Goal: Task Accomplishment & Management: Complete application form

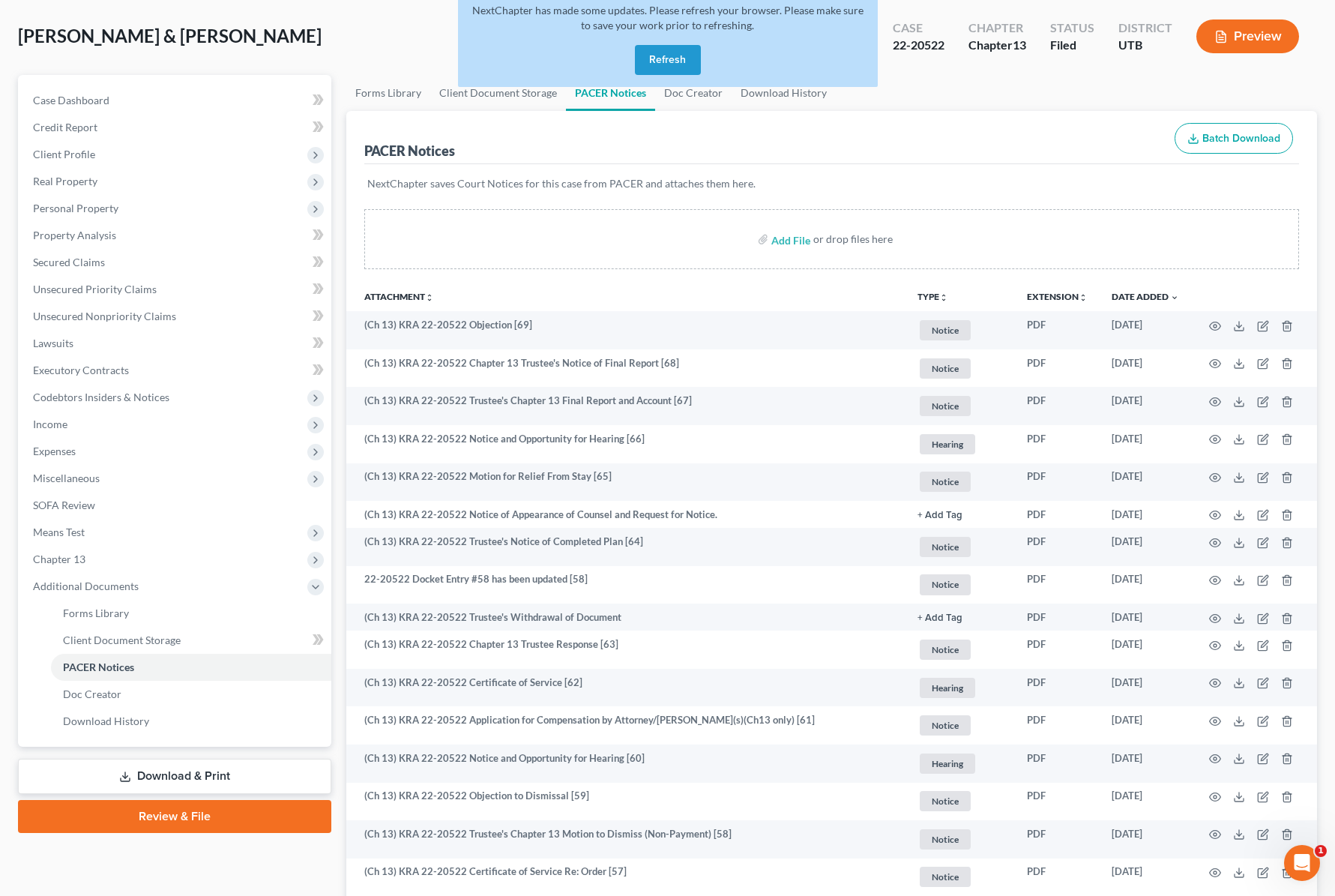
click at [336, 32] on div "Andersen, Jedediah & Whitney Upgraded Case 22-20522 Chapter Chapter 13 Status F…" at bounding box center [668, 43] width 1299 height 66
click at [680, 63] on button "Refresh" at bounding box center [668, 59] width 66 height 30
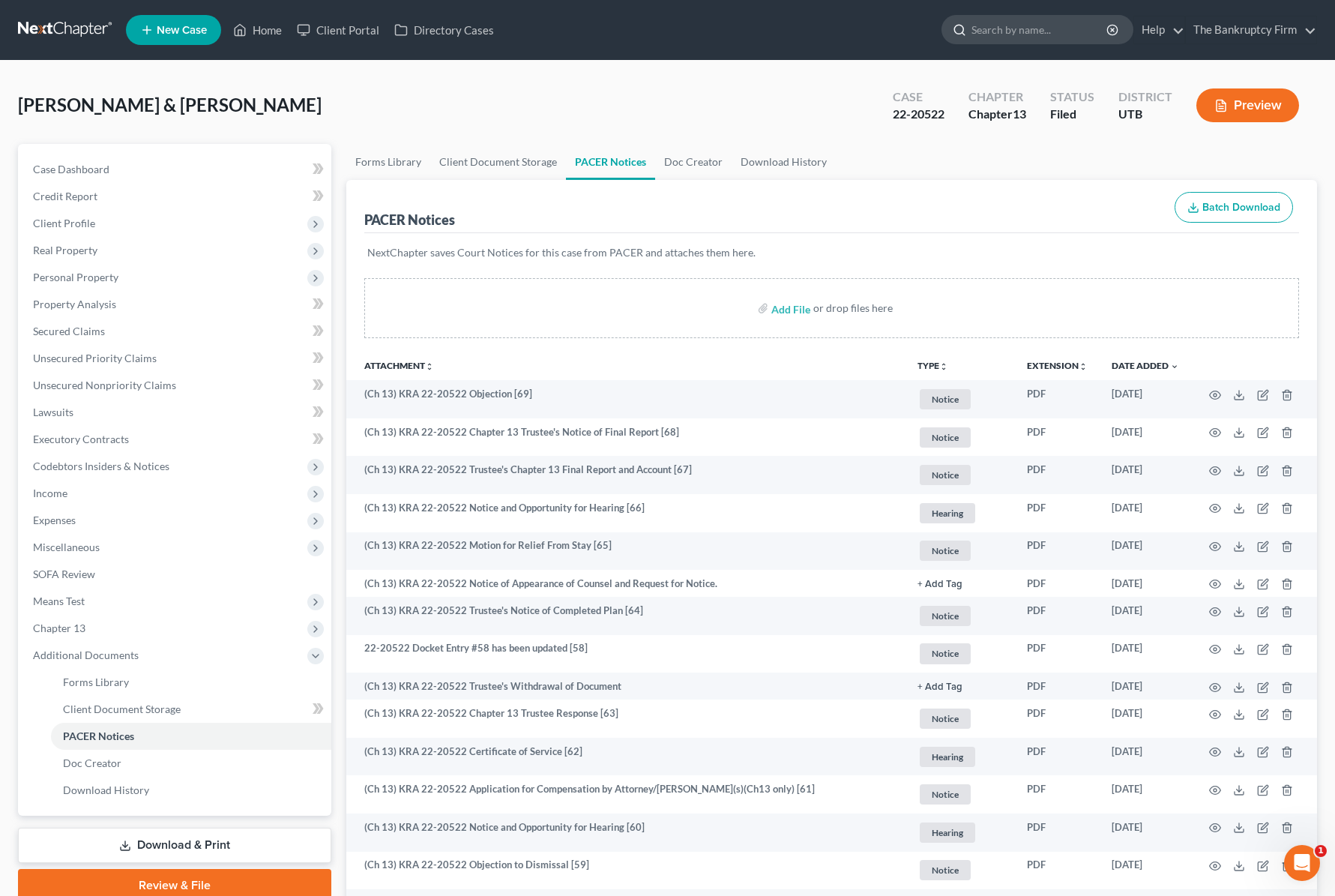
click at [1016, 31] on input "search" at bounding box center [1040, 30] width 137 height 27
type input "parkinson"
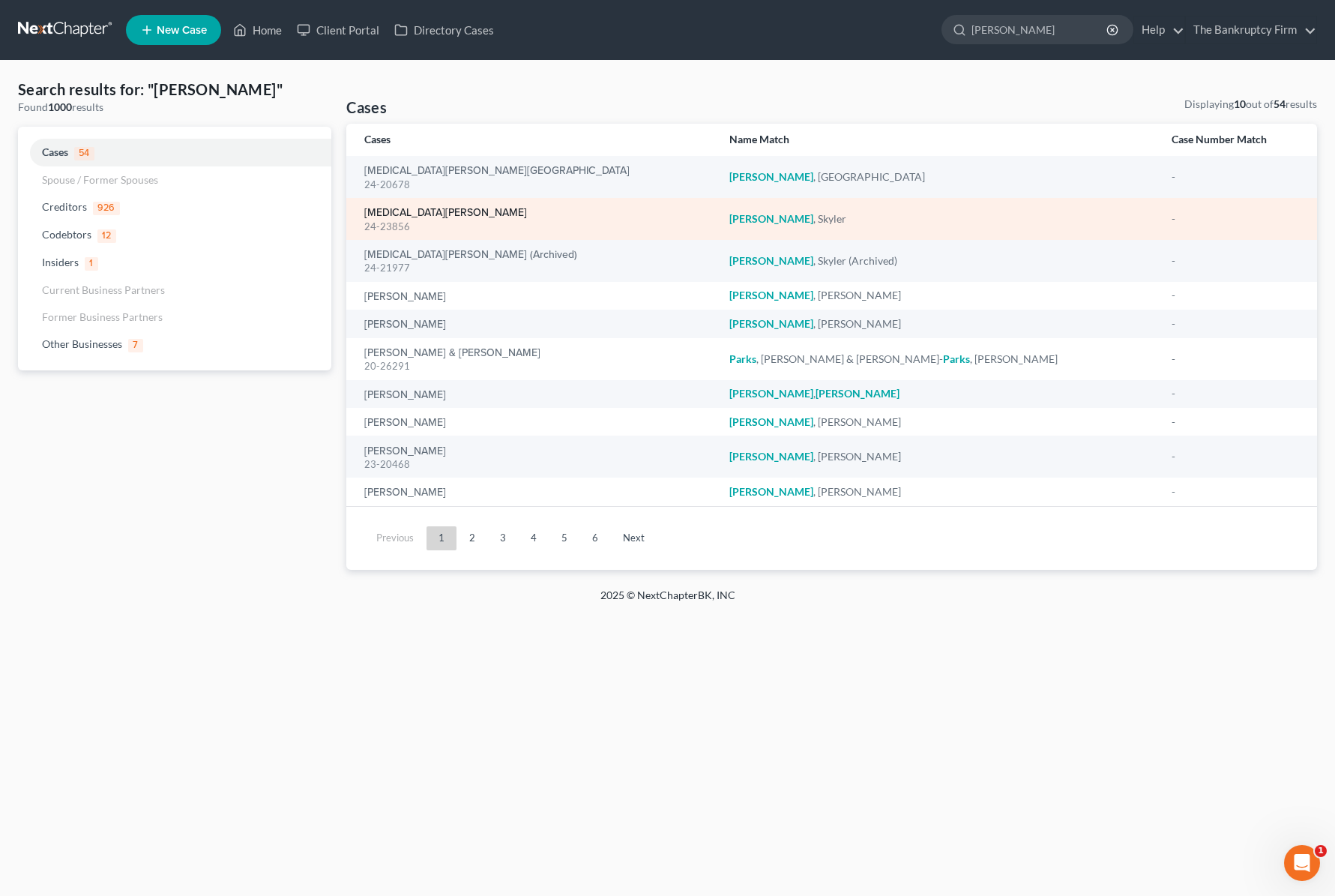
click at [419, 210] on link "Parkinson, Skyler" at bounding box center [445, 213] width 162 height 11
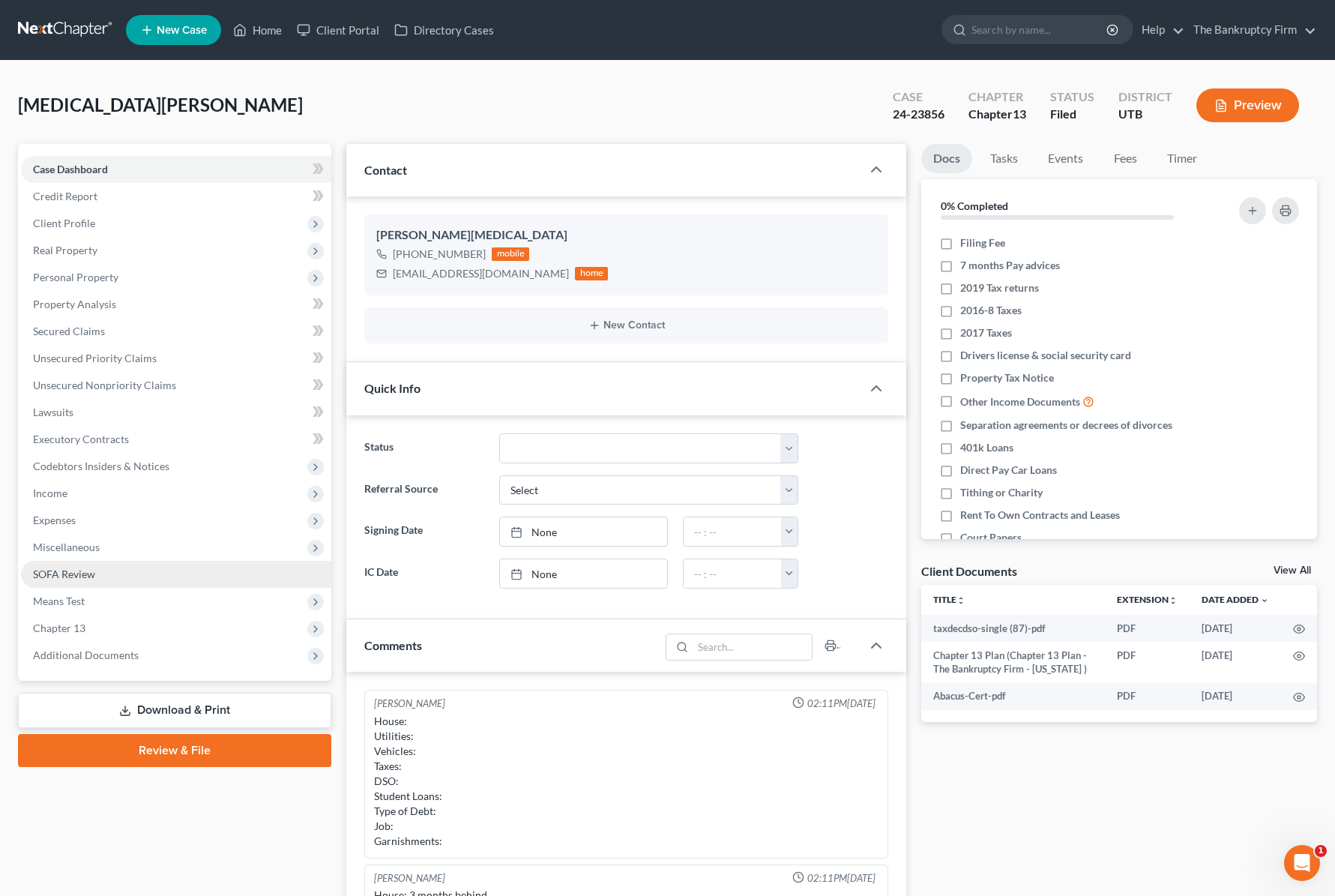
scroll to position [103, 0]
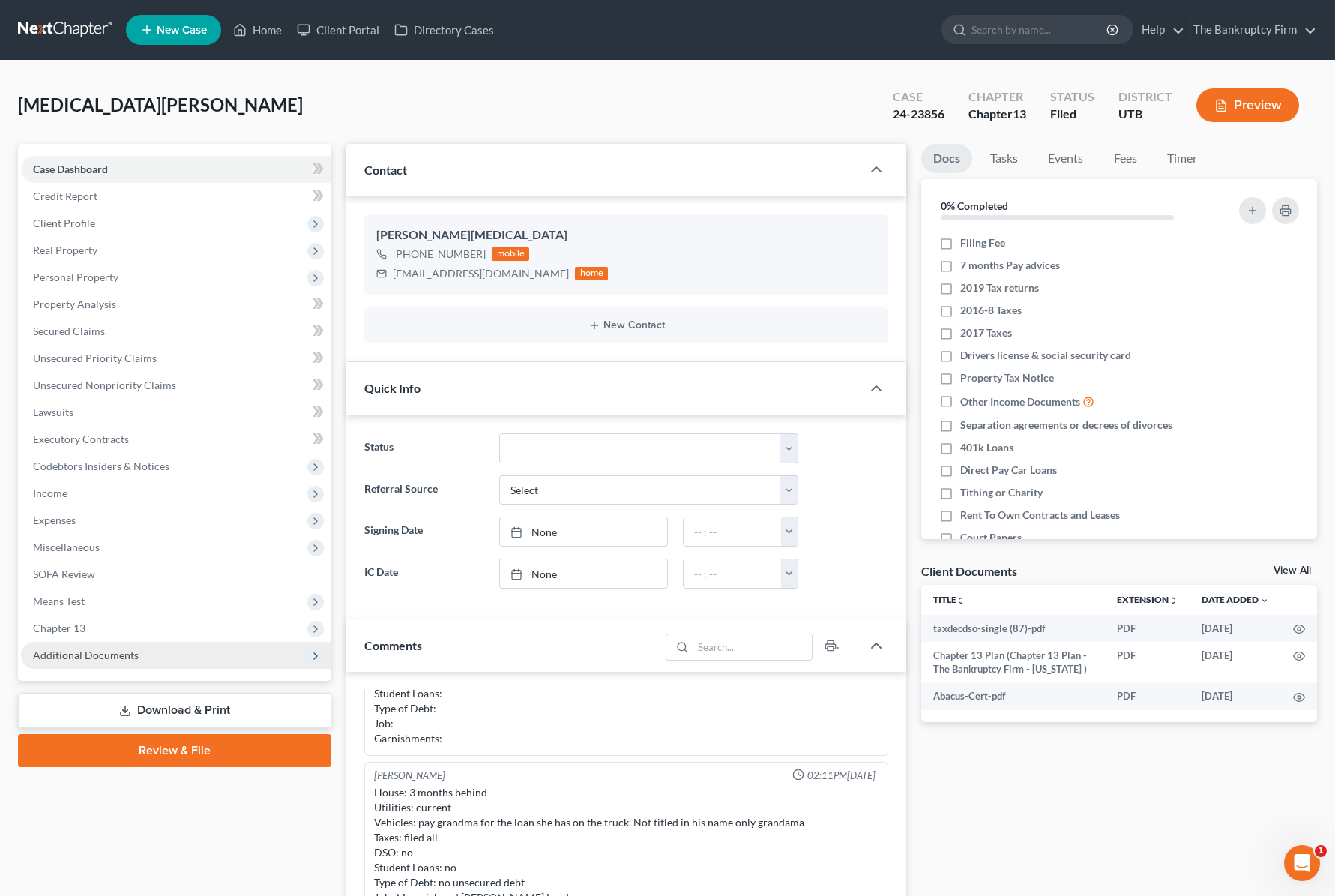
click at [194, 658] on span "Additional Documents" at bounding box center [176, 654] width 310 height 27
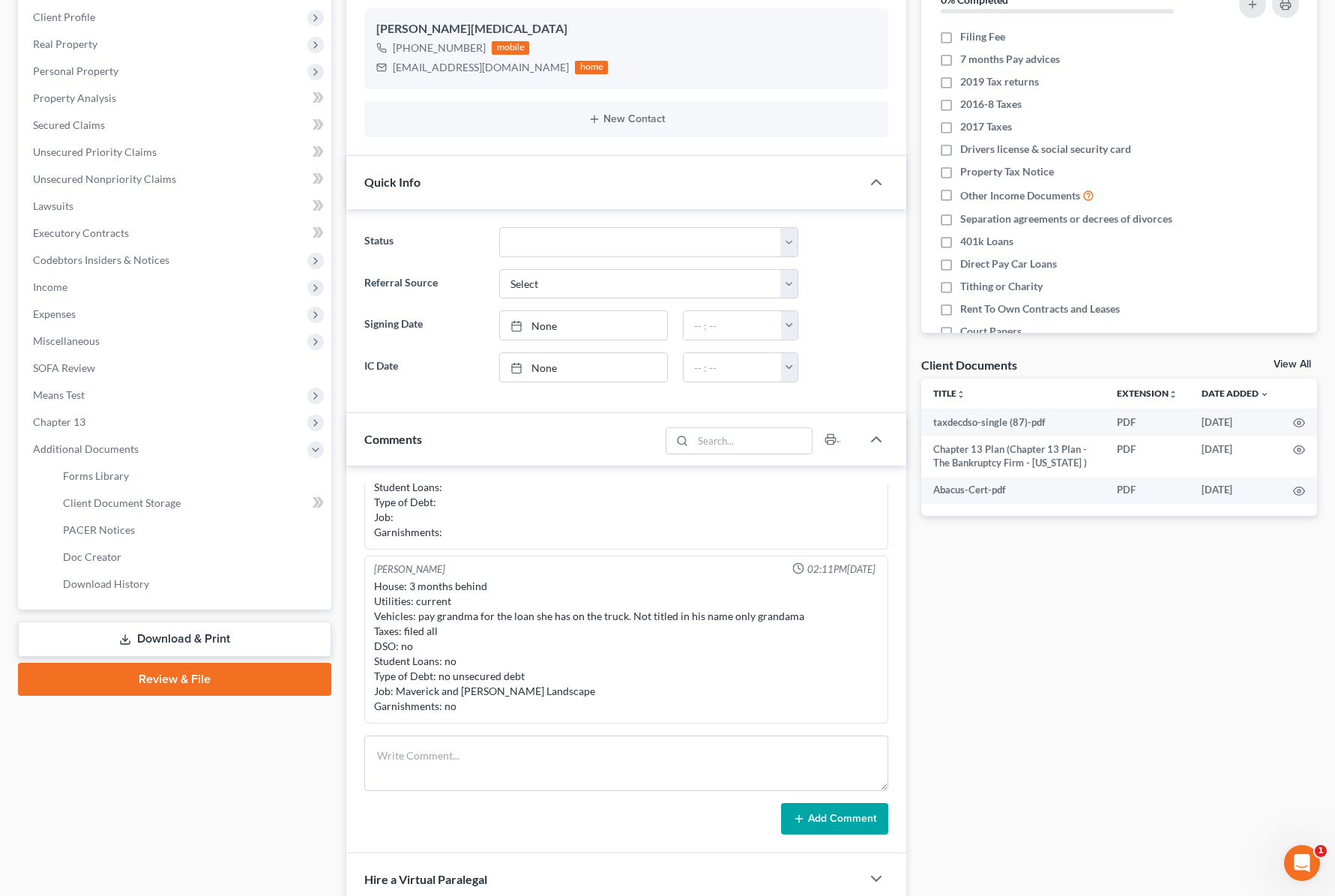
scroll to position [271, 0]
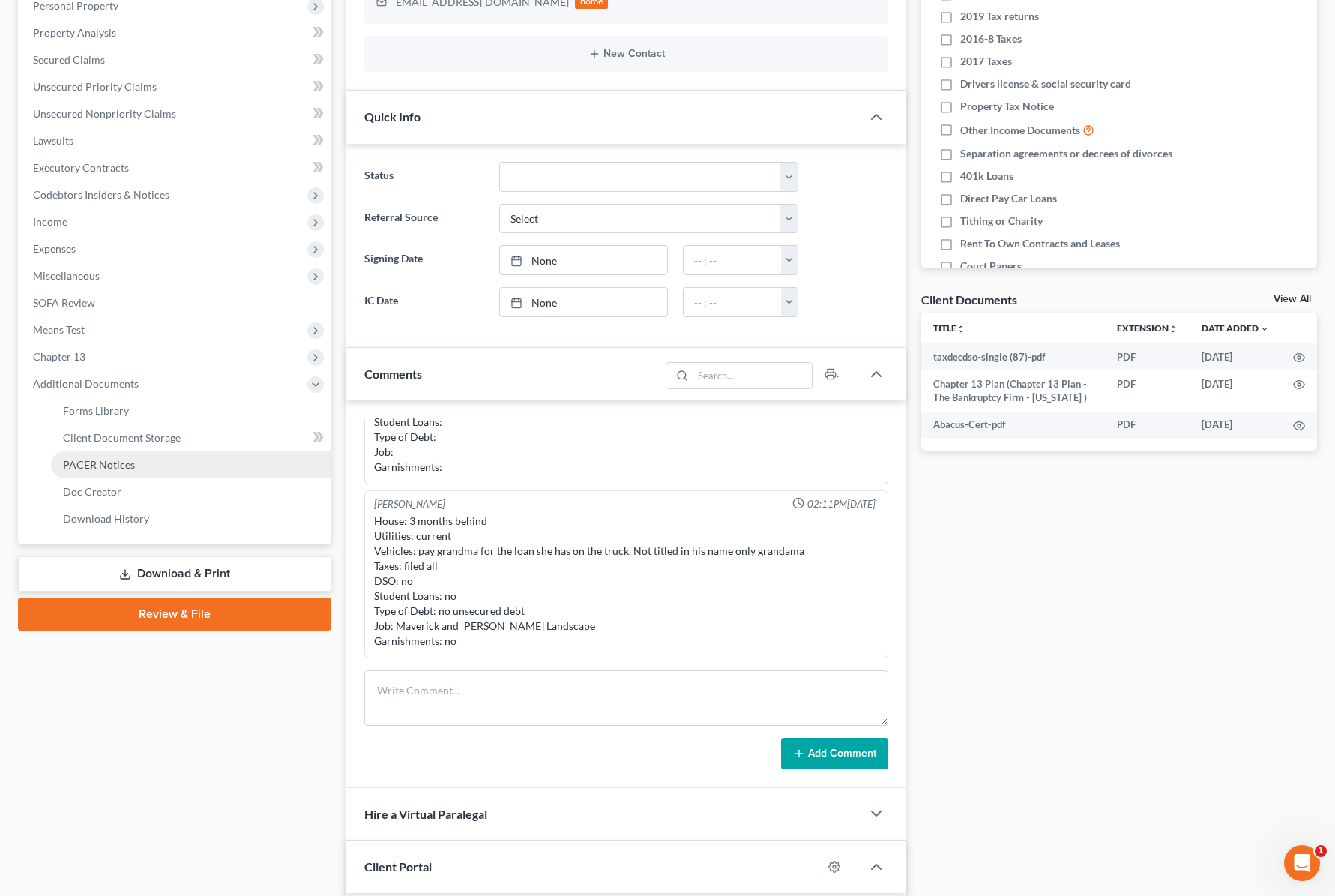
click at [139, 466] on link "PACER Notices" at bounding box center [191, 464] width 280 height 27
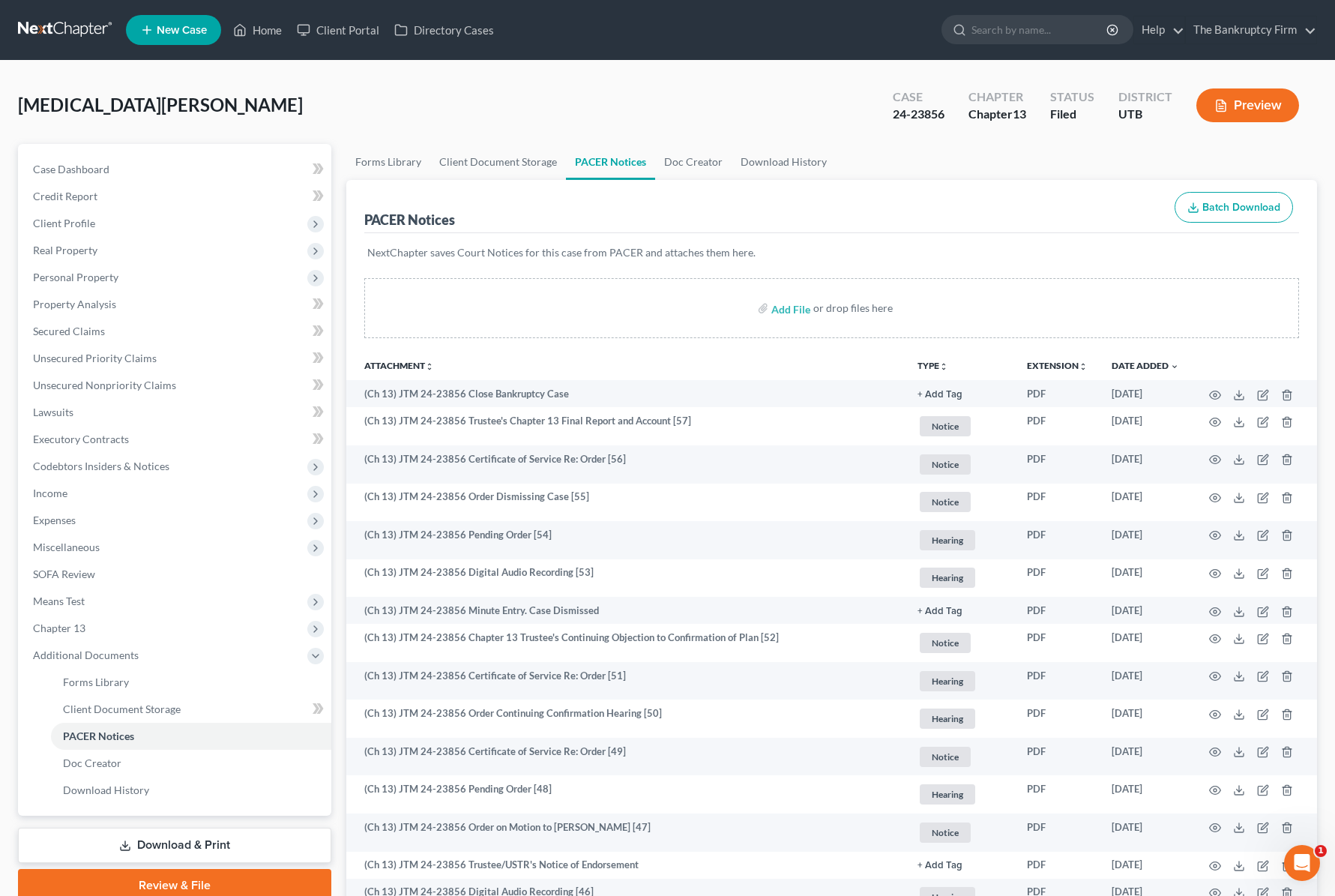
click at [301, 114] on div "Parkinson, Skyler Upgraded Case 24-23856 Chapter Chapter 13 Status Filed Distri…" at bounding box center [668, 111] width 1299 height 66
click at [387, 159] on link "Forms Library" at bounding box center [389, 162] width 84 height 36
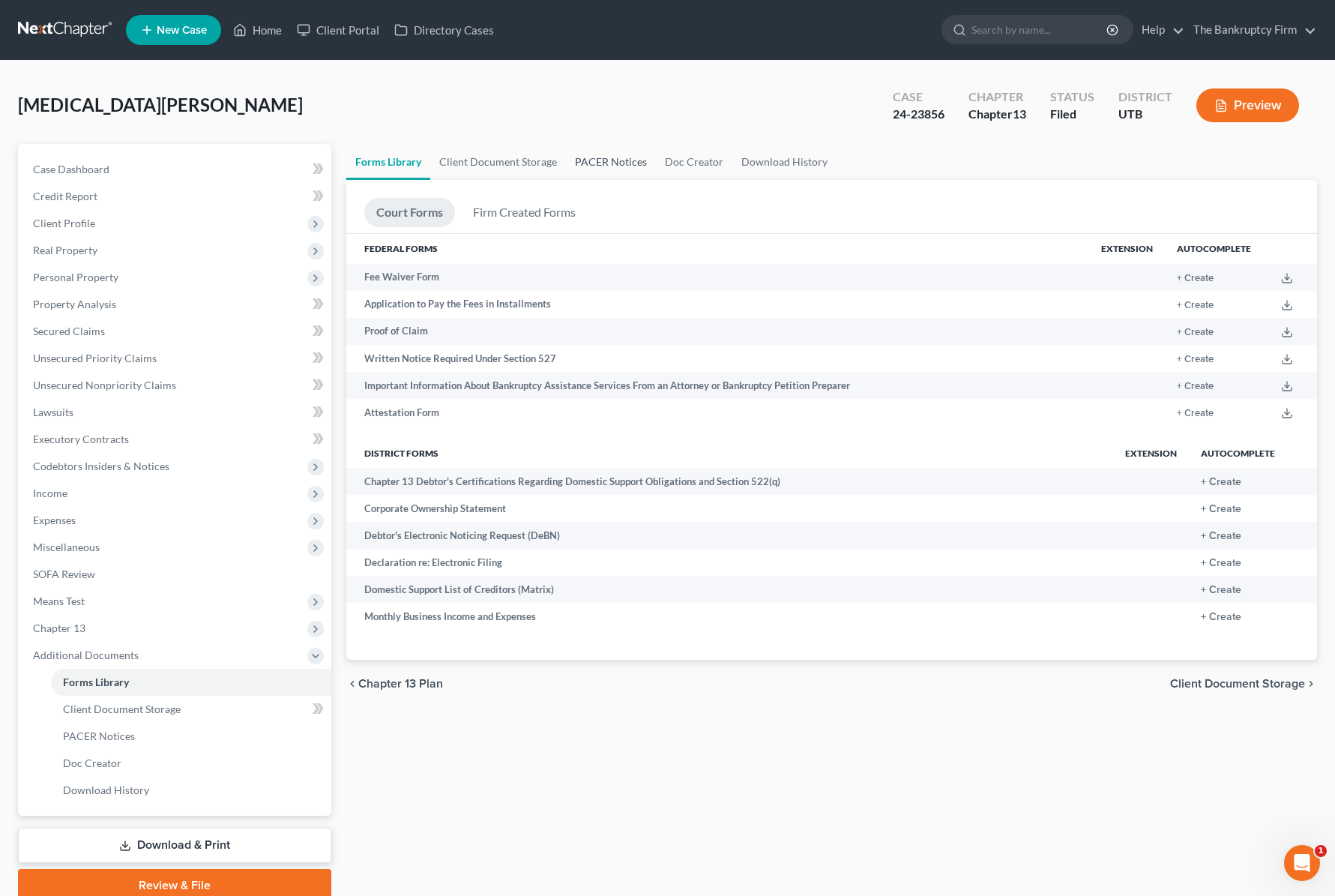
click at [613, 154] on link "PACER Notices" at bounding box center [611, 162] width 90 height 36
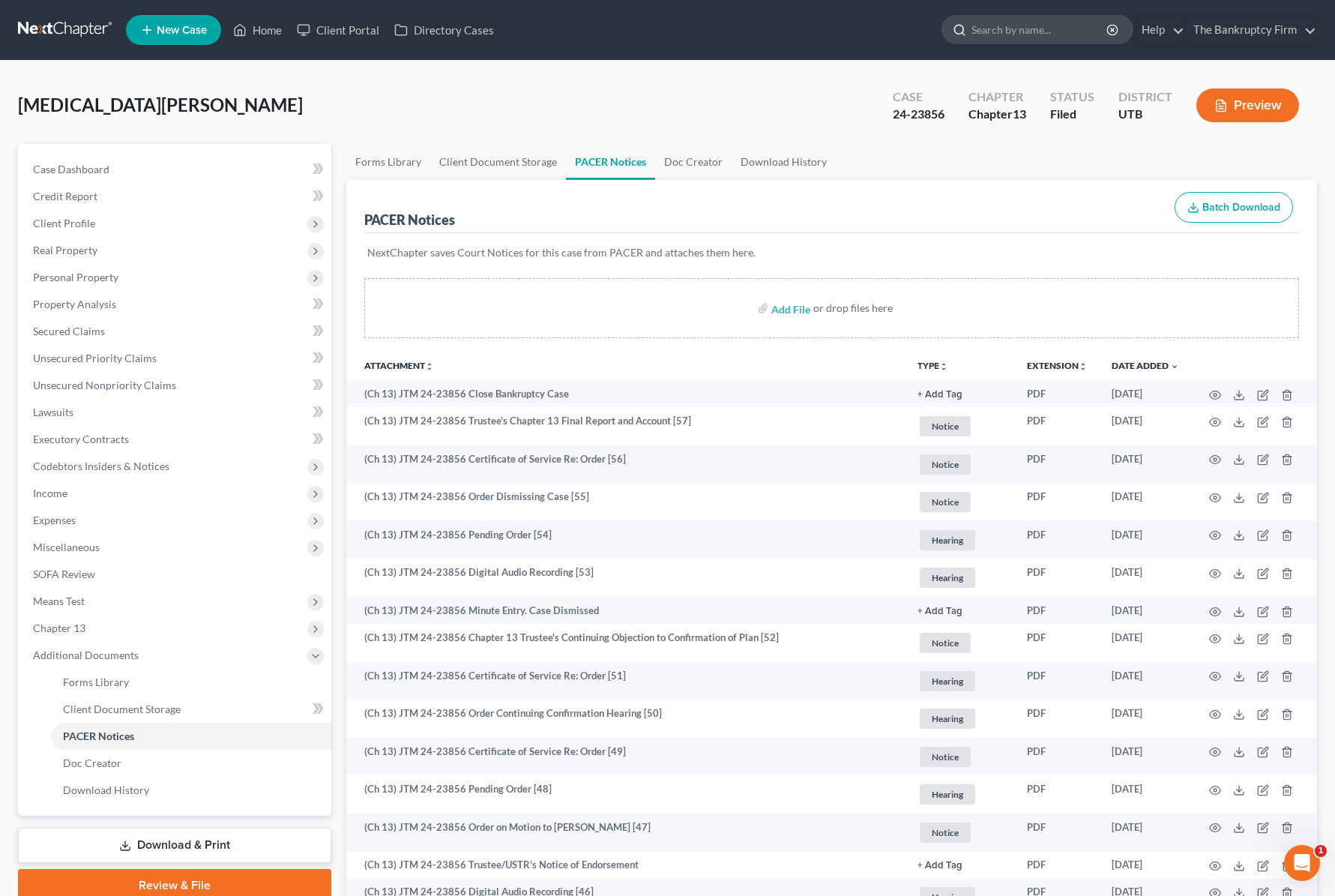
click at [1013, 32] on input "search" at bounding box center [1040, 30] width 137 height 27
type input "love"
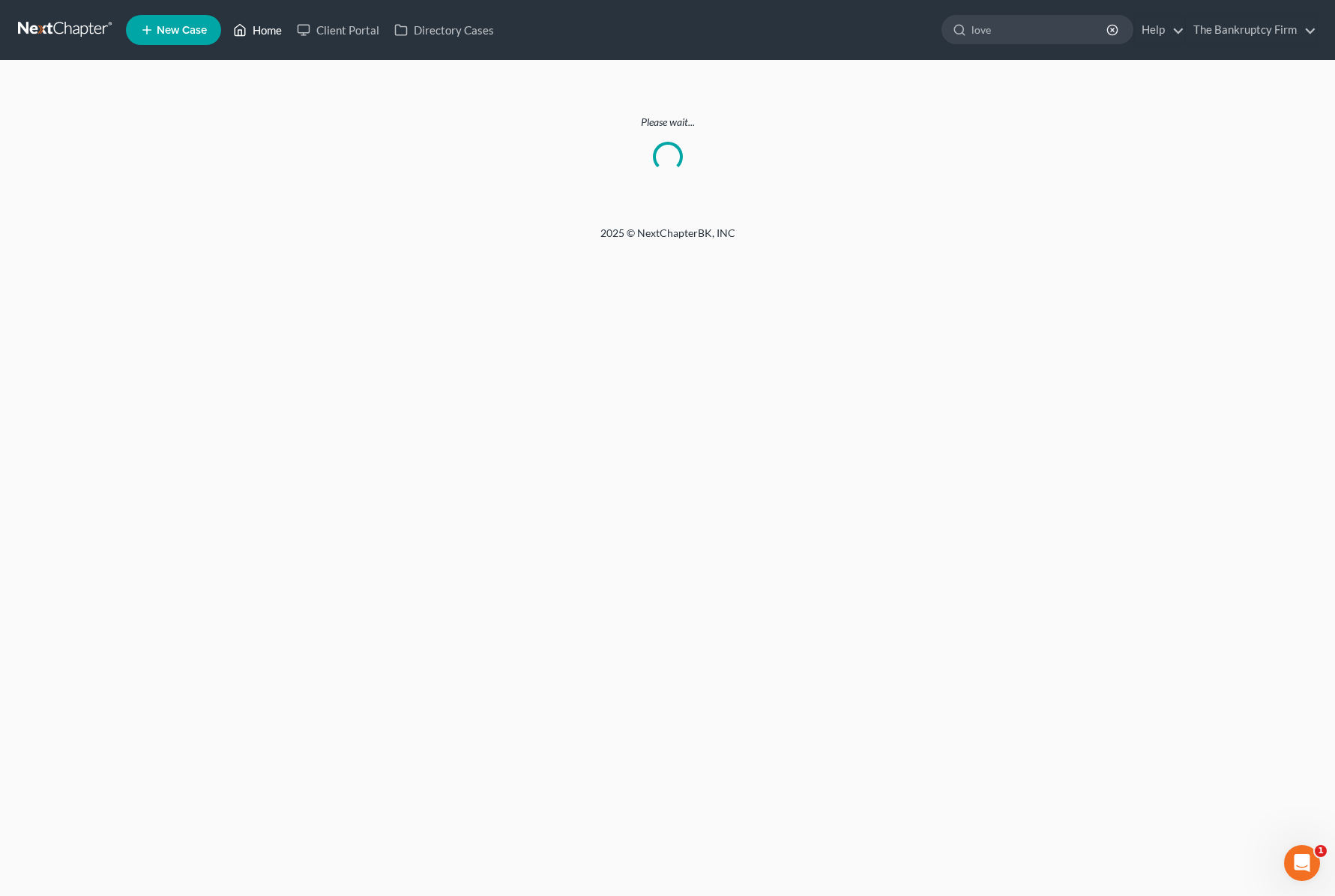
click at [255, 26] on link "Home" at bounding box center [258, 30] width 64 height 27
click at [269, 30] on link "Home" at bounding box center [258, 30] width 64 height 27
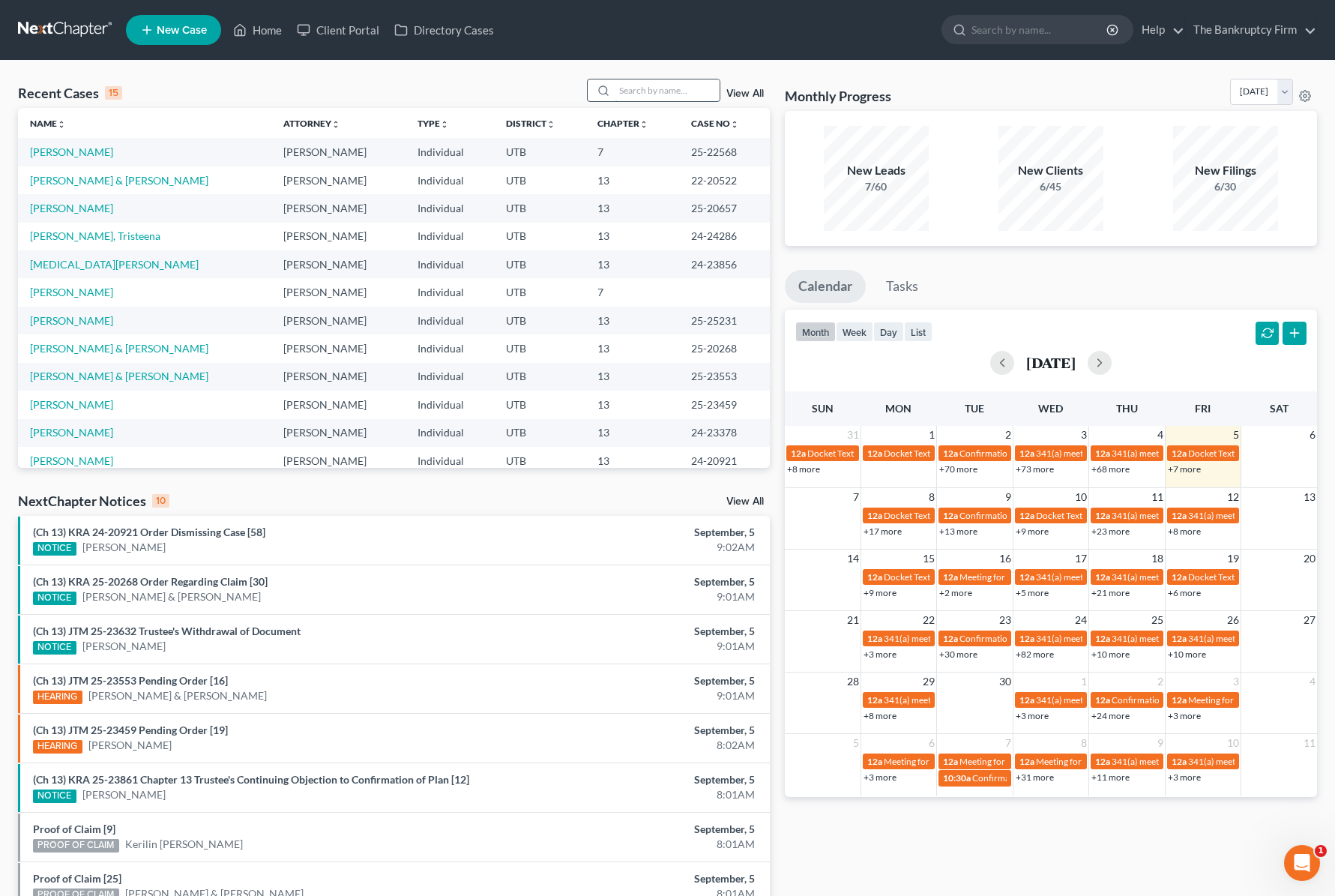
click at [654, 95] on input "search" at bounding box center [668, 90] width 105 height 22
type input "love"
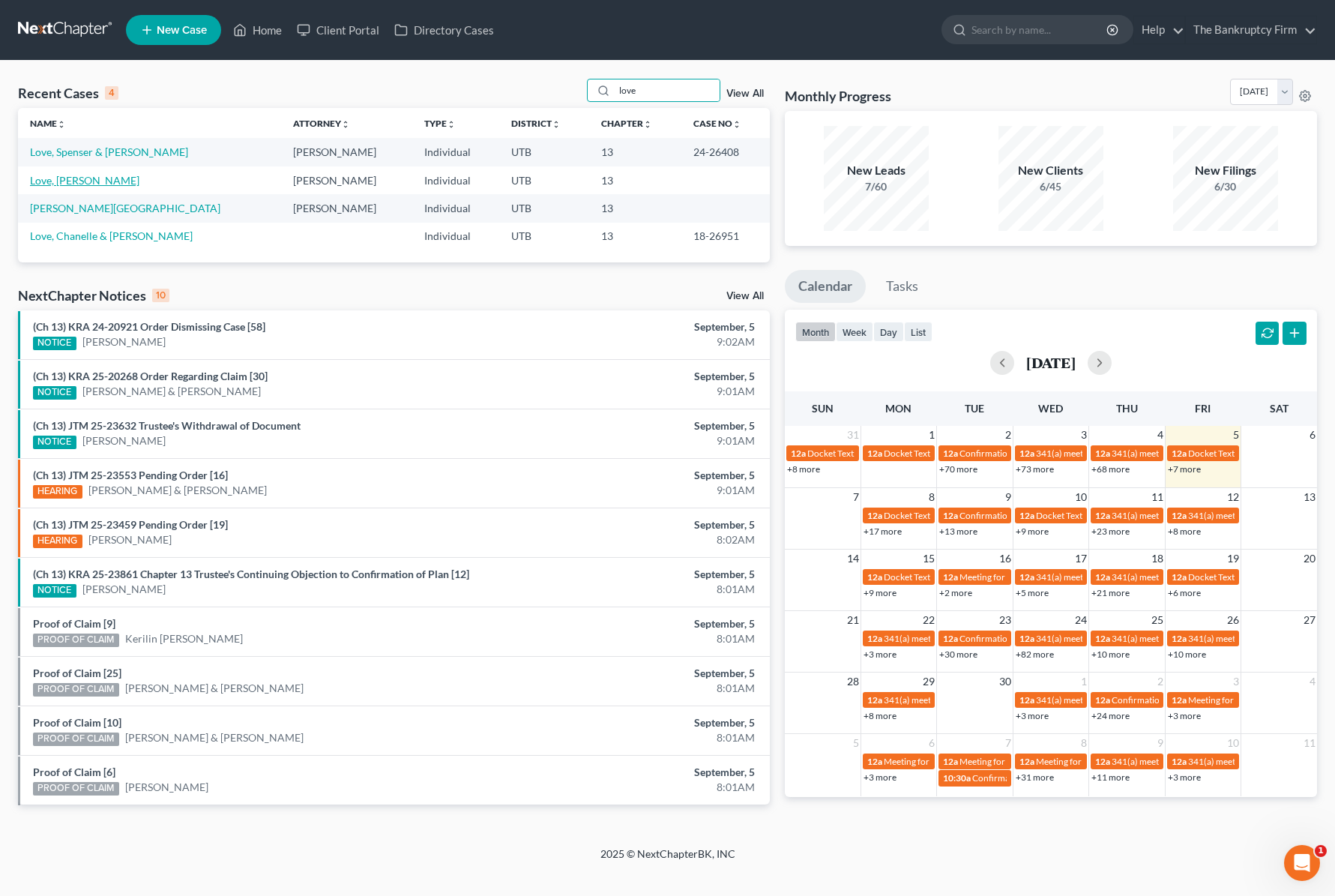
click at [43, 178] on link "Love, [PERSON_NAME]" at bounding box center [85, 180] width 110 height 13
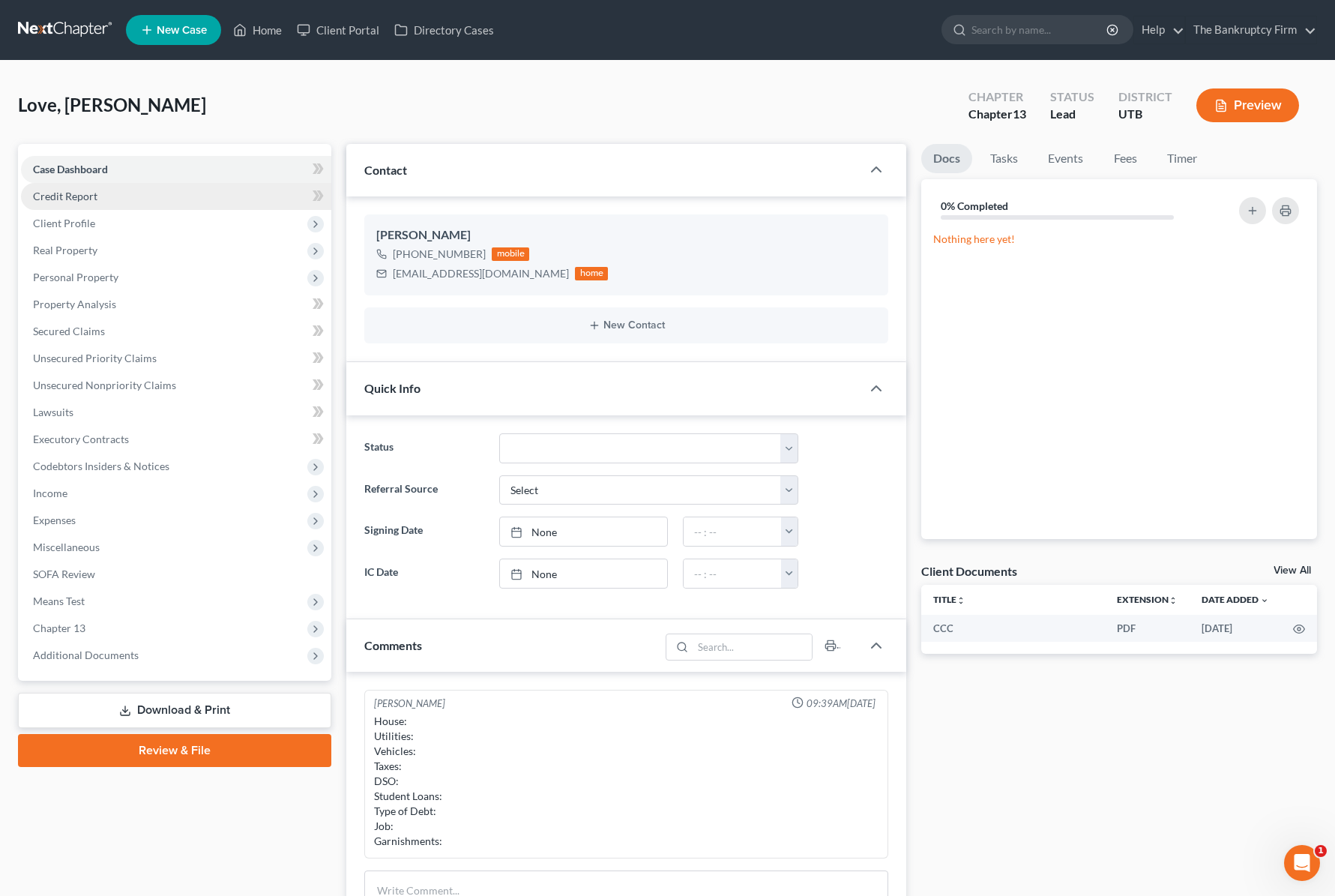
click at [76, 191] on span "Credit Report" at bounding box center [65, 196] width 65 height 13
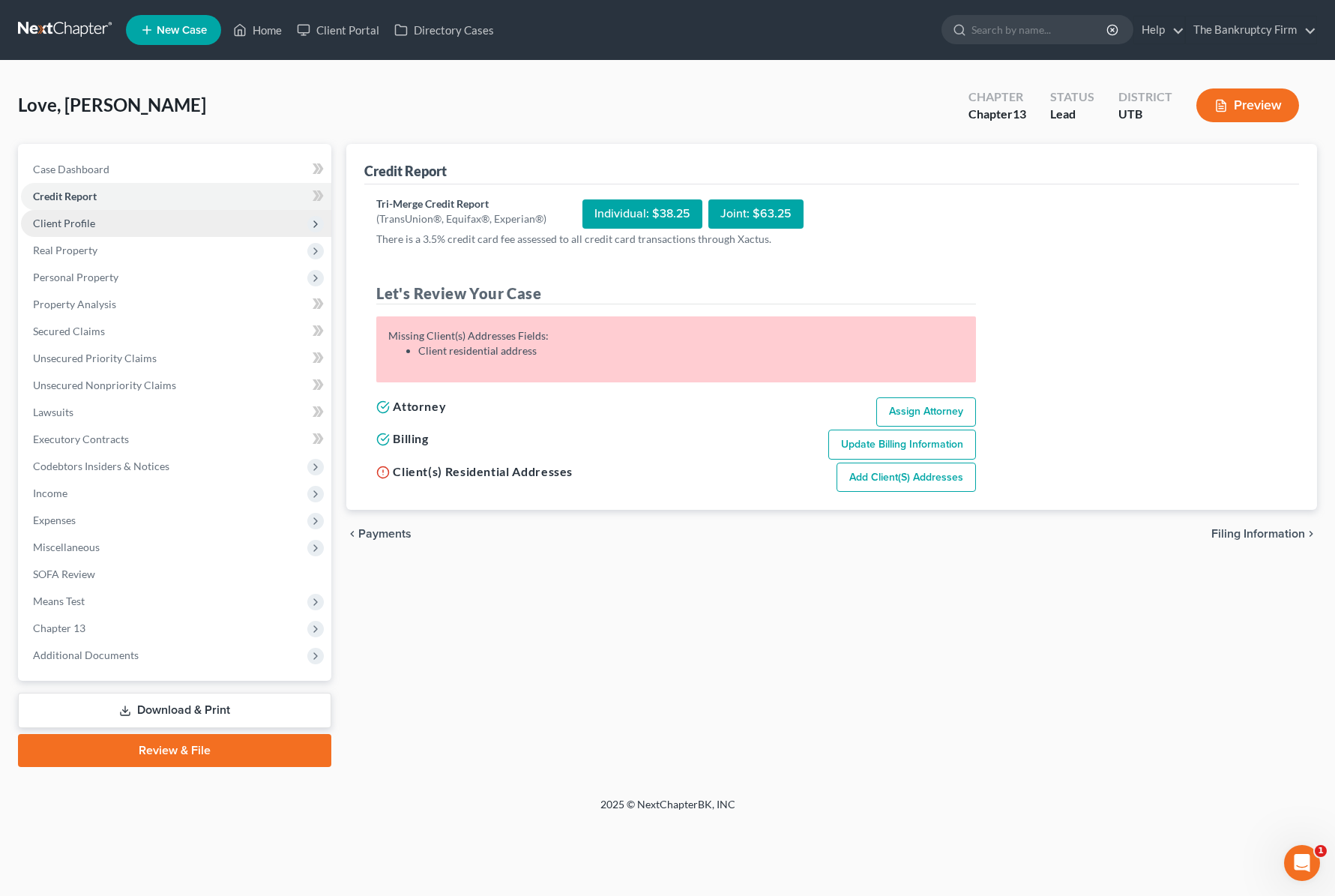
click at [77, 223] on span "Client Profile" at bounding box center [64, 222] width 62 height 13
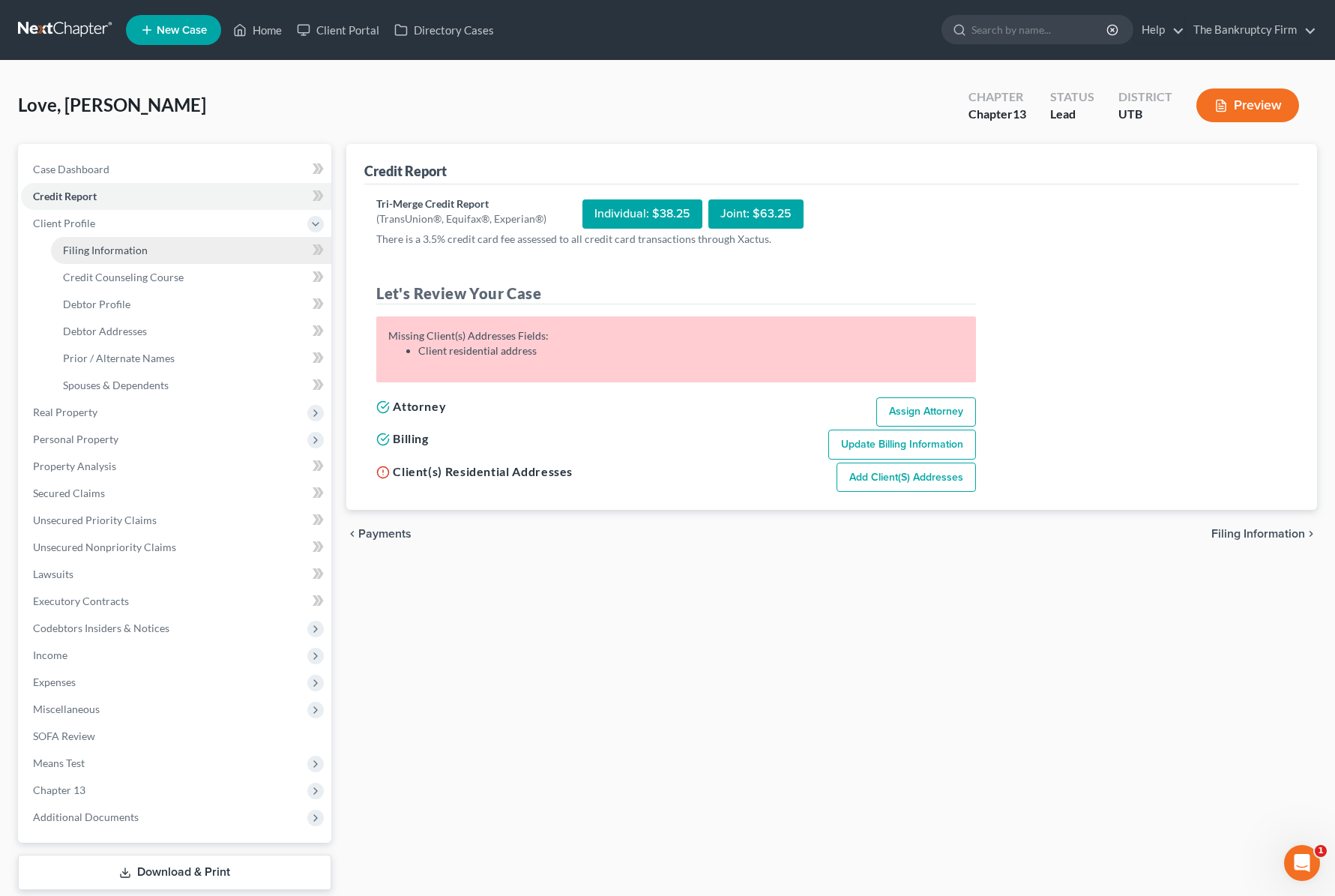
click at [119, 248] on span "Filing Information" at bounding box center [105, 250] width 85 height 13
select select "1"
select select "0"
select select "3"
select select "46"
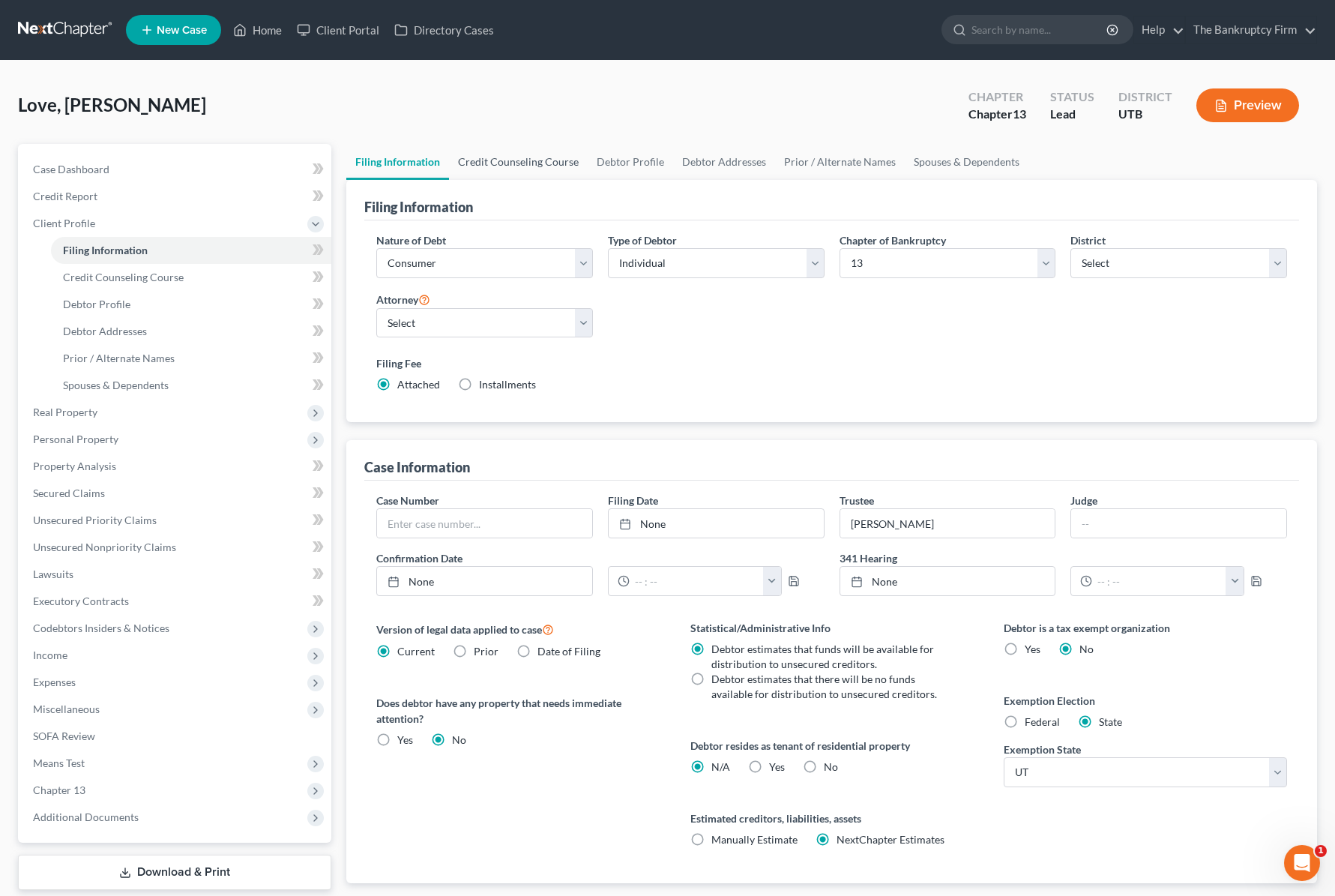
click at [520, 155] on link "Credit Counseling Course" at bounding box center [518, 162] width 139 height 36
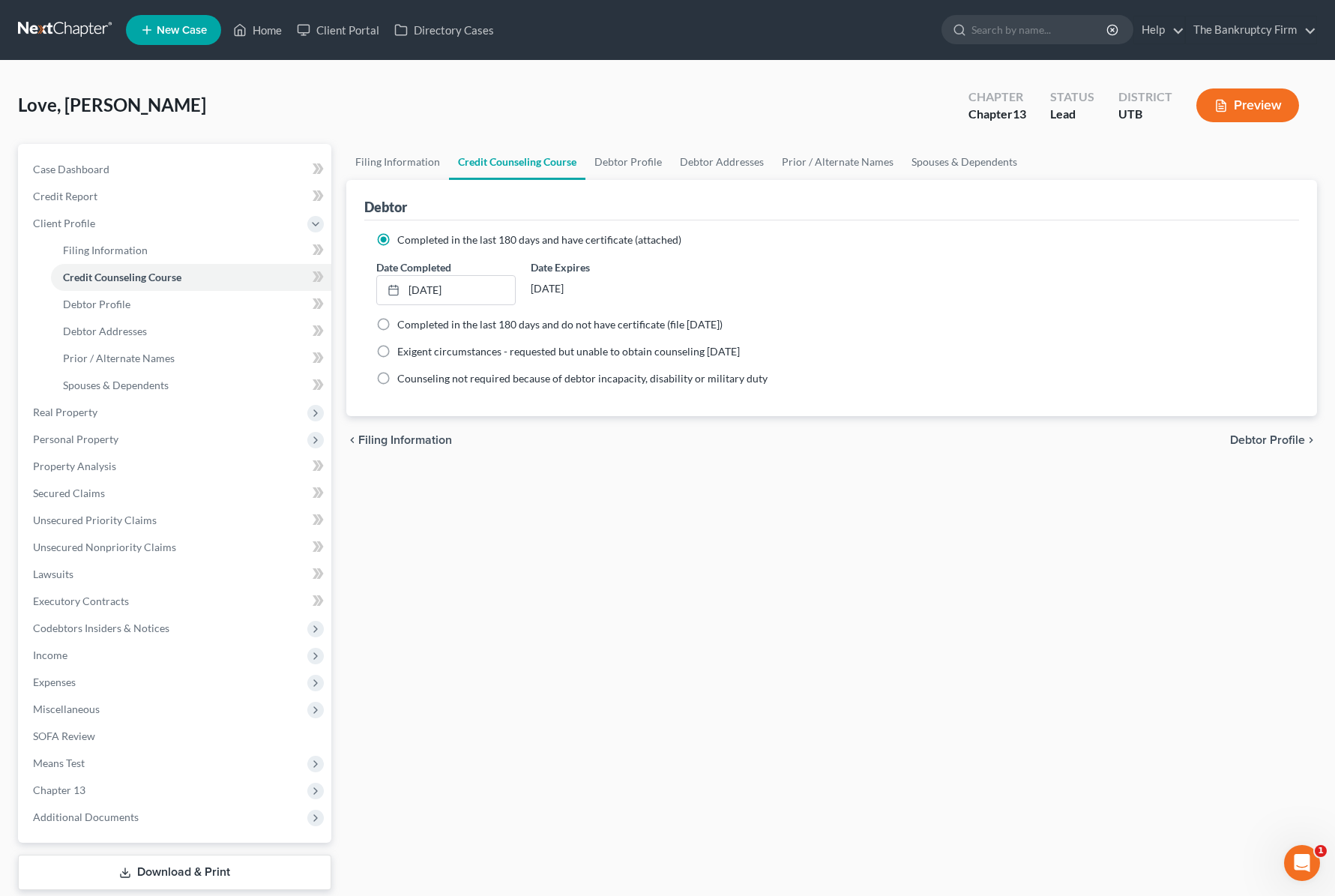
scroll to position [90, 0]
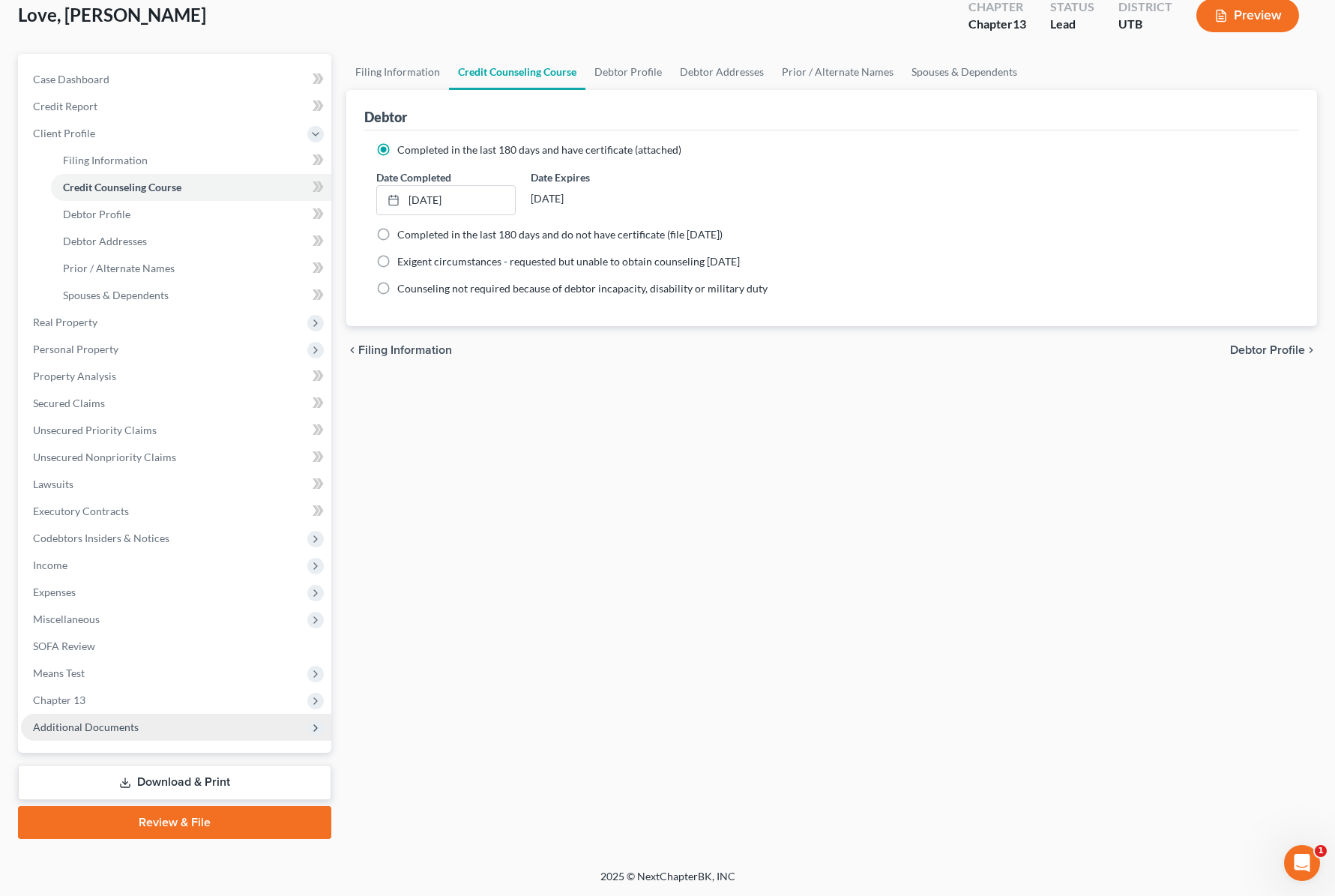
click at [122, 725] on span "Additional Documents" at bounding box center [85, 726] width 106 height 13
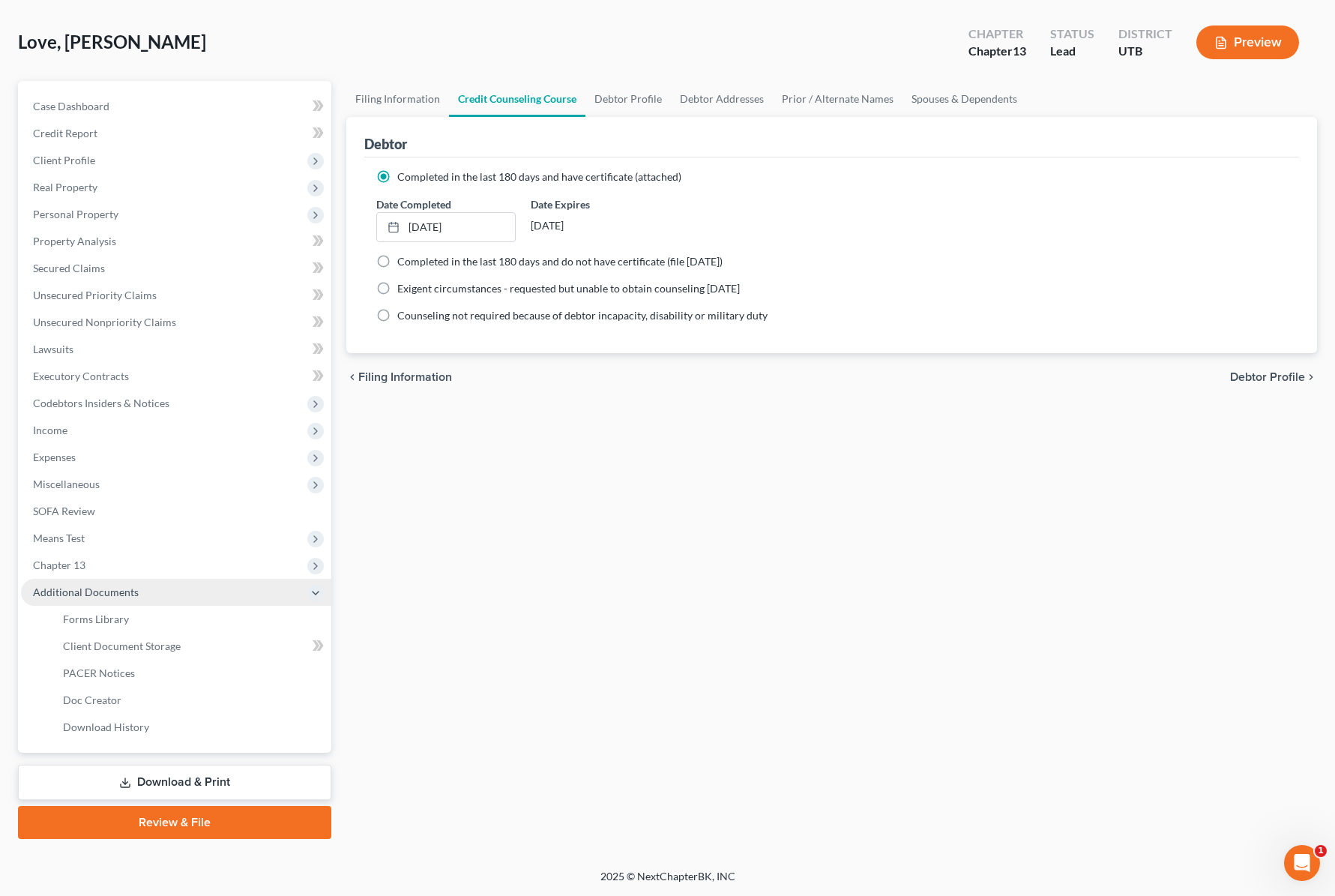
scroll to position [63, 0]
click at [189, 639] on link "Client Document Storage" at bounding box center [191, 645] width 280 height 27
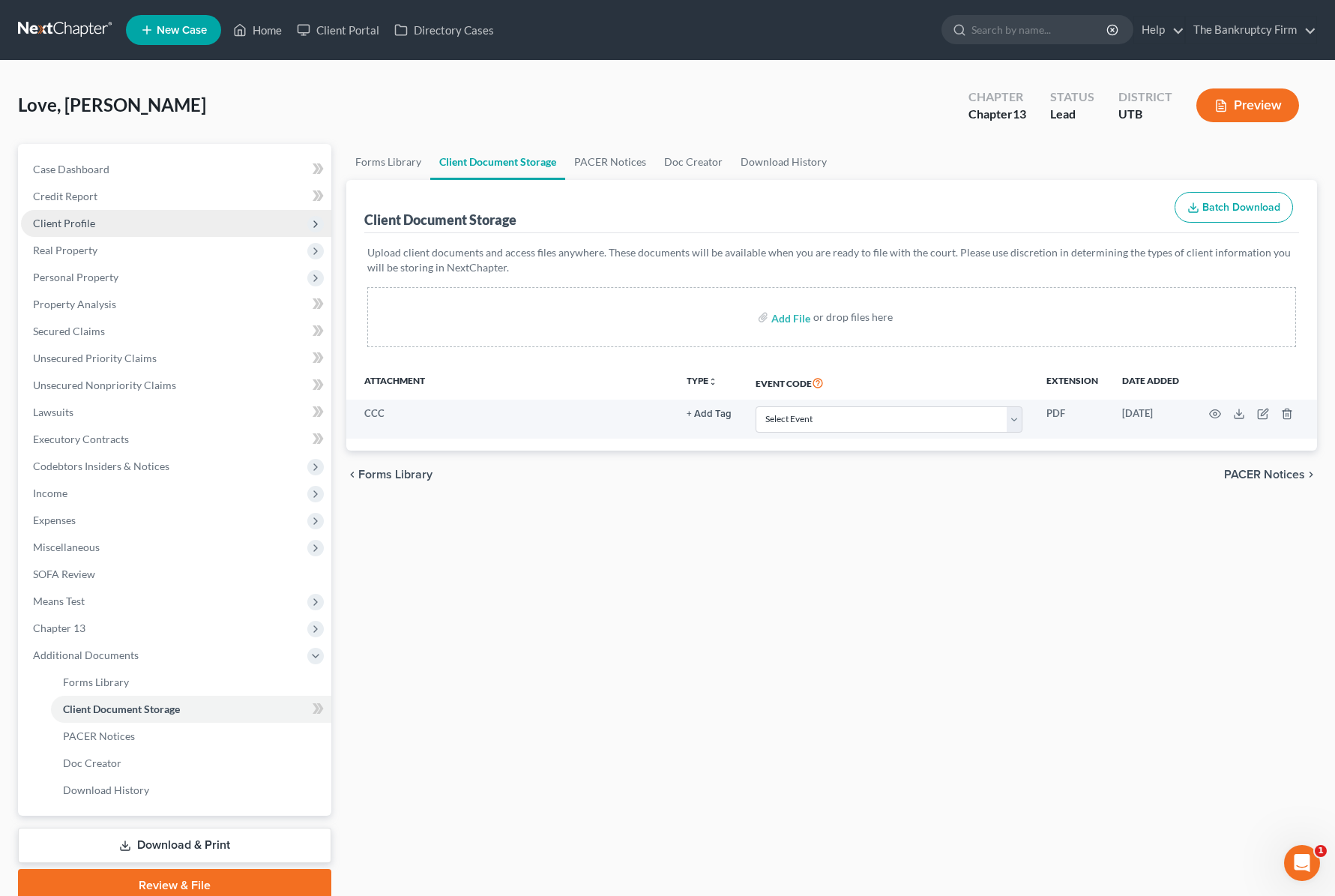
click at [77, 226] on span "Client Profile" at bounding box center [64, 222] width 62 height 13
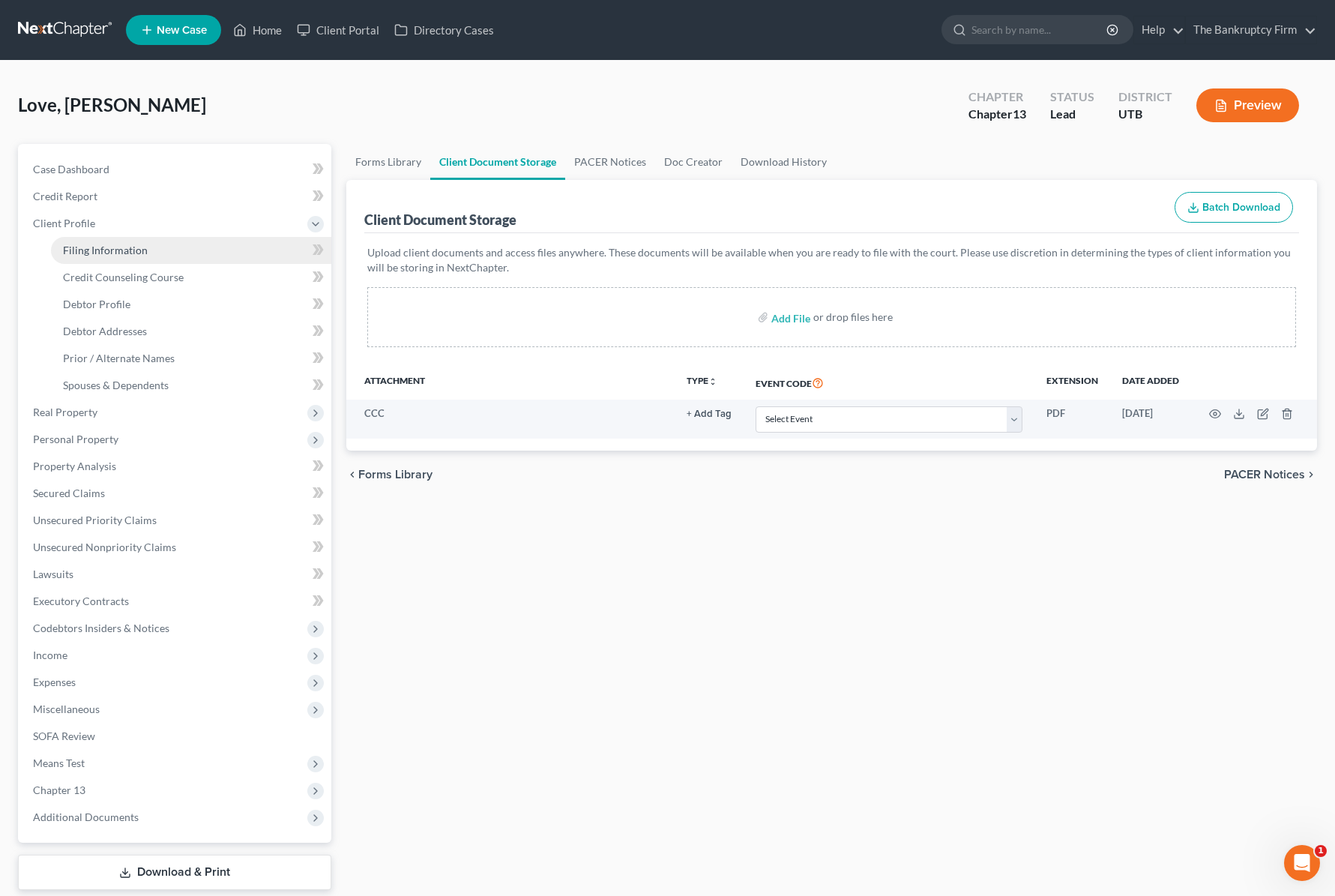
click at [126, 255] on span "Filing Information" at bounding box center [105, 250] width 85 height 13
select select "1"
select select "0"
select select "3"
select select "81"
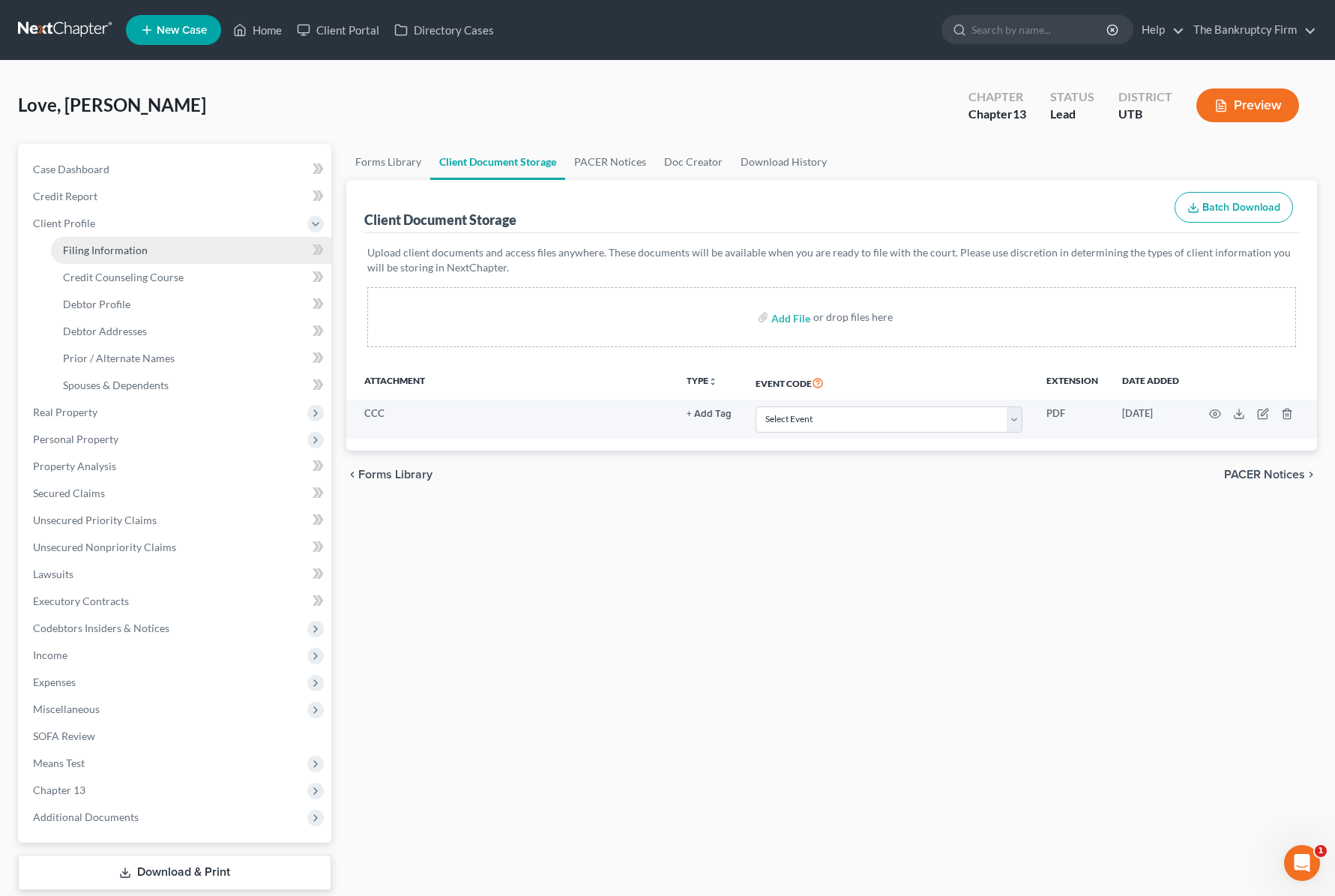
select select "0"
select select "46"
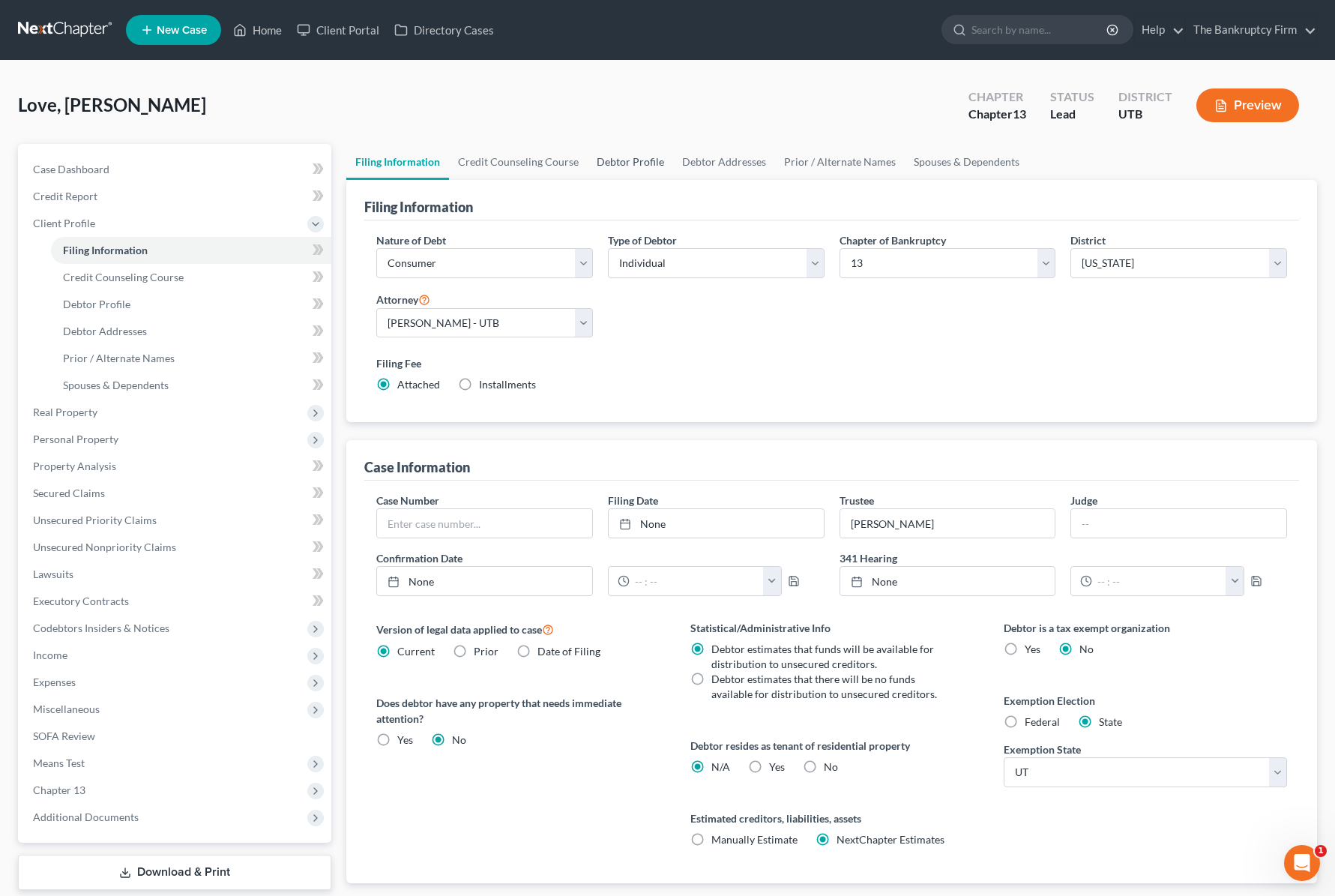
click at [632, 163] on link "Debtor Profile" at bounding box center [630, 162] width 85 height 36
select select "3"
select select "0"
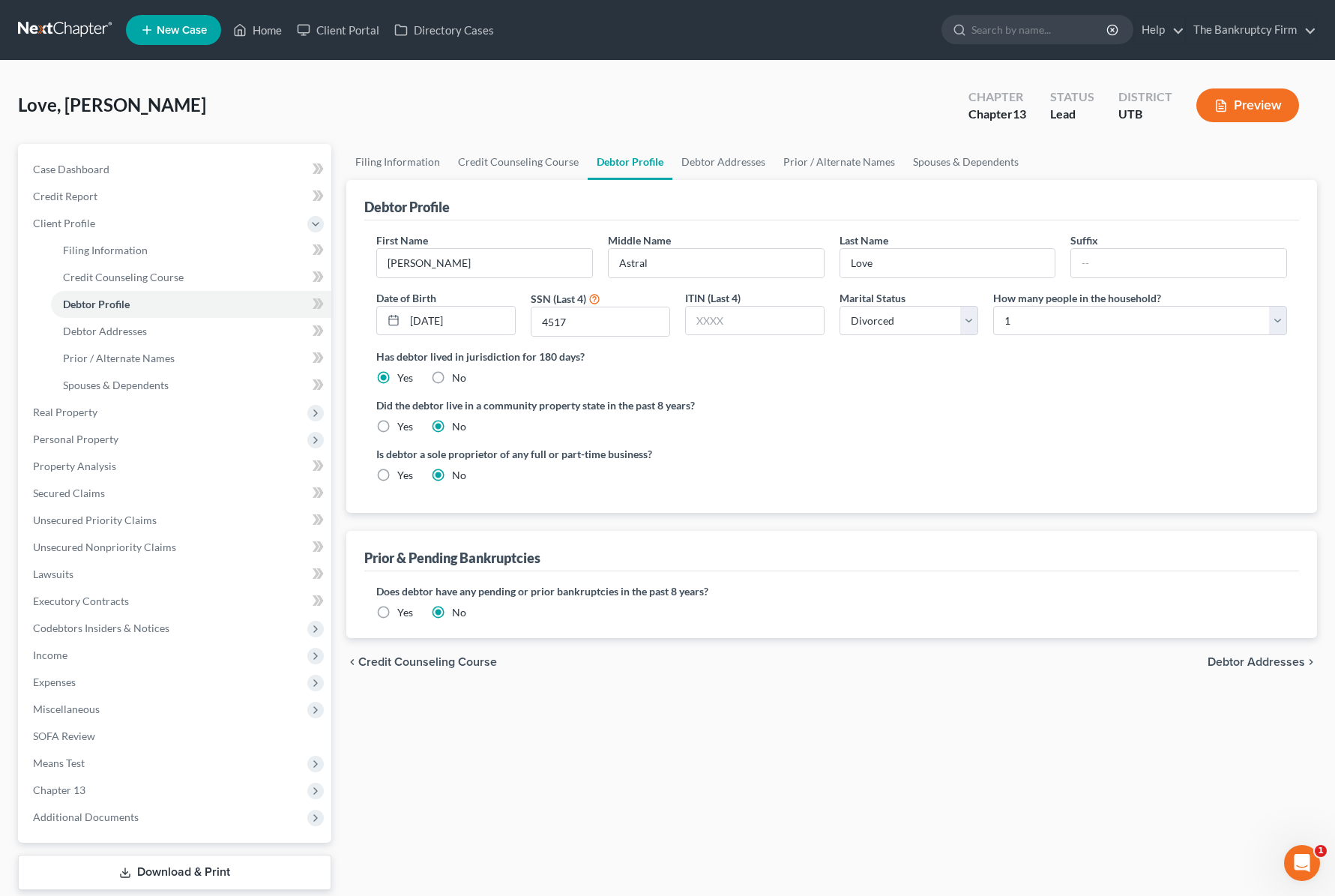
radio input "true"
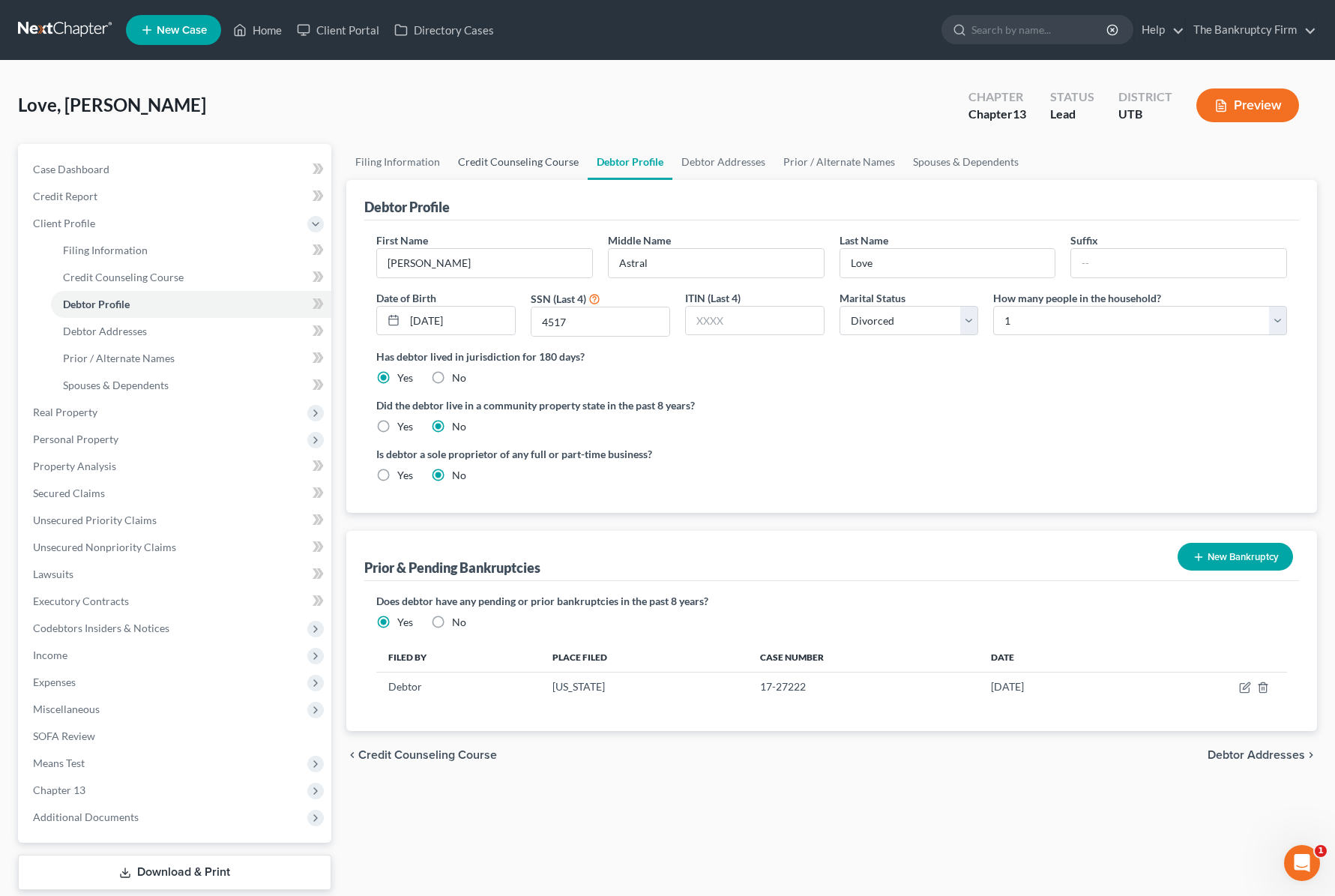
click at [510, 168] on link "Credit Counseling Course" at bounding box center [518, 162] width 139 height 36
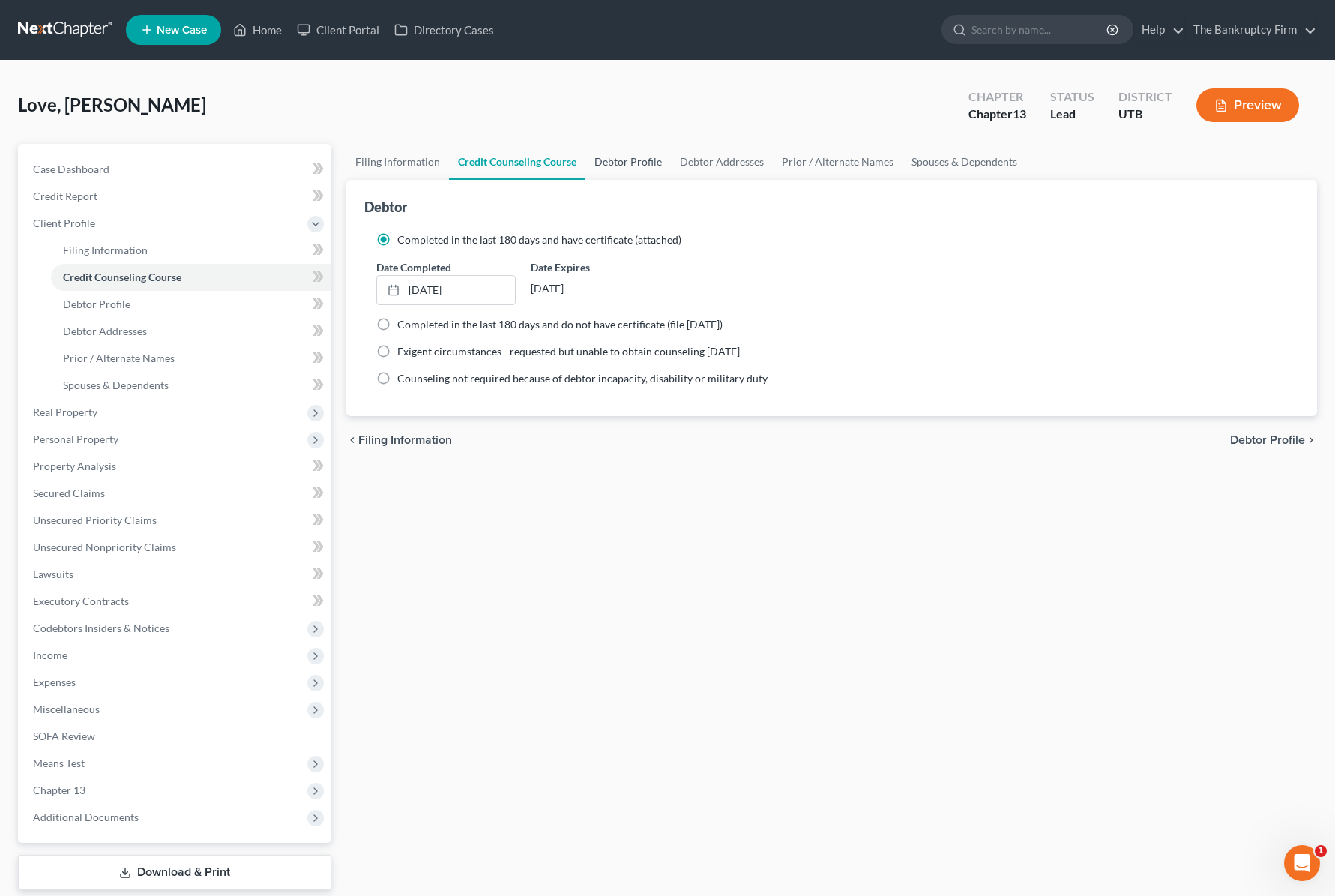
click at [623, 159] on link "Debtor Profile" at bounding box center [628, 162] width 85 height 36
select select "3"
select select "0"
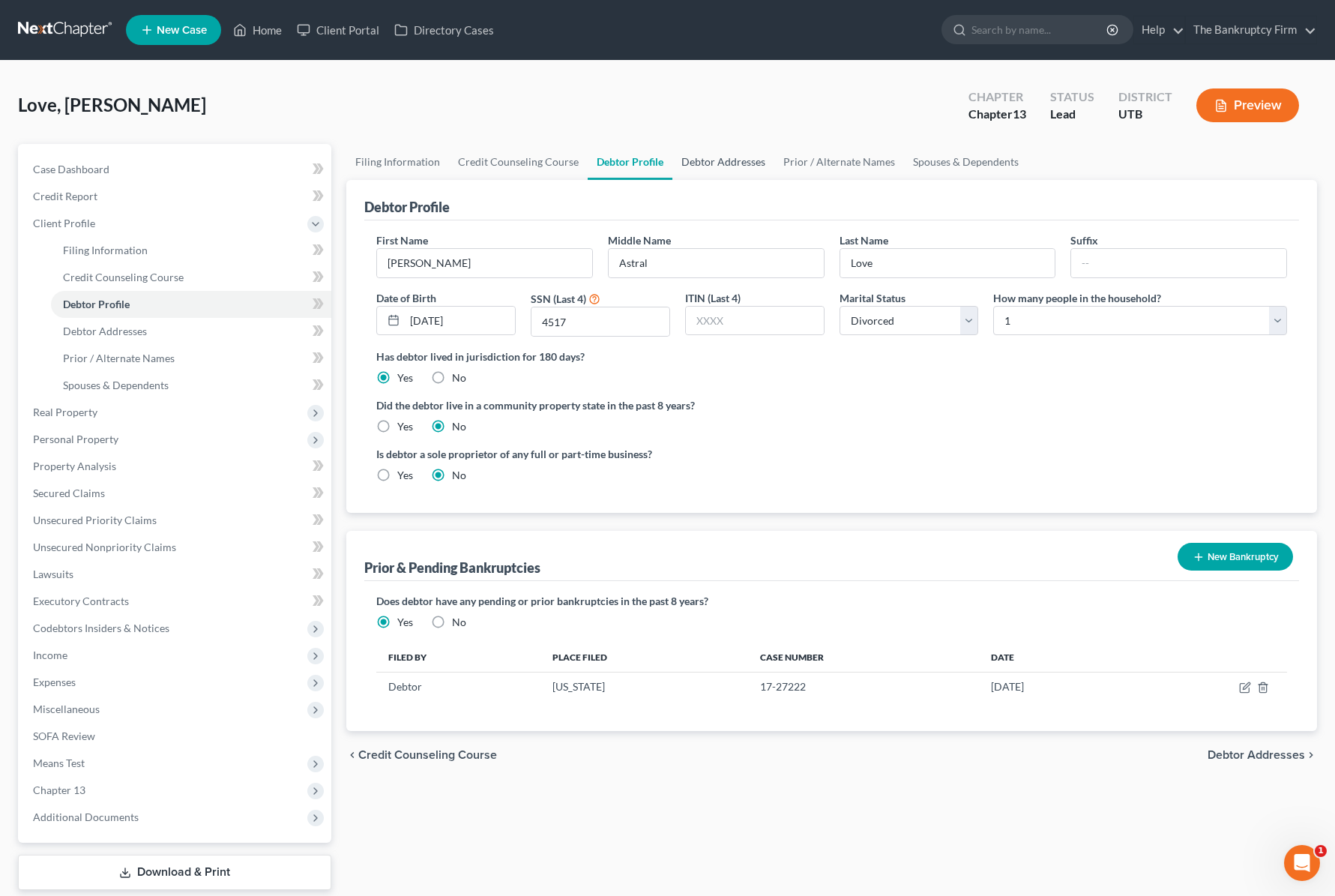
click at [706, 165] on link "Debtor Addresses" at bounding box center [723, 162] width 102 height 36
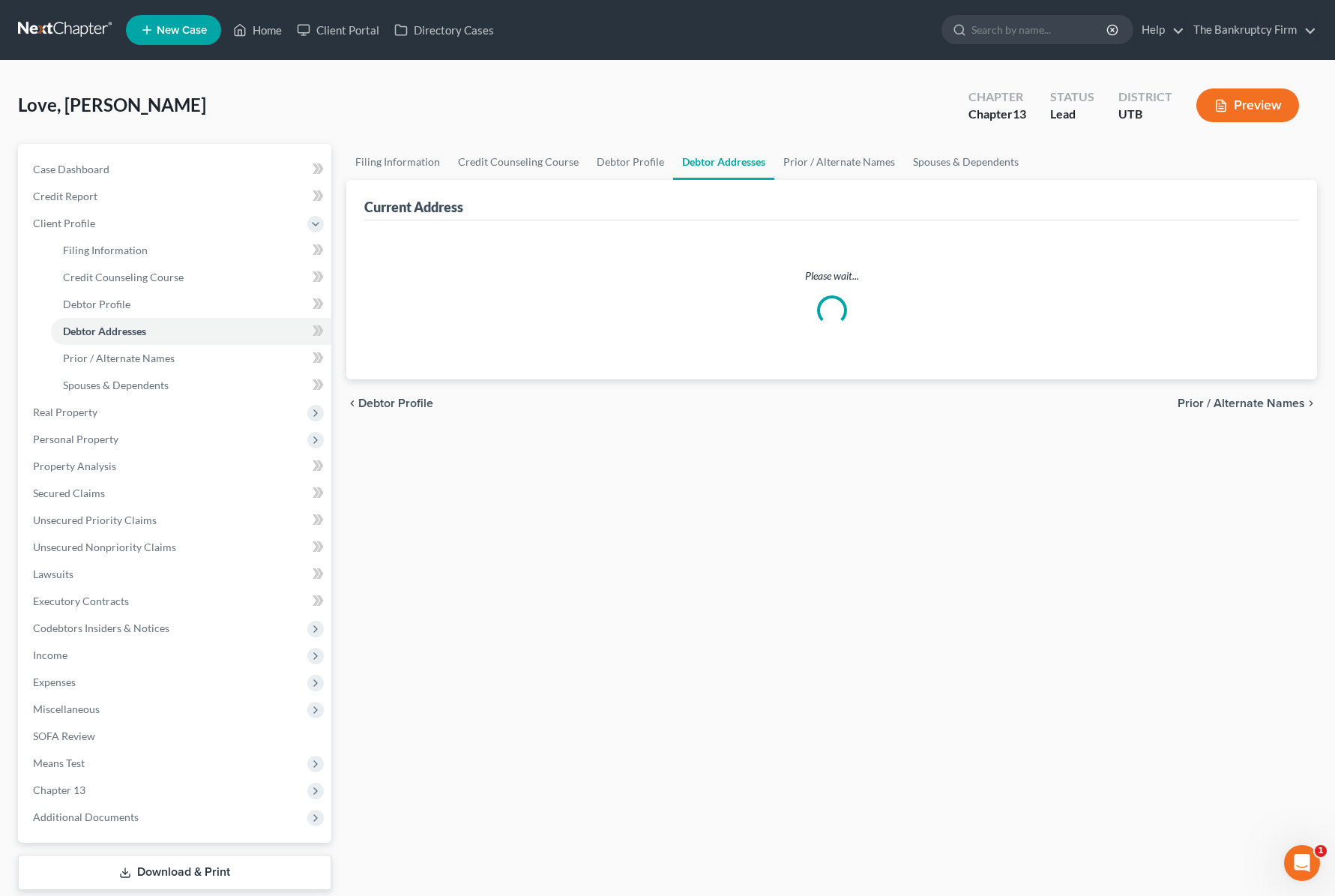
select select "0"
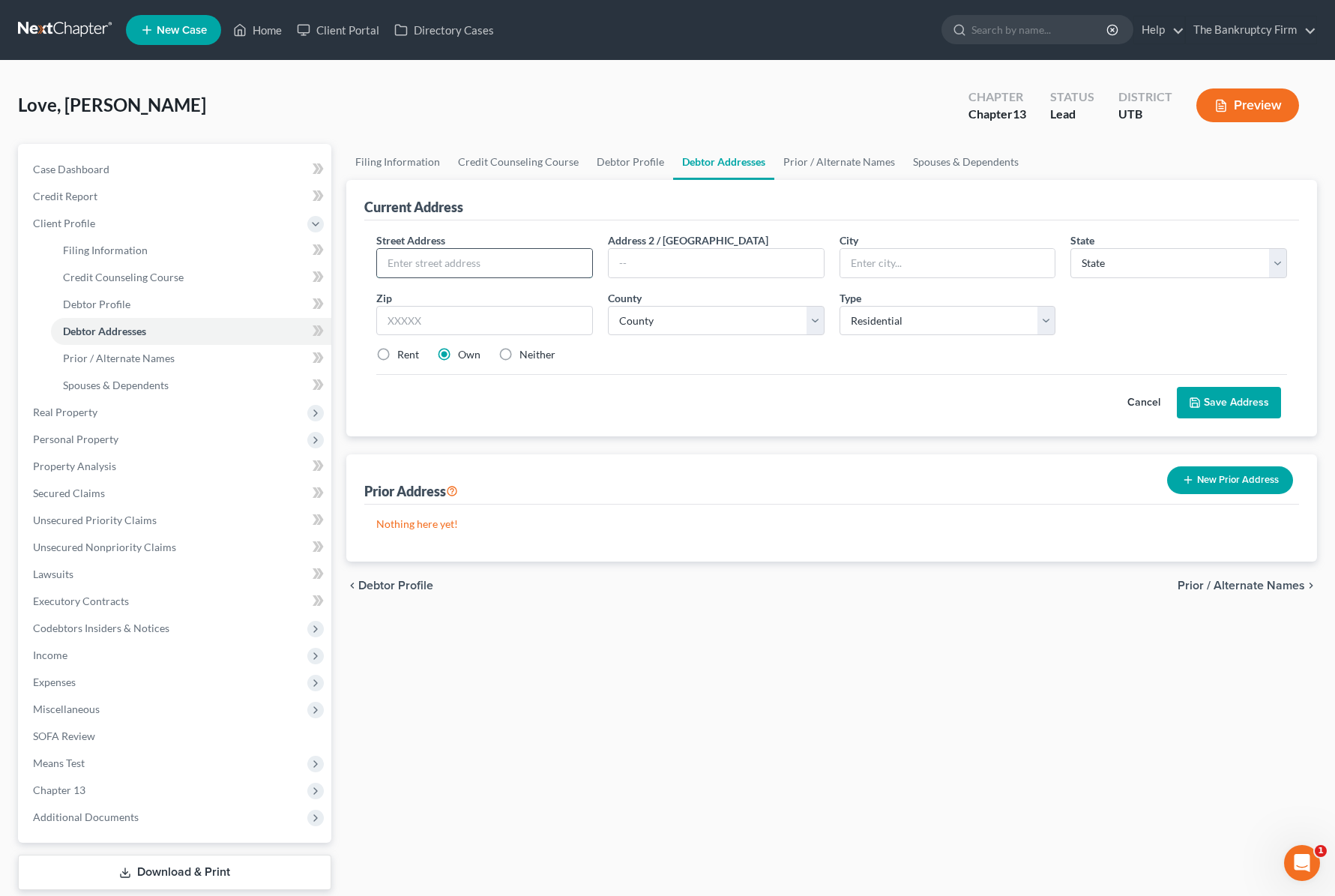
click at [437, 258] on input "text" at bounding box center [485, 263] width 215 height 28
type input "2955 N 400 W"
type input "#1124"
type input "Layton"
select select "46"
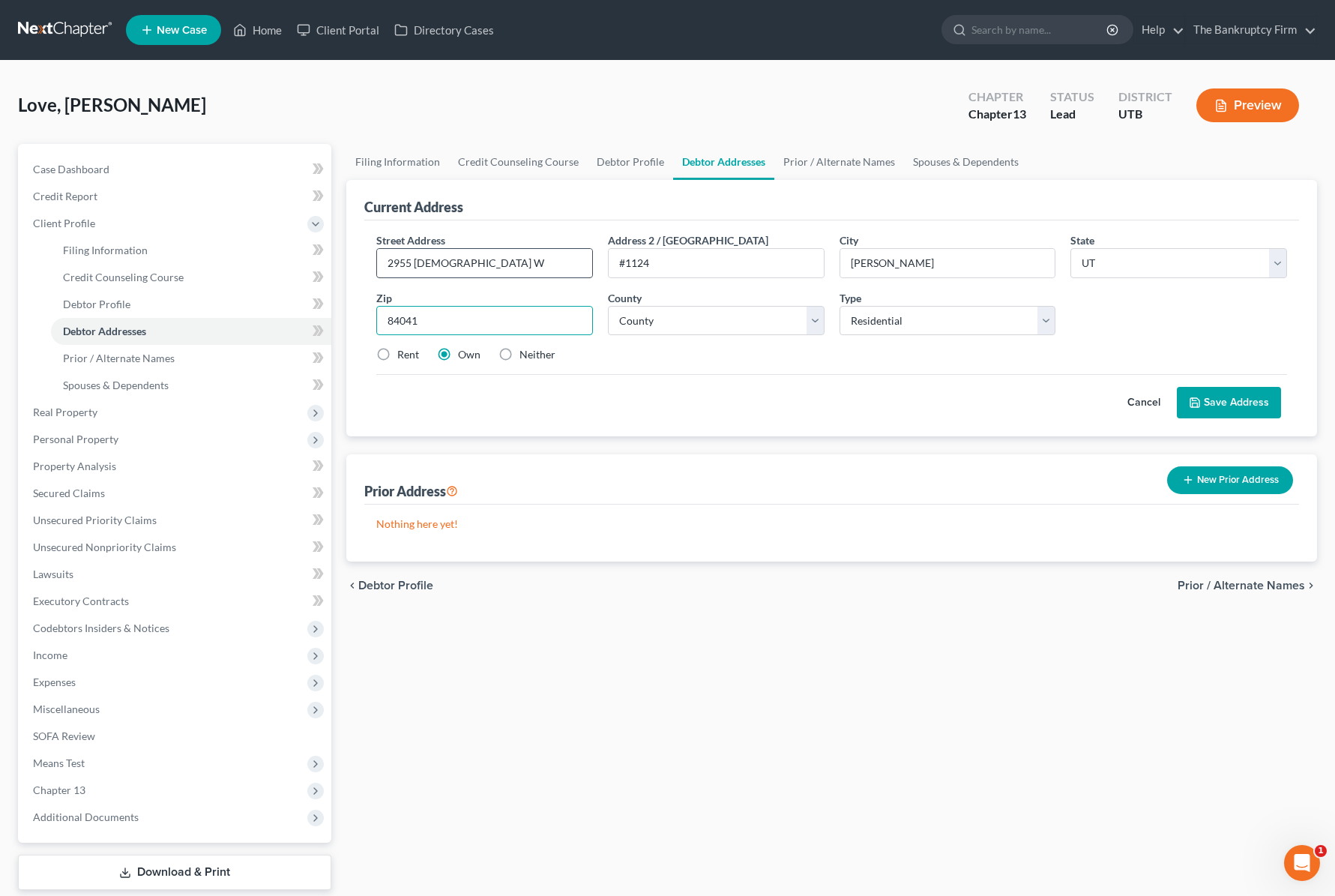
type input "84041"
click at [397, 362] on label "Rent" at bounding box center [408, 355] width 22 height 15
click at [403, 357] on input "Rent" at bounding box center [408, 352] width 10 height 10
radio input "true"
click at [722, 318] on select "County Beaver County Box Elder County Cache County Carbon County Daggett County…" at bounding box center [716, 320] width 216 height 30
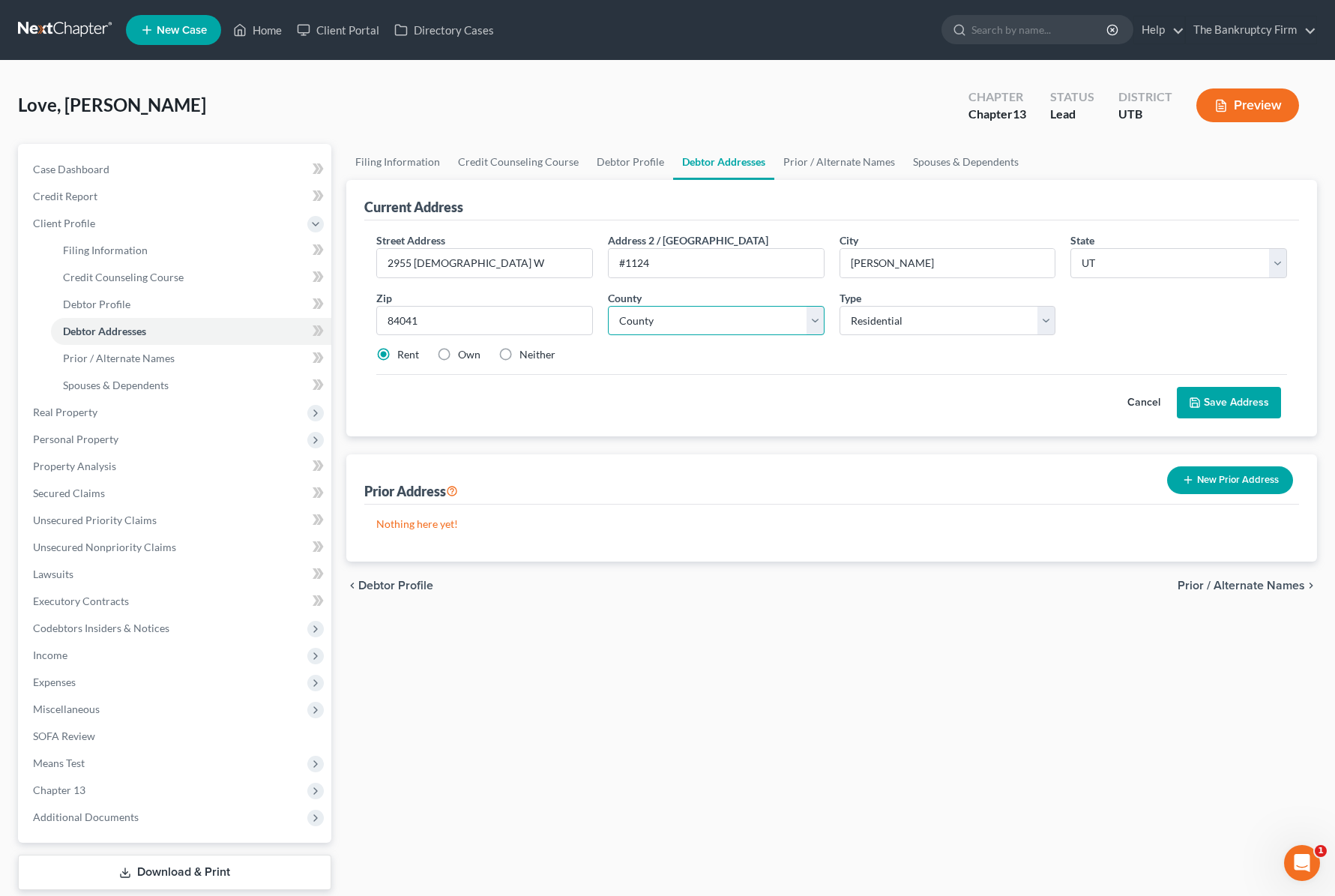
select select "5"
click at [608, 306] on select "County Beaver County Box Elder County Cache County Carbon County Daggett County…" at bounding box center [716, 320] width 216 height 30
click at [957, 317] on select "Select Residential Mailing Rental Business" at bounding box center [948, 320] width 216 height 30
click at [840, 306] on select "Select Residential Mailing Rental Business" at bounding box center [948, 320] width 216 height 30
click at [1248, 405] on button "Save Address" at bounding box center [1229, 402] width 104 height 31
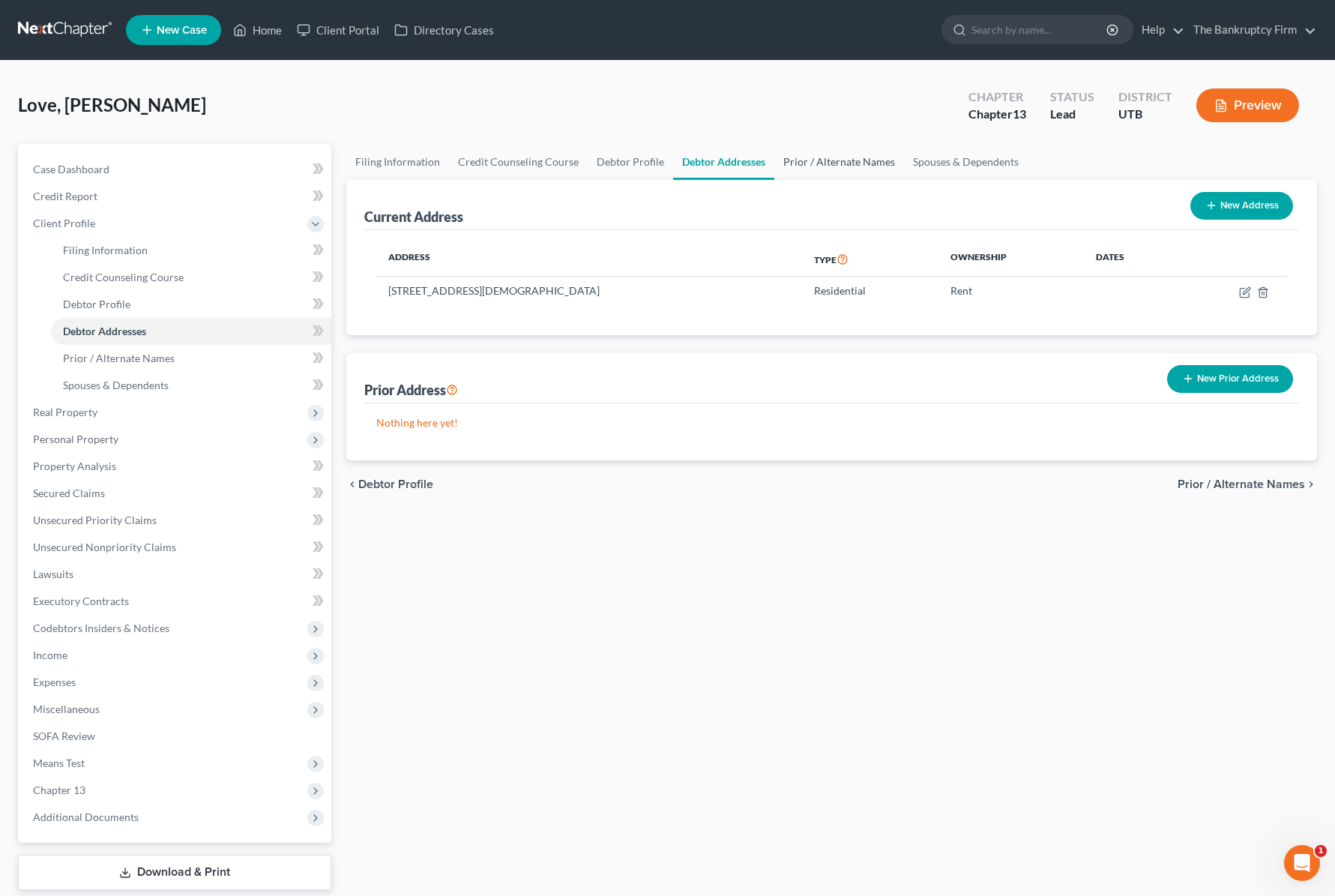
click at [808, 155] on link "Prior / Alternate Names" at bounding box center [839, 162] width 130 height 36
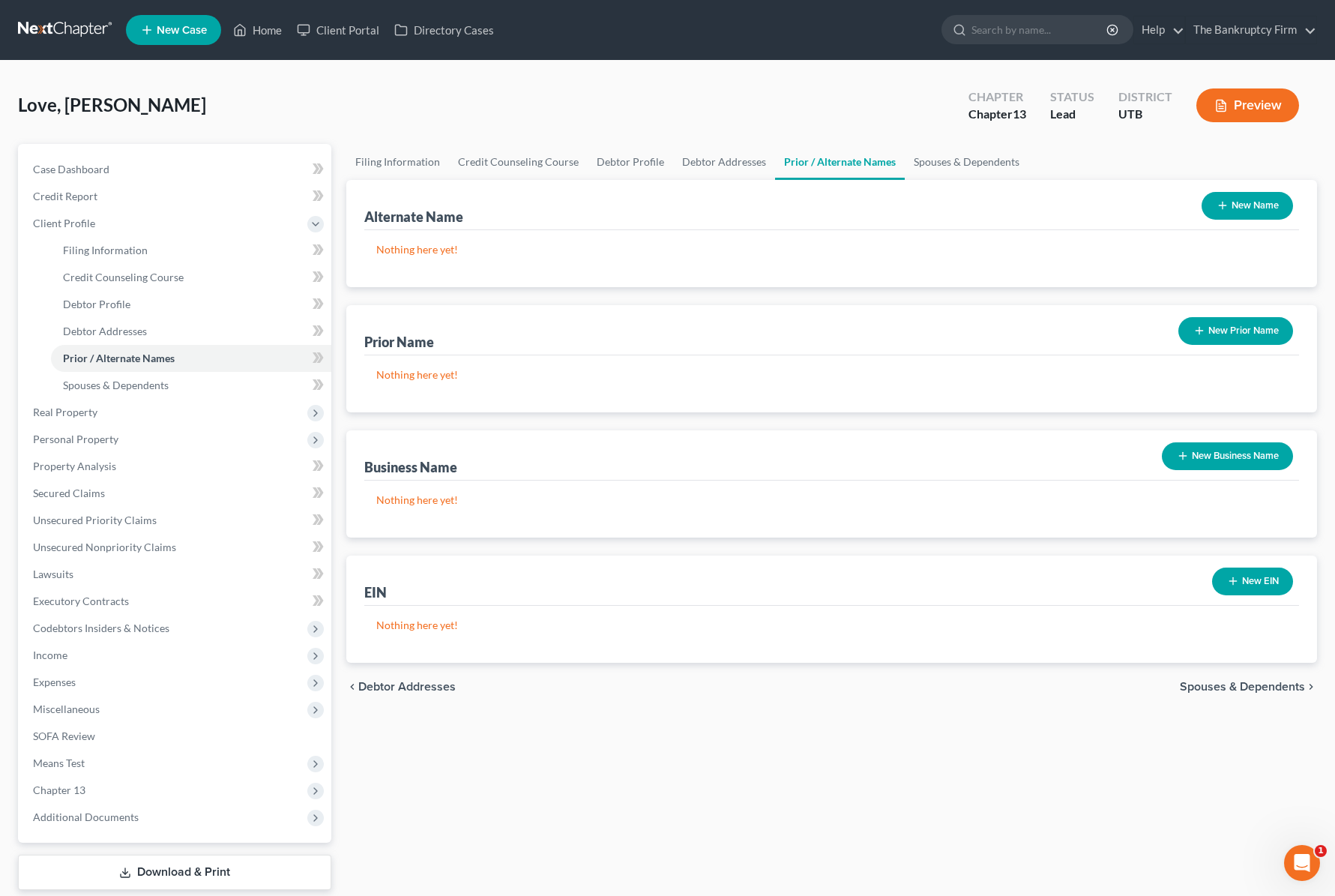
click at [1250, 206] on button "New Name" at bounding box center [1247, 206] width 91 height 27
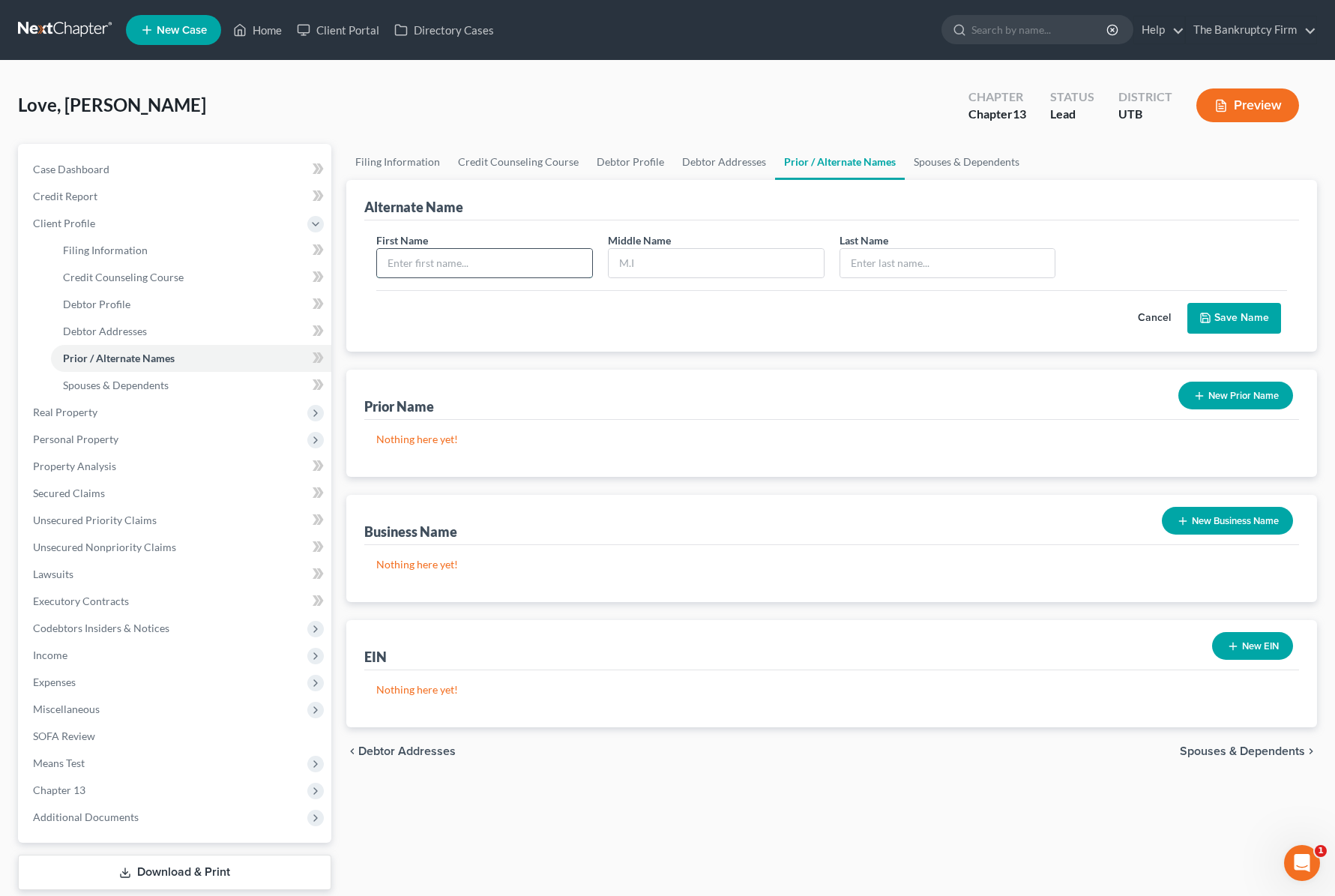
click at [463, 268] on input "text" at bounding box center [485, 263] width 215 height 28
type input "[PERSON_NAME]"
type input "DeSalvo"
click at [1243, 320] on button "Save Name" at bounding box center [1234, 318] width 94 height 31
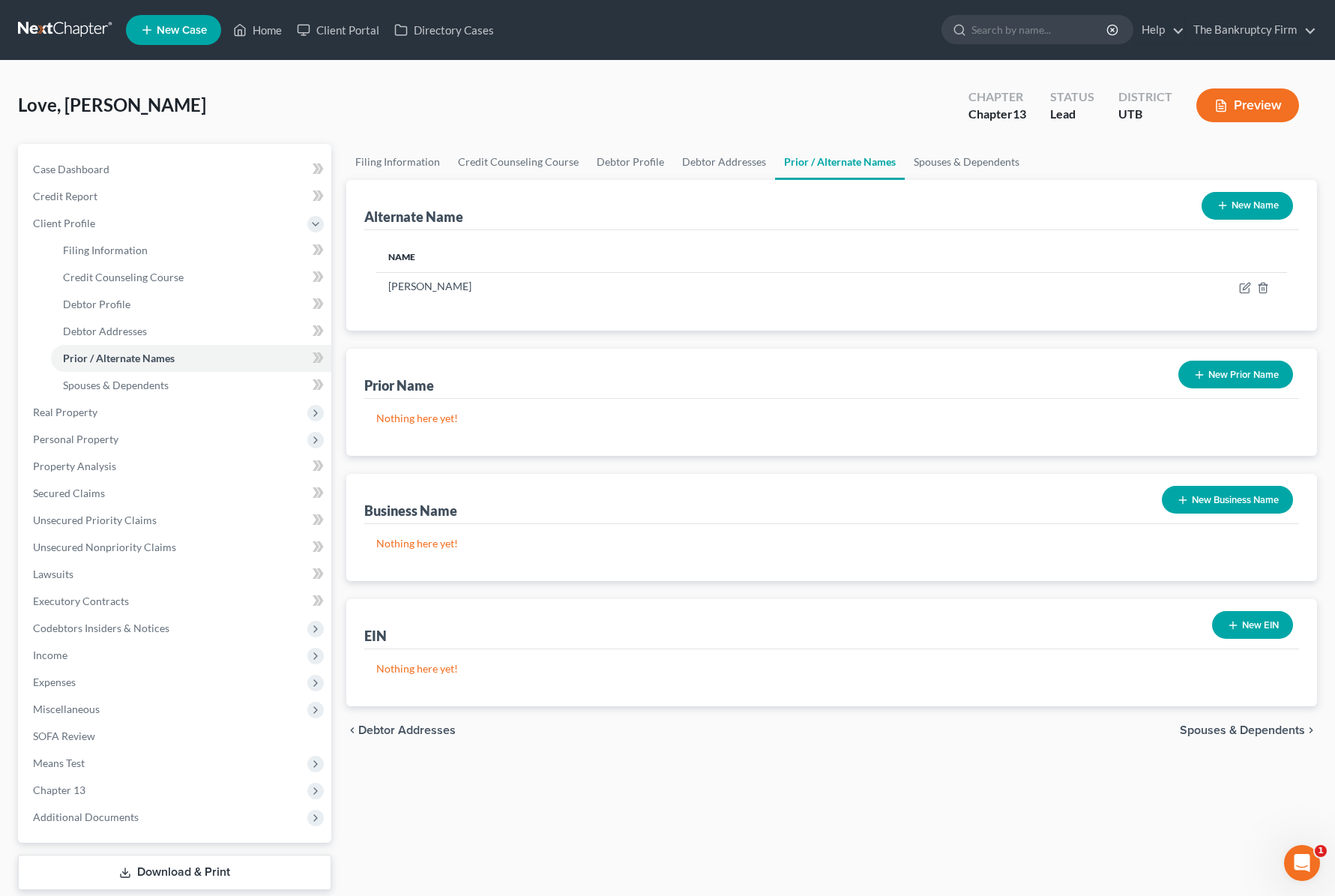
click at [1243, 203] on button "New Name" at bounding box center [1247, 206] width 91 height 27
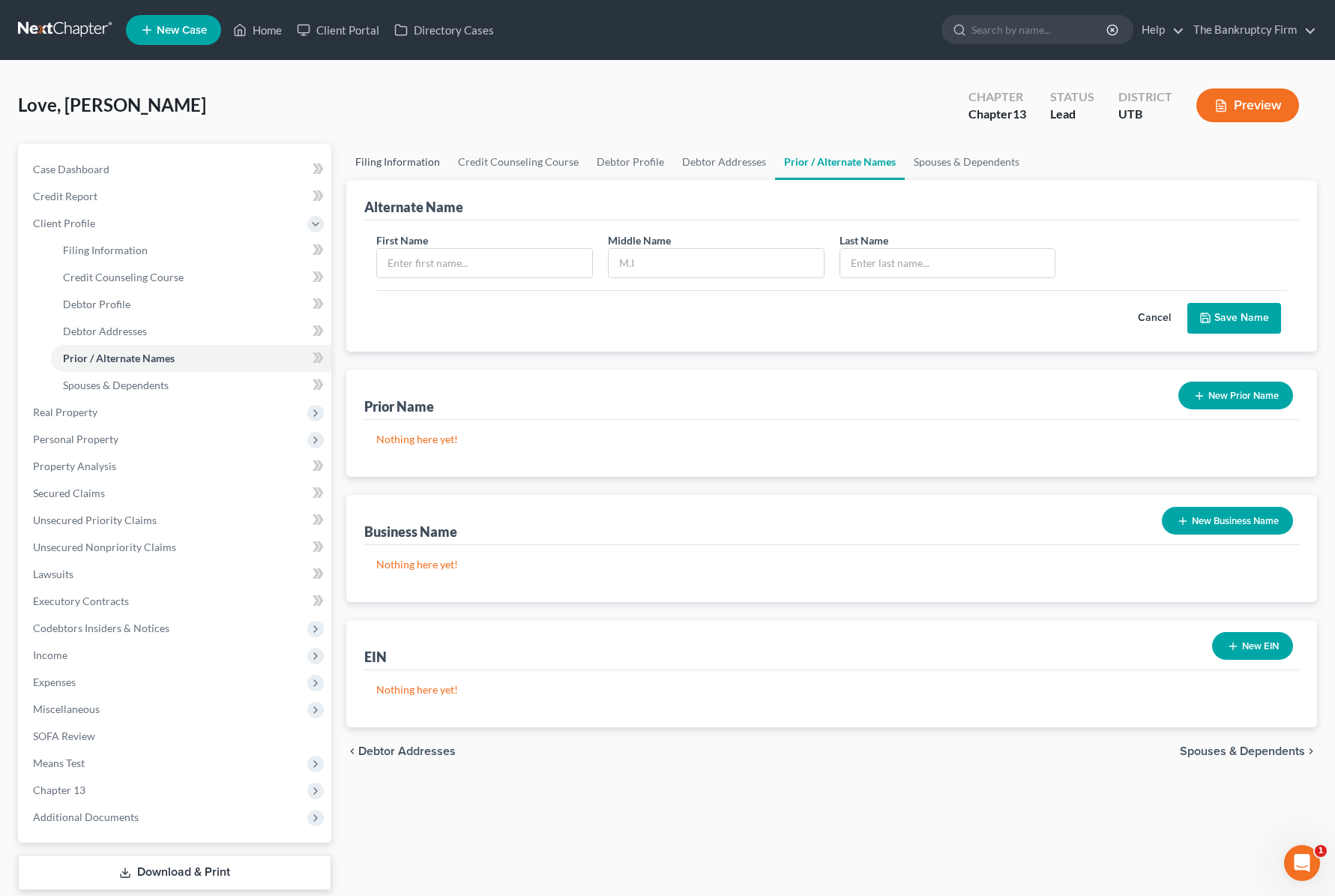
click at [408, 161] on link "Filing Information" at bounding box center [398, 162] width 103 height 36
select select "1"
select select "0"
select select "3"
select select "81"
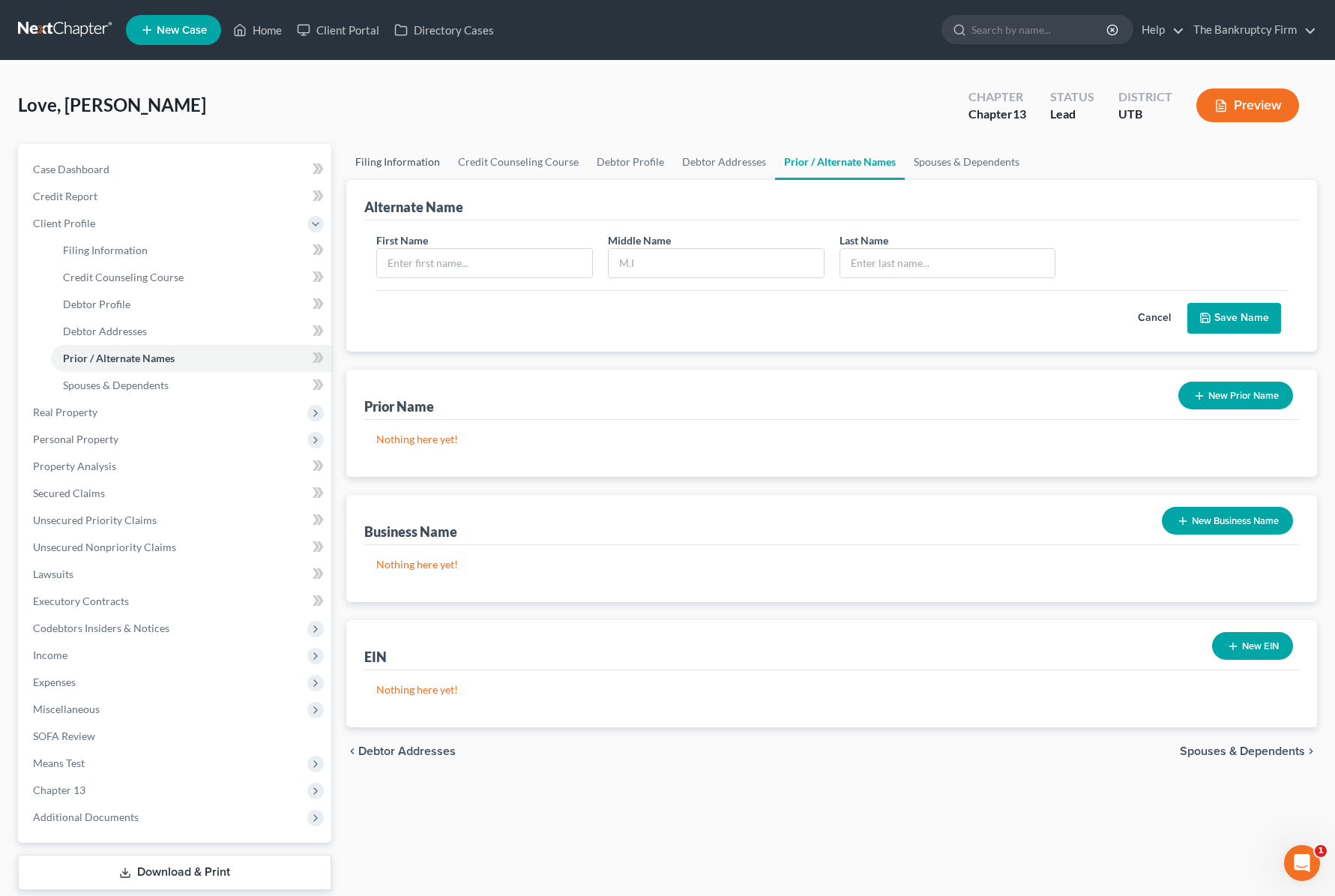
select select "0"
select select "46"
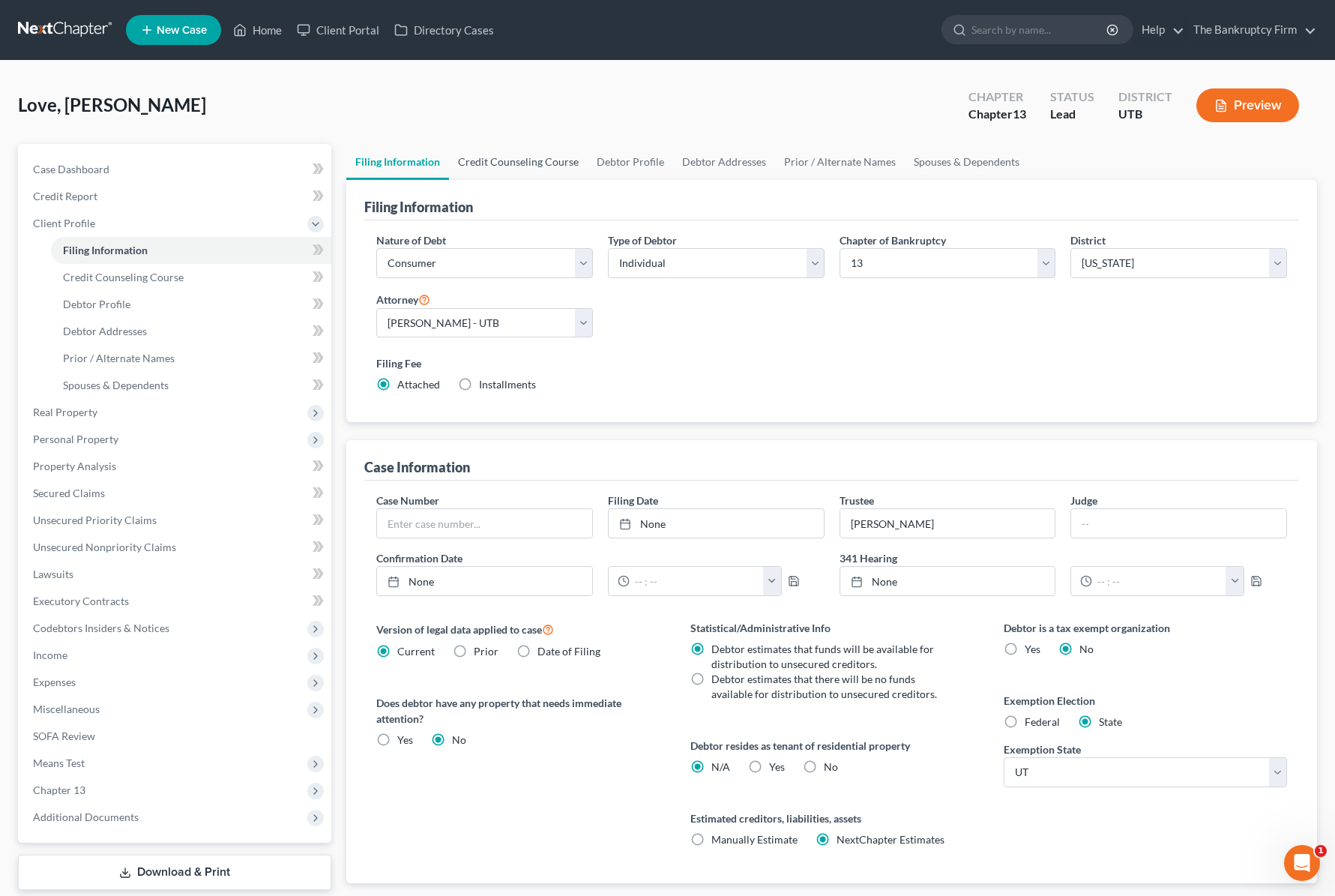
click at [508, 157] on link "Credit Counseling Course" at bounding box center [518, 162] width 139 height 36
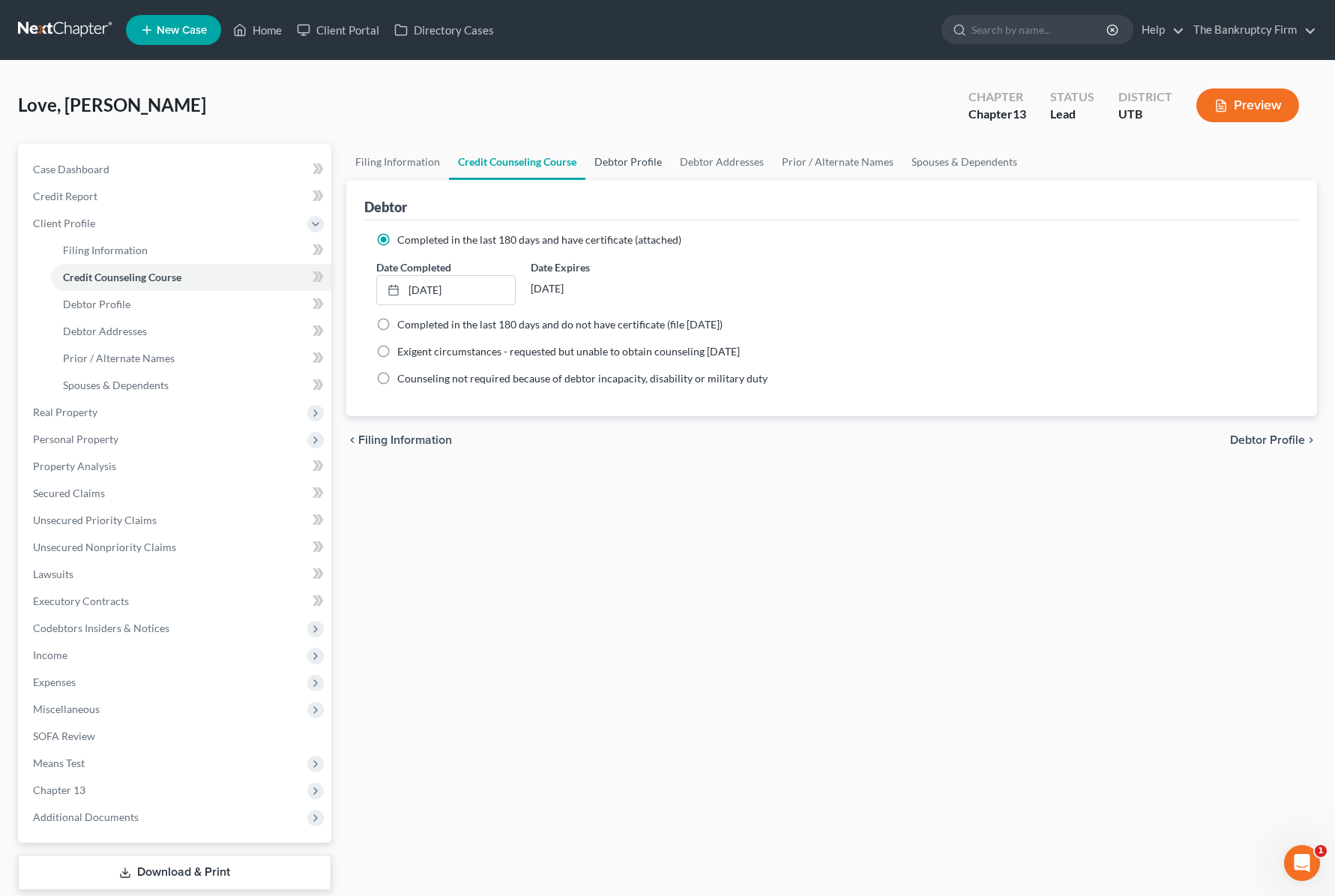
click at [616, 159] on link "Debtor Profile" at bounding box center [628, 162] width 85 height 36
select select "3"
select select "0"
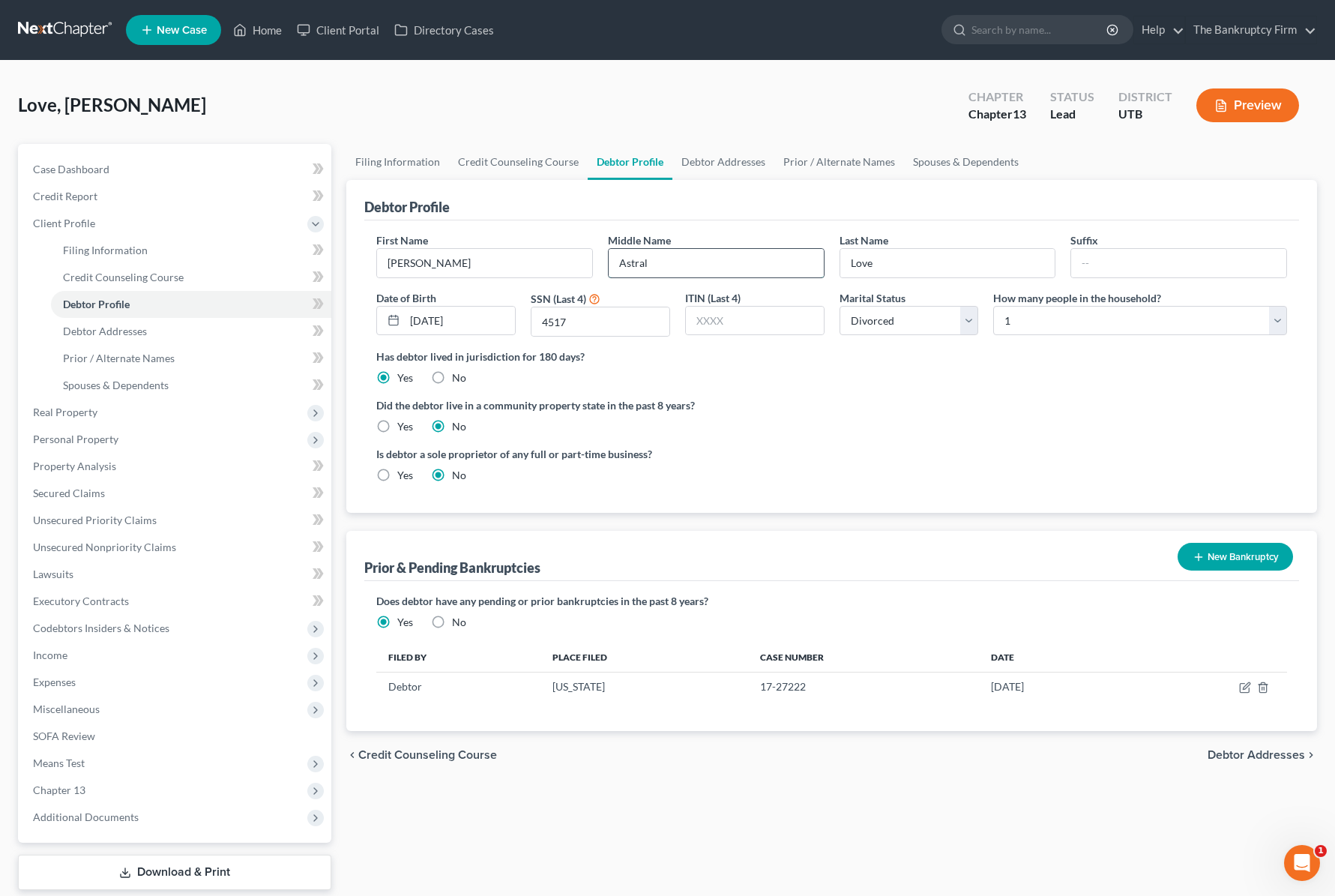
click at [712, 263] on input "Astral" at bounding box center [716, 263] width 215 height 28
click at [932, 437] on ng-include "First Name Shane Middle Name Astral Last Name Love Suffix Date of Birth 08/20/1…" at bounding box center [831, 363] width 911 height 262
click at [737, 158] on link "Debtor Addresses" at bounding box center [723, 162] width 102 height 36
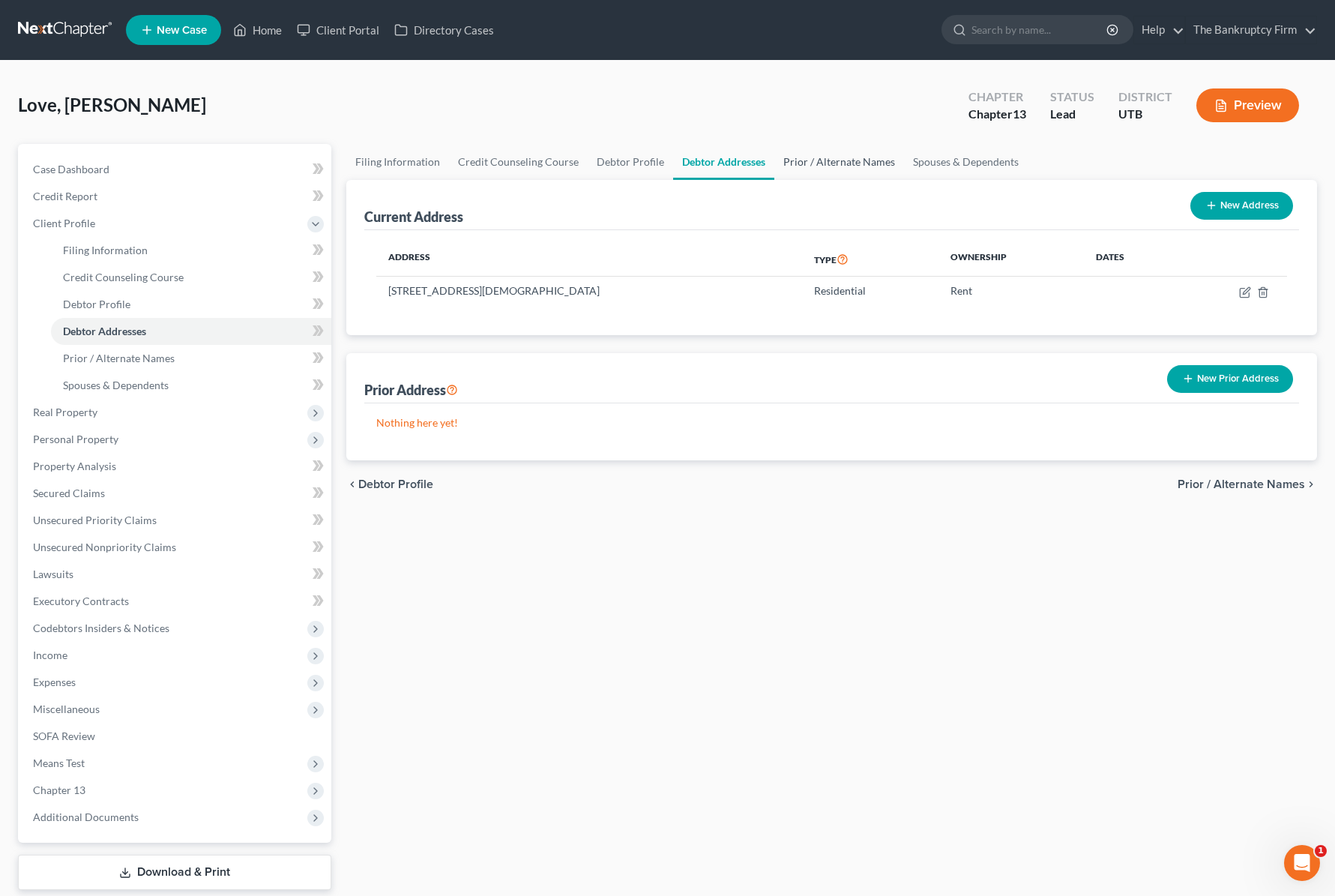
click at [832, 162] on link "Prior / Alternate Names" at bounding box center [839, 162] width 130 height 36
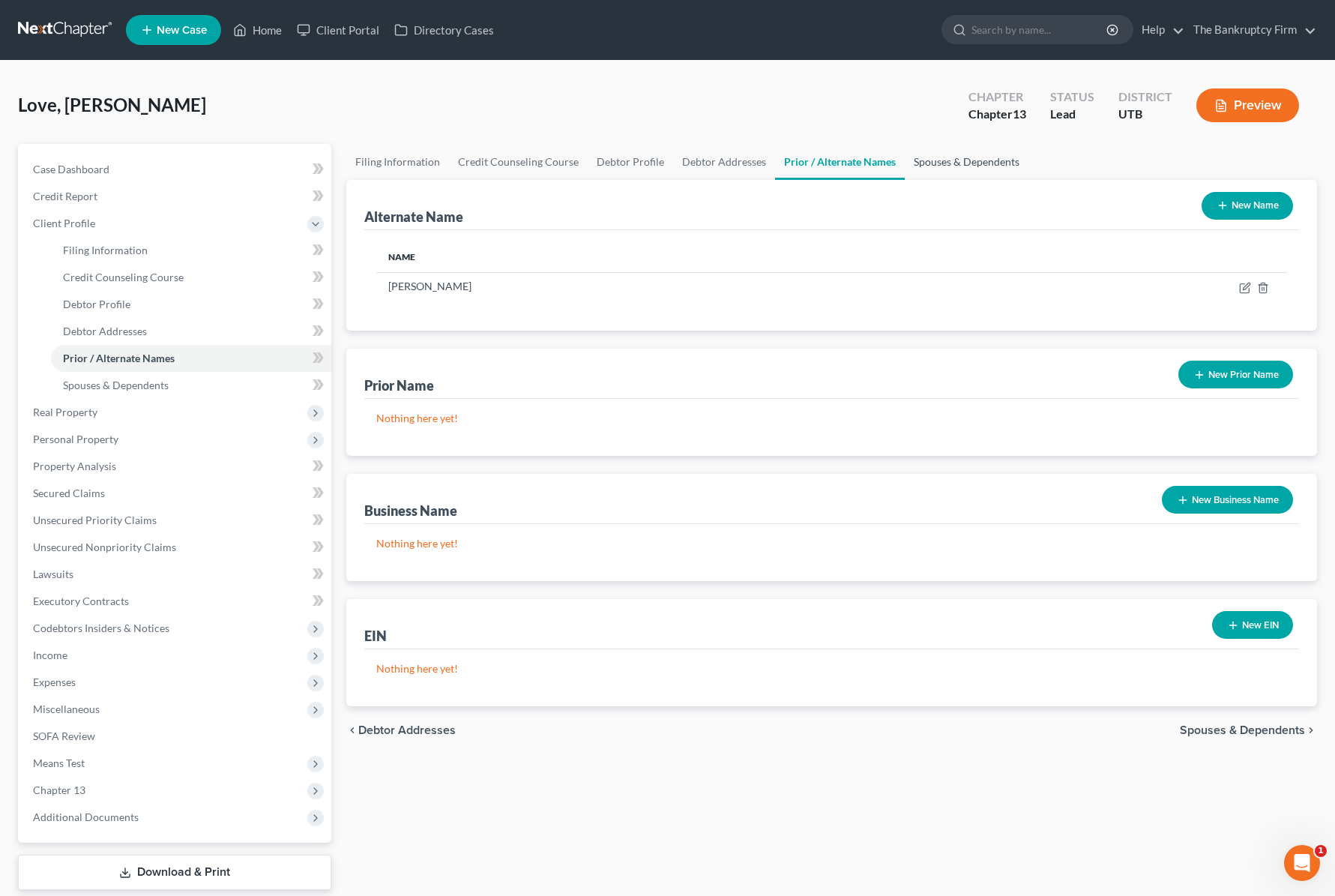
click at [972, 153] on link "Spouses & Dependents" at bounding box center [966, 162] width 123 height 36
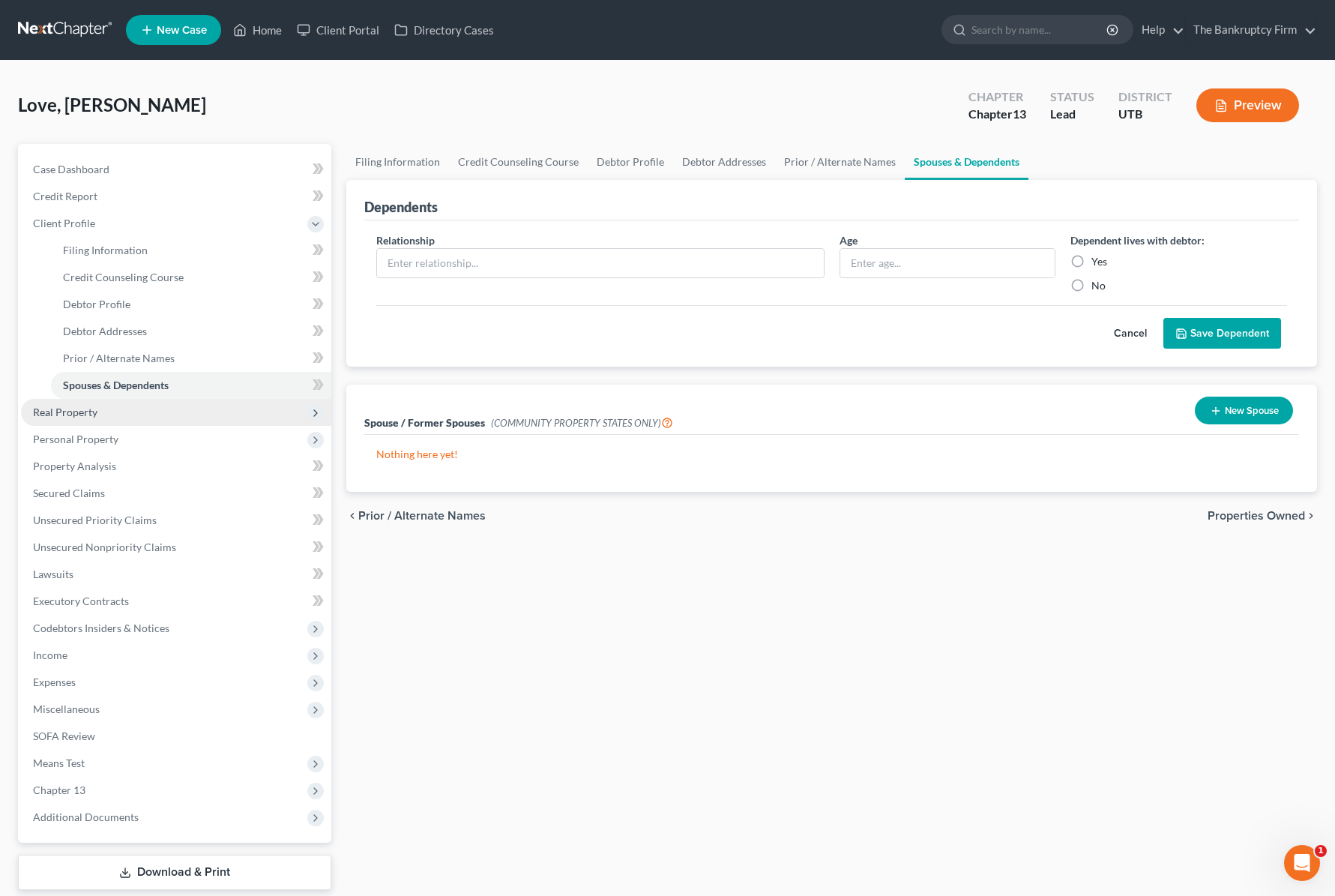
click at [94, 410] on span "Real Property" at bounding box center [65, 411] width 65 height 13
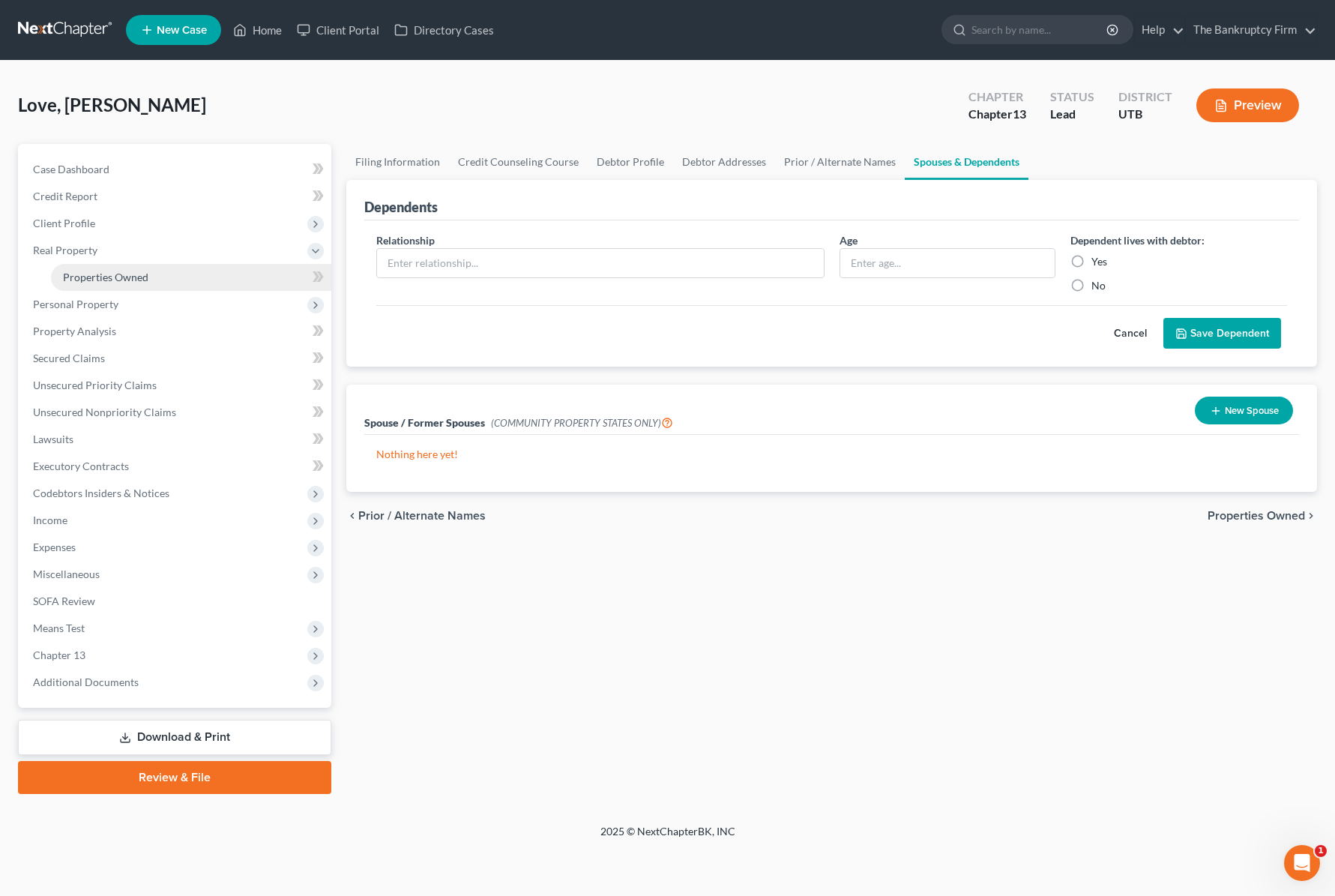
click at [119, 281] on span "Properties Owned" at bounding box center [106, 277] width 85 height 13
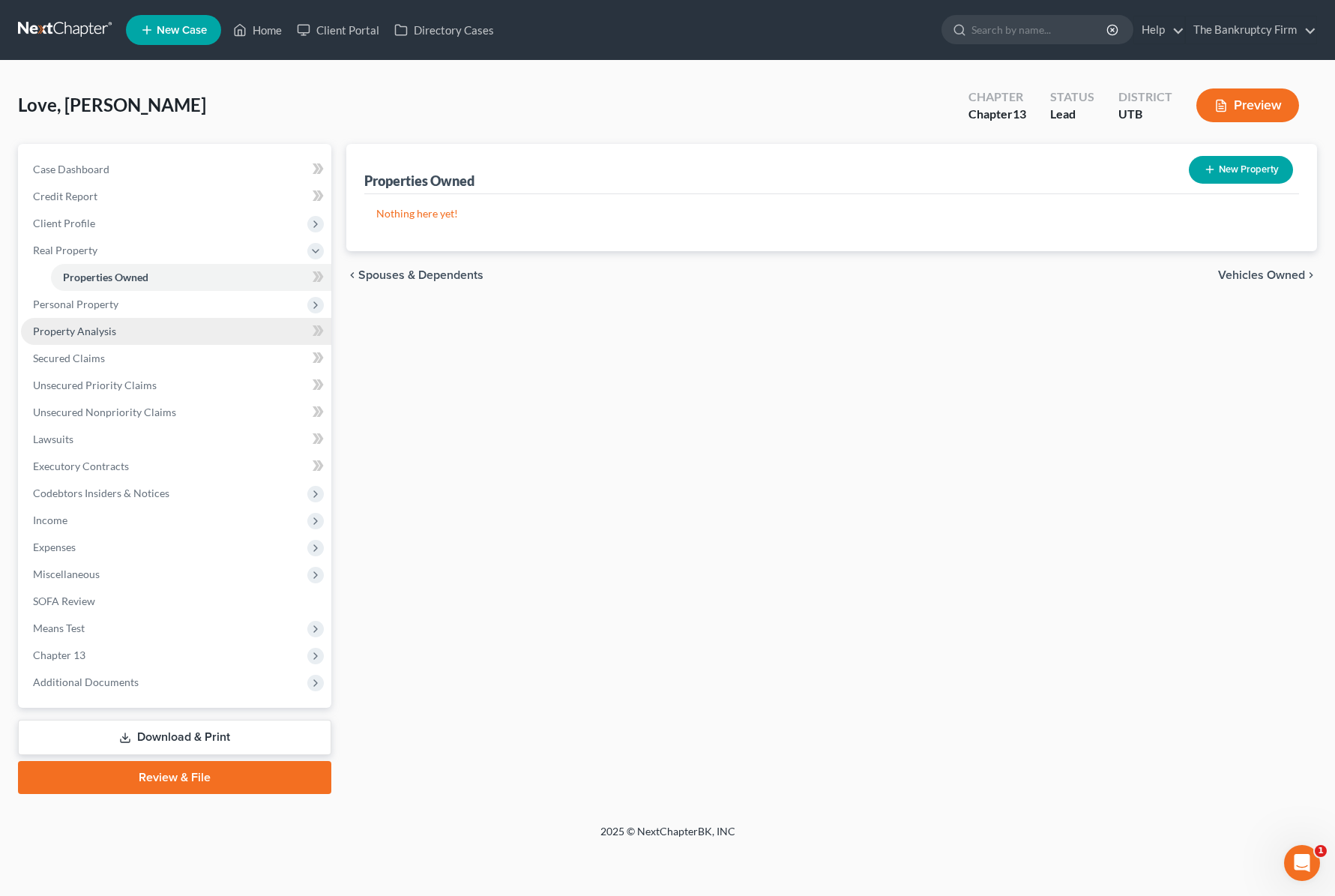
click at [85, 336] on span "Property Analysis" at bounding box center [74, 331] width 83 height 13
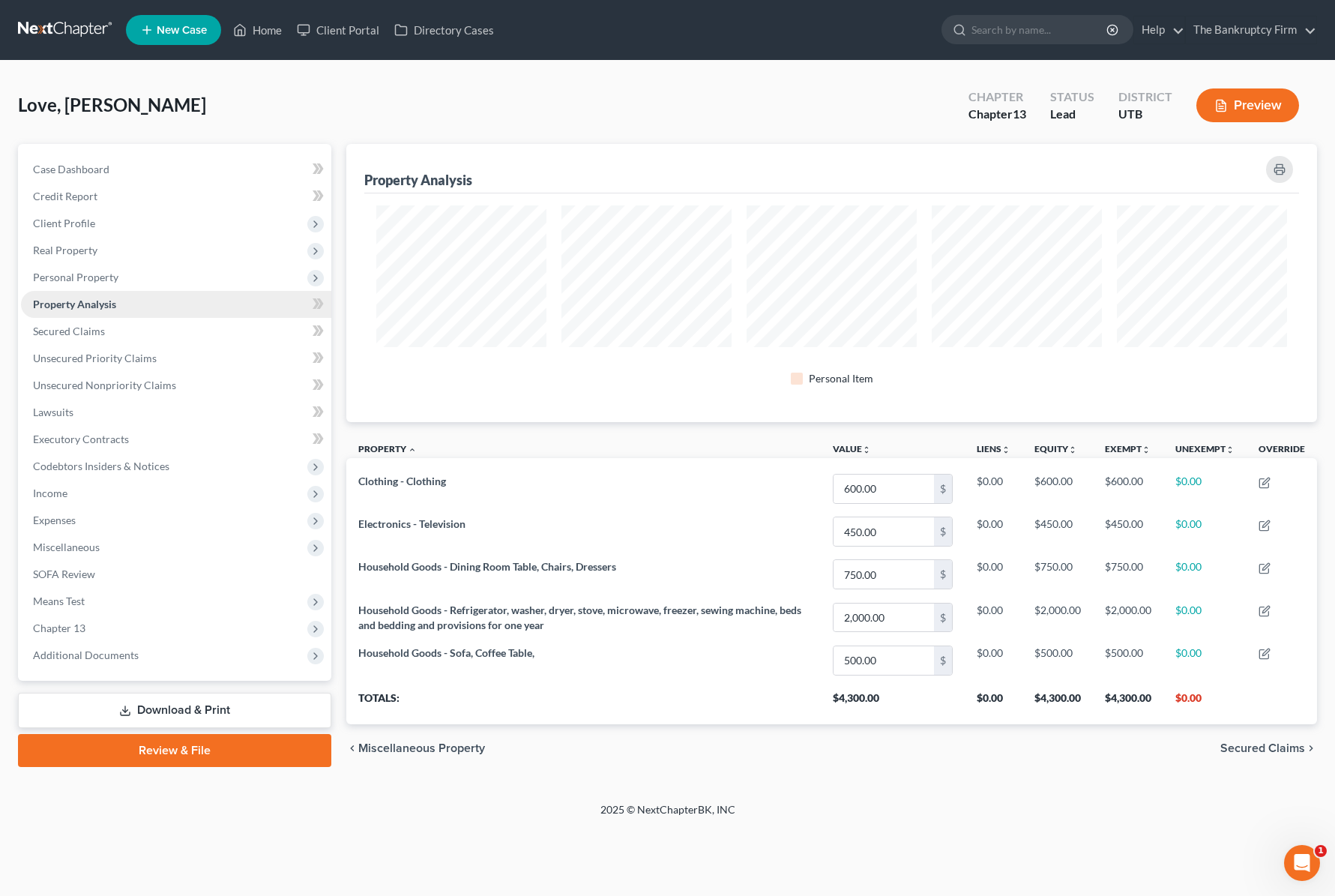
scroll to position [278, 971]
click at [78, 278] on span "Personal Property" at bounding box center [75, 277] width 85 height 13
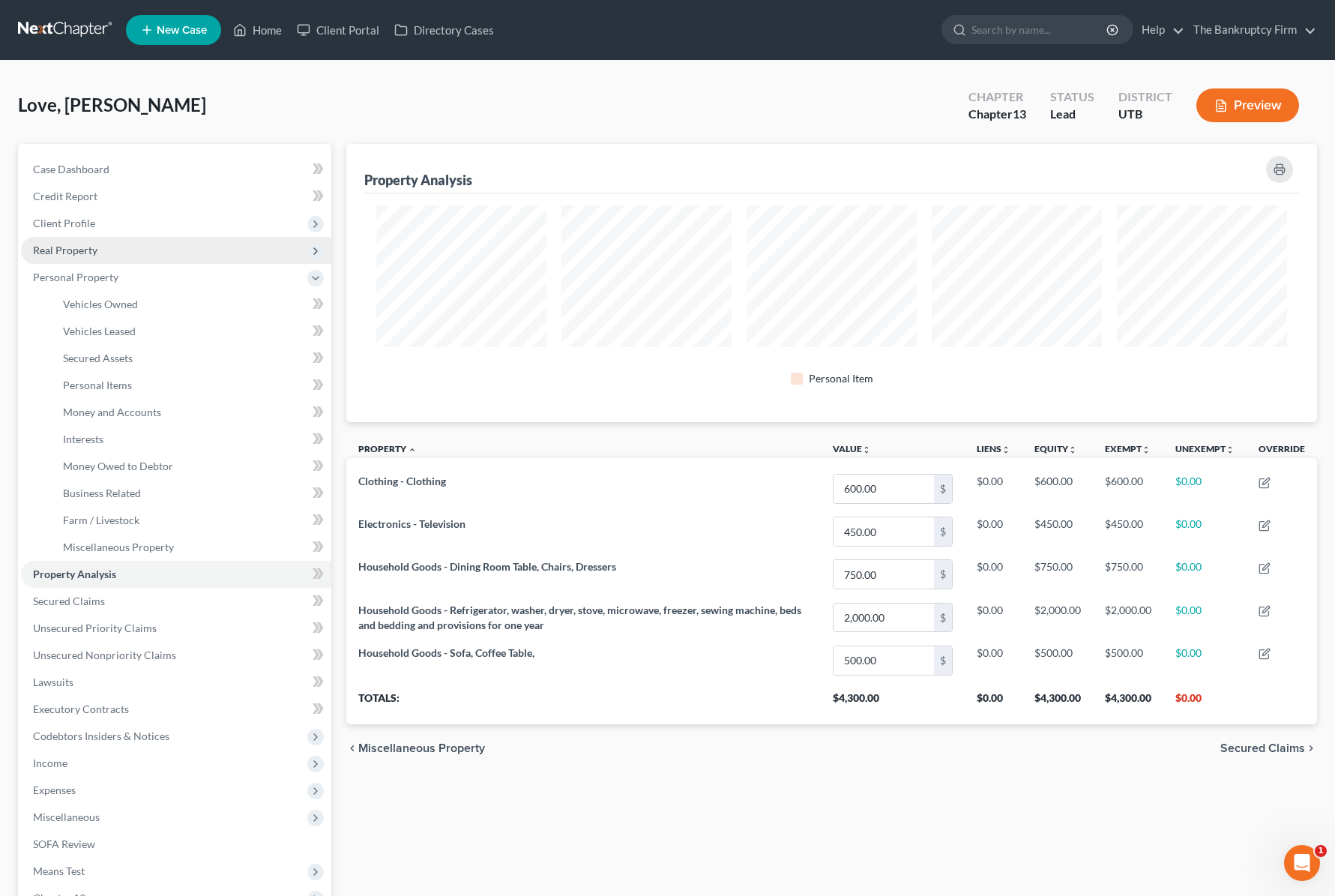
click at [85, 249] on span "Real Property" at bounding box center [65, 250] width 65 height 13
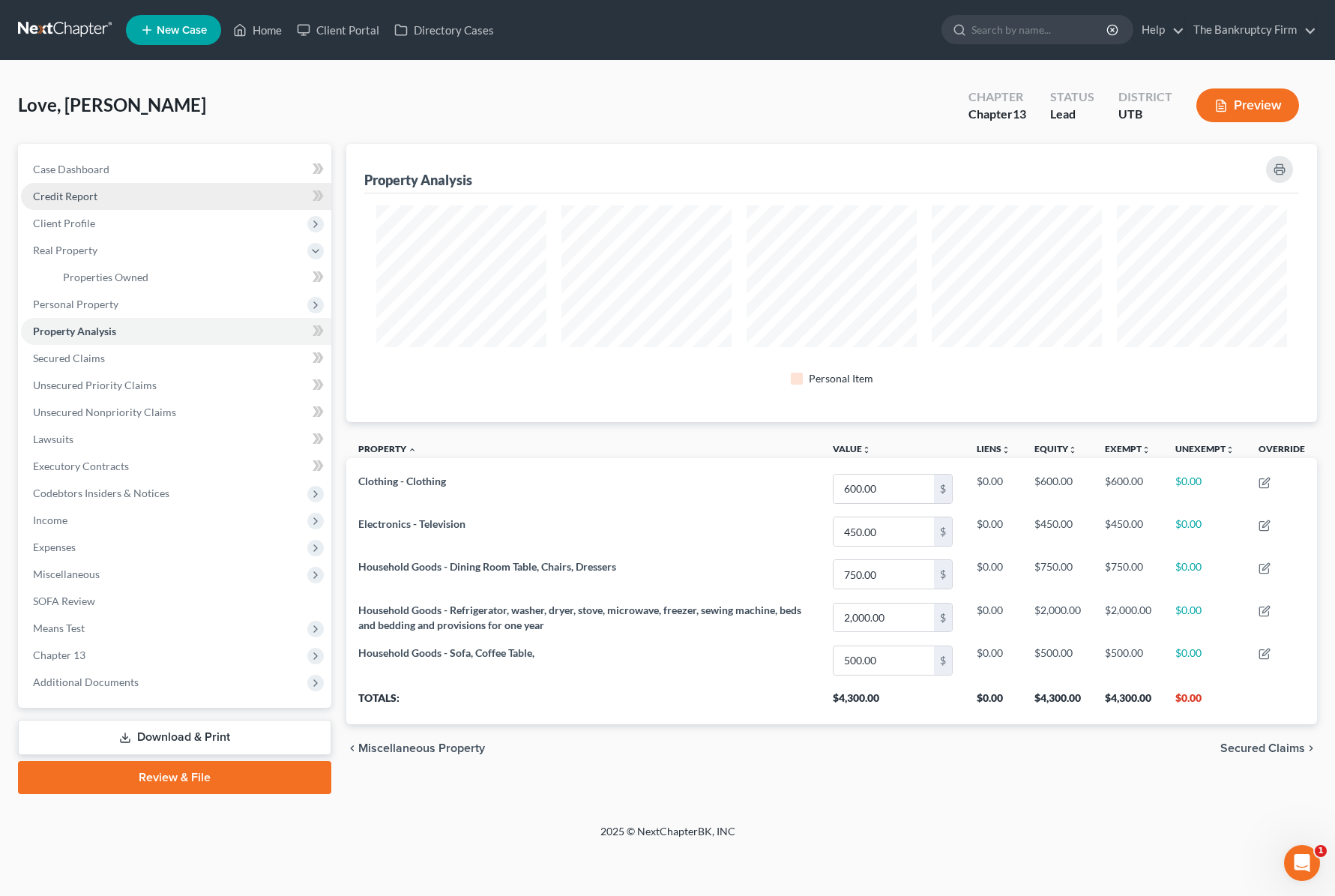
click at [81, 194] on span "Credit Report" at bounding box center [65, 196] width 65 height 13
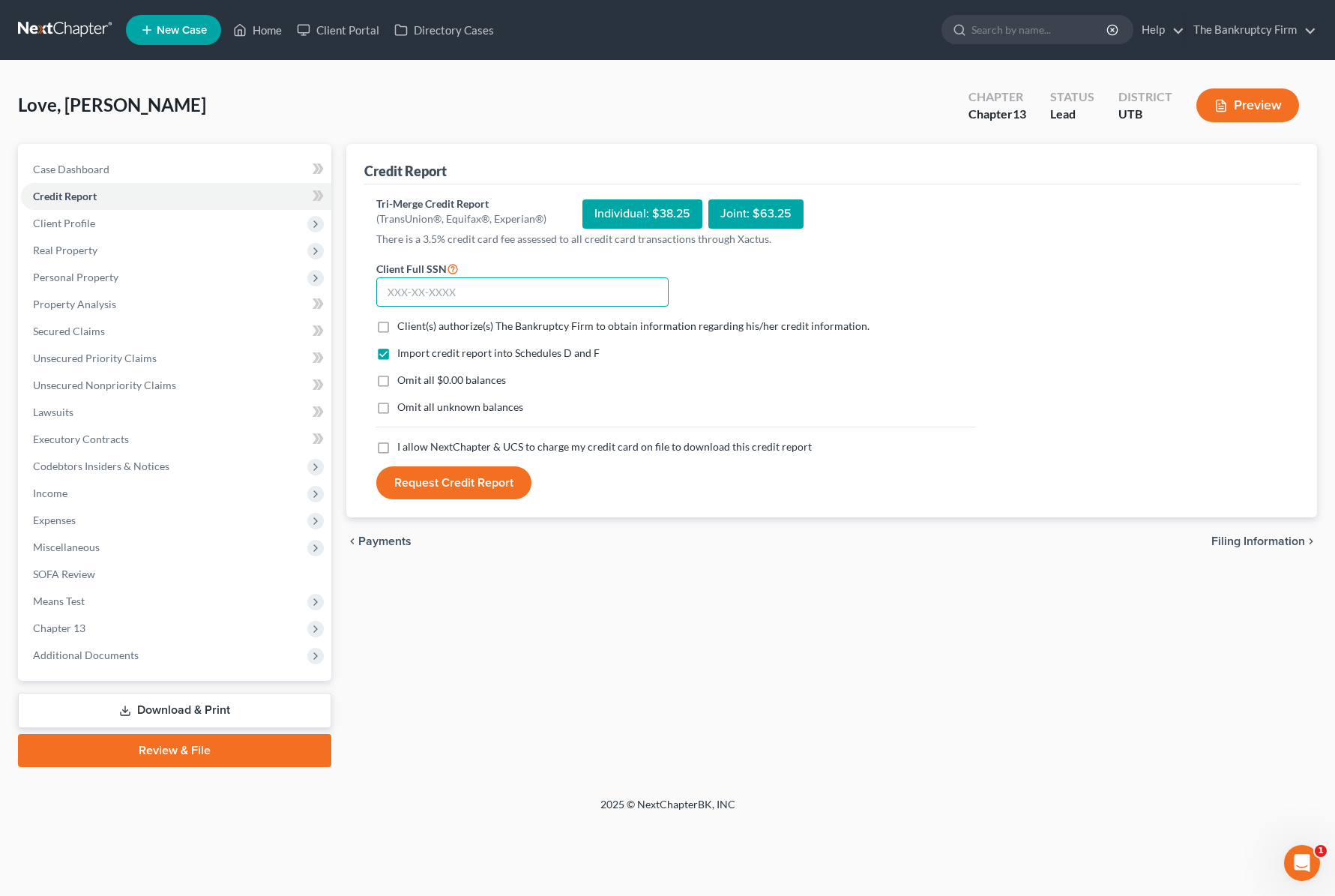
click at [514, 299] on input "text" at bounding box center [523, 292] width 293 height 30
click at [397, 328] on label "Client(s) authorize(s) The Bankruptcy Firm to obtain information regarding his/…" at bounding box center [633, 326] width 472 height 15
click at [403, 328] on input "Client(s) authorize(s) The Bankruptcy Firm to obtain information regarding his/…" at bounding box center [408, 323] width 10 height 10
checkbox input "true"
click at [397, 405] on label "Omit all unknown balances" at bounding box center [459, 407] width 126 height 15
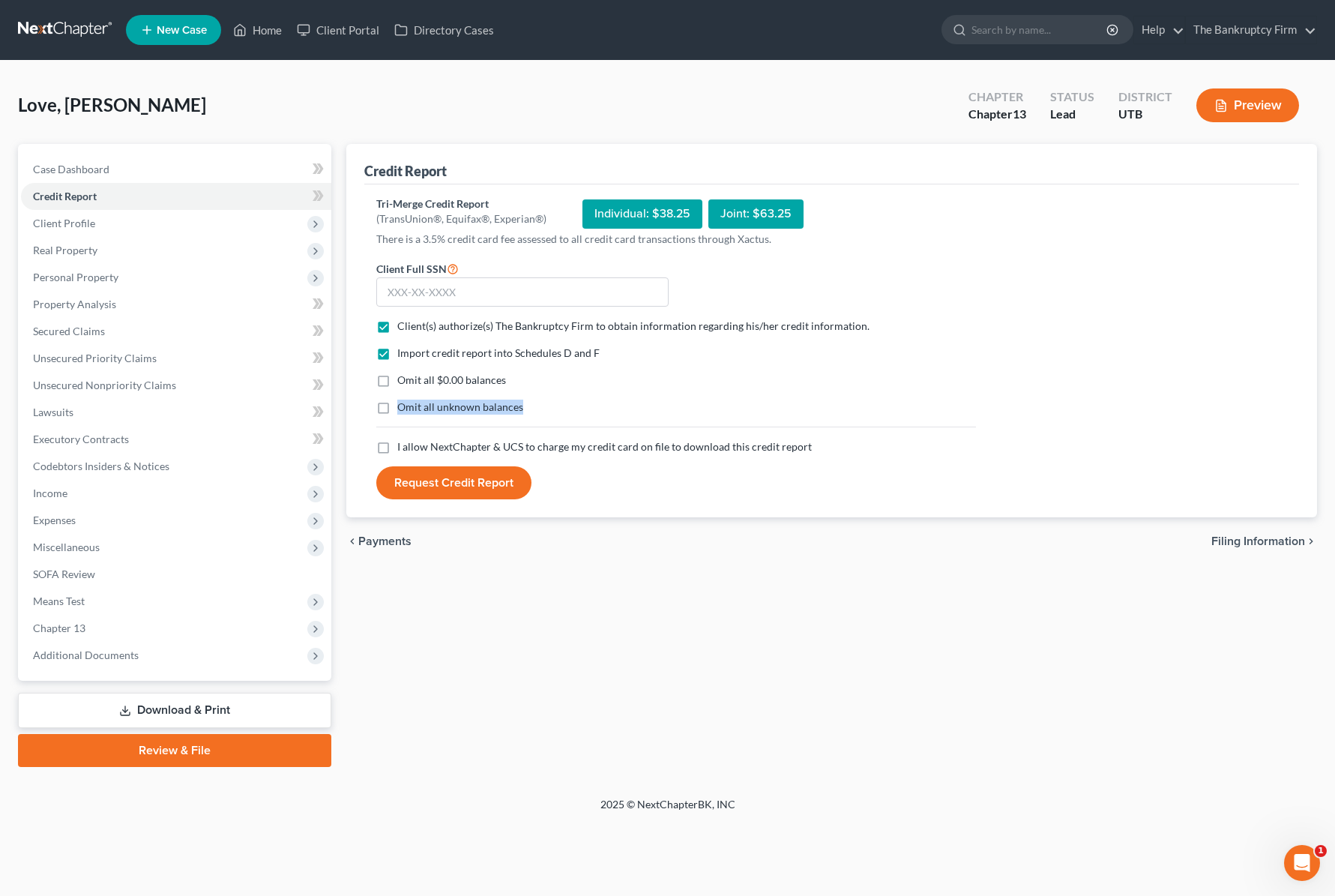
click at [397, 408] on label "Omit all unknown balances" at bounding box center [459, 407] width 126 height 15
click at [403, 408] on input "Omit all unknown balances" at bounding box center [408, 404] width 10 height 10
checkbox input "true"
click at [397, 377] on label "Omit all $0.00 balances" at bounding box center [451, 380] width 109 height 15
click at [403, 377] on input "Omit all $0.00 balances" at bounding box center [408, 377] width 10 height 10
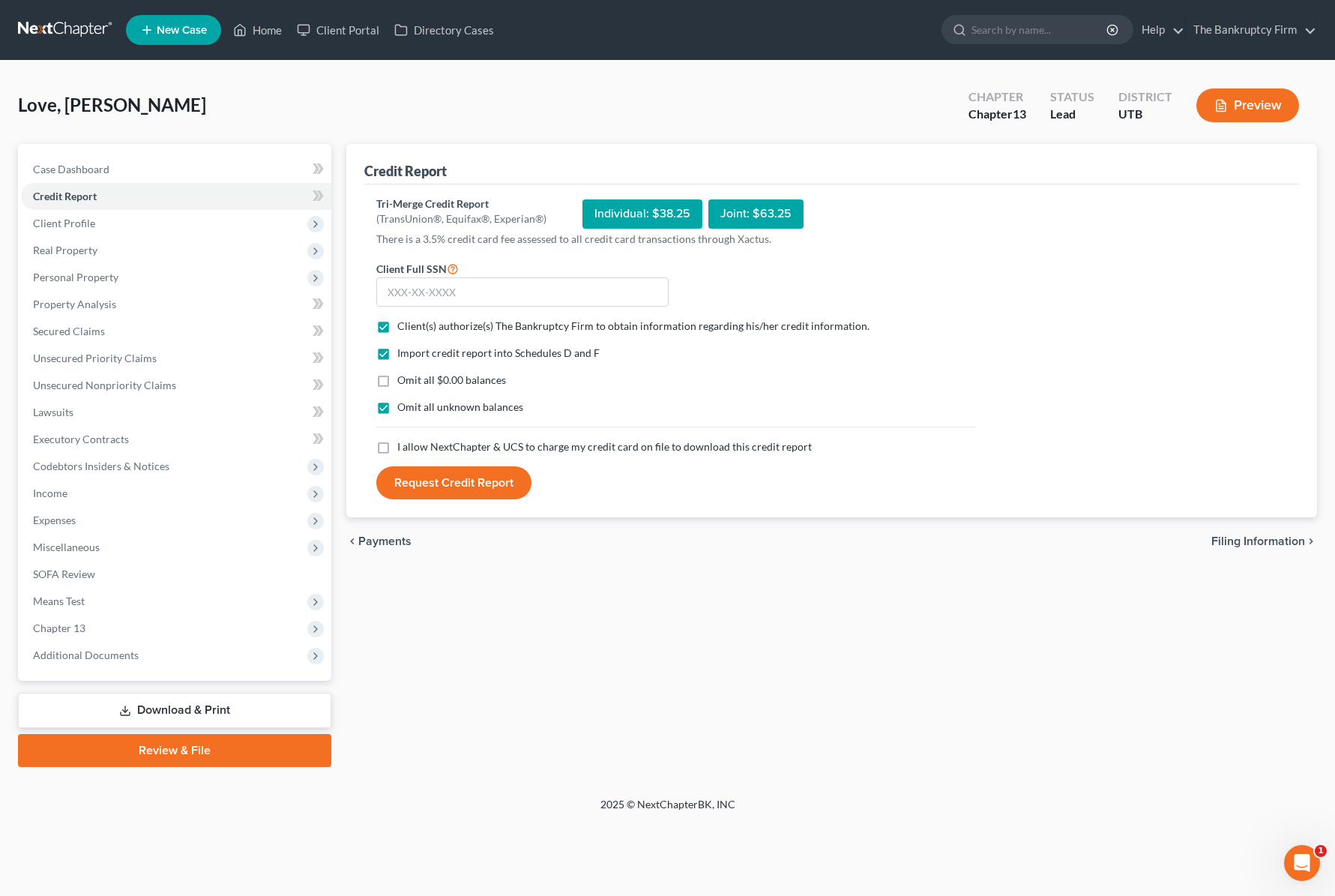
checkbox input "true"
click at [397, 409] on label "Omit all unknown balances" at bounding box center [459, 407] width 126 height 15
click at [403, 409] on input "Omit all unknown balances" at bounding box center [408, 404] width 10 height 10
checkbox input "false"
click at [397, 448] on label "I allow NextChapter & UCS to charge my credit card on file to download this cre…" at bounding box center [604, 447] width 415 height 15
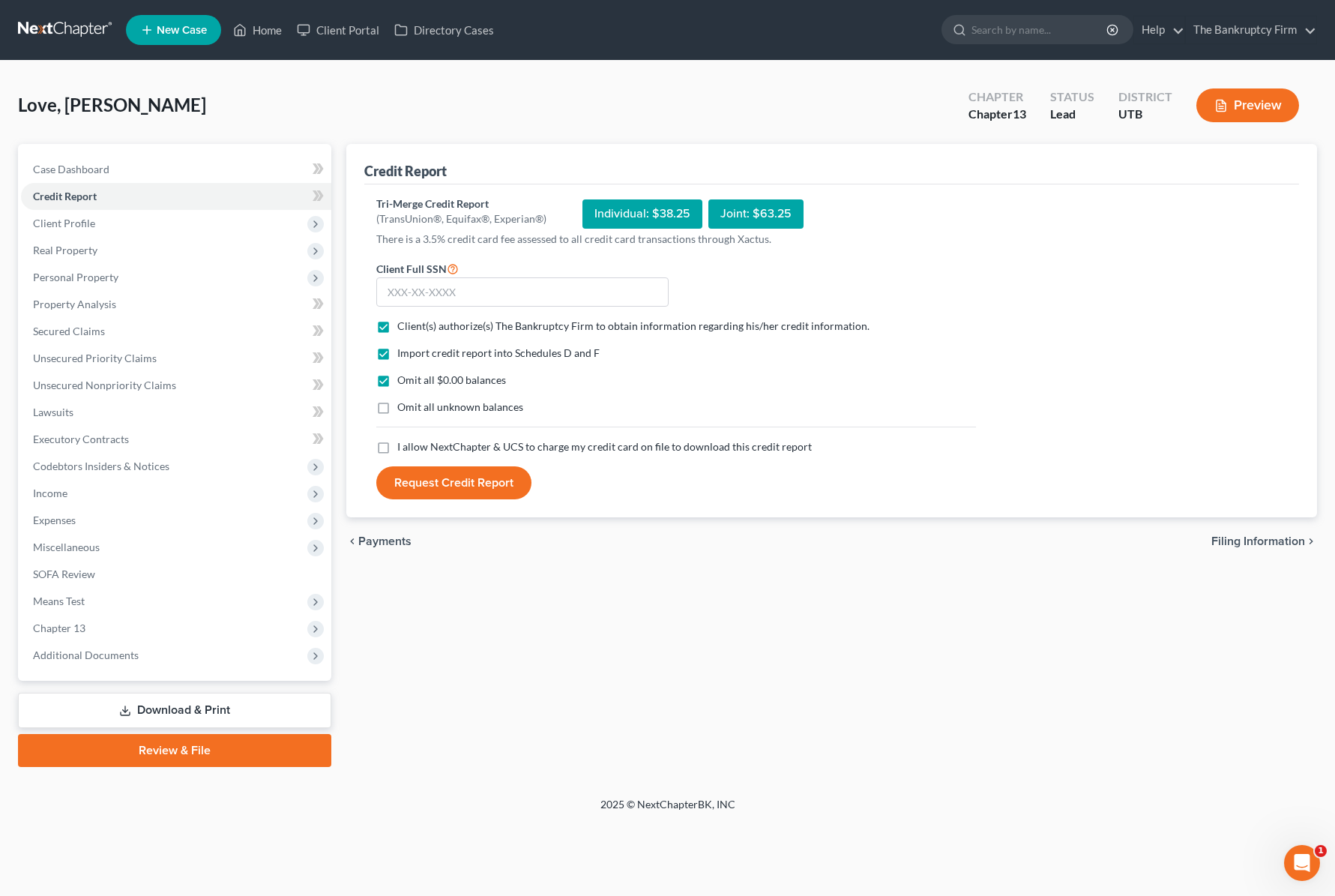
click at [403, 448] on input "I allow NextChapter & UCS to charge my credit card on file to download this cre…" at bounding box center [408, 444] width 10 height 10
checkbox input "true"
click at [466, 289] on input "text" at bounding box center [523, 292] width 293 height 30
type input "520-13-4517"
click at [461, 477] on button "Request Credit Report" at bounding box center [454, 482] width 155 height 33
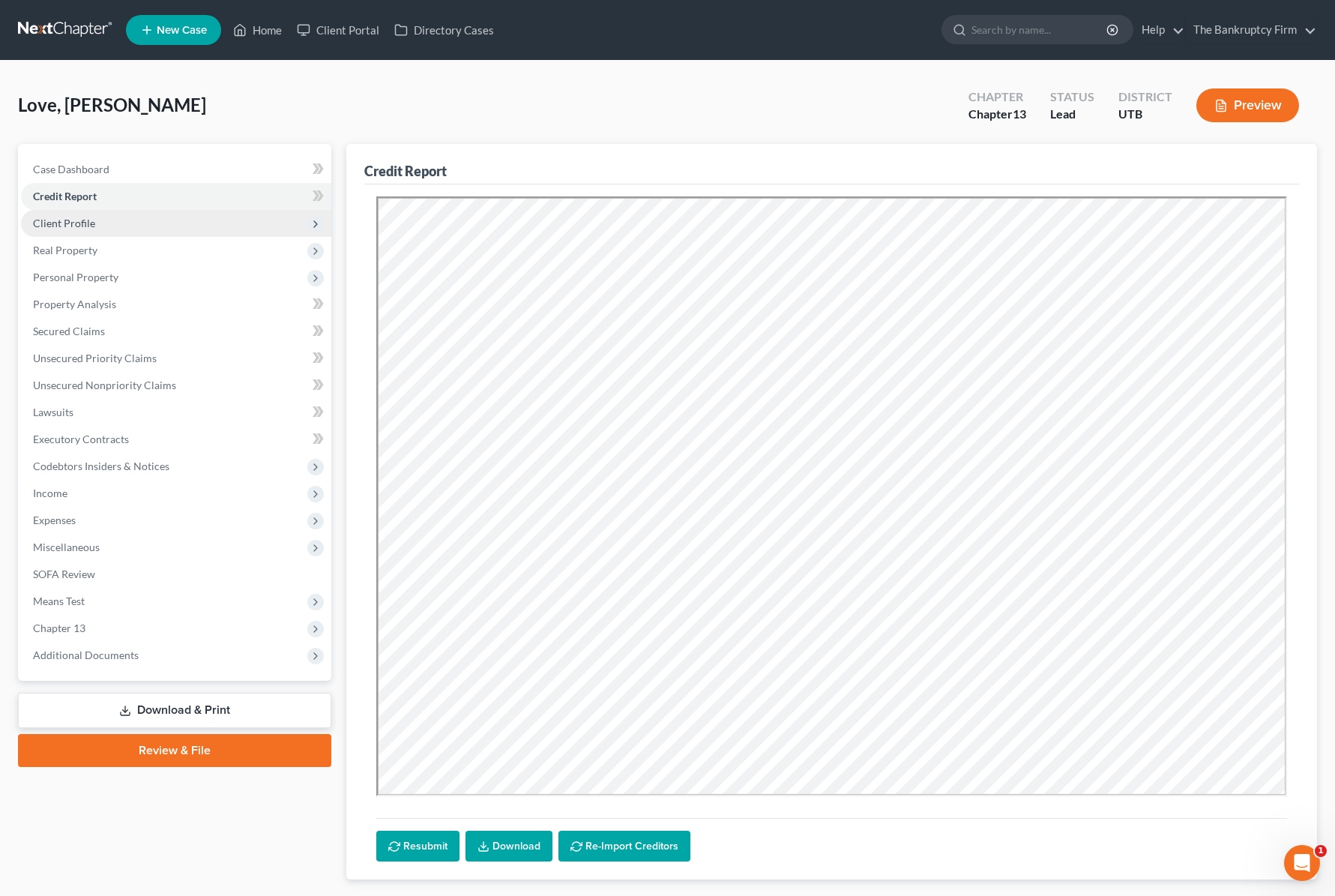
click at [142, 230] on span "Client Profile" at bounding box center [176, 222] width 310 height 27
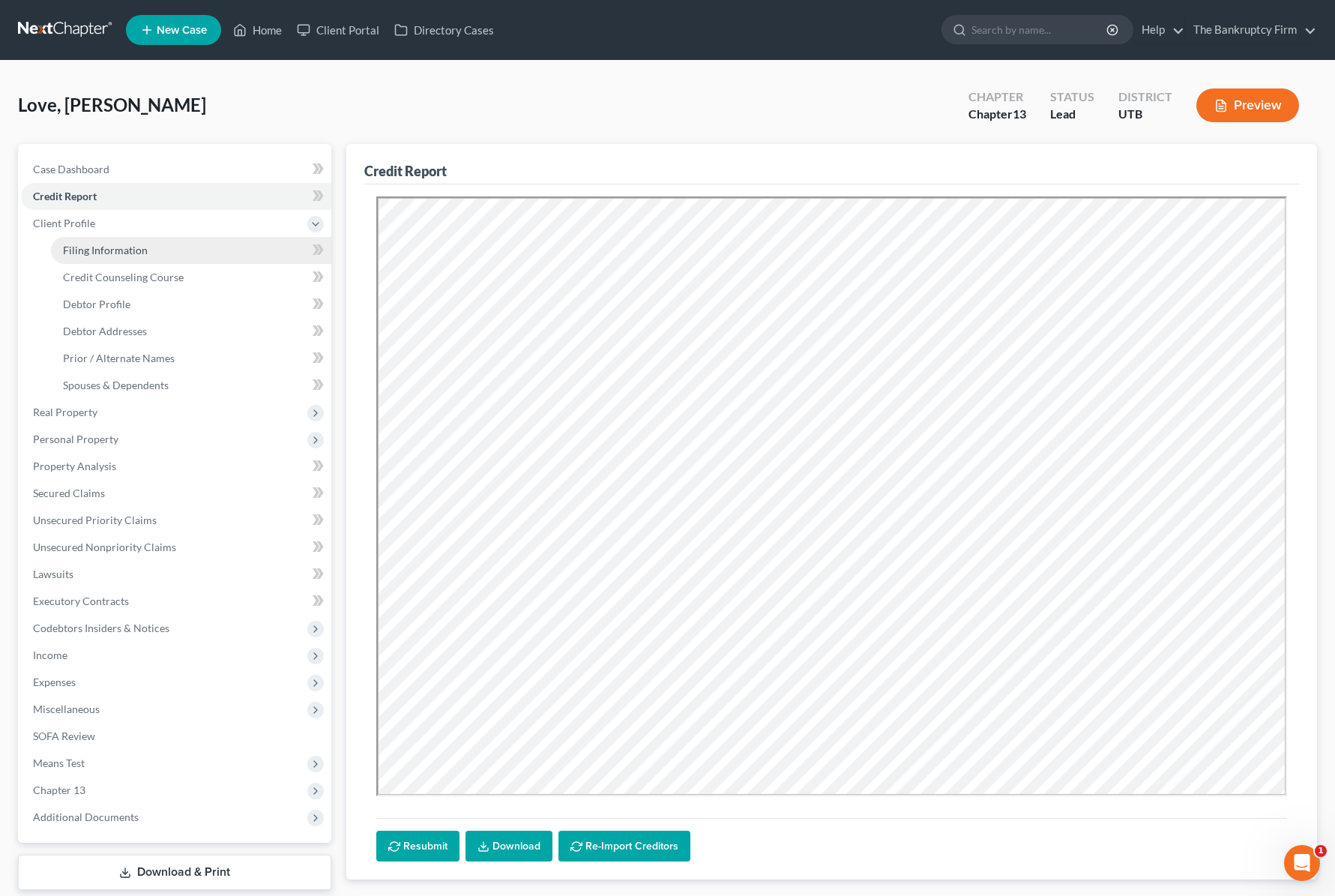
click at [140, 255] on span "Filing Information" at bounding box center [105, 250] width 85 height 13
select select "1"
select select "0"
select select "3"
select select "81"
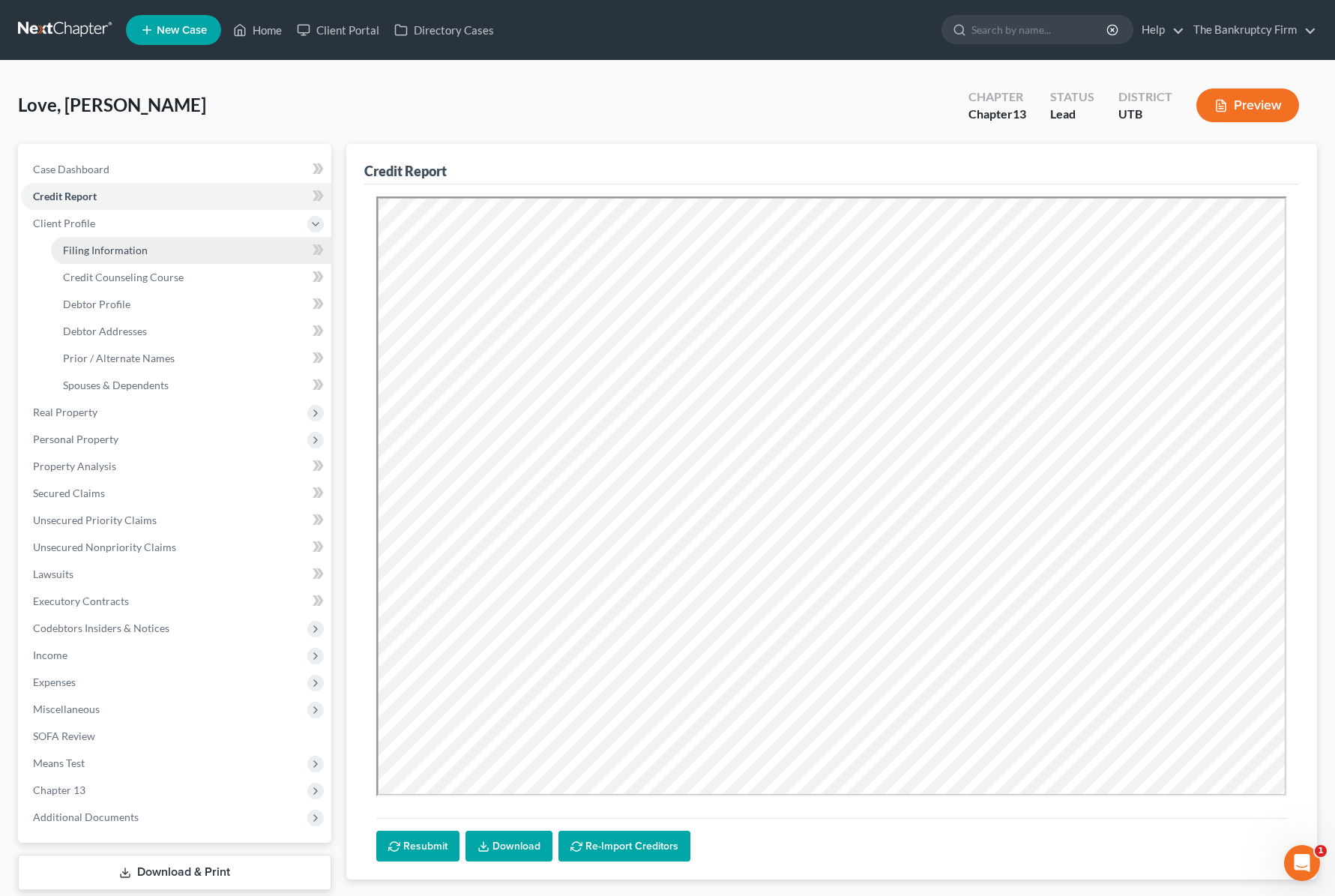
select select "0"
select select "46"
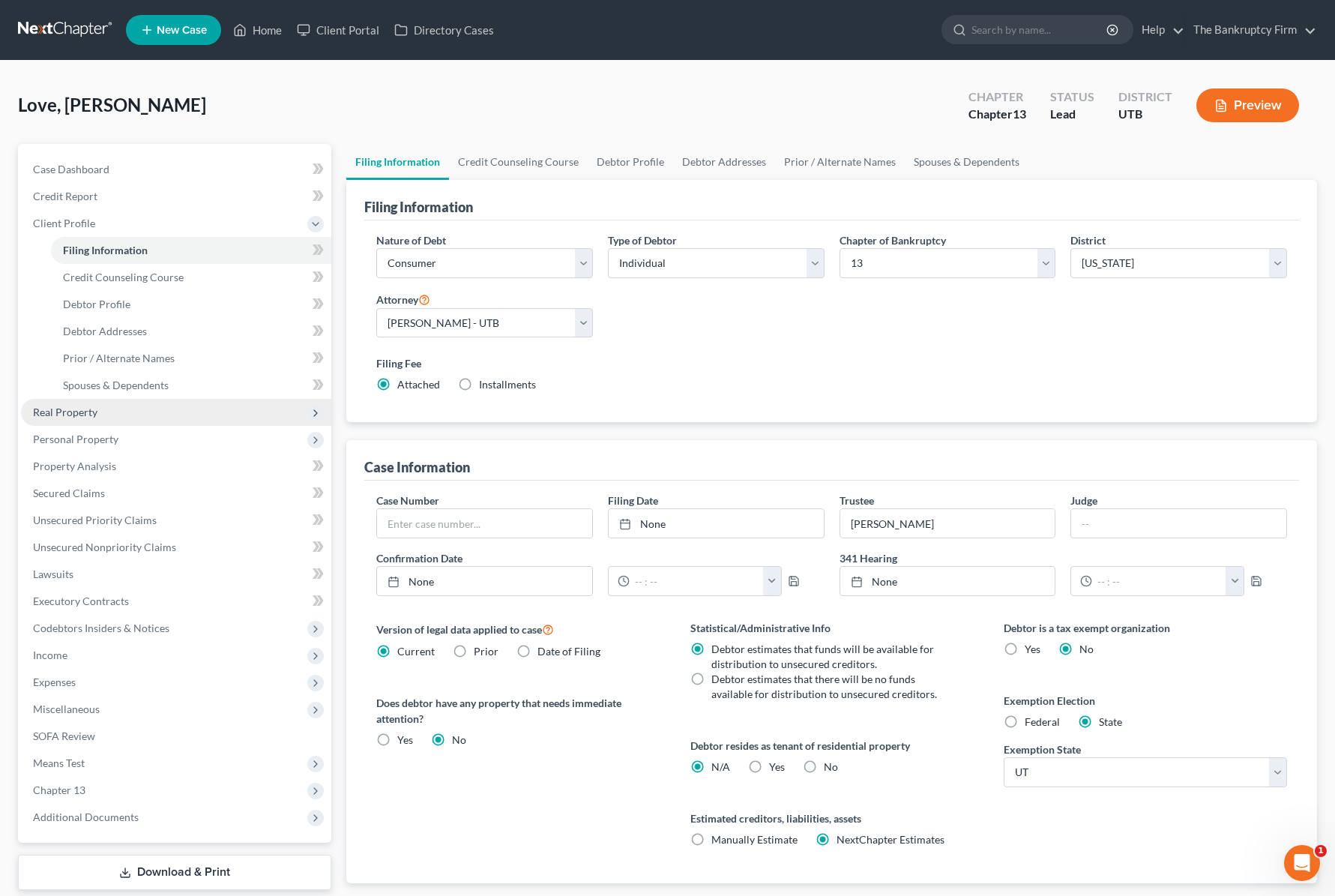
click at [79, 411] on span "Real Property" at bounding box center [65, 411] width 65 height 13
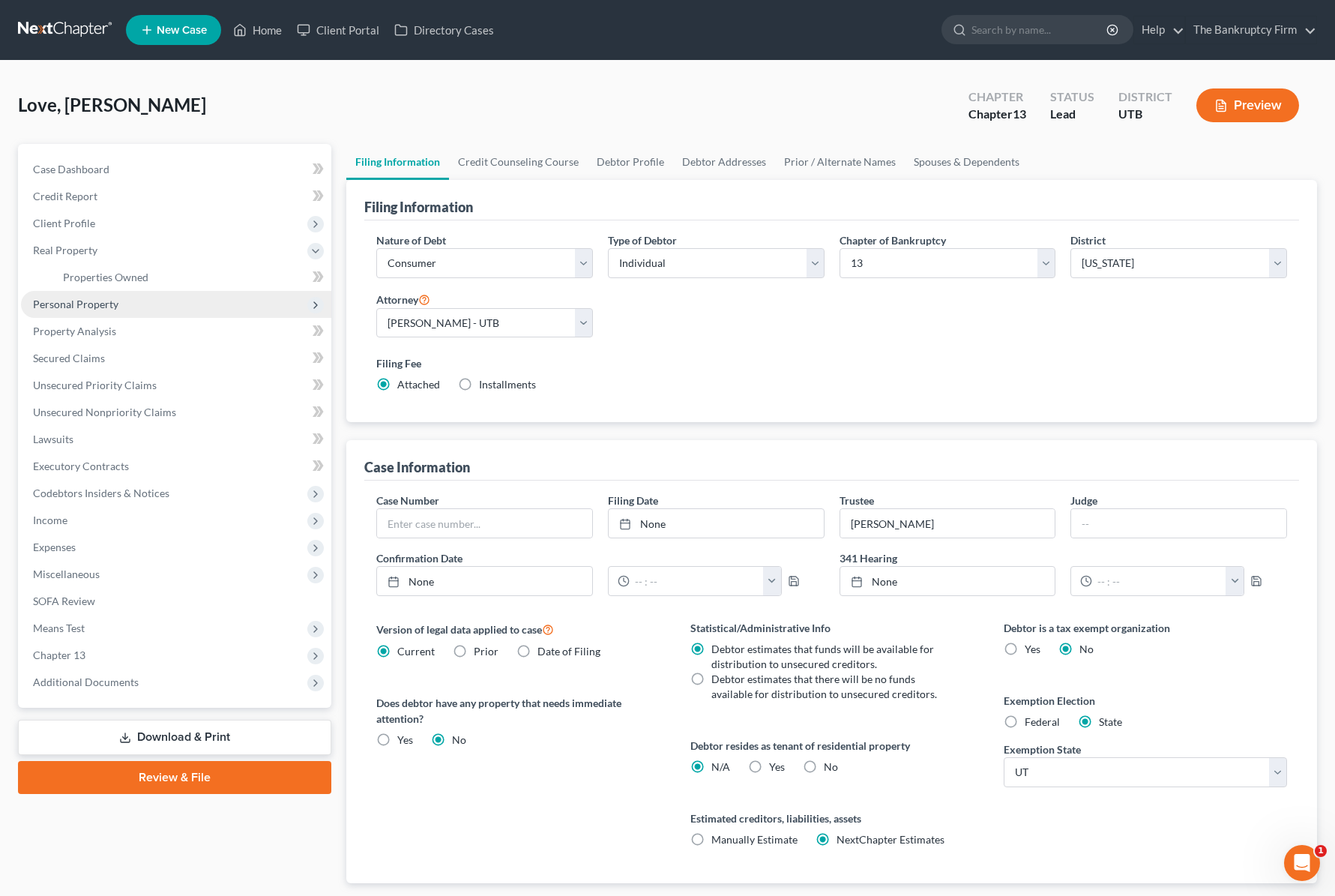
click at [102, 309] on span "Personal Property" at bounding box center [75, 304] width 85 height 13
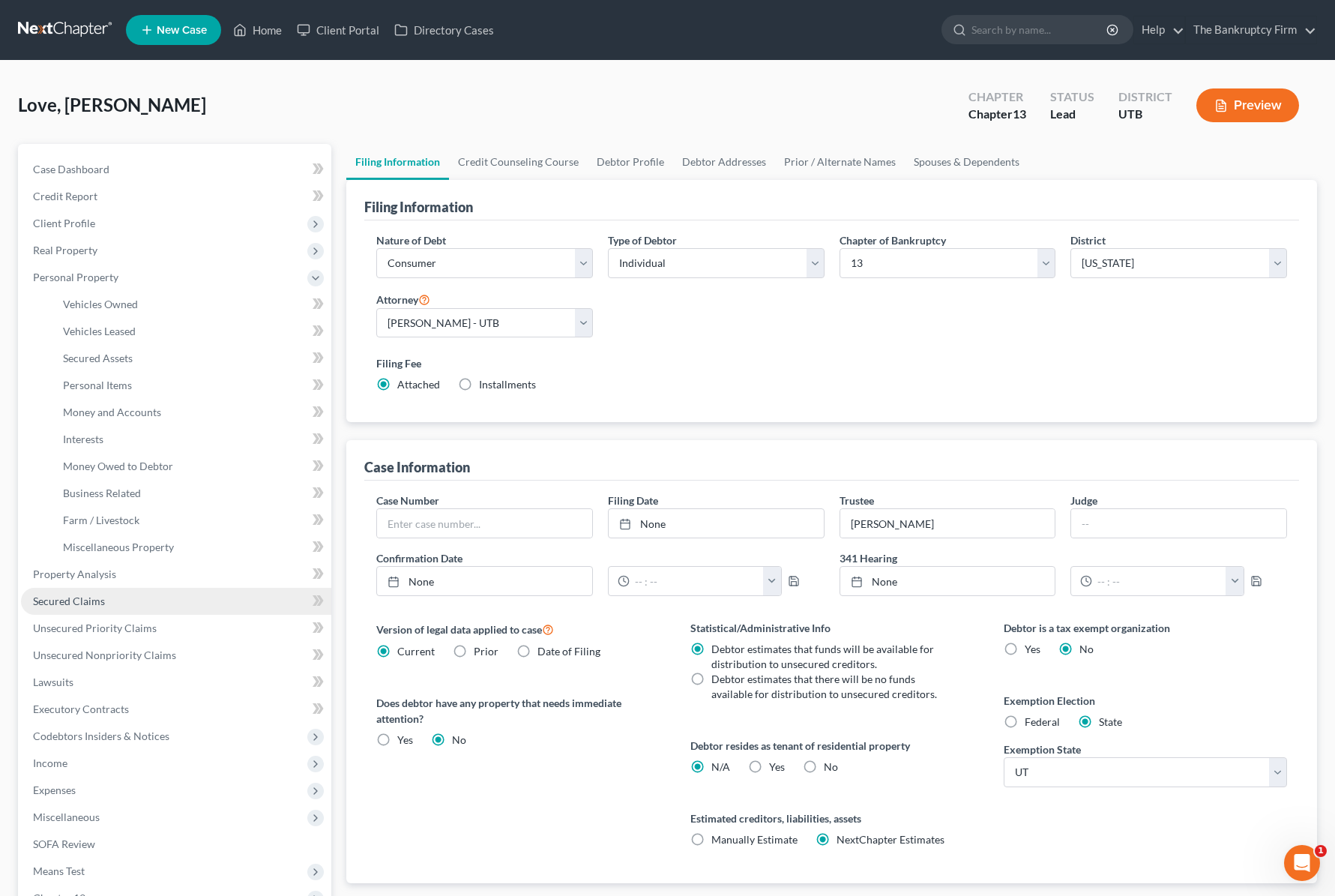
click at [102, 600] on span "Secured Claims" at bounding box center [69, 600] width 72 height 13
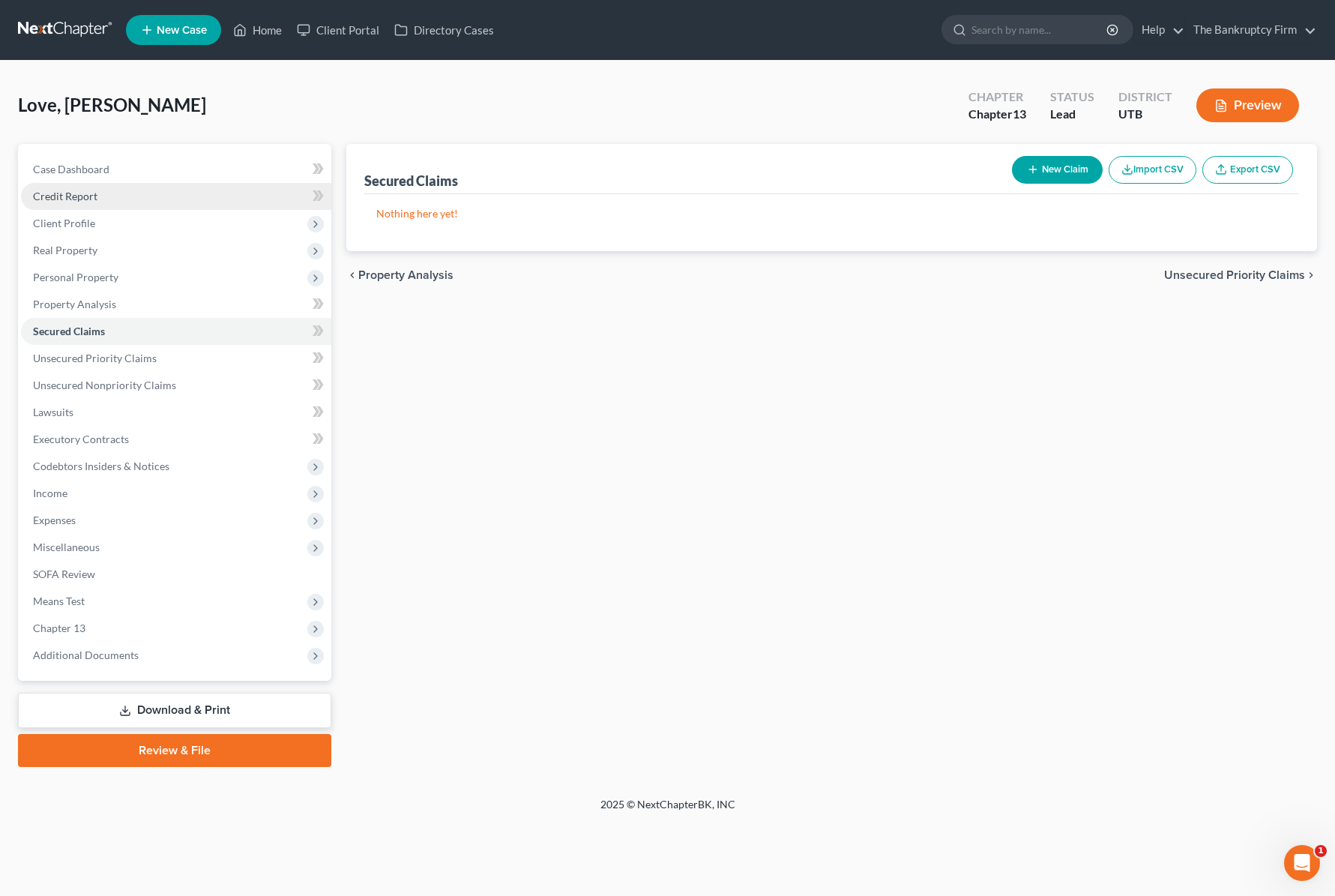
click at [72, 195] on span "Credit Report" at bounding box center [65, 196] width 65 height 13
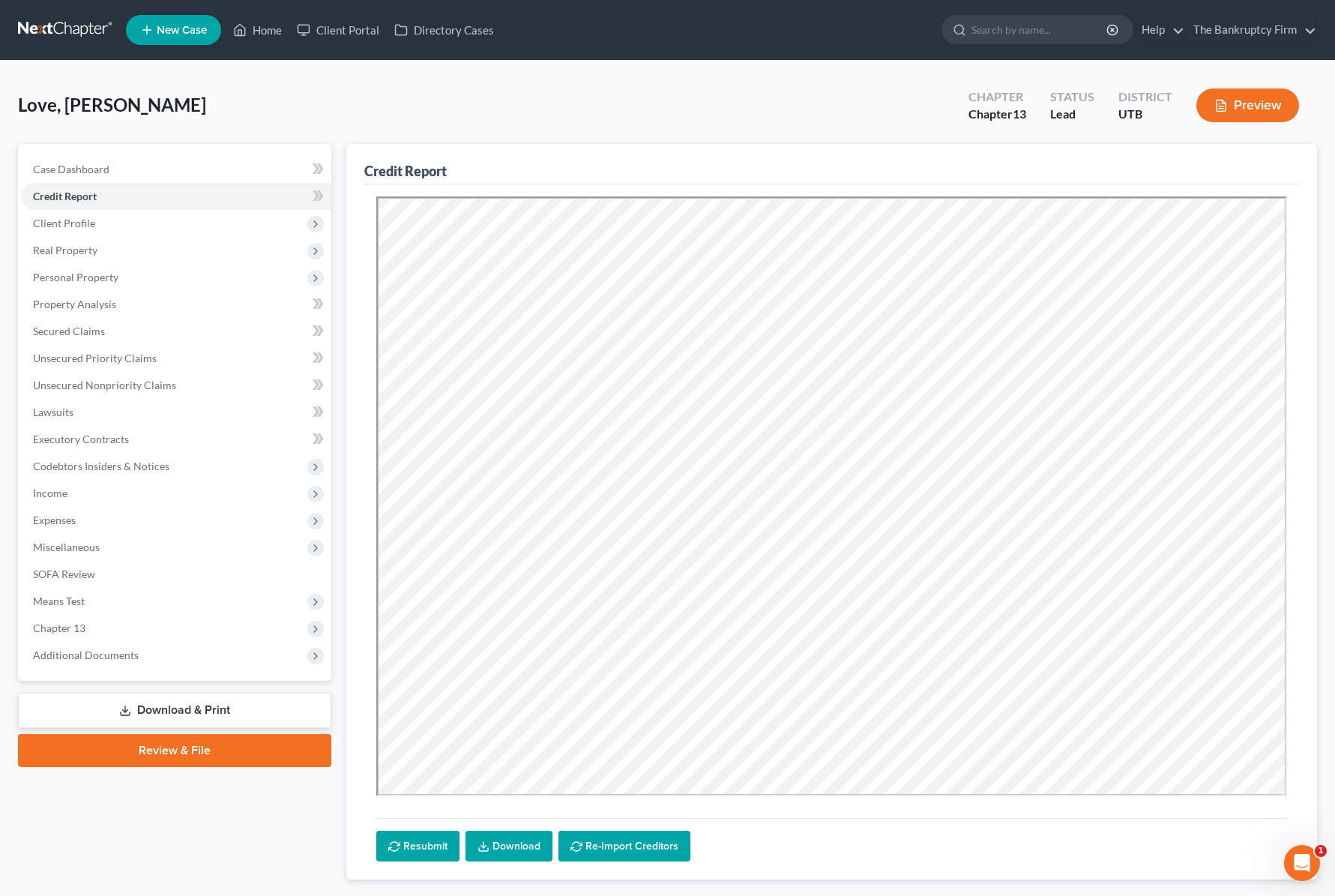
scroll to position [88, 0]
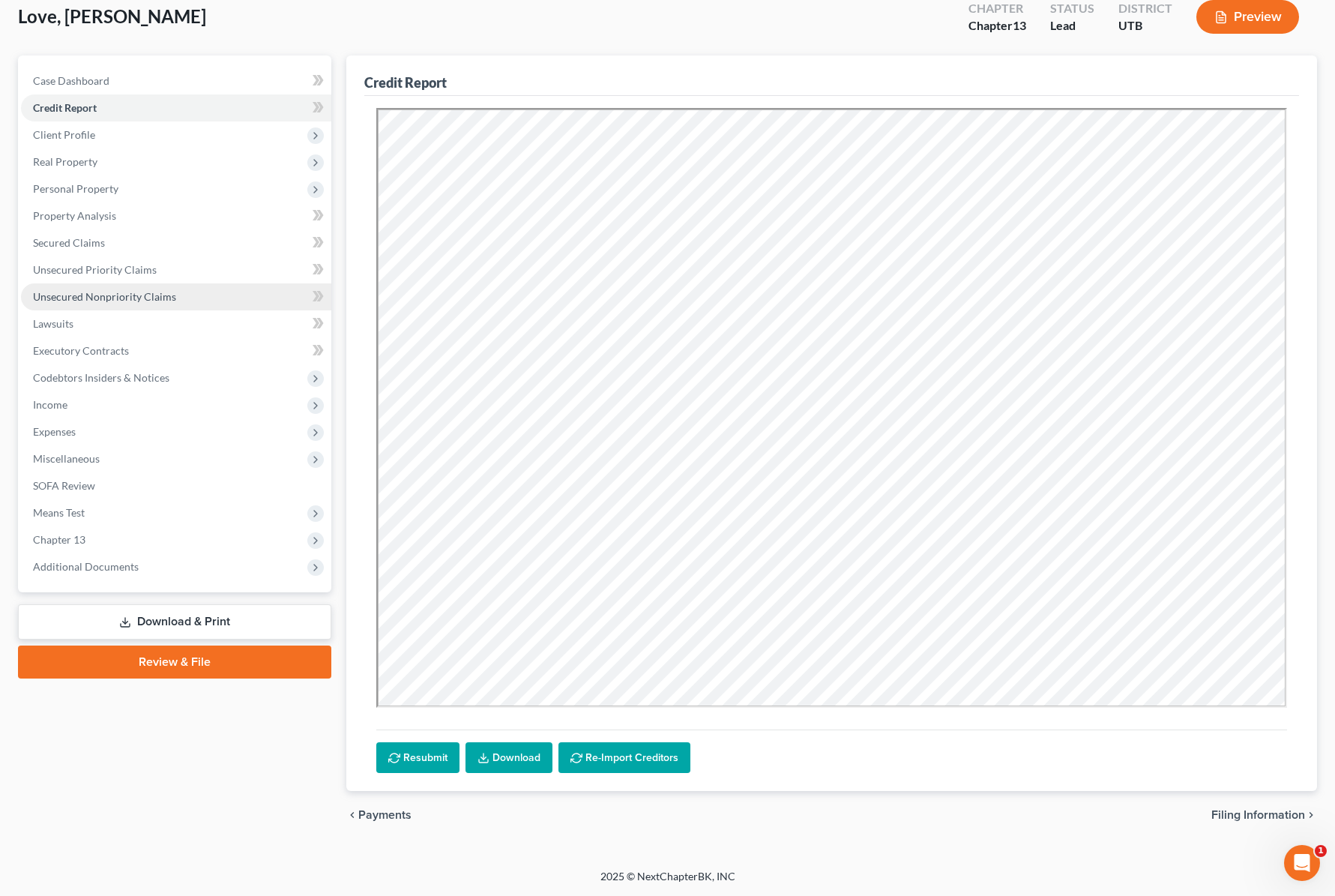
click at [110, 296] on span "Unsecured Nonpriority Claims" at bounding box center [104, 296] width 143 height 13
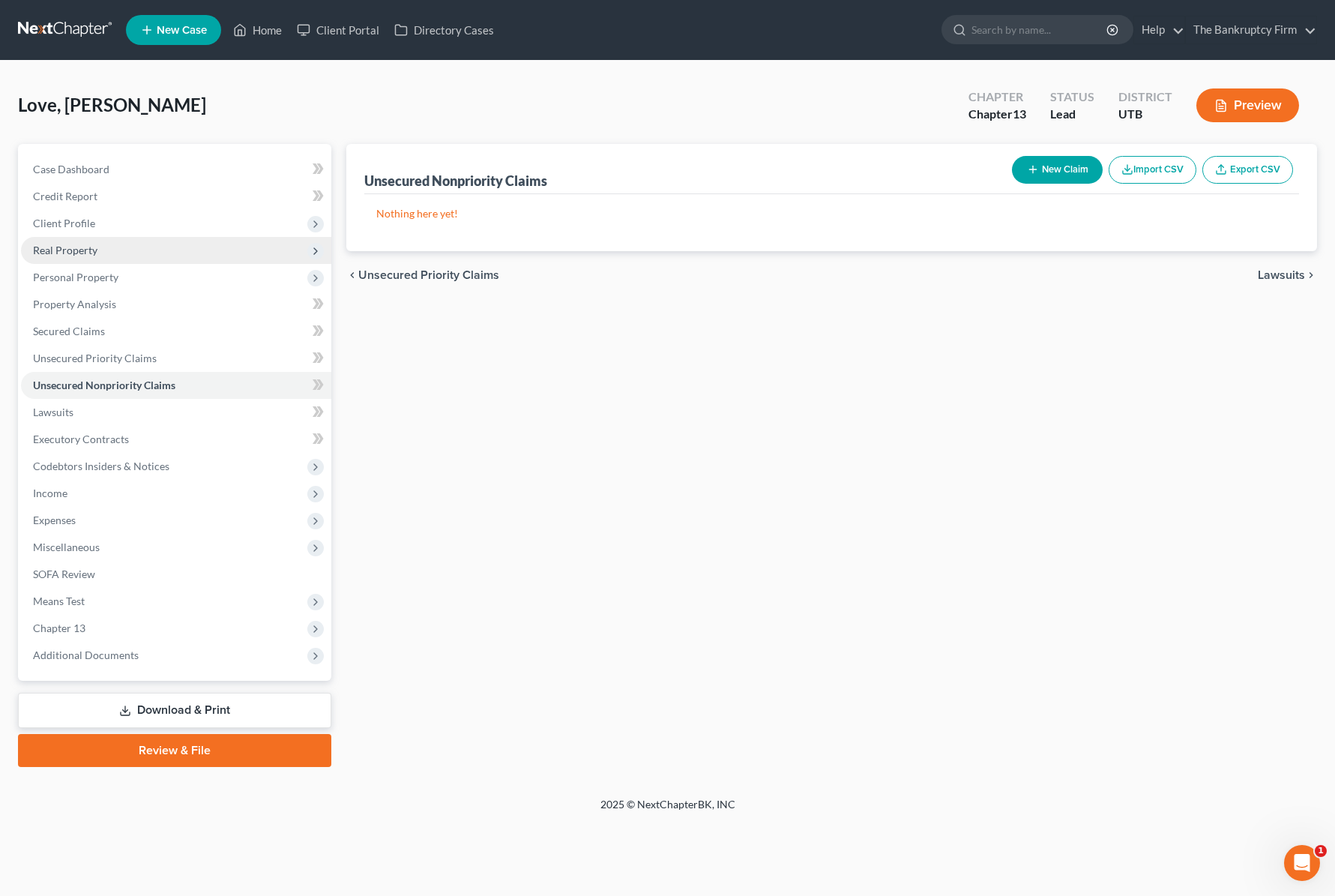
click at [82, 248] on span "Real Property" at bounding box center [65, 250] width 65 height 13
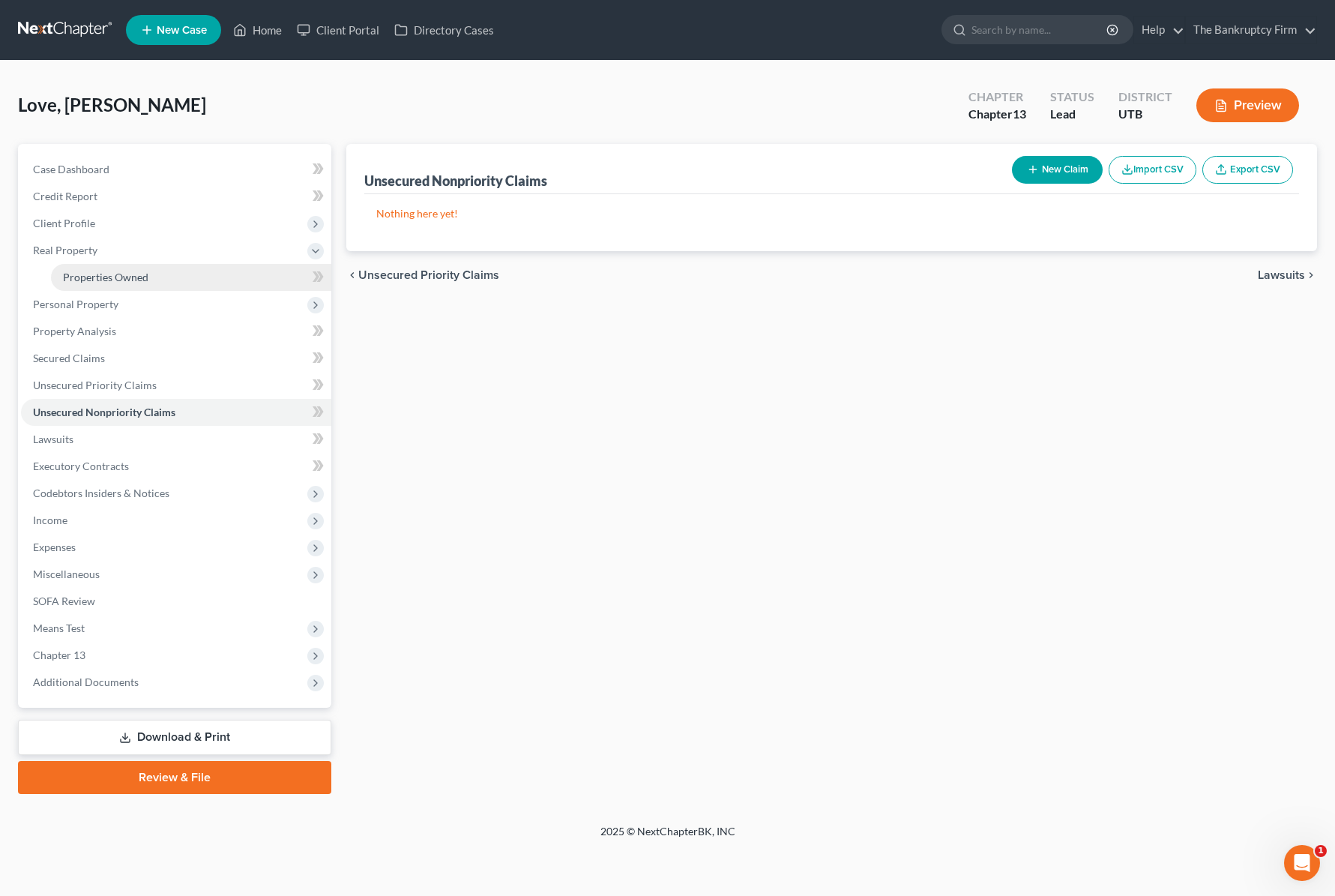
click at [94, 276] on span "Properties Owned" at bounding box center [106, 277] width 85 height 13
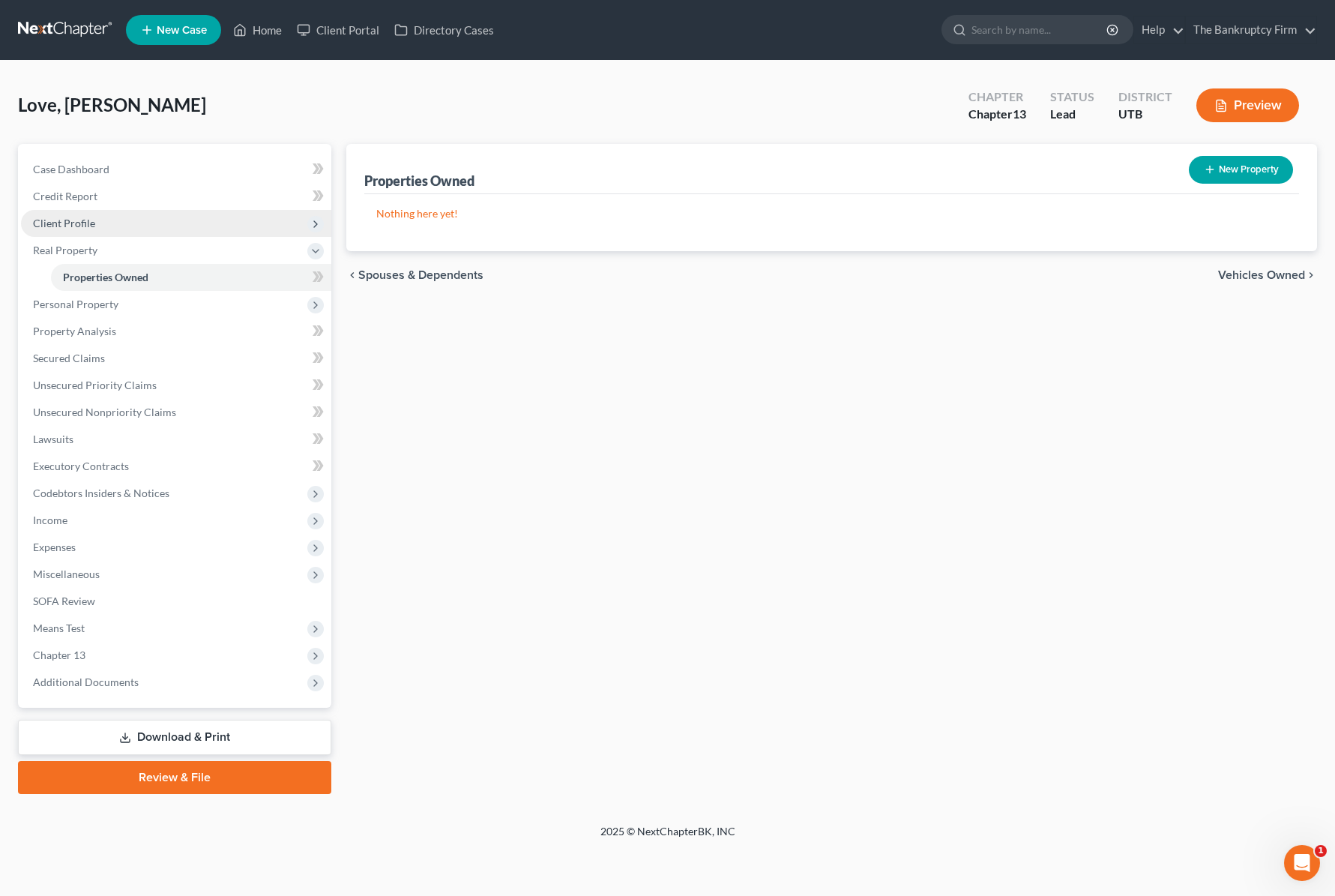
click at [71, 219] on span "Client Profile" at bounding box center [64, 222] width 62 height 13
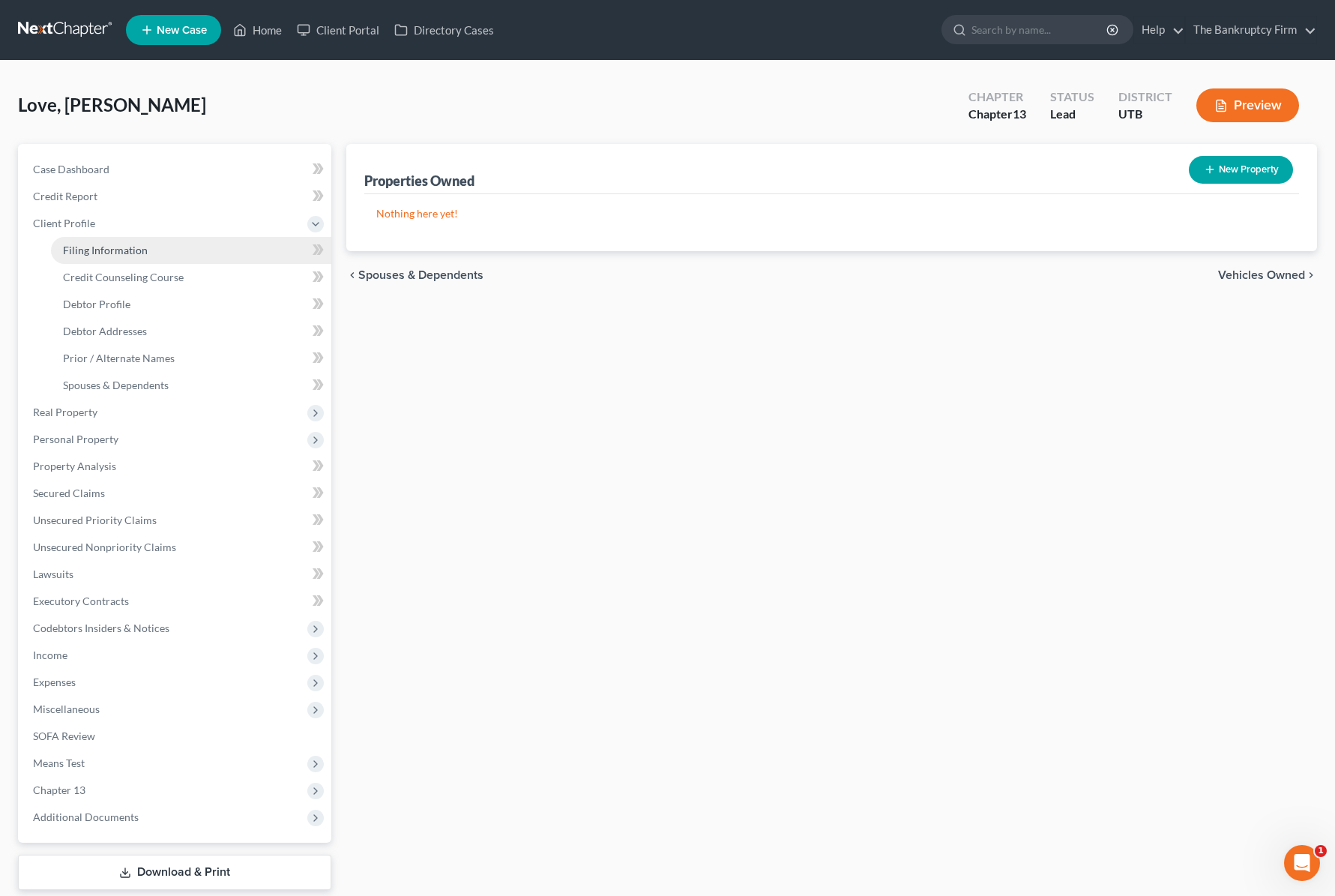
click at [105, 249] on span "Filing Information" at bounding box center [105, 250] width 85 height 13
select select "1"
select select "0"
select select "3"
select select "81"
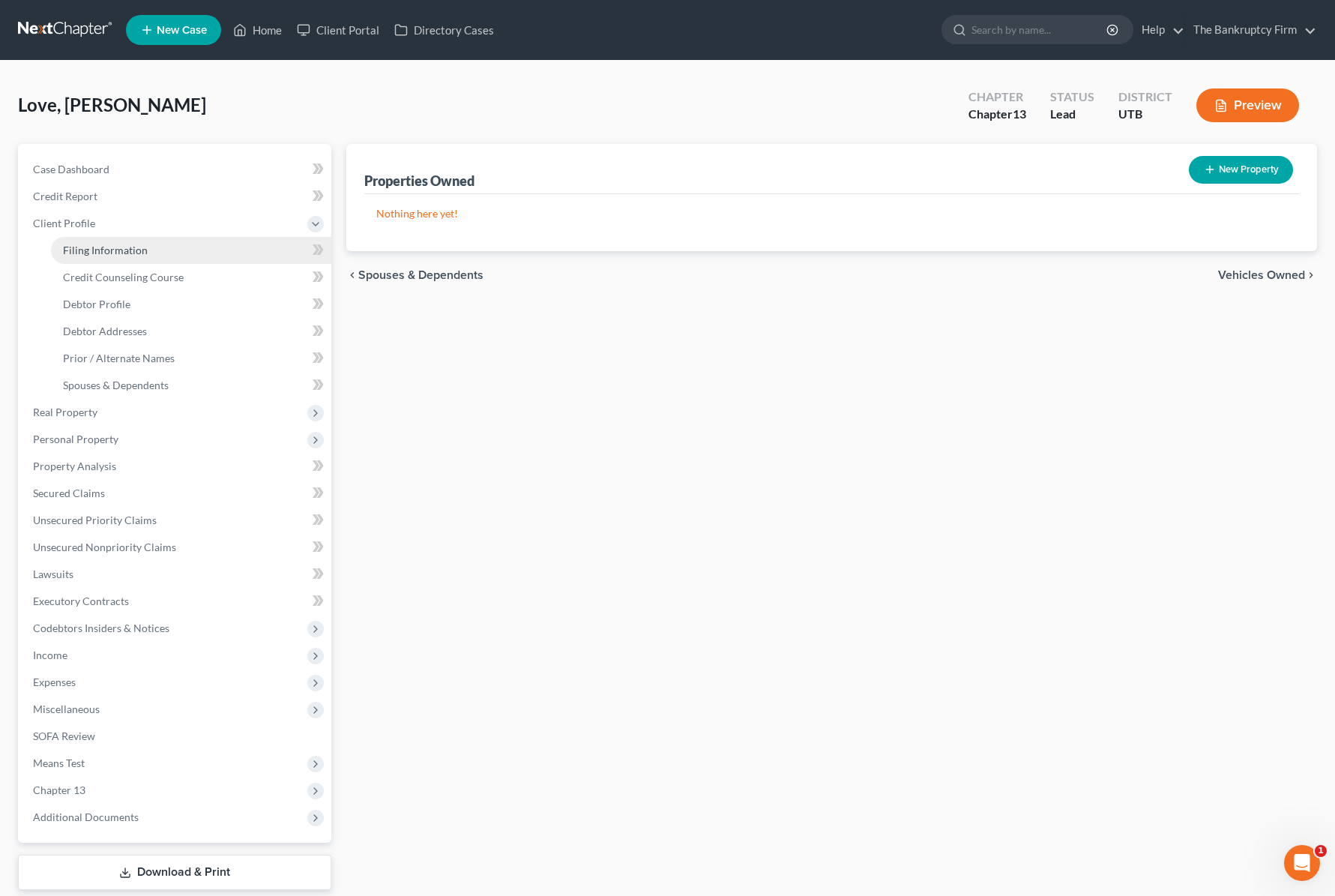
select select "0"
select select "46"
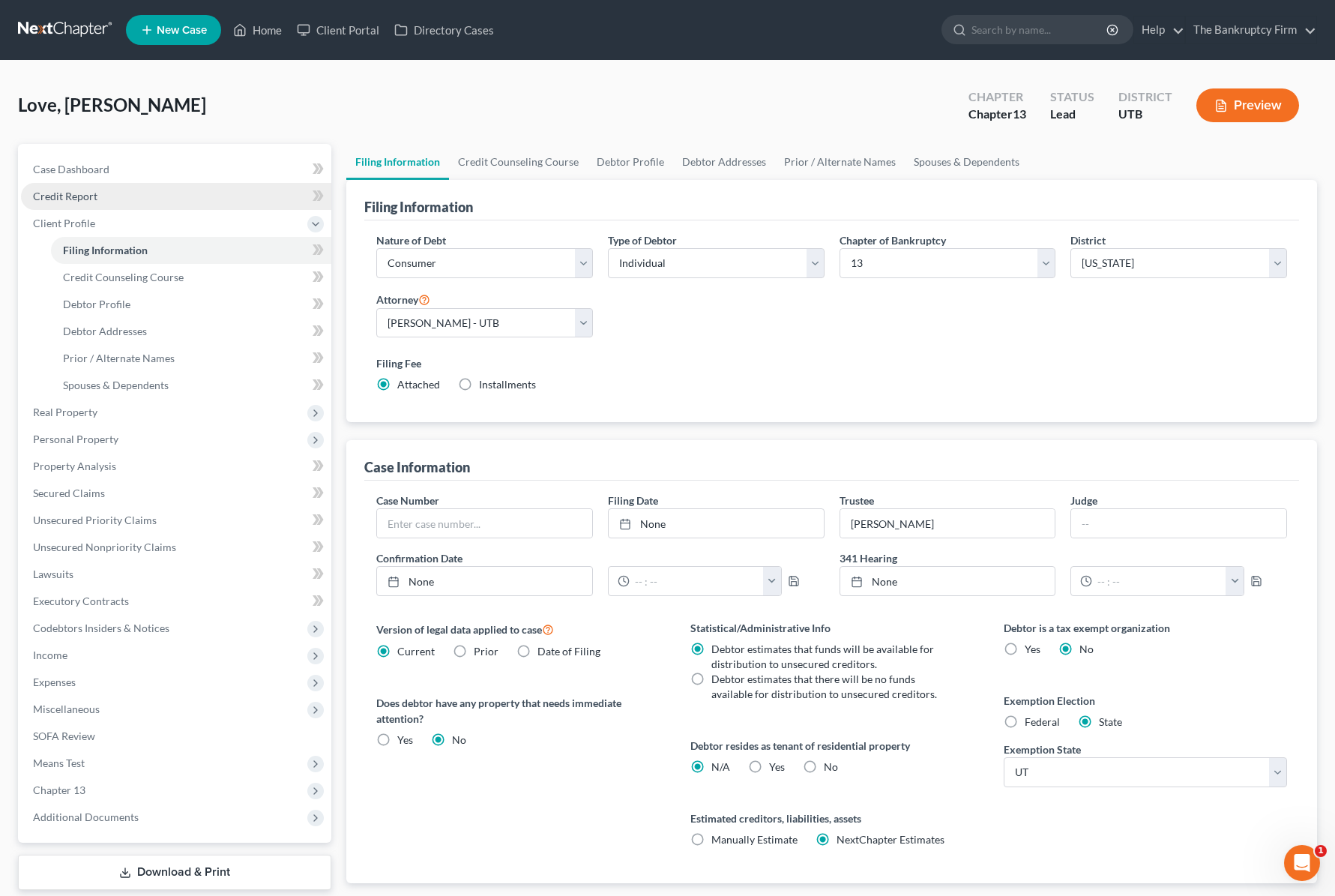
click at [62, 195] on span "Credit Report" at bounding box center [65, 196] width 65 height 13
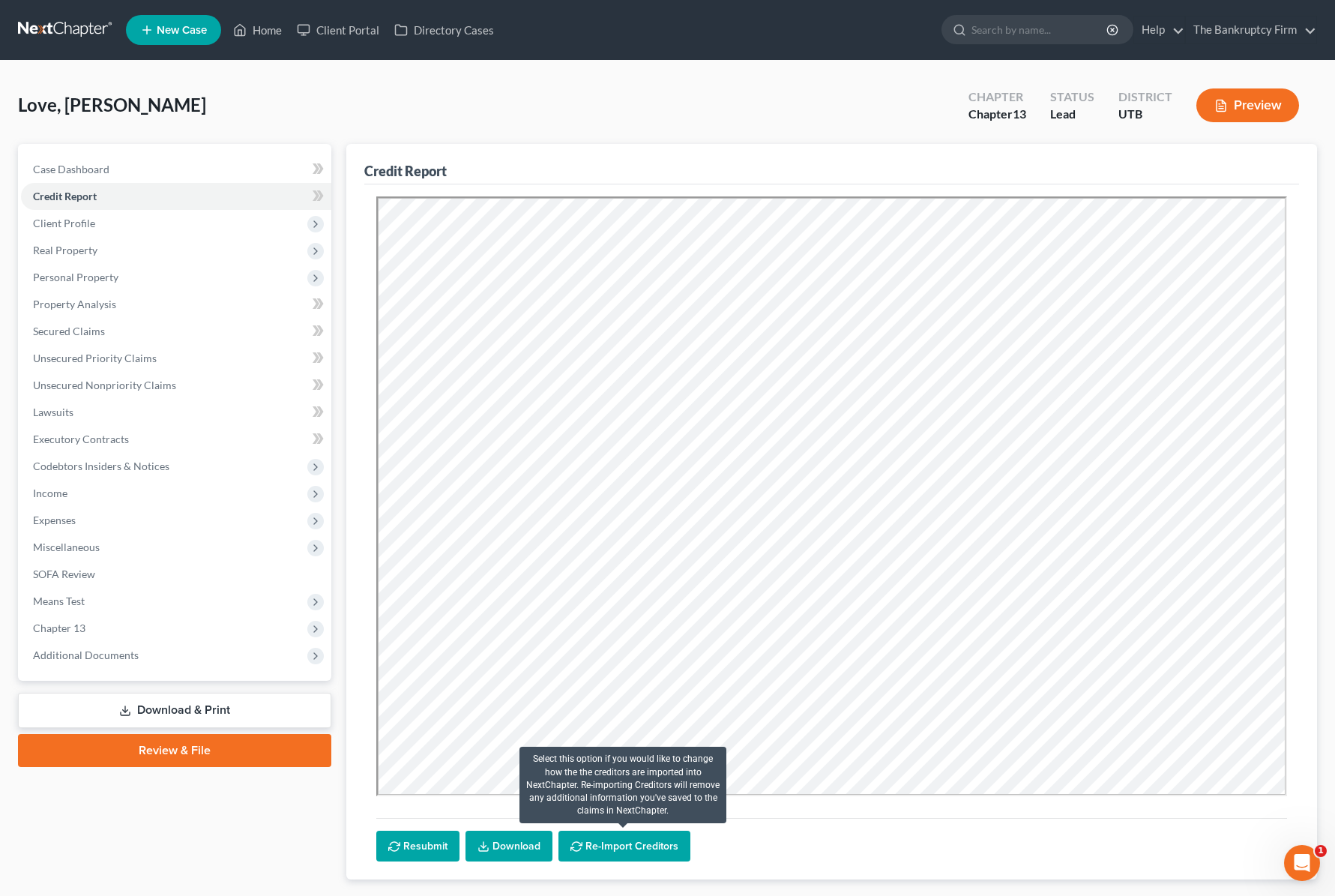
click at [632, 841] on button "Re-Import Creditors" at bounding box center [624, 846] width 132 height 31
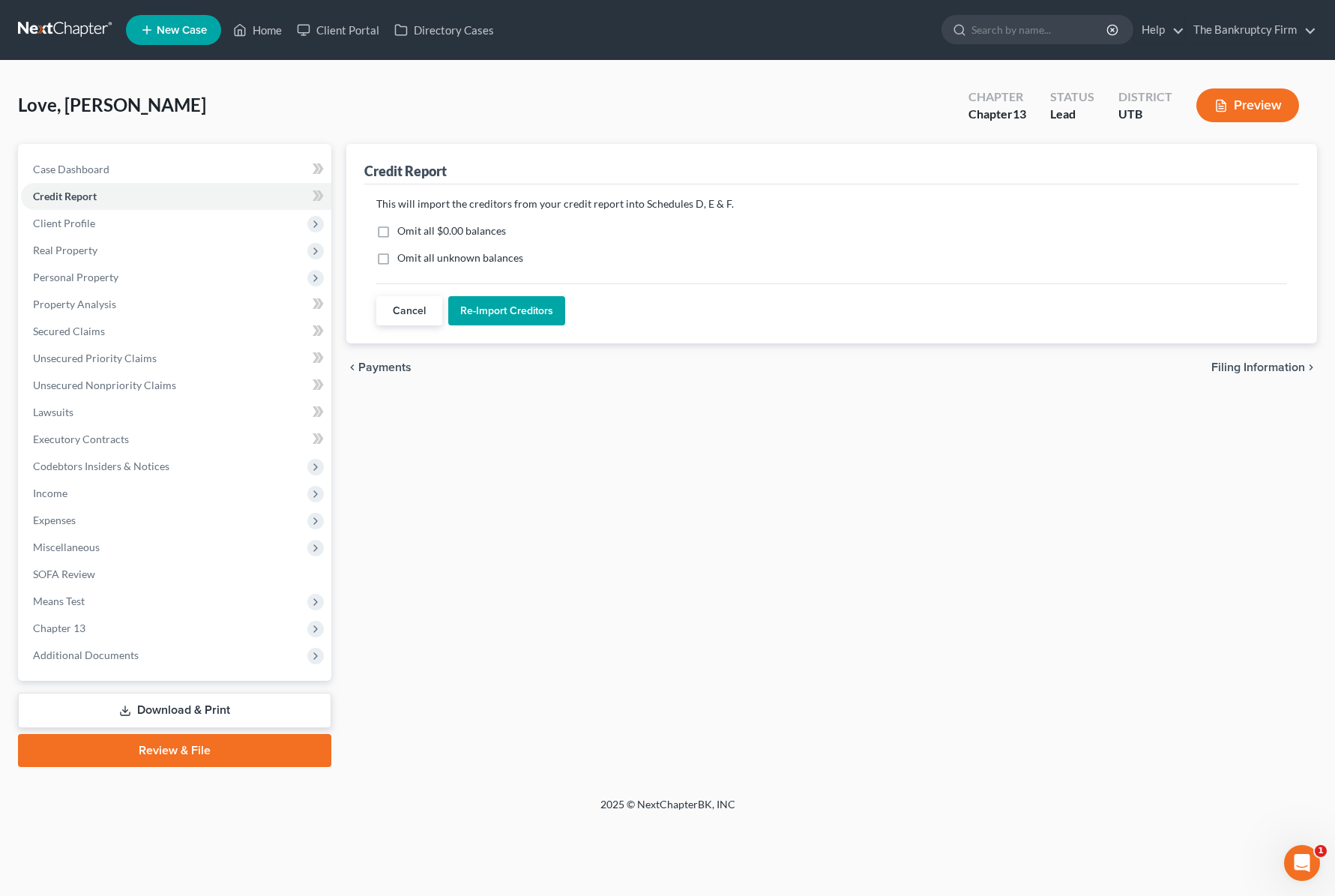
click at [505, 312] on button "Re-Import Creditors" at bounding box center [506, 311] width 117 height 30
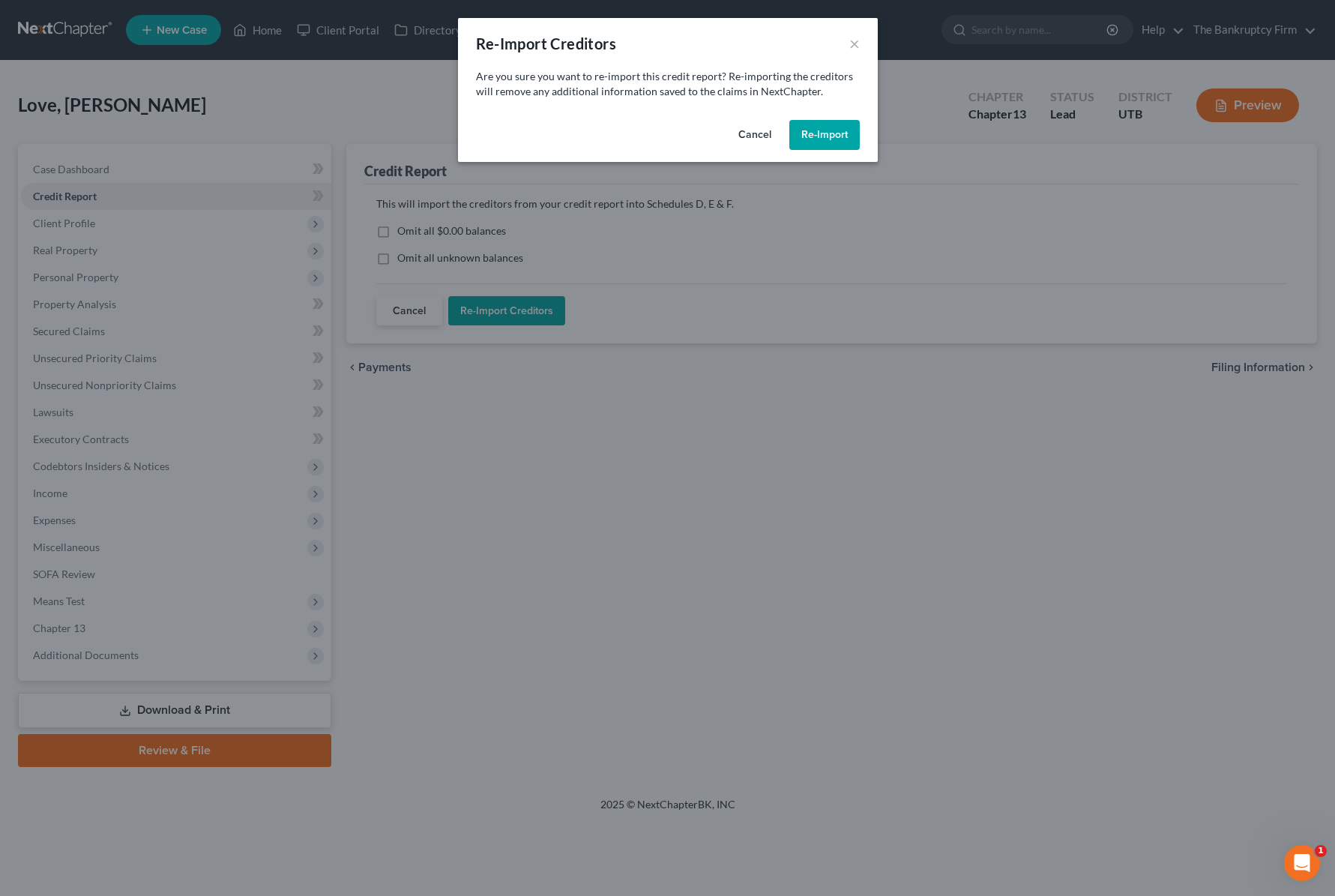
click at [831, 132] on button "Re-Import" at bounding box center [824, 134] width 70 height 30
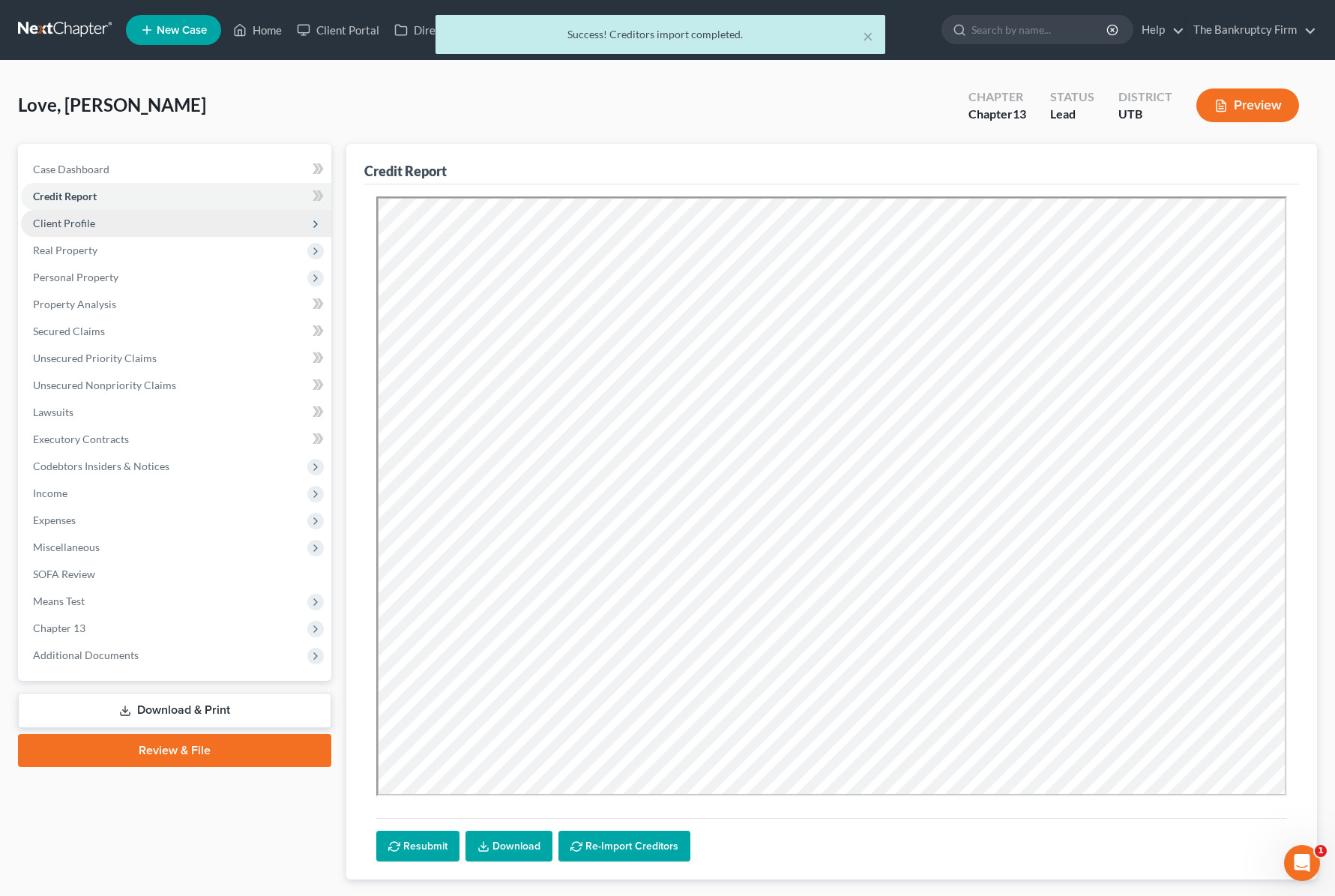
click at [126, 221] on span "Client Profile" at bounding box center [176, 222] width 310 height 27
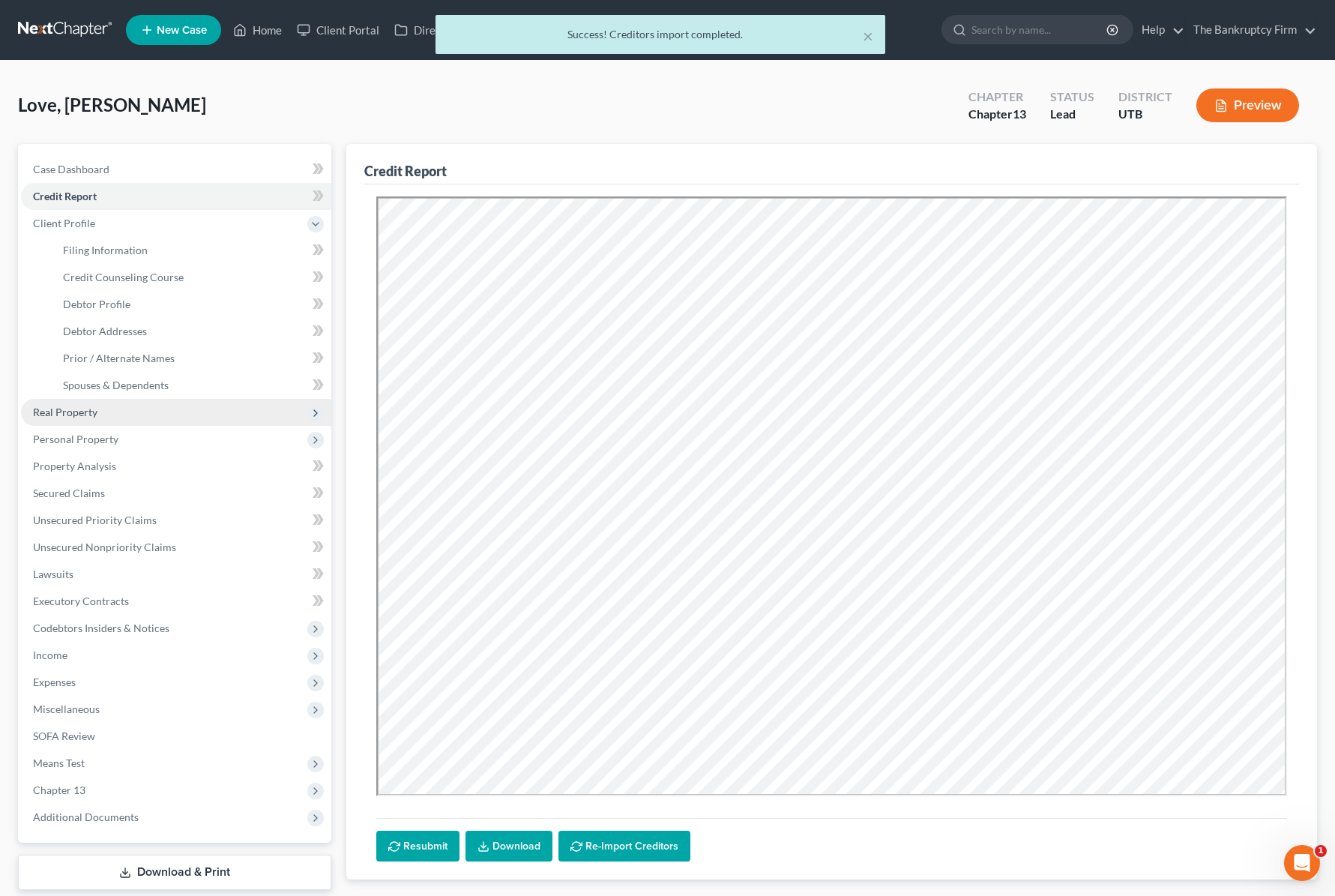
click at [90, 409] on span "Real Property" at bounding box center [65, 411] width 65 height 13
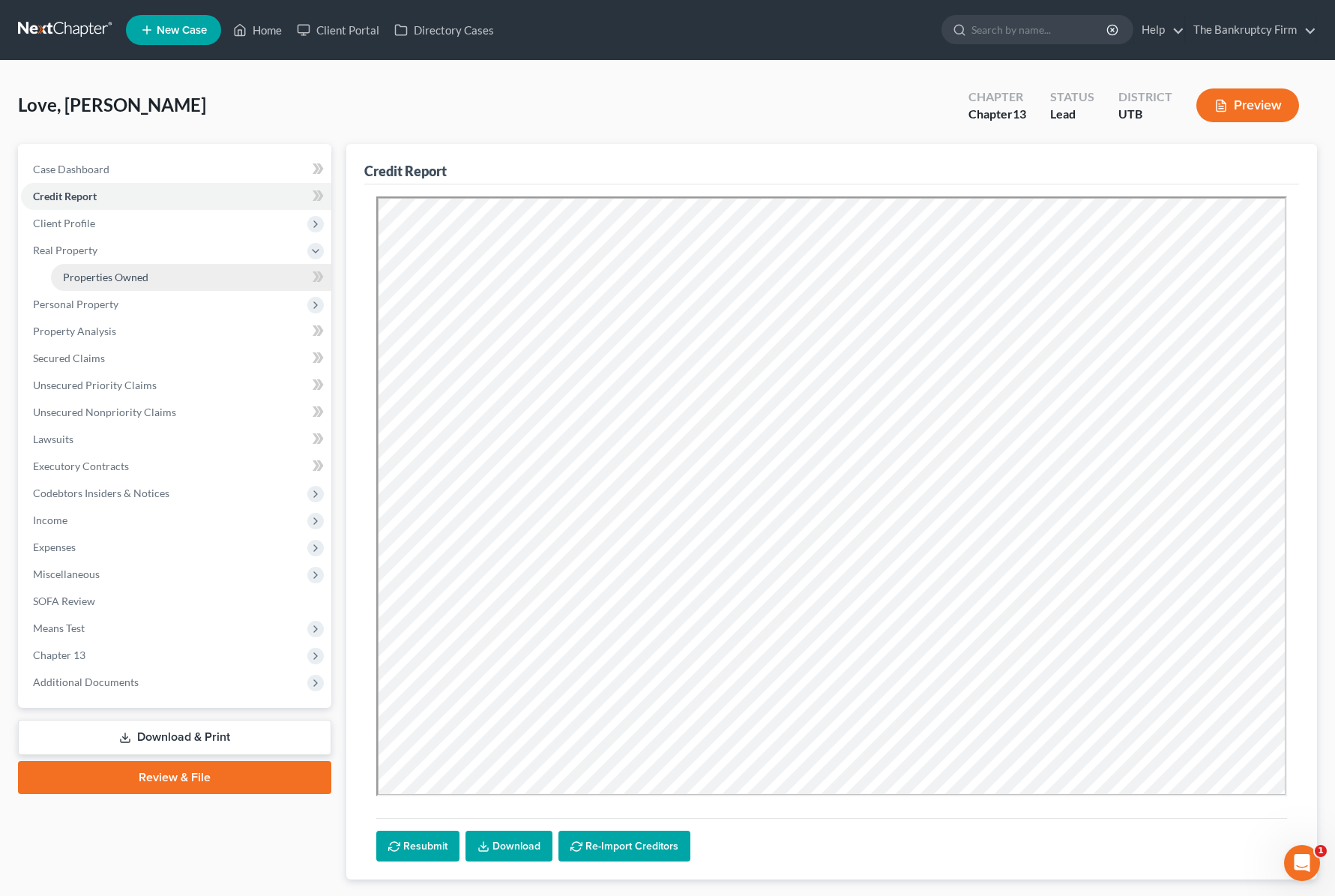
click at [142, 280] on span "Properties Owned" at bounding box center [106, 277] width 85 height 13
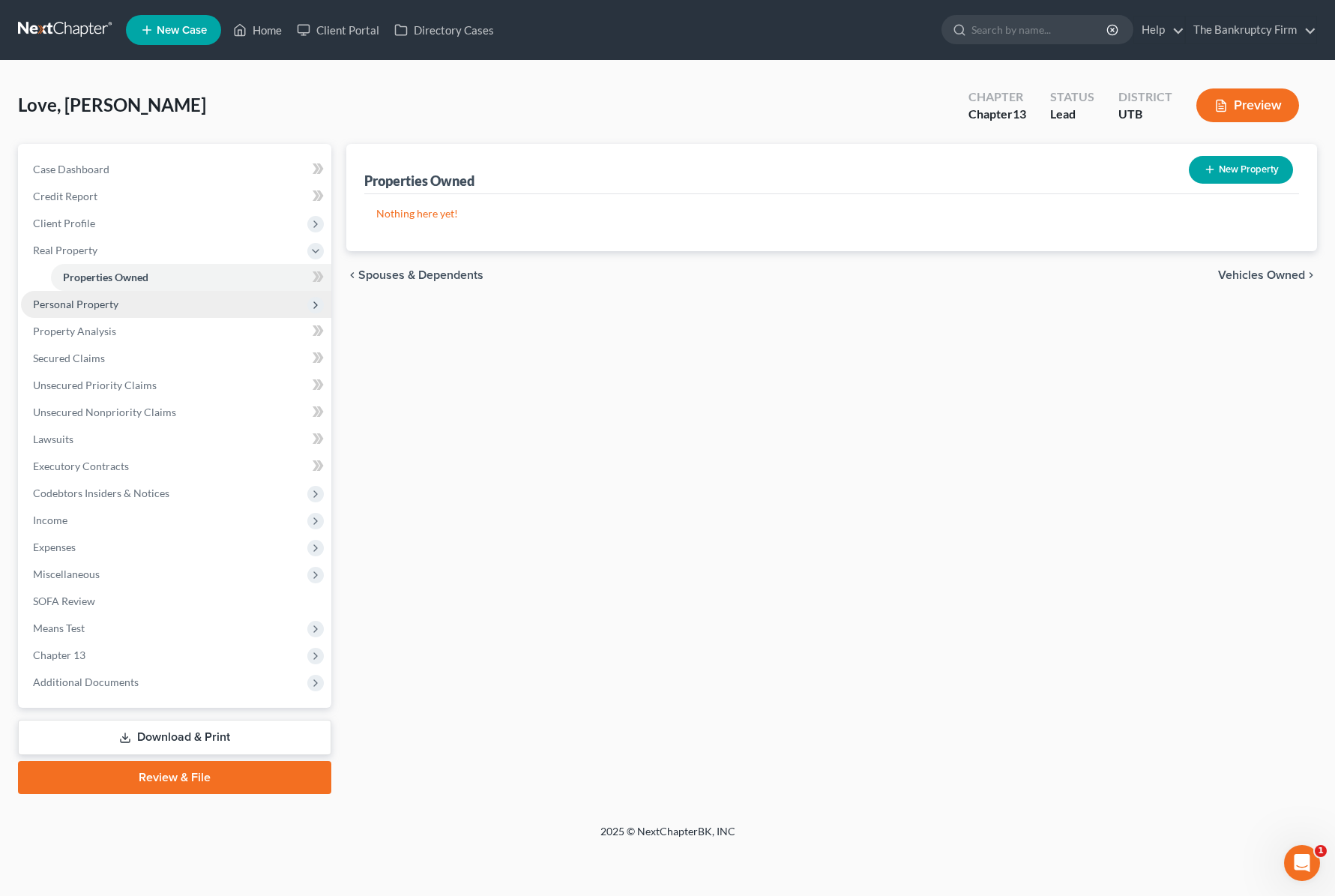
click at [98, 302] on span "Personal Property" at bounding box center [75, 304] width 85 height 13
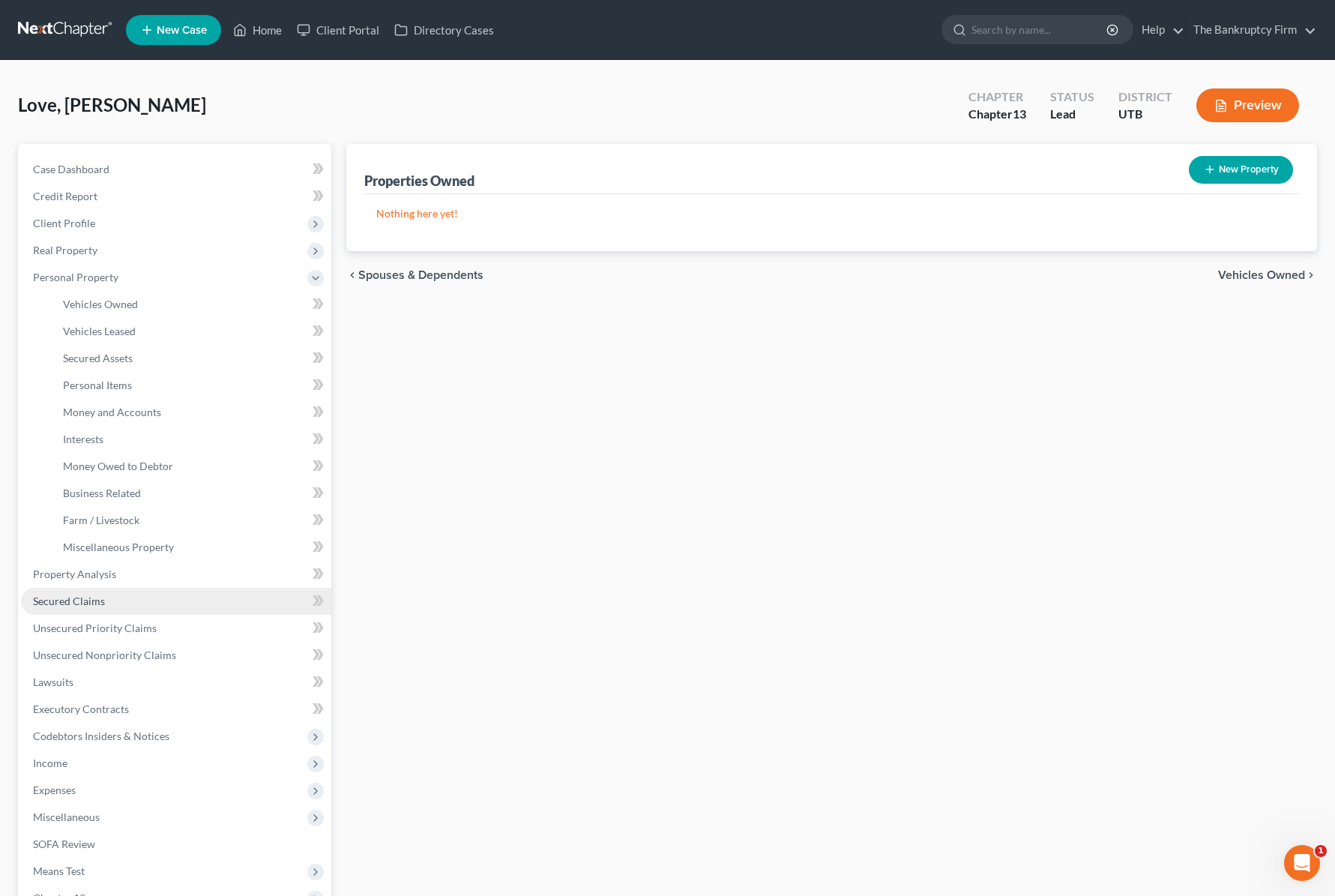
click at [93, 594] on span "Secured Claims" at bounding box center [69, 600] width 72 height 13
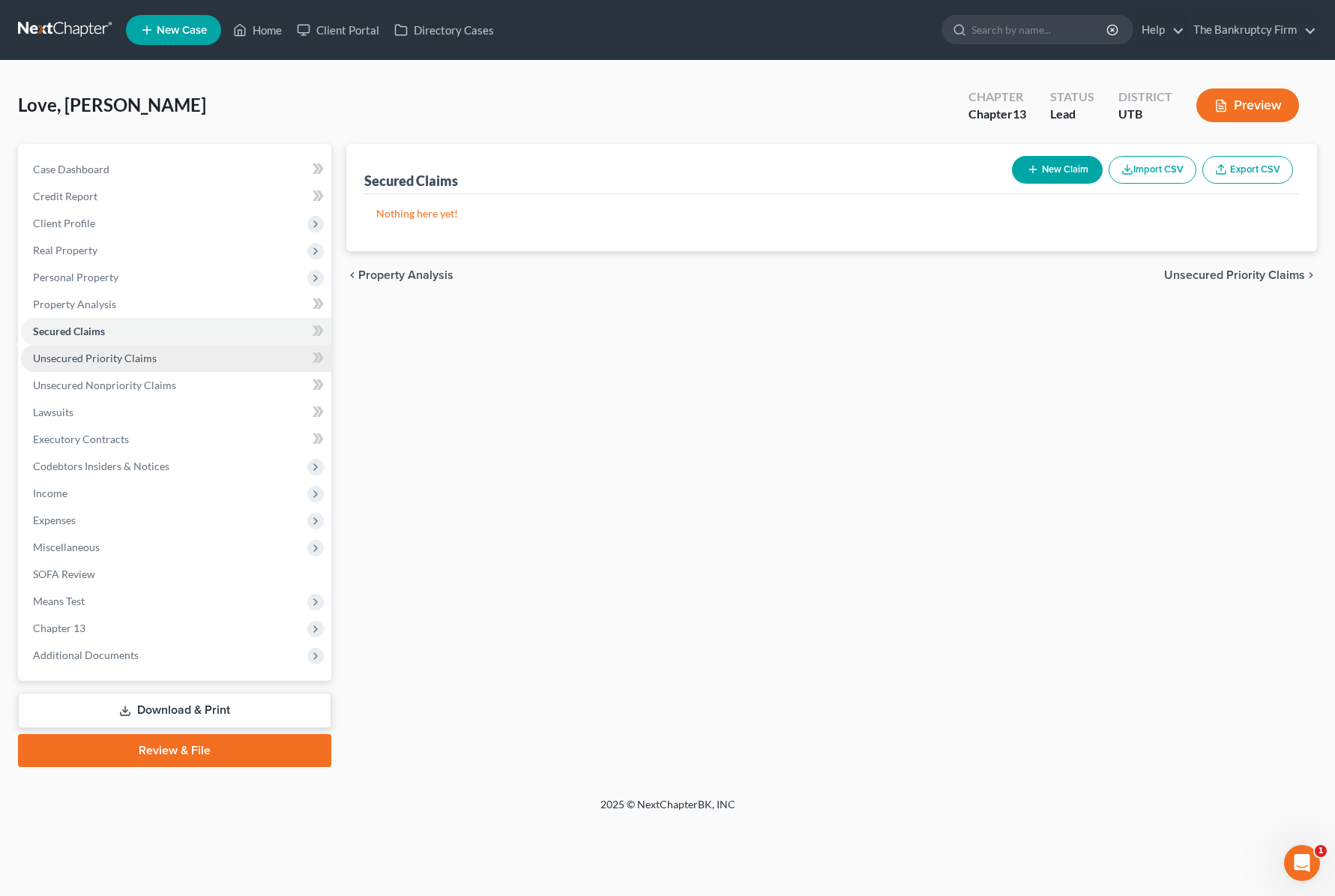
click at [97, 355] on span "Unsecured Priority Claims" at bounding box center [94, 357] width 123 height 13
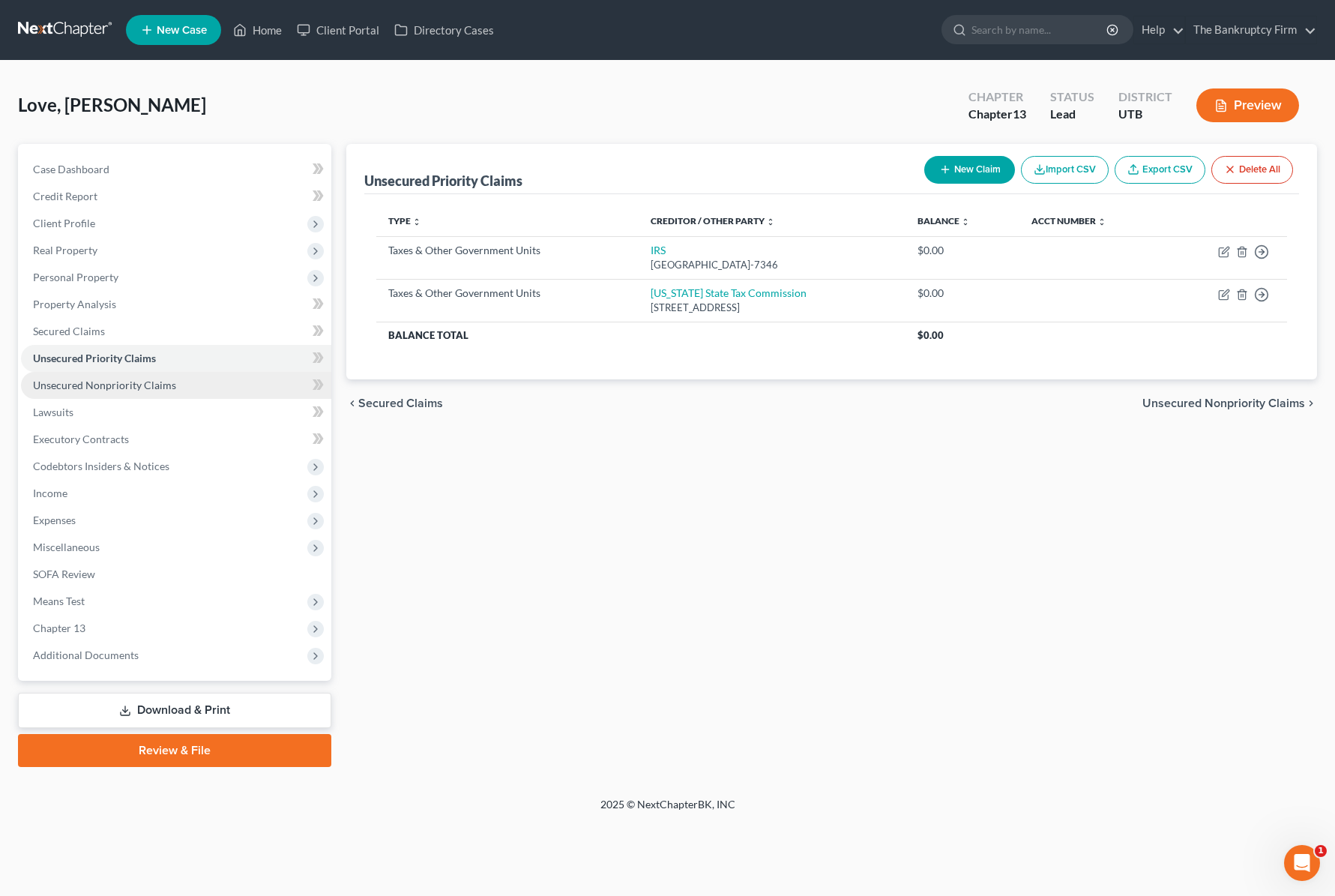
click at [102, 386] on span "Unsecured Nonpriority Claims" at bounding box center [104, 385] width 143 height 13
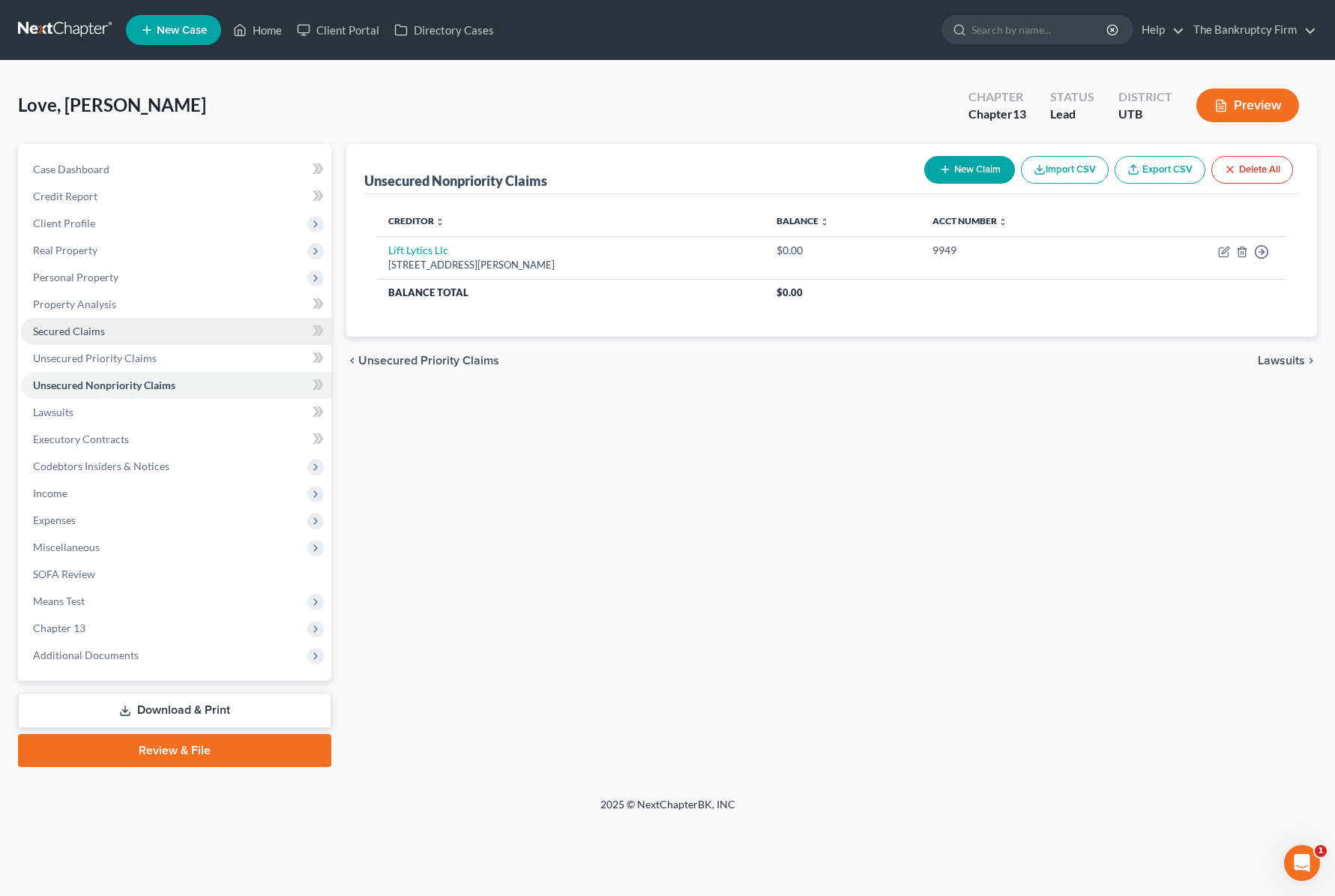
click at [113, 332] on link "Secured Claims" at bounding box center [176, 331] width 310 height 27
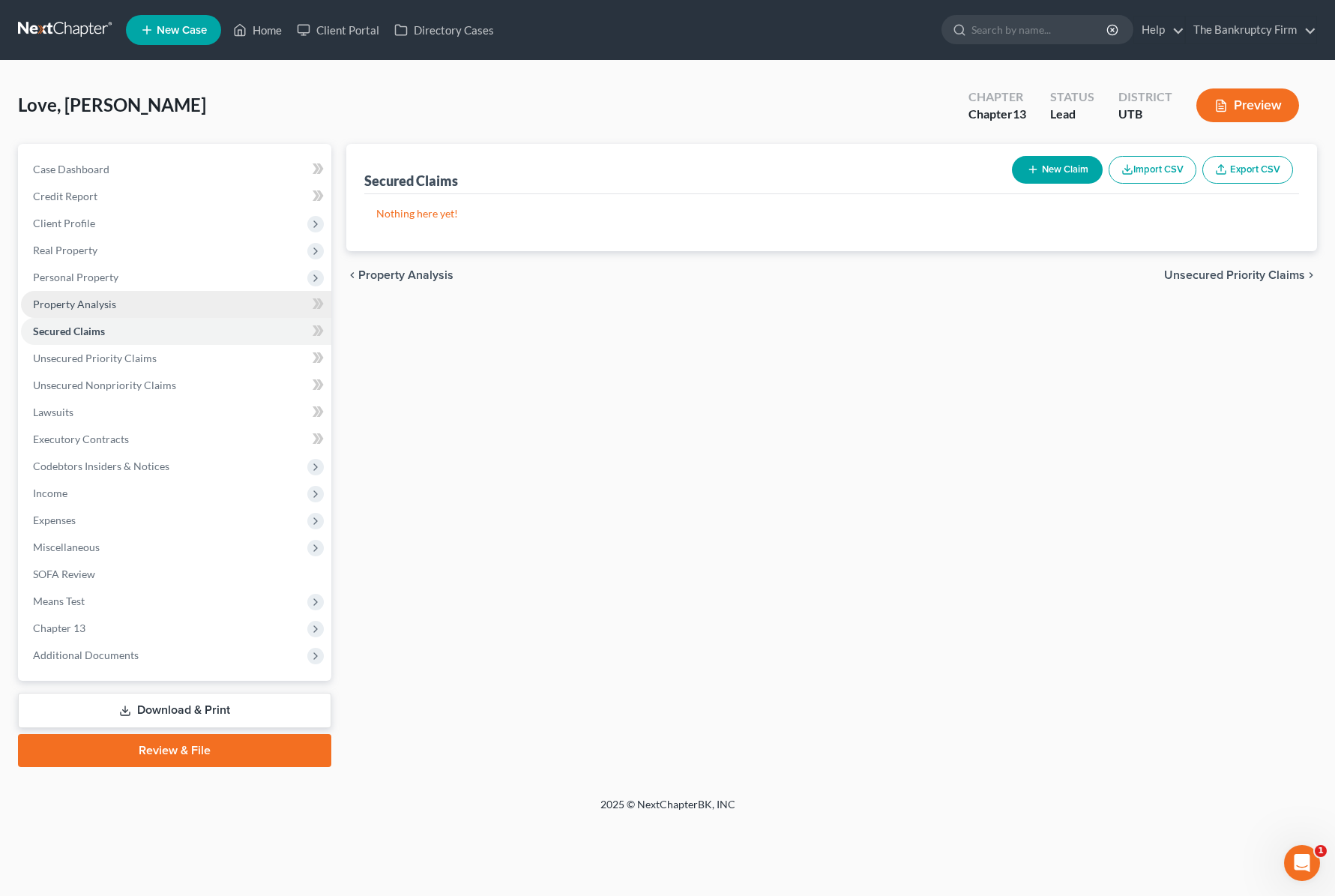
click at [97, 298] on span "Property Analysis" at bounding box center [74, 304] width 83 height 13
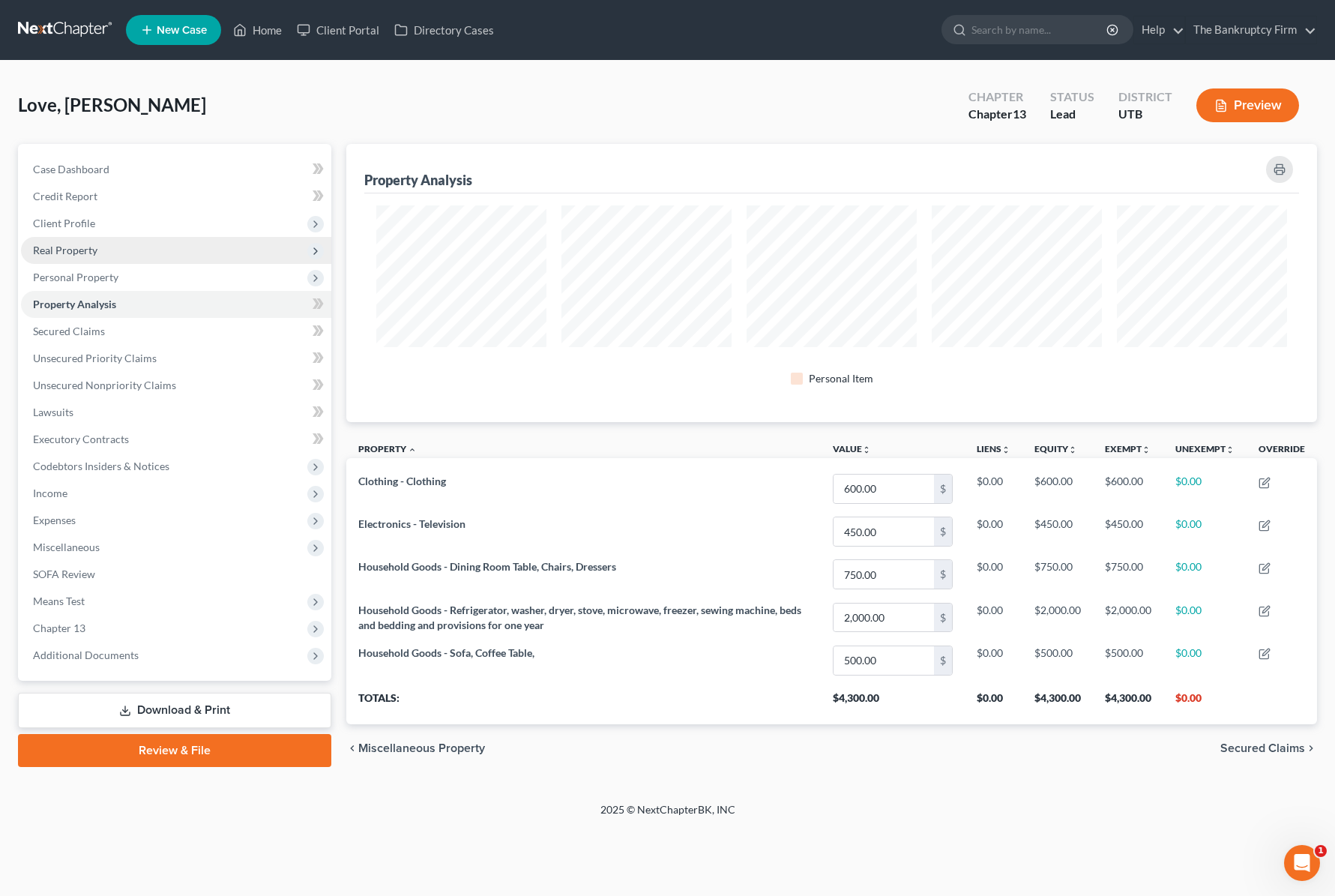
scroll to position [278, 971]
click at [93, 219] on span "Client Profile" at bounding box center [64, 222] width 62 height 13
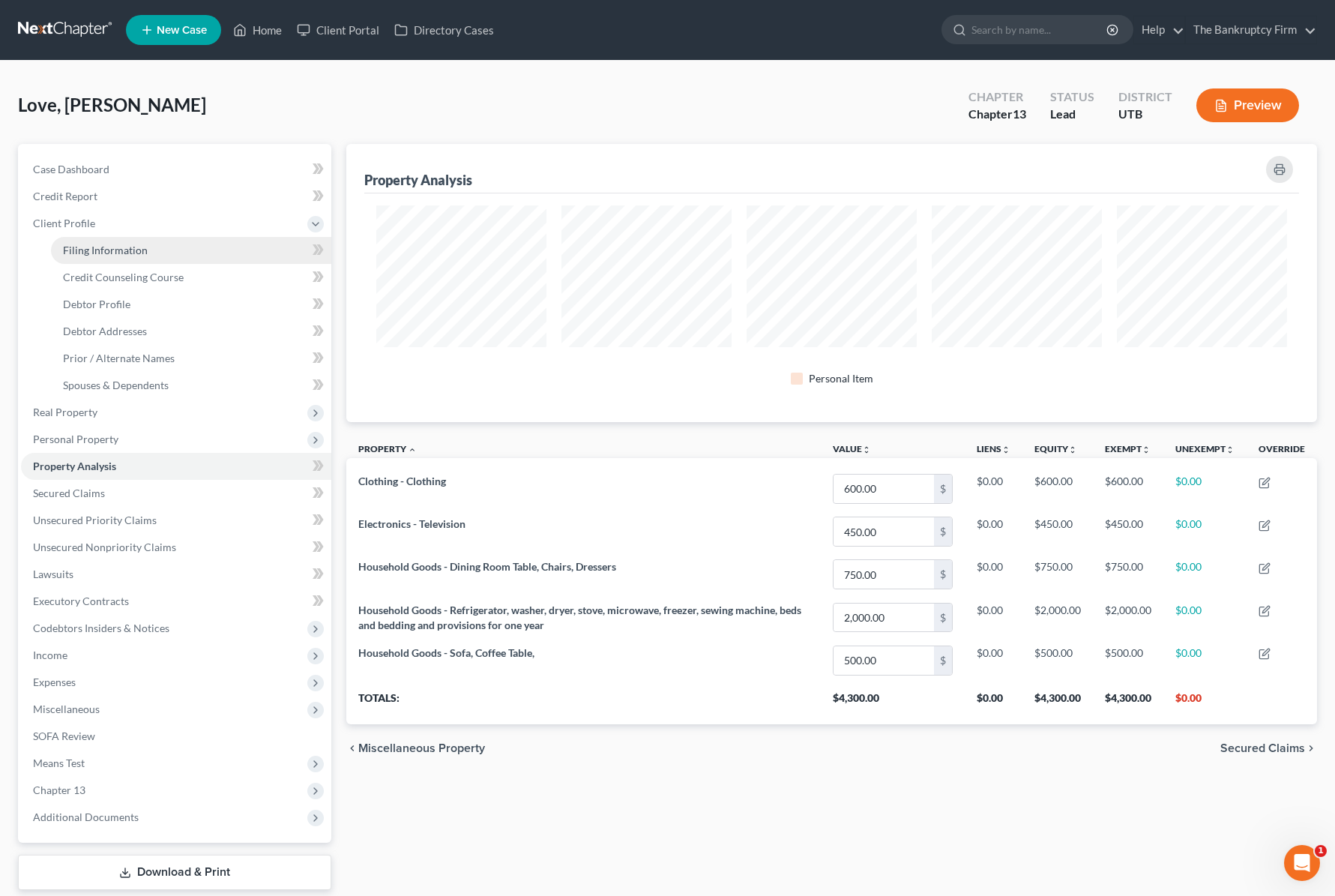
click at [110, 255] on span "Filing Information" at bounding box center [105, 250] width 85 height 13
select select "1"
select select "0"
select select "3"
select select "81"
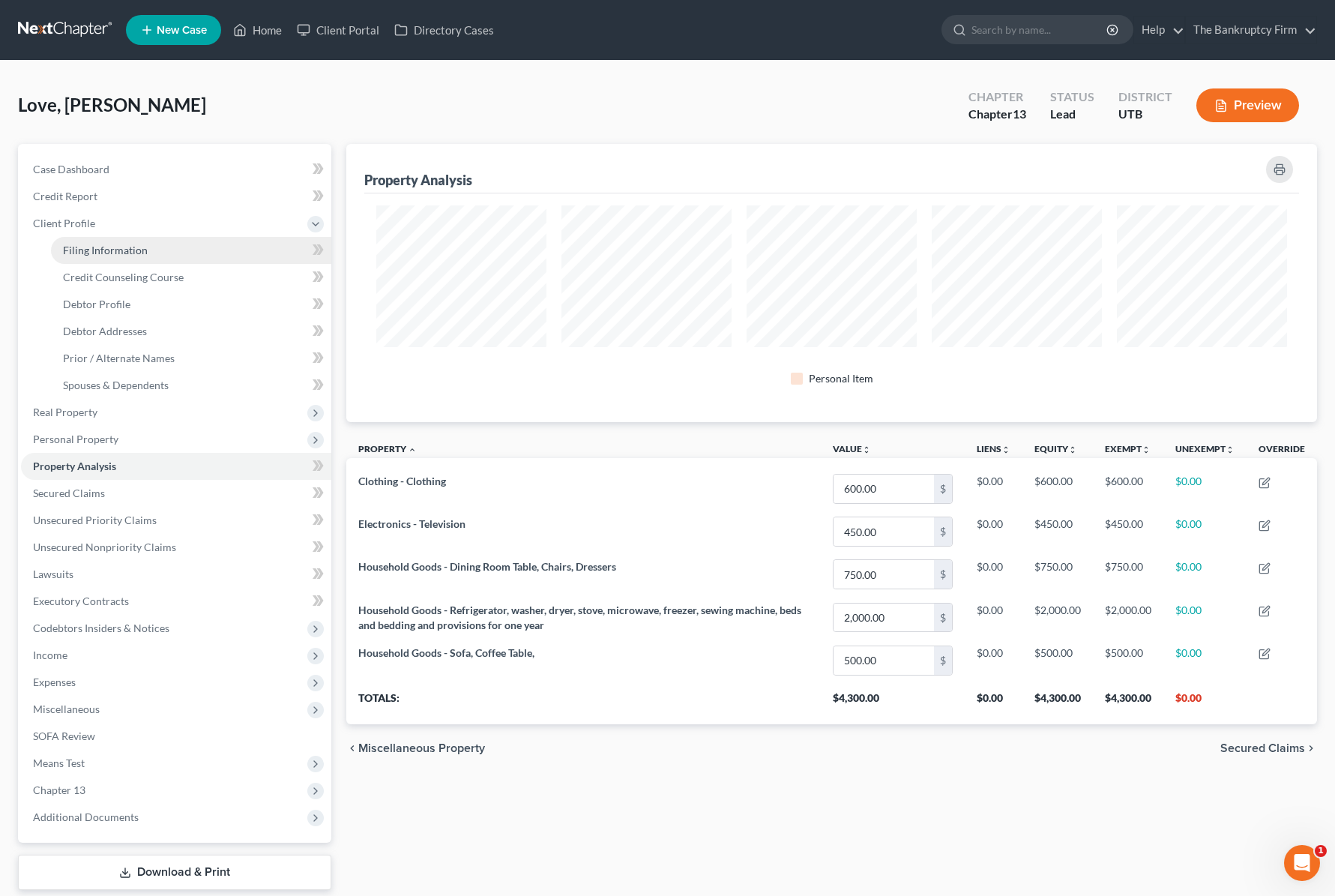
select select "0"
select select "46"
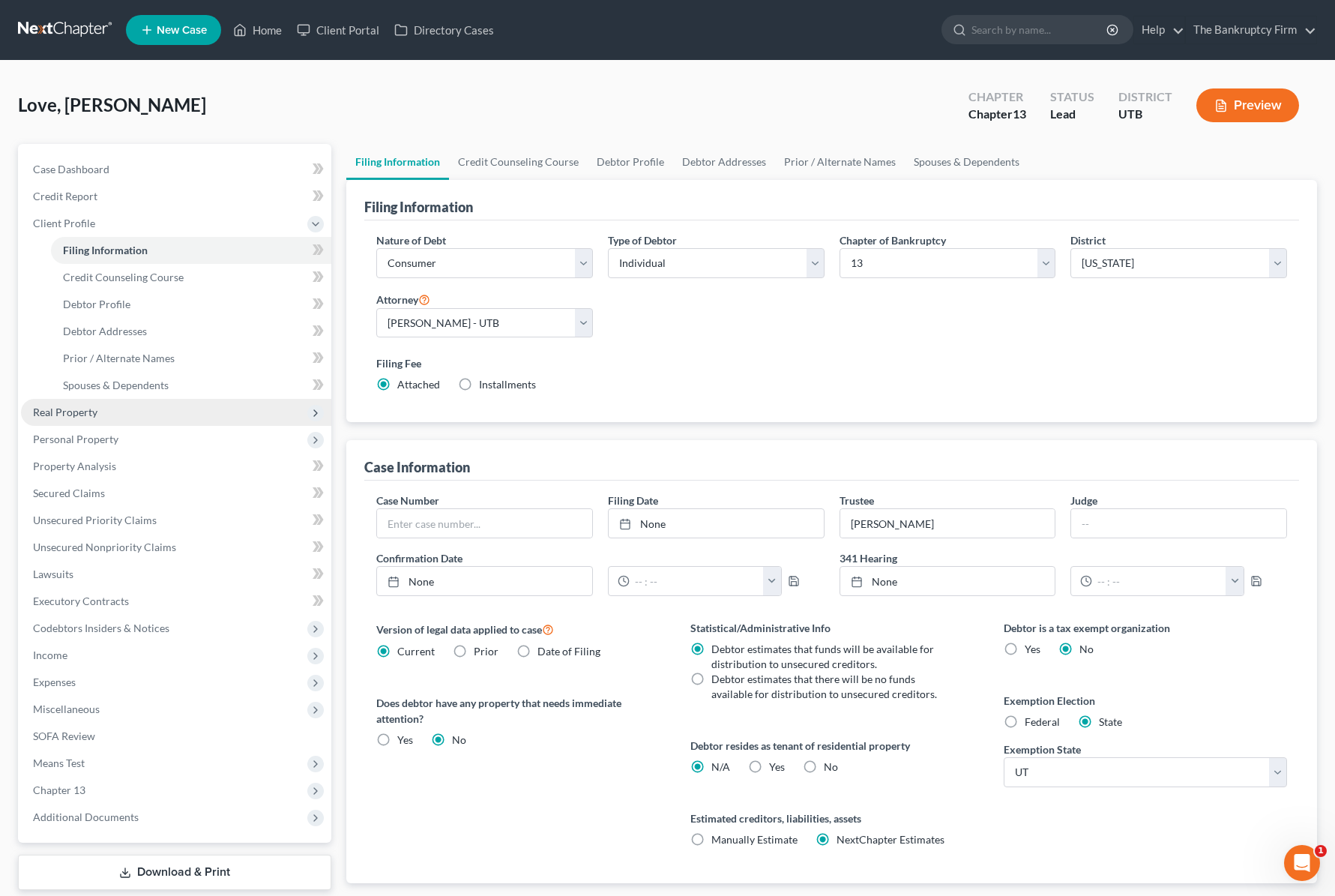
click at [89, 410] on span "Real Property" at bounding box center [65, 411] width 65 height 13
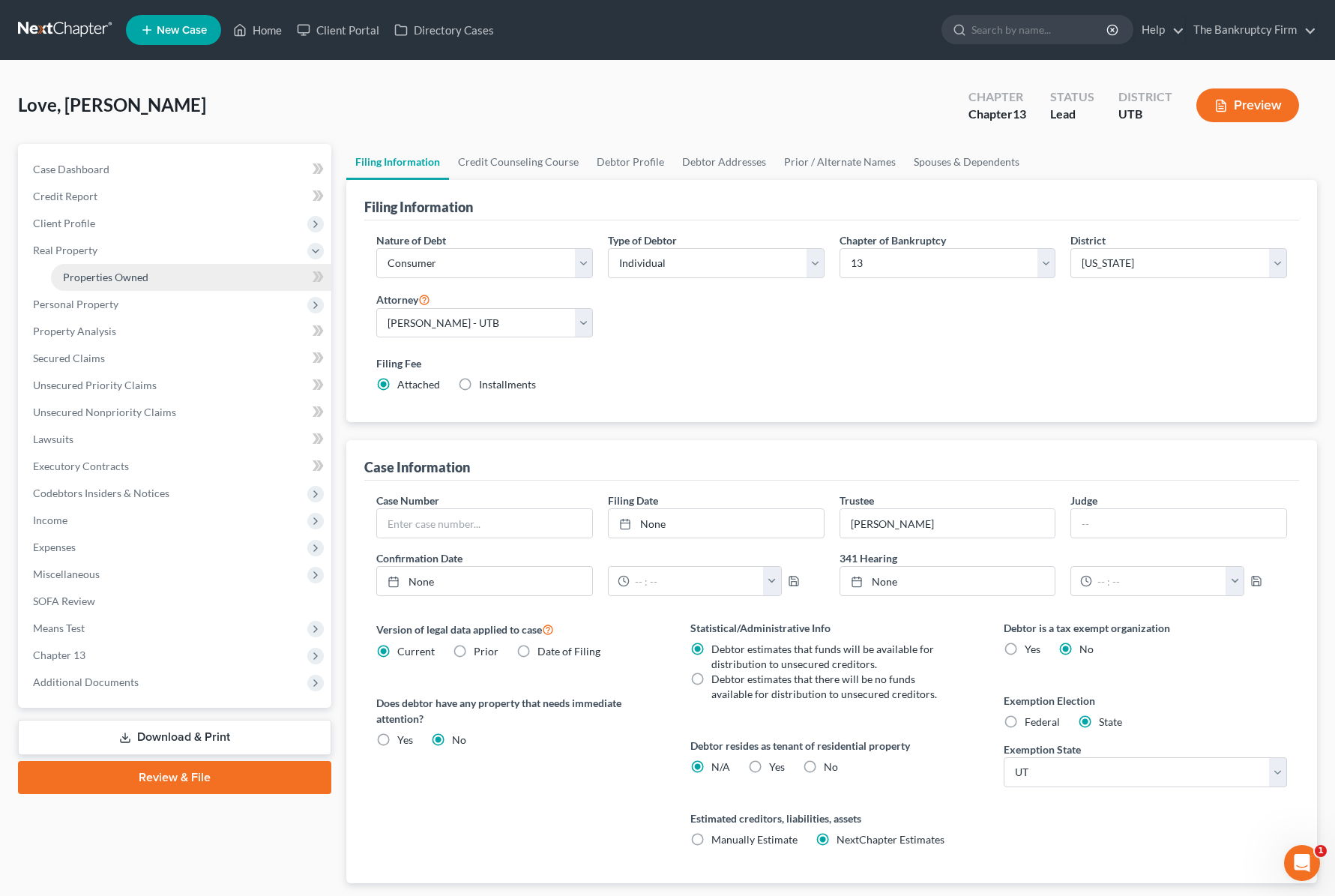
click at [108, 277] on span "Properties Owned" at bounding box center [106, 277] width 85 height 13
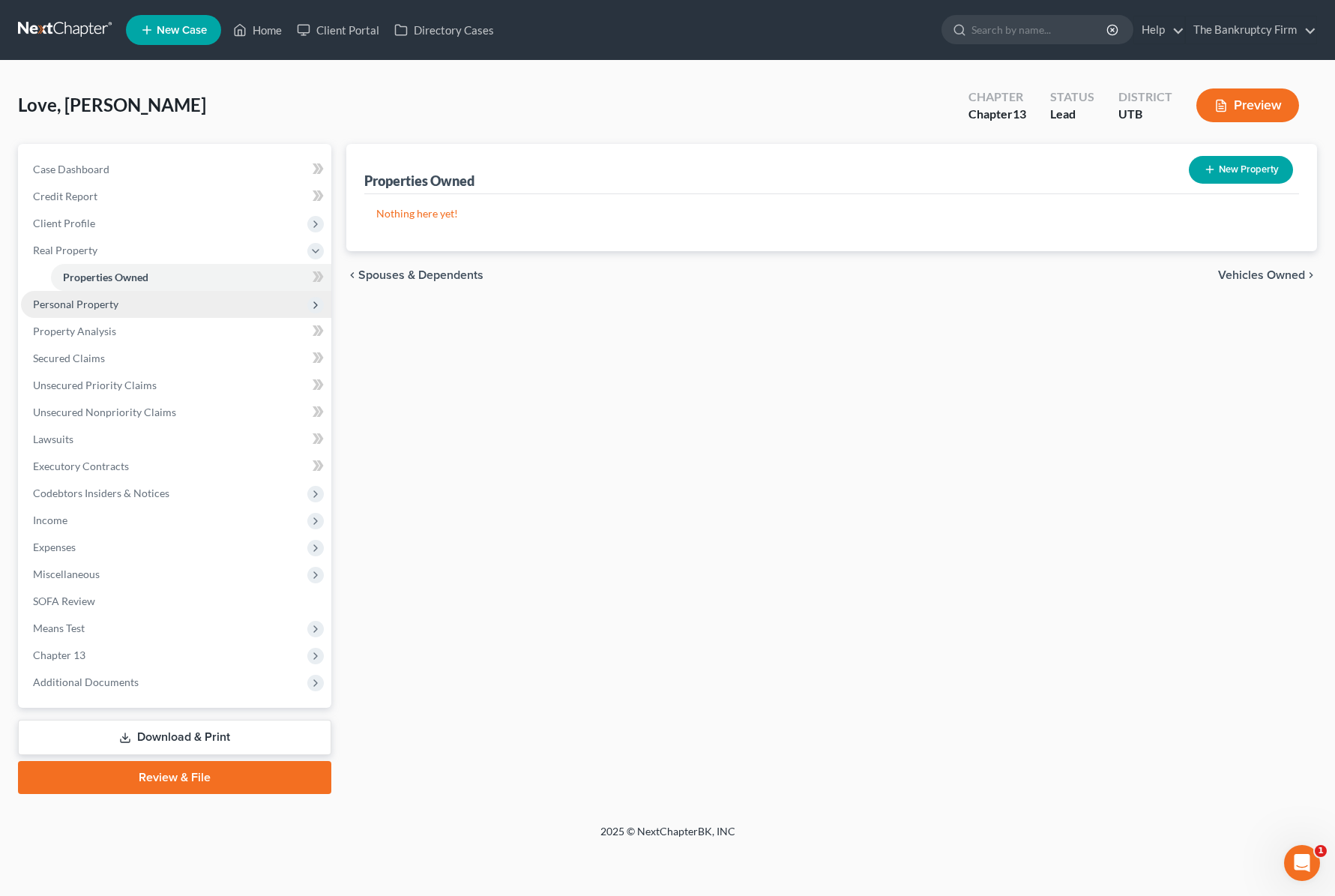
click at [98, 308] on span "Personal Property" at bounding box center [75, 304] width 85 height 13
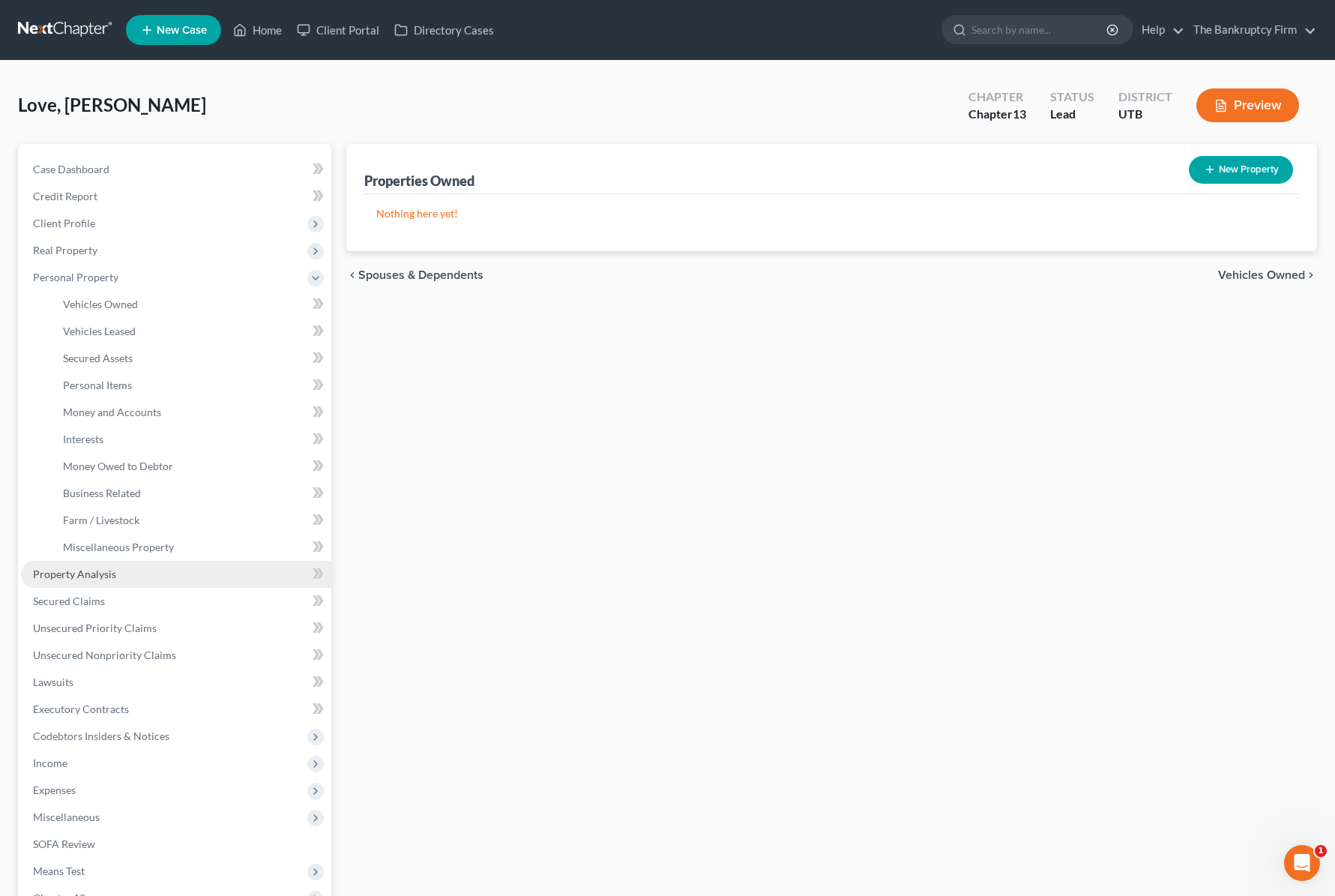
click at [101, 579] on span "Property Analysis" at bounding box center [74, 574] width 83 height 13
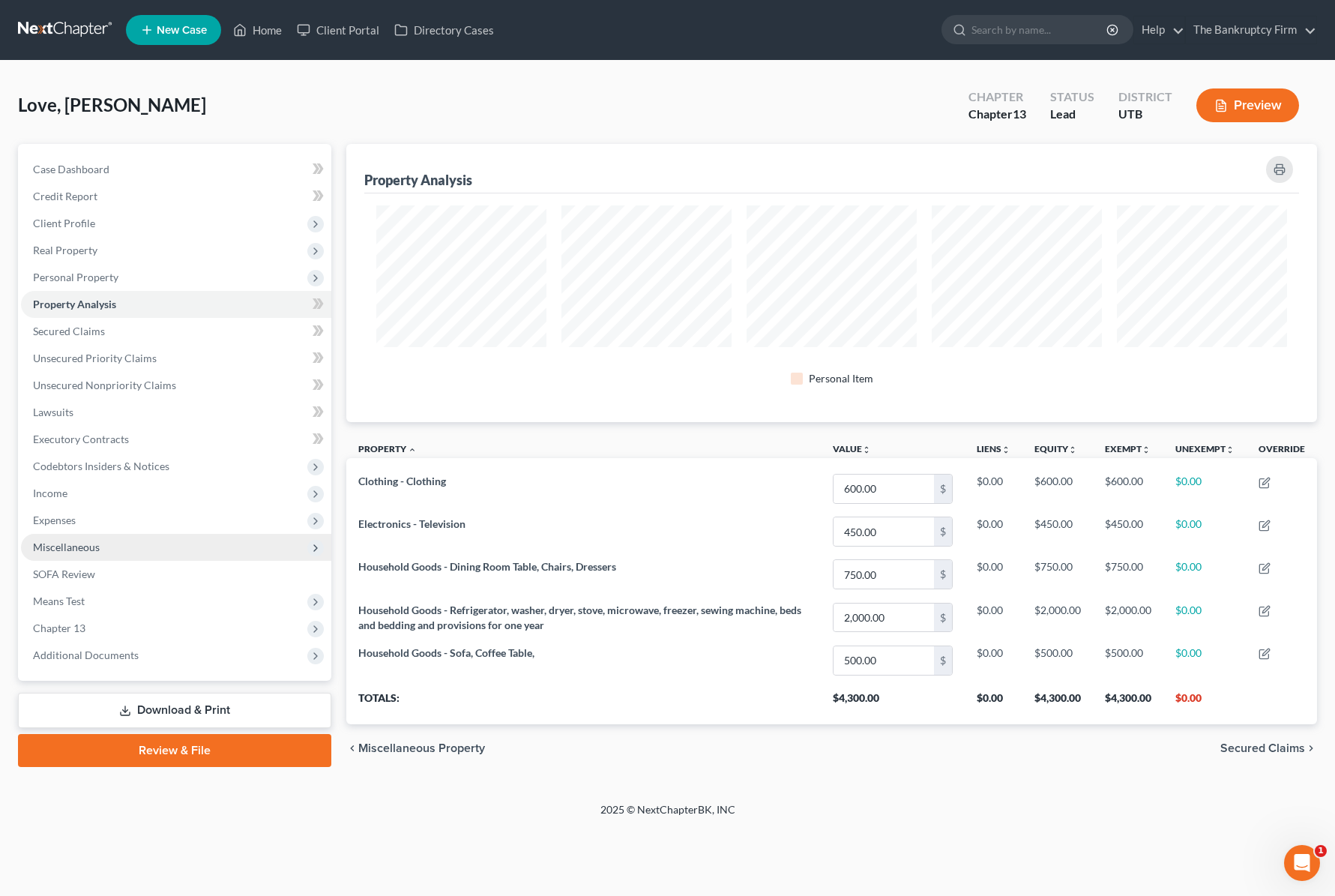
scroll to position [278, 971]
click at [80, 333] on span "Secured Claims" at bounding box center [69, 331] width 72 height 13
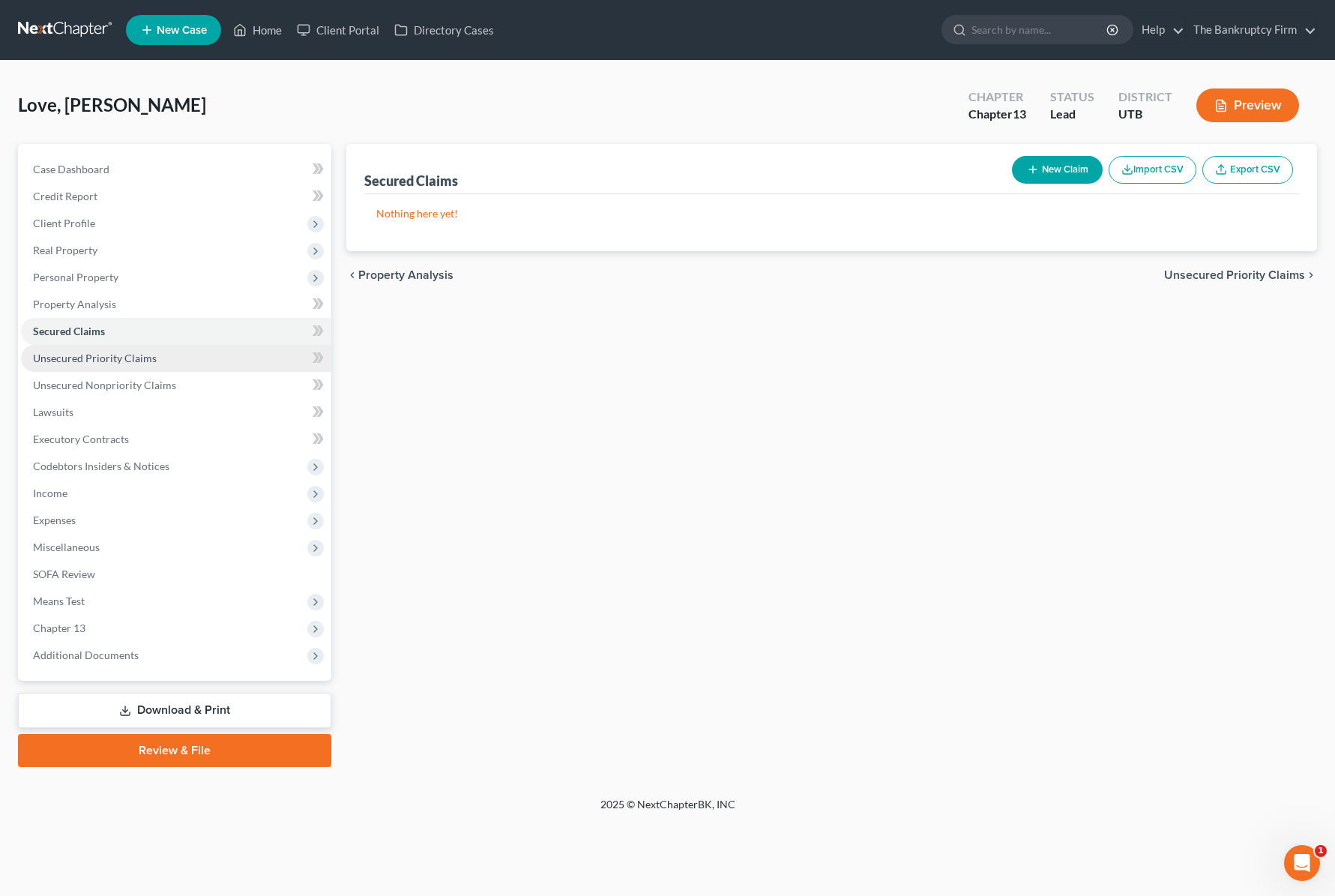
click at [132, 351] on span "Unsecured Priority Claims" at bounding box center [94, 357] width 123 height 13
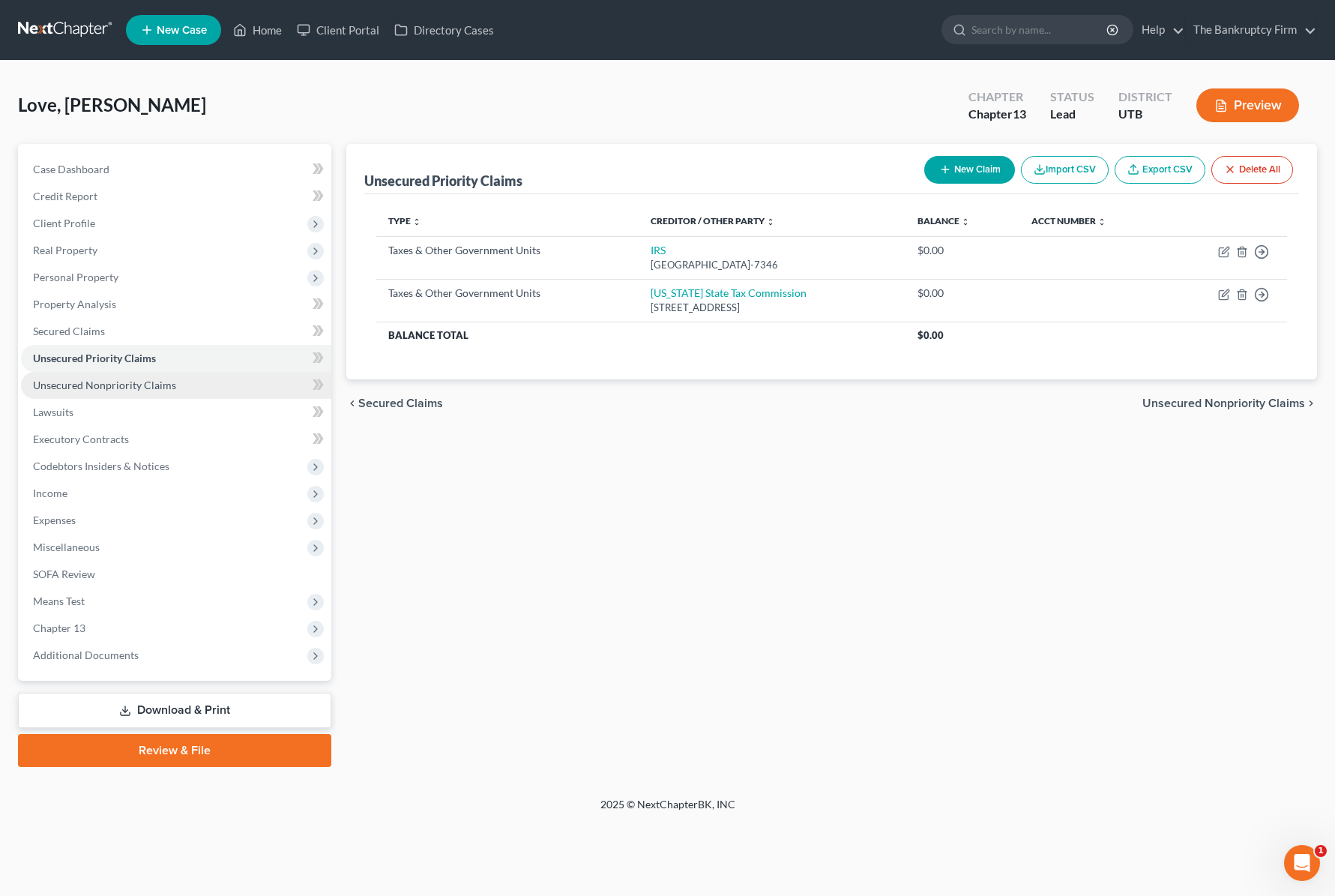
click at [163, 385] on span "Unsecured Nonpriority Claims" at bounding box center [104, 385] width 143 height 13
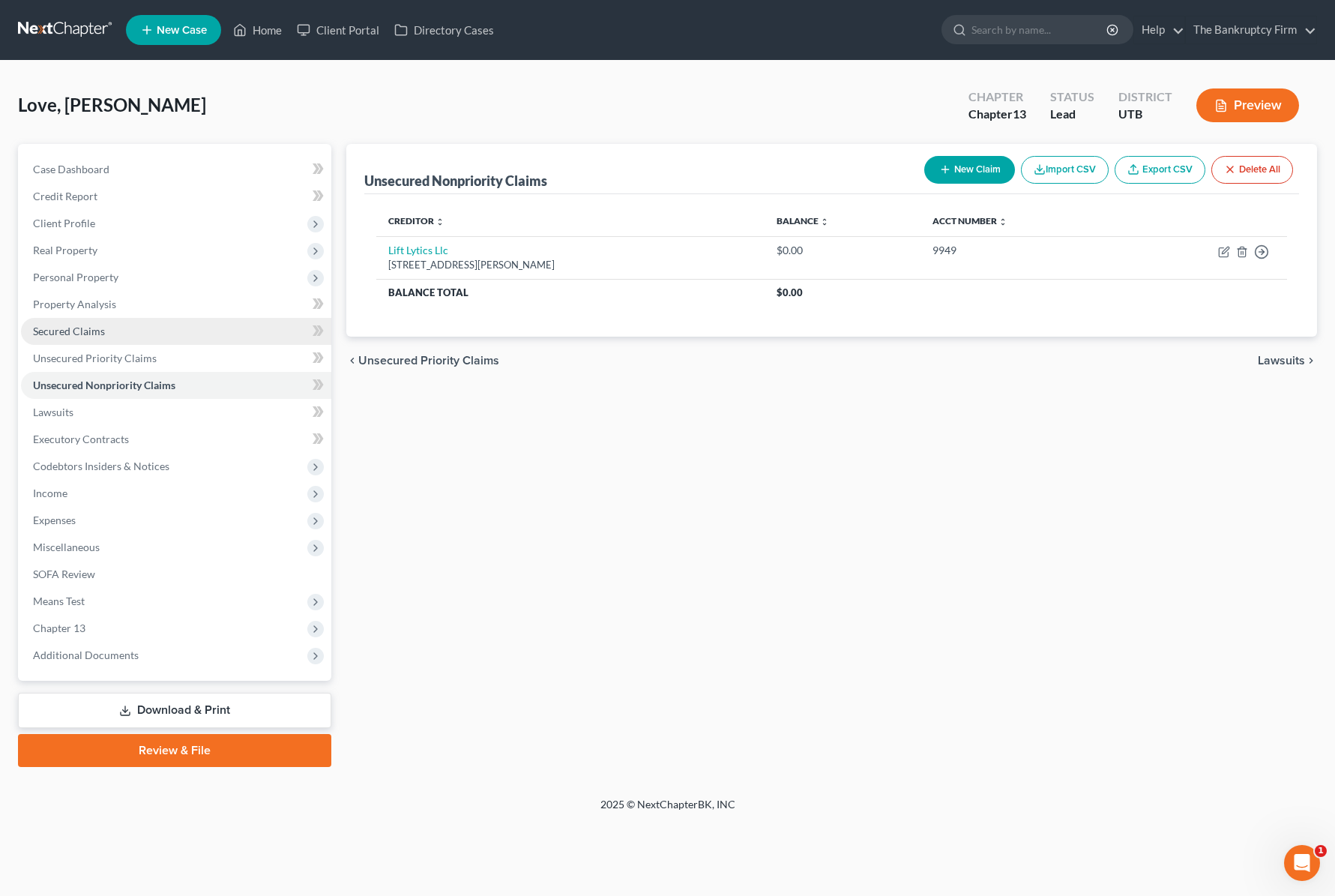
click at [98, 329] on span "Secured Claims" at bounding box center [69, 331] width 72 height 13
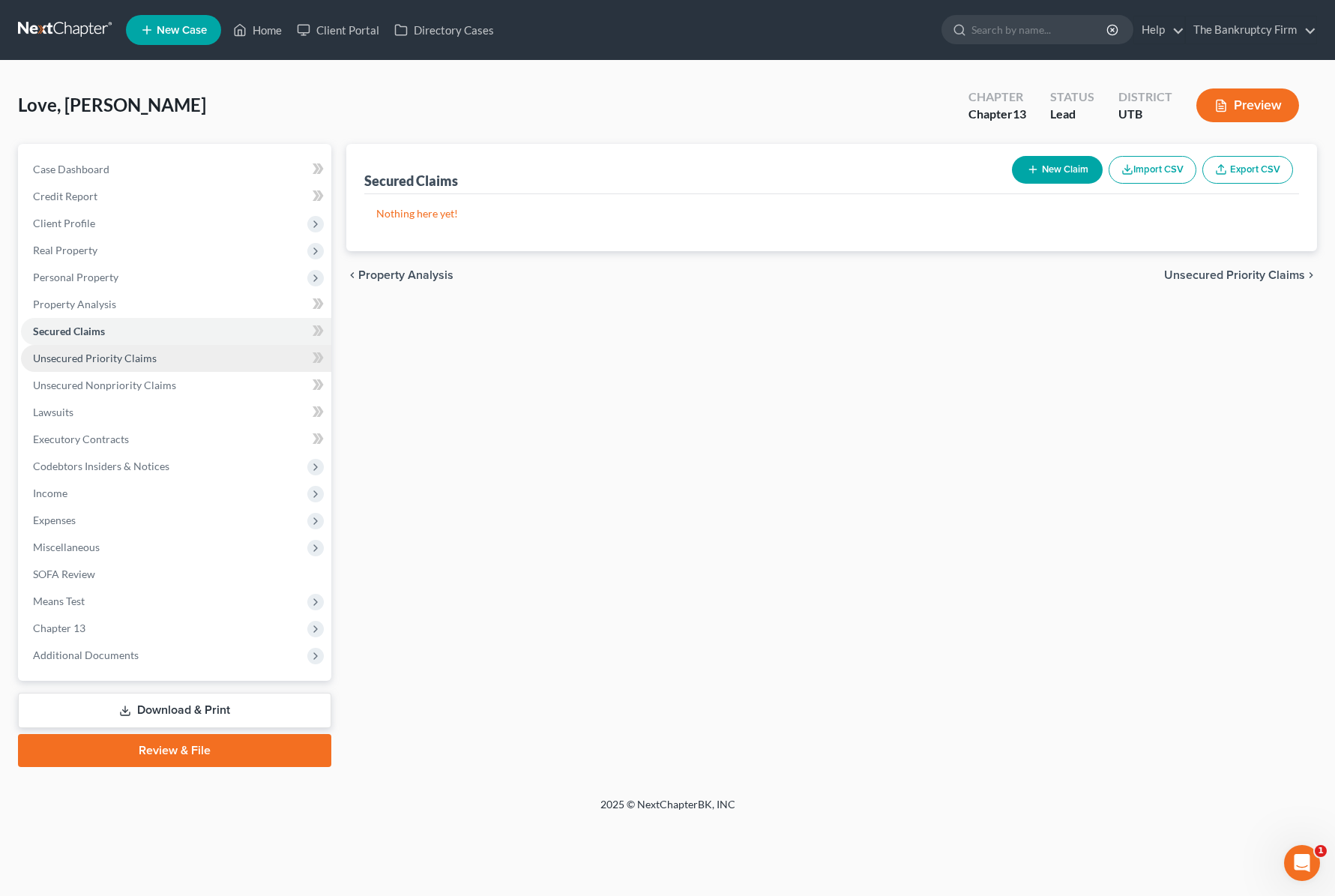
click at [103, 363] on span "Unsecured Priority Claims" at bounding box center [94, 357] width 123 height 13
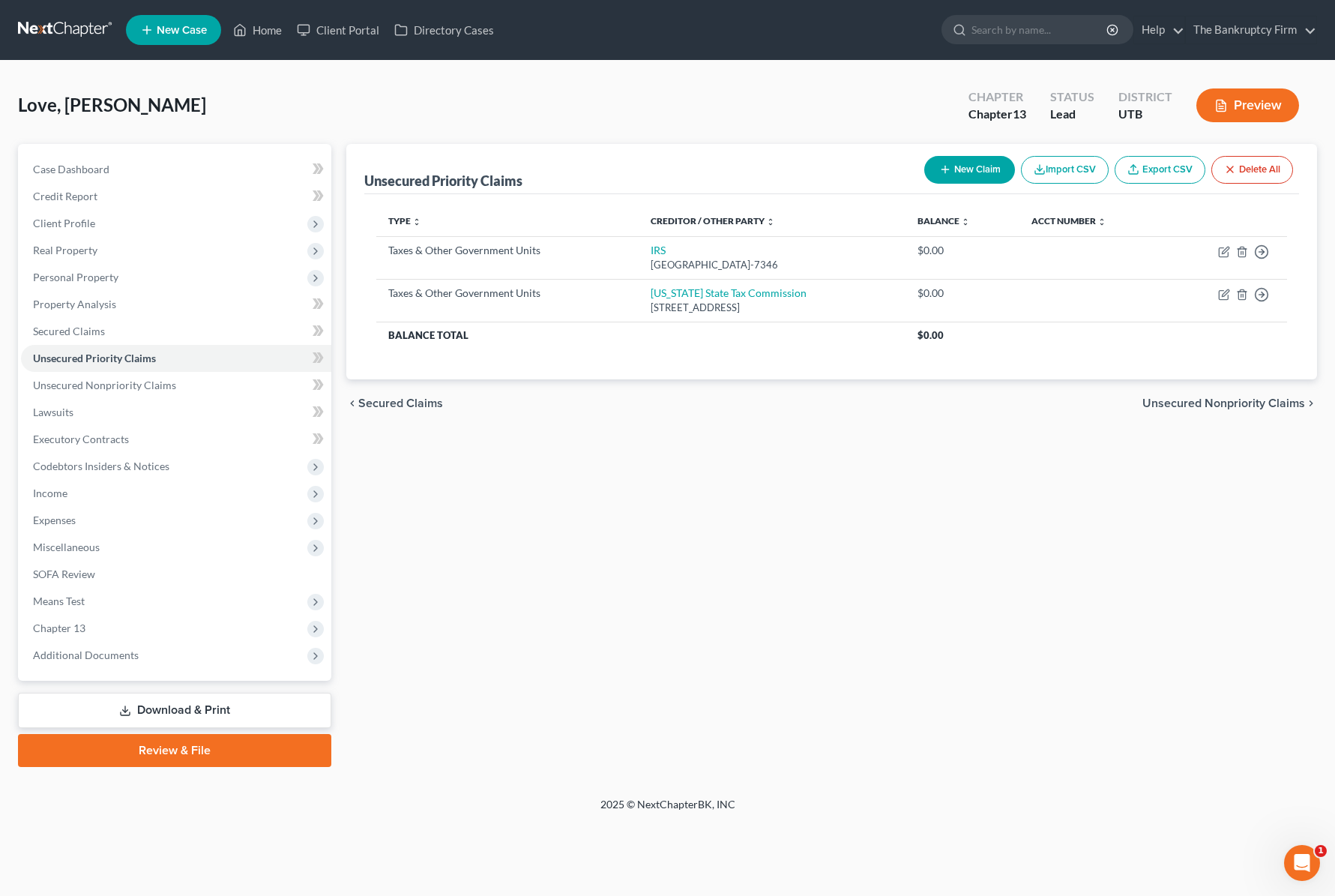
click at [340, 99] on div "Love, [PERSON_NAME] Upgraded Chapter Chapter 13 Status Lead District UTB Preview" at bounding box center [668, 111] width 1299 height 66
click at [78, 320] on link "Secured Claims" at bounding box center [176, 331] width 310 height 27
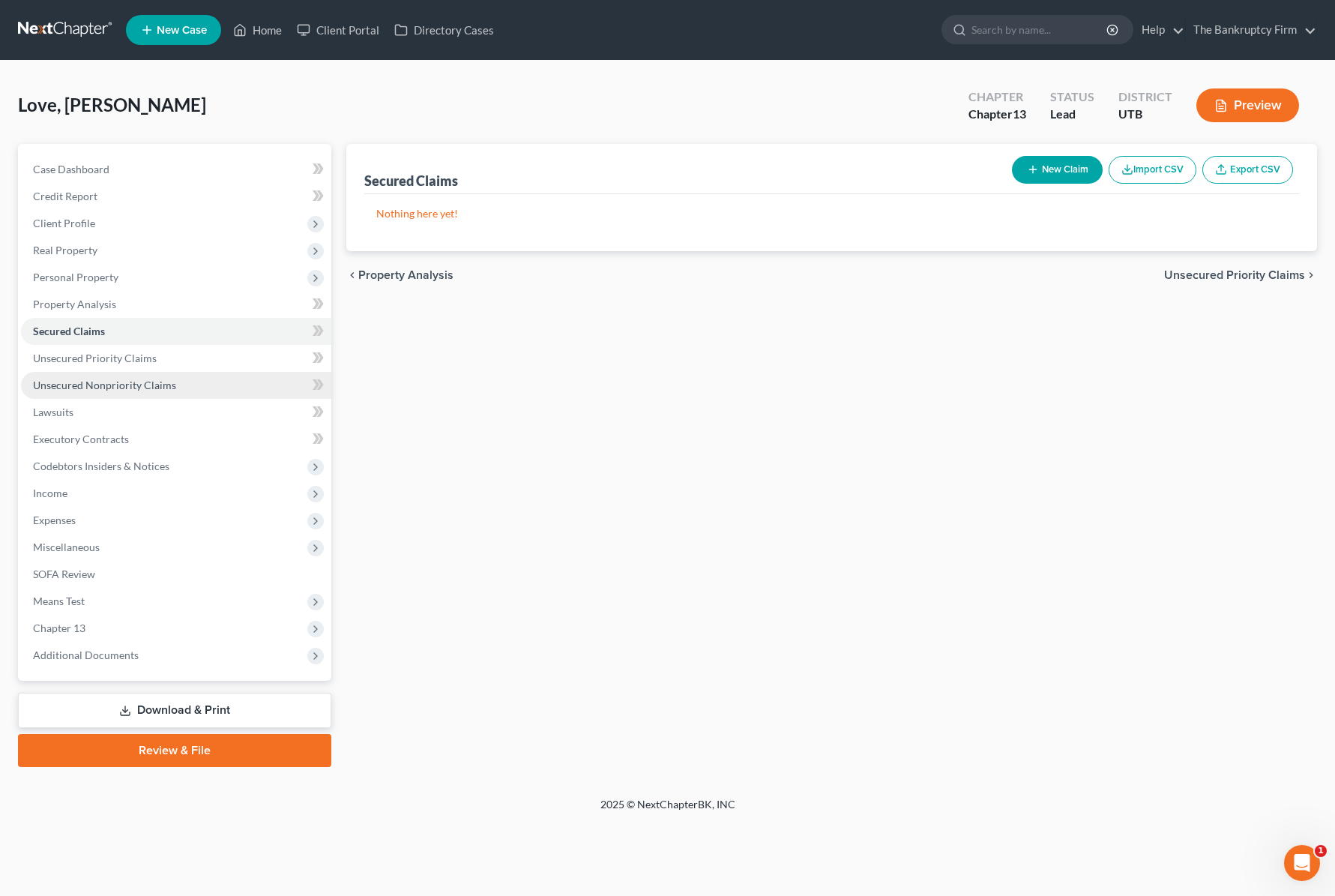
click at [149, 380] on span "Unsecured Nonpriority Claims" at bounding box center [104, 385] width 143 height 13
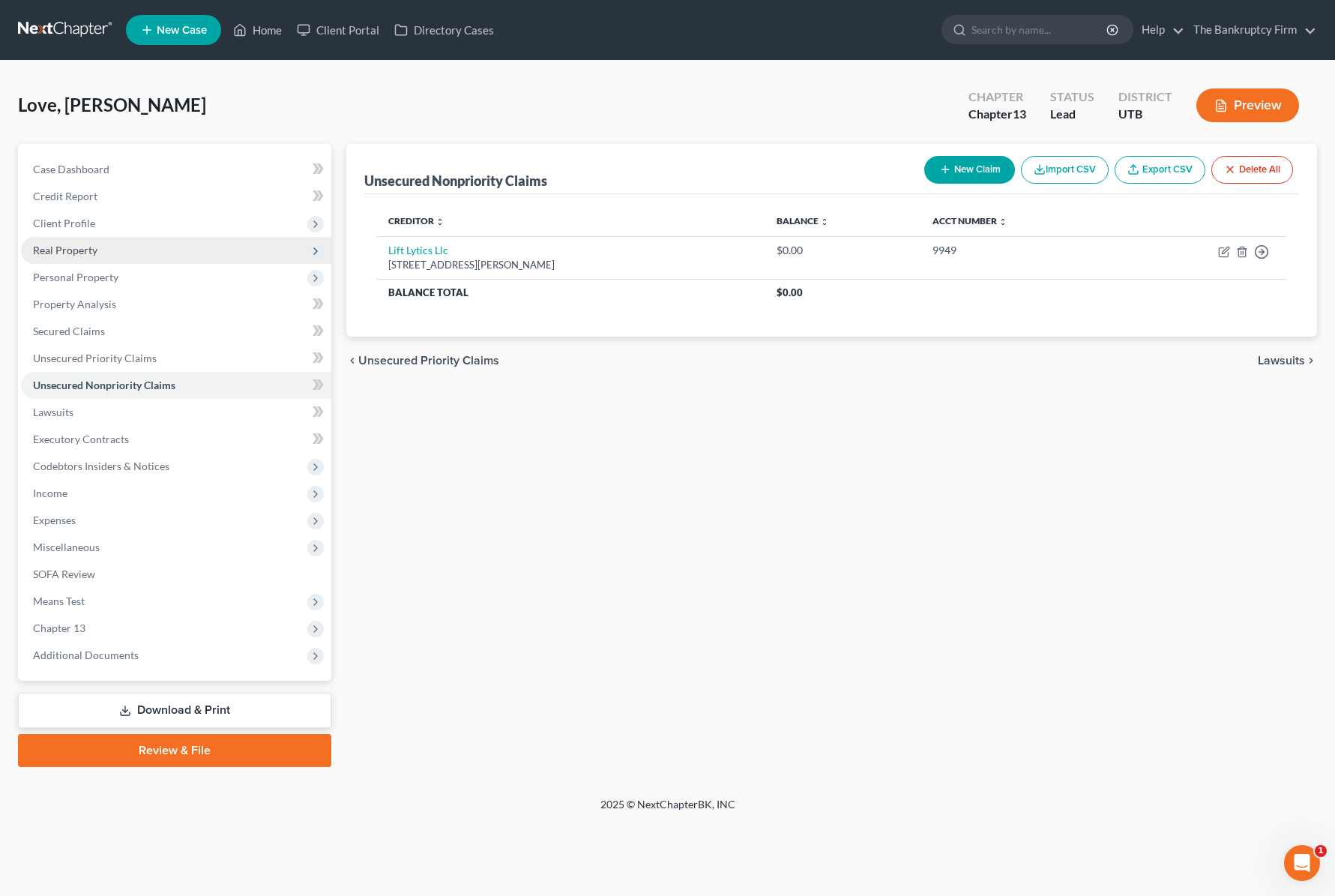
click at [95, 248] on span "Real Property" at bounding box center [65, 250] width 65 height 13
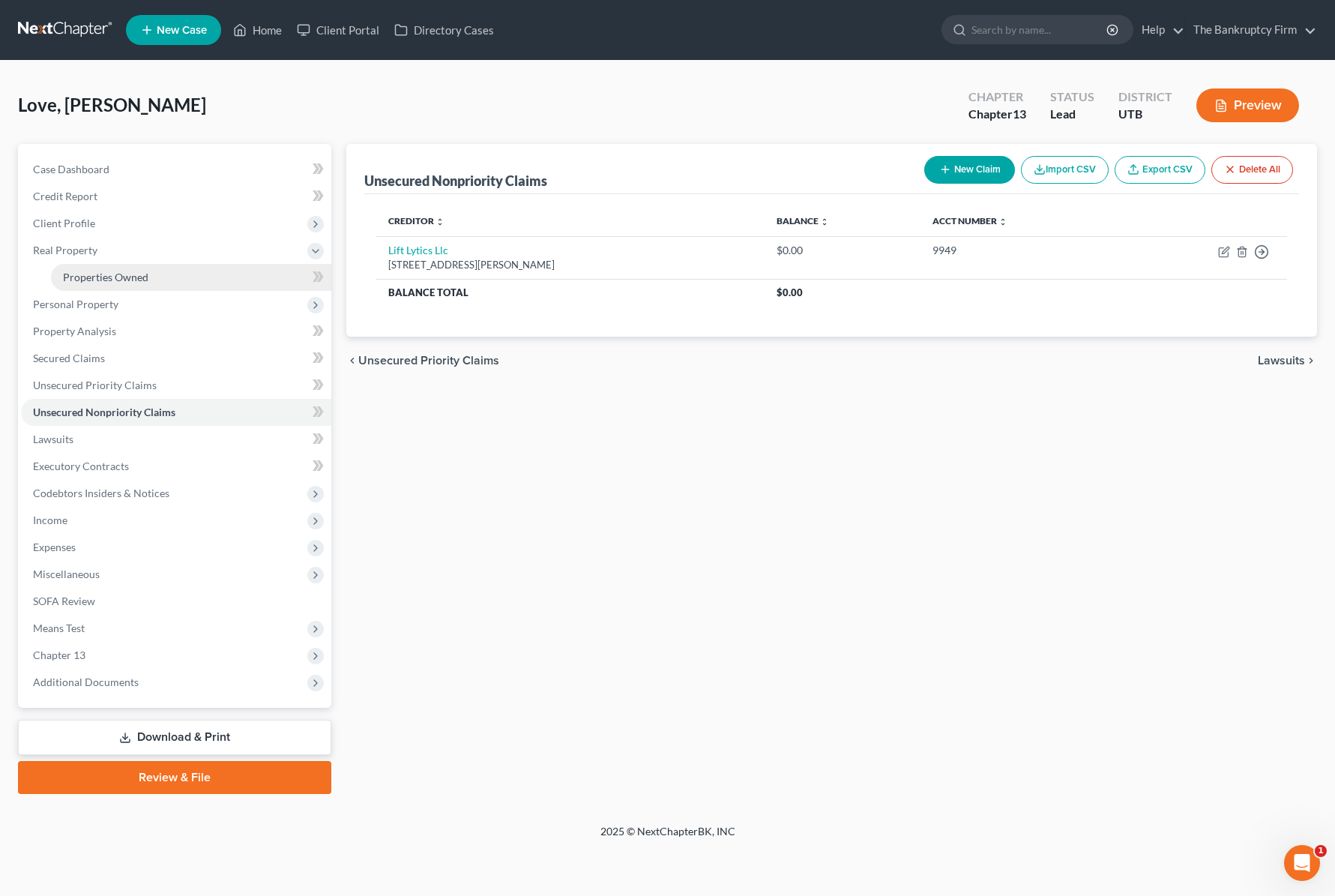
click at [98, 274] on span "Properties Owned" at bounding box center [106, 277] width 85 height 13
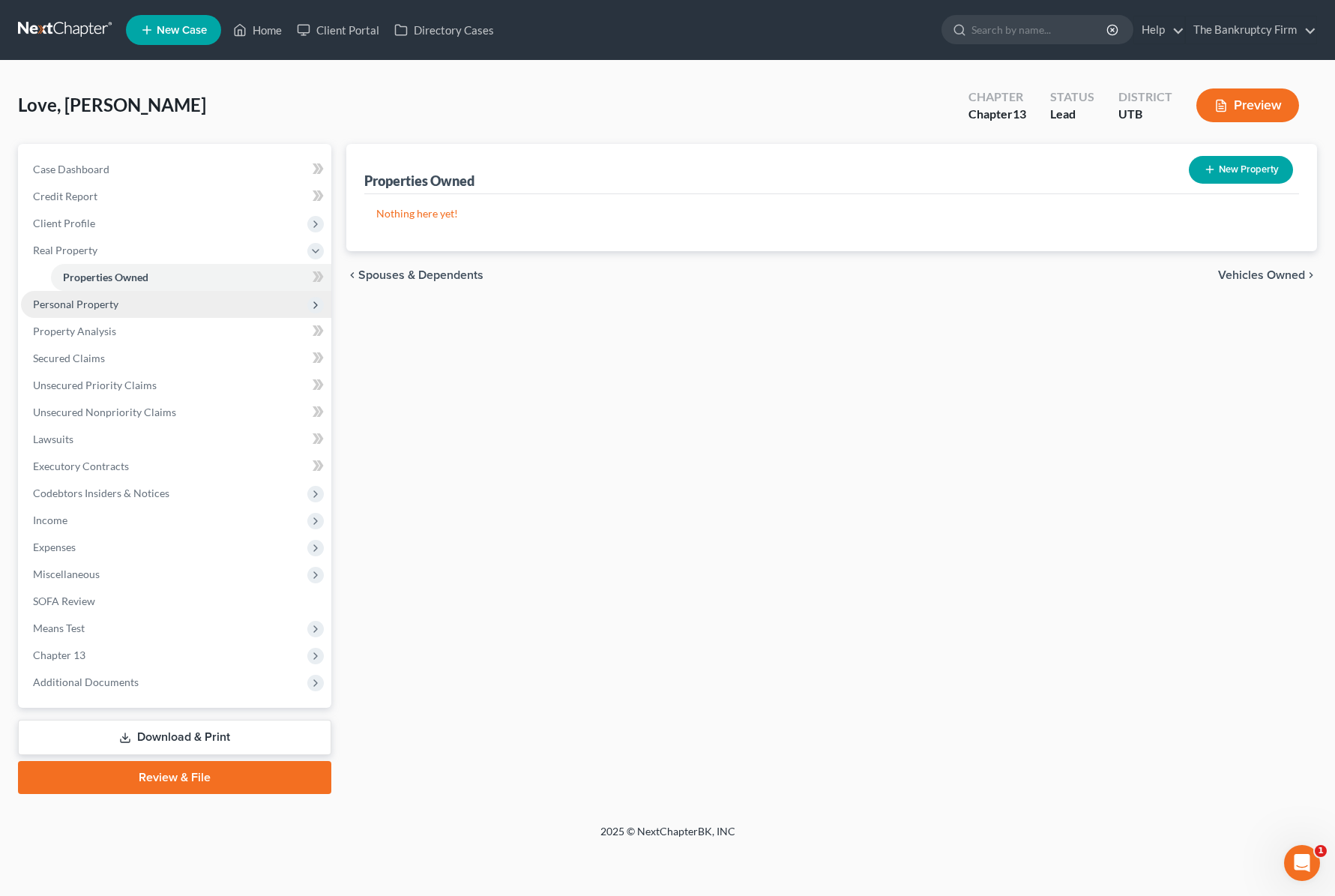
click at [95, 301] on span "Personal Property" at bounding box center [75, 304] width 85 height 13
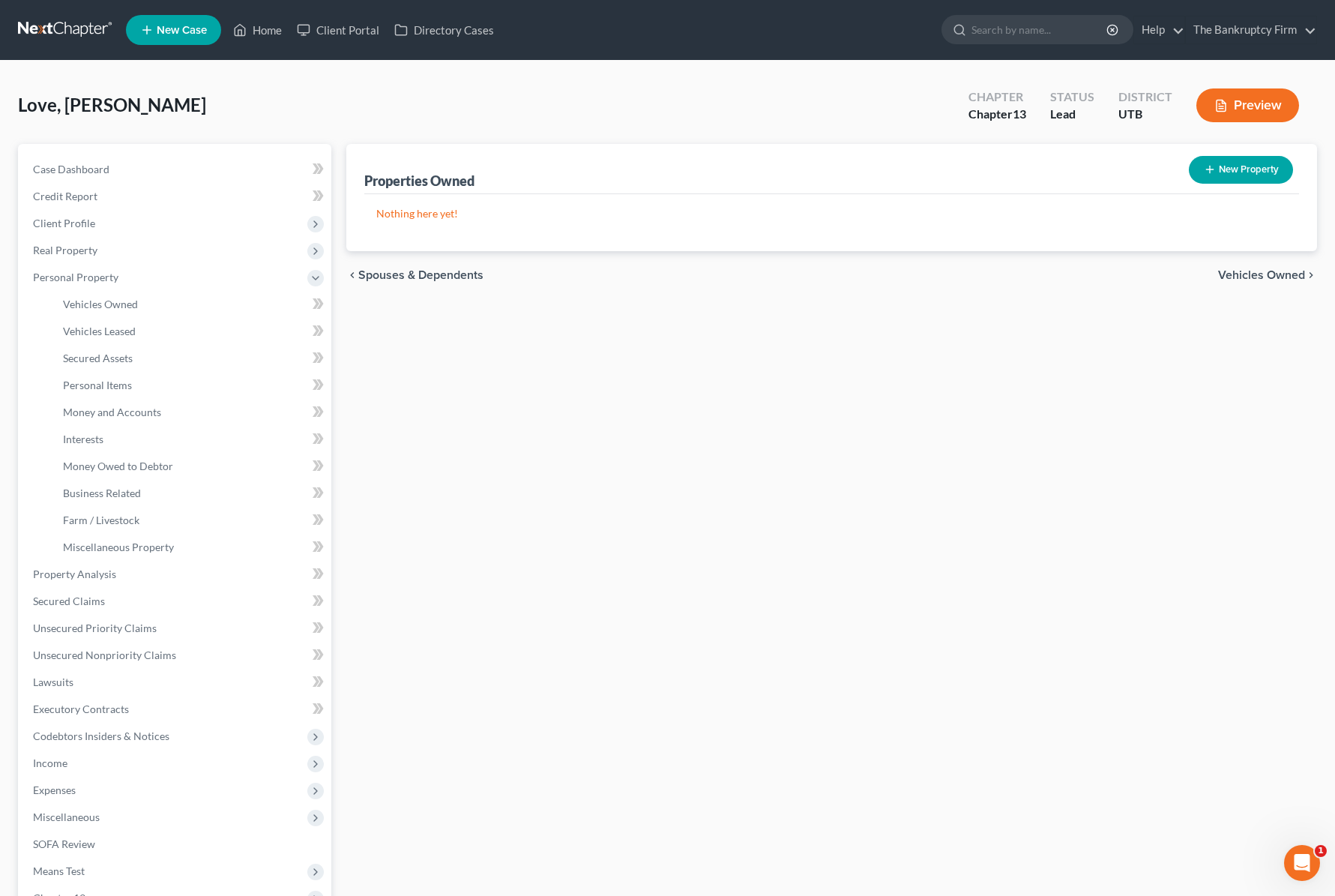
click at [476, 111] on div "Love, [PERSON_NAME] Upgraded Chapter Chapter 13 Status Lead District UTB Preview" at bounding box center [668, 111] width 1299 height 66
click at [104, 306] on span "Vehicles Owned" at bounding box center [101, 304] width 75 height 13
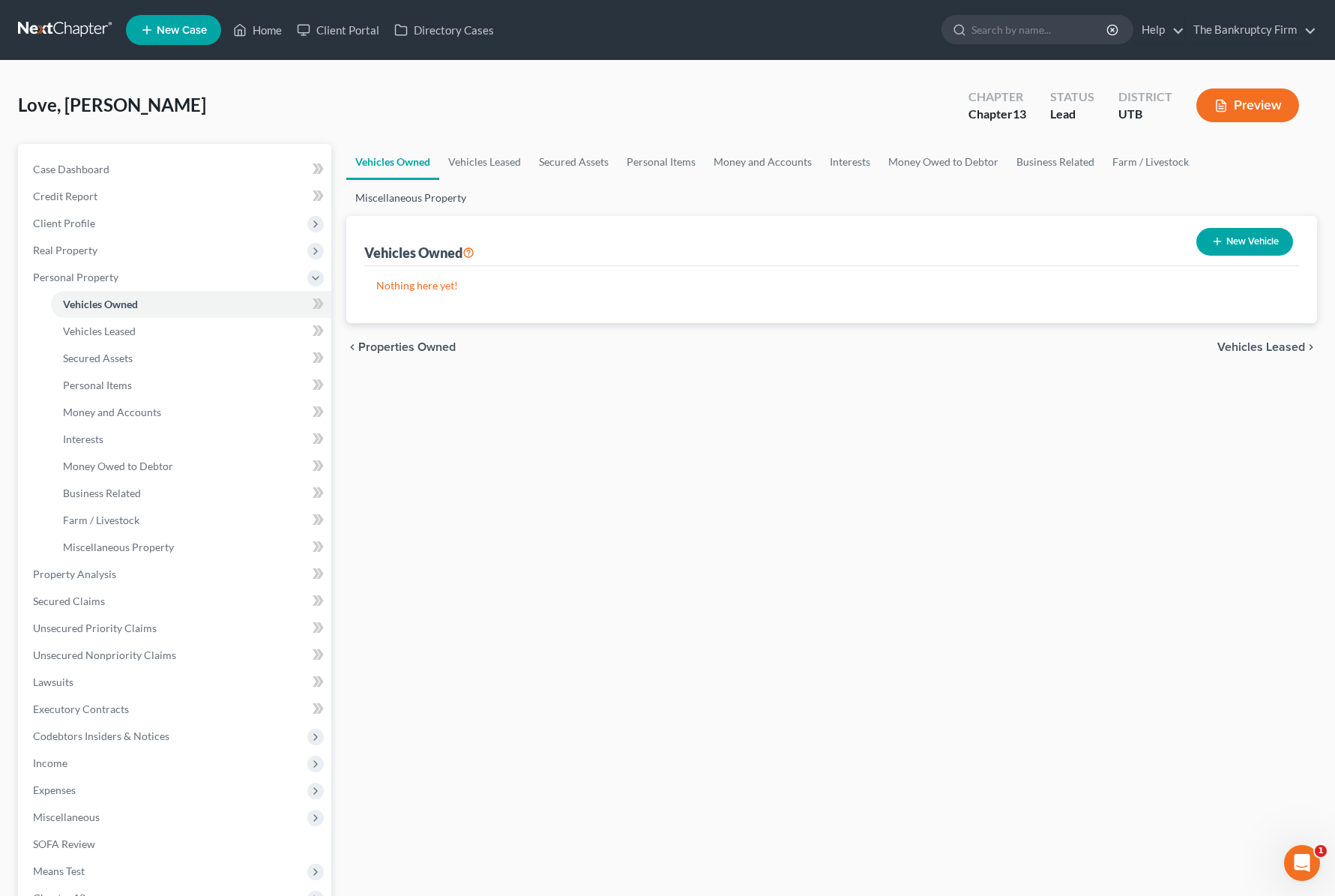
click at [429, 191] on link "Miscellaneous Property" at bounding box center [411, 197] width 129 height 36
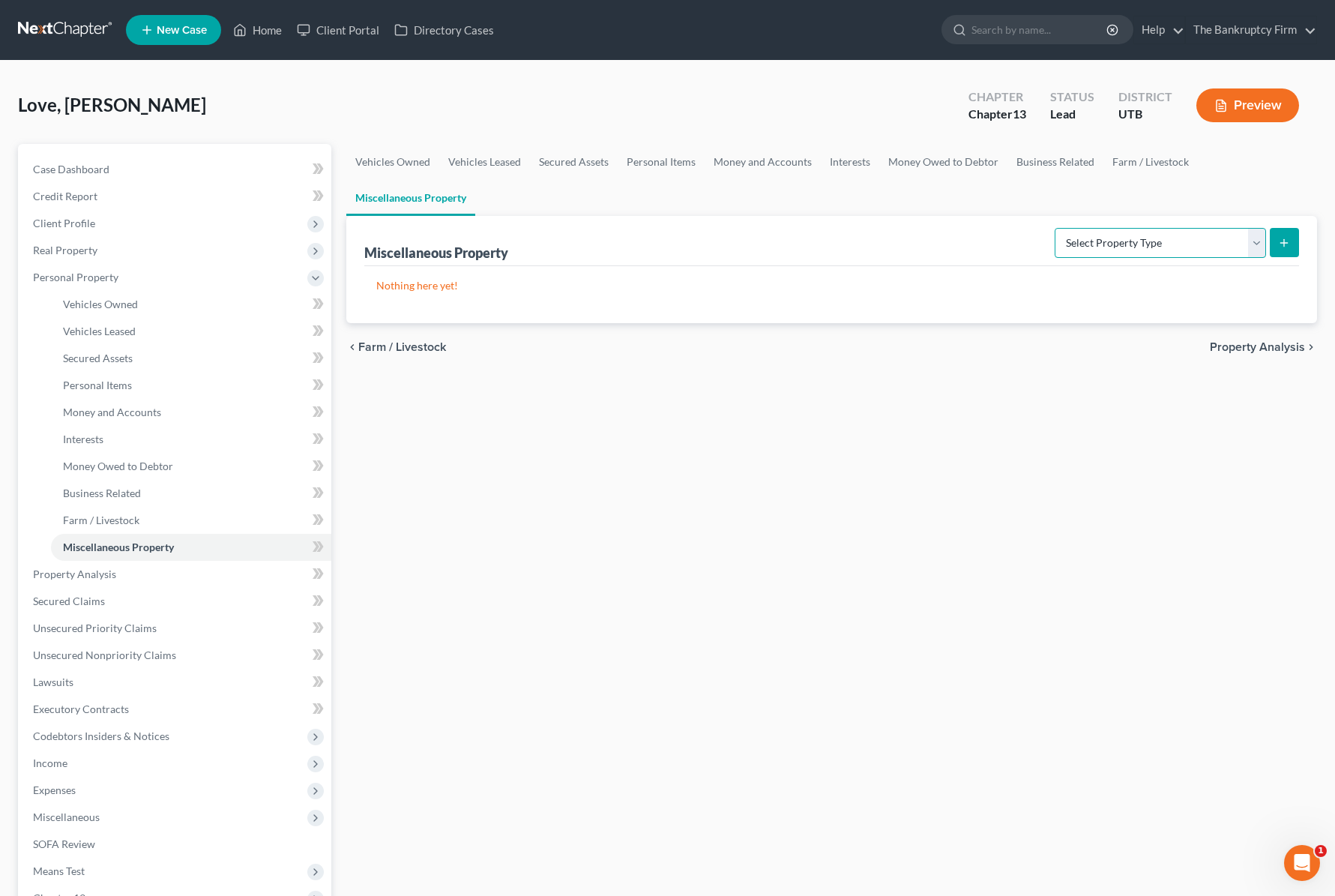
click at [1240, 244] on select "Select Property Type Assigned for Creditor Benefit Within 1 Year Holding for An…" at bounding box center [1160, 242] width 211 height 30
select select "transferred"
click at [1055, 228] on select "Select Property Type Assigned for Creditor Benefit Within 1 Year Holding for An…" at bounding box center [1160, 242] width 211 height 30
click at [1285, 242] on icon "submit" at bounding box center [1284, 243] width 12 height 12
select select "Ordinary (within 2 years)"
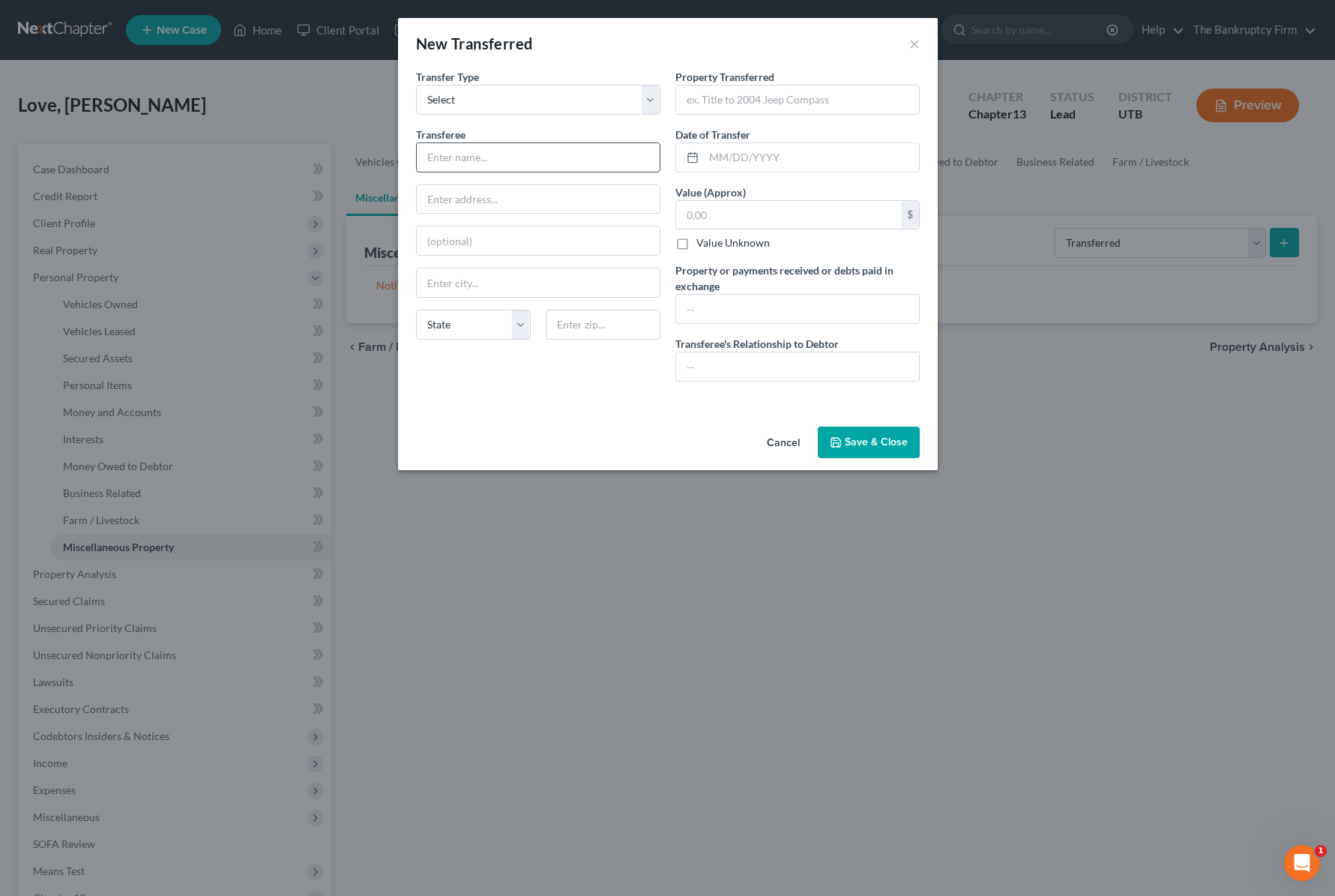
click at [476, 162] on input "text" at bounding box center [538, 157] width 243 height 28
type input "[PERSON_NAME]"
click at [768, 107] on input "text" at bounding box center [797, 99] width 243 height 28
type input "Mobile Home"
type input "[DATE]"
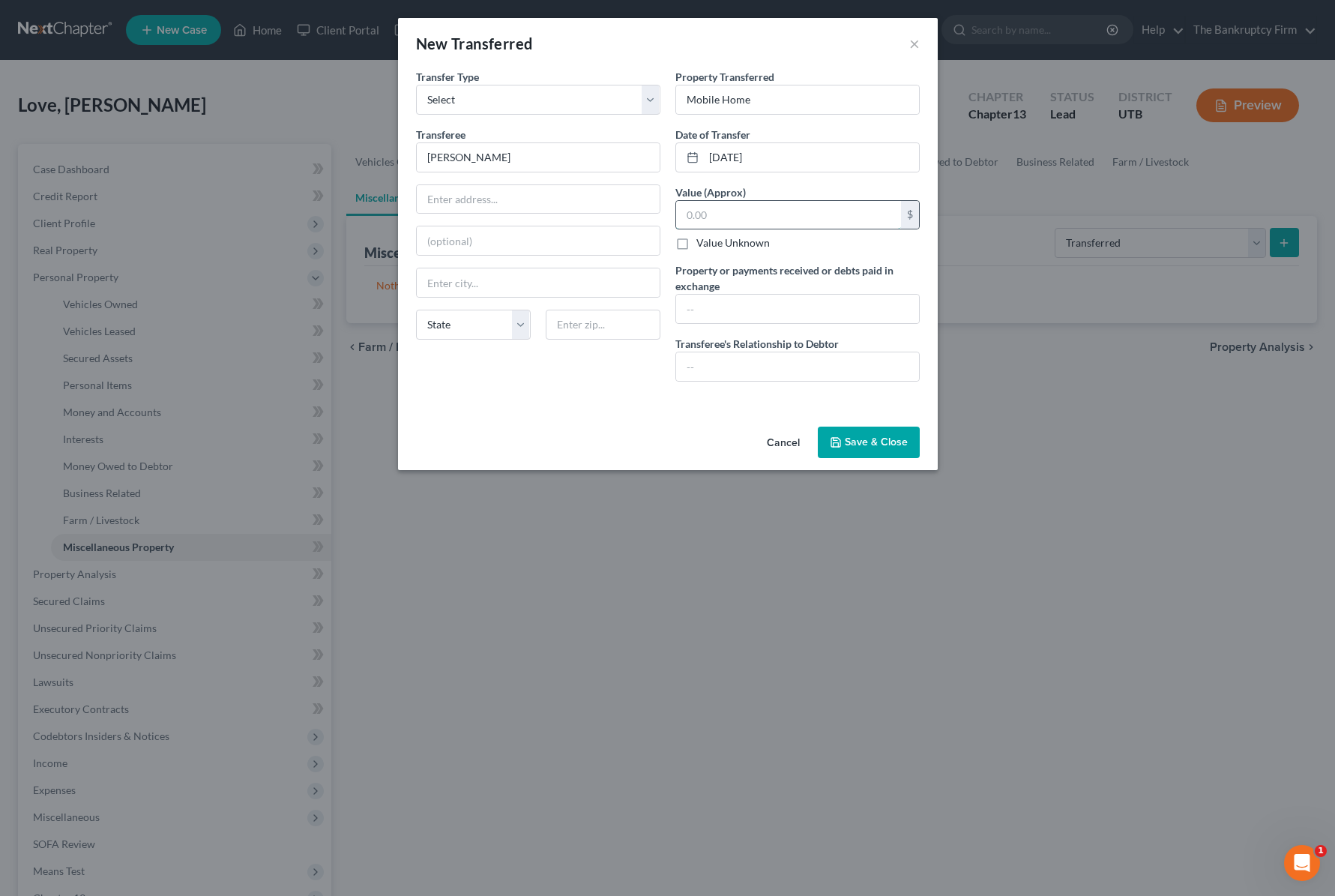
click at [699, 214] on input "text" at bounding box center [788, 215] width 225 height 28
type input "38,000"
click at [727, 309] on input "text" at bounding box center [797, 309] width 243 height 28
click at [719, 366] on input "text" at bounding box center [797, 366] width 243 height 28
type input "Ex-Husband"
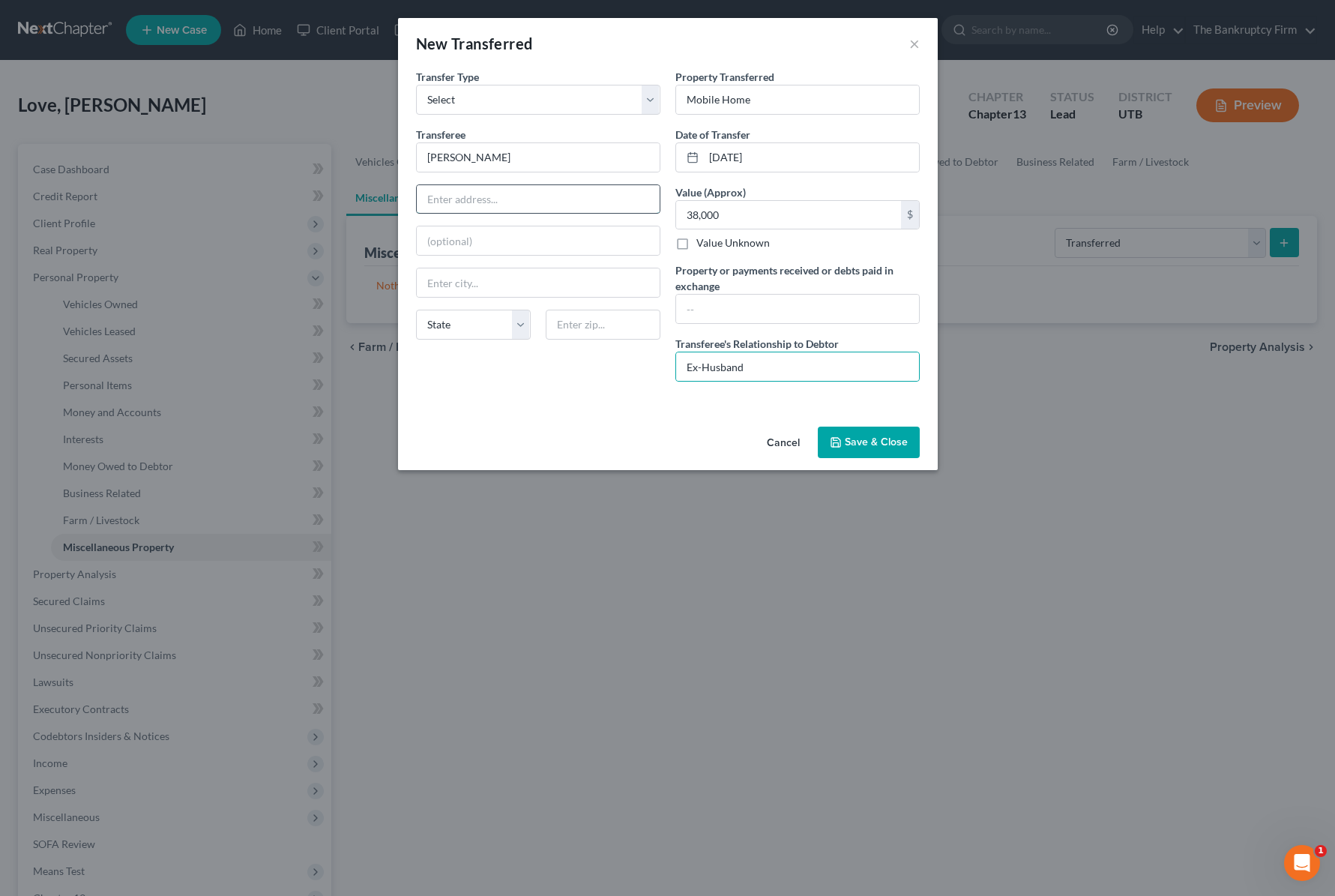
click at [503, 197] on input "text" at bounding box center [538, 199] width 243 height 28
type input "1274 West 450 North"
type input "Lot 64"
type input "84015"
type input "Clearfield"
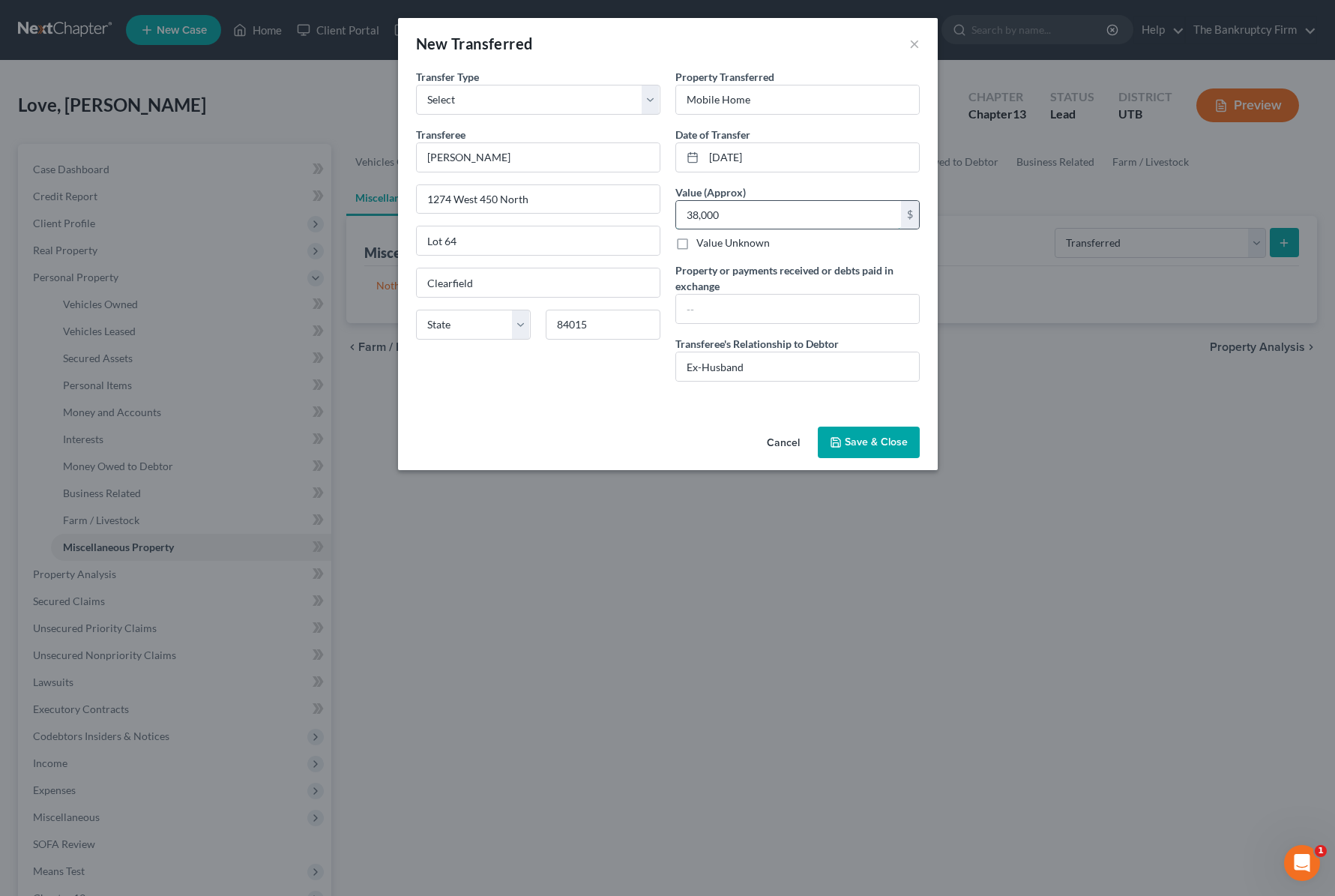
click at [787, 219] on input "38,000" at bounding box center [788, 215] width 225 height 28
click at [773, 101] on input "Mobile Home" at bounding box center [797, 99] width 243 height 28
click at [732, 308] on input "text" at bounding box center [797, 309] width 243 height 28
type input "Awarded to ex-husband in the divorce decree."
click at [883, 436] on button "Save & Close" at bounding box center [869, 442] width 102 height 31
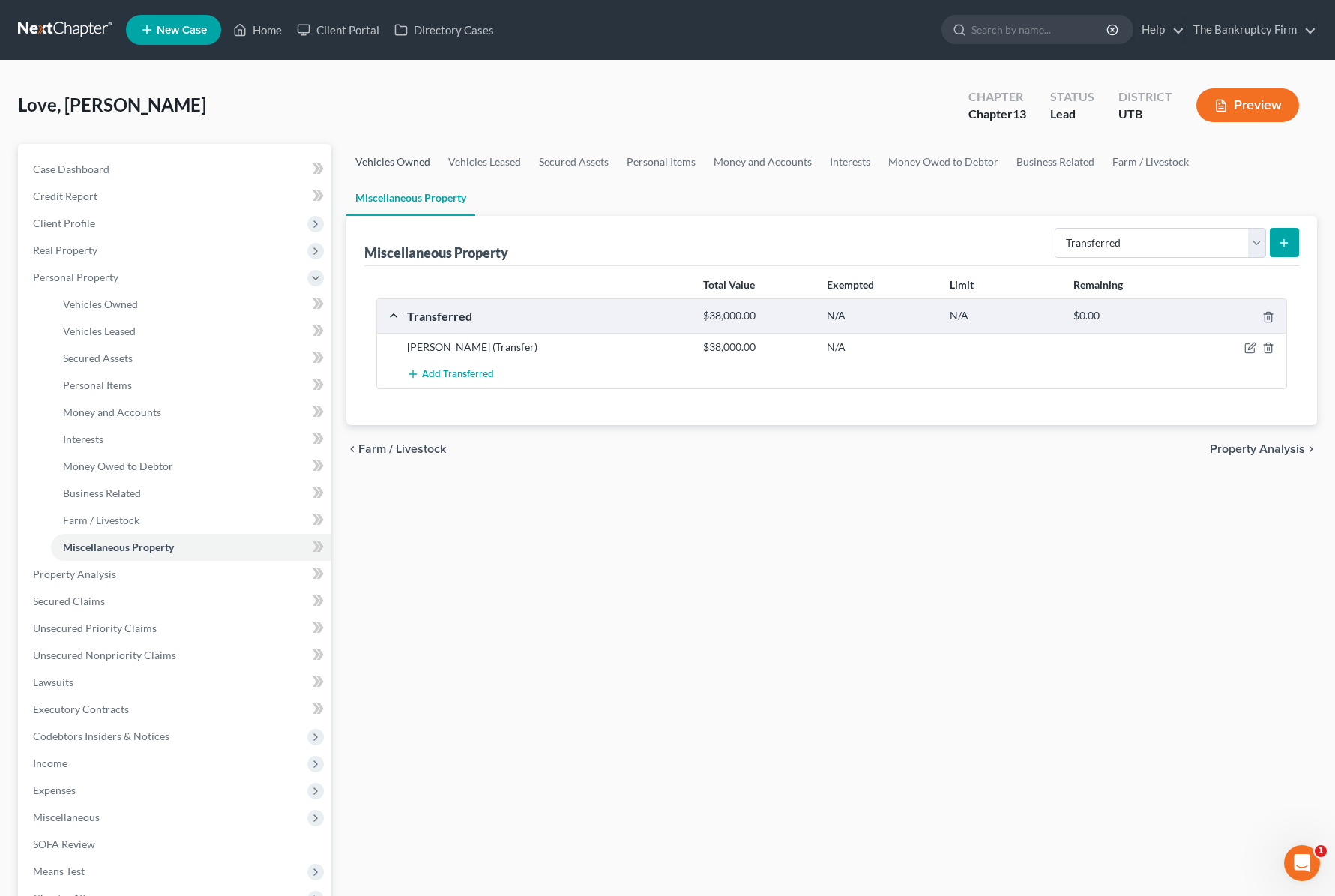
click at [408, 156] on link "Vehicles Owned" at bounding box center [393, 162] width 93 height 36
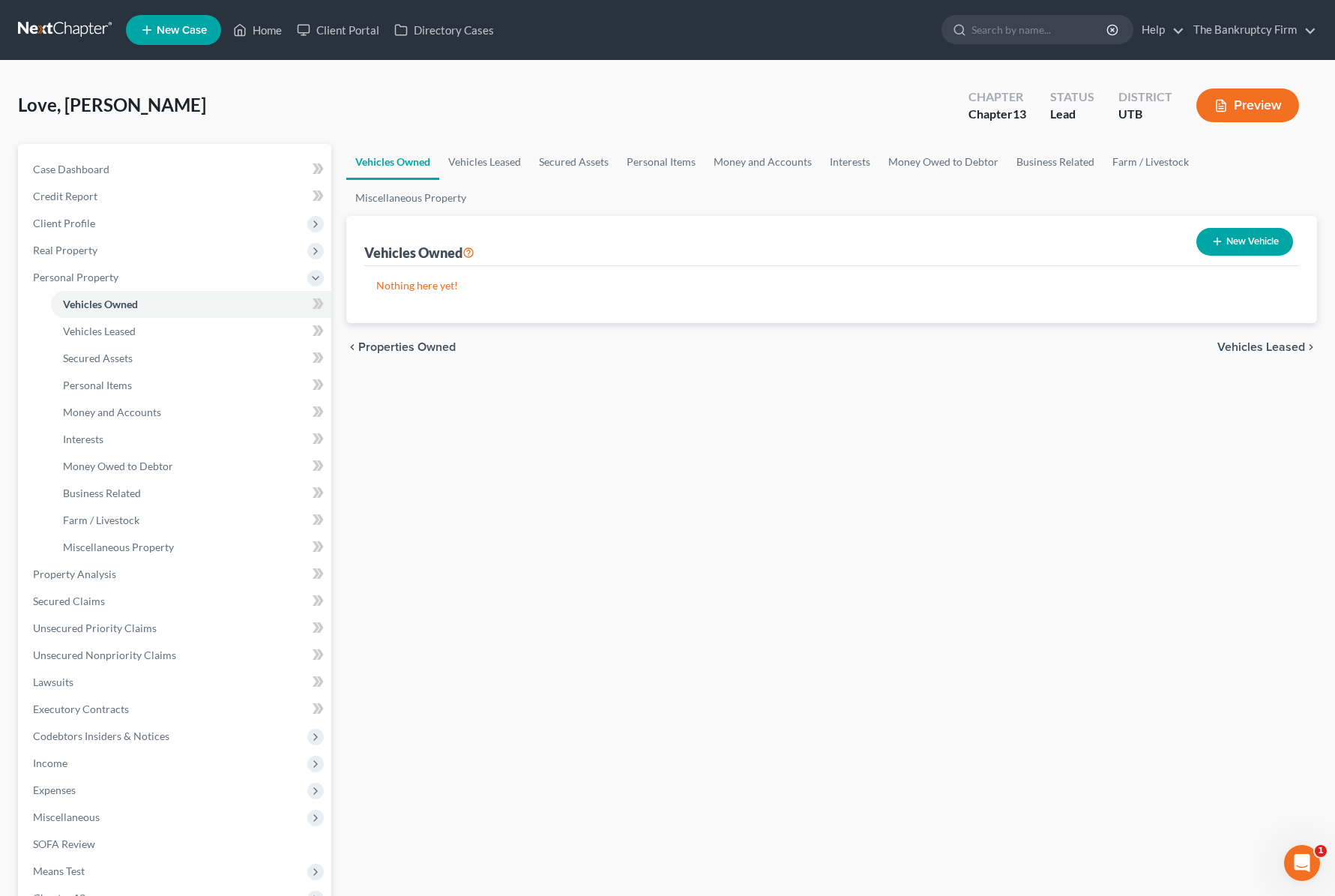
click at [1247, 234] on button "New Vehicle" at bounding box center [1244, 242] width 97 height 27
select select "0"
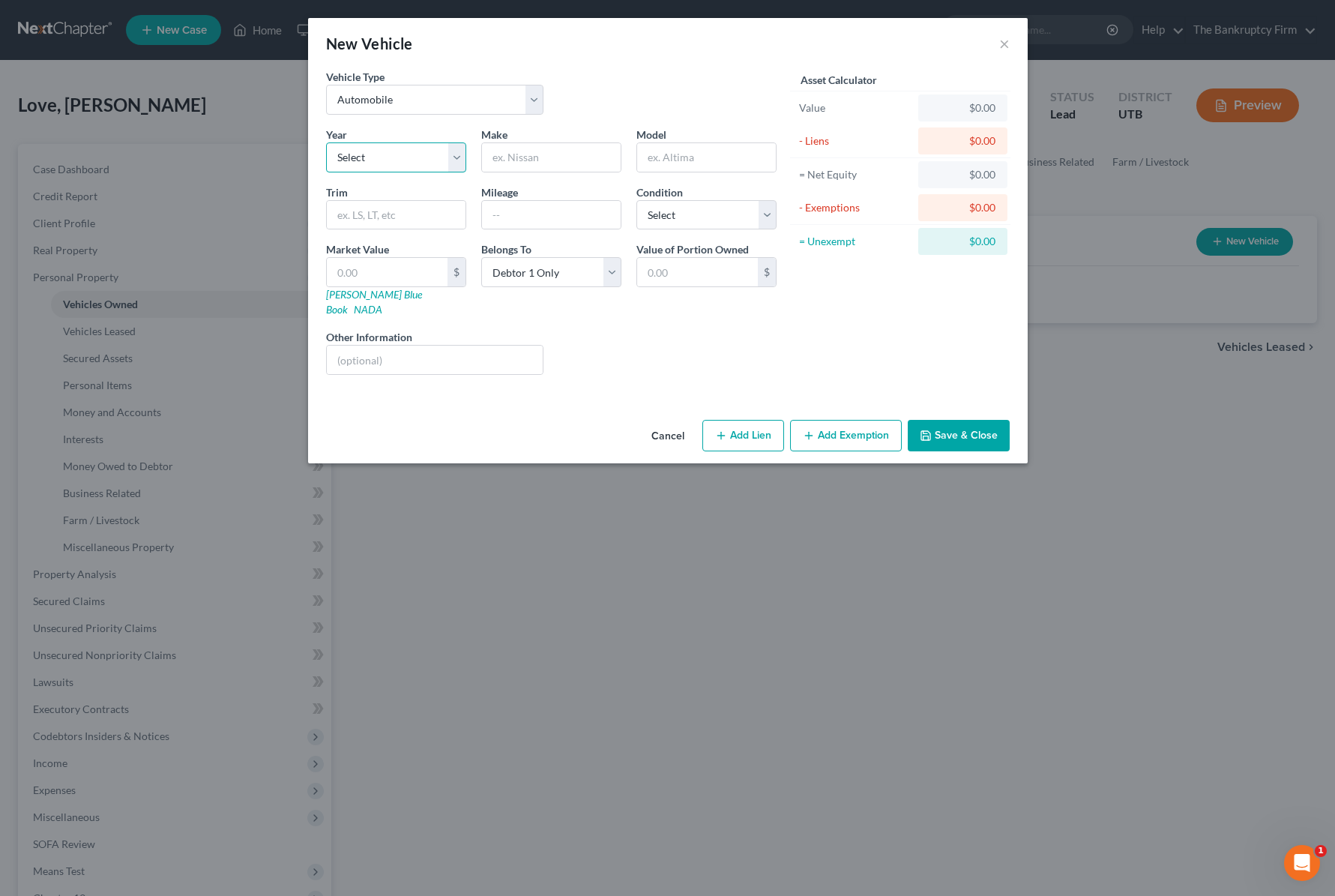
click at [382, 157] on select "Select 2026 2025 2024 2023 2022 2021 2020 2019 2018 2017 2016 2015 2014 2013 20…" at bounding box center [396, 157] width 140 height 30
select select "21"
click at [326, 142] on select "Select 2026 2025 2024 2023 2022 2021 2020 2019 2018 2017 2016 2015 2014 2013 20…" at bounding box center [396, 157] width 140 height 30
click at [532, 157] on input "text" at bounding box center [552, 157] width 139 height 28
type input "Subaru"
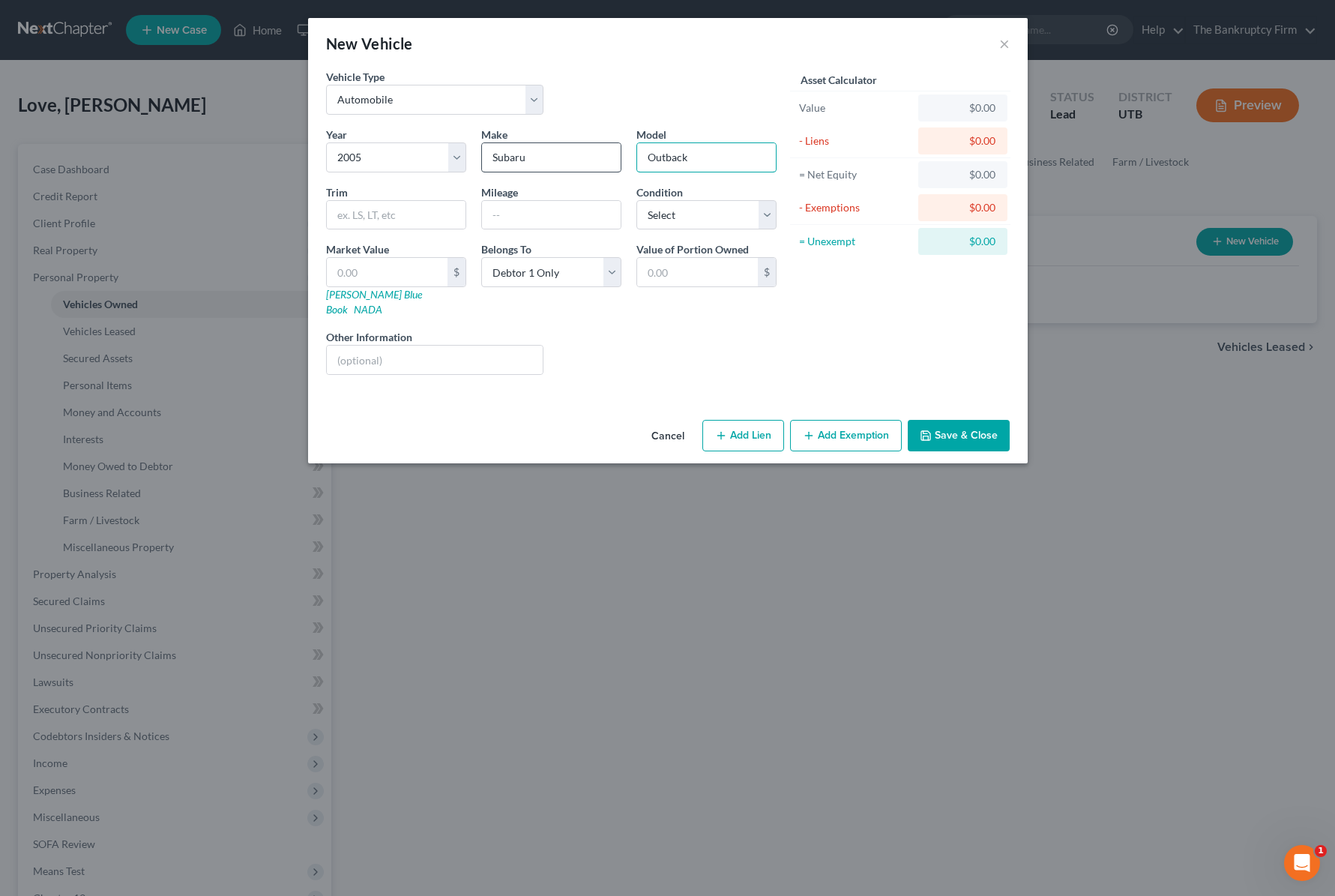
type input "Outback"
type input "190000"
select select "2"
click at [636, 200] on select "Select Excellent Very Good Good Fair Poor" at bounding box center [706, 215] width 140 height 30
click at [373, 274] on input "text" at bounding box center [387, 271] width 120 height 28
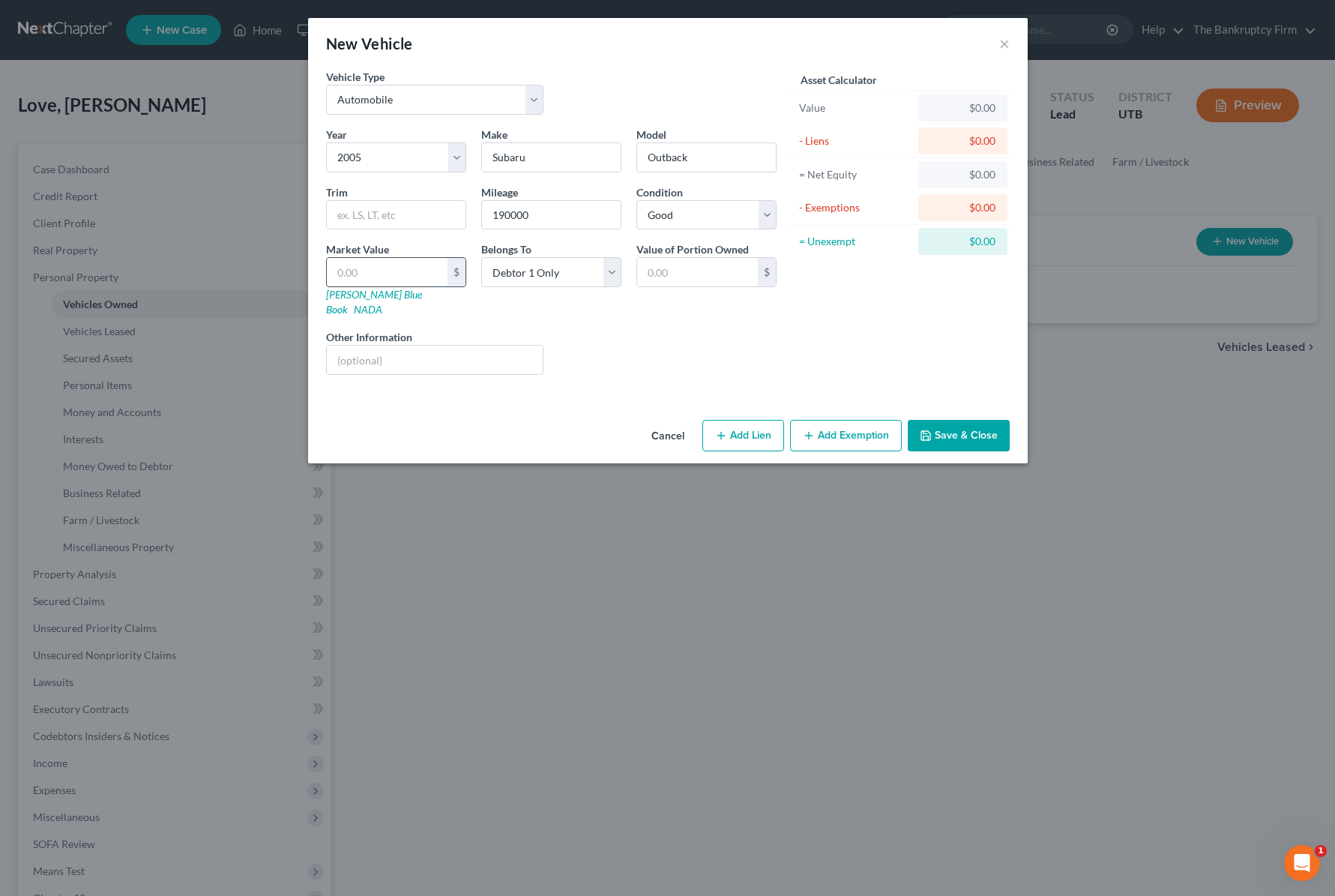
click at [371, 280] on input "text" at bounding box center [387, 271] width 120 height 28
type input "2"
type input "2.00"
type input "25"
type input "25.00"
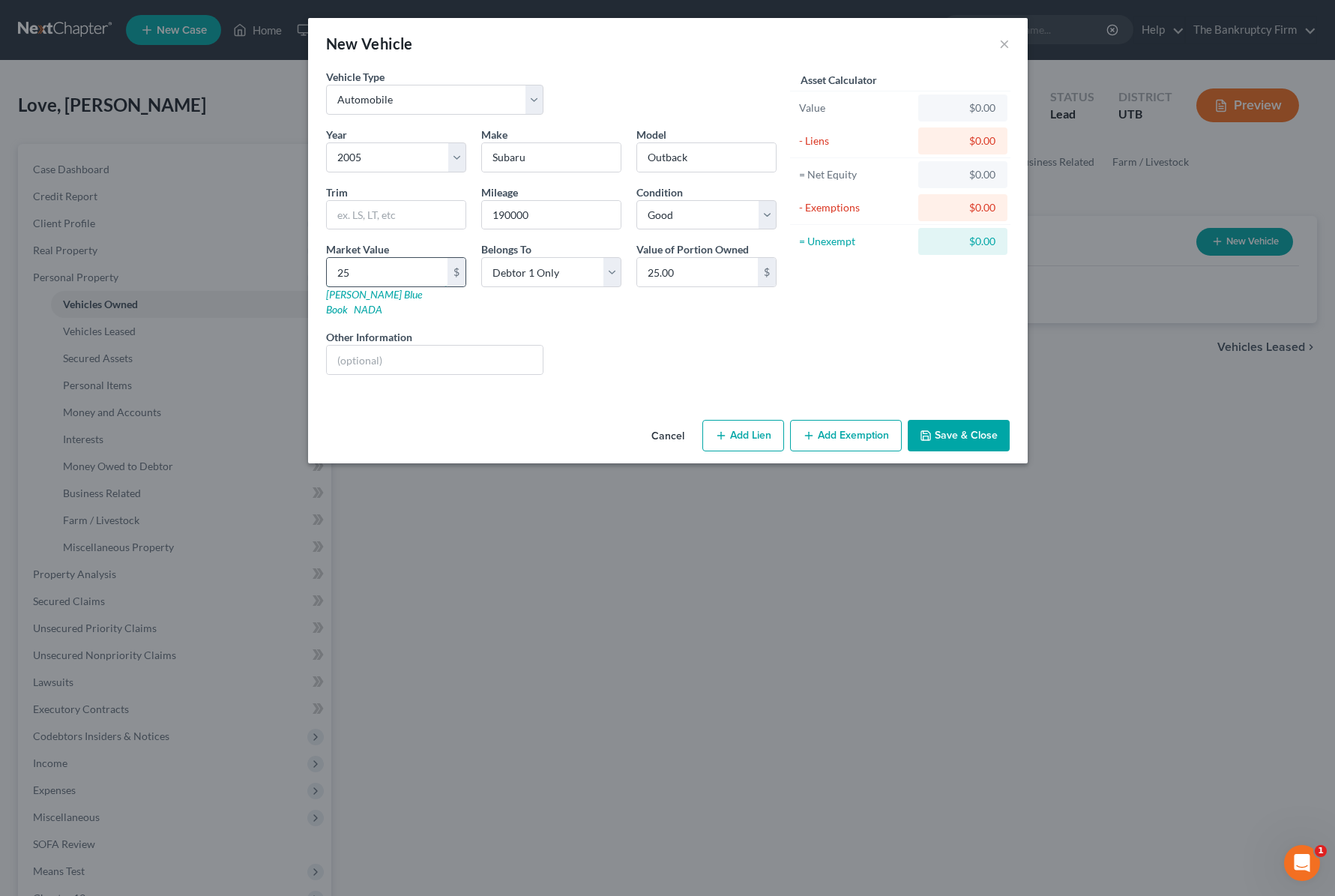
type input "250"
type input "250.00"
type input "2500"
type input "2,500.00"
type input "2,500"
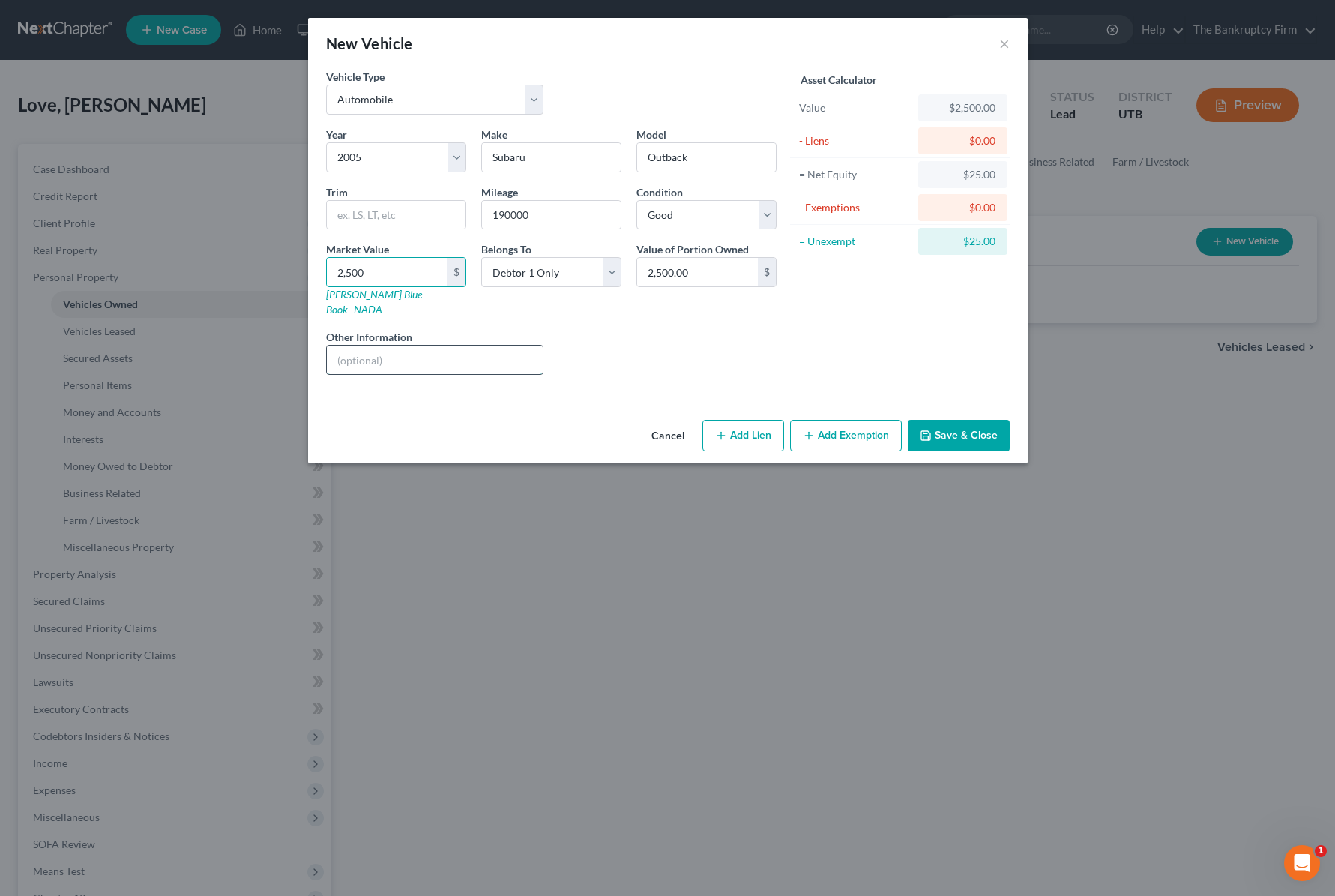
click at [382, 346] on input "text" at bounding box center [435, 360] width 216 height 28
type input "Needs a new engine."
click at [391, 270] on input "2,500" at bounding box center [387, 271] width 120 height 28
type input "2"
type input "2.00"
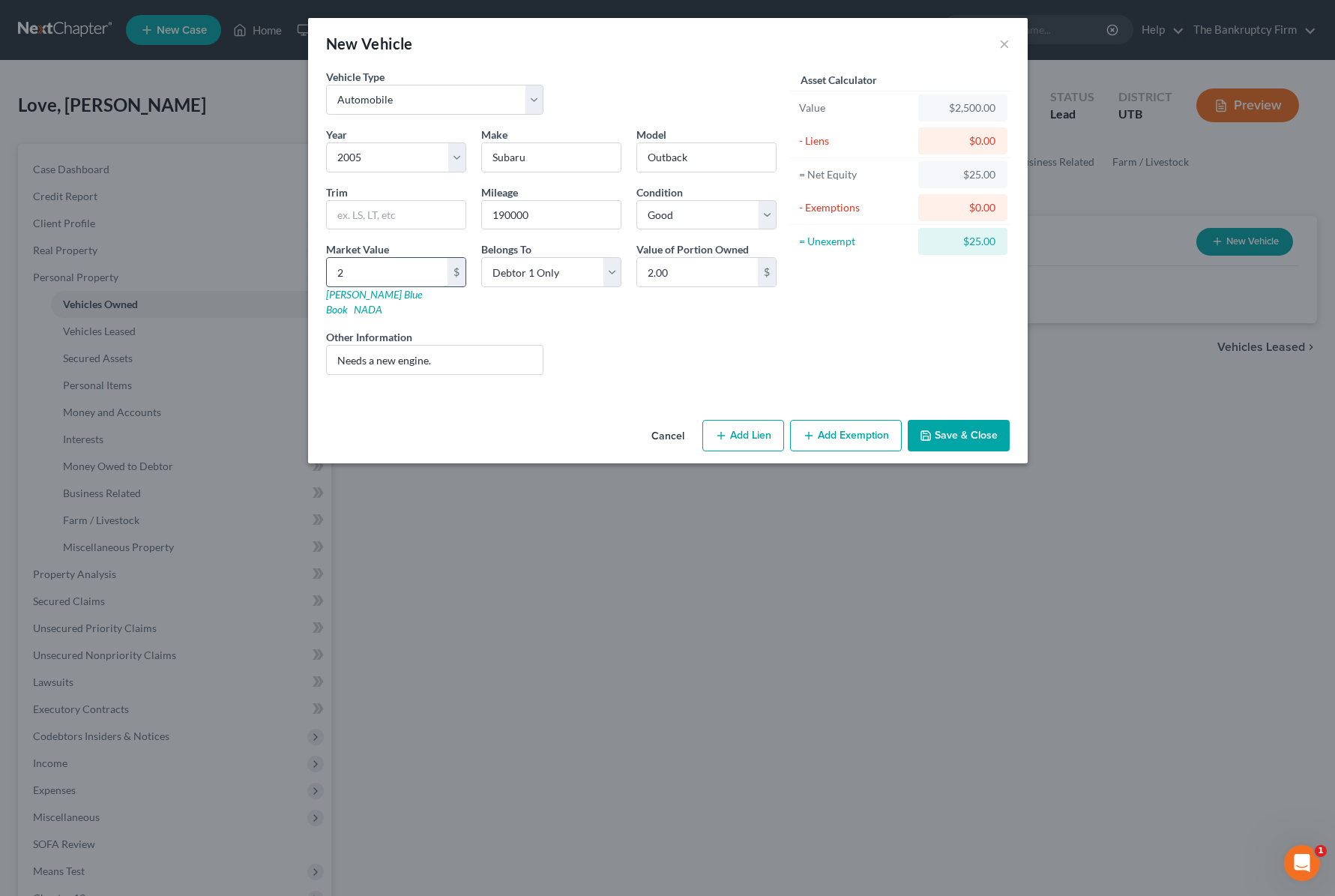
type input "20"
type input "20.00"
type input "200"
type input "200.00"
type input "2000"
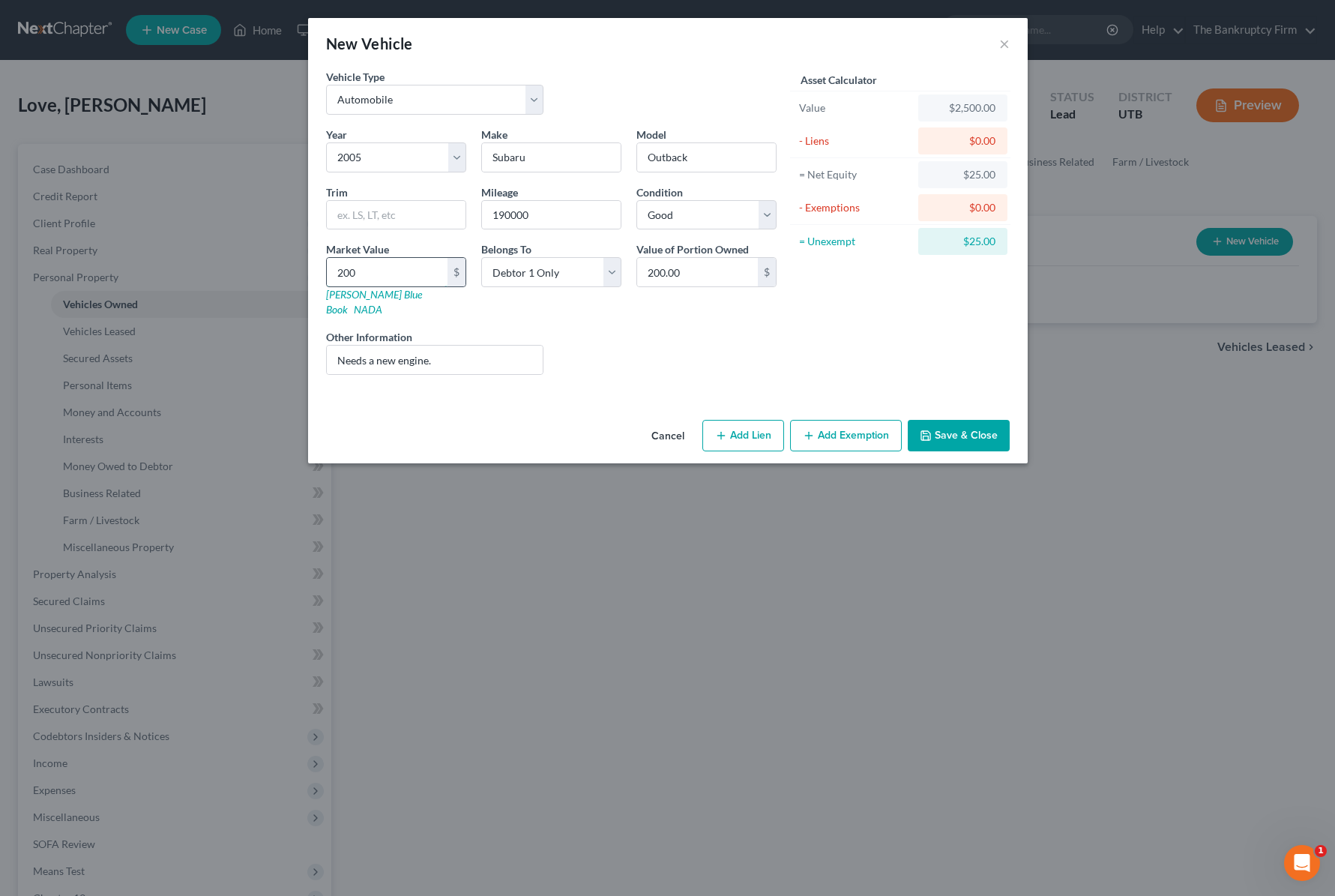
type input "2,000.00"
type input "2,000"
click at [858, 430] on button "Add Exemption" at bounding box center [846, 435] width 112 height 31
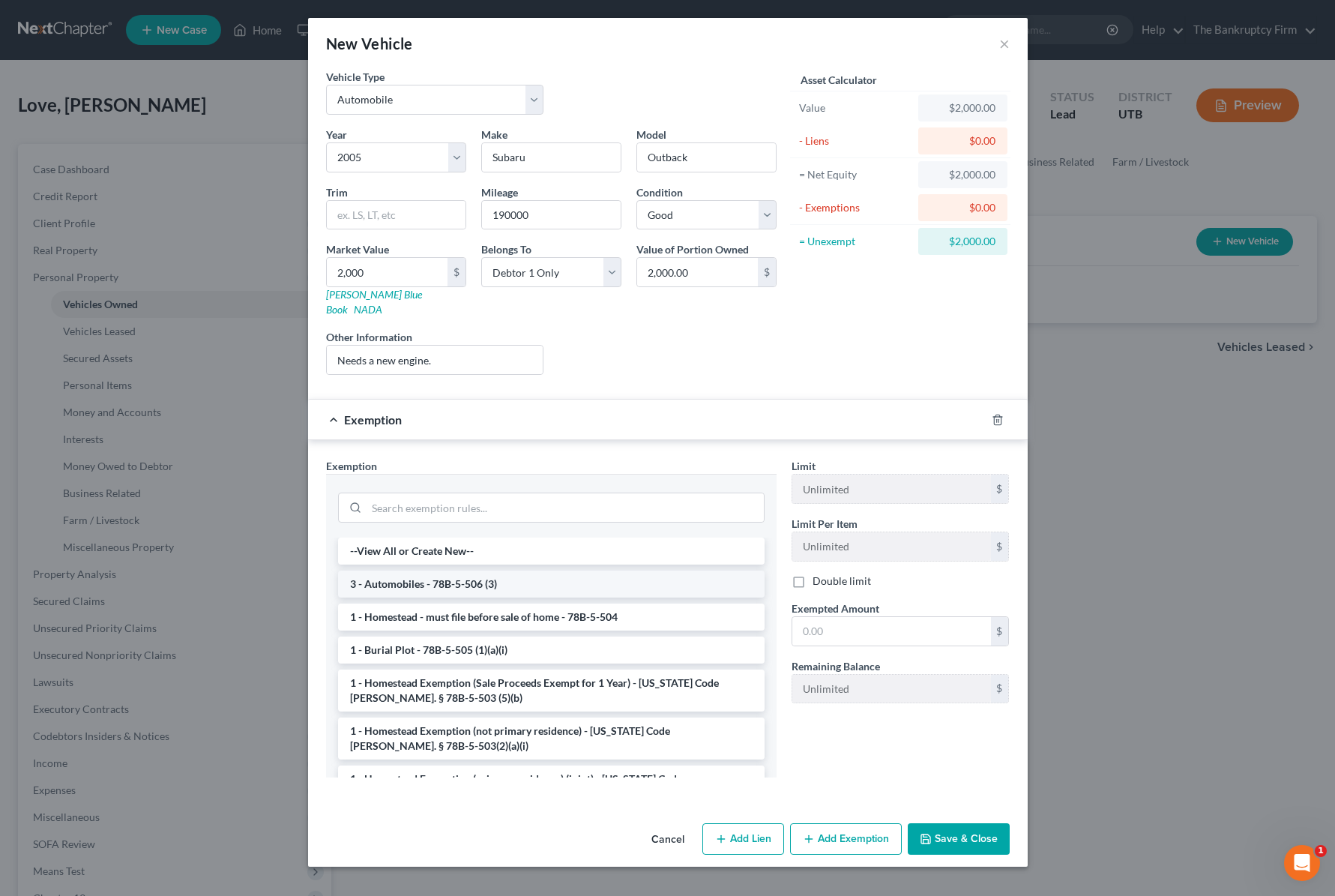
click at [472, 578] on li "3 - Automobiles - 78B-5-506 (3)" at bounding box center [552, 584] width 427 height 27
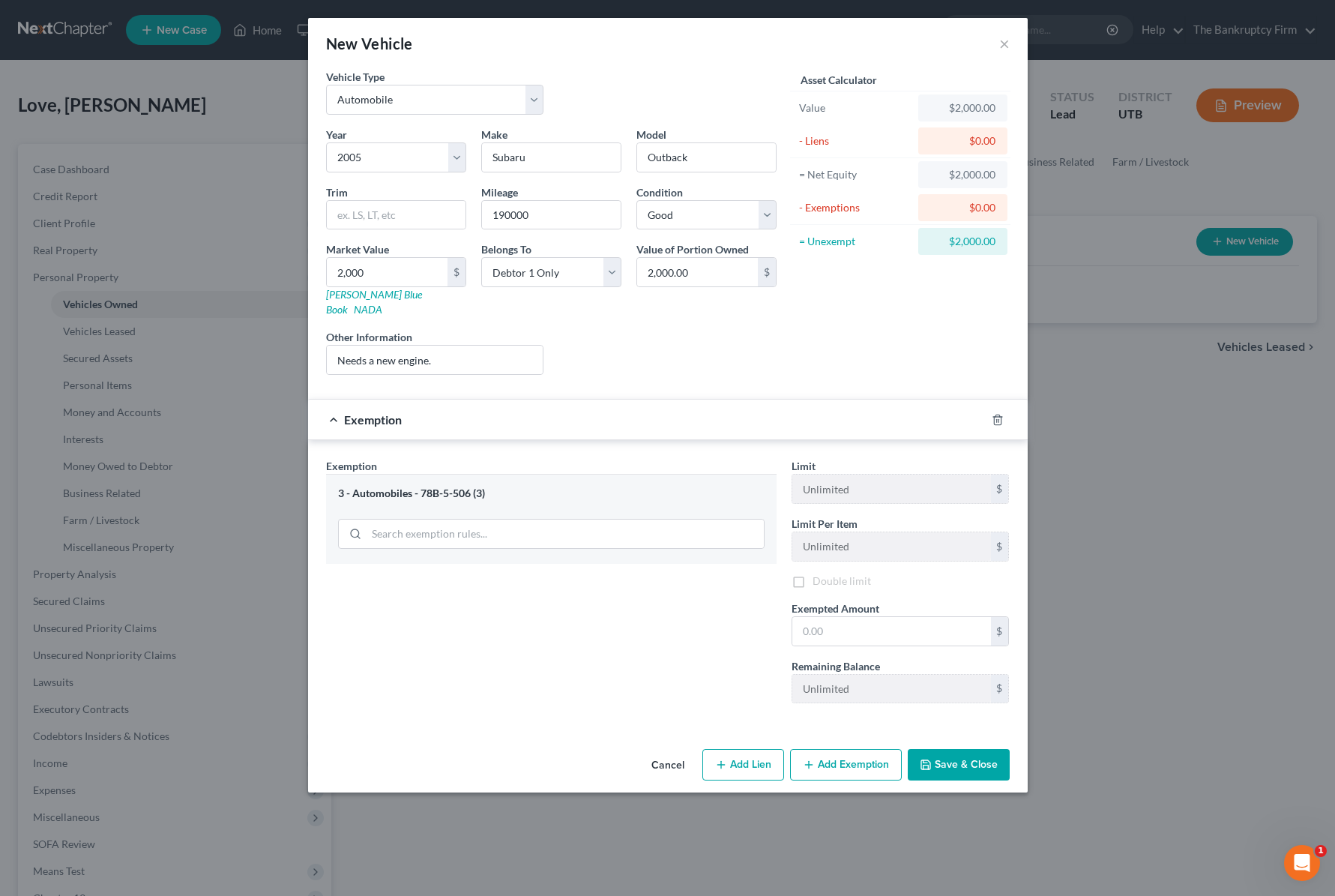
click at [472, 578] on div "Exemption Set must be selected for CA. Exemption * 3 - Automobiles - 78B-5-506 …" at bounding box center [551, 586] width 466 height 257
click at [842, 619] on input "text" at bounding box center [892, 633] width 199 height 28
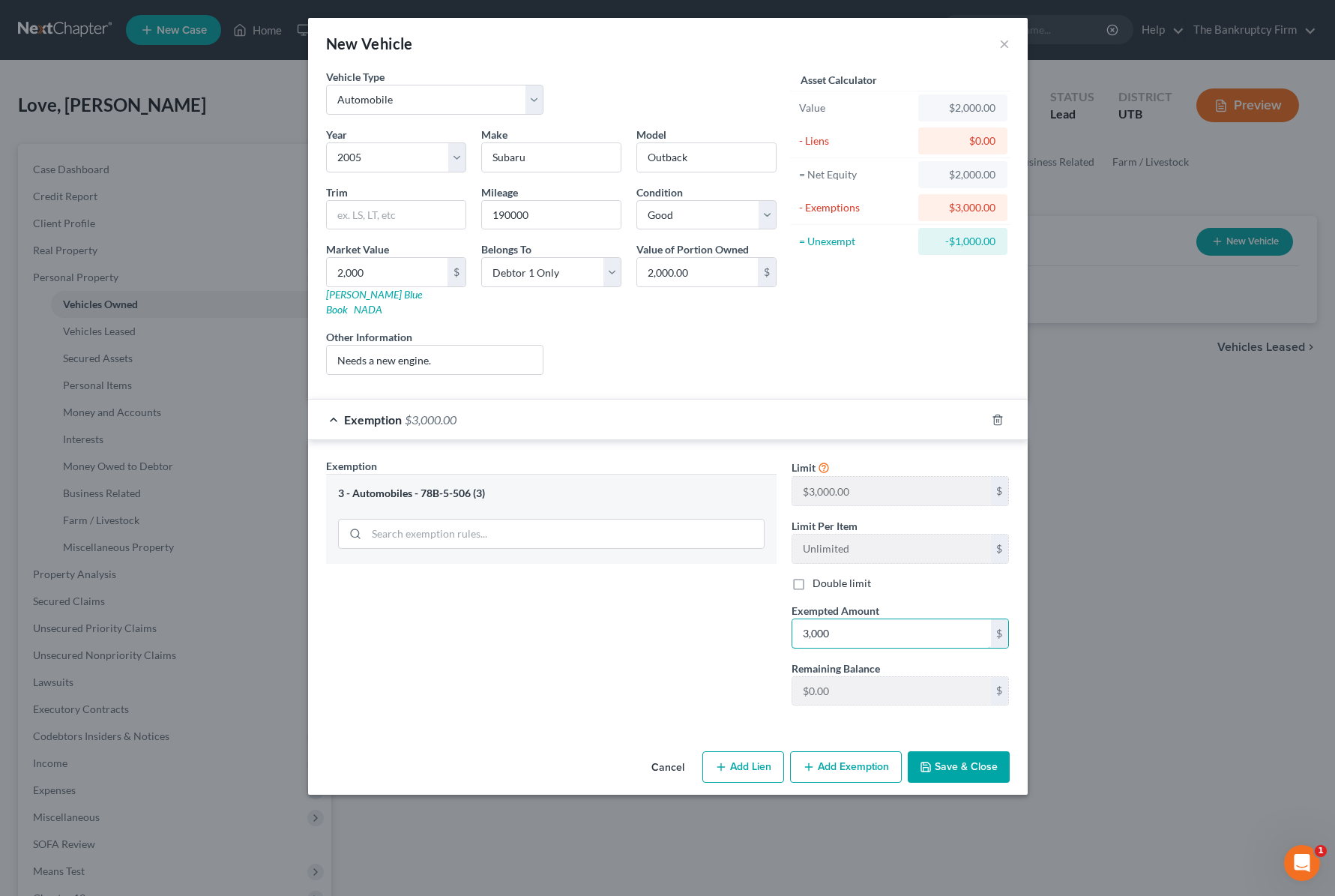
type input "3,000"
click at [991, 751] on button "Save & Close" at bounding box center [959, 766] width 102 height 31
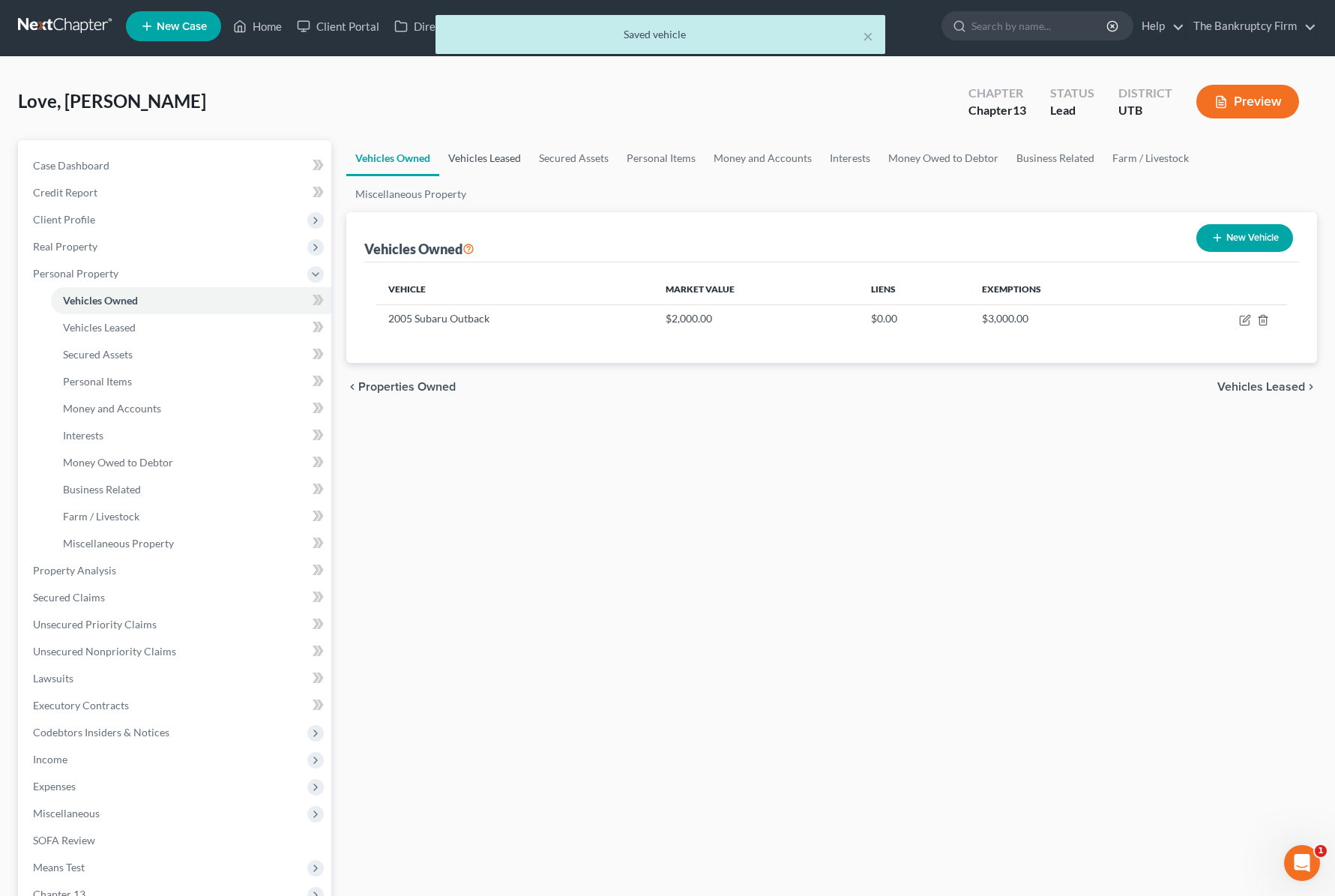
click at [503, 160] on link "Vehicles Leased" at bounding box center [485, 158] width 91 height 36
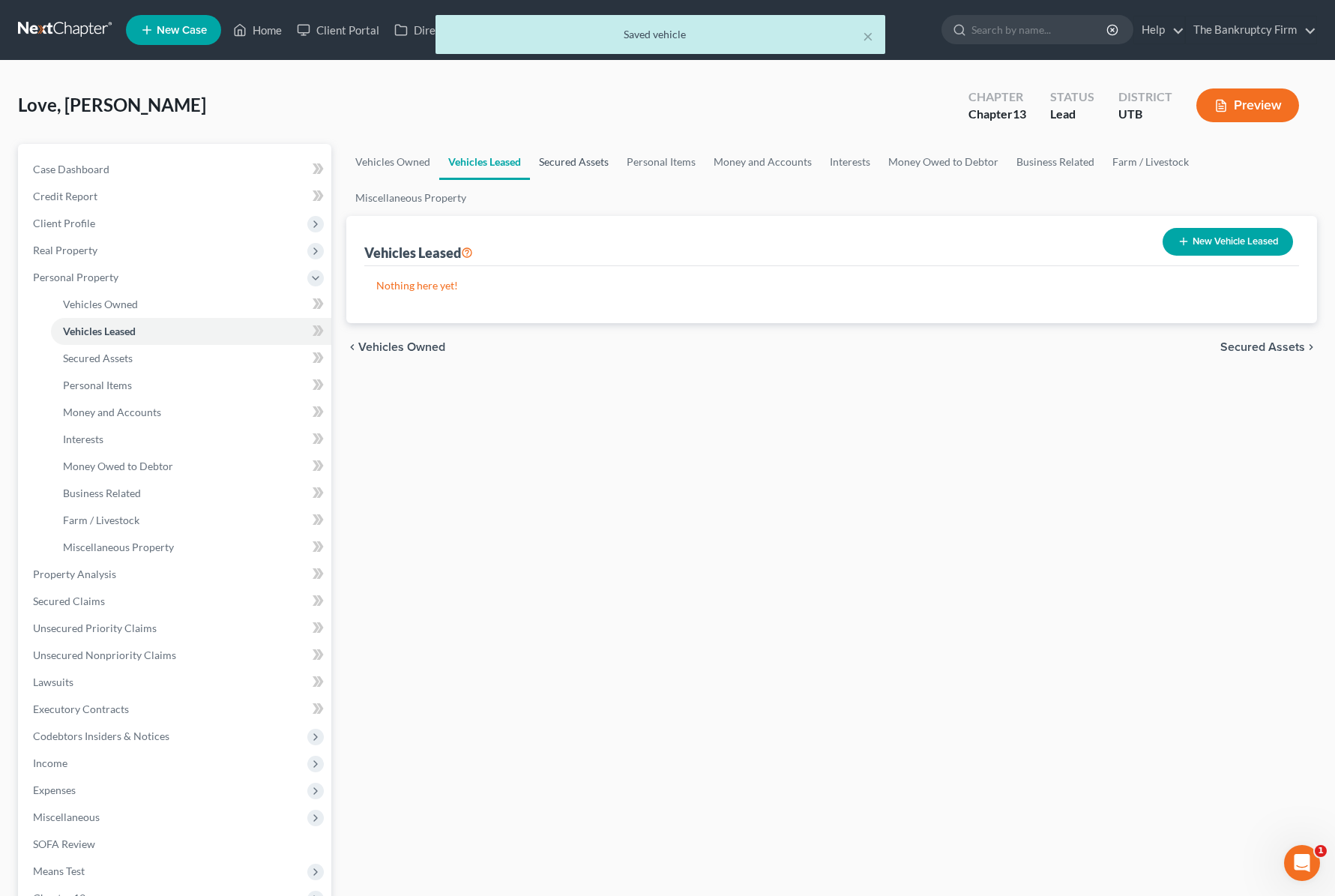
click at [567, 162] on link "Secured Assets" at bounding box center [574, 162] width 88 height 36
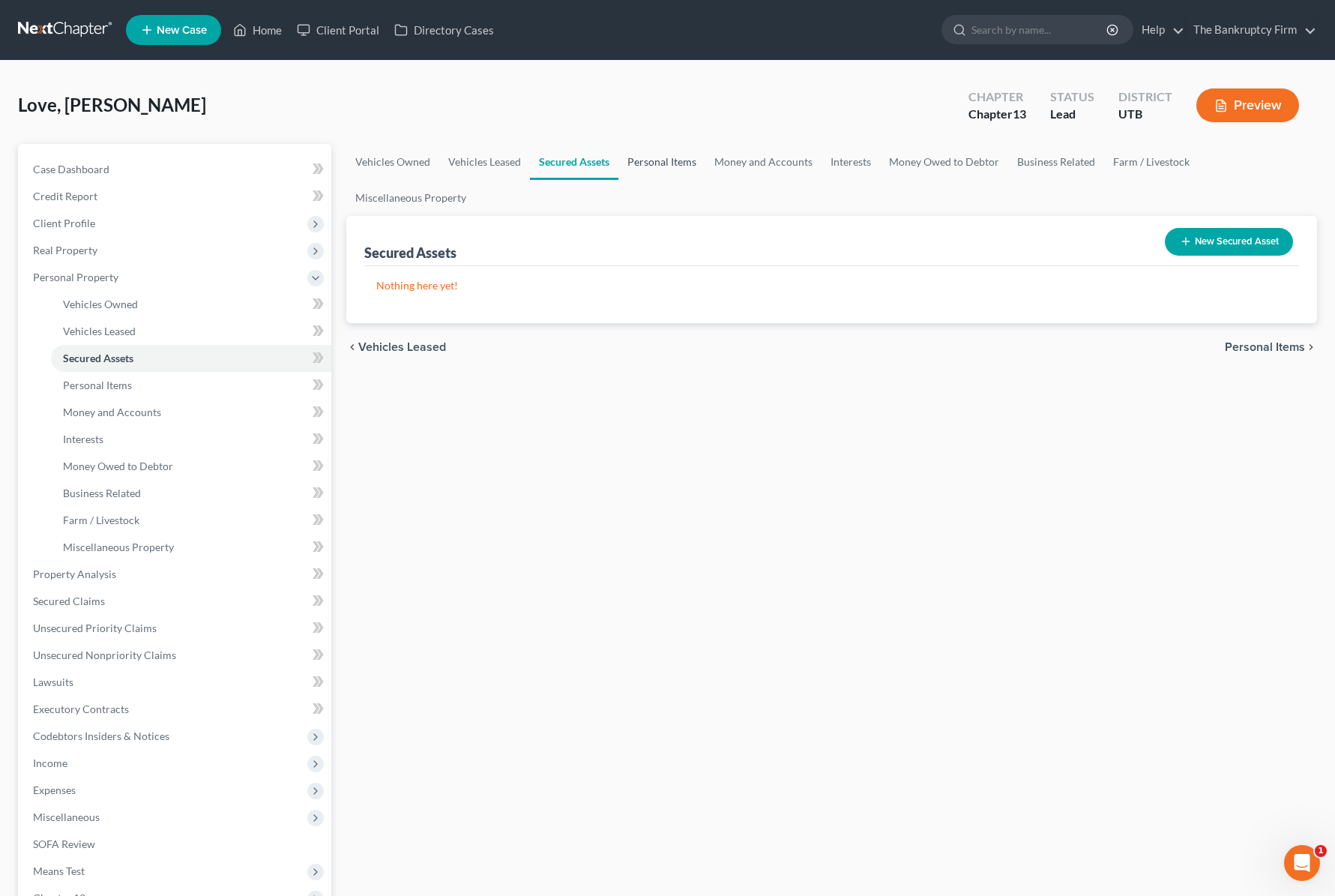
click at [671, 160] on link "Personal Items" at bounding box center [662, 162] width 87 height 36
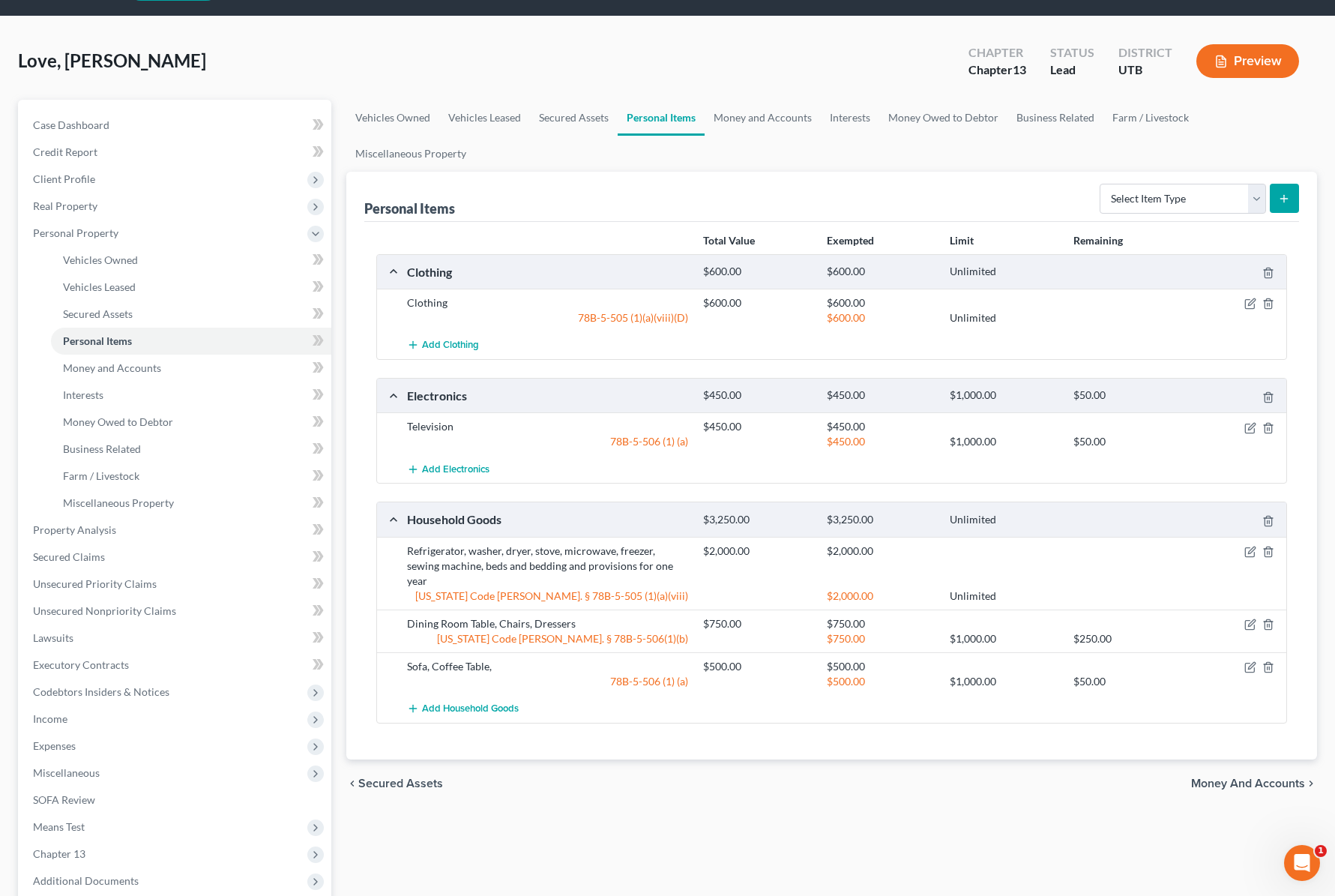
scroll to position [50, 0]
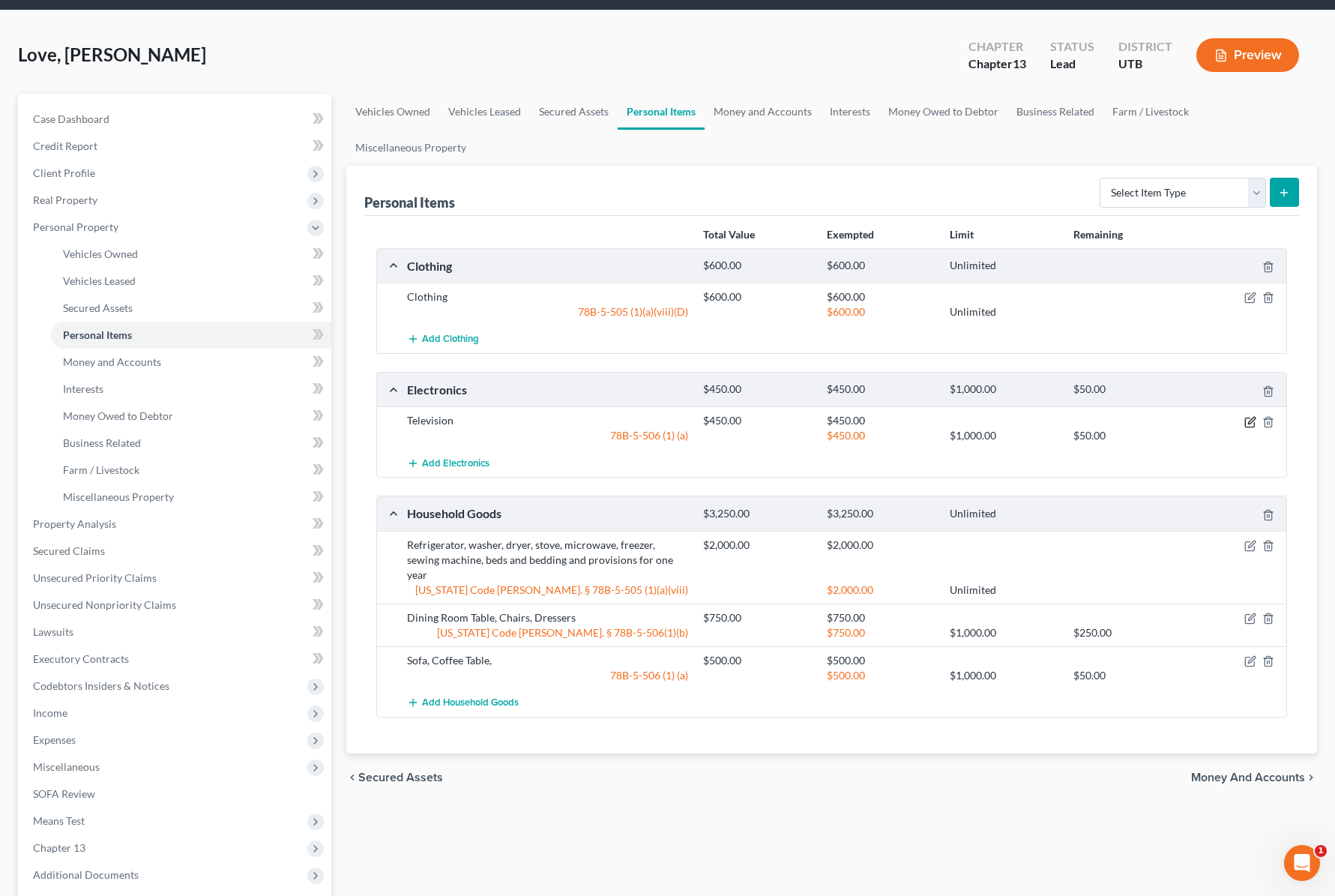
click at [1252, 422] on icon "button" at bounding box center [1250, 422] width 12 height 12
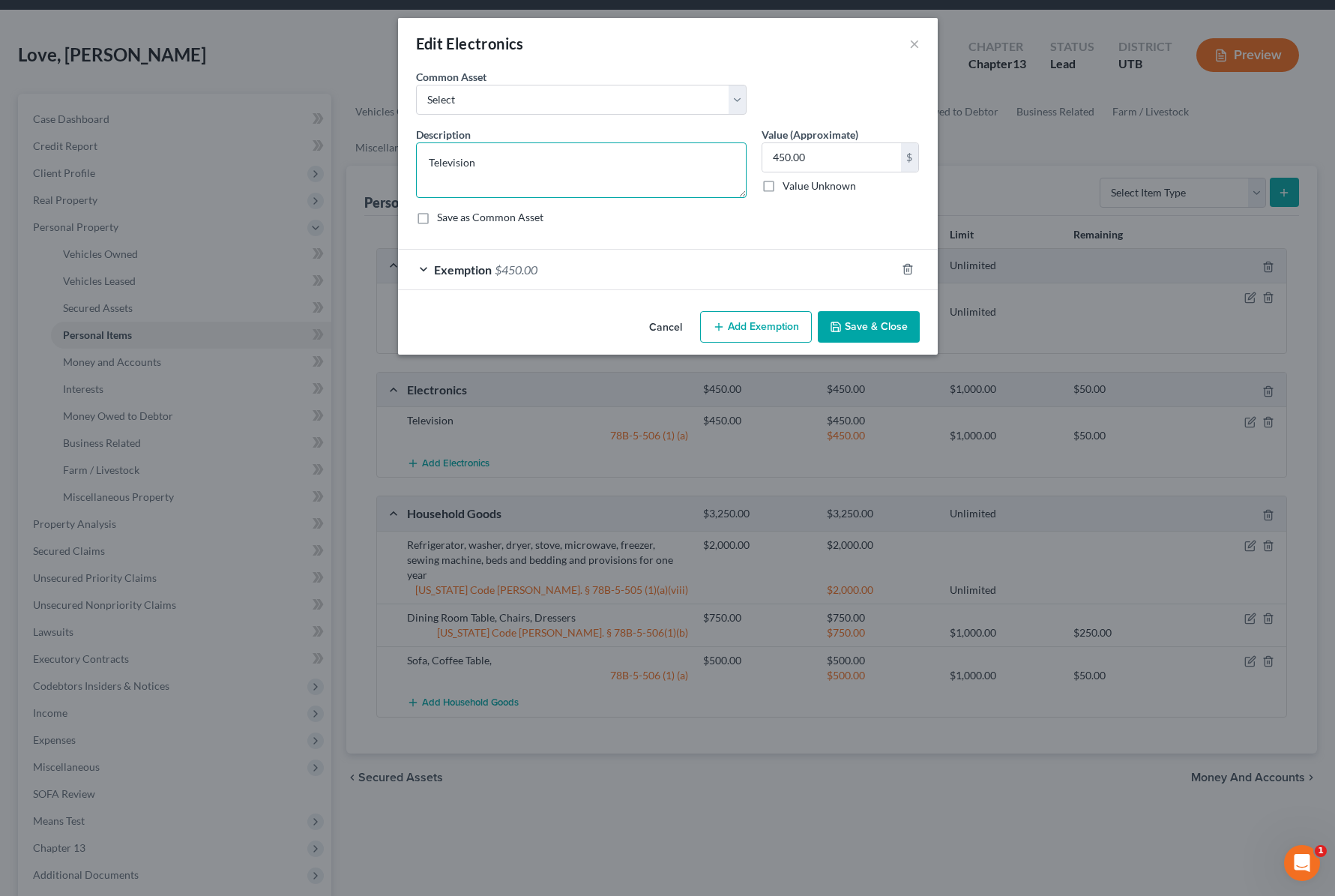
click at [574, 168] on textarea "Television" at bounding box center [581, 170] width 331 height 56
type textarea "Television, Cell Phone"
click at [866, 325] on button "Save & Close" at bounding box center [869, 326] width 102 height 31
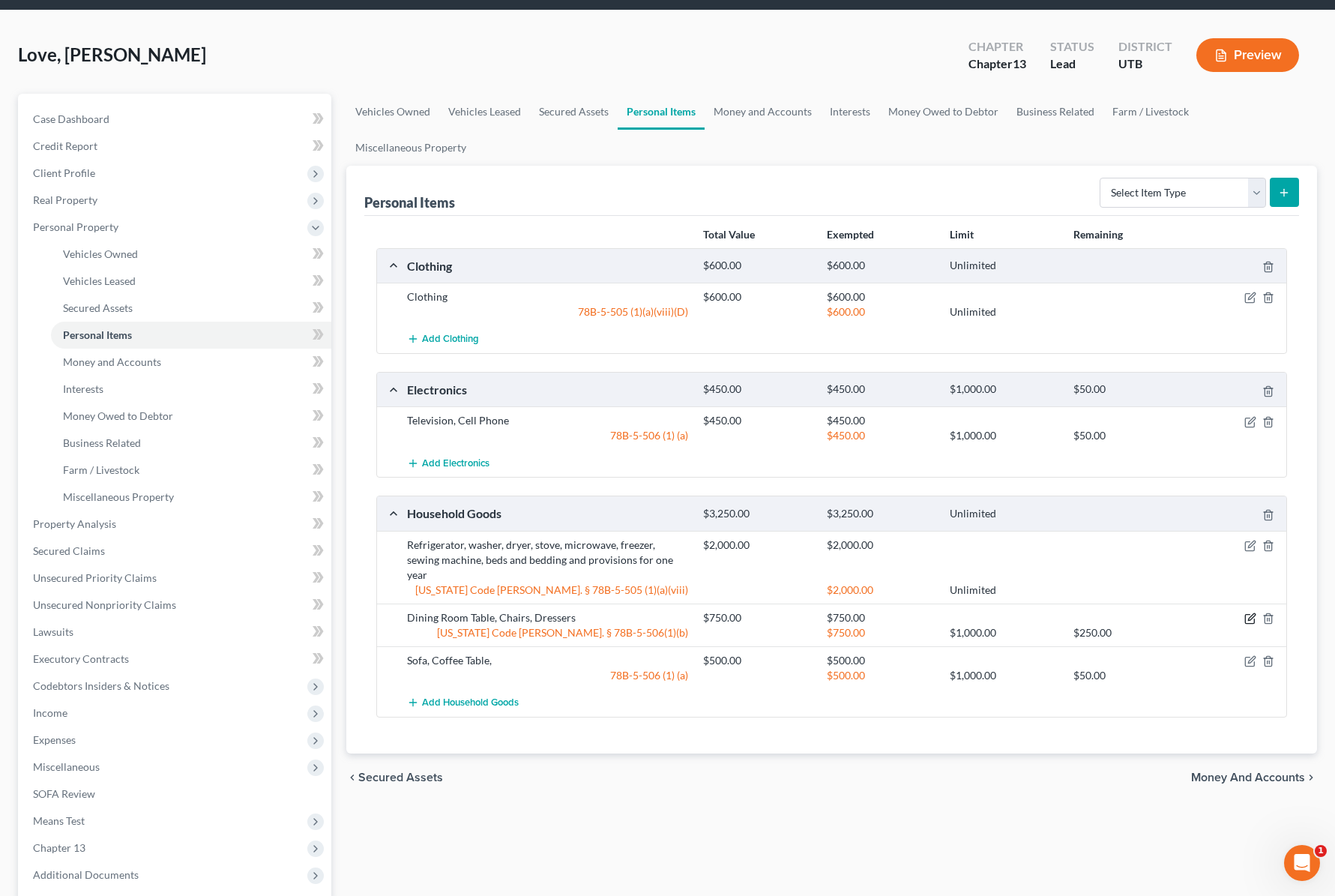
click at [1250, 613] on icon "button" at bounding box center [1250, 619] width 12 height 12
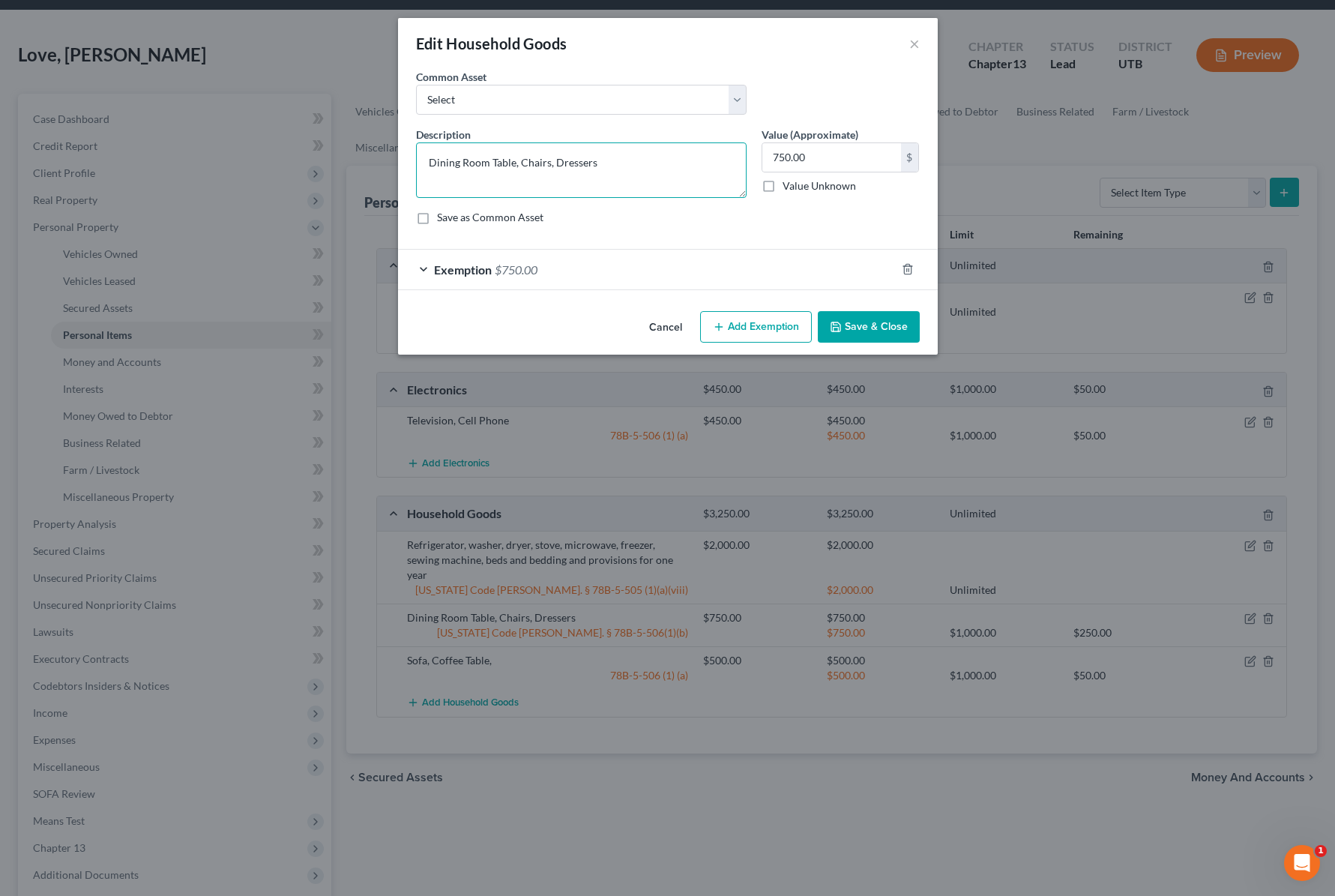
drag, startPoint x: 546, startPoint y: 162, endPoint x: 833, endPoint y: 202, distance: 289.8
click at [833, 202] on div "Description * Dining Room Table, Chairs, Dressers Value (Approximate) 750.00 $ …" at bounding box center [668, 181] width 519 height 110
type textarea "Dining Room Table, Chairs"
click at [895, 326] on button "Save & Close" at bounding box center [869, 326] width 102 height 31
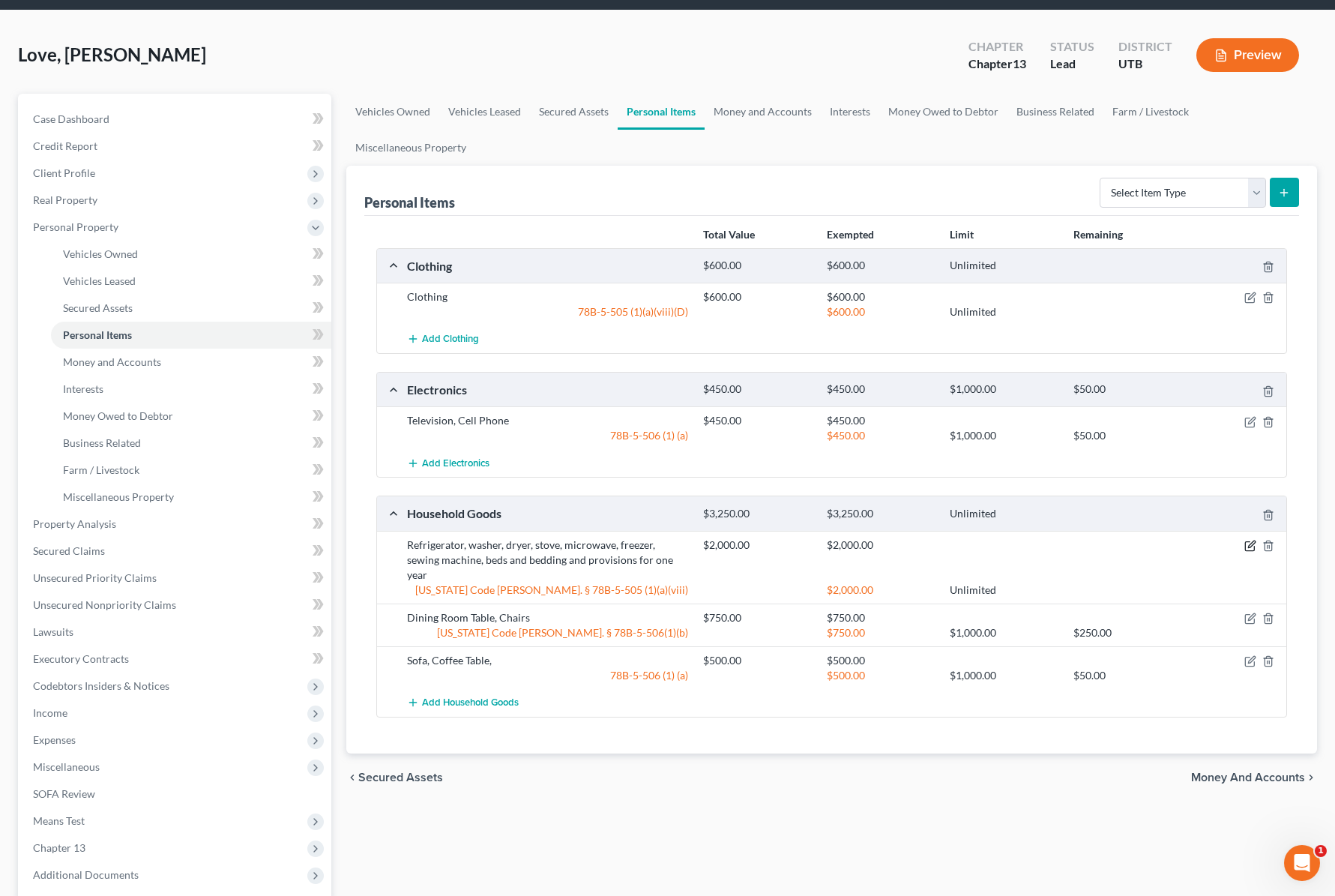
click at [1251, 546] on icon "button" at bounding box center [1251, 543] width 7 height 7
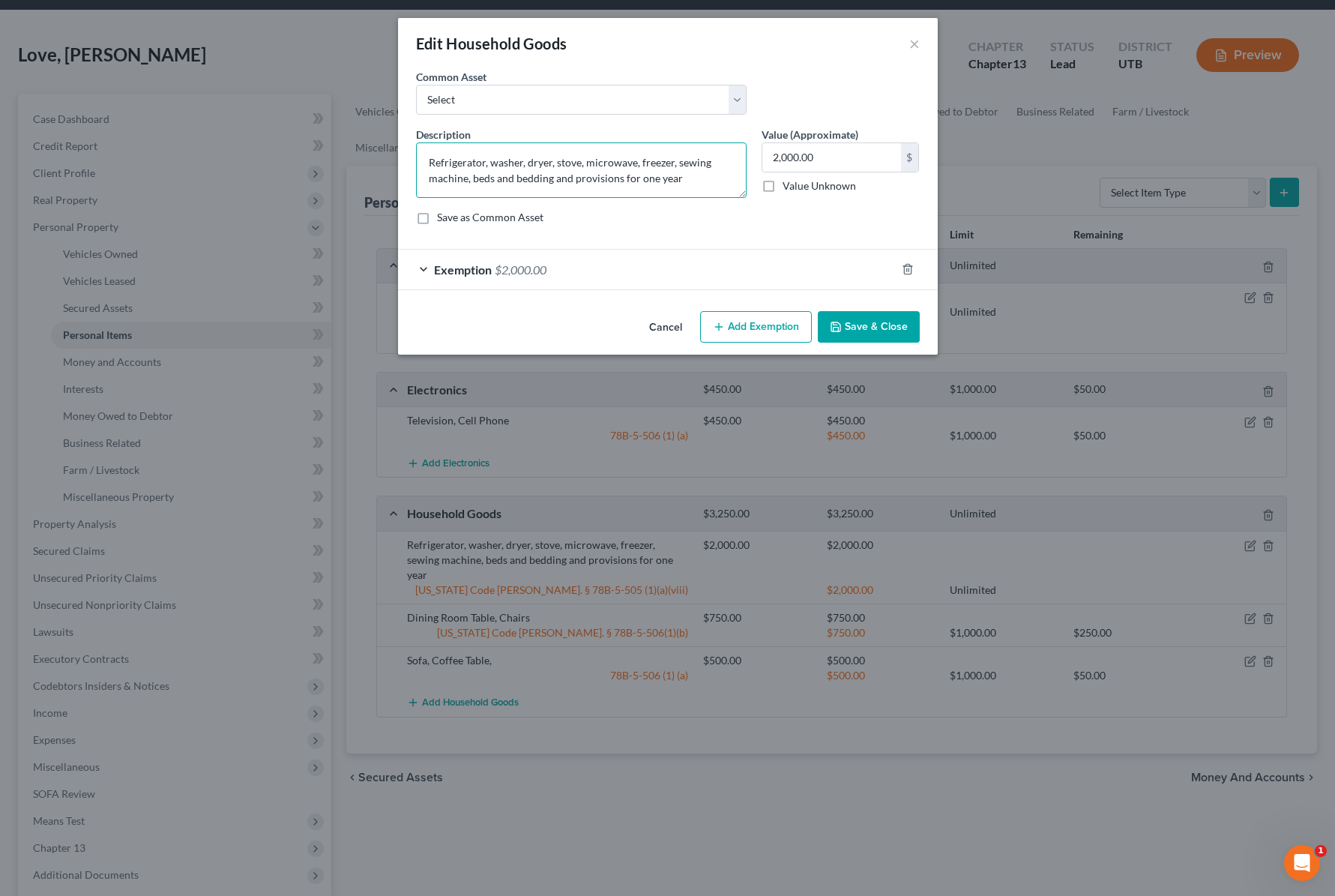
click at [524, 162] on textarea "Refrigerator, washer, dryer, stove, microwave, freezer, sewing machine, beds an…" at bounding box center [581, 170] width 331 height 56
drag, startPoint x: 472, startPoint y: 180, endPoint x: 328, endPoint y: 136, distance: 150.6
click at [328, 136] on div "Edit Household Goods × An exemption set must first be selected from the Filing …" at bounding box center [668, 448] width 1335 height 896
drag, startPoint x: 561, startPoint y: 222, endPoint x: 629, endPoint y: 164, distance: 89.4
click at [562, 221] on div "Save as Common Asset" at bounding box center [668, 217] width 504 height 15
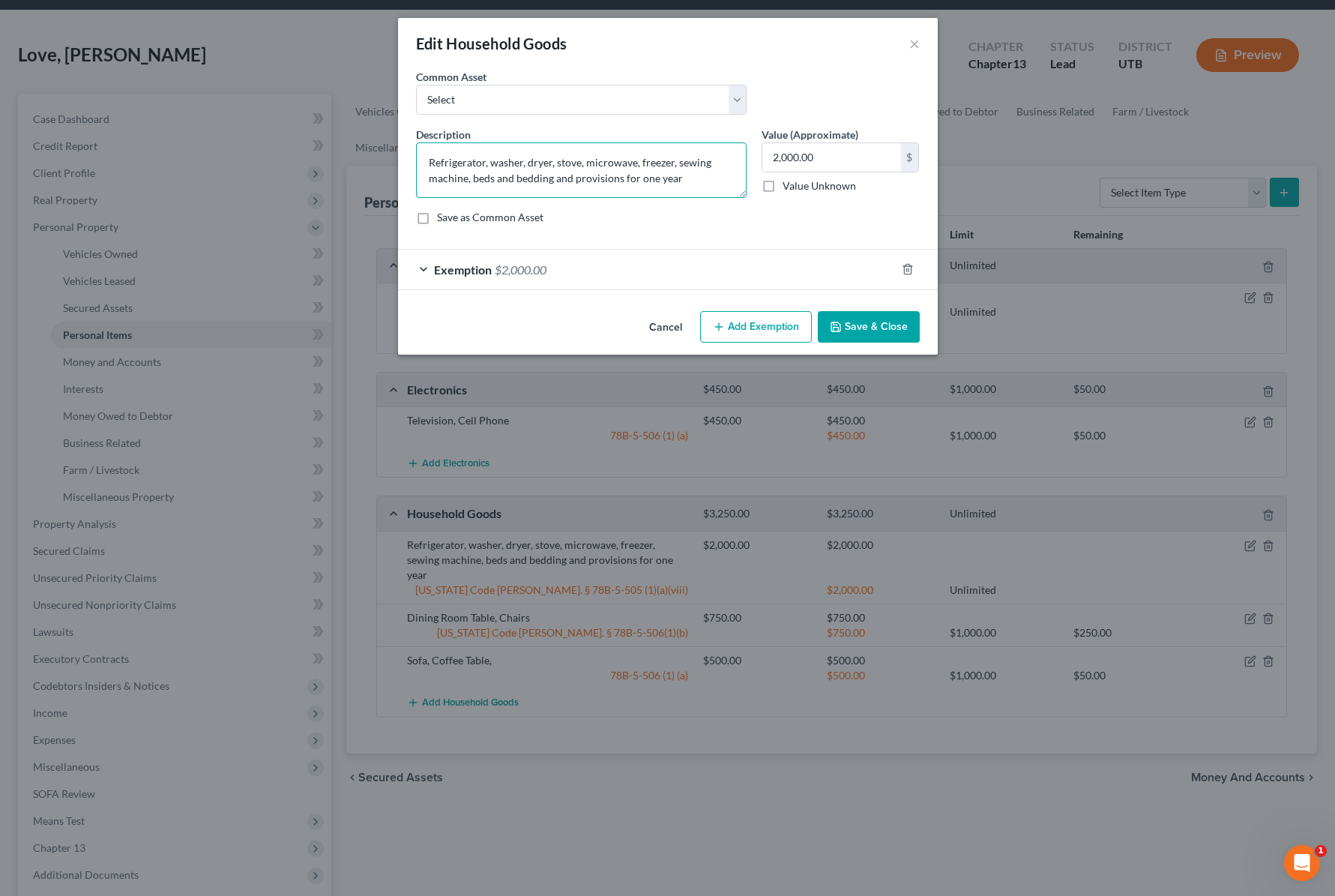
drag, startPoint x: 676, startPoint y: 162, endPoint x: 399, endPoint y: 143, distance: 277.7
click at [399, 143] on div "An exemption set must first be selected from the Filing Information section. Co…" at bounding box center [668, 187] width 539 height 236
type textarea "sewing machine, beds and bedding and provisions for one year"
click at [876, 320] on button "Save & Close" at bounding box center [869, 326] width 102 height 31
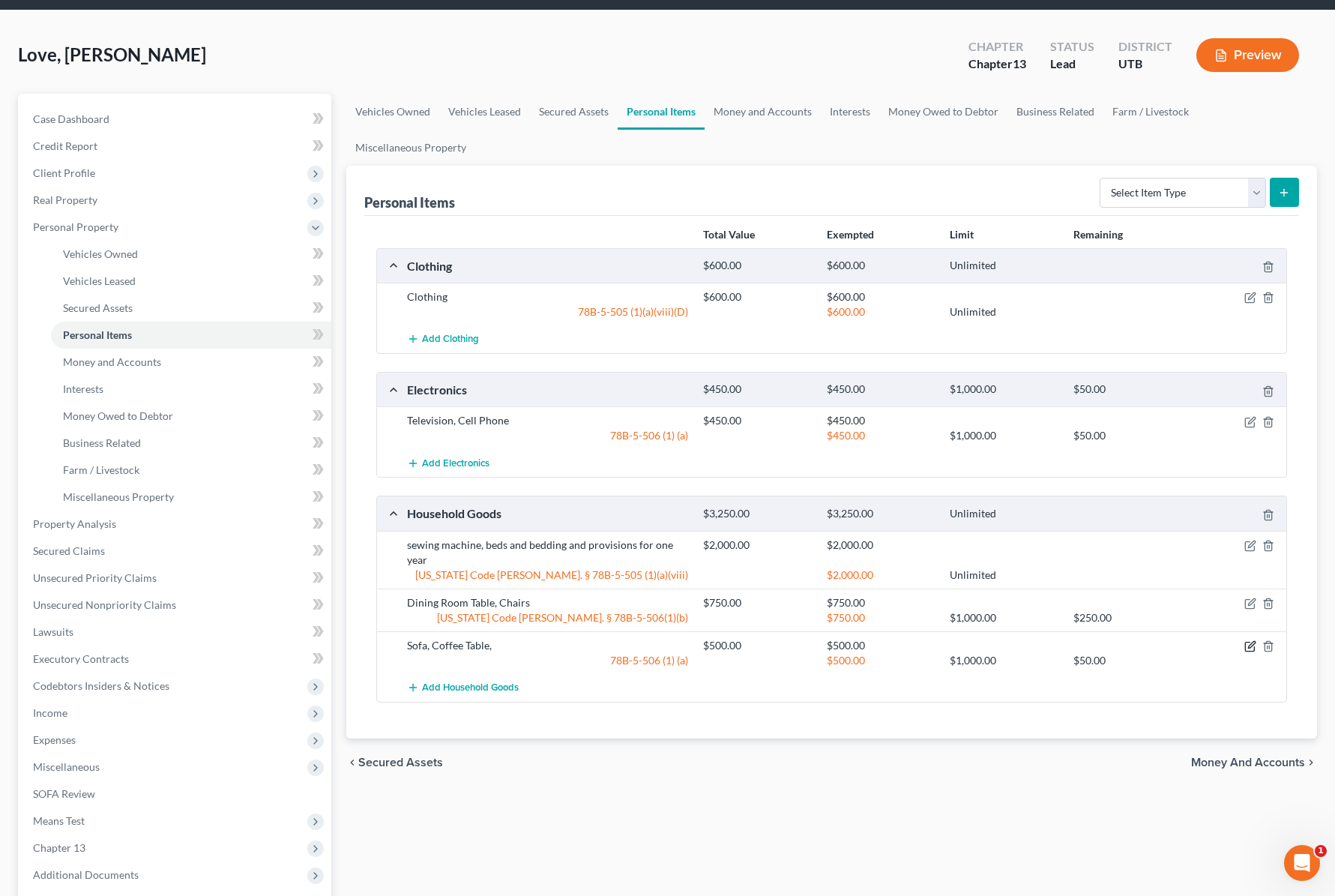
click at [1251, 645] on icon "button" at bounding box center [1251, 644] width 7 height 7
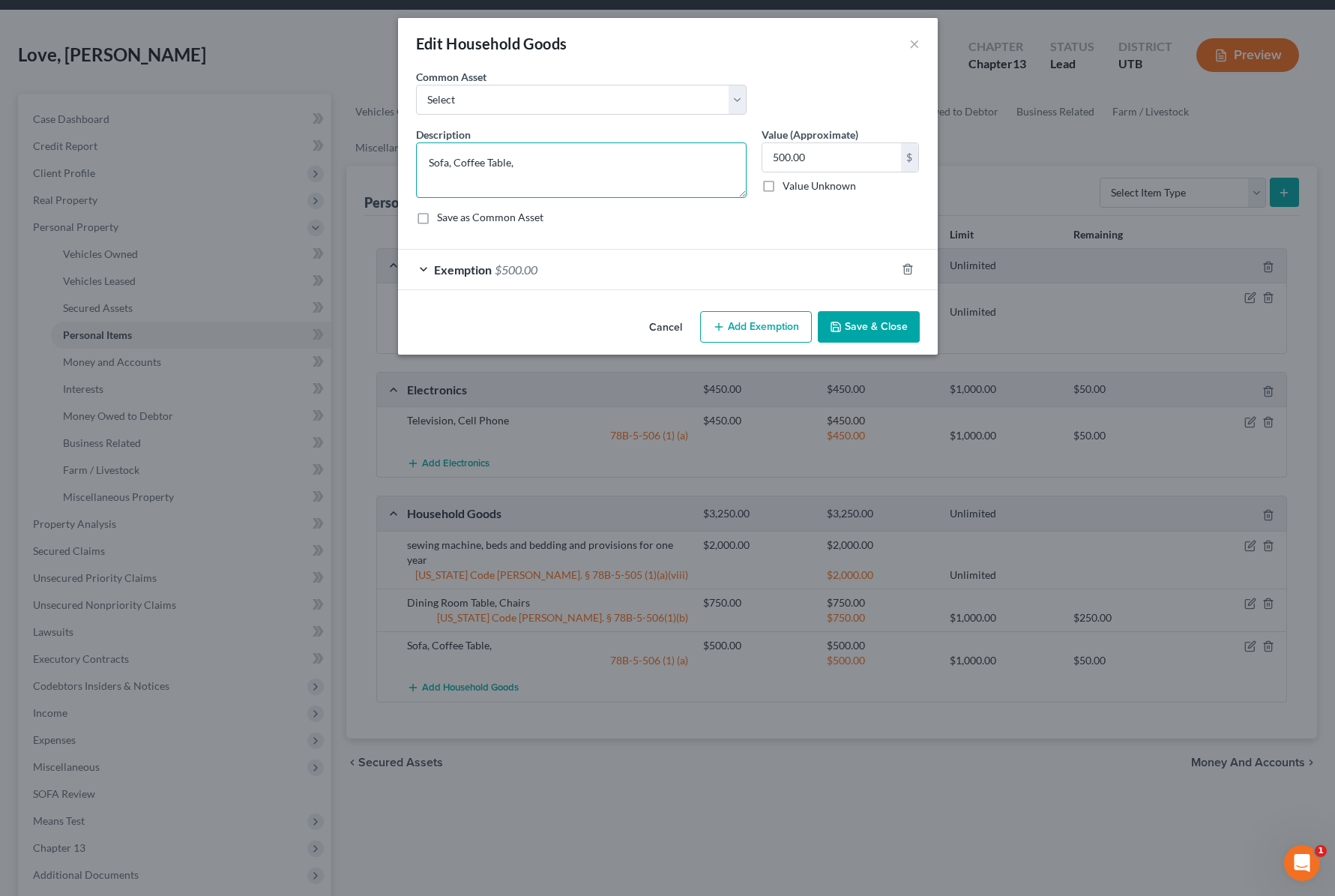
click at [515, 159] on textarea "Sofa, Coffee Table," at bounding box center [581, 170] width 331 height 56
type textarea "Lamps, Butcher Block Table, Desk"
click at [869, 328] on button "Save & Close" at bounding box center [869, 326] width 102 height 31
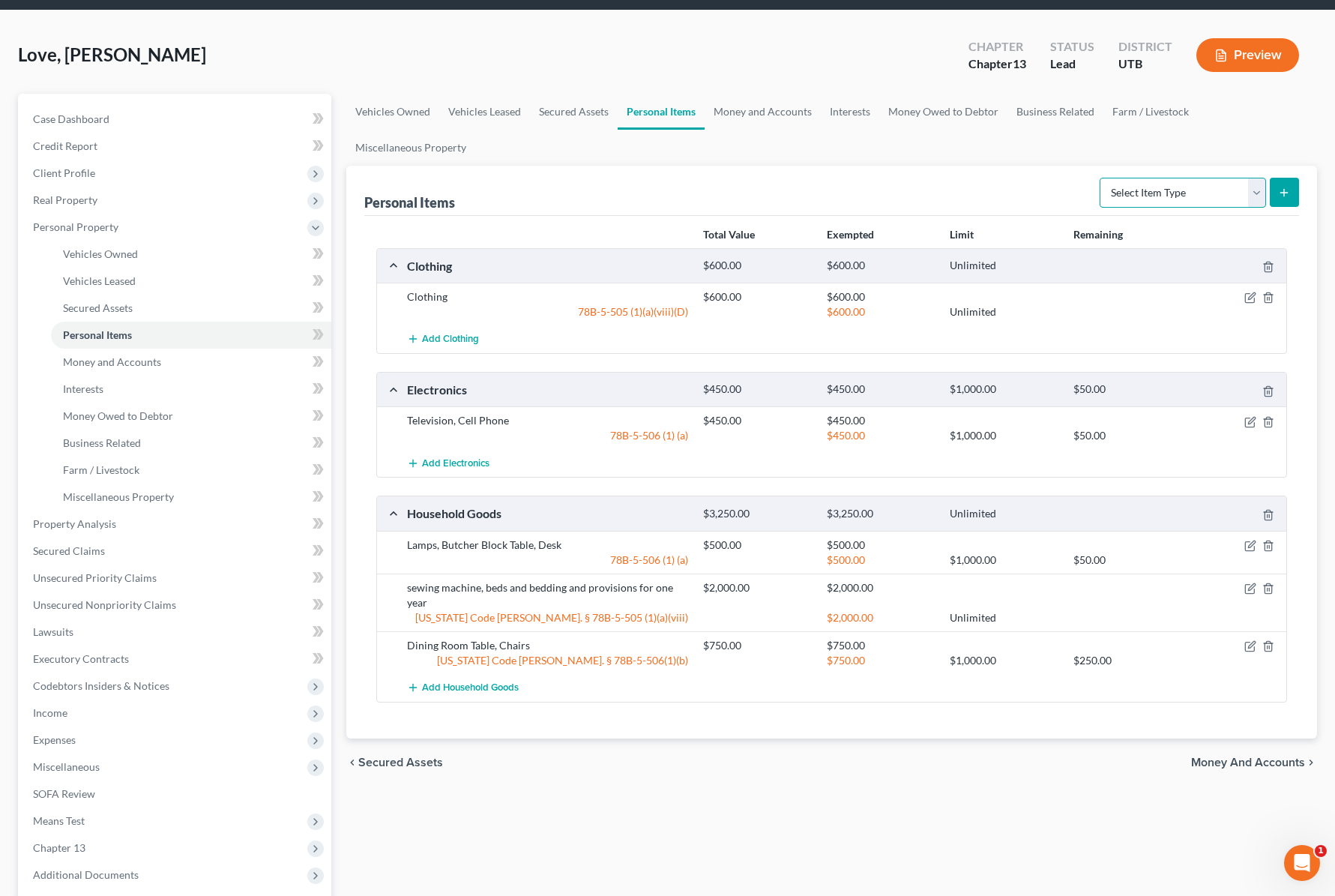
click at [1225, 198] on select "Select Item Type Clothing Collectibles Of Value Electronics Firearms Household …" at bounding box center [1183, 192] width 166 height 30
select select "firearms"
click at [1101, 178] on select "Select Item Type Clothing Collectibles Of Value Electronics Firearms Household …" at bounding box center [1183, 192] width 166 height 30
click at [1276, 186] on button "submit" at bounding box center [1285, 192] width 29 height 29
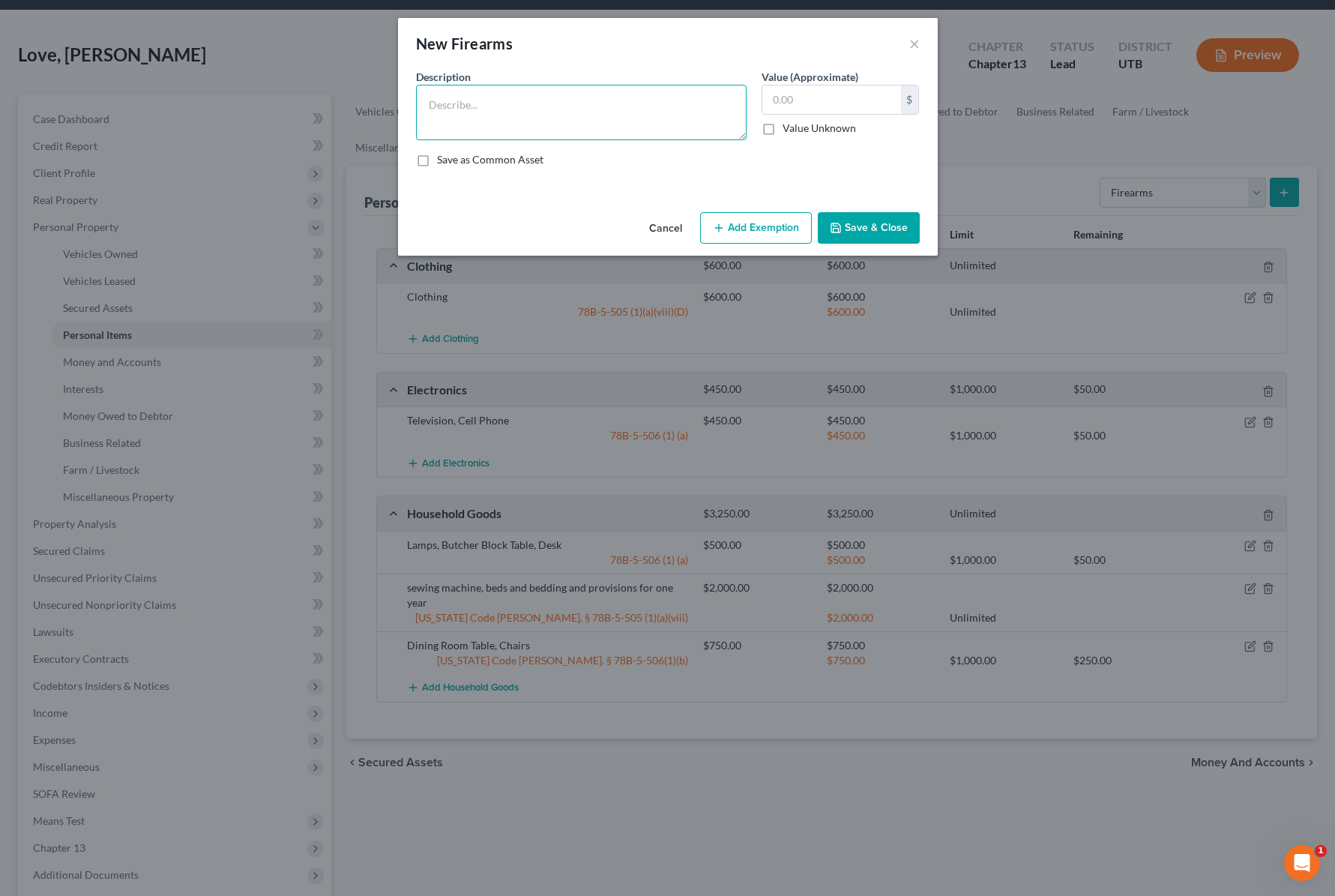
click at [448, 112] on textarea at bounding box center [581, 112] width 331 height 56
type textarea "12 Gauge, .40, .45"
type input "900"
click at [762, 222] on button "Add Exemption" at bounding box center [756, 227] width 112 height 31
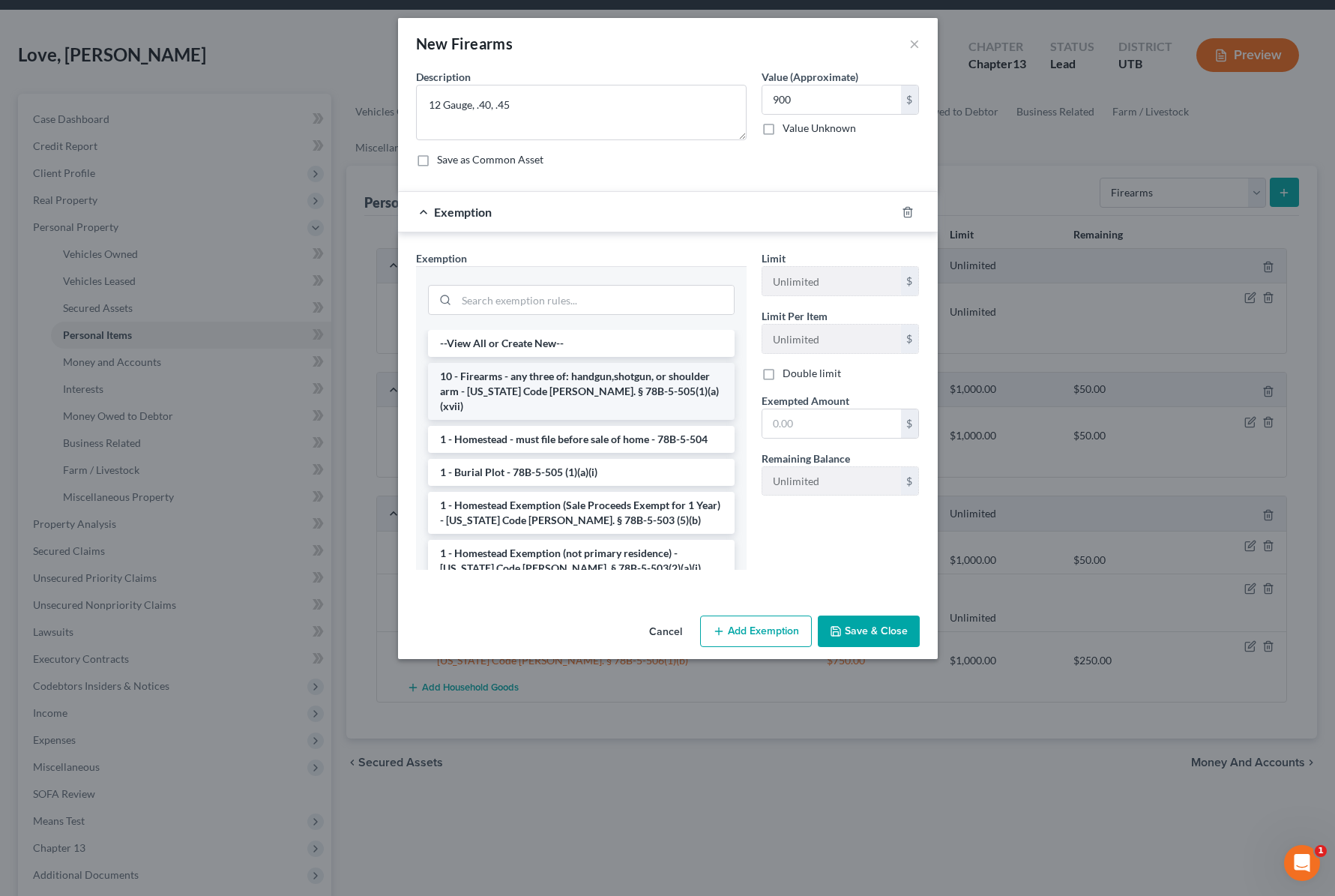
click at [515, 386] on li "10 - Firearms - any three of: handgun,shotgun, or shoulder arm - Utah Code Ann.…" at bounding box center [581, 391] width 306 height 57
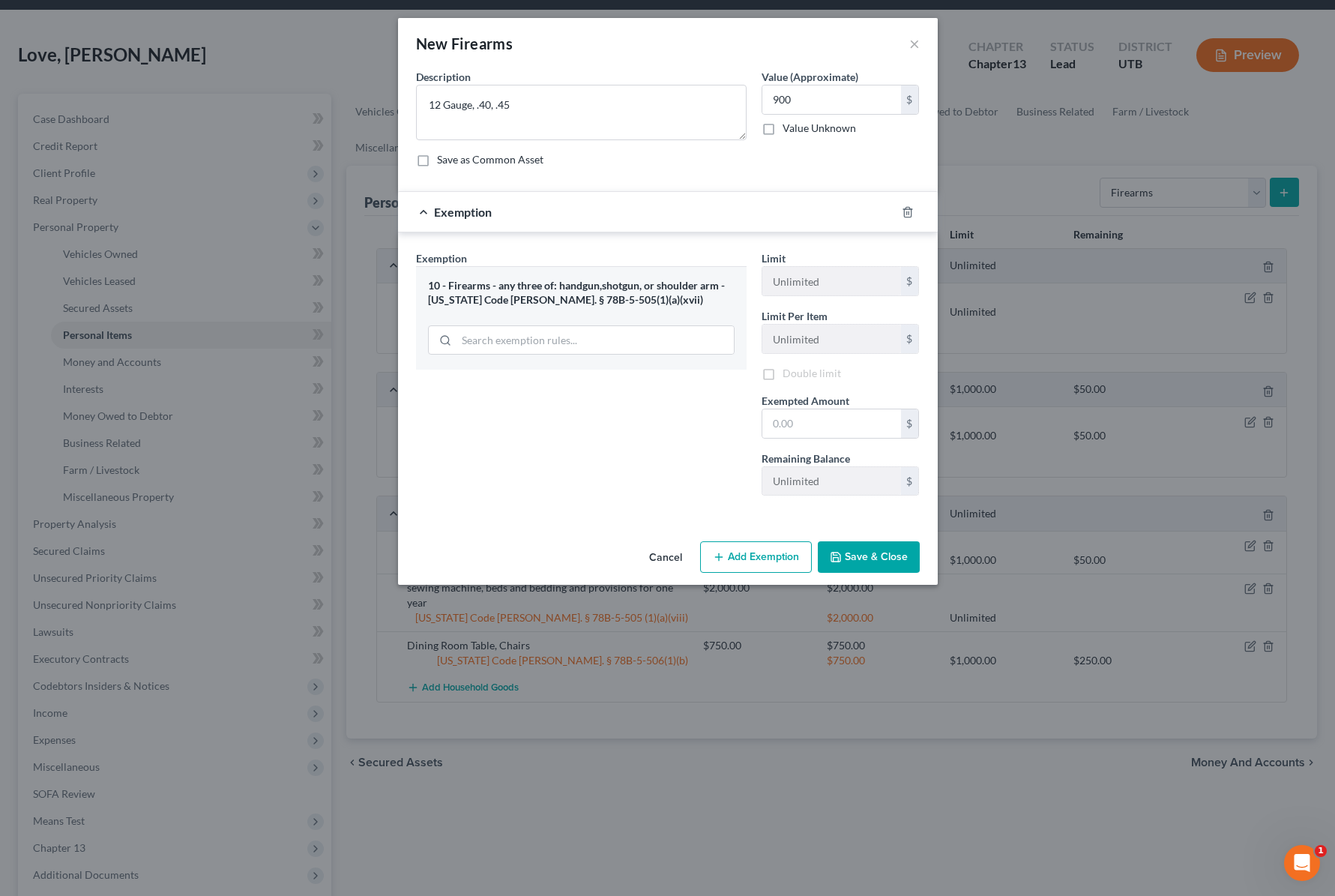
click at [515, 386] on div "Exemption Set must be selected for CA. Exemption * 10 - Firearms - any three of…" at bounding box center [581, 379] width 346 height 257
click at [816, 423] on input "text" at bounding box center [832, 425] width 139 height 28
type input "900"
click at [888, 558] on button "Save & Close" at bounding box center [869, 558] width 102 height 31
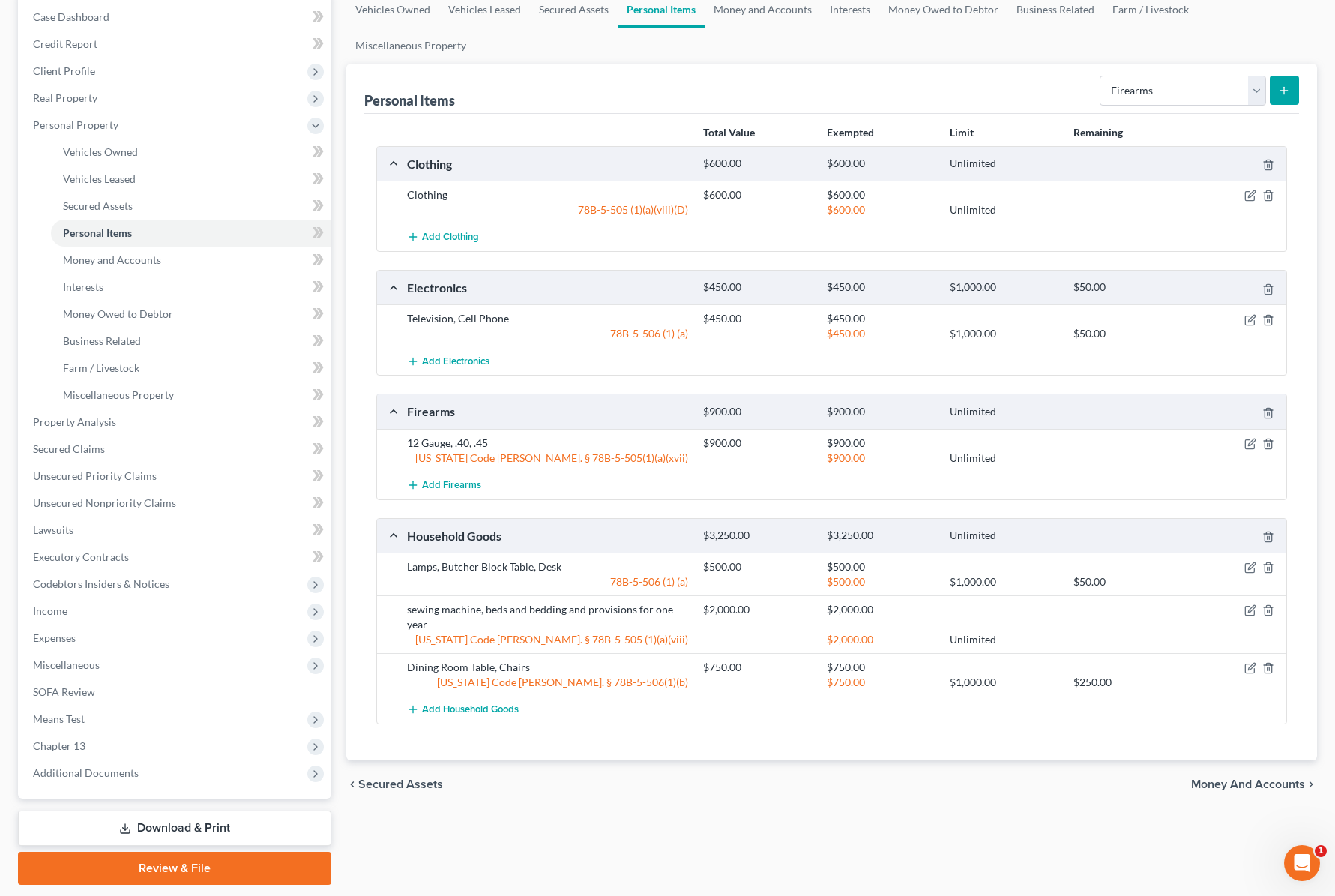
scroll to position [198, 0]
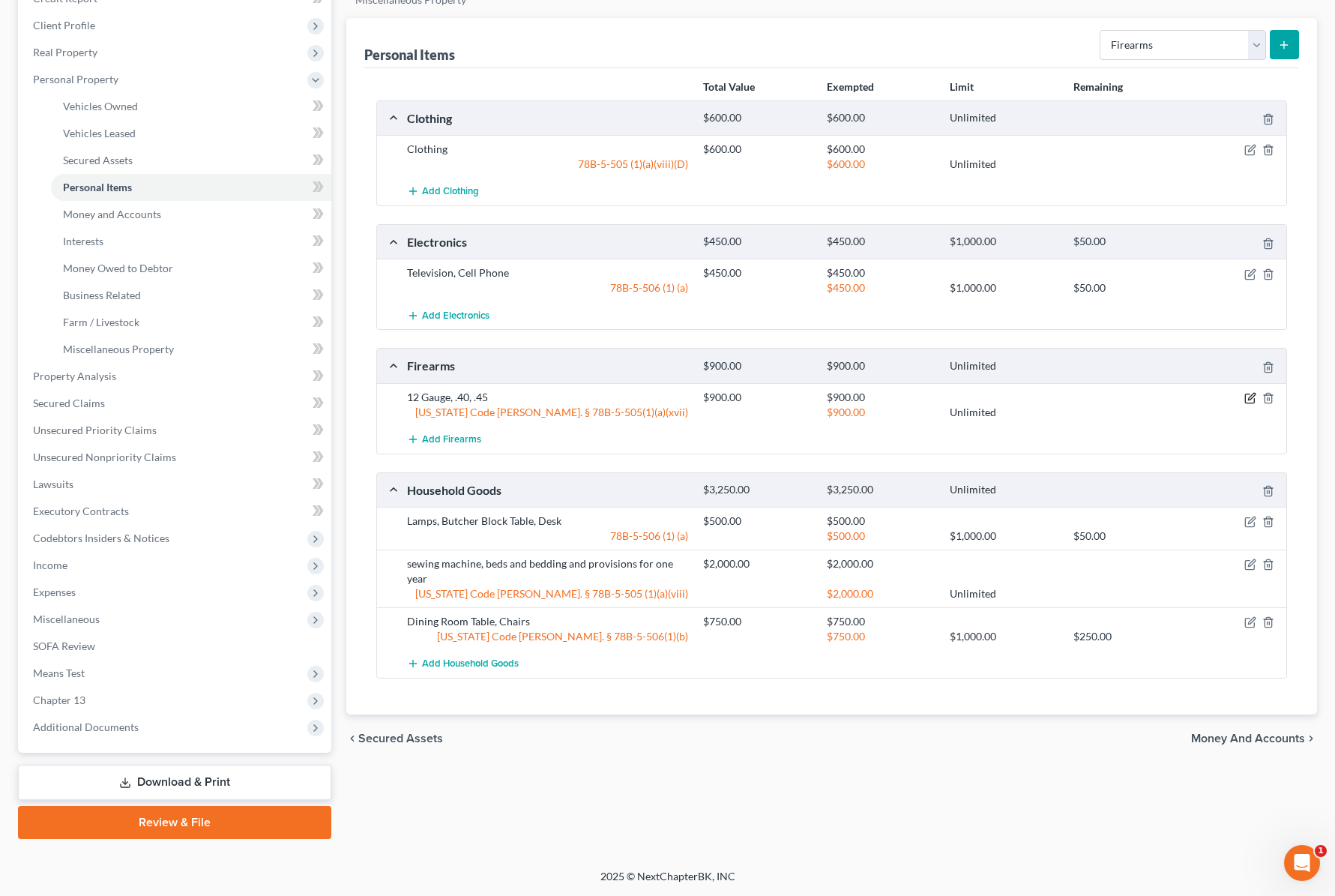
click at [1251, 396] on icon "button" at bounding box center [1250, 398] width 12 height 12
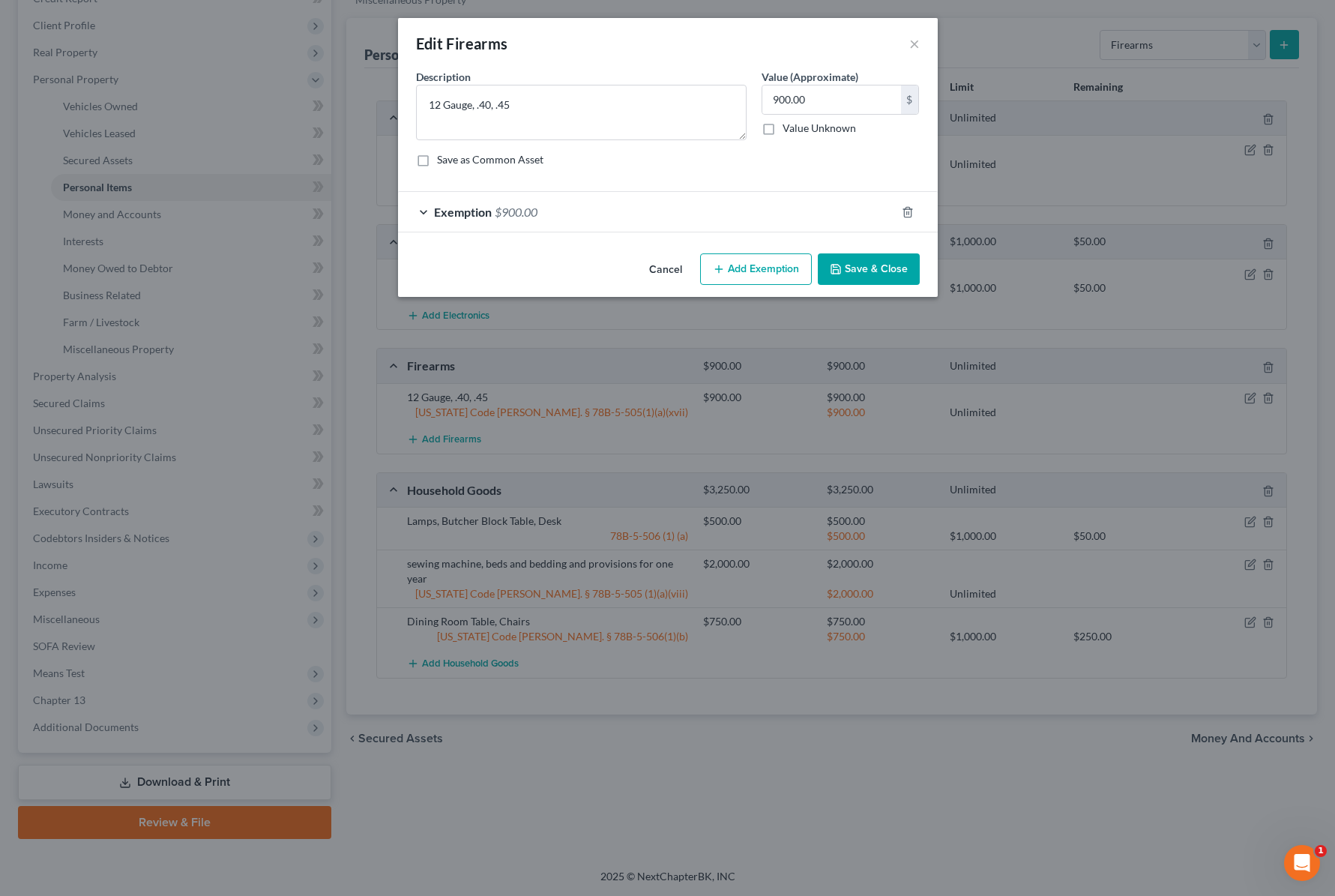
click at [898, 268] on button "Save & Close" at bounding box center [869, 269] width 102 height 31
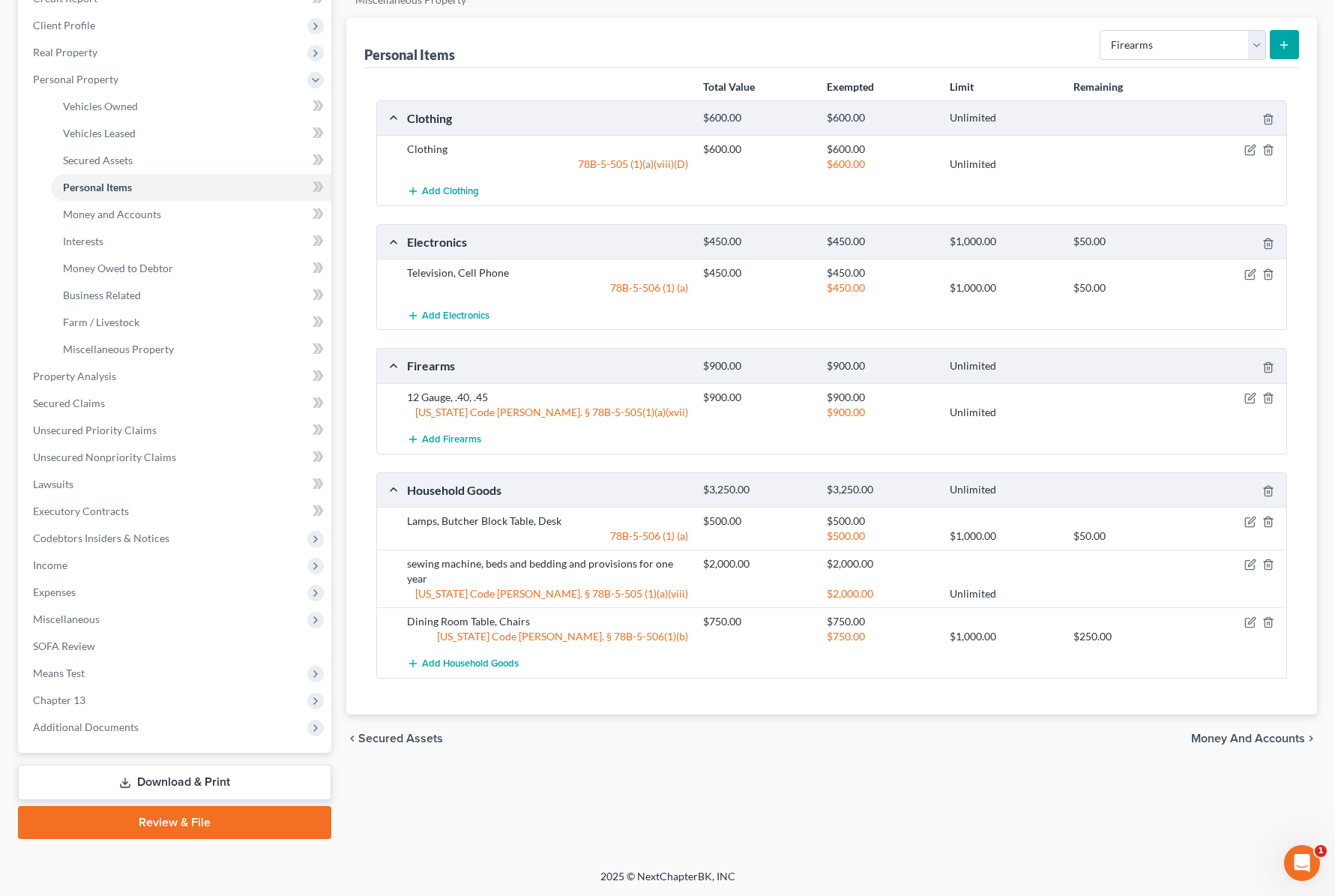
click at [1281, 43] on icon "submit" at bounding box center [1284, 45] width 12 height 12
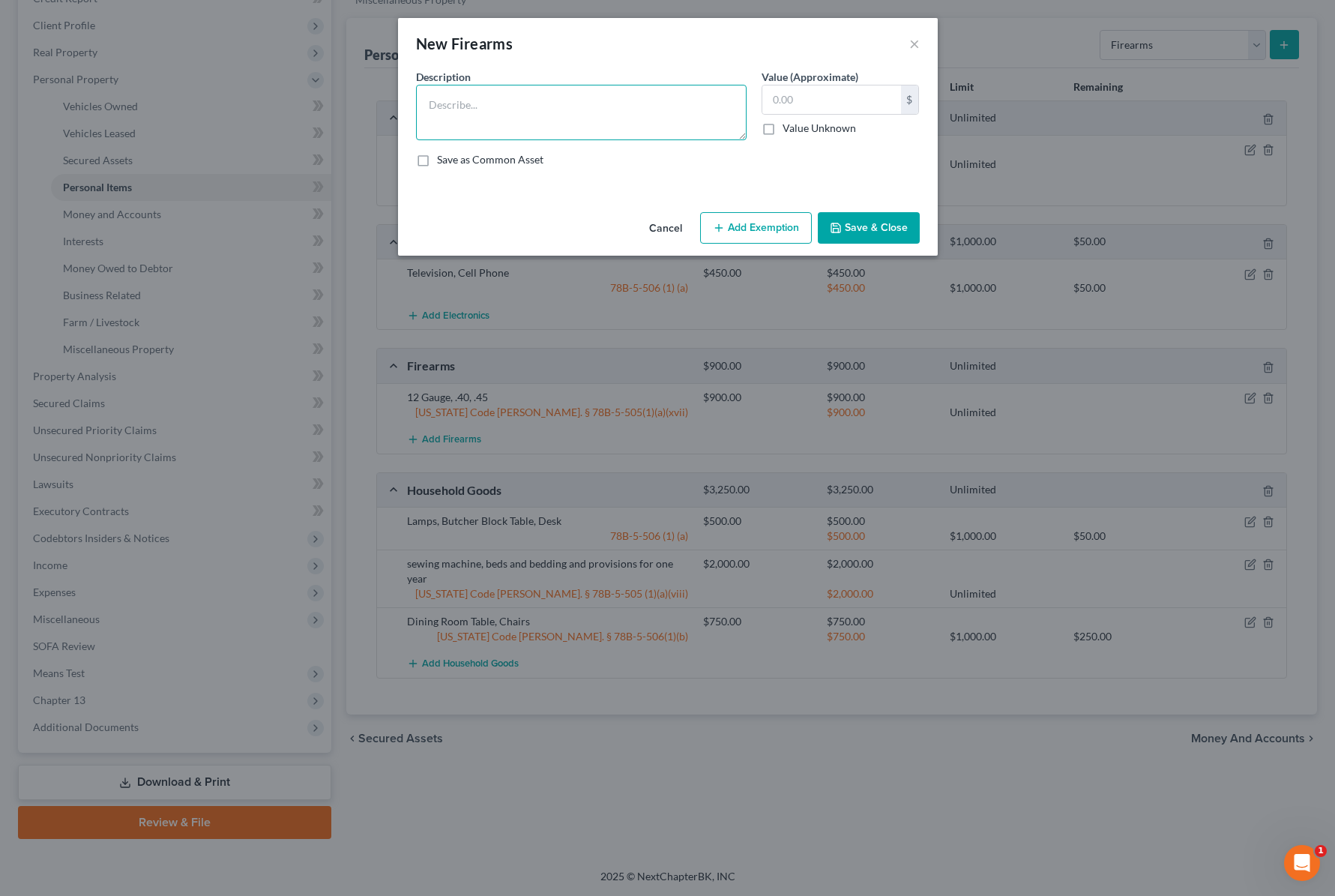
click at [549, 99] on textarea at bounding box center [581, 112] width 331 height 56
type textarea ".22"
type input "40"
click at [871, 219] on button "Save & Close" at bounding box center [869, 227] width 102 height 31
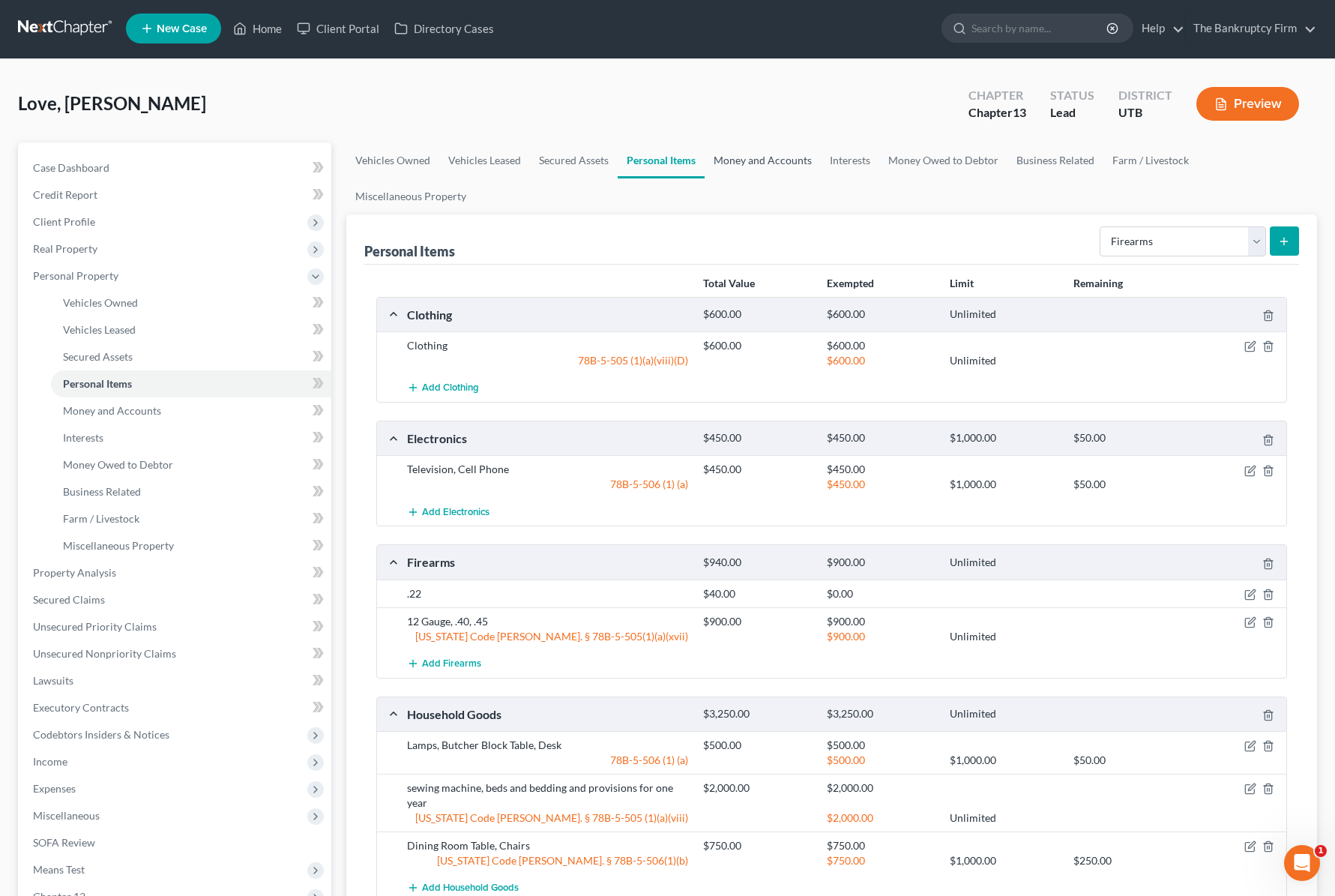
scroll to position [0, 0]
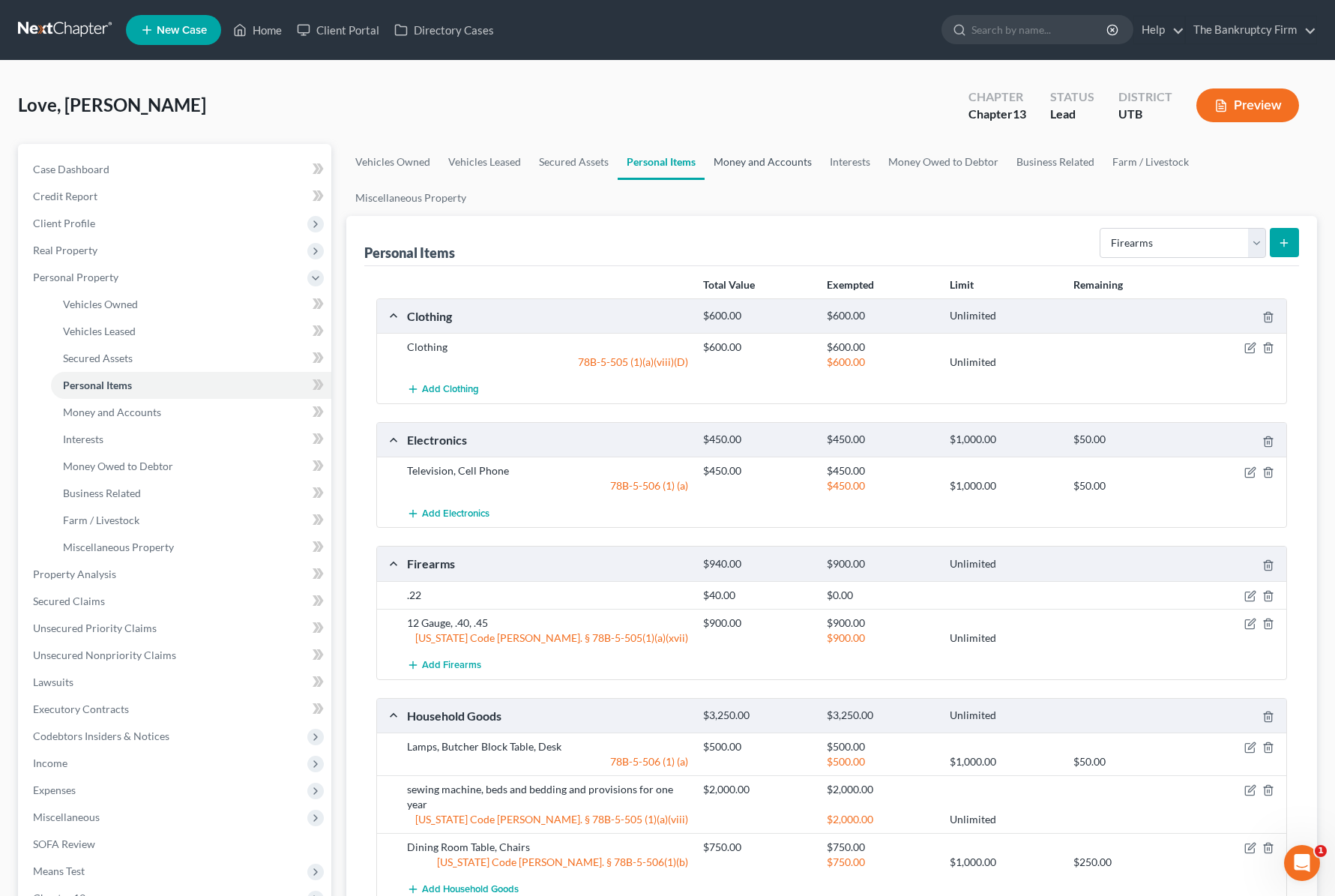
click at [779, 157] on link "Money and Accounts" at bounding box center [763, 162] width 116 height 36
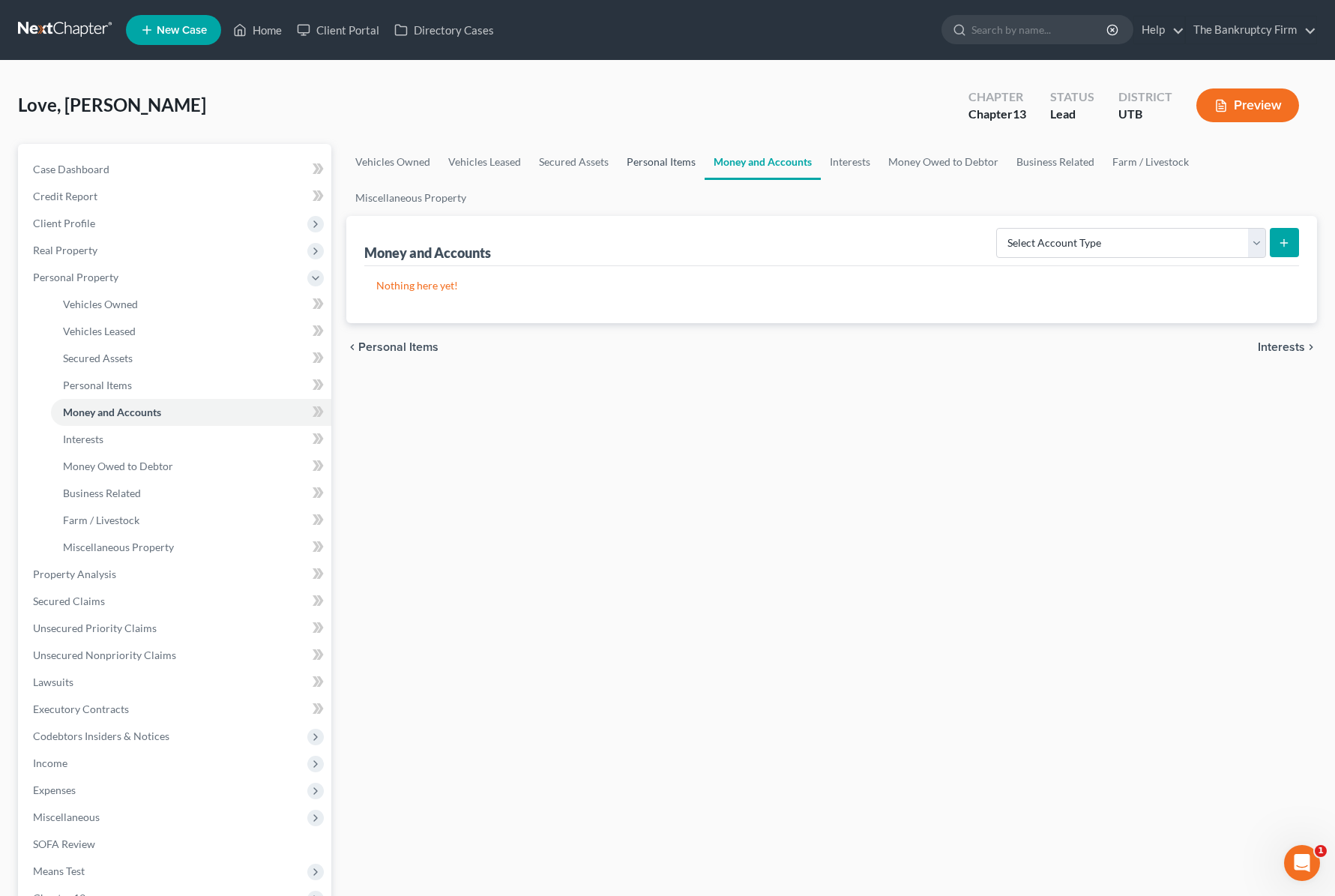
click at [665, 159] on link "Personal Items" at bounding box center [661, 162] width 87 height 36
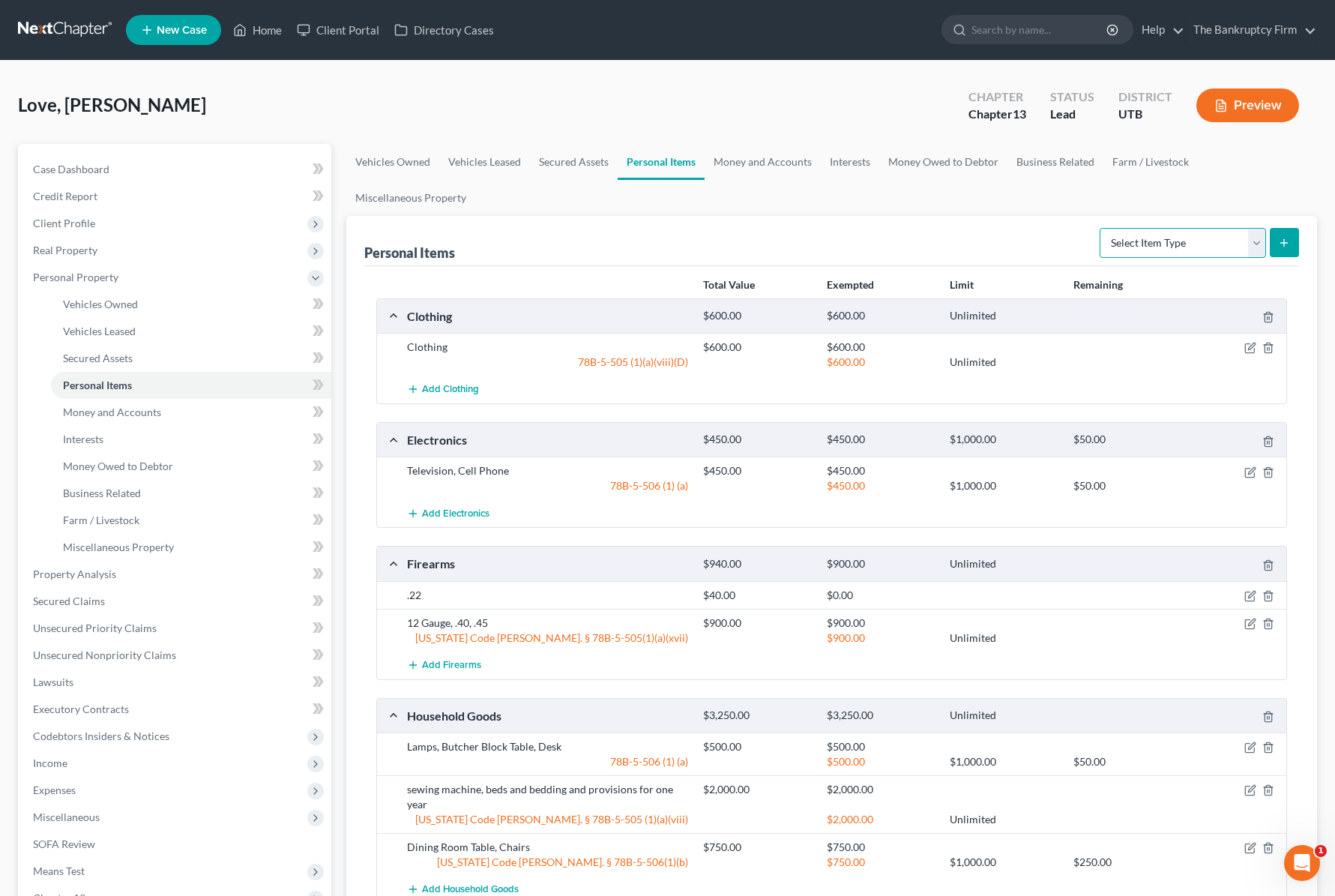
click at [1237, 235] on select "Select Item Type Clothing Collectibles Of Value Electronics Firearms Household …" at bounding box center [1183, 242] width 166 height 30
select select "pets"
click at [1101, 228] on select "Select Item Type Clothing Collectibles Of Value Electronics Firearms Household …" at bounding box center [1183, 242] width 166 height 30
click at [1285, 237] on icon "submit" at bounding box center [1284, 243] width 12 height 12
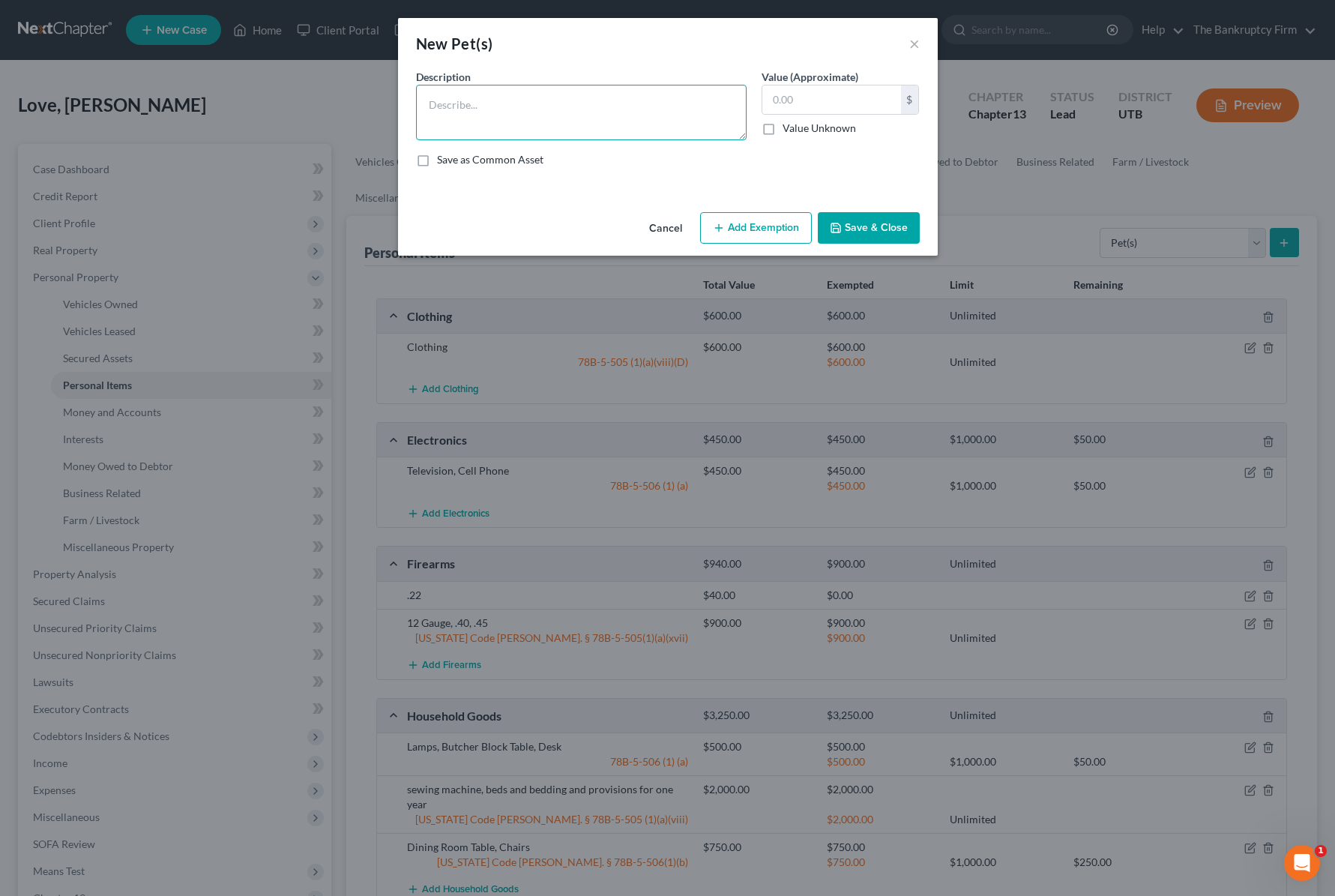
click at [488, 107] on textarea at bounding box center [581, 112] width 331 height 56
type textarea "3 Cats"
type input "50"
click at [897, 226] on button "Save & Close" at bounding box center [869, 227] width 102 height 31
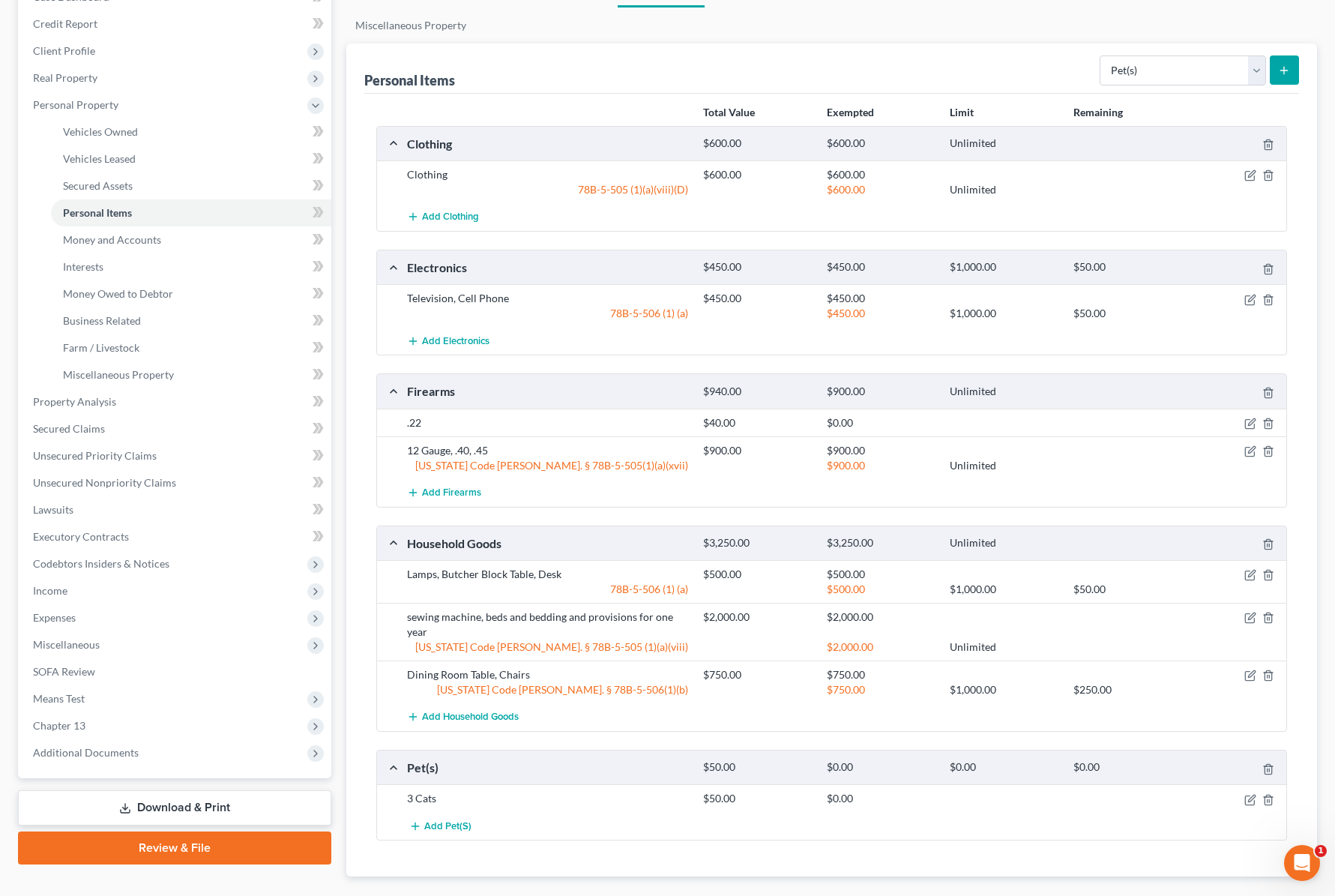
scroll to position [208, 0]
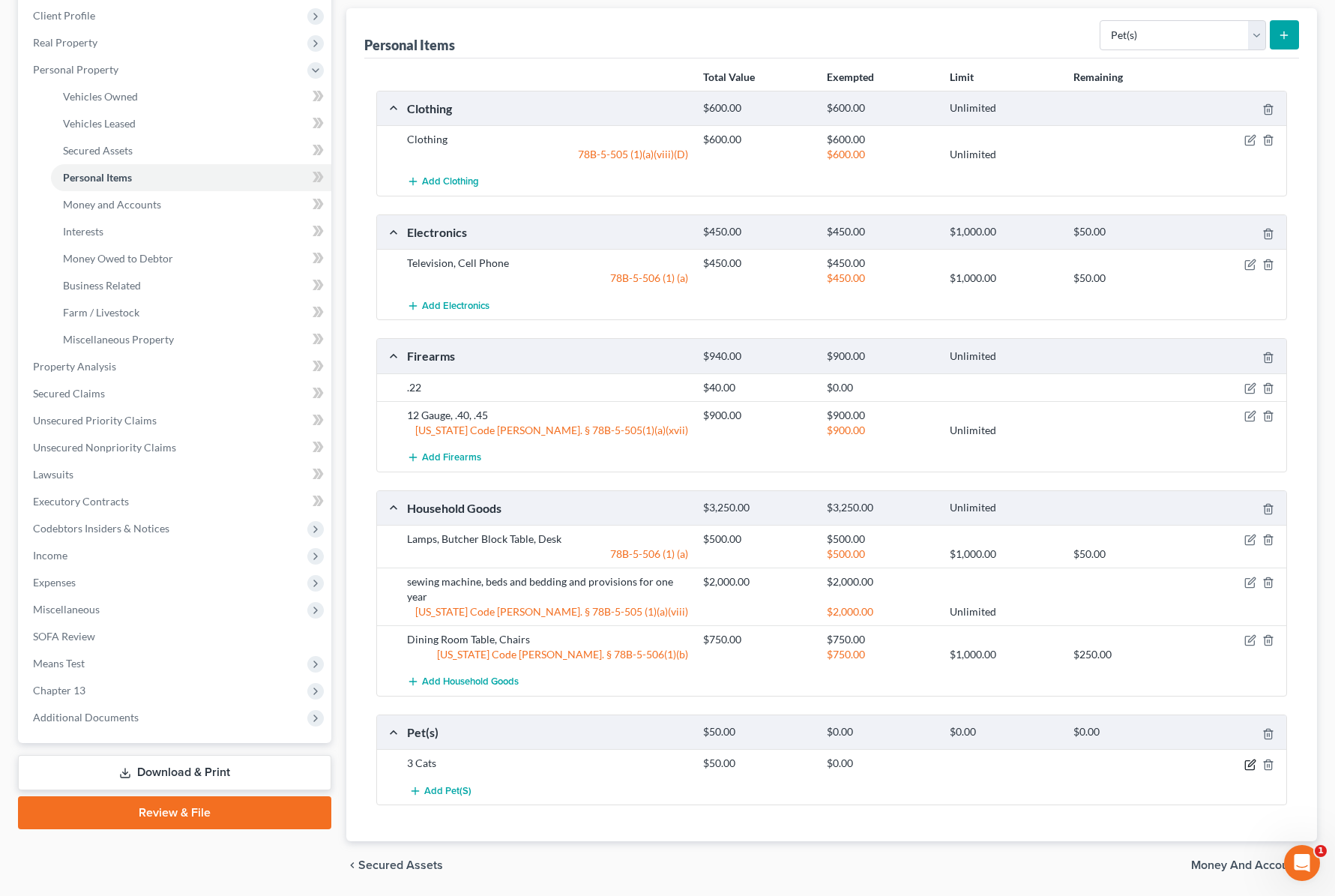
click at [1254, 764] on icon "button" at bounding box center [1250, 765] width 12 height 12
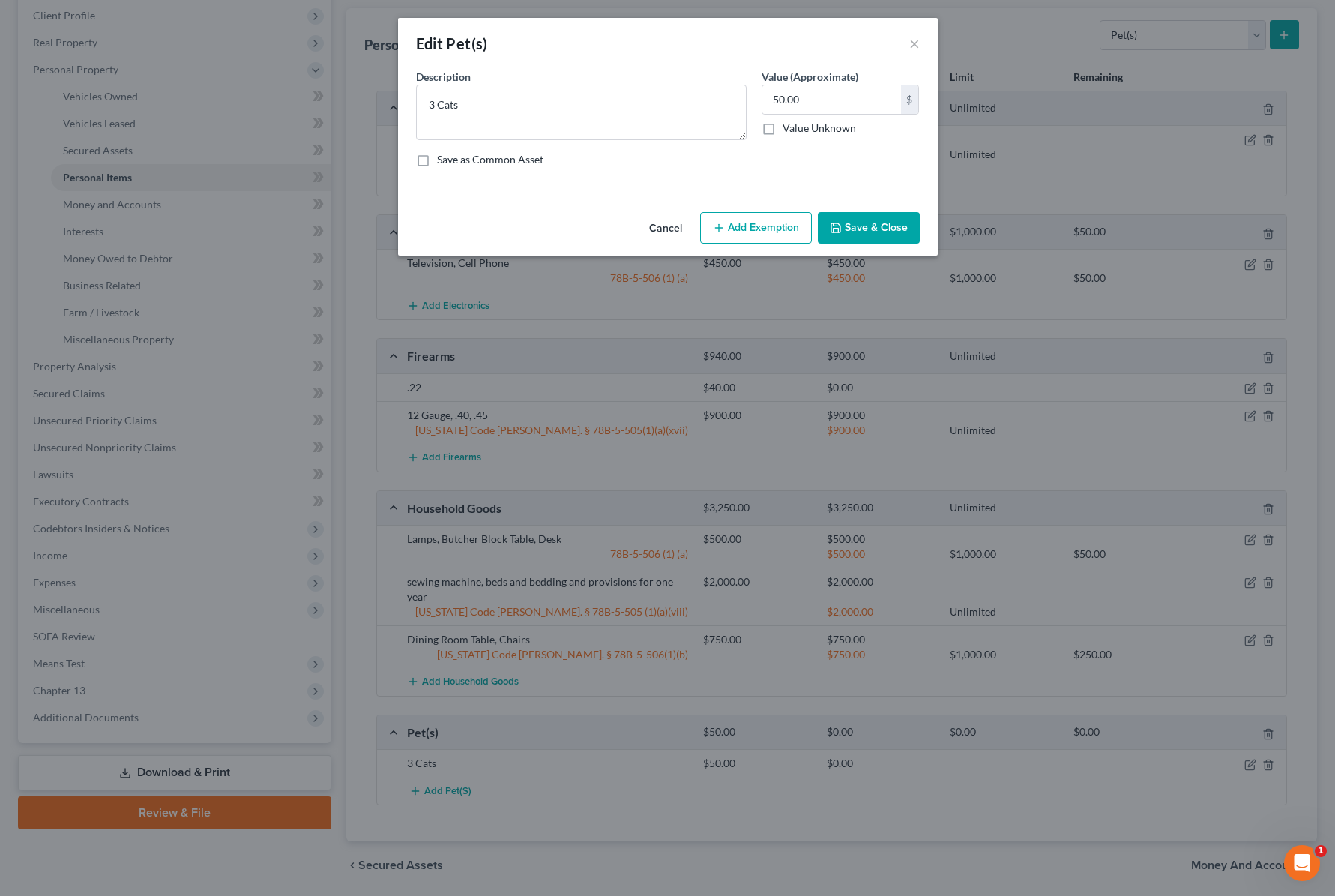
click at [748, 222] on button "Add Exemption" at bounding box center [756, 227] width 112 height 31
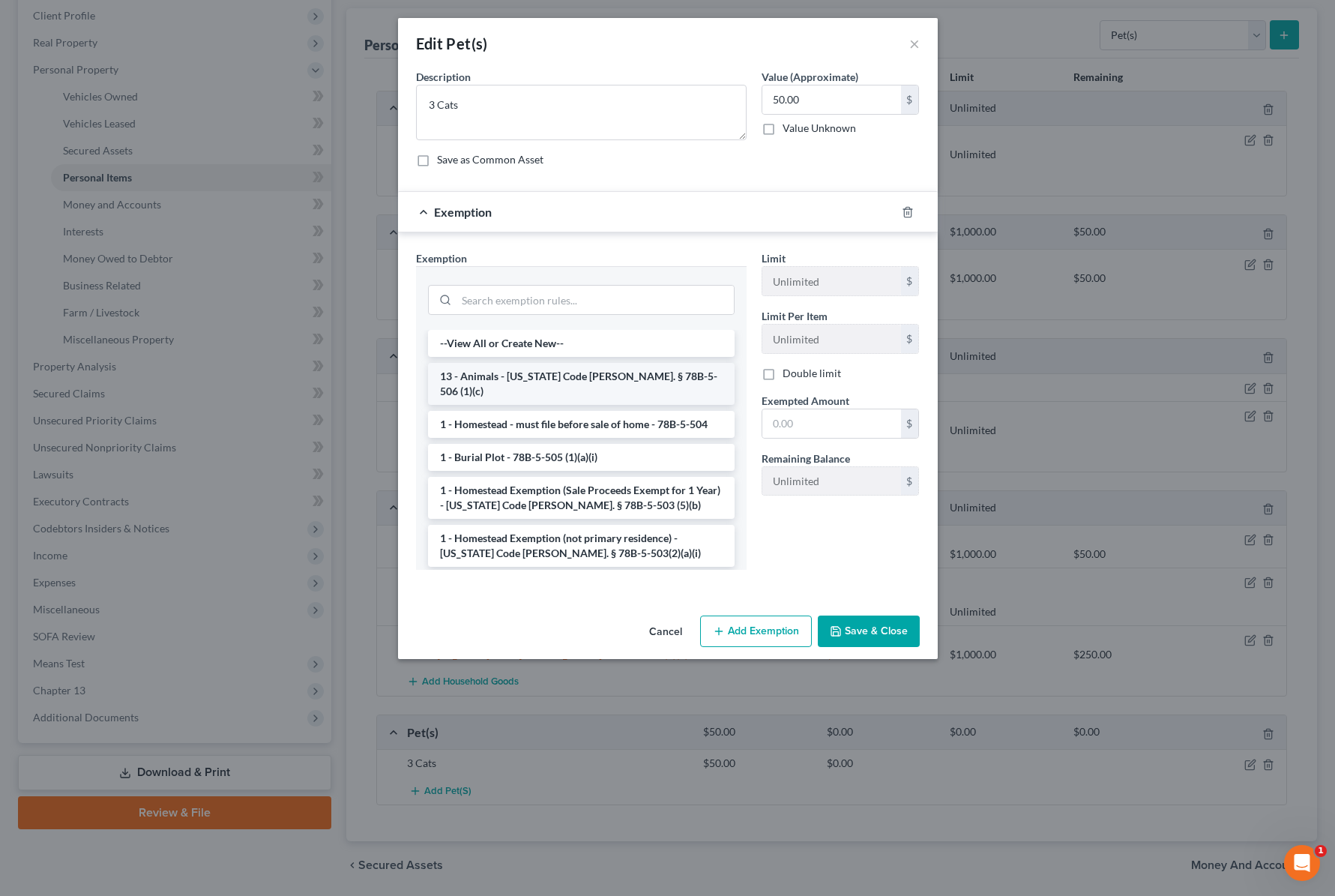
click at [523, 377] on li "13 - Animals - Utah Code Ann. § 78B-5-506 (1)(c)" at bounding box center [581, 383] width 306 height 42
click at [523, 377] on div "Exemption Set must be selected for CA. Exemption * --View All or Create New-- 1…" at bounding box center [581, 416] width 346 height 331
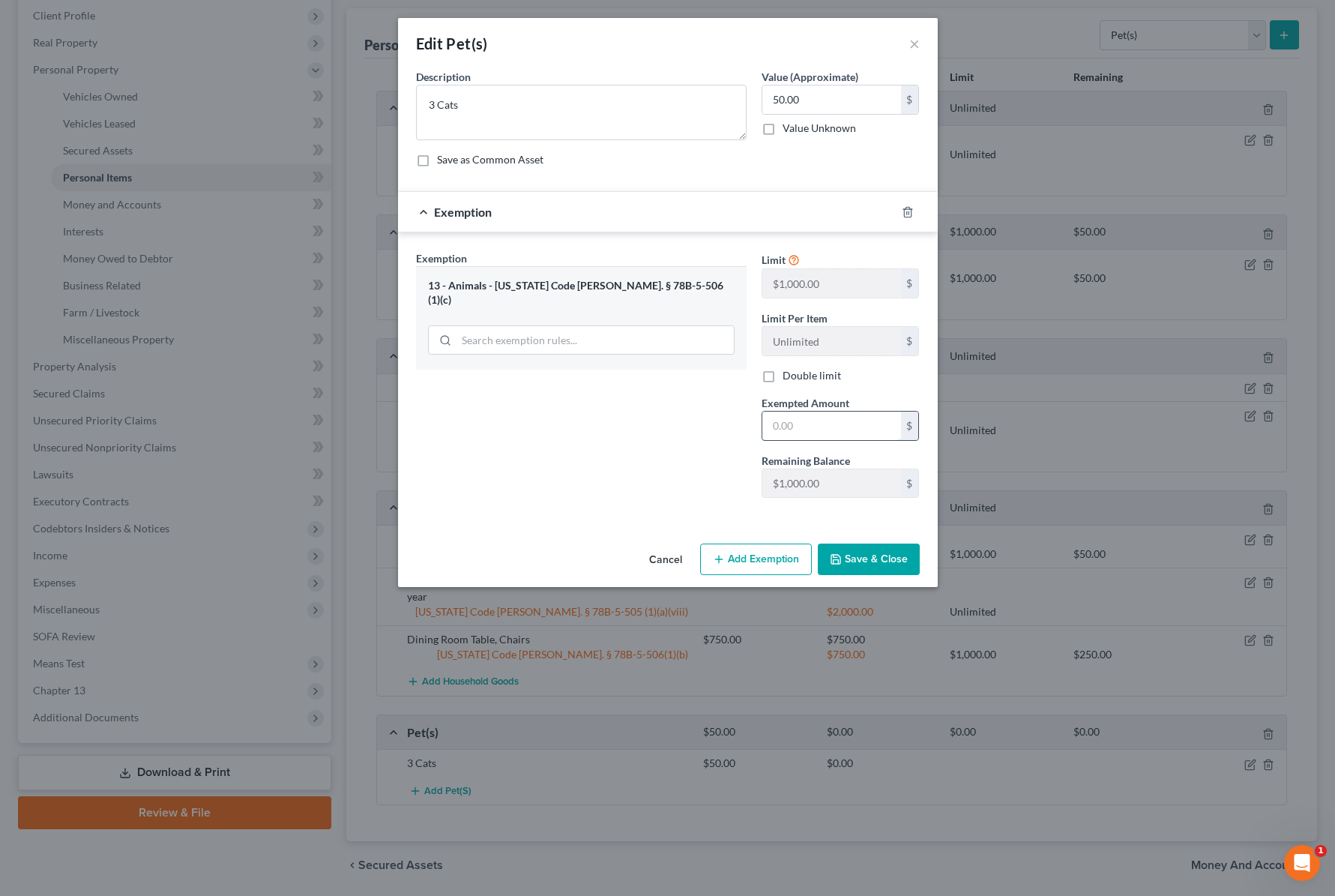
click at [792, 417] on input "text" at bounding box center [832, 425] width 139 height 28
type input "50"
drag, startPoint x: 619, startPoint y: 475, endPoint x: 782, endPoint y: 503, distance: 165.4
click at [619, 475] on div "Exemption Set must be selected for CA. Exemption * 13 - Animals - Utah Code Ann…" at bounding box center [581, 380] width 346 height 259
click at [869, 556] on button "Save & Close" at bounding box center [869, 558] width 102 height 31
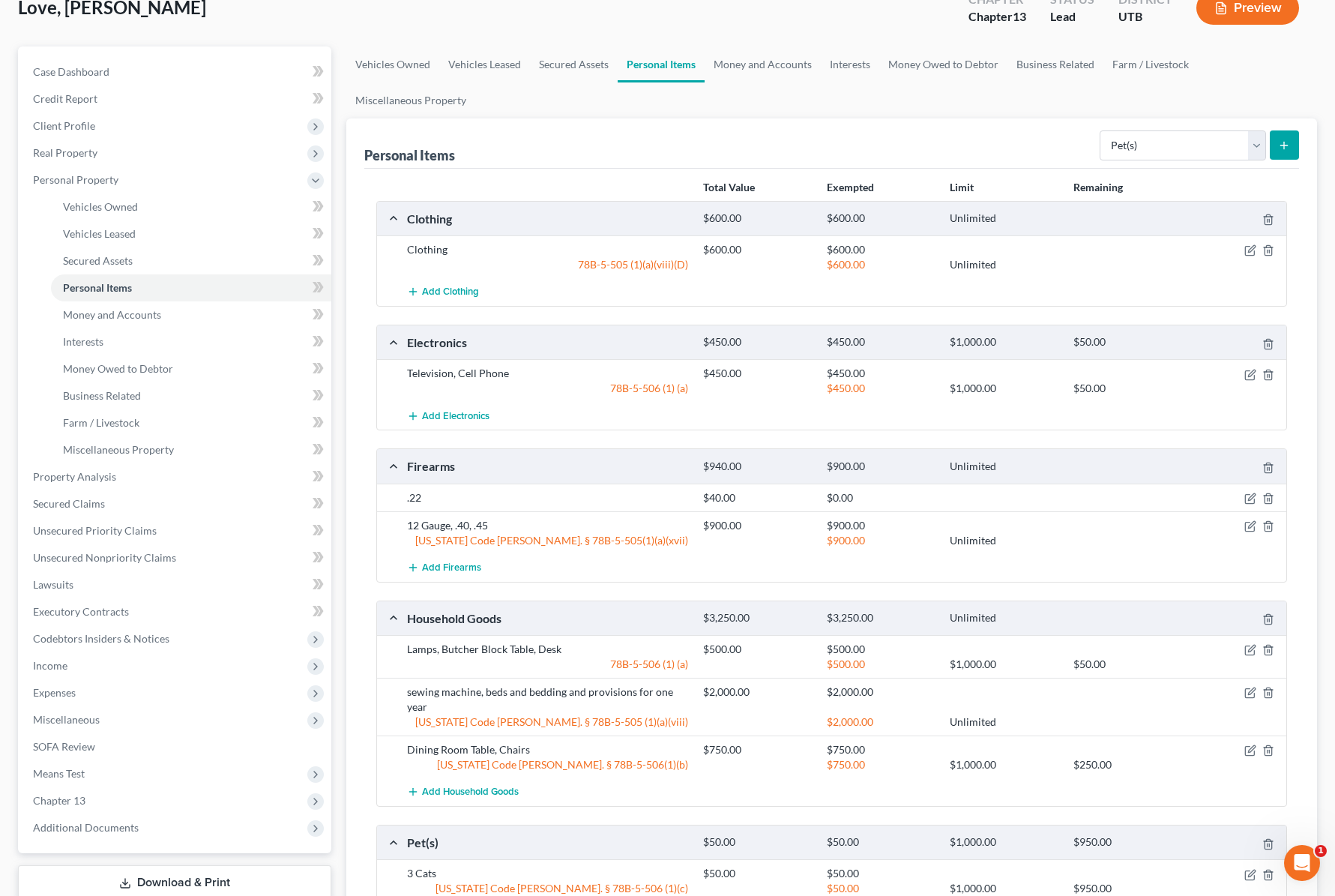
scroll to position [0, 0]
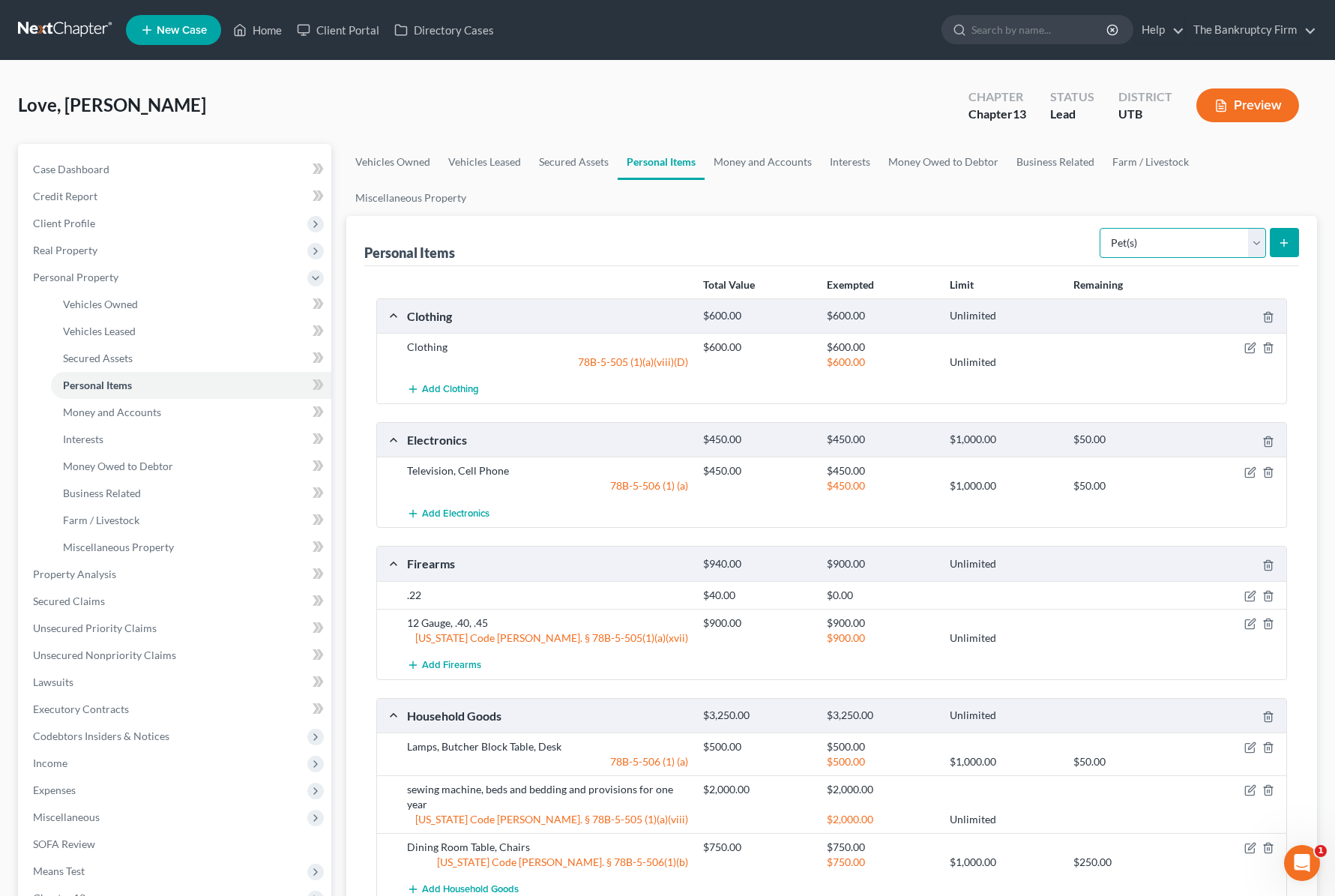
click at [1229, 242] on select "Select Item Type Clothing Collectibles Of Value Electronics Firearms Household …" at bounding box center [1183, 242] width 166 height 30
click at [765, 168] on link "Money and Accounts" at bounding box center [763, 162] width 116 height 36
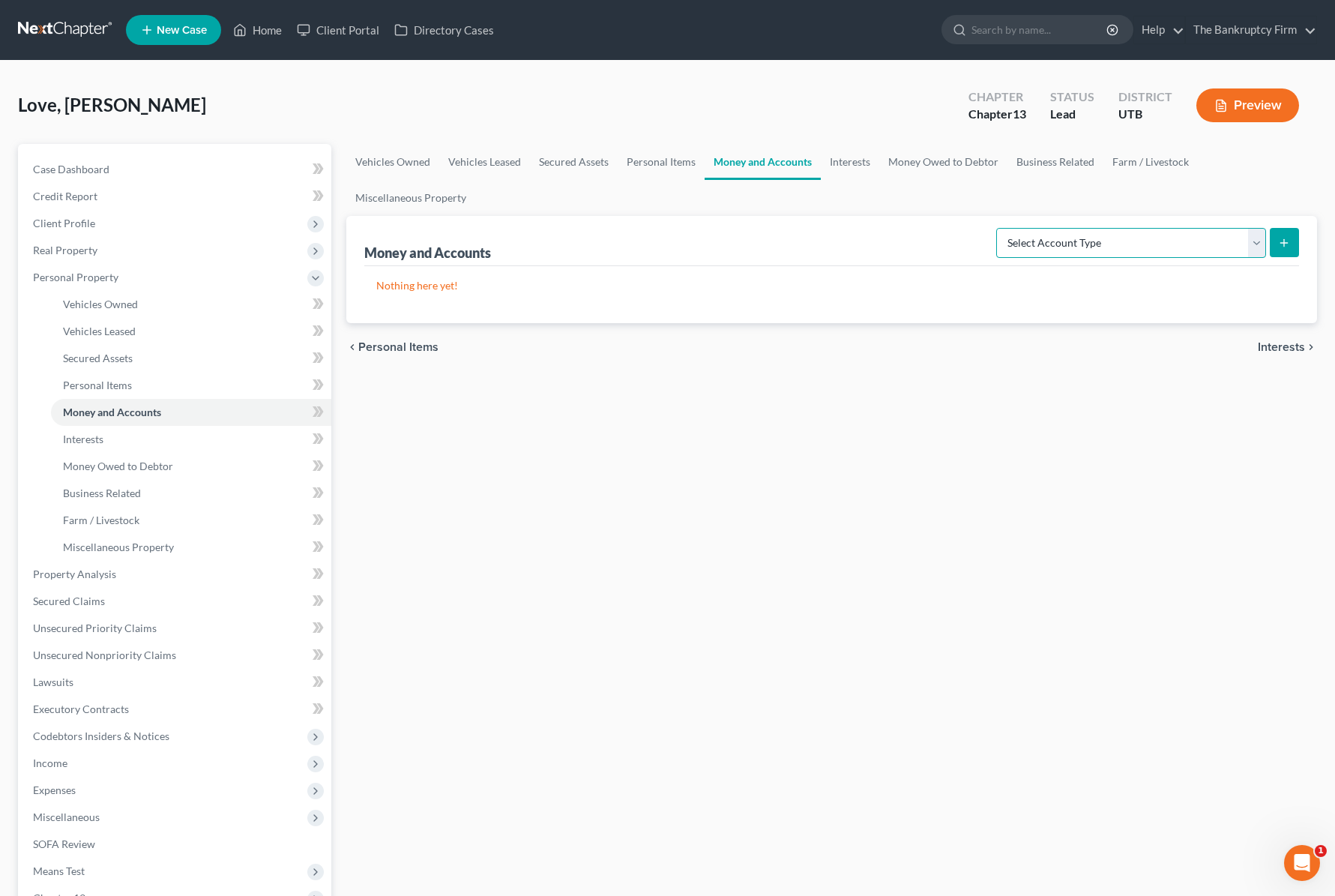
click at [1183, 239] on select "Select Account Type Brokerage Cash on Hand Certificates of Deposit Checking Acc…" at bounding box center [1131, 242] width 270 height 30
select select "checking"
click at [999, 228] on select "Select Account Type Brokerage Cash on Hand Certificates of Deposit Checking Acc…" at bounding box center [1131, 242] width 270 height 30
click at [1285, 232] on button "submit" at bounding box center [1285, 242] width 29 height 29
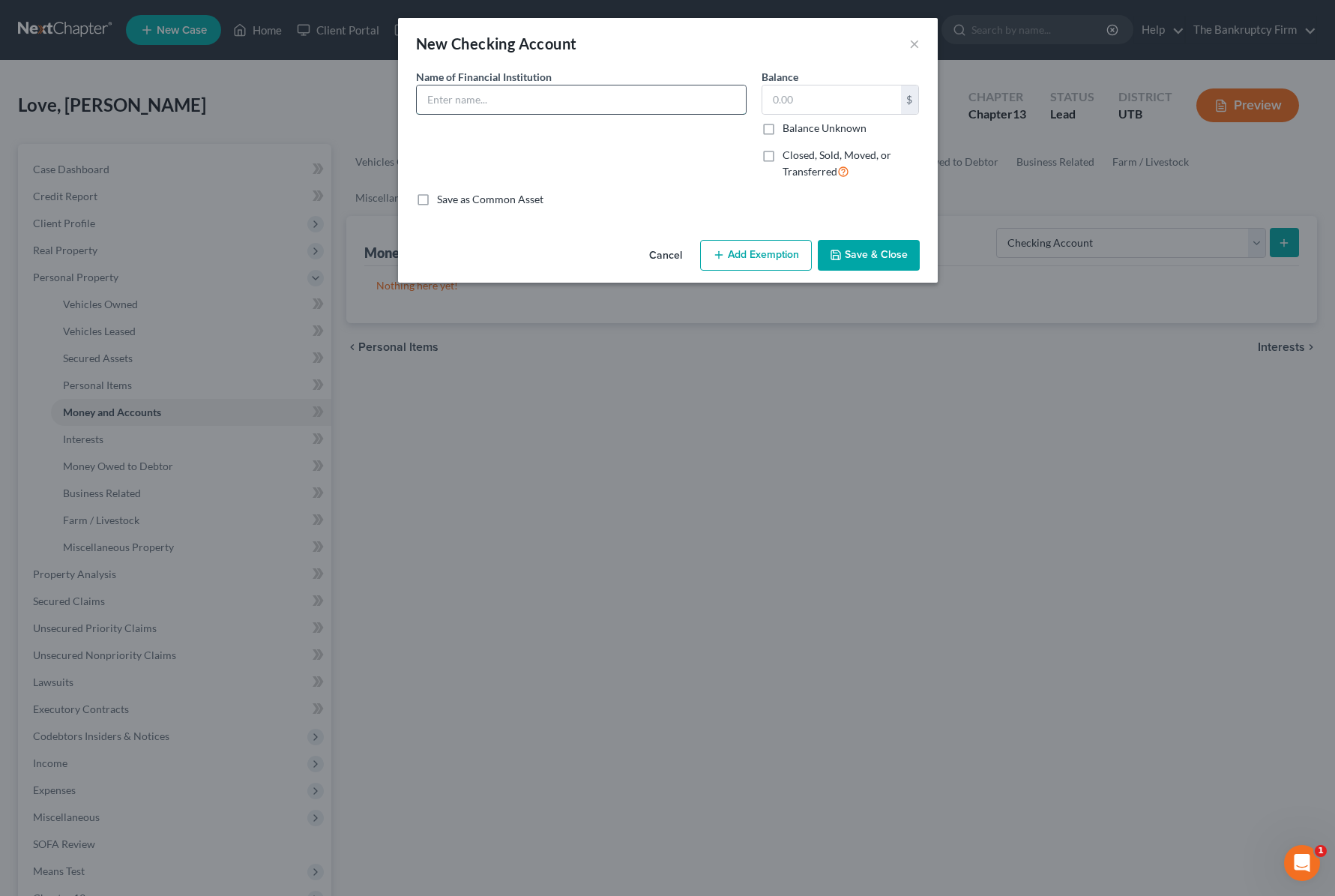
click at [514, 94] on input "text" at bounding box center [581, 99] width 329 height 28
type input "[US_STATE] First Credit Union"
type input "11.00"
click at [860, 248] on button "Save & Close" at bounding box center [869, 255] width 102 height 31
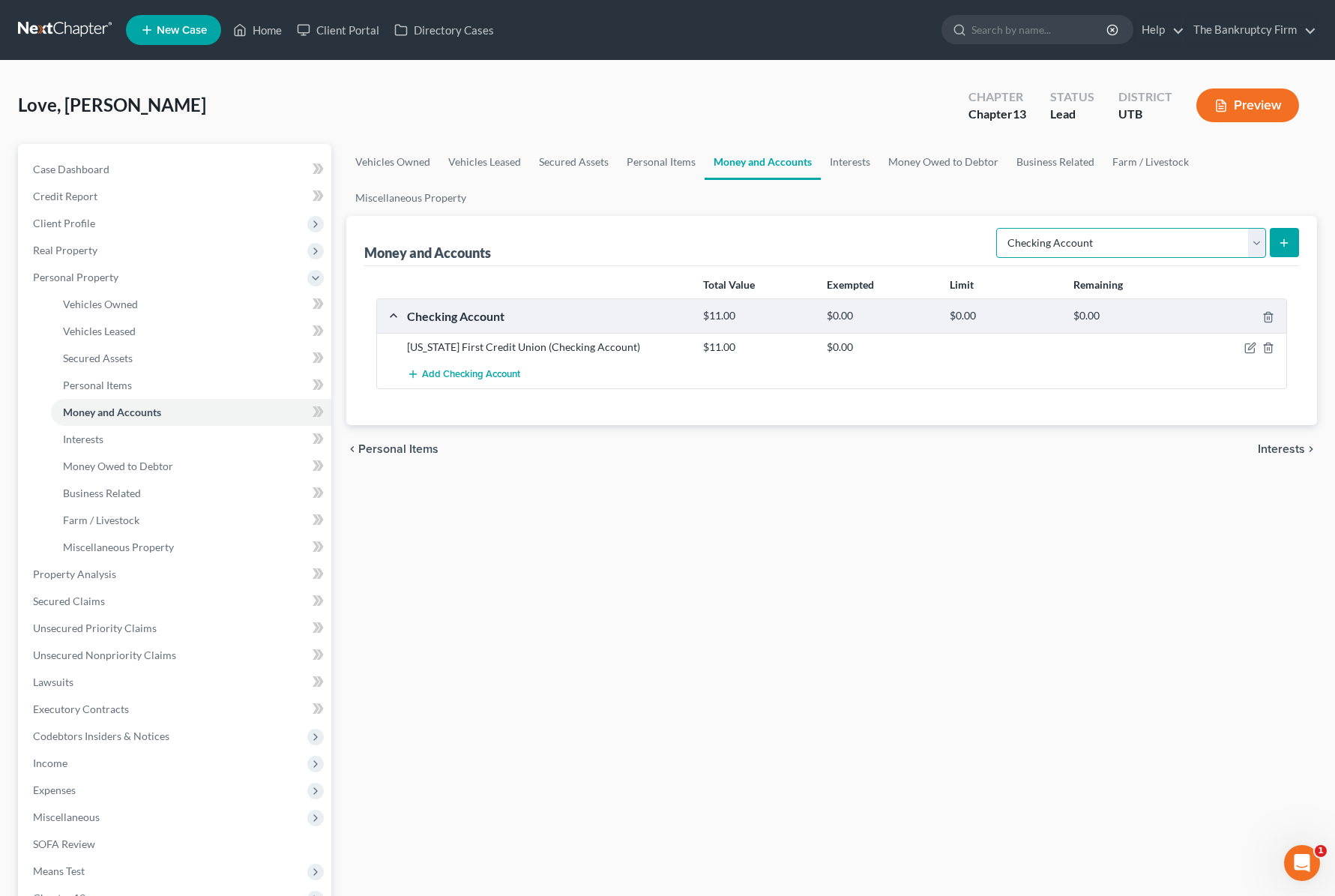
click at [1254, 236] on select "Select Account Type Brokerage Cash on Hand Certificates of Deposit Checking Acc…" at bounding box center [1131, 242] width 270 height 30
click at [1250, 350] on icon "button" at bounding box center [1250, 348] width 12 height 12
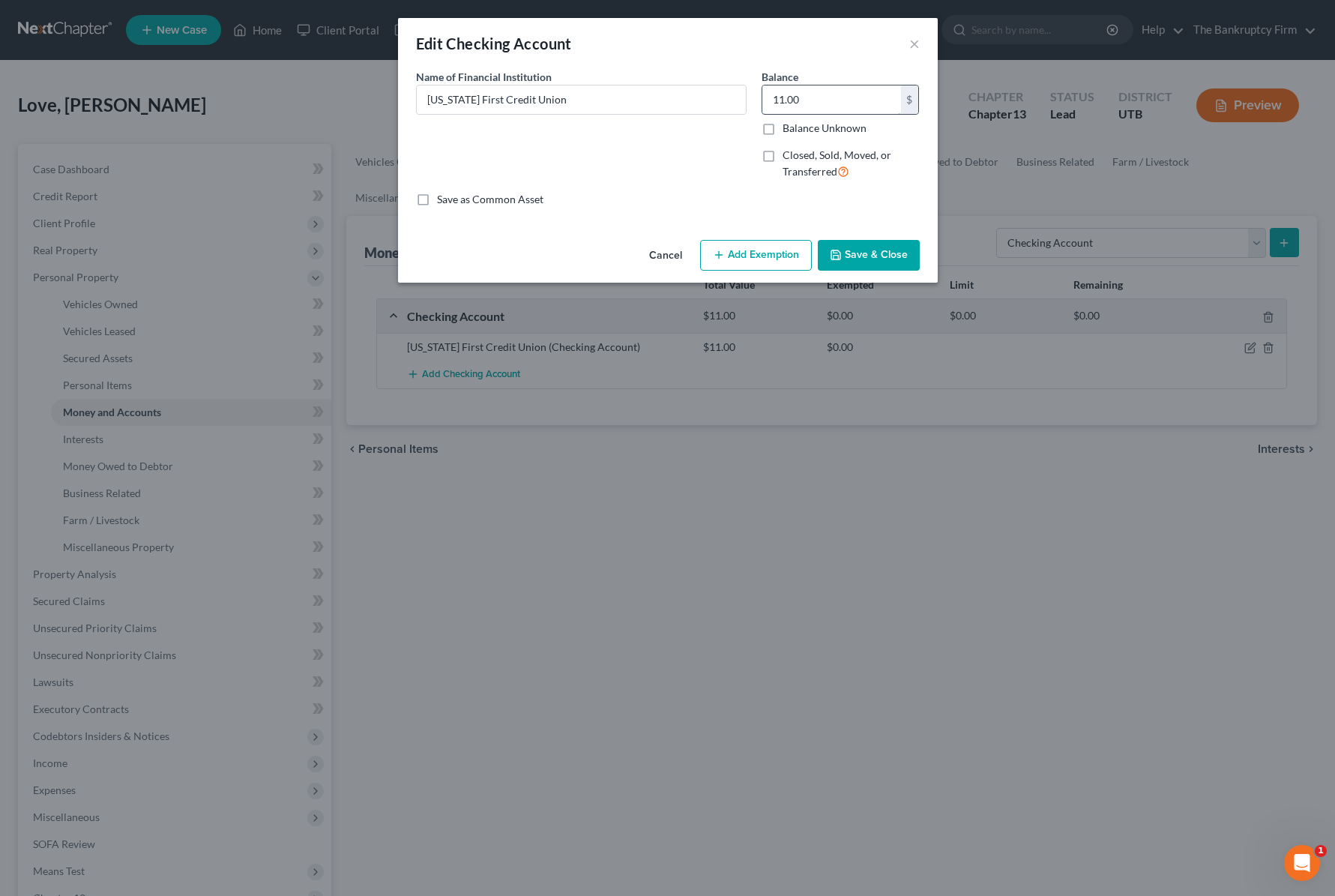
click at [833, 98] on input "11.00" at bounding box center [832, 99] width 139 height 28
click at [820, 98] on input "4.02" at bounding box center [832, 99] width 139 height 28
type input "53.32"
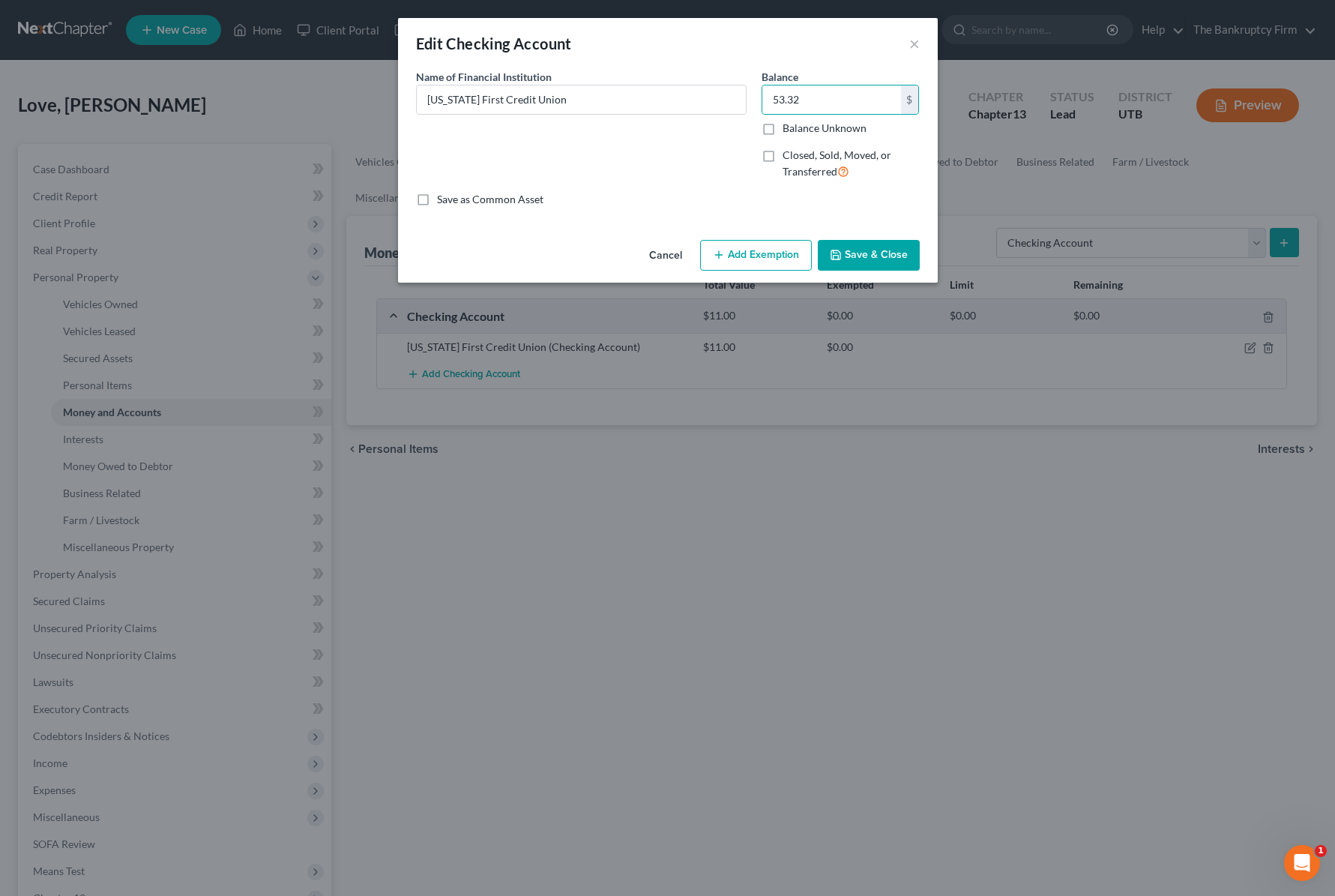
click at [911, 254] on button "Save & Close" at bounding box center [869, 255] width 102 height 31
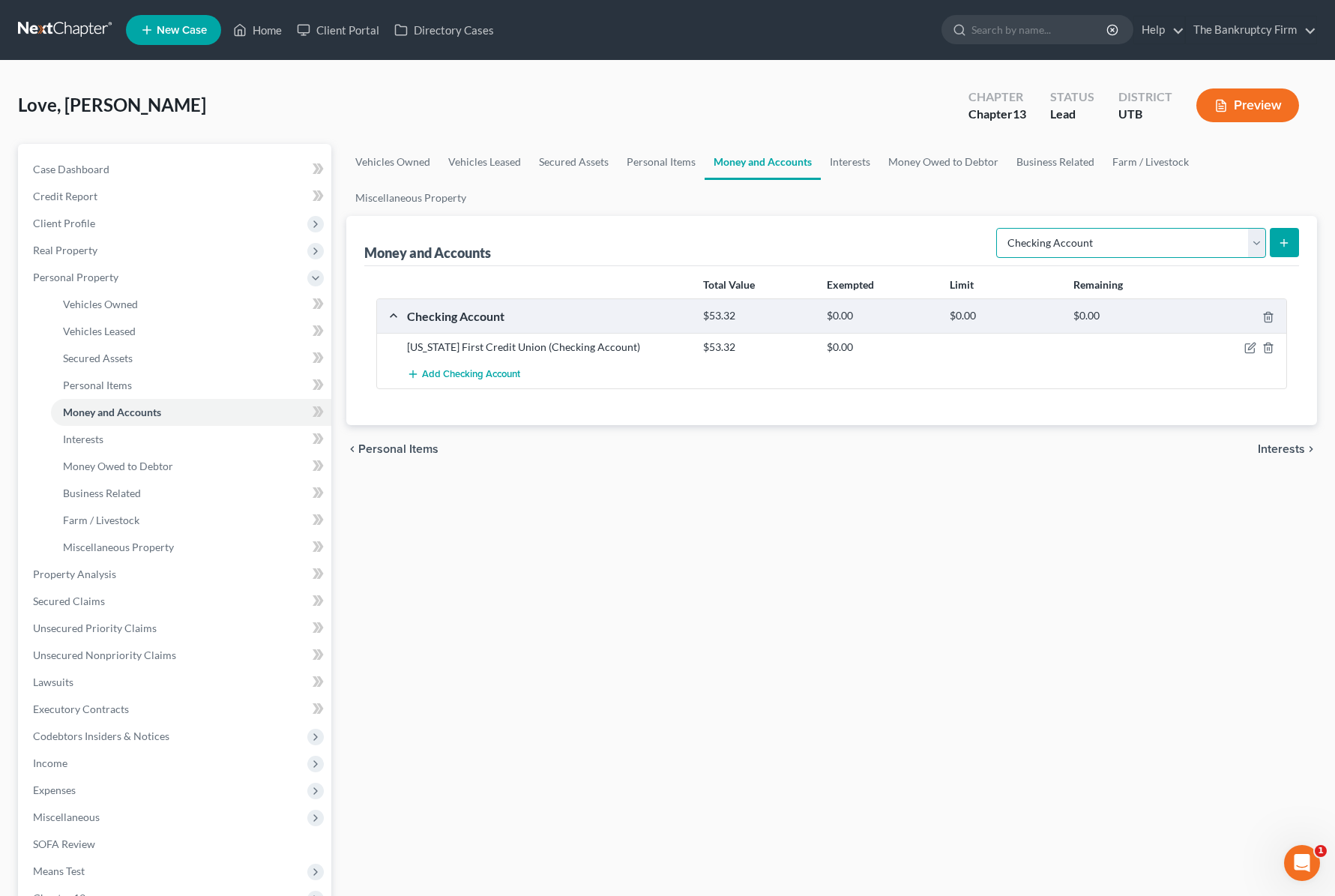
click at [1255, 240] on select "Select Account Type Brokerage Cash on Hand Certificates of Deposit Checking Acc…" at bounding box center [1131, 242] width 270 height 30
select select "money_market"
click at [999, 228] on select "Select Account Type Brokerage Cash on Hand Certificates of Deposit Checking Acc…" at bounding box center [1131, 242] width 270 height 30
click at [1292, 238] on button "submit" at bounding box center [1285, 242] width 29 height 29
click at [1282, 240] on icon "submit" at bounding box center [1284, 243] width 12 height 12
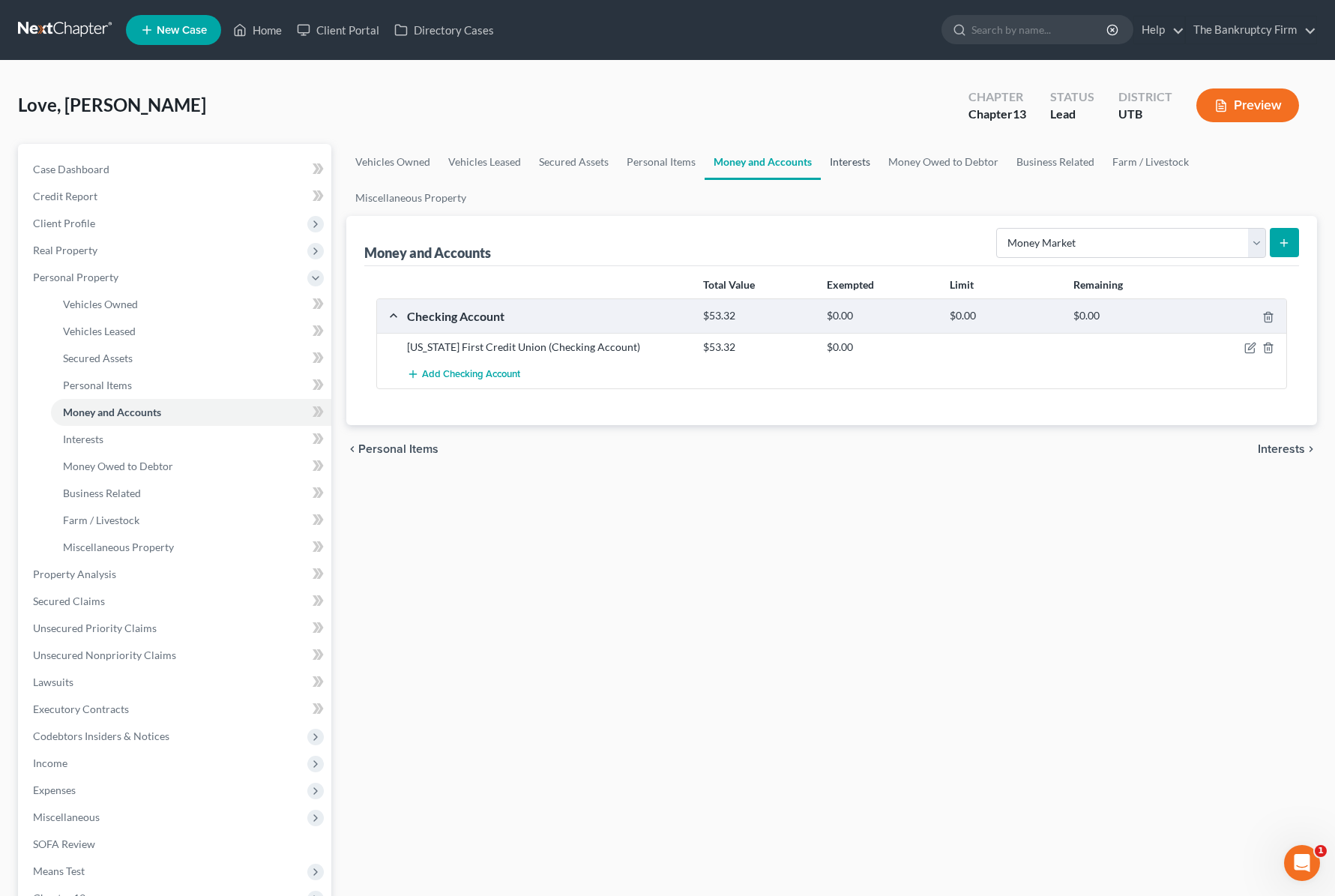
click at [846, 159] on link "Interests" at bounding box center [850, 162] width 59 height 36
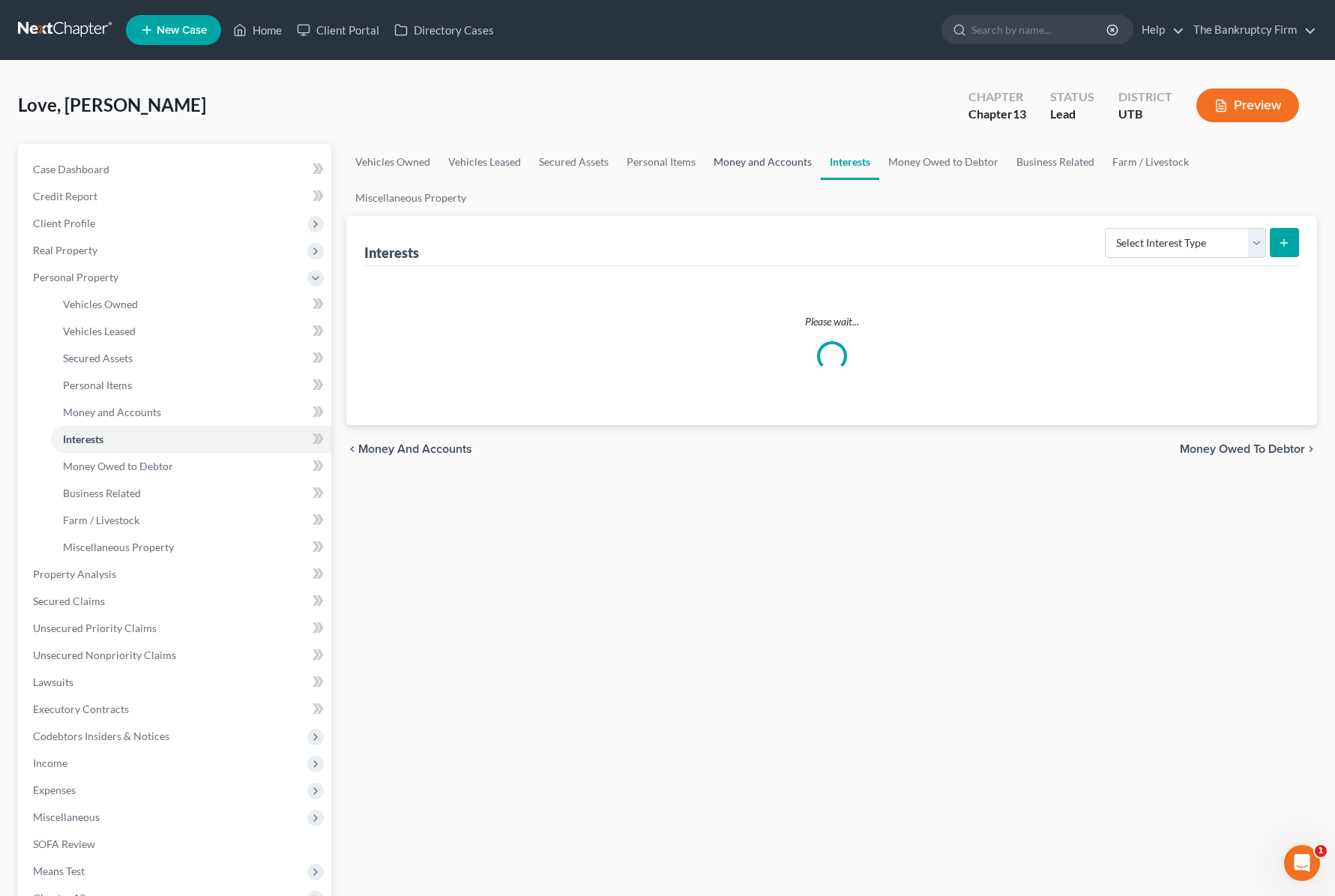
click at [764, 158] on link "Money and Accounts" at bounding box center [763, 162] width 116 height 36
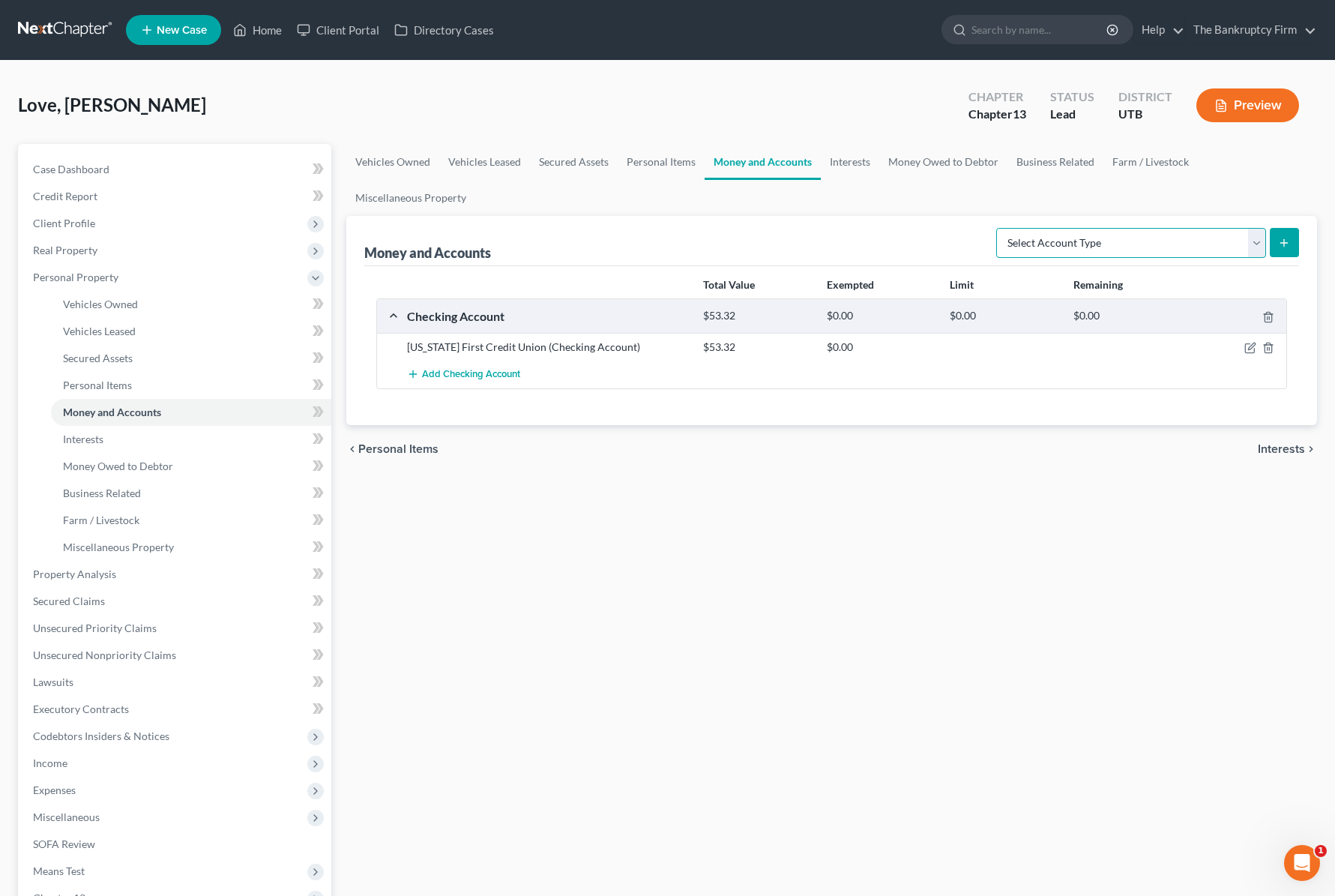
click at [1259, 238] on select "Select Account Type Brokerage Cash on Hand Certificates of Deposit Checking Acc…" at bounding box center [1131, 242] width 270 height 30
select select "money_market"
click at [999, 228] on select "Select Account Type Brokerage Cash on Hand Certificates of Deposit Checking Acc…" at bounding box center [1131, 242] width 270 height 30
click at [1281, 238] on icon "submit" at bounding box center [1284, 243] width 12 height 12
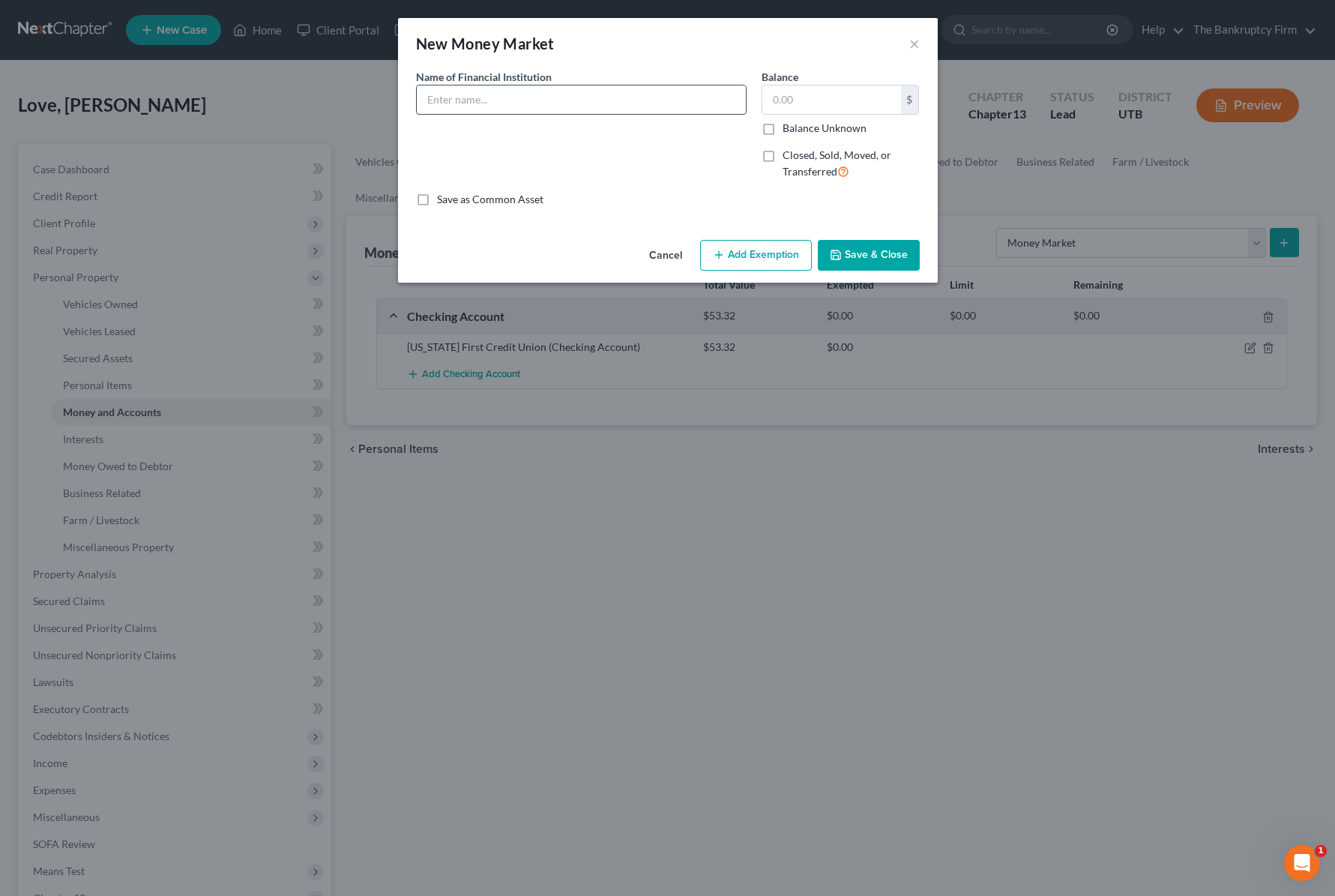
click at [510, 98] on input "text" at bounding box center [581, 99] width 329 height 28
type input "[US_STATE] First Credit Union"
type input "3"
type input "4"
type input "11.25"
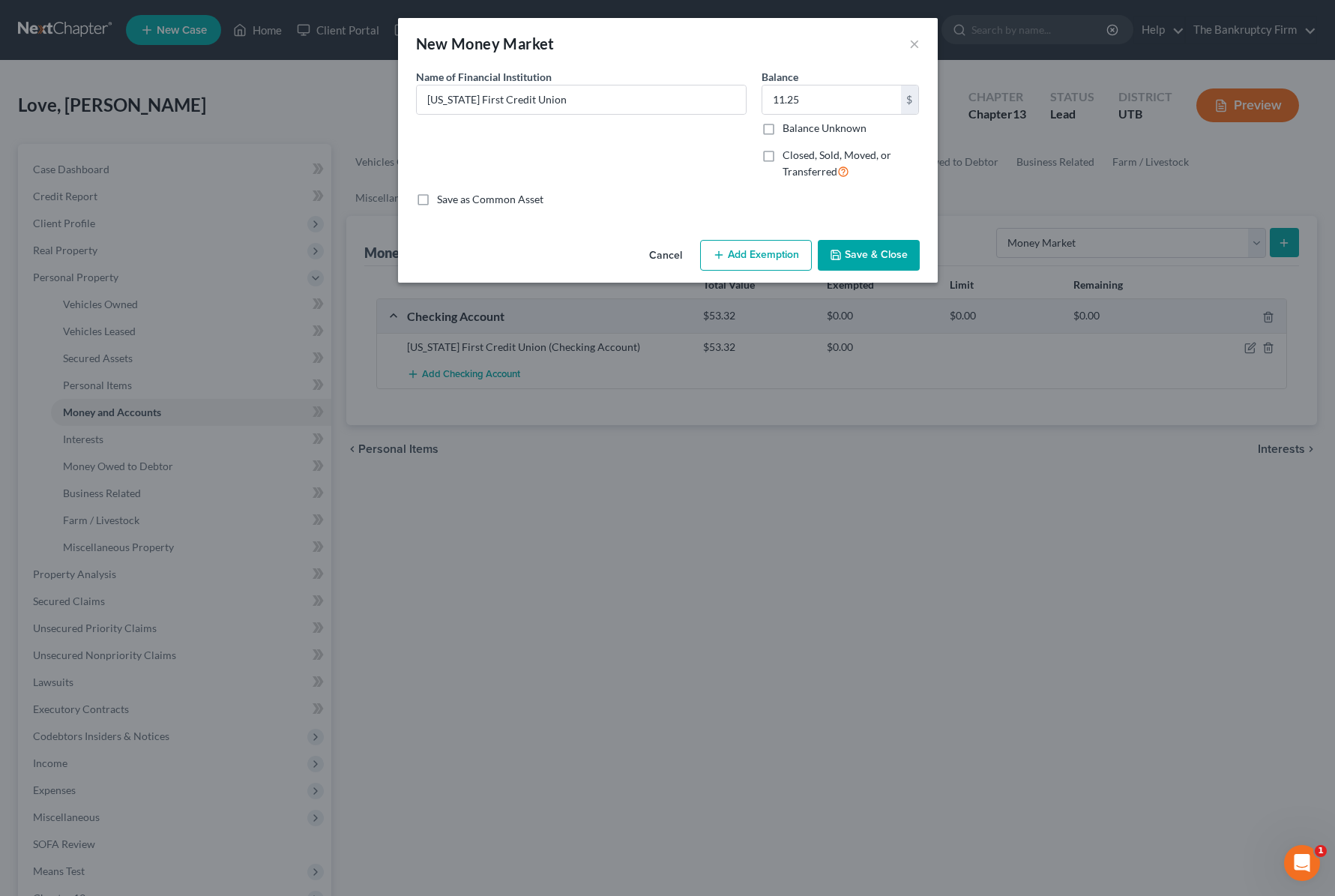
click at [898, 251] on button "Save & Close" at bounding box center [869, 255] width 102 height 31
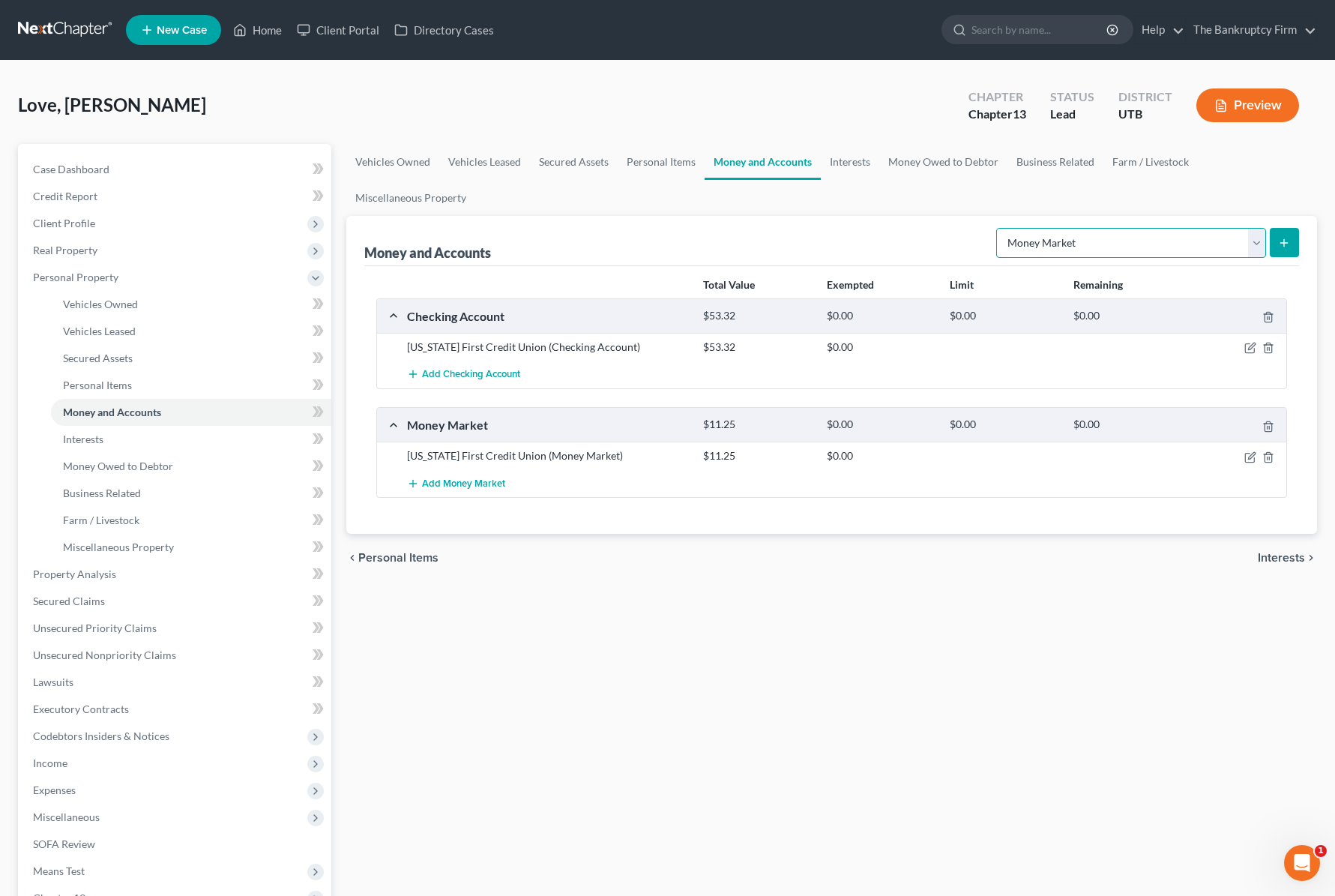
click at [1247, 238] on select "Select Account Type Brokerage Cash on Hand Certificates of Deposit Checking Acc…" at bounding box center [1131, 242] width 270 height 30
click at [999, 228] on select "Select Account Type Brokerage Cash on Hand Certificates of Deposit Checking Acc…" at bounding box center [1131, 242] width 270 height 30
click at [1234, 240] on select "Select Account Type Brokerage Cash on Hand Certificates of Deposit Checking Acc…" at bounding box center [1131, 242] width 270 height 30
select select "savings"
click at [999, 228] on select "Select Account Type Brokerage Cash on Hand Certificates of Deposit Checking Acc…" at bounding box center [1131, 242] width 270 height 30
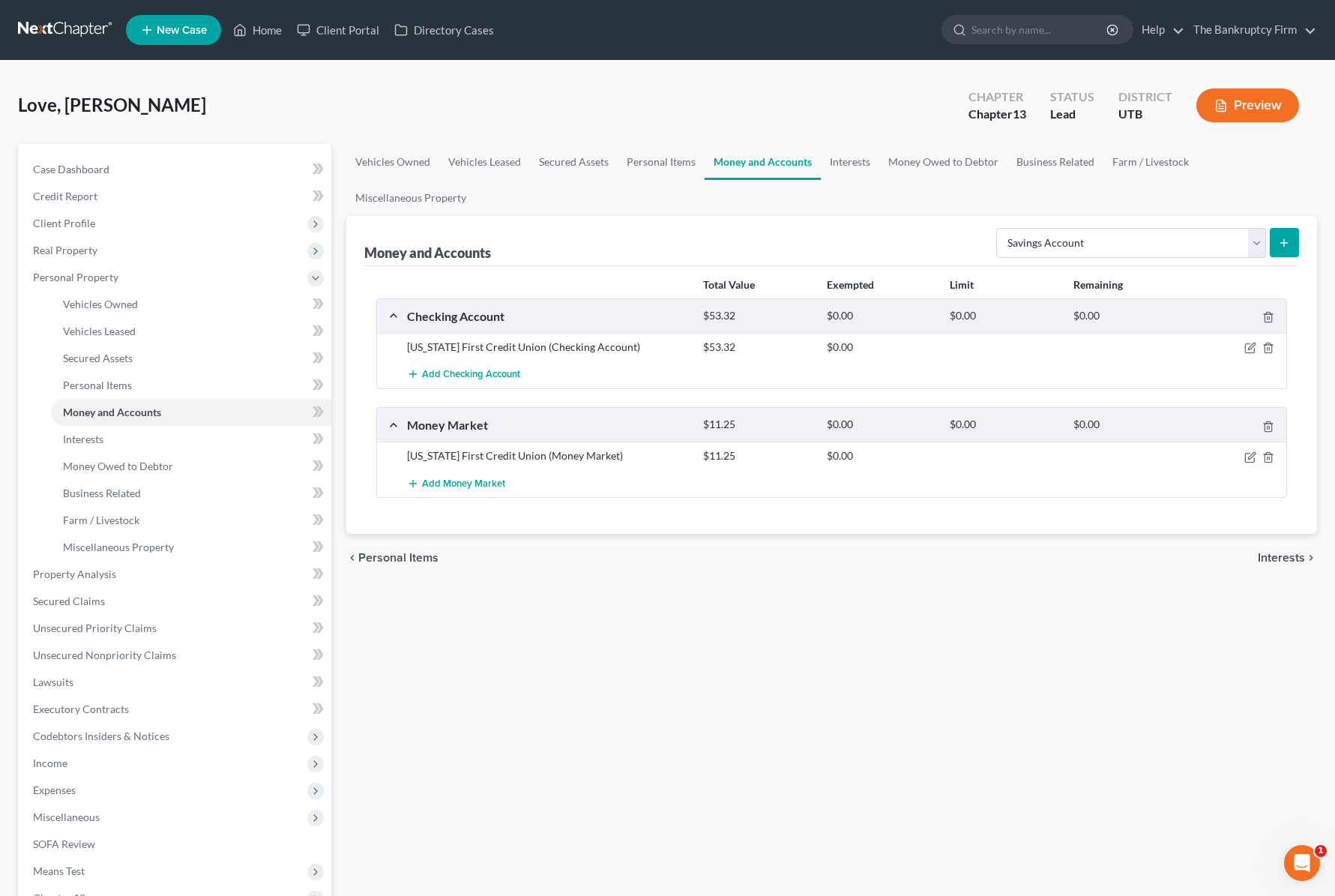
click at [1283, 241] on icon "submit" at bounding box center [1284, 243] width 12 height 12
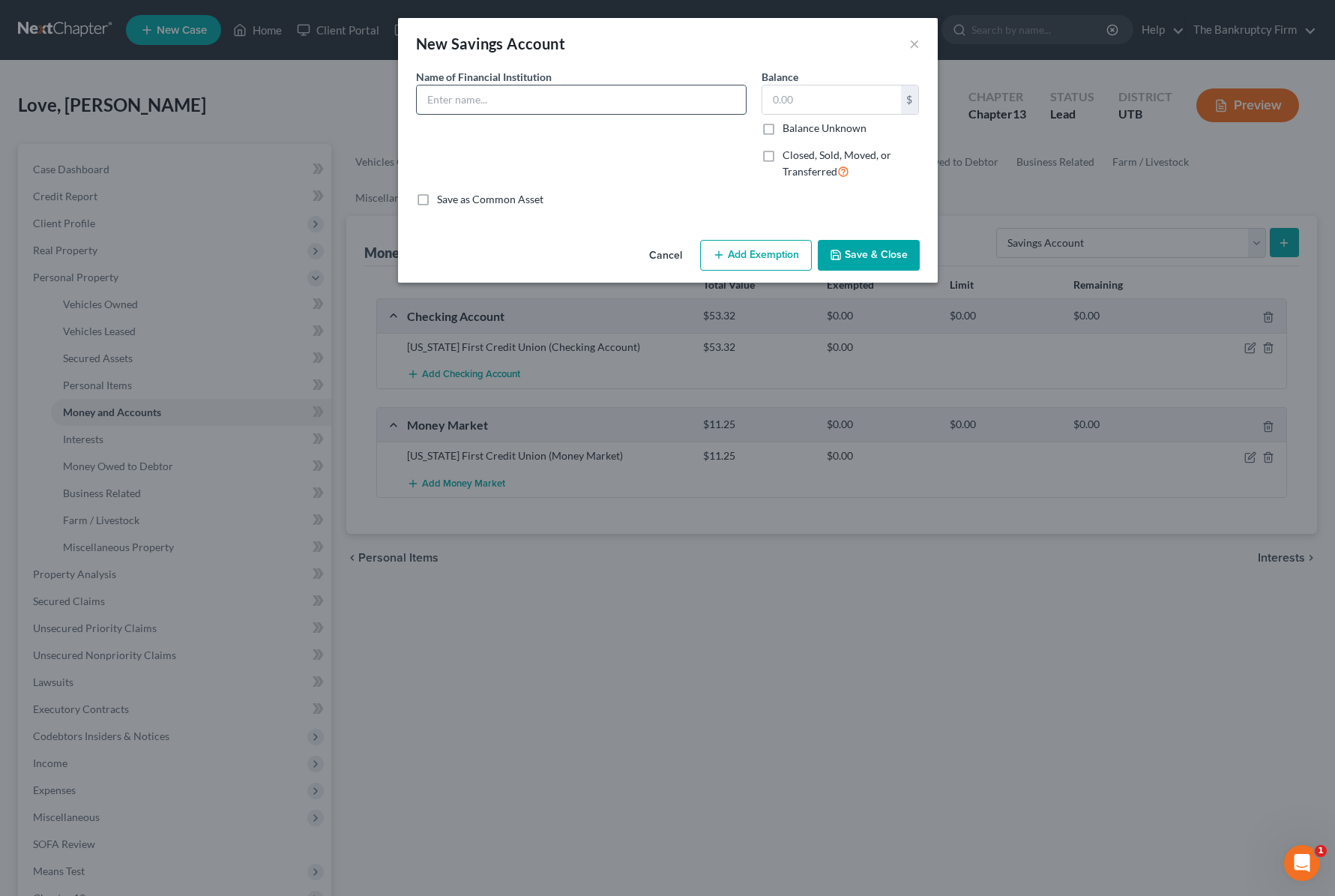
click at [523, 98] on input "text" at bounding box center [581, 99] width 329 height 28
type input "[US_STATE] First Credit Union"
type input "1.00"
click at [901, 243] on button "Save & Close" at bounding box center [869, 255] width 102 height 31
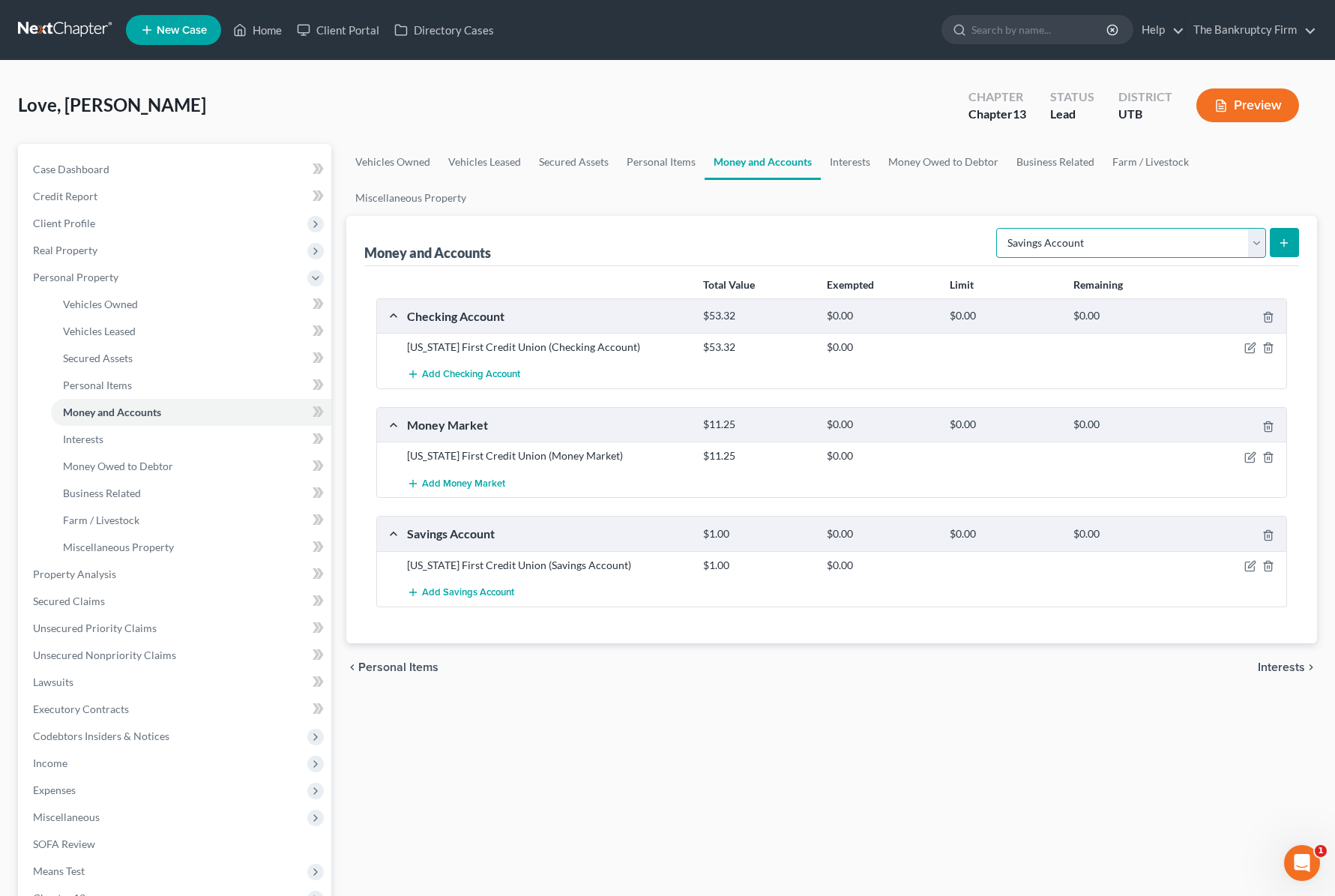
click at [1193, 241] on select "Select Account Type Brokerage Cash on Hand Certificates of Deposit Checking Acc…" at bounding box center [1131, 242] width 270 height 30
select select "other"
click at [999, 228] on select "Select Account Type Brokerage Cash on Hand Certificates of Deposit Checking Acc…" at bounding box center [1131, 242] width 270 height 30
click at [1292, 240] on button "submit" at bounding box center [1285, 242] width 29 height 29
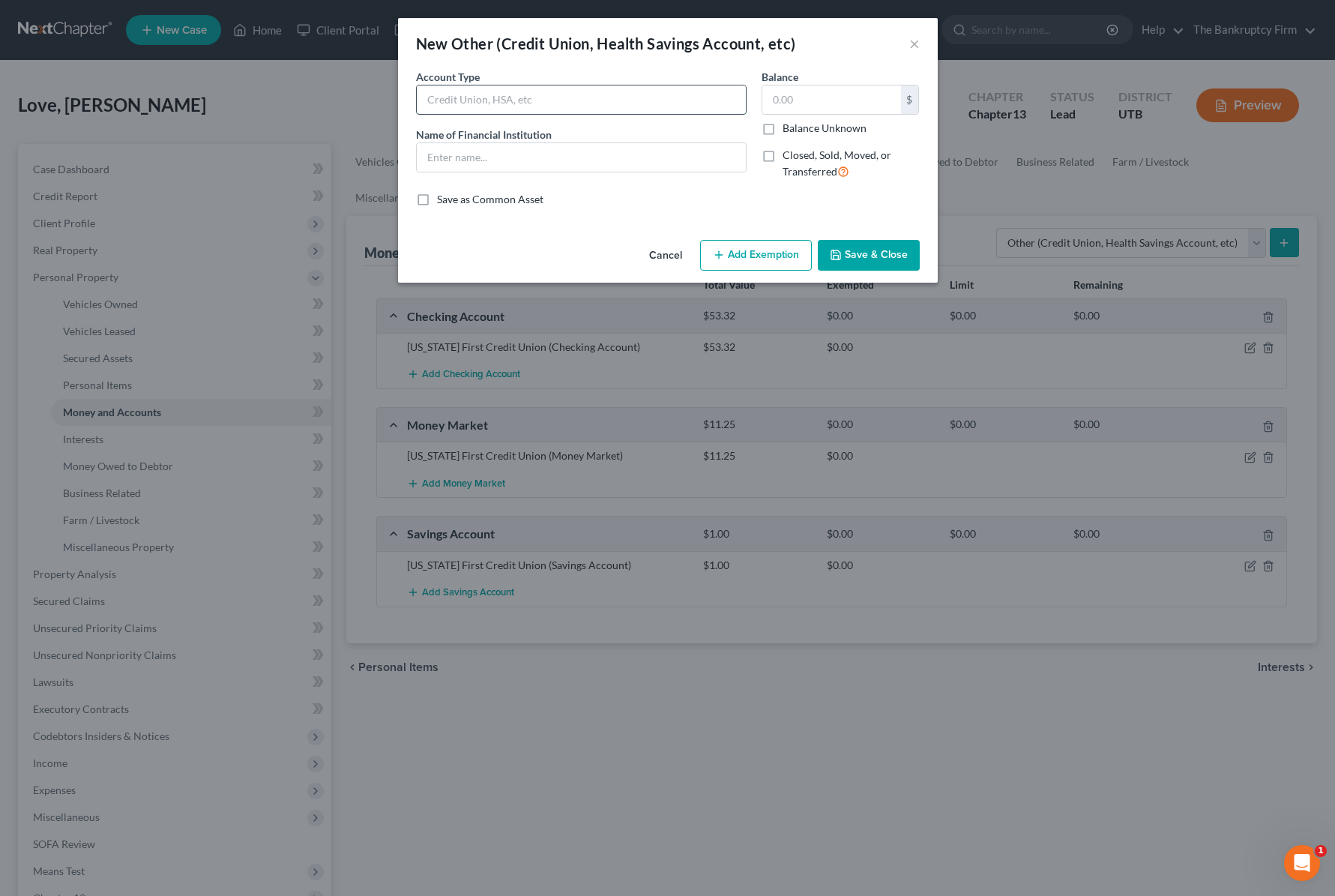
click at [528, 96] on input "text" at bounding box center [581, 99] width 329 height 28
type input "Venmo"
click at [889, 241] on button "Save & Close" at bounding box center [869, 255] width 102 height 31
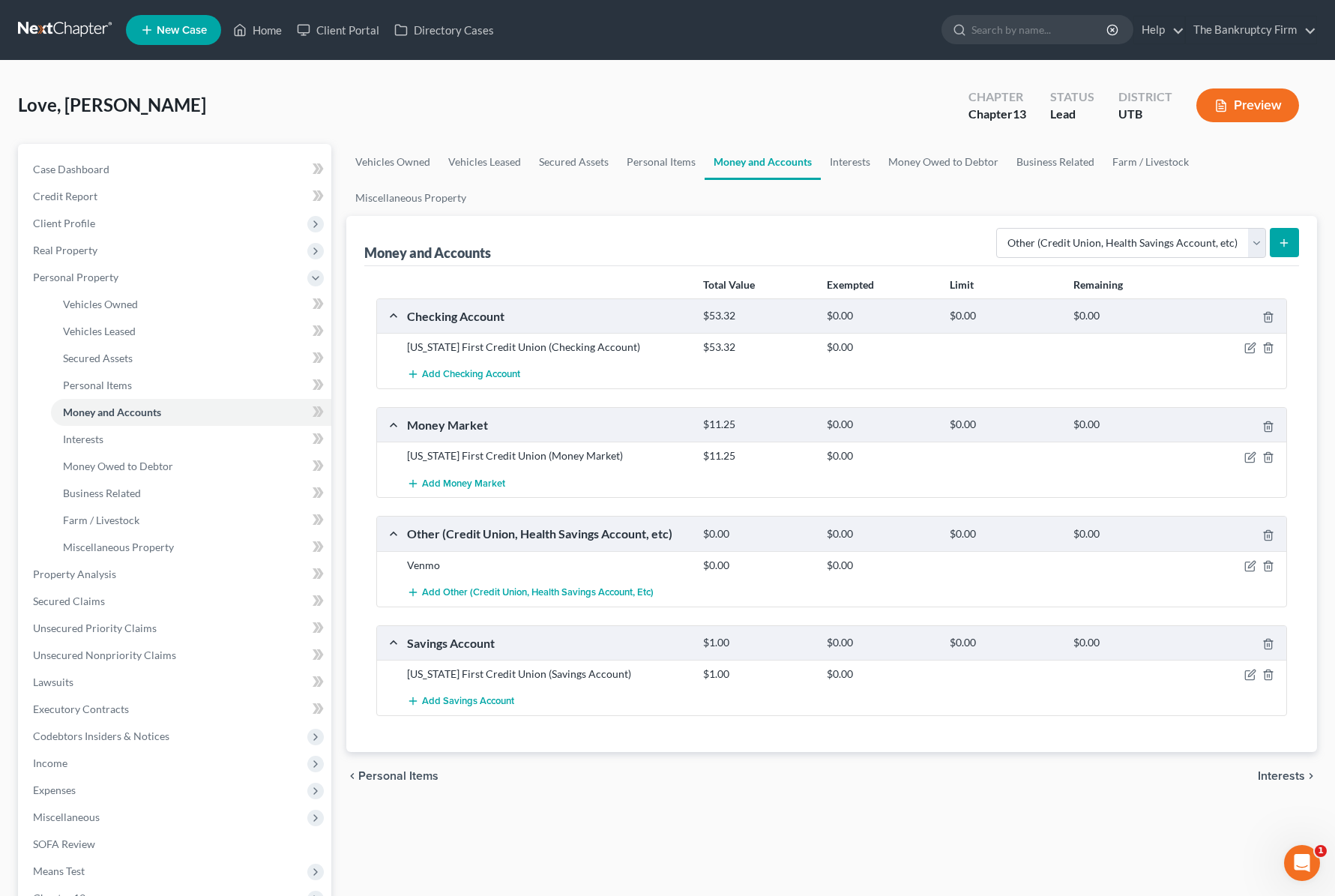
click at [901, 210] on ul "Vehicles Owned Vehicles Leased Secured Assets Personal Items Money and Accounts…" at bounding box center [832, 180] width 971 height 72
click at [1282, 233] on button "submit" at bounding box center [1285, 242] width 29 height 29
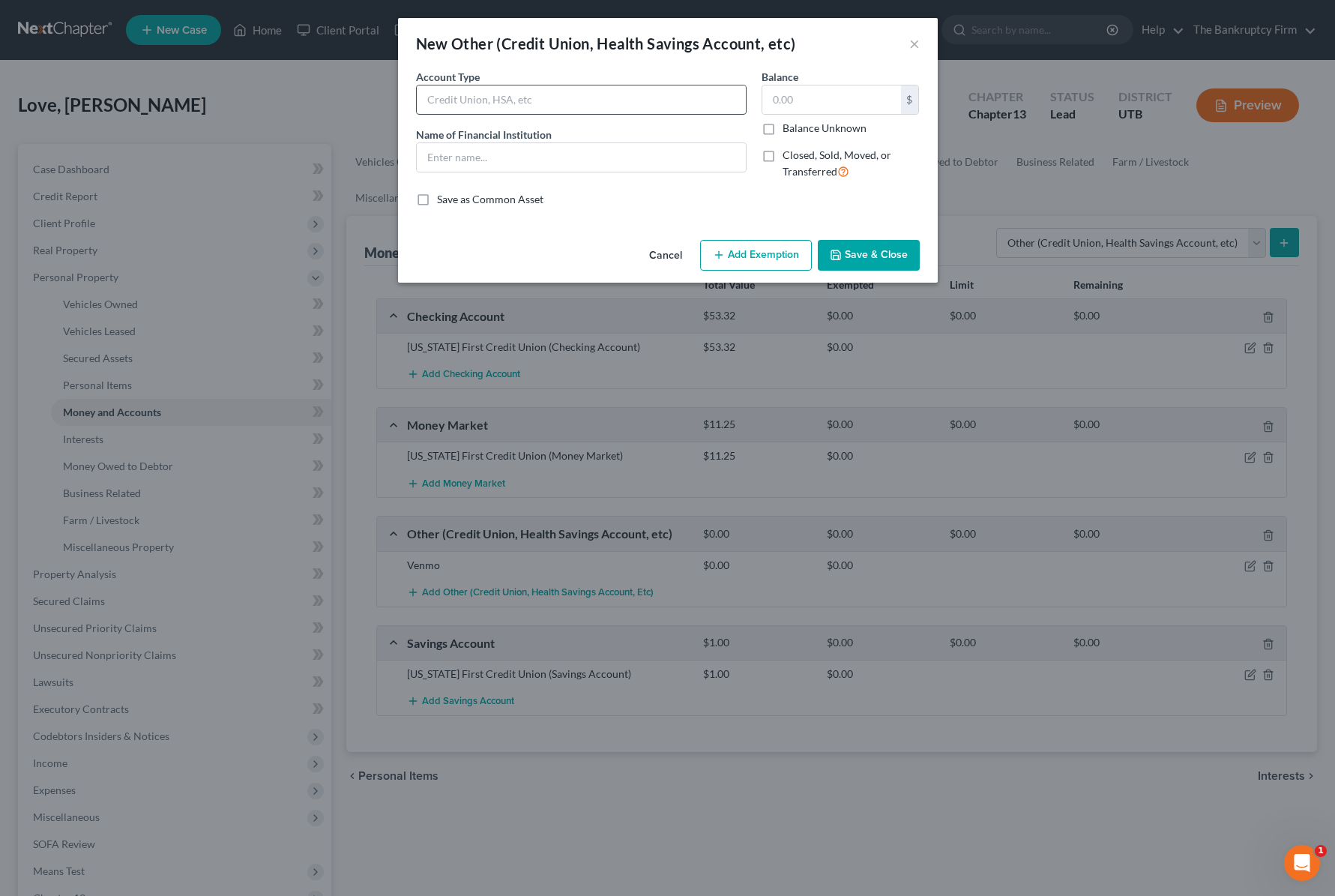
click at [533, 96] on input "text" at bounding box center [581, 99] width 329 height 28
type input "Cash App"
click at [533, 96] on input "Cash App" at bounding box center [581, 99] width 329 height 28
click at [892, 256] on button "Save & Close" at bounding box center [869, 255] width 102 height 31
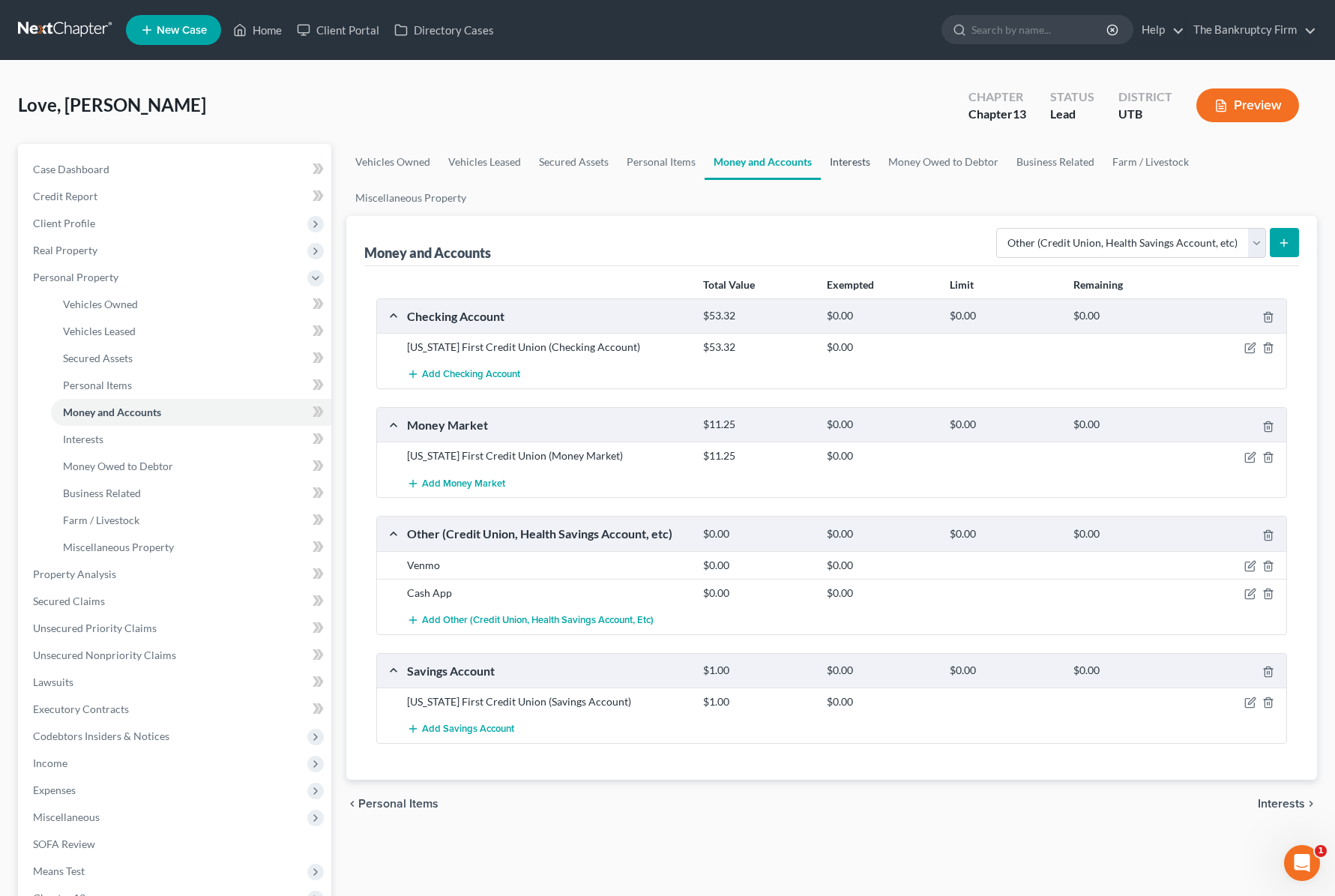
click at [848, 162] on link "Interests" at bounding box center [850, 162] width 59 height 36
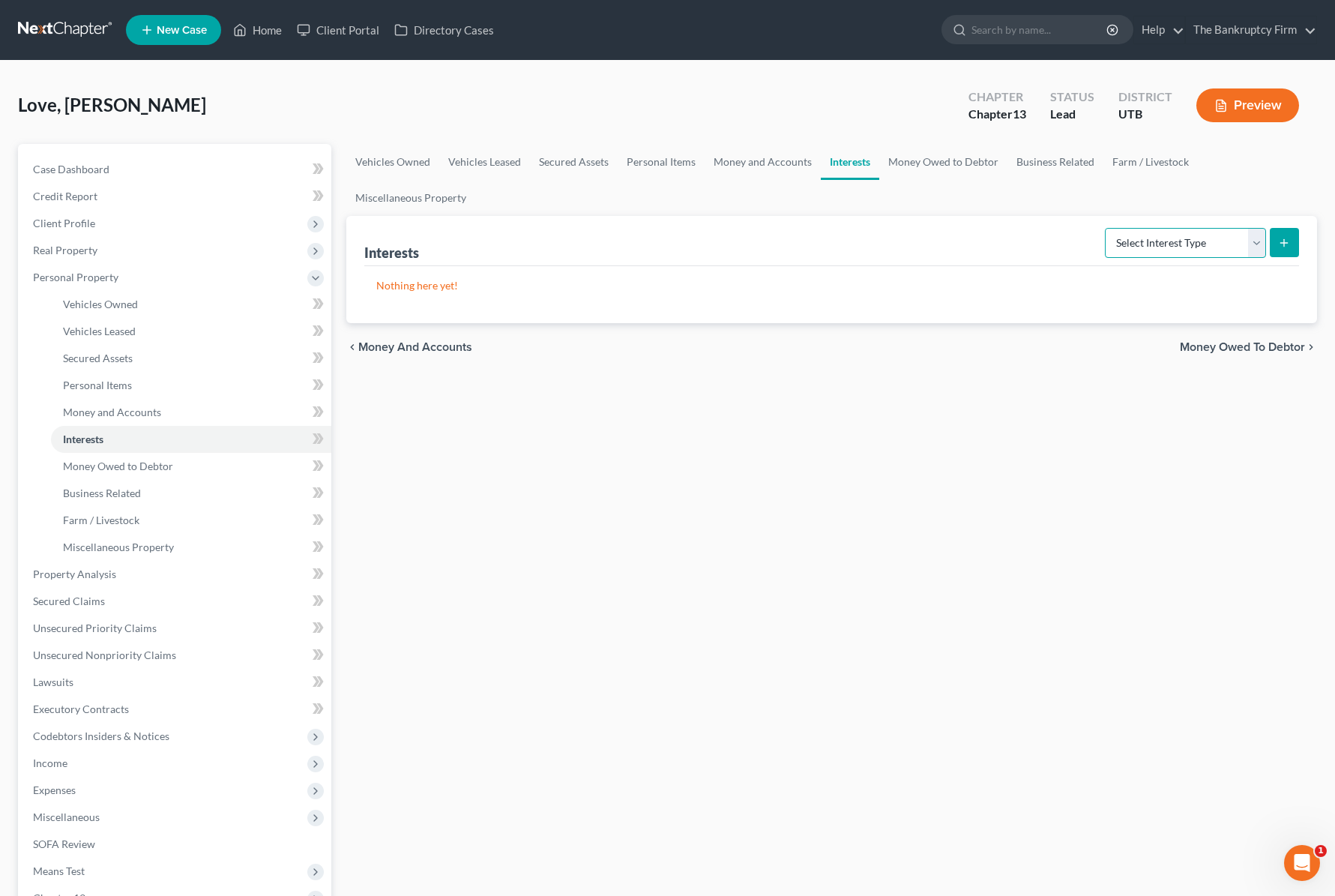
click at [1258, 239] on select "Select Interest Type 401K Annuity Bond Education IRA Government Bond Government…" at bounding box center [1186, 242] width 162 height 30
select select "401k"
click at [1106, 228] on select "Select Interest Type 401K Annuity Bond Education IRA Government Bond Government…" at bounding box center [1186, 242] width 162 height 30
click at [1290, 243] on icon "submit" at bounding box center [1284, 243] width 12 height 12
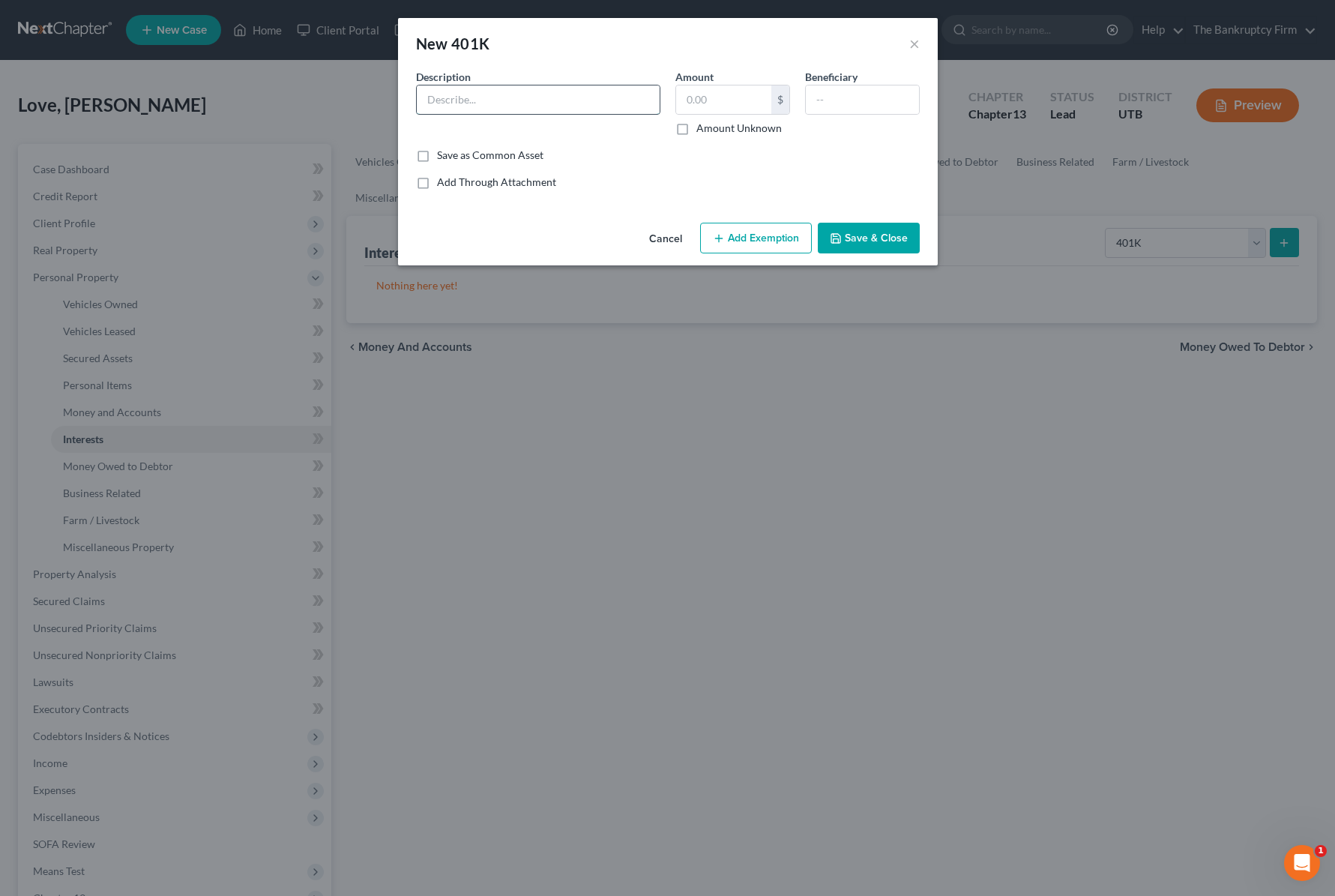
click at [558, 98] on input "text" at bounding box center [538, 99] width 243 height 28
type input "TSP"
type input "13,000"
click at [767, 240] on button "Add Exemption" at bounding box center [756, 238] width 112 height 31
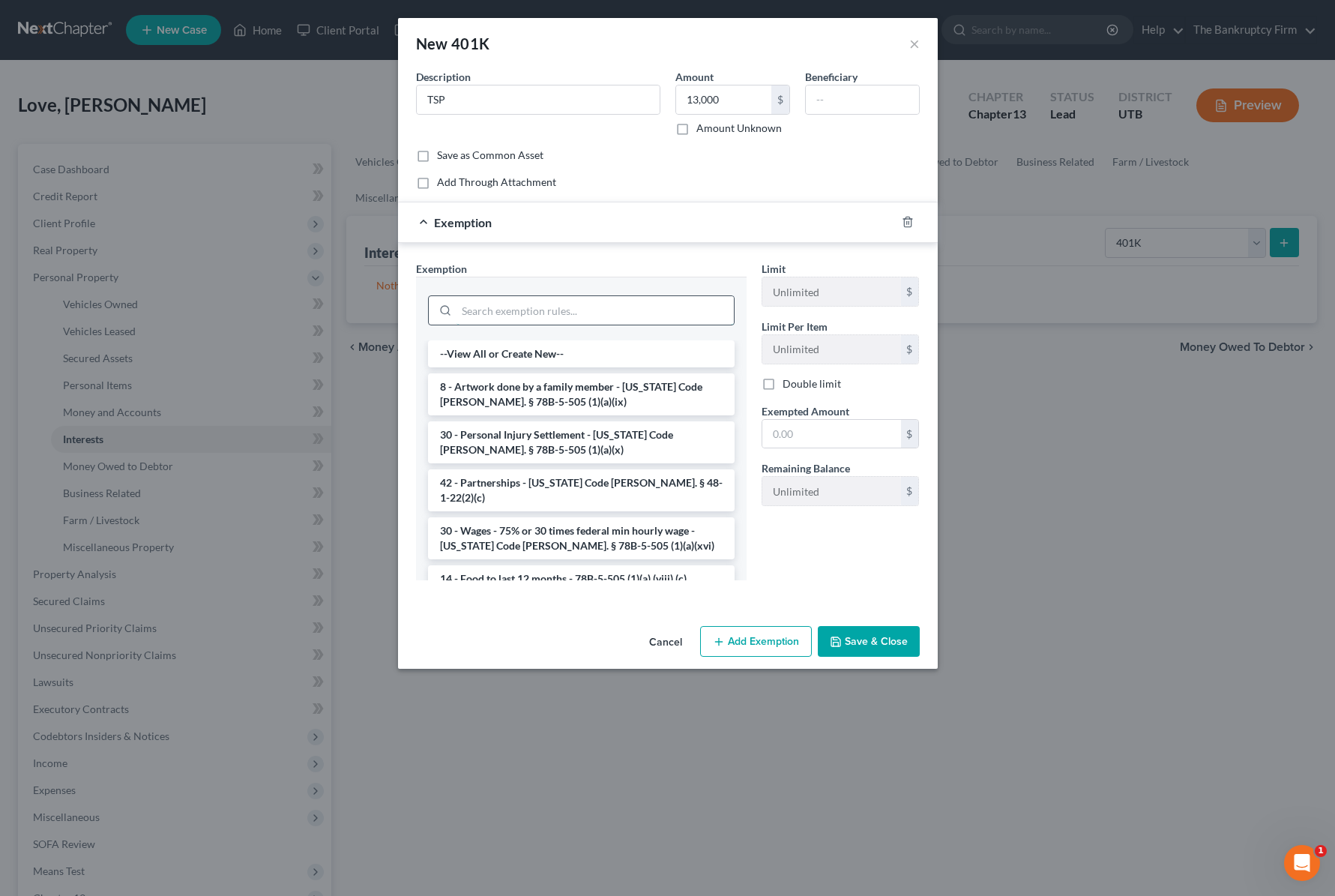
click at [546, 306] on input "search" at bounding box center [595, 310] width 277 height 28
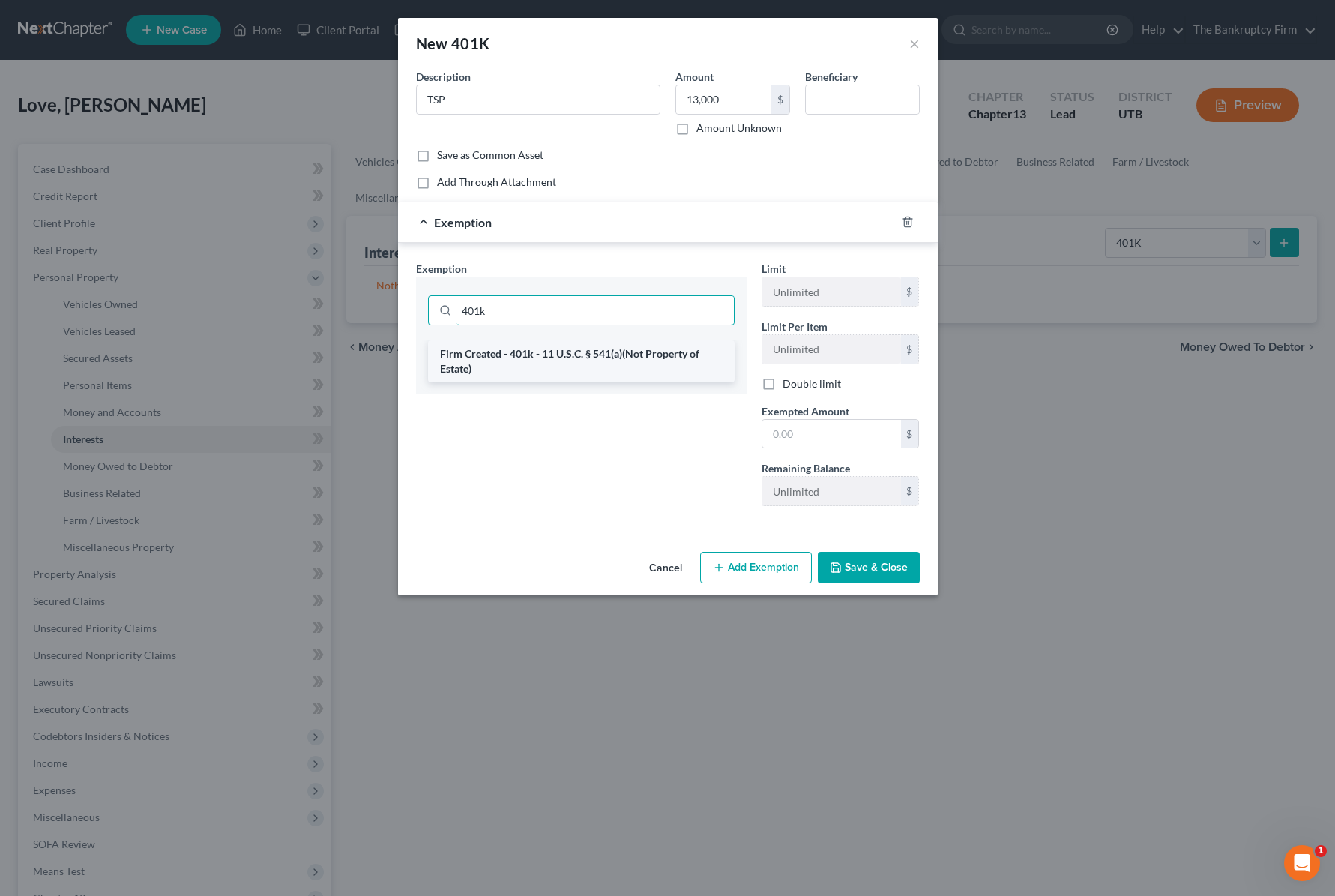
type input "401k"
click at [491, 356] on li "Firm Created - 401k - 11 U.S.C. § 541(a)(Not Property of Estate)" at bounding box center [581, 361] width 306 height 42
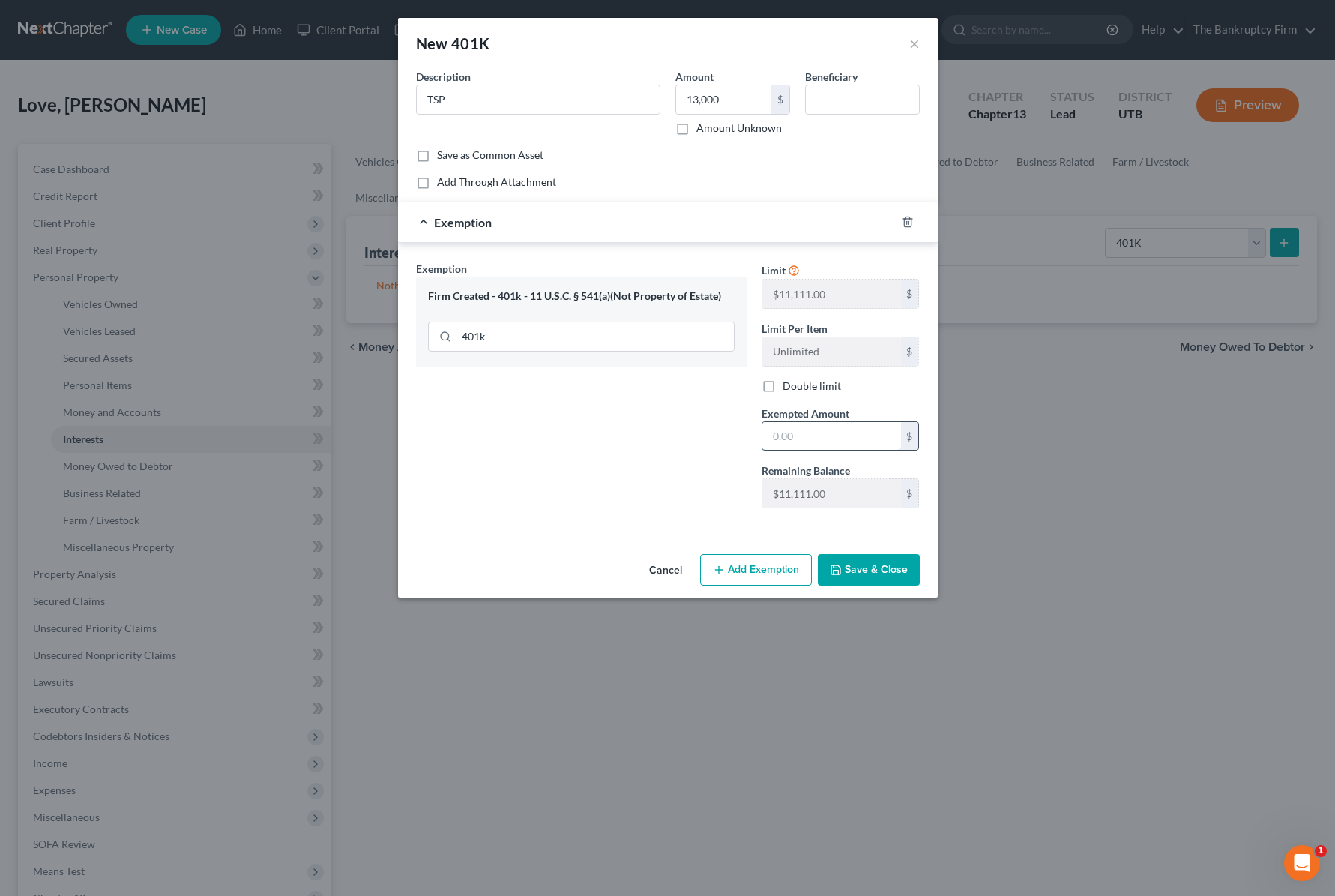
click at [811, 439] on input "text" at bounding box center [832, 436] width 139 height 28
type input "13,000"
click at [890, 577] on button "Save & Close" at bounding box center [869, 569] width 102 height 31
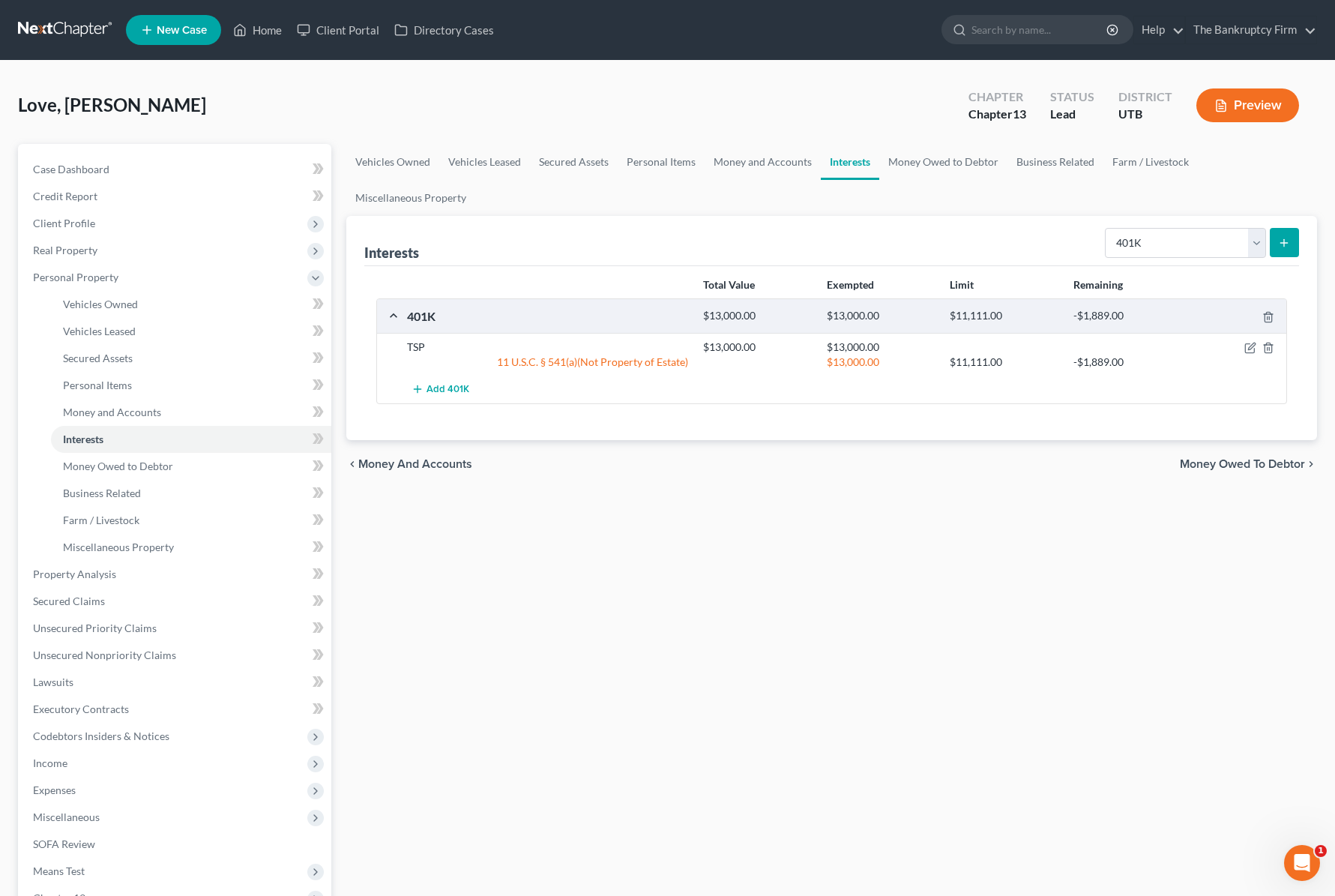
drag, startPoint x: 613, startPoint y: 229, endPoint x: 814, endPoint y: 190, distance: 204.7
click at [613, 229] on div "Interests Select Interest Type 401K Annuity Bond Education IRA Government Bond …" at bounding box center [831, 241] width 935 height 50
click at [756, 165] on link "Money and Accounts" at bounding box center [763, 162] width 116 height 36
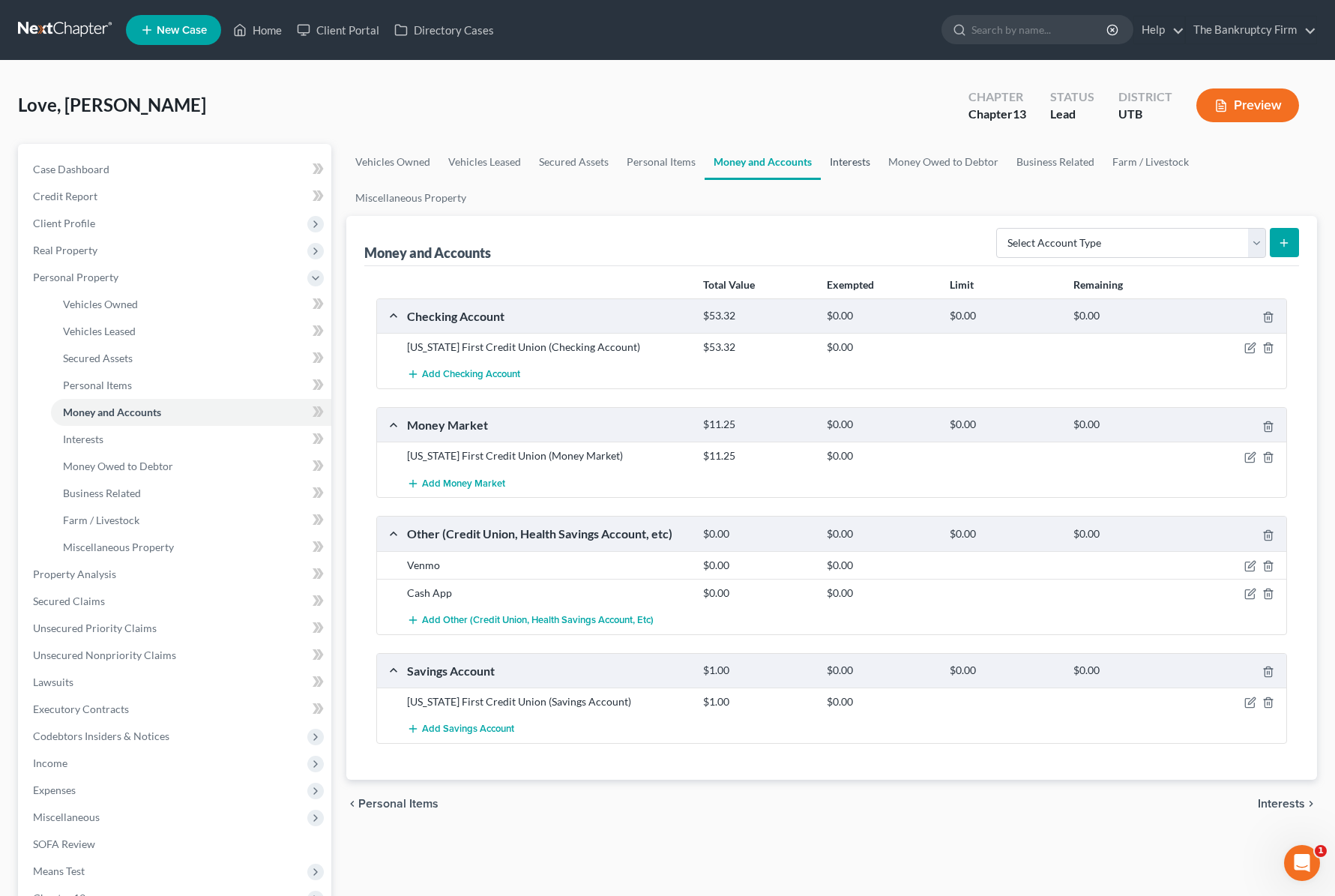
click at [844, 164] on link "Interests" at bounding box center [850, 162] width 59 height 36
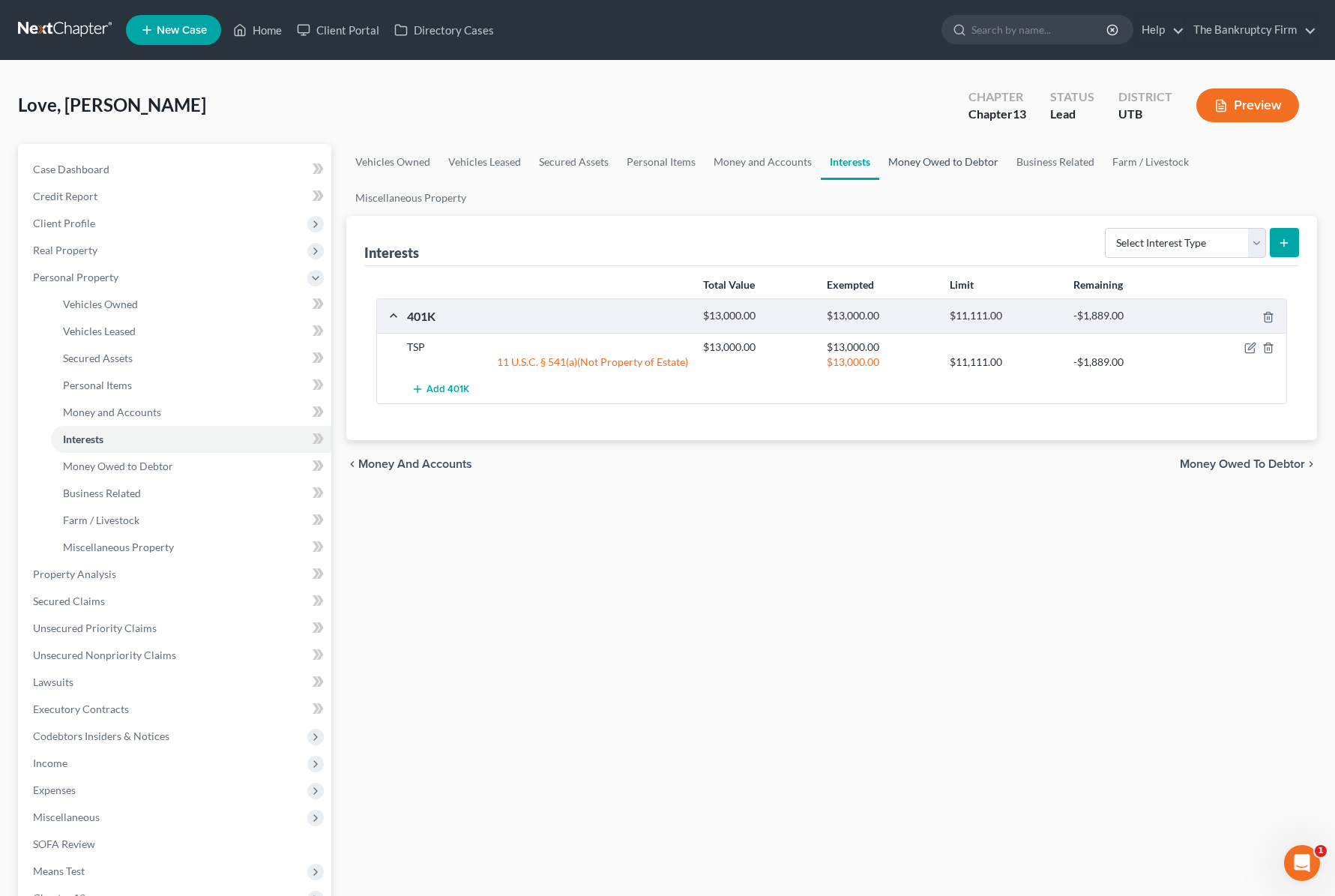
click at [931, 160] on link "Money Owed to Debtor" at bounding box center [943, 162] width 128 height 36
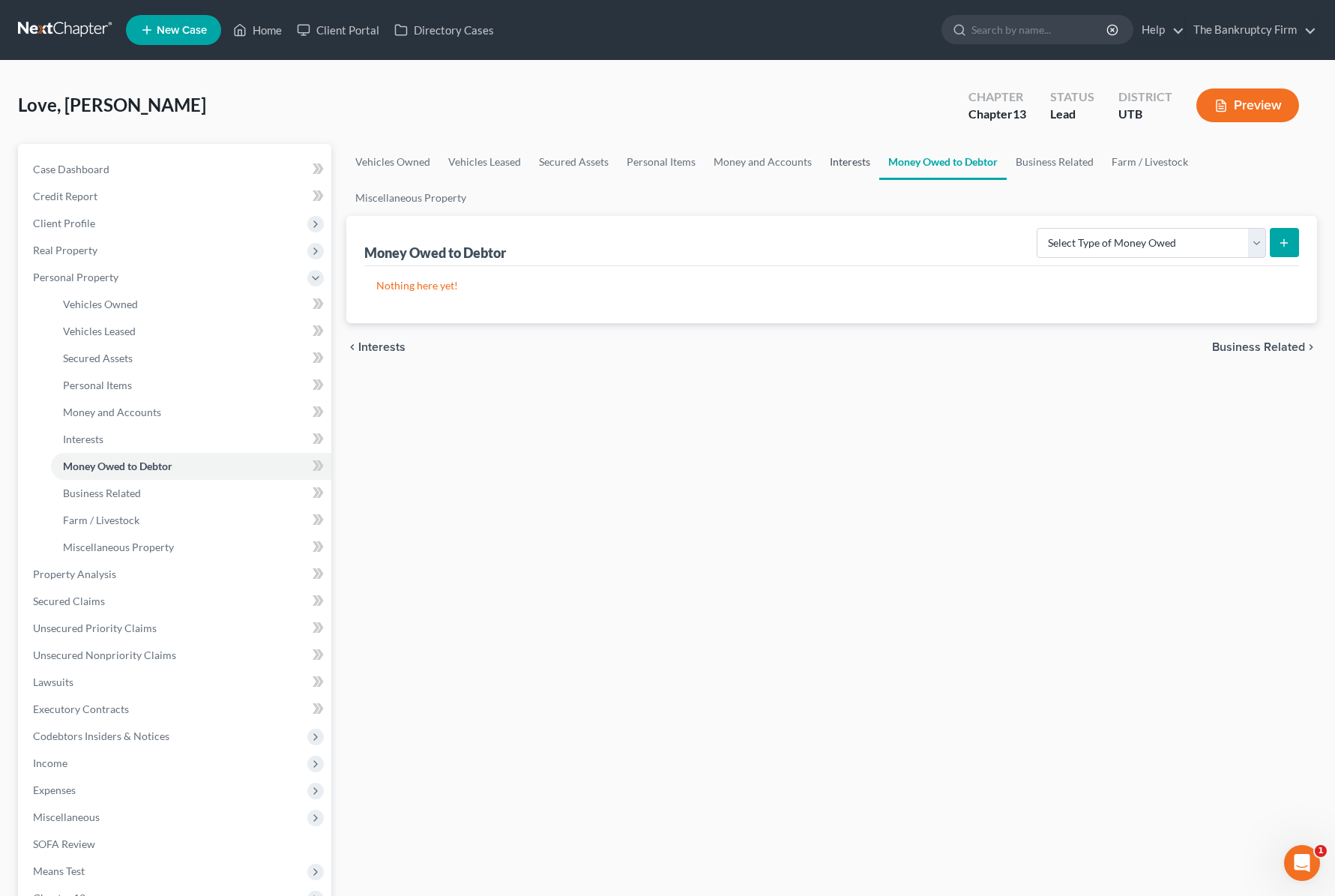
click at [844, 158] on link "Interests" at bounding box center [850, 162] width 59 height 36
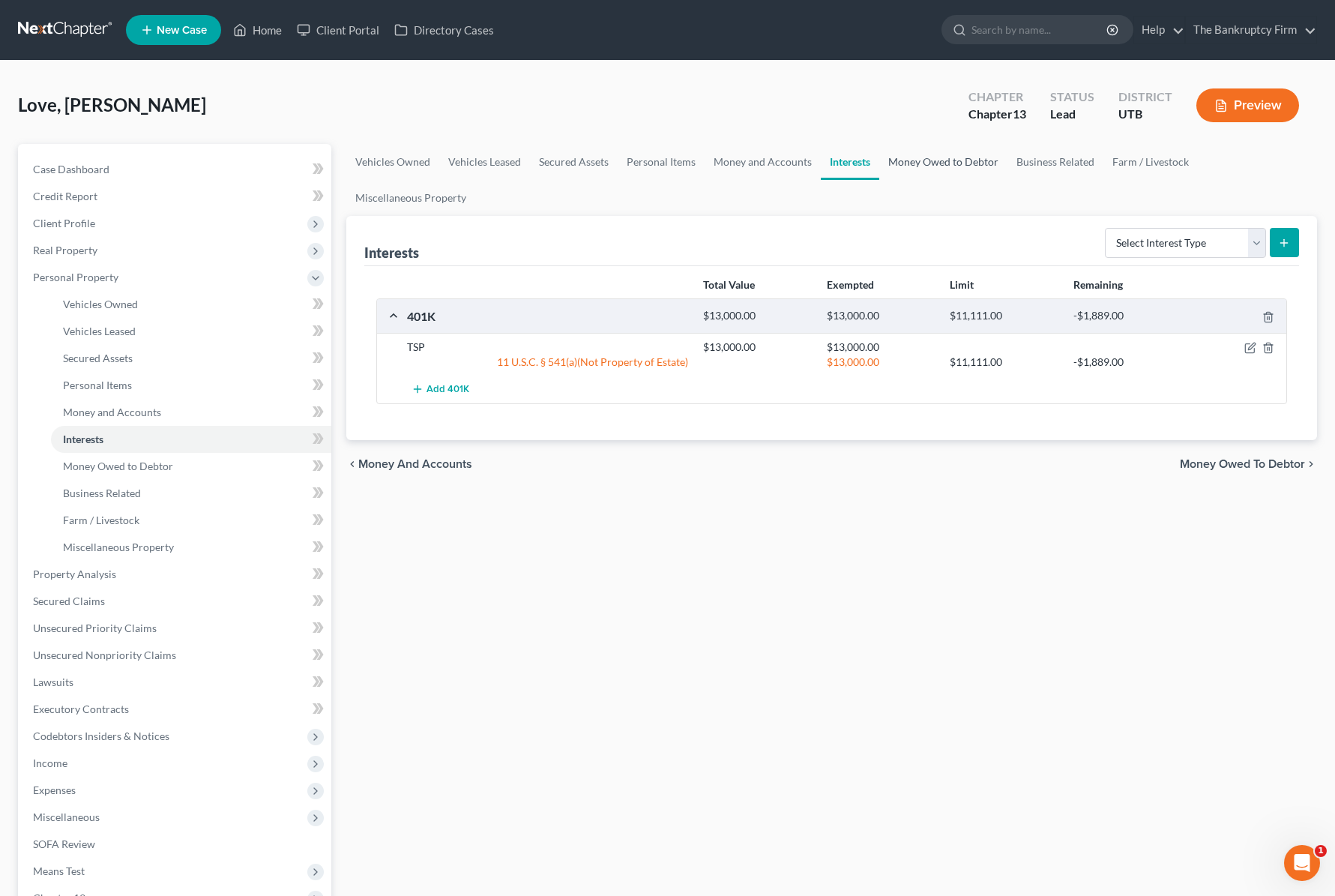
click at [933, 162] on link "Money Owed to Debtor" at bounding box center [943, 162] width 128 height 36
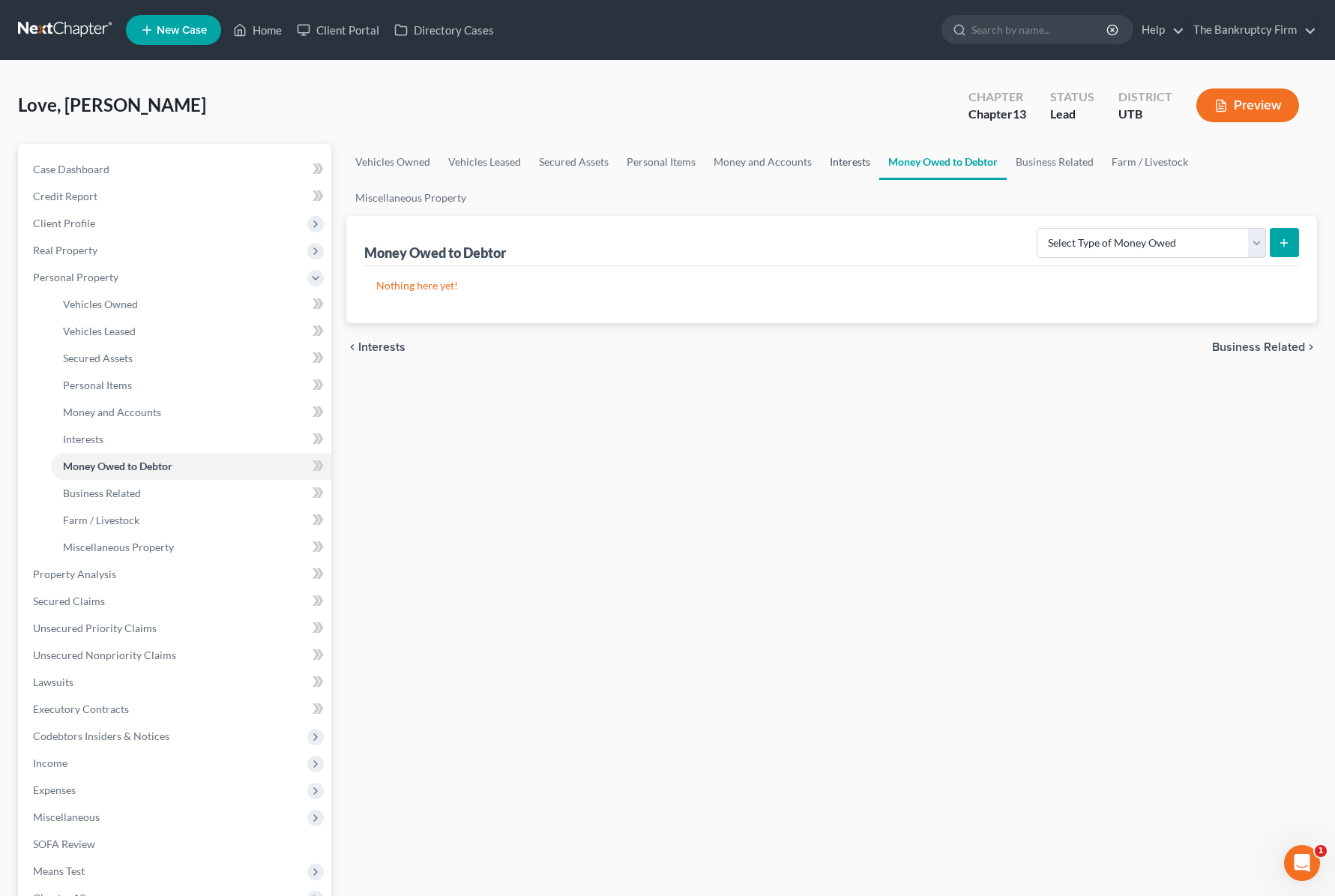
click at [836, 159] on link "Interests" at bounding box center [850, 162] width 59 height 36
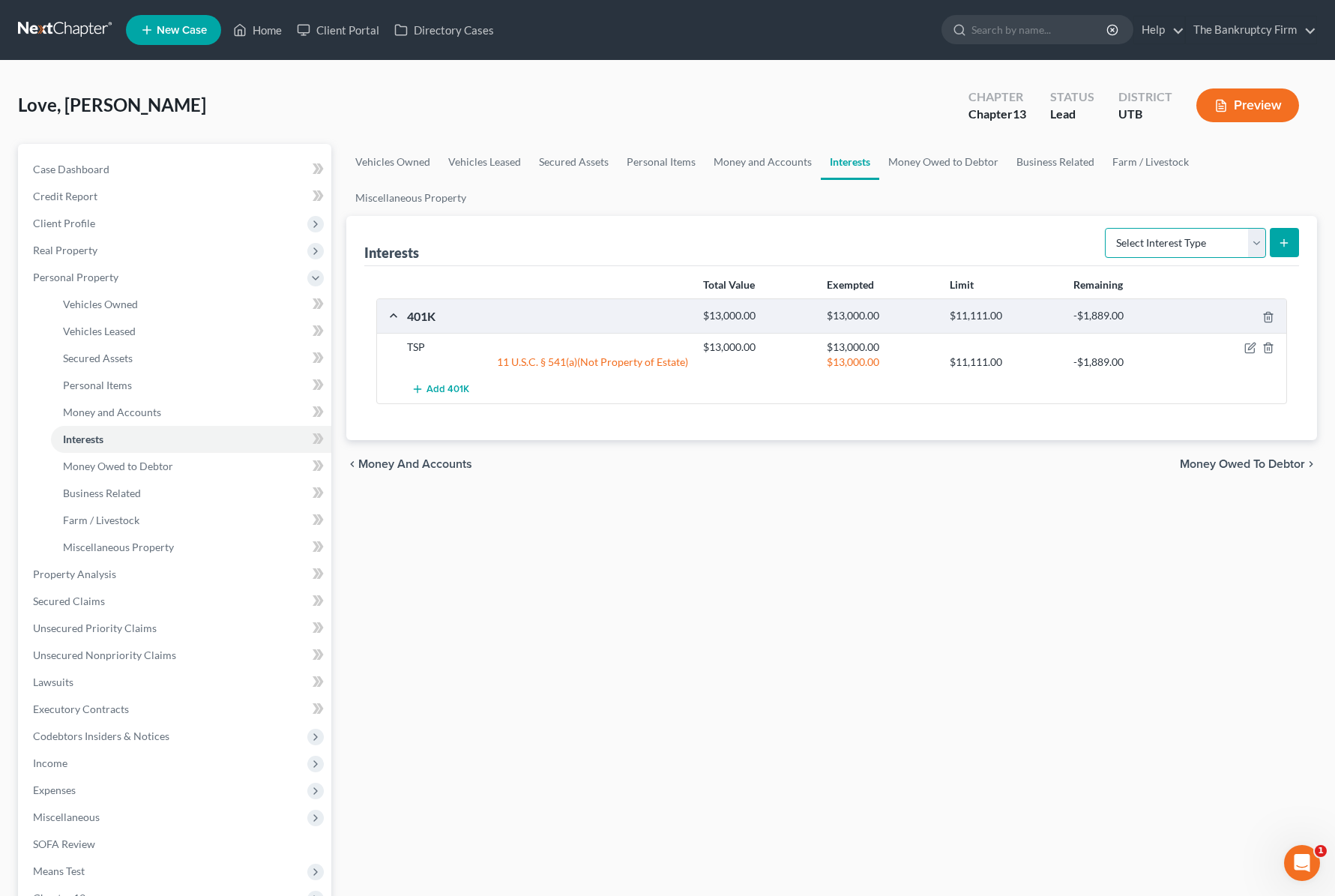
click at [1263, 241] on select "Select Interest Type 401K Annuity Bond Education IRA Government Bond Government…" at bounding box center [1186, 242] width 162 height 30
click at [946, 158] on link "Money Owed to Debtor" at bounding box center [943, 162] width 128 height 36
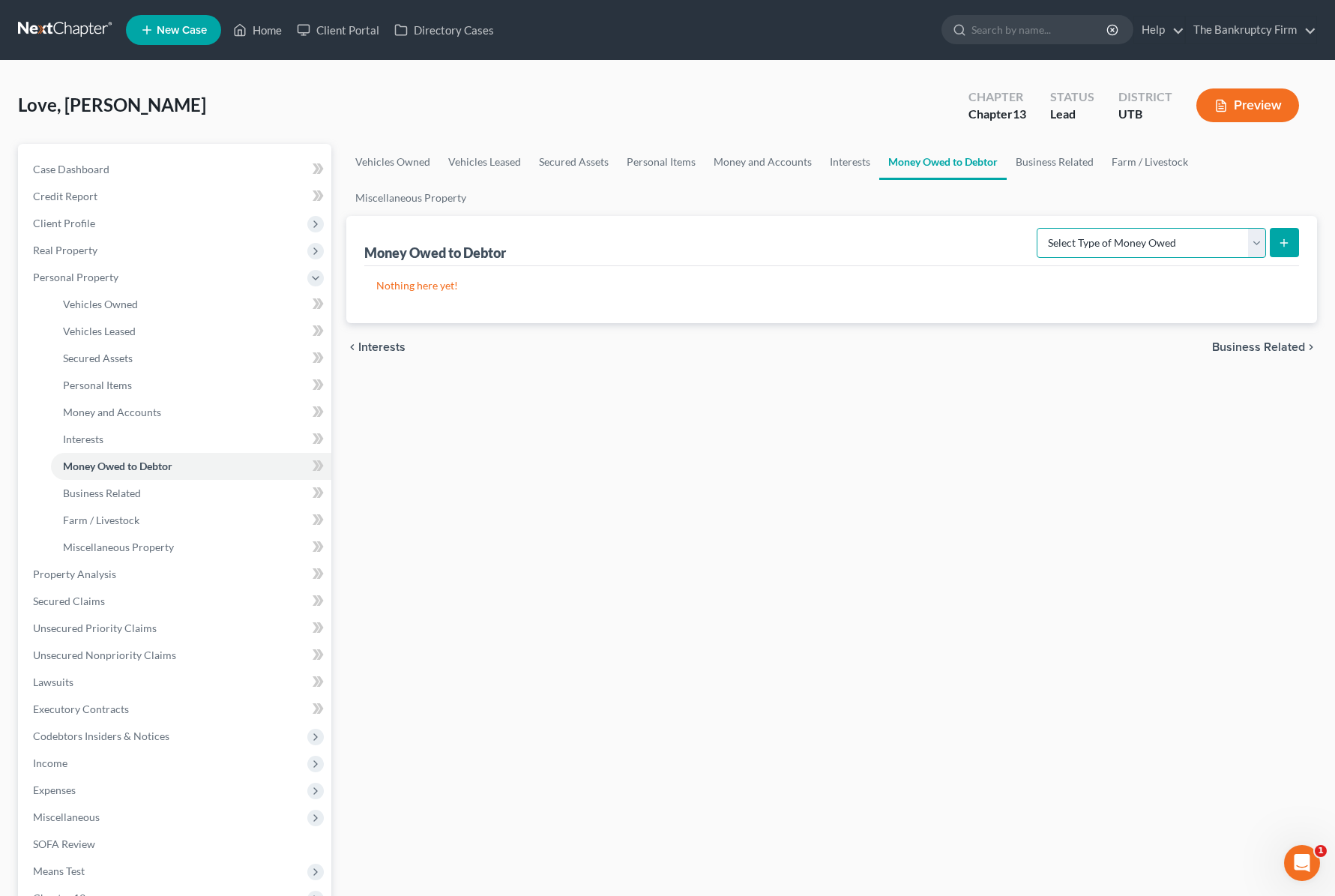
click at [1245, 236] on select "Select Type of Money Owed Accounts Receivable Alimony Child Support Claims Agai…" at bounding box center [1151, 242] width 229 height 30
click at [1055, 161] on link "Business Related" at bounding box center [1055, 162] width 96 height 36
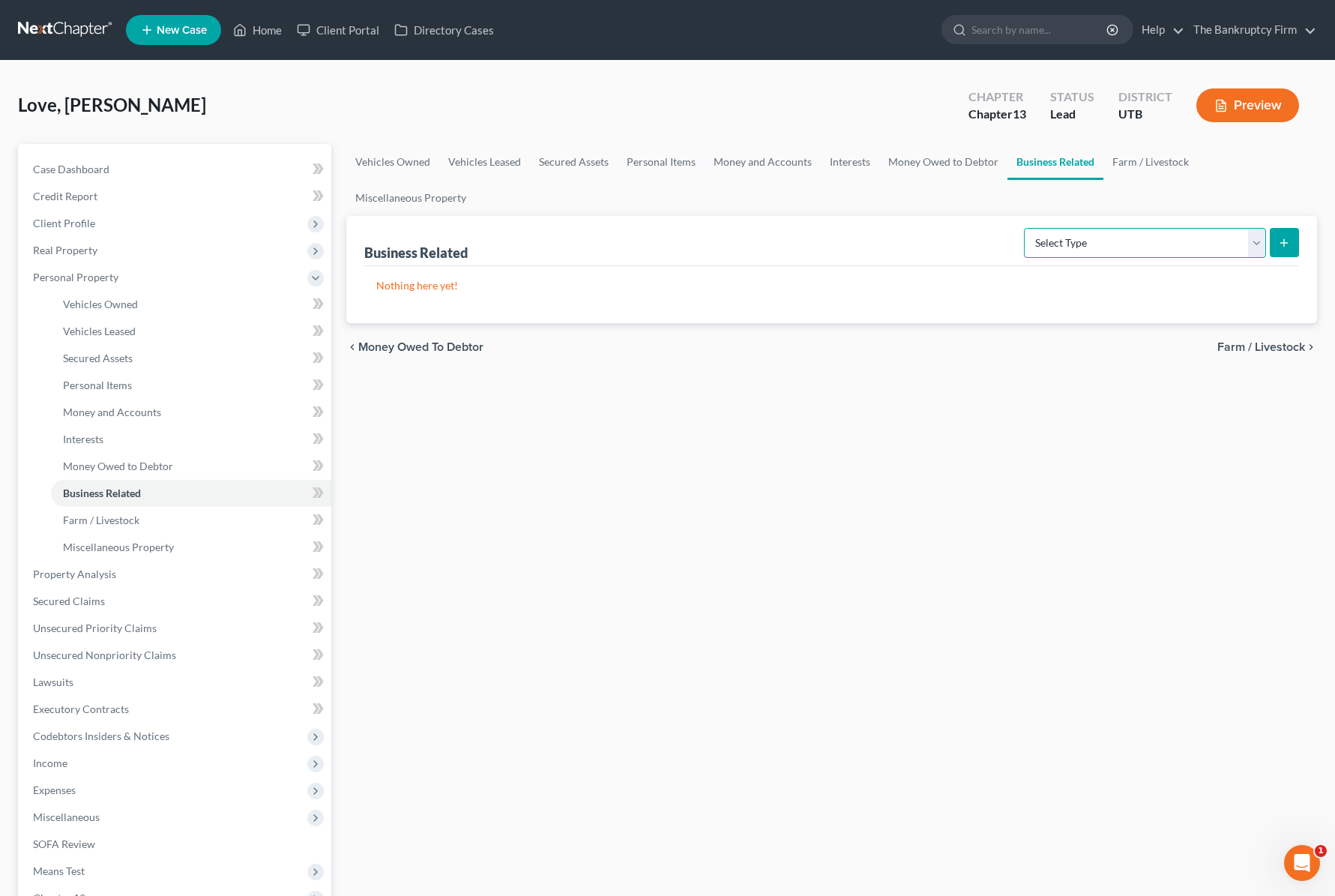
click at [1196, 239] on select "Select Type Customer Lists Franchises Inventory Licenses Machinery Office Equip…" at bounding box center [1145, 242] width 242 height 30
click at [1152, 160] on link "Farm / Livestock" at bounding box center [1151, 162] width 94 height 36
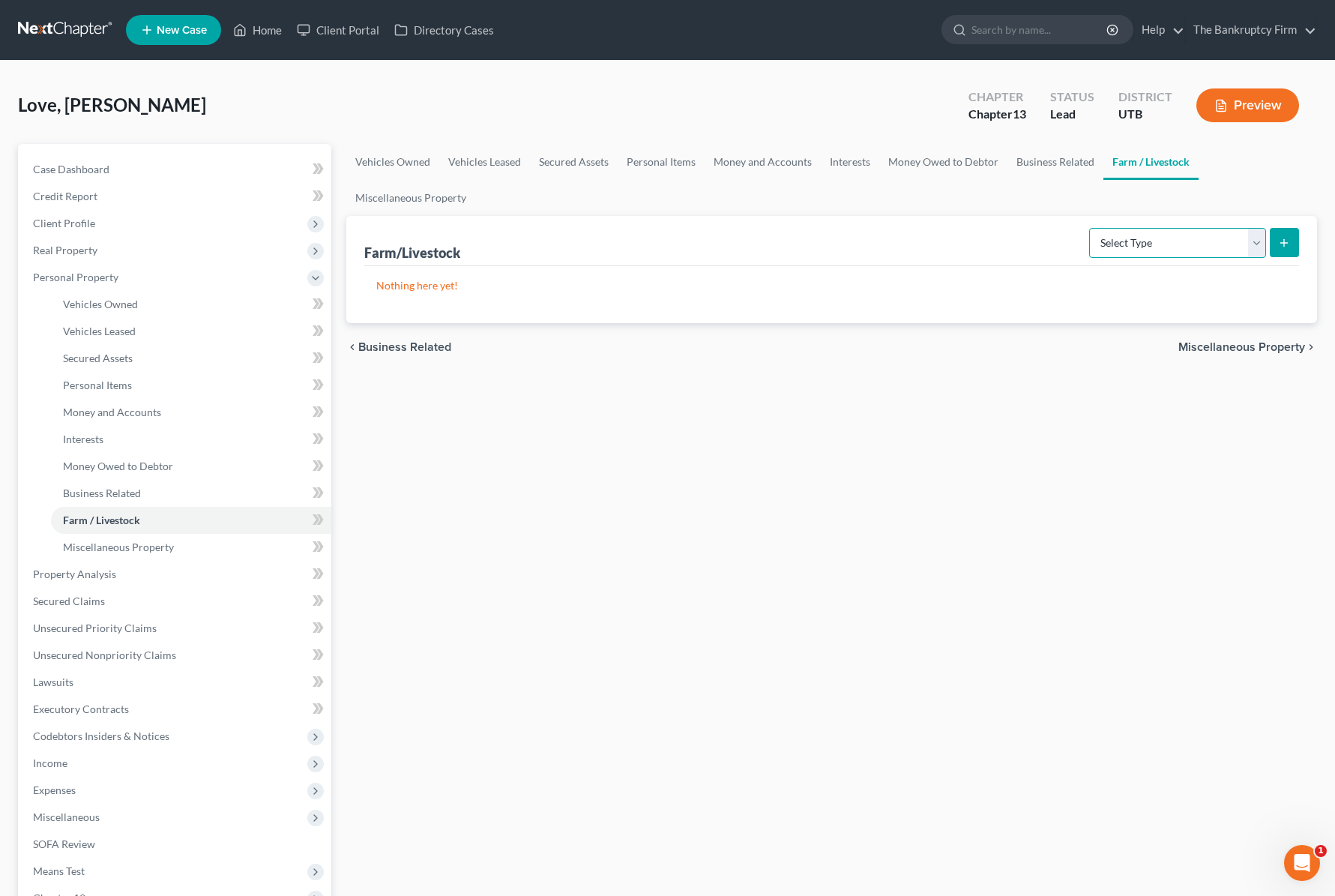
click at [1230, 240] on select "Select Type Animals & Livestock Crops: Growing or Harvested Farming Equipment F…" at bounding box center [1177, 242] width 177 height 30
click at [394, 197] on link "Miscellaneous Property" at bounding box center [411, 197] width 129 height 36
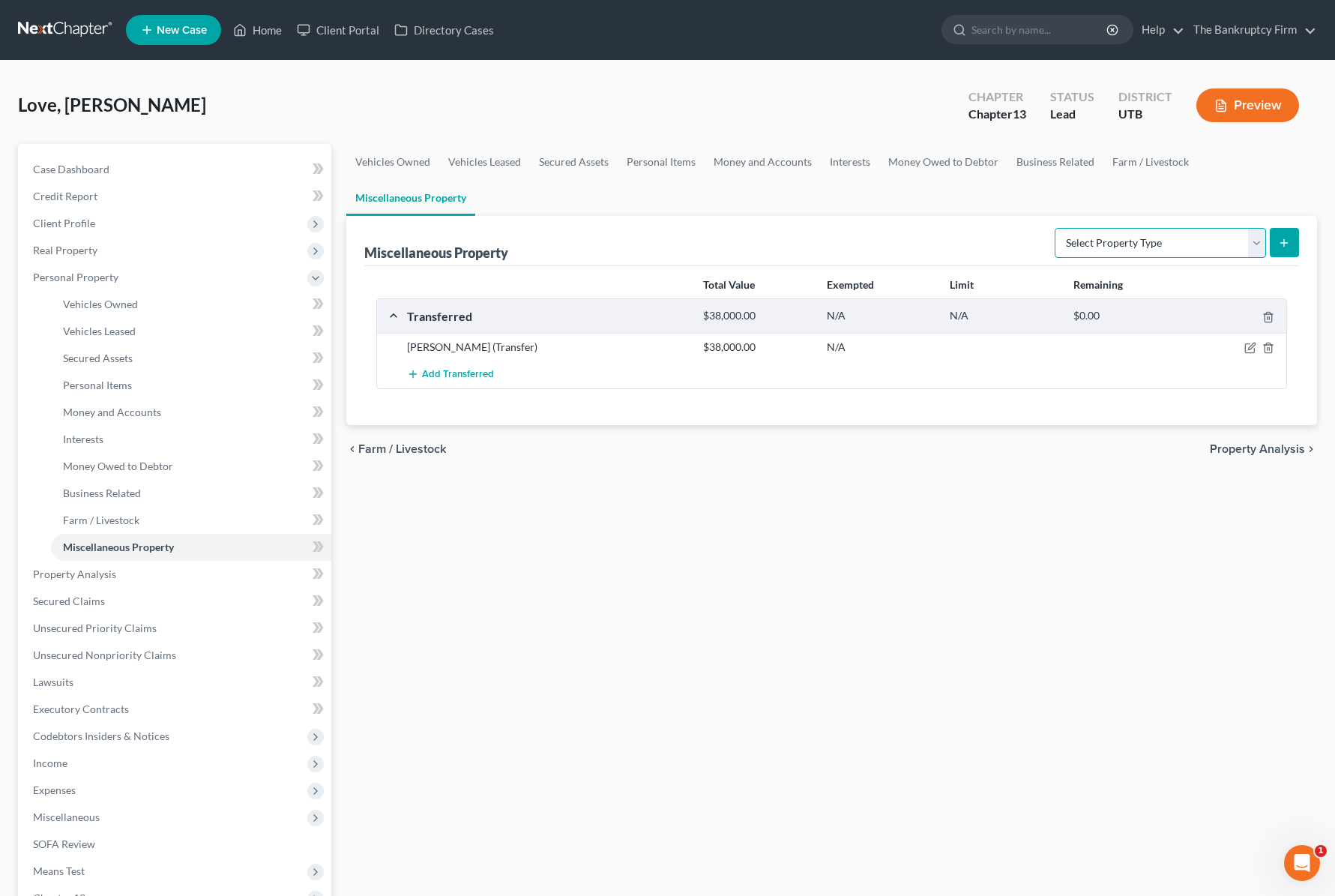
click at [1234, 235] on select "Select Property Type Assigned for Creditor Benefit Within 1 Year Holding for An…" at bounding box center [1160, 242] width 211 height 30
select select "transferred"
click at [1055, 228] on select "Select Property Type Assigned for Creditor Benefit Within 1 Year Holding for An…" at bounding box center [1160, 242] width 211 height 30
click at [1292, 235] on button "submit" at bounding box center [1285, 242] width 29 height 29
select select "Ordinary (within 2 years)"
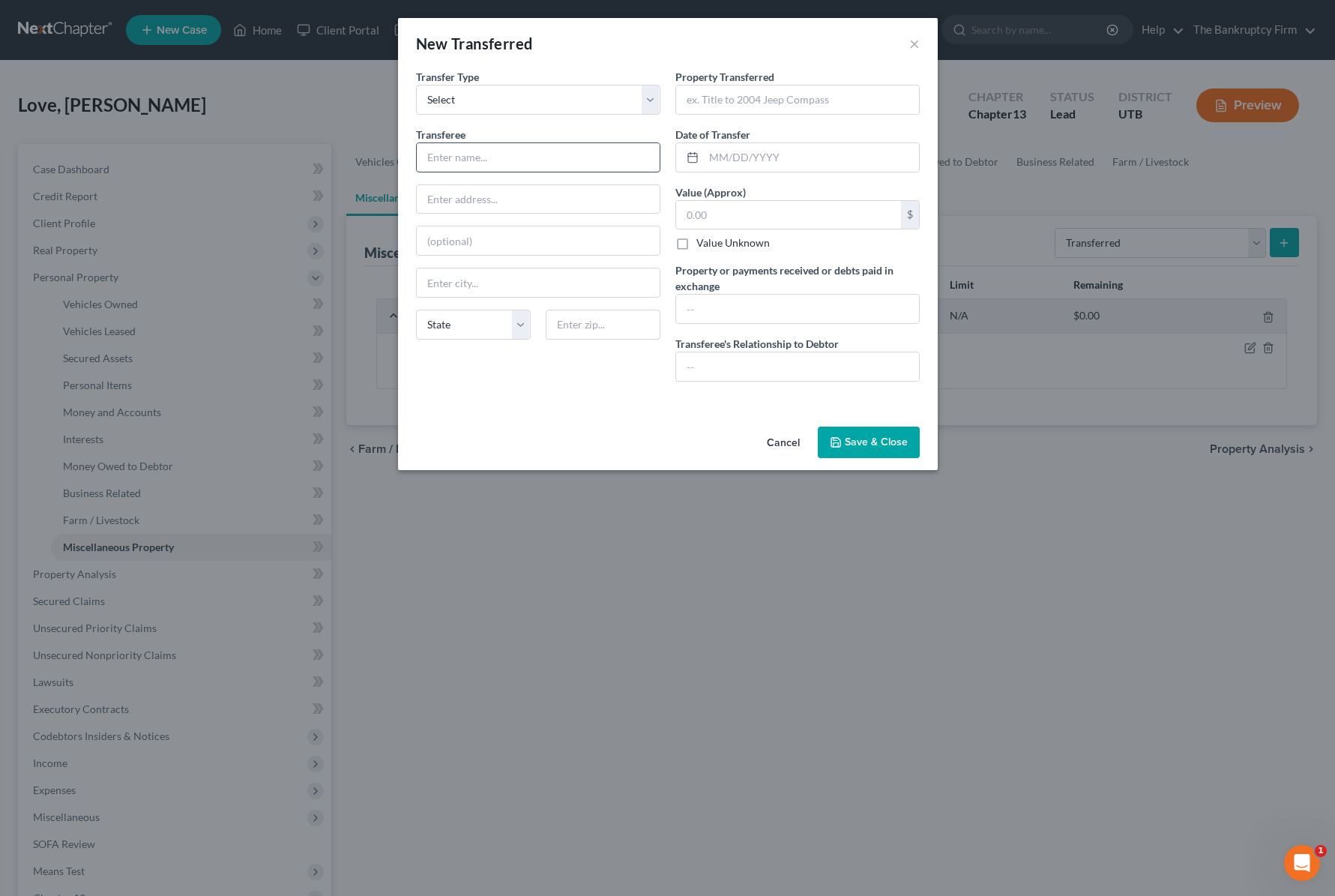
click at [510, 160] on input "text" at bounding box center [538, 157] width 243 height 28
type input "KSL Buyer"
click at [759, 104] on input "text" at bounding box center [797, 99] width 243 height 28
drag, startPoint x: 943, startPoint y: 661, endPoint x: 911, endPoint y: 431, distance: 232.2
click at [943, 660] on div "New Transferred × An exemption set must first be selected from the Filing Infor…" at bounding box center [668, 448] width 1335 height 896
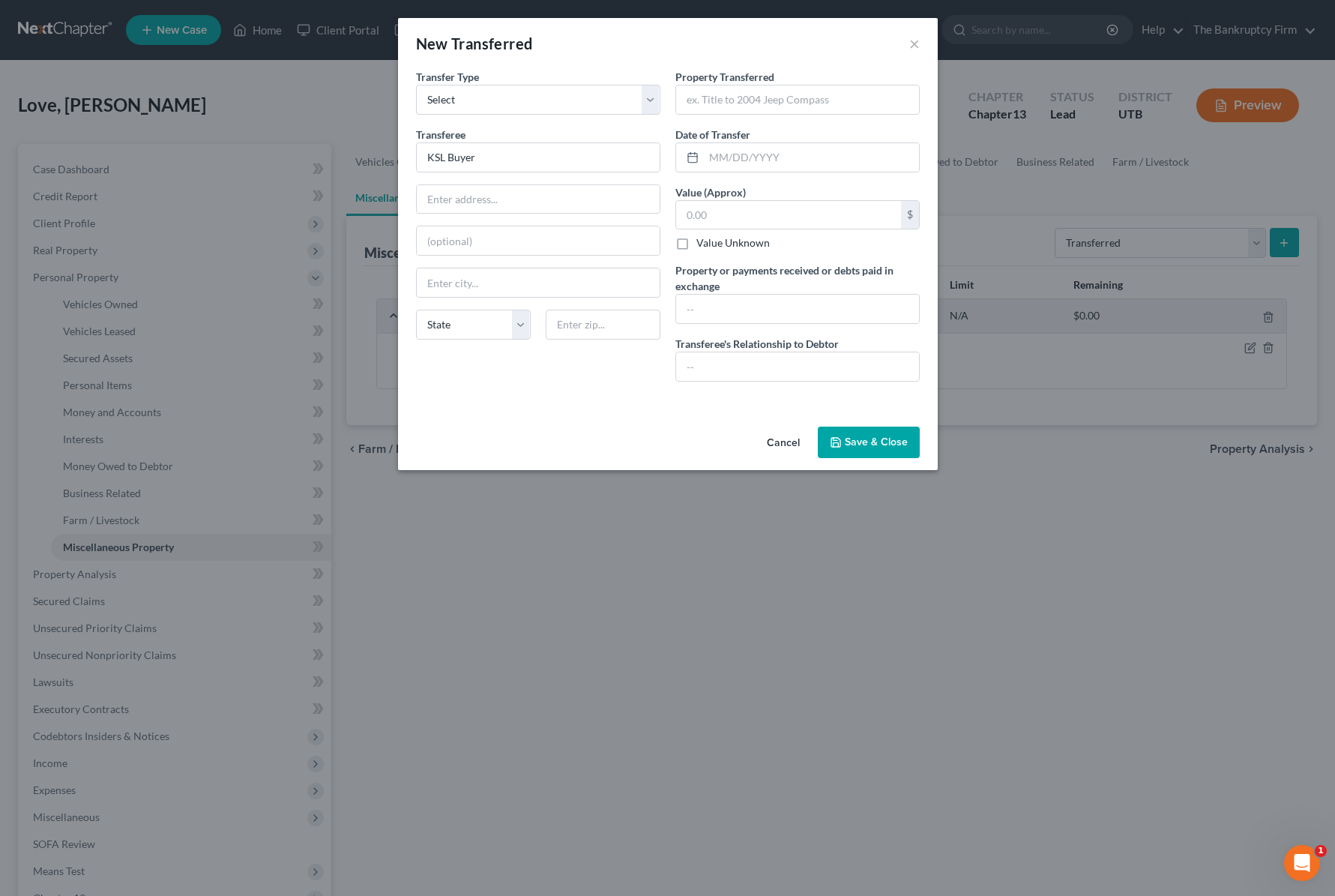
drag, startPoint x: 871, startPoint y: 439, endPoint x: 864, endPoint y: 443, distance: 8.1
click at [871, 440] on button "Save & Close" at bounding box center [869, 442] width 102 height 31
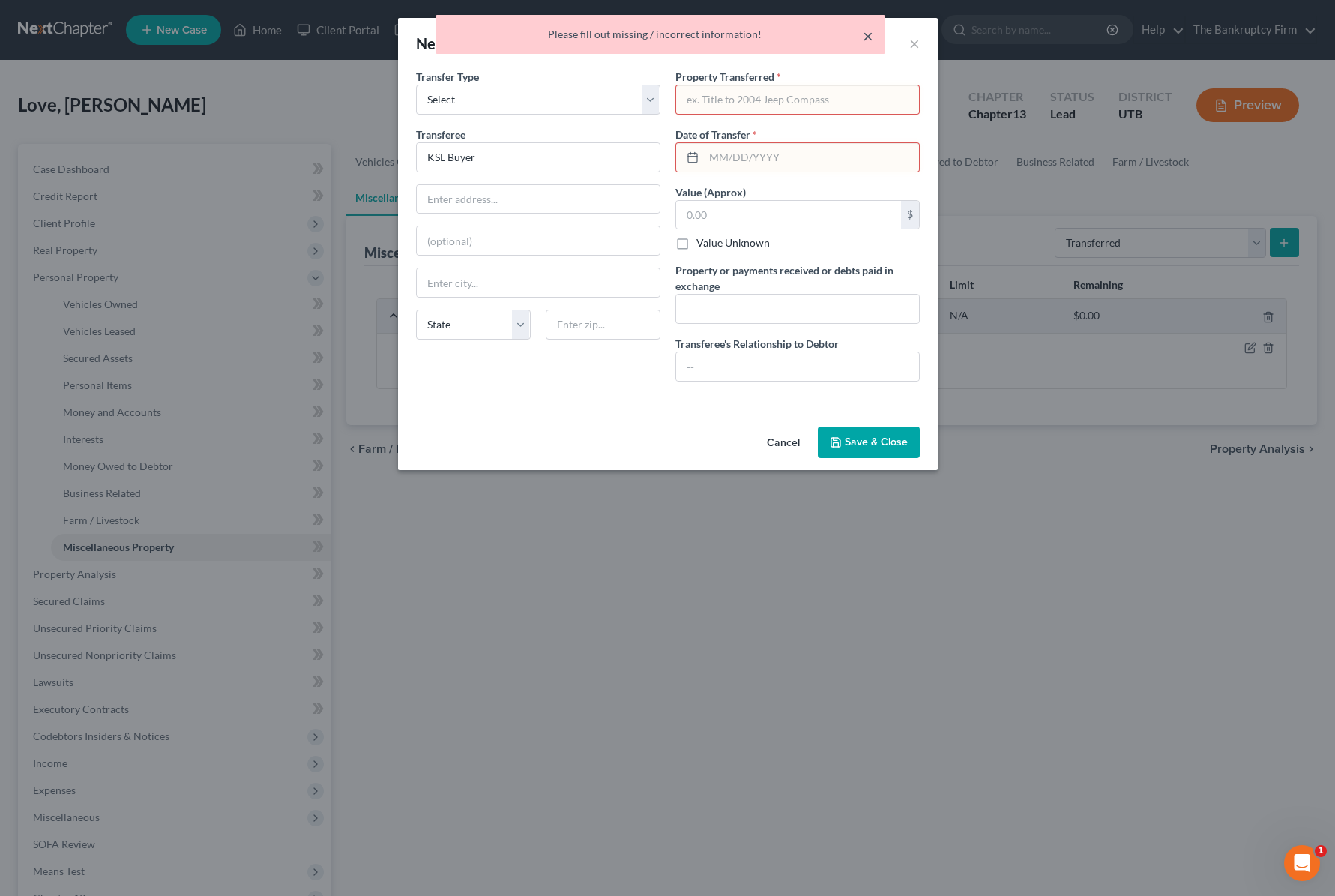
click at [872, 35] on button "×" at bounding box center [868, 36] width 11 height 18
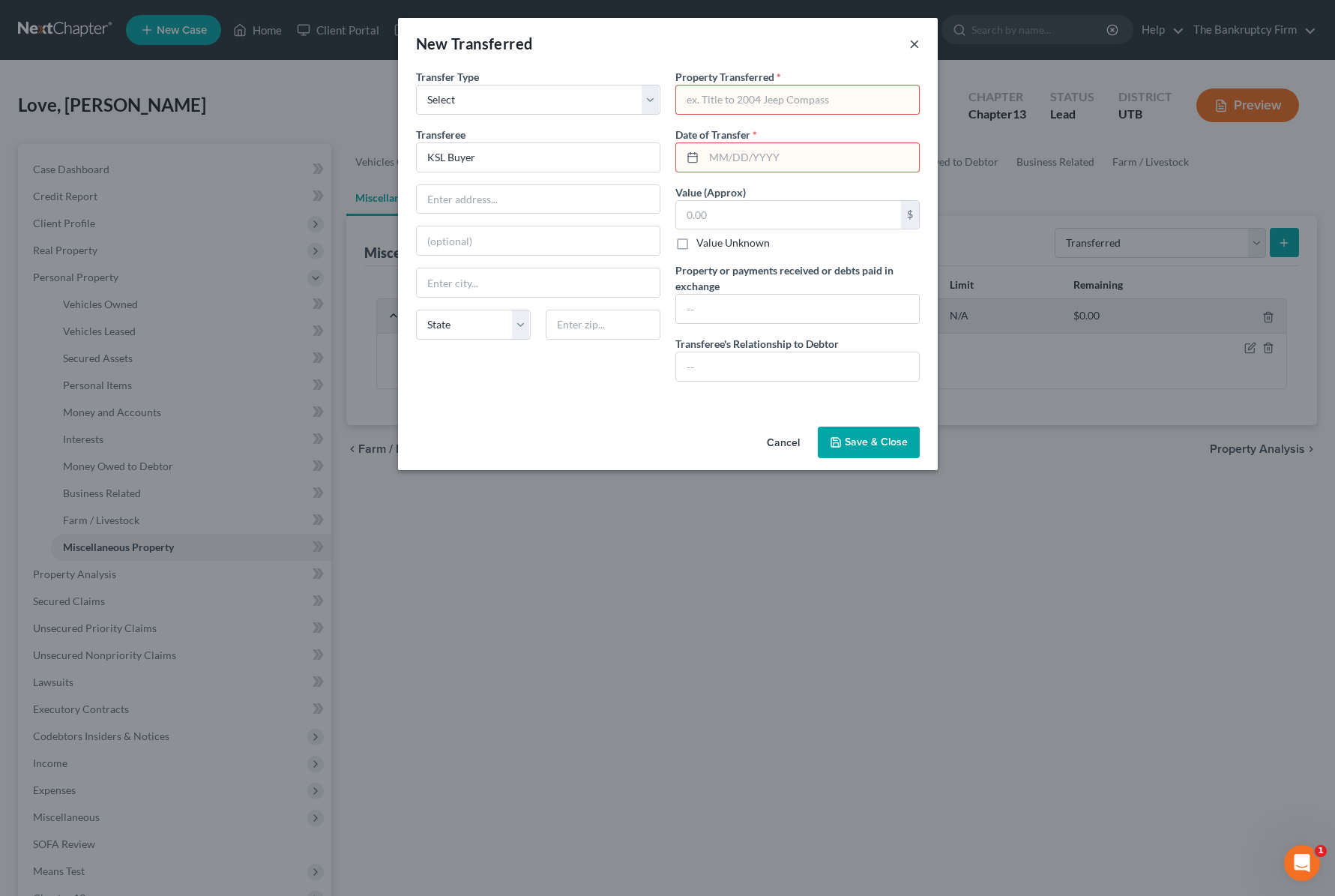
click at [911, 43] on button "×" at bounding box center [914, 43] width 11 height 18
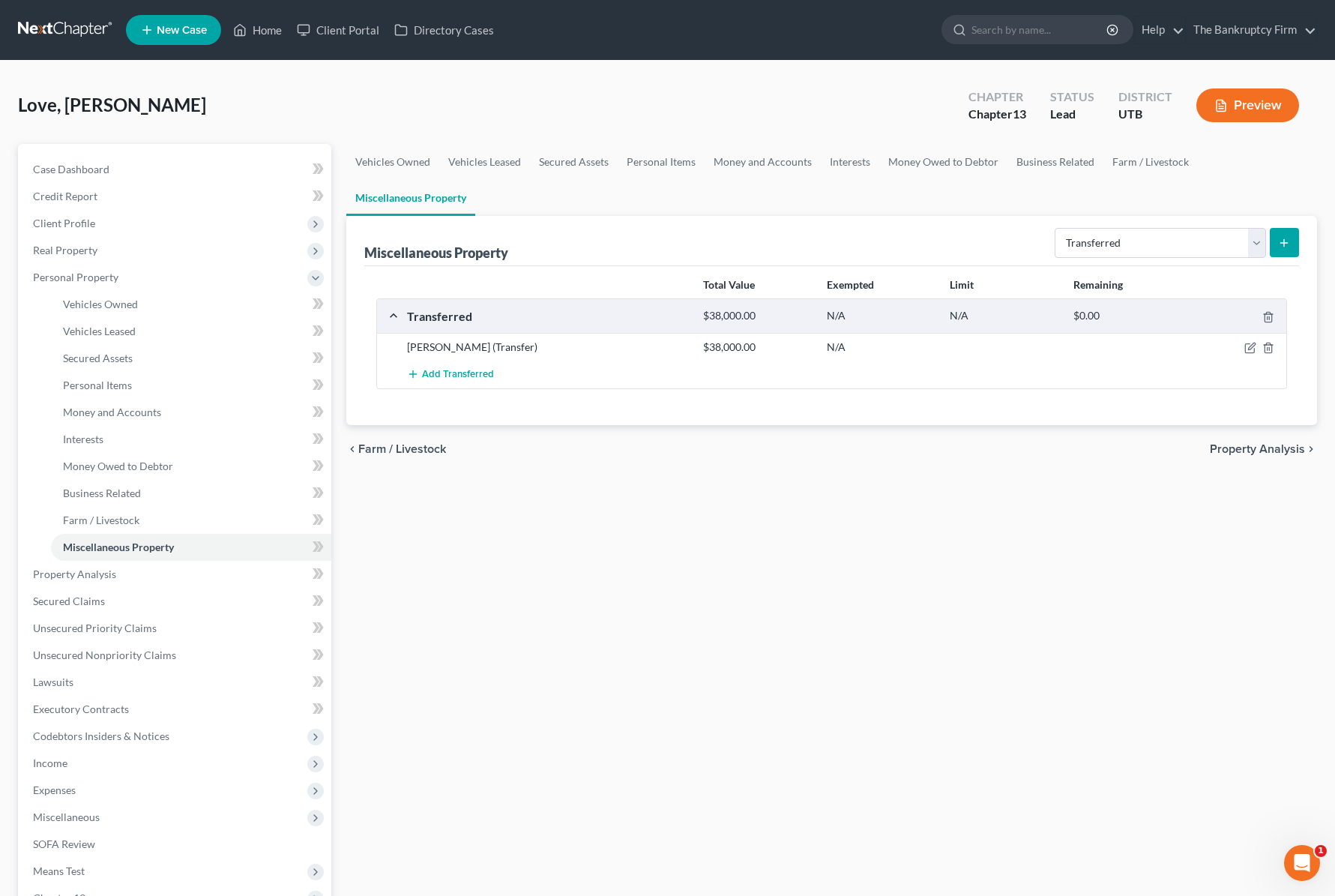
click at [629, 125] on div "Love, [PERSON_NAME] Upgraded Chapter Chapter 13 Status Lead District UTB Preview" at bounding box center [668, 111] width 1299 height 66
click at [1237, 235] on select "Select Property Type Assigned for Creditor Benefit Within 1 Year Holding for An…" at bounding box center [1160, 242] width 211 height 30
click at [88, 571] on span "Property Analysis" at bounding box center [74, 574] width 83 height 13
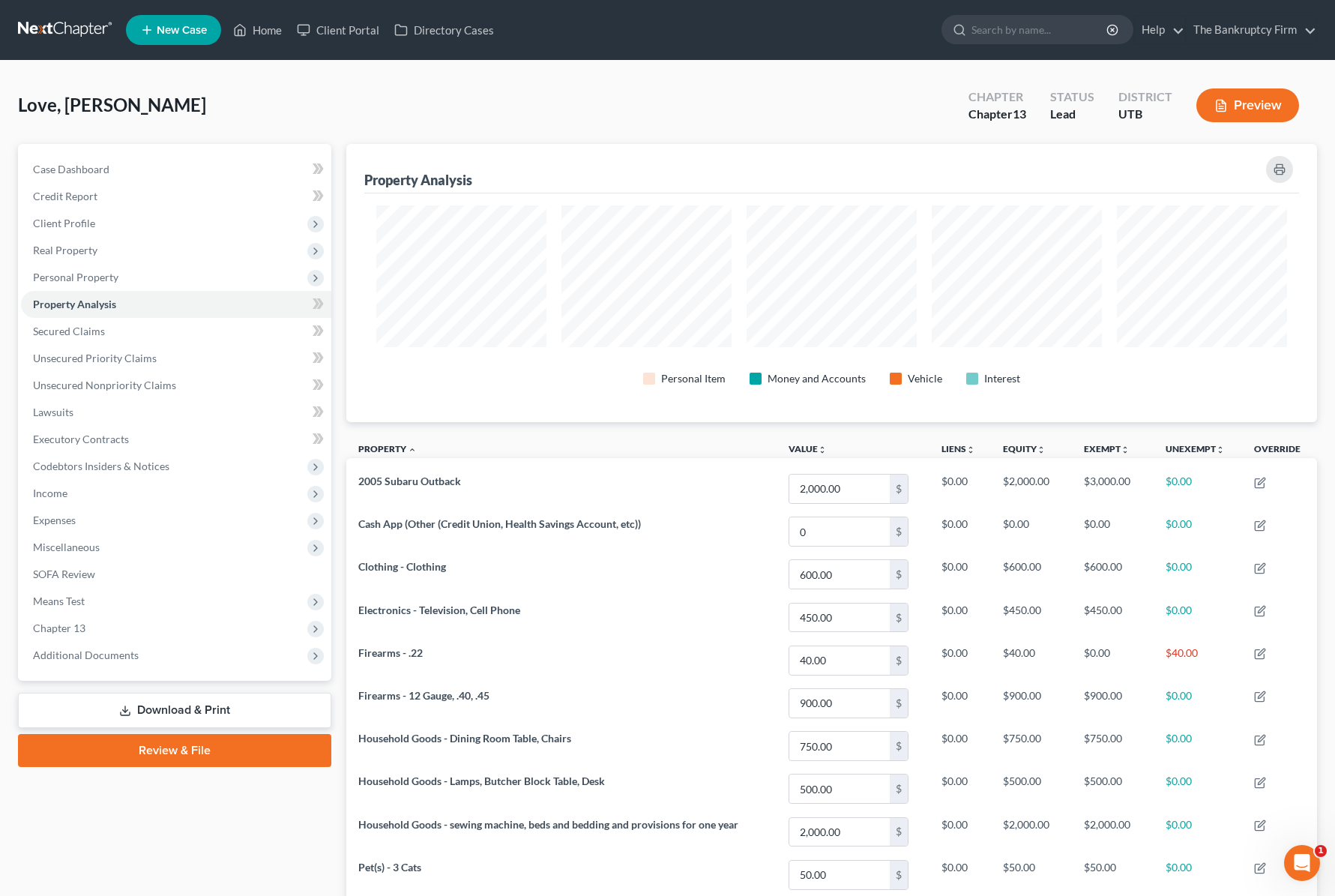
scroll to position [278, 971]
click at [69, 328] on span "Secured Claims" at bounding box center [69, 331] width 72 height 13
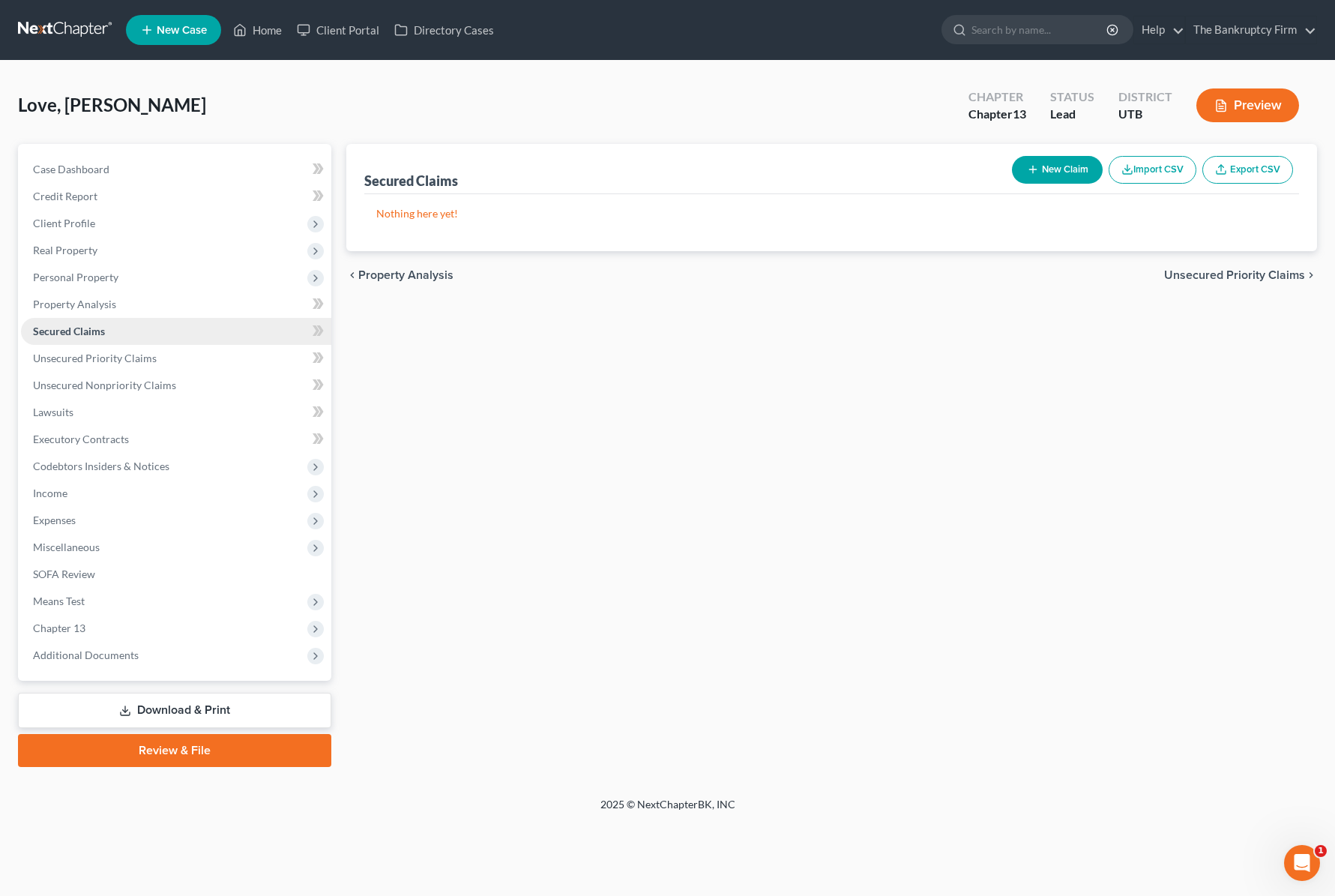
click at [75, 331] on span "Secured Claims" at bounding box center [69, 331] width 72 height 13
click at [103, 302] on span "Property Analysis" at bounding box center [74, 304] width 83 height 13
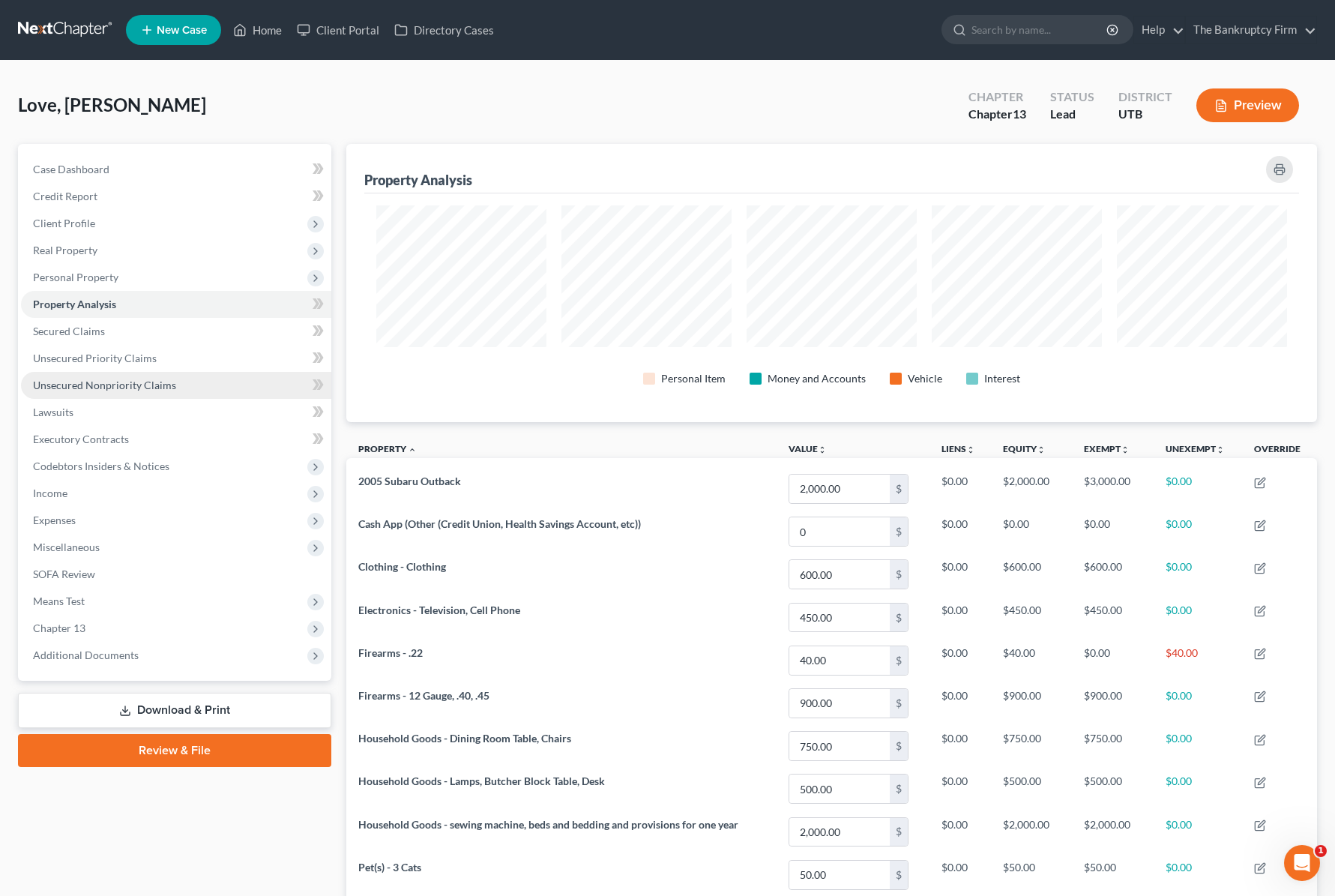
scroll to position [278, 971]
click at [46, 328] on span "Secured Claims" at bounding box center [69, 331] width 72 height 13
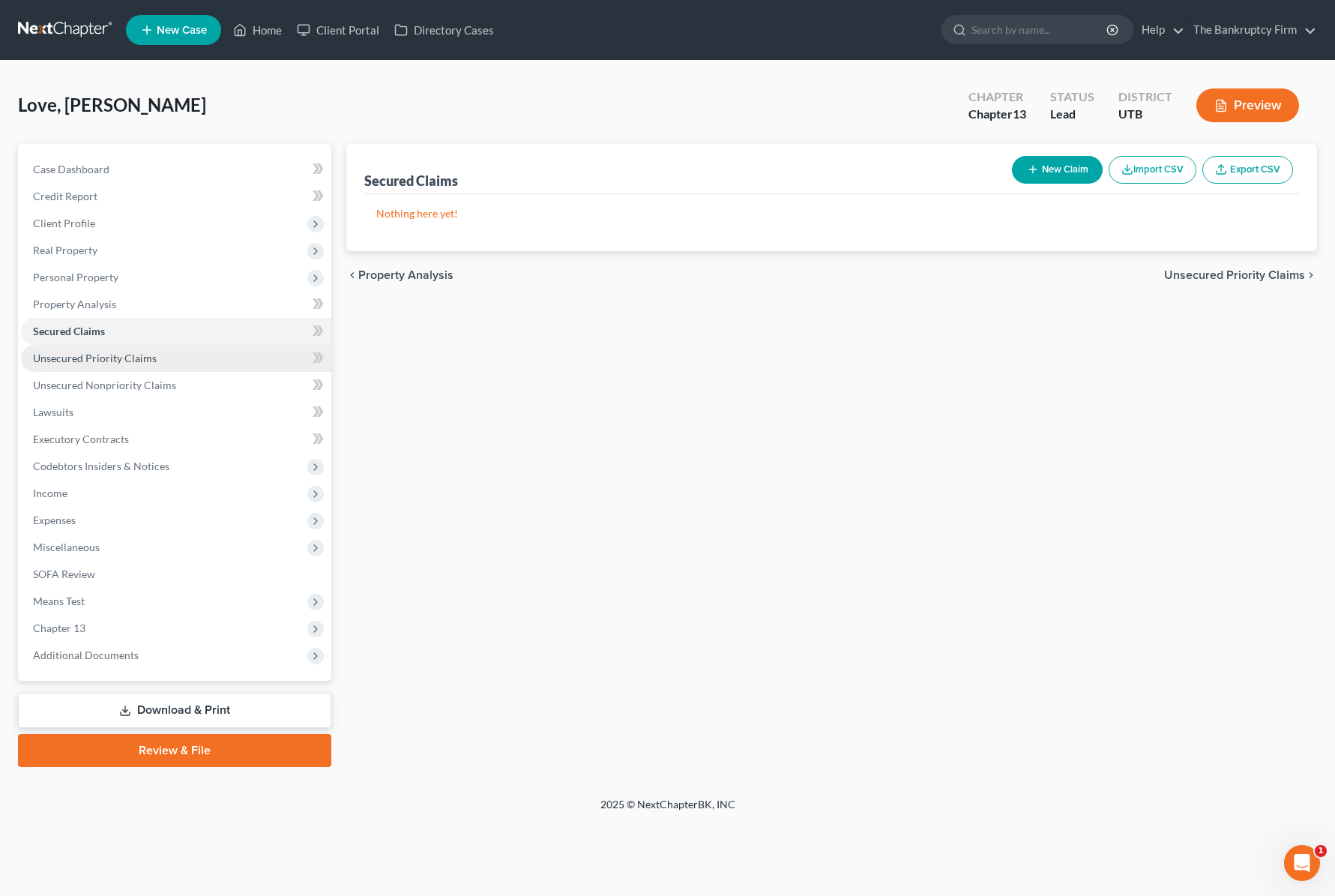
click at [89, 358] on span "Unsecured Priority Claims" at bounding box center [94, 357] width 123 height 13
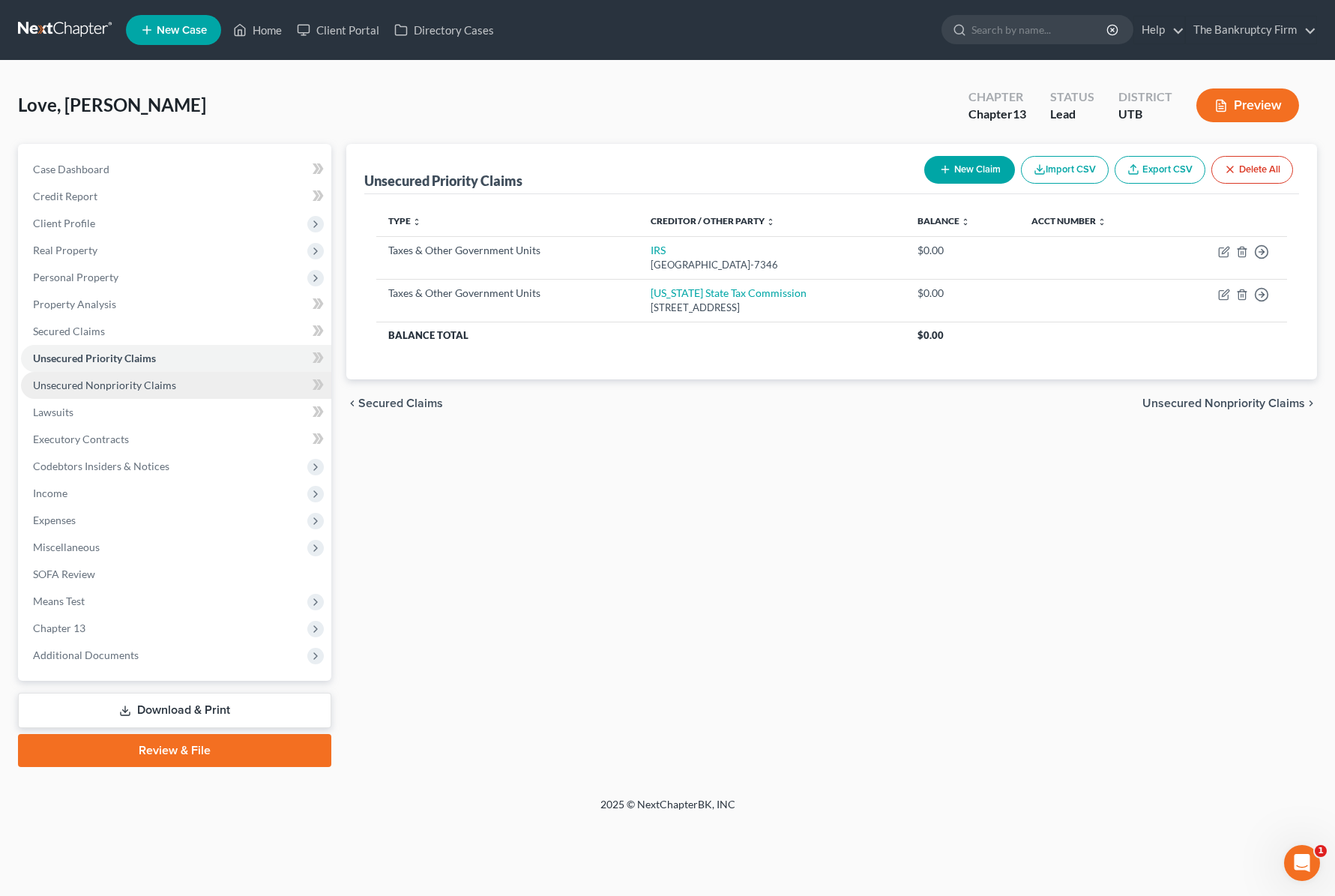
click at [105, 382] on span "Unsecured Nonpriority Claims" at bounding box center [104, 385] width 143 height 13
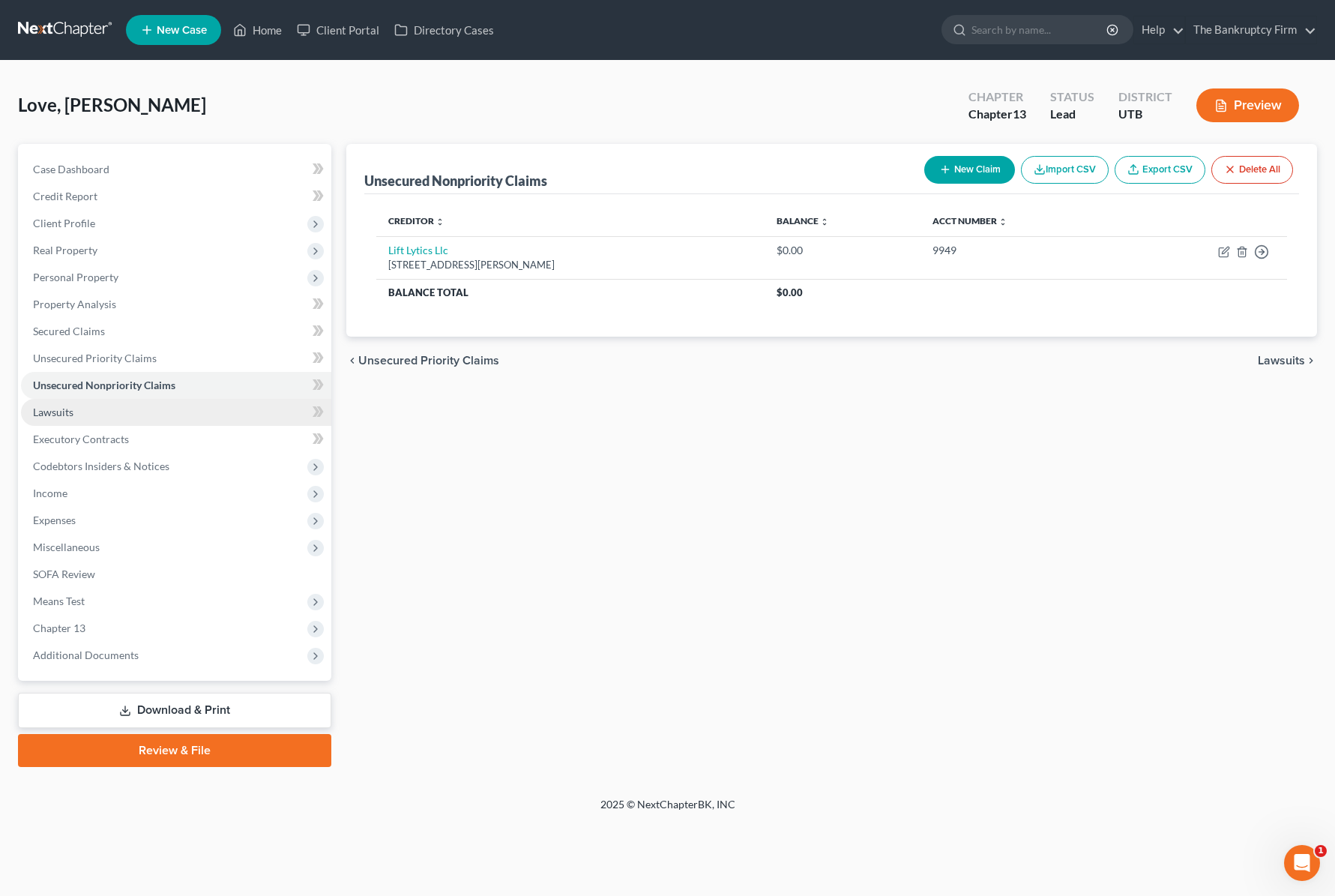
click at [74, 412] on link "Lawsuits" at bounding box center [176, 411] width 310 height 27
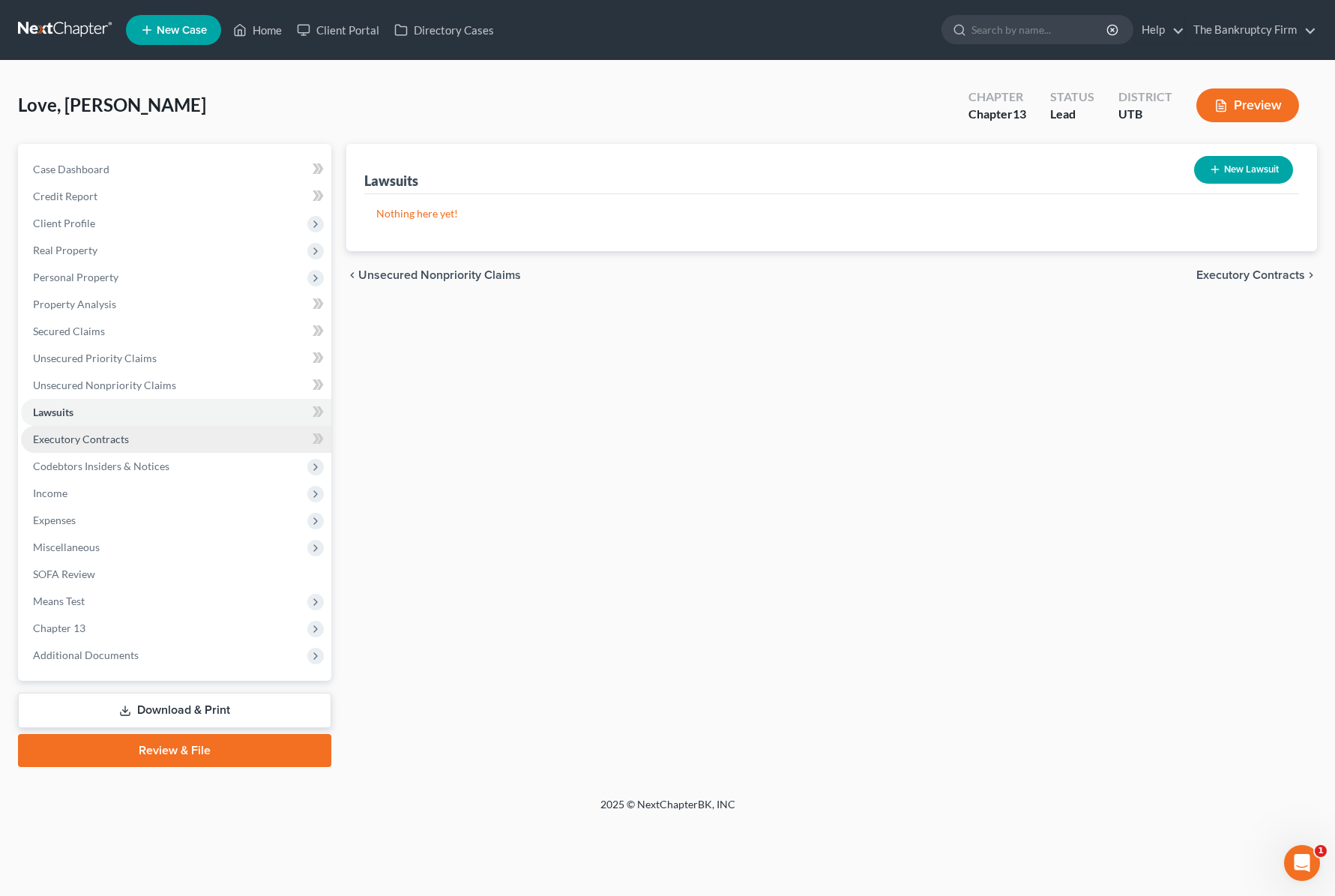
click at [188, 437] on link "Executory Contracts" at bounding box center [176, 439] width 310 height 27
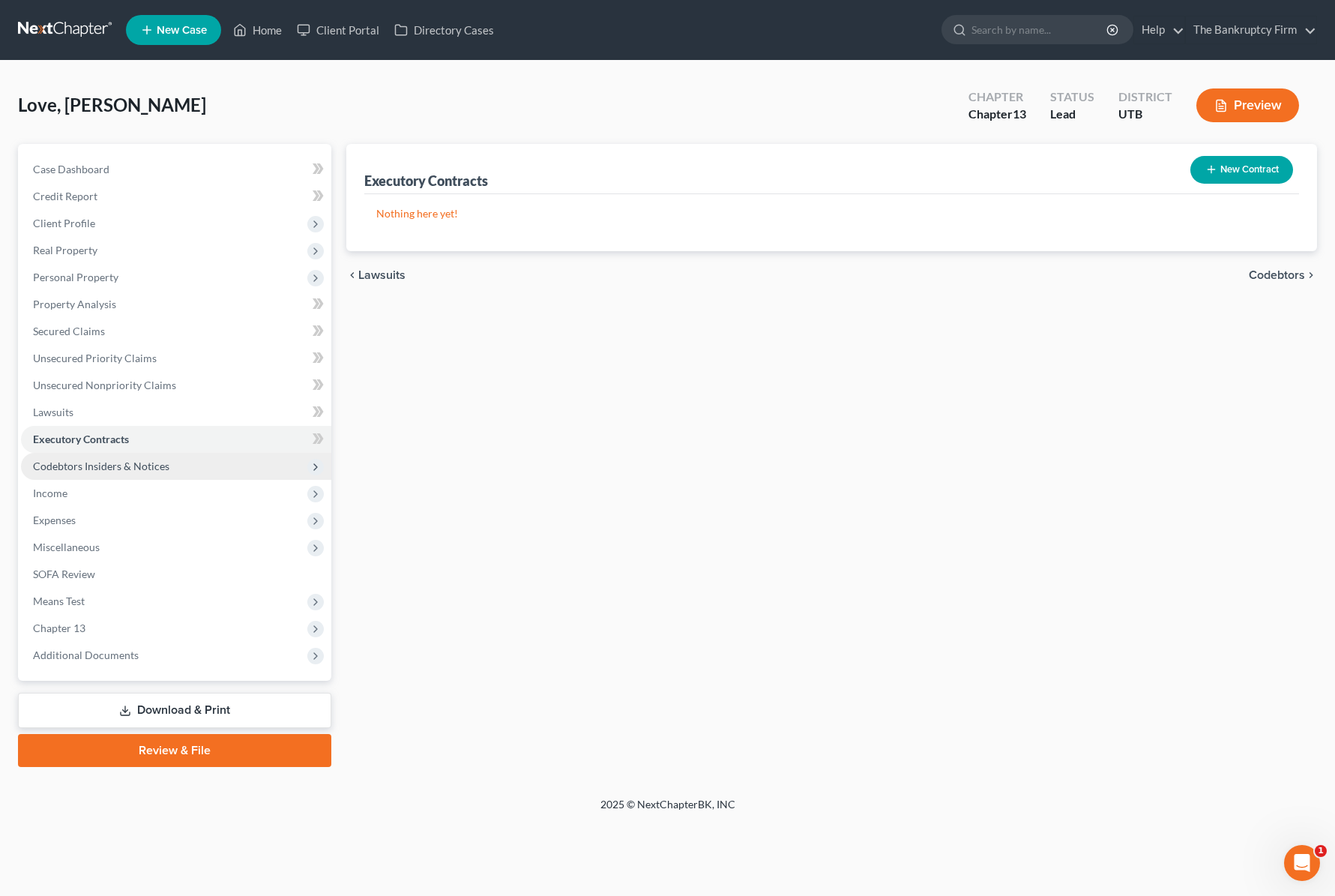
click at [158, 466] on span "Codebtors Insiders & Notices" at bounding box center [101, 466] width 136 height 13
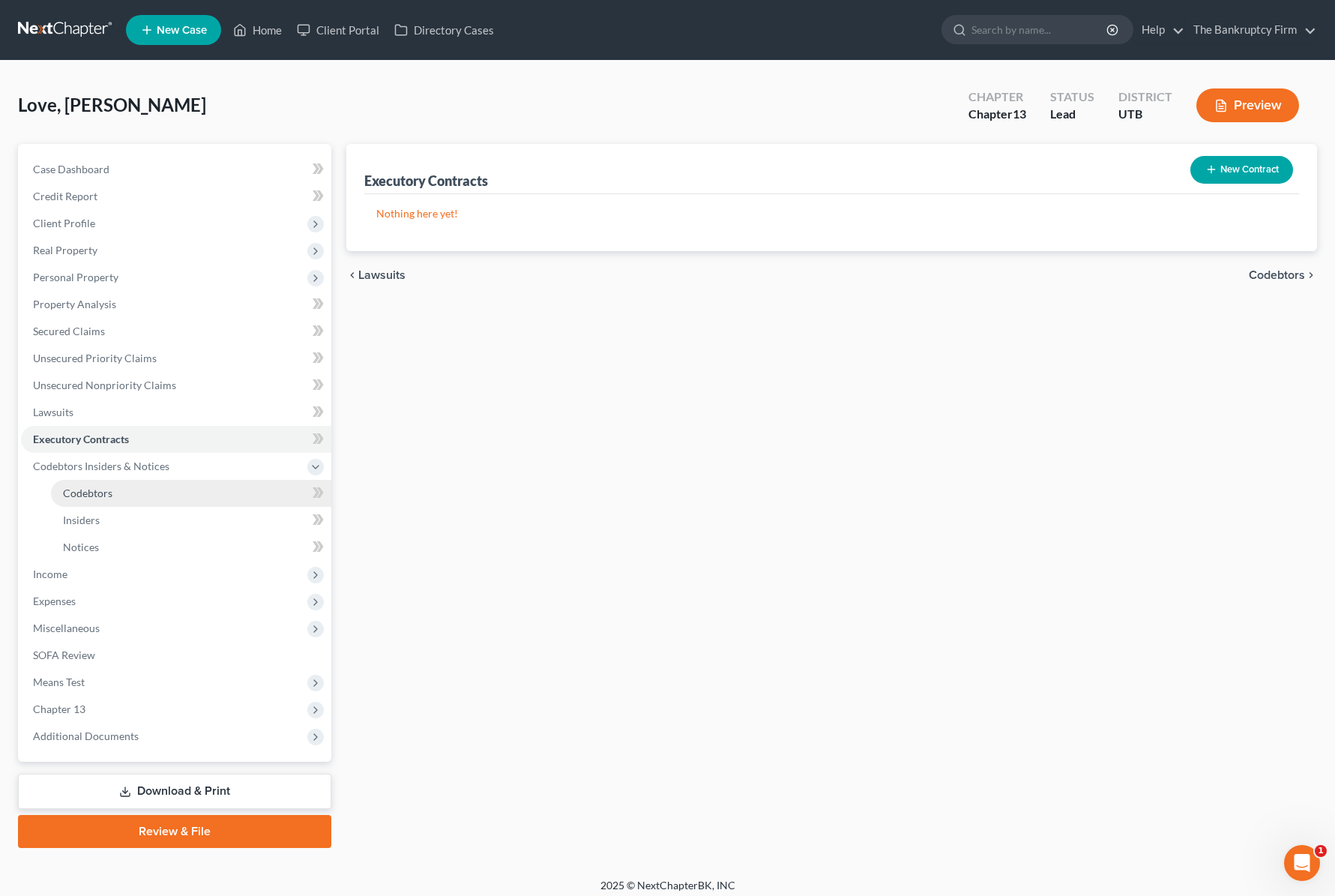
click at [136, 491] on link "Codebtors" at bounding box center [191, 493] width 280 height 27
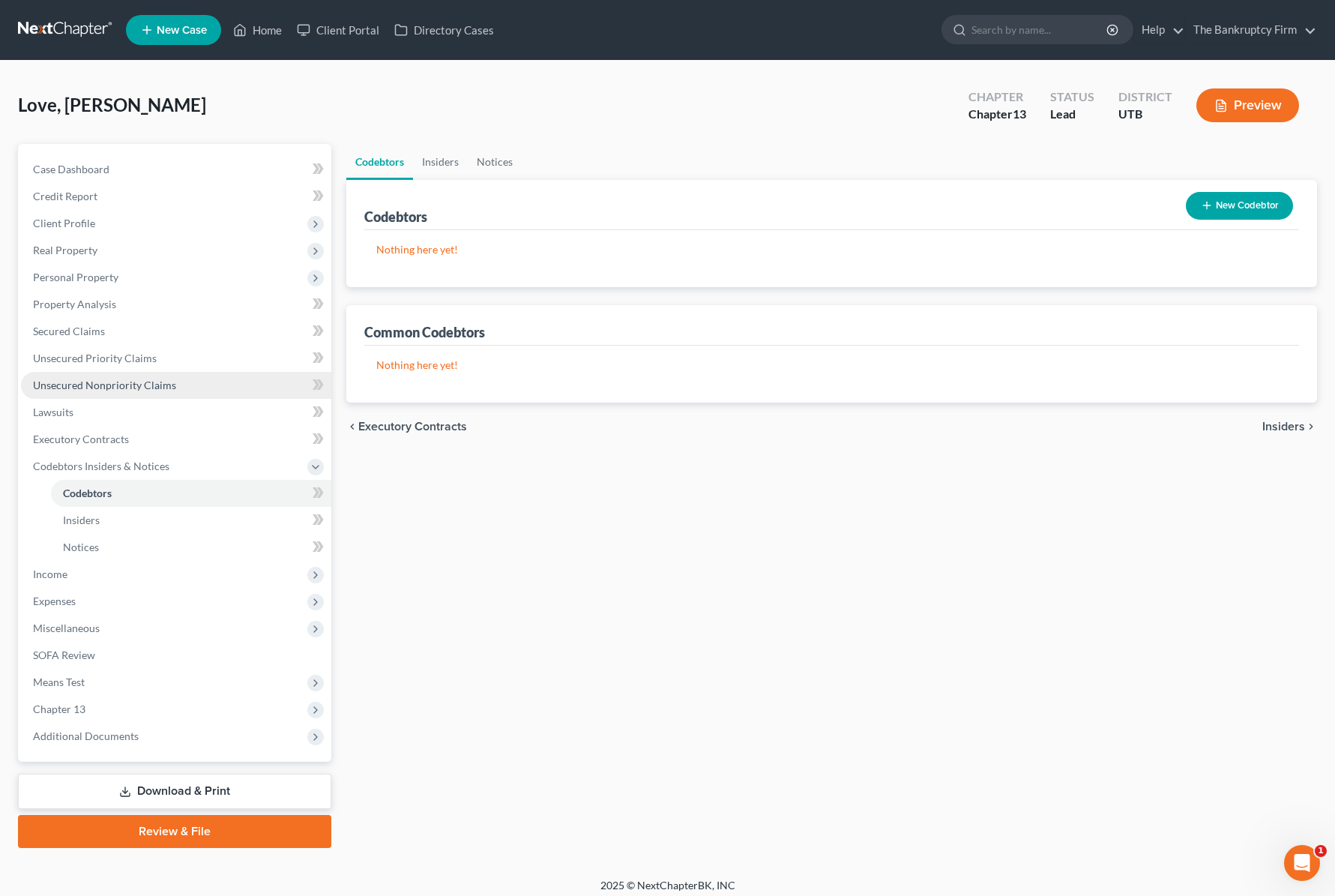
scroll to position [9, 0]
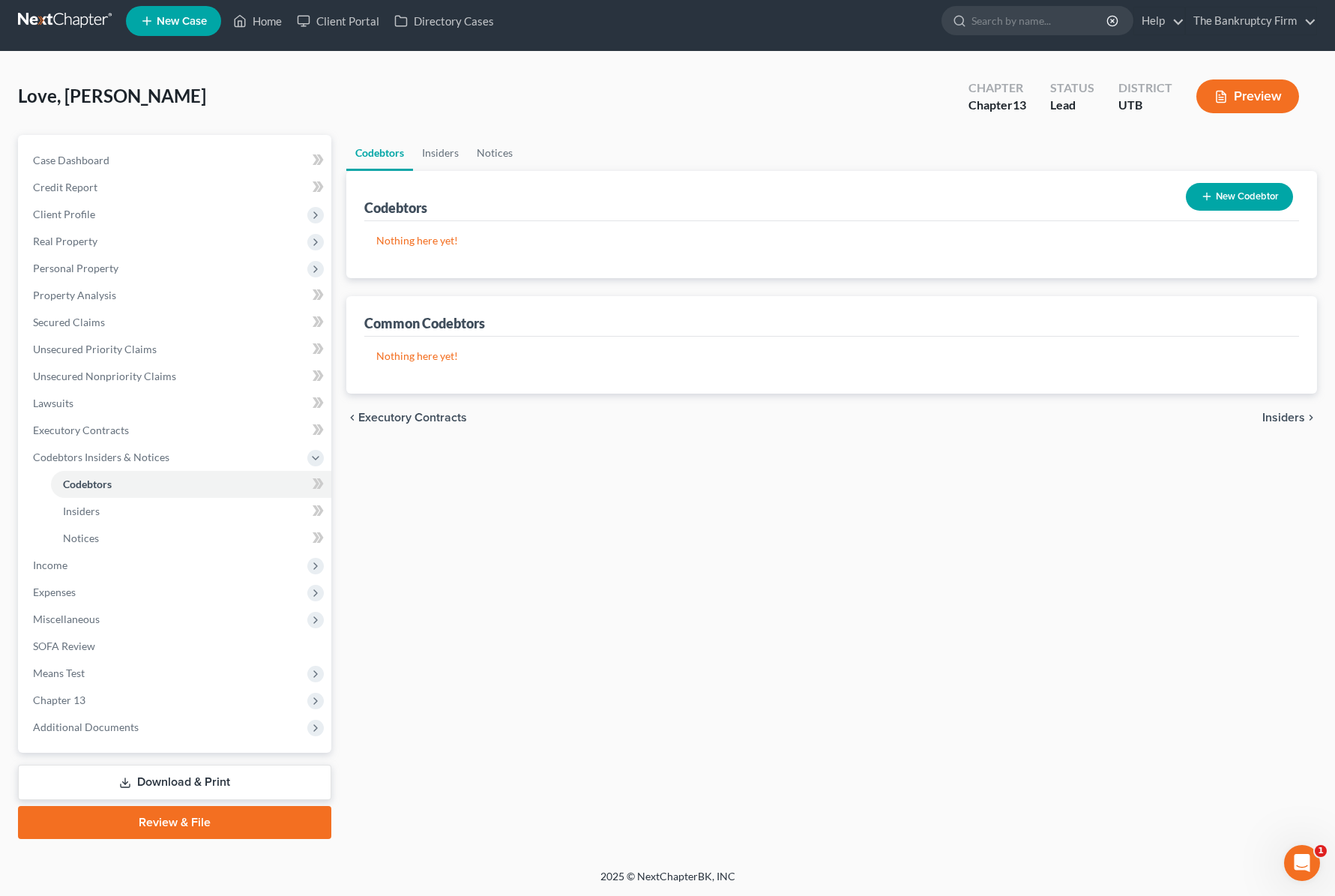
click at [1223, 185] on button "New Codebtor" at bounding box center [1239, 197] width 107 height 27
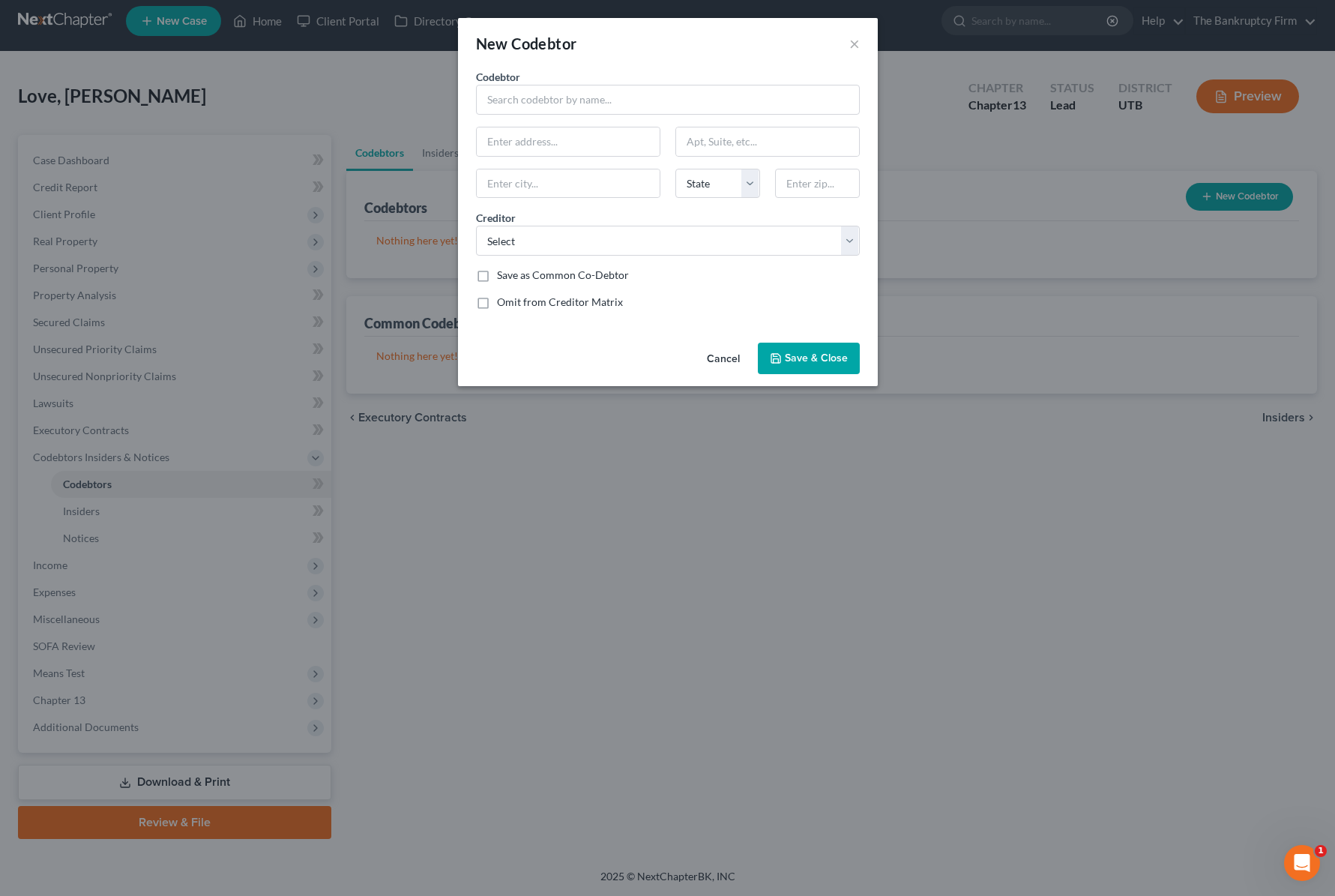
click at [715, 358] on button "Cancel" at bounding box center [723, 359] width 57 height 30
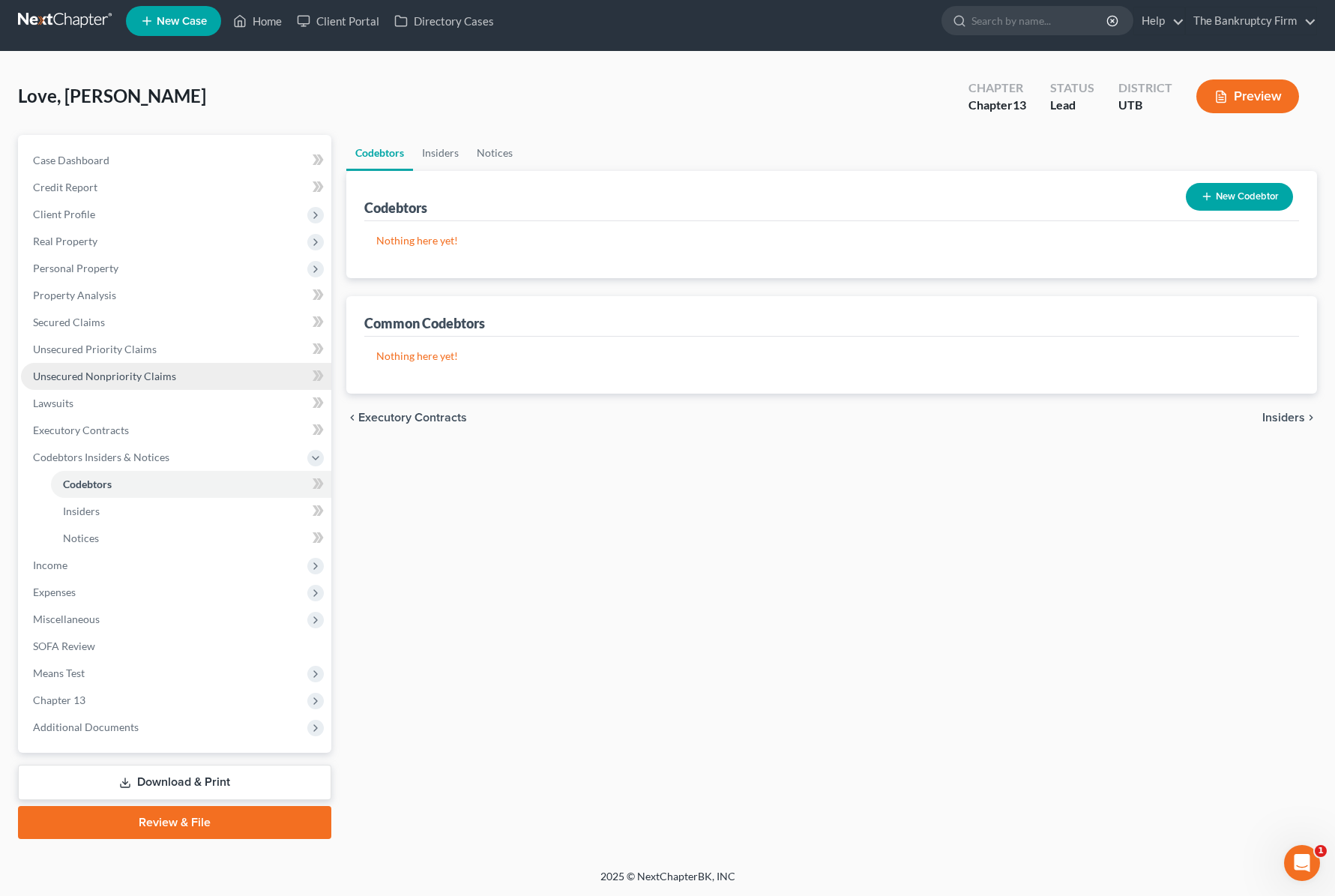
click at [84, 379] on span "Unsecured Nonpriority Claims" at bounding box center [104, 376] width 143 height 13
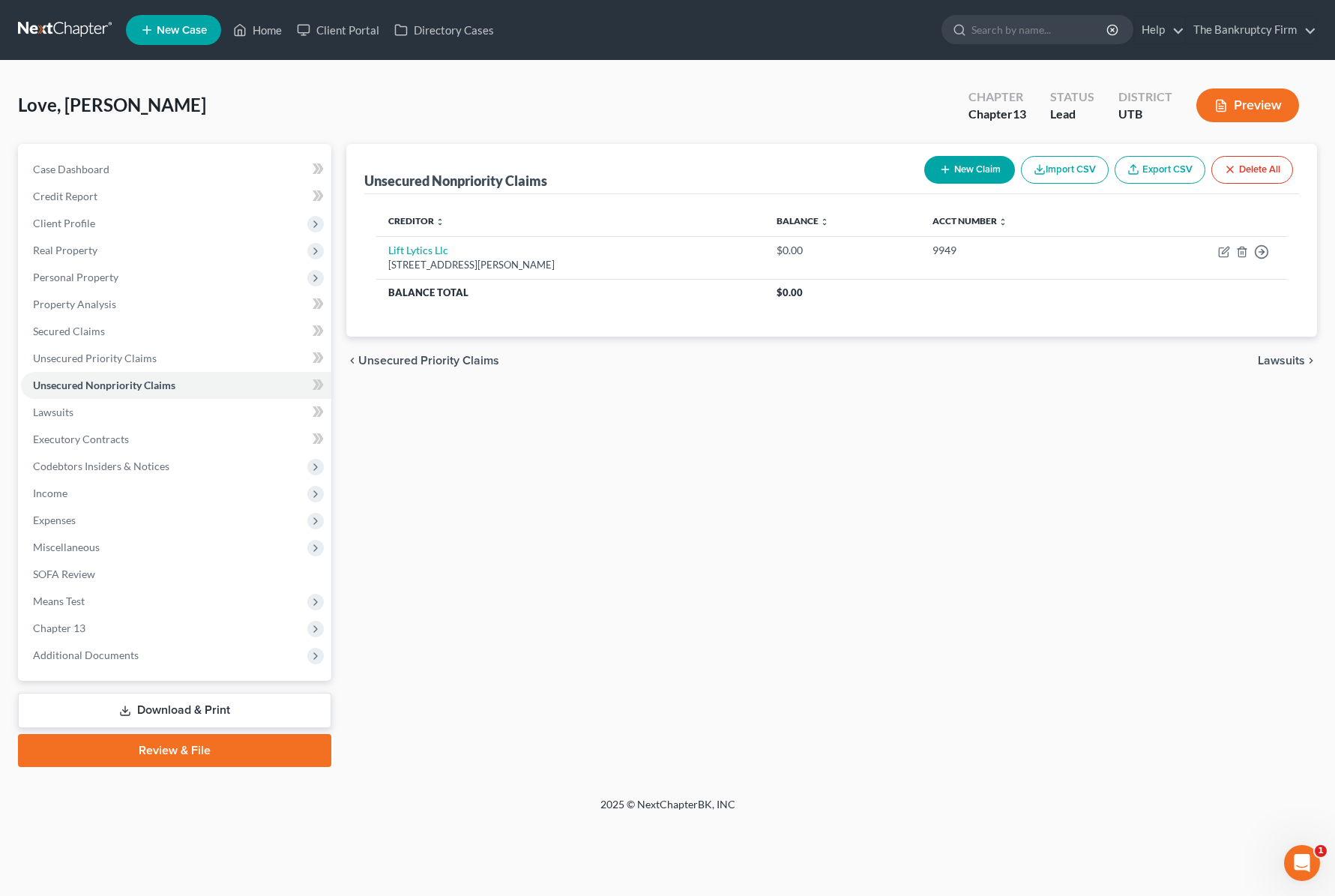
click at [976, 165] on button "New Claim" at bounding box center [969, 170] width 91 height 27
select select "0"
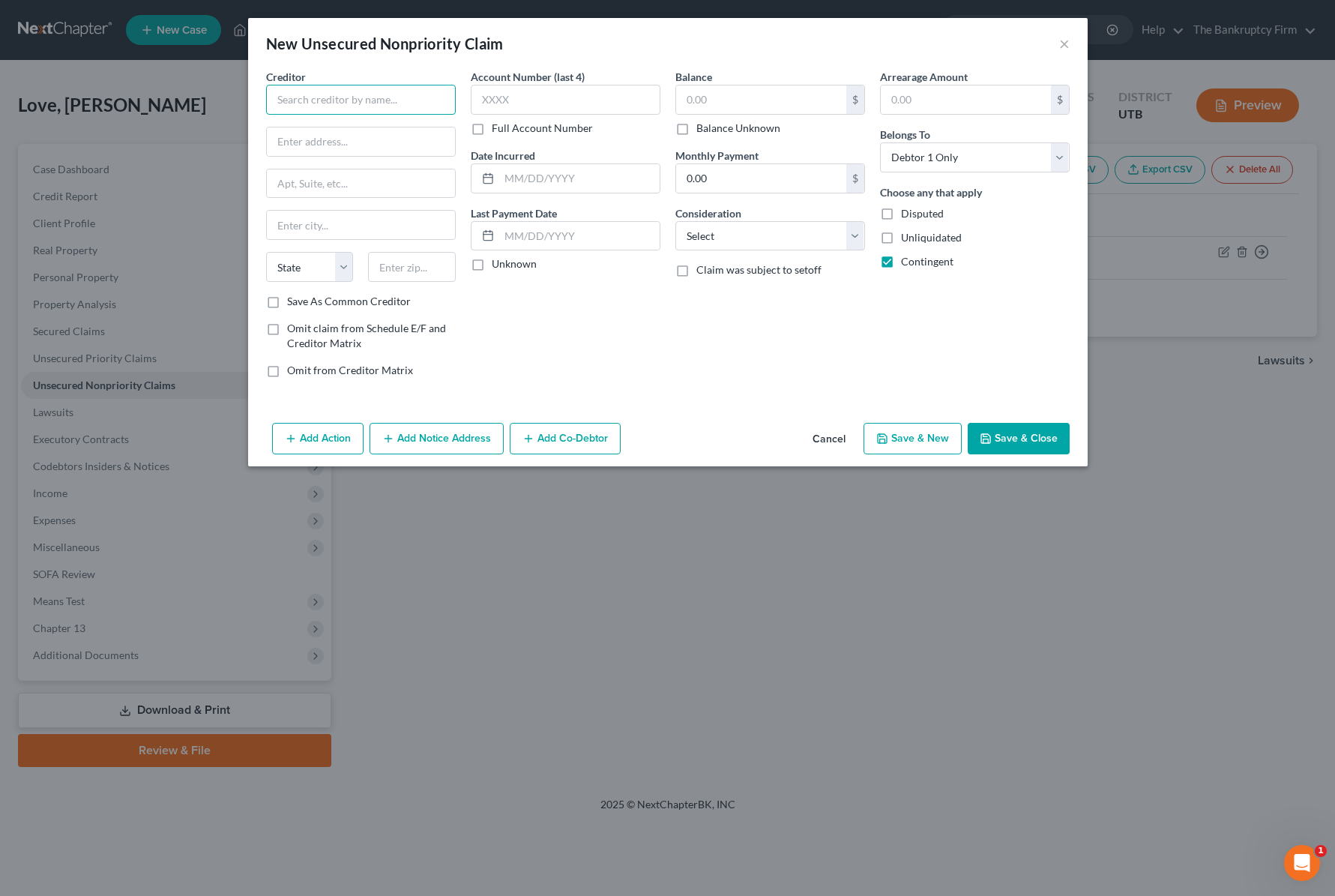
click at [315, 89] on input "text" at bounding box center [360, 99] width 190 height 30
click at [378, 104] on input "text" at bounding box center [360, 99] width 190 height 30
type input "Mountain America Credit Union"
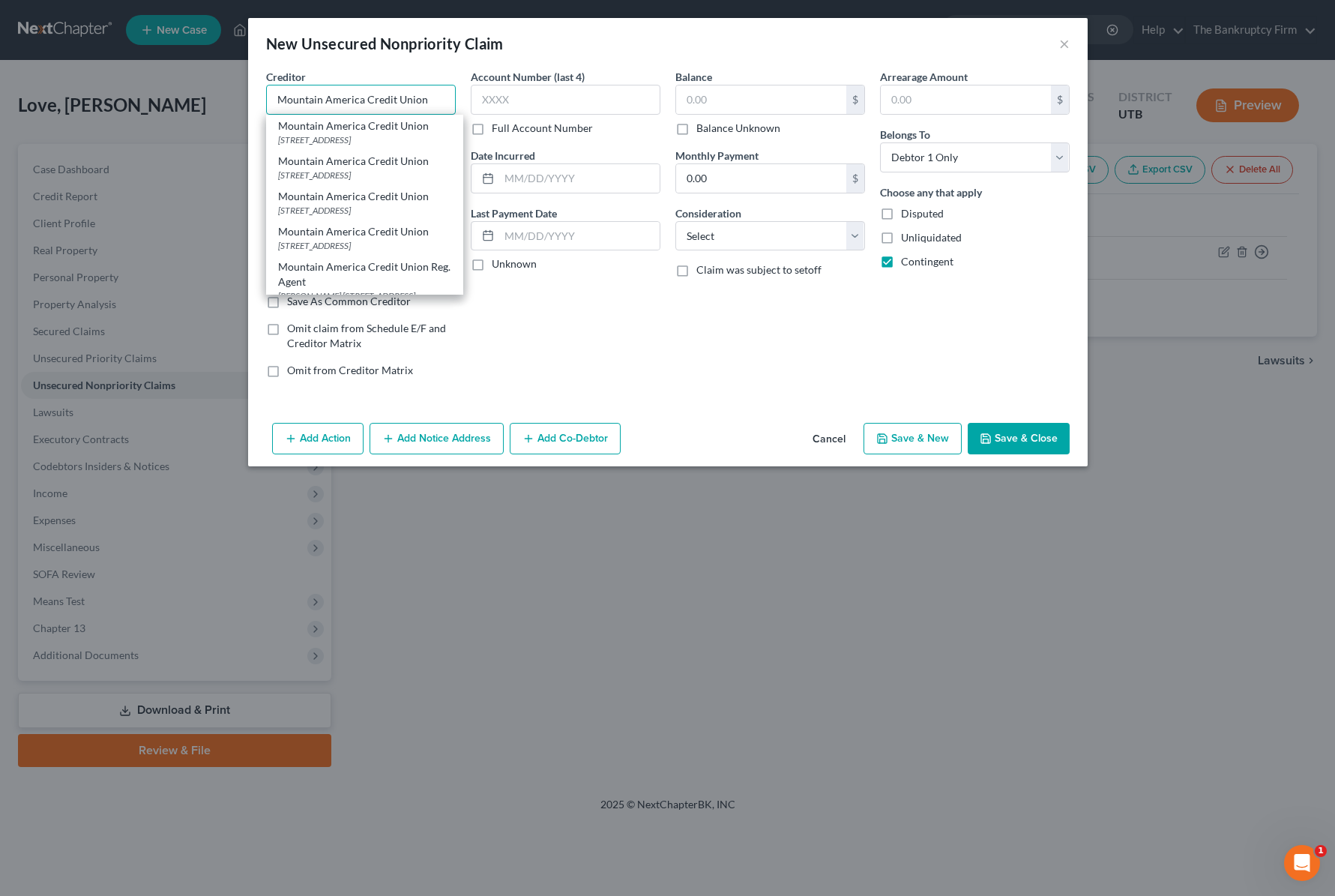
type input "[STREET_ADDRESS]"
type input "[GEOGRAPHIC_DATA]"
select select "46"
type input "84116-0000"
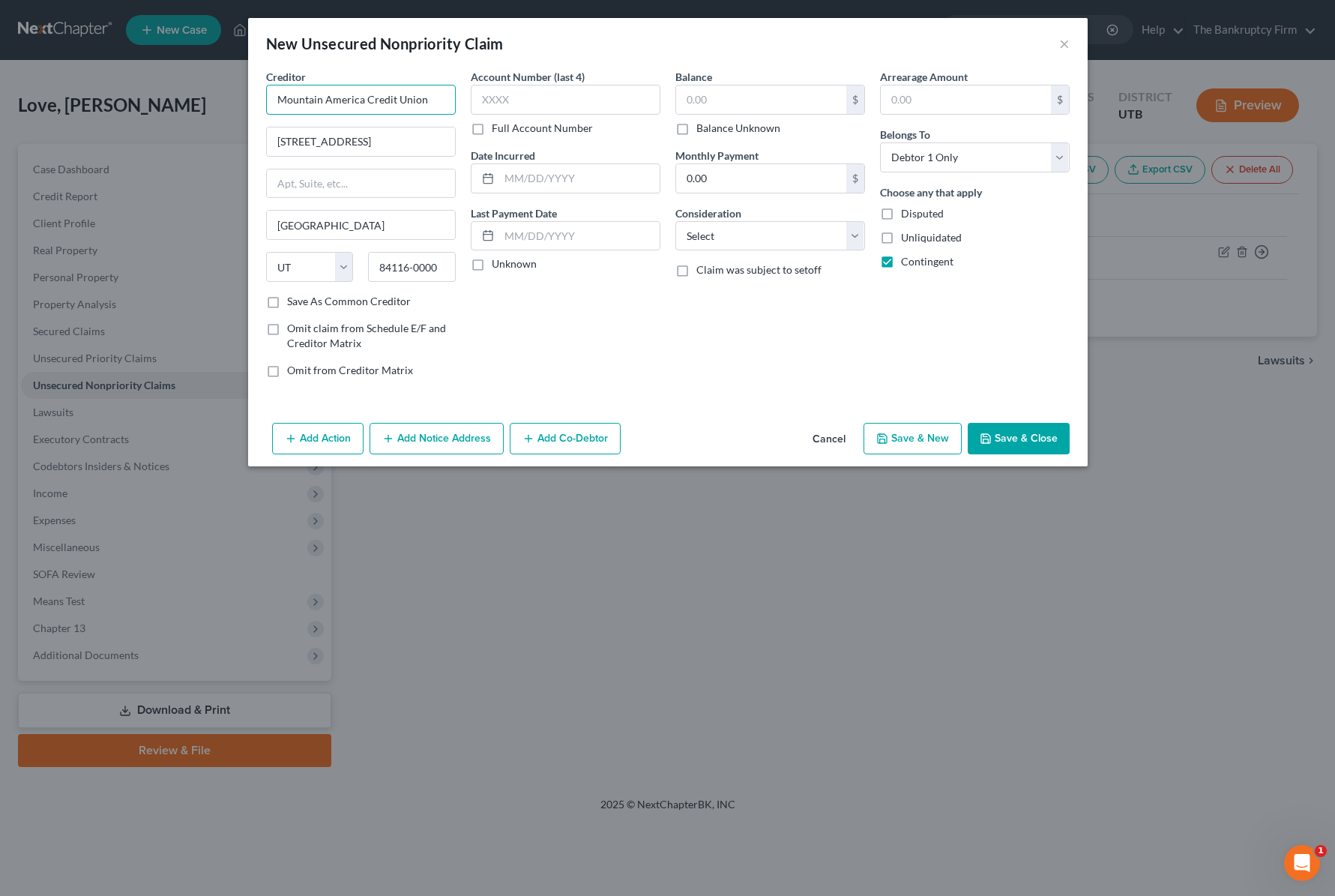
type input "Mountain America Credit Union"
click at [491, 124] on label "Full Account Number" at bounding box center [542, 128] width 101 height 15
click at [498, 124] on input "Full Account Number" at bounding box center [502, 125] width 10 height 10
click at [498, 99] on input "text" at bounding box center [565, 99] width 190 height 30
type input "1425036 / 1425420"
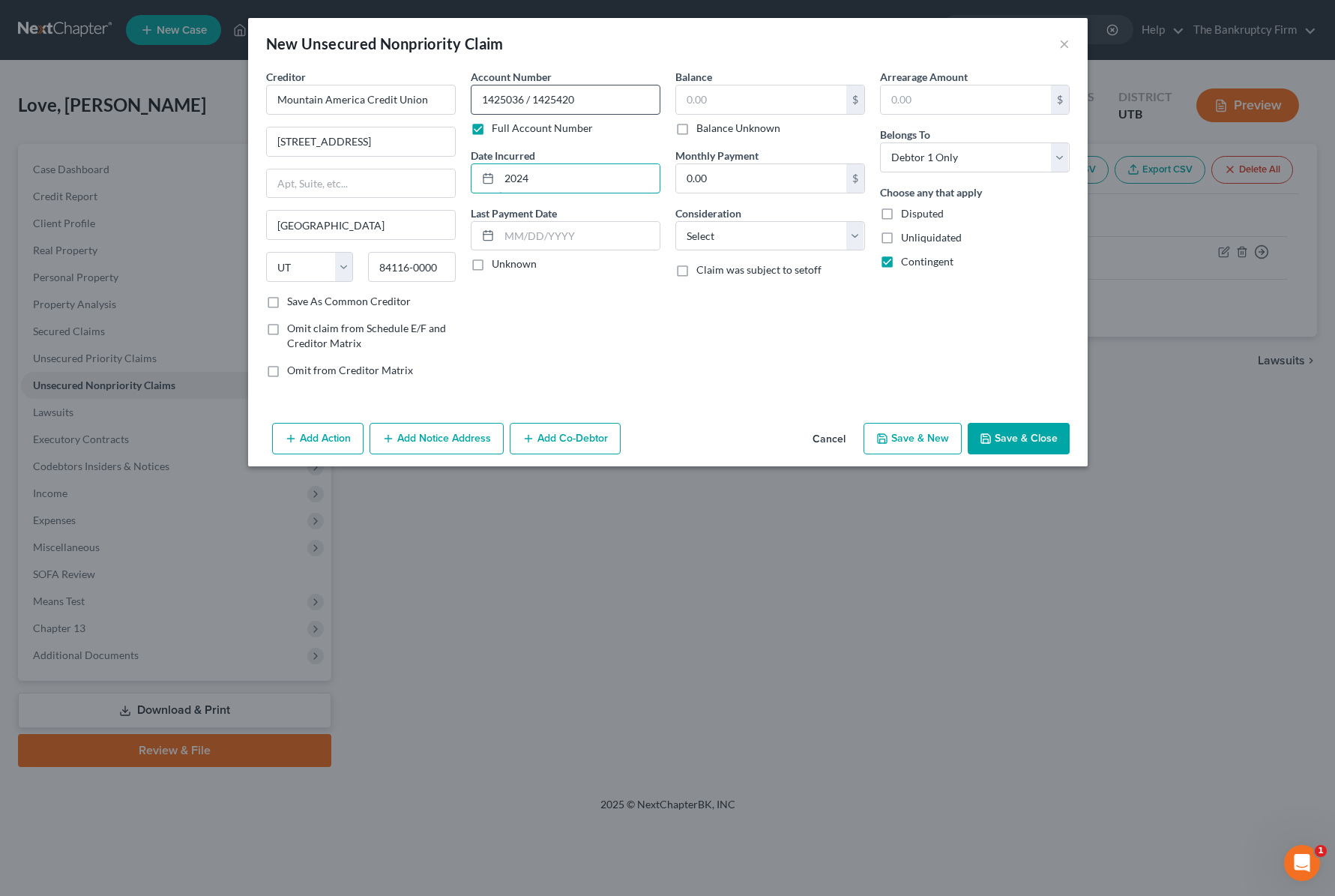
type input "2024"
click at [768, 108] on input "text" at bounding box center [760, 99] width 170 height 28
type input "4,754.20"
click at [854, 231] on select "Select Cable / Satellite Services Collection Agency Credit Card Debt Debt Couns…" at bounding box center [770, 235] width 190 height 30
click at [1016, 434] on button "Save & Close" at bounding box center [1019, 438] width 102 height 31
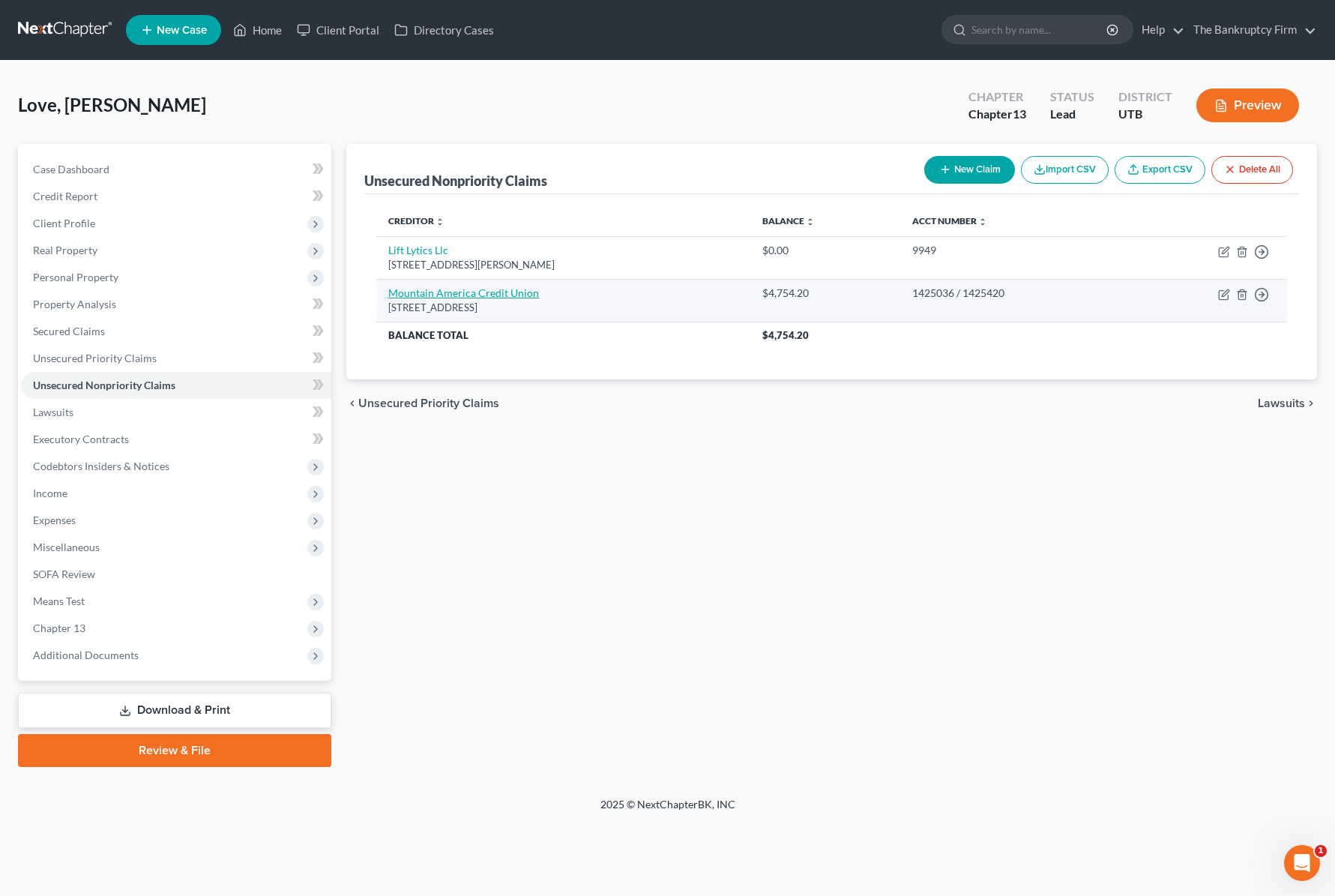
click at [459, 290] on link "Mountain America Credit Union" at bounding box center [464, 293] width 151 height 13
select select "46"
select select "0"
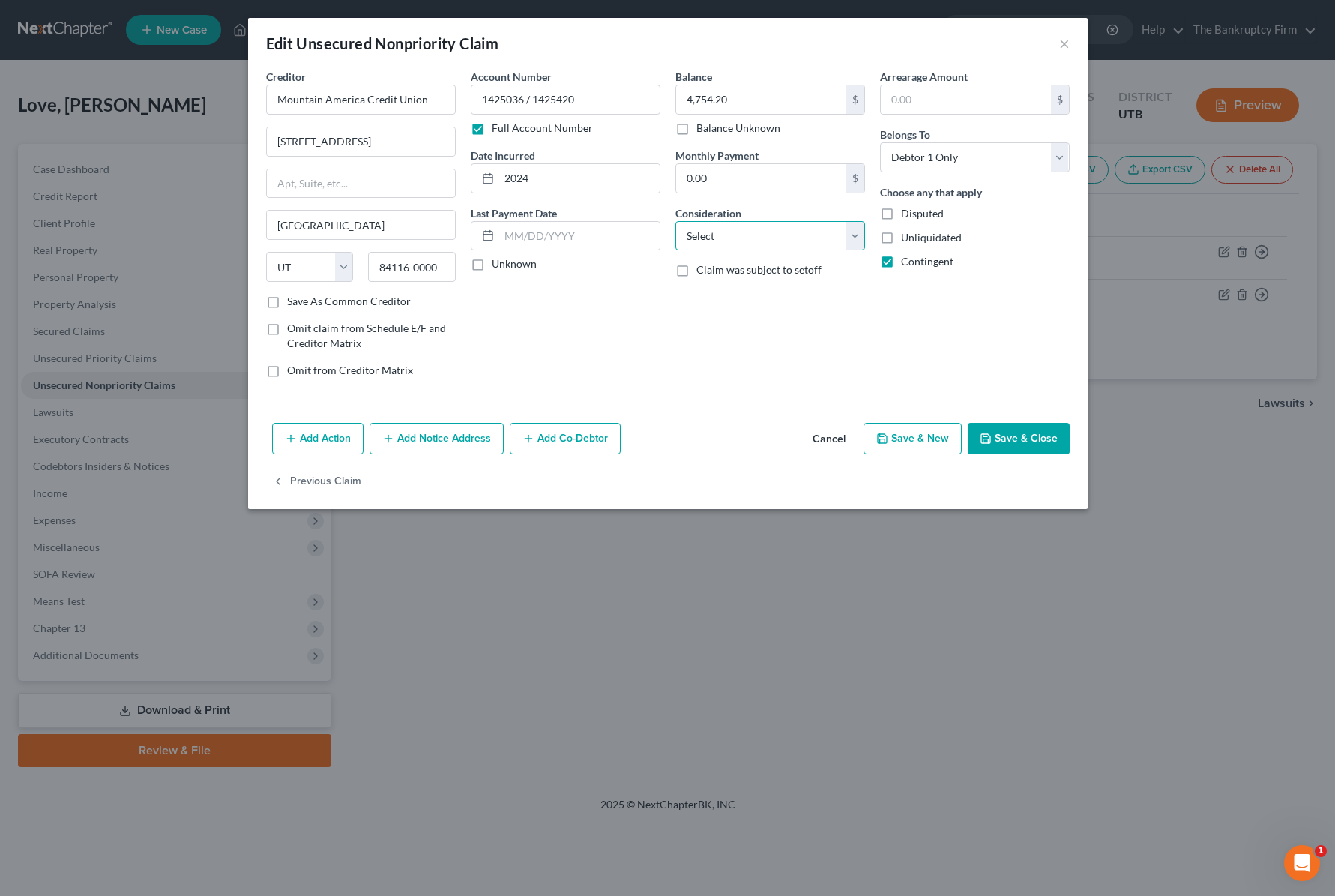
click at [741, 239] on select "Select Cable / Satellite Services Collection Agency Credit Card Debt Debt Couns…" at bounding box center [770, 235] width 190 height 30
select select "10"
click at [675, 221] on select "Select Cable / Satellite Services Collection Agency Credit Card Debt Debt Couns…" at bounding box center [770, 235] width 190 height 30
click at [1034, 446] on button "Save & Close" at bounding box center [1019, 438] width 102 height 31
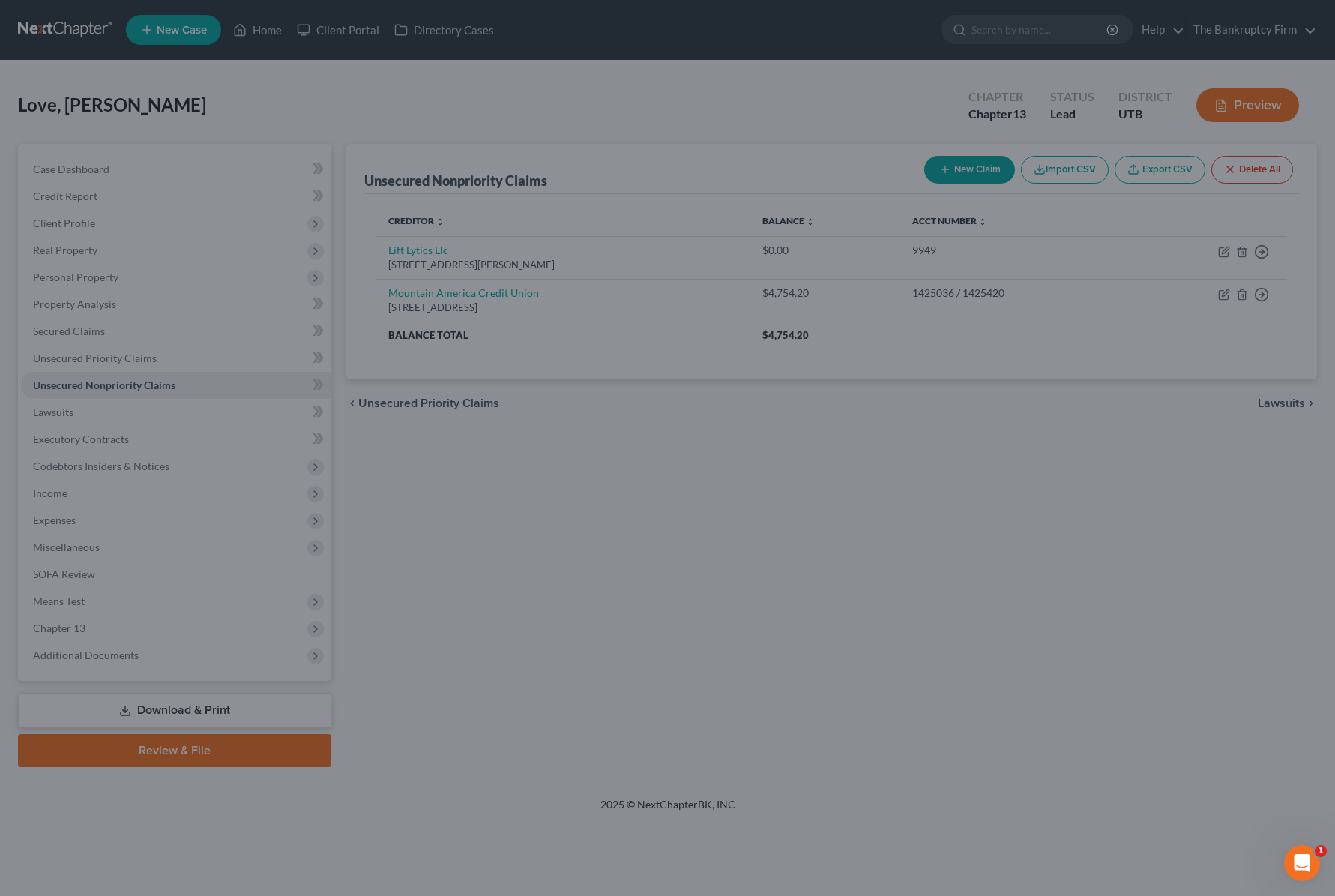
type input "0"
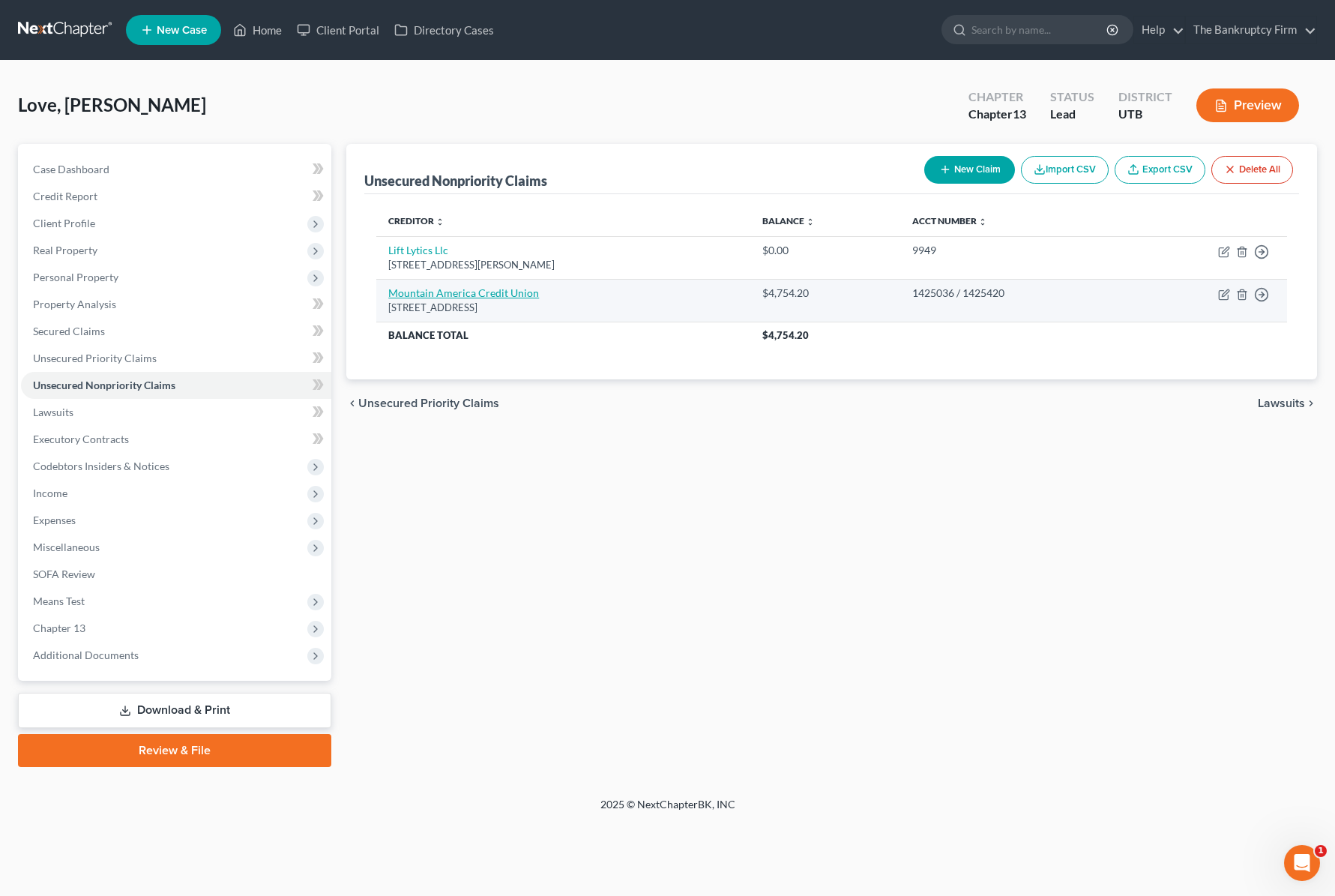
click at [457, 289] on link "Mountain America Credit Union" at bounding box center [464, 293] width 151 height 13
select select "46"
select select "10"
select select "0"
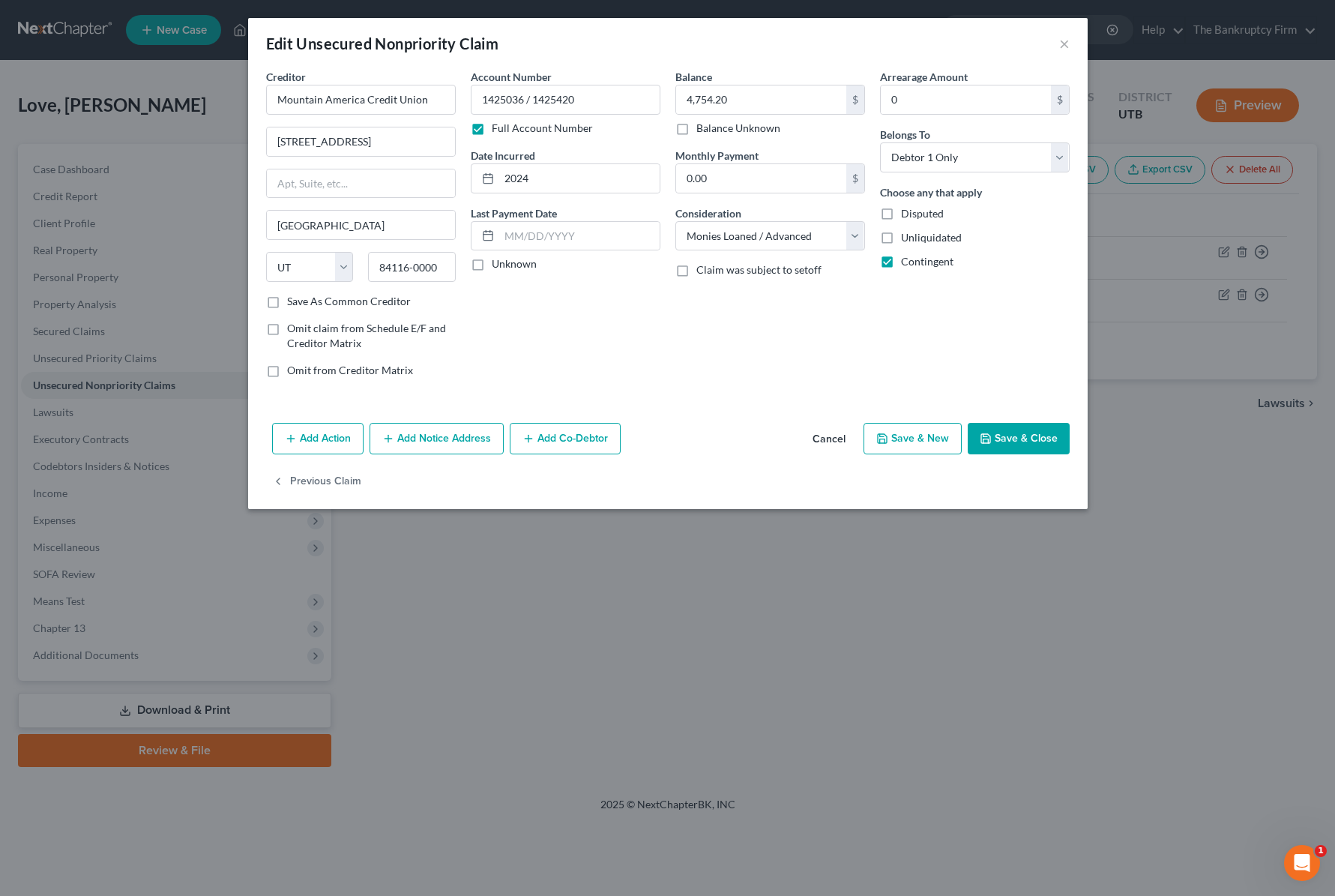
click at [556, 433] on button "Add Co-Debtor" at bounding box center [565, 438] width 111 height 31
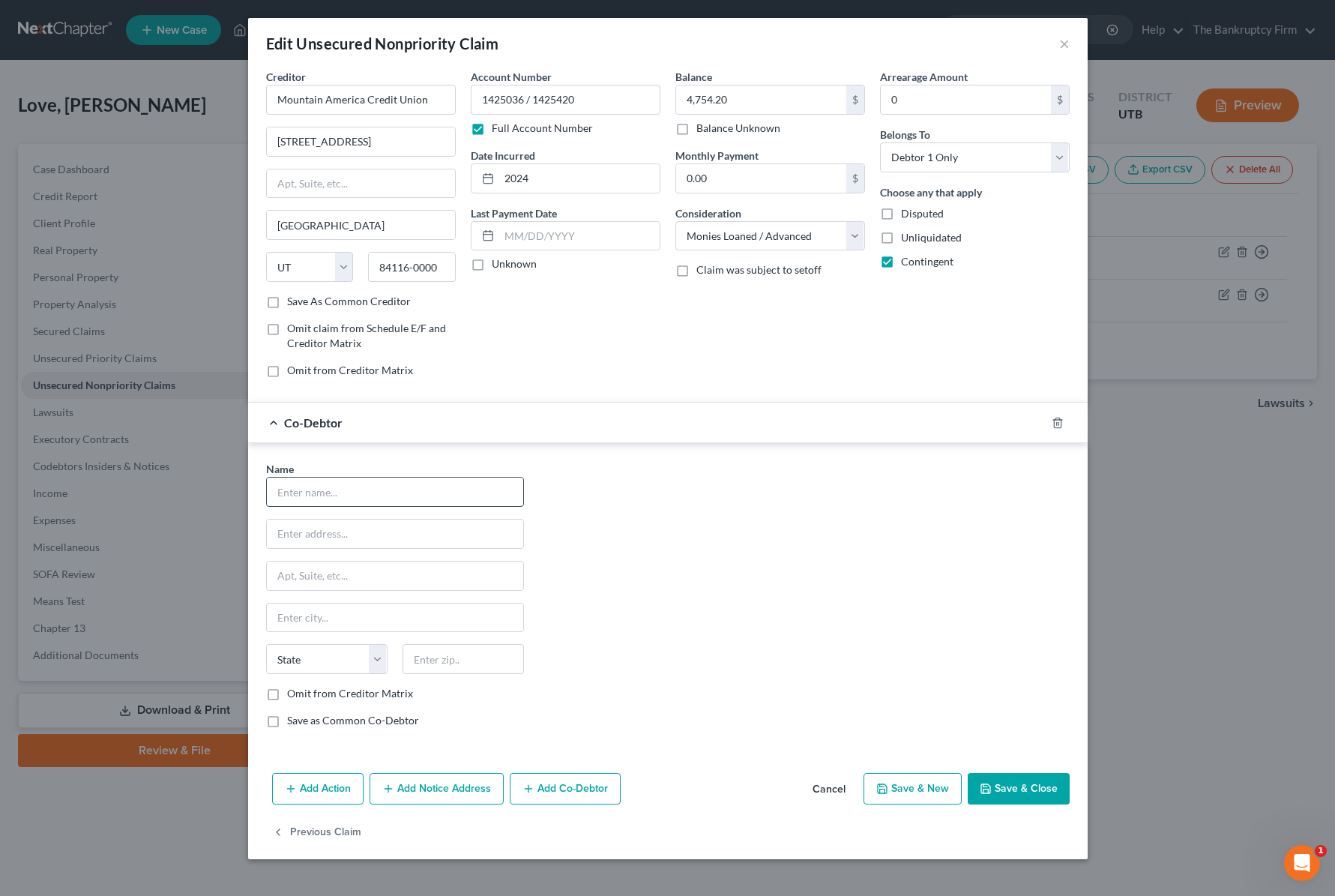
click at [322, 488] on input "text" at bounding box center [395, 491] width 256 height 28
type input "[PERSON_NAME]"
type input "1274 W 450 N"
type input "84015"
type input "Clearfield"
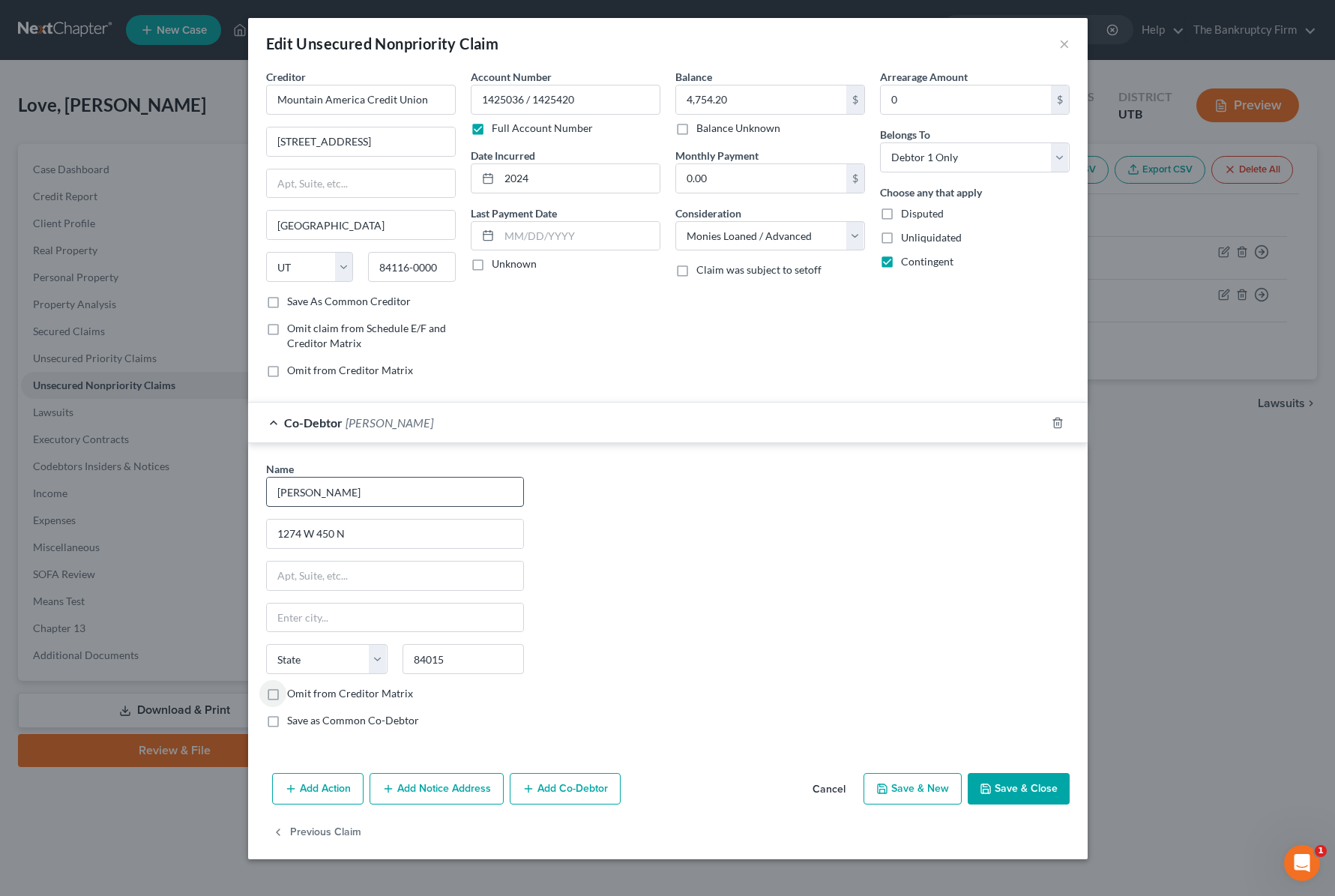
select select "46"
click at [1049, 782] on button "Save & Close" at bounding box center [1019, 788] width 102 height 31
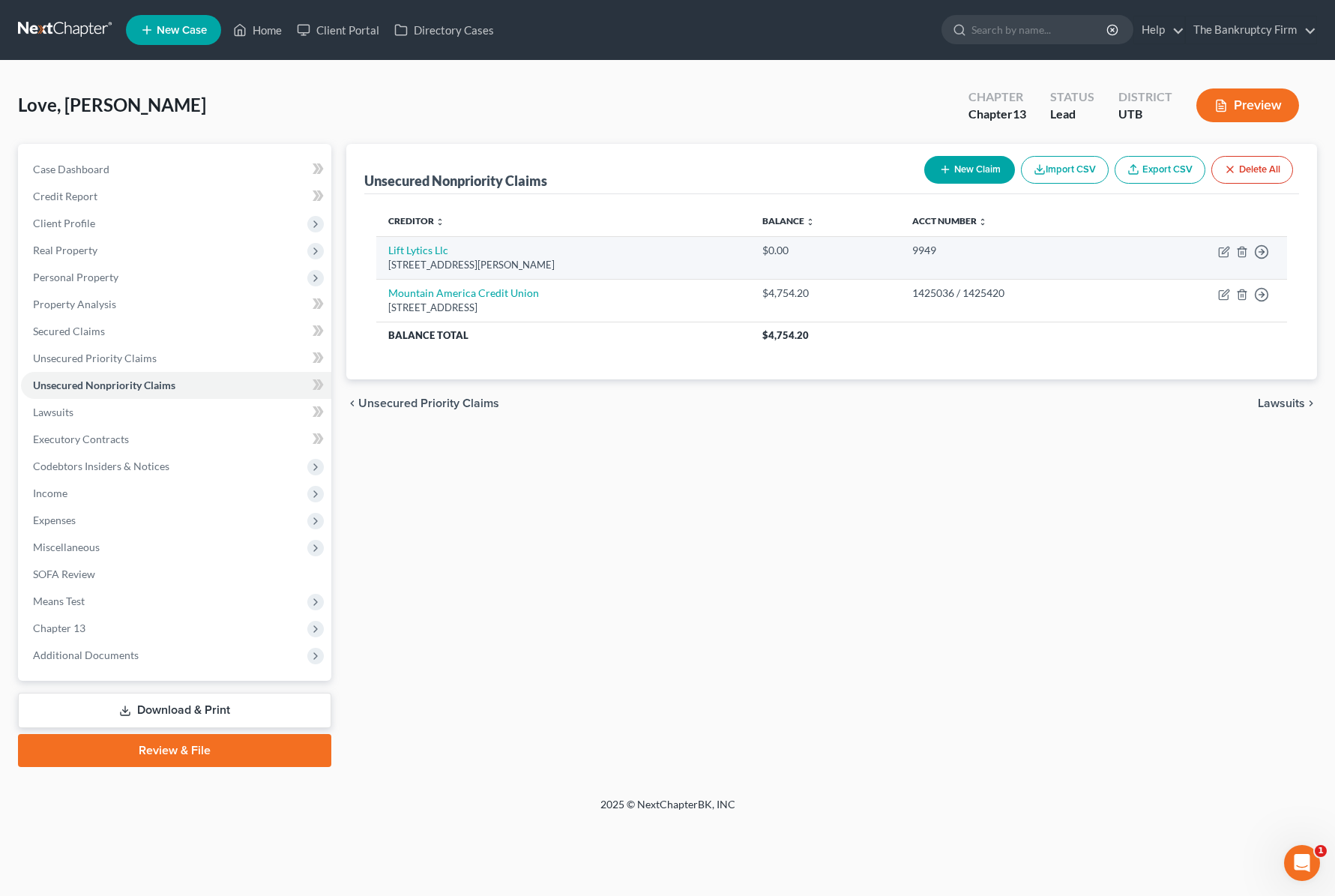
drag, startPoint x: 1087, startPoint y: 558, endPoint x: 1082, endPoint y: 247, distance: 311.0
click at [1112, 456] on div "Unsecured Nonpriority Claims New Claim Import CSV Export CSV Delete All Credito…" at bounding box center [832, 456] width 986 height 623
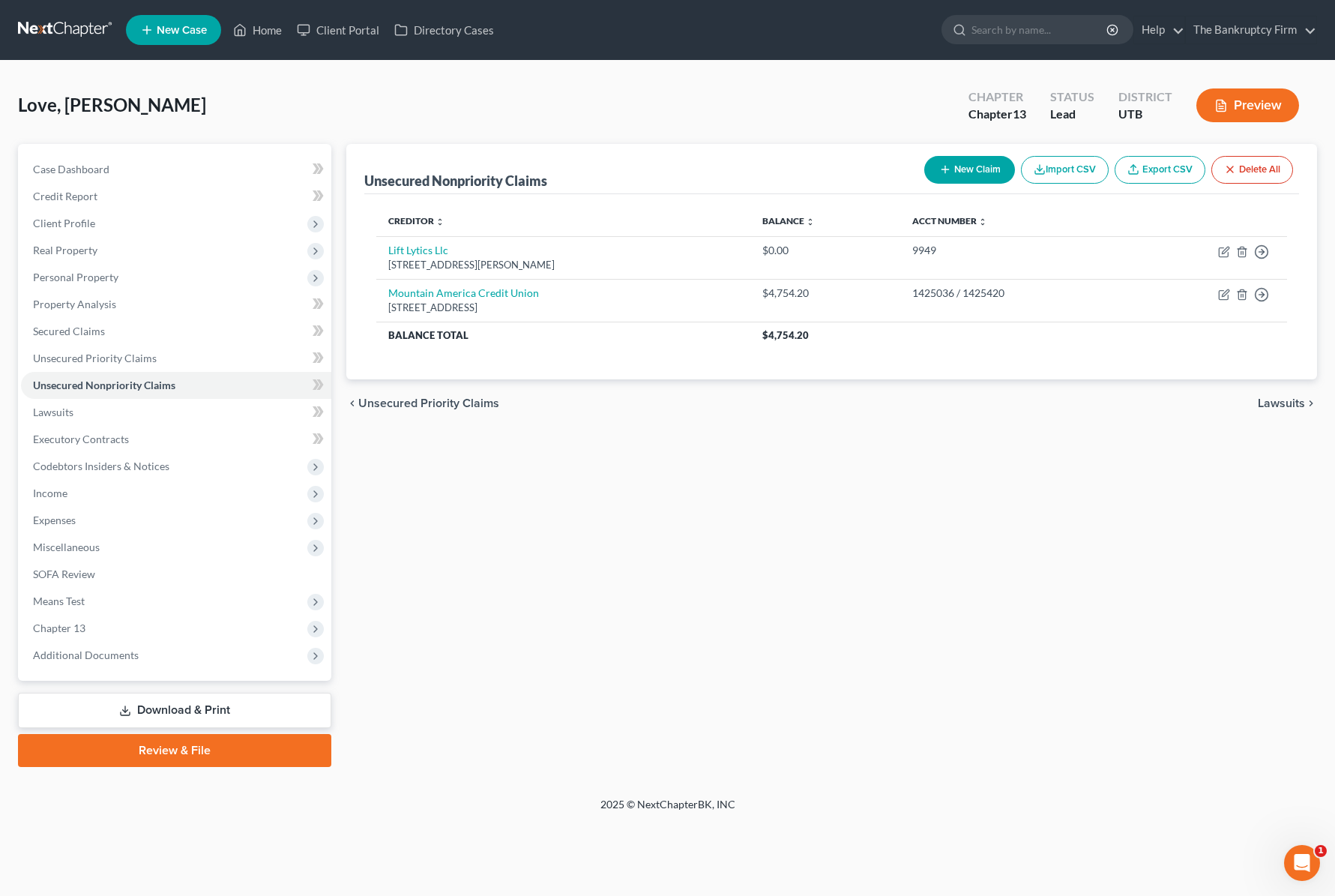
click at [957, 168] on button "New Claim" at bounding box center [969, 170] width 91 height 27
select select "0"
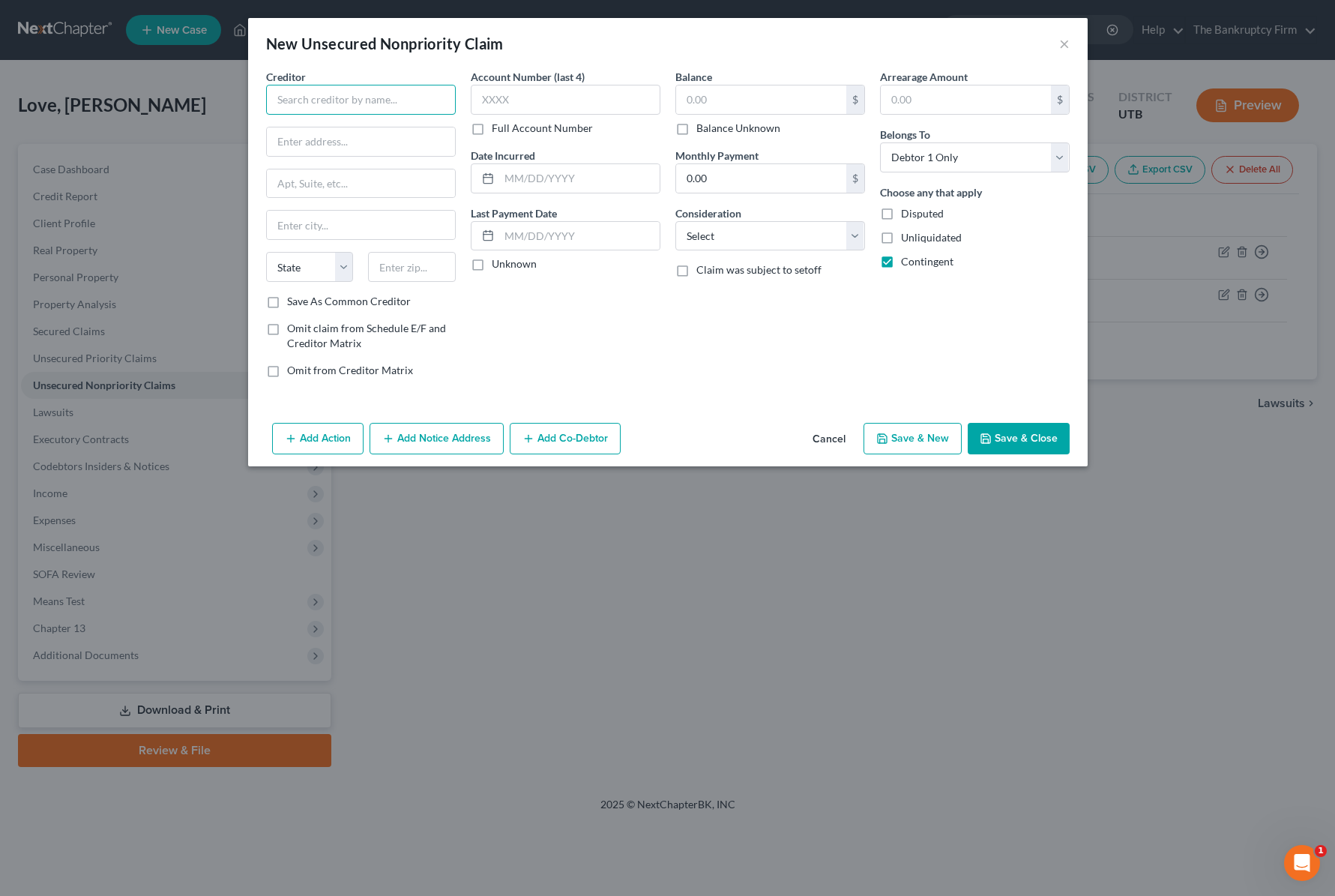
click at [329, 98] on input "text" at bounding box center [360, 99] width 190 height 30
type input "Service Finance Company"
click at [407, 100] on input "Service Finance Company" at bounding box center [360, 99] width 190 height 30
click at [607, 183] on input "text" at bounding box center [579, 178] width 161 height 28
type input "2025"
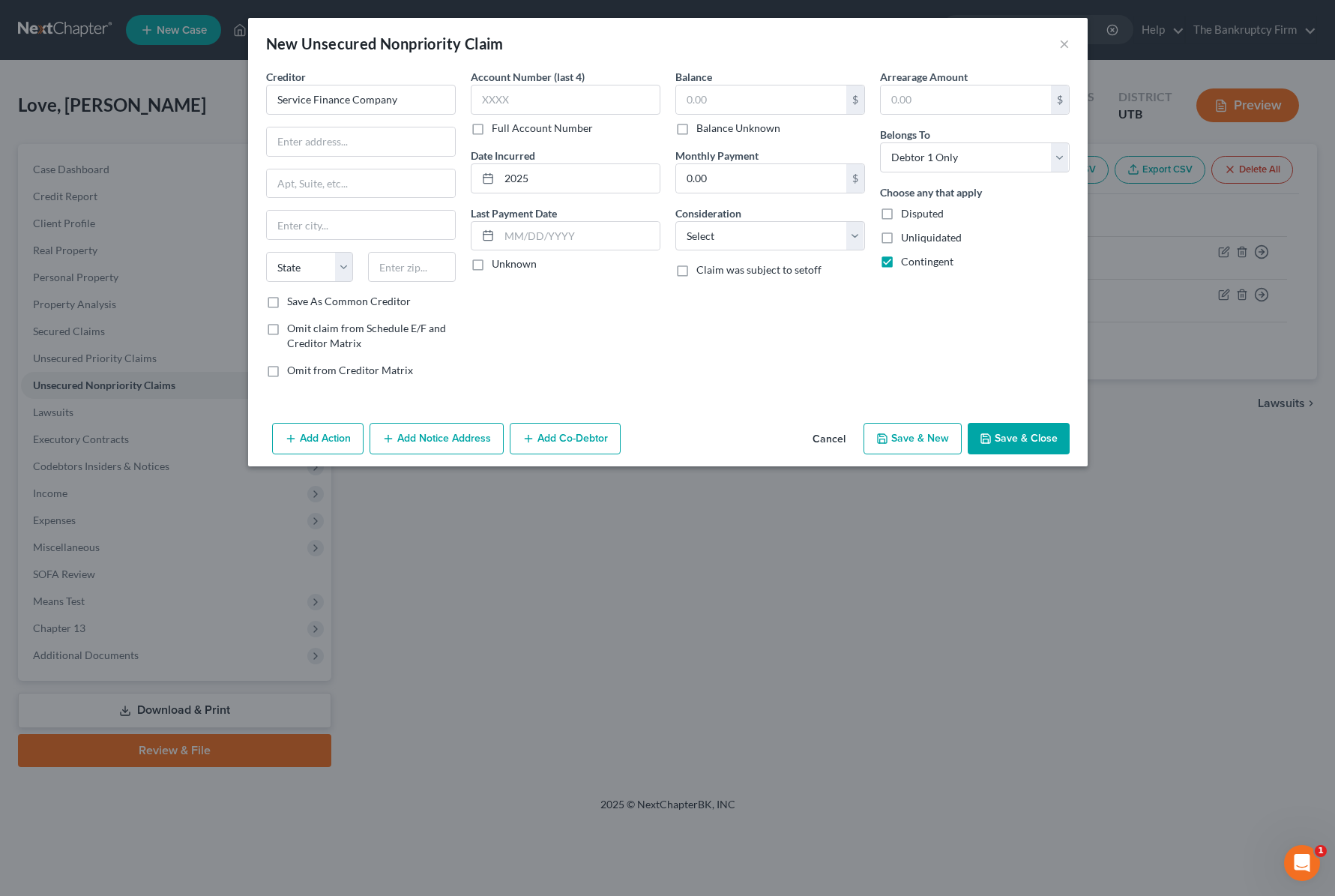
click at [696, 129] on label "Balance Unknown" at bounding box center [738, 128] width 84 height 15
click at [703, 129] on input "Balance Unknown" at bounding box center [707, 125] width 10 height 10
checkbox input "true"
type input "0.00"
click at [809, 238] on select "Select Cable / Satellite Services Collection Agency Credit Card Debt Debt Couns…" at bounding box center [770, 235] width 190 height 30
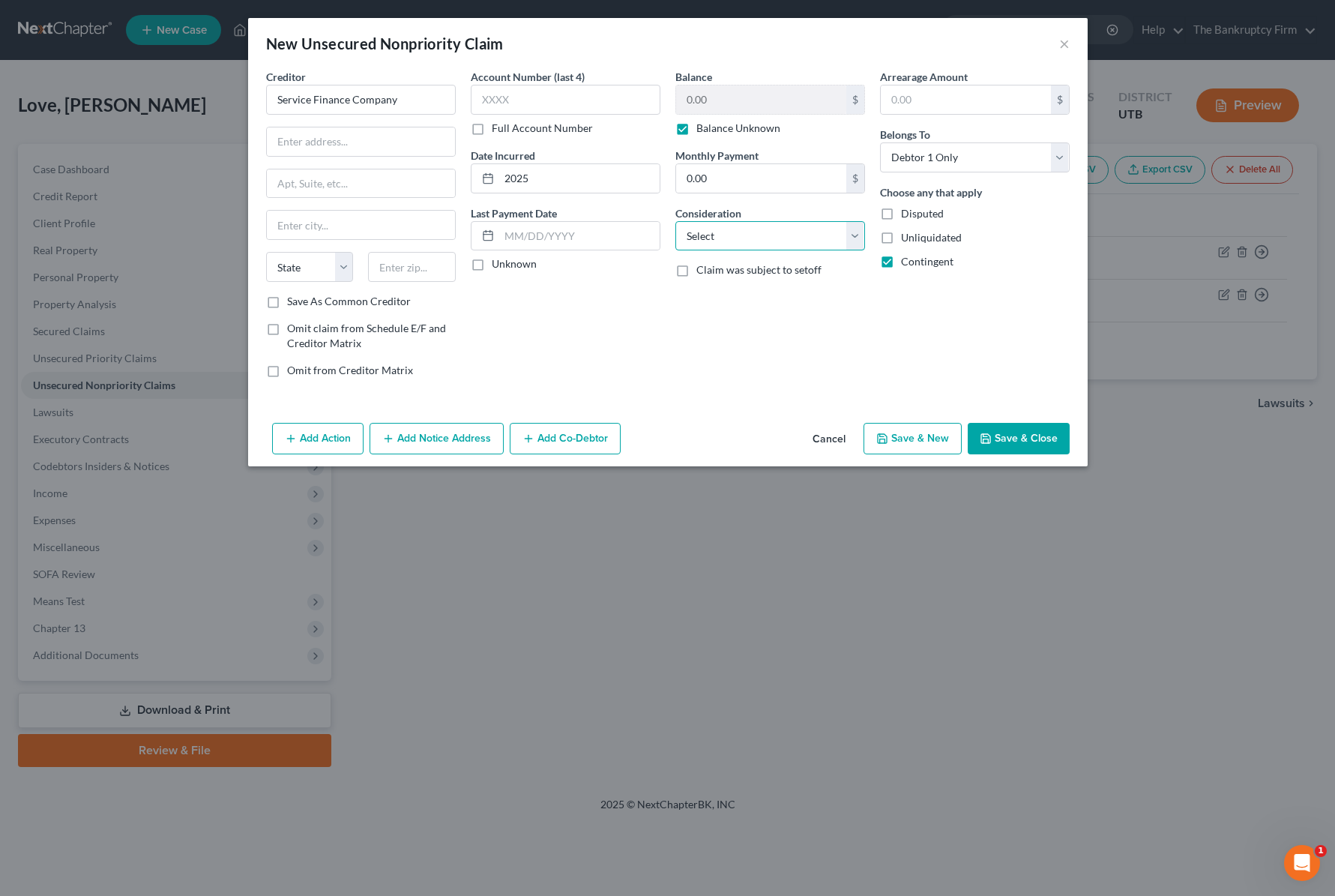
select select "10"
click at [675, 221] on select "Select Cable / Satellite Services Collection Agency Credit Card Debt Debt Couns…" at bounding box center [770, 235] width 190 height 30
click at [333, 139] on input "text" at bounding box center [360, 141] width 188 height 28
paste input "555 S Federal Highway Suite 200"
type input "555 S Federal Highway Suite 200"
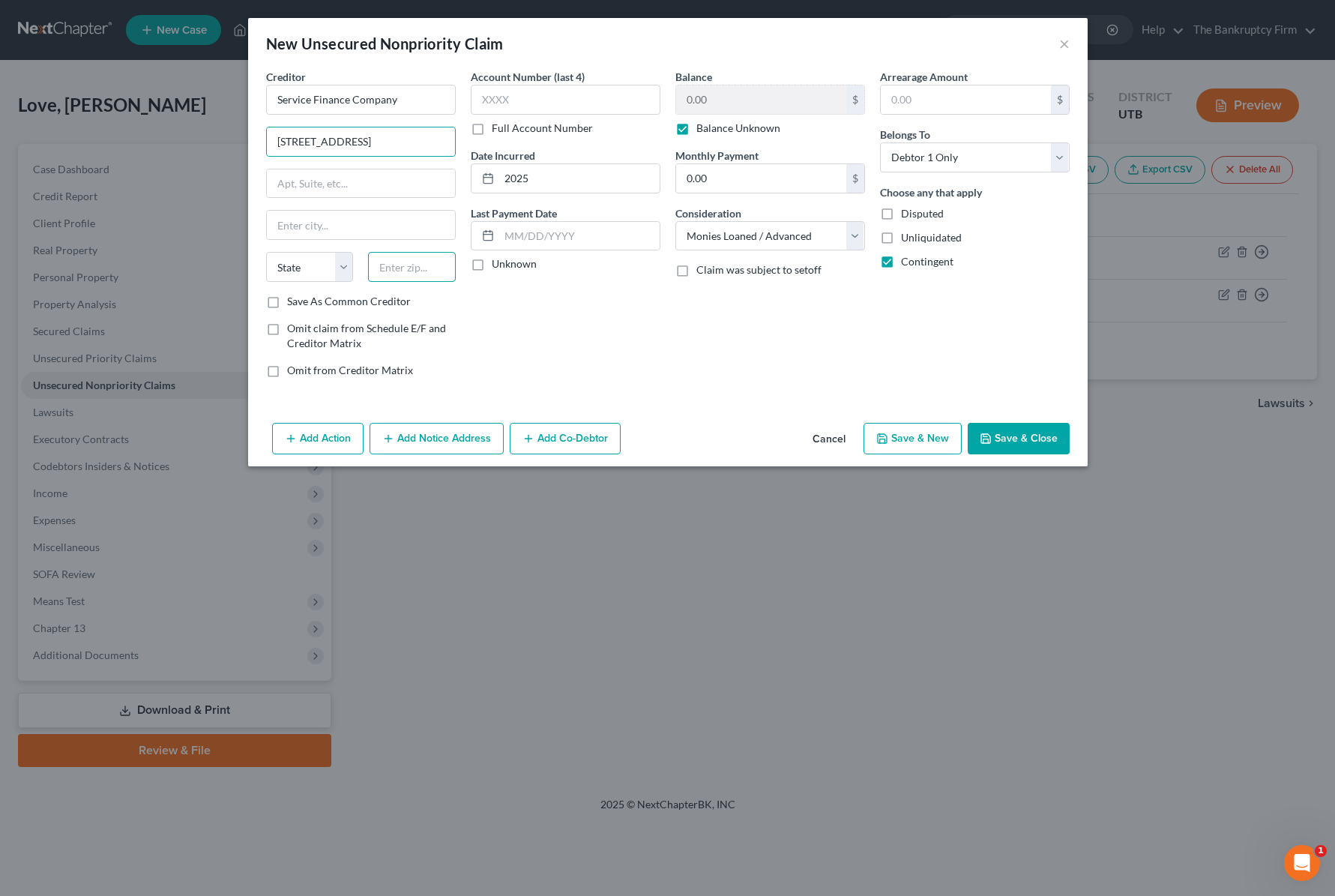
click at [411, 267] on input "text" at bounding box center [411, 267] width 88 height 30
type input "33432"
type input "Boca Raton"
select select "9"
click at [547, 108] on input "text" at bounding box center [565, 99] width 190 height 30
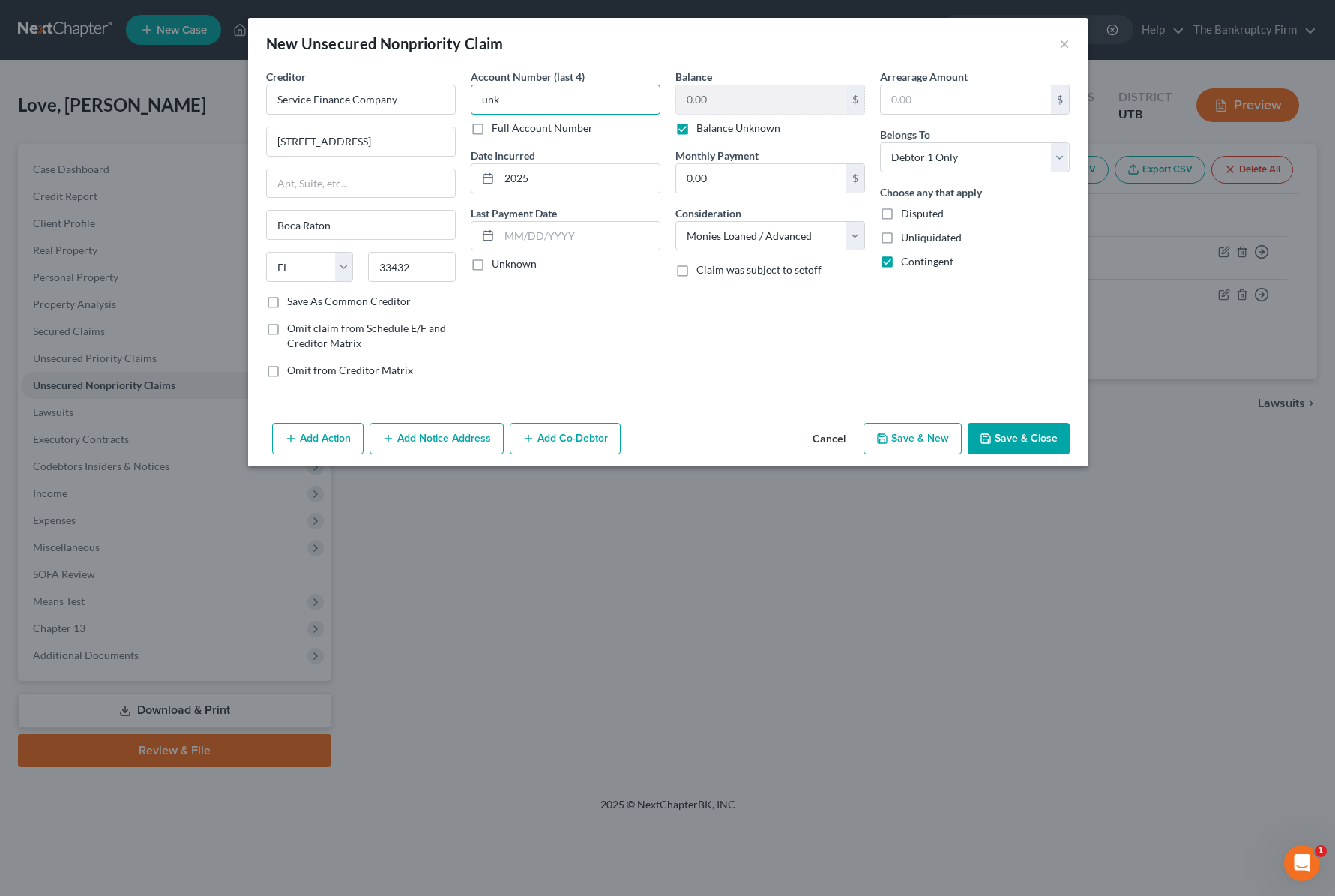
type input "unk"
click at [1042, 443] on button "Save & Close" at bounding box center [1019, 438] width 102 height 31
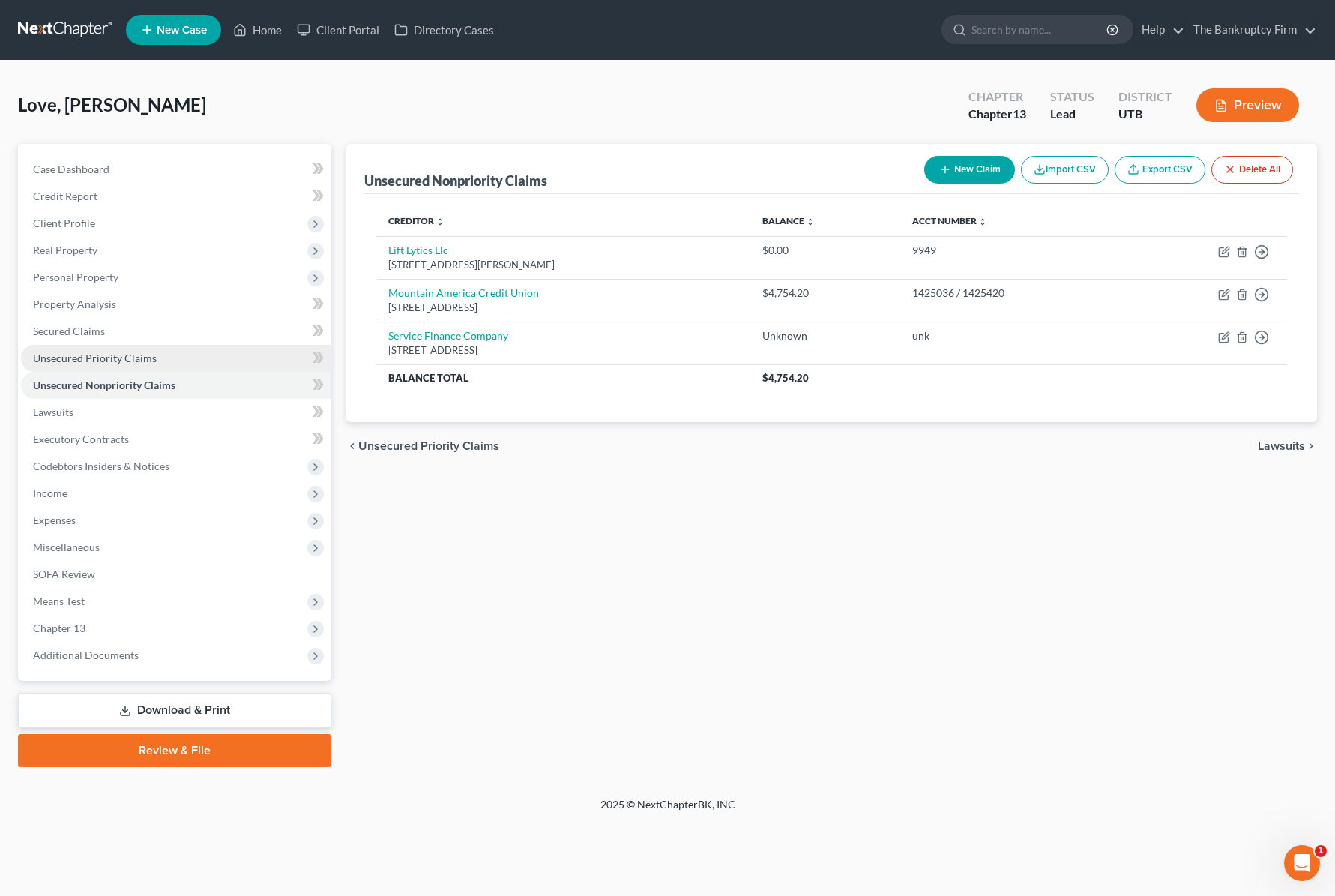
click at [116, 357] on span "Unsecured Priority Claims" at bounding box center [94, 357] width 123 height 13
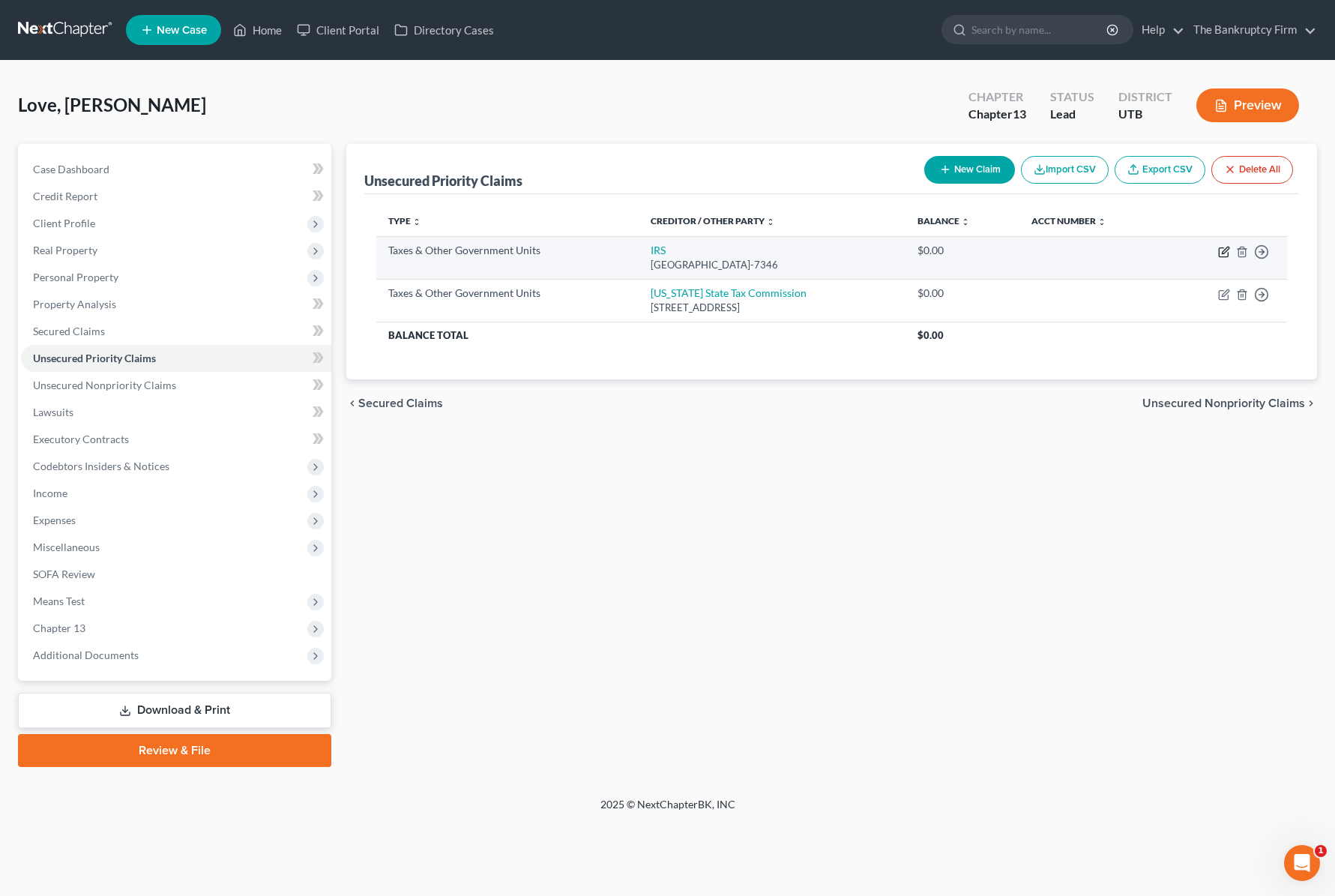
click at [1221, 251] on icon "button" at bounding box center [1225, 252] width 12 height 12
select select "0"
select select "39"
select select "0"
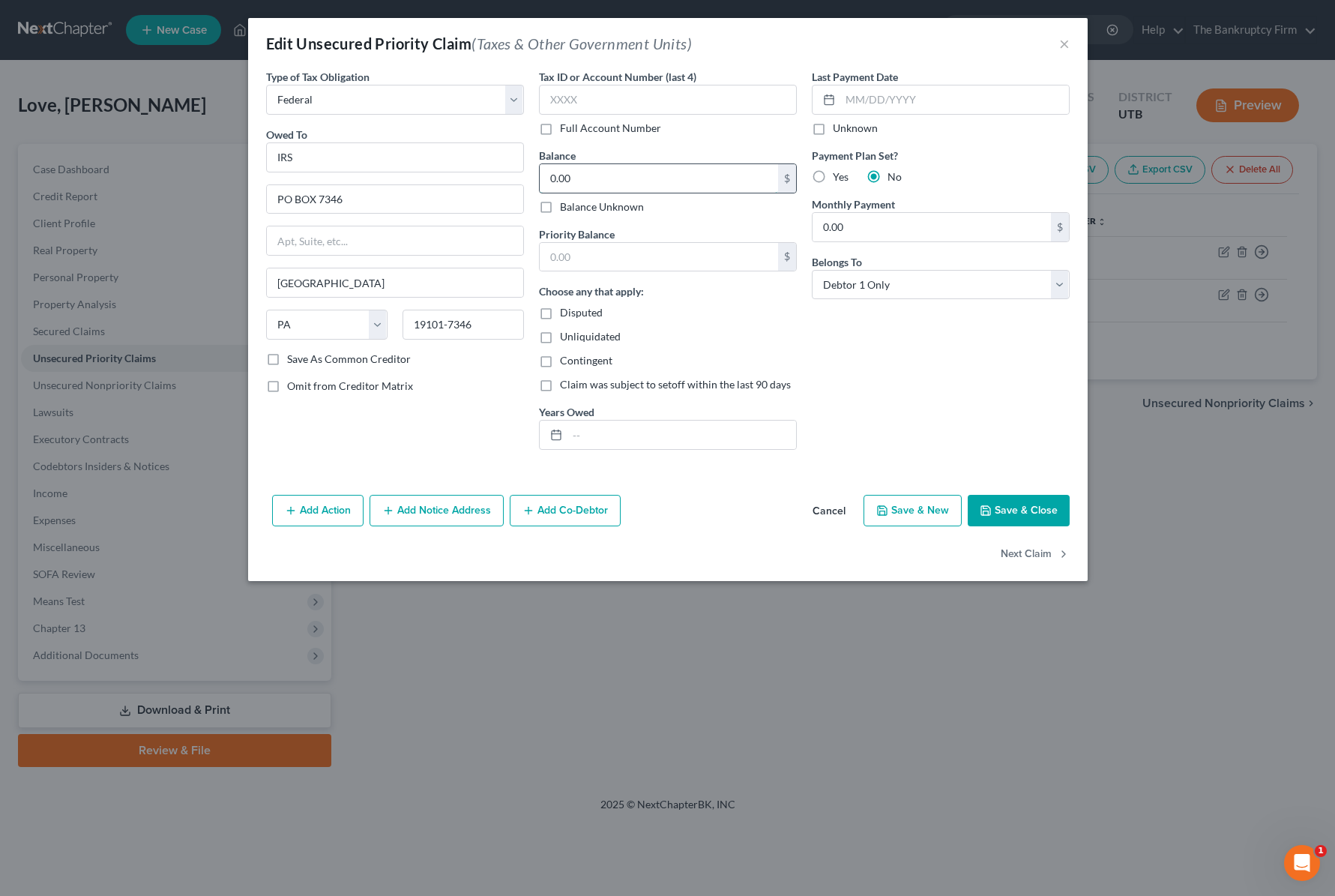
click at [613, 179] on input "0.00" at bounding box center [658, 178] width 239 height 28
type input "3,630.32"
click at [671, 260] on input "text" at bounding box center [658, 257] width 239 height 28
type input "3,630.32"
click at [1035, 511] on button "Save & Close" at bounding box center [1019, 510] width 102 height 31
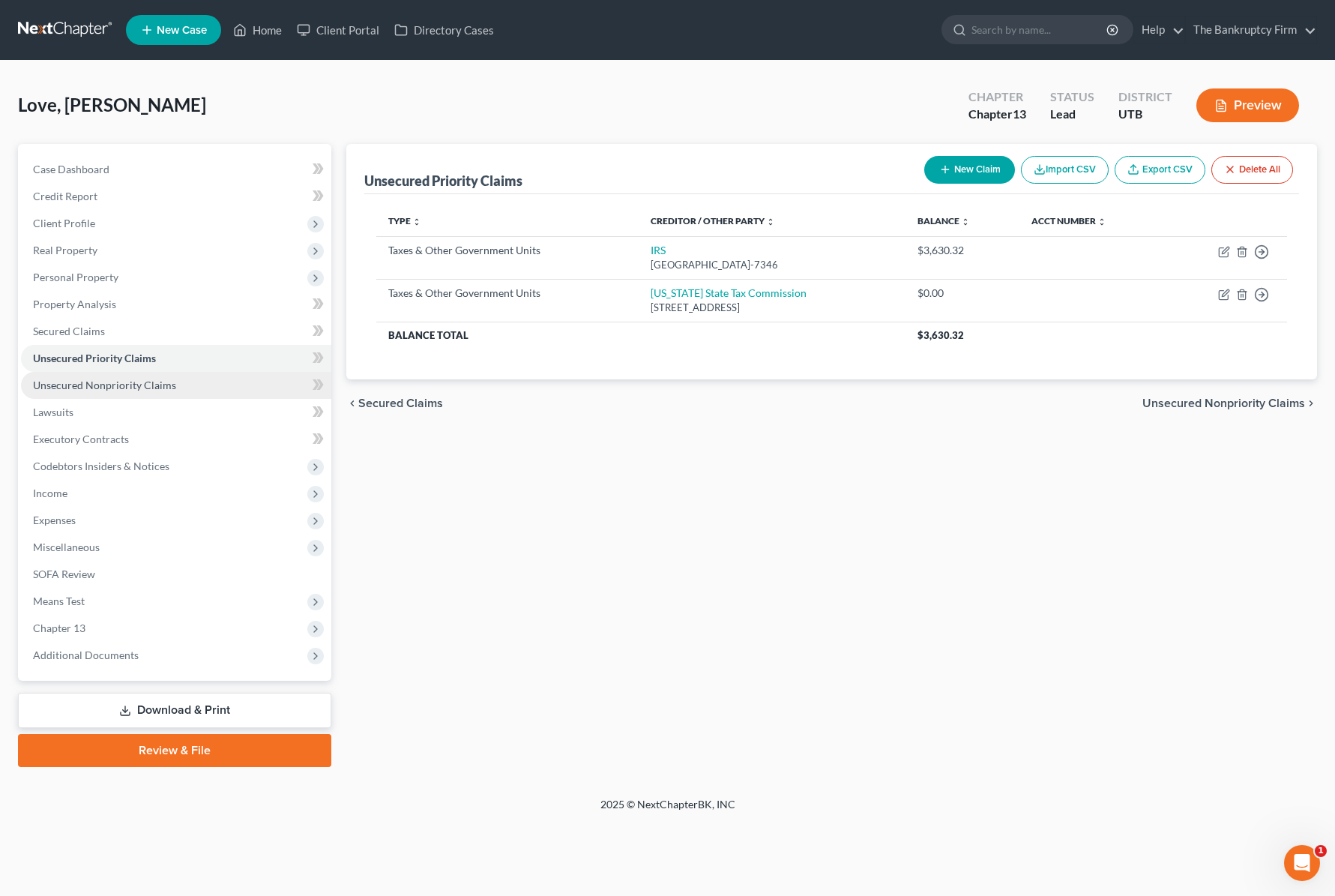
click at [134, 386] on span "Unsecured Nonpriority Claims" at bounding box center [104, 385] width 143 height 13
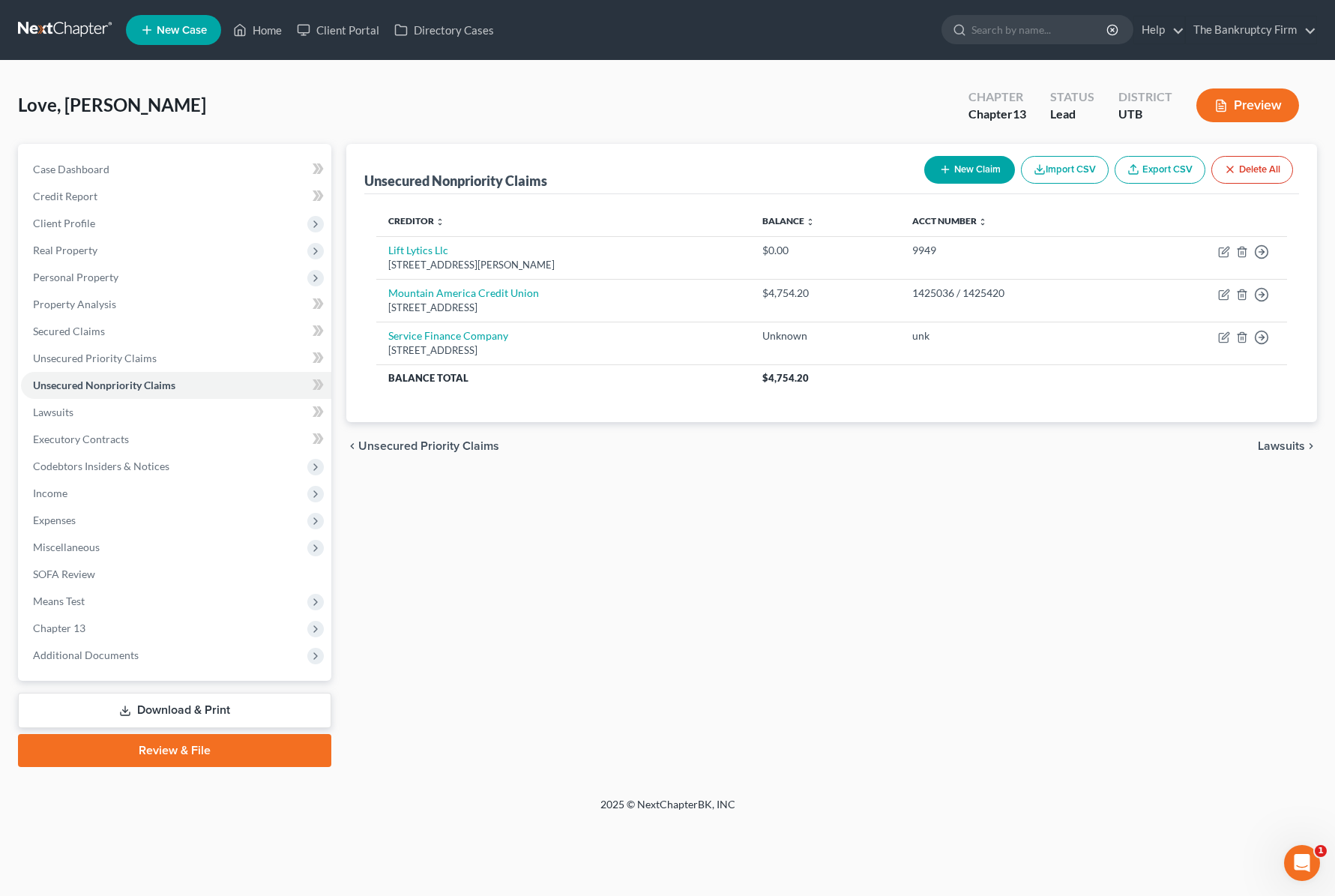
click at [967, 168] on button "New Claim" at bounding box center [969, 170] width 91 height 27
select select "0"
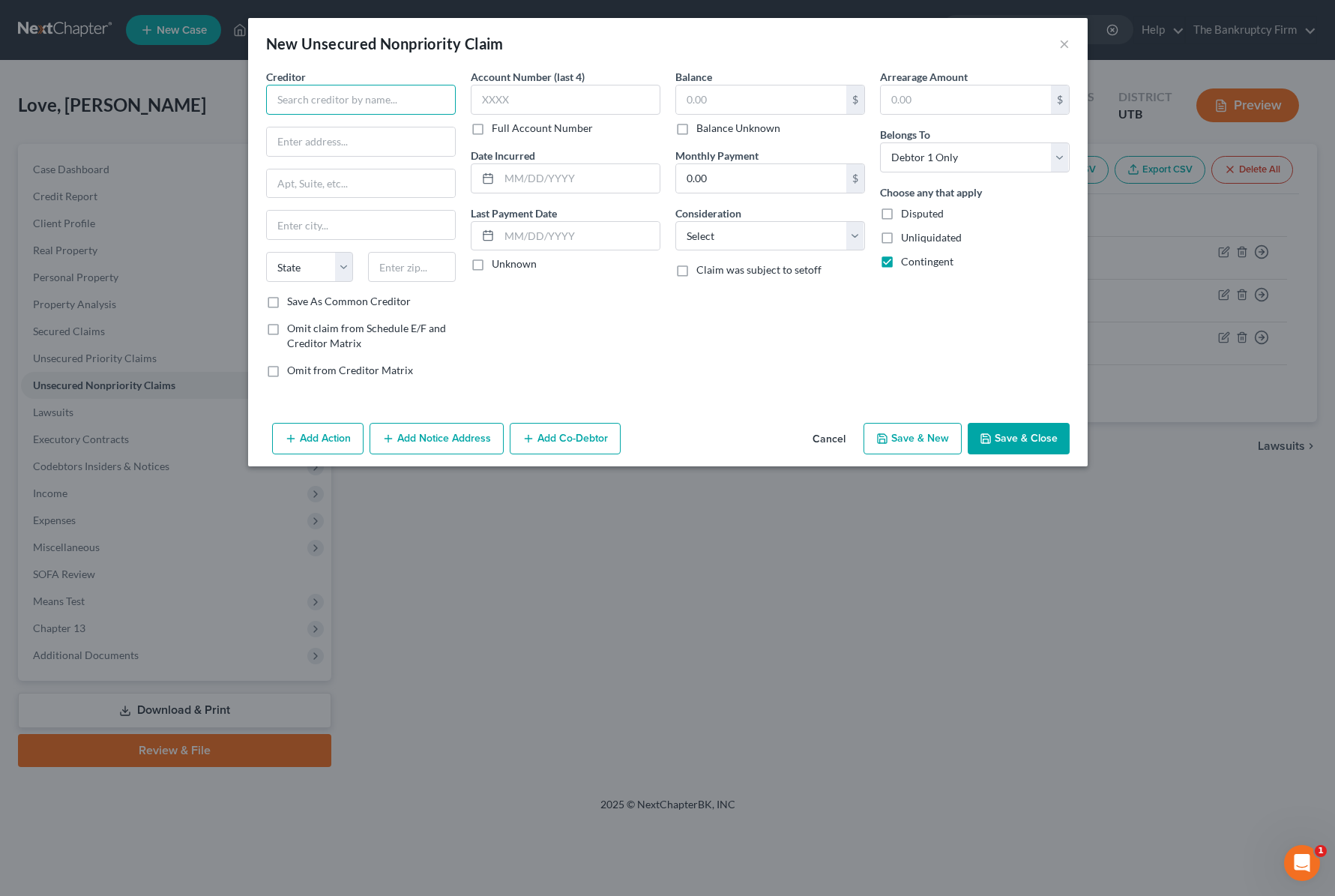
click at [301, 98] on input "text" at bounding box center [360, 99] width 190 height 30
type input "S"
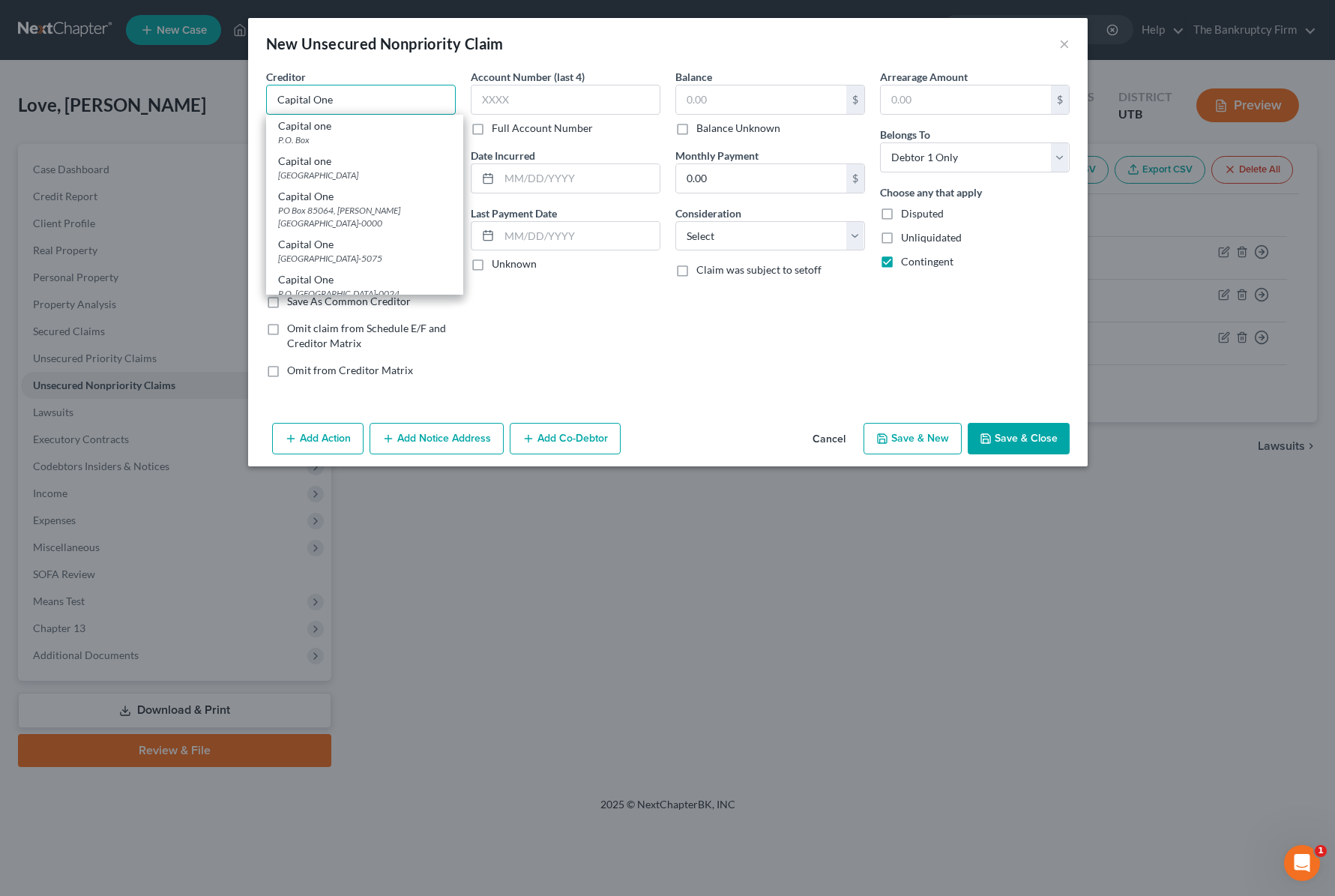
type input "Capital one"
type input "Po Box 60519"
type input "City Of Industry"
select select "4"
type input "91716"
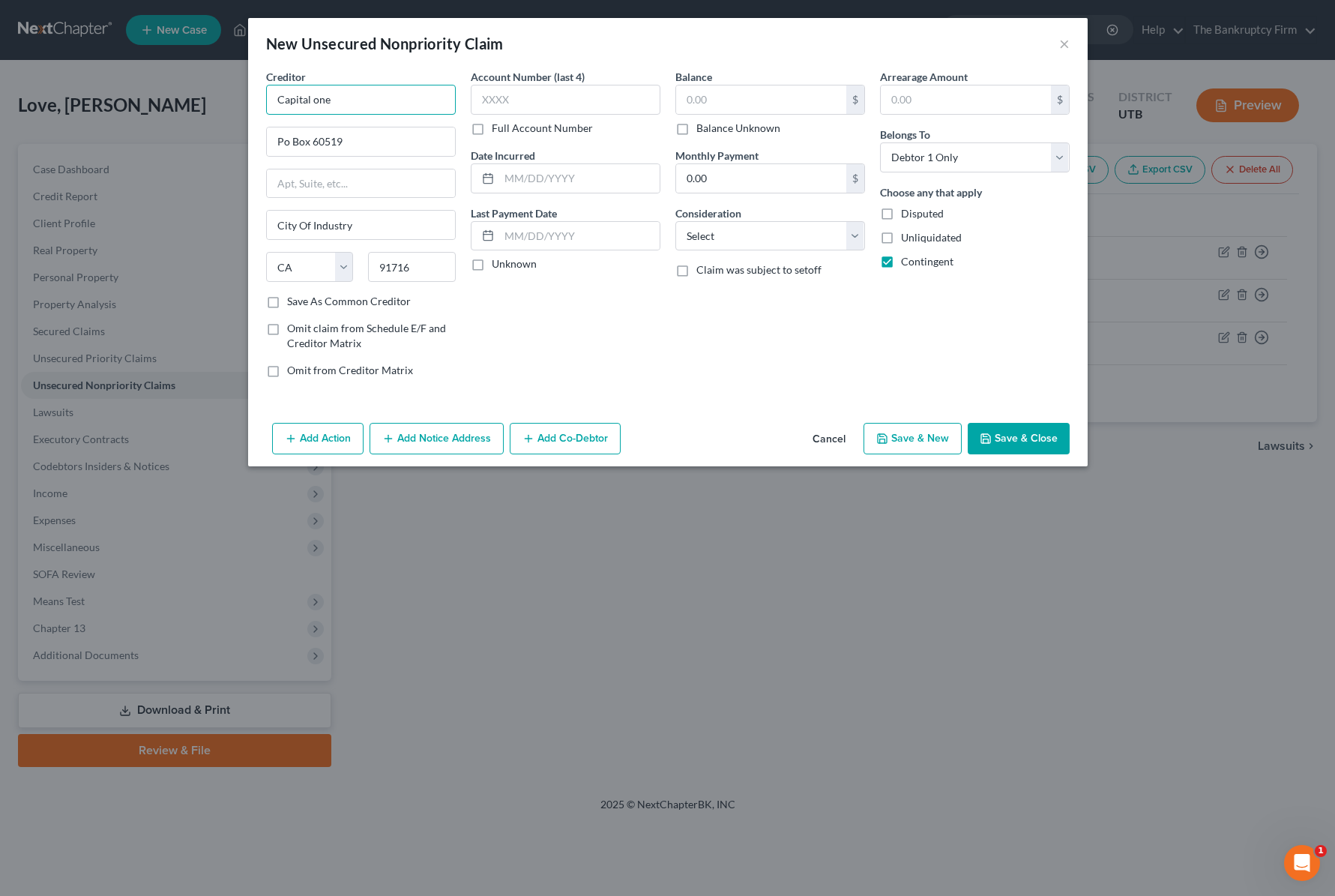
type input "Capital one"
type input "5291"
type input "2025"
type input "3,970.17"
click at [757, 236] on select "Select Cable / Satellite Services Collection Agency Credit Card Debt Debt Couns…" at bounding box center [770, 235] width 190 height 30
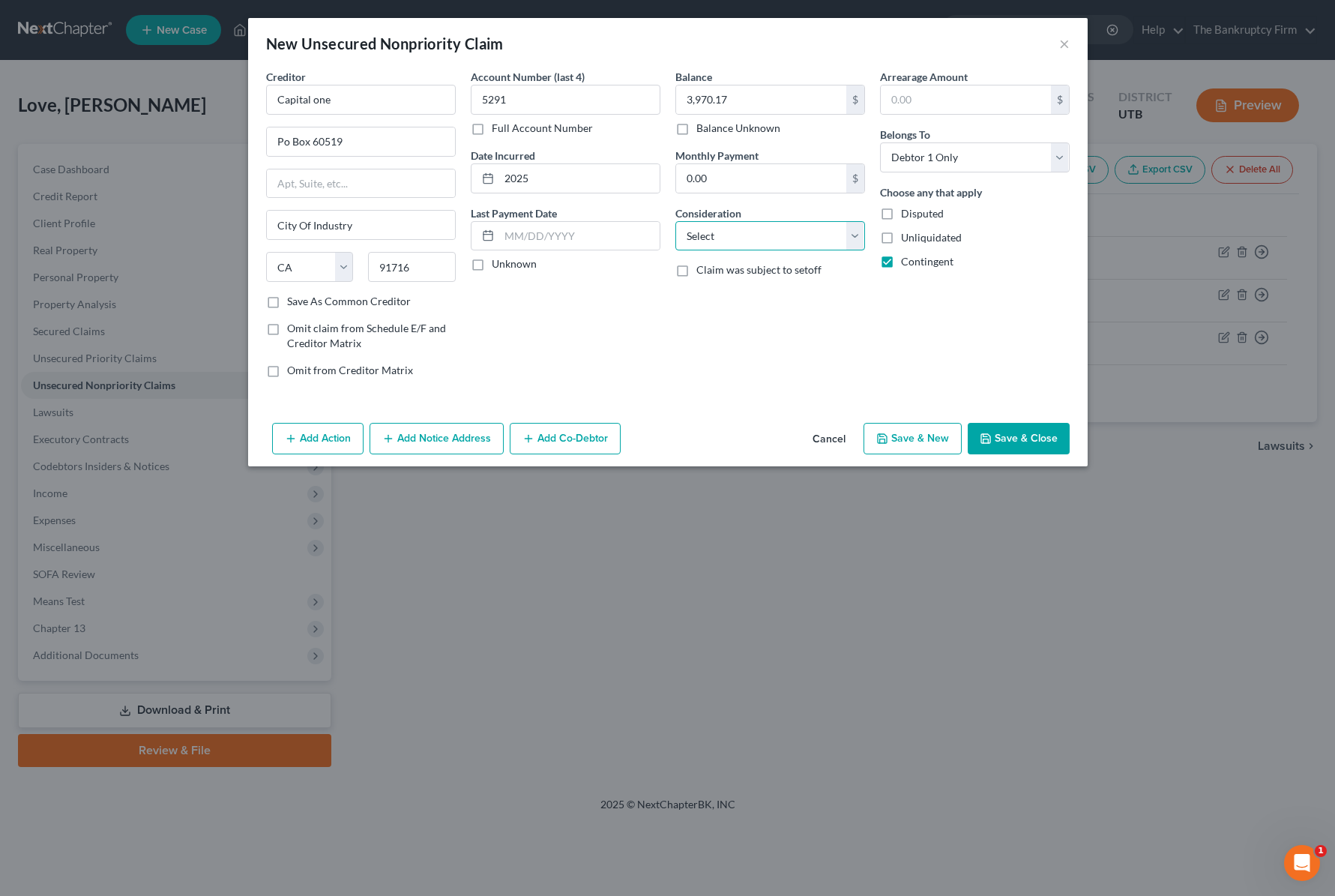
select select "10"
click at [675, 221] on select "Select Cable / Satellite Services Collection Agency Credit Card Debt Debt Couns…" at bounding box center [770, 235] width 190 height 30
click at [1039, 443] on button "Save & Close" at bounding box center [1019, 438] width 102 height 31
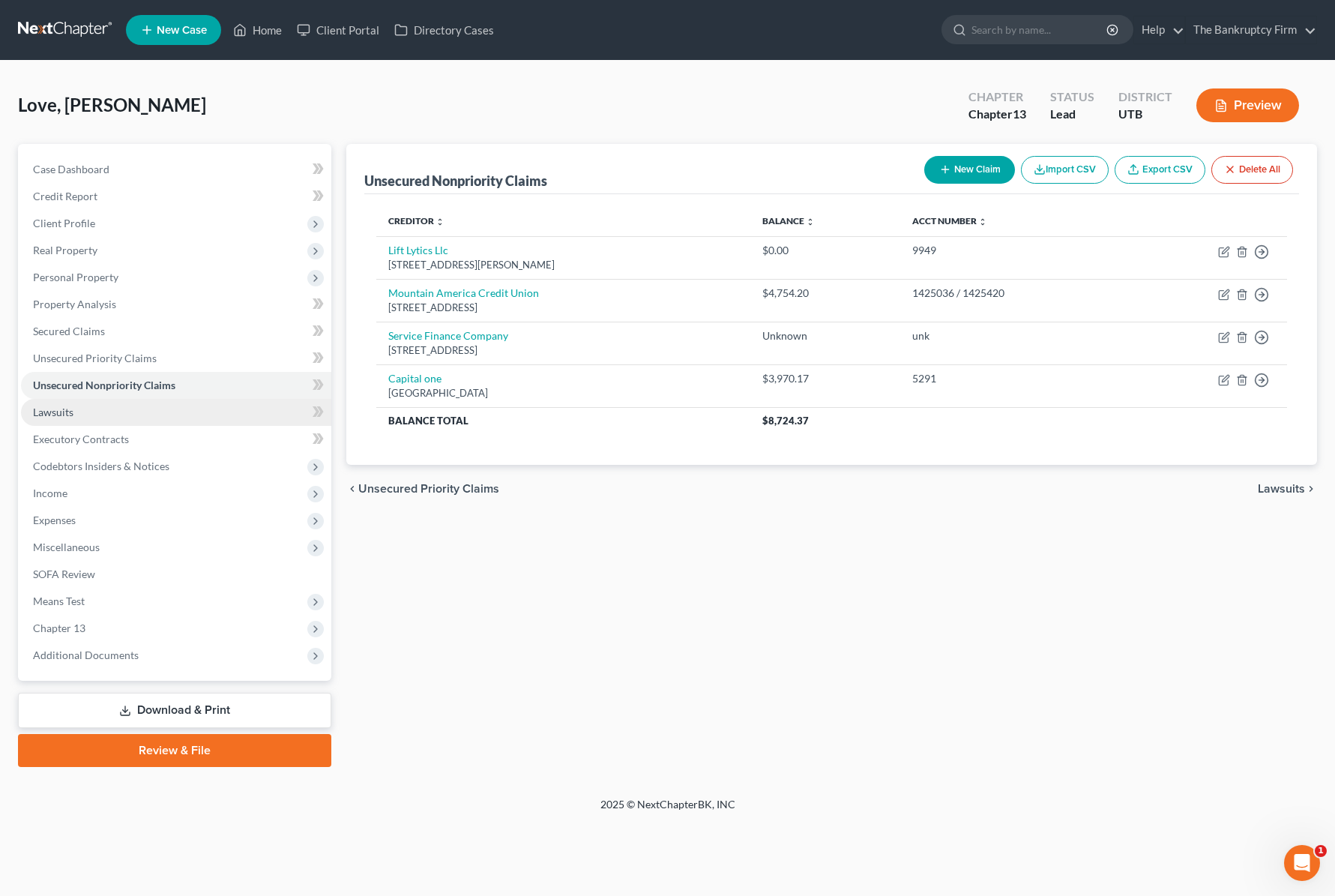
click at [73, 413] on link "Lawsuits" at bounding box center [176, 411] width 310 height 27
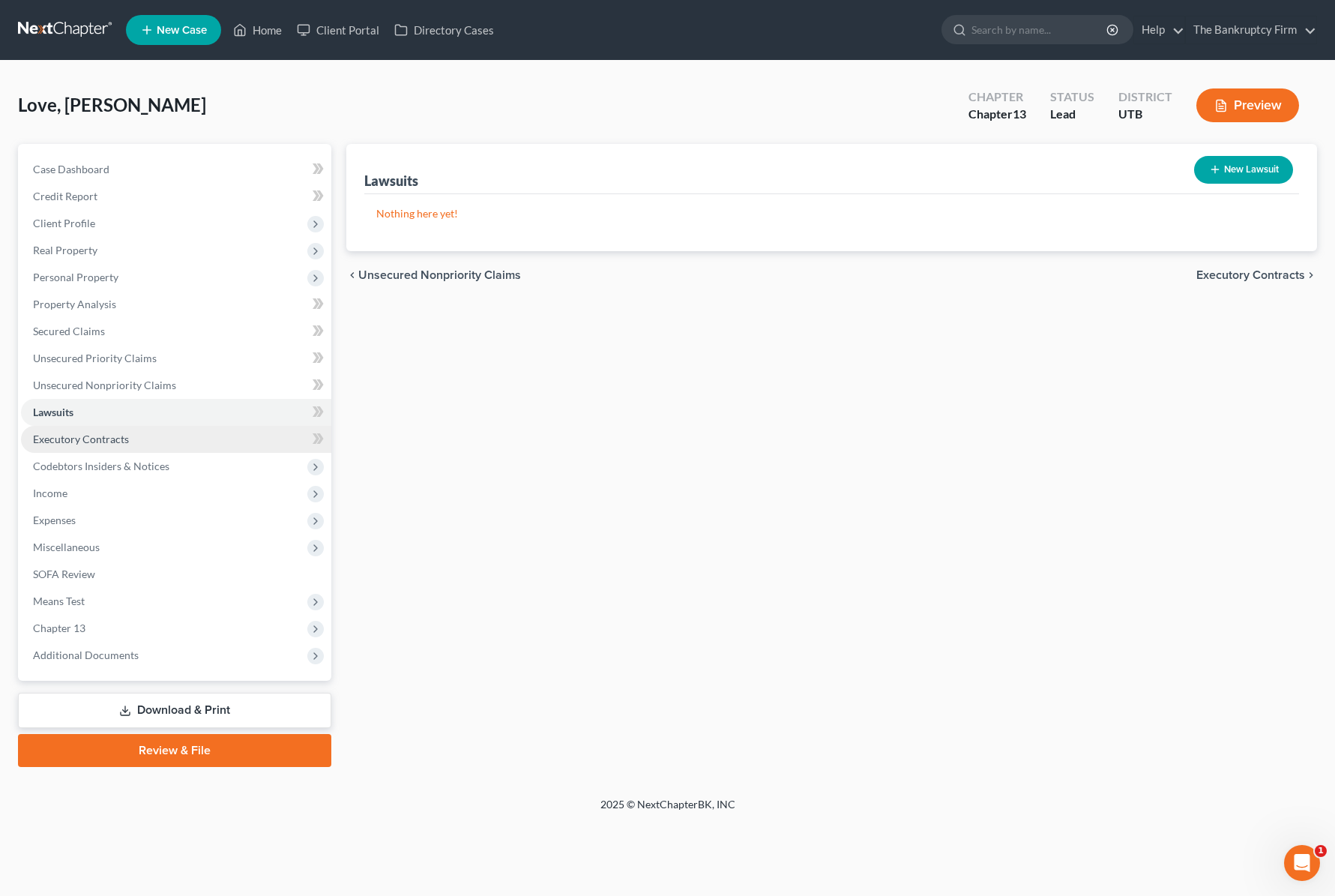
click at [152, 438] on link "Executory Contracts" at bounding box center [176, 439] width 310 height 27
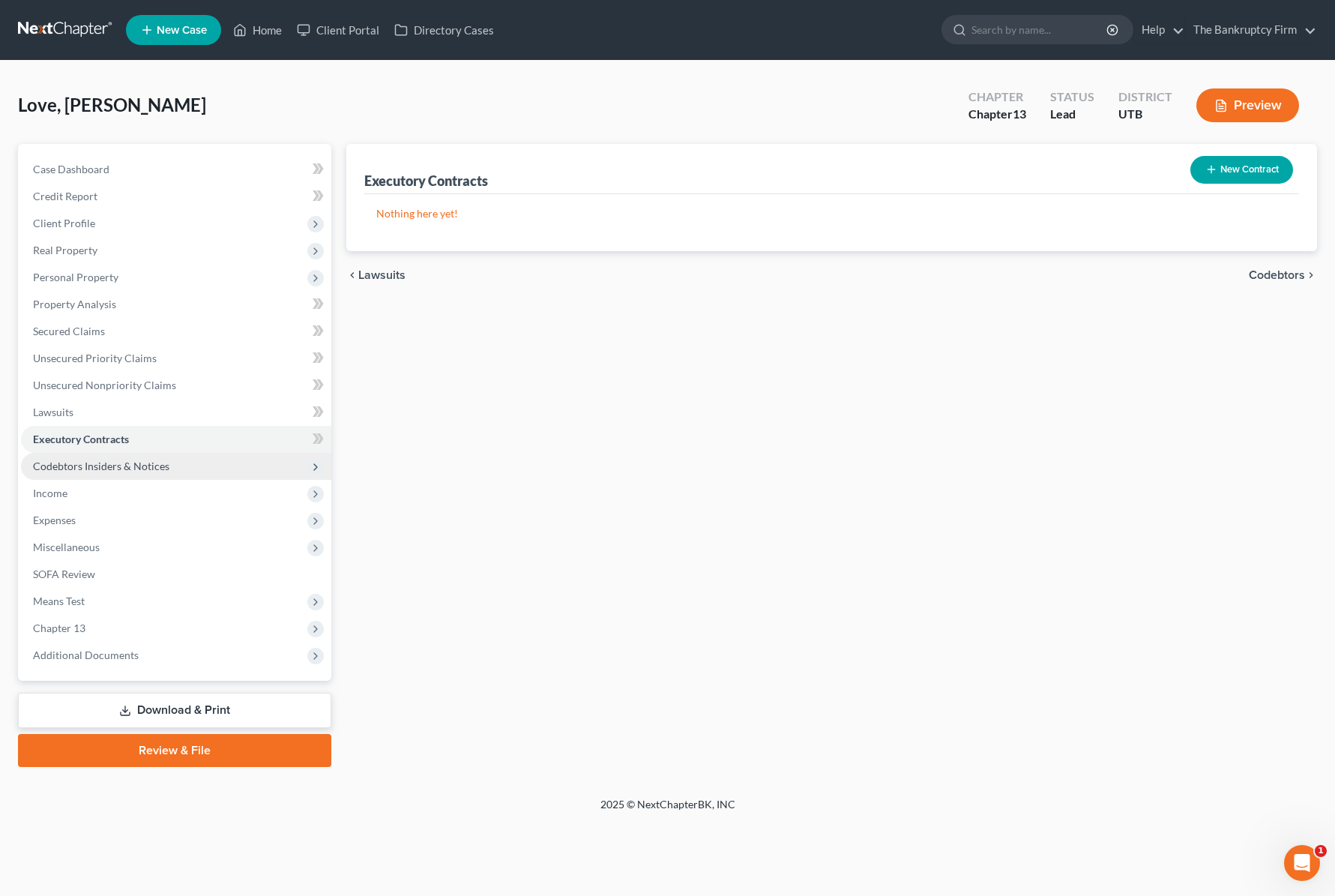
click at [160, 461] on span "Codebtors Insiders & Notices" at bounding box center [101, 466] width 136 height 13
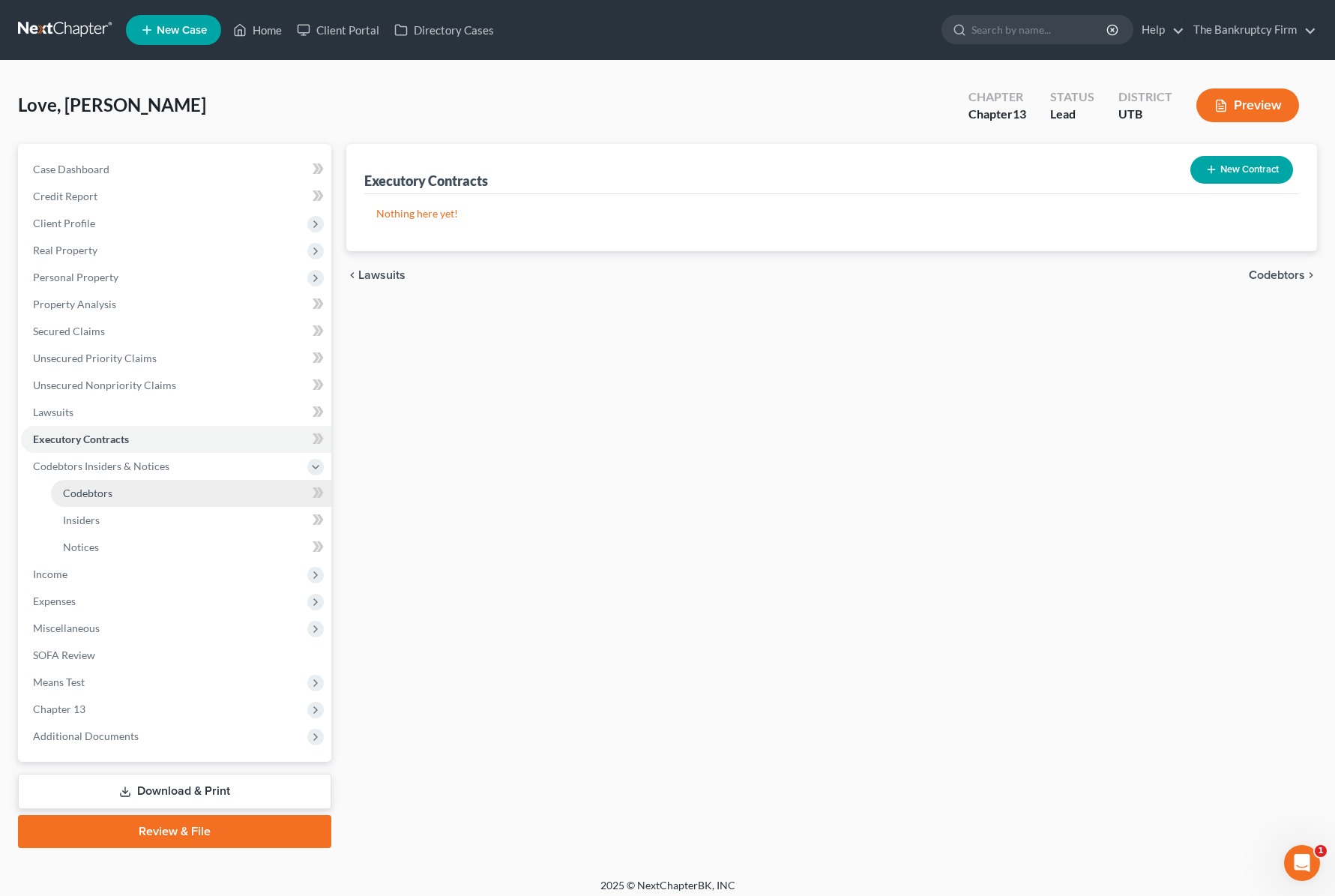
click at [101, 487] on span "Codebtors" at bounding box center [88, 493] width 50 height 13
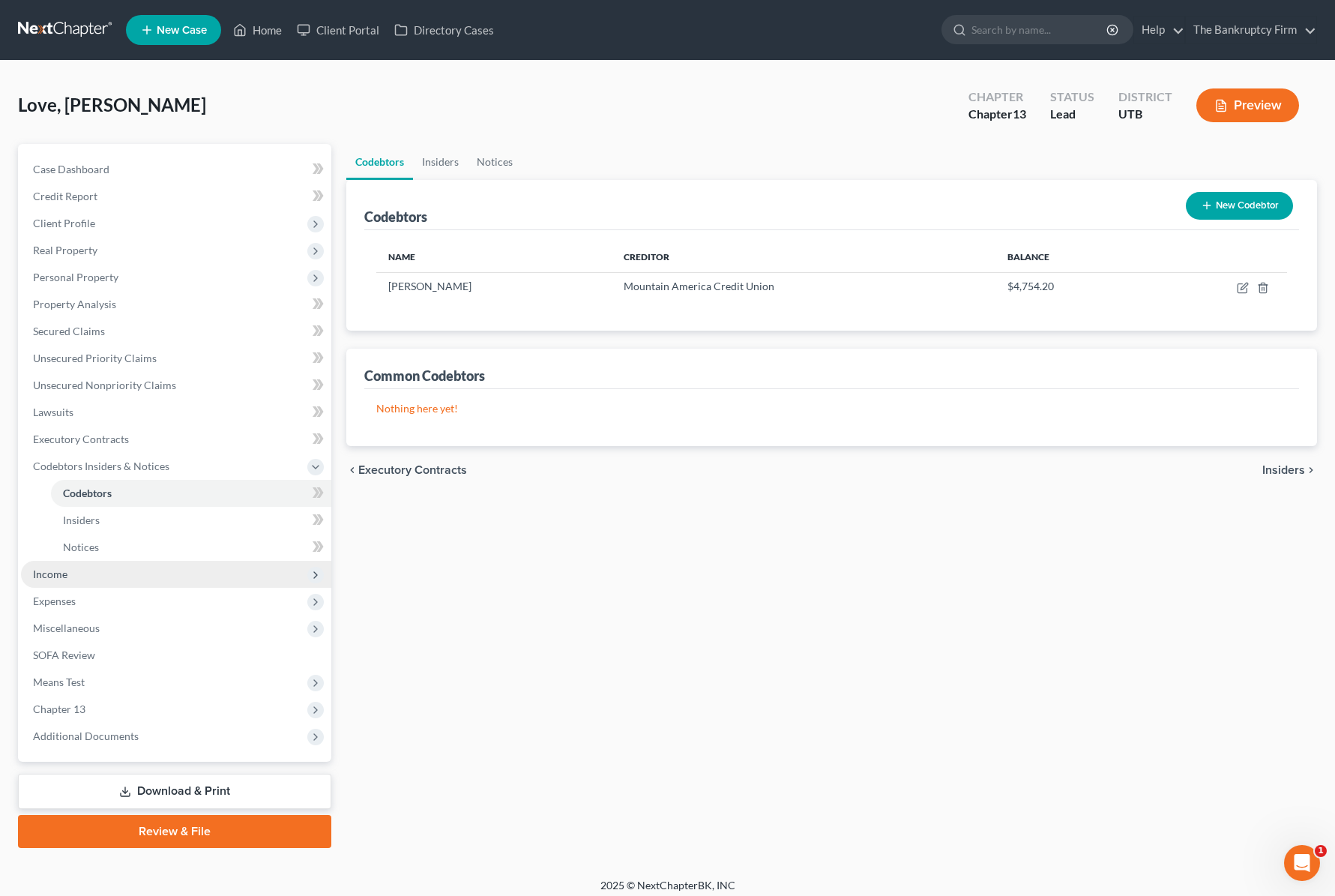
click at [73, 574] on span "Income" at bounding box center [176, 574] width 310 height 27
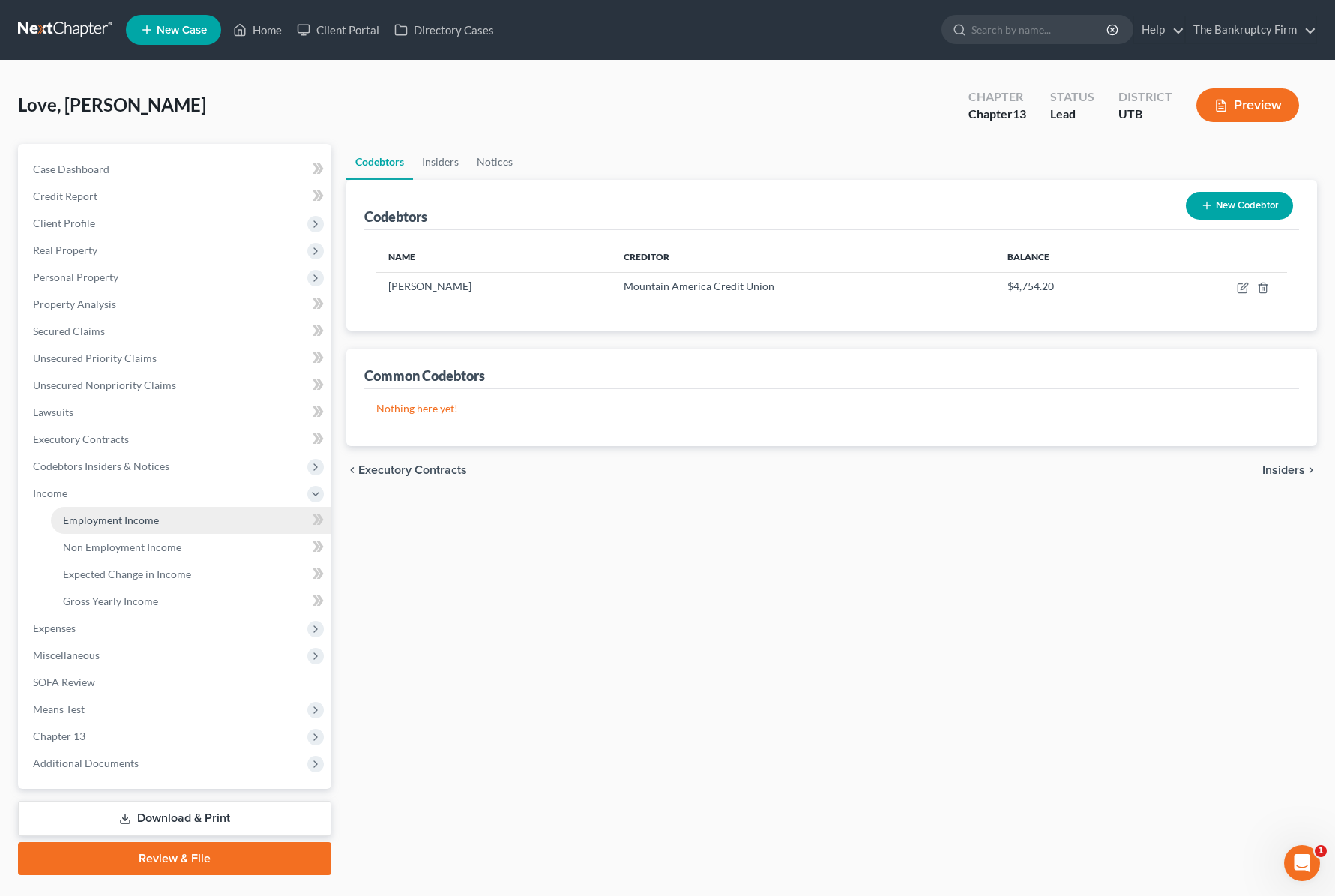
click at [166, 521] on link "Employment Income" at bounding box center [191, 520] width 280 height 27
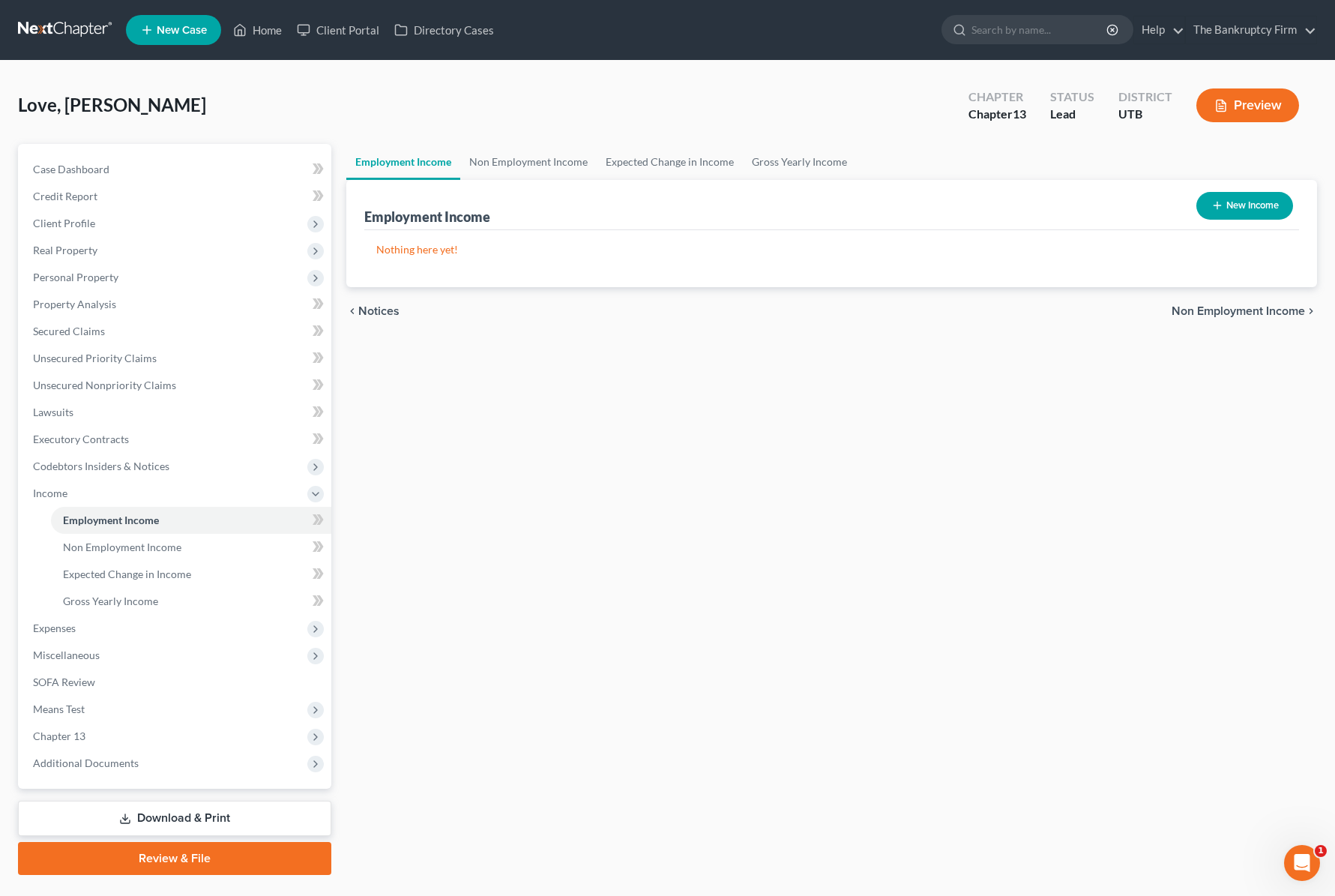
click at [1248, 198] on button "New Income" at bounding box center [1244, 206] width 97 height 27
select select "0"
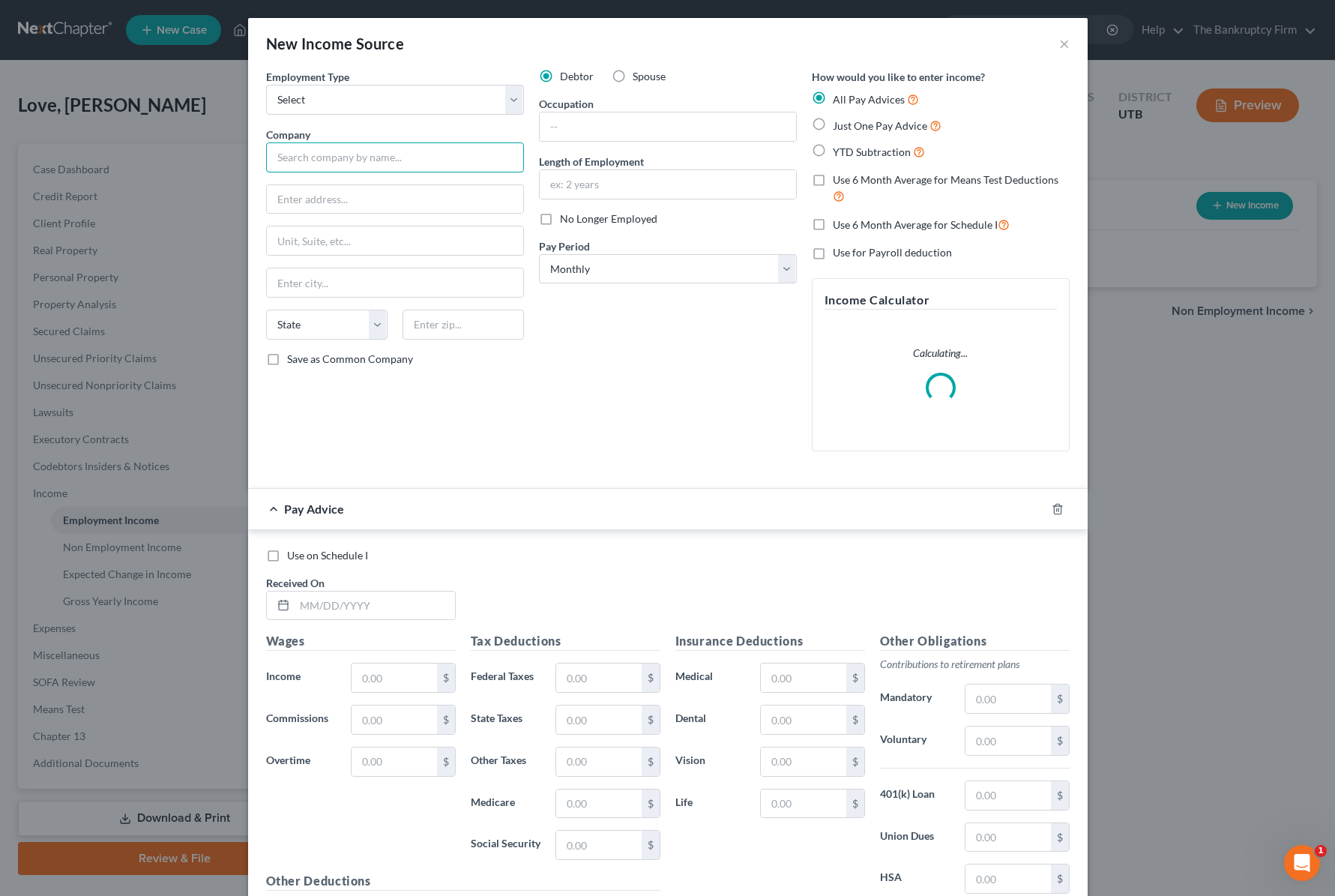
click at [317, 160] on input "text" at bounding box center [395, 157] width 258 height 30
click at [338, 98] on select "Select Full or Part Time Employment Self Employment" at bounding box center [395, 99] width 258 height 30
select select "0"
click at [266, 85] on select "Select Full or Part Time Employment Self Employment" at bounding box center [395, 99] width 258 height 30
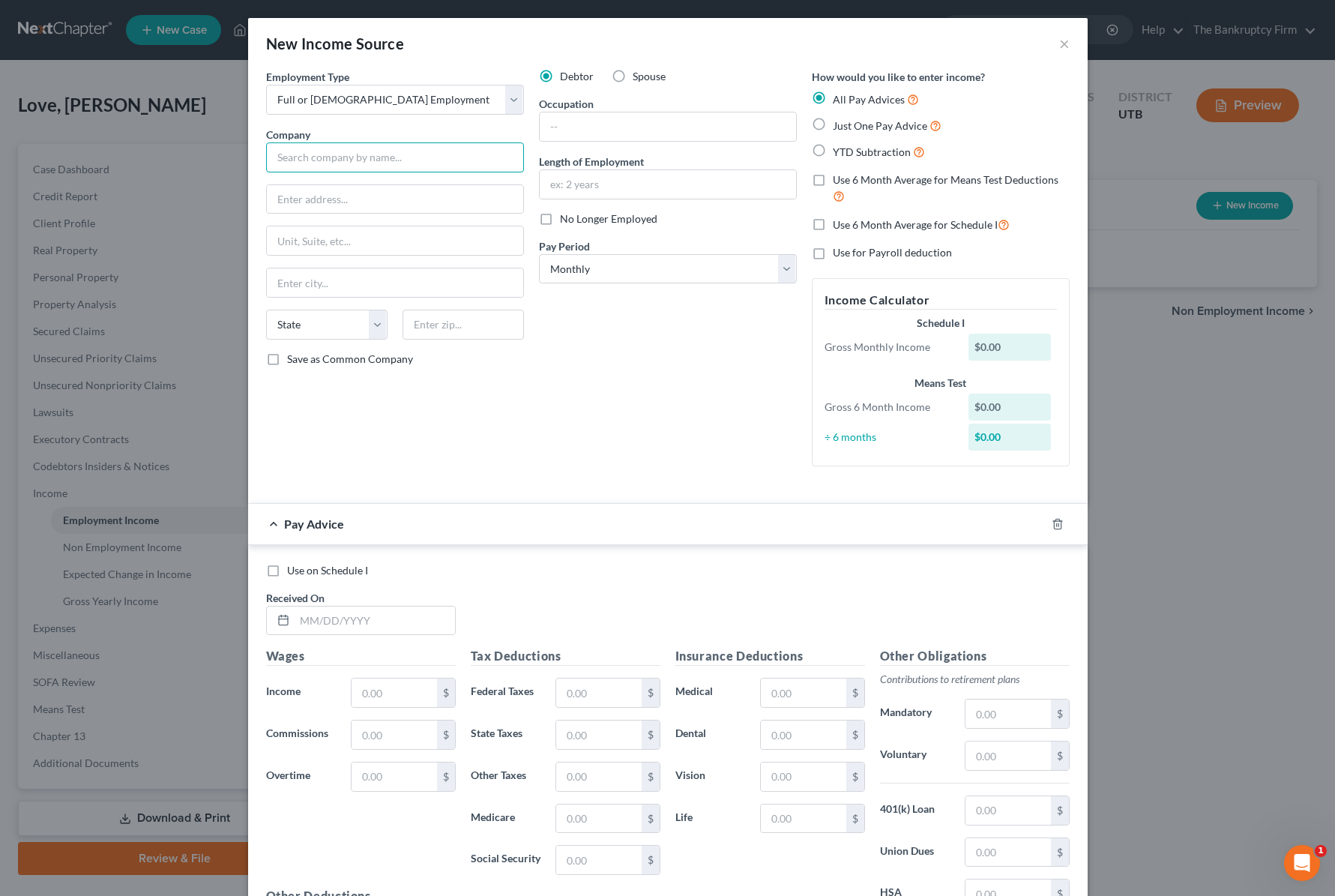
click at [334, 162] on input "text" at bounding box center [395, 157] width 258 height 30
click at [319, 158] on input "IRS" at bounding box center [395, 157] width 258 height 30
type input "IRS"
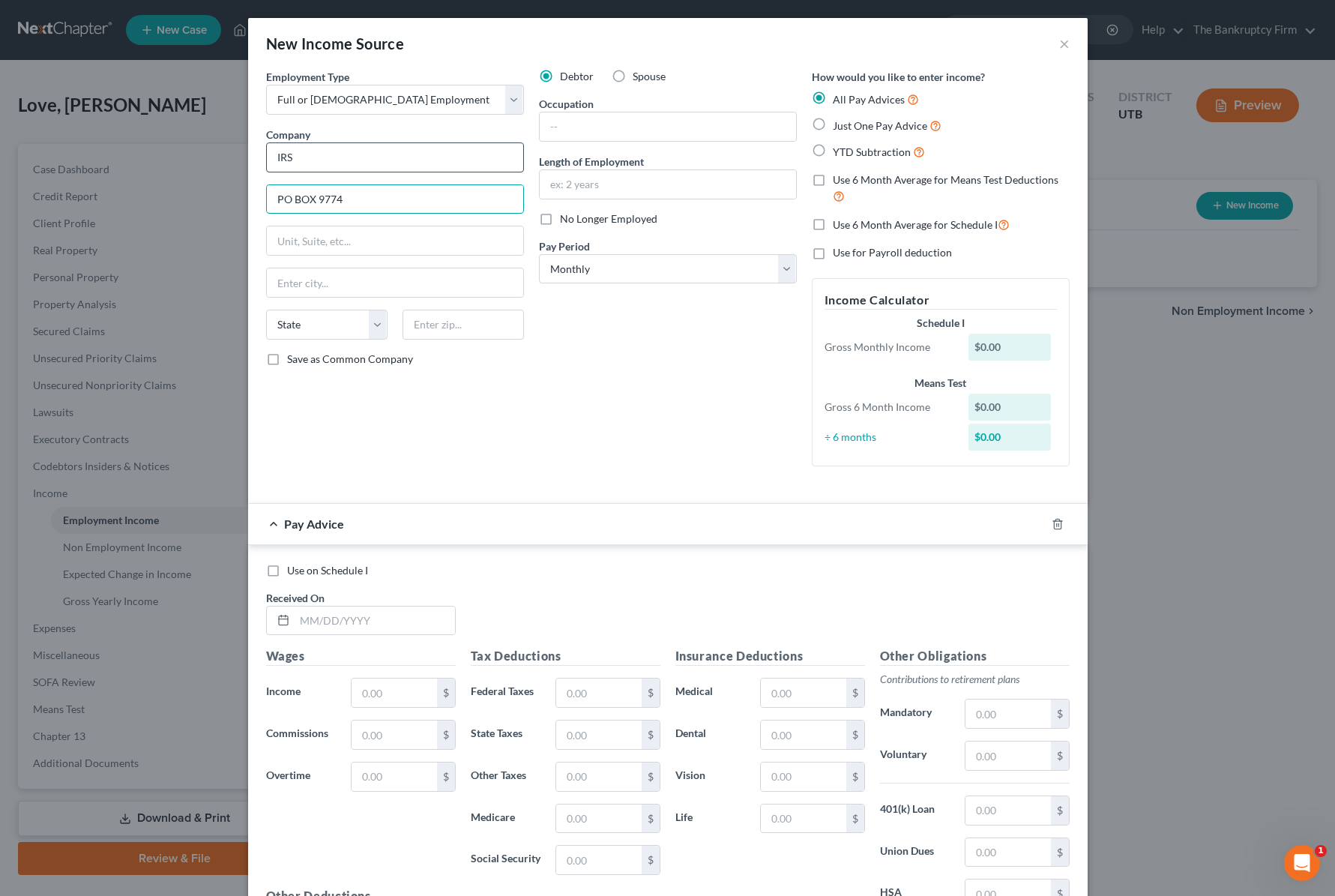
type input "PO BOX 9774"
type input "84409"
type input "[PERSON_NAME]"
select select "46"
click at [394, 693] on input "text" at bounding box center [393, 692] width 85 height 28
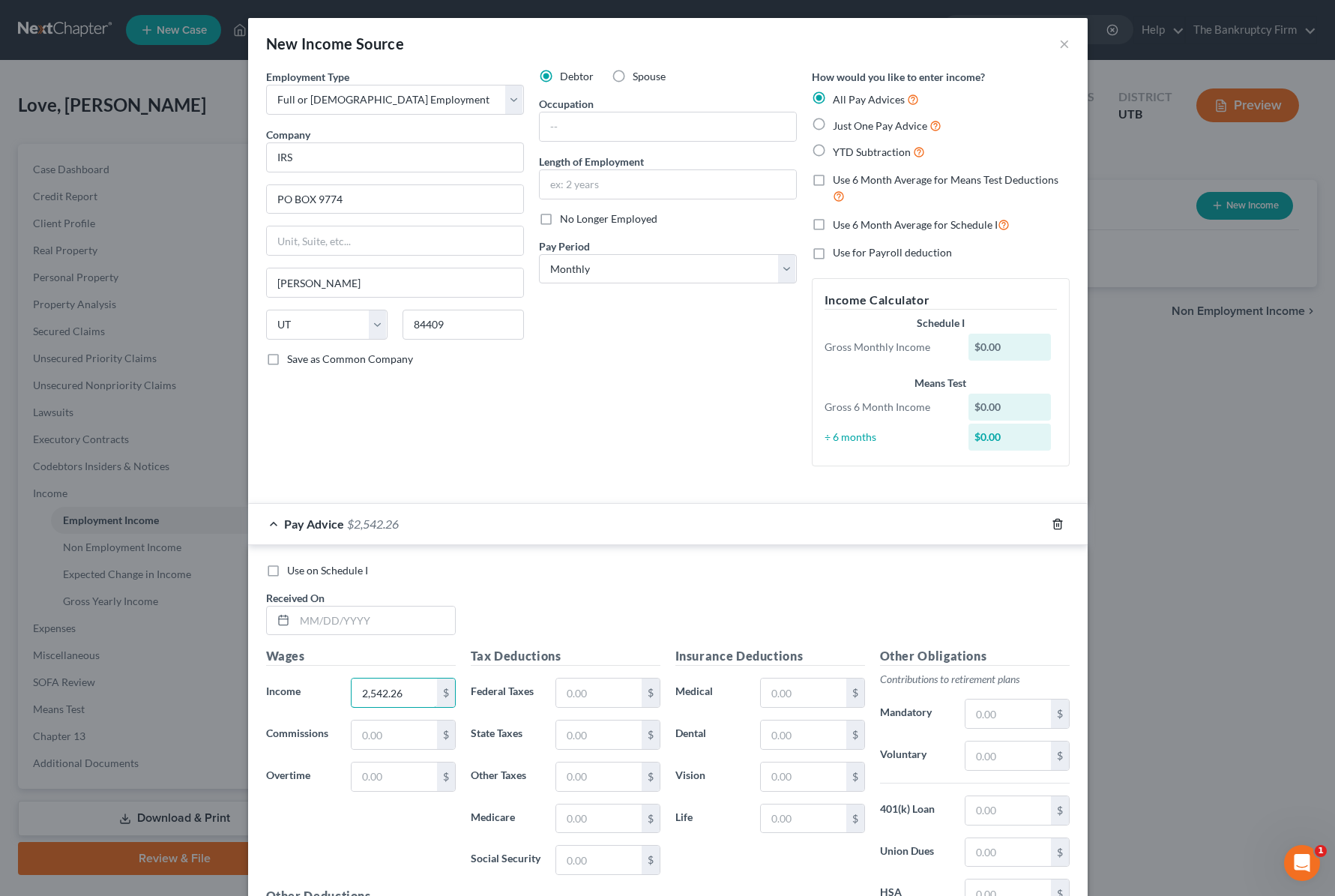
type input "2,542.26"
click at [1058, 523] on line "button" at bounding box center [1058, 525] width 0 height 3
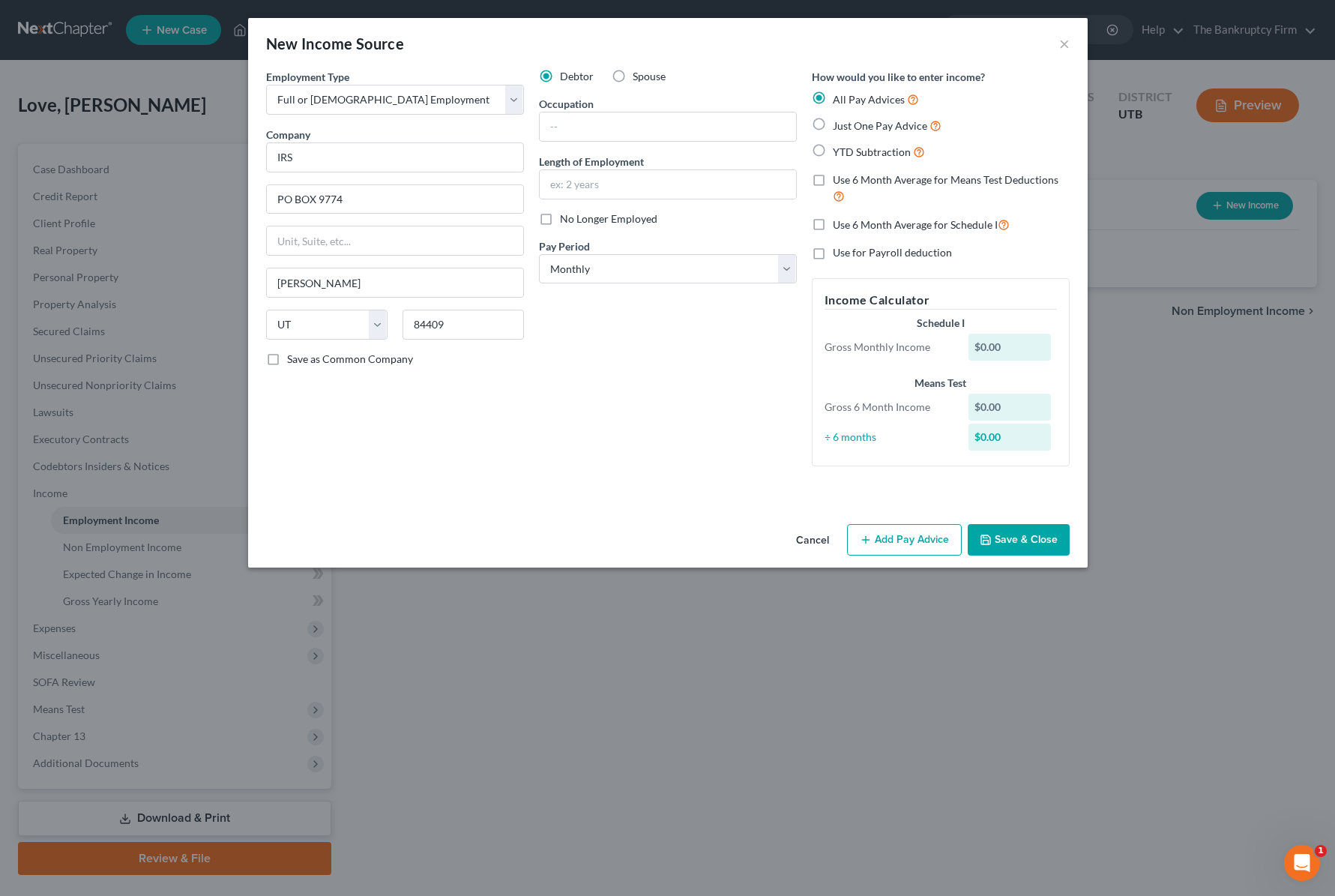
drag, startPoint x: 818, startPoint y: 149, endPoint x: 812, endPoint y: 158, distance: 10.8
click at [833, 149] on label "YTD Subtraction" at bounding box center [879, 152] width 92 height 18
click at [839, 149] on input "YTD Subtraction" at bounding box center [844, 148] width 10 height 10
radio input "true"
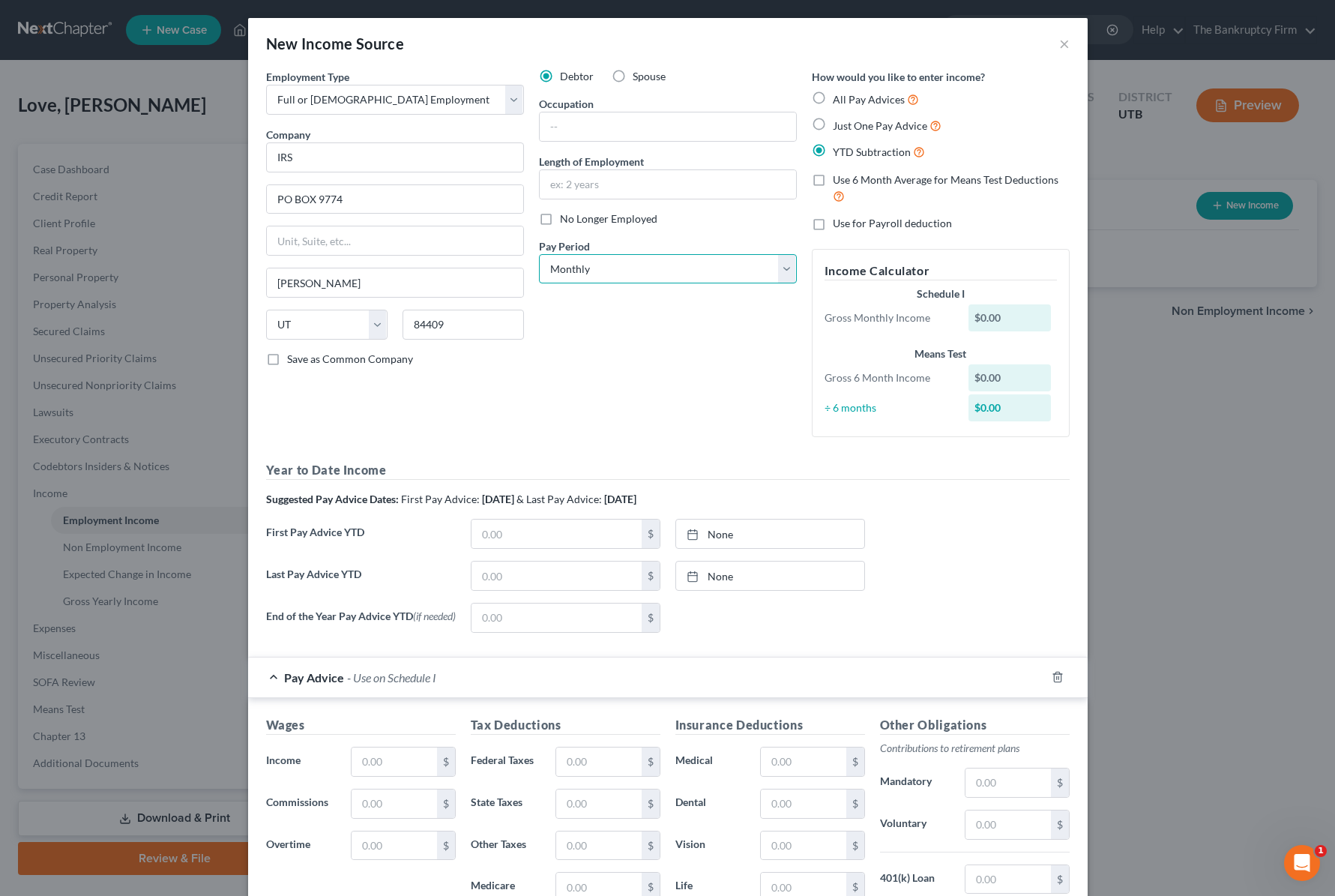
click at [763, 267] on select "Select Monthly Twice Monthly Every Other Week Weekly" at bounding box center [668, 269] width 258 height 30
select select "2"
click at [539, 254] on select "Select Monthly Twice Monthly Every Other Week Weekly" at bounding box center [668, 269] width 258 height 30
click at [555, 578] on input "text" at bounding box center [556, 575] width 170 height 28
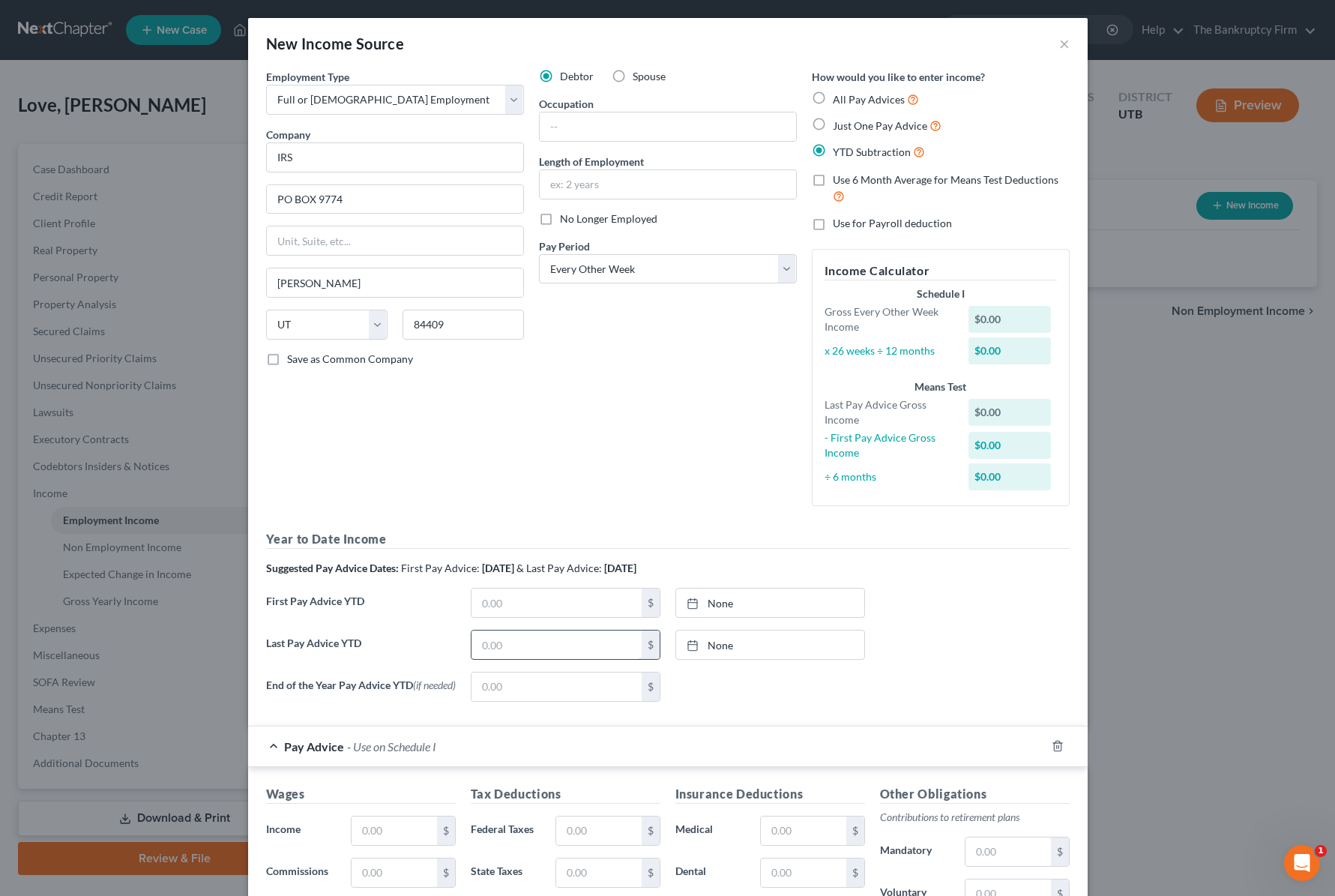
click at [523, 645] on input "text" at bounding box center [556, 644] width 170 height 28
paste input "41,265.95"
click at [753, 647] on link "None" at bounding box center [770, 644] width 188 height 28
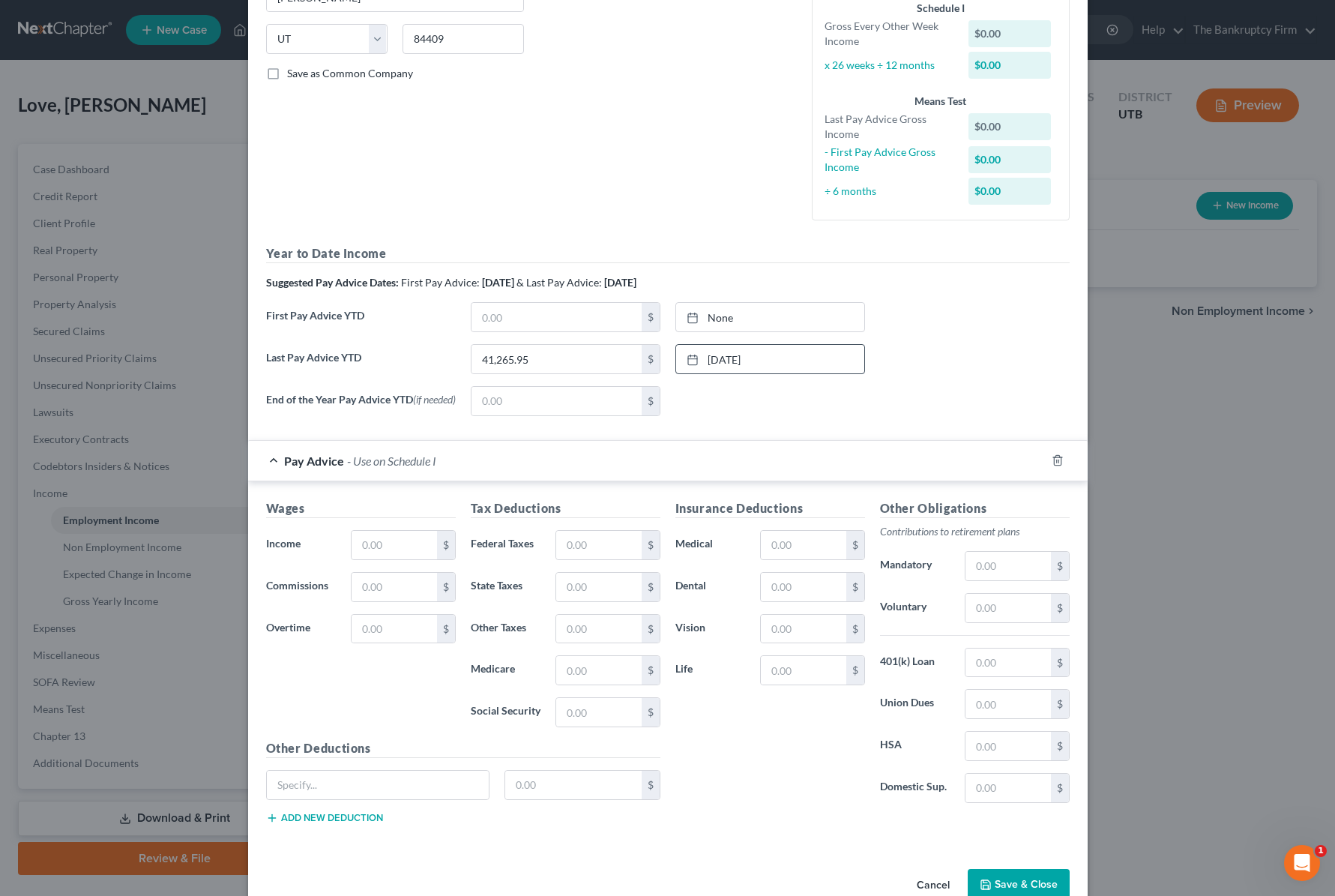
scroll to position [323, 0]
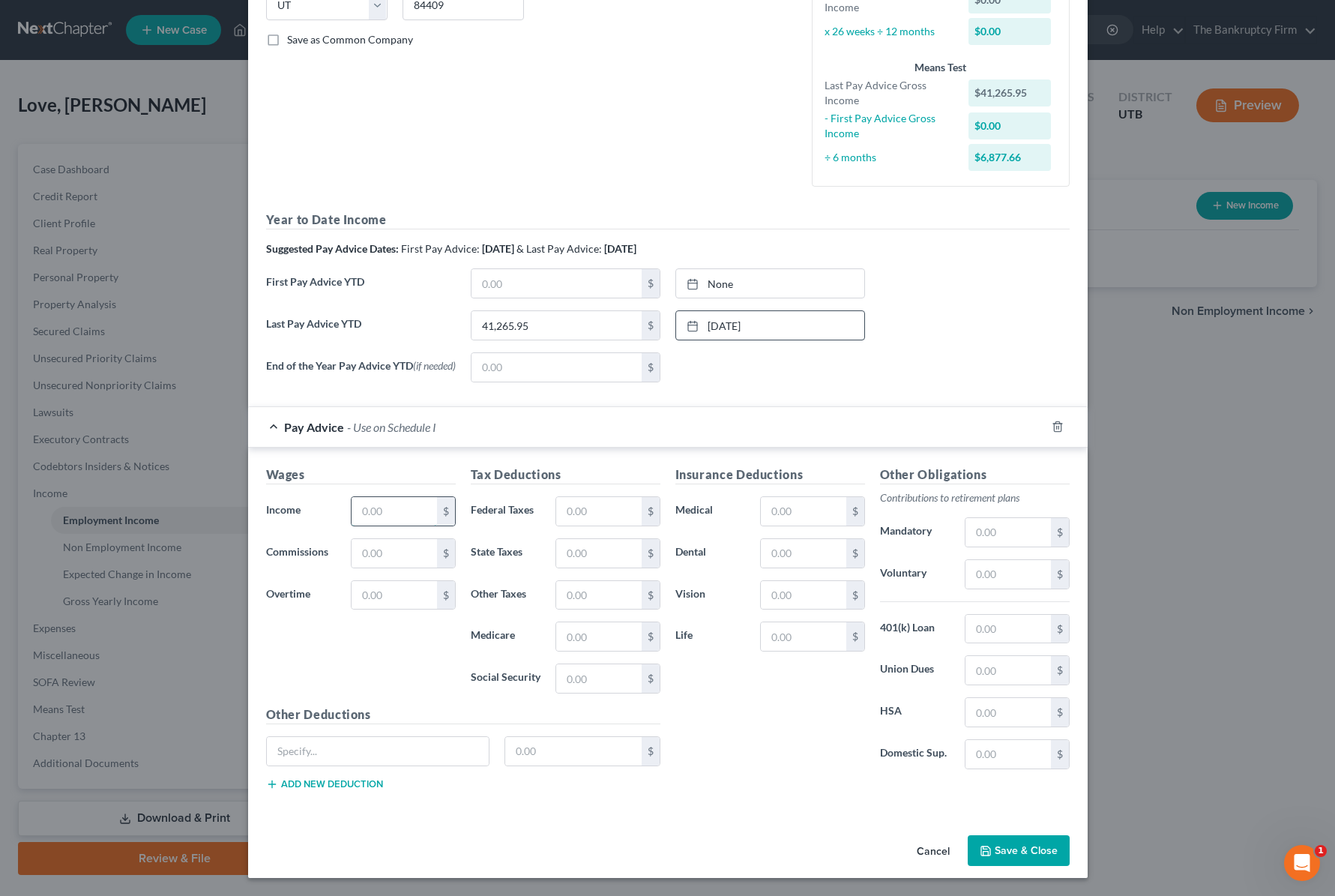
click at [395, 507] on input "text" at bounding box center [393, 510] width 85 height 28
click at [582, 510] on input "text" at bounding box center [598, 510] width 85 height 28
click at [796, 510] on input "text" at bounding box center [803, 510] width 85 height 28
click at [1010, 574] on input "text" at bounding box center [1007, 574] width 85 height 28
click at [815, 512] on input "89.90" at bounding box center [803, 510] width 85 height 28
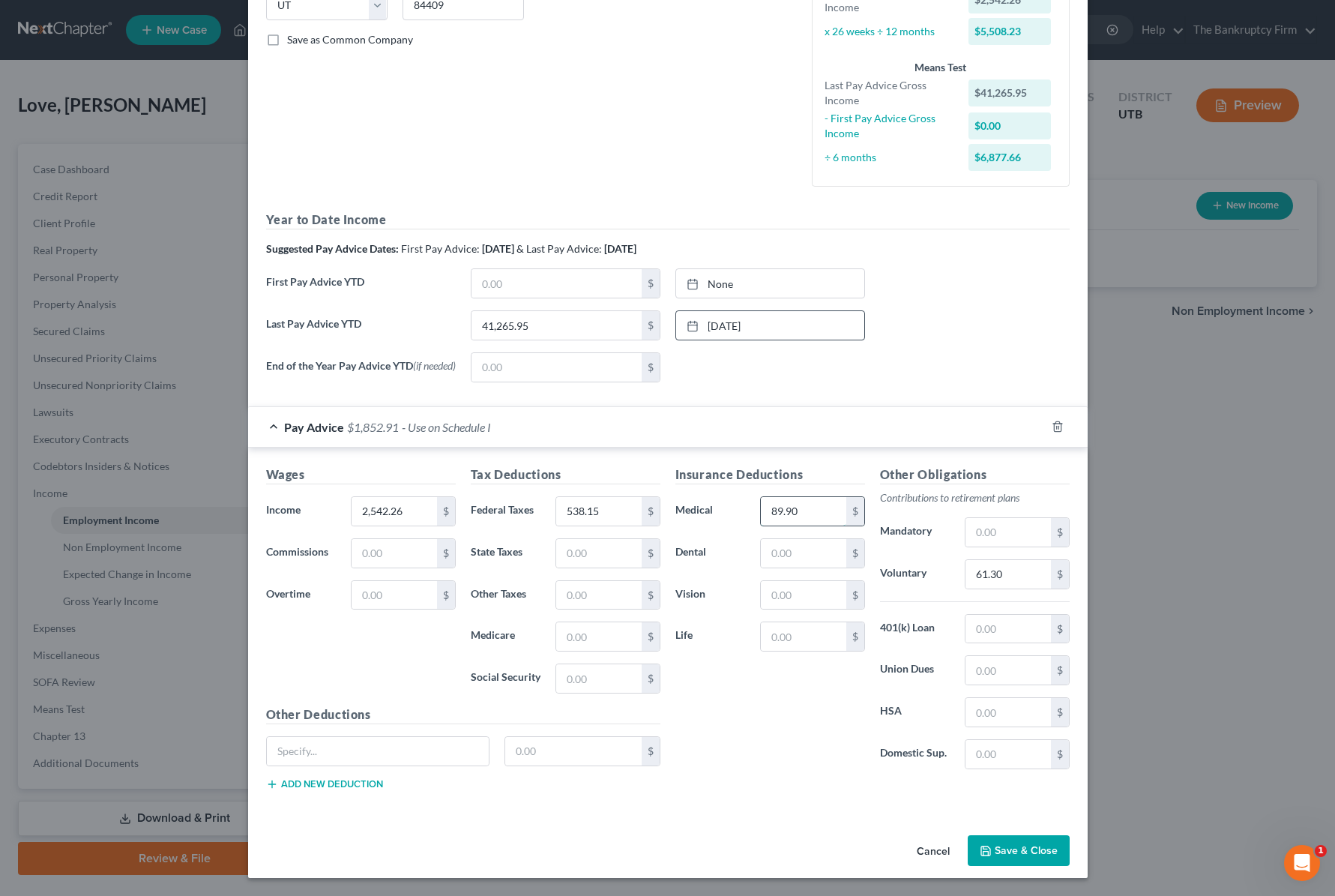
click at [815, 512] on input "89.90" at bounding box center [803, 510] width 85 height 28
click at [1001, 536] on input "text" at bounding box center [1007, 532] width 85 height 28
click at [1006, 630] on input "text" at bounding box center [1007, 629] width 85 height 28
click at [418, 763] on input "text" at bounding box center [378, 750] width 222 height 28
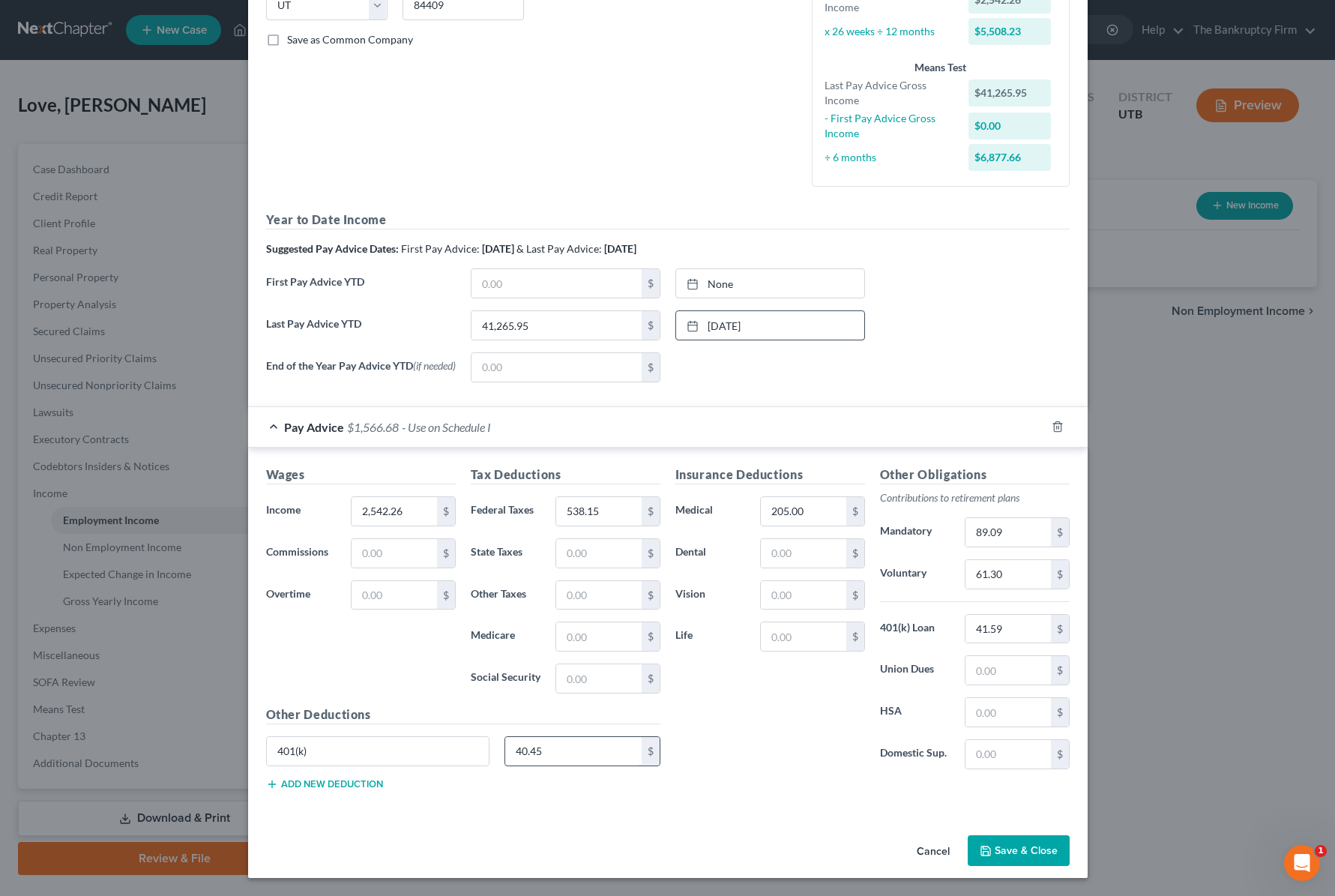
click at [591, 750] on input "40.45" at bounding box center [573, 750] width 136 height 28
click at [590, 750] on input "40.45" at bounding box center [573, 750] width 136 height 28
click at [1020, 849] on button "Save & Close" at bounding box center [1019, 850] width 102 height 31
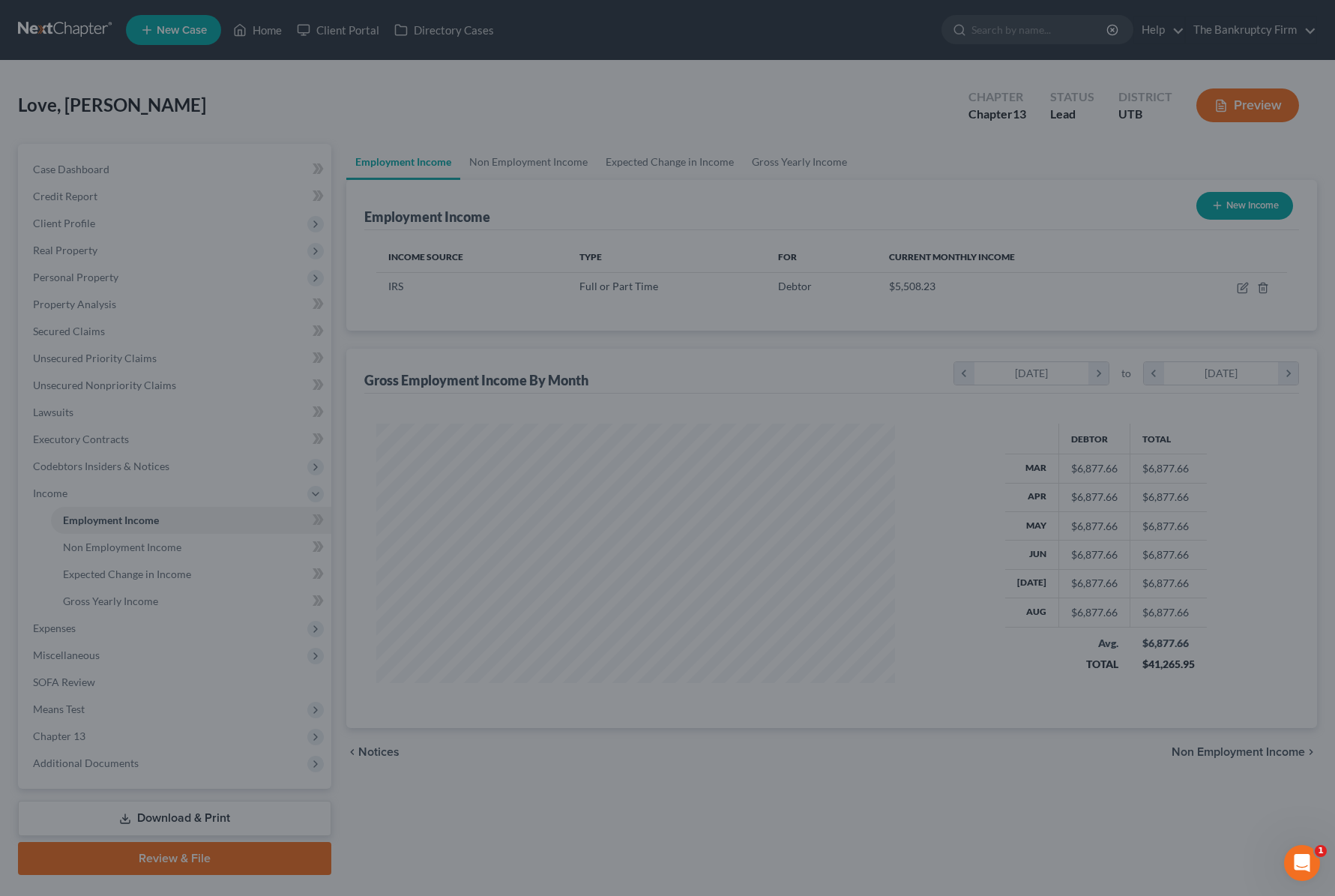
scroll to position [269, 549]
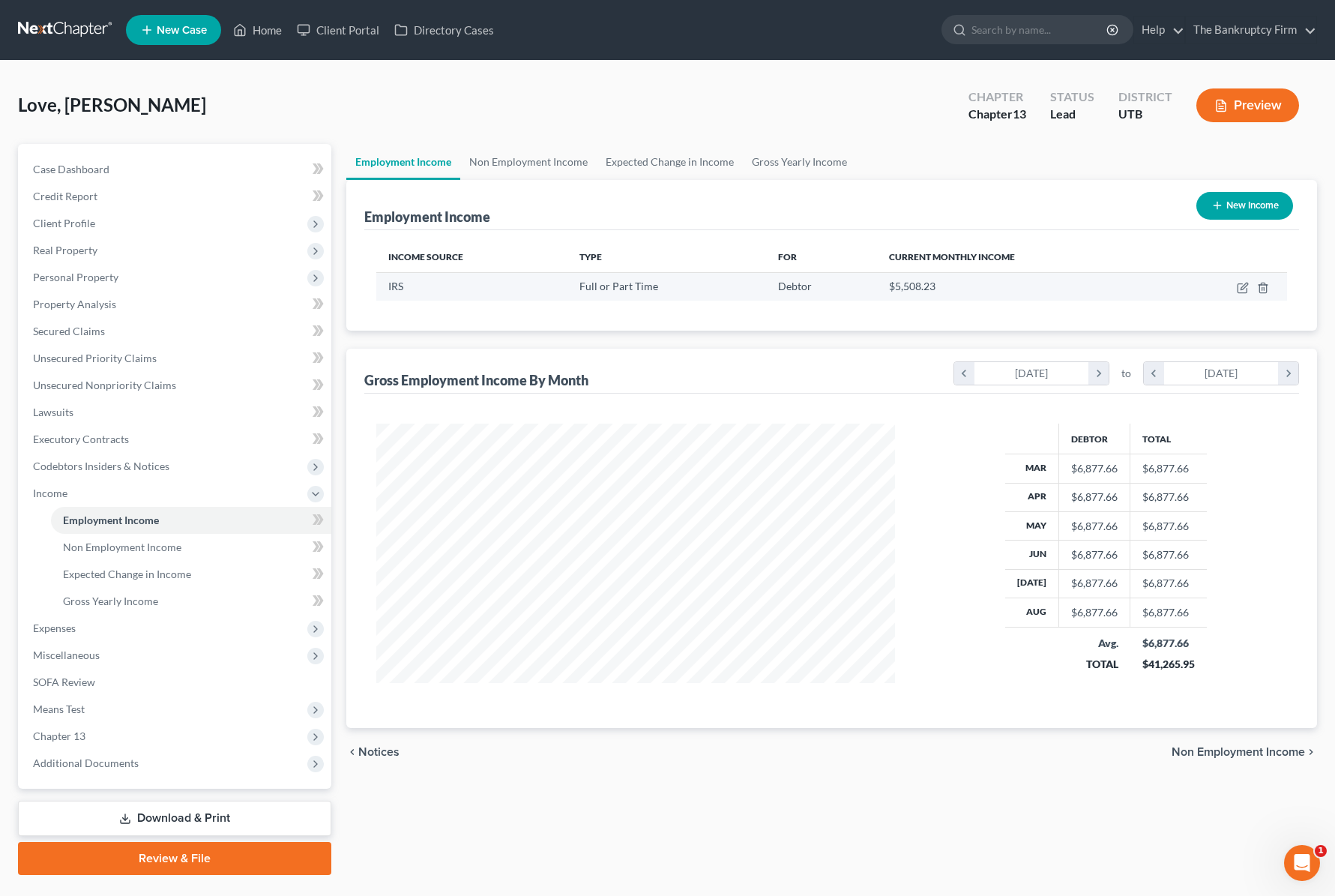
click at [406, 286] on div "IRS" at bounding box center [472, 286] width 167 height 15
click at [638, 287] on span "Full or Part Time" at bounding box center [618, 286] width 78 height 13
click at [1242, 286] on icon "button" at bounding box center [1244, 286] width 7 height 7
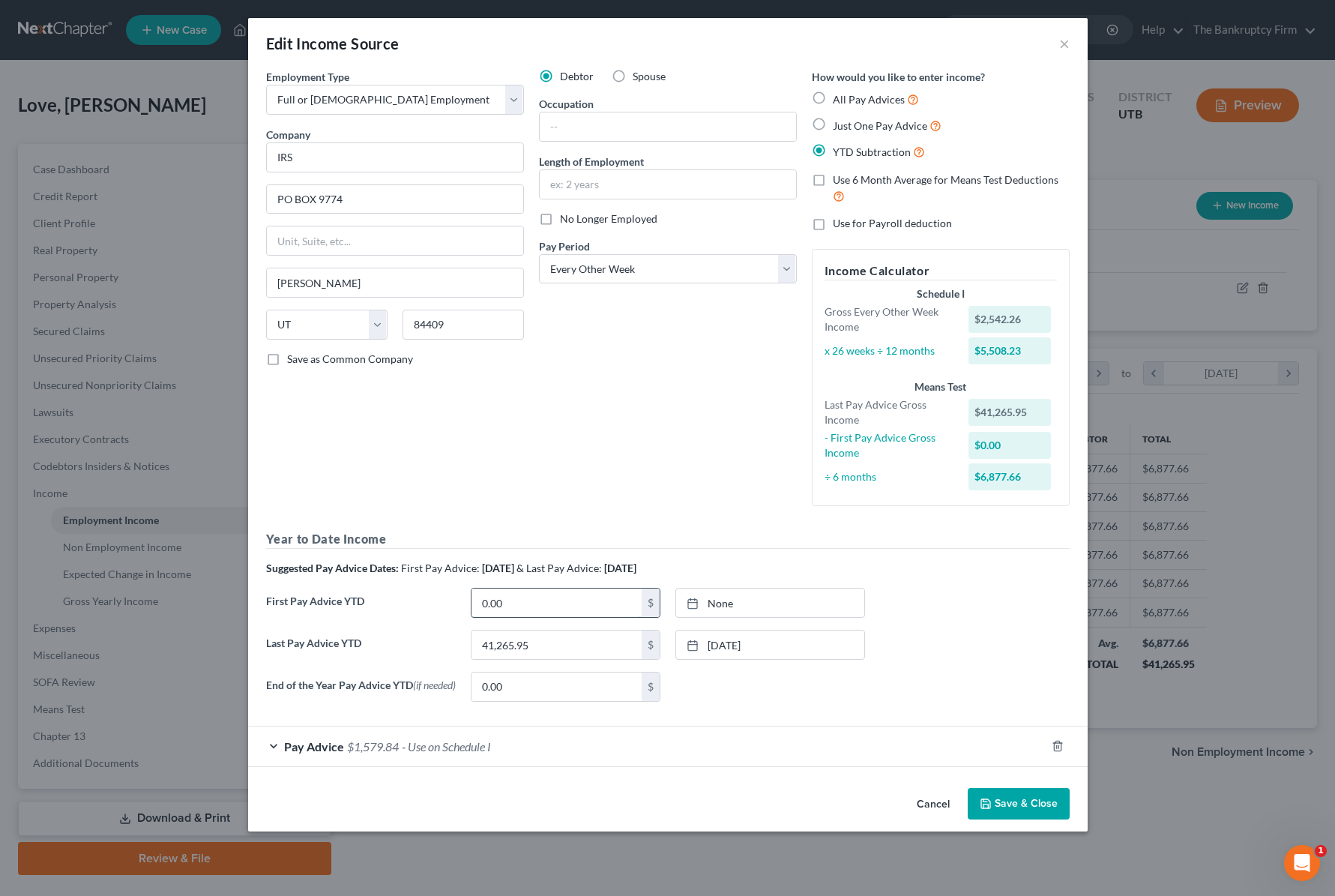
click at [528, 603] on input "0.00" at bounding box center [556, 602] width 170 height 28
click at [748, 609] on link "None" at bounding box center [770, 602] width 188 height 28
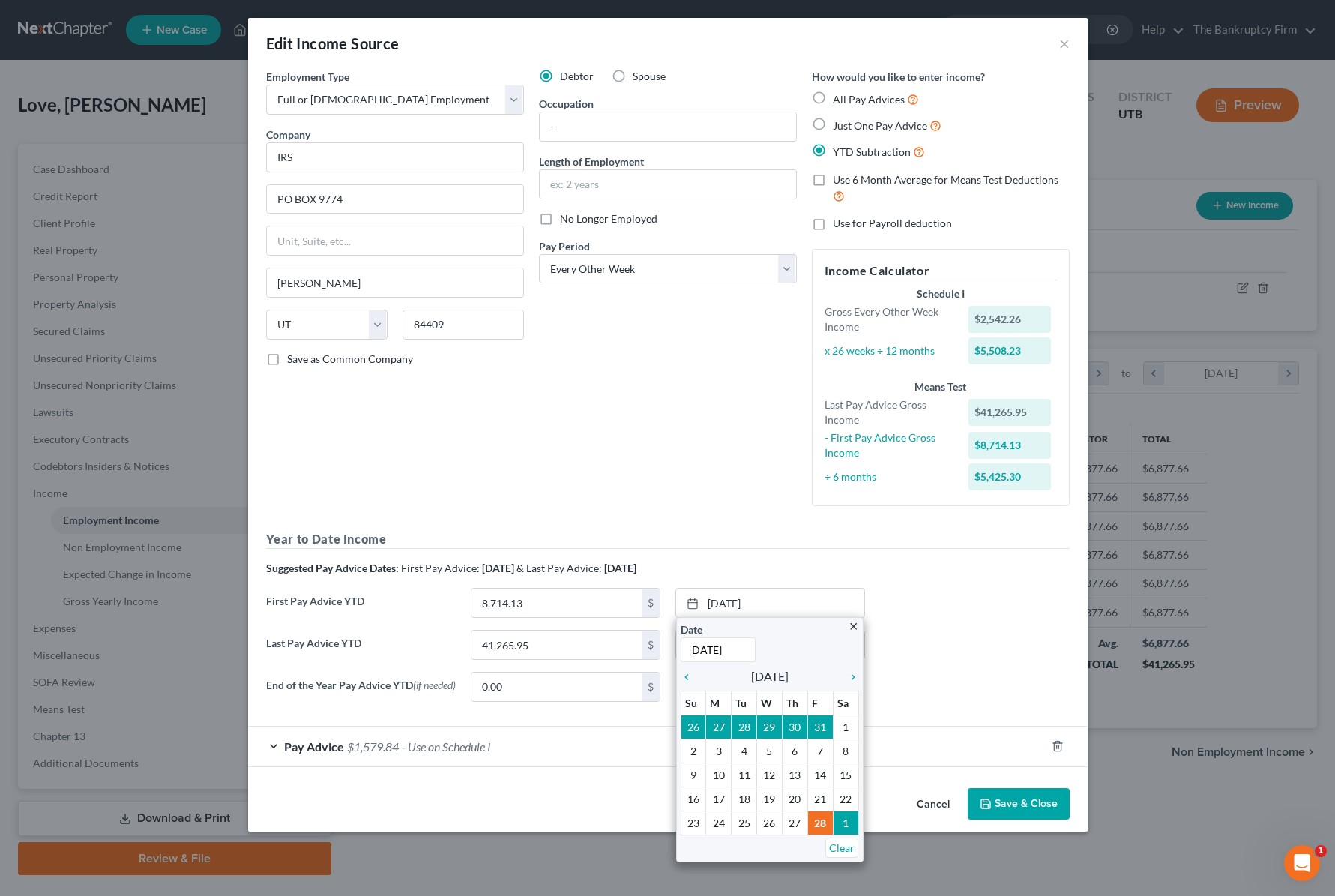
click at [1075, 588] on div "First Pay Advice YTD 8,714.13 $ 2/28/2025 close Date 2/28/2025 Time 12:00 AM ch…" at bounding box center [668, 608] width 818 height 42
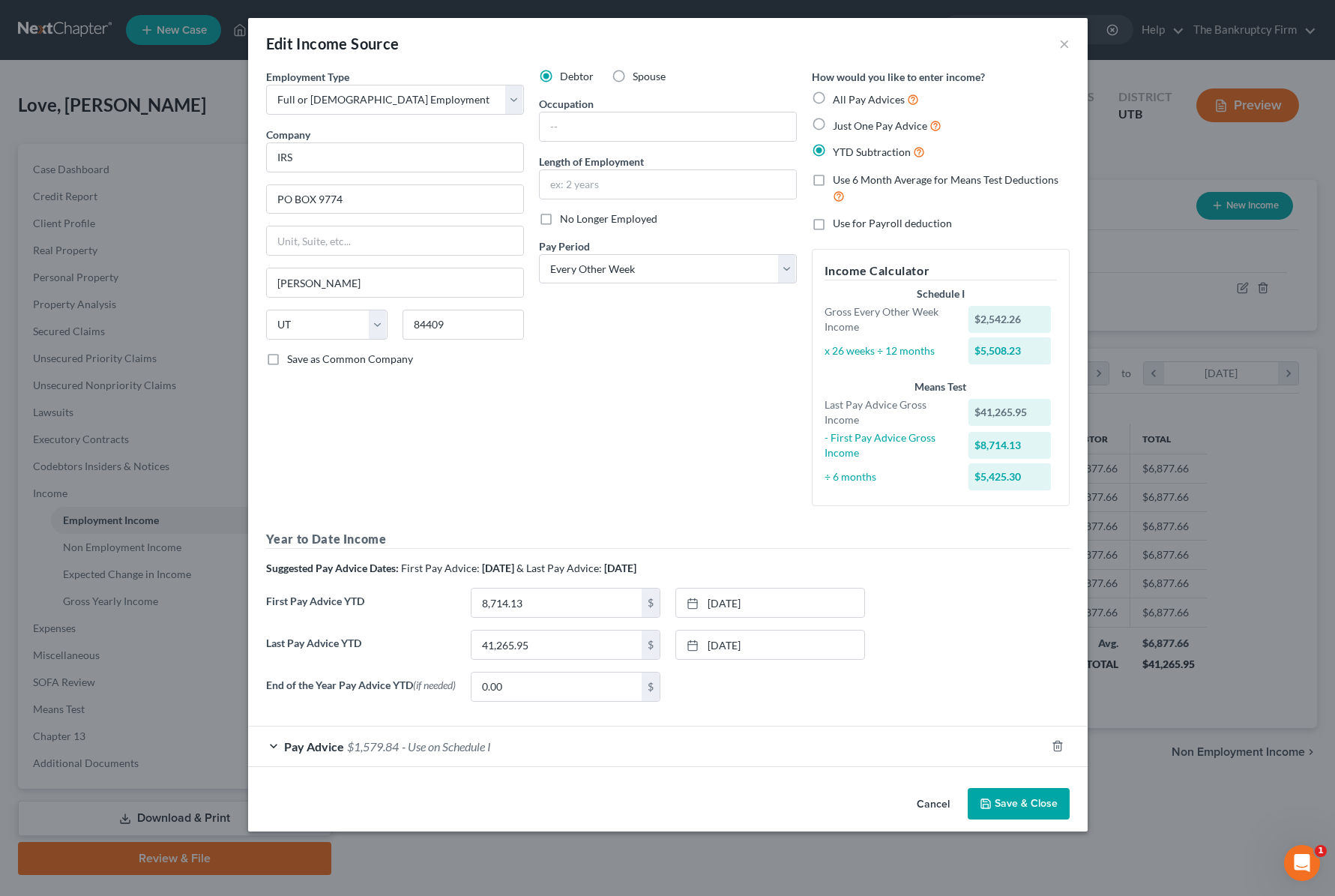
click at [1007, 805] on button "Save & Close" at bounding box center [1019, 803] width 102 height 31
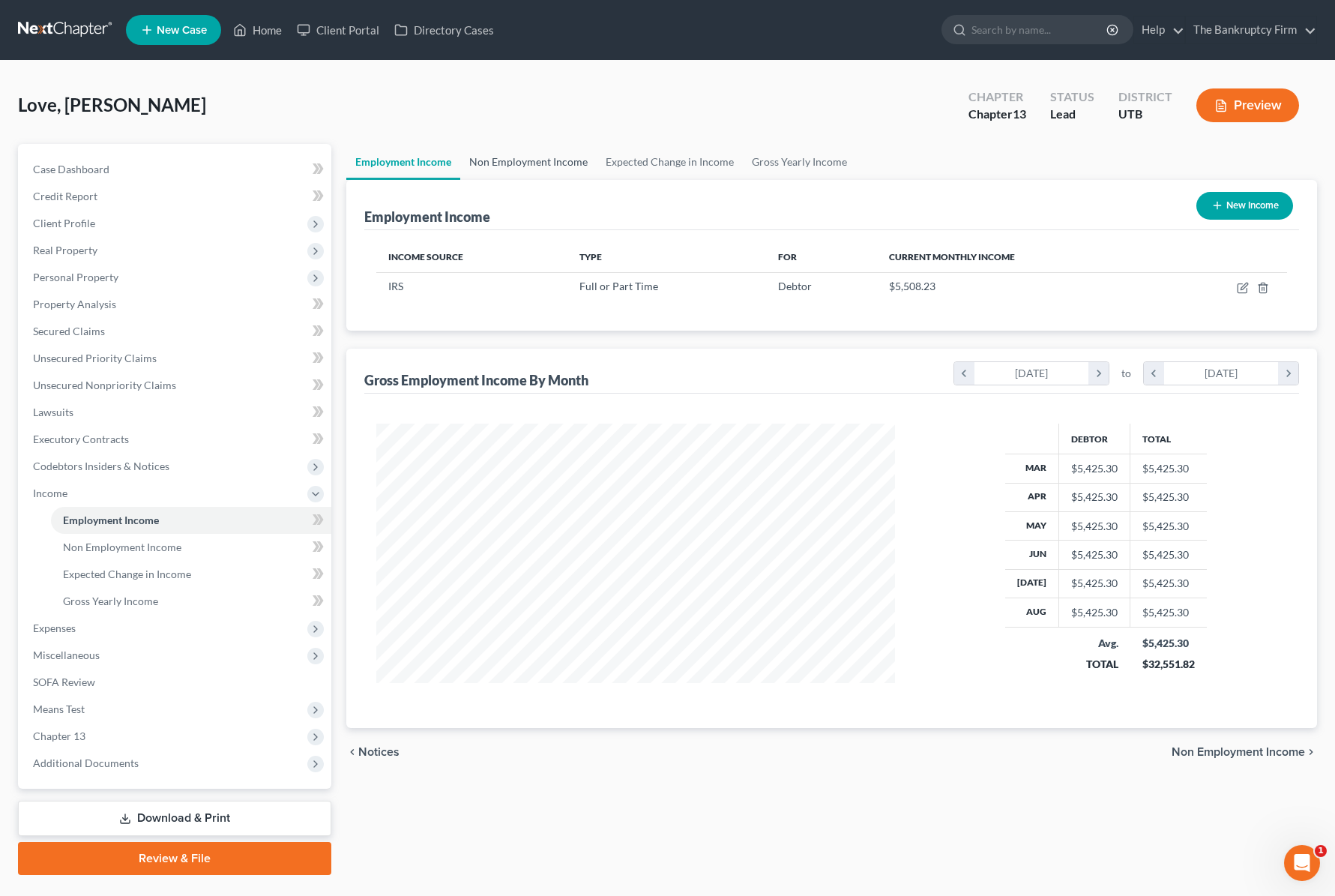
click at [544, 161] on link "Non Employment Income" at bounding box center [528, 162] width 136 height 36
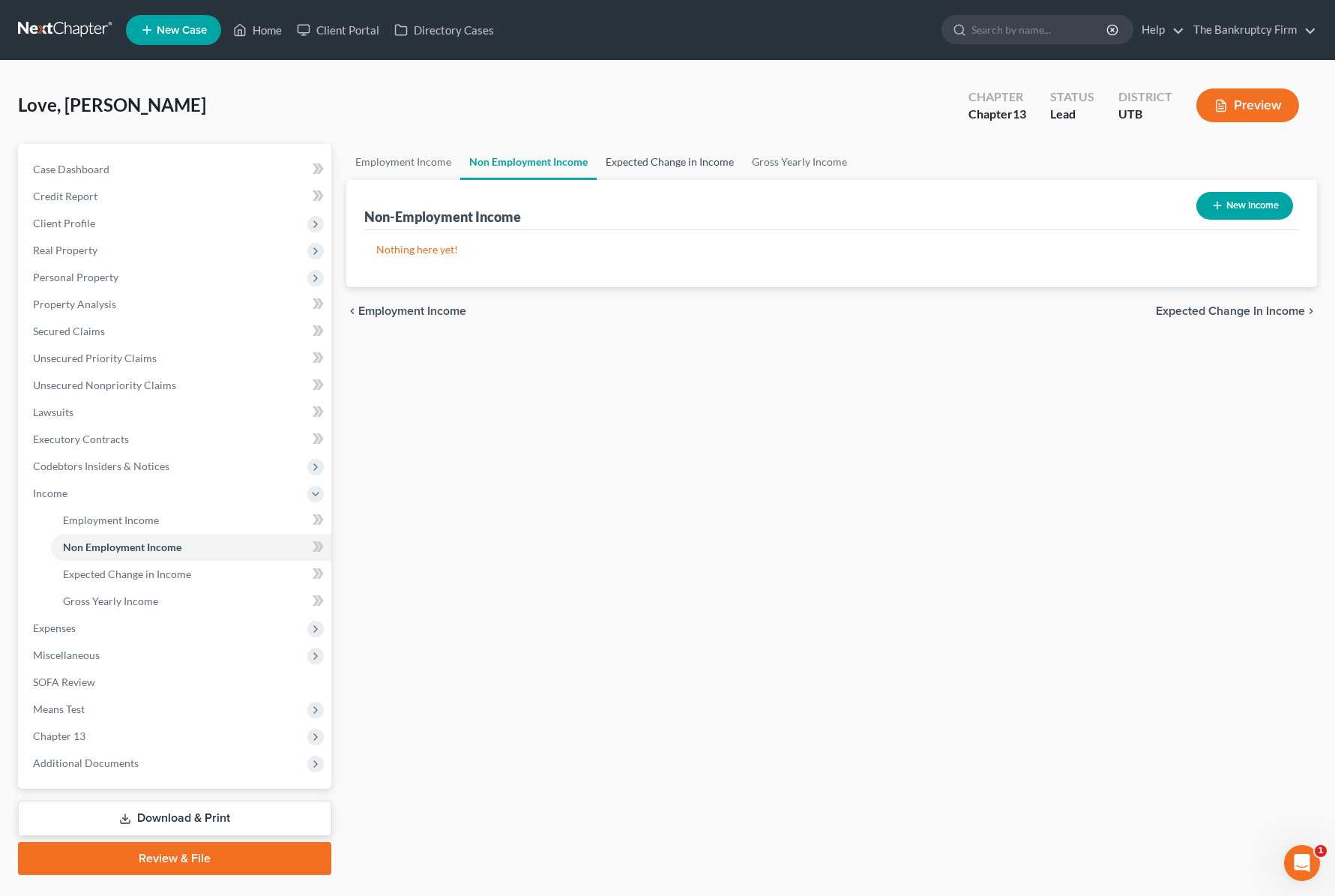
click at [655, 158] on link "Expected Change in Income" at bounding box center [670, 162] width 146 height 36
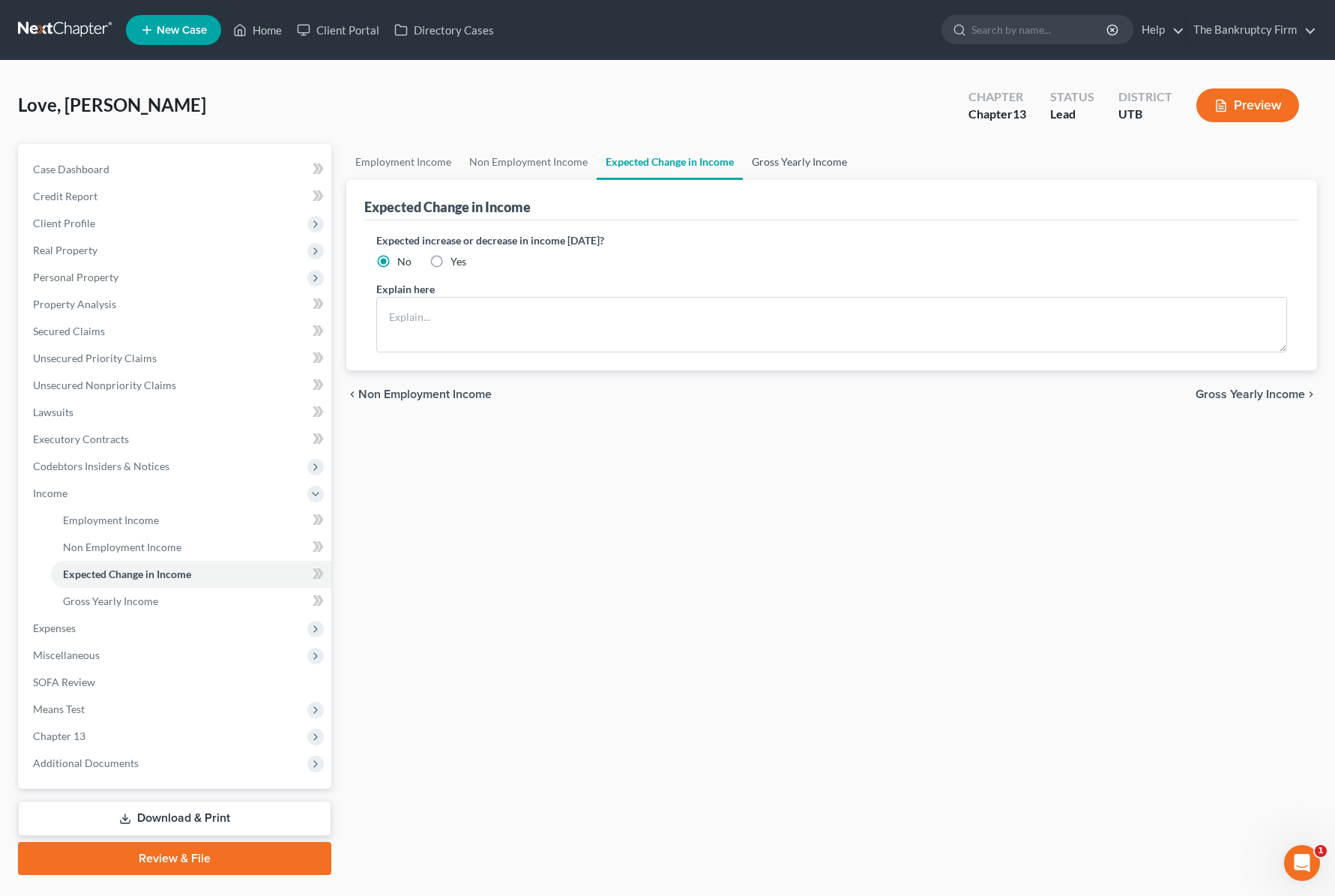
click at [810, 158] on link "Gross Yearly Income" at bounding box center [799, 162] width 114 height 36
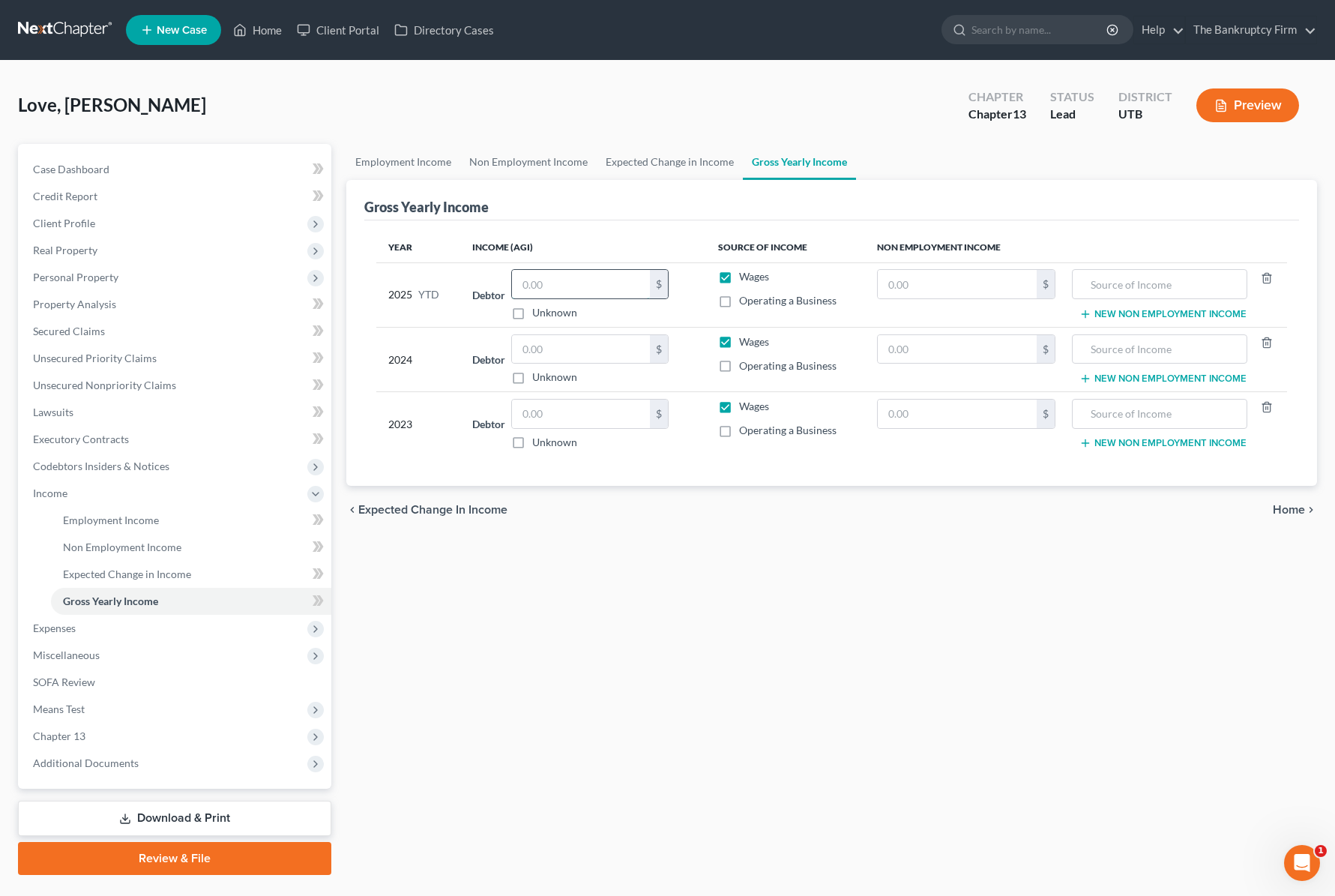
click at [582, 282] on input "text" at bounding box center [581, 283] width 138 height 28
click at [578, 285] on input "text" at bounding box center [581, 283] width 138 height 28
click at [557, 348] on input "text" at bounding box center [581, 349] width 138 height 28
click at [596, 352] on input "57,785.00" at bounding box center [581, 349] width 138 height 28
click at [595, 352] on input "57,785.00" at bounding box center [581, 349] width 138 height 28
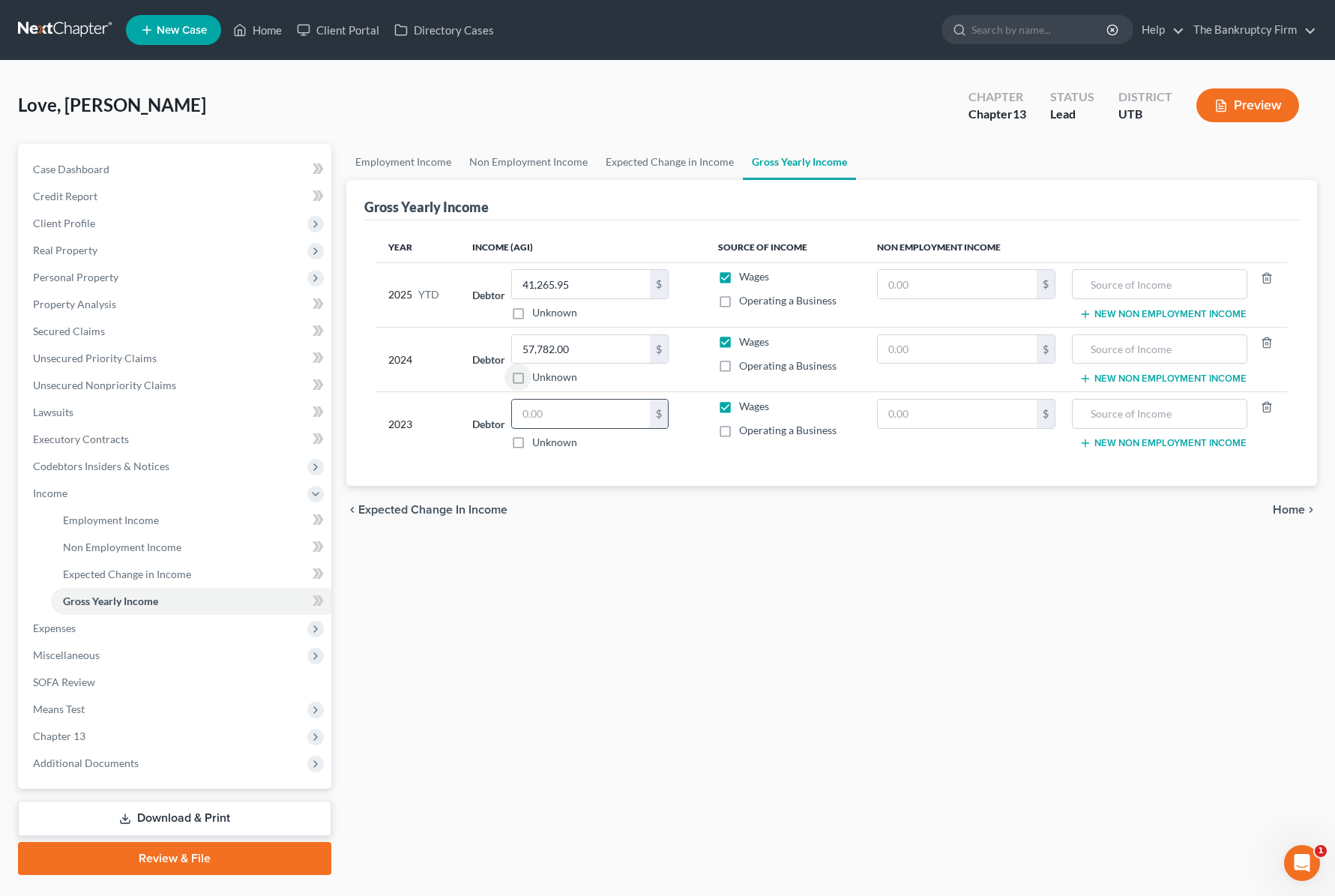
click at [533, 417] on input "text" at bounding box center [581, 413] width 138 height 28
click at [62, 628] on span "Expenses" at bounding box center [54, 628] width 43 height 13
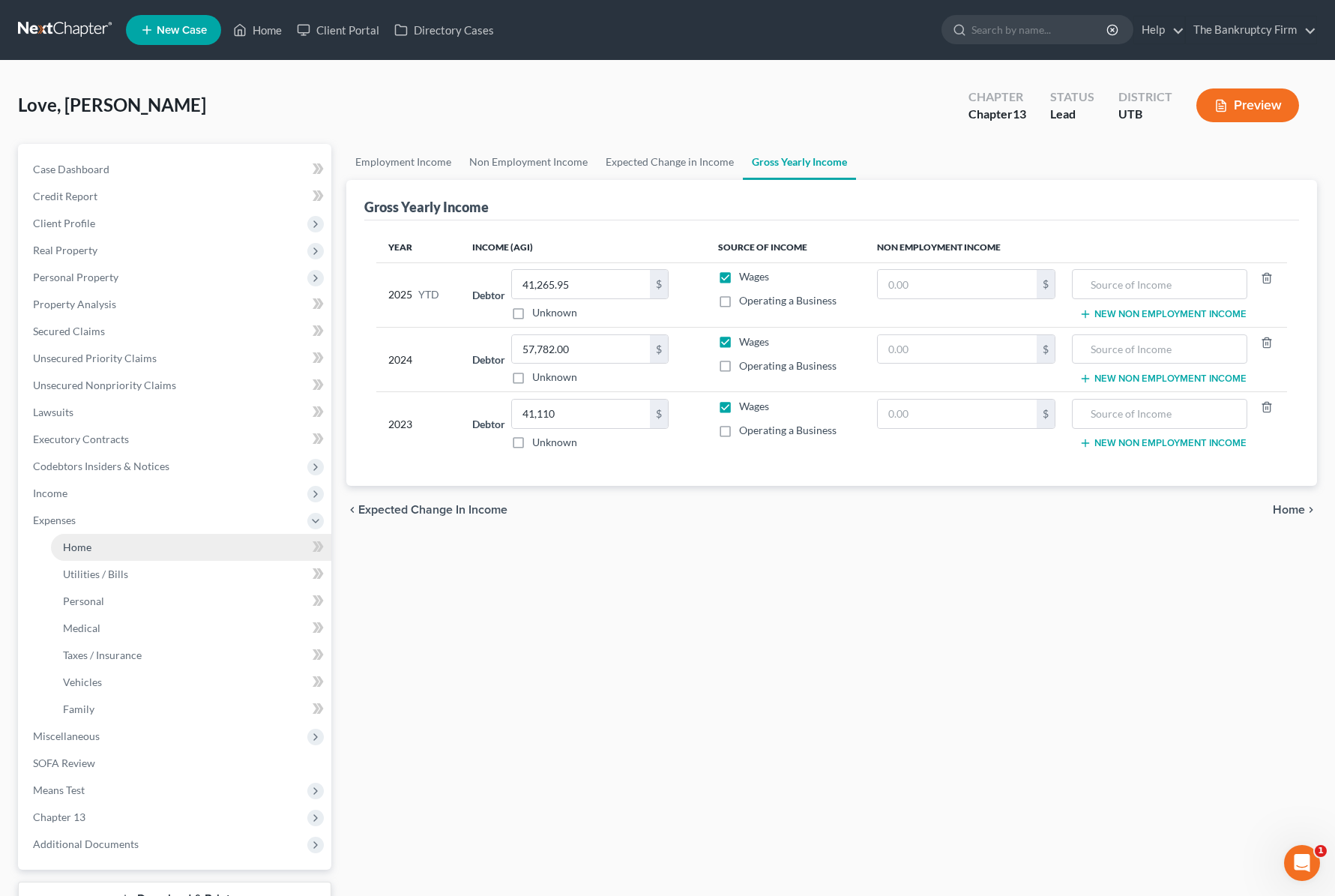
click at [143, 547] on link "Home" at bounding box center [191, 546] width 280 height 27
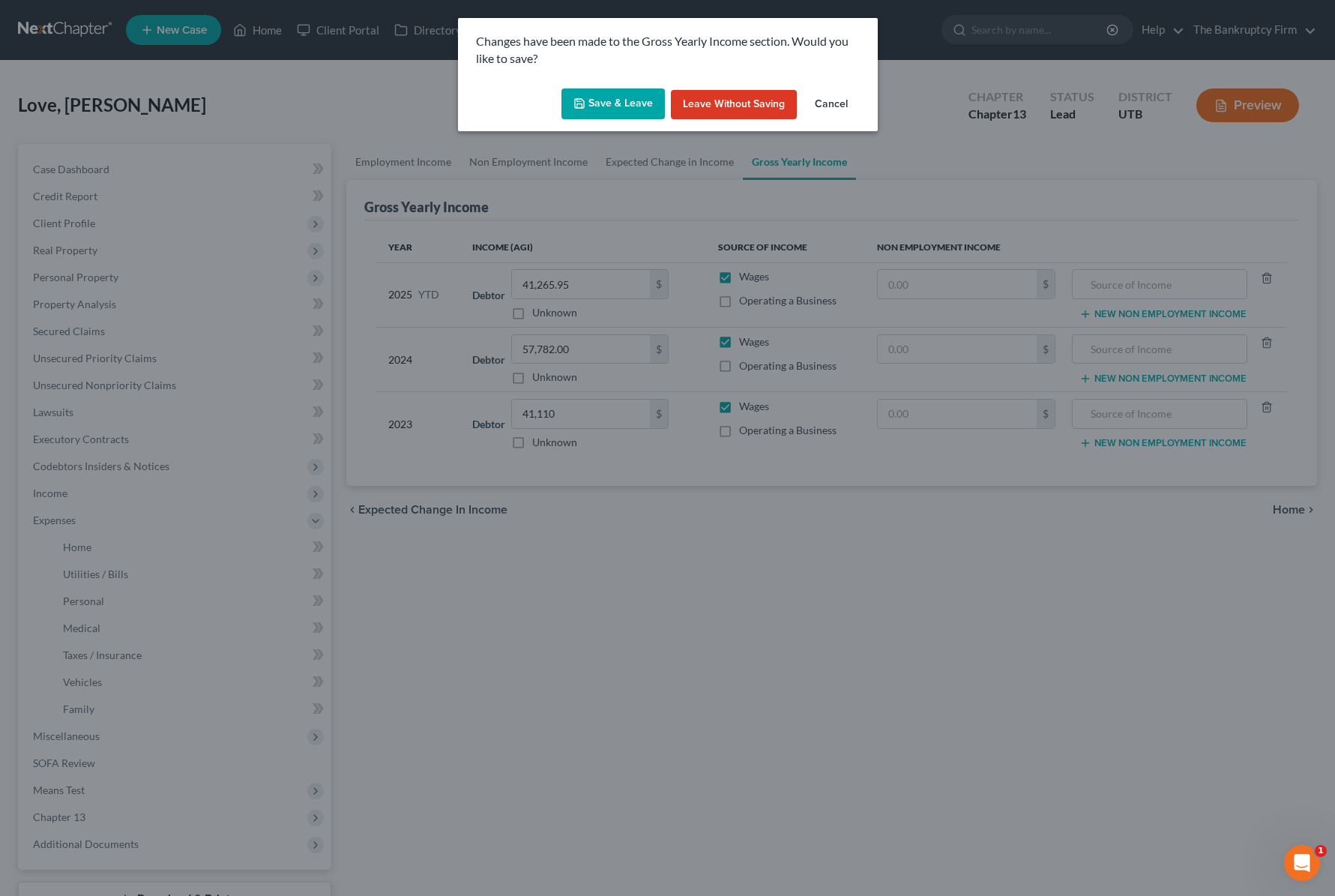
click at [595, 104] on button "Save & Leave" at bounding box center [613, 104] width 104 height 31
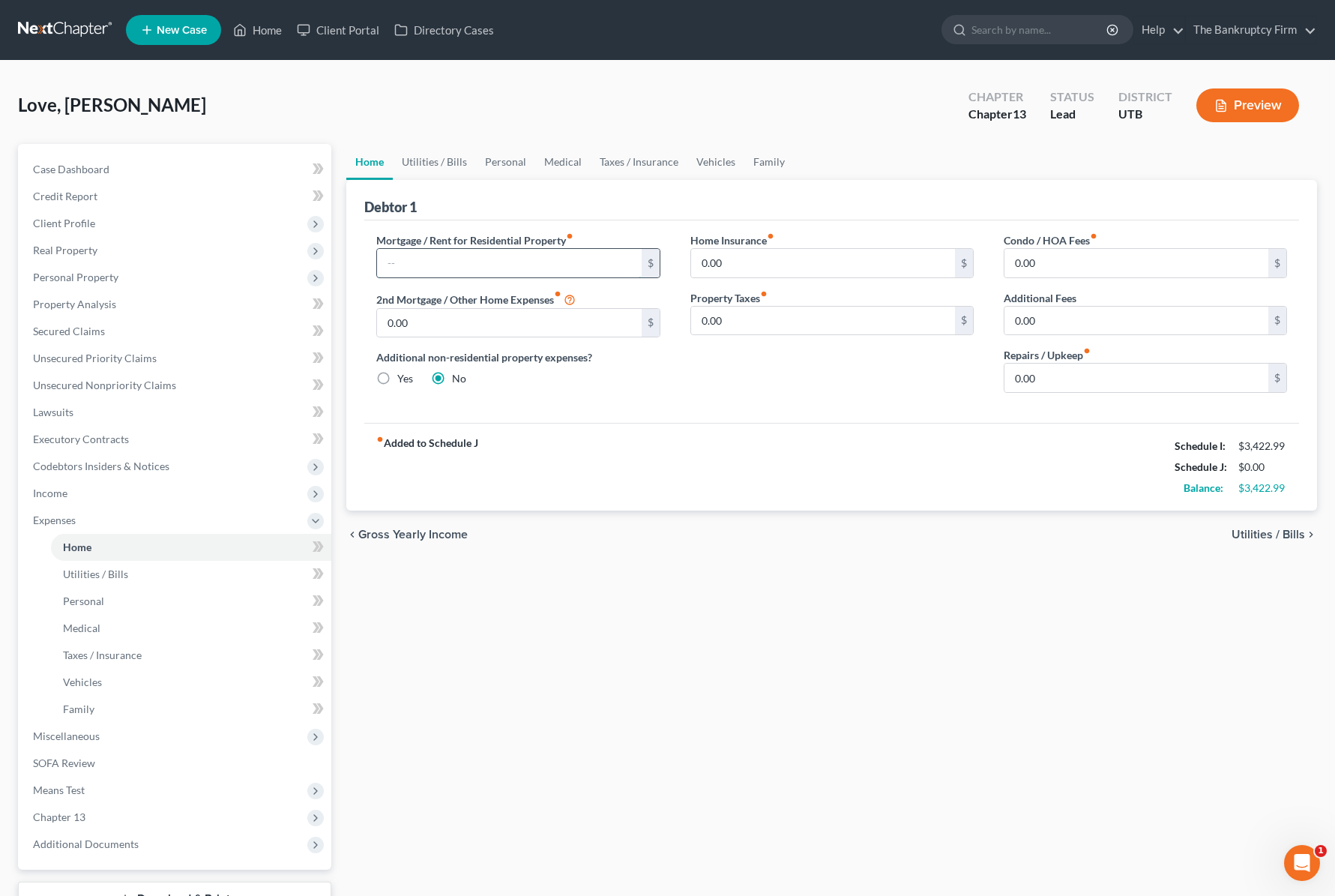
click at [431, 264] on input "text" at bounding box center [509, 263] width 264 height 28
click at [506, 261] on input "1,140.00" at bounding box center [509, 263] width 264 height 28
click at [748, 263] on input "0.00" at bounding box center [823, 263] width 264 height 28
click at [1093, 379] on input "0.00" at bounding box center [1136, 377] width 264 height 28
click at [440, 155] on link "Utilities / Bills" at bounding box center [434, 162] width 83 height 36
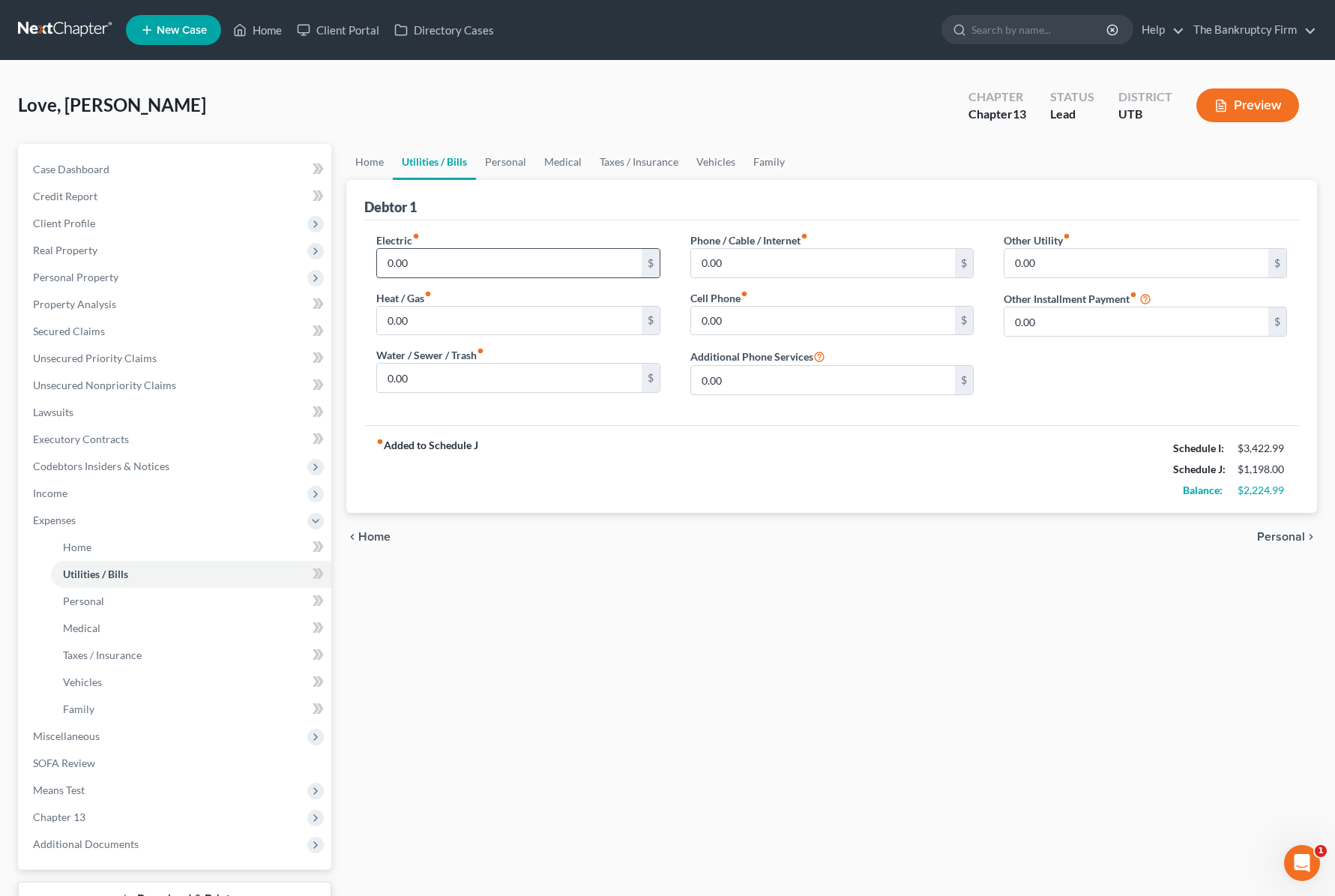
click at [453, 265] on input "0.00" at bounding box center [509, 263] width 264 height 28
click at [508, 162] on link "Personal" at bounding box center [506, 162] width 59 height 36
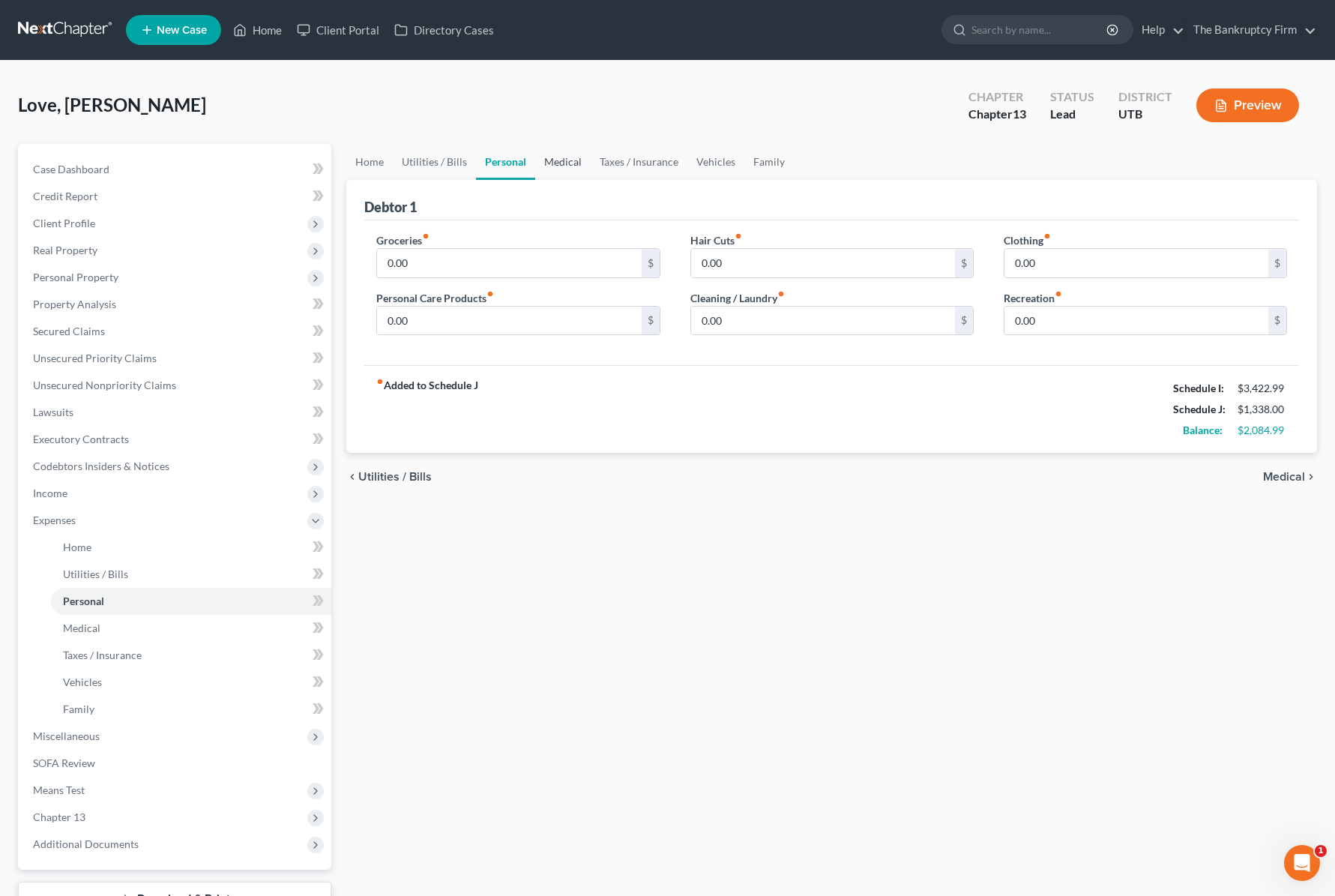
click at [556, 158] on link "Medical" at bounding box center [562, 162] width 56 height 36
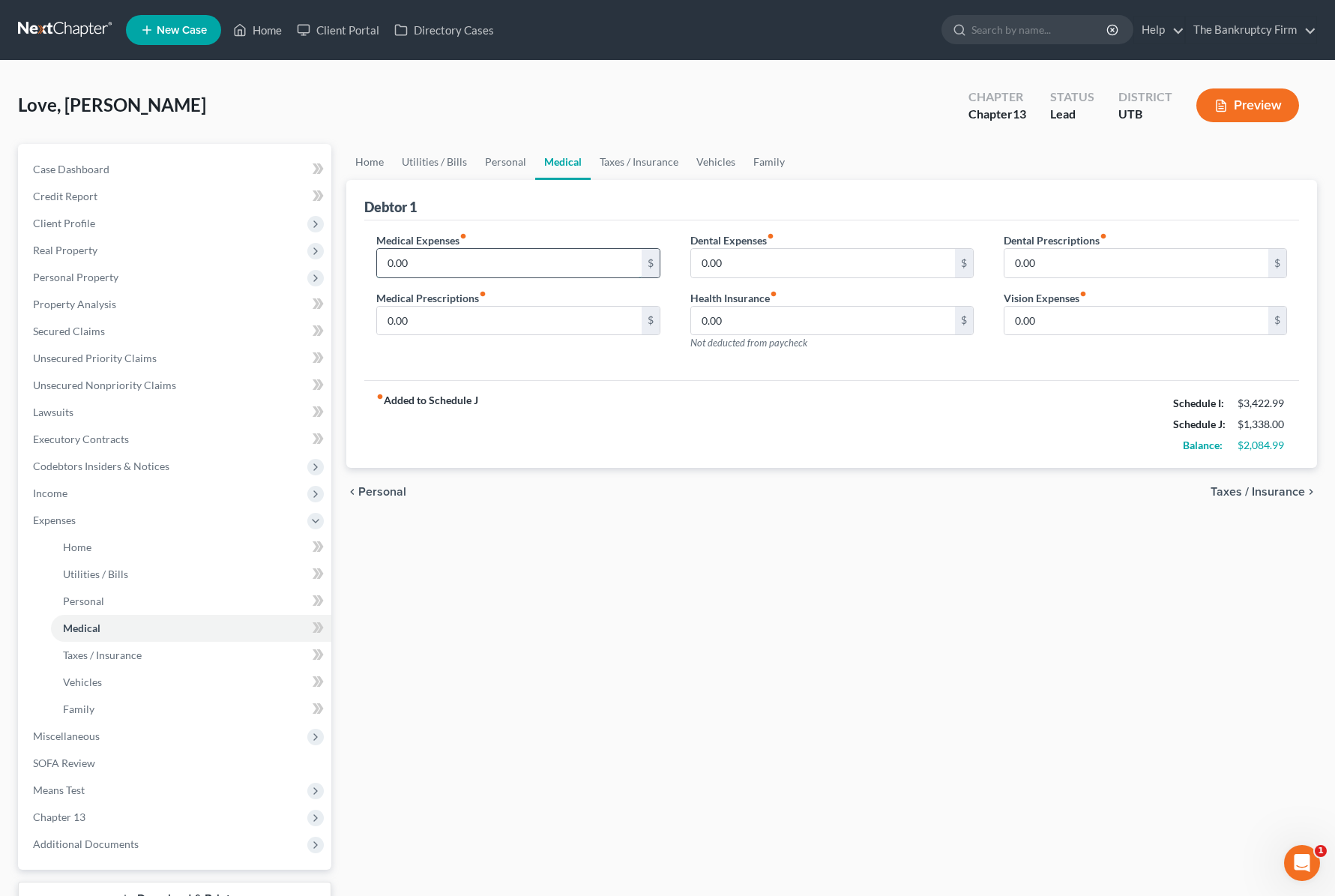
click at [443, 263] on input "0.00" at bounding box center [509, 263] width 264 height 28
click at [643, 157] on link "Taxes / Insurance" at bounding box center [639, 162] width 97 height 36
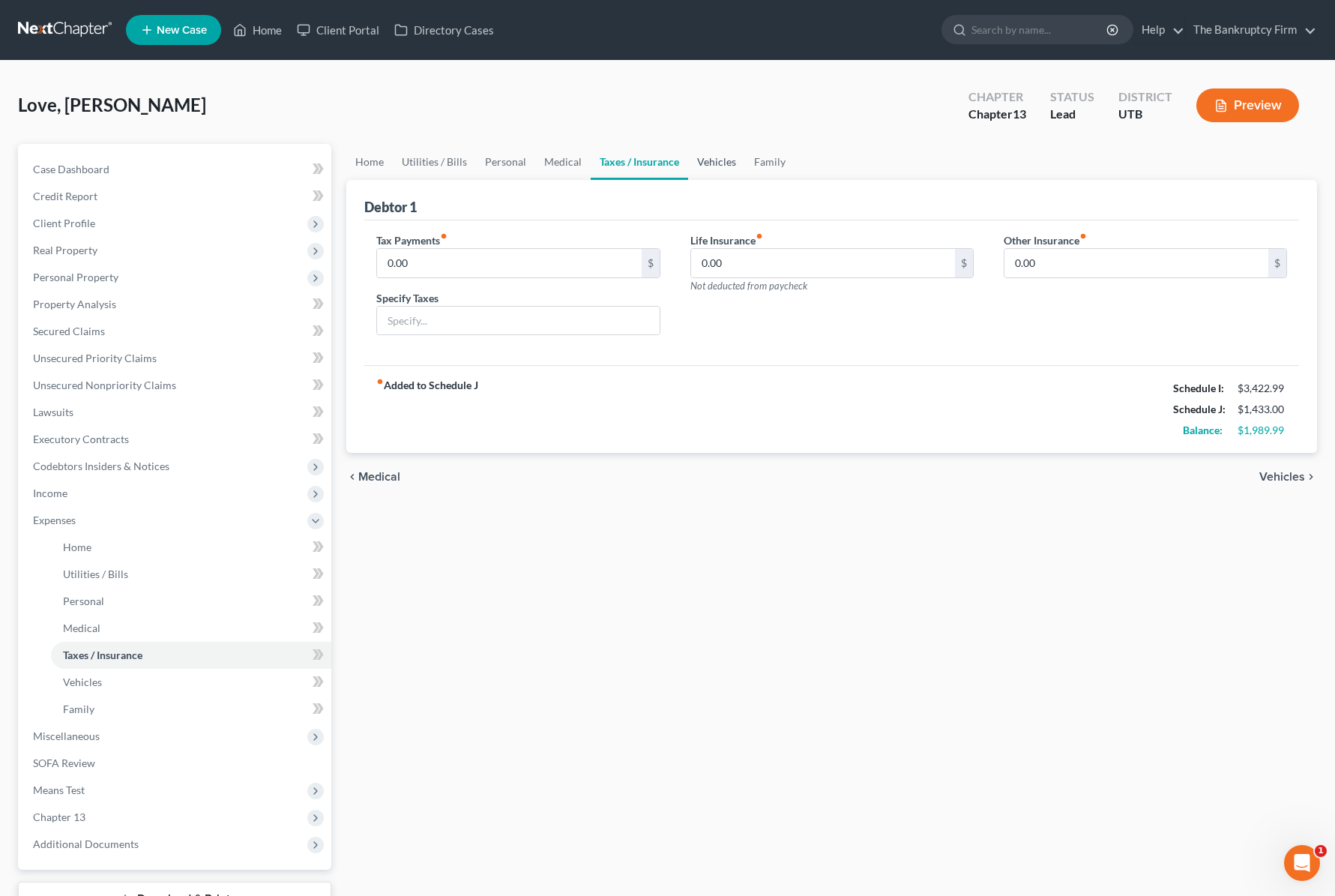
click at [718, 160] on link "Vehicles" at bounding box center [716, 162] width 57 height 36
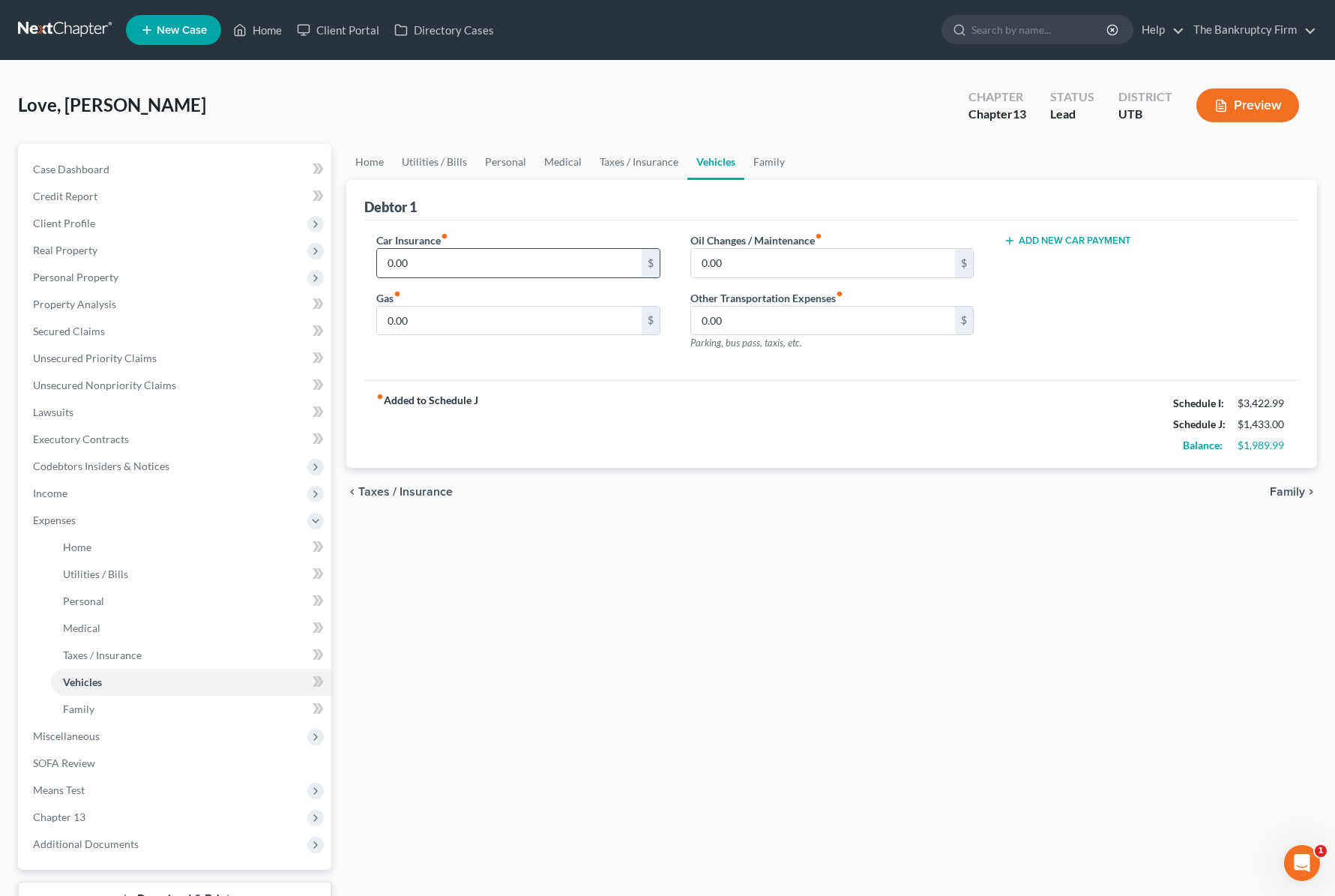
click at [475, 267] on input "0.00" at bounding box center [509, 263] width 264 height 28
drag, startPoint x: 764, startPoint y: 163, endPoint x: 690, endPoint y: 162, distance: 74.0
click at [764, 163] on link "Family" at bounding box center [769, 162] width 50 height 36
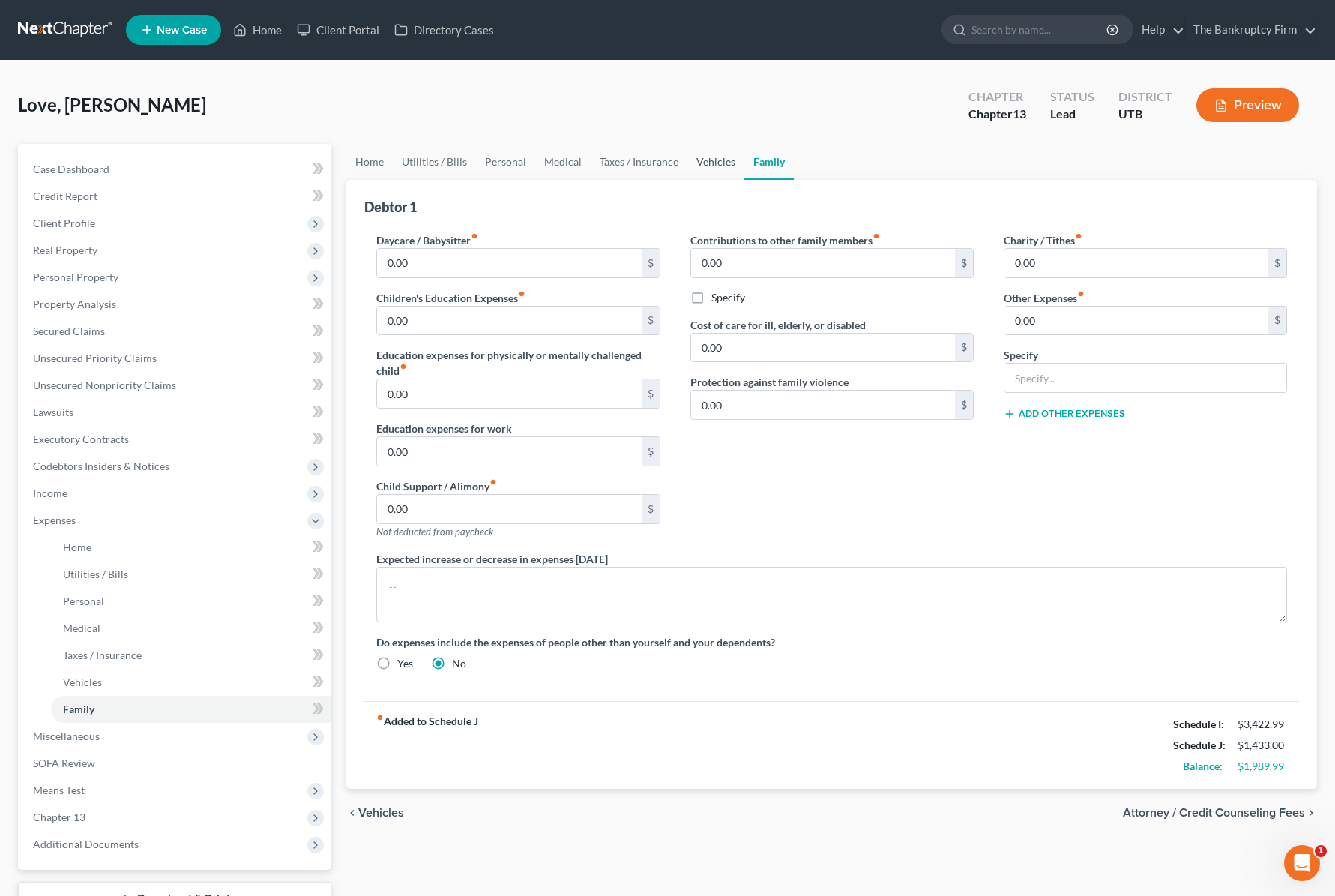
click at [709, 162] on link "Vehicles" at bounding box center [716, 162] width 57 height 36
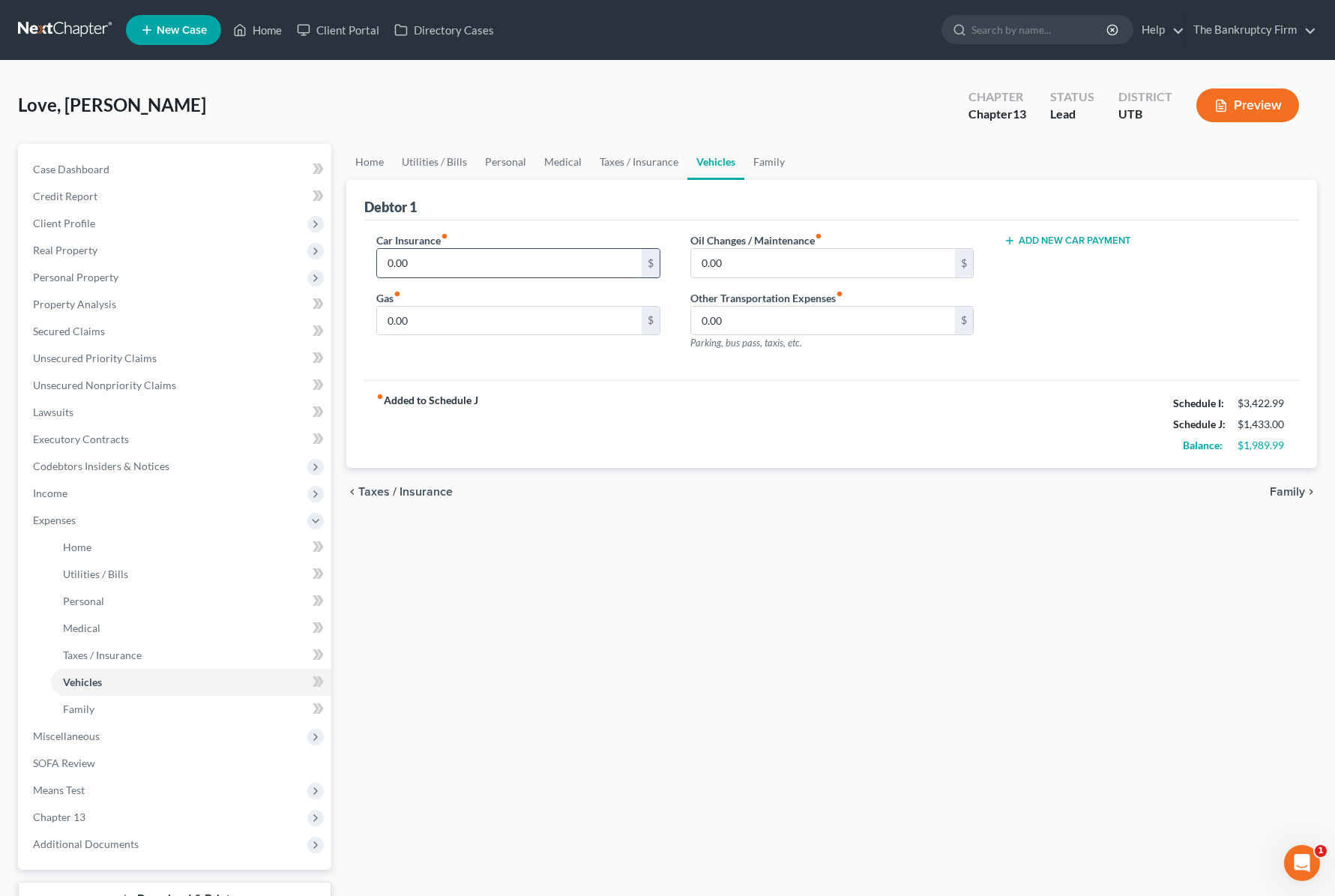
click at [464, 273] on input "0.00" at bounding box center [509, 263] width 264 height 28
click at [759, 161] on link "Family" at bounding box center [769, 162] width 50 height 36
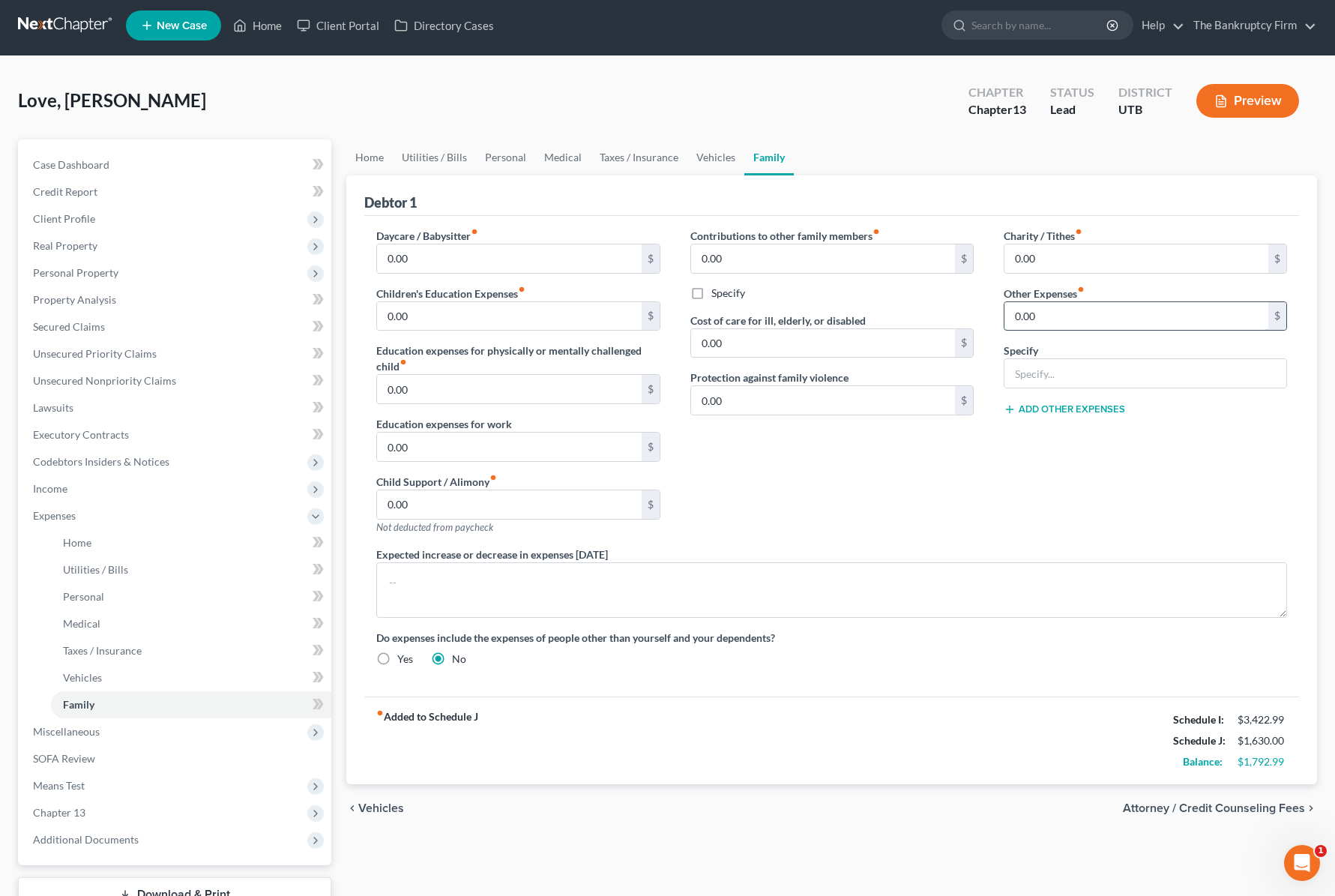
click at [1055, 318] on input "0.00" at bounding box center [1136, 315] width 264 height 28
click at [367, 159] on link "Home" at bounding box center [370, 158] width 46 height 36
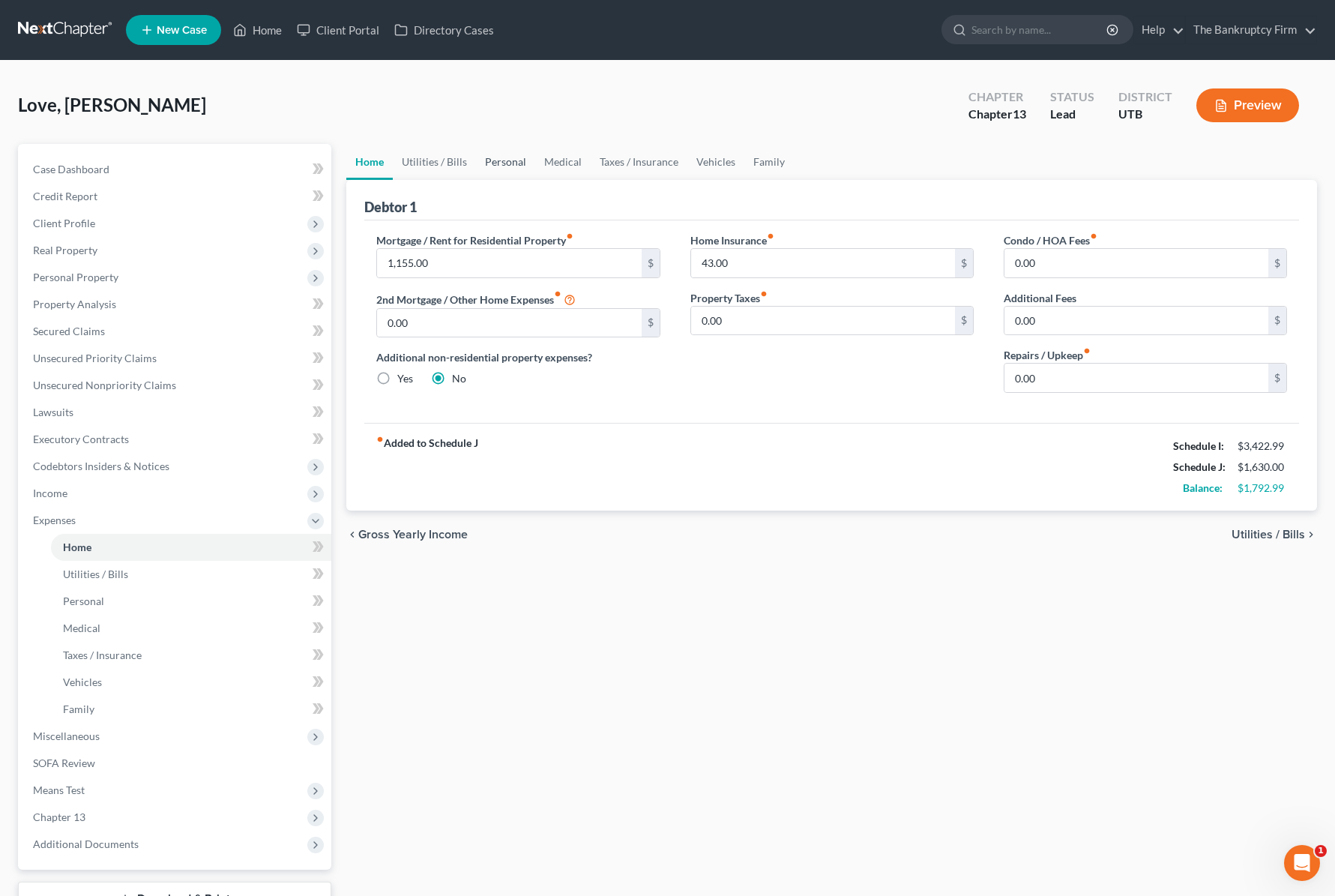
click at [510, 162] on link "Personal" at bounding box center [506, 162] width 59 height 36
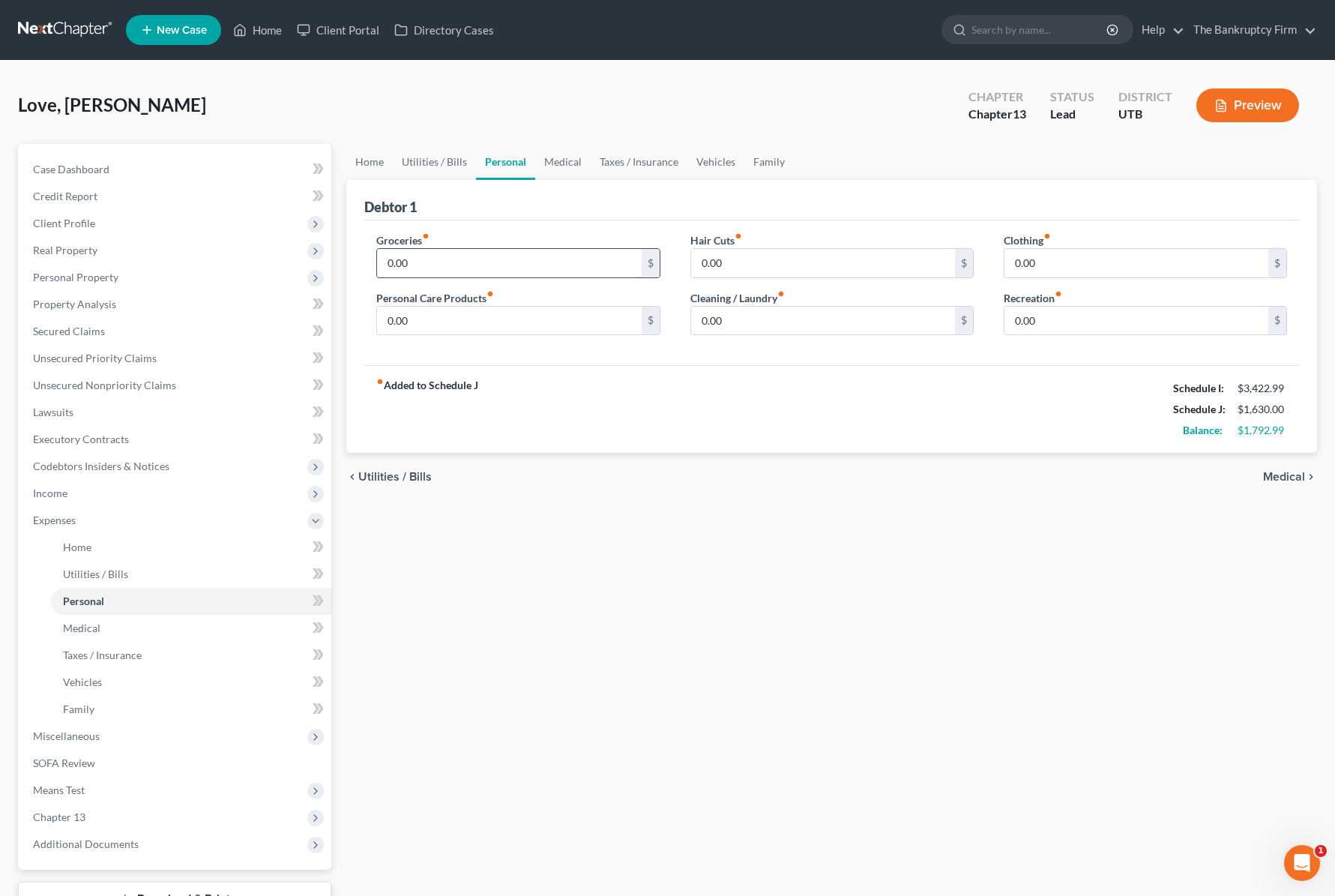
click at [416, 264] on input "0.00" at bounding box center [509, 263] width 264 height 28
click at [425, 161] on link "Utilities / Bills" at bounding box center [434, 162] width 83 height 36
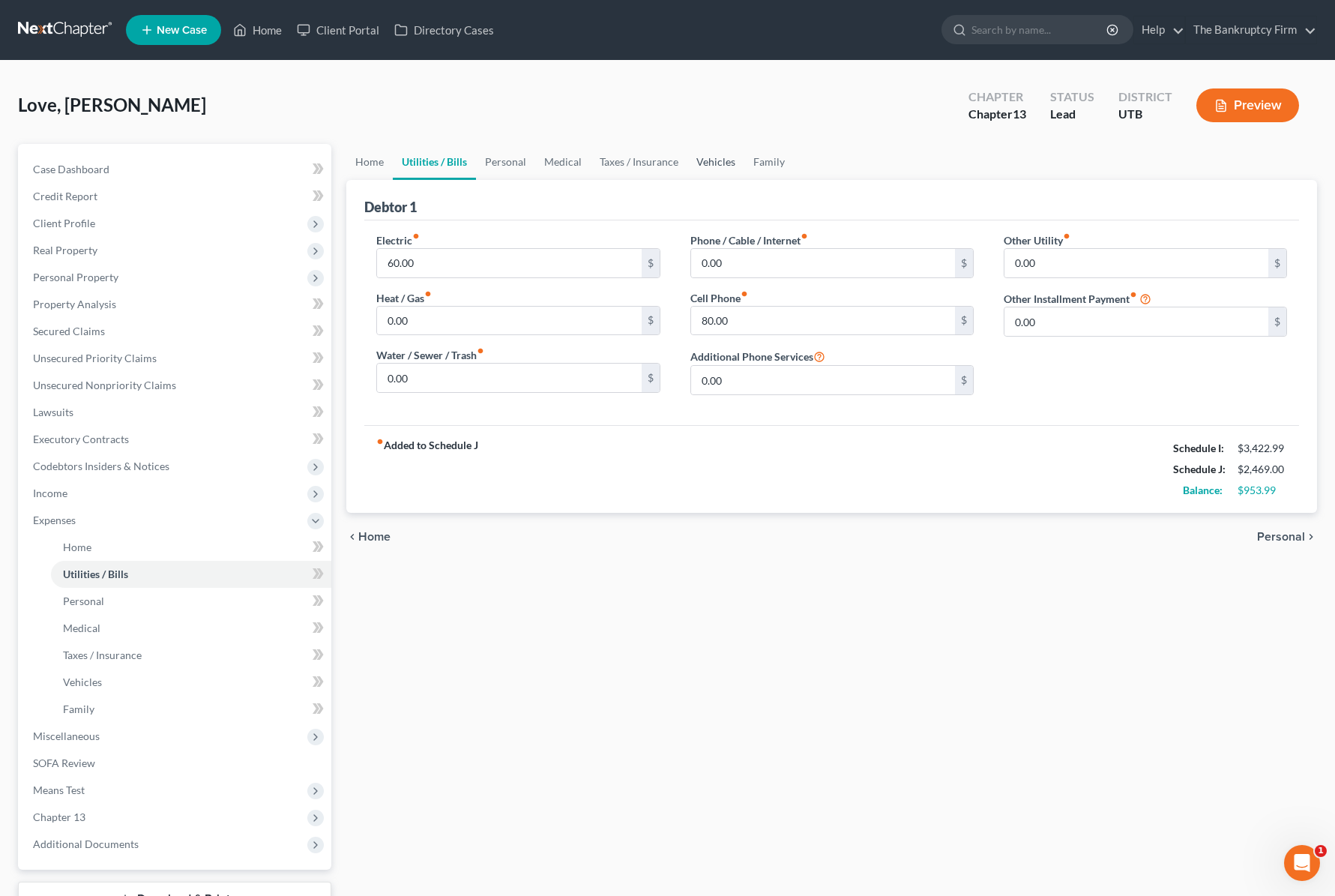
click at [709, 162] on link "Vehicles" at bounding box center [716, 162] width 57 height 36
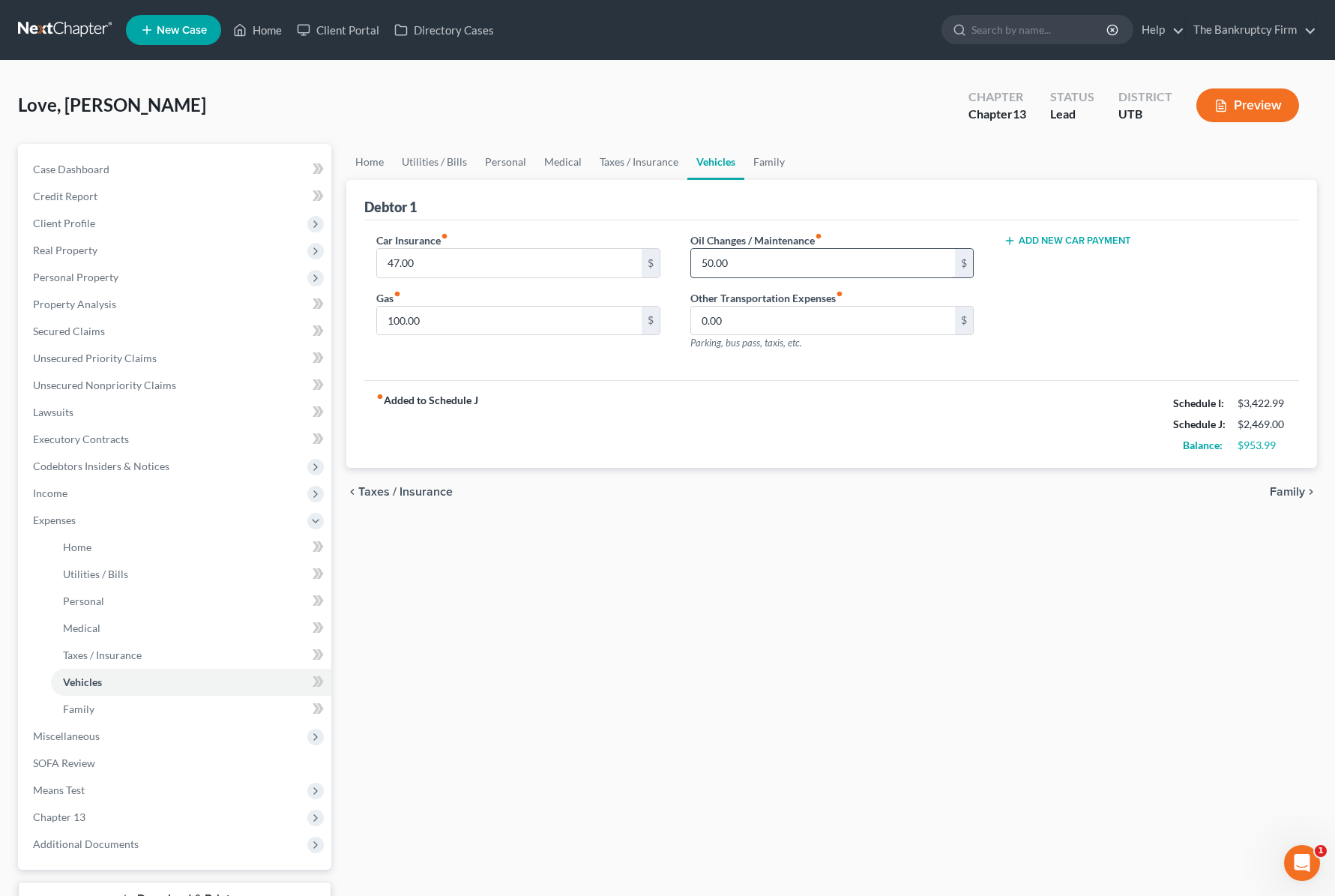
click at [781, 262] on input "50.00" at bounding box center [823, 263] width 264 height 28
click at [487, 327] on input "100.00" at bounding box center [509, 320] width 264 height 28
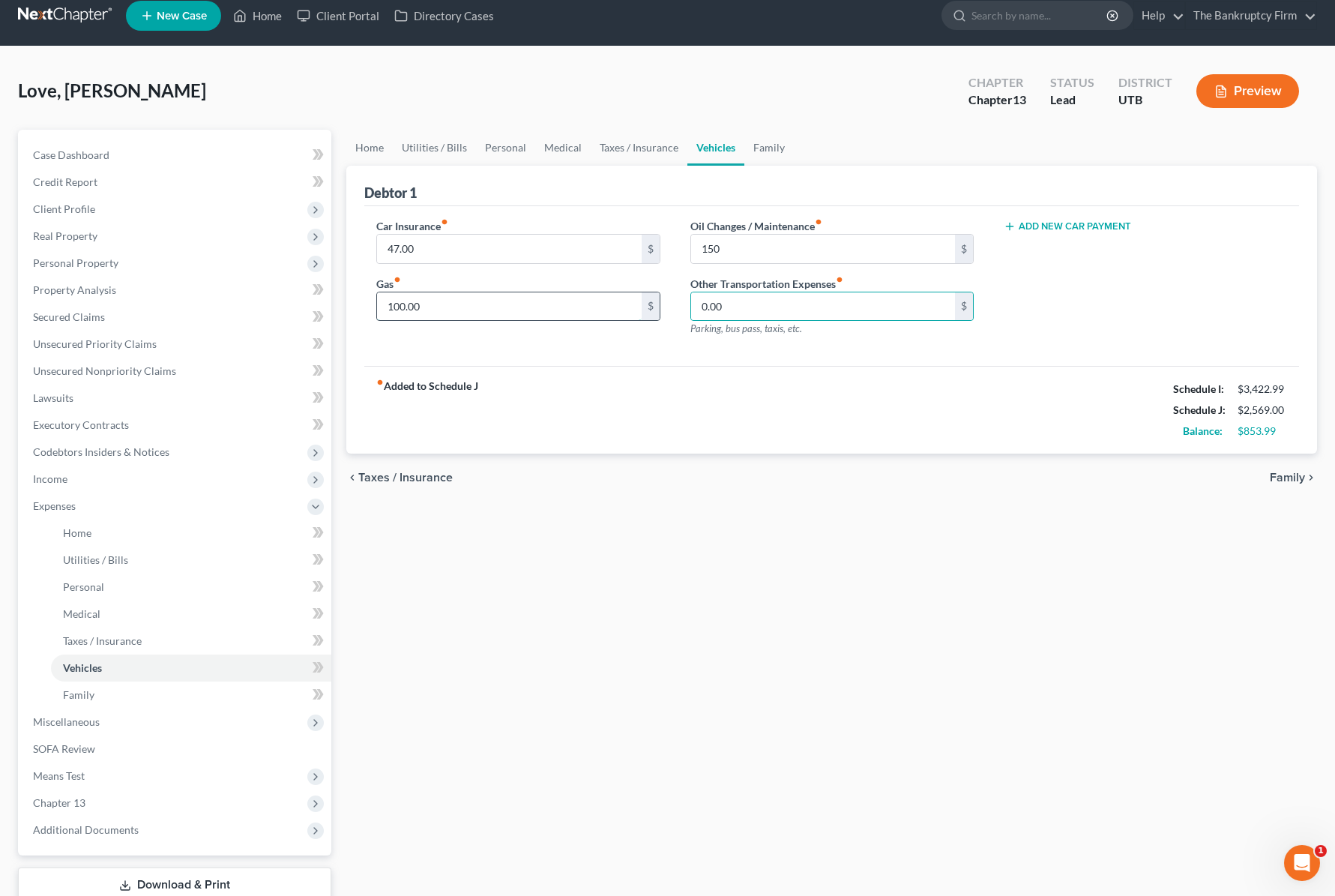
click at [460, 305] on input "100.00" at bounding box center [509, 306] width 264 height 28
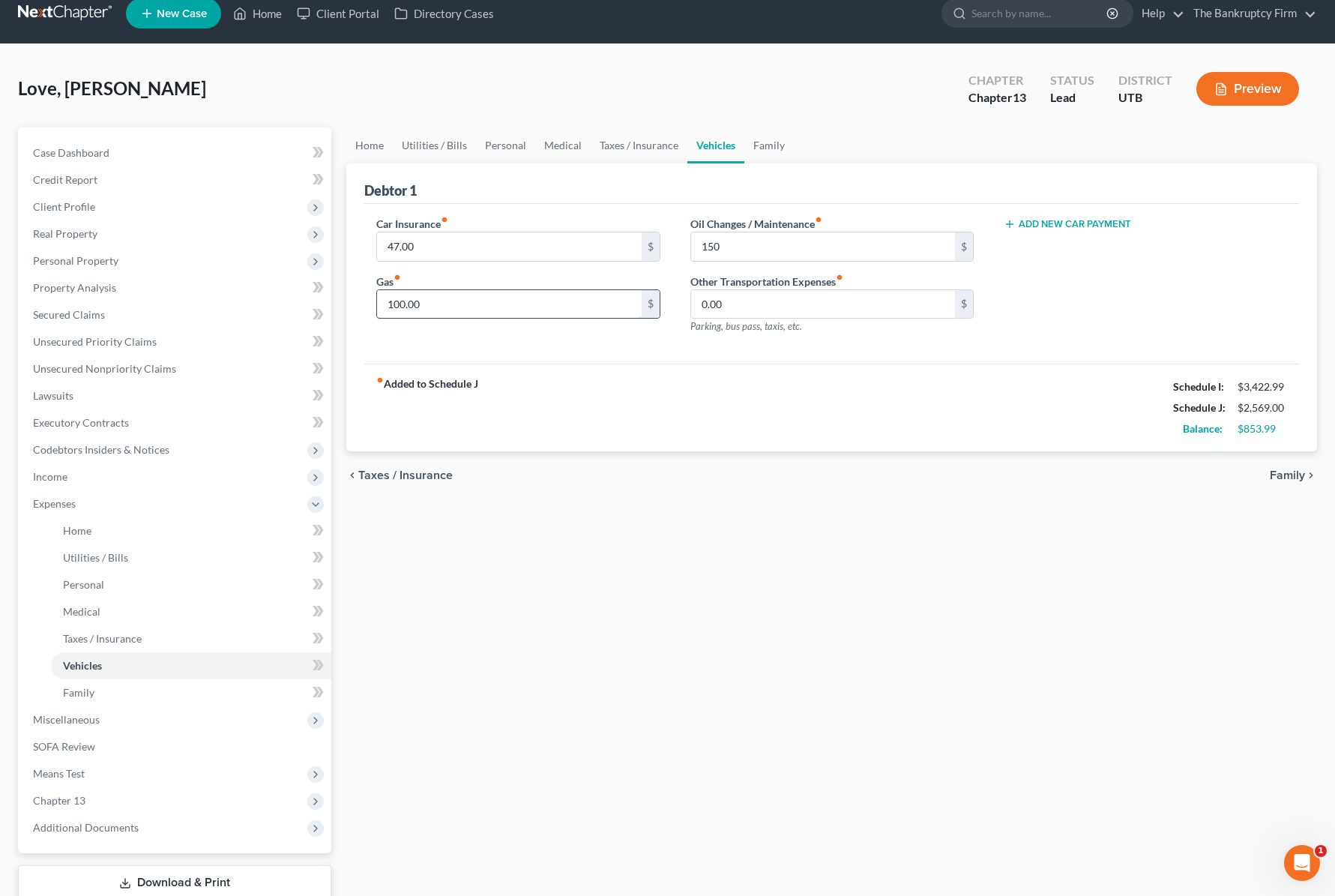
click at [460, 305] on input "100.00" at bounding box center [509, 304] width 264 height 28
click at [764, 252] on input "150" at bounding box center [823, 246] width 264 height 28
click at [431, 306] on input "100.00" at bounding box center [509, 304] width 264 height 28
click at [800, 382] on div "fiber_manual_record Added to Schedule J Schedule I: $3,422.99 Schedule J: $2,58…" at bounding box center [831, 407] width 935 height 88
click at [553, 142] on link "Medical" at bounding box center [562, 145] width 56 height 36
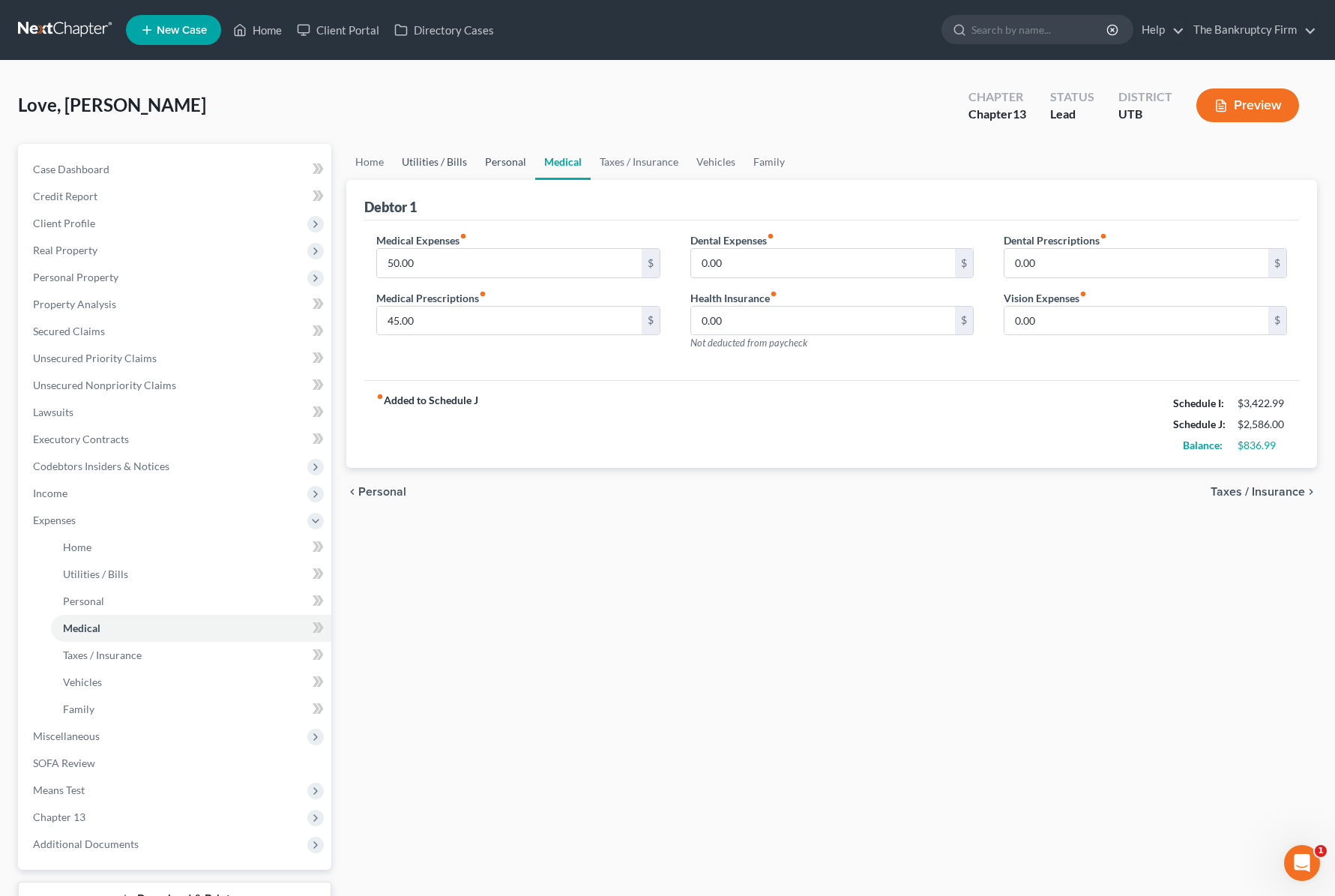
drag, startPoint x: 498, startPoint y: 162, endPoint x: 447, endPoint y: 162, distance: 51.0
click at [496, 162] on link "Personal" at bounding box center [506, 162] width 59 height 36
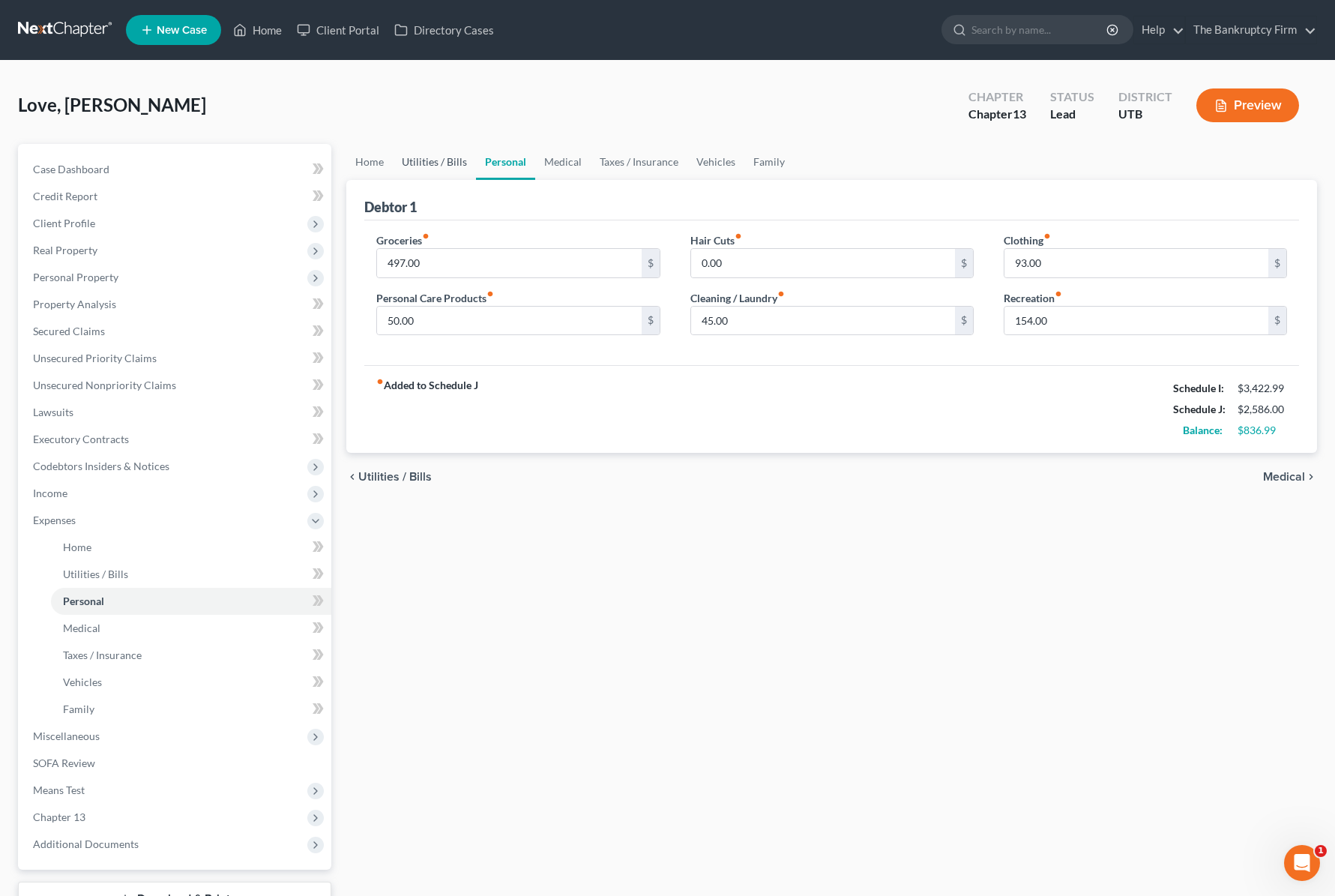
click at [437, 162] on link "Utilities / Bills" at bounding box center [434, 162] width 83 height 36
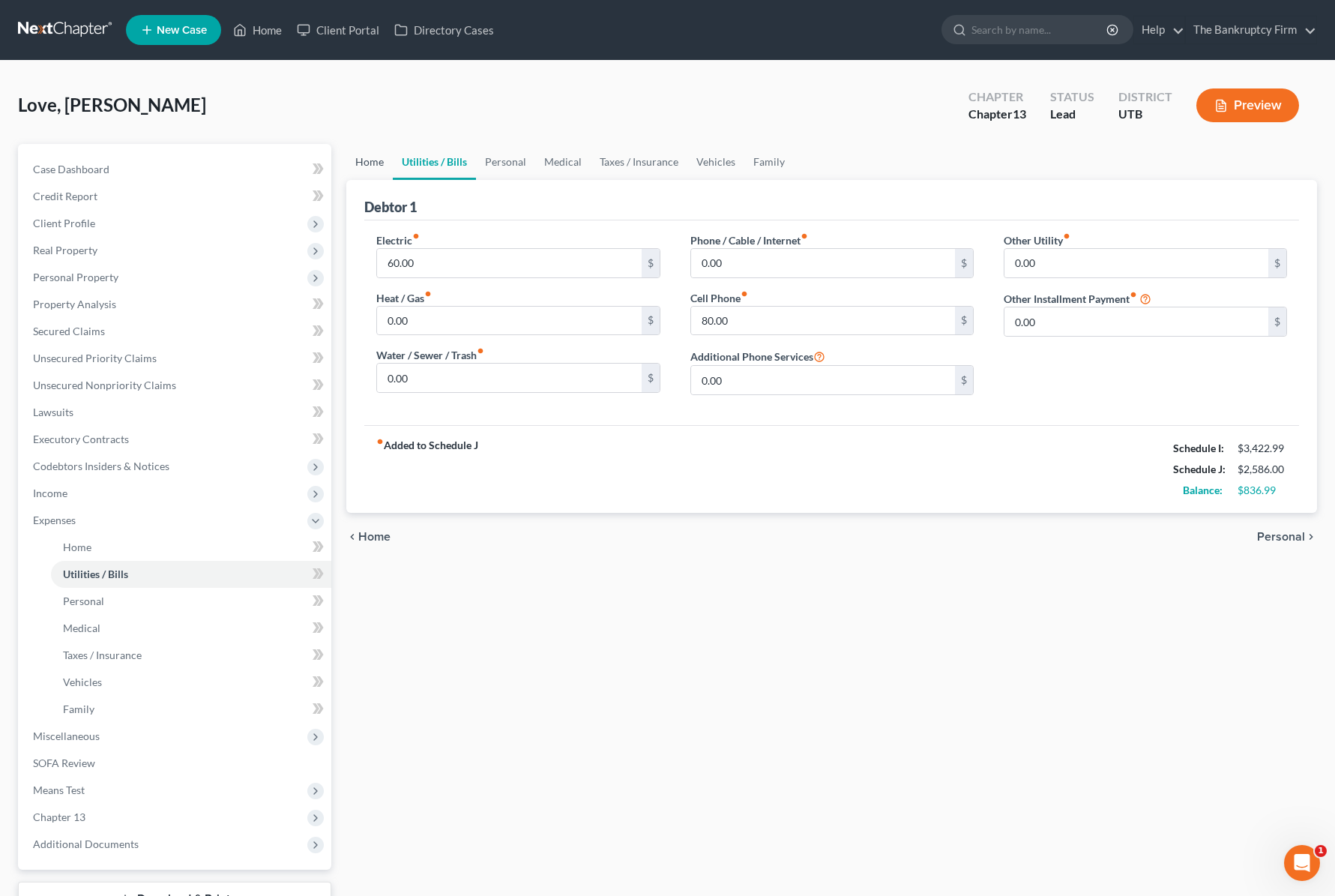
click at [357, 165] on link "Home" at bounding box center [370, 162] width 46 height 36
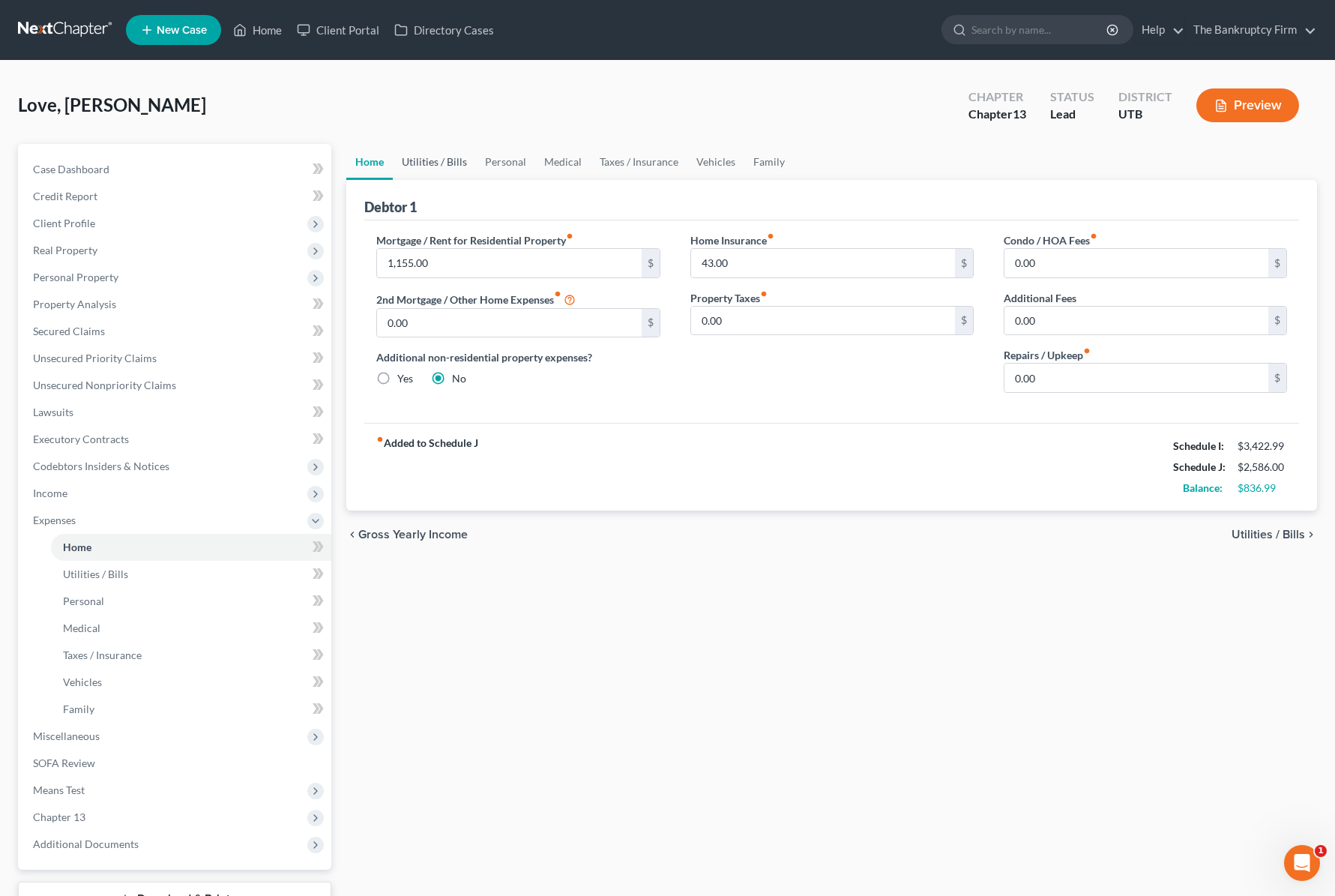
click at [447, 165] on link "Utilities / Bills" at bounding box center [434, 162] width 83 height 36
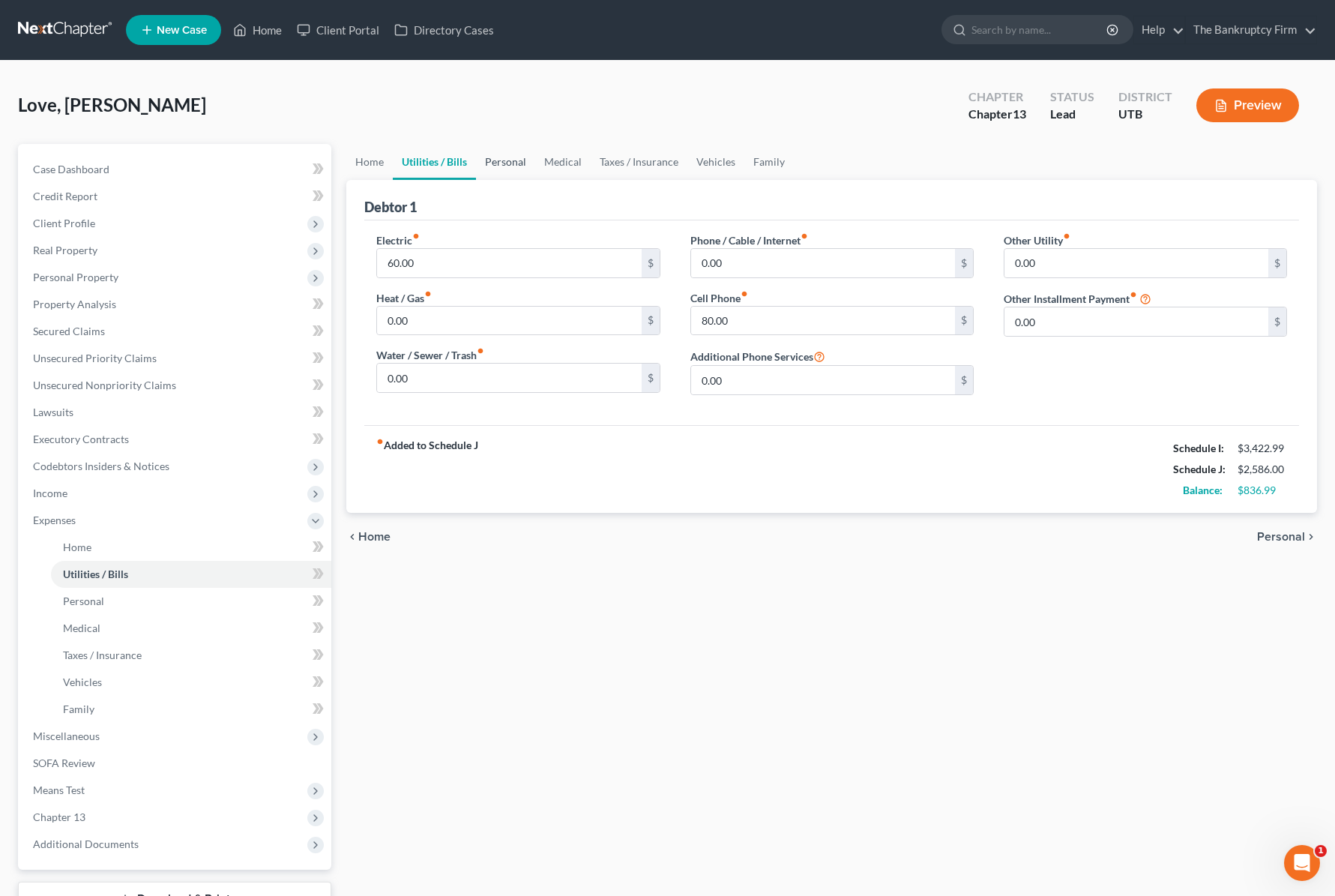
click at [508, 160] on link "Personal" at bounding box center [506, 162] width 59 height 36
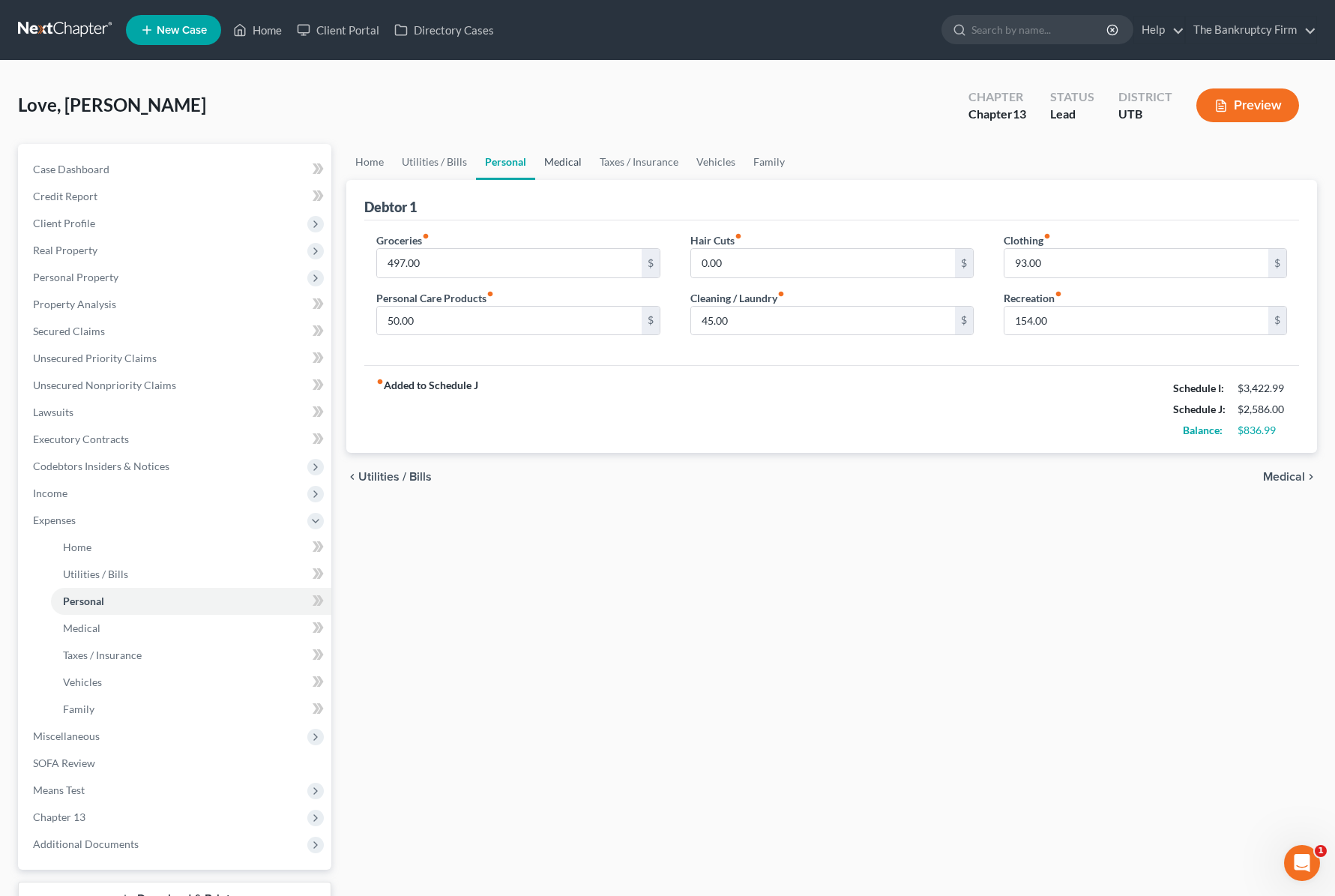
click at [550, 156] on link "Medical" at bounding box center [562, 162] width 56 height 36
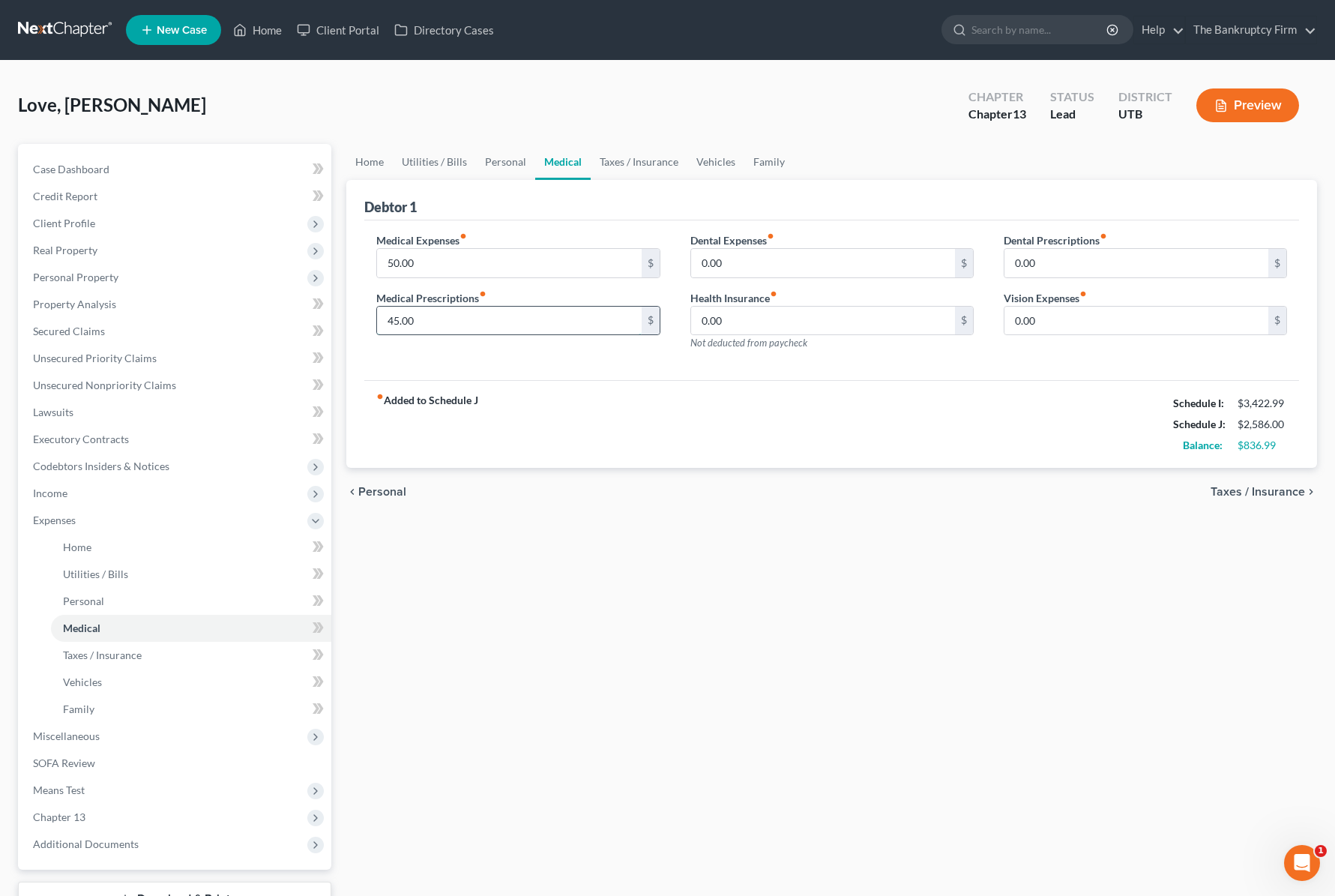
click at [472, 322] on input "45.00" at bounding box center [509, 320] width 264 height 28
click at [424, 261] on input "50.00" at bounding box center [509, 263] width 264 height 28
click at [447, 258] on input "50.00" at bounding box center [509, 263] width 264 height 28
click at [443, 264] on input "50.00" at bounding box center [509, 263] width 264 height 28
click at [434, 266] on input "50.00" at bounding box center [509, 263] width 264 height 28
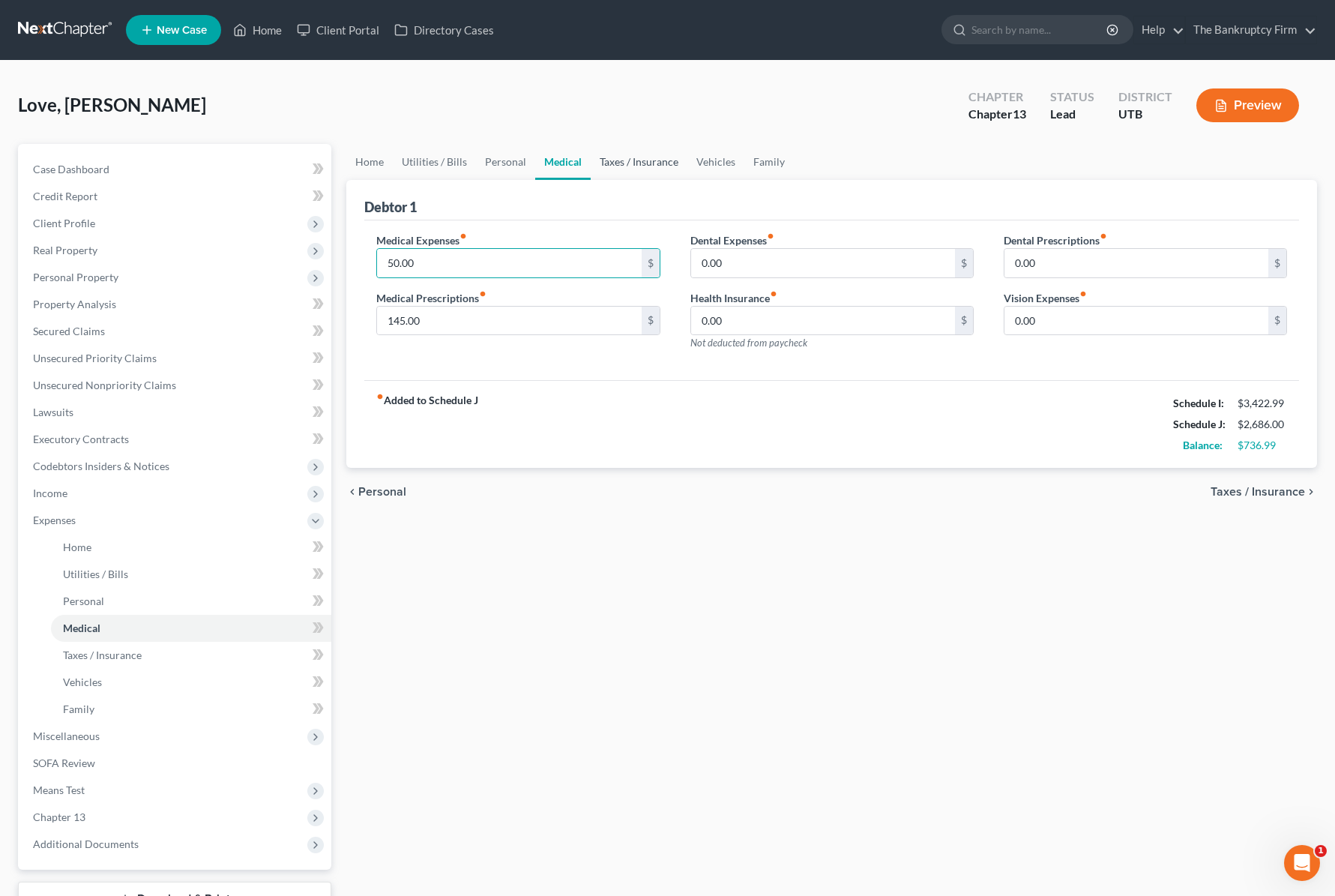
click at [630, 155] on link "Taxes / Insurance" at bounding box center [639, 162] width 97 height 36
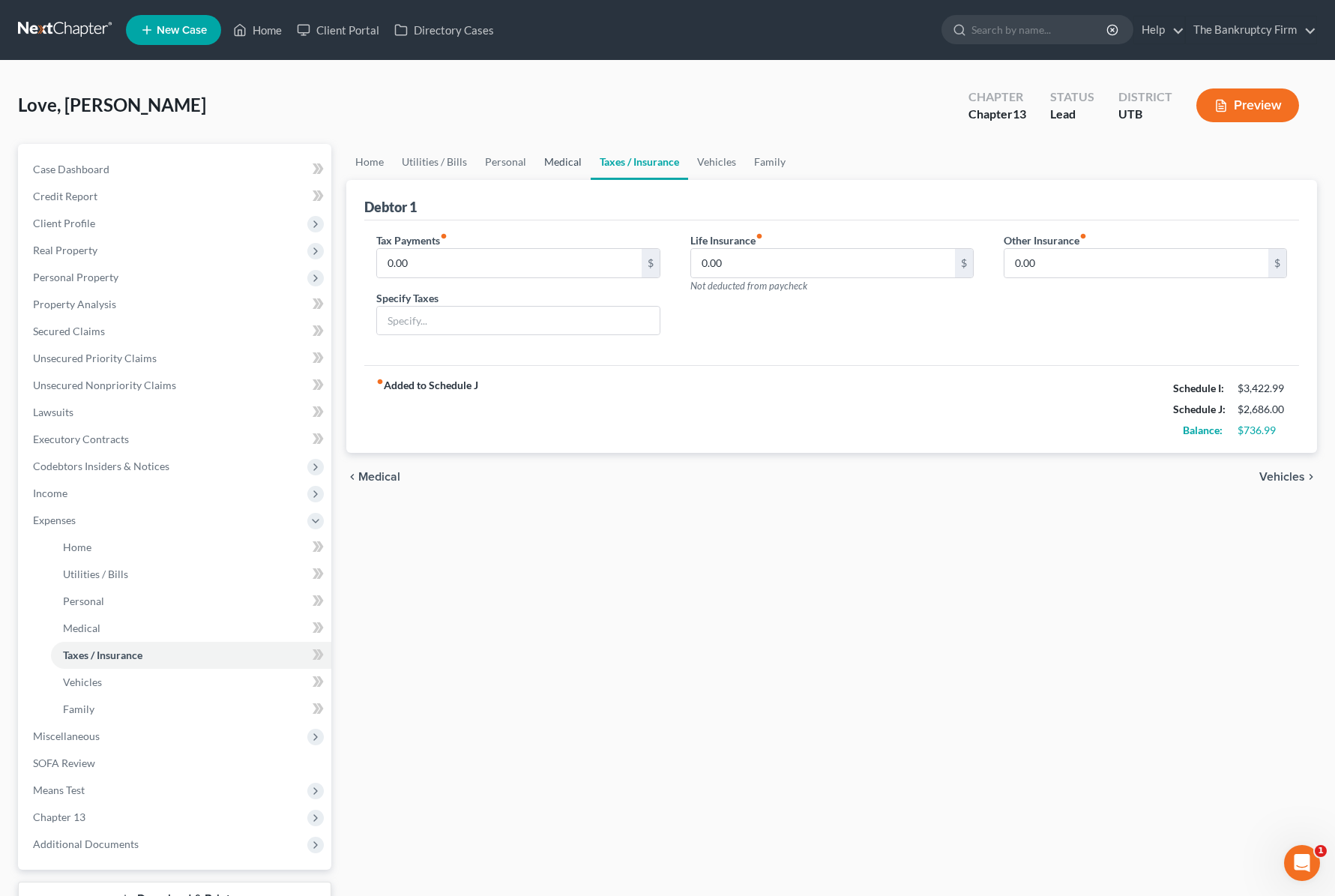
click at [558, 160] on link "Medical" at bounding box center [562, 162] width 56 height 36
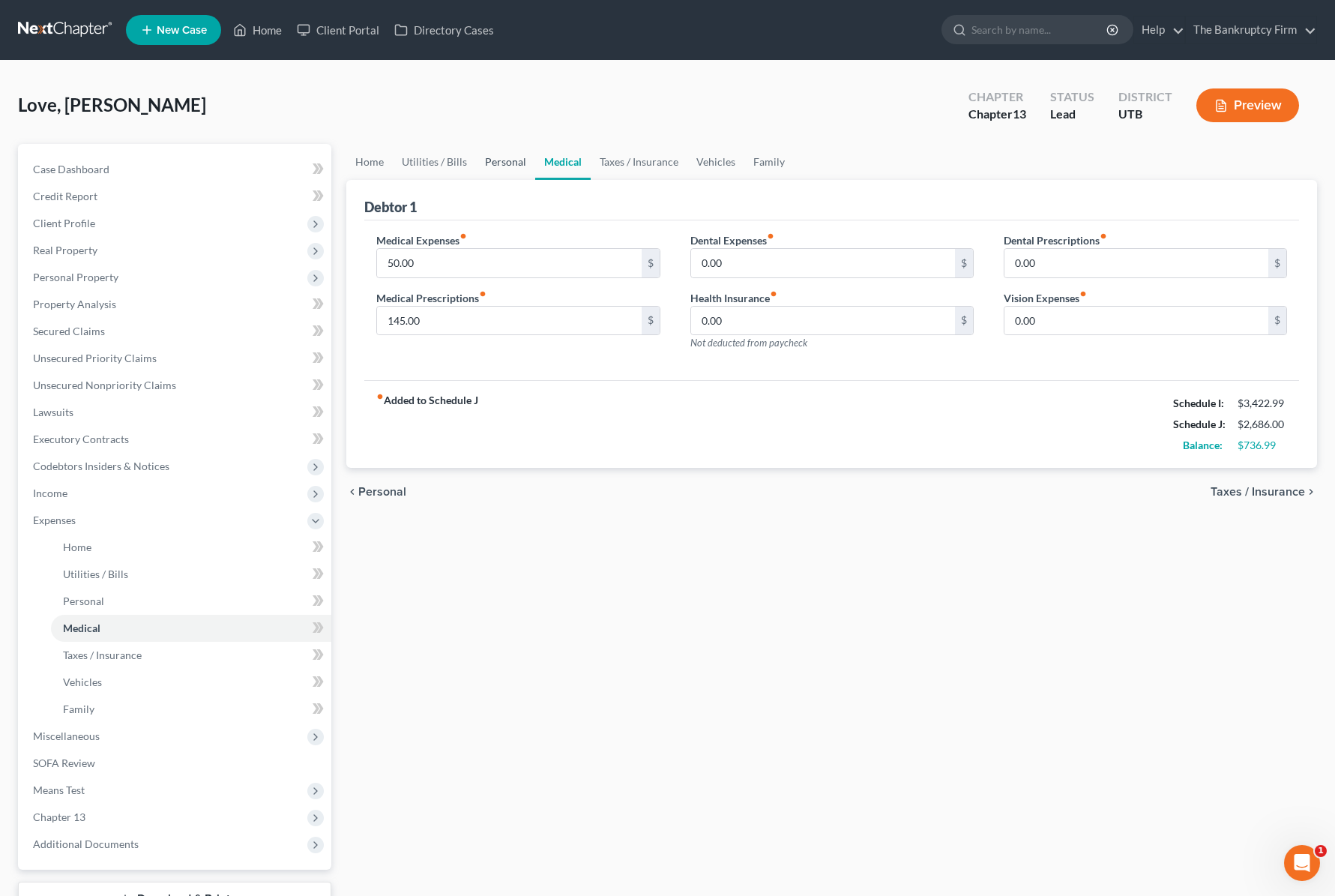
click at [495, 158] on link "Personal" at bounding box center [506, 162] width 59 height 36
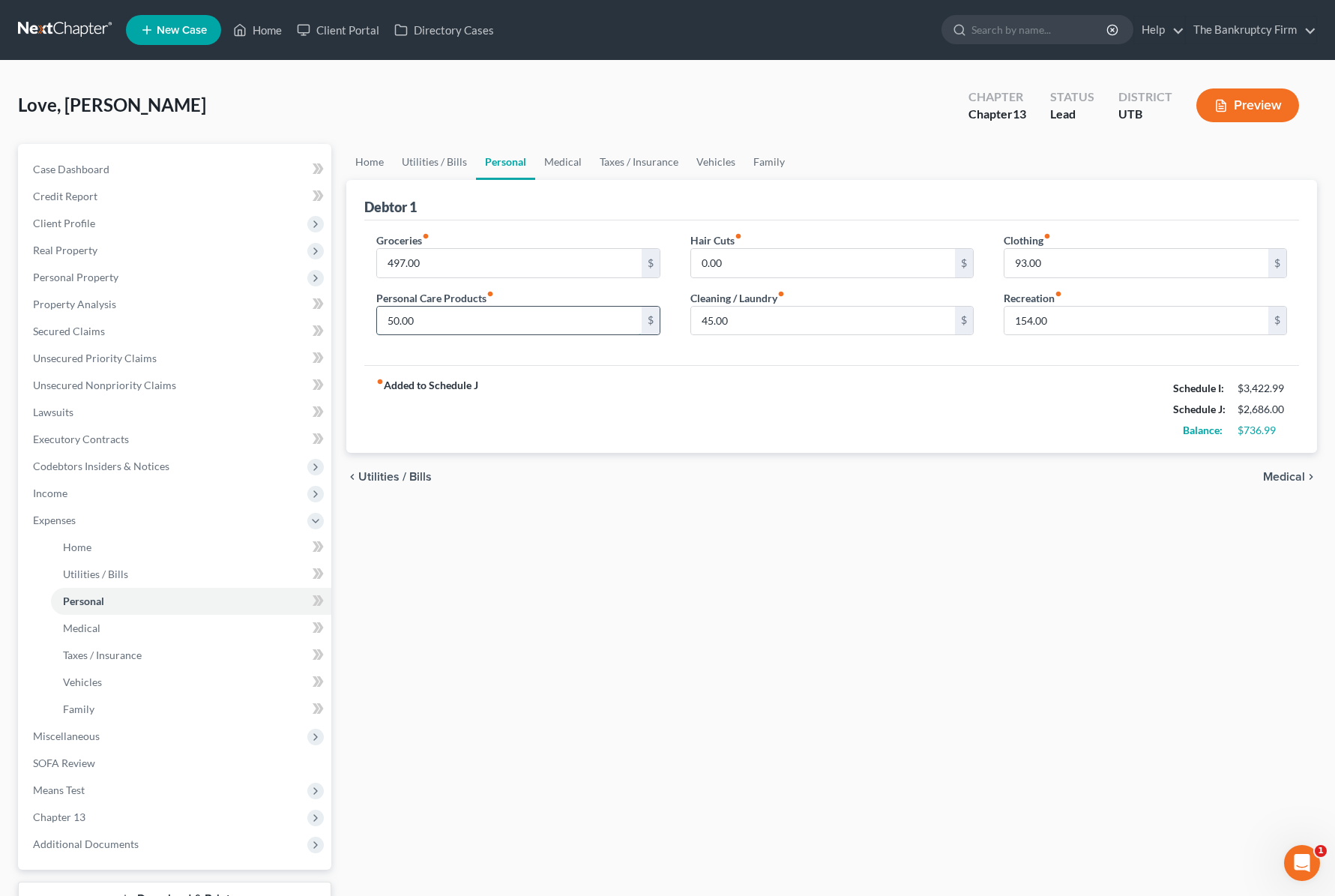
click at [465, 324] on input "50.00" at bounding box center [509, 320] width 264 height 28
click at [367, 158] on link "Home" at bounding box center [370, 162] width 46 height 36
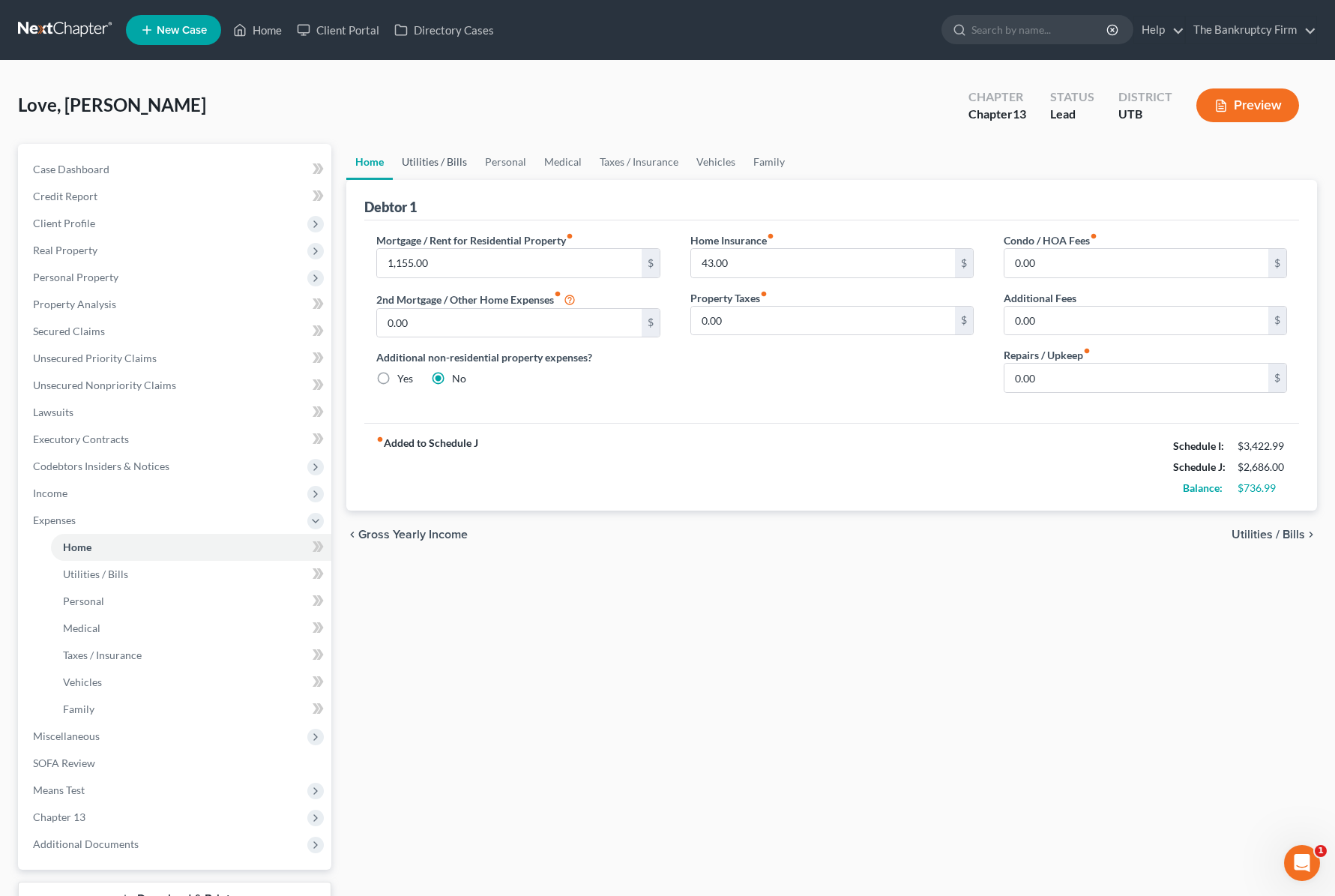
click at [432, 158] on link "Utilities / Bills" at bounding box center [434, 162] width 83 height 36
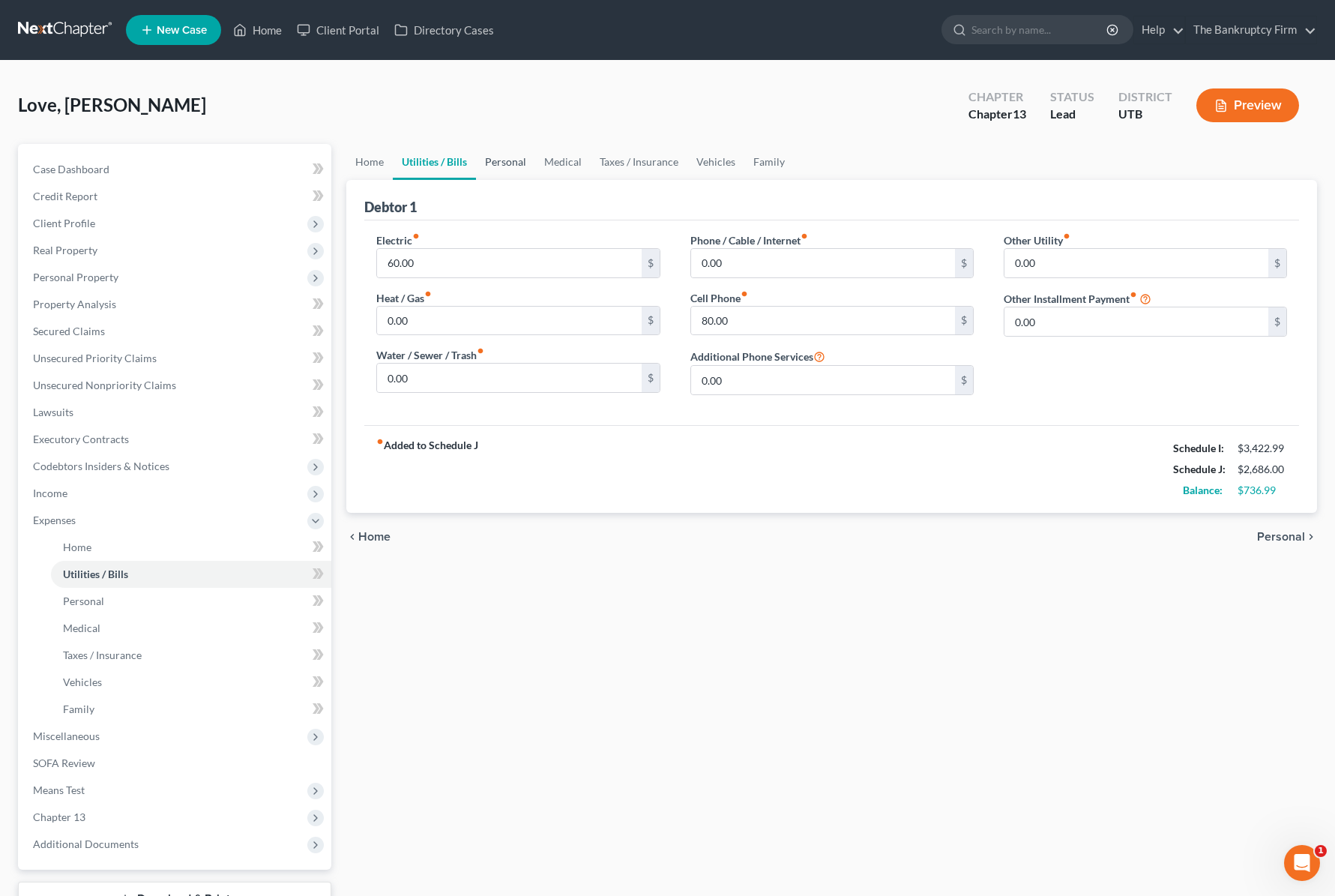
click at [498, 159] on link "Personal" at bounding box center [506, 162] width 59 height 36
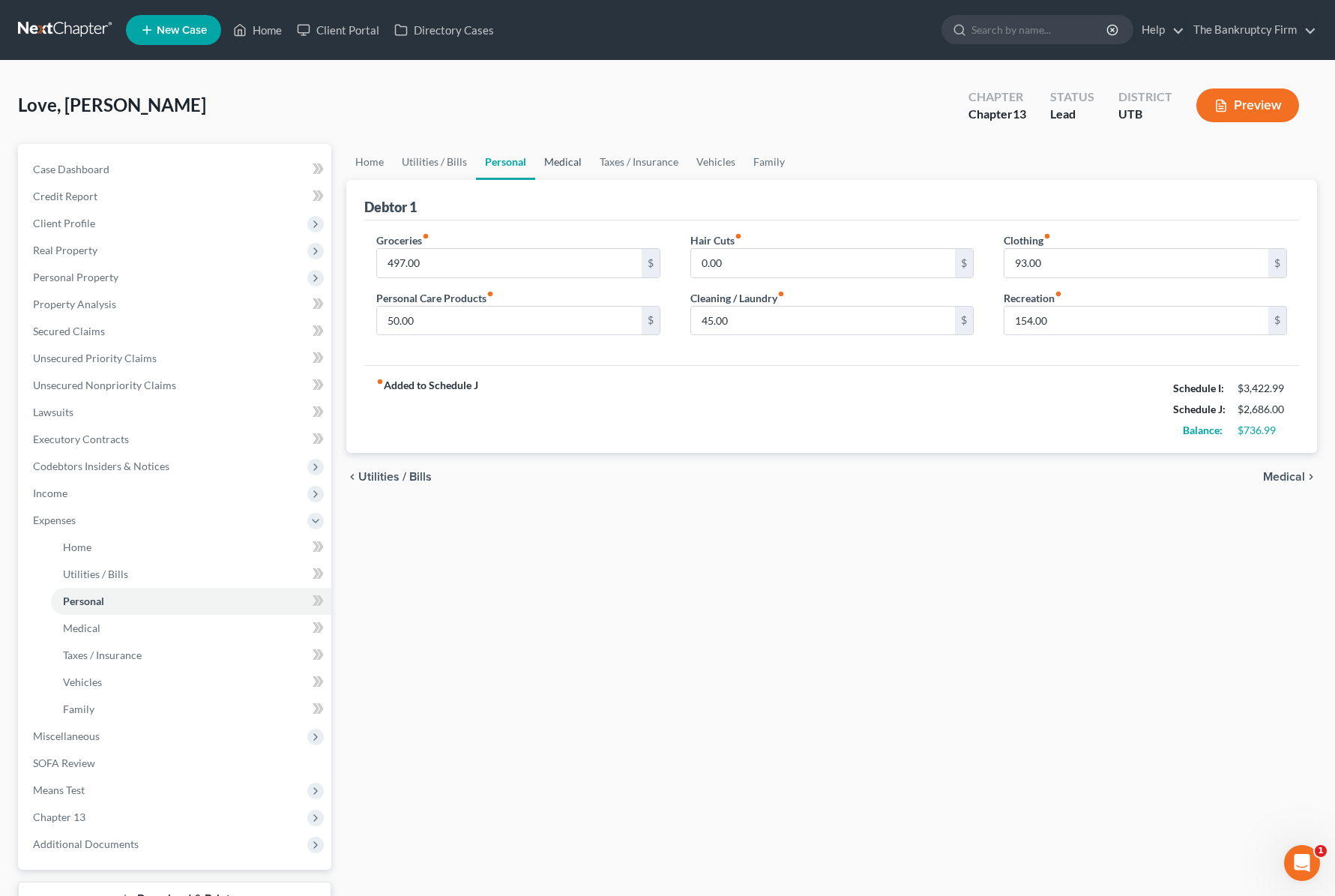
click at [565, 158] on link "Medical" at bounding box center [562, 162] width 56 height 36
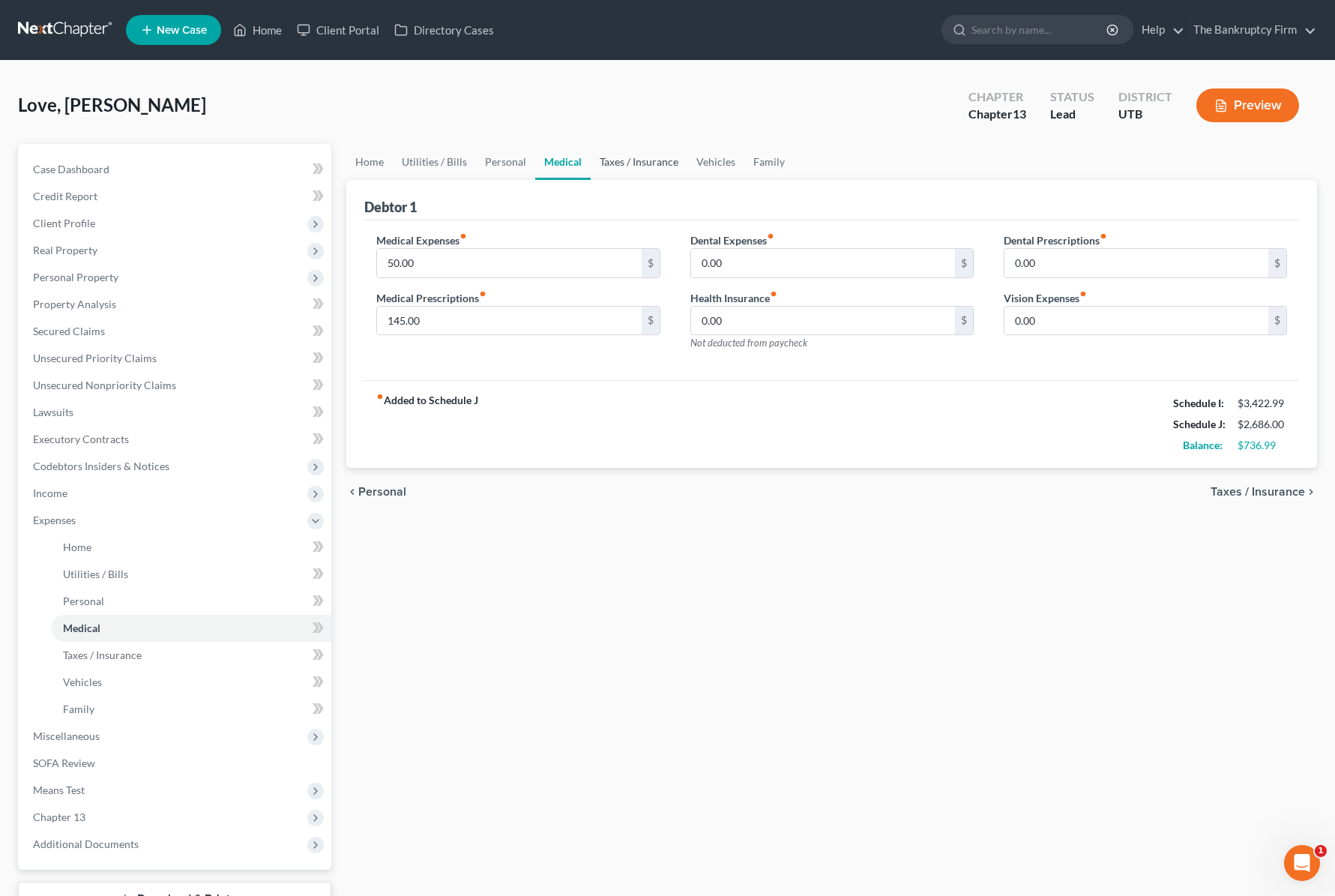
click at [616, 155] on link "Taxes / Insurance" at bounding box center [639, 162] width 97 height 36
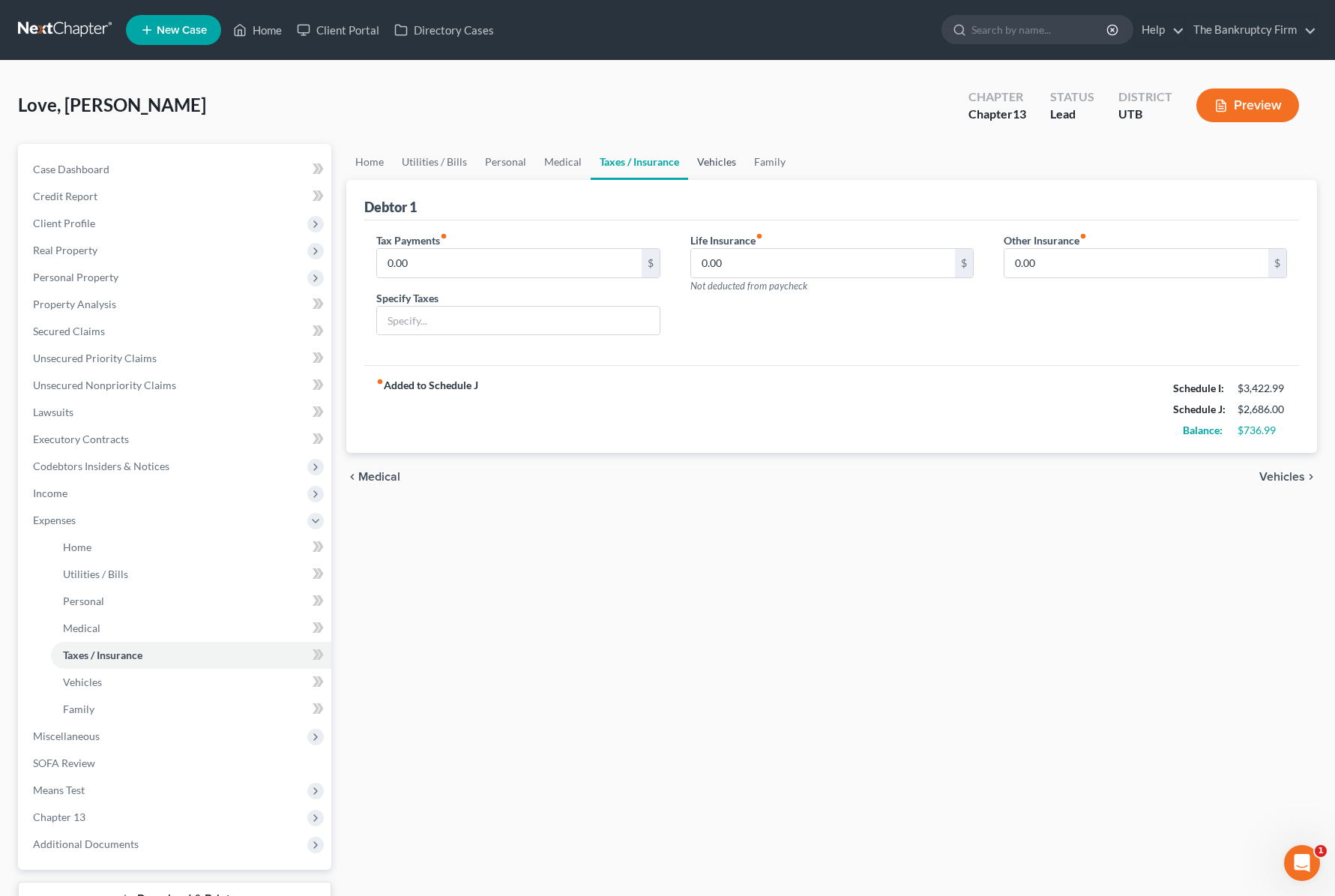
click at [708, 158] on link "Vehicles" at bounding box center [716, 162] width 57 height 36
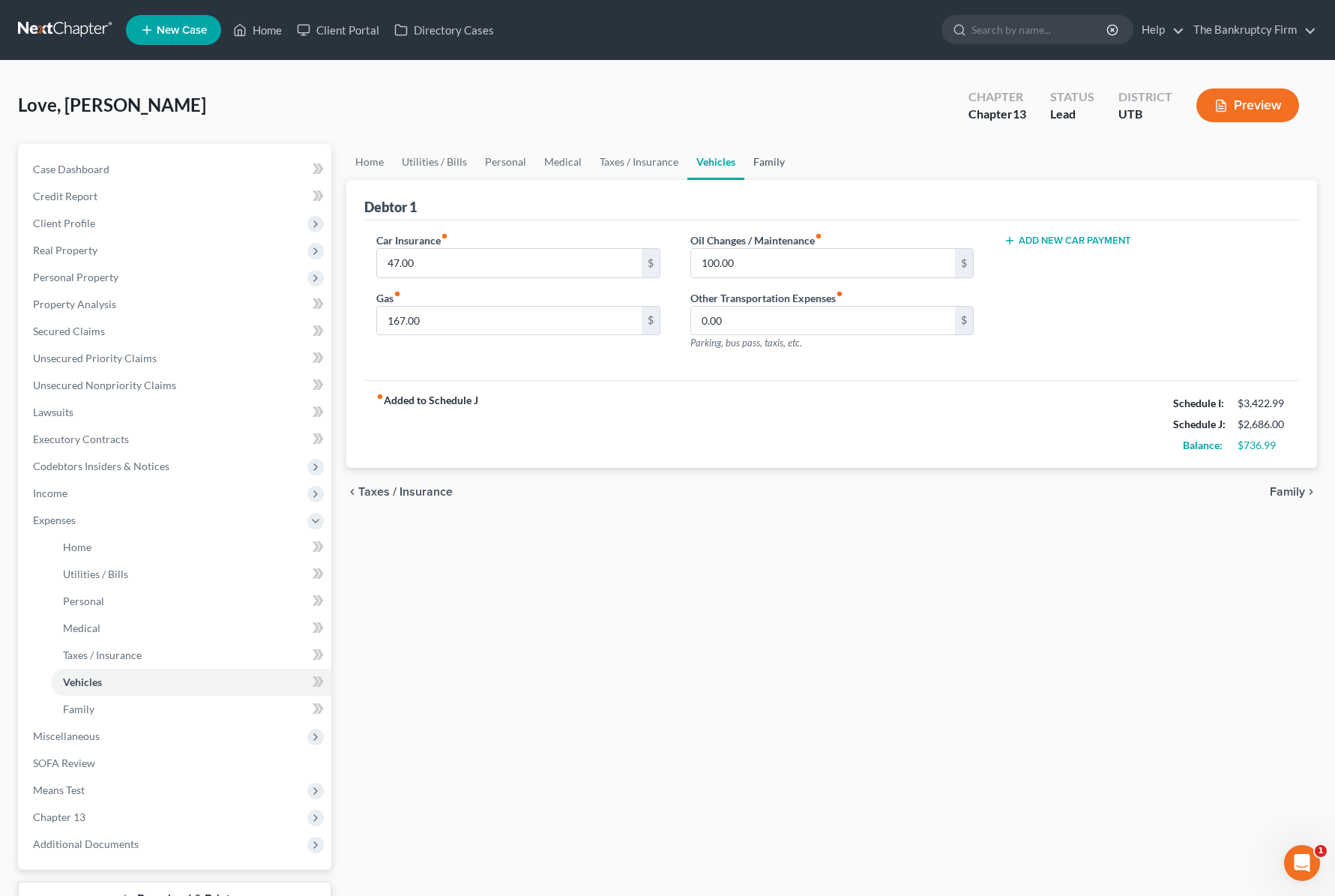
click at [759, 159] on link "Family" at bounding box center [769, 162] width 50 height 36
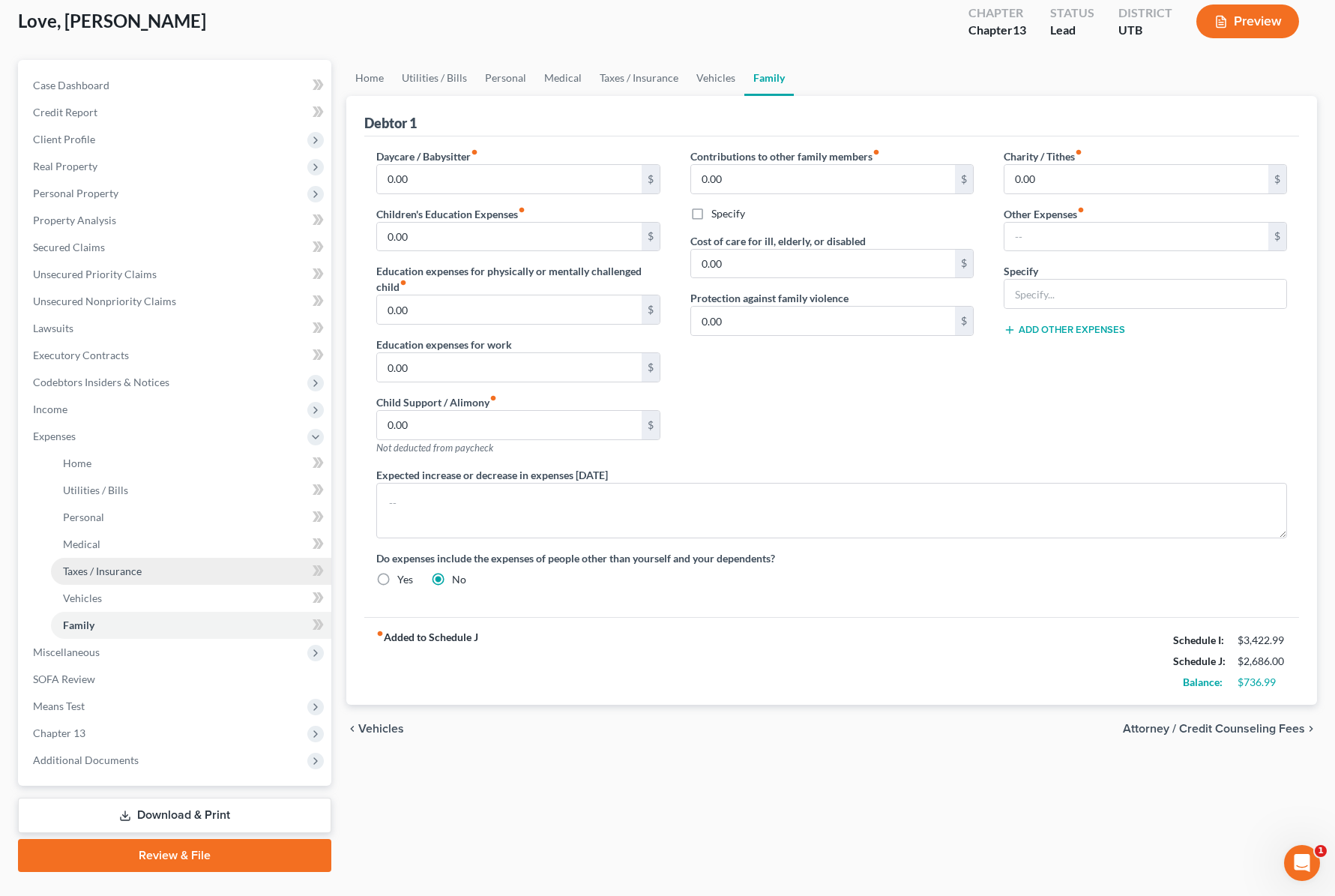
scroll to position [87, 0]
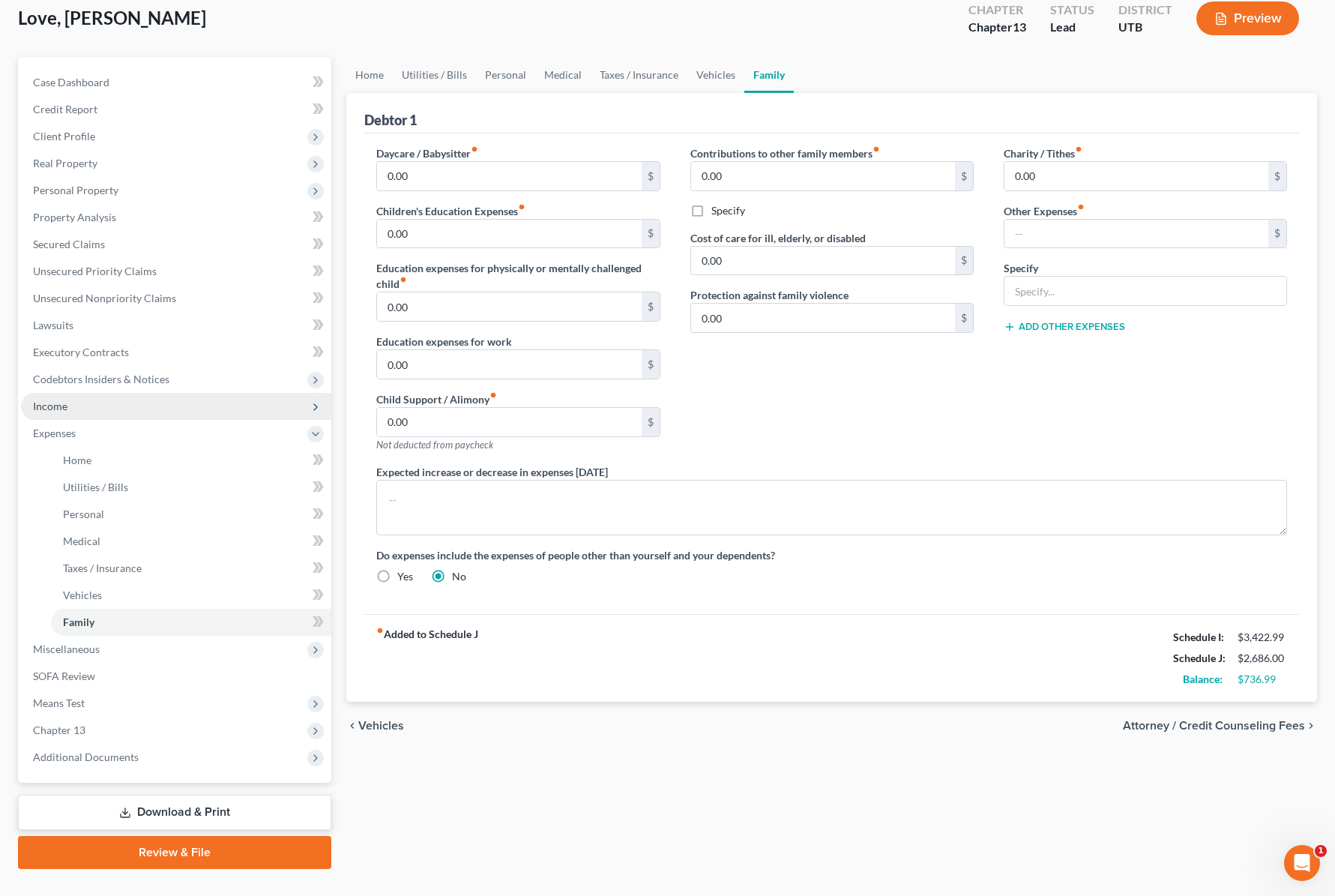
click at [57, 405] on span "Income" at bounding box center [50, 405] width 34 height 13
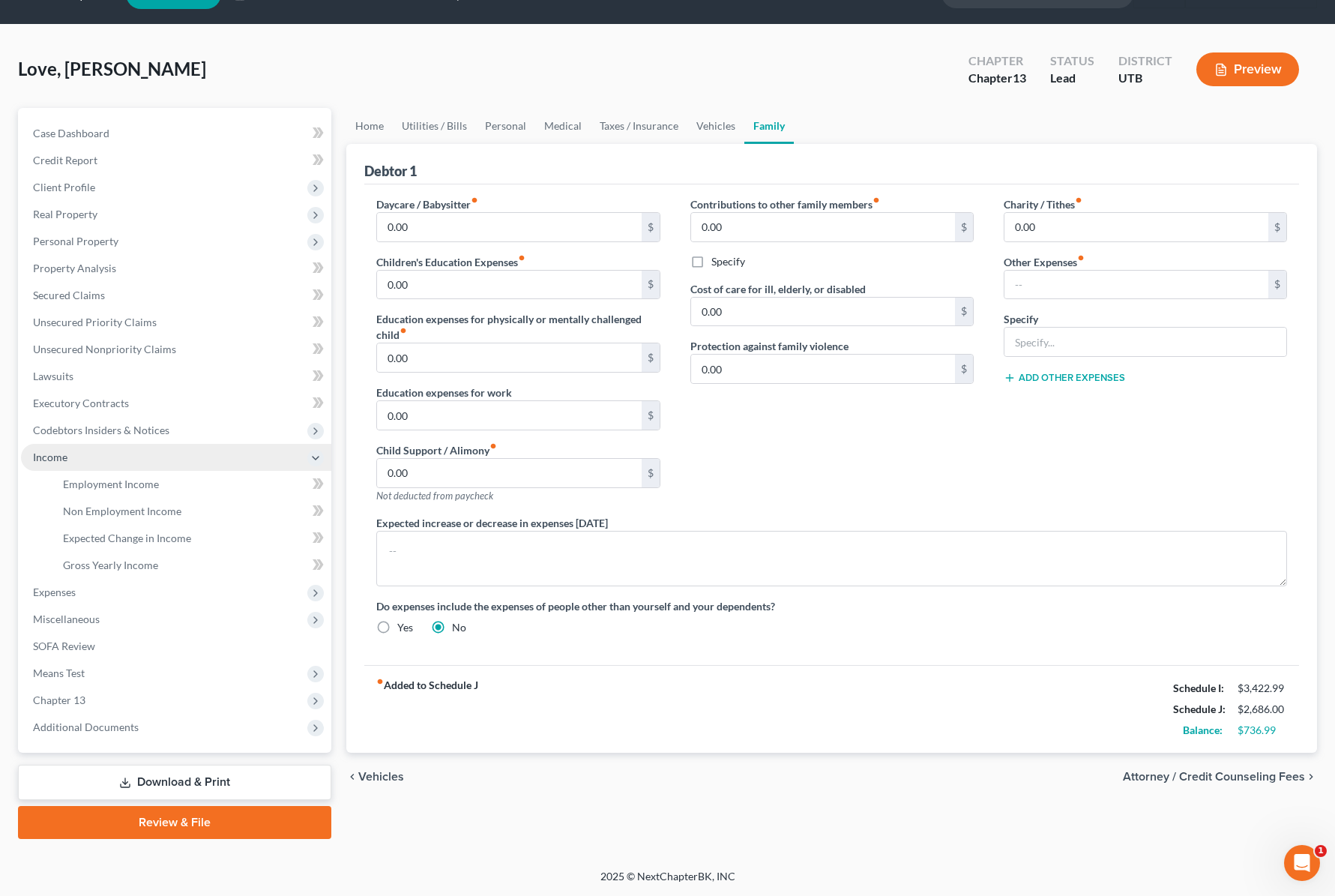
scroll to position [36, 0]
click at [149, 480] on span "Employment Income" at bounding box center [111, 484] width 96 height 13
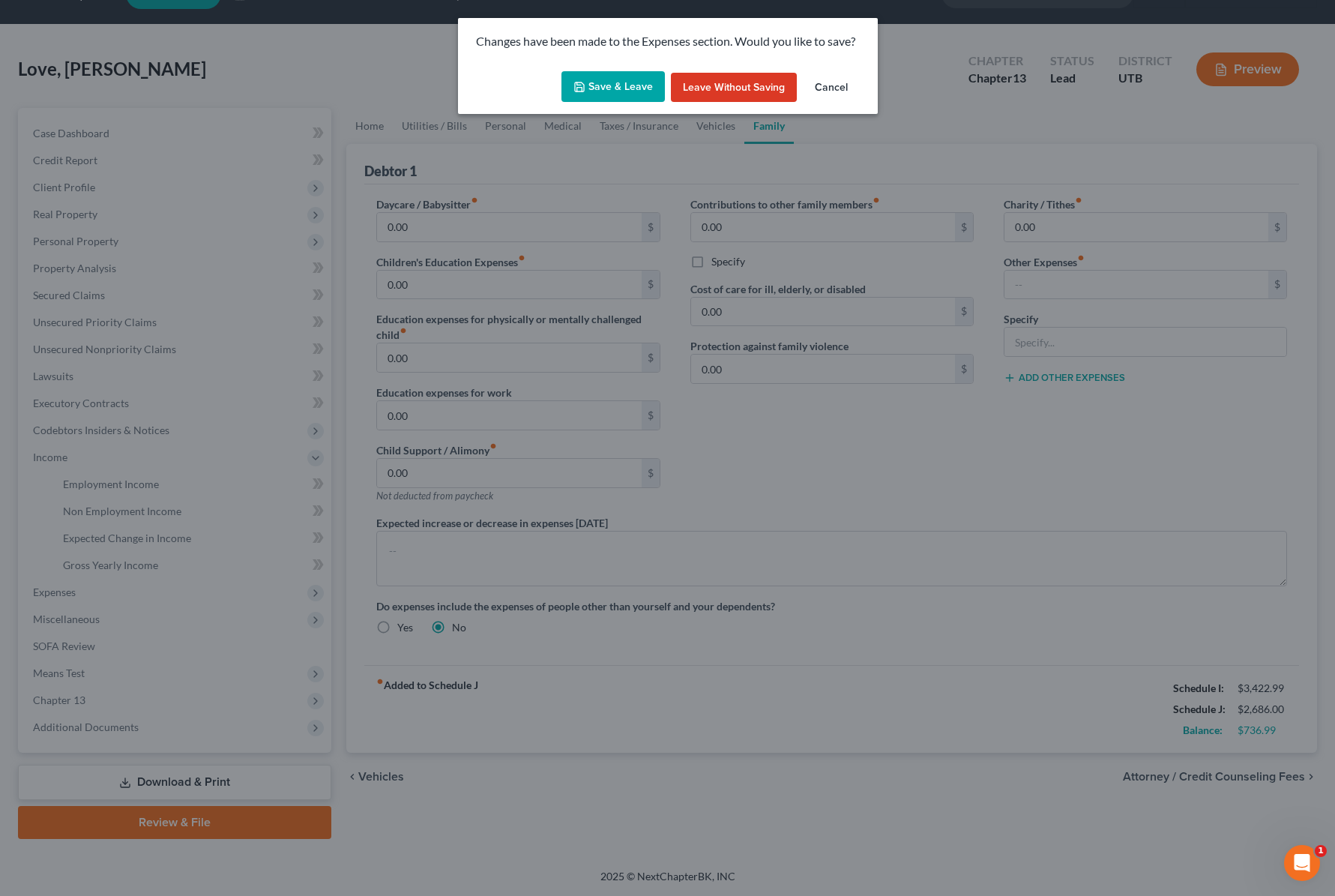
click at [617, 84] on button "Save & Leave" at bounding box center [613, 86] width 104 height 31
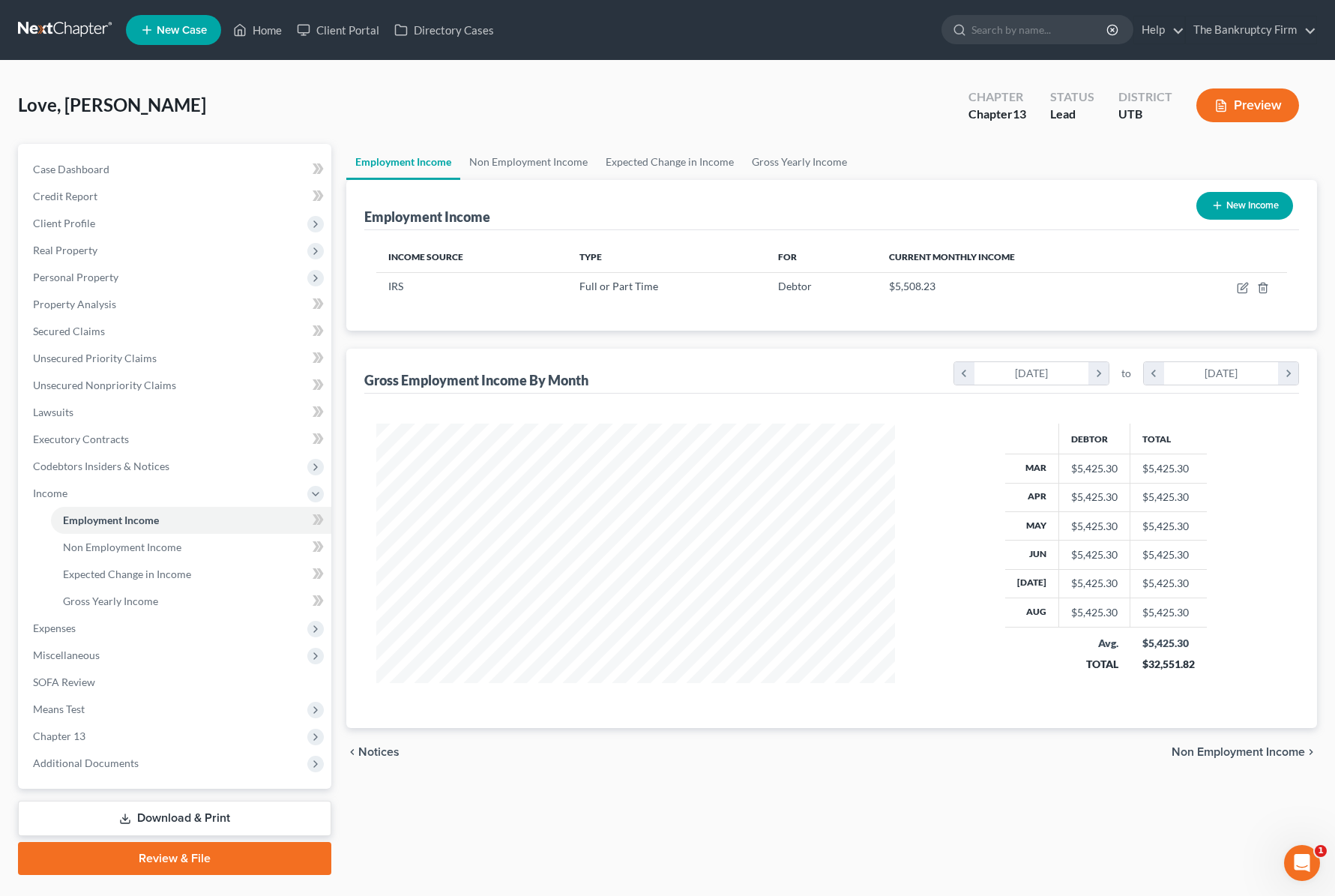
scroll to position [269, 549]
click at [1241, 286] on icon "button" at bounding box center [1243, 288] width 12 height 12
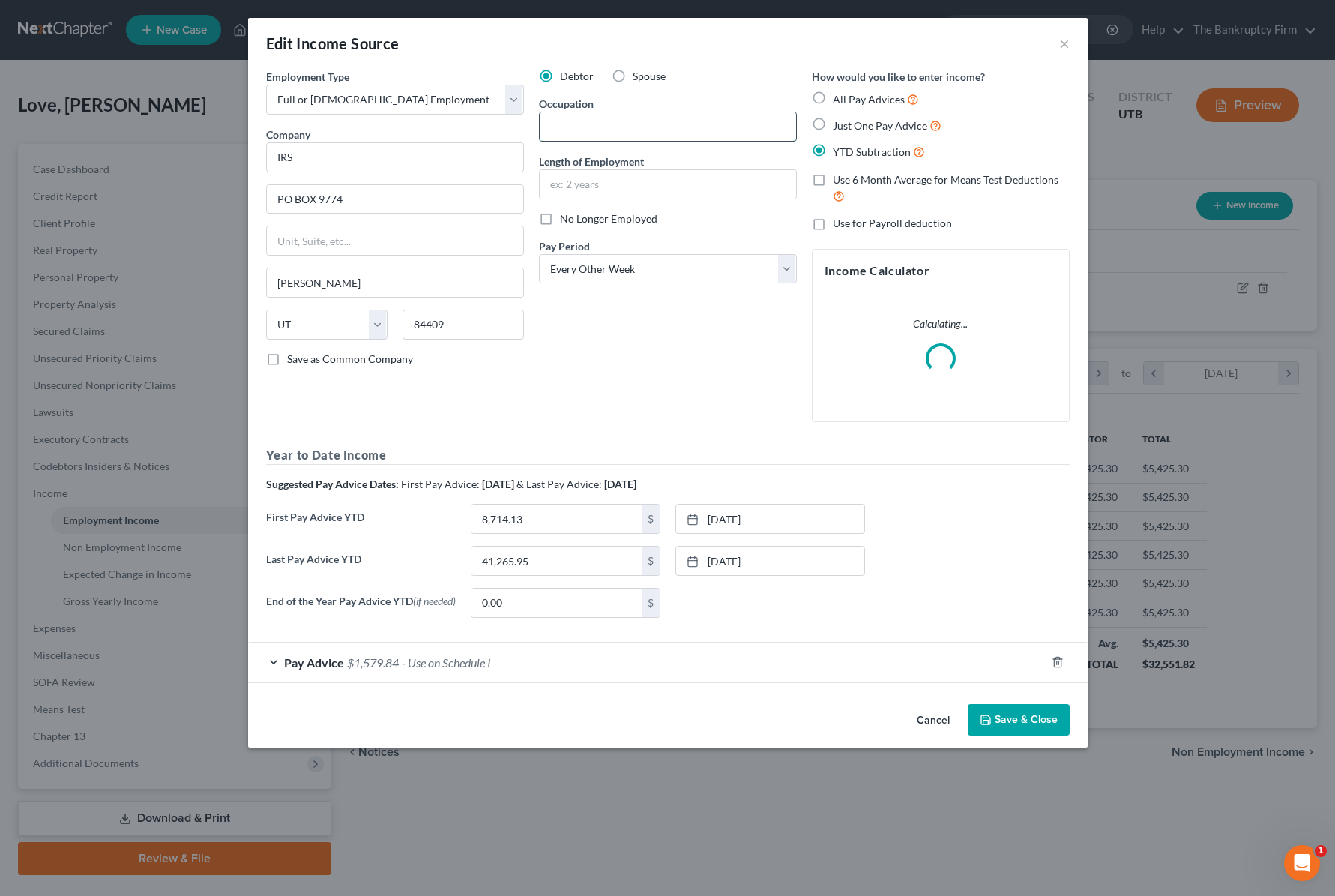
click at [599, 130] on input "text" at bounding box center [668, 126] width 256 height 28
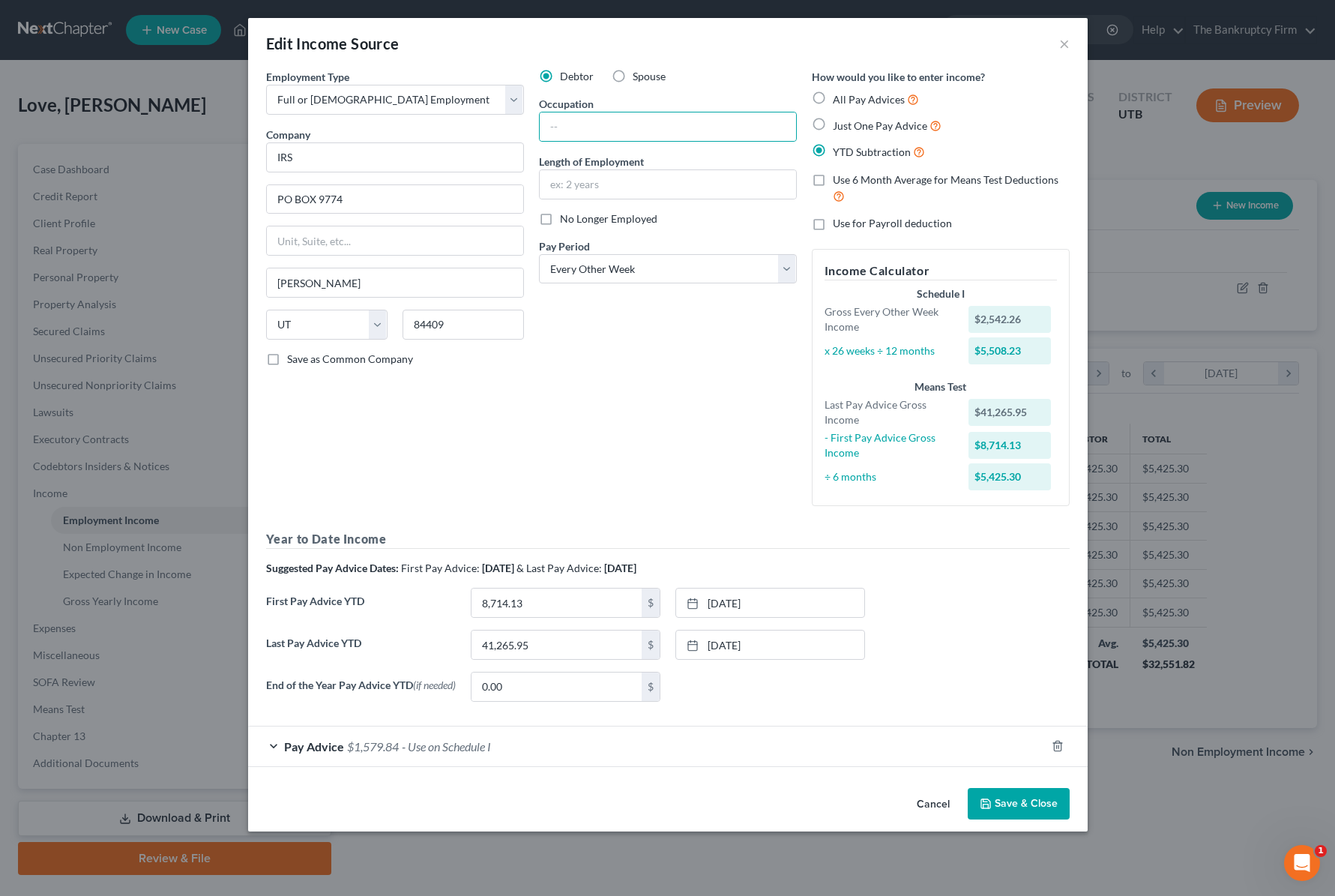
click at [580, 465] on div "Debtor Spouse Occupation Length of Employment No Longer Employed Pay Period * S…" at bounding box center [668, 293] width 273 height 449
click at [588, 148] on div "Debtor Spouse Occupation Length of Employment No Longer Employed Pay Period * S…" at bounding box center [668, 293] width 273 height 449
click at [565, 126] on input "text" at bounding box center [668, 126] width 256 height 28
click at [1024, 799] on button "Save & Close" at bounding box center [1019, 803] width 102 height 31
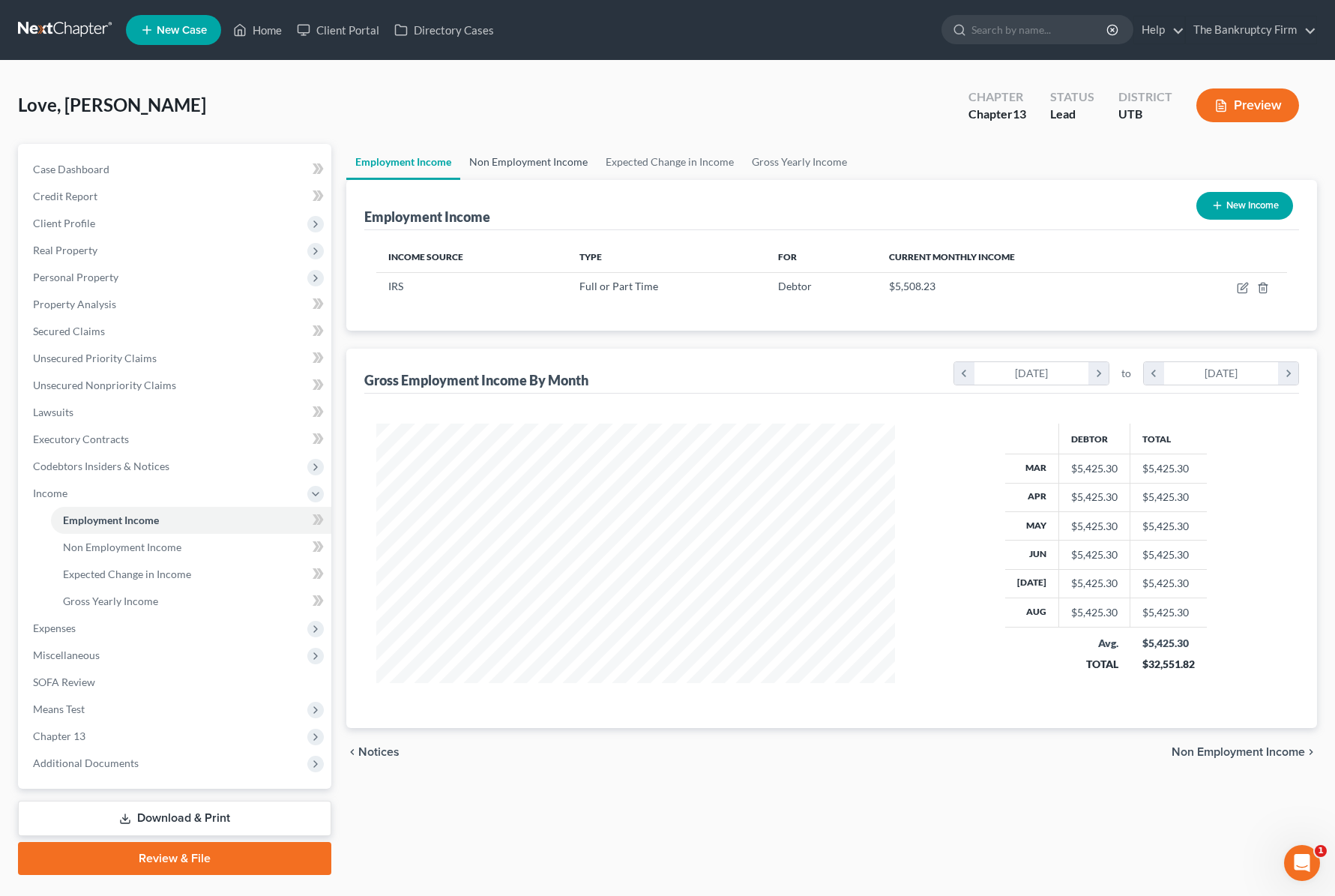
click at [541, 161] on link "Non Employment Income" at bounding box center [528, 162] width 136 height 36
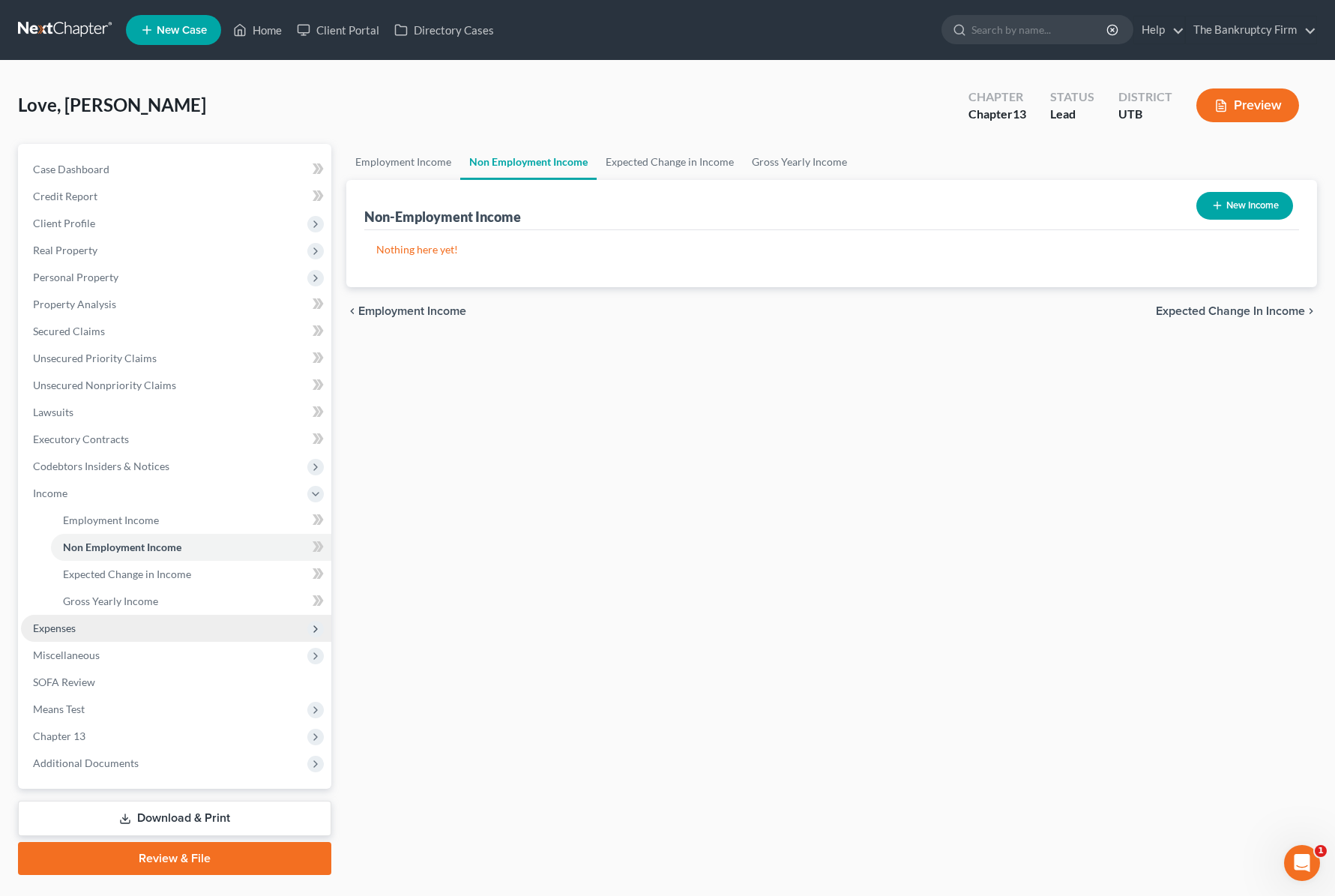
click at [69, 619] on span "Expenses" at bounding box center [176, 628] width 310 height 27
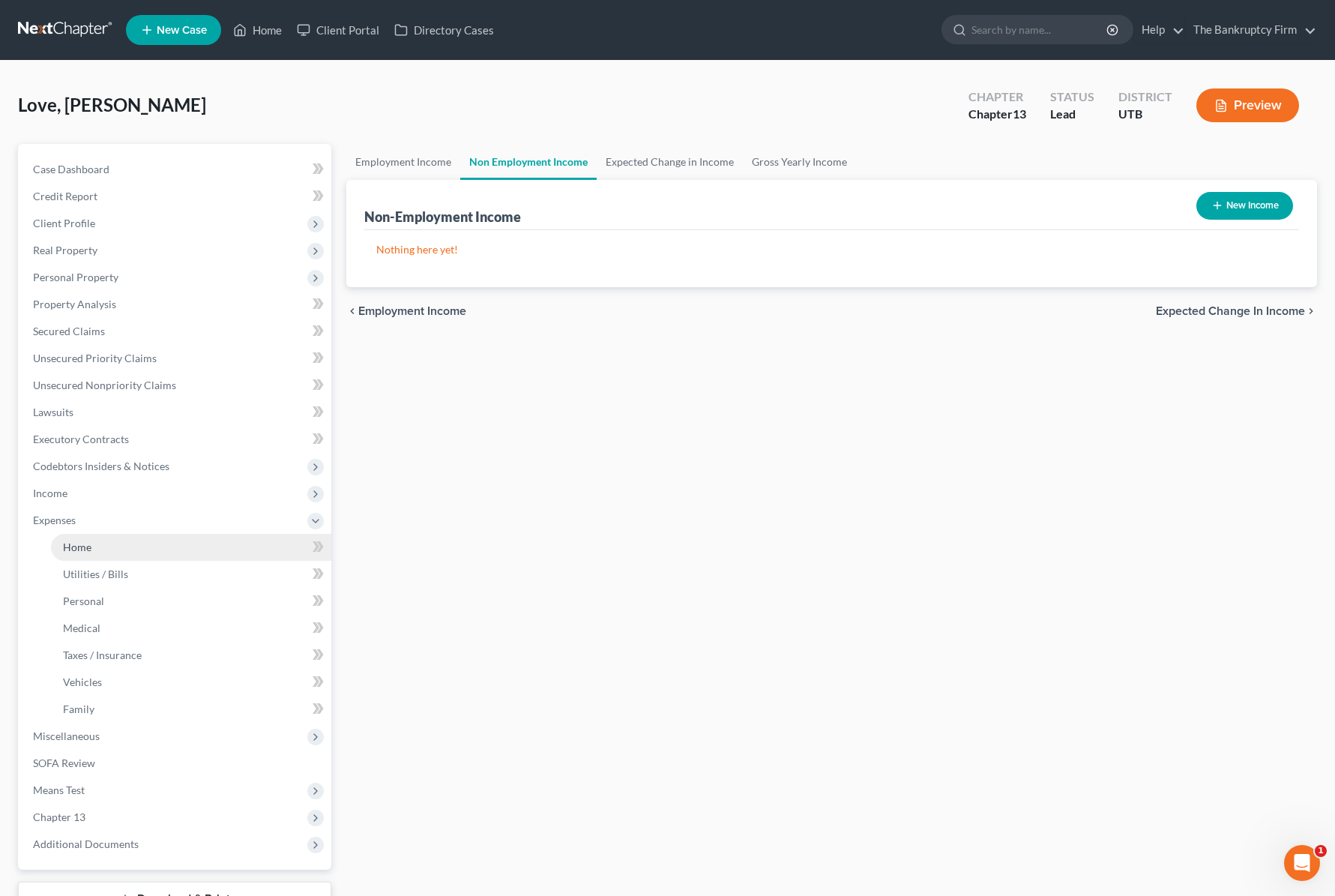
click at [108, 552] on link "Home" at bounding box center [191, 546] width 280 height 27
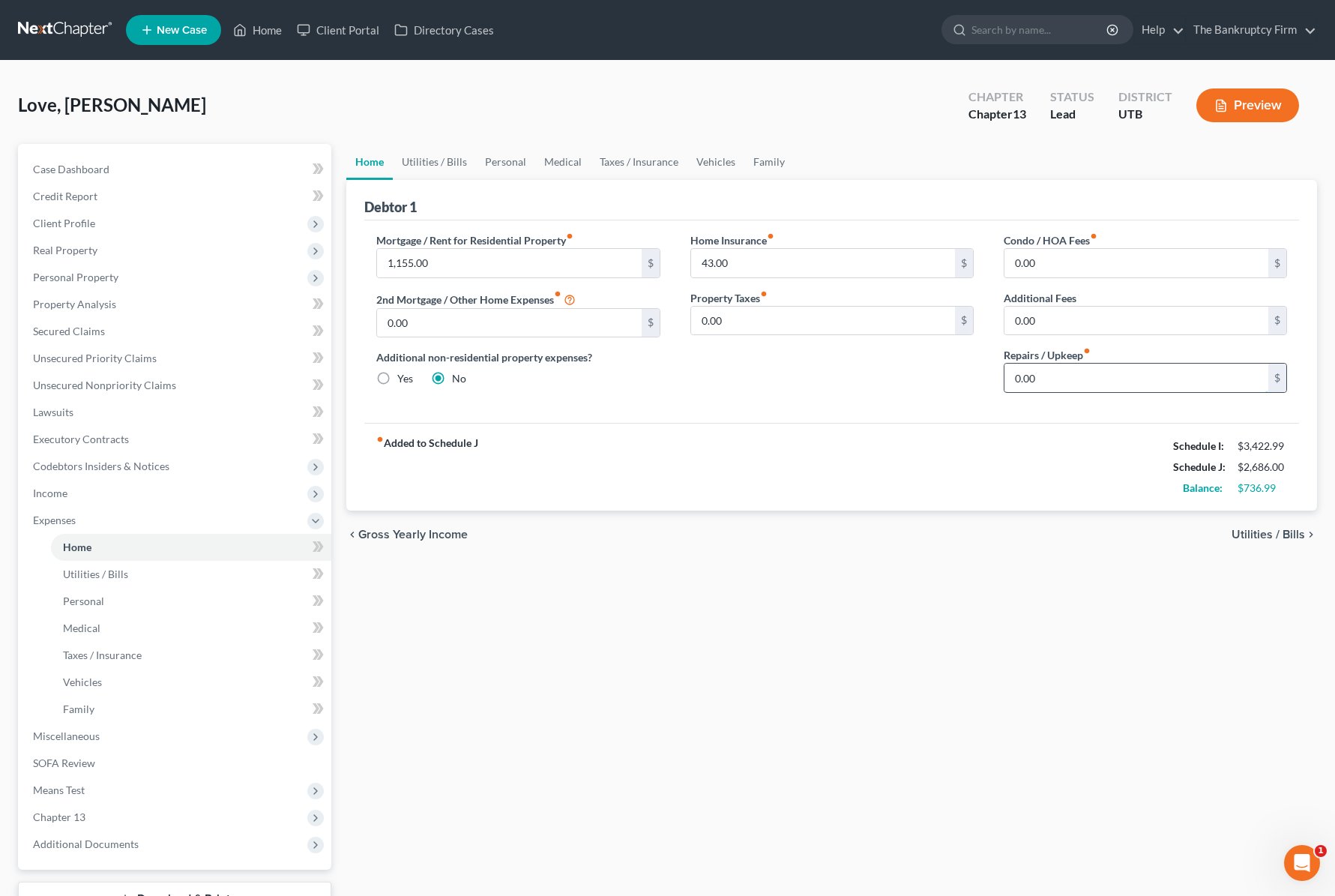
click at [1067, 376] on input "0.00" at bounding box center [1136, 377] width 264 height 28
click at [778, 395] on div "Home Insurance fiber_manual_record 43.00 $ Property Taxes fiber_manual_record 0…" at bounding box center [831, 318] width 313 height 172
click at [731, 254] on input "43.00" at bounding box center [823, 263] width 264 height 28
click at [437, 162] on link "Utilities / Bills" at bounding box center [434, 162] width 83 height 36
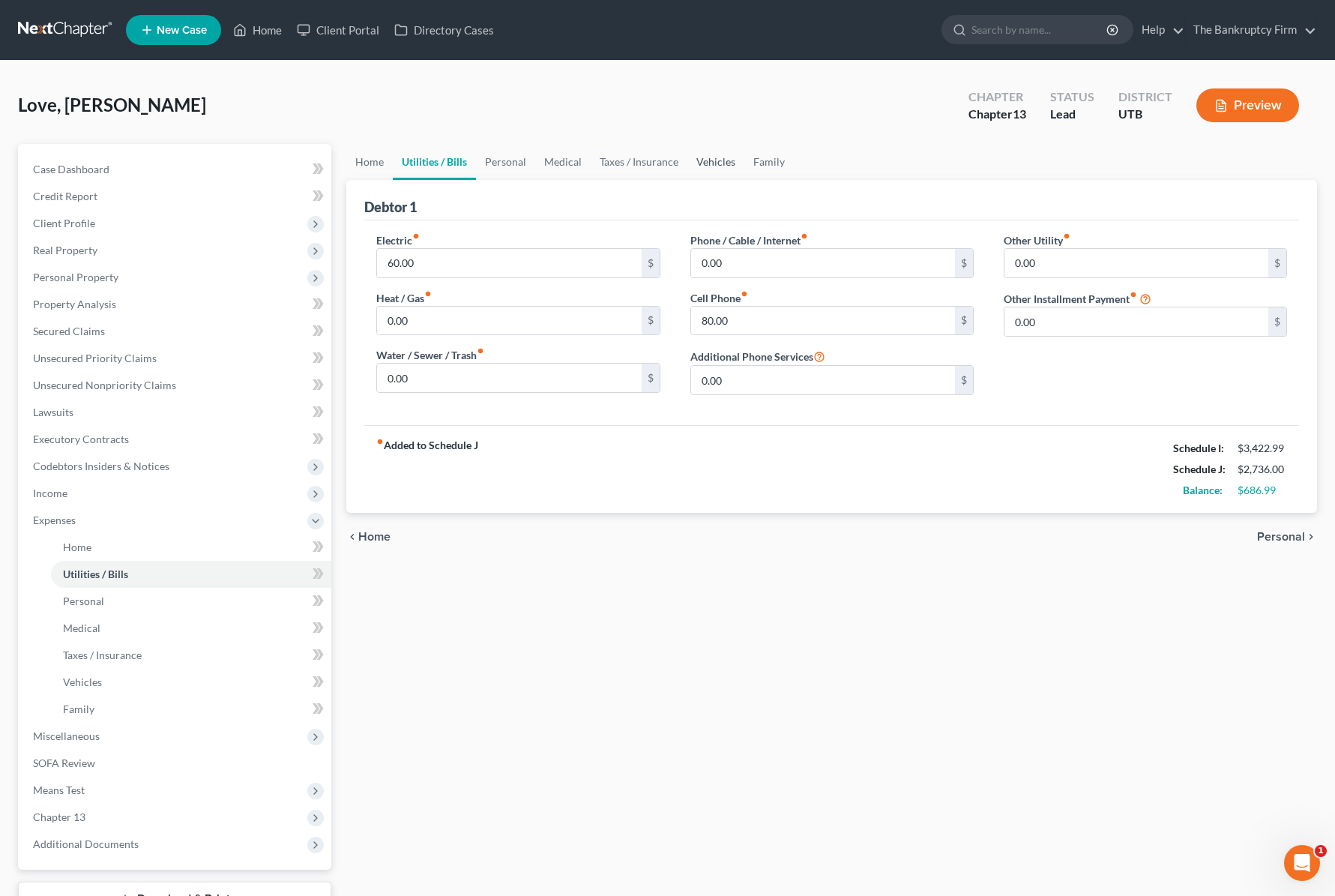
click at [709, 162] on link "Vehicles" at bounding box center [716, 162] width 57 height 36
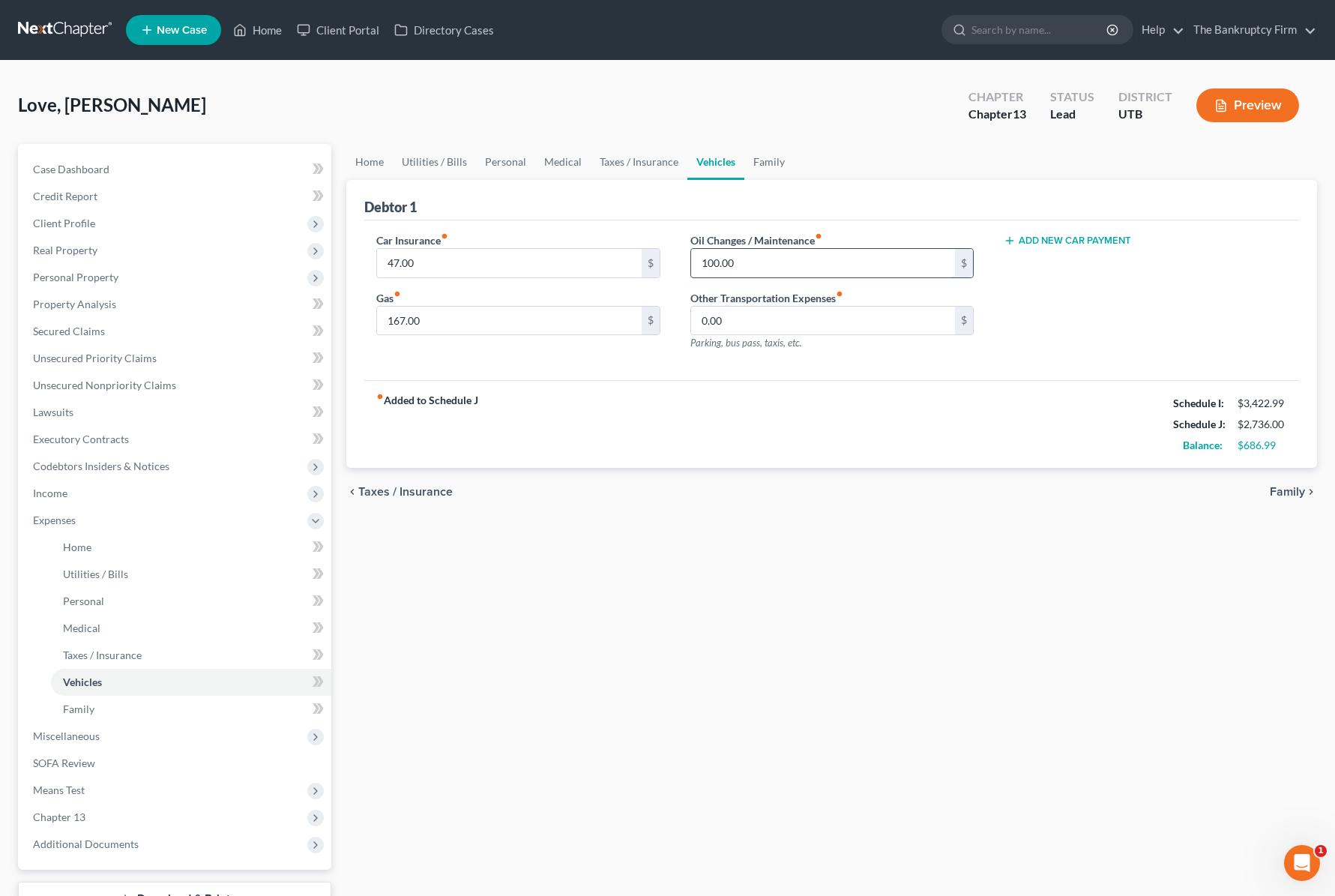
click at [762, 266] on input "100.00" at bounding box center [823, 263] width 264 height 28
click at [600, 203] on div "Debtor 1" at bounding box center [831, 200] width 935 height 40
click at [548, 155] on link "Medical" at bounding box center [562, 162] width 56 height 36
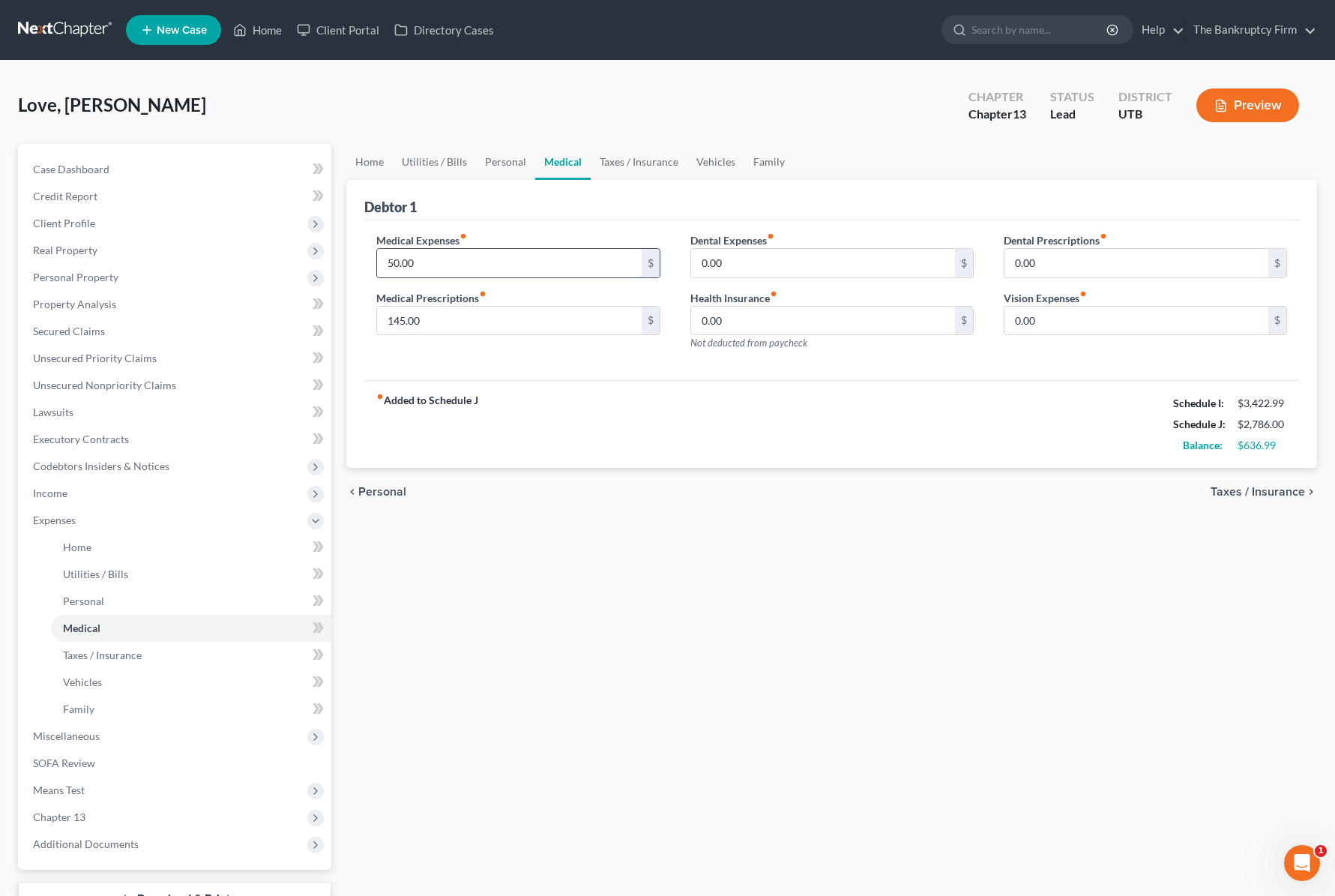
click at [388, 260] on input "50.00" at bounding box center [509, 263] width 264 height 28
click at [464, 322] on input "145.00" at bounding box center [509, 320] width 264 height 28
click at [431, 260] on input "150.00" at bounding box center [509, 263] width 264 height 28
click at [624, 205] on div "Debtor 1" at bounding box center [831, 200] width 935 height 40
click at [628, 160] on link "Taxes / Insurance" at bounding box center [639, 162] width 97 height 36
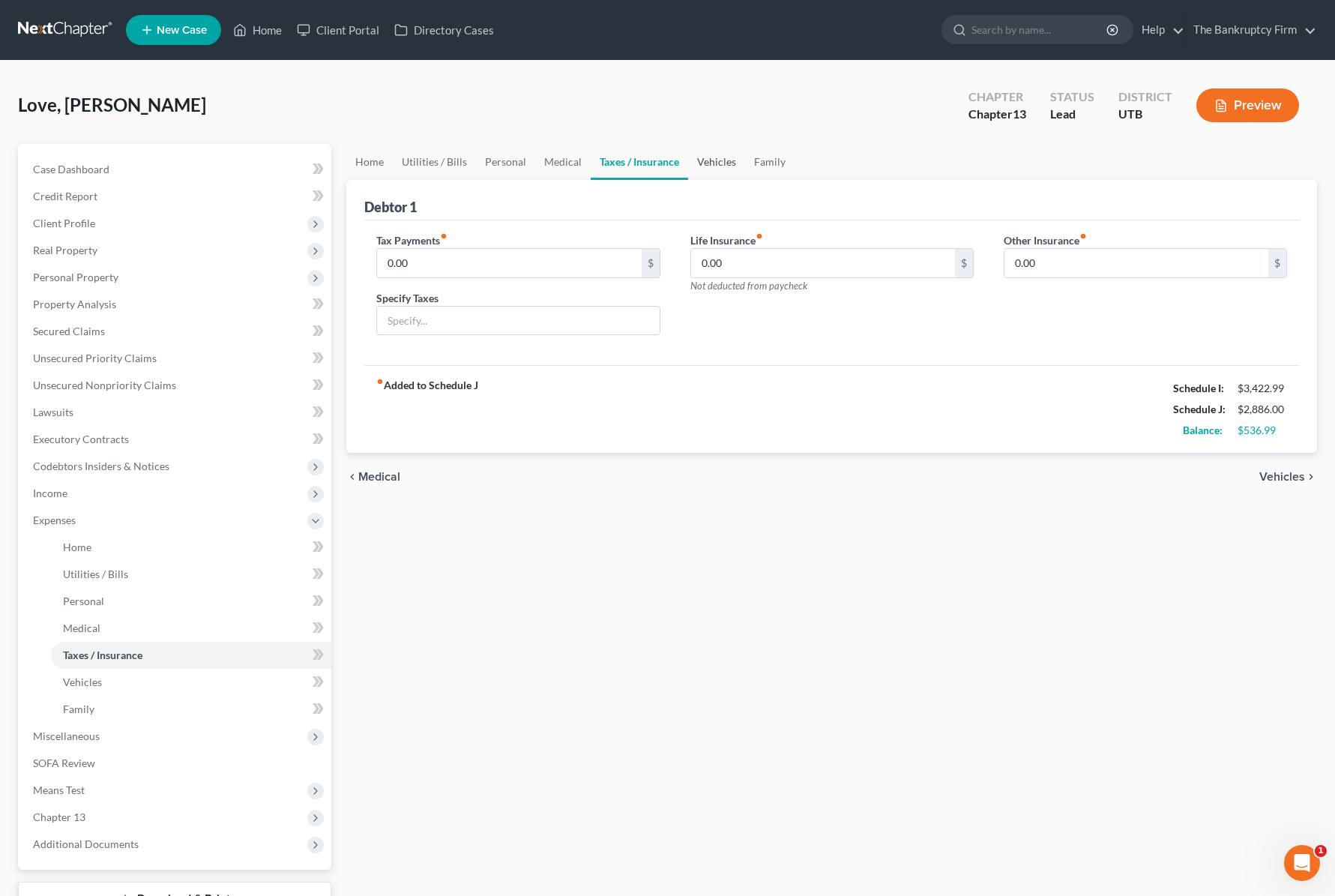
click at [717, 162] on link "Vehicles" at bounding box center [716, 162] width 57 height 36
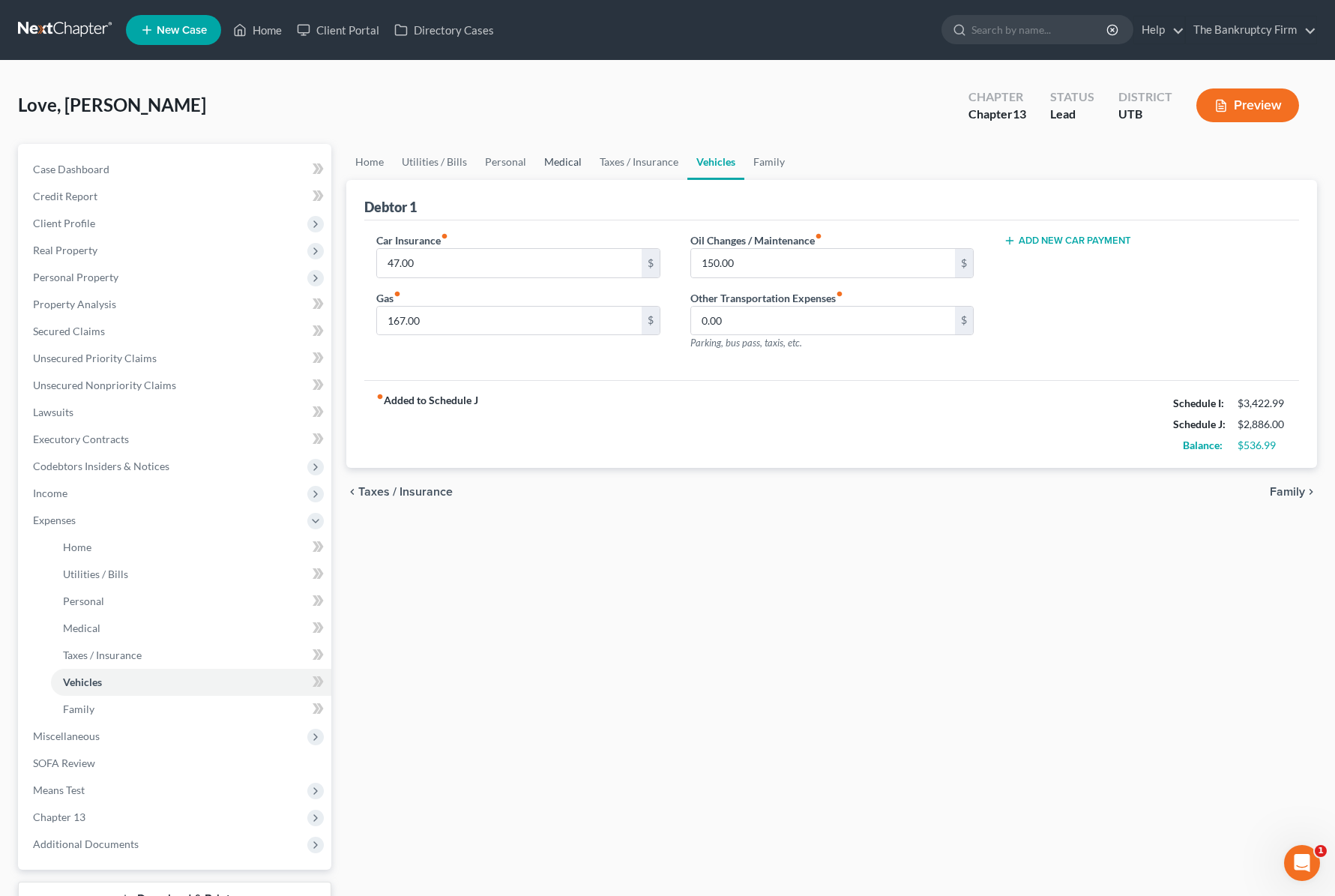
click at [563, 159] on link "Medical" at bounding box center [562, 162] width 56 height 36
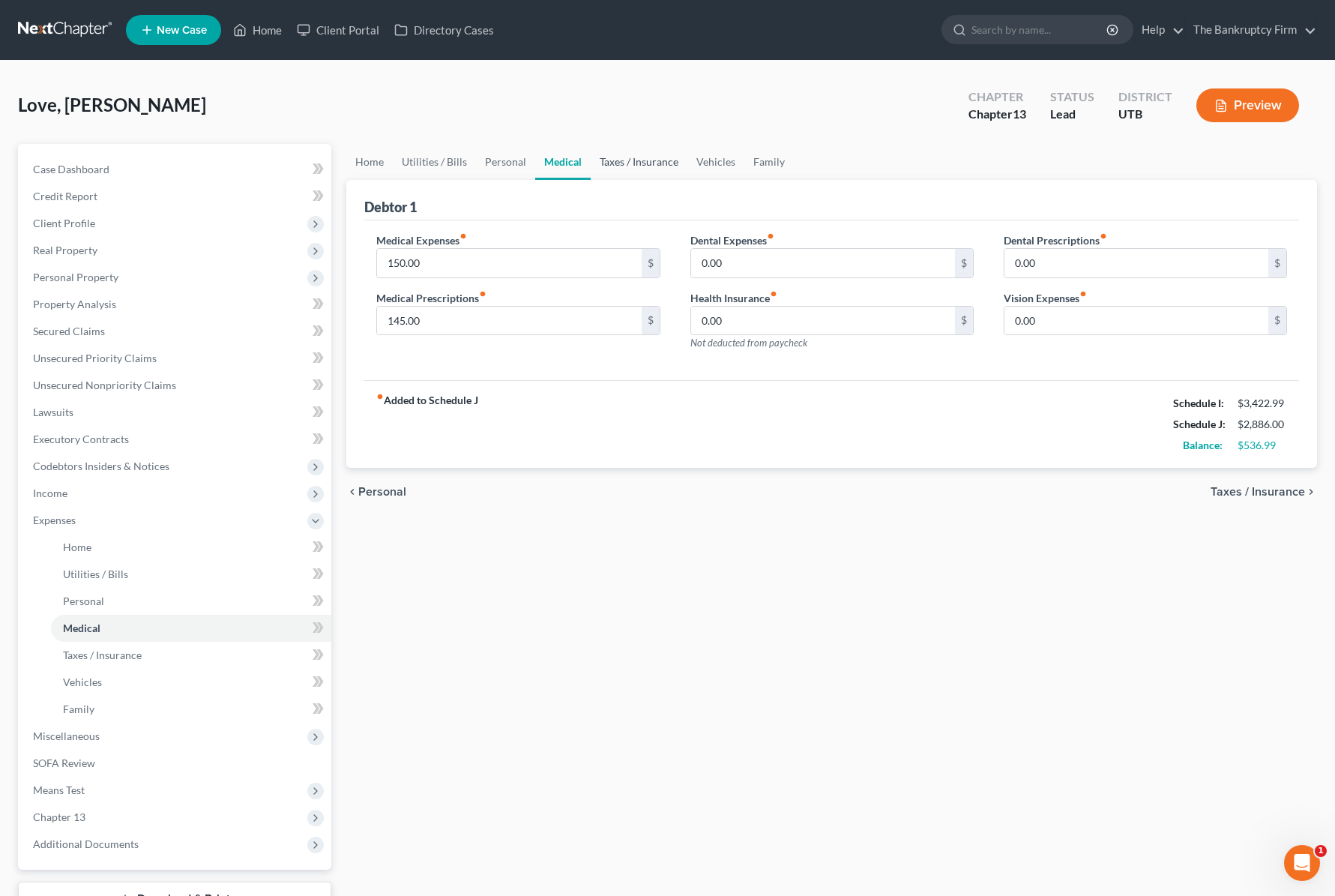
click at [638, 162] on link "Taxes / Insurance" at bounding box center [639, 162] width 97 height 36
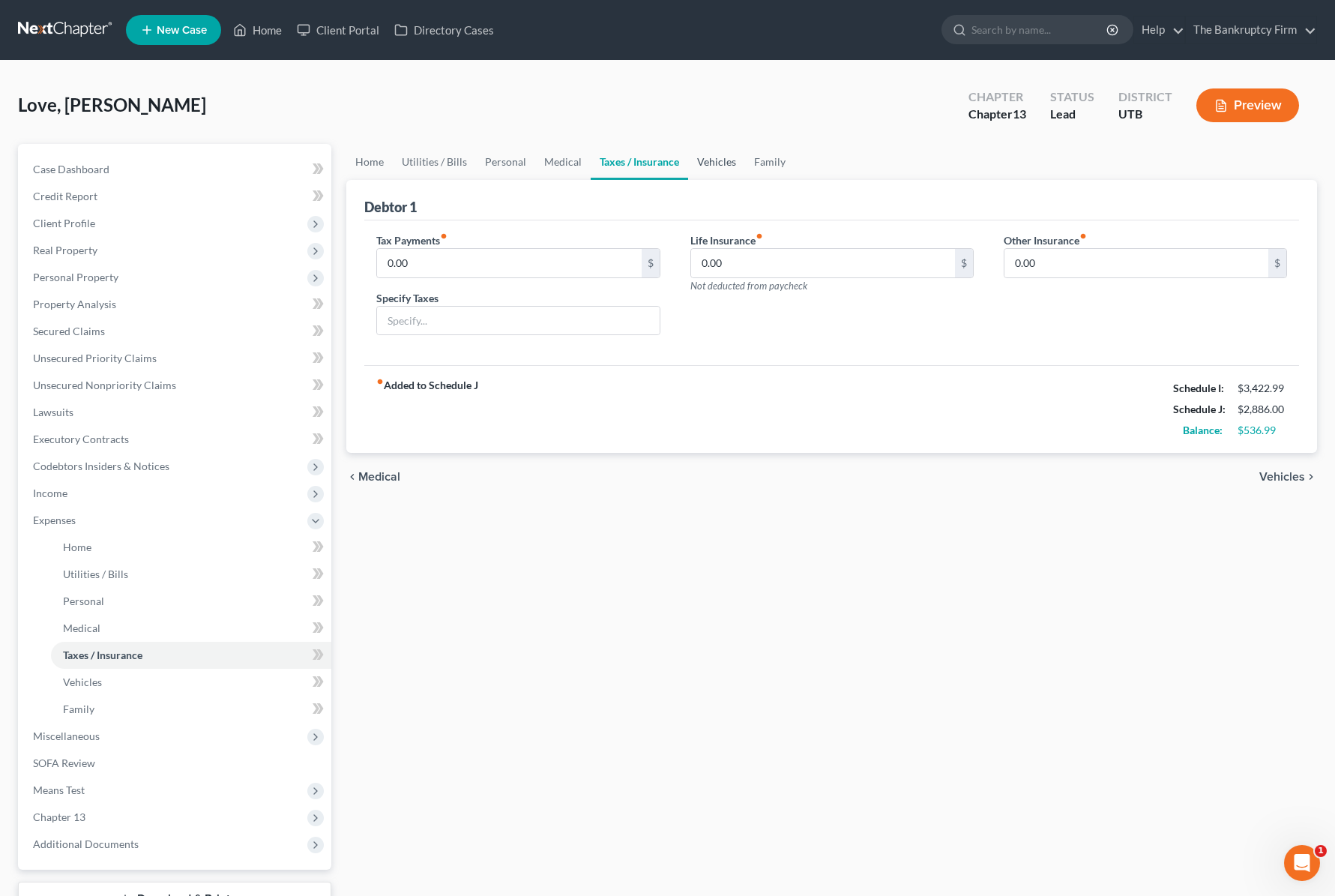
click at [703, 163] on link "Vehicles" at bounding box center [716, 162] width 57 height 36
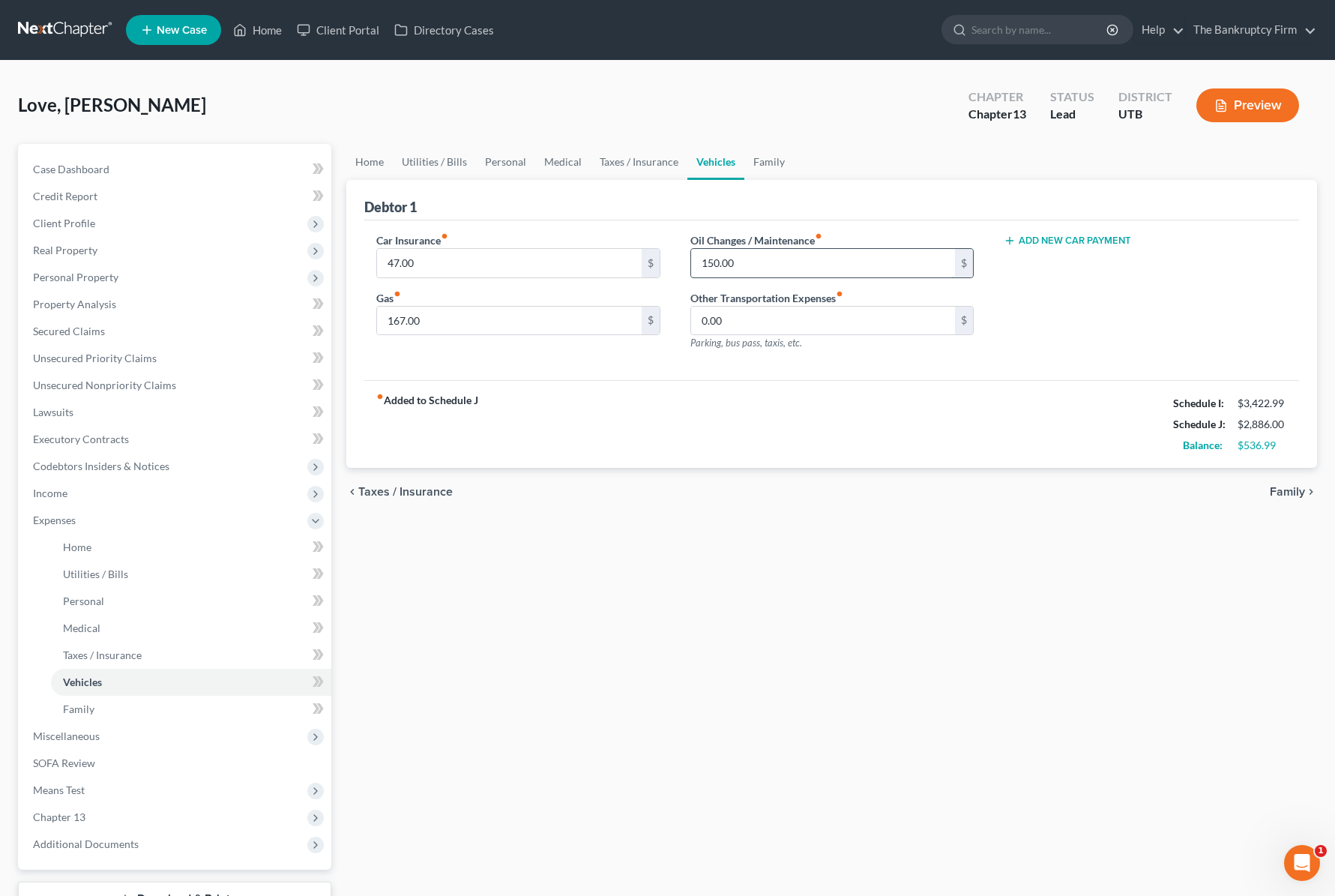
click at [762, 263] on input "150.00" at bounding box center [823, 263] width 264 height 28
click at [752, 260] on input "150.00" at bounding box center [823, 263] width 264 height 28
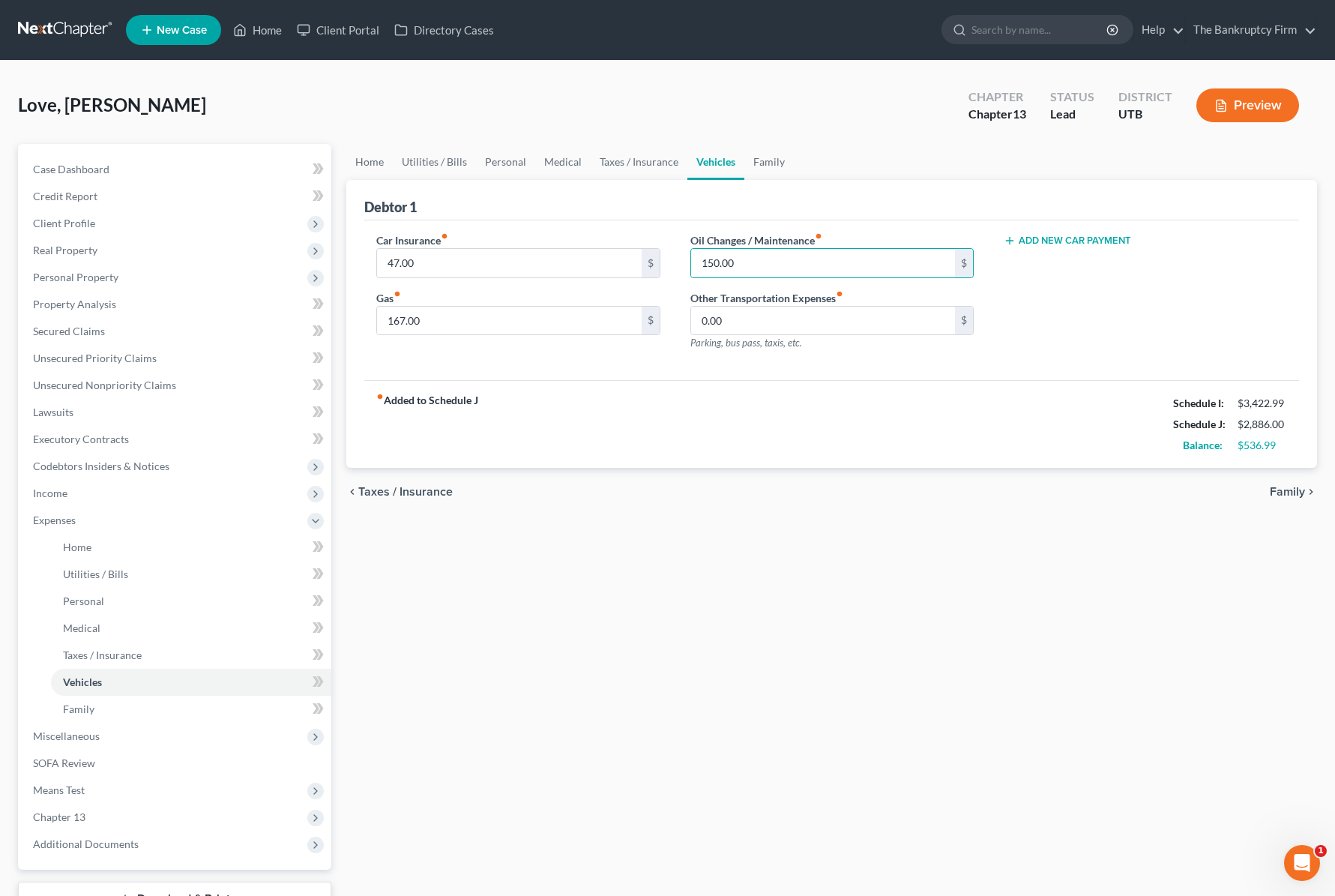
click at [1018, 238] on button "Add New Car Payment" at bounding box center [1067, 241] width 127 height 12
click at [1045, 266] on input "text" at bounding box center [1124, 263] width 239 height 28
drag, startPoint x: 1284, startPoint y: 263, endPoint x: 1273, endPoint y: 263, distance: 11.0
click at [1277, 264] on div at bounding box center [1282, 263] width 24 height 15
click at [1273, 263] on icon "button" at bounding box center [1276, 264] width 12 height 12
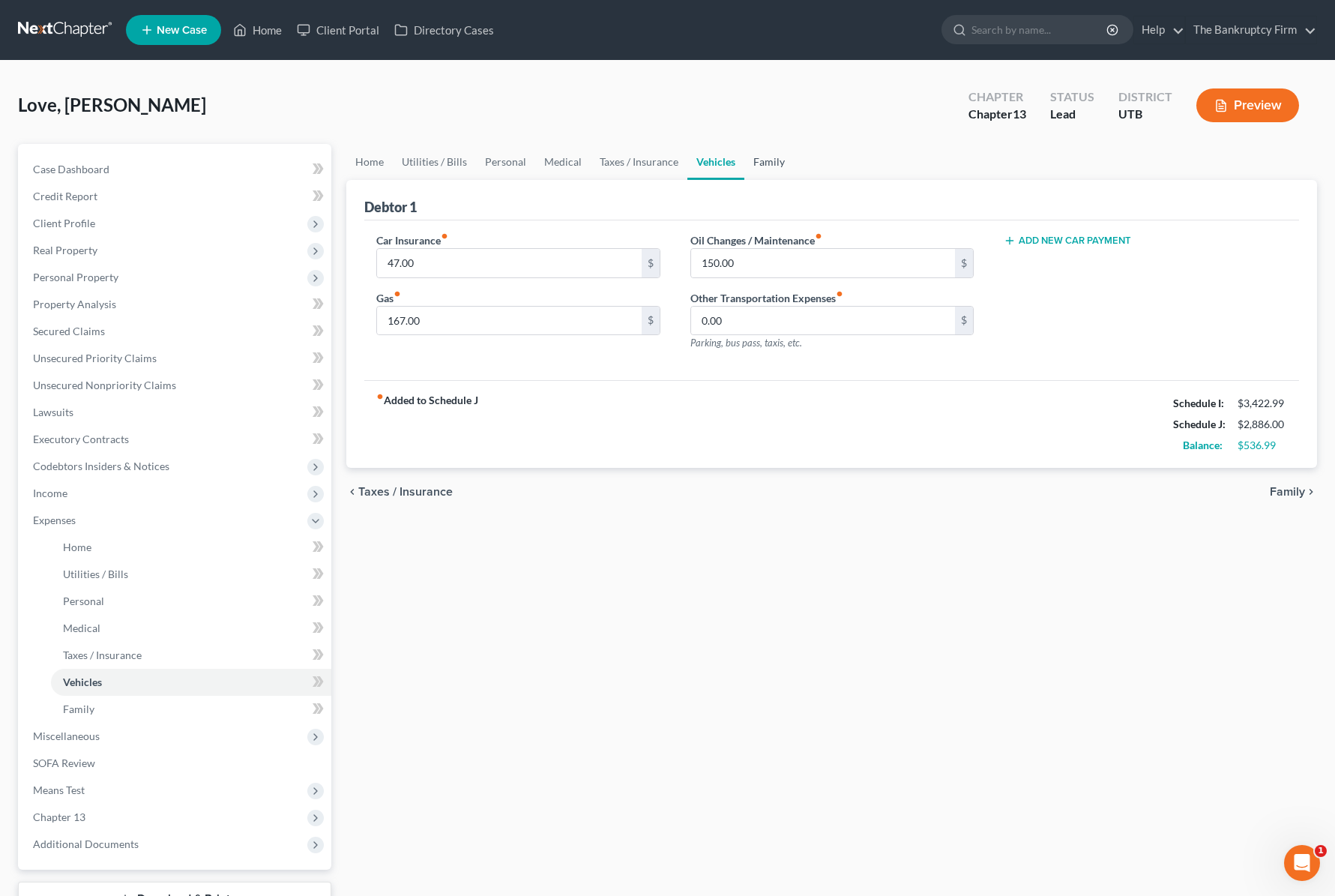
click at [760, 162] on link "Family" at bounding box center [769, 162] width 50 height 36
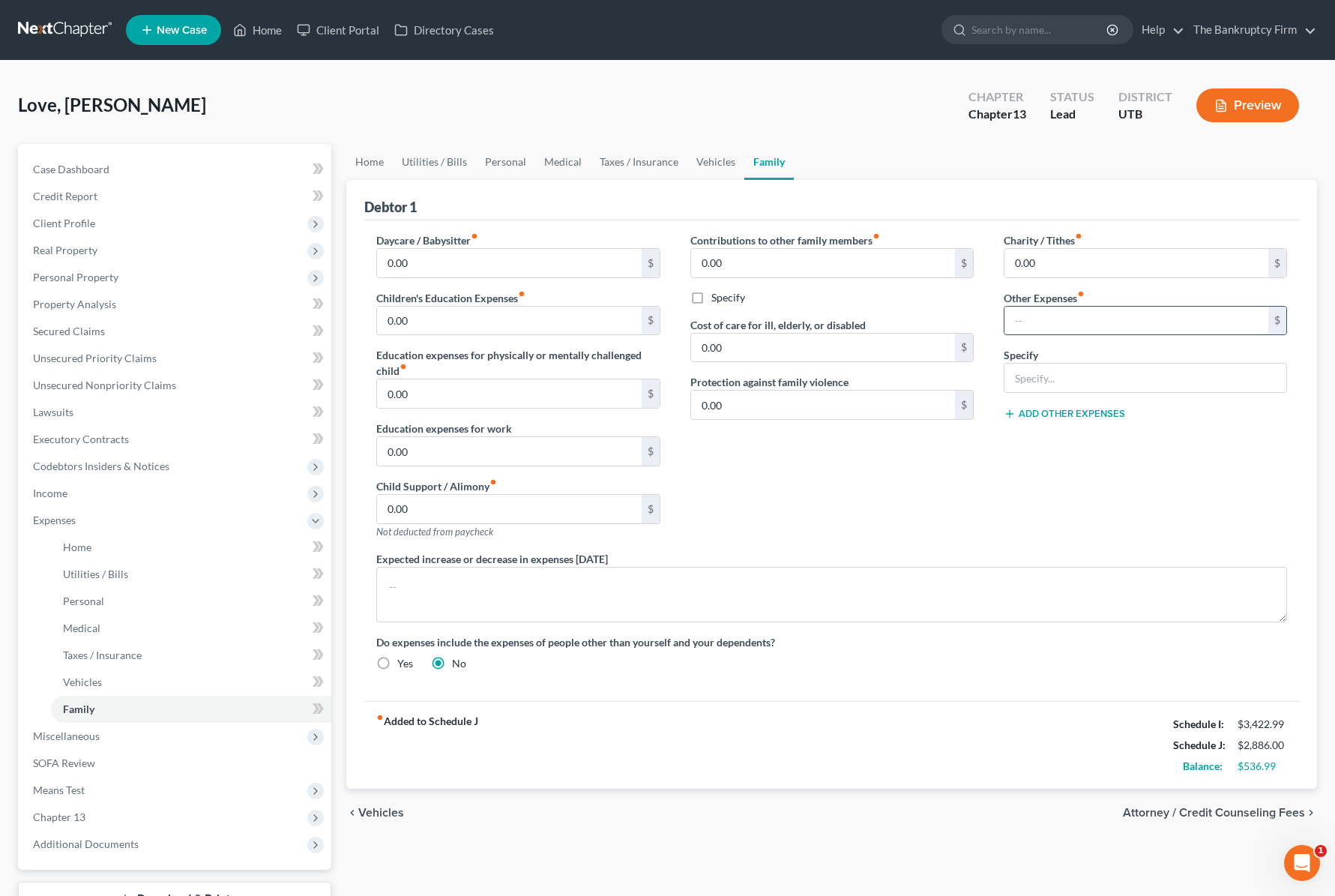
click at [1068, 315] on input "text" at bounding box center [1136, 320] width 264 height 28
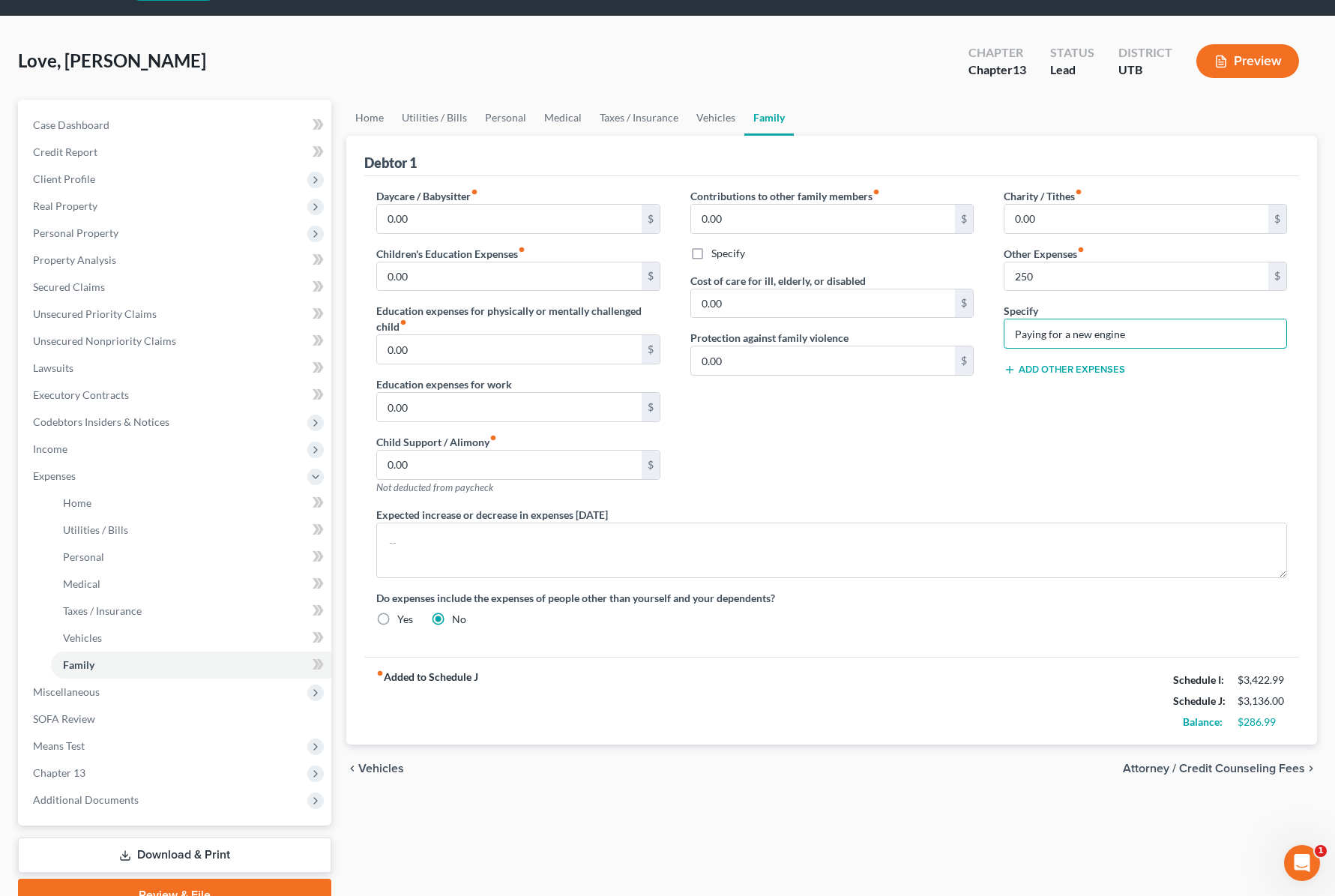
scroll to position [46, 0]
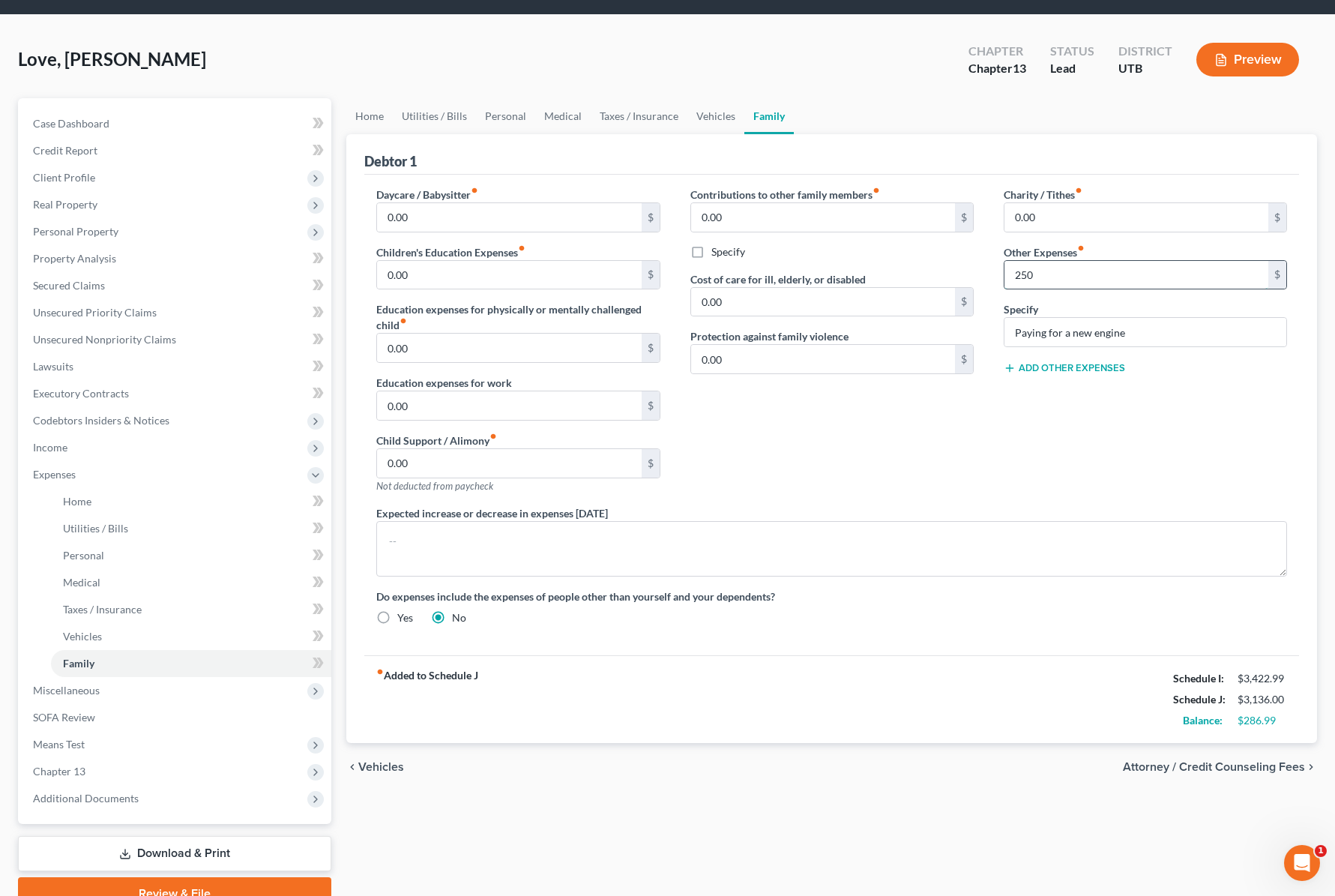
click at [1058, 273] on input "250" at bounding box center [1136, 274] width 264 height 28
click at [1149, 336] on input "Paying for a new engine" at bounding box center [1145, 331] width 282 height 28
click at [1091, 334] on input "Paying for a new engine" at bounding box center [1145, 331] width 282 height 28
click at [556, 115] on link "Medical" at bounding box center [562, 116] width 56 height 36
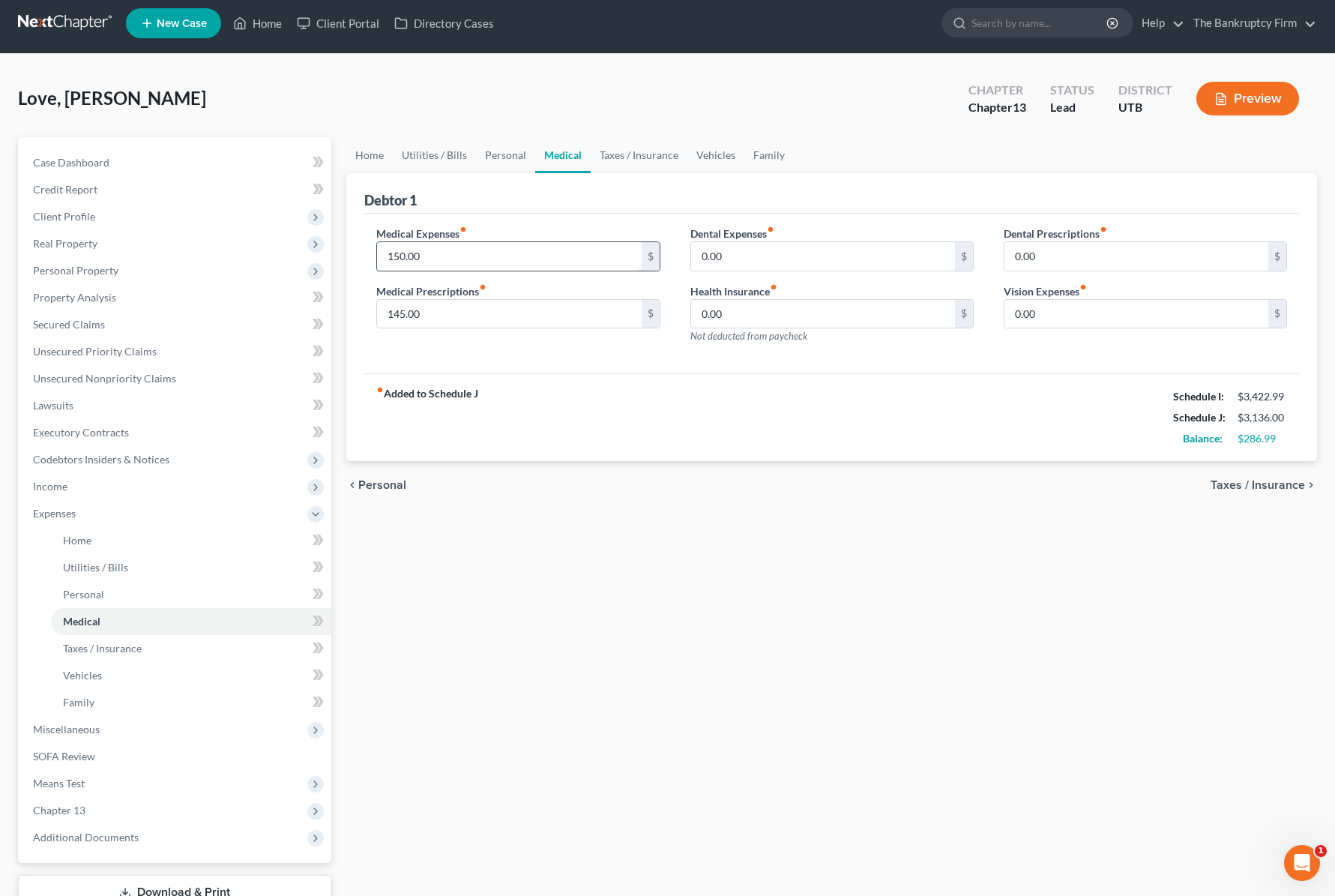
scroll to position [8, 0]
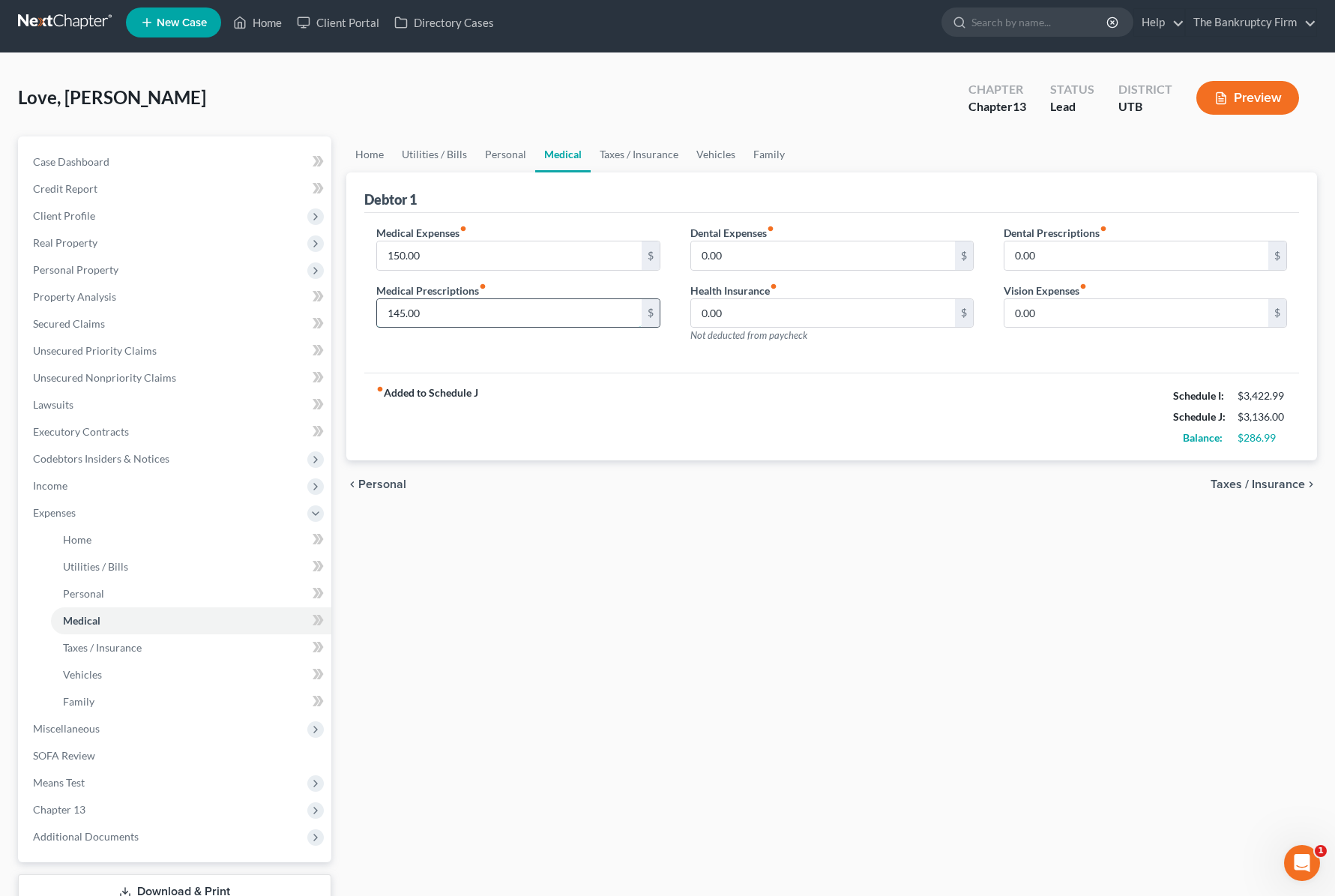
click at [470, 315] on input "145.00" at bounding box center [509, 313] width 264 height 28
drag, startPoint x: 590, startPoint y: 198, endPoint x: 479, endPoint y: 149, distance: 121.3
click at [590, 197] on div "Debtor 1" at bounding box center [831, 192] width 935 height 40
click at [508, 150] on link "Personal" at bounding box center [506, 154] width 59 height 36
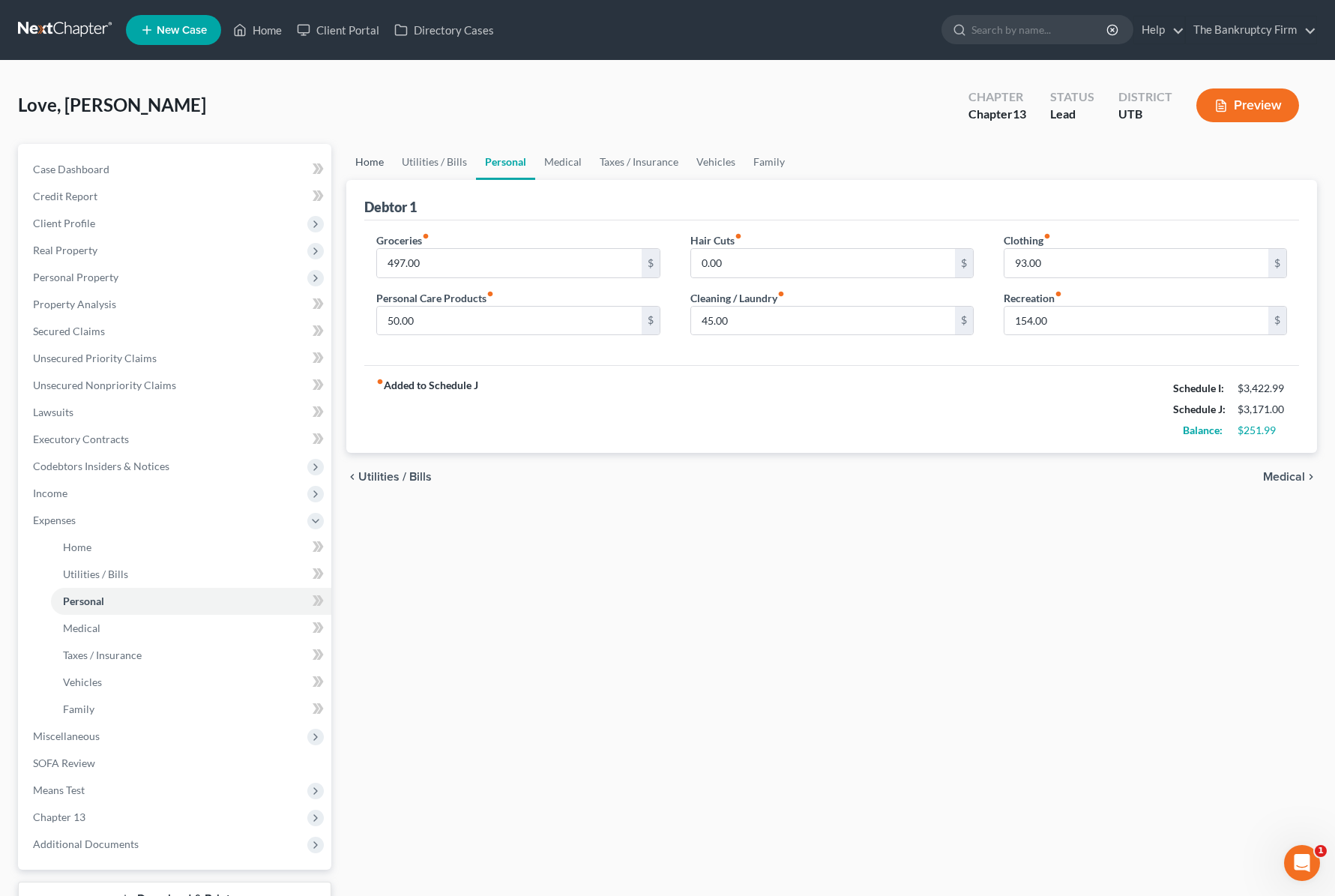
click at [378, 158] on link "Home" at bounding box center [370, 162] width 46 height 36
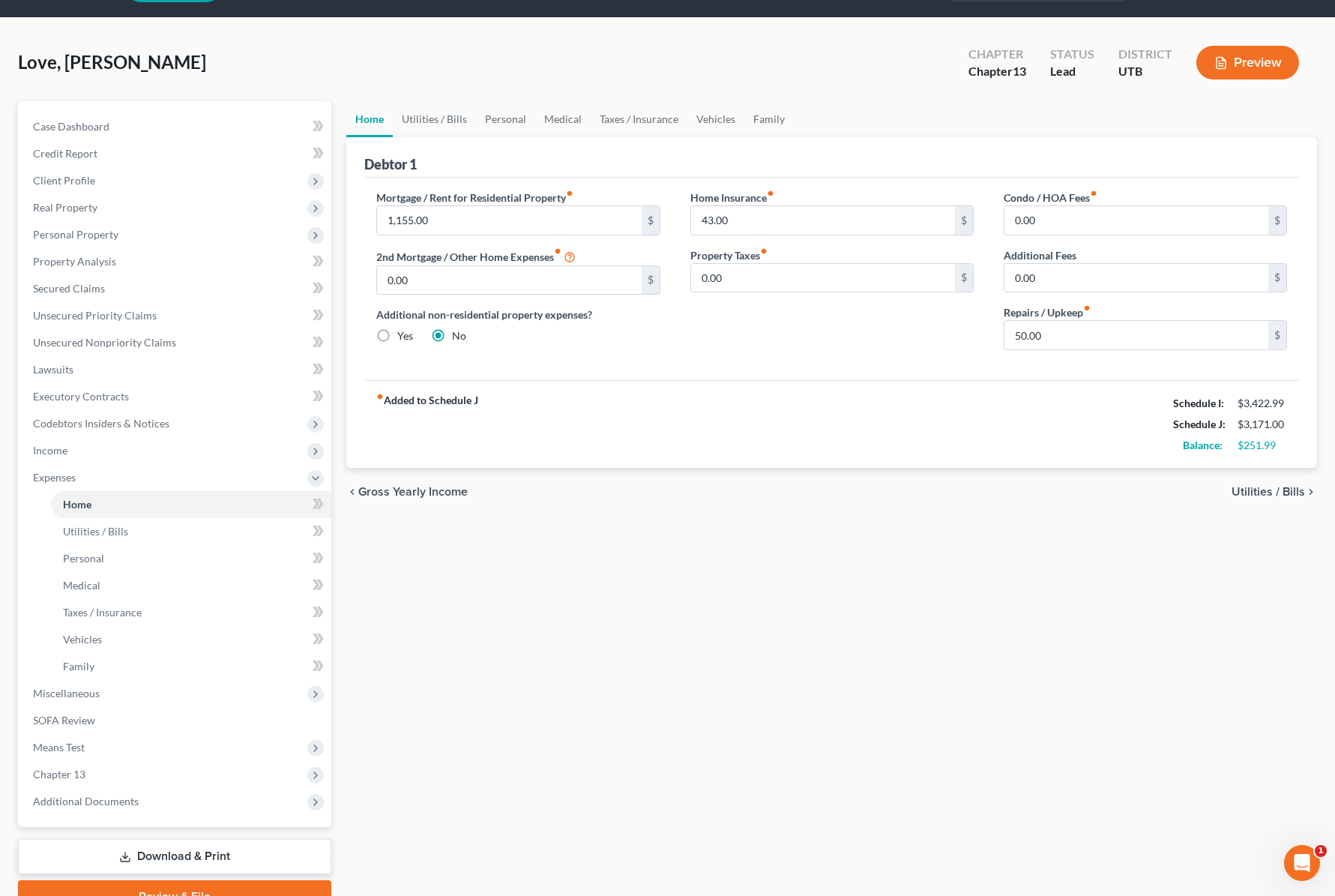
scroll to position [50, 0]
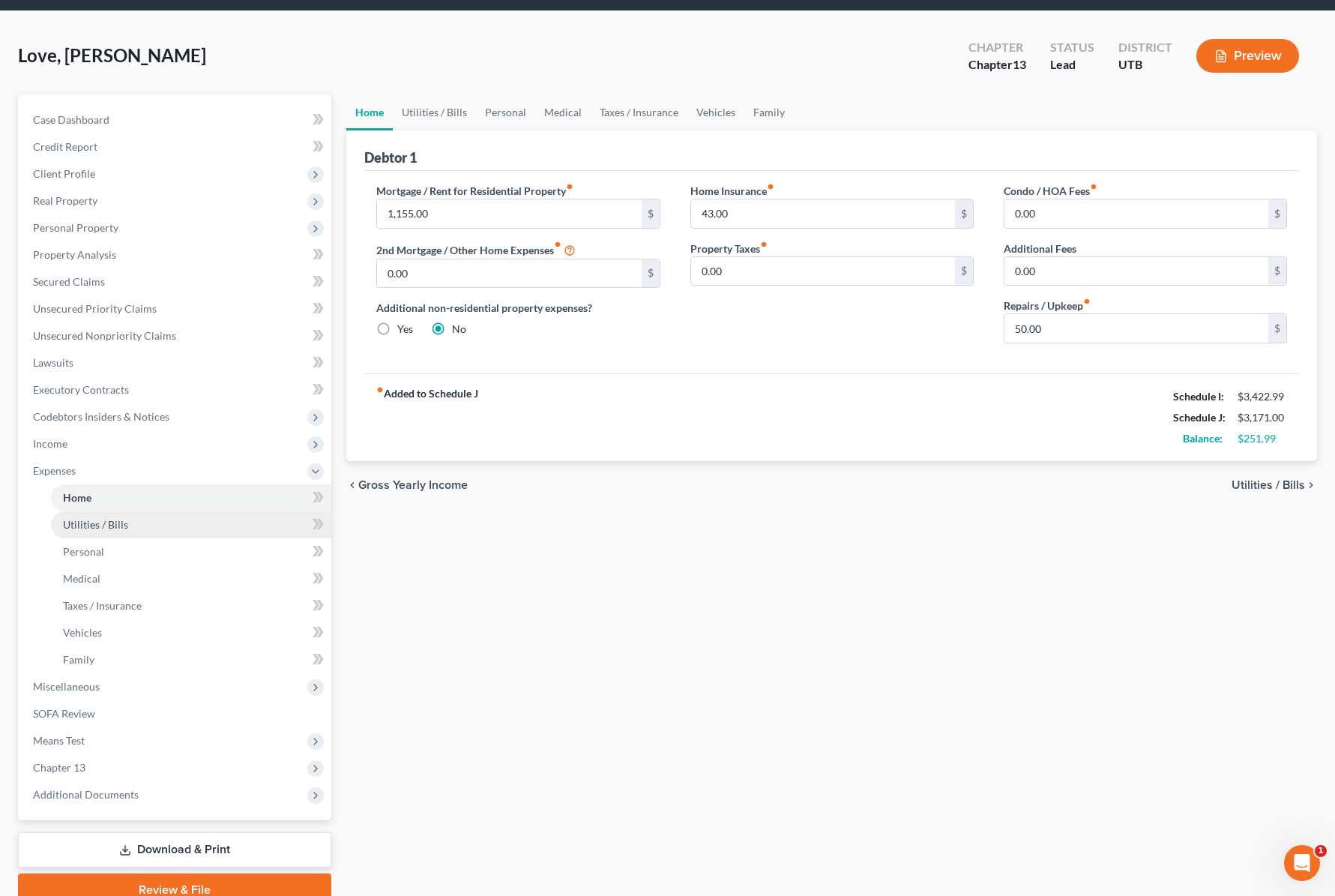
click at [107, 522] on span "Utilities / Bills" at bounding box center [96, 524] width 66 height 13
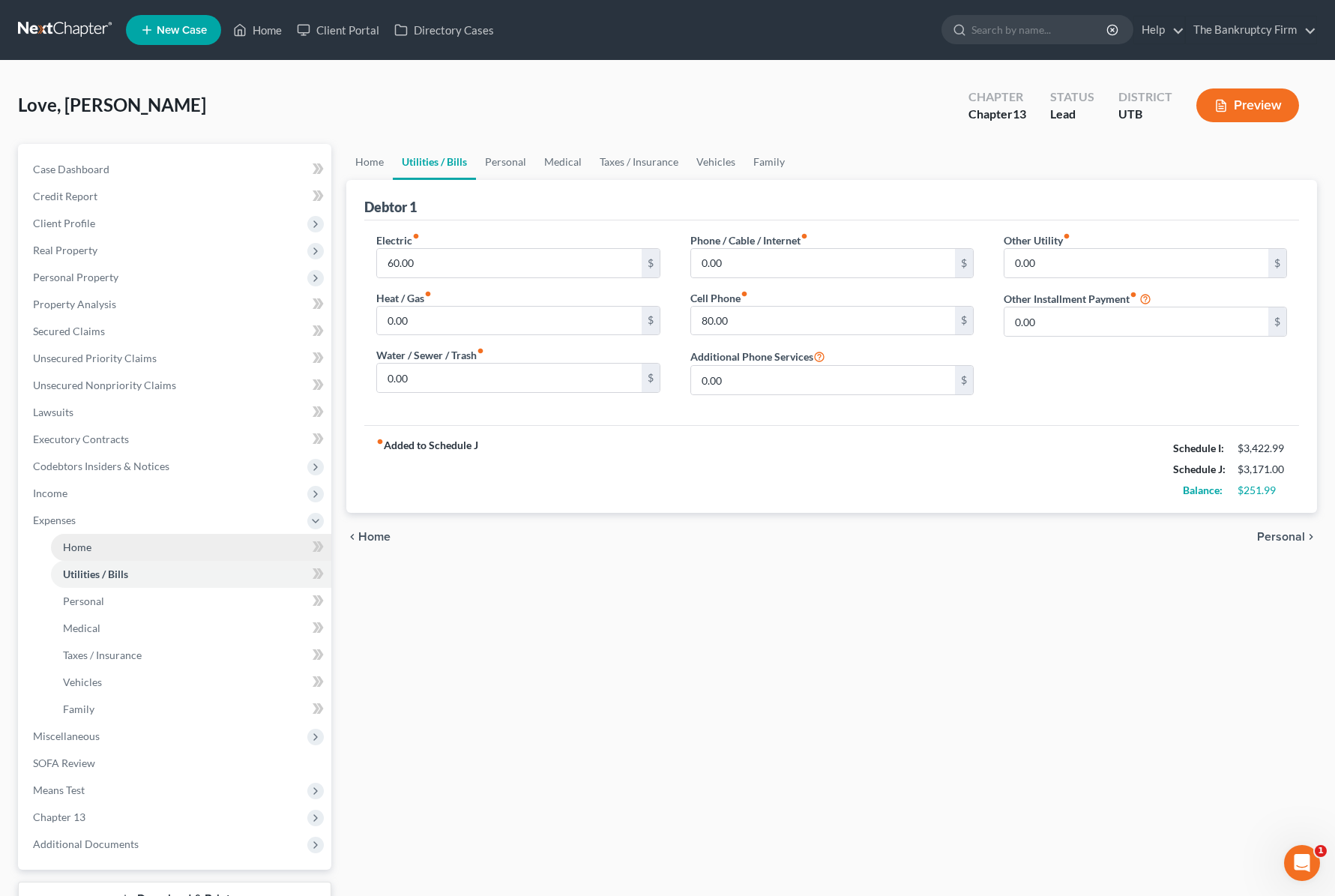
click at [87, 546] on span "Home" at bounding box center [77, 546] width 28 height 13
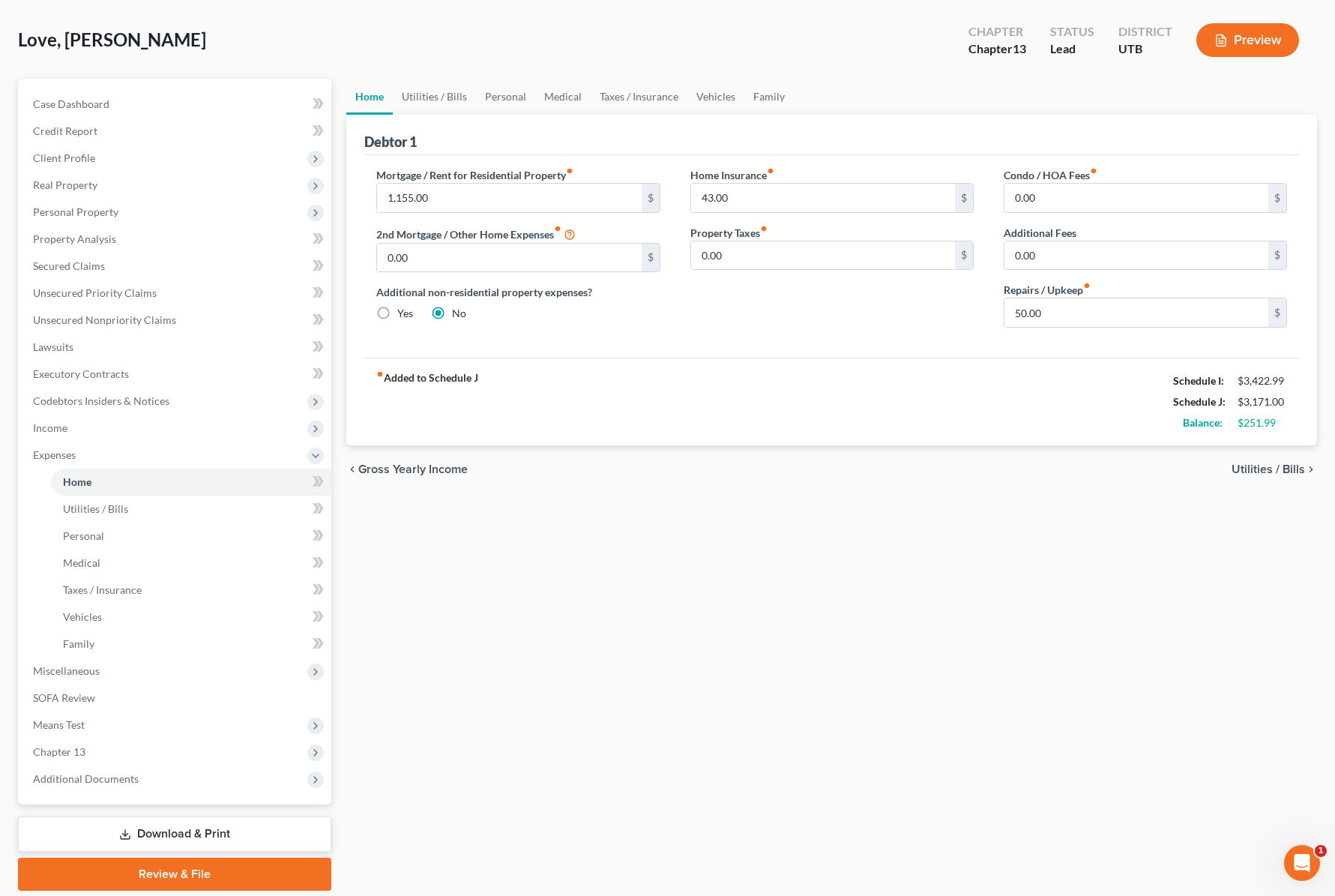
scroll to position [117, 0]
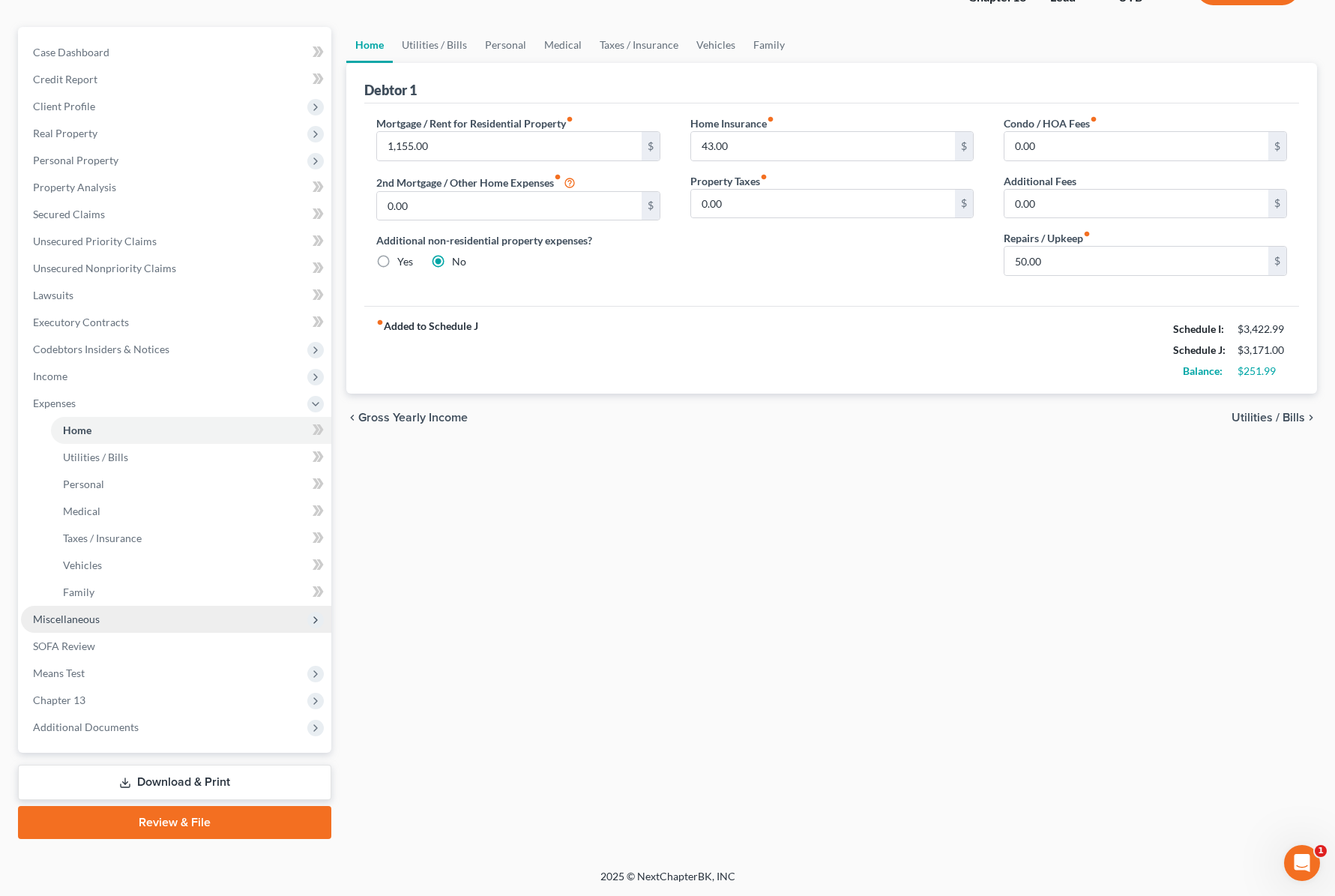
click at [85, 622] on span "Miscellaneous" at bounding box center [66, 619] width 67 height 13
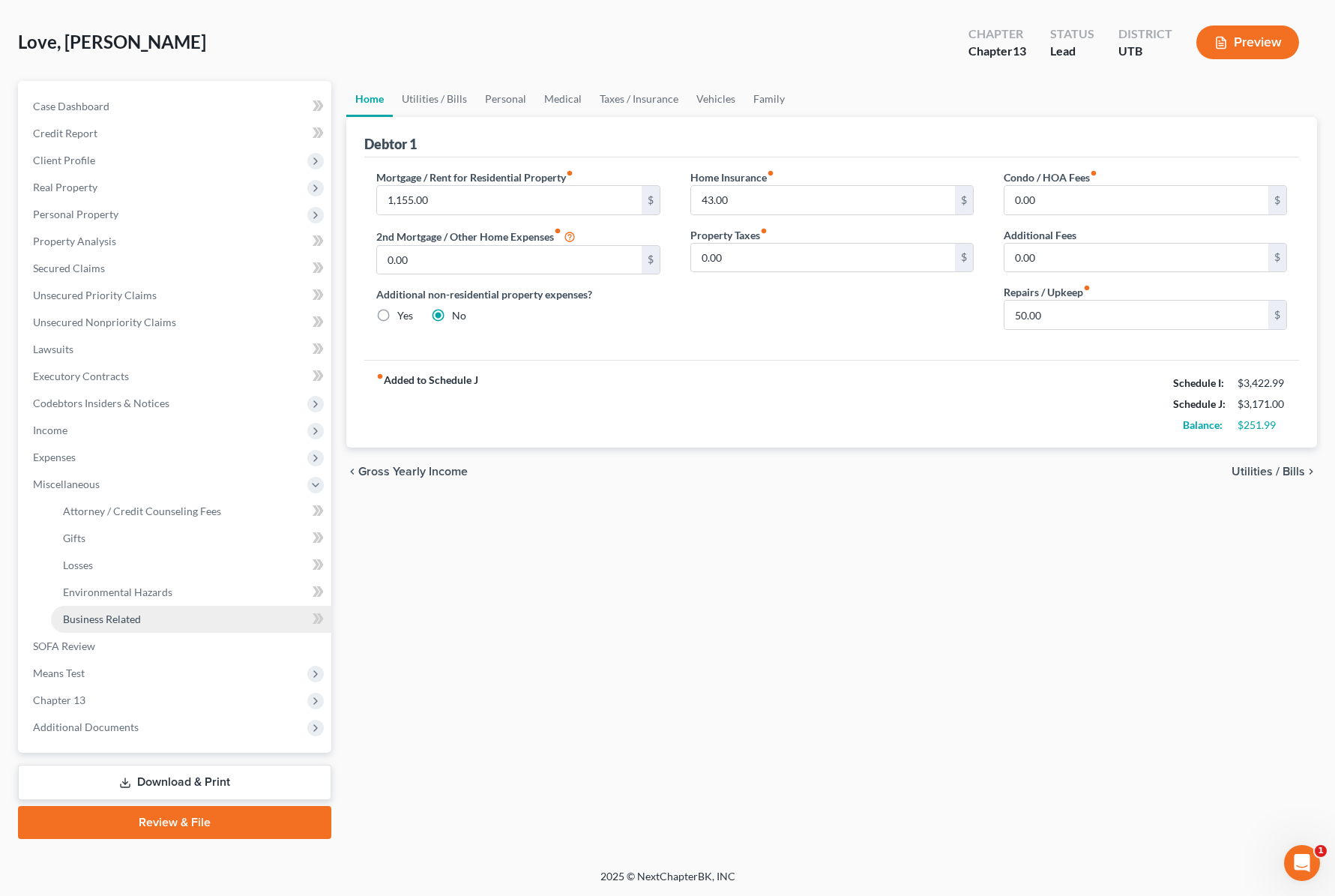
scroll to position [63, 0]
click at [100, 504] on span "Attorney / Credit Counseling Fees" at bounding box center [142, 510] width 158 height 13
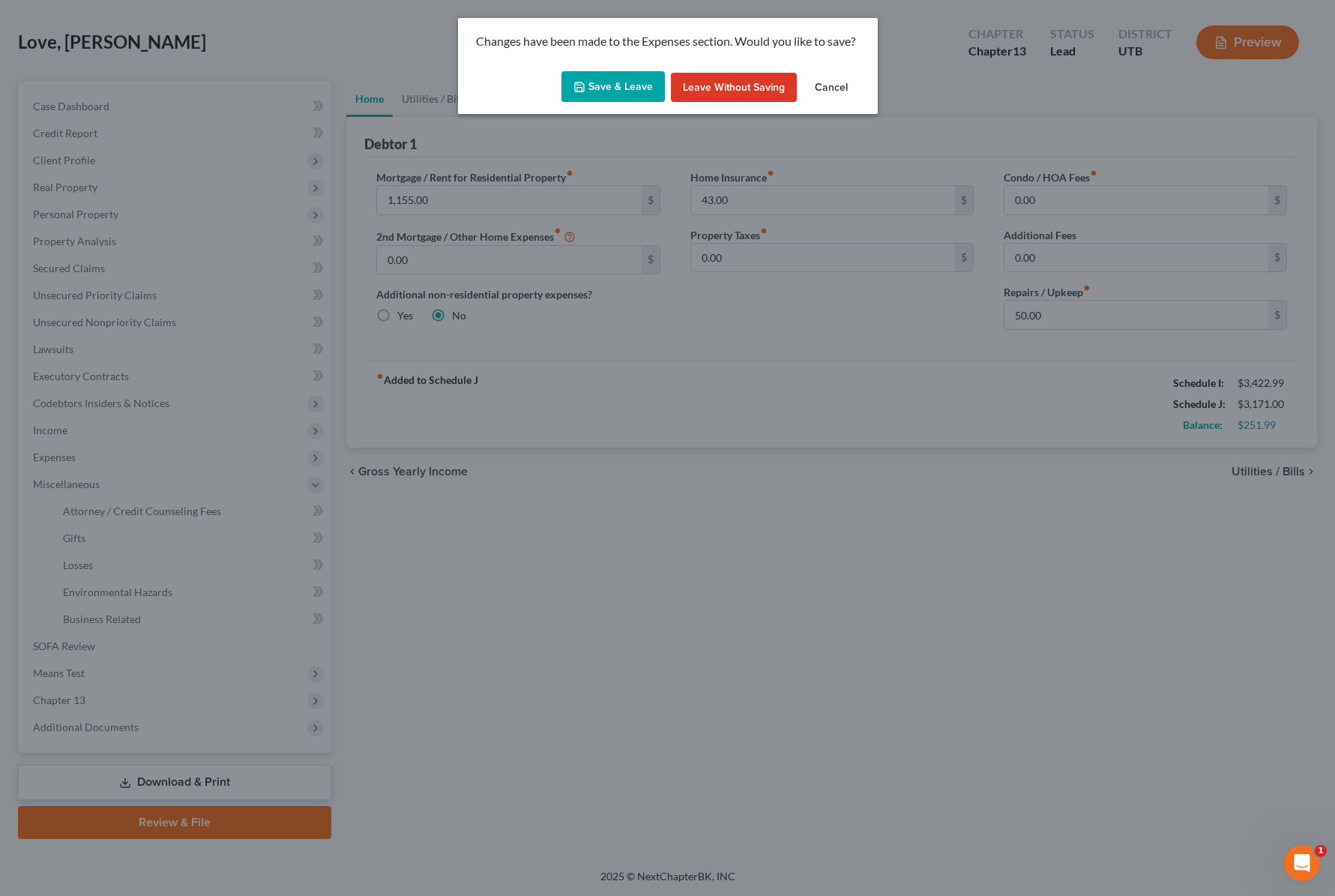
click at [601, 84] on button "Save & Leave" at bounding box center [613, 86] width 104 height 31
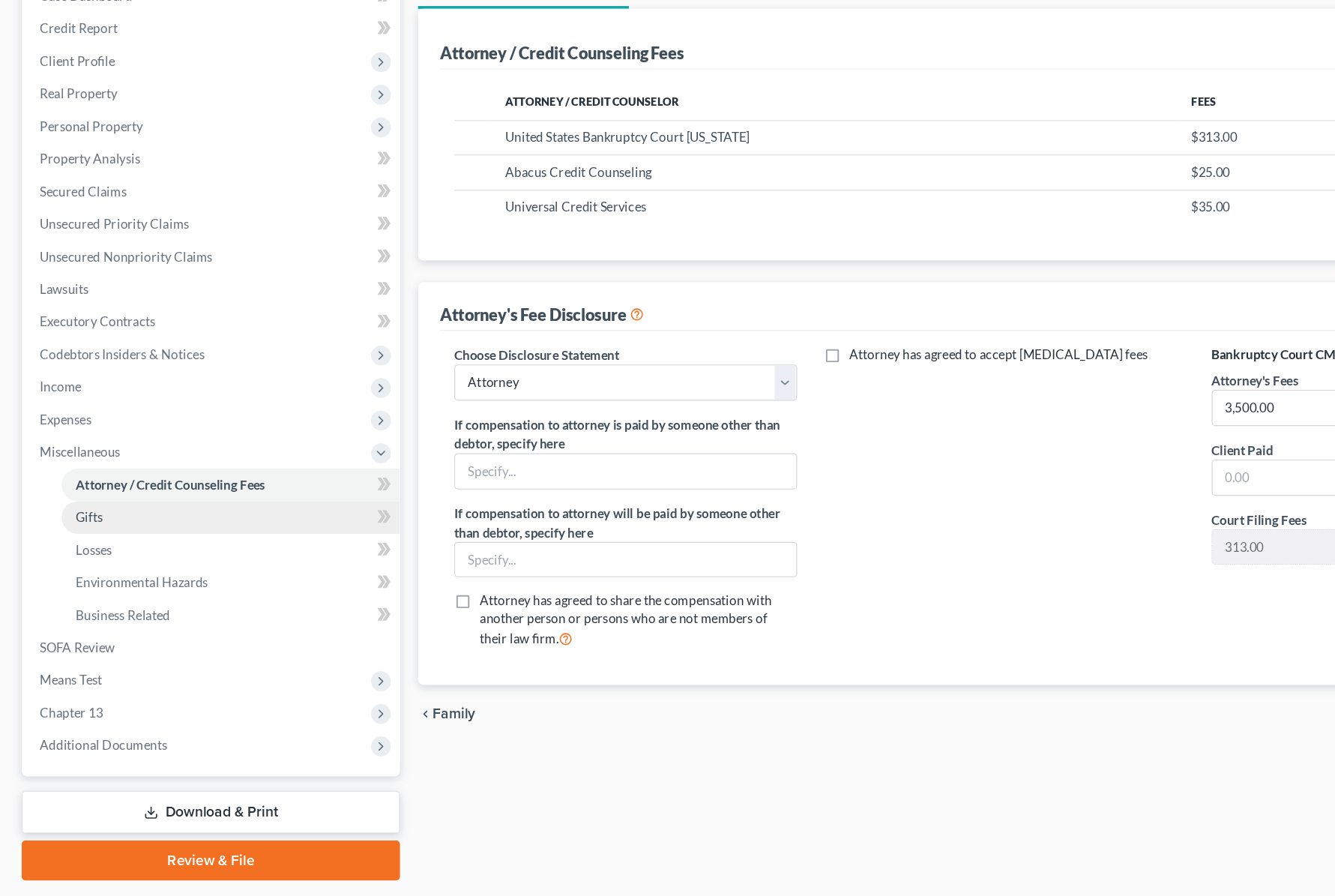
scroll to position [63, 0]
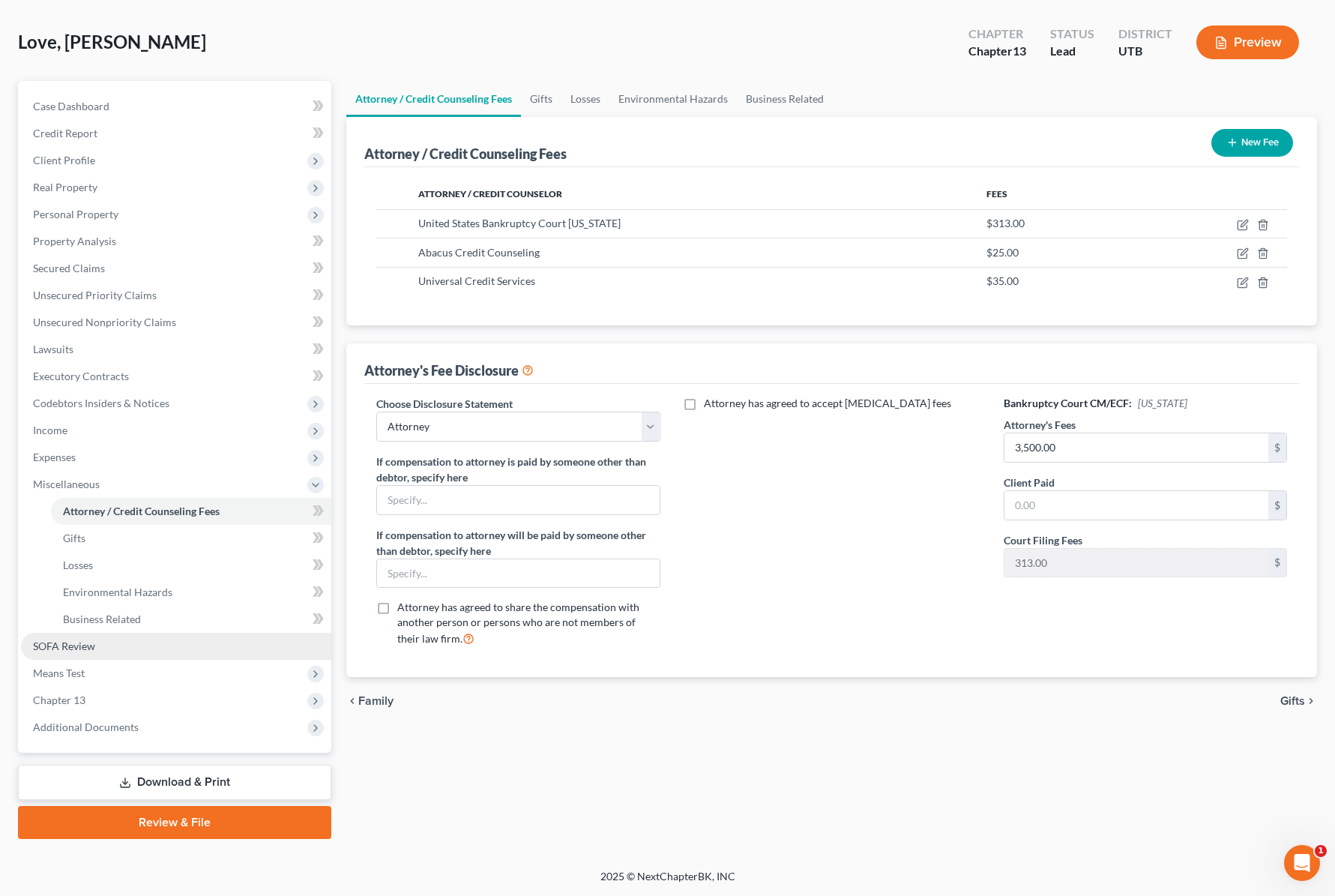
click at [81, 642] on span "SOFA Review" at bounding box center [64, 645] width 62 height 13
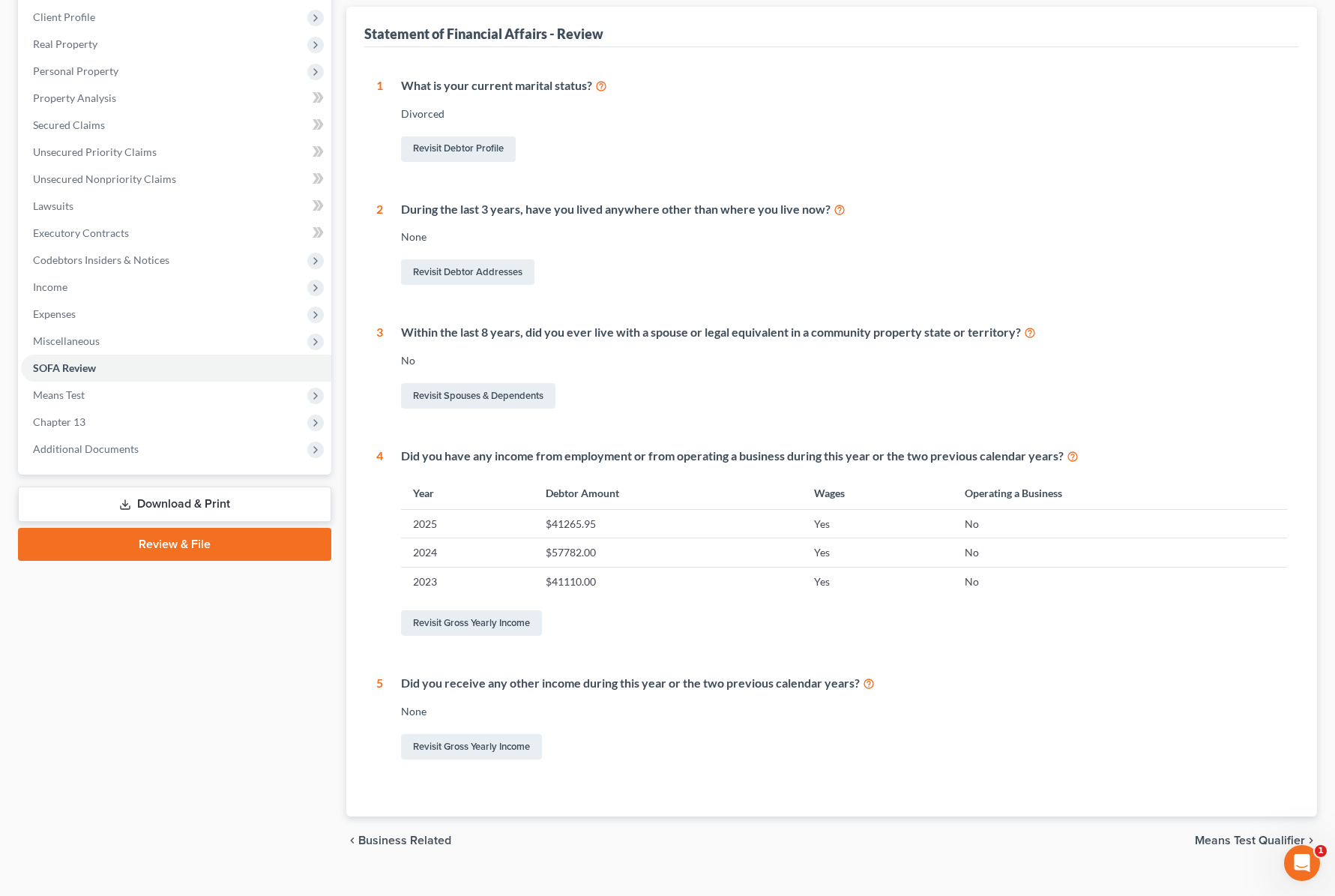
scroll to position [212, 0]
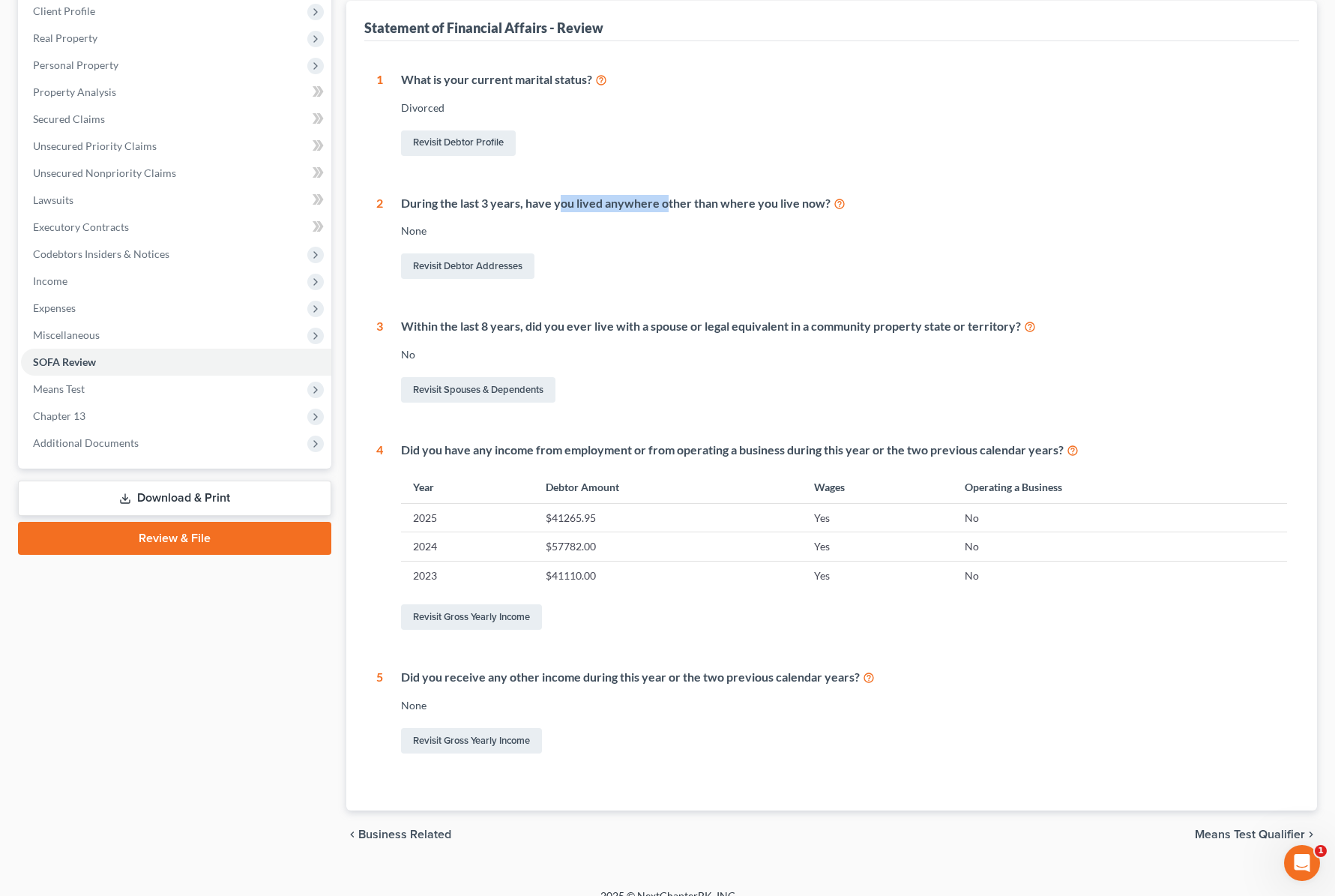
drag, startPoint x: 557, startPoint y: 209, endPoint x: 709, endPoint y: 204, distance: 152.1
click at [670, 206] on div "During the last 3 years, have you lived anywhere other than where you live now?" at bounding box center [844, 203] width 886 height 18
click at [709, 204] on div "During the last 3 years, have you lived anywhere other than where you live now?" at bounding box center [844, 203] width 886 height 18
click at [501, 267] on link "Revisit Debtor Addresses" at bounding box center [467, 266] width 133 height 25
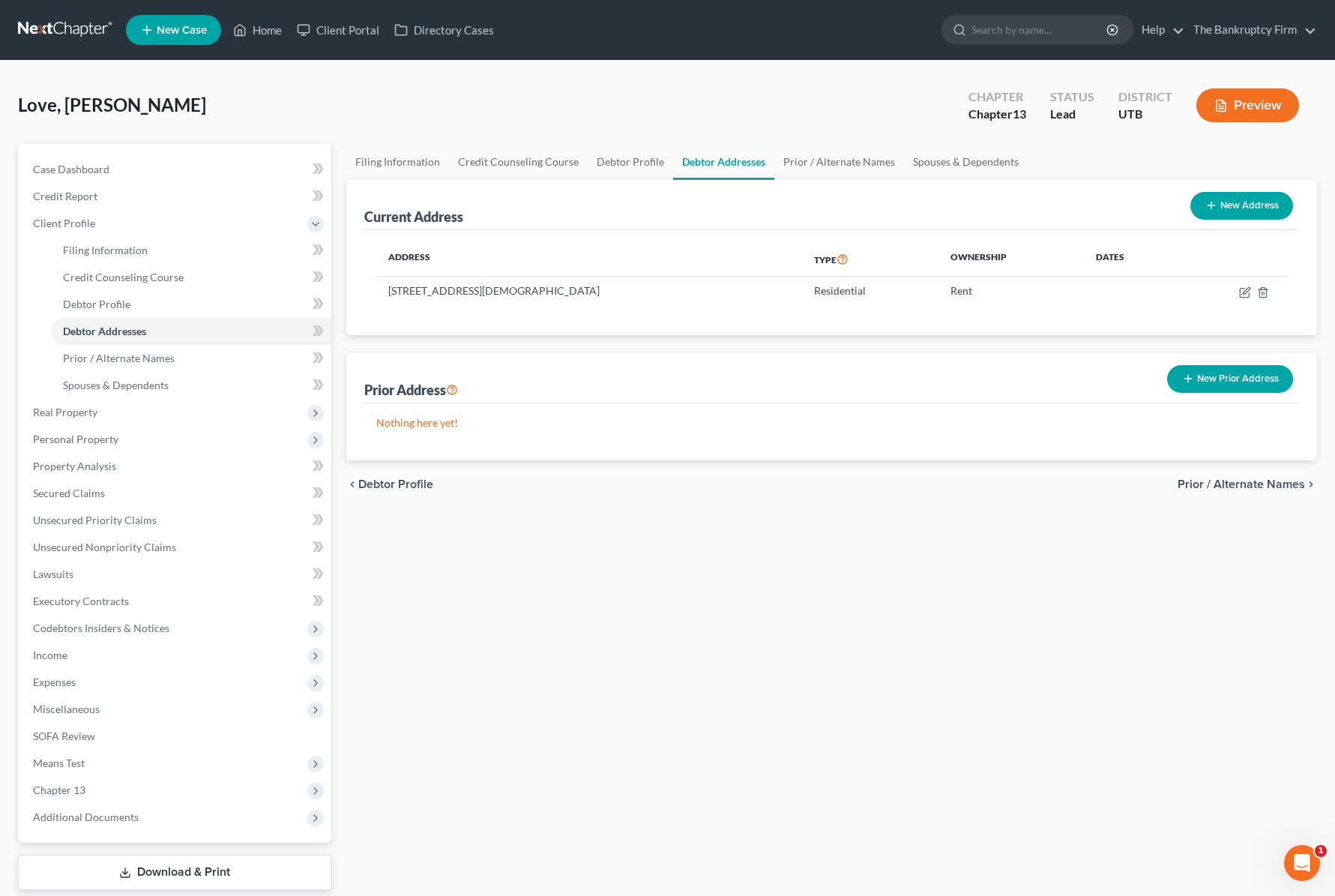
click at [1241, 382] on button "New Prior Address" at bounding box center [1230, 379] width 126 height 27
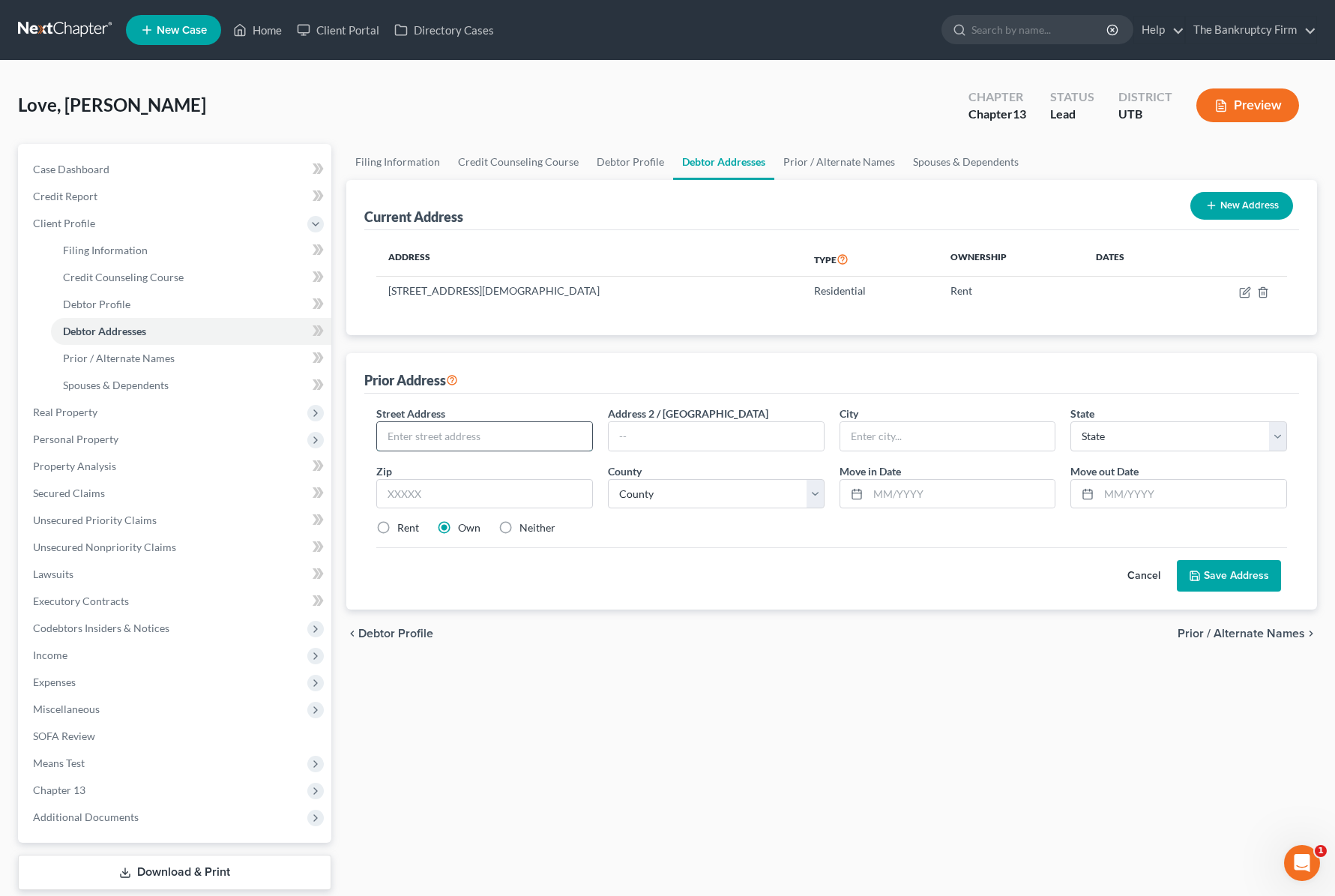
click at [490, 437] on input "text" at bounding box center [485, 436] width 215 height 28
click at [397, 527] on label "Rent" at bounding box center [408, 528] width 22 height 15
click at [403, 527] on input "Rent" at bounding box center [408, 525] width 10 height 10
drag, startPoint x: 1138, startPoint y: 489, endPoint x: 1180, endPoint y: 493, distance: 42.2
click at [1180, 493] on input "11/2024" at bounding box center [1193, 494] width 187 height 28
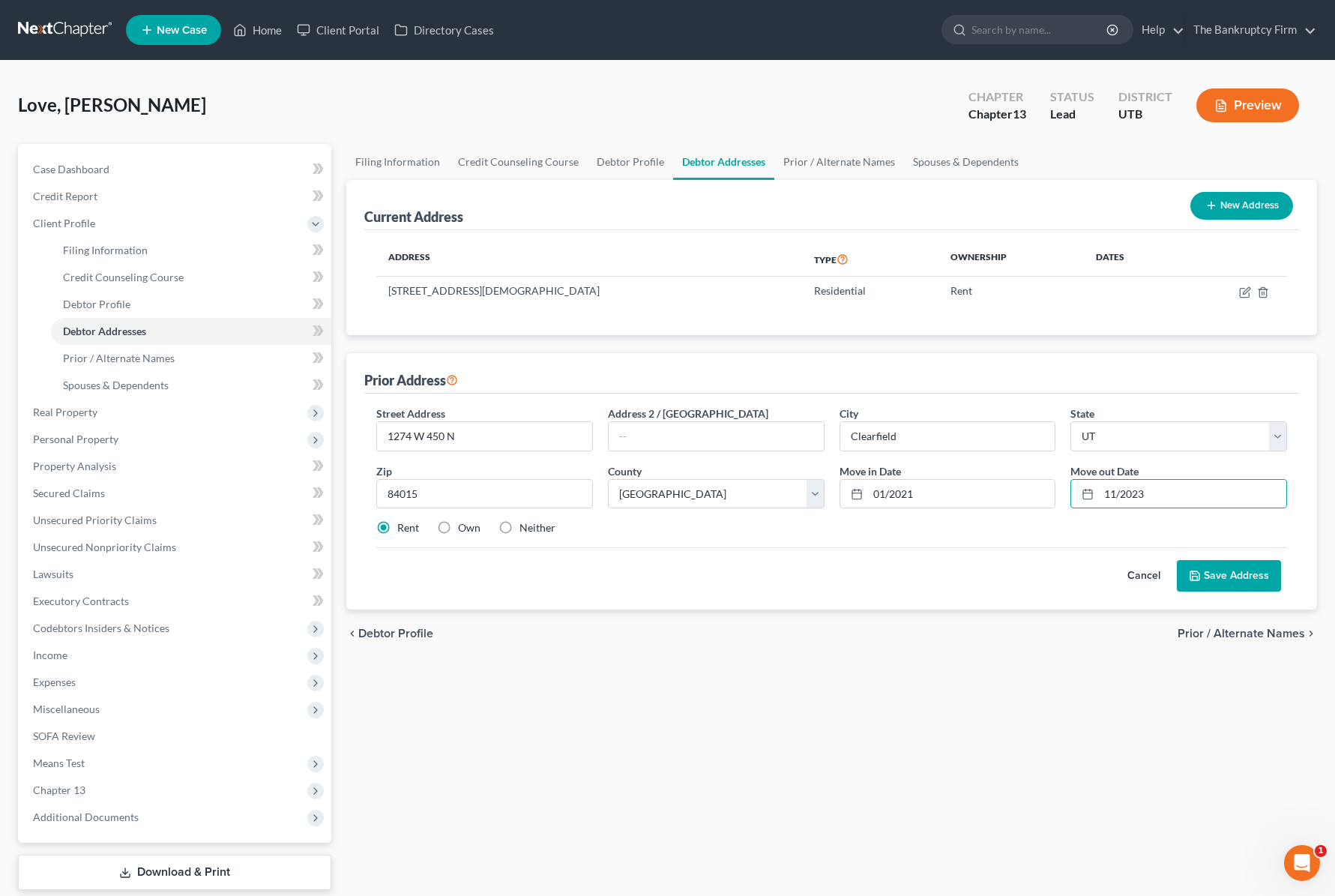
click at [1257, 574] on button "Save Address" at bounding box center [1229, 575] width 104 height 31
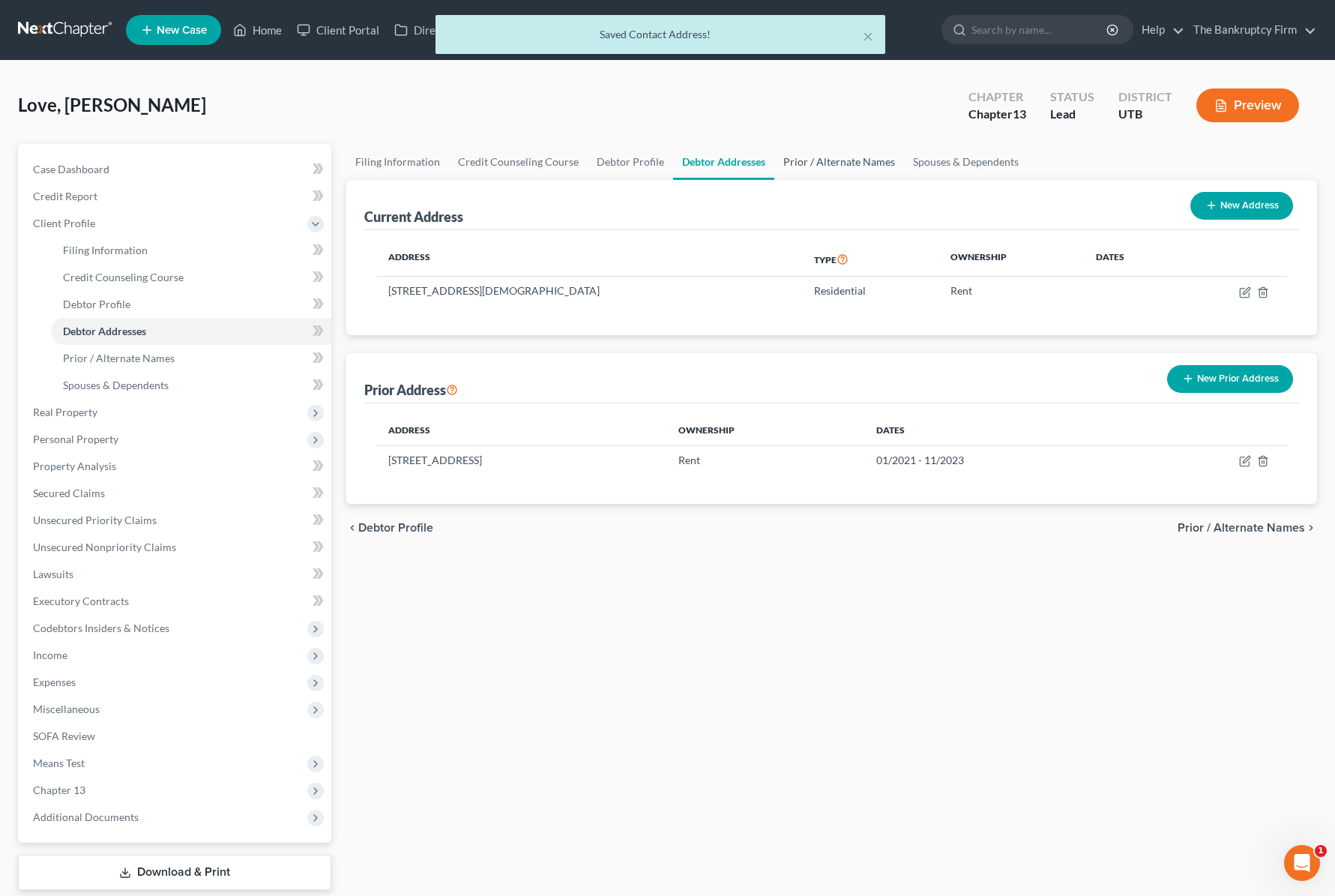
click at [816, 157] on link "Prior / Alternate Names" at bounding box center [839, 162] width 130 height 36
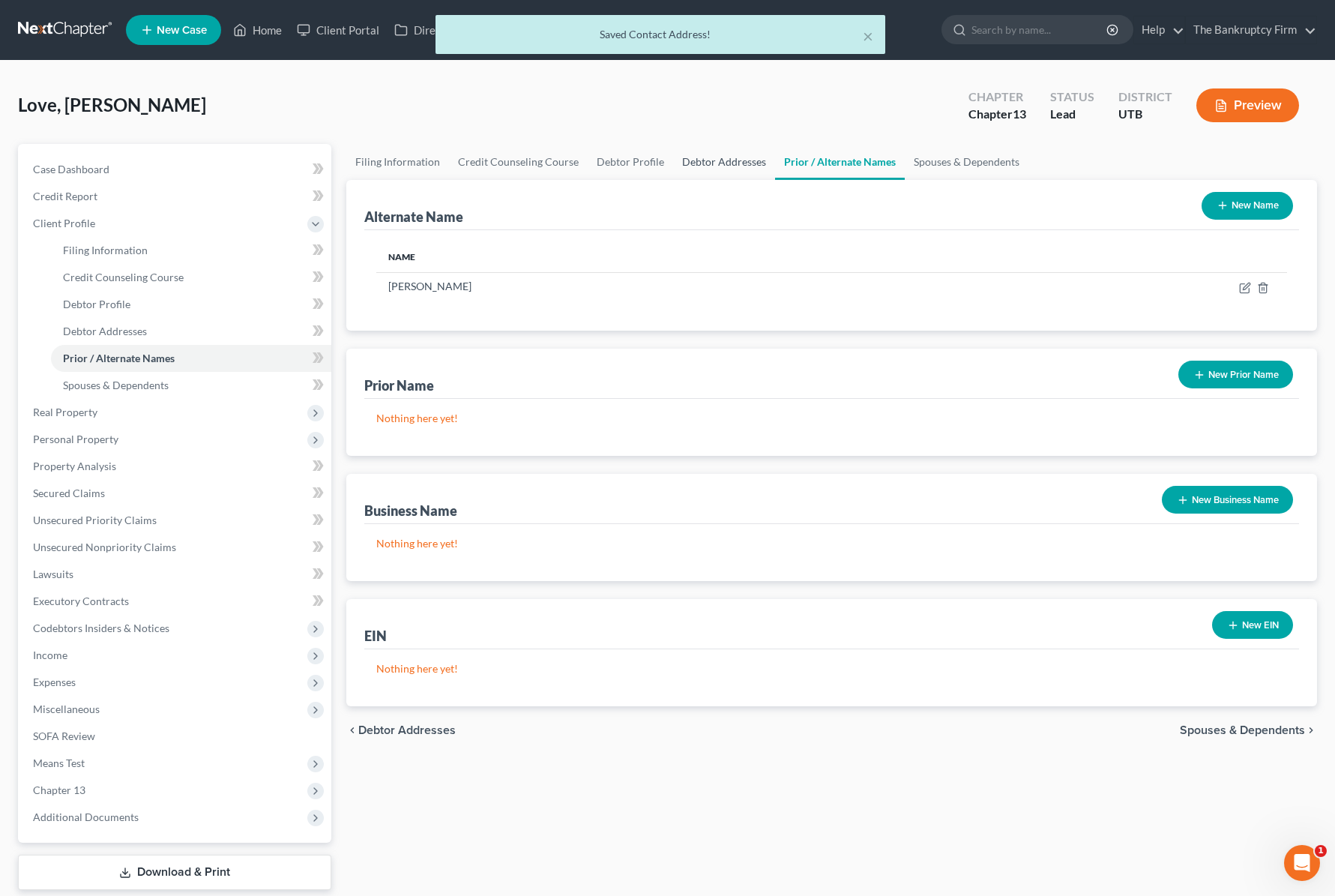
click at [707, 160] on link "Debtor Addresses" at bounding box center [724, 162] width 102 height 36
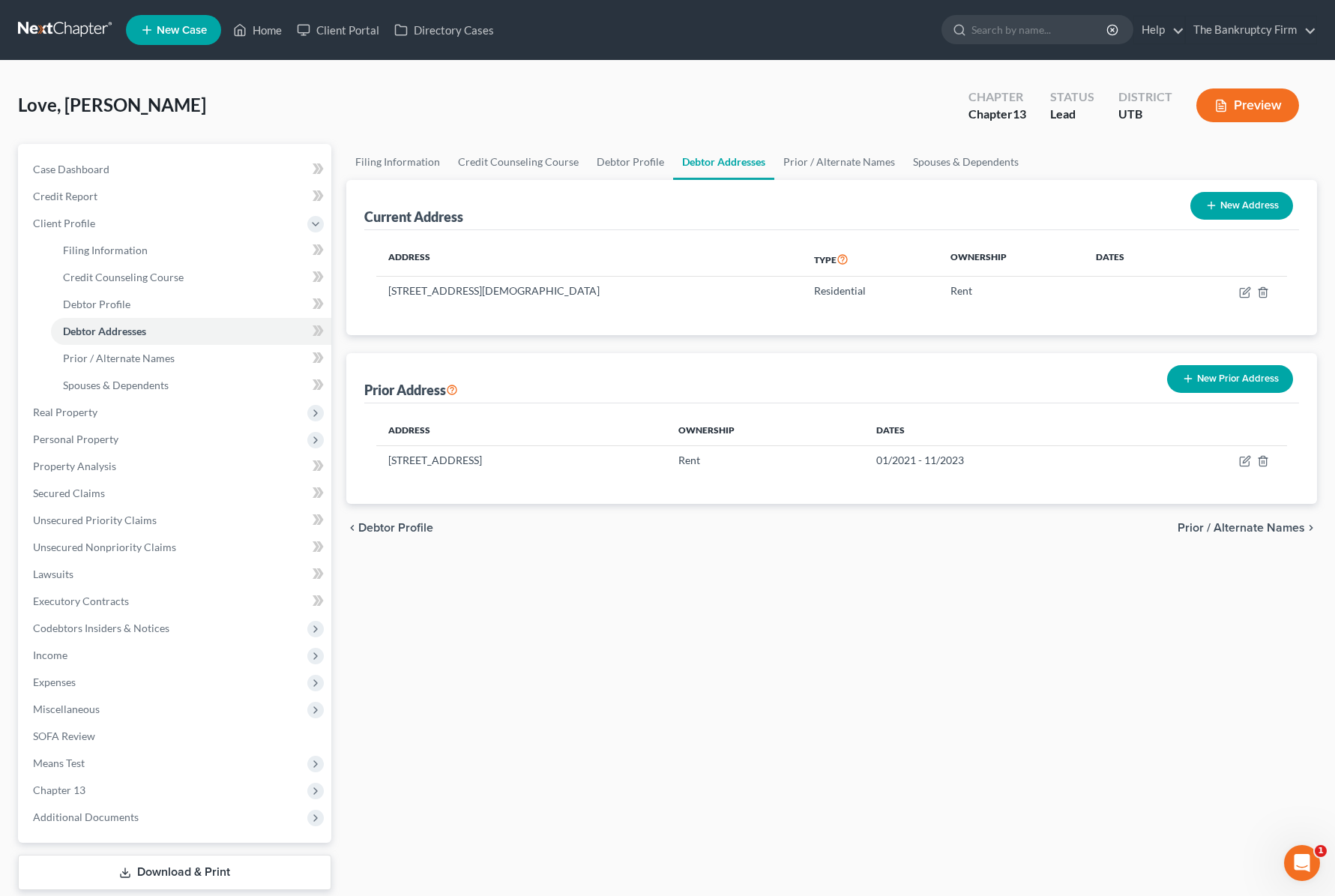
click at [831, 90] on div "Love, [PERSON_NAME] Upgraded Chapter Chapter 13 Status Lead District UTB Preview" at bounding box center [668, 111] width 1299 height 66
click at [956, 155] on link "Spouses & Dependents" at bounding box center [965, 162] width 123 height 36
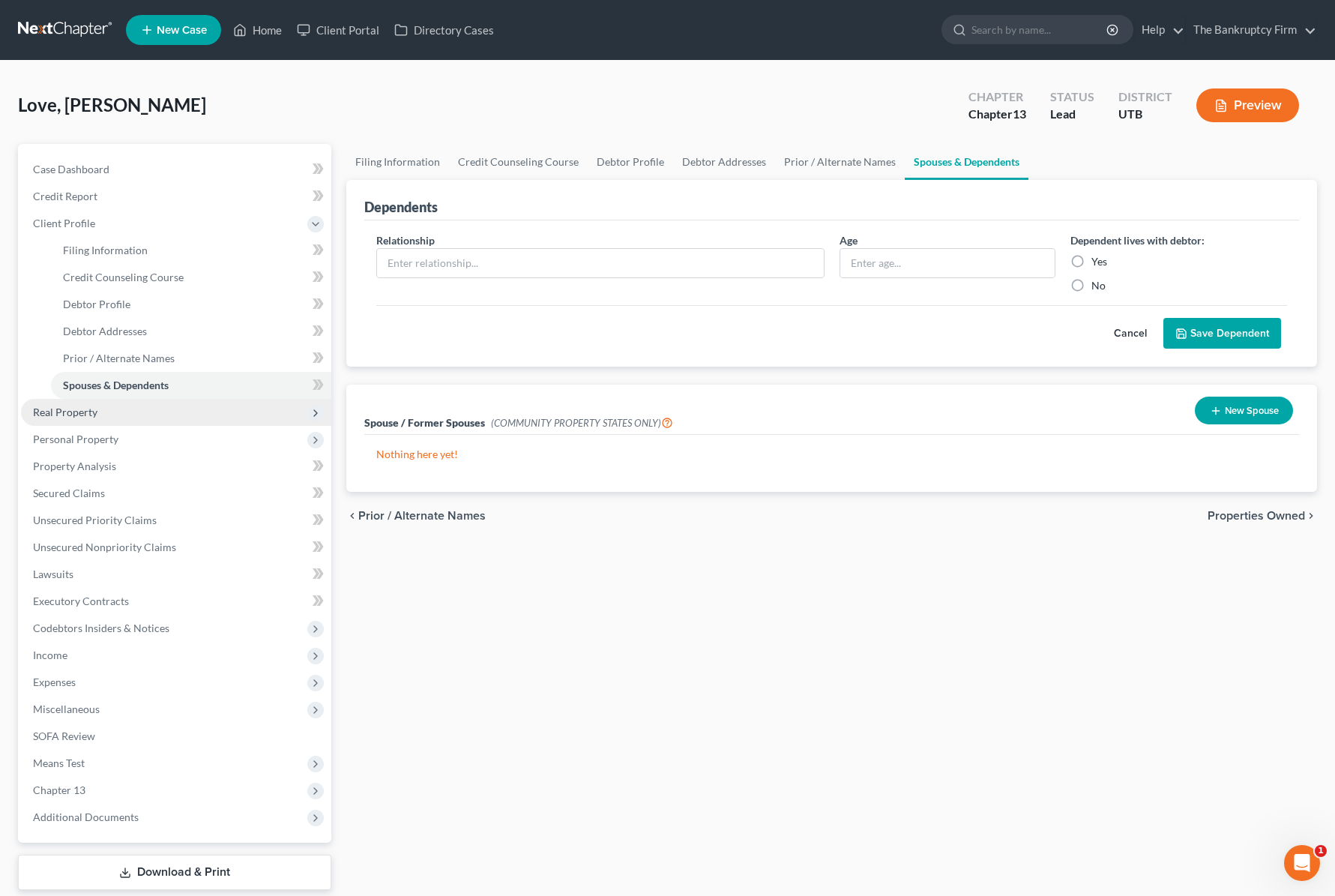
click at [86, 411] on span "Real Property" at bounding box center [65, 411] width 65 height 13
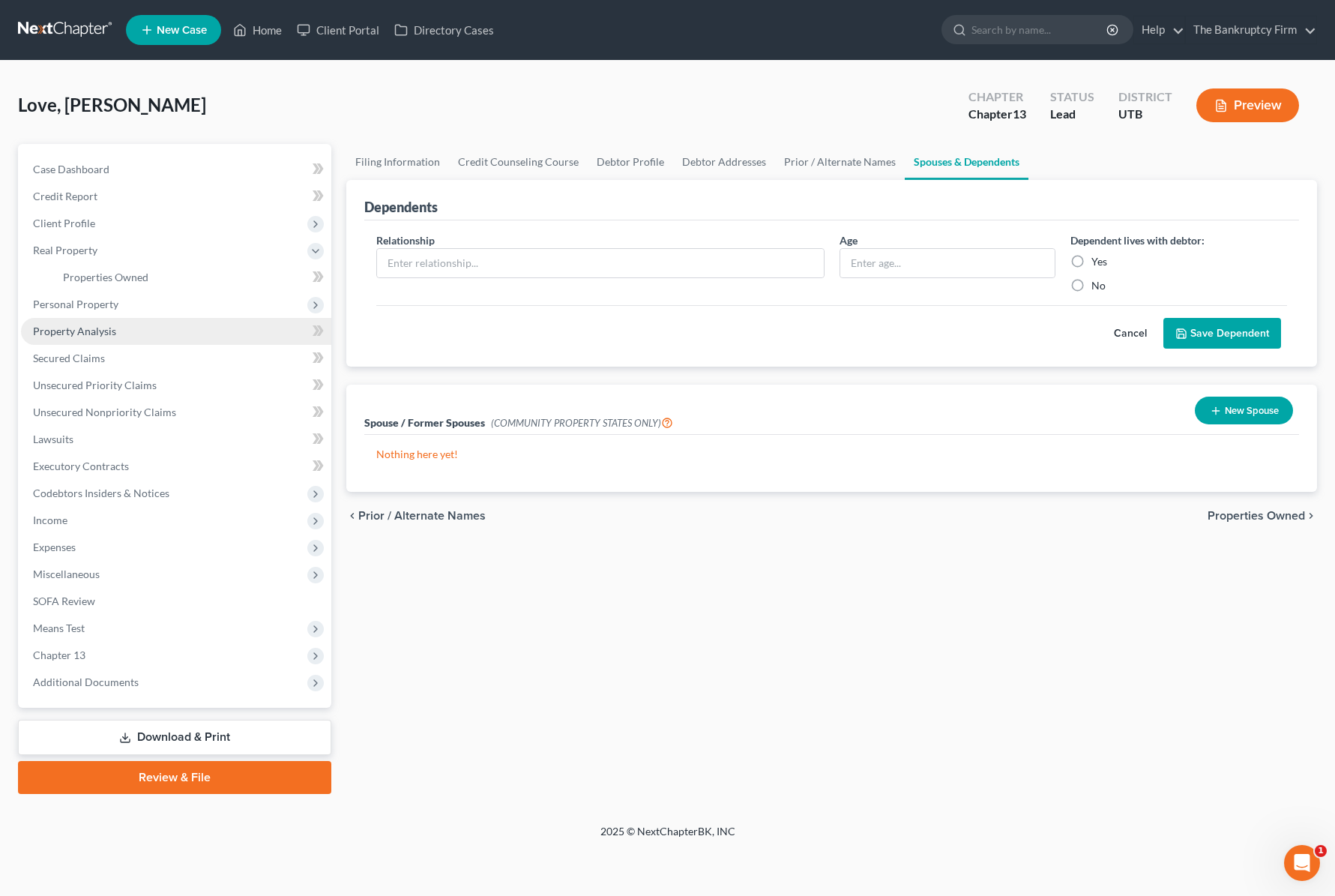
click at [75, 336] on span "Property Analysis" at bounding box center [74, 331] width 83 height 13
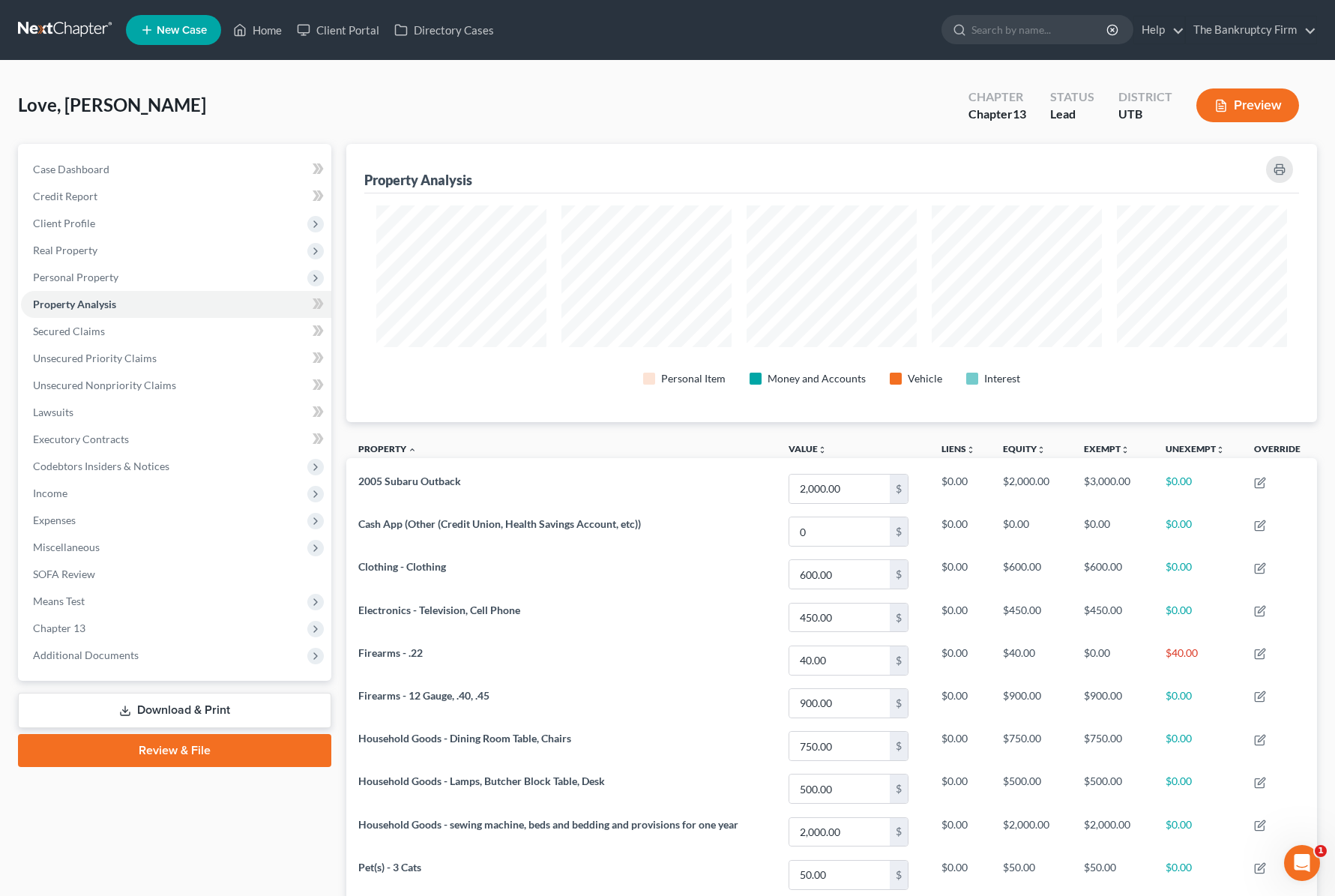
scroll to position [278, 971]
click at [124, 391] on span "Unsecured Nonpriority Claims" at bounding box center [104, 385] width 143 height 13
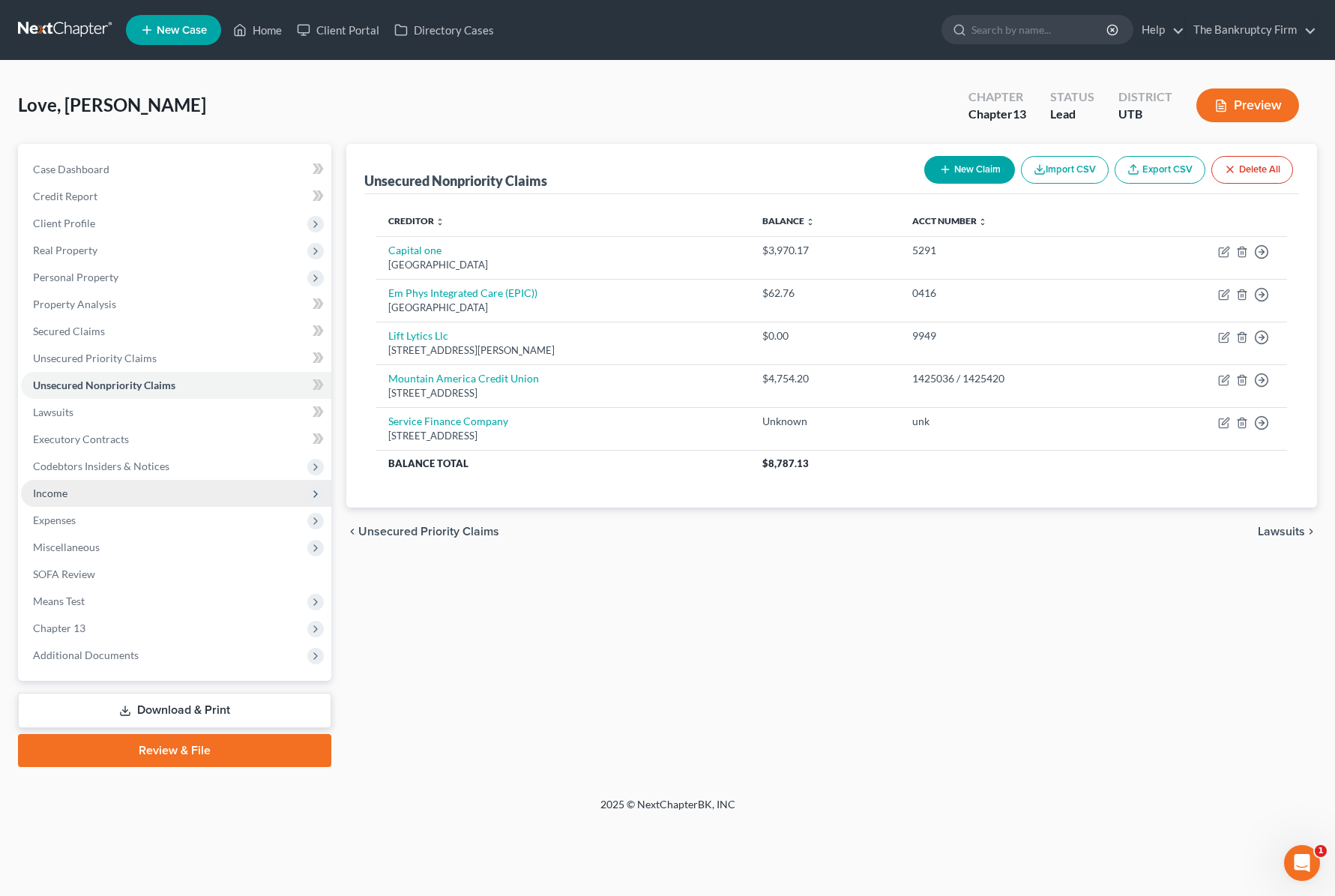
click at [69, 491] on span "Income" at bounding box center [176, 493] width 310 height 27
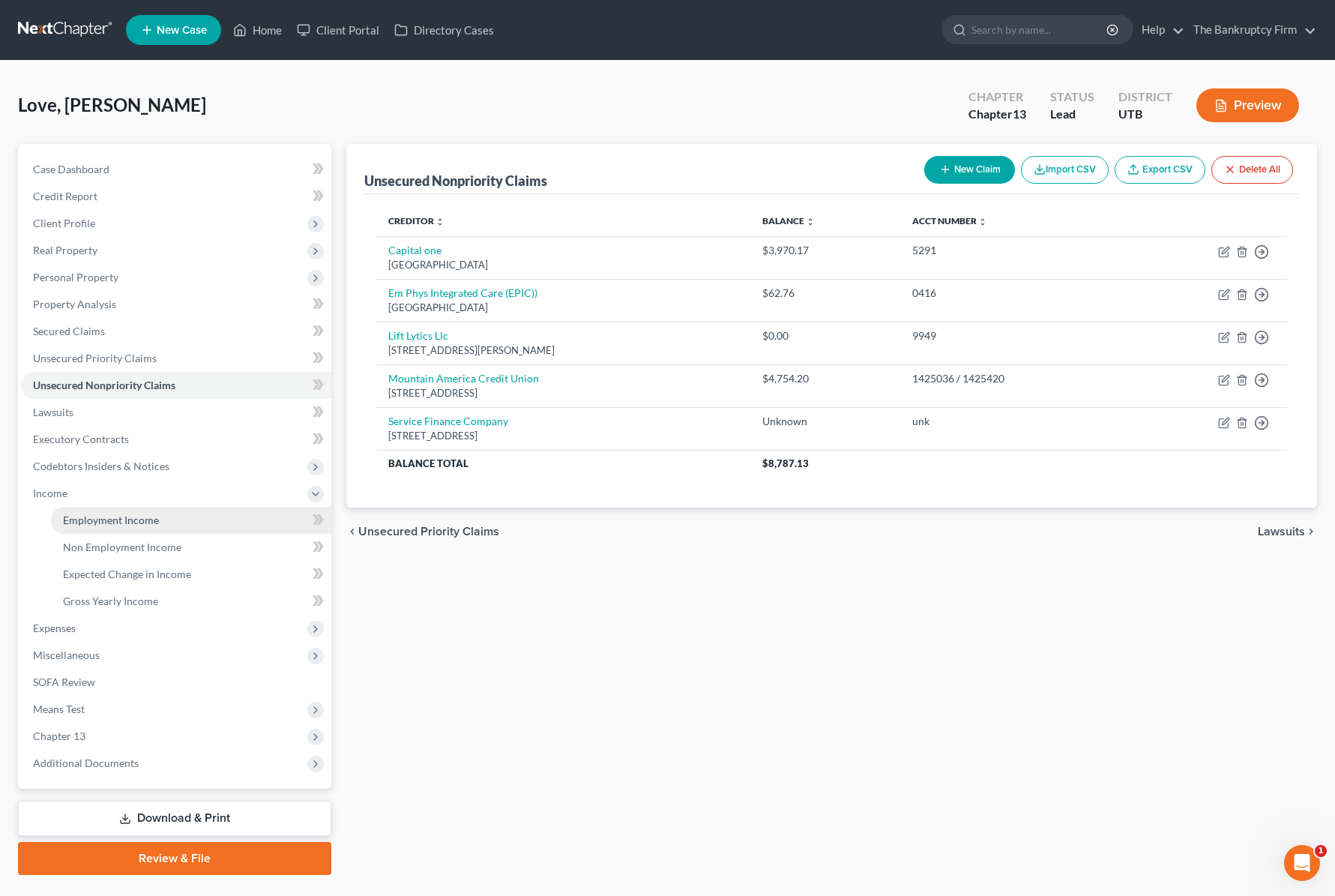
click at [133, 520] on span "Employment Income" at bounding box center [111, 520] width 96 height 13
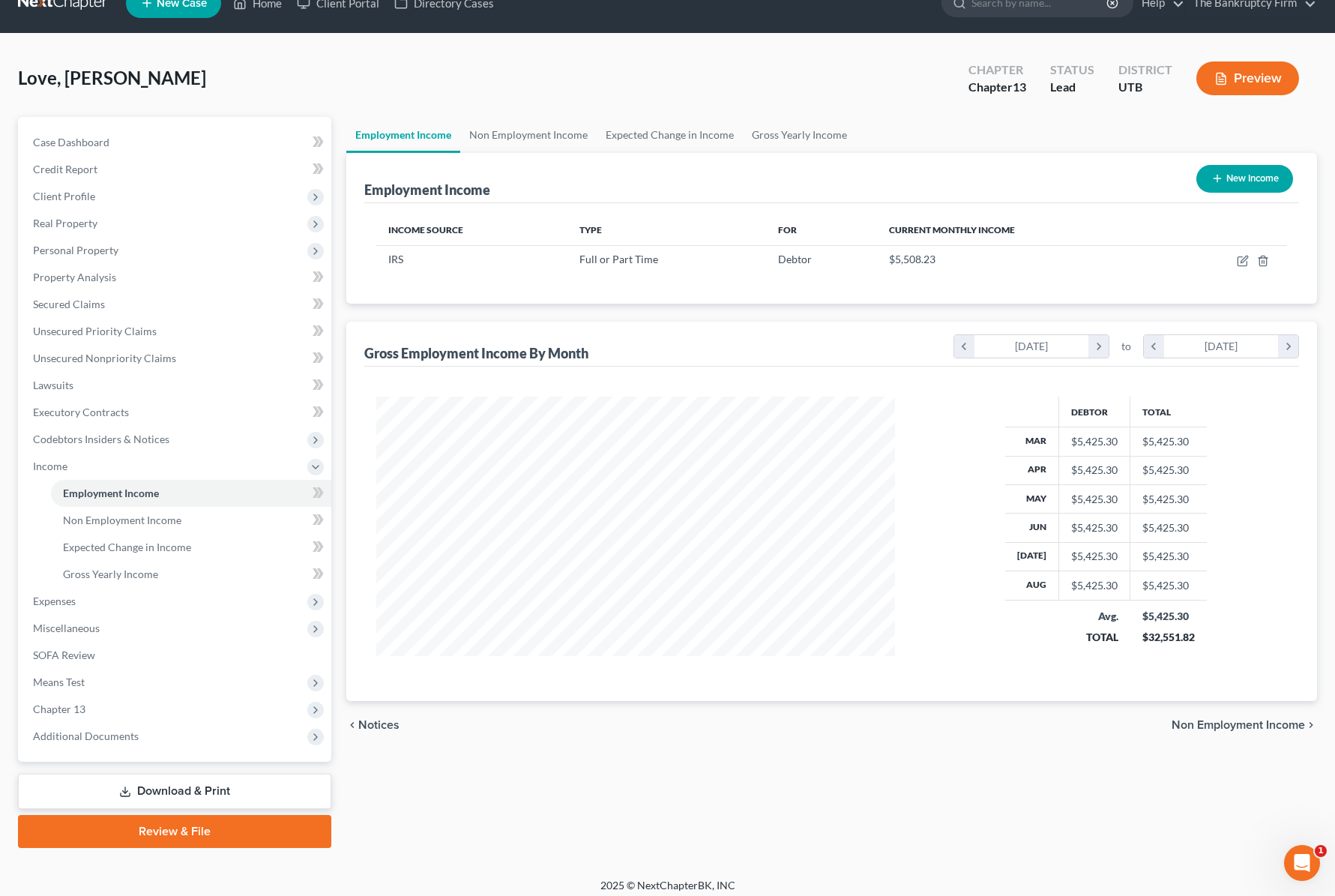
scroll to position [36, 0]
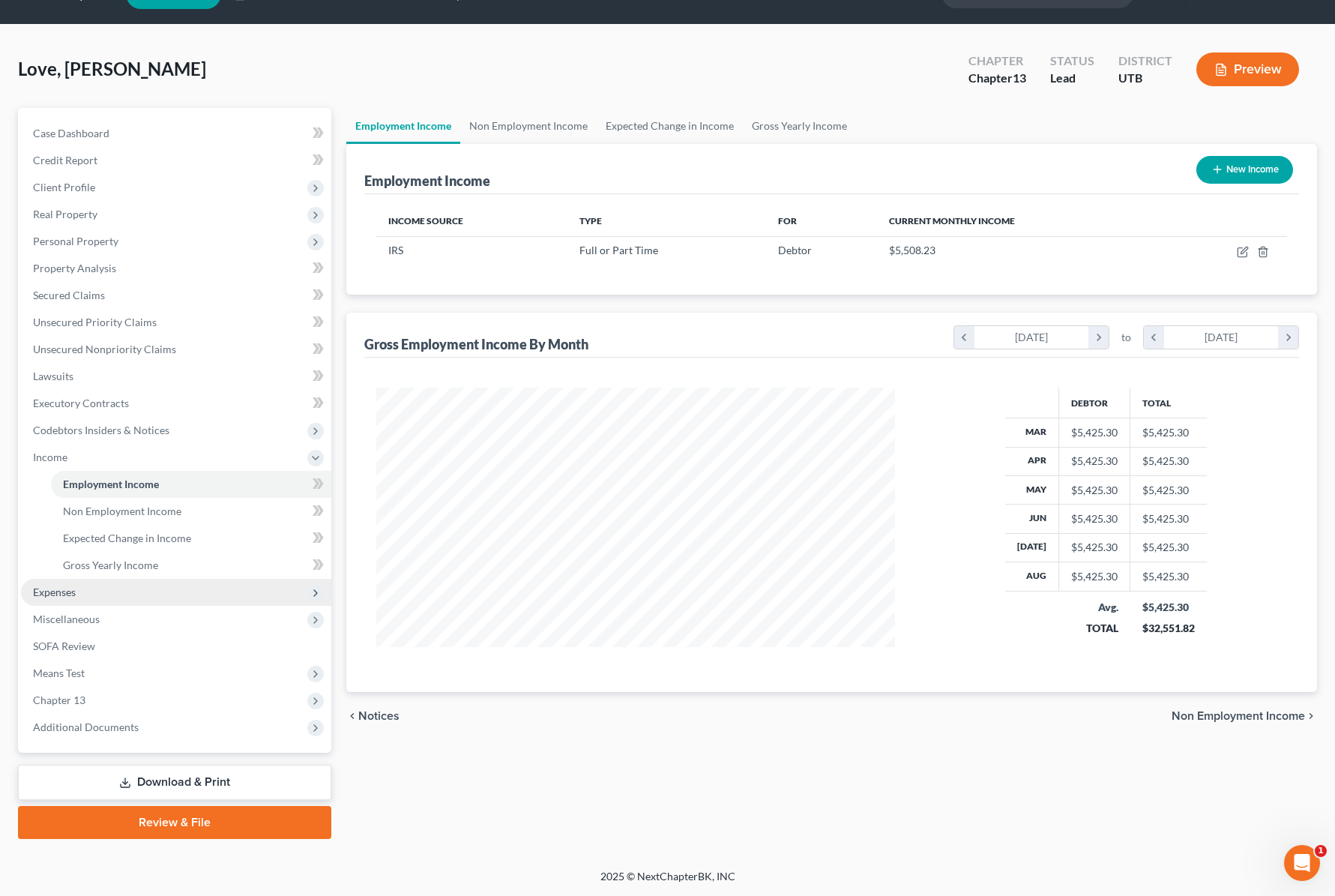
click at [108, 588] on span "Expenses" at bounding box center [176, 592] width 310 height 27
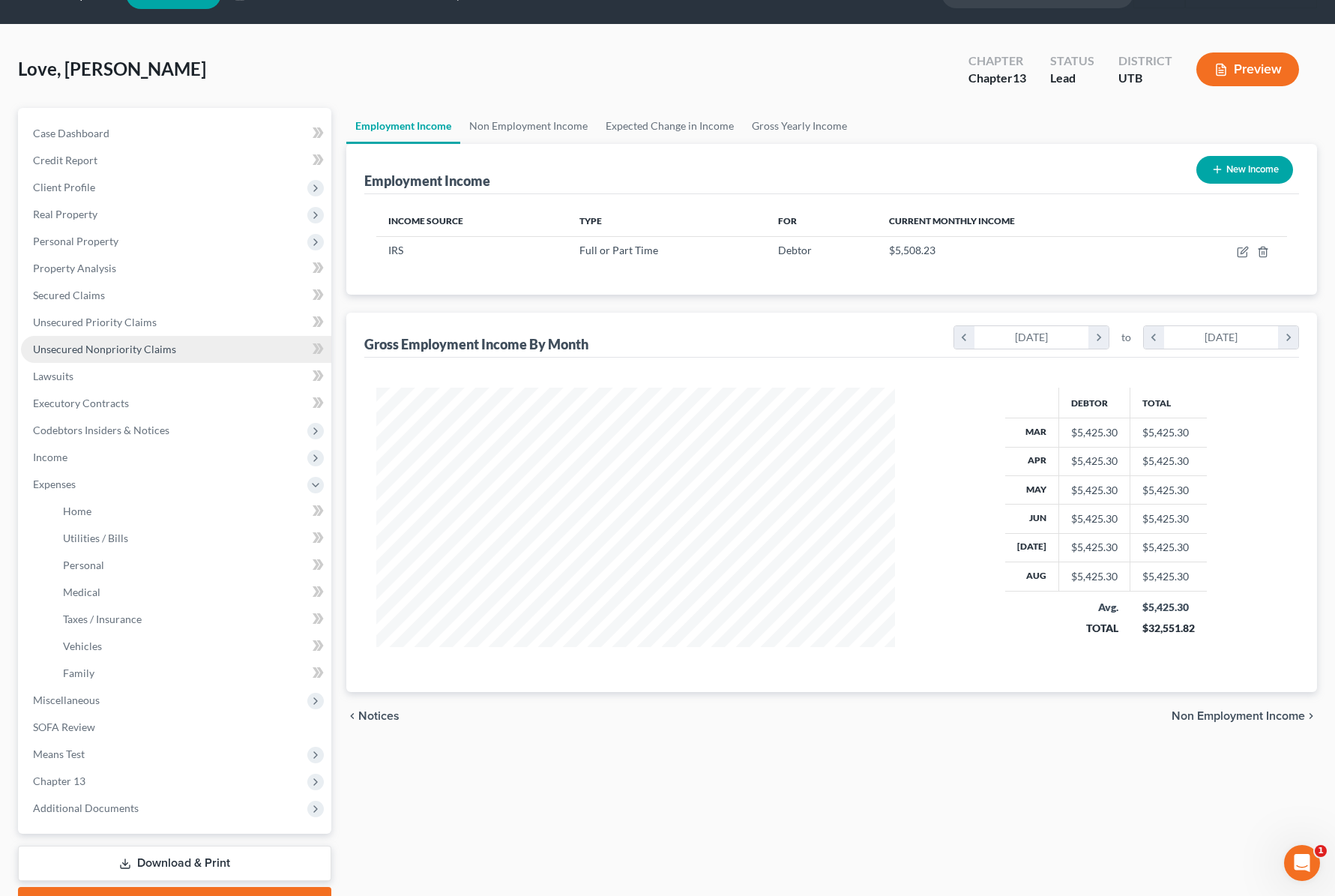
click at [107, 347] on span "Unsecured Nonpriority Claims" at bounding box center [104, 349] width 143 height 13
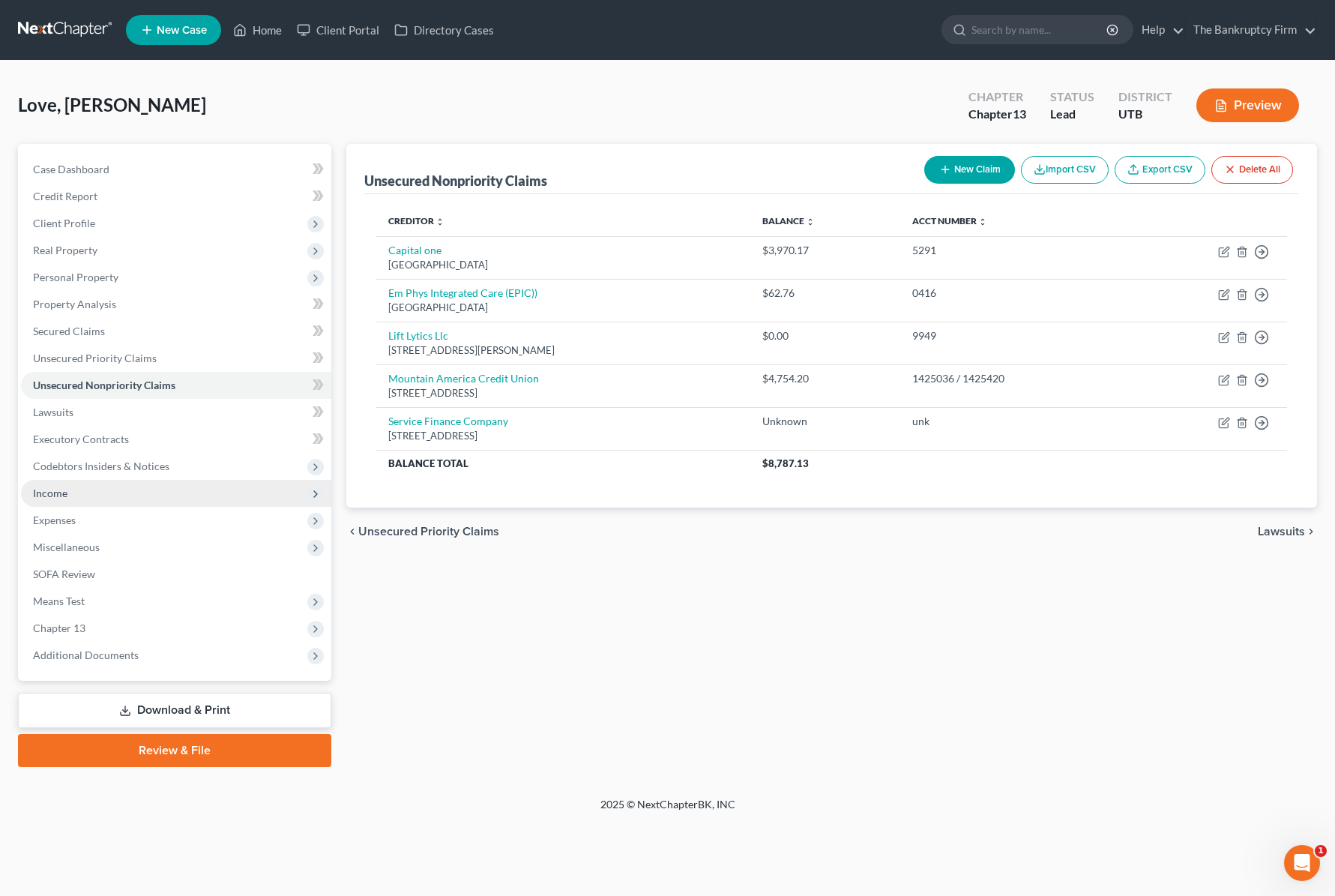
click at [133, 496] on span "Income" at bounding box center [176, 493] width 310 height 27
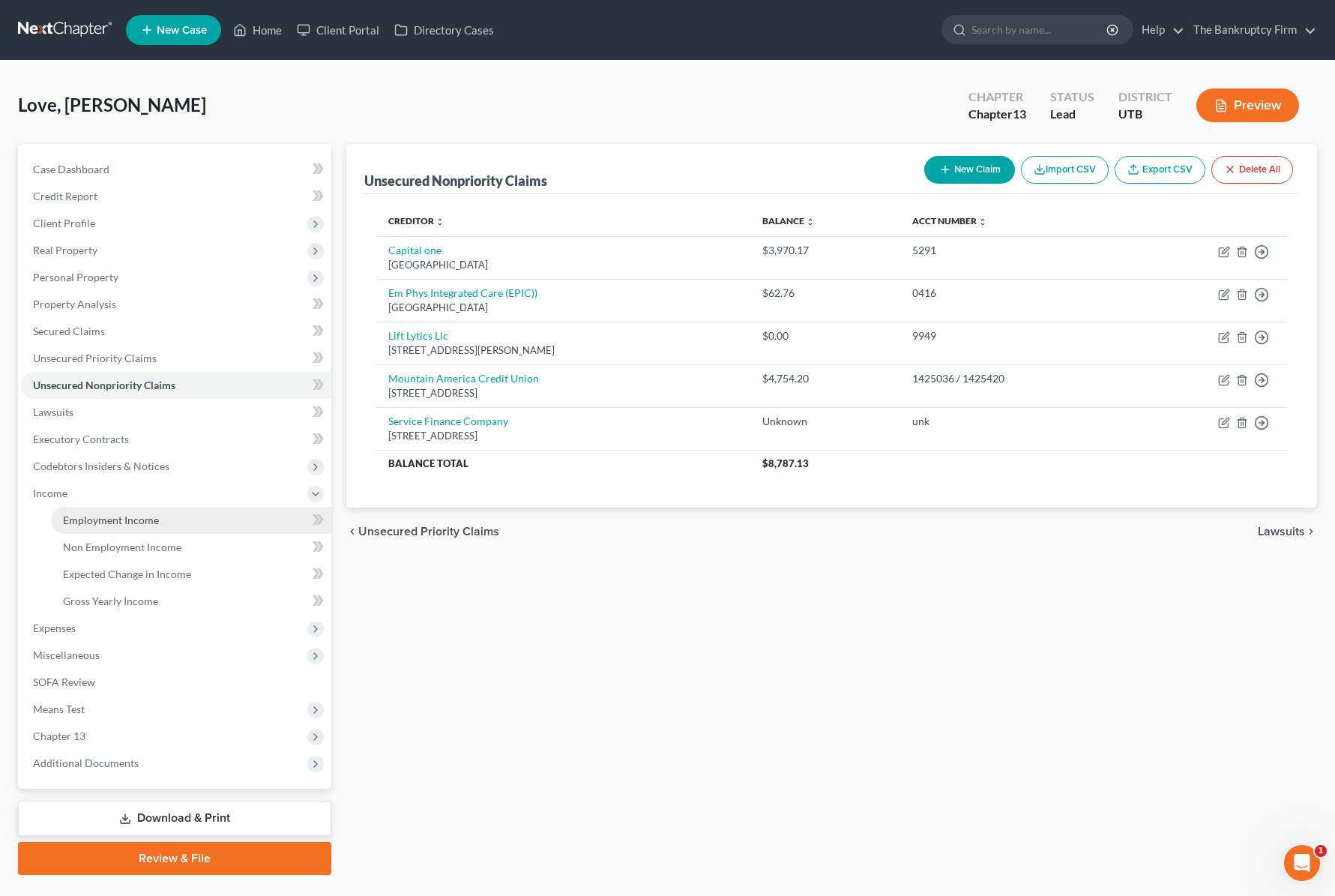
click at [142, 511] on link "Employment Income" at bounding box center [191, 520] width 280 height 27
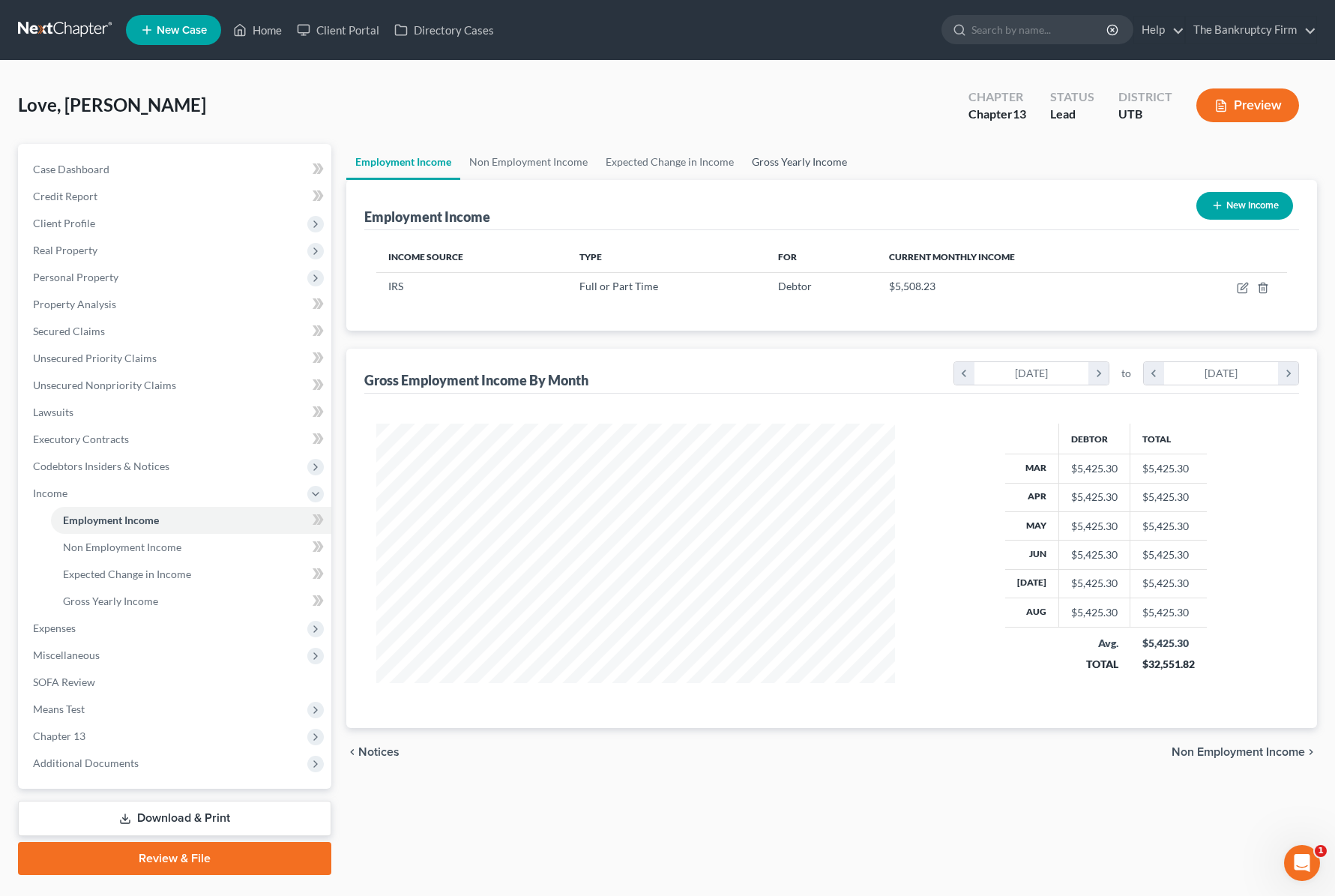
scroll to position [269, 549]
click at [100, 623] on span "Expenses" at bounding box center [176, 628] width 310 height 27
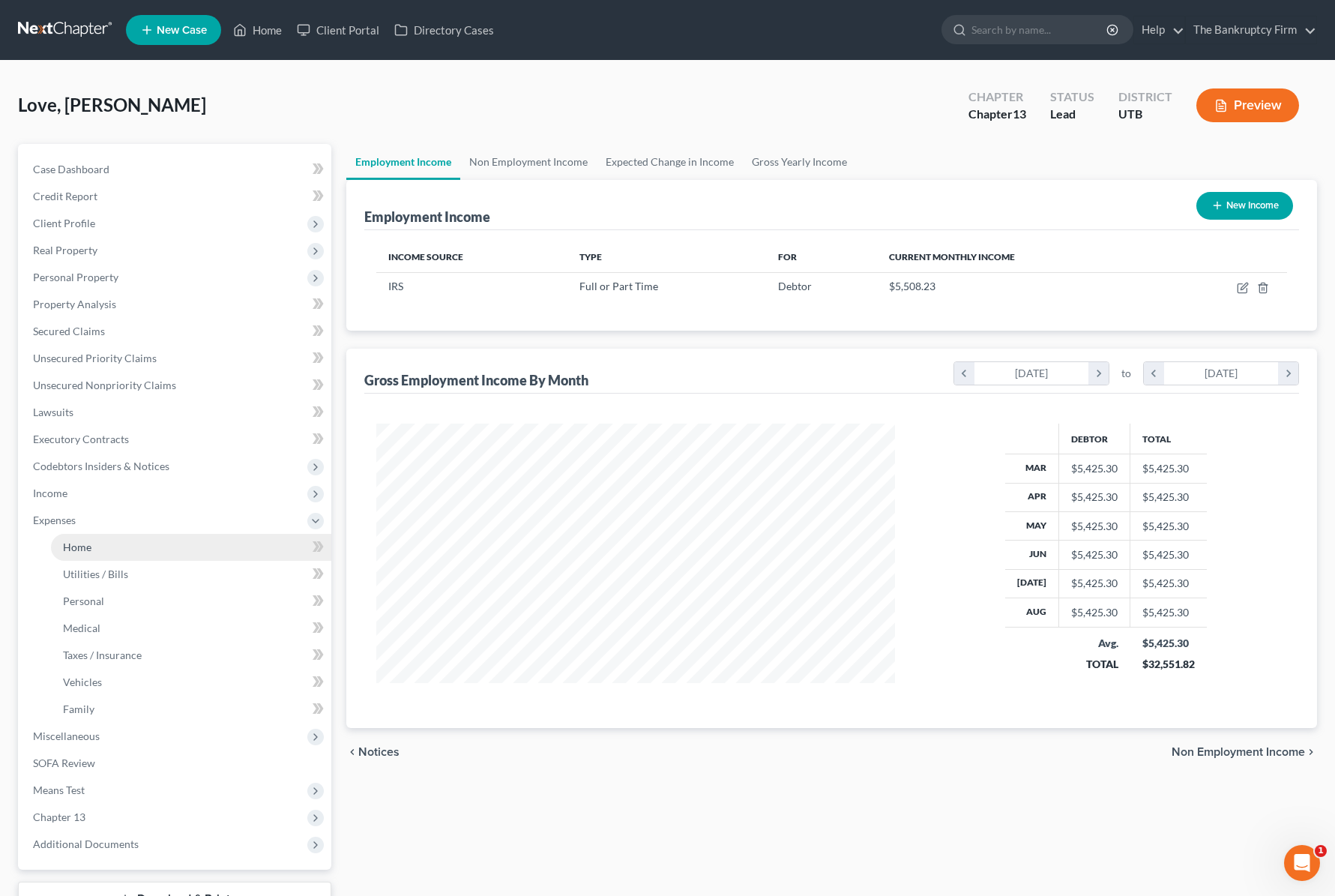
click at [125, 546] on link "Home" at bounding box center [191, 546] width 280 height 27
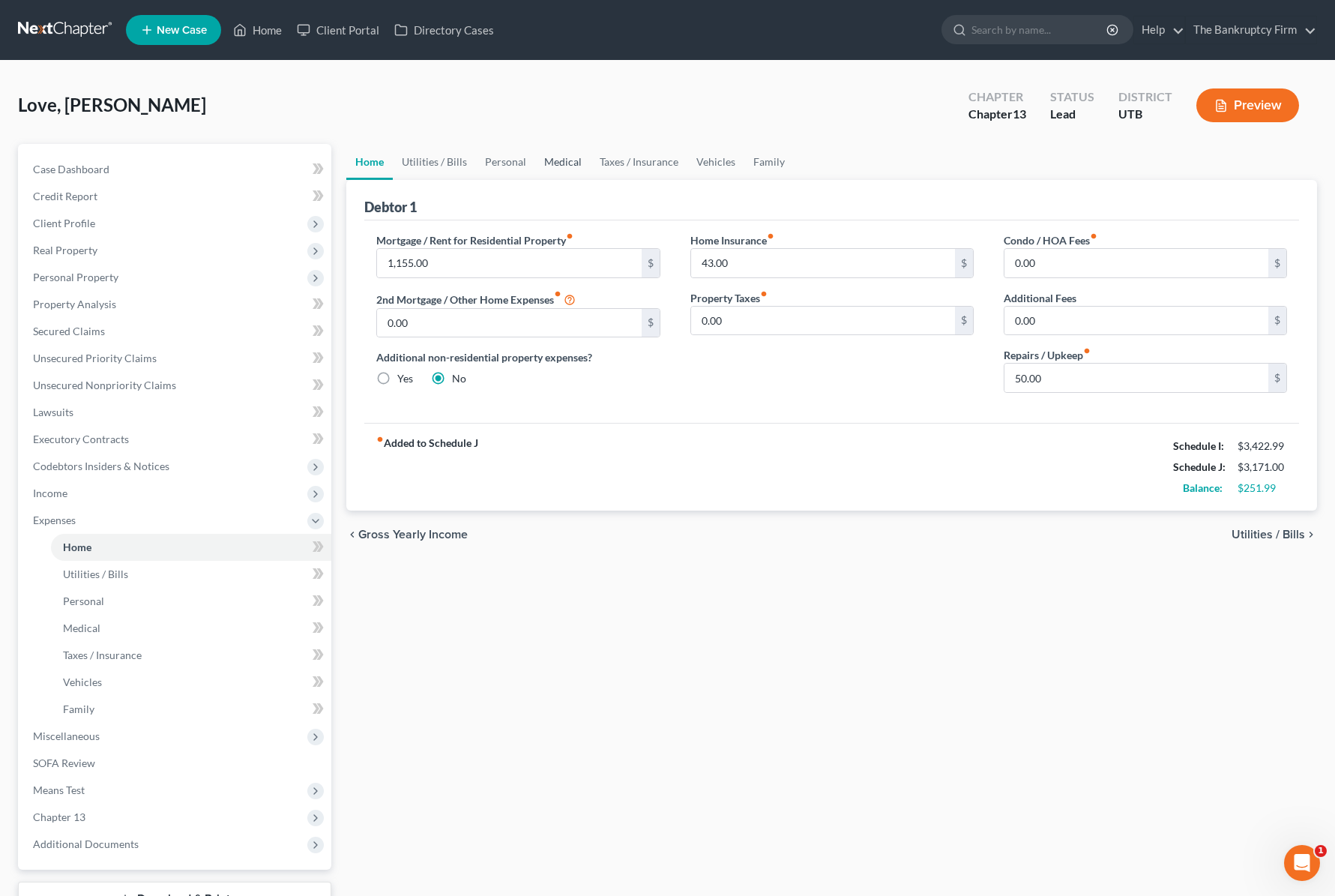
click at [553, 161] on link "Medical" at bounding box center [562, 162] width 56 height 36
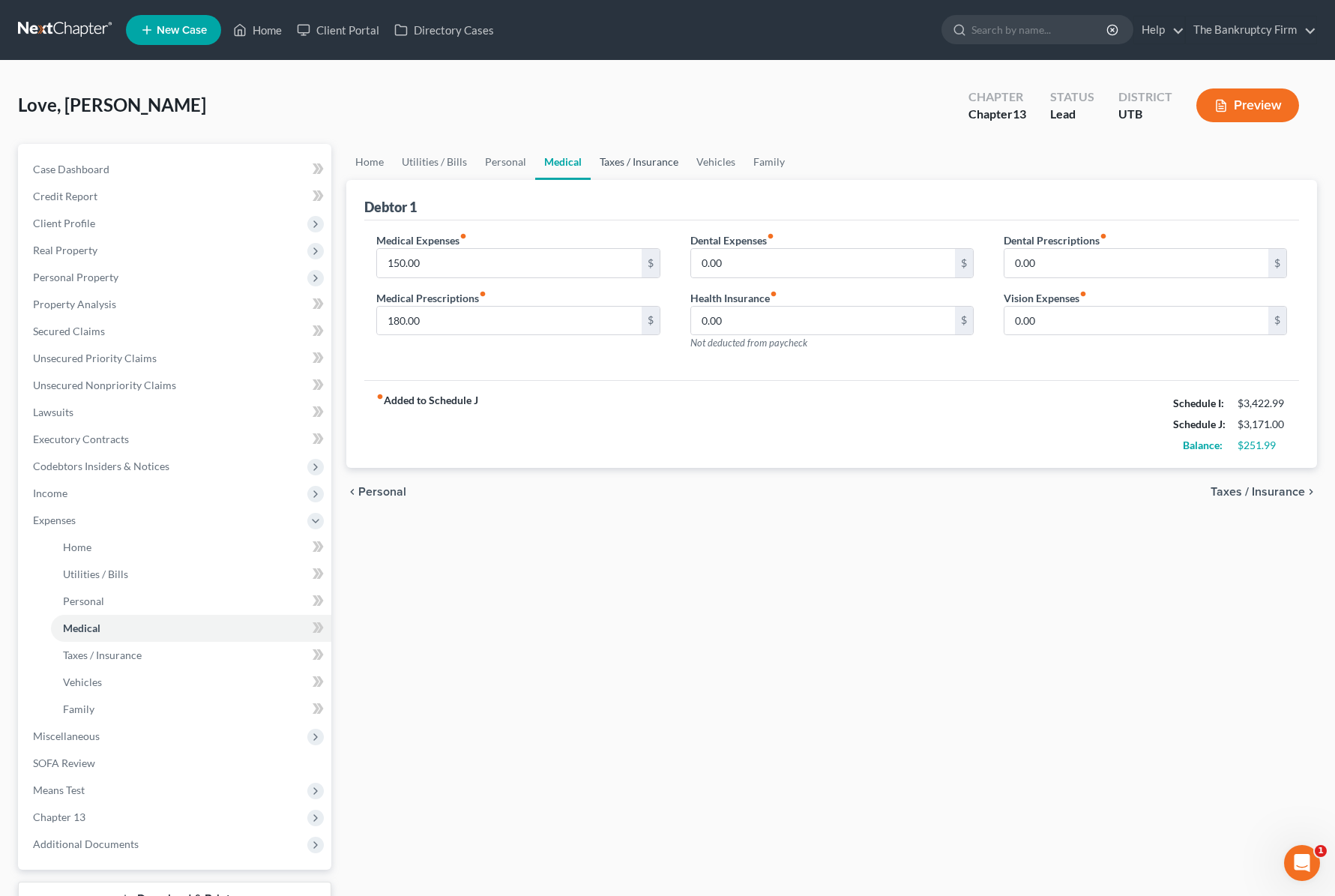
click at [632, 161] on link "Taxes / Insurance" at bounding box center [639, 162] width 97 height 36
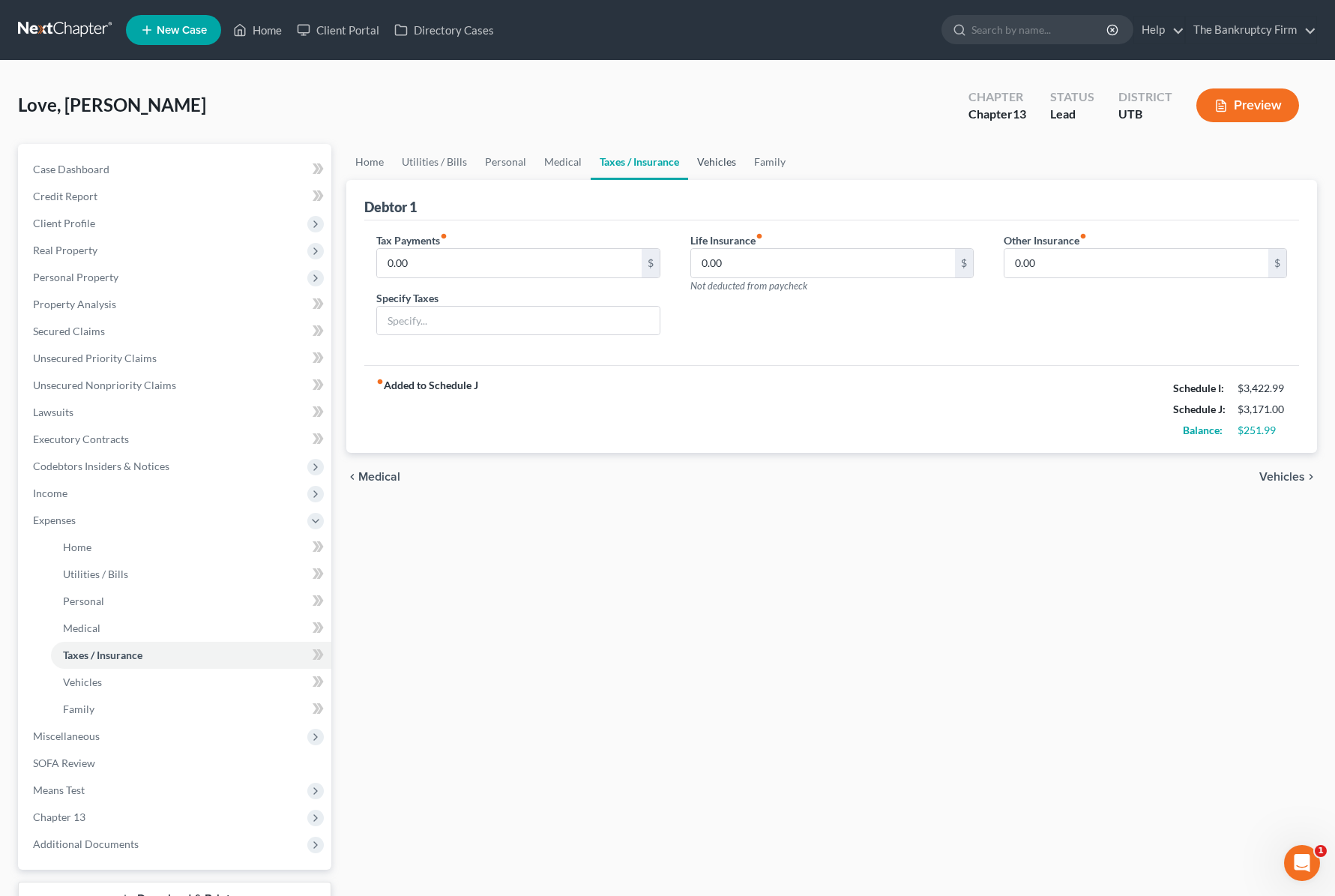
click at [722, 164] on link "Vehicles" at bounding box center [716, 162] width 57 height 36
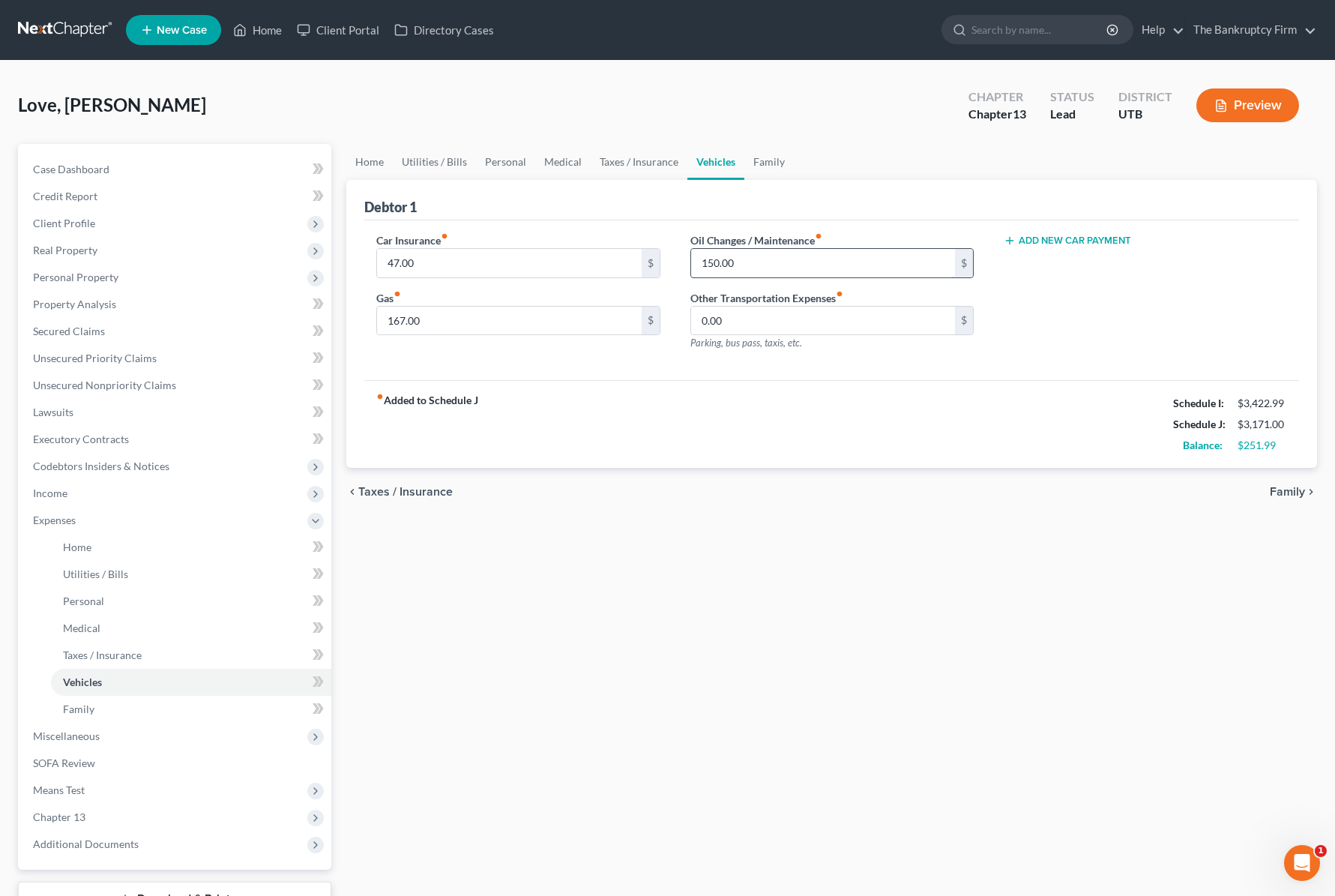
click at [758, 263] on input "150.00" at bounding box center [823, 263] width 264 height 28
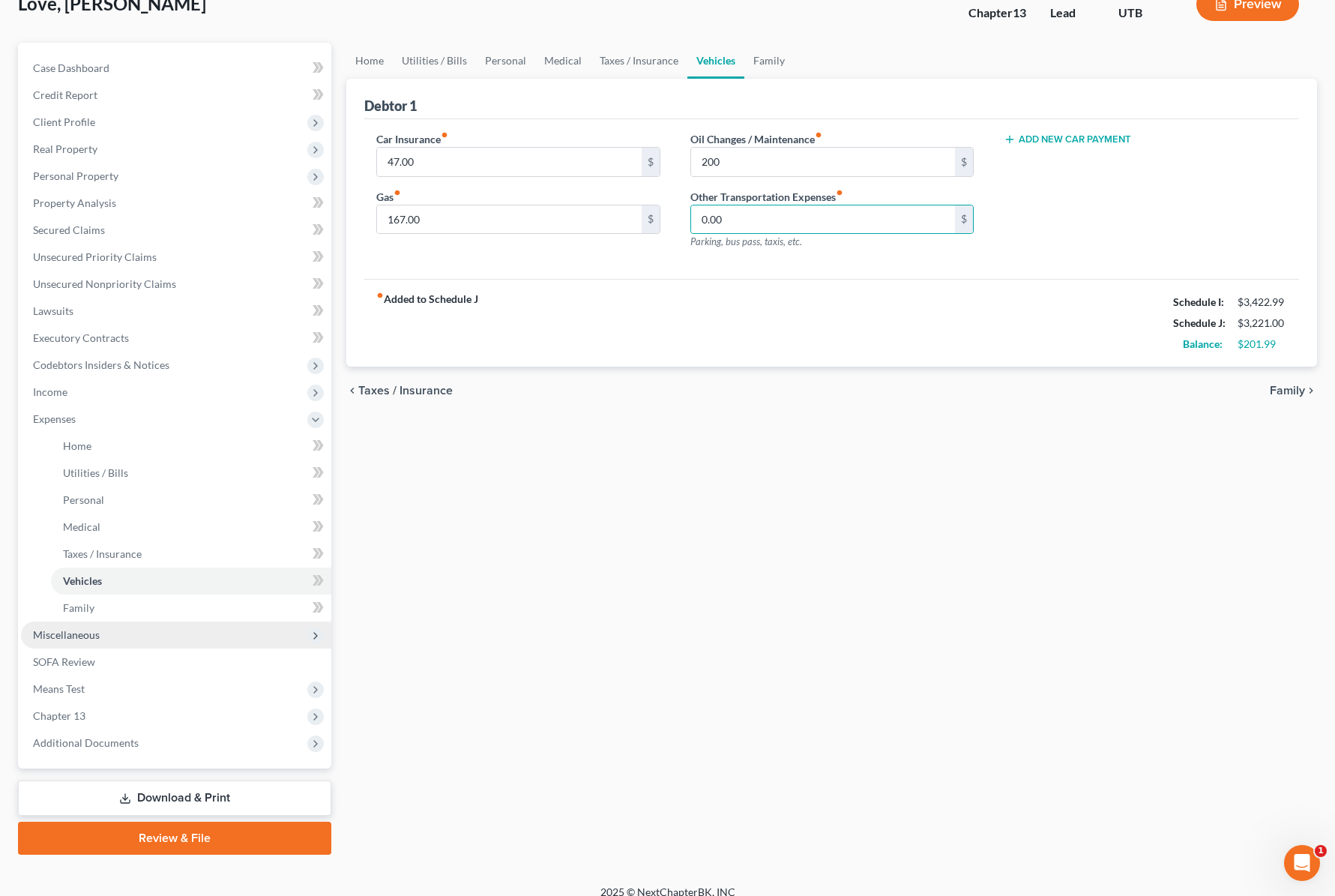
click at [79, 630] on span "Miscellaneous" at bounding box center [66, 634] width 67 height 13
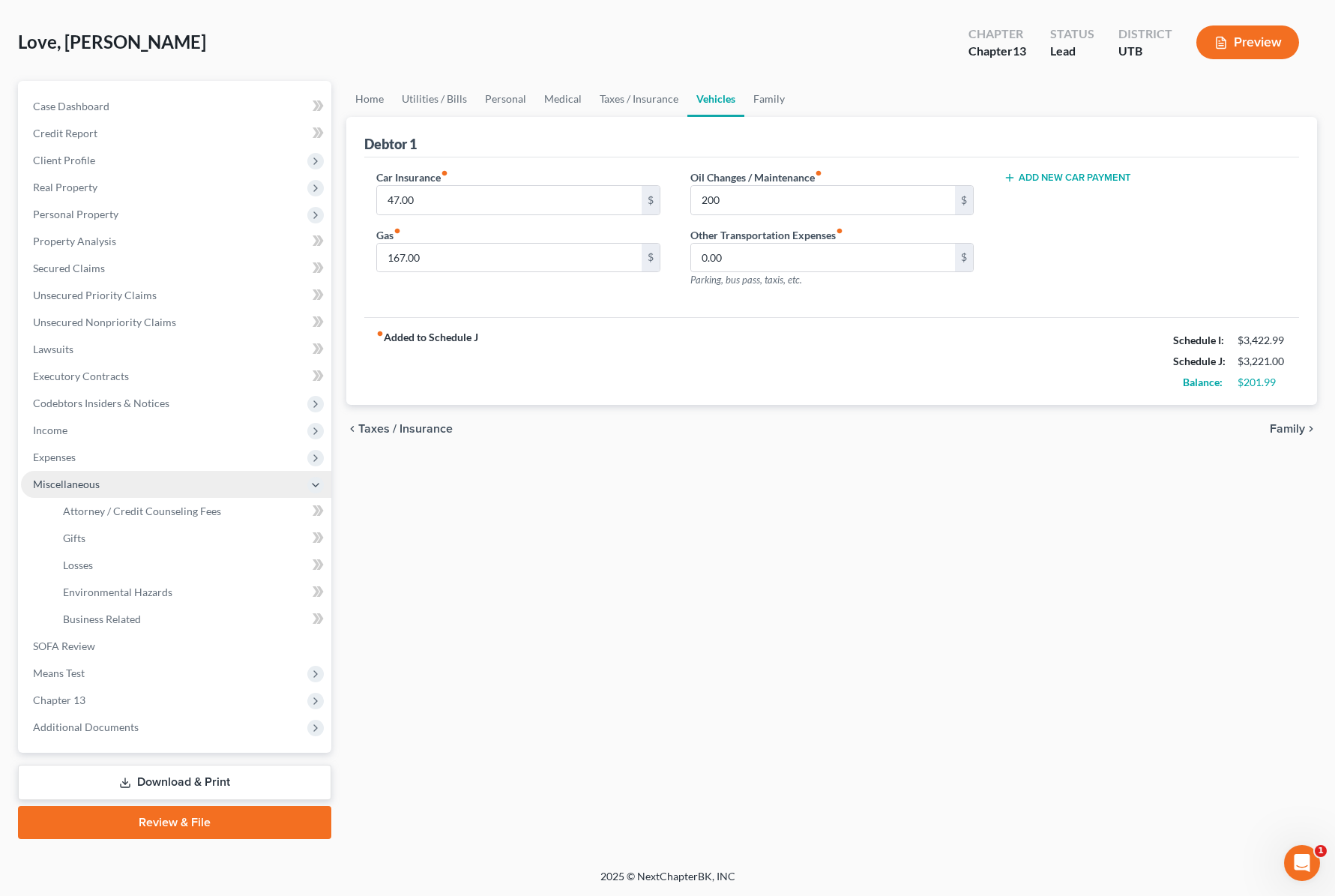
scroll to position [63, 0]
click at [130, 514] on span "Attorney / Credit Counseling Fees" at bounding box center [142, 510] width 158 height 13
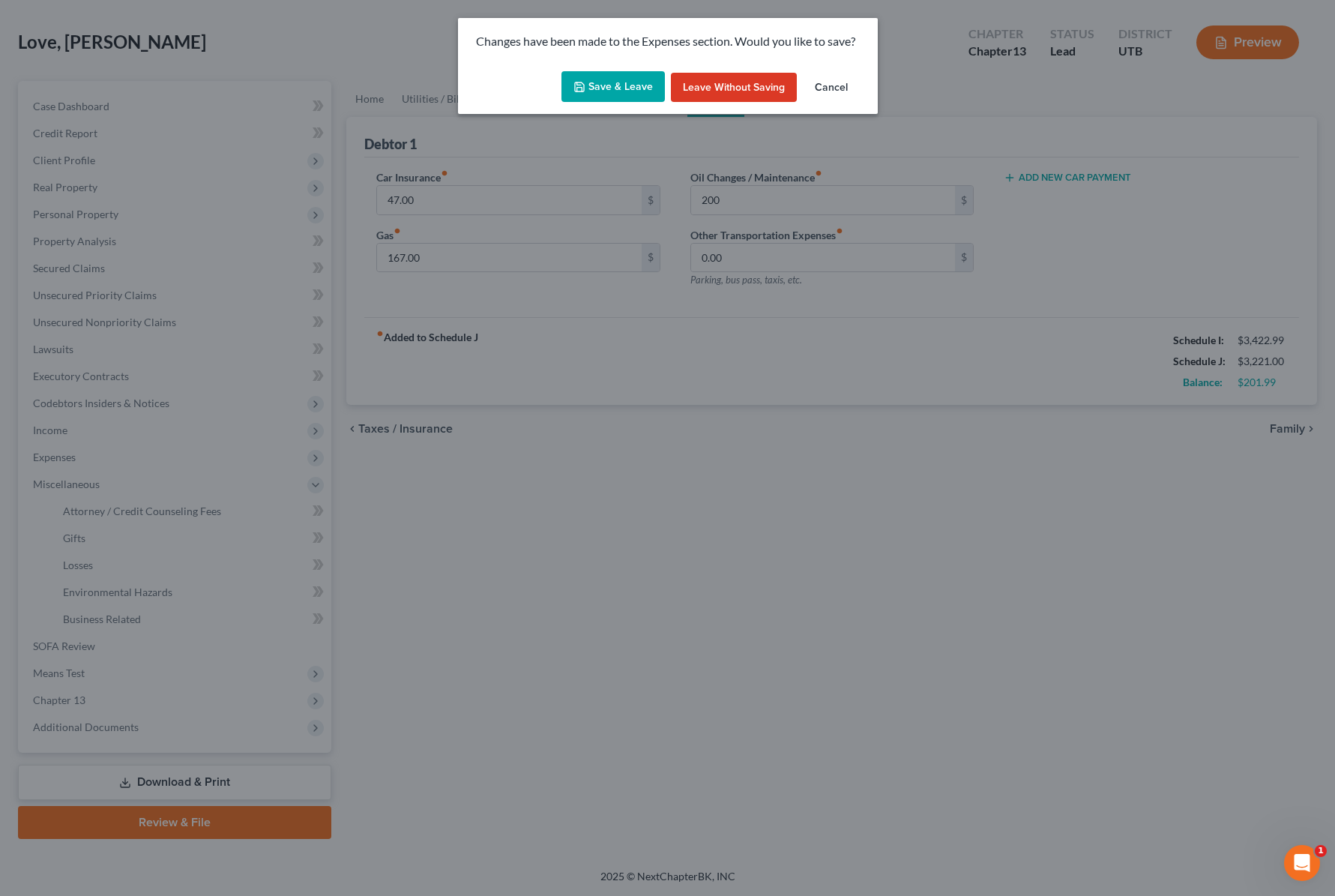
click at [618, 78] on button "Save & Leave" at bounding box center [613, 86] width 104 height 31
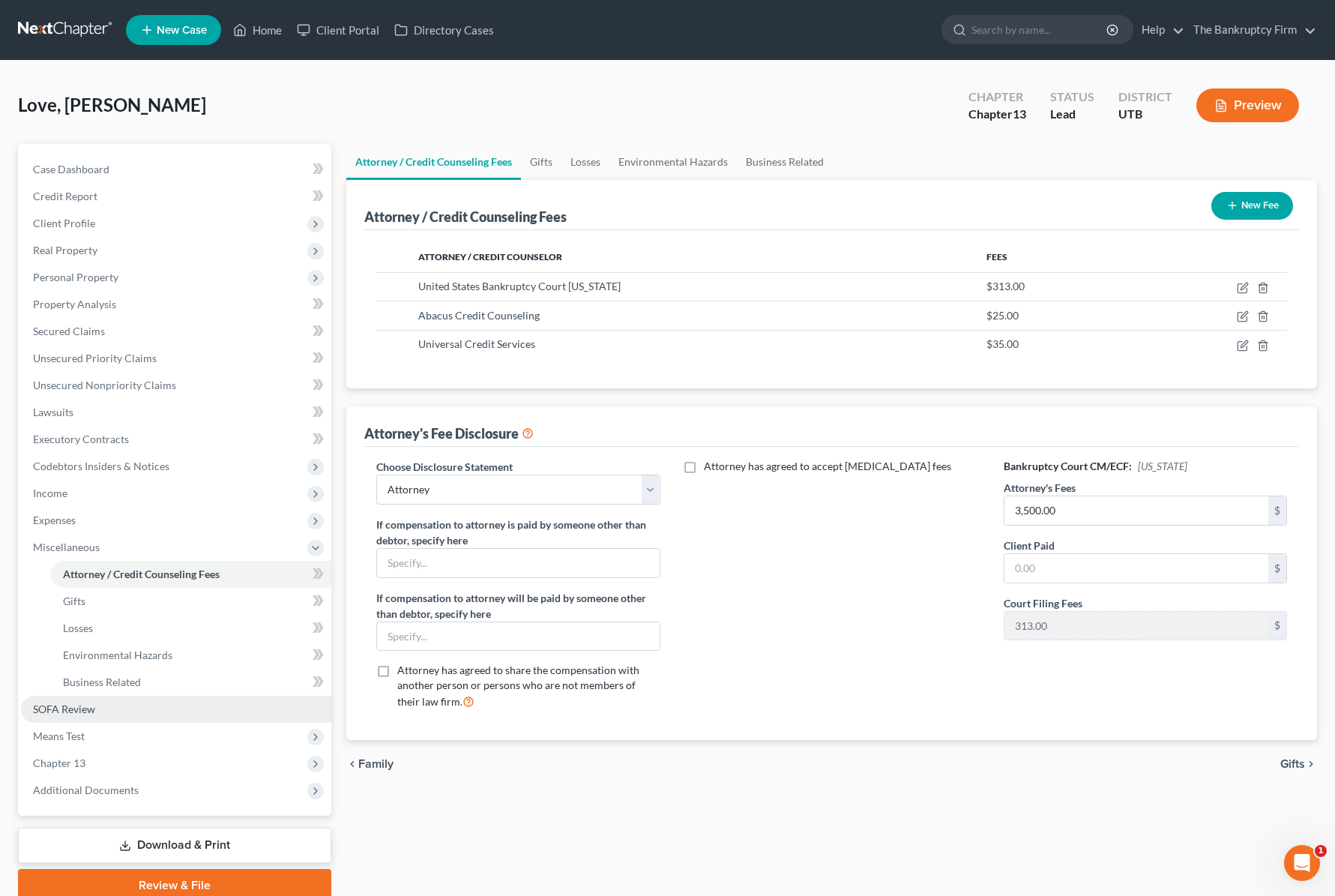
click at [119, 701] on link "SOFA Review" at bounding box center [176, 709] width 310 height 27
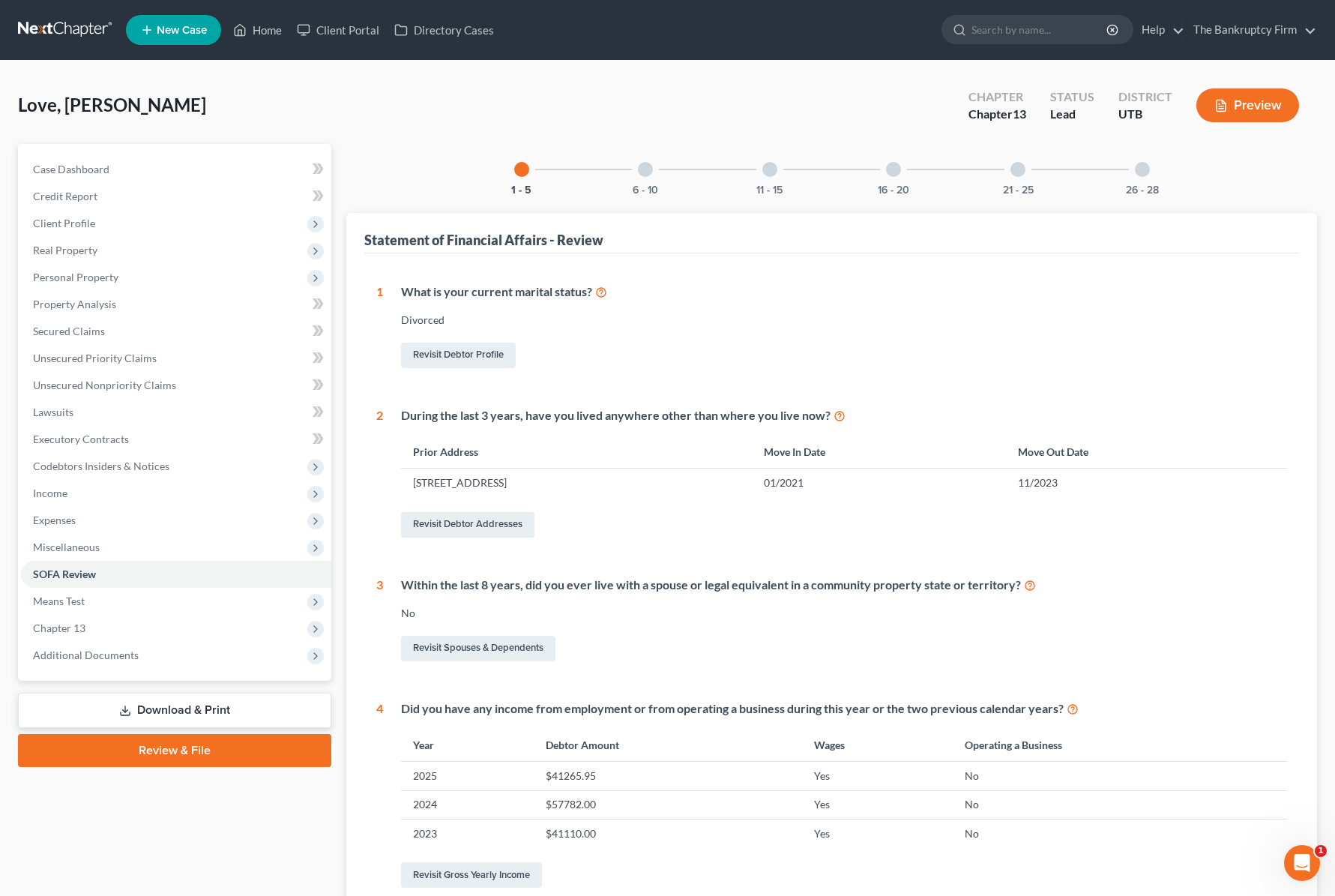
click at [647, 171] on div at bounding box center [645, 170] width 15 height 15
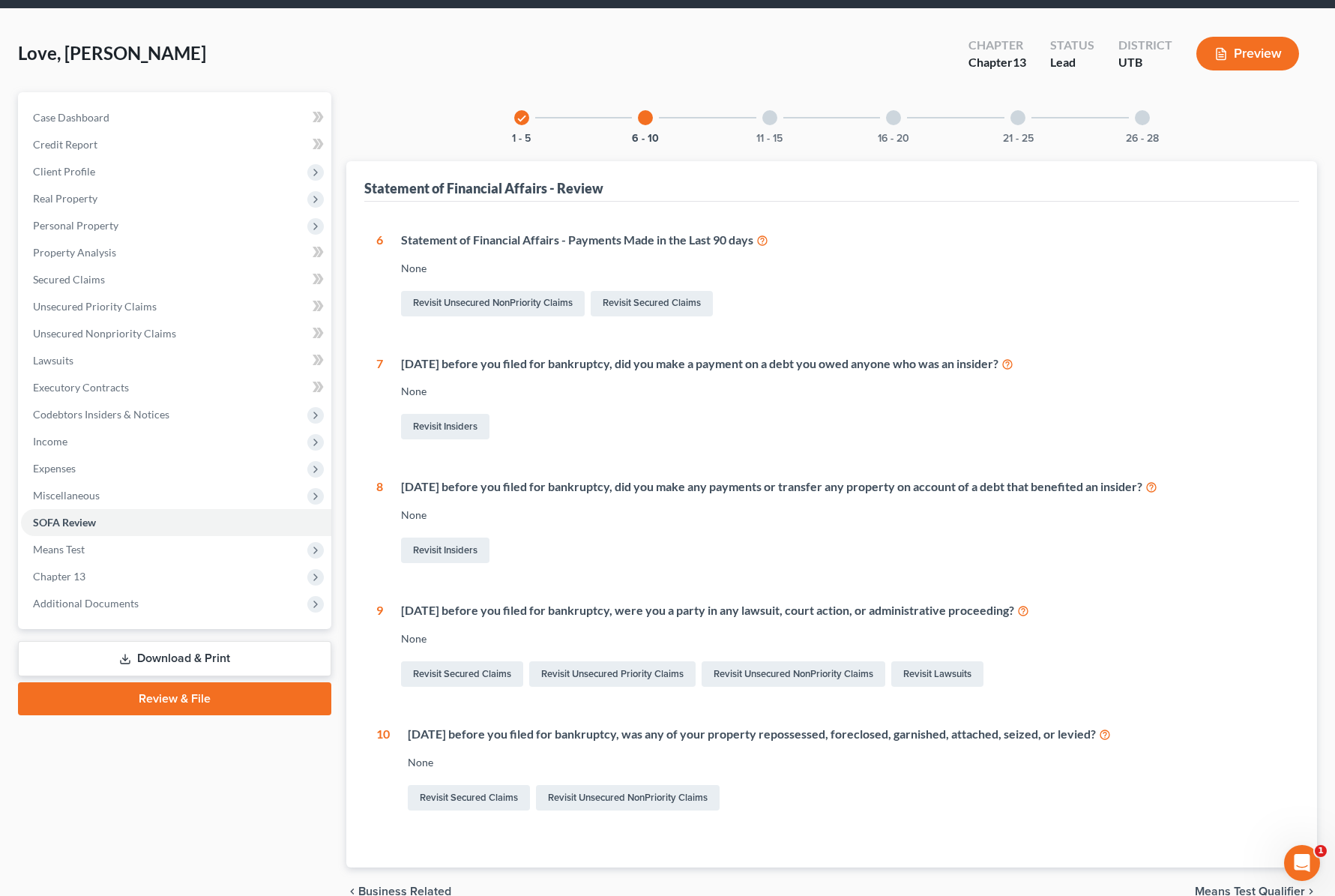
scroll to position [49, 0]
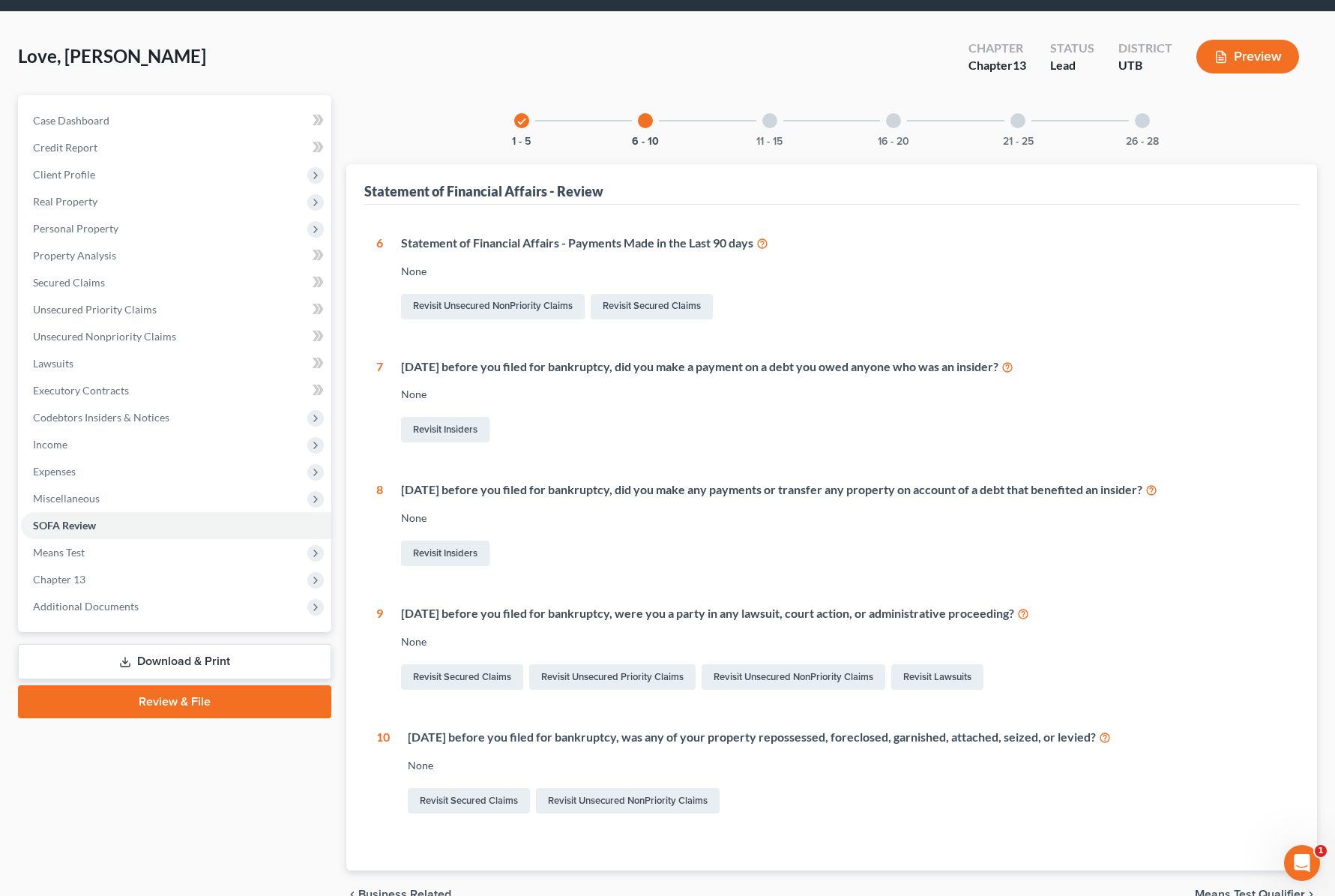
click at [778, 117] on div "11 - 15" at bounding box center [770, 120] width 51 height 51
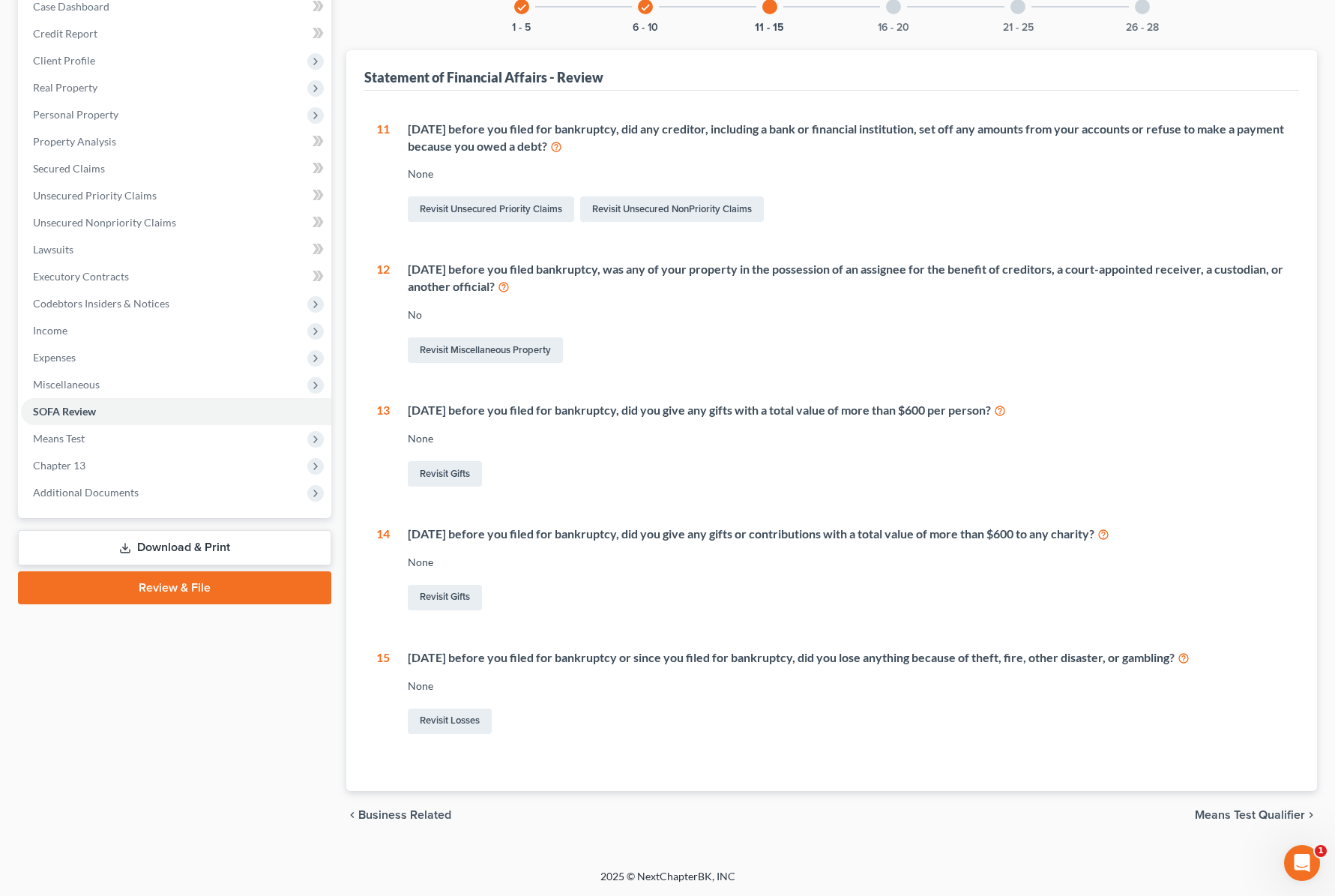
scroll to position [0, 0]
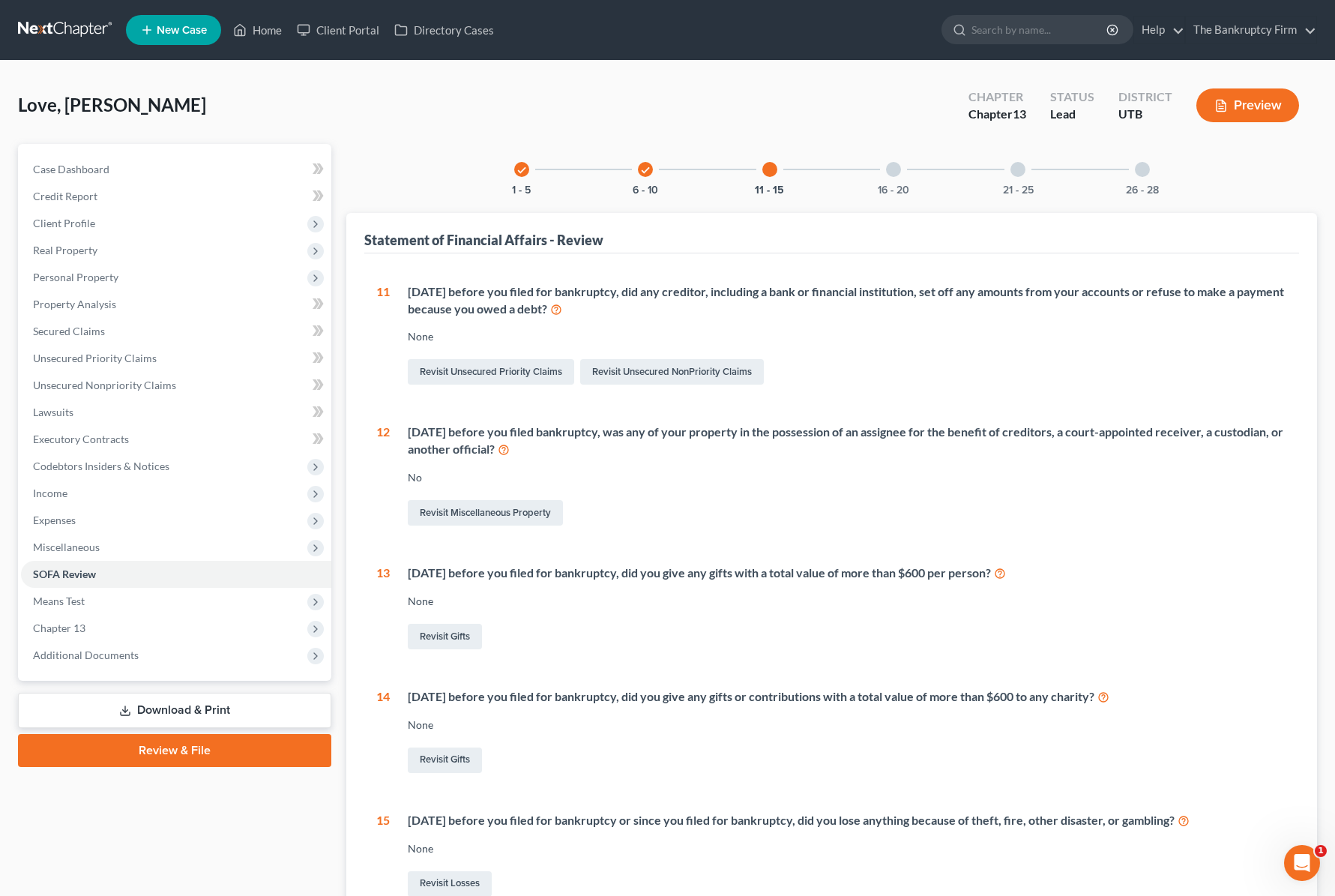
click at [898, 168] on div at bounding box center [894, 170] width 15 height 15
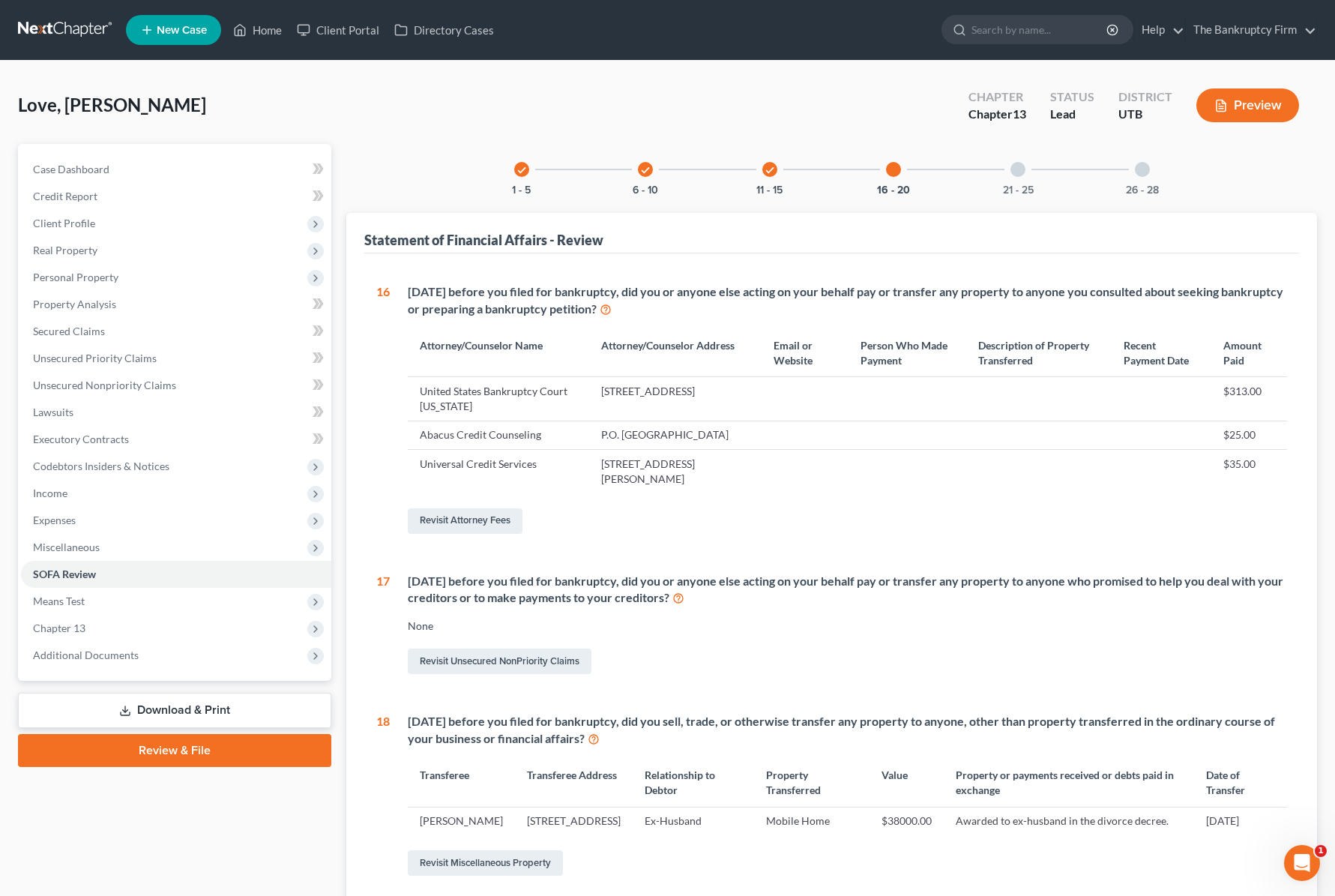
click at [1016, 163] on div at bounding box center [1018, 170] width 15 height 15
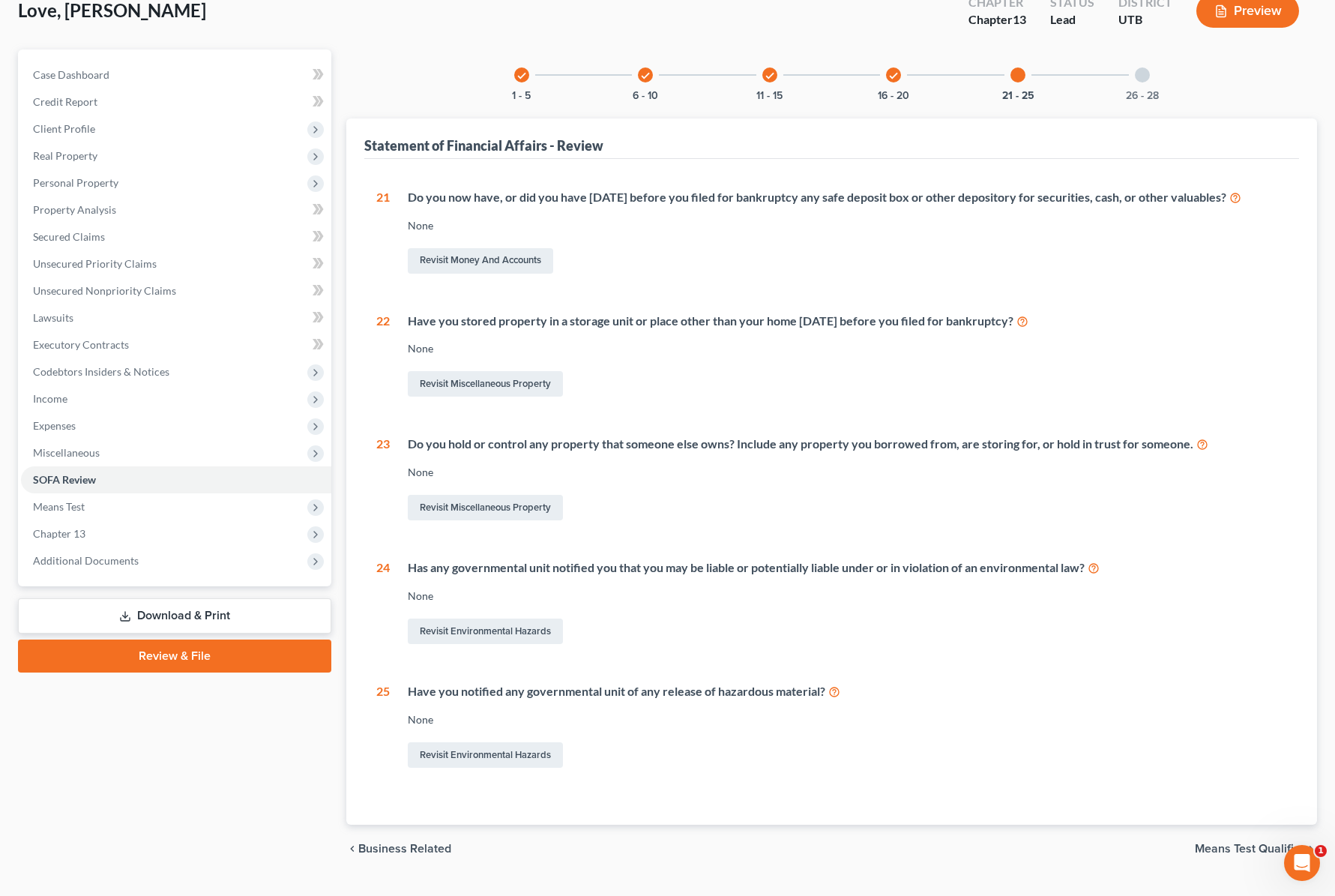
scroll to position [128, 0]
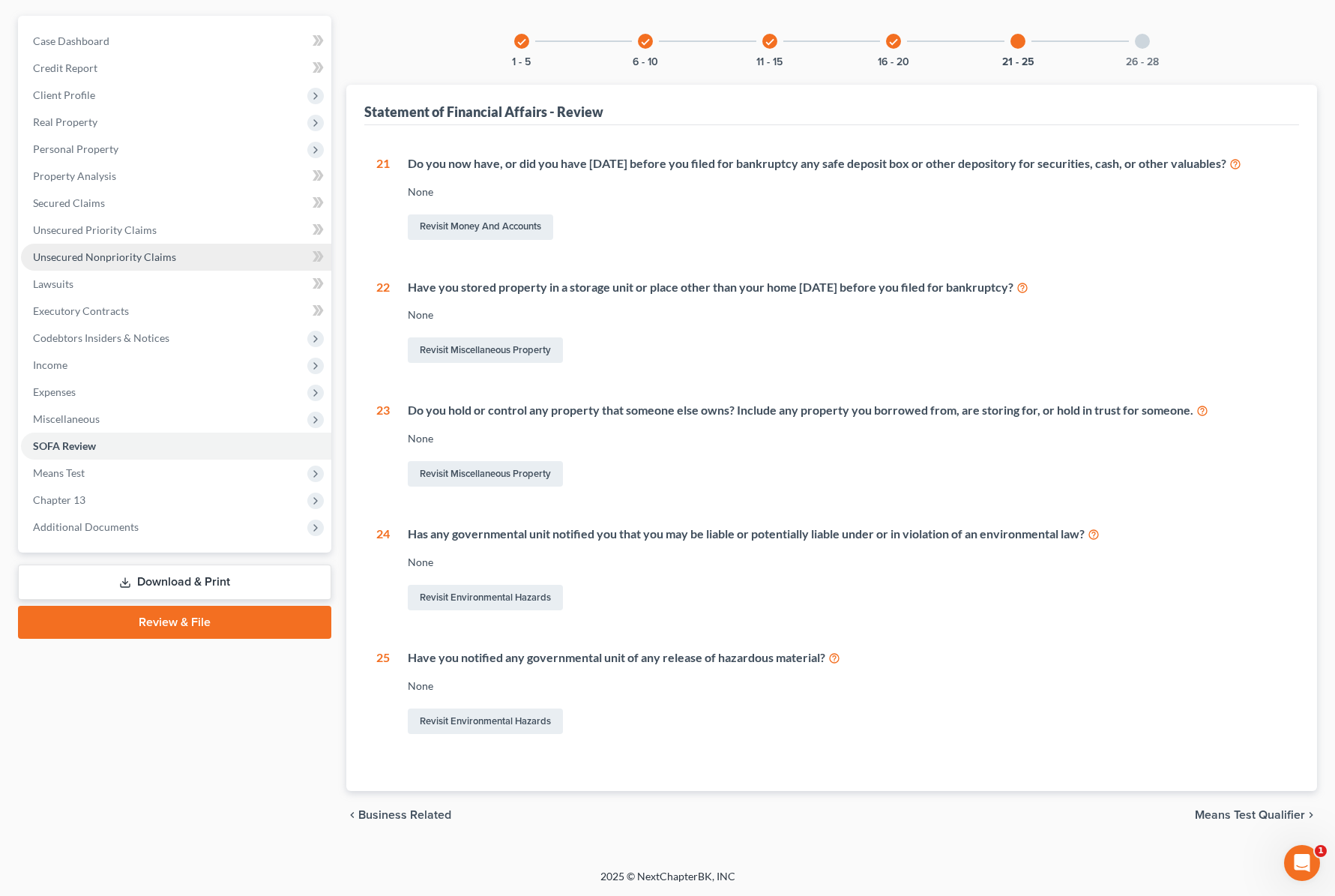
click at [123, 260] on span "Unsecured Nonpriority Claims" at bounding box center [104, 257] width 143 height 13
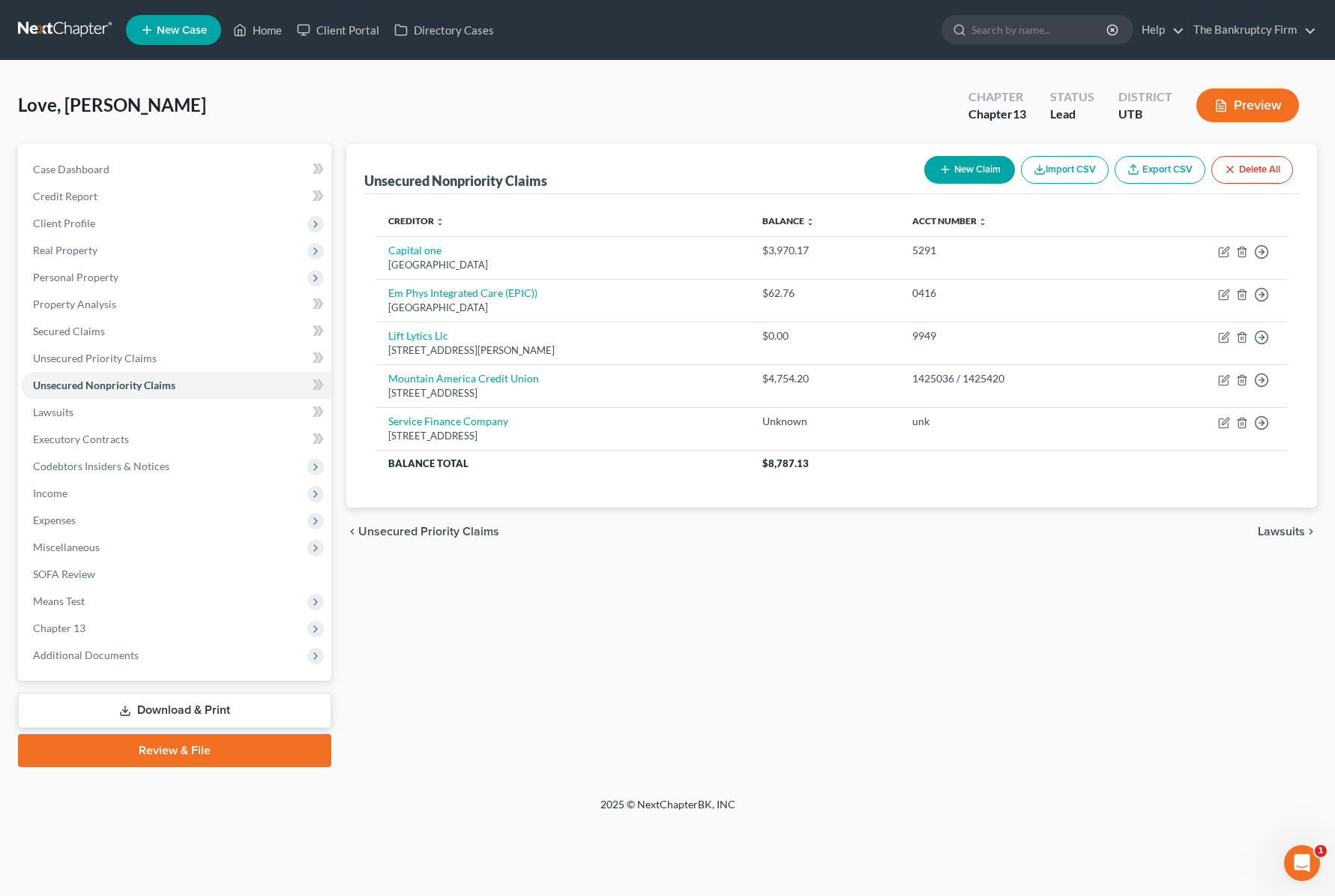
click at [967, 171] on button "New Claim" at bounding box center [969, 170] width 91 height 27
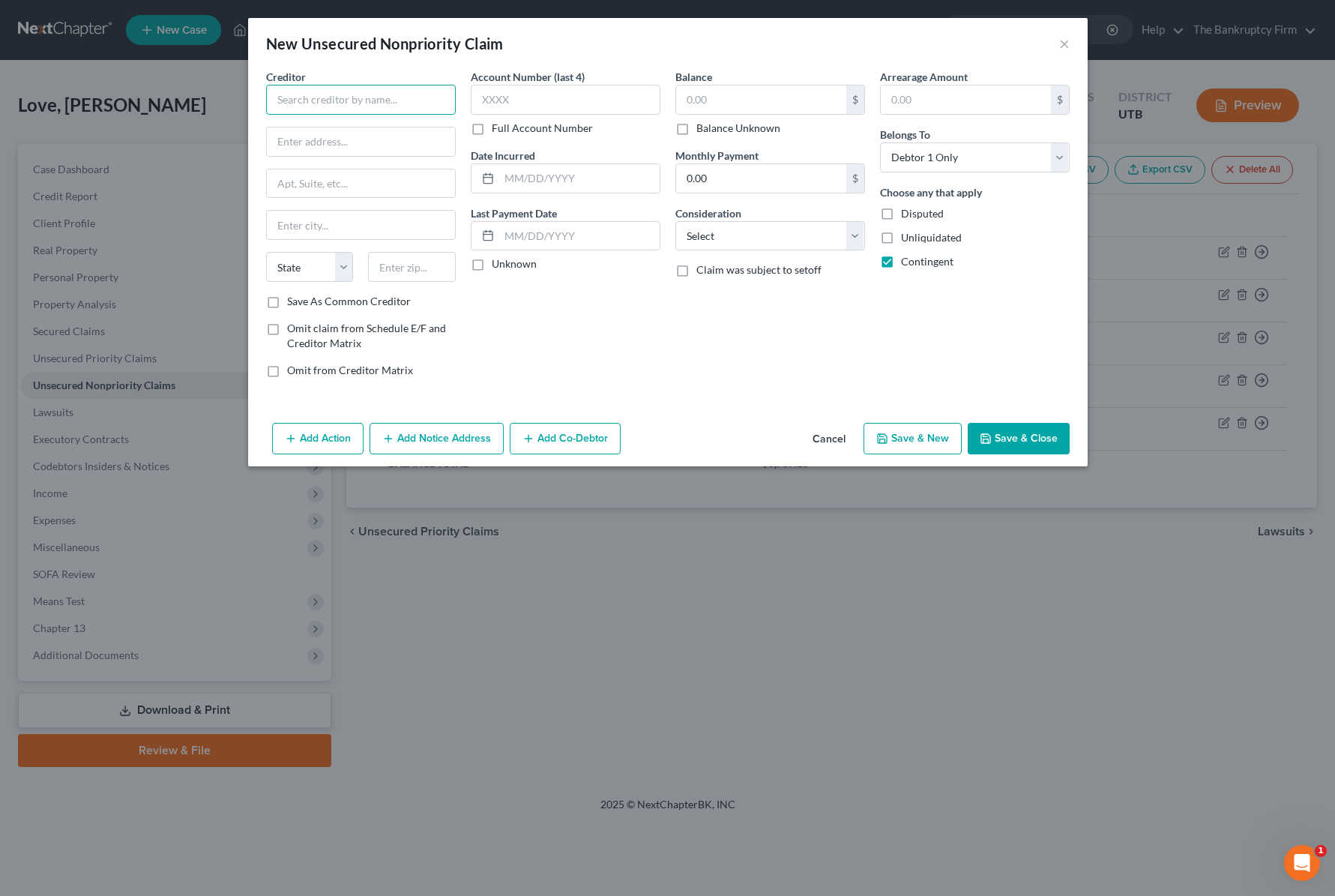
click at [383, 106] on input "text" at bounding box center [360, 99] width 190 height 30
drag, startPoint x: 367, startPoint y: 135, endPoint x: 377, endPoint y: 136, distance: 10.0
click at [367, 135] on div "[GEOGRAPHIC_DATA] 70161-1500" at bounding box center [356, 139] width 156 height 13
click at [537, 95] on input "text" at bounding box center [565, 99] width 190 height 30
click at [754, 96] on input "text" at bounding box center [760, 99] width 170 height 28
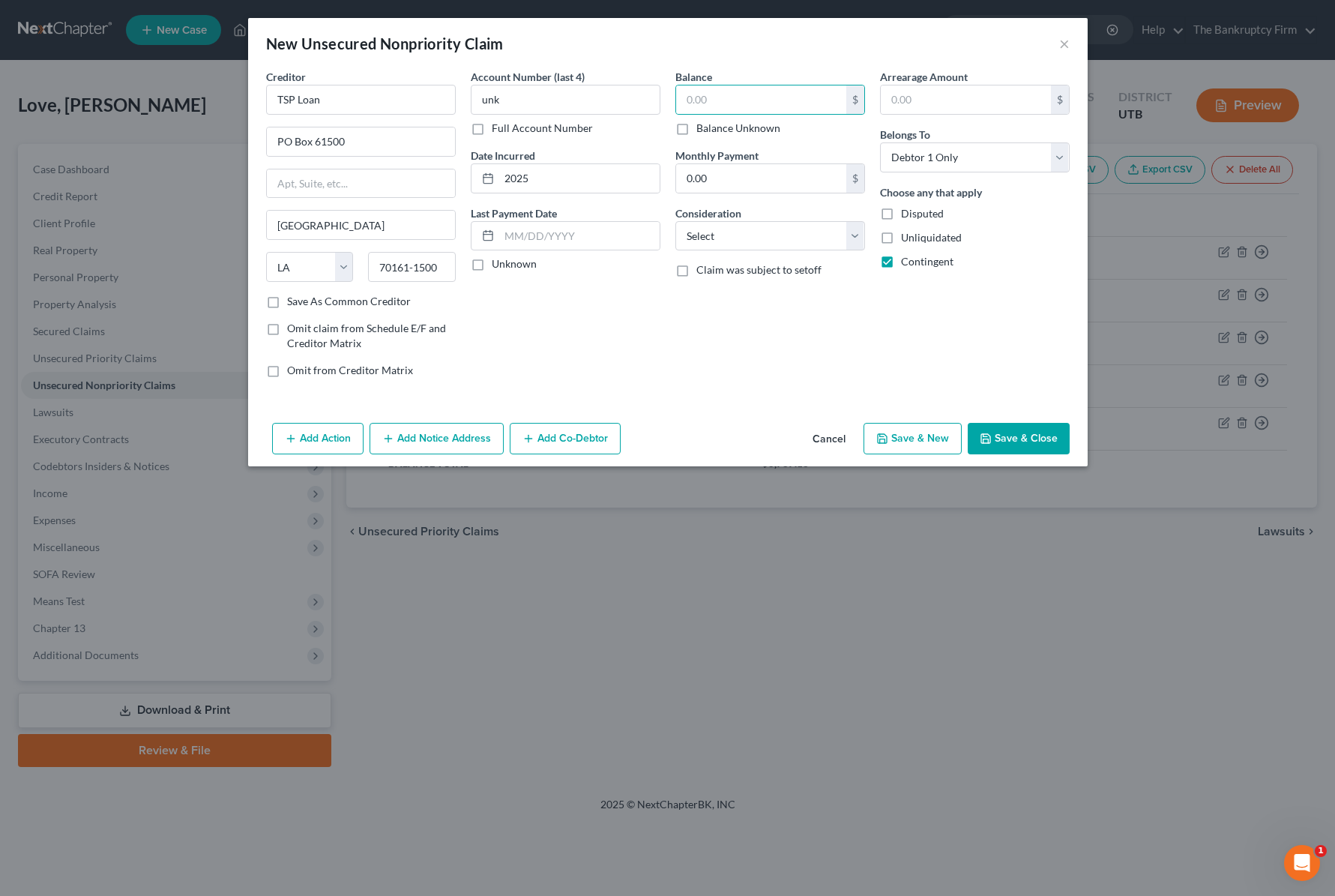
click at [696, 129] on label "Balance Unknown" at bounding box center [738, 128] width 84 height 15
click at [703, 129] on input "Balance Unknown" at bounding box center [707, 125] width 10 height 10
click at [767, 228] on select "Select Cable / Satellite Services Collection Agency Credit Card Debt Debt Couns…" at bounding box center [770, 235] width 190 height 30
click at [675, 221] on select "Select Cable / Satellite Services Collection Agency Credit Card Debt Debt Couns…" at bounding box center [770, 235] width 190 height 30
click at [359, 95] on input "TSP Loan" at bounding box center [360, 99] width 190 height 30
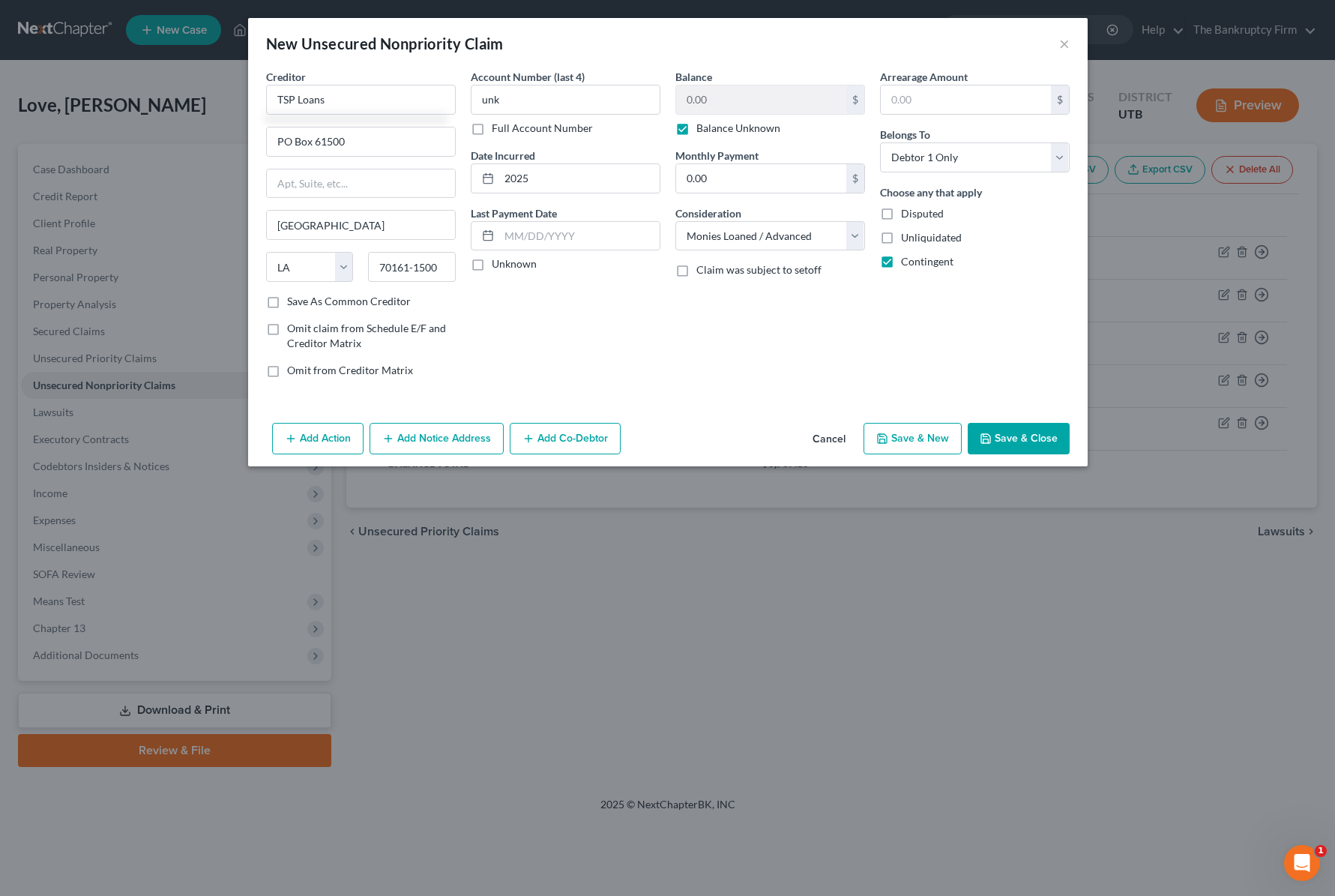
click at [1023, 440] on button "Save & Close" at bounding box center [1019, 438] width 102 height 31
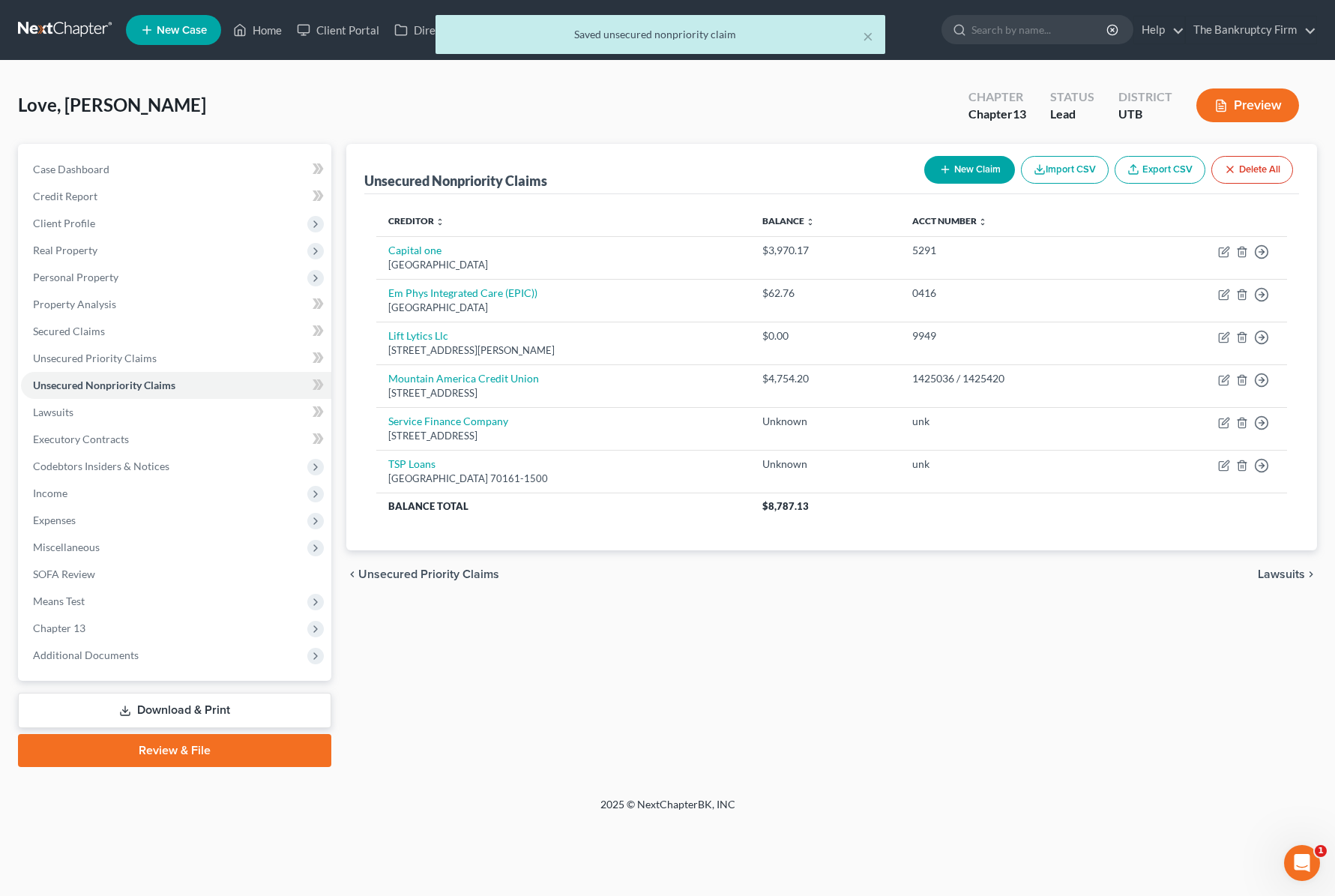
click at [970, 166] on button "New Claim" at bounding box center [969, 170] width 91 height 27
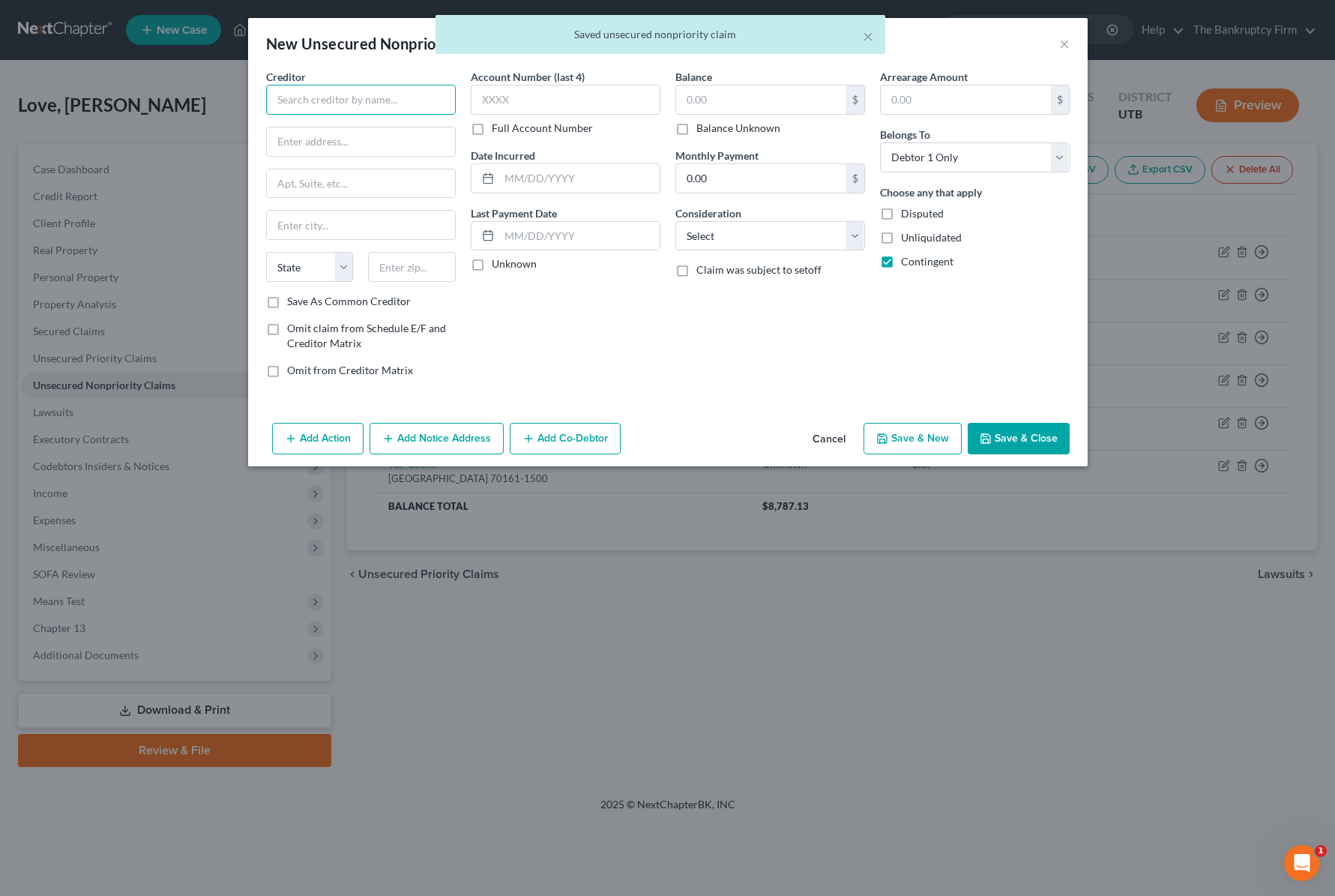
click at [370, 104] on input "text" at bounding box center [360, 99] width 190 height 30
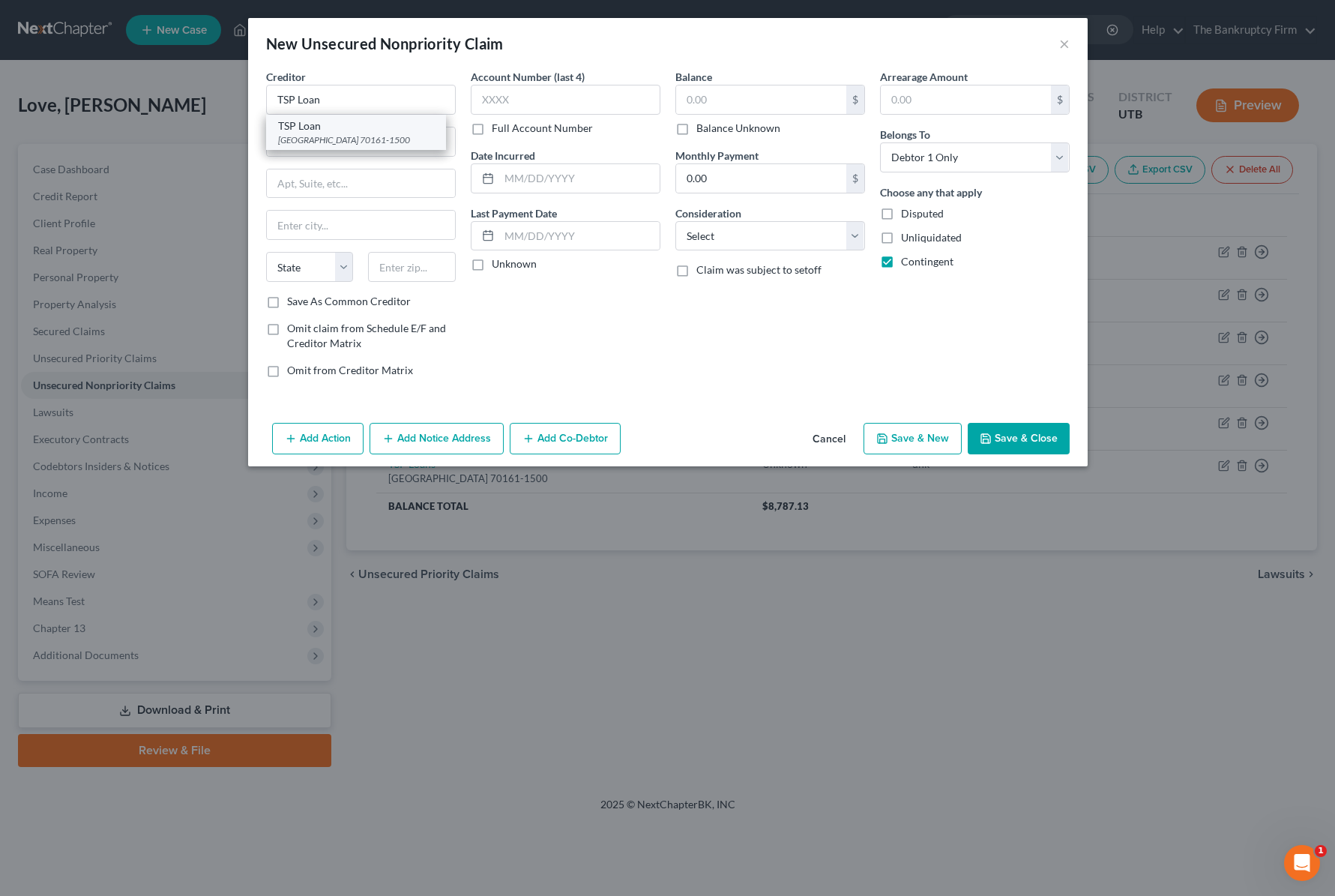
click at [357, 128] on div "TSP Loan" at bounding box center [356, 126] width 156 height 15
click at [512, 97] on input "text" at bounding box center [565, 99] width 190 height 30
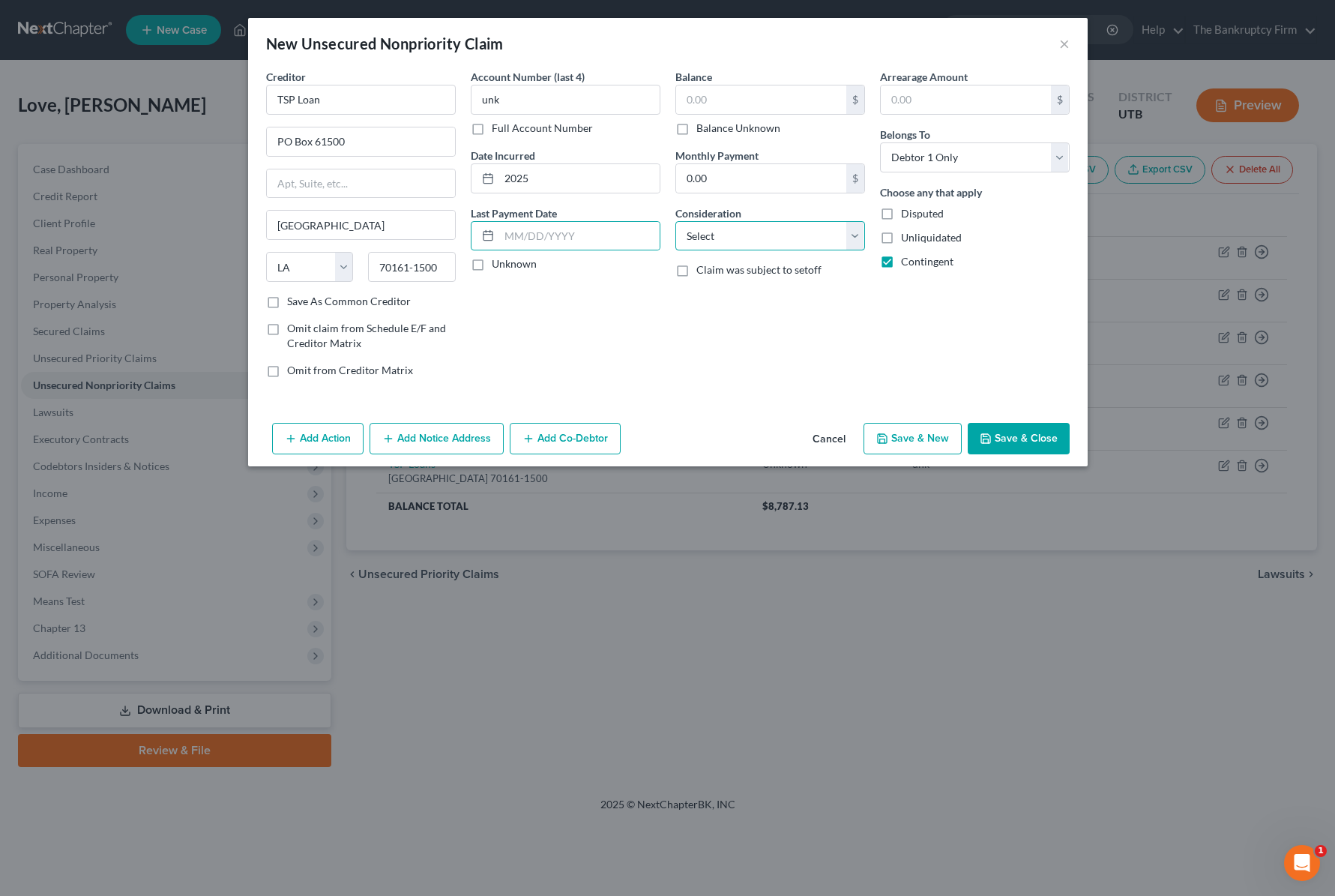
click at [731, 235] on select "Select Cable / Satellite Services Collection Agency Credit Card Debt Debt Couns…" at bounding box center [770, 235] width 190 height 30
click at [675, 221] on select "Select Cable / Satellite Services Collection Agency Credit Card Debt Debt Couns…" at bounding box center [770, 235] width 190 height 30
click at [1021, 435] on button "Save & Close" at bounding box center [1019, 438] width 102 height 31
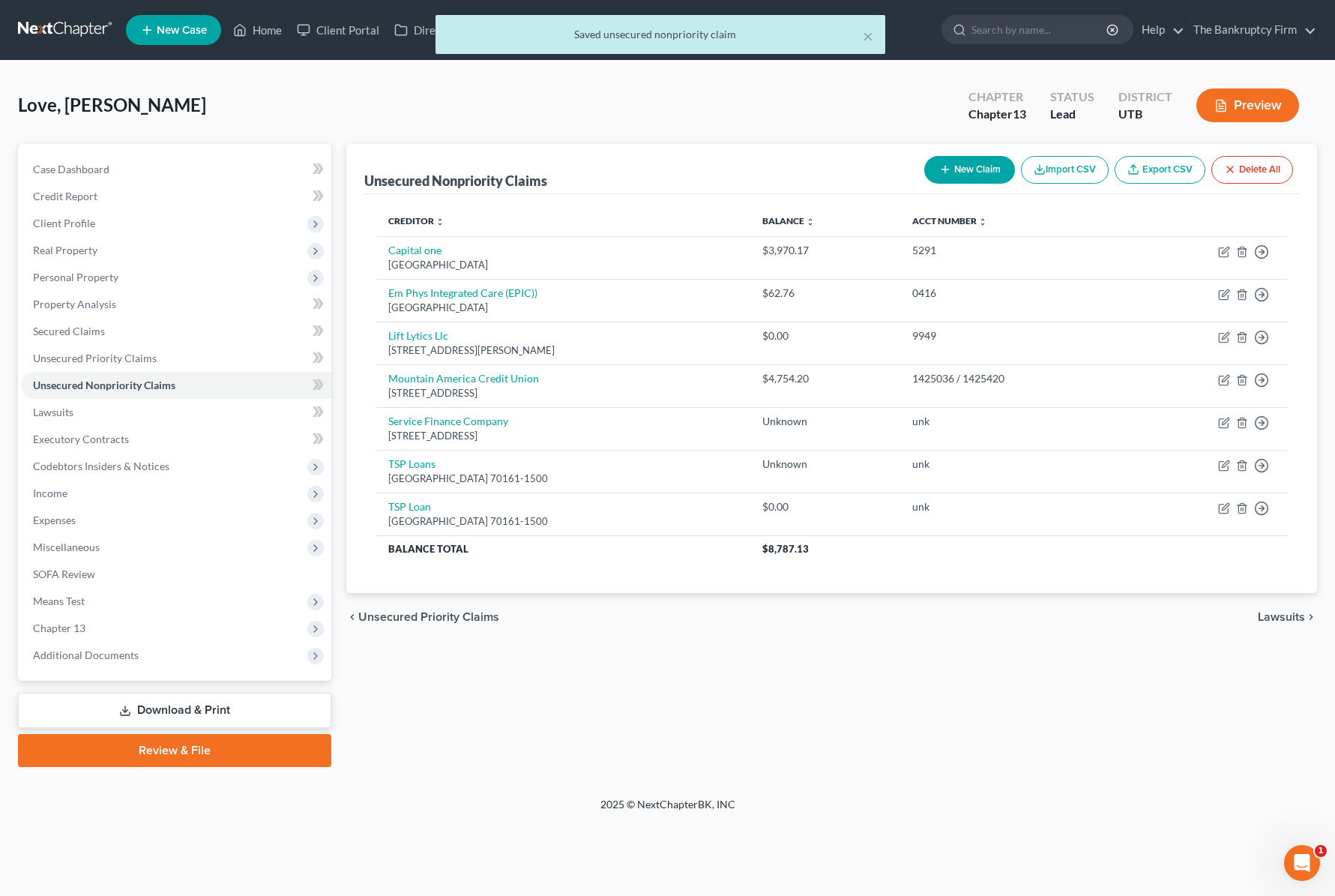
drag, startPoint x: 265, startPoint y: 62, endPoint x: 257, endPoint y: 35, distance: 28.2
click at [264, 61] on div "× Saved unsecured nonpriority claim Love, Shane Upgraded Chapter Chapter 13 Sta…" at bounding box center [668, 429] width 1335 height 736
click at [257, 33] on div "Home New Case Client Portal Directory Cases The Bankruptcy Firm dkwinward@gmail…" at bounding box center [668, 448] width 1335 height 896
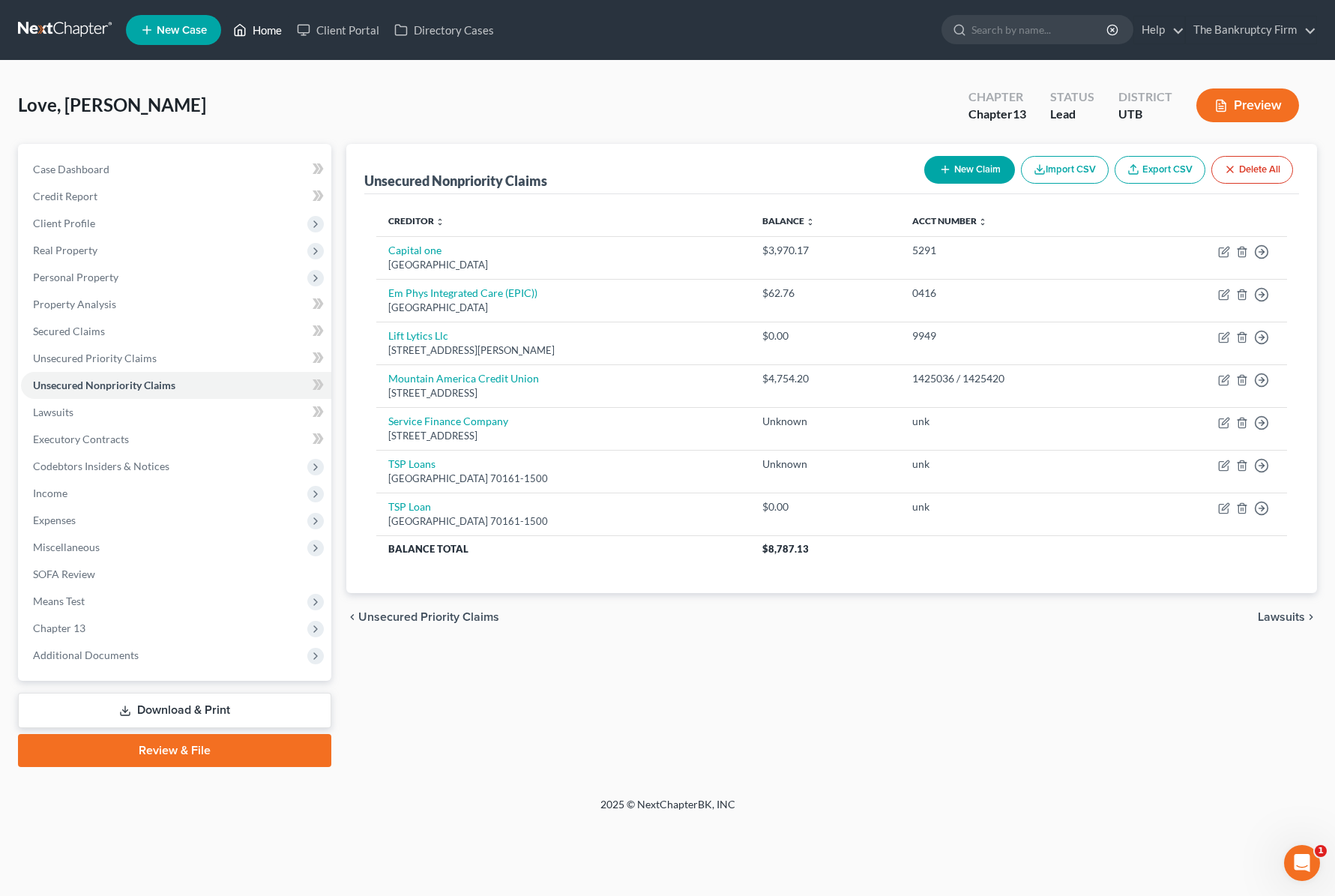
click at [265, 24] on link "Home" at bounding box center [258, 30] width 64 height 27
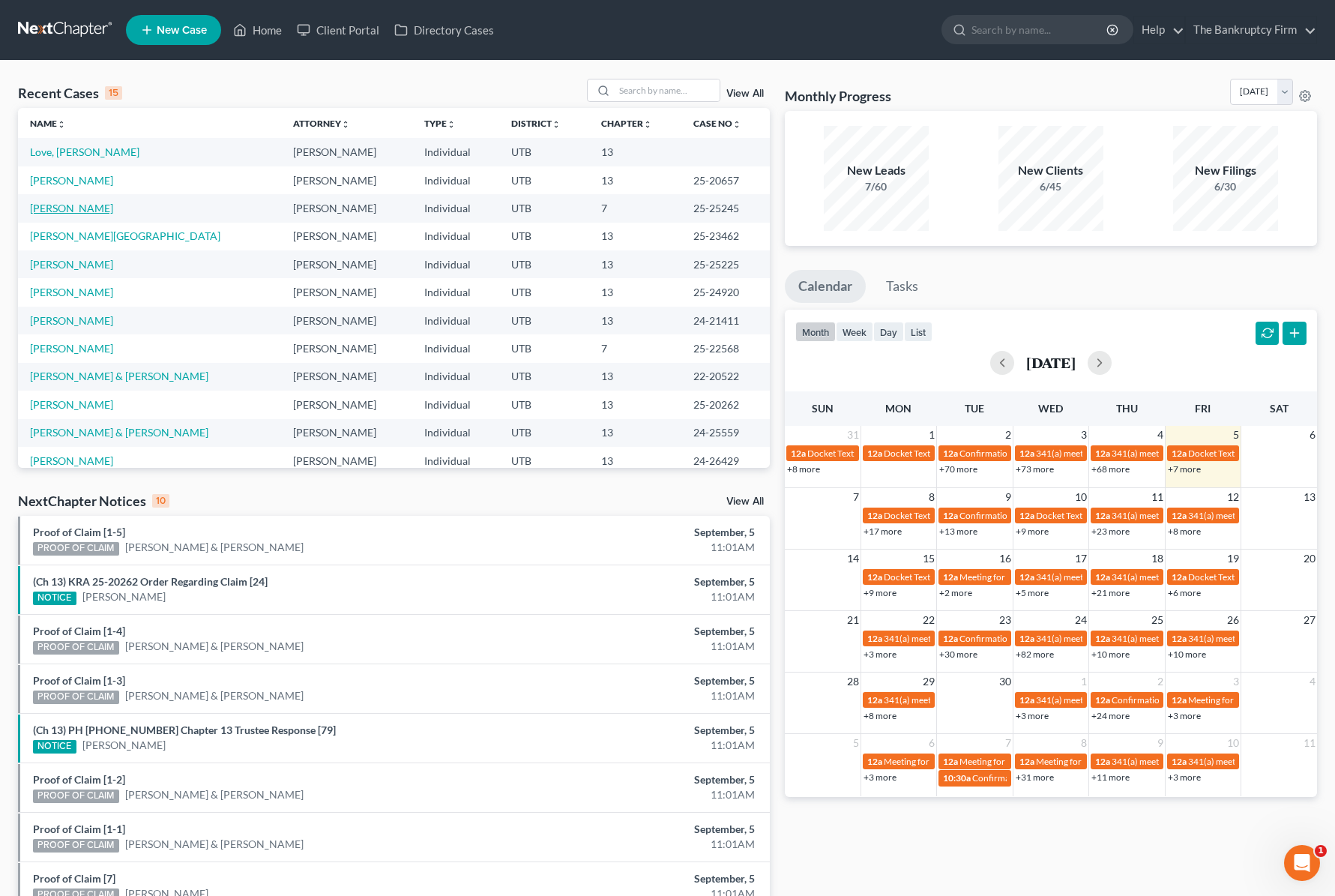
click at [71, 209] on link "Jessop, Michael" at bounding box center [71, 208] width 83 height 13
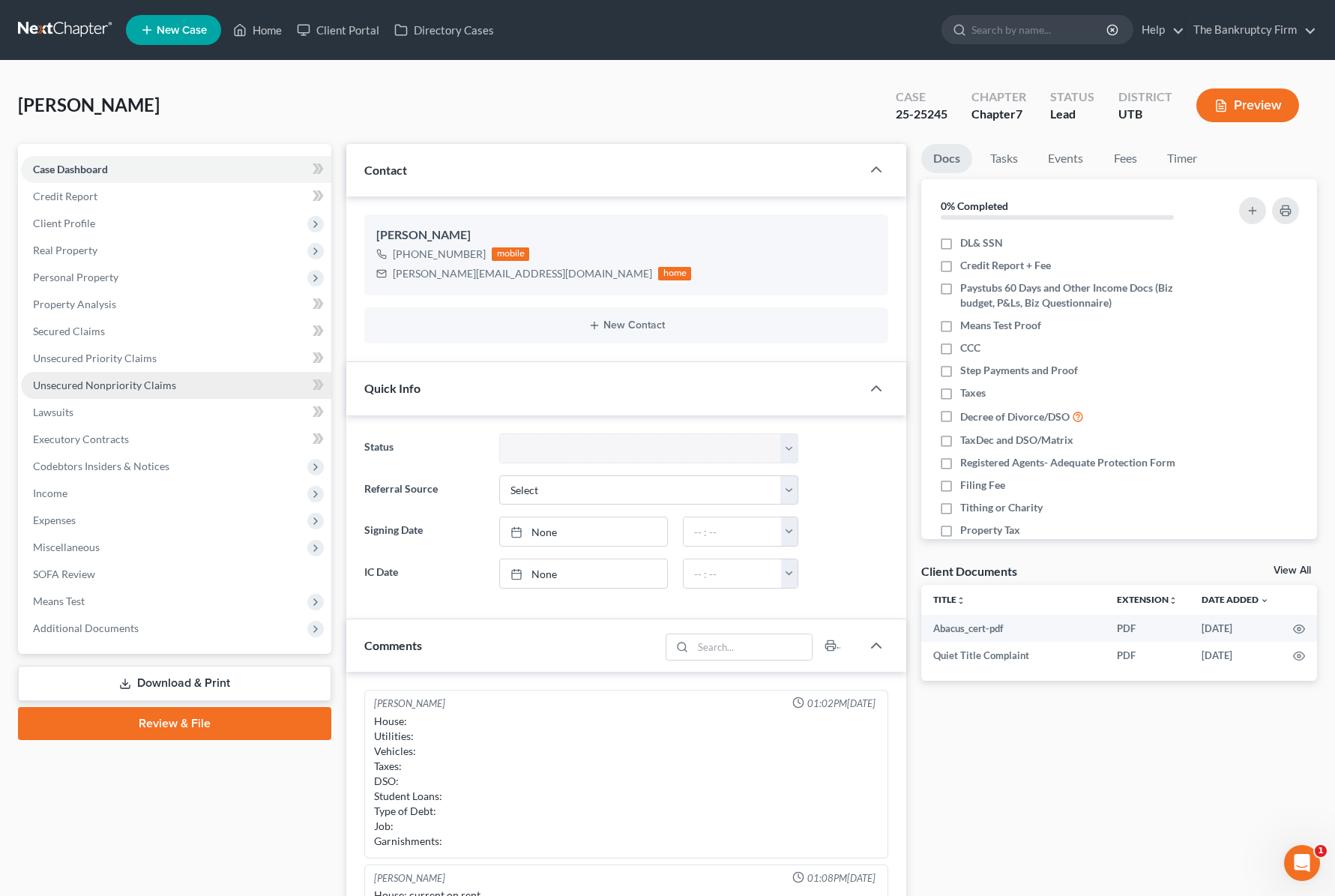
scroll to position [117, 0]
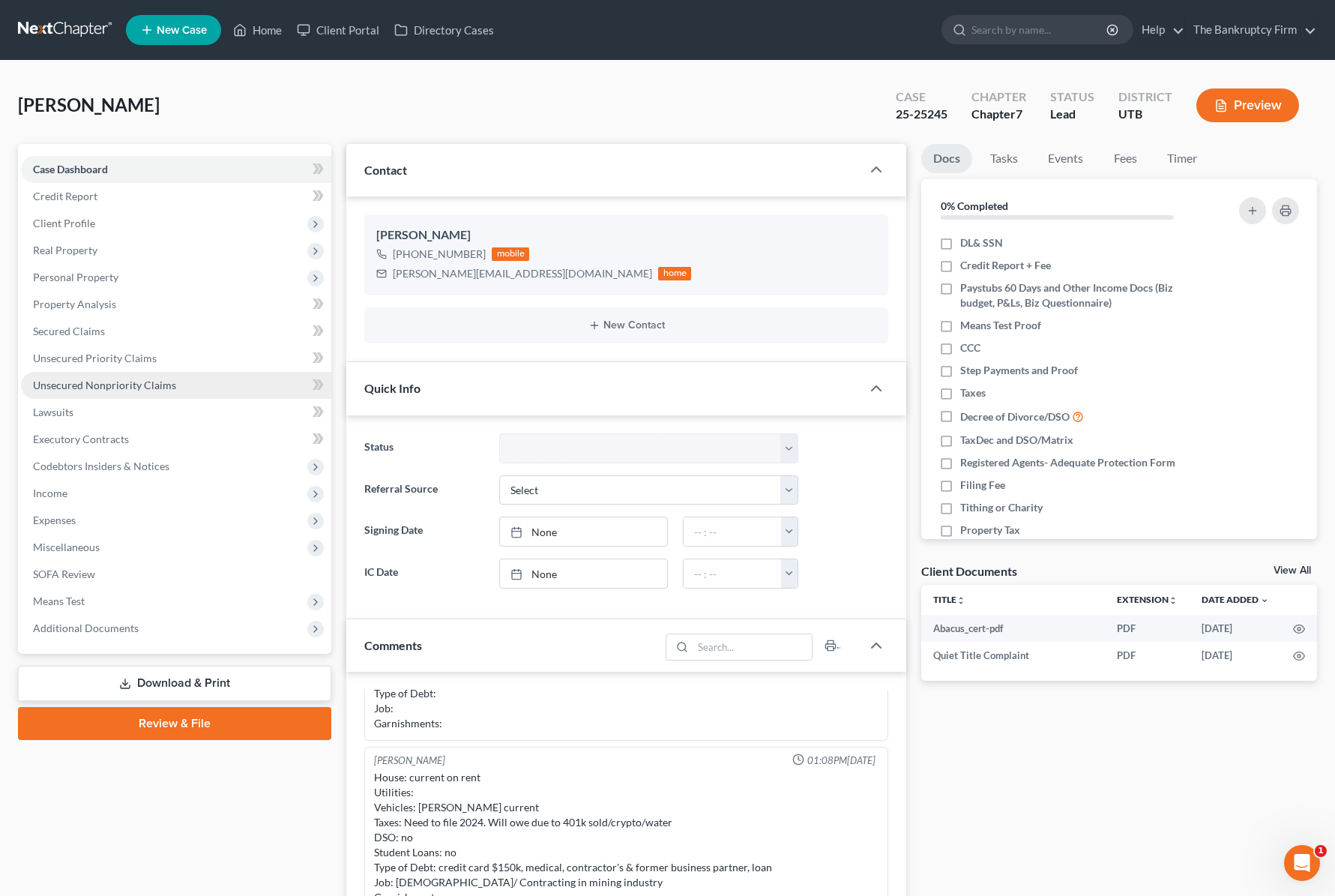
click at [110, 380] on span "Unsecured Nonpriority Claims" at bounding box center [104, 385] width 143 height 13
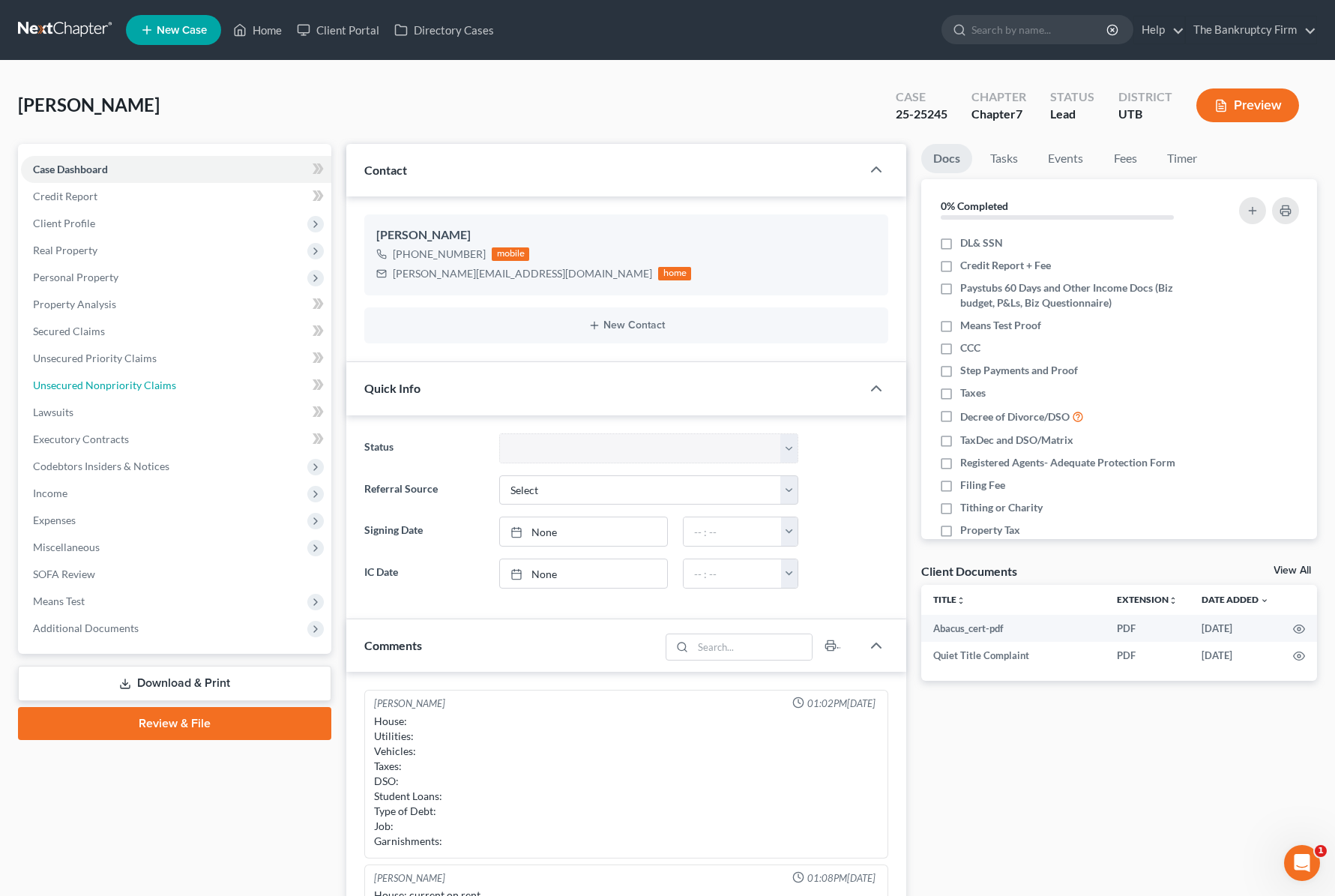
scroll to position [117, 0]
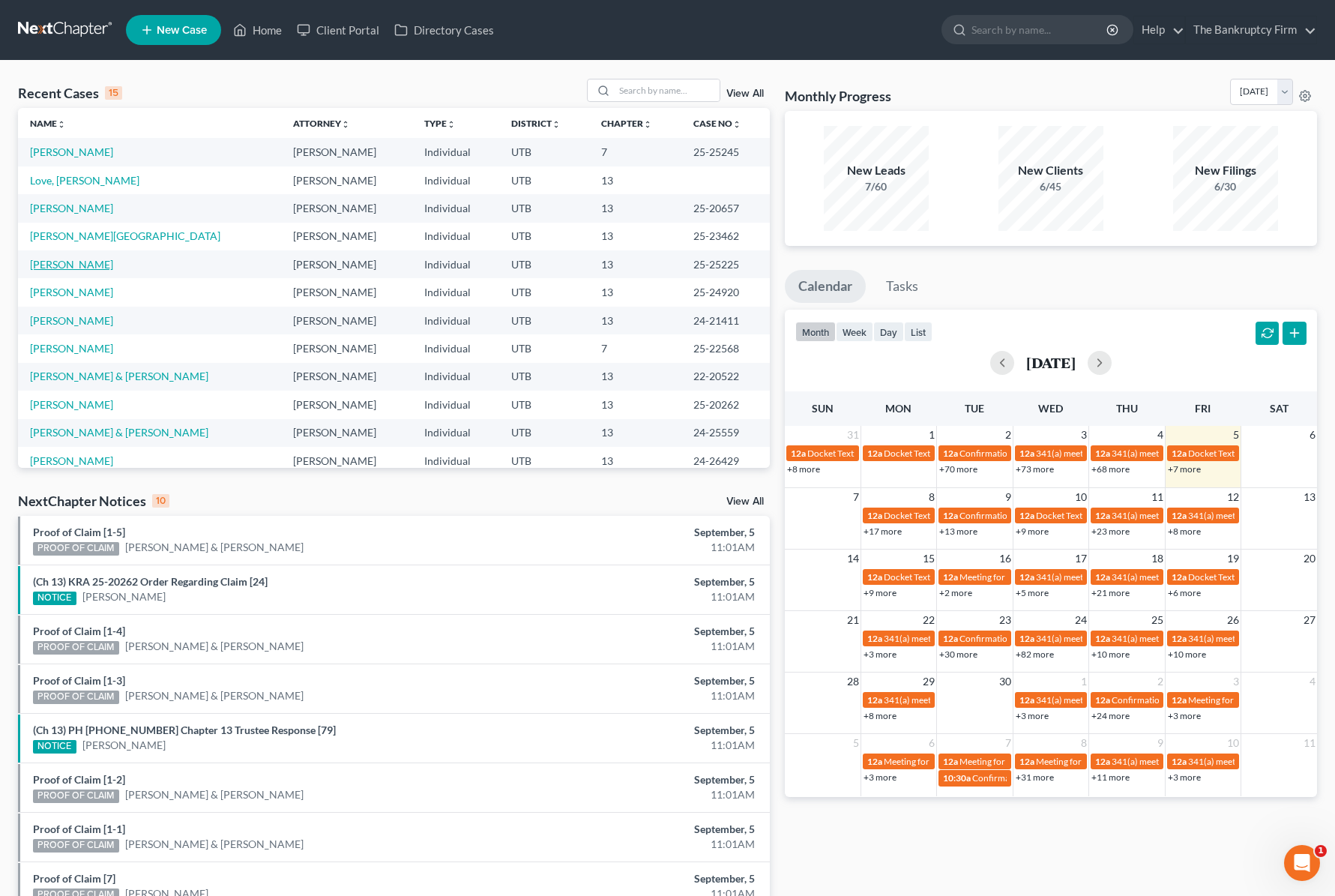
click at [95, 260] on link "Adams, Michael" at bounding box center [71, 264] width 83 height 13
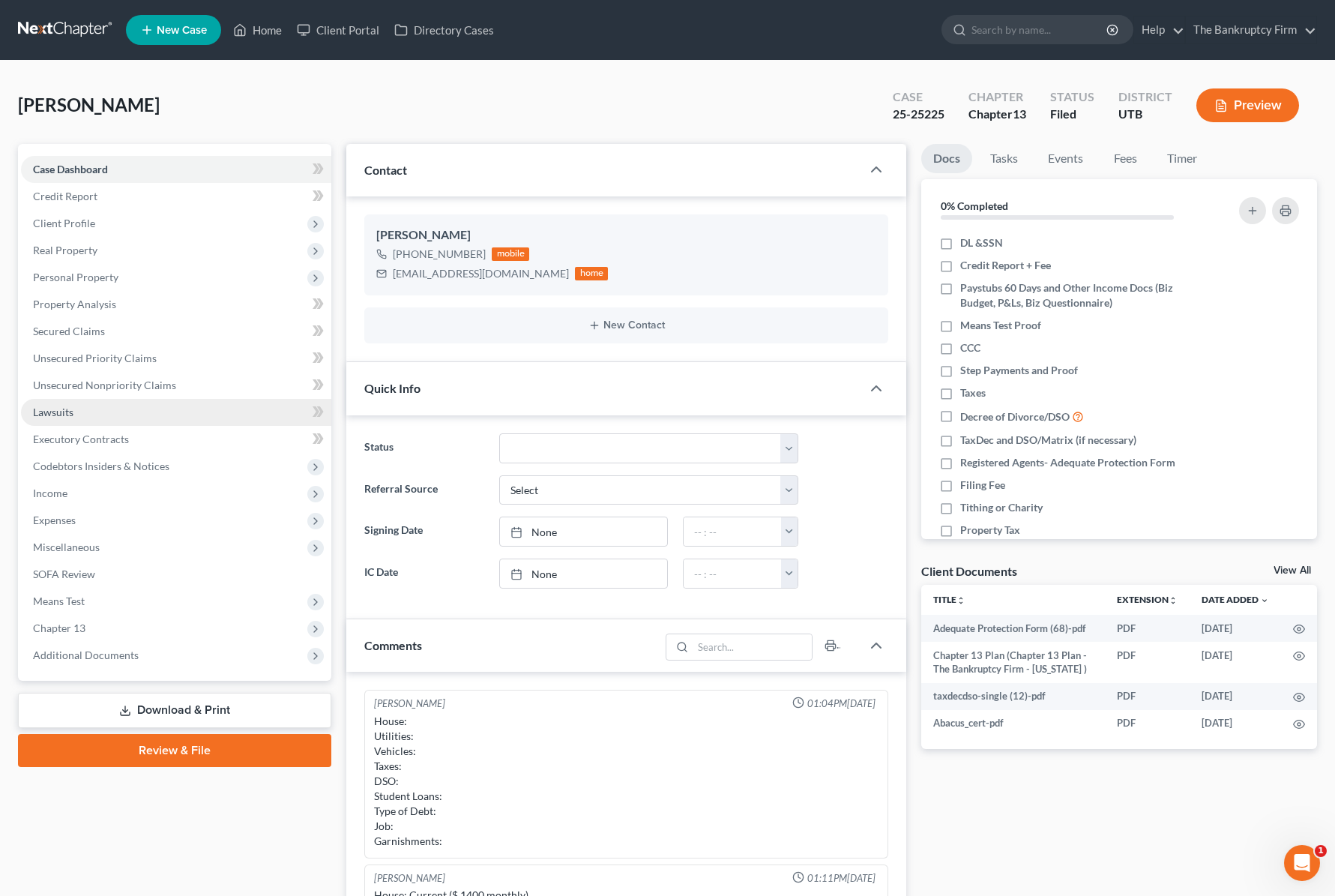
scroll to position [117, 0]
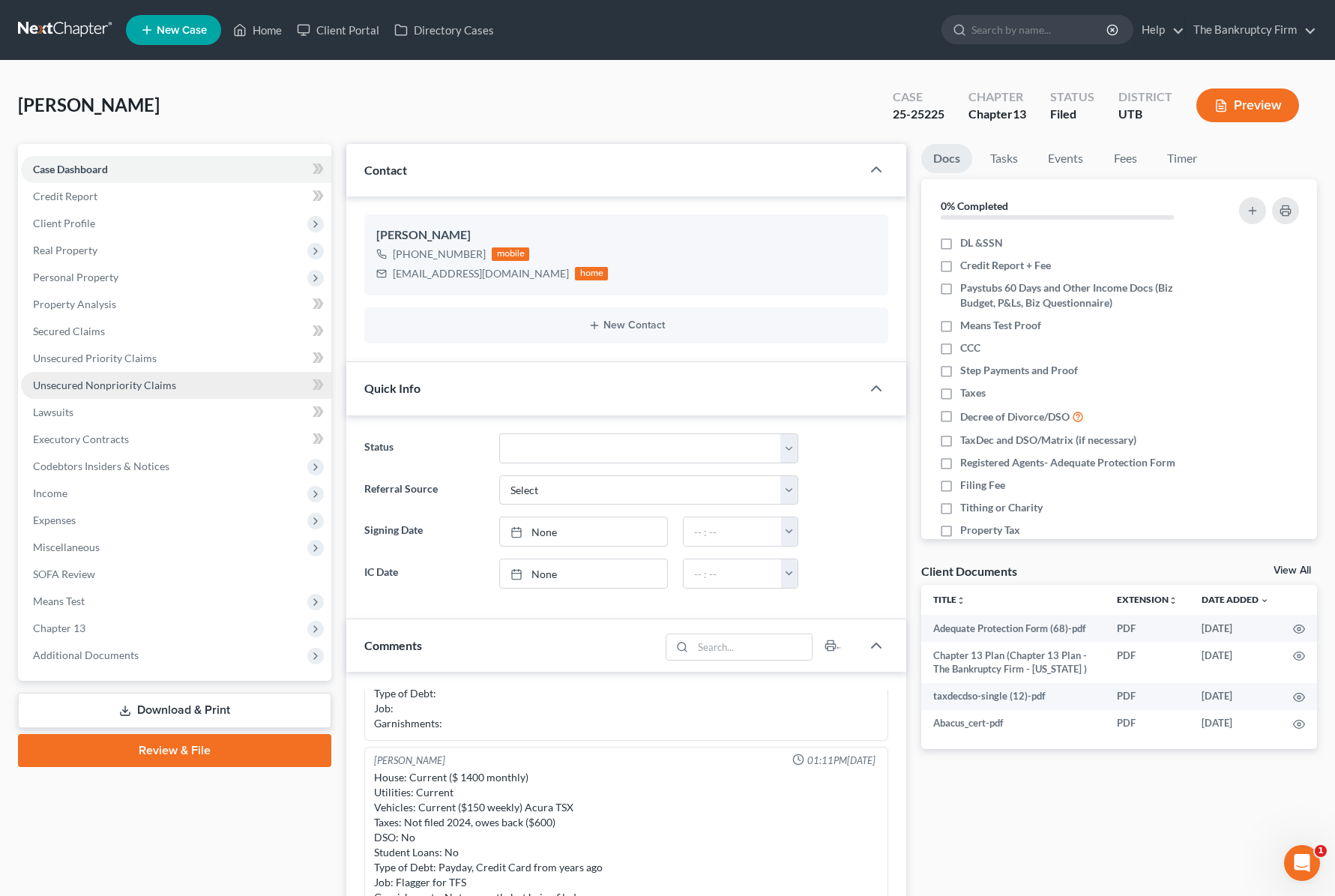
click at [113, 383] on span "Unsecured Nonpriority Claims" at bounding box center [104, 385] width 143 height 13
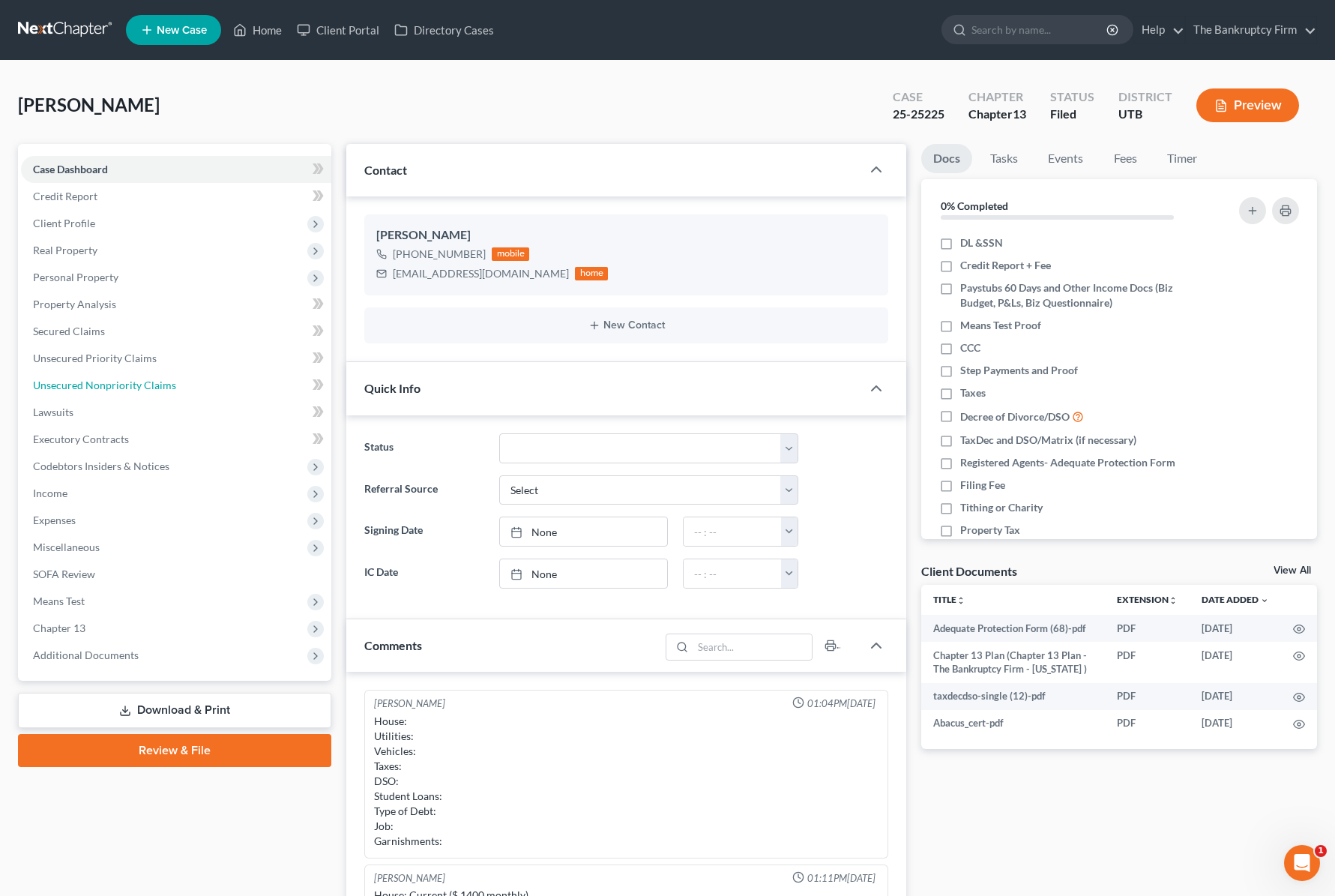
scroll to position [117, 0]
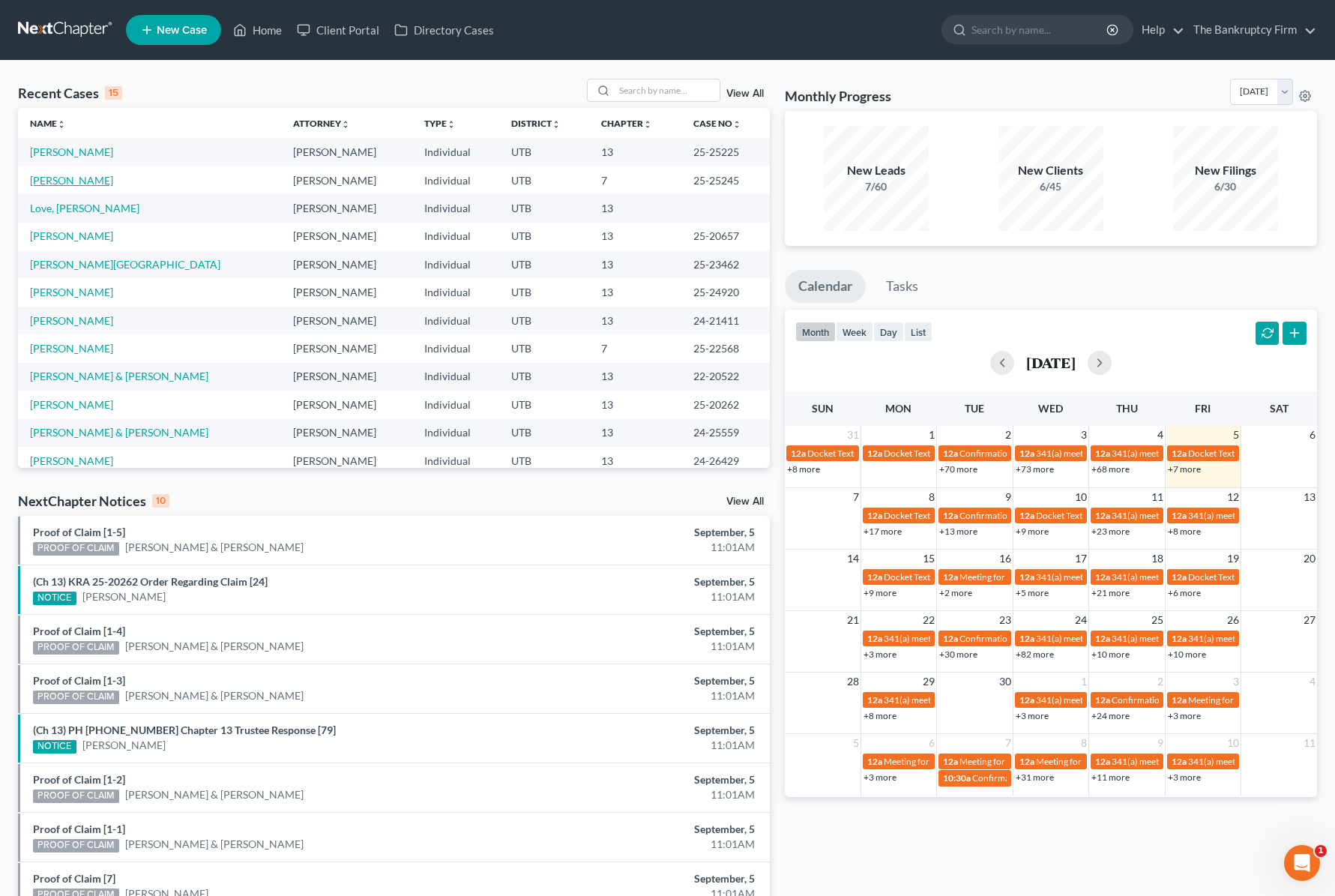
click at [62, 177] on link "Jessop, Michael" at bounding box center [71, 180] width 83 height 13
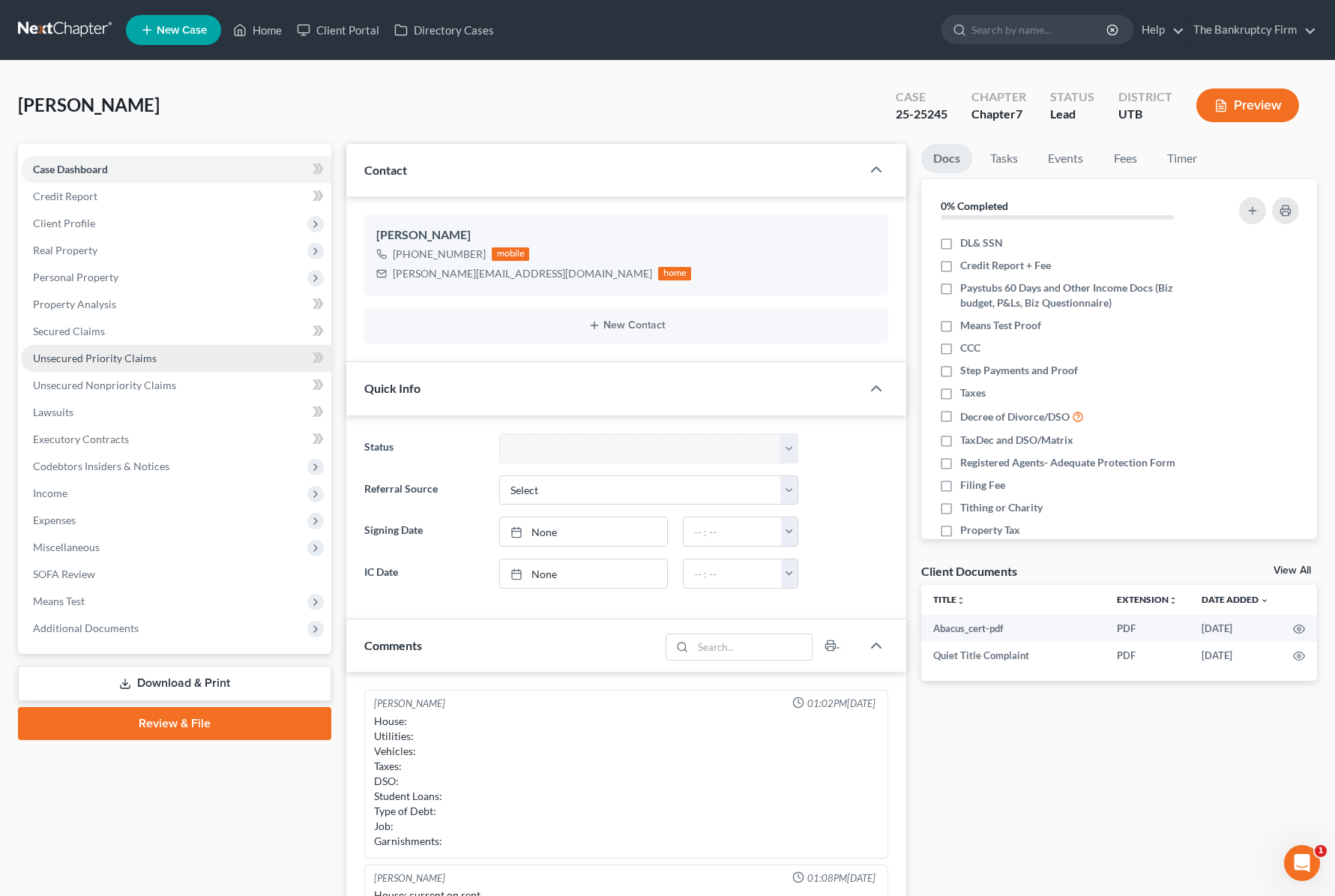
scroll to position [117, 0]
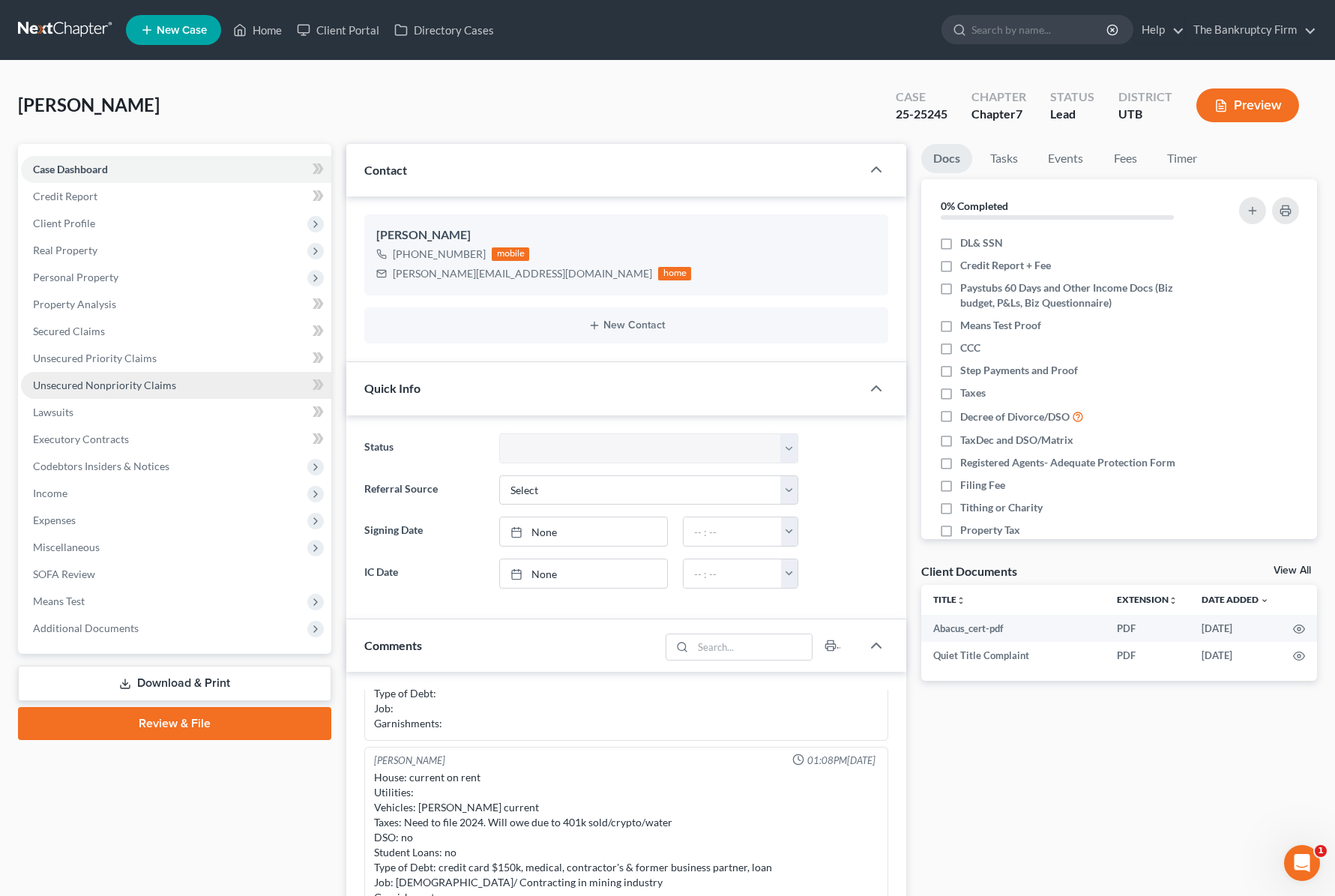
drag, startPoint x: 115, startPoint y: 387, endPoint x: 197, endPoint y: 379, distance: 82.4
click at [115, 387] on span "Unsecured Nonpriority Claims" at bounding box center [104, 385] width 143 height 13
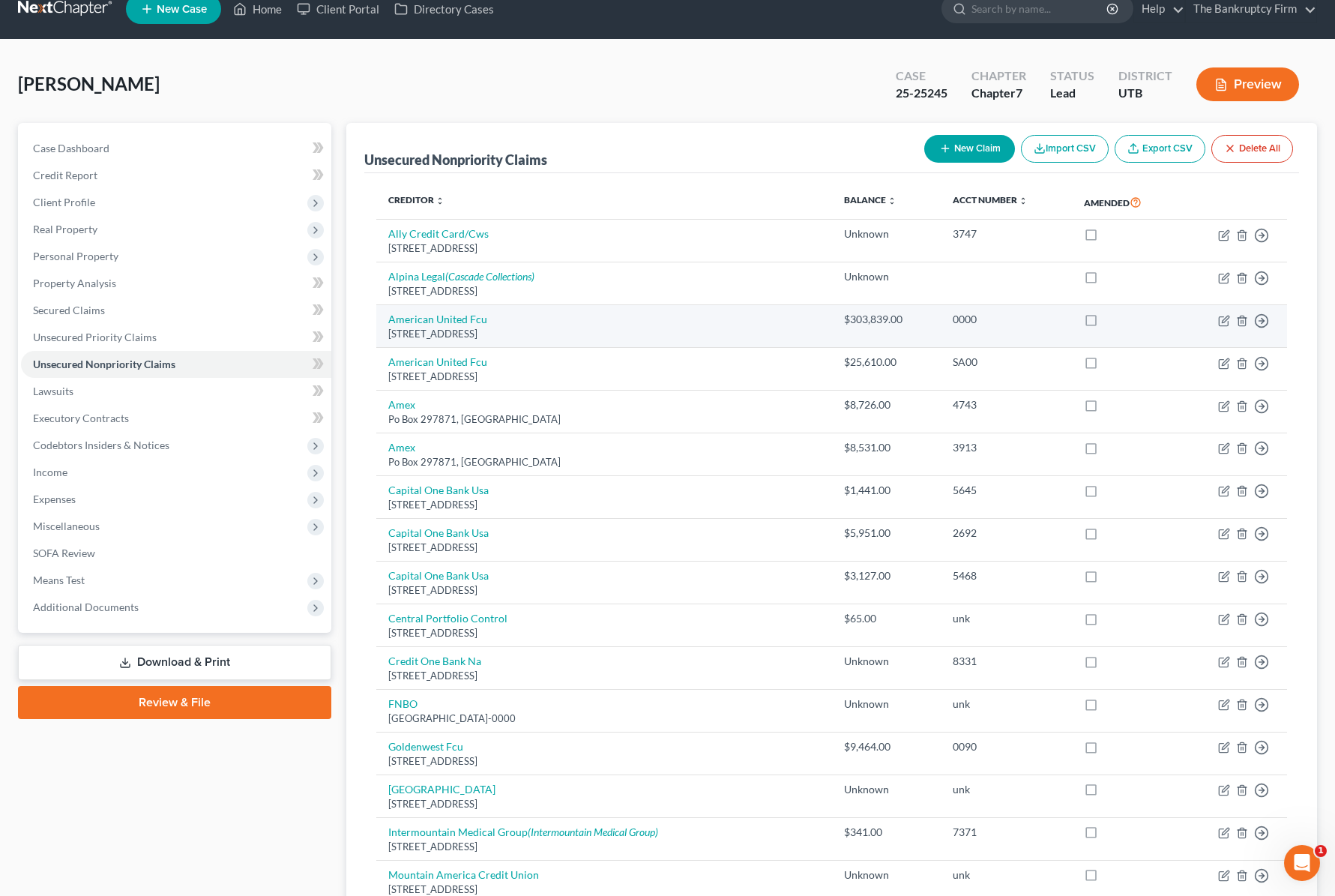
scroll to position [9, 0]
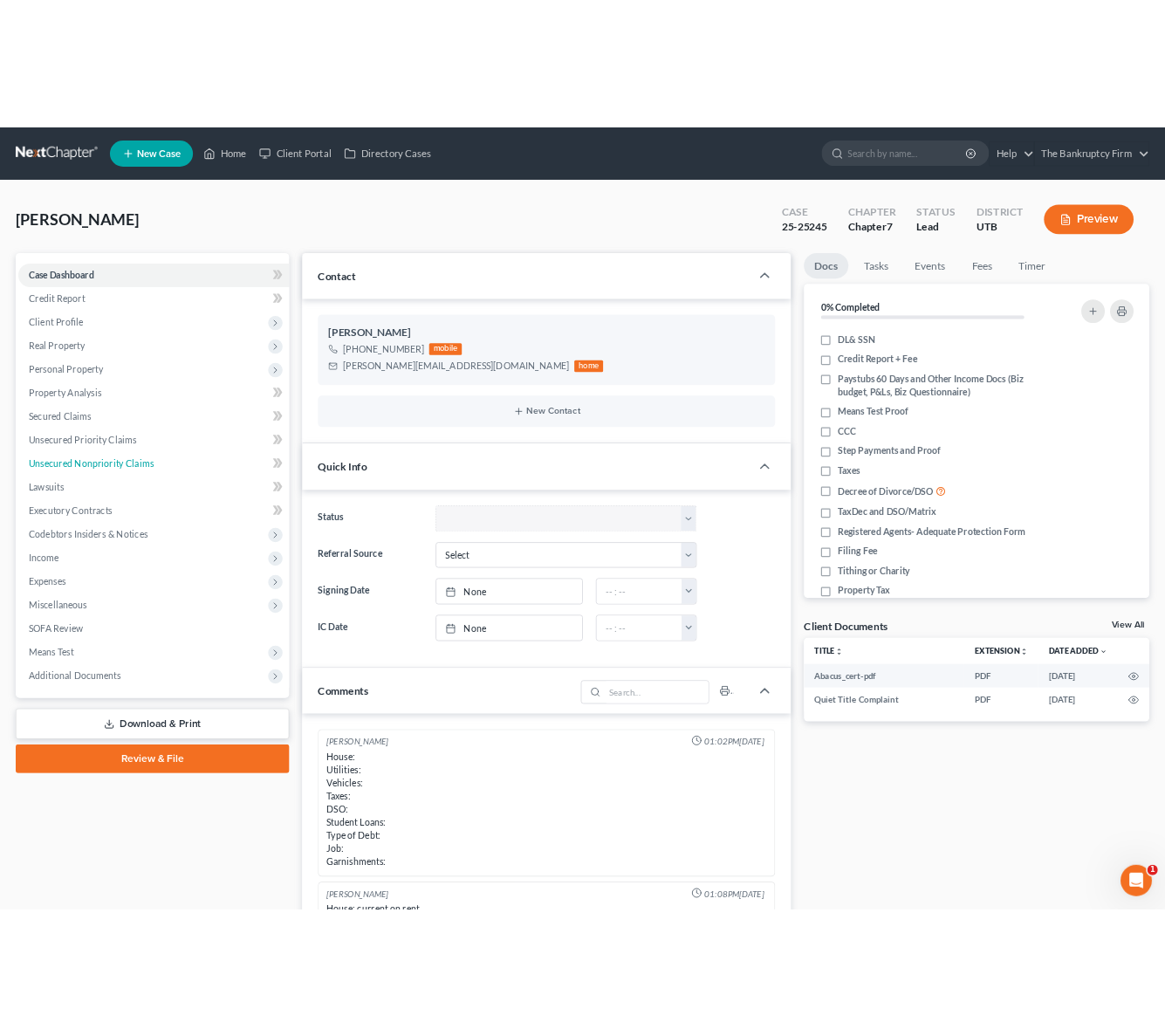
scroll to position [137, 0]
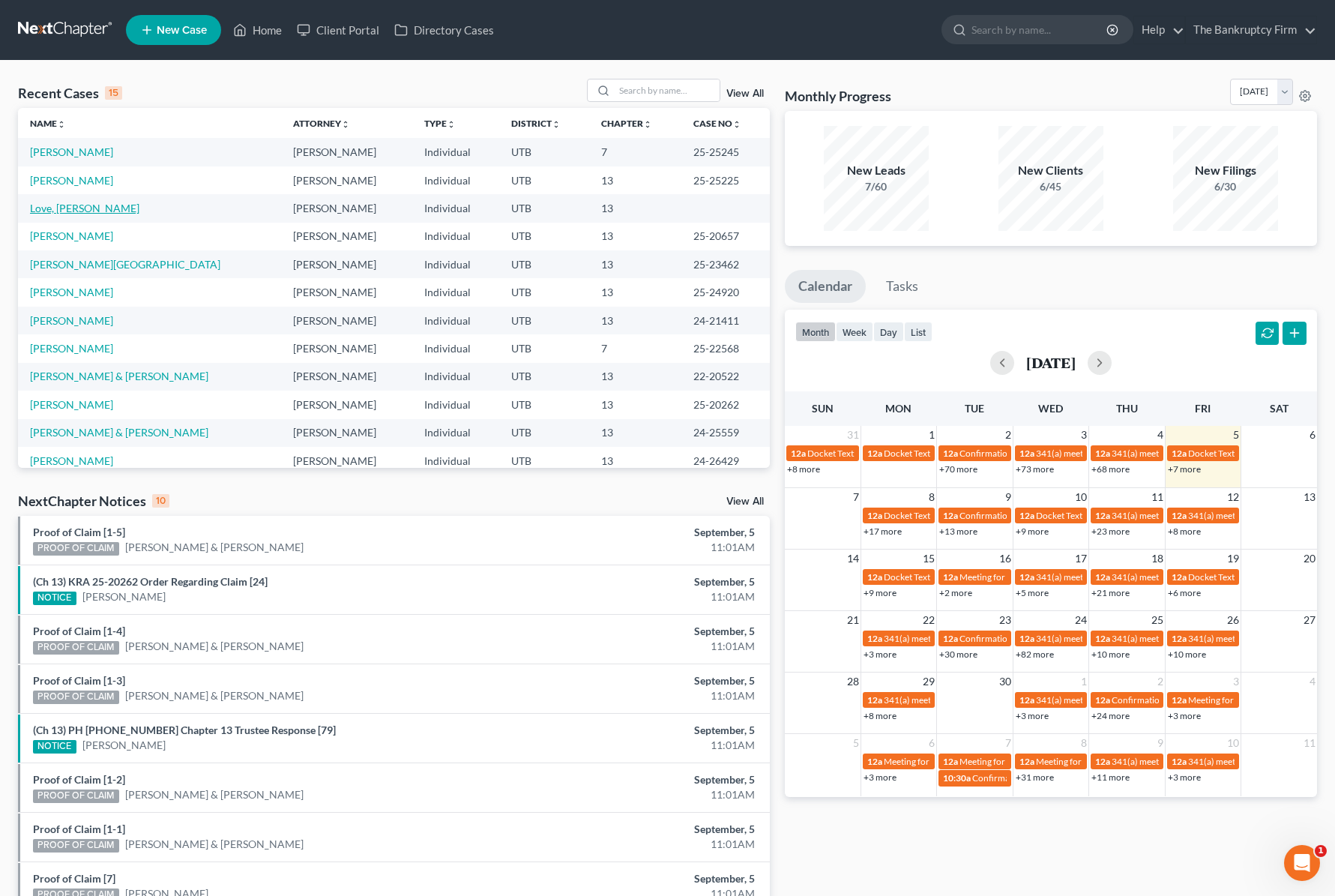
click at [52, 208] on link "Love, [PERSON_NAME]" at bounding box center [85, 208] width 110 height 13
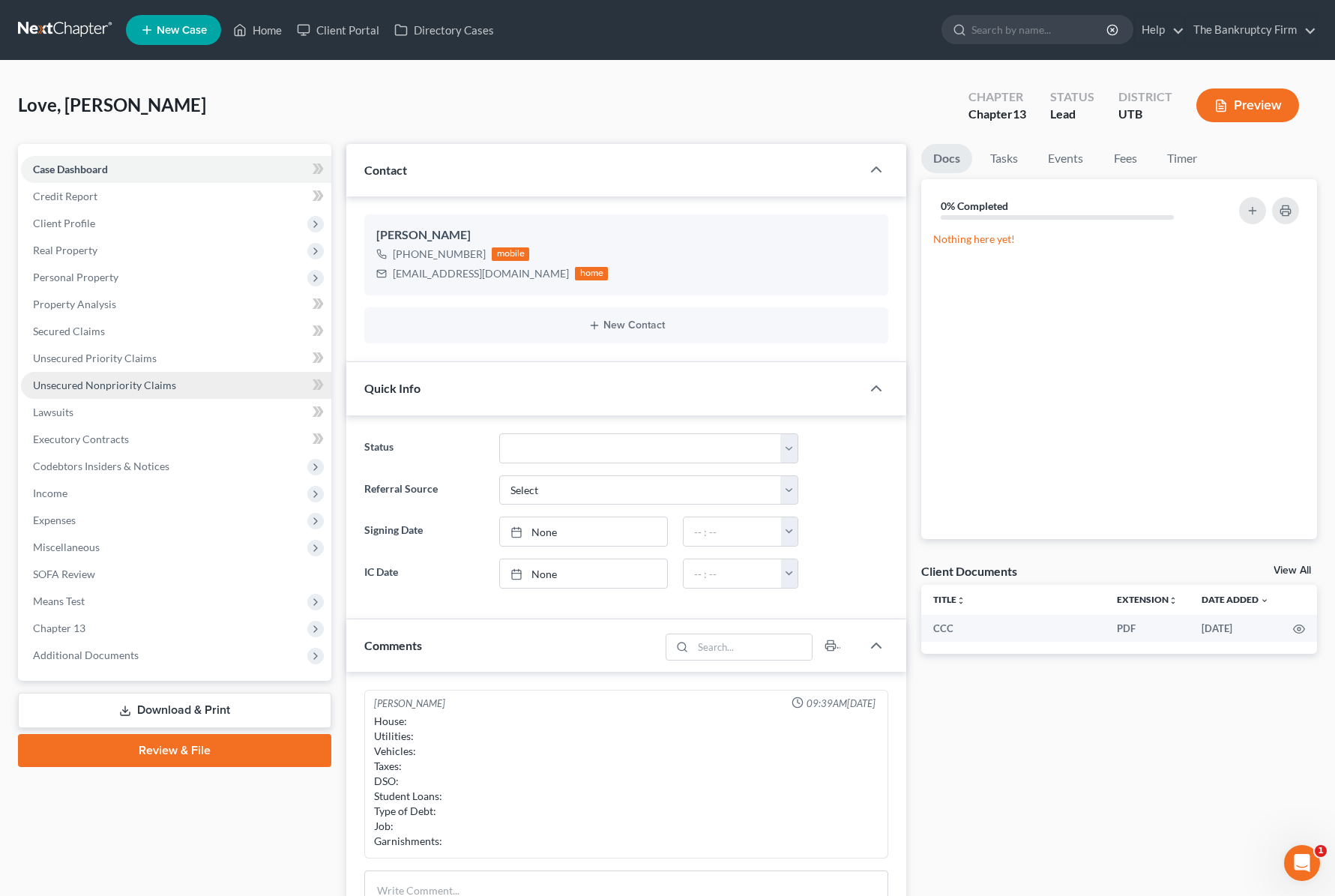
click at [111, 384] on span "Unsecured Nonpriority Claims" at bounding box center [104, 385] width 143 height 13
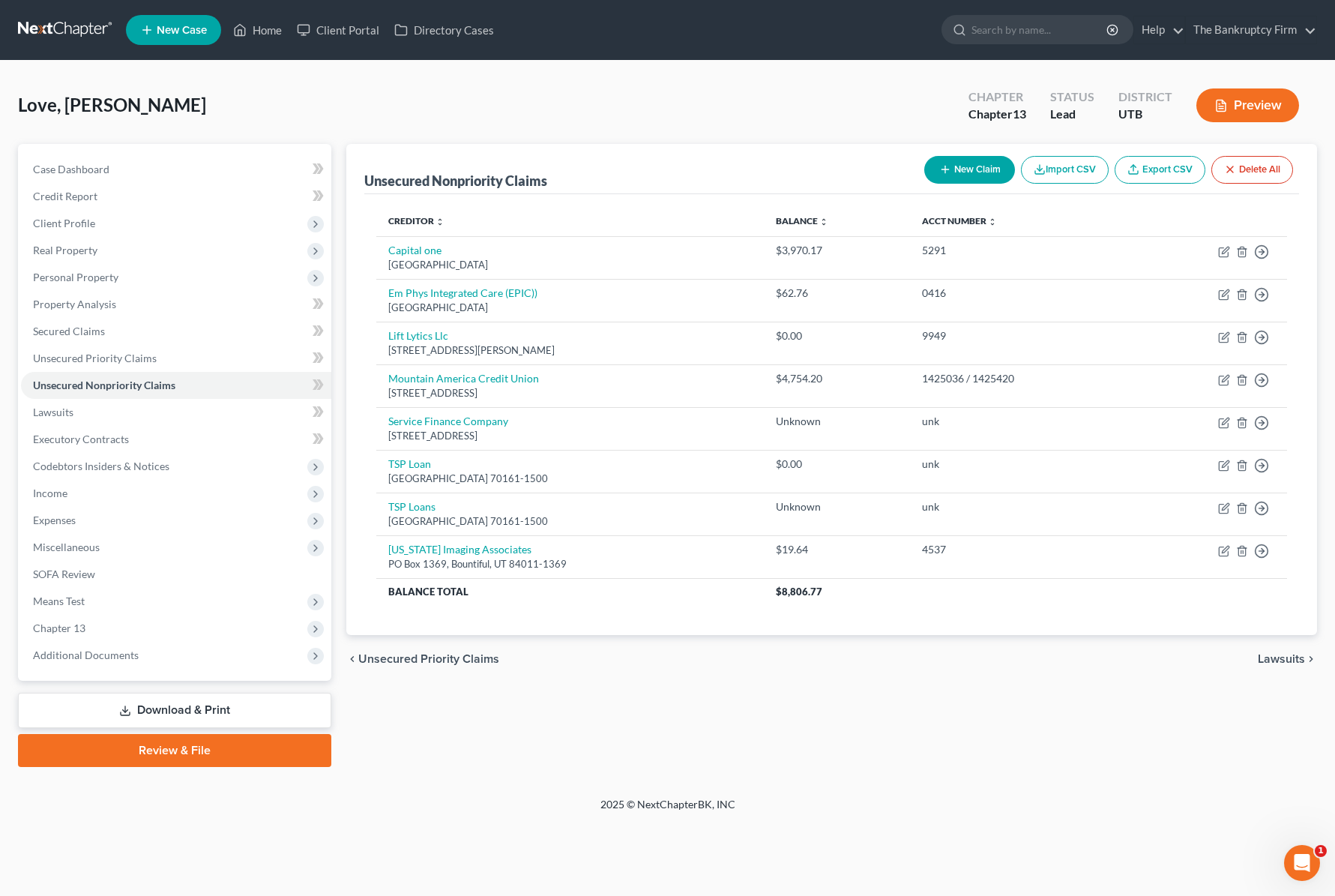
click at [952, 174] on button "New Claim" at bounding box center [969, 170] width 91 height 27
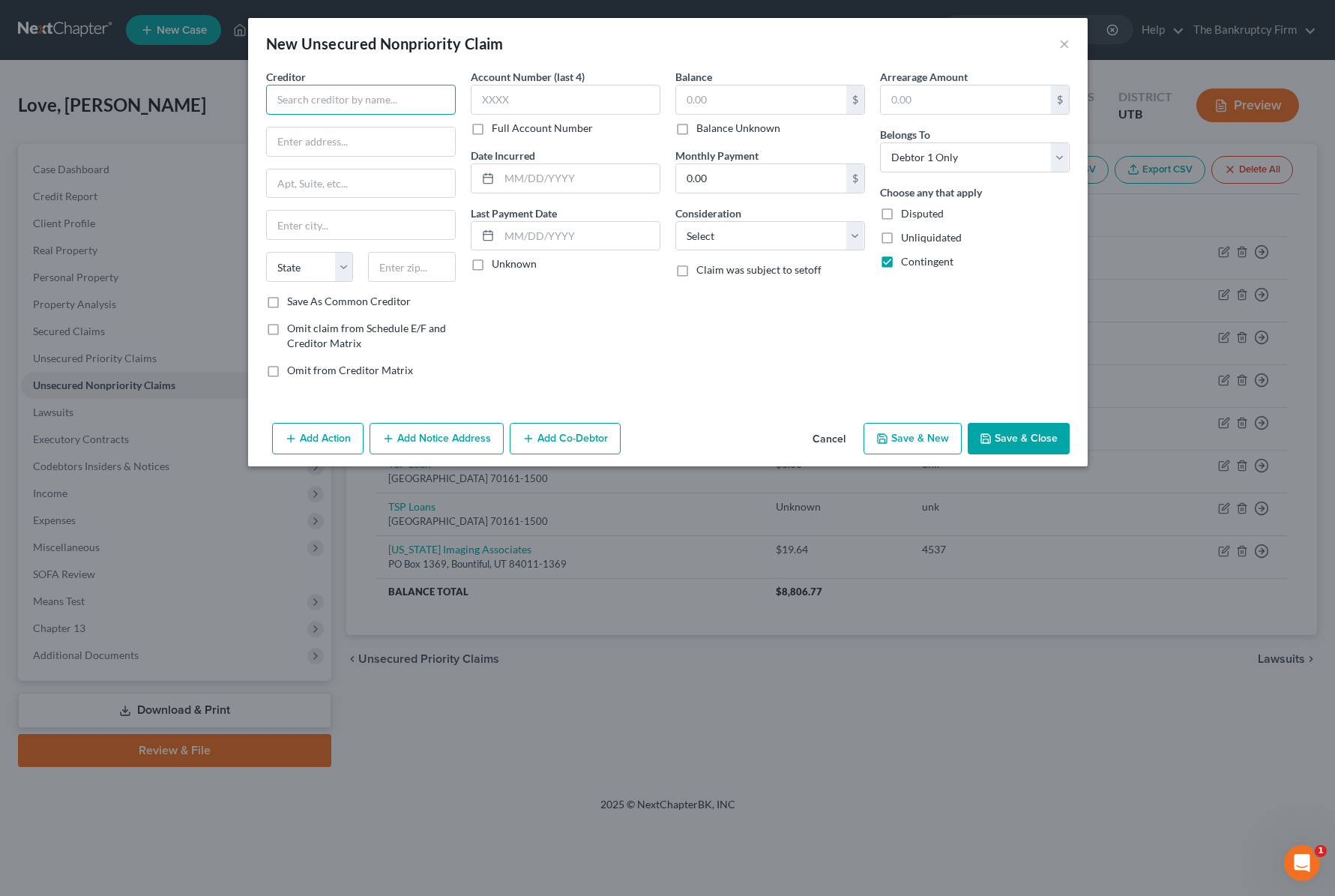
click at [357, 103] on input "text" at bounding box center [360, 99] width 190 height 30
click at [325, 140] on input "text" at bounding box center [360, 141] width 188 height 28
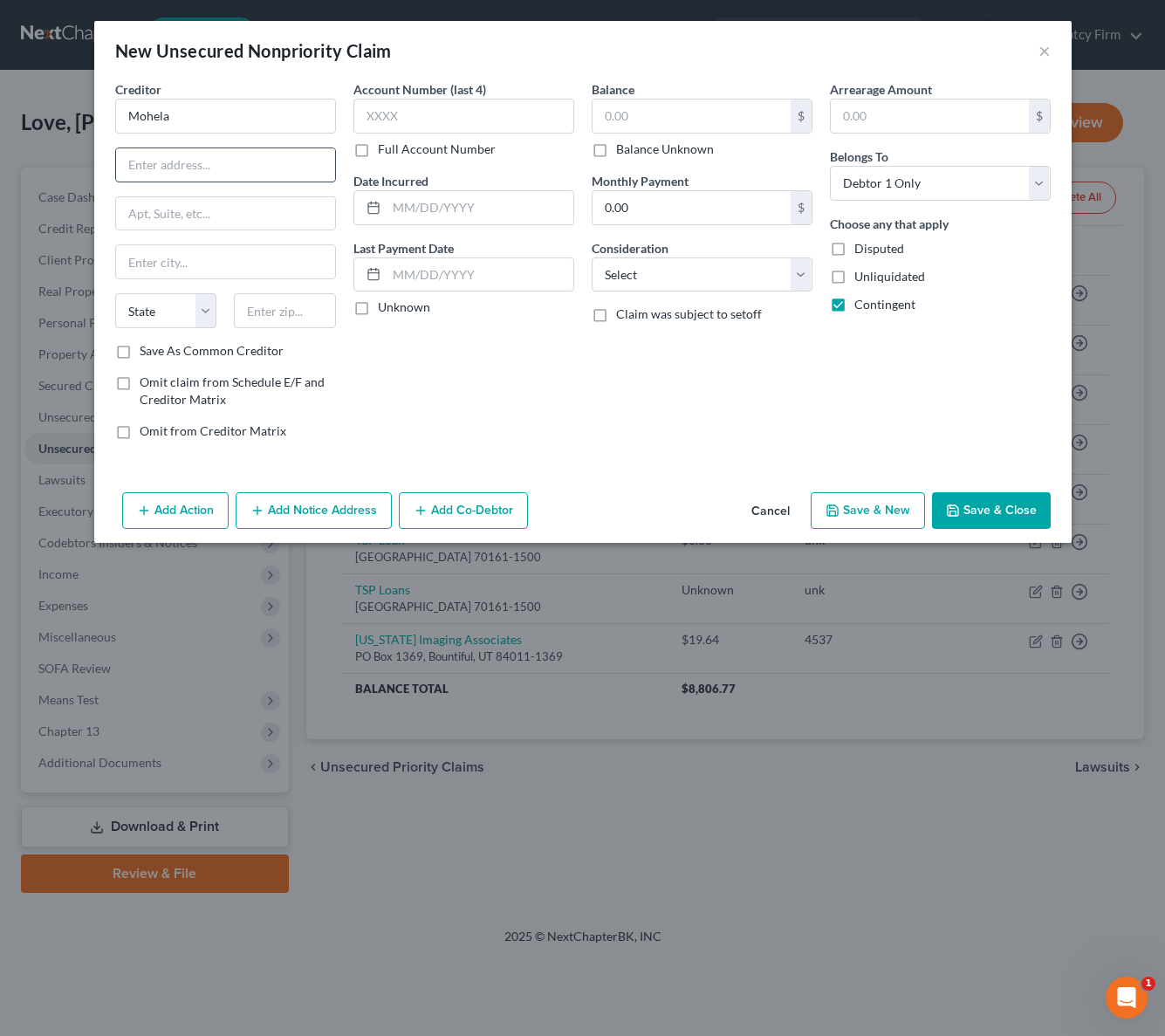
click at [163, 161] on input "text" at bounding box center [225, 164] width 219 height 33
click at [712, 124] on input "text" at bounding box center [691, 115] width 198 height 33
click at [756, 280] on select "Select Cable / Satellite Services Collection Agency Credit Card Debt Debt Couns…" at bounding box center [702, 274] width 221 height 35
click at [592, 257] on select "Select Cable / Satellite Services Collection Agency Credit Card Debt Debt Couns…" at bounding box center [702, 274] width 221 height 35
click at [1009, 513] on button "Save & Close" at bounding box center [992, 510] width 119 height 36
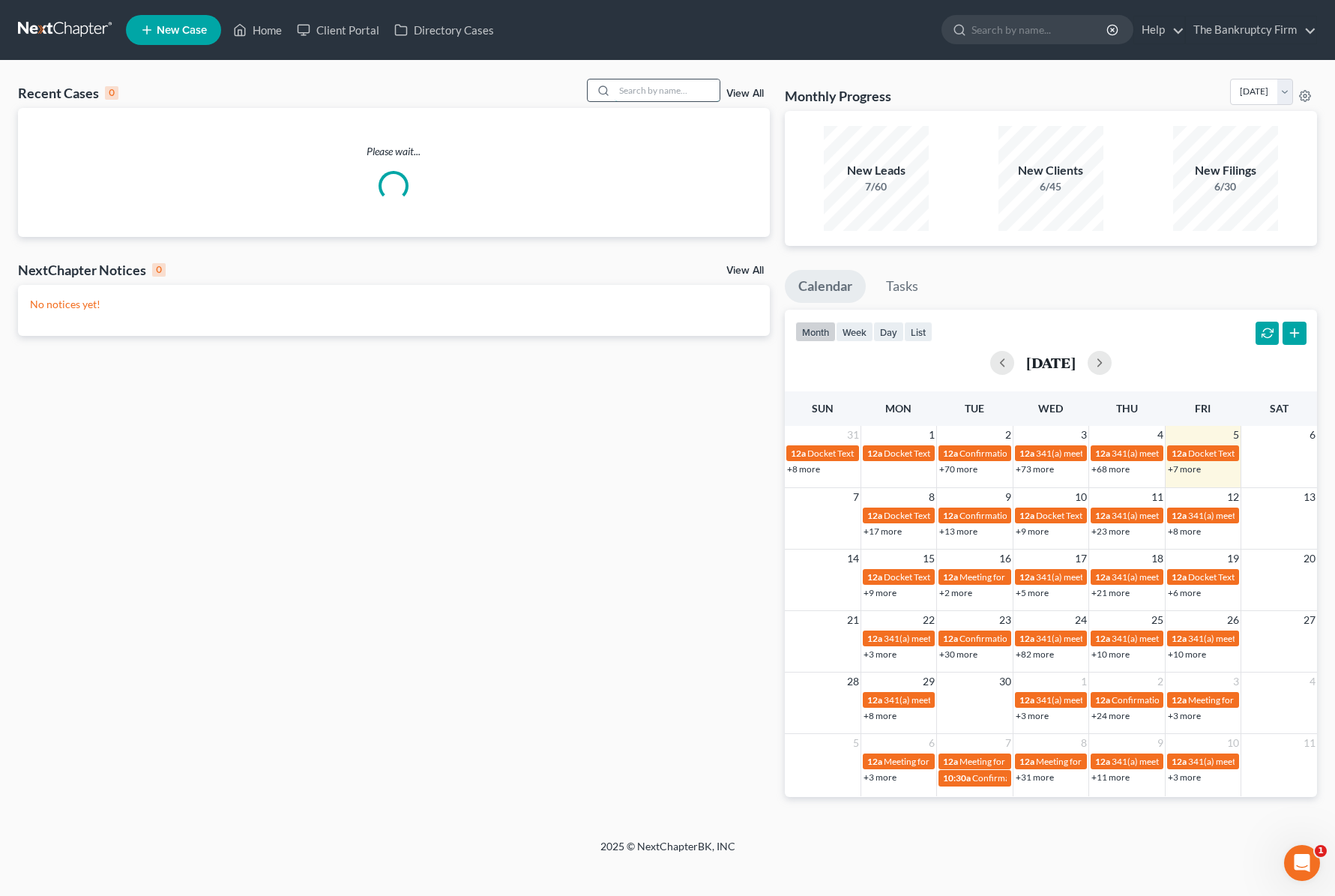
click at [657, 89] on input "search" at bounding box center [668, 90] width 105 height 22
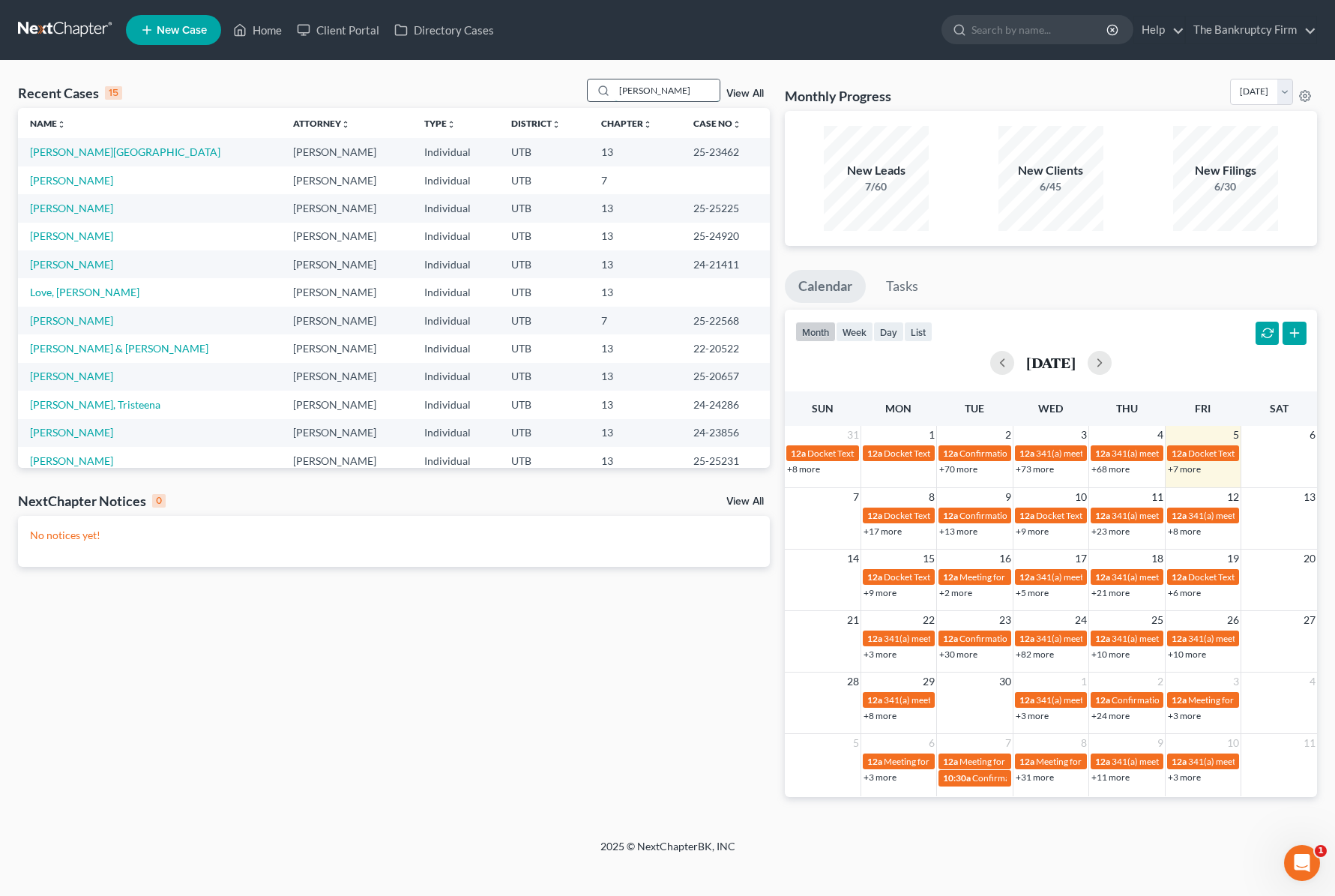
type input "jessop"
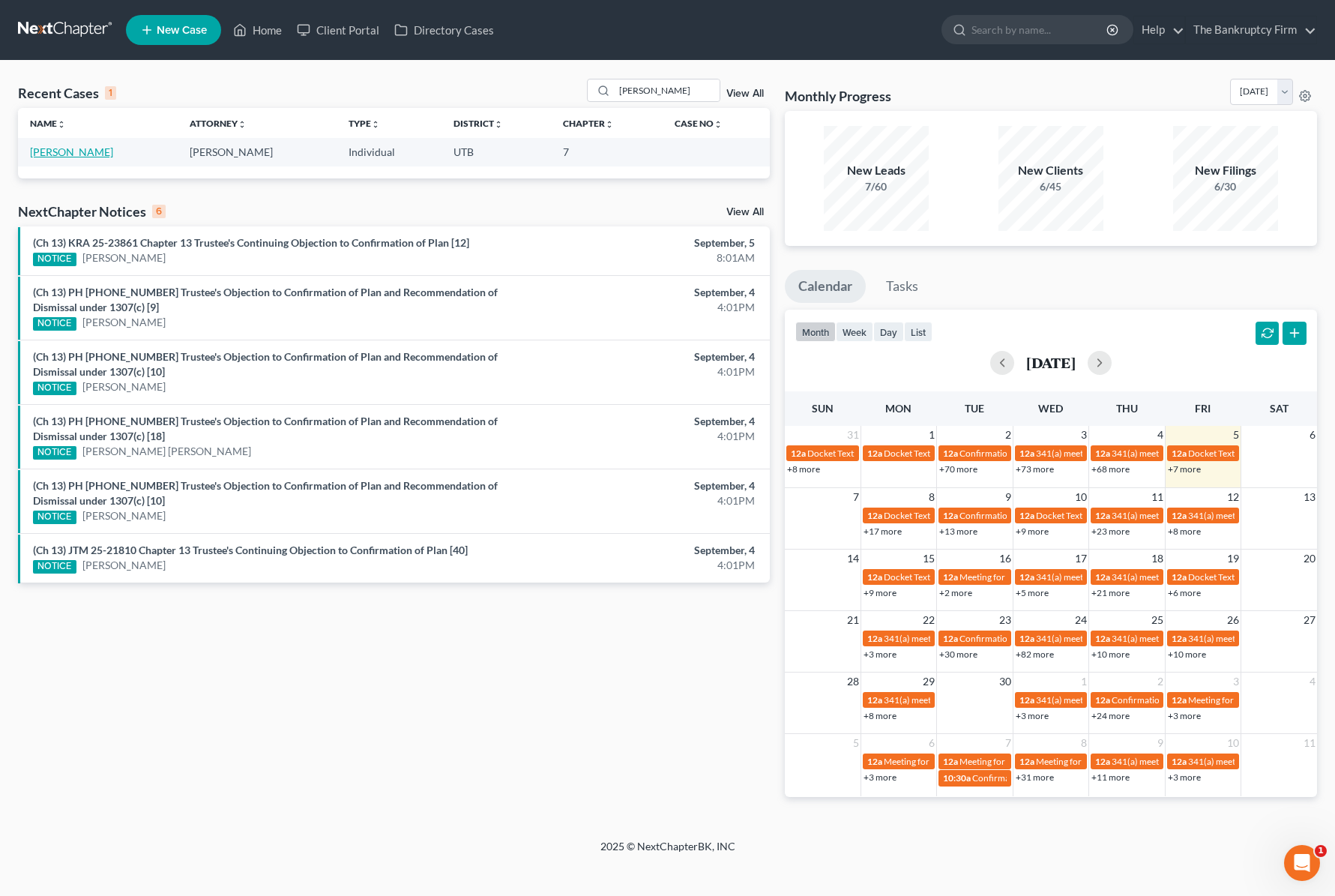
click at [82, 152] on link "Jessop, Michael" at bounding box center [71, 152] width 83 height 13
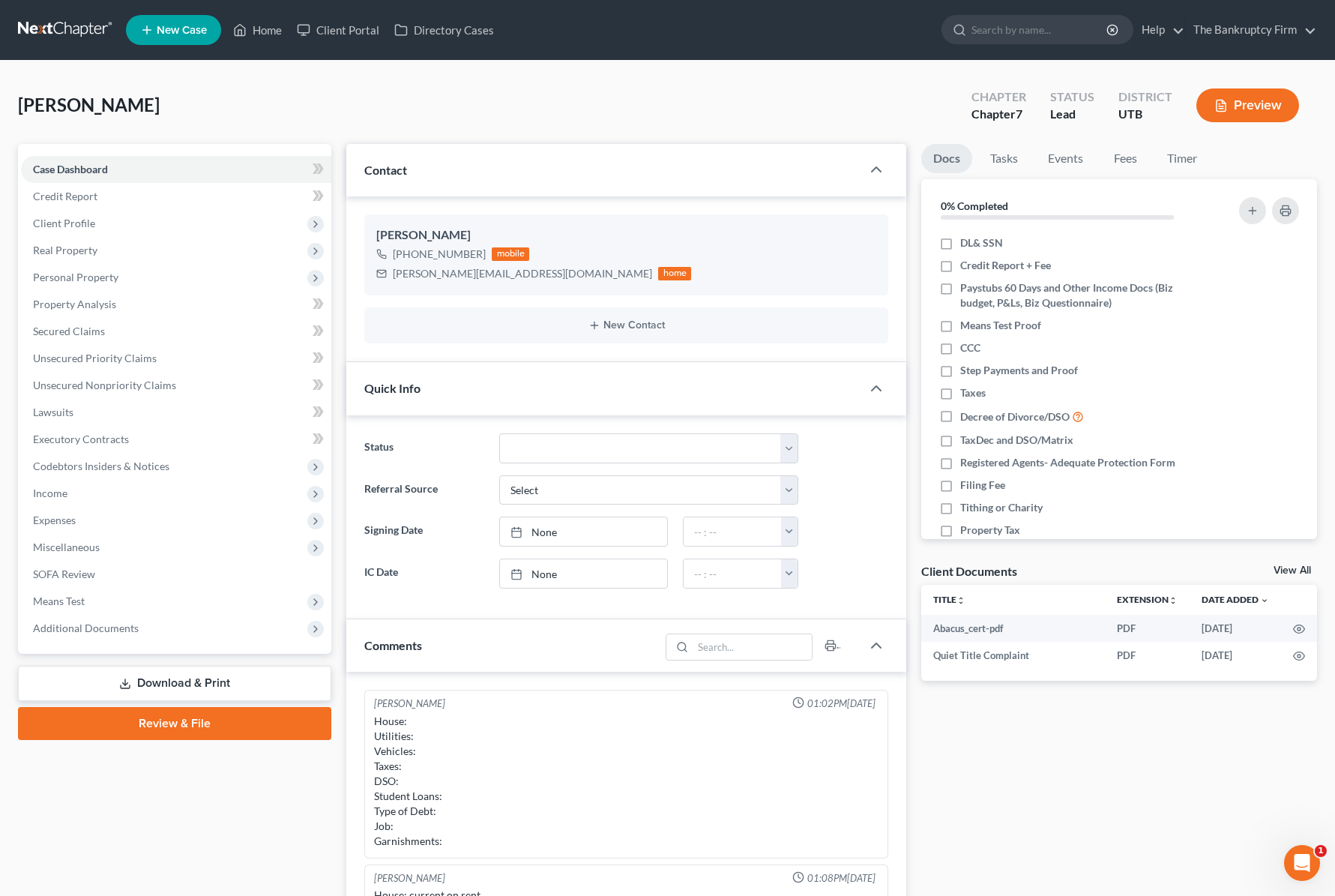
scroll to position [117, 0]
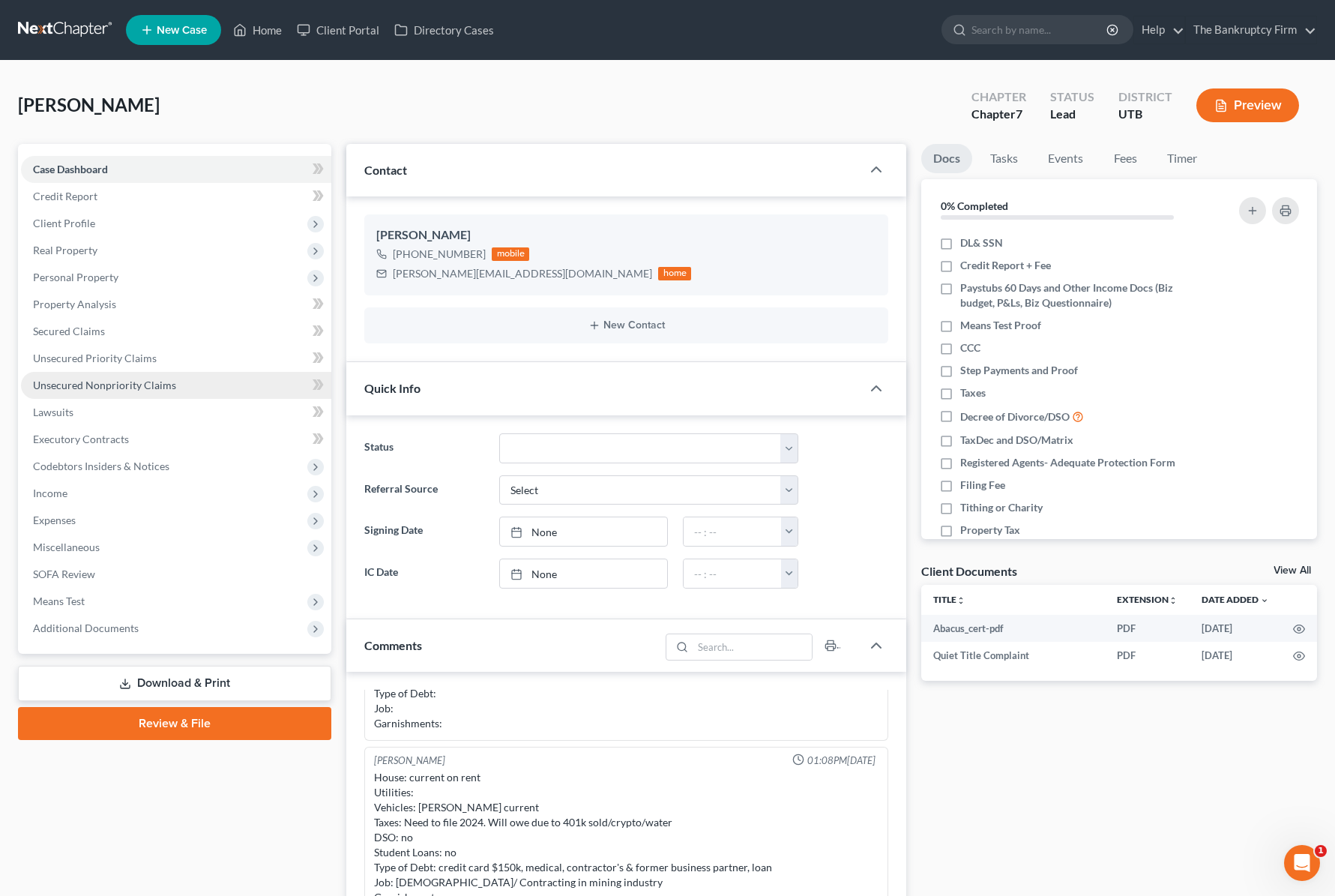
click at [100, 382] on span "Unsecured Nonpriority Claims" at bounding box center [104, 385] width 143 height 13
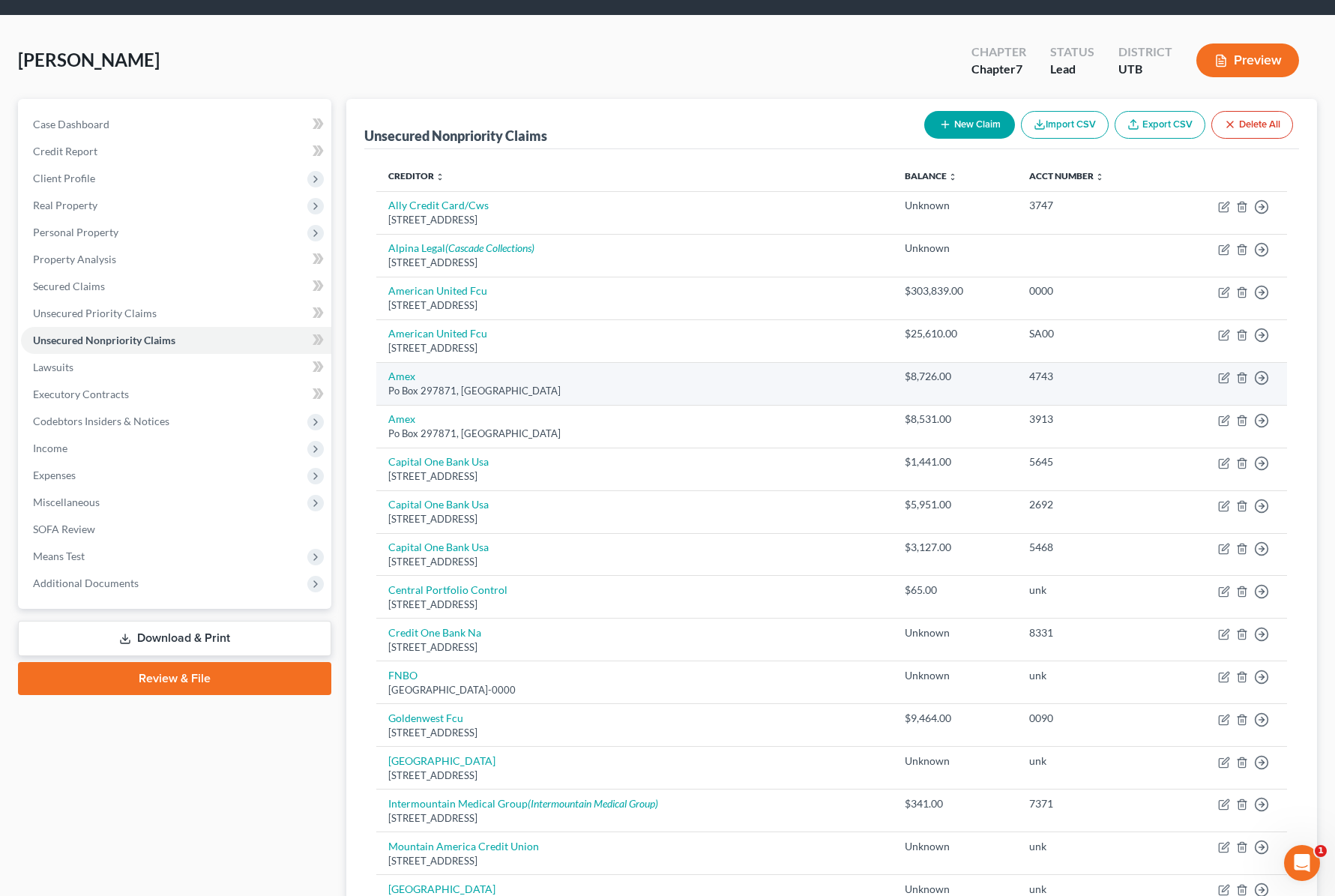
scroll to position [58, 0]
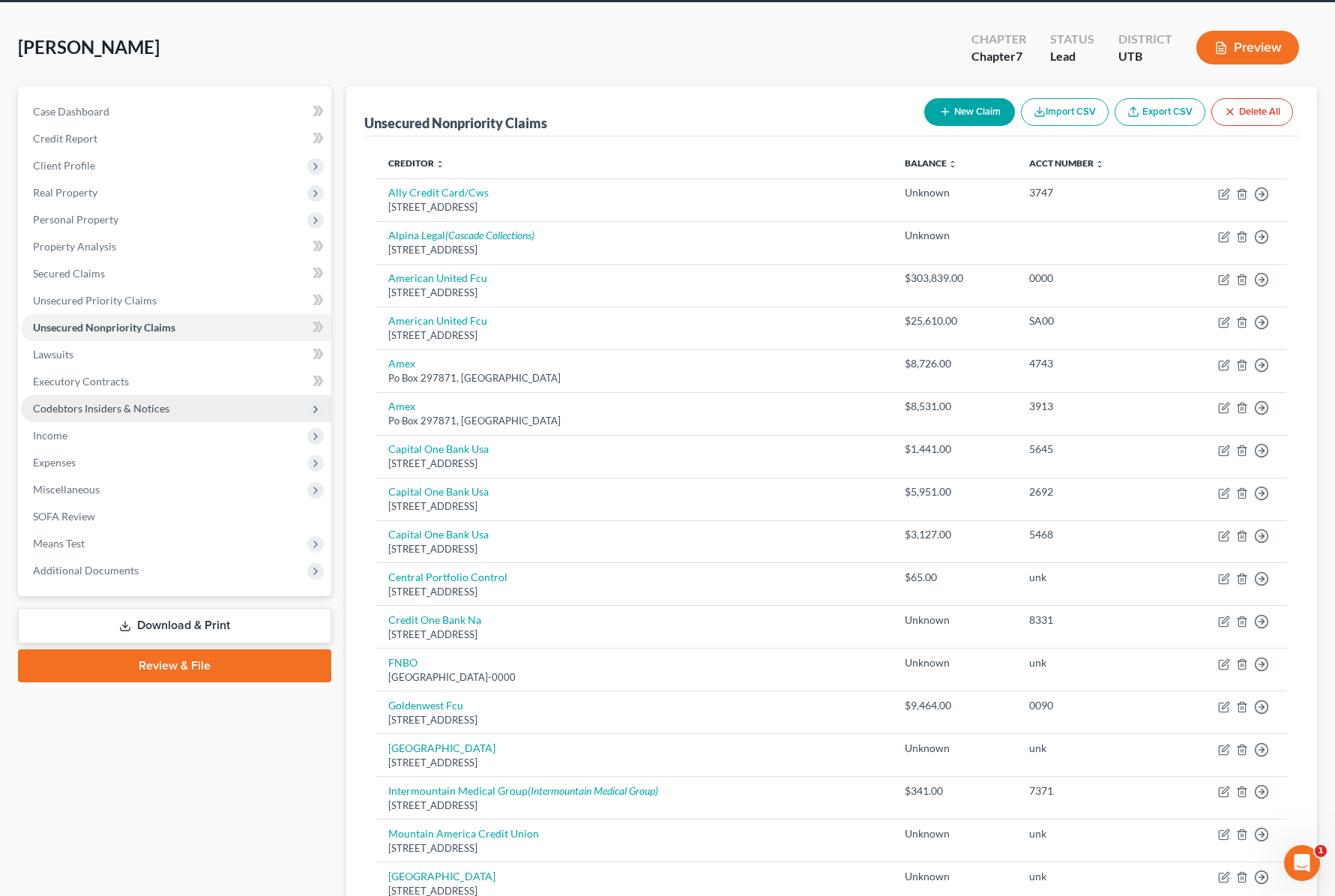
click at [141, 411] on span "Codebtors Insiders & Notices" at bounding box center [101, 408] width 136 height 13
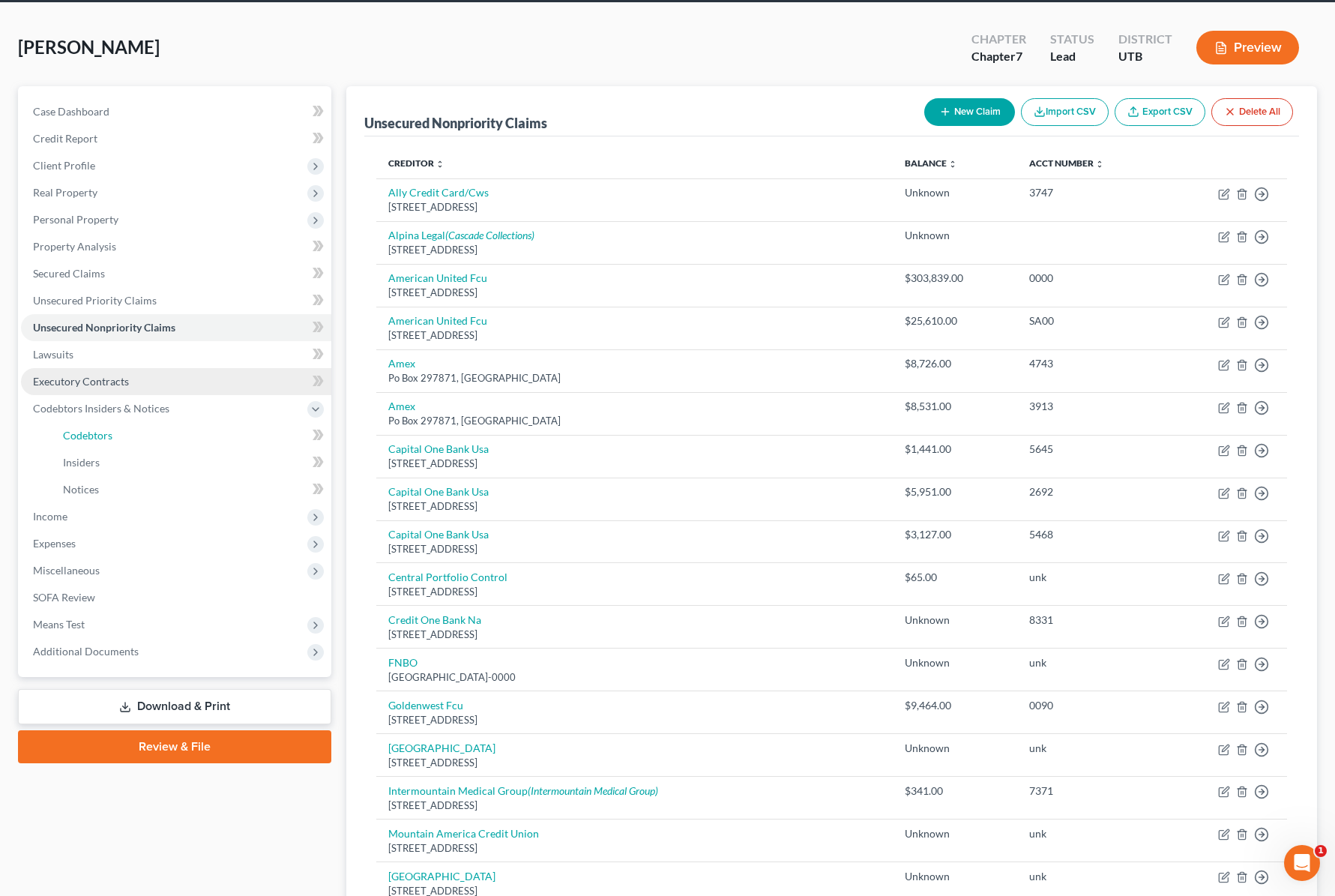
click at [142, 434] on link "Codebtors" at bounding box center [191, 435] width 280 height 27
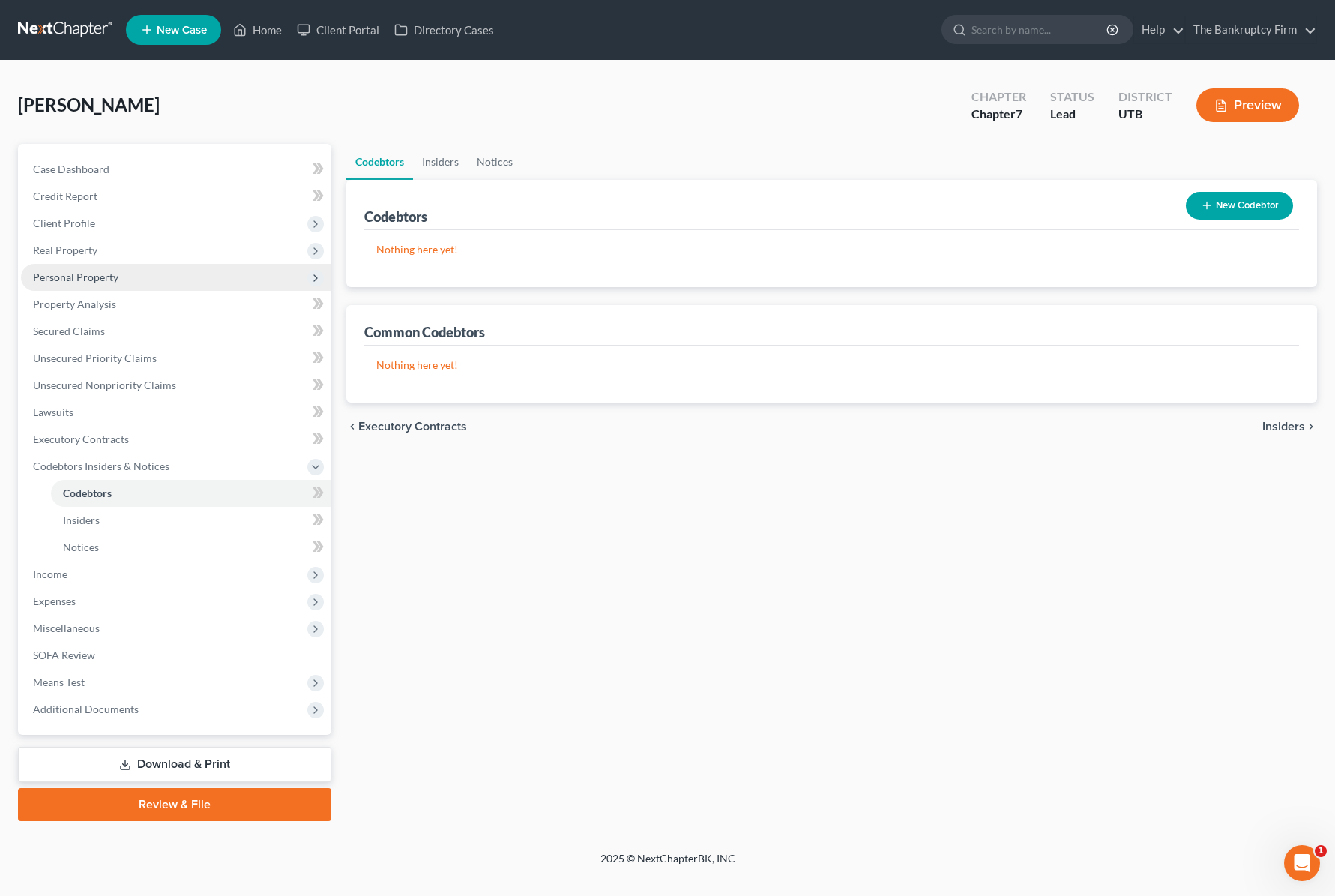
click at [99, 270] on span "Personal Property" at bounding box center [75, 277] width 85 height 13
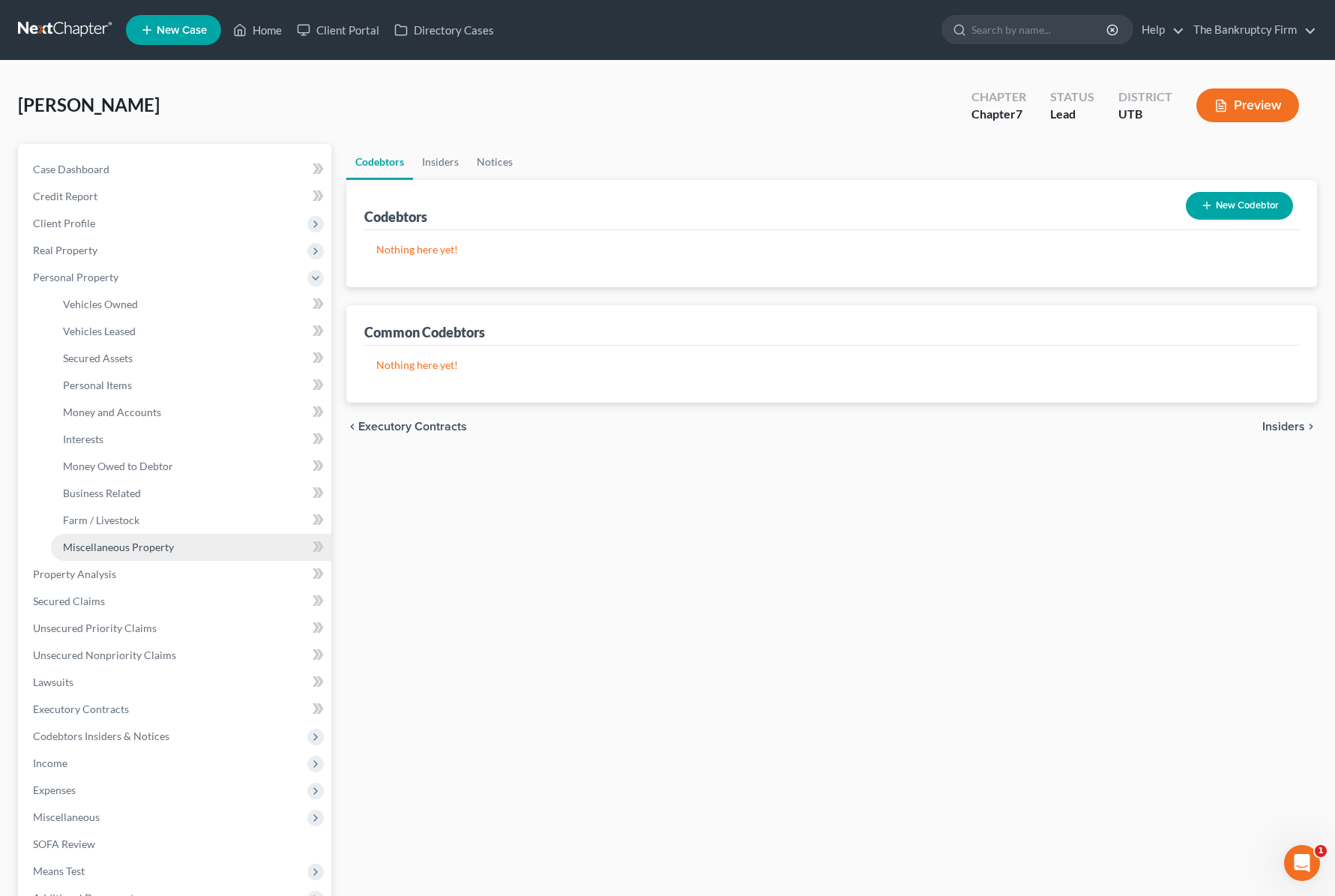
click at [152, 548] on span "Miscellaneous Property" at bounding box center [119, 546] width 111 height 13
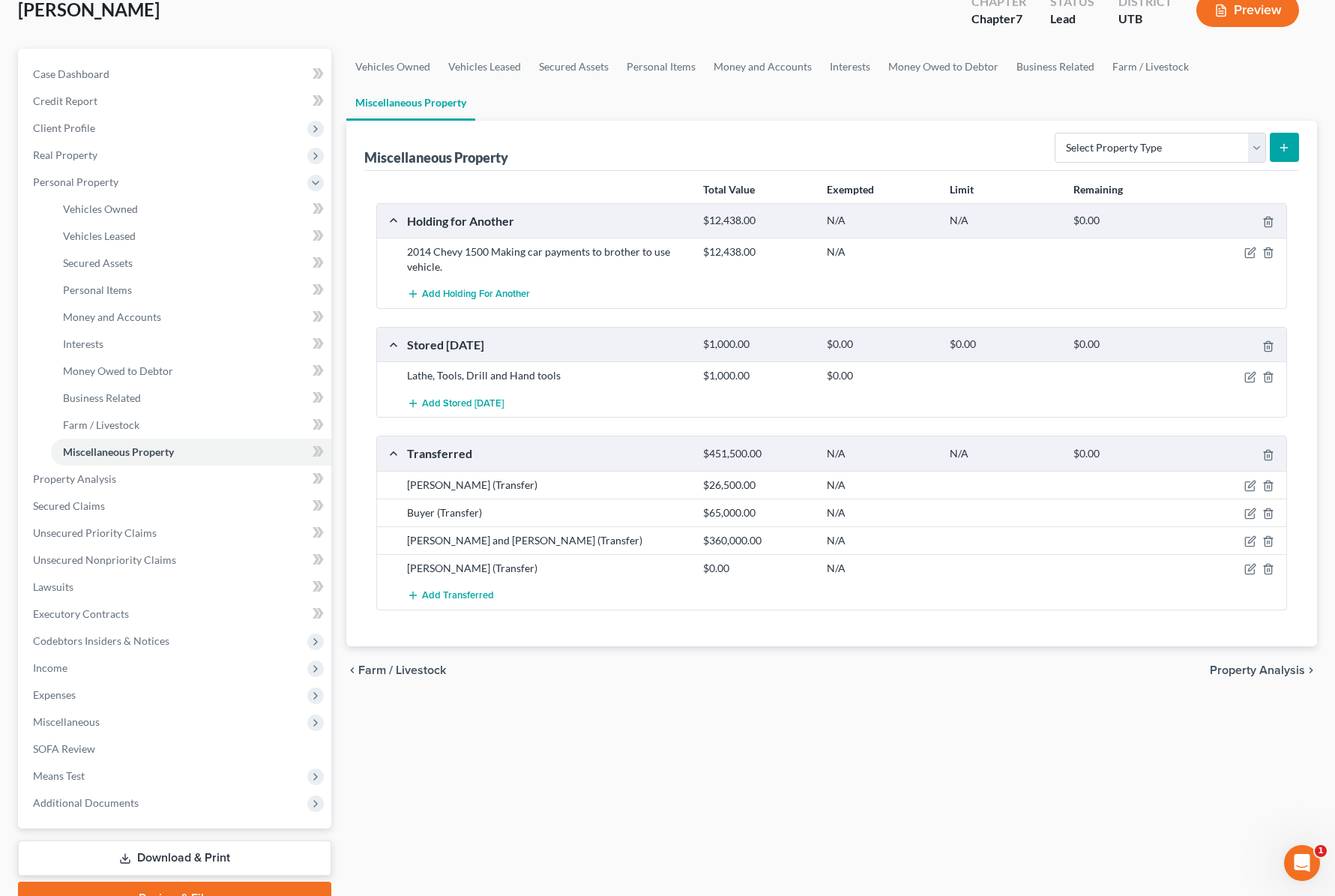
scroll to position [97, 0]
click at [1253, 562] on icon "button" at bounding box center [1250, 568] width 12 height 12
select select "Ordinary (within 2 years)"
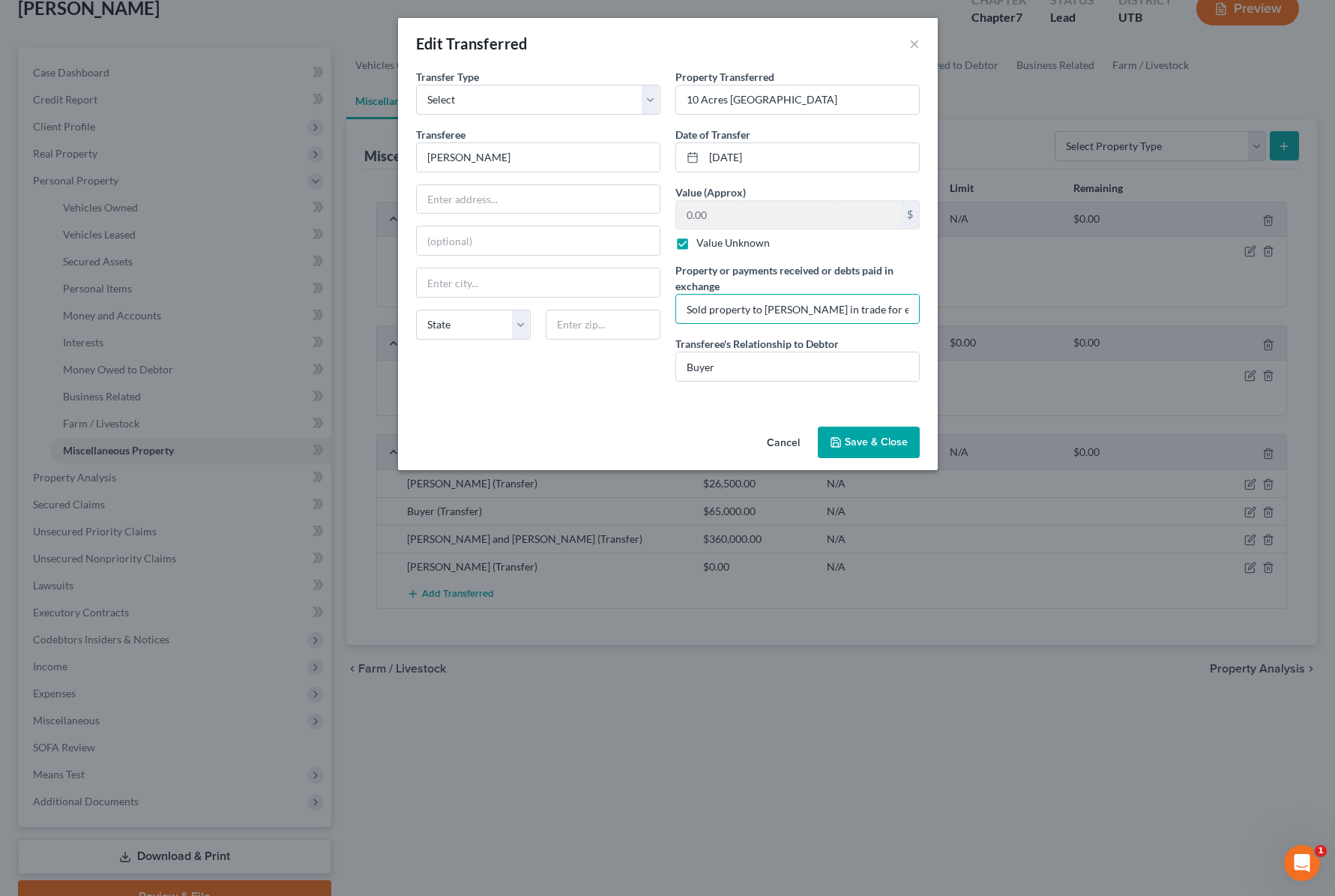
scroll to position [0, 63]
drag, startPoint x: 885, startPoint y: 312, endPoint x: 968, endPoint y: 320, distance: 83.4
click at [968, 320] on div "Edit Transferred × An exemption set must first be selected from the Filing Info…" at bounding box center [668, 448] width 1335 height 896
click at [882, 445] on button "Save & Close" at bounding box center [869, 442] width 102 height 31
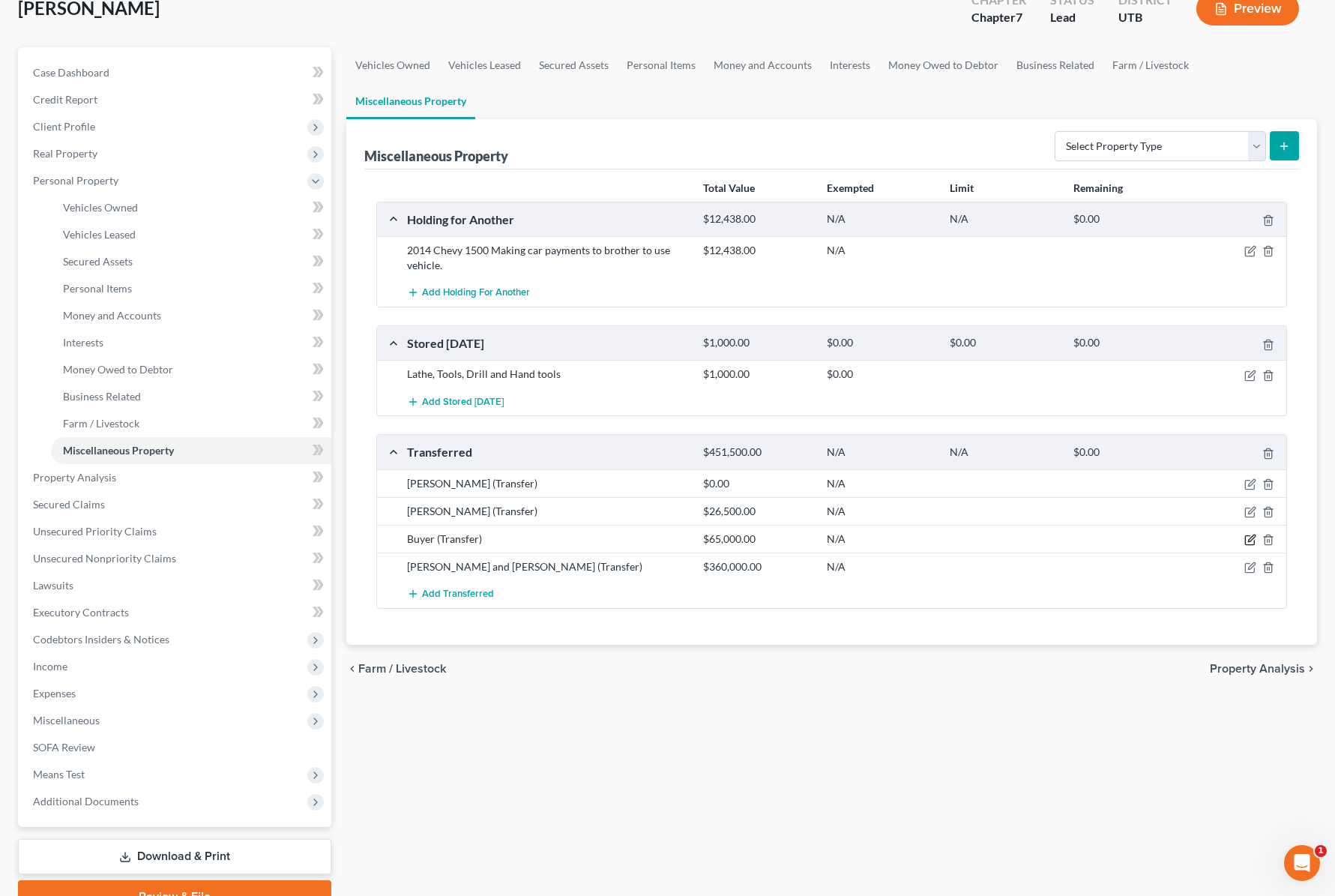
click at [1249, 539] on icon "button" at bounding box center [1250, 539] width 12 height 12
select select "Ordinary (within 2 years)"
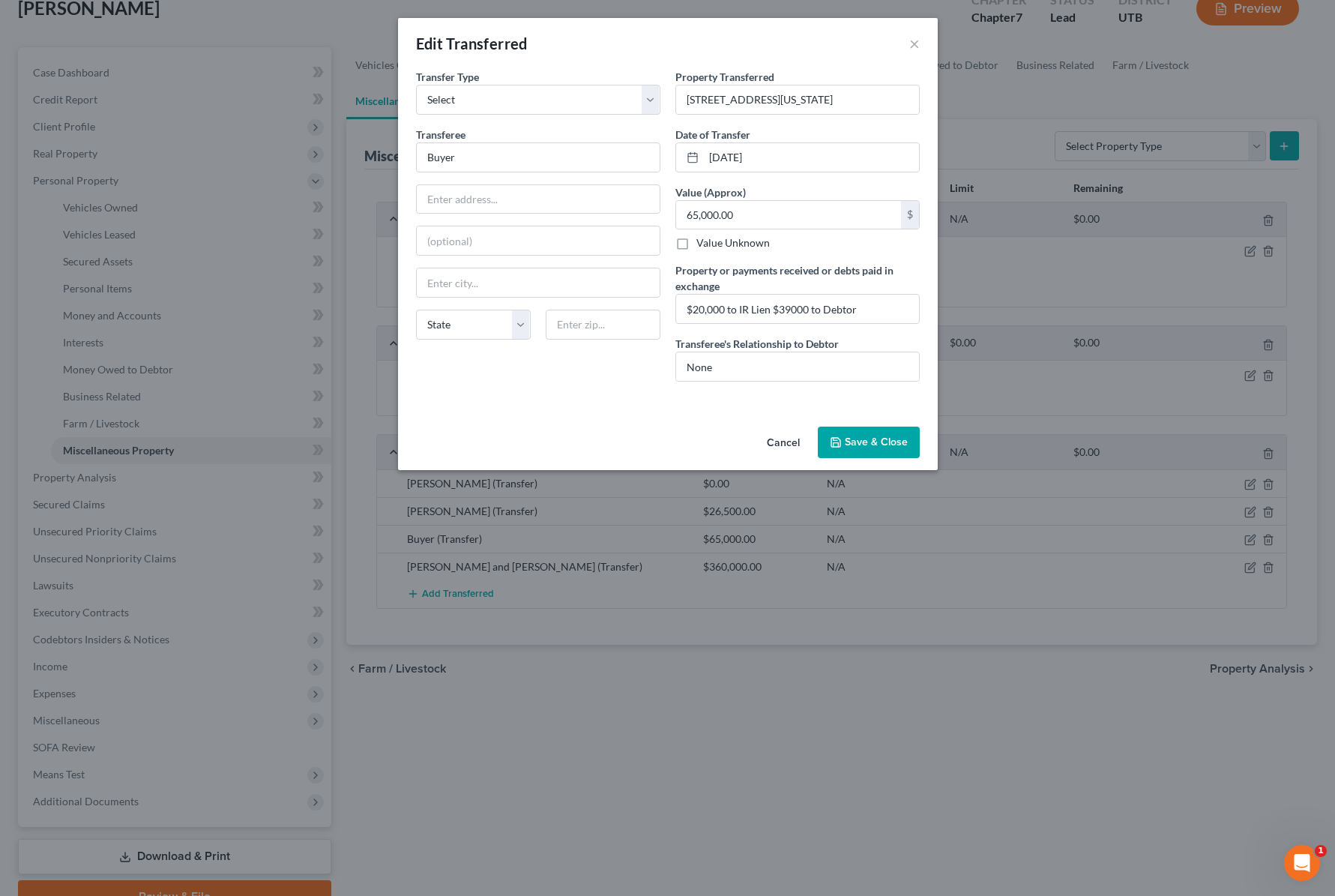
click at [890, 445] on button "Save & Close" at bounding box center [869, 442] width 102 height 31
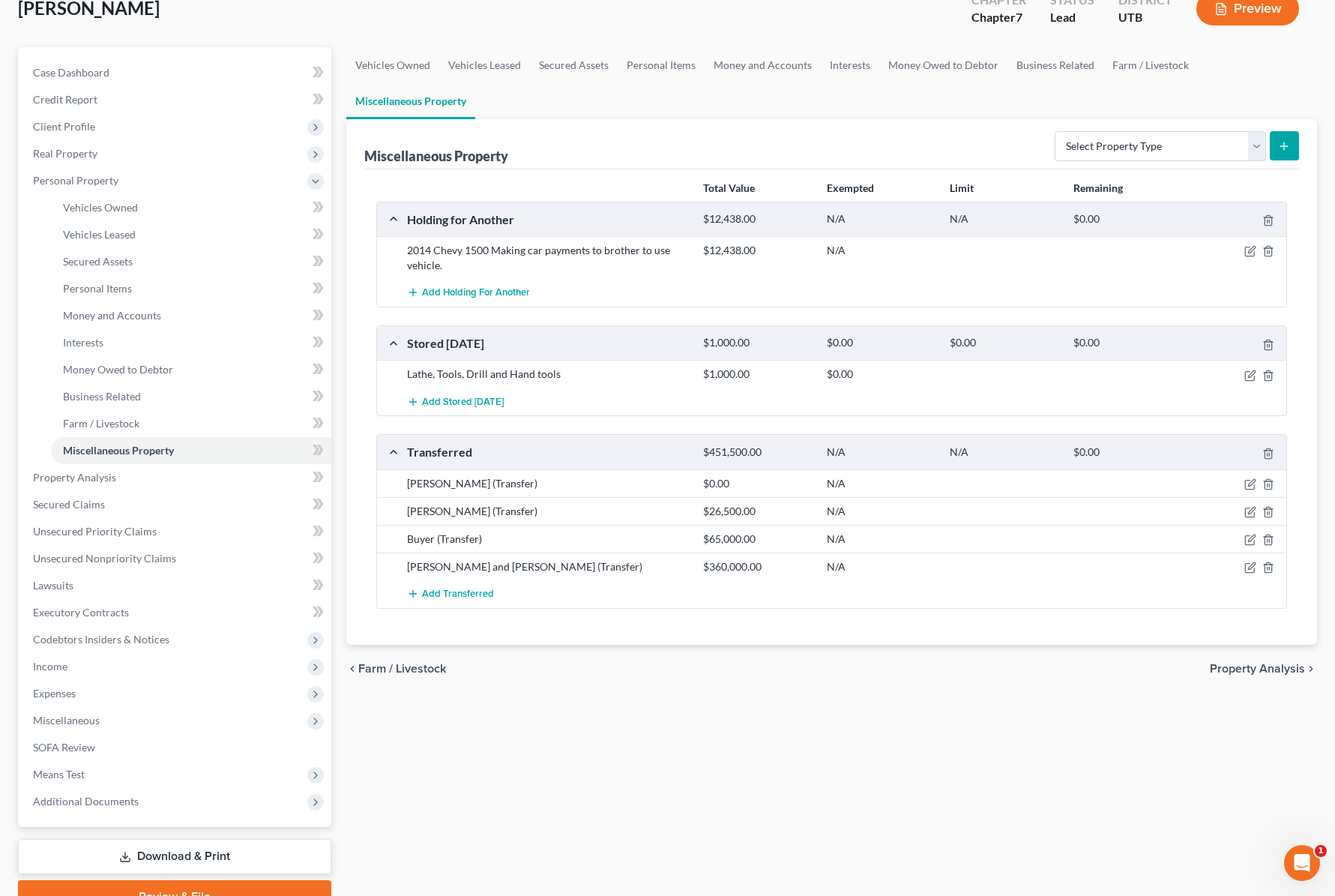
click at [616, 133] on div "Miscellaneous Property Select Property Type Assigned for Creditor Benefit Withi…" at bounding box center [831, 144] width 935 height 50
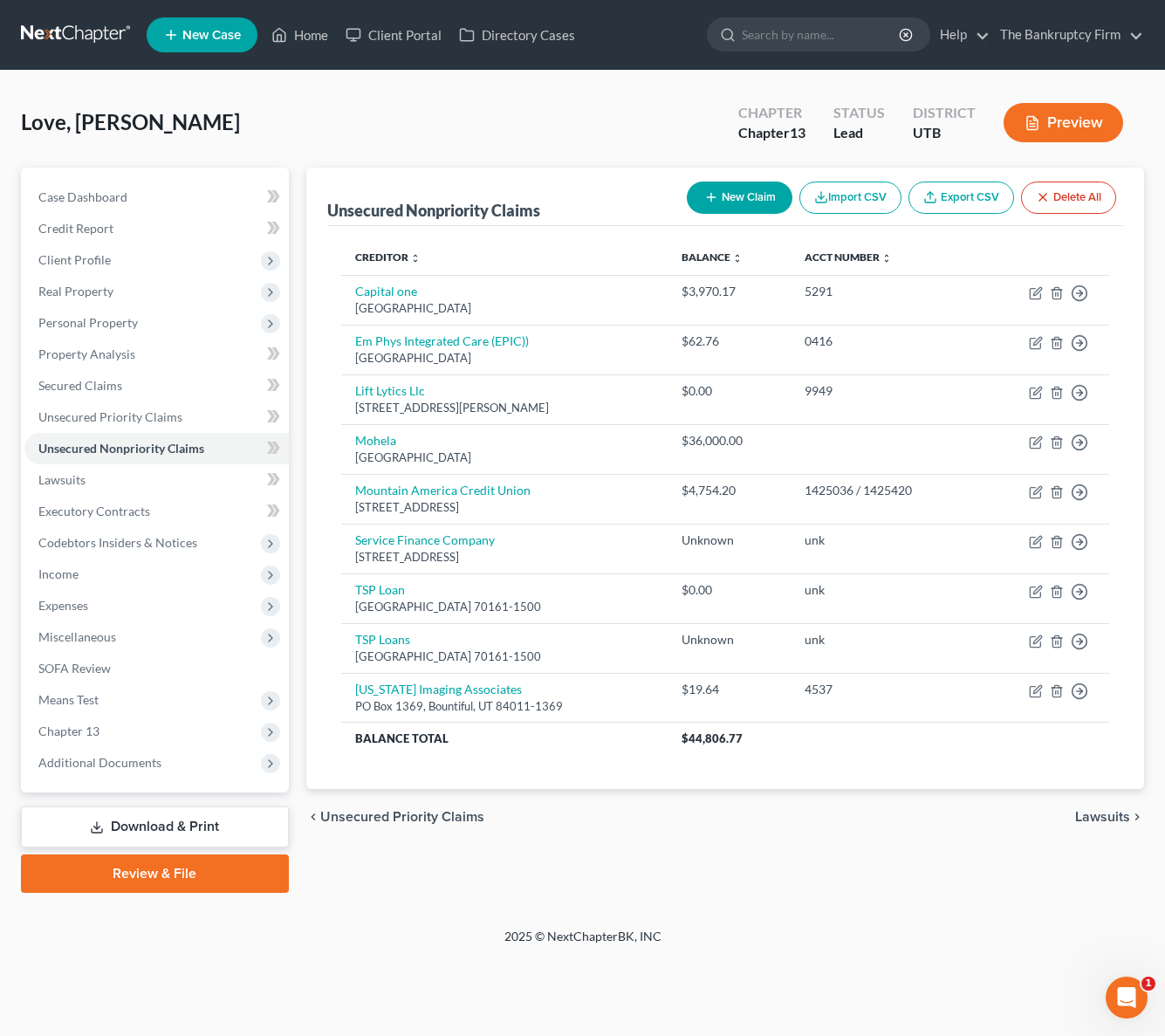
click at [493, 117] on div "Love, [PERSON_NAME] Upgraded Chapter Chapter 13 Status Lead District UTB Preview" at bounding box center [583, 130] width 1123 height 76
click at [109, 222] on span "Credit Report" at bounding box center [75, 228] width 75 height 15
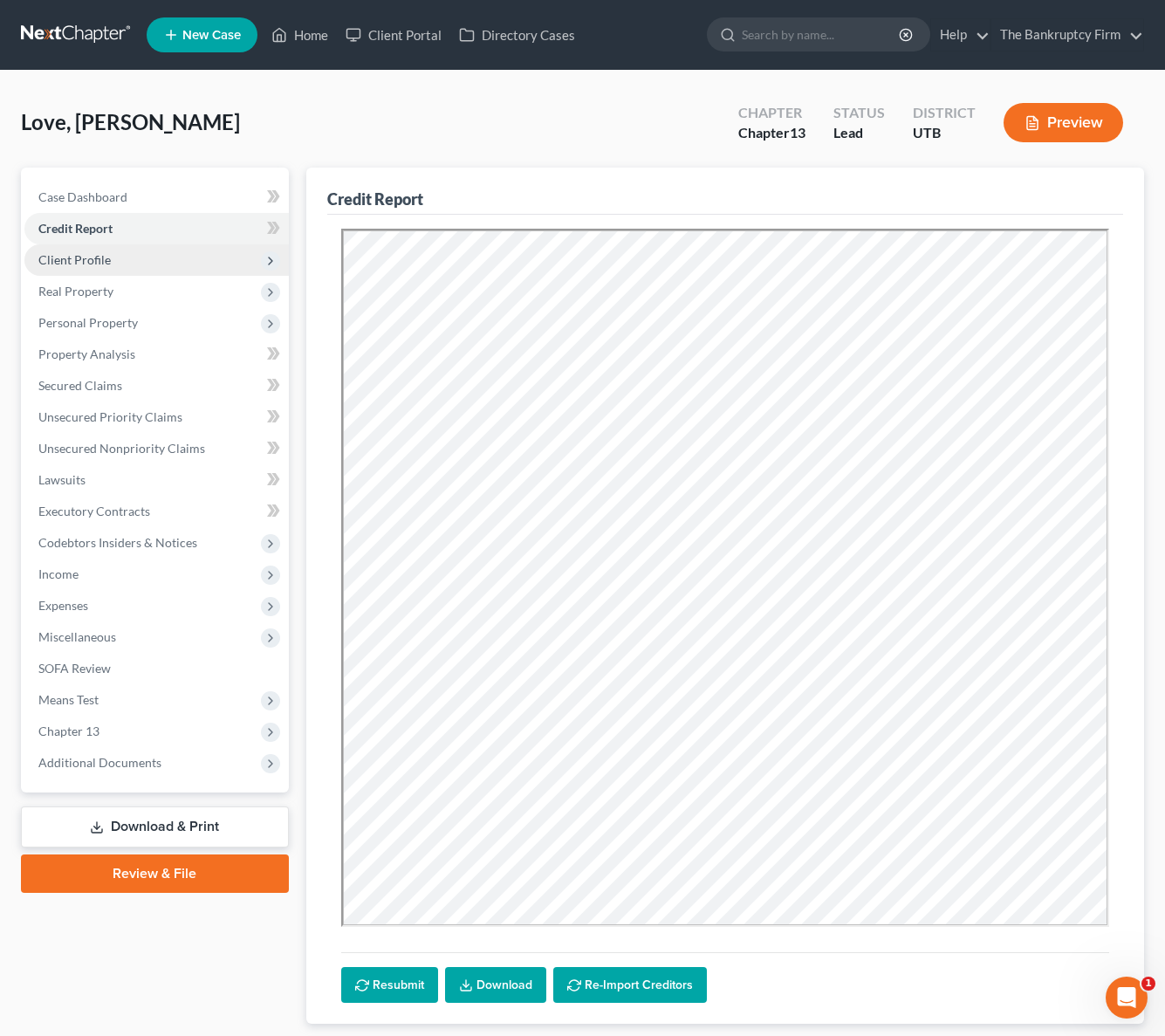
click at [107, 260] on span "Client Profile" at bounding box center [75, 259] width 73 height 15
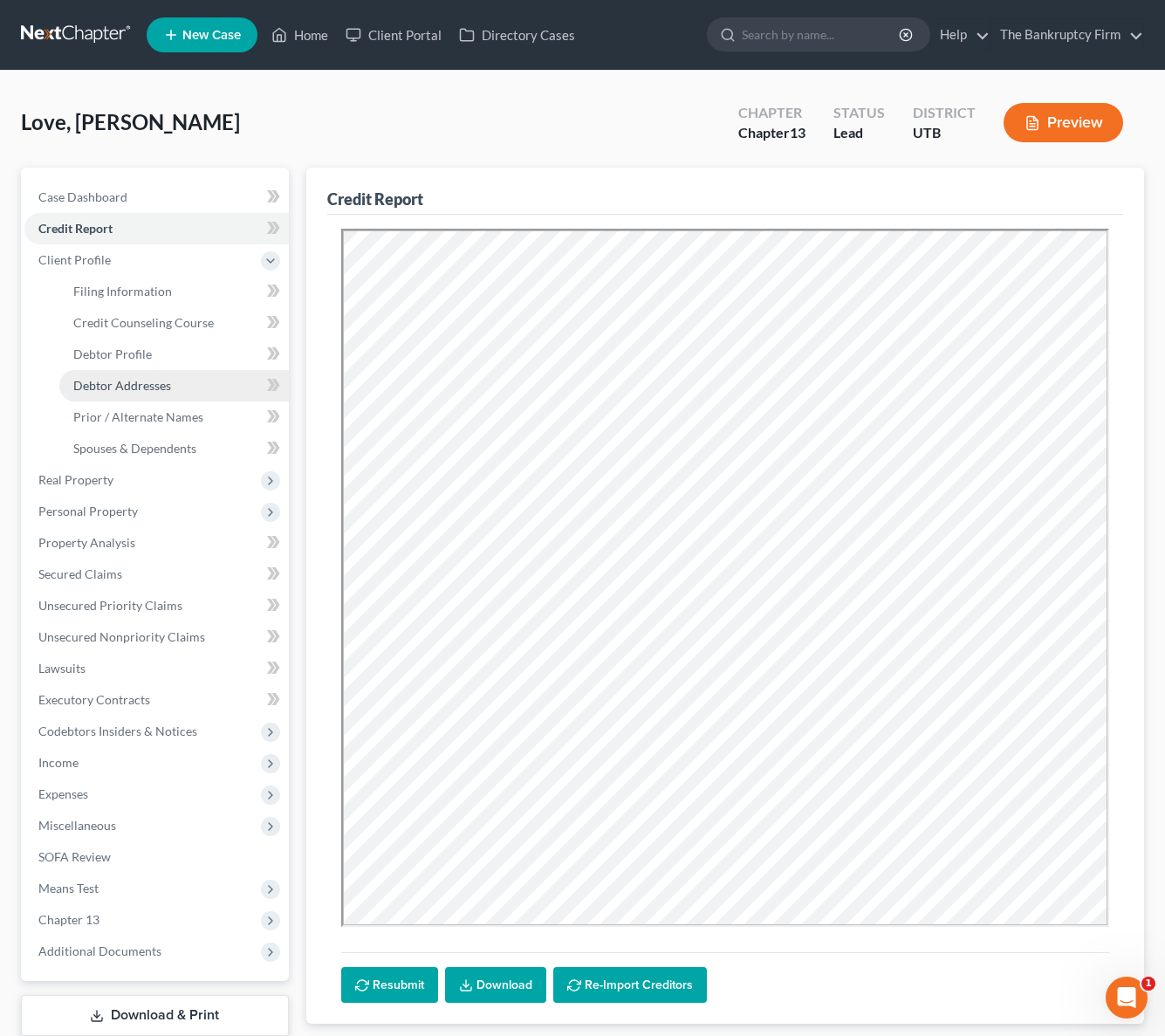
click at [168, 393] on link "Debtor Addresses" at bounding box center [174, 385] width 230 height 31
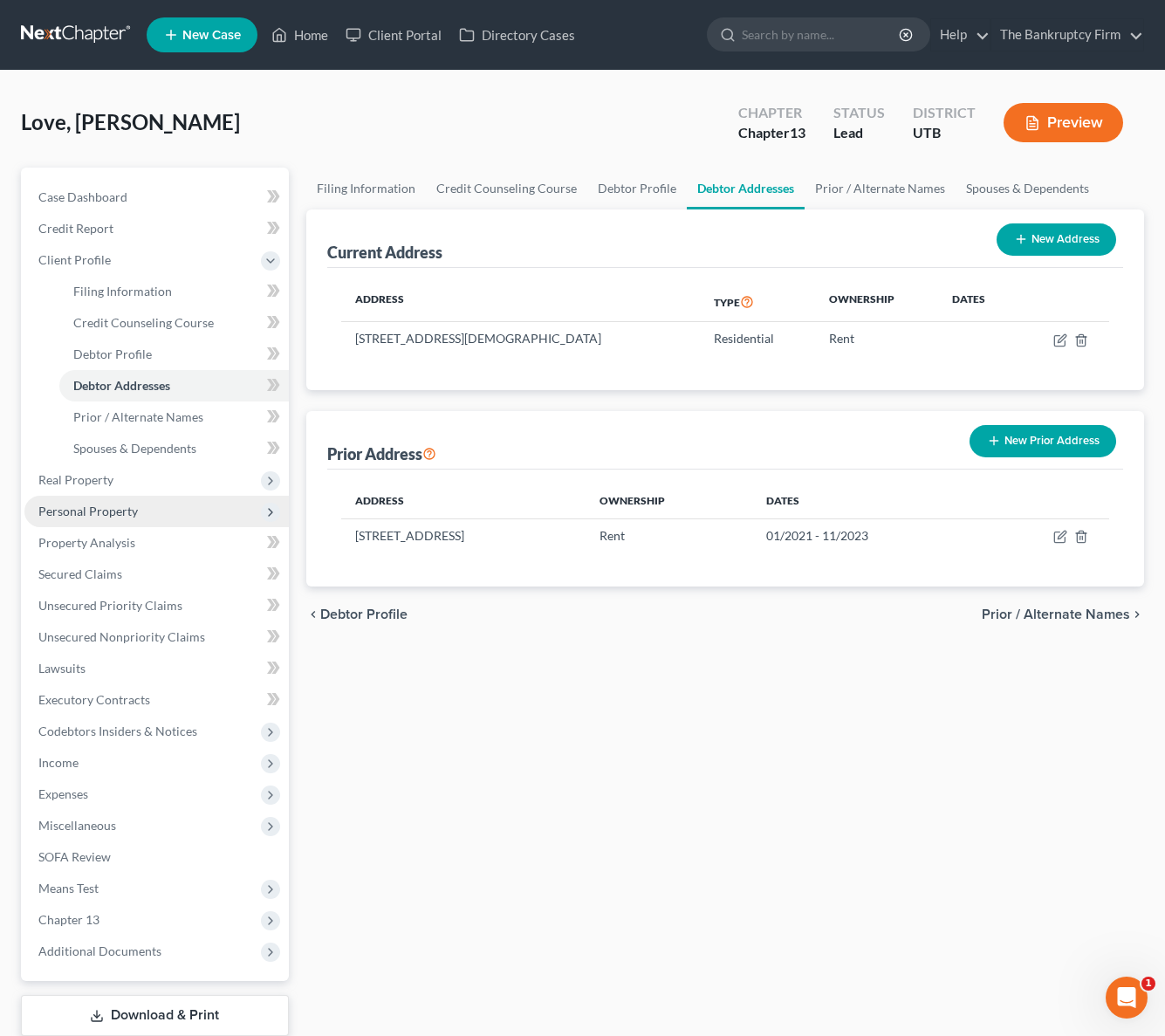
click at [96, 511] on span "Personal Property" at bounding box center [88, 511] width 99 height 15
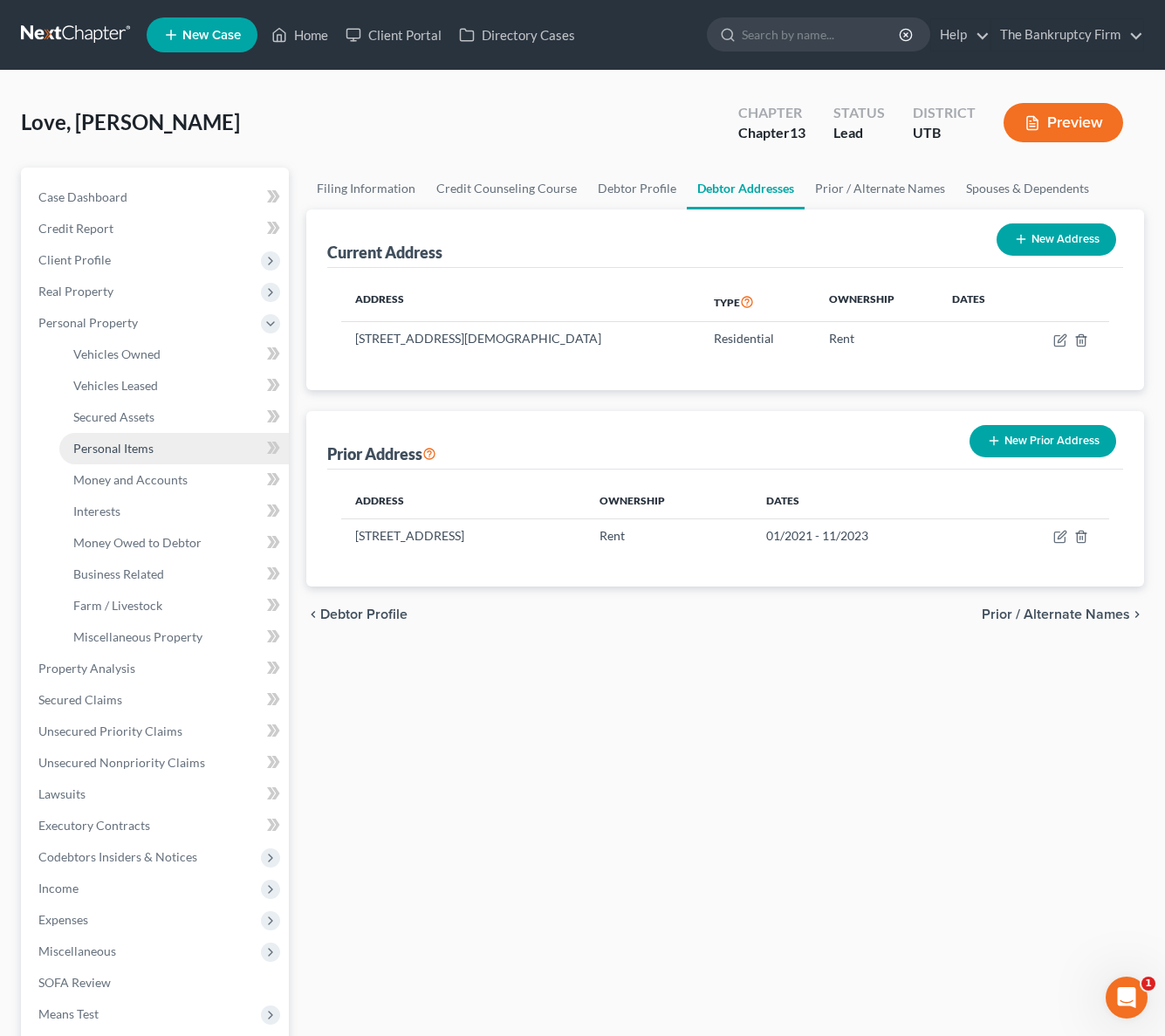
click at [140, 445] on span "Personal Items" at bounding box center [114, 448] width 81 height 15
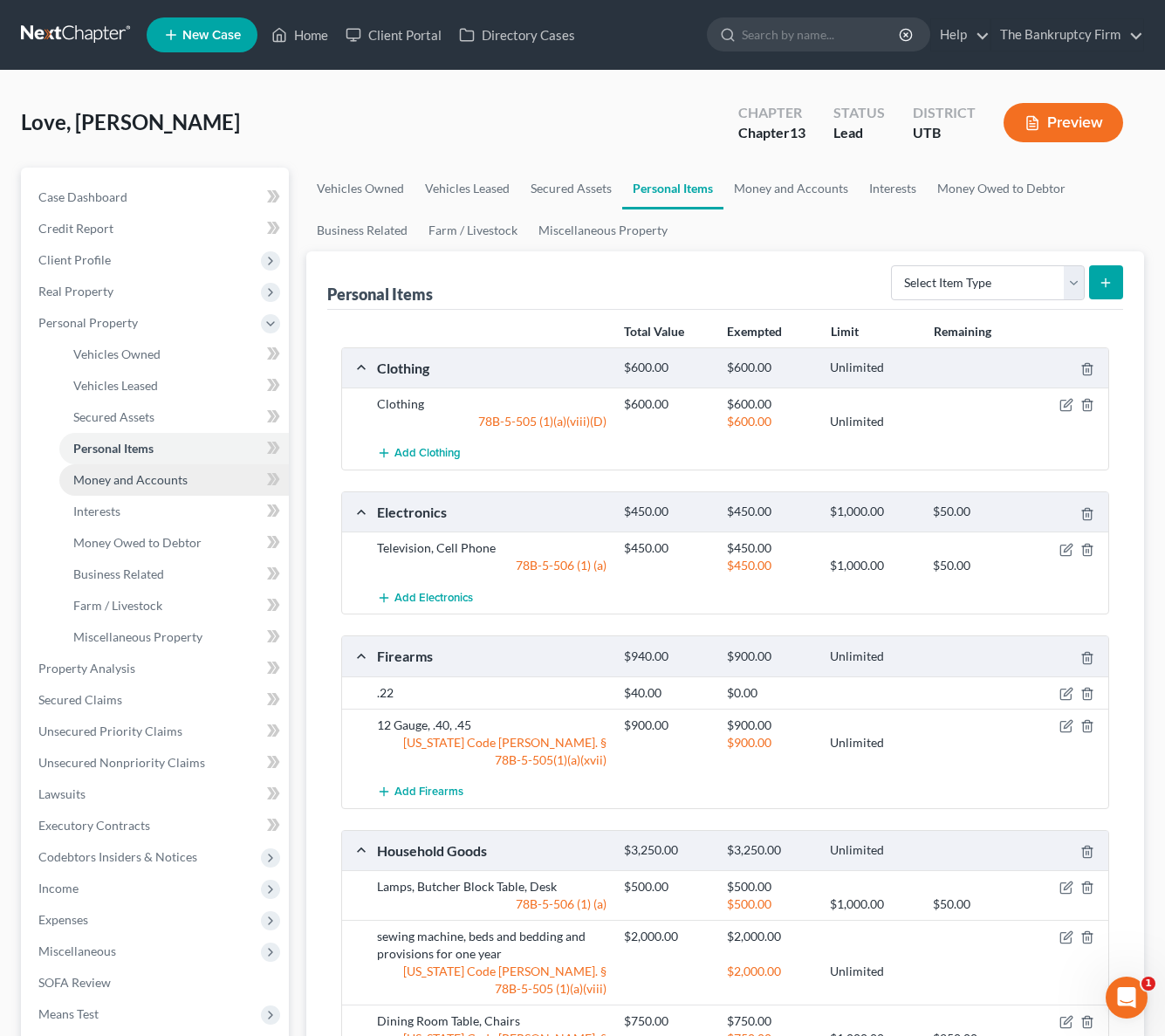
click at [127, 482] on span "Money and Accounts" at bounding box center [130, 479] width 114 height 15
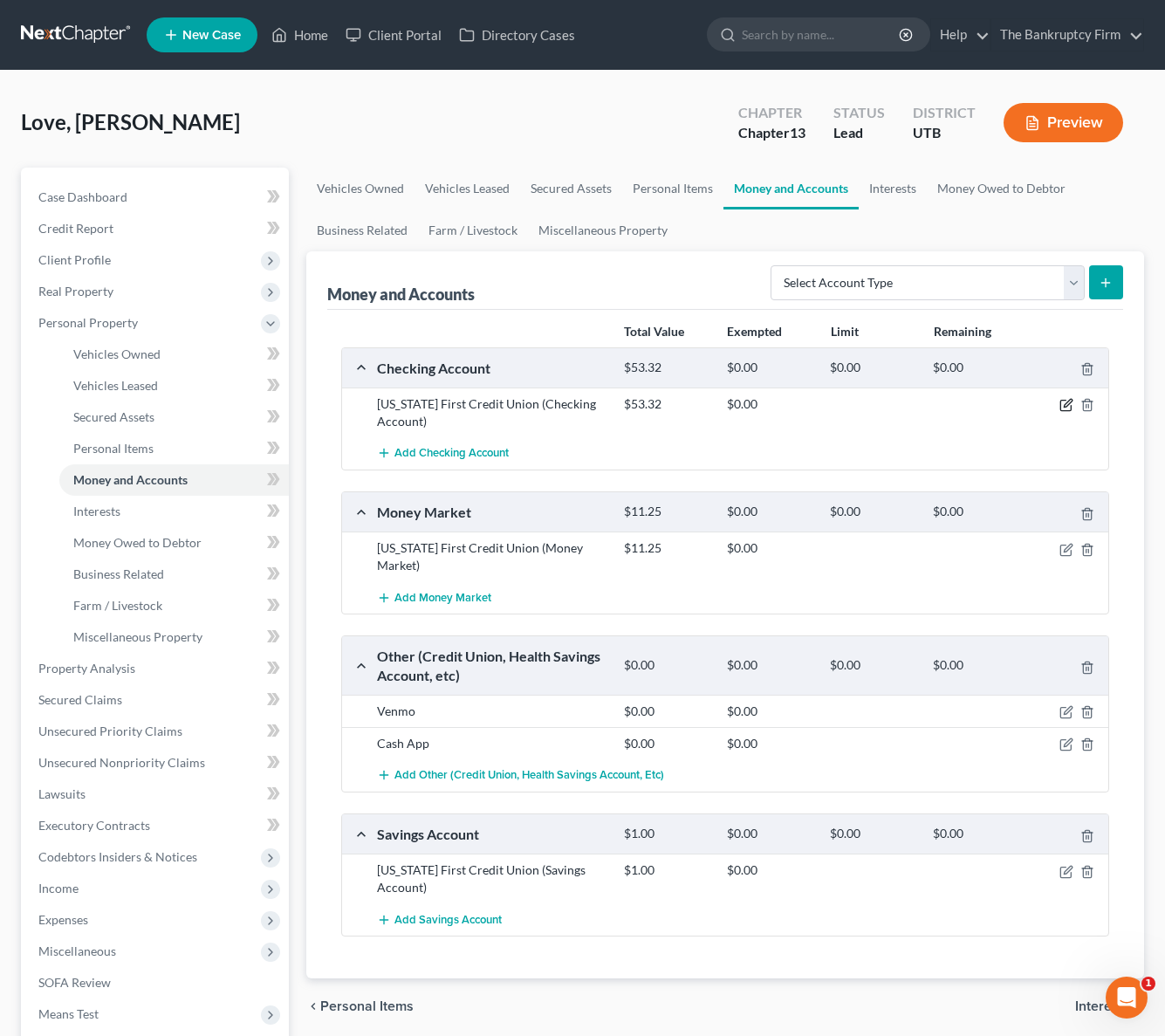
click at [1067, 404] on icon "button" at bounding box center [1067, 405] width 14 height 14
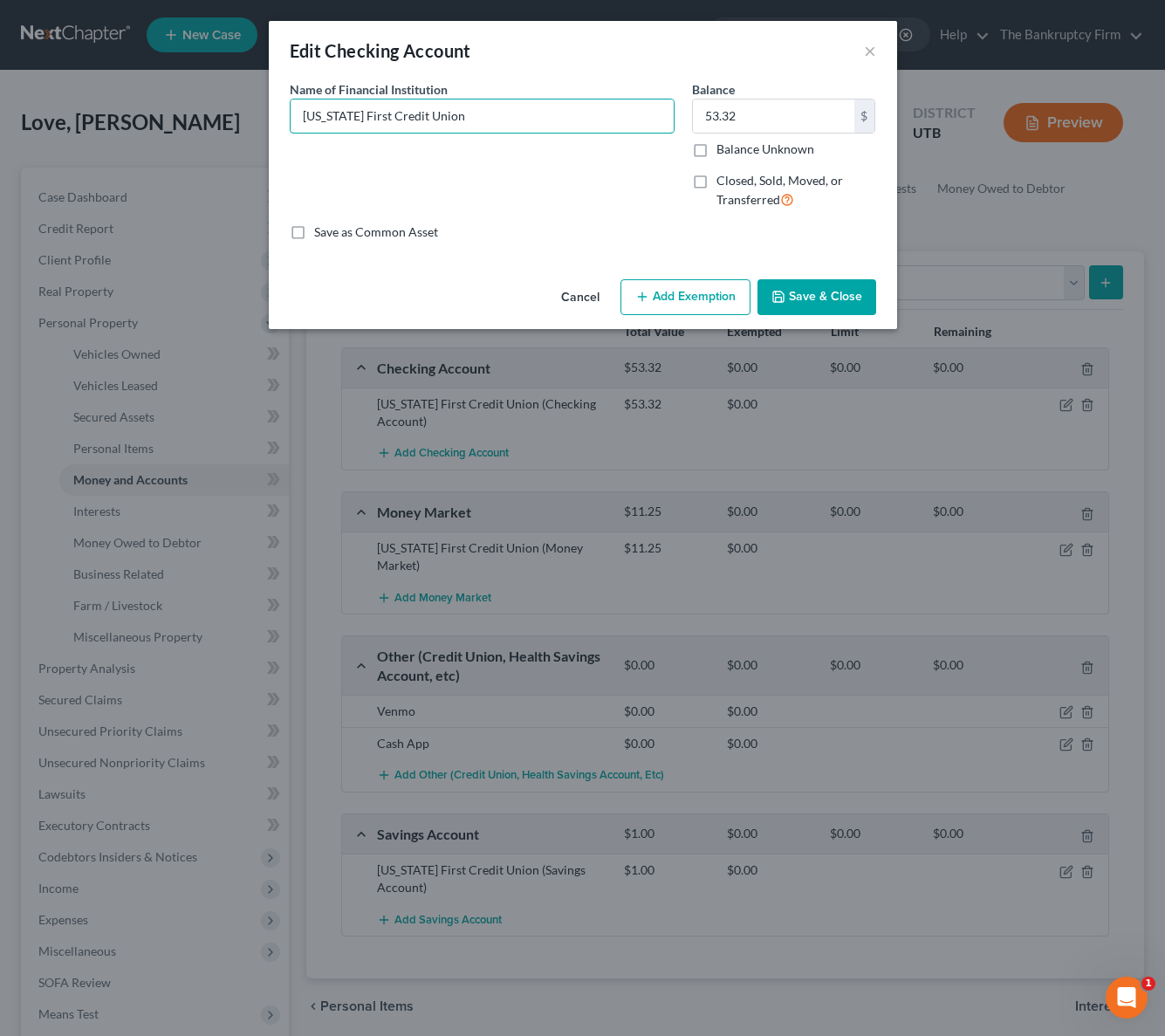
drag, startPoint x: 332, startPoint y: 110, endPoint x: 254, endPoint y: 119, distance: 78.5
click at [254, 119] on div "Edit Checking Account × An exemption set must first be selected from the Filing…" at bounding box center [582, 518] width 1165 height 1036
type input "America First Credit Union"
click at [833, 294] on button "Save & Close" at bounding box center [817, 297] width 119 height 36
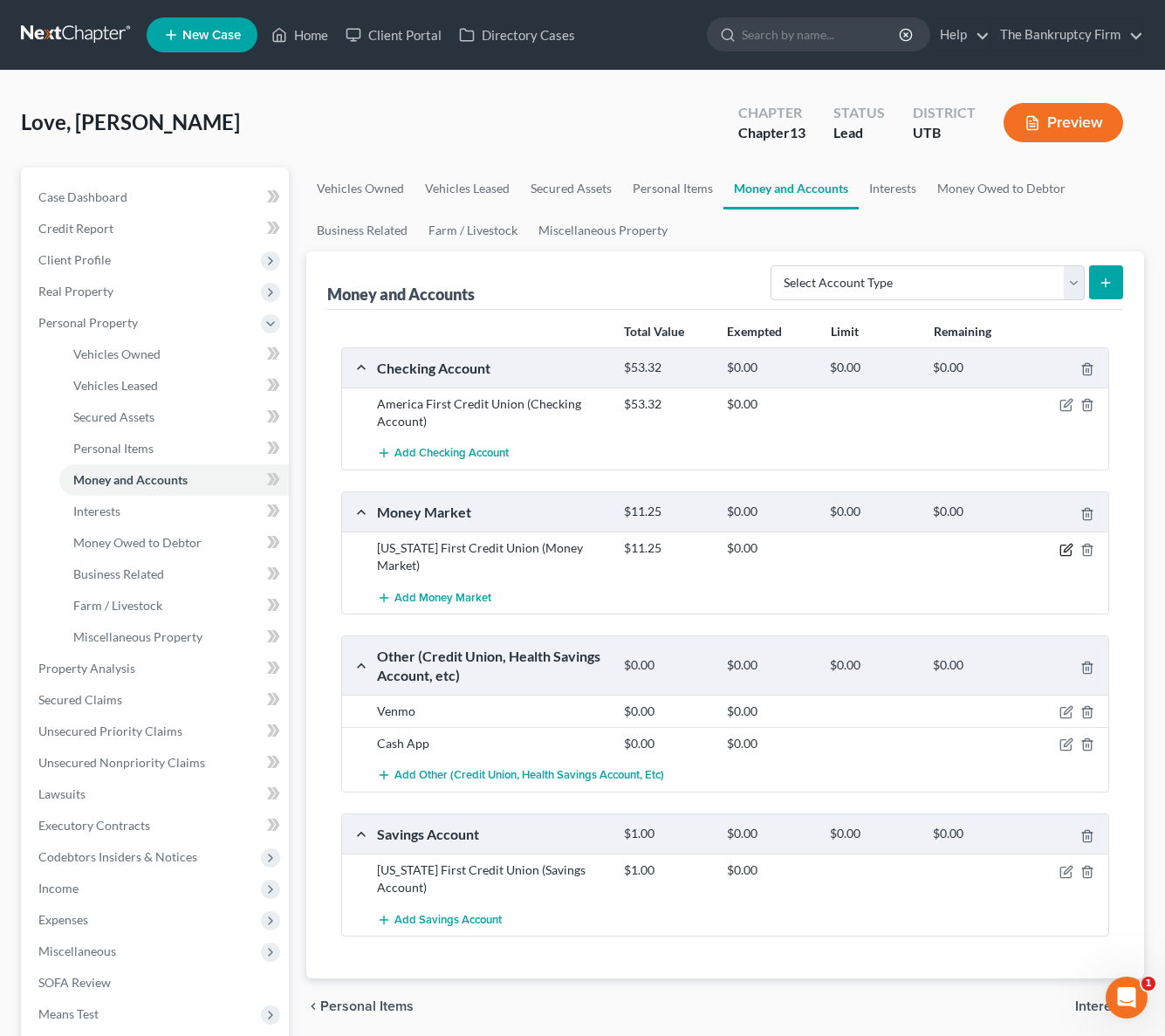
click at [1066, 547] on icon "button" at bounding box center [1067, 550] width 14 height 14
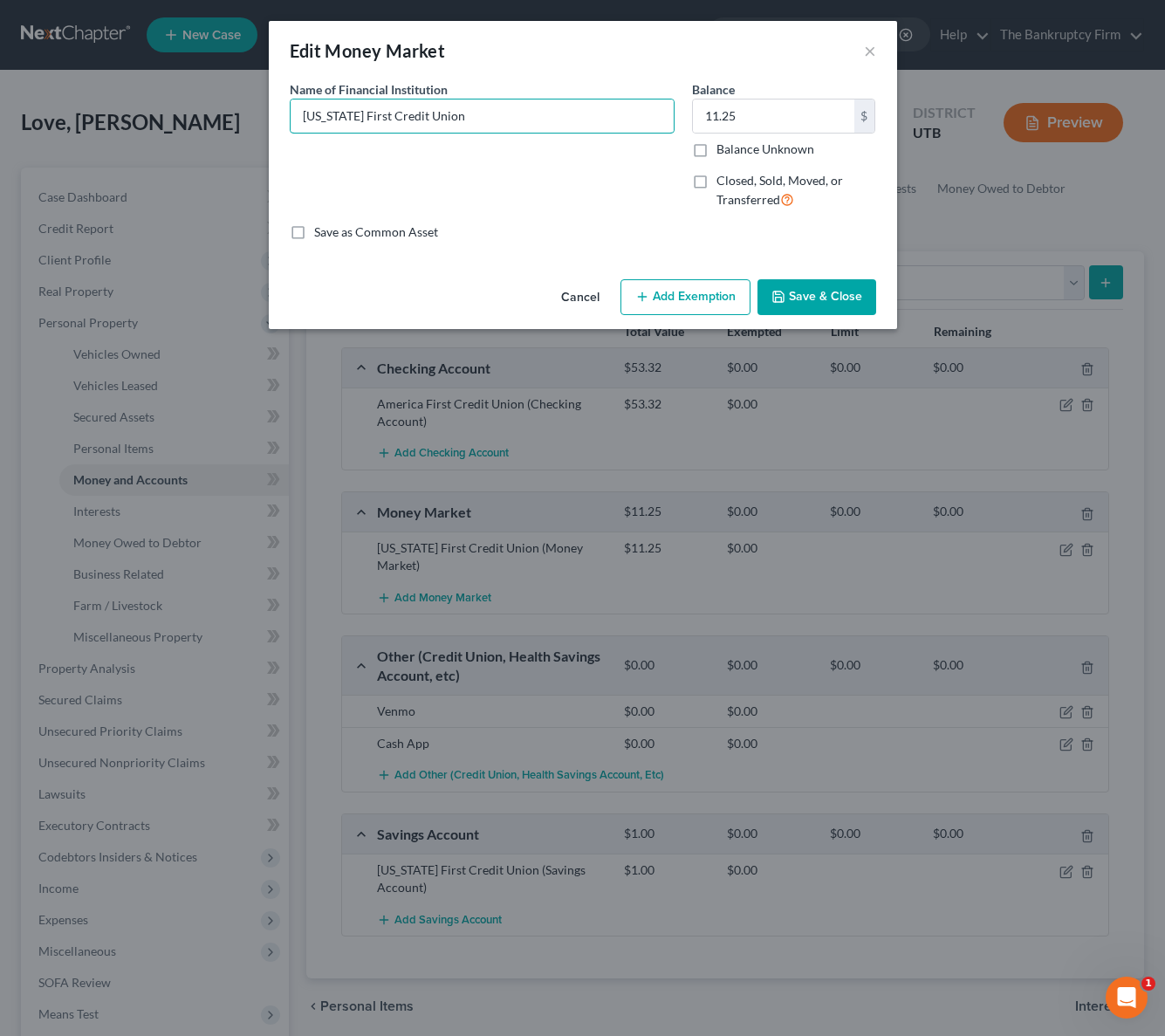
drag, startPoint x: 332, startPoint y: 113, endPoint x: 169, endPoint y: 97, distance: 163.8
click at [169, 97] on div "Edit Money Market × An exemption set must first be selected from the Filing Inf…" at bounding box center [582, 518] width 1165 height 1036
type input "America First Credit Union"
click at [834, 300] on button "Save & Close" at bounding box center [817, 297] width 119 height 36
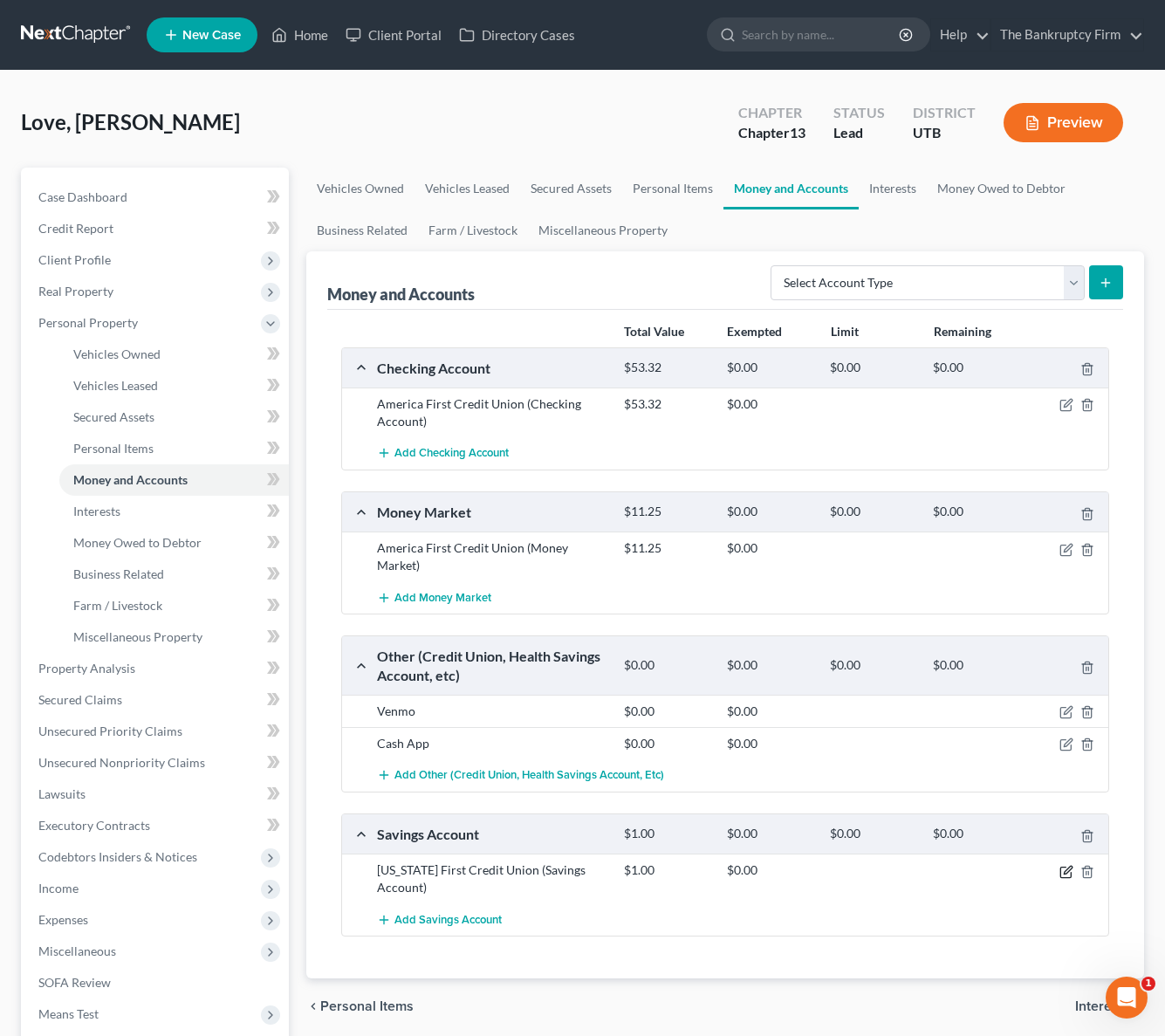
click at [1067, 875] on icon "button" at bounding box center [1067, 872] width 14 height 14
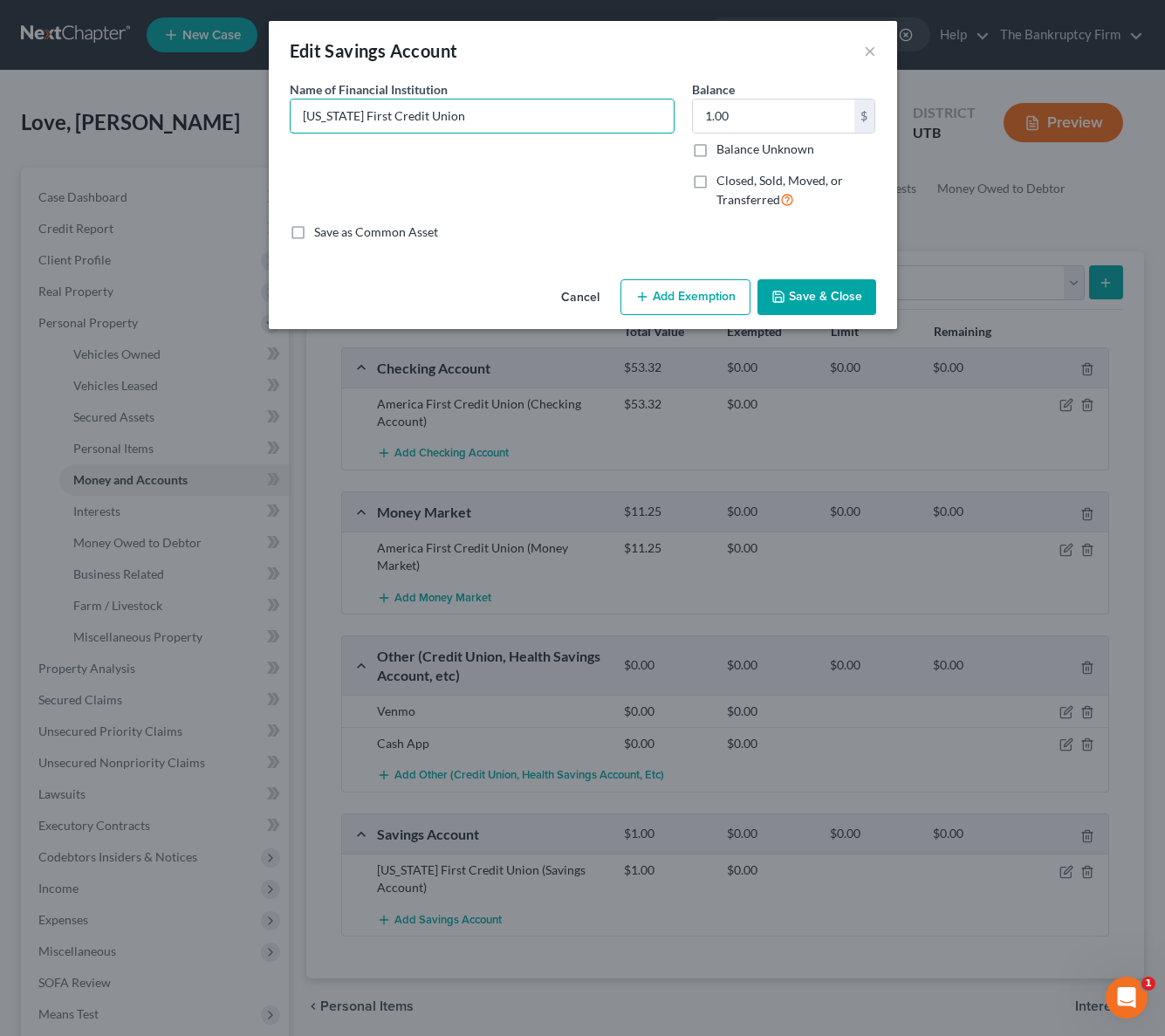
drag, startPoint x: 331, startPoint y: 116, endPoint x: 237, endPoint y: 110, distance: 94.2
click at [237, 110] on div "Edit Savings Account × An exemption set must first be selected from the Filing …" at bounding box center [582, 518] width 1165 height 1036
type input "America First Credit Union"
click at [823, 285] on button "Save & Close" at bounding box center [817, 297] width 119 height 36
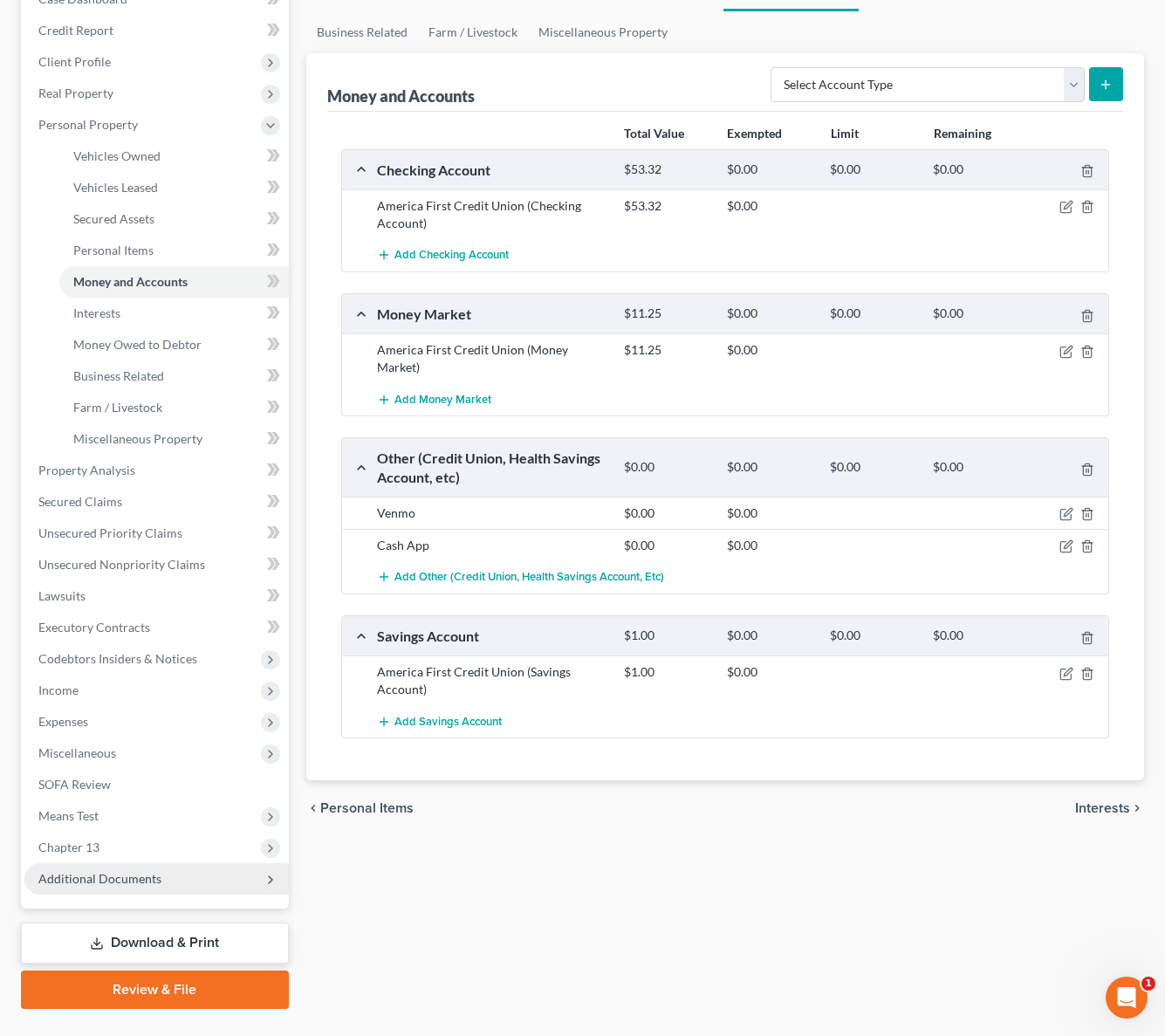
scroll to position [238, 0]
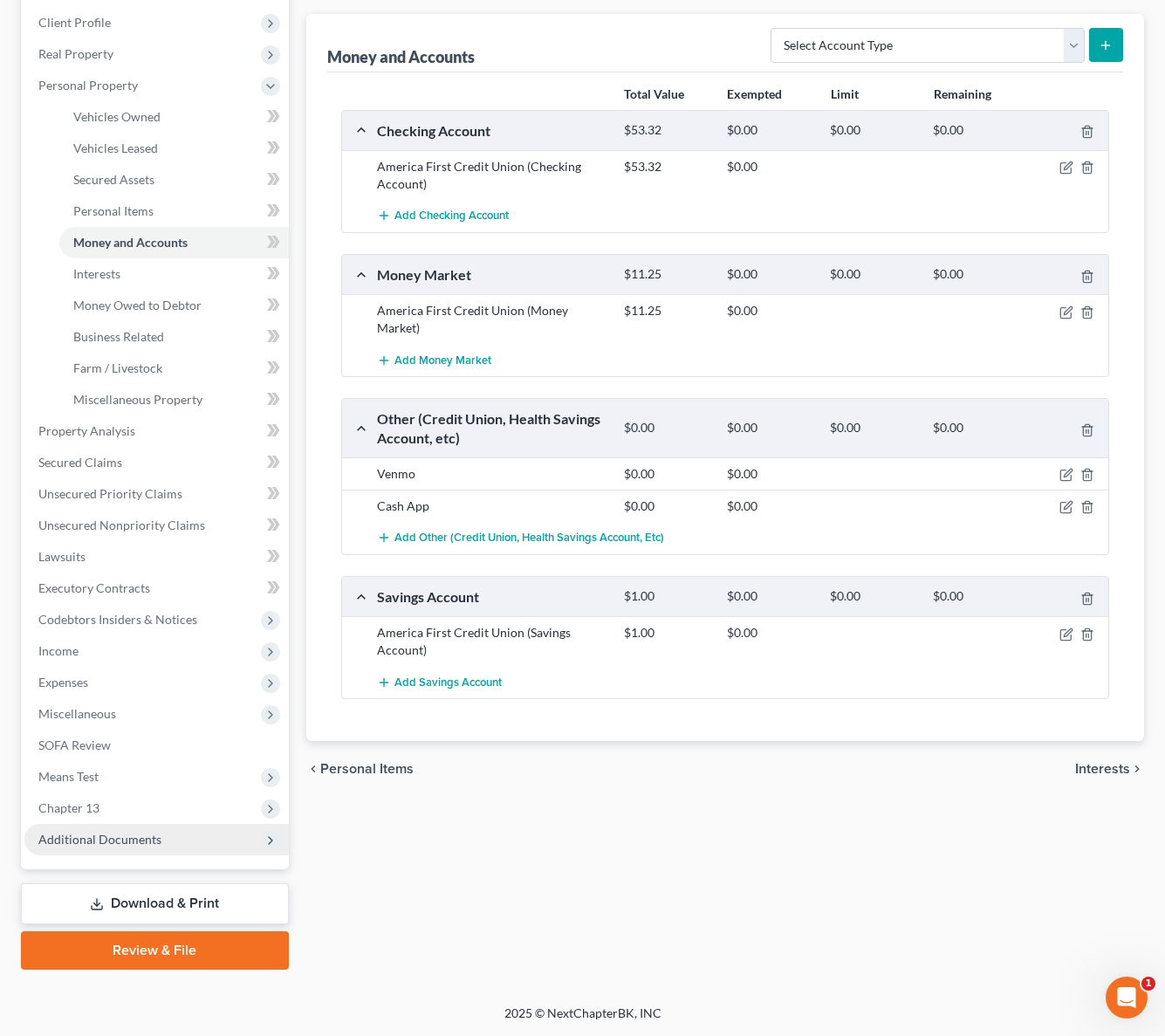
click at [135, 838] on span "Additional Documents" at bounding box center [99, 839] width 123 height 15
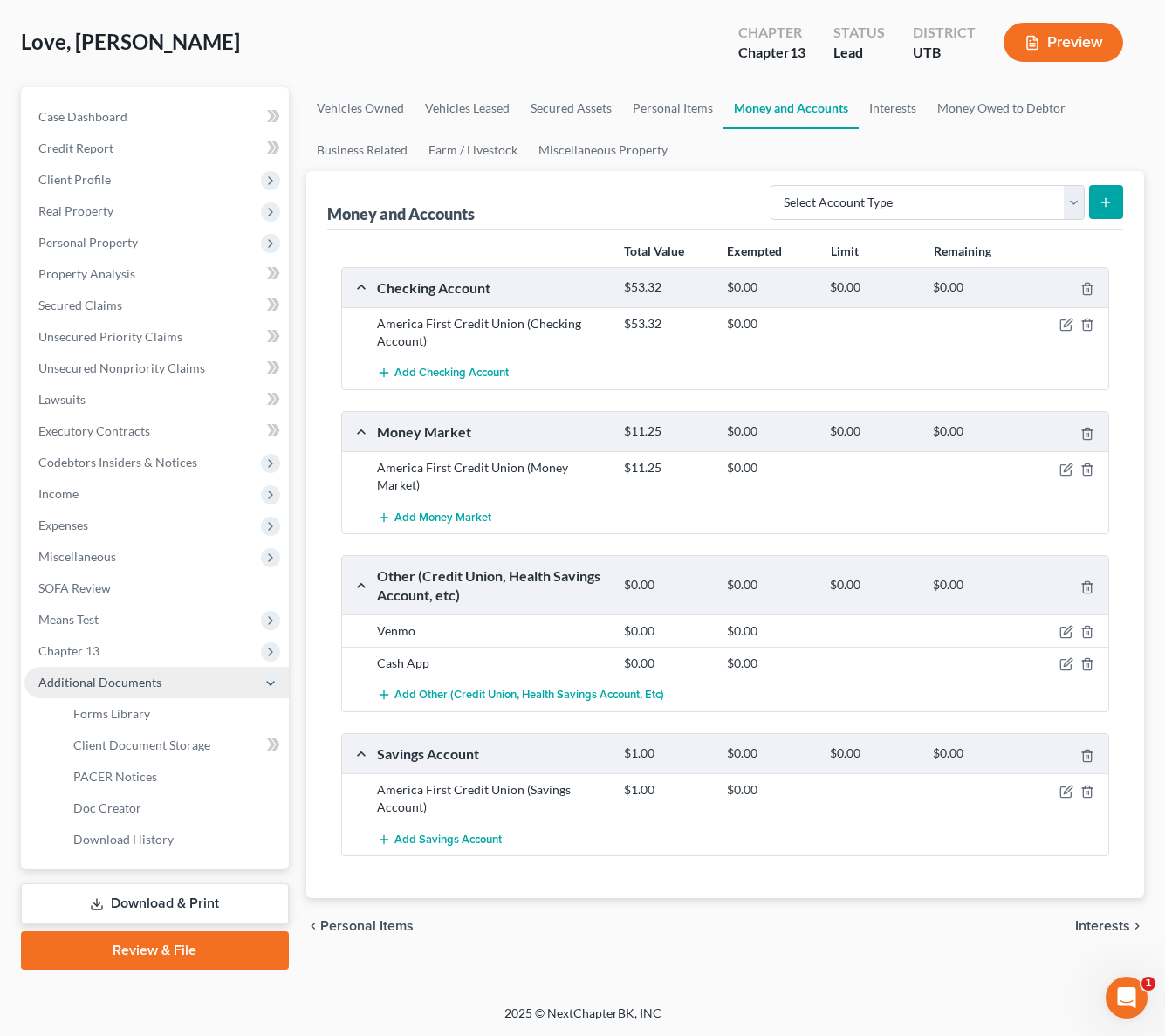
scroll to position [81, 0]
click at [173, 746] on span "Client Document Storage" at bounding box center [142, 744] width 137 height 15
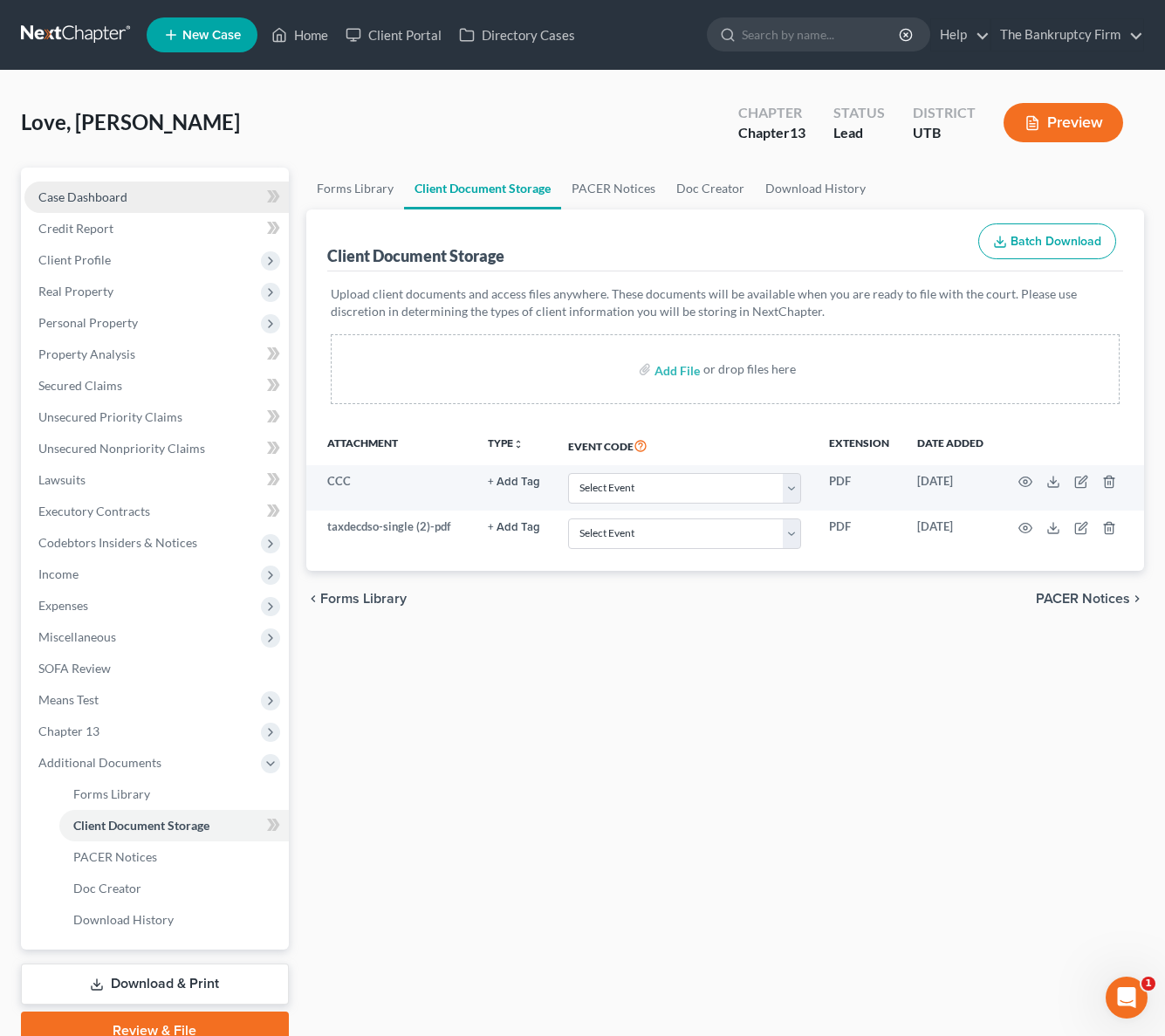
click at [164, 190] on link "Case Dashboard" at bounding box center [157, 197] width 264 height 31
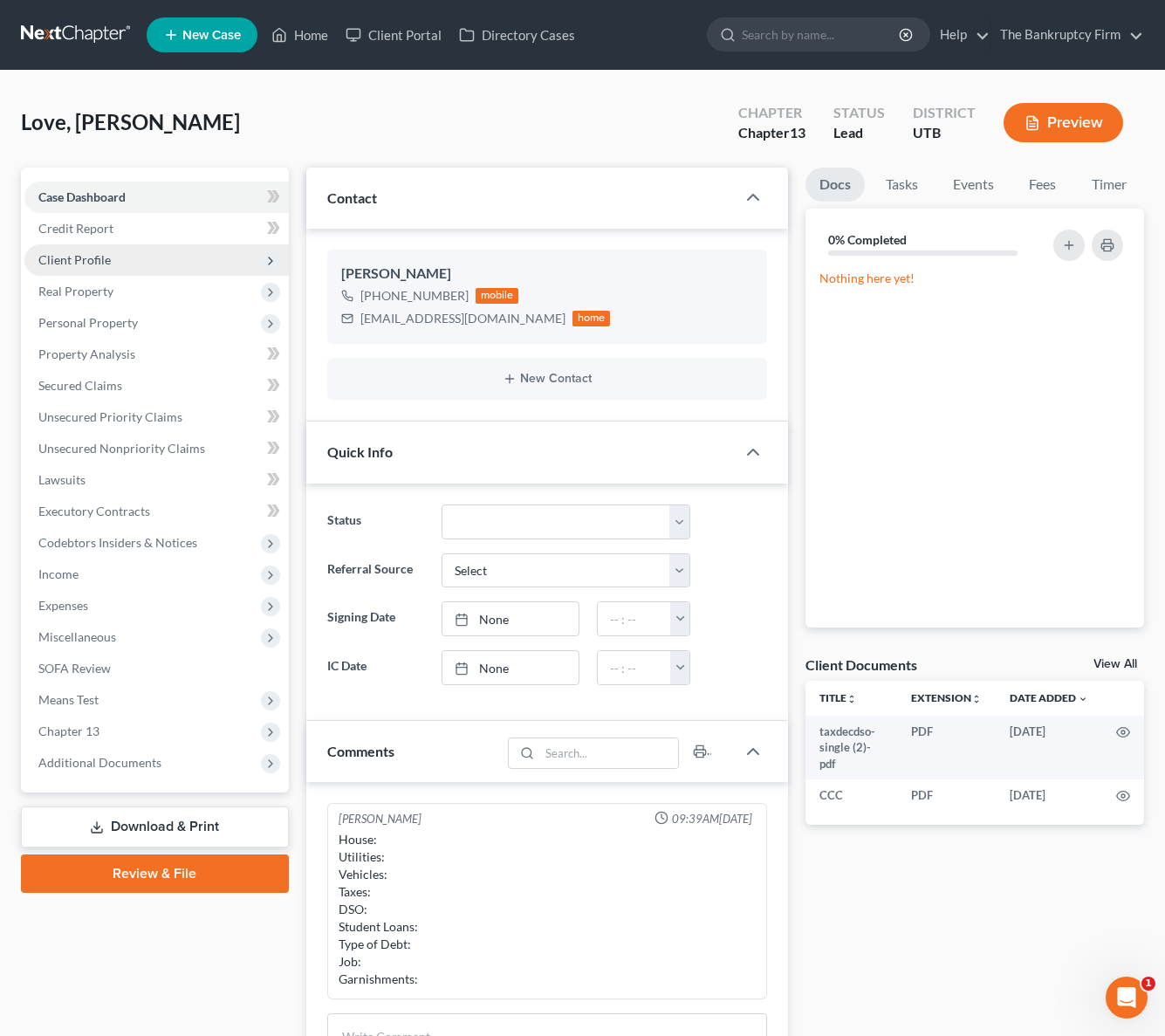
click at [123, 247] on span "Client Profile" at bounding box center [157, 259] width 264 height 31
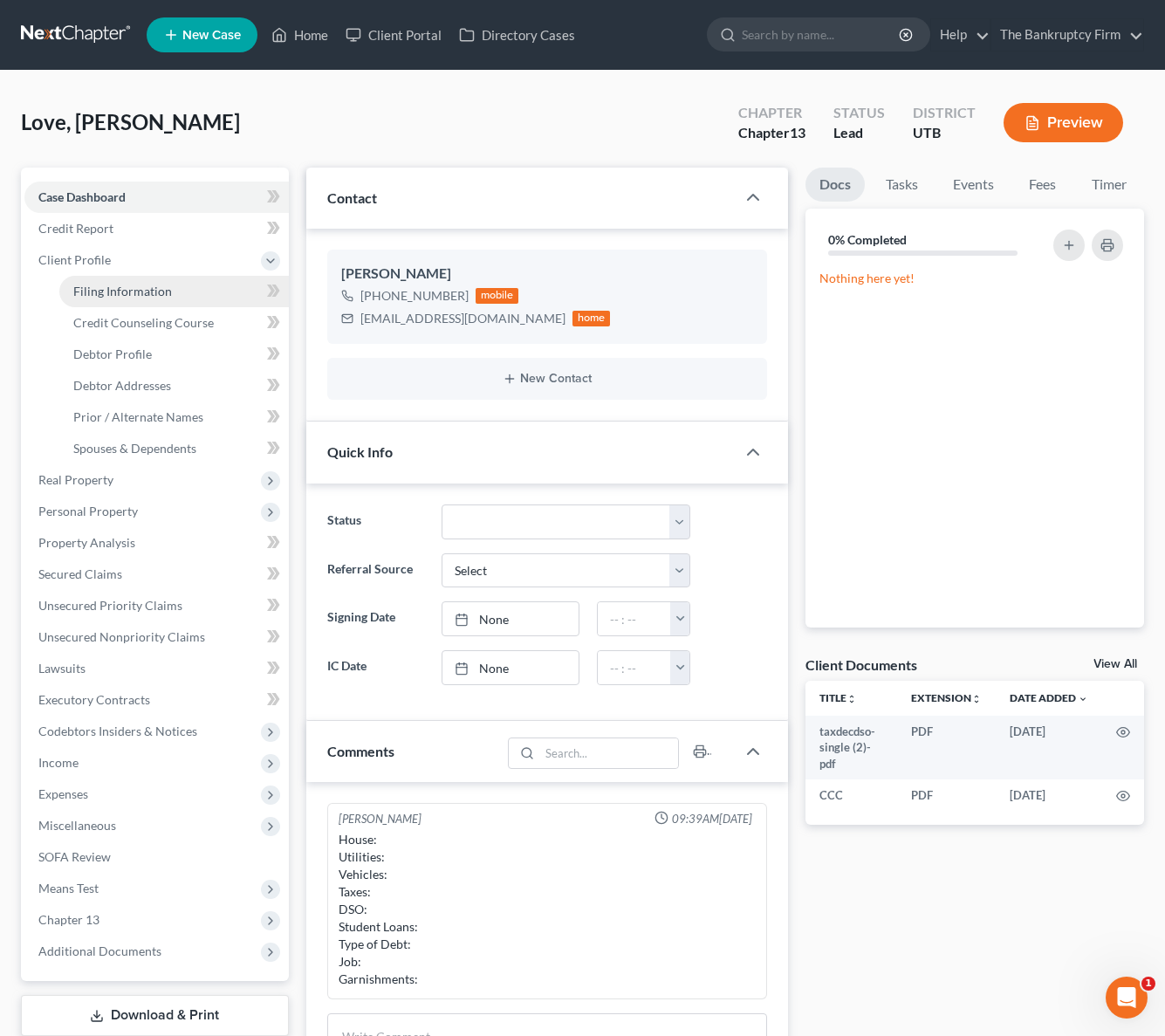
click at [179, 297] on link "Filing Information" at bounding box center [174, 291] width 230 height 31
select select "1"
select select "0"
select select "3"
select select "46"
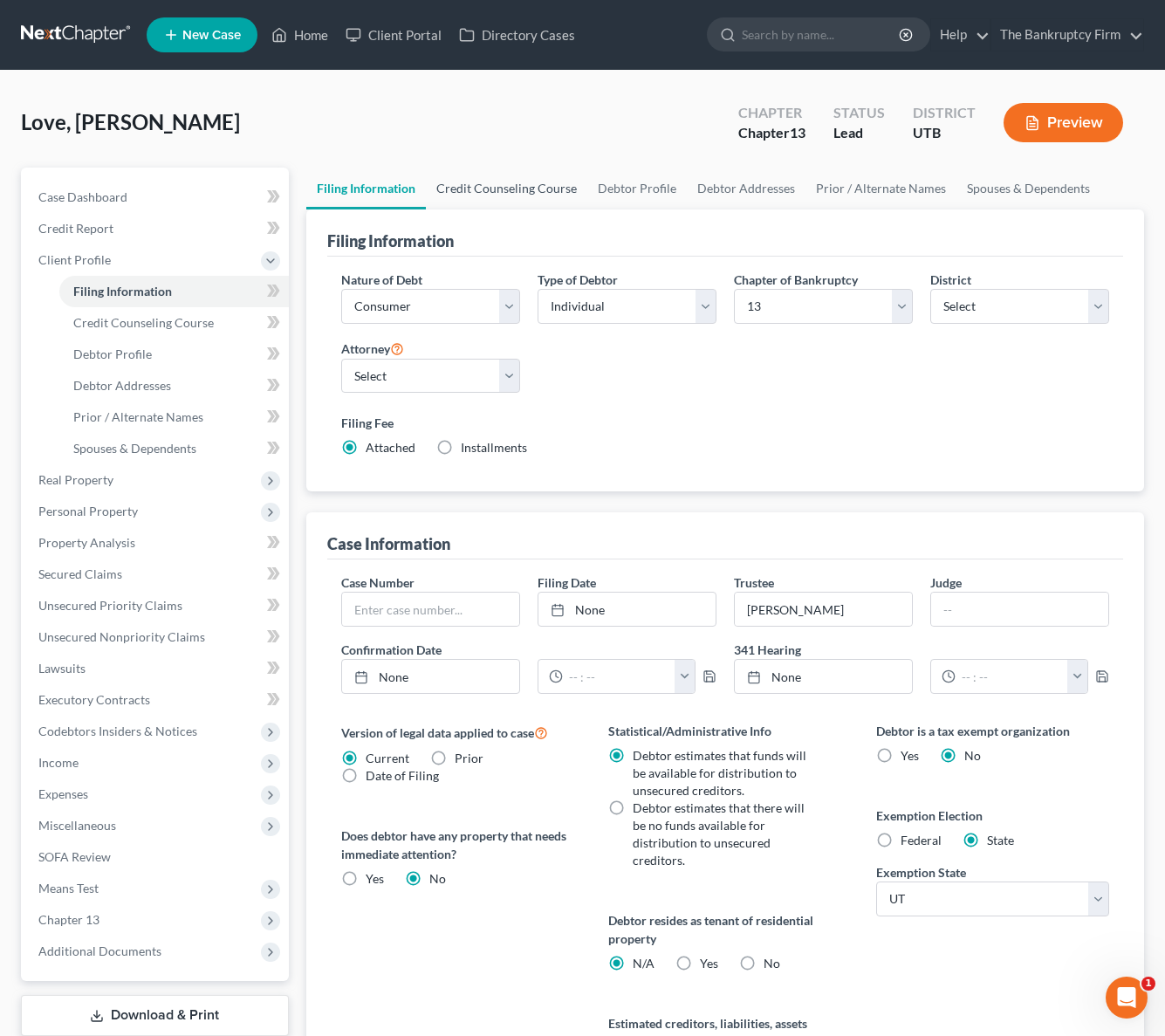
click at [538, 195] on link "Credit Counseling Course" at bounding box center [507, 188] width 161 height 42
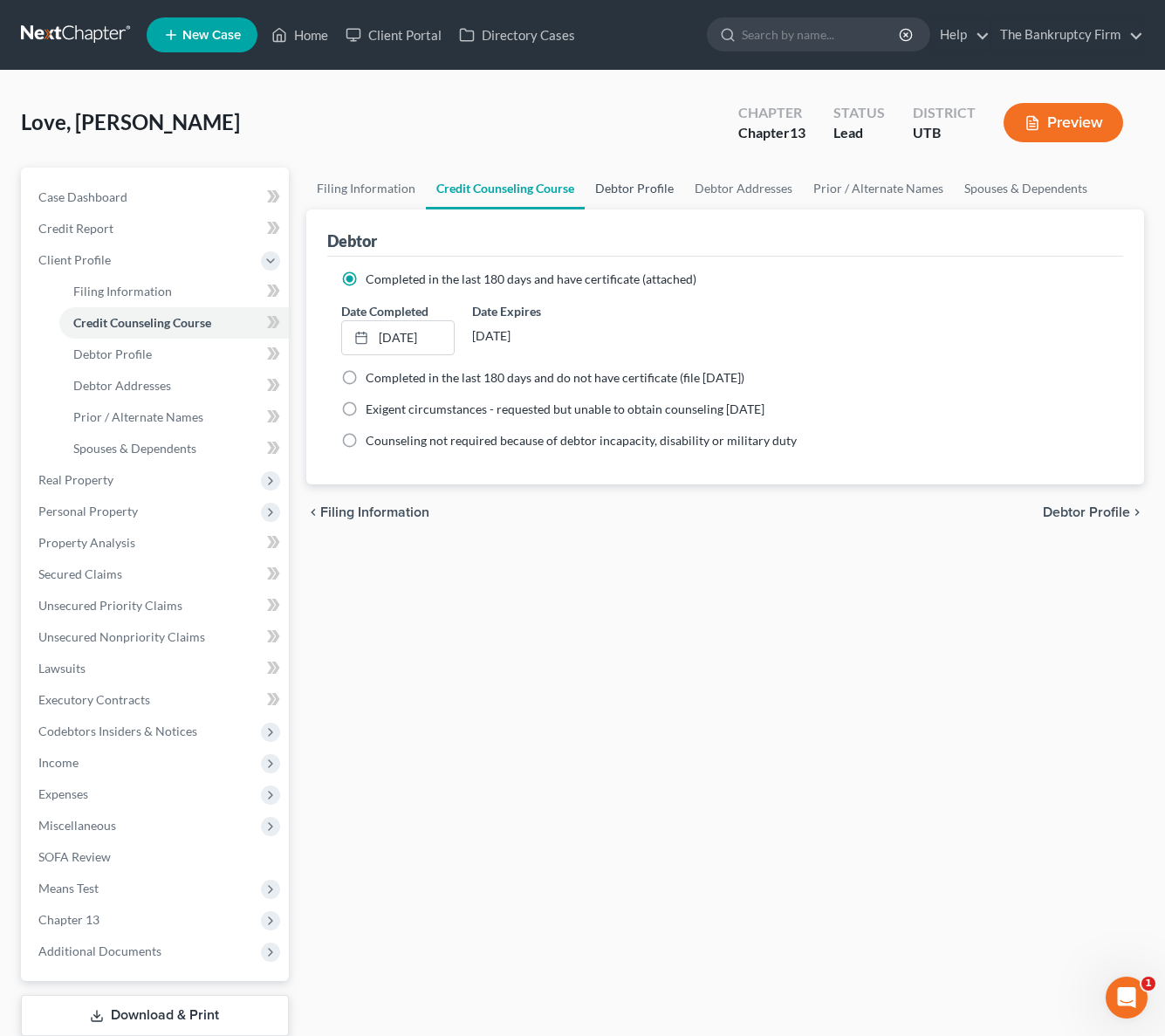
click at [645, 187] on link "Debtor Profile" at bounding box center [634, 188] width 99 height 42
select select "3"
select select "0"
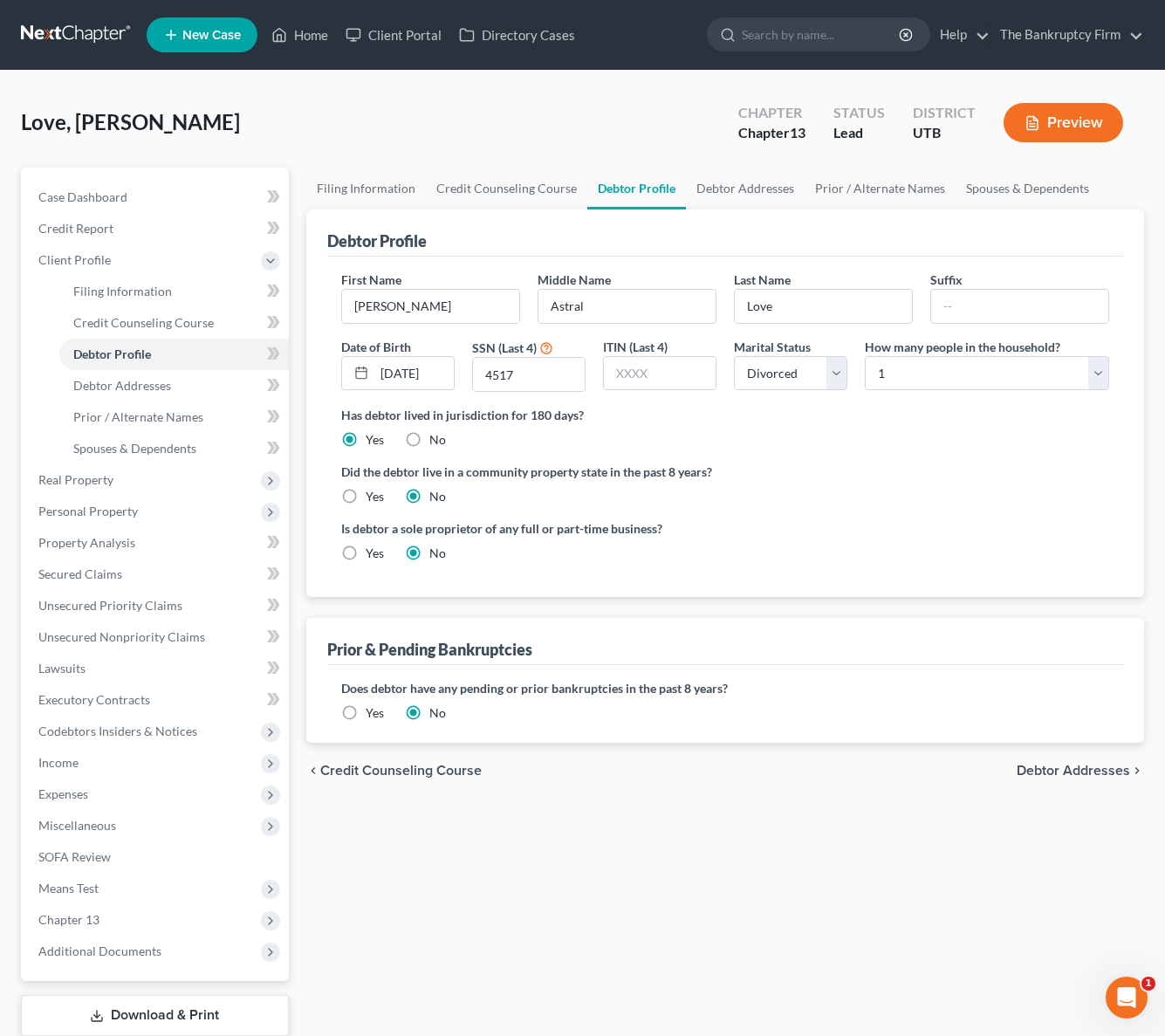
radio input "true"
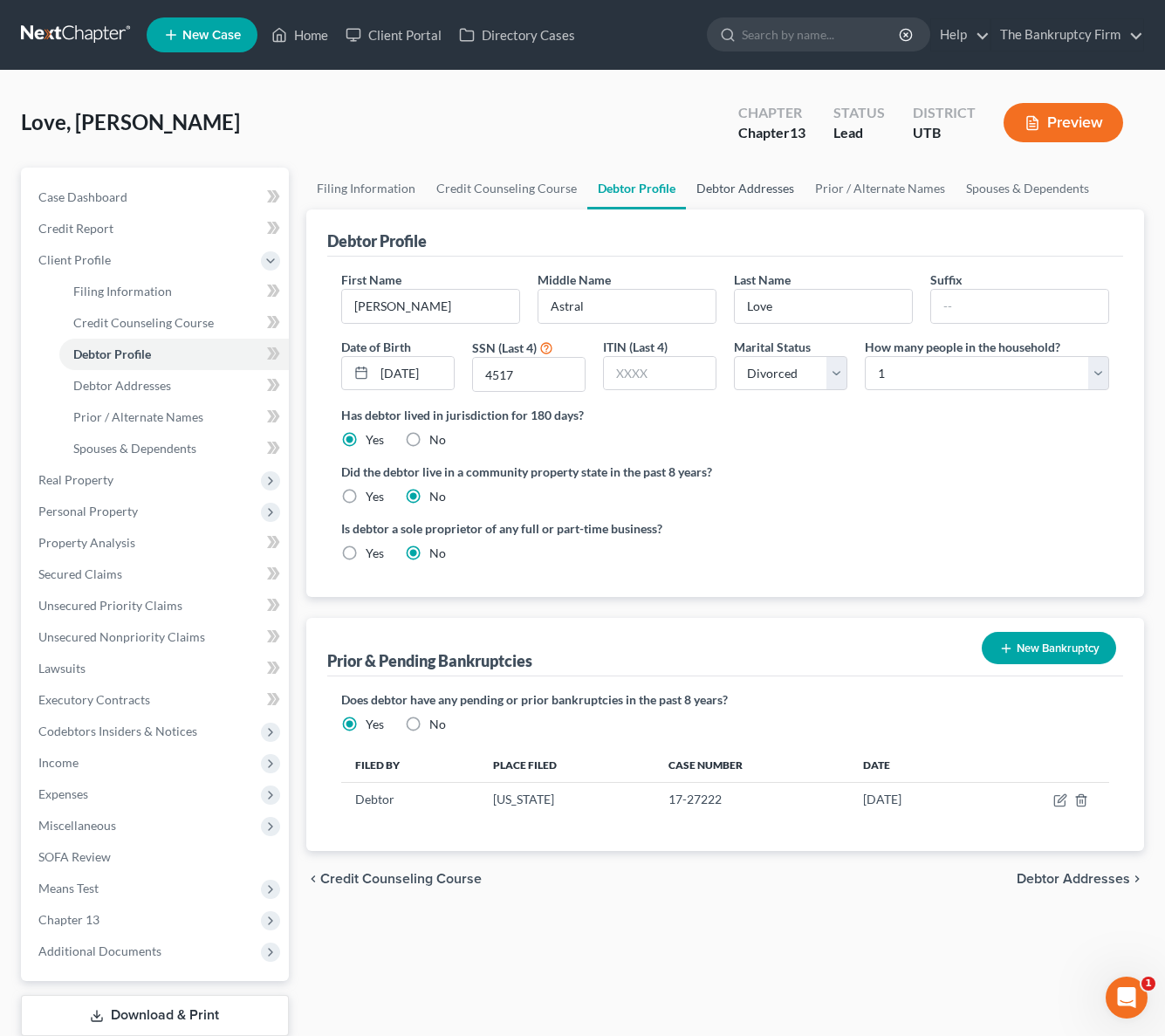
click at [743, 187] on link "Debtor Addresses" at bounding box center [745, 188] width 119 height 42
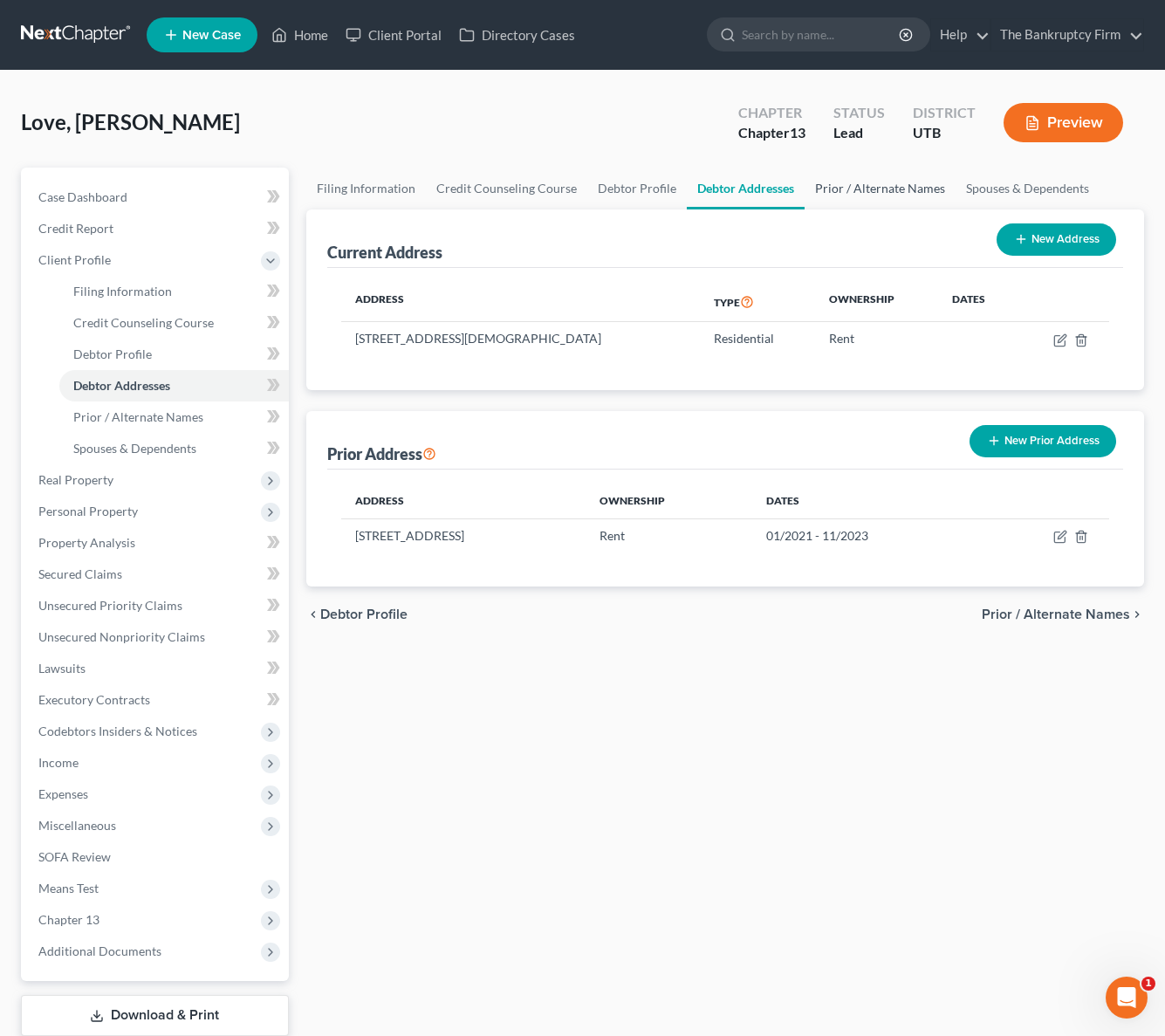
click at [880, 188] on link "Prior / Alternate Names" at bounding box center [880, 188] width 151 height 42
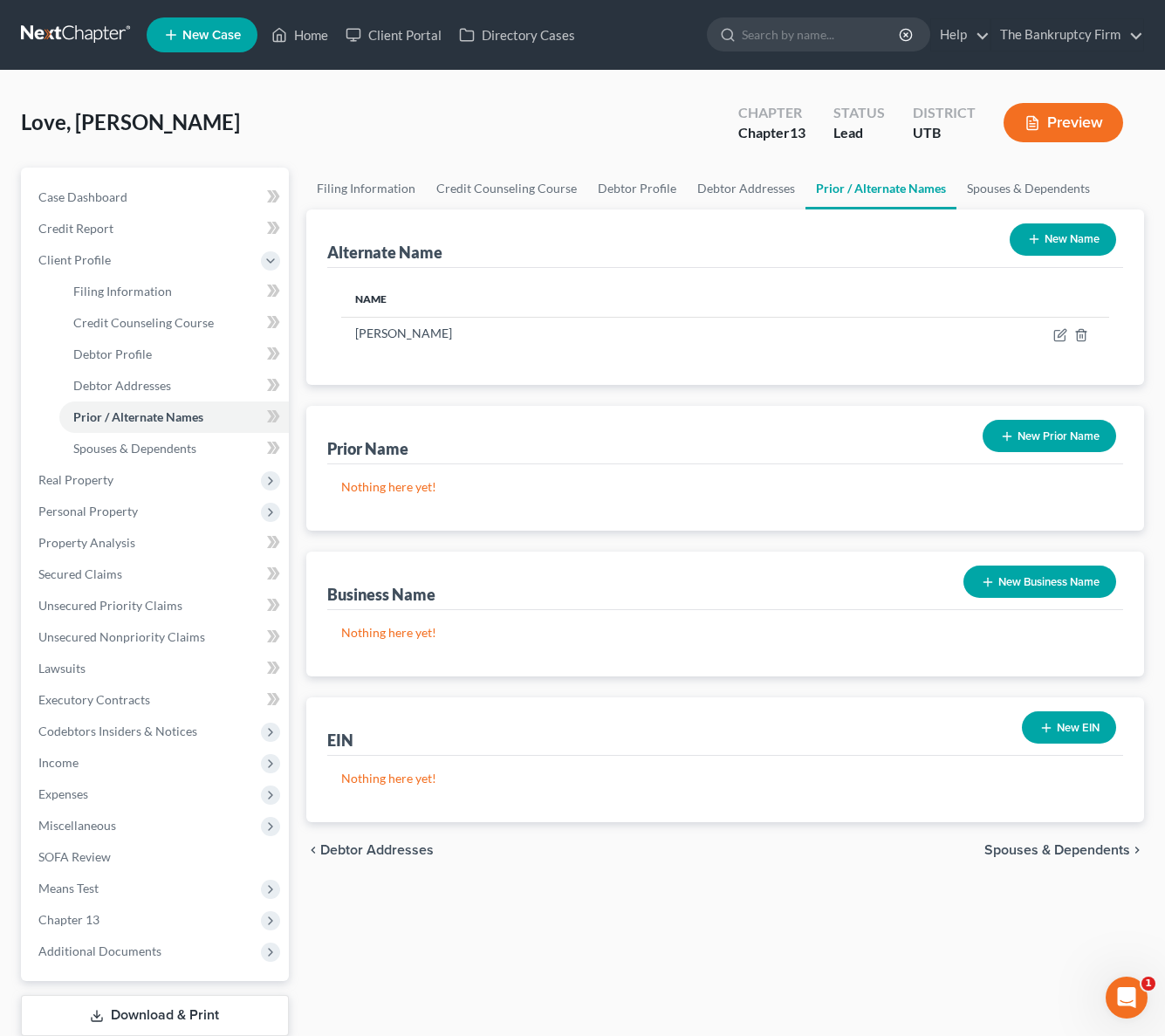
click at [1056, 237] on button "New Name" at bounding box center [1063, 239] width 106 height 32
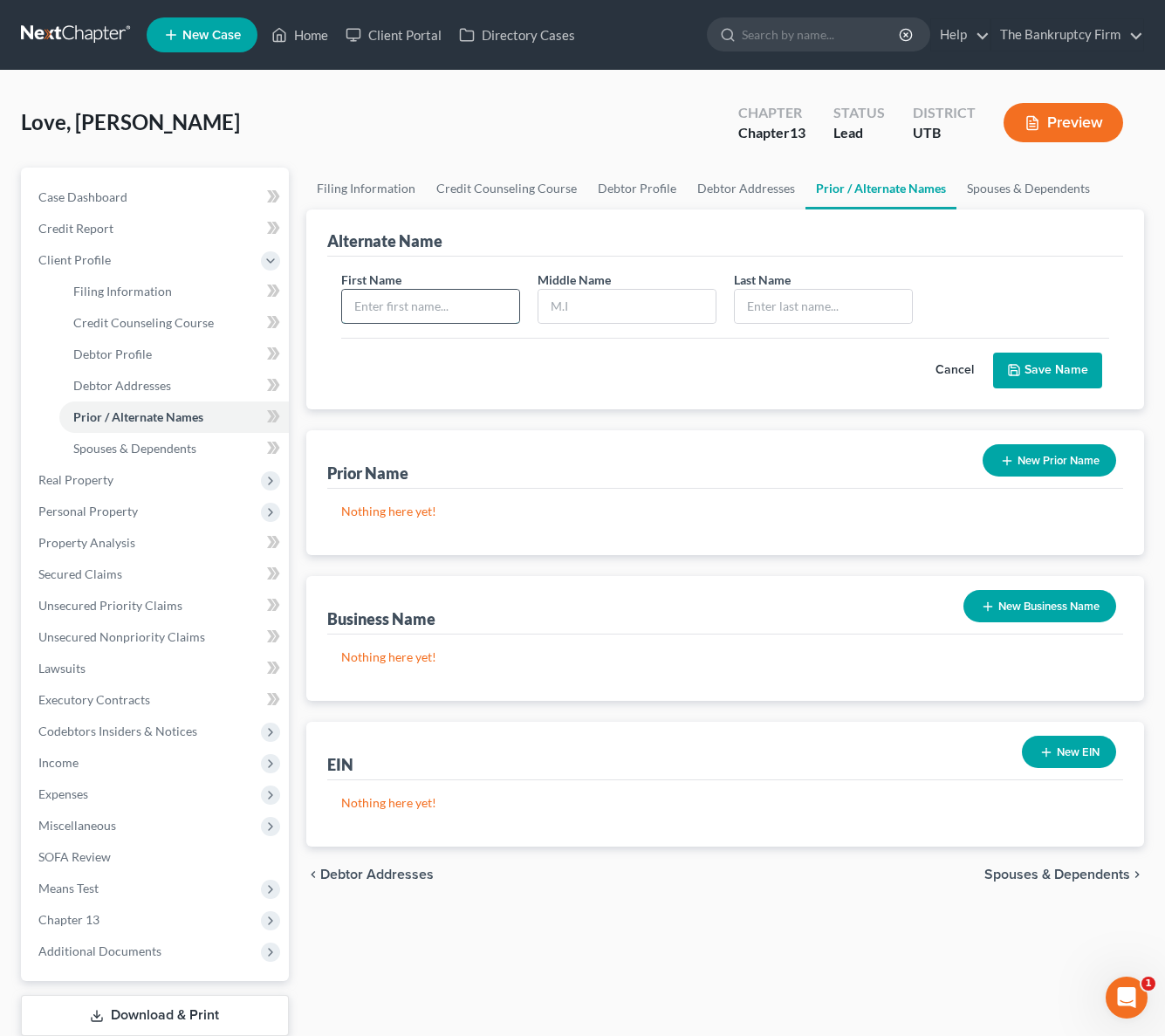
click at [394, 300] on input "text" at bounding box center [431, 306] width 177 height 33
type input "[PERSON_NAME]"
click at [1068, 367] on button "Save Name" at bounding box center [1048, 370] width 109 height 36
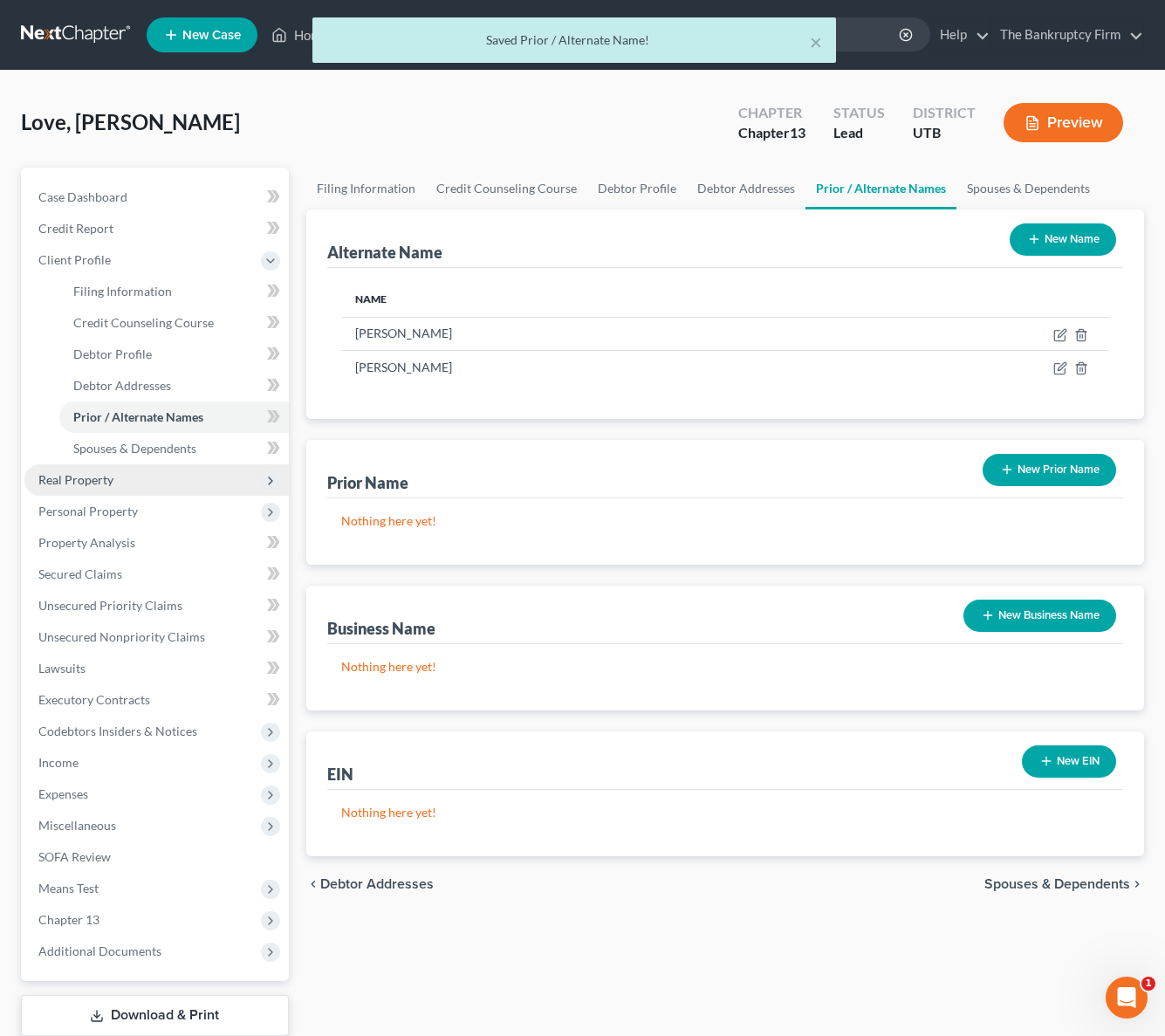
click at [130, 475] on span "Real Property" at bounding box center [157, 479] width 264 height 31
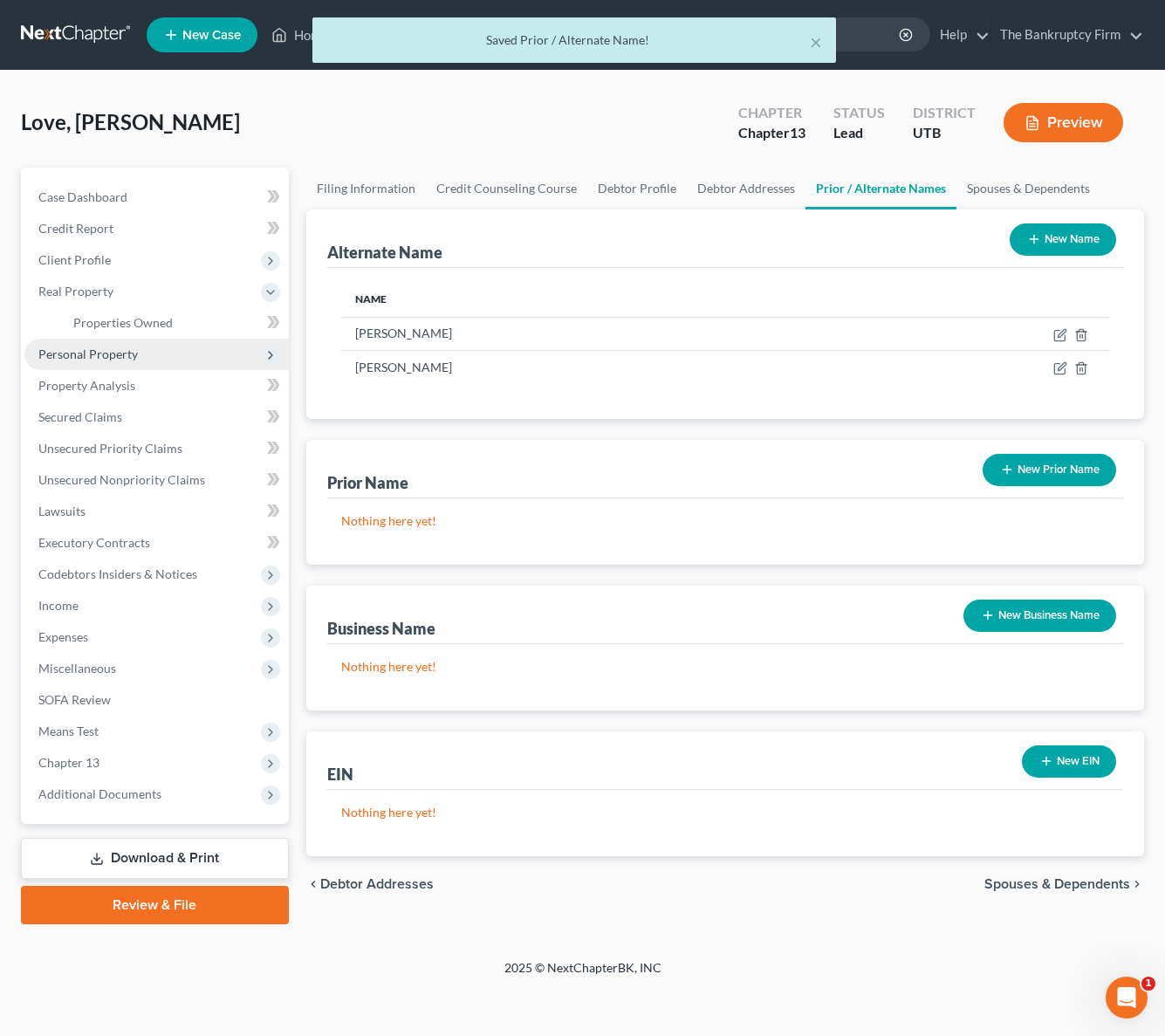
click at [148, 345] on span "Personal Property" at bounding box center [157, 354] width 264 height 31
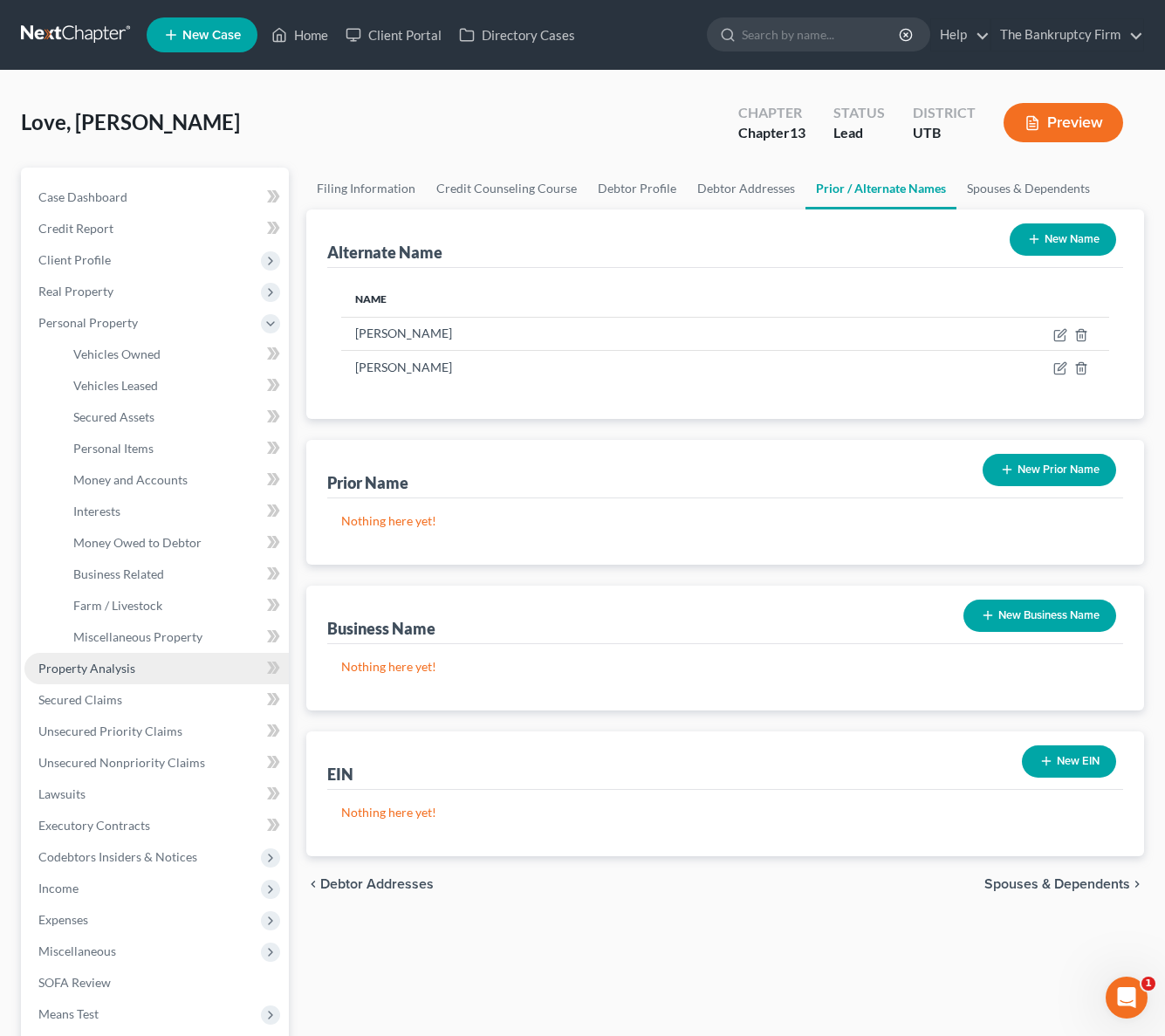
click at [147, 670] on link "Property Analysis" at bounding box center [157, 668] width 264 height 31
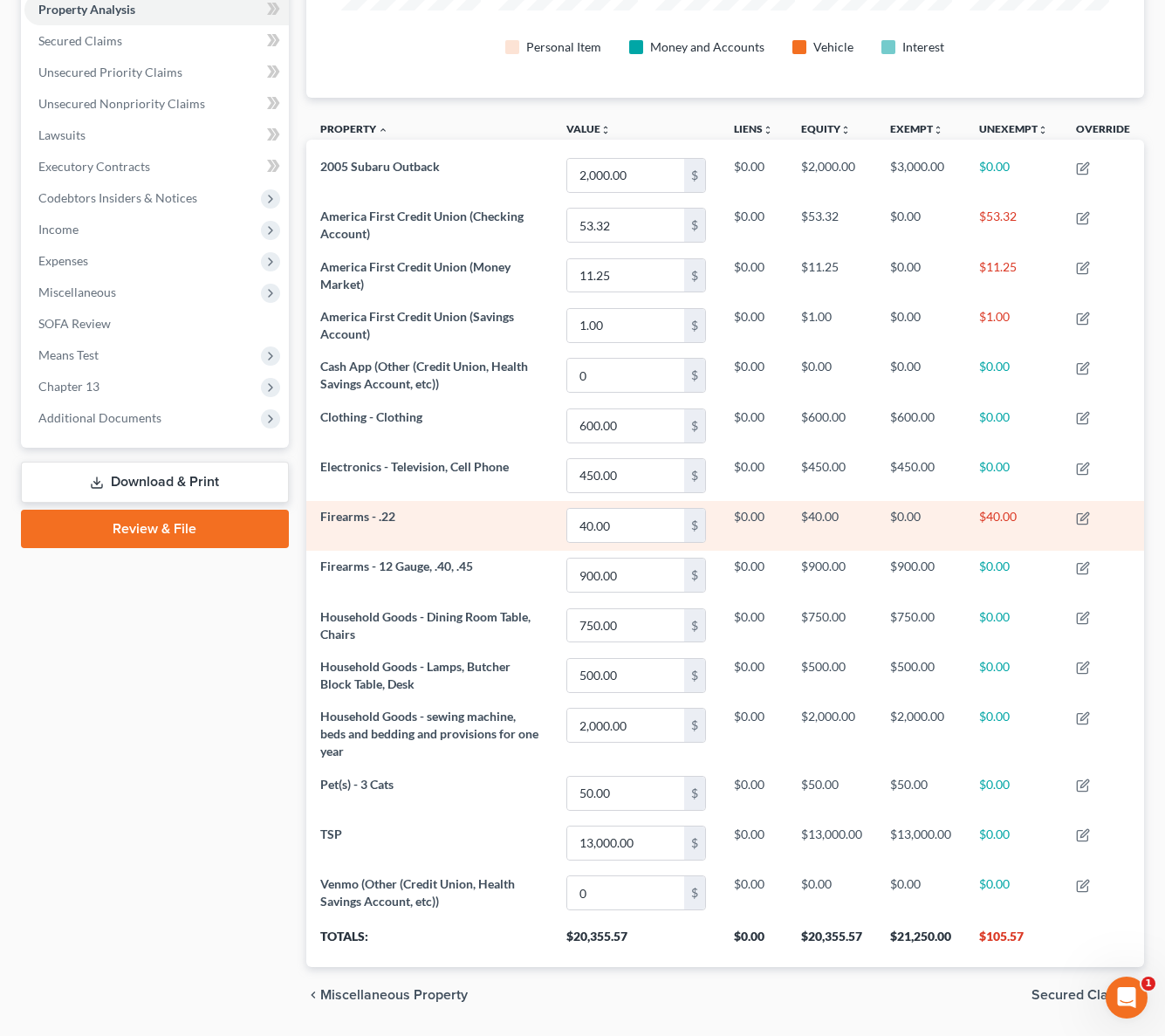
scroll to position [351, 0]
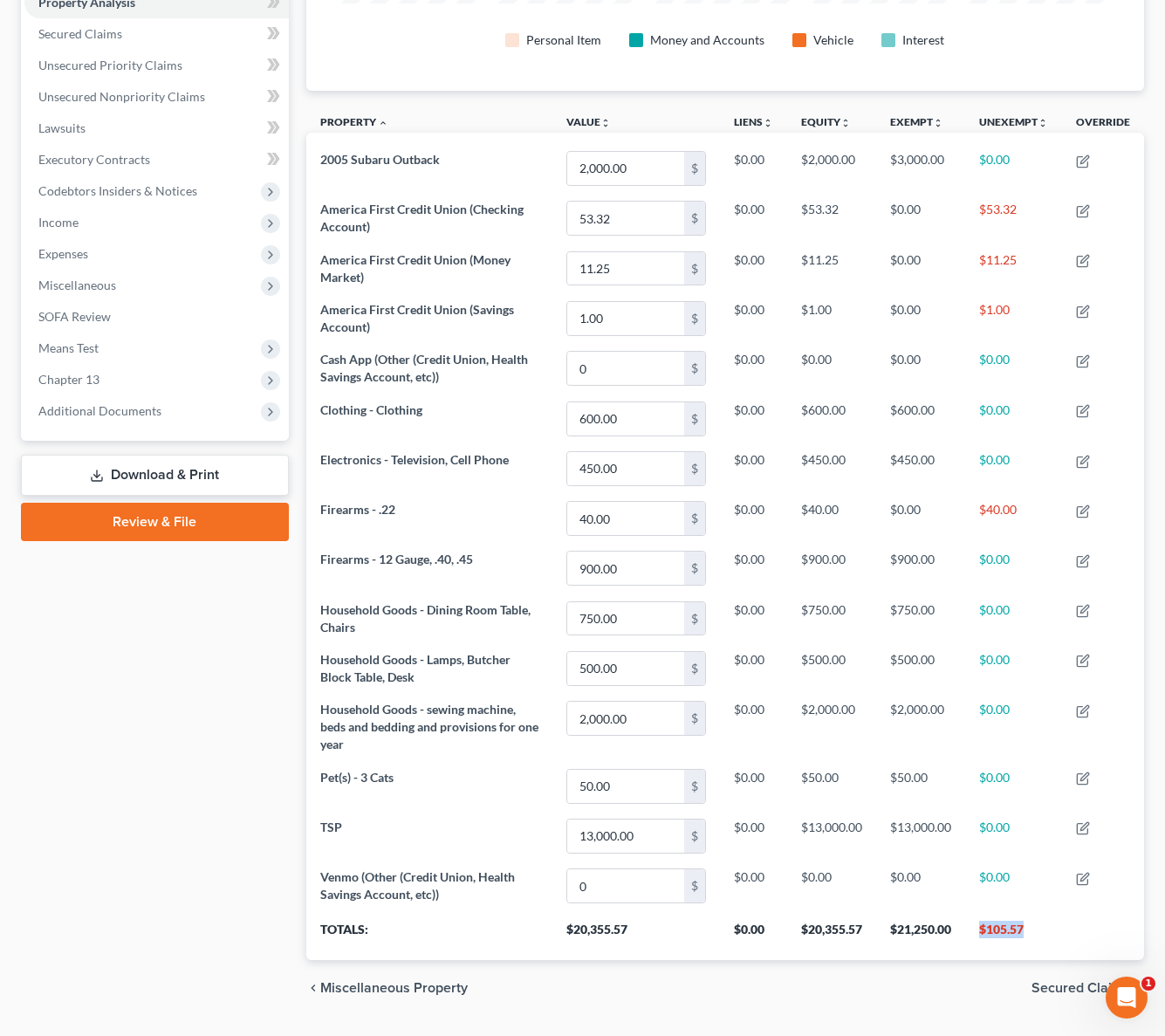
drag, startPoint x: 1024, startPoint y: 925, endPoint x: 978, endPoint y: 930, distance: 46.3
click at [978, 930] on th "$105.57" at bounding box center [1013, 935] width 97 height 49
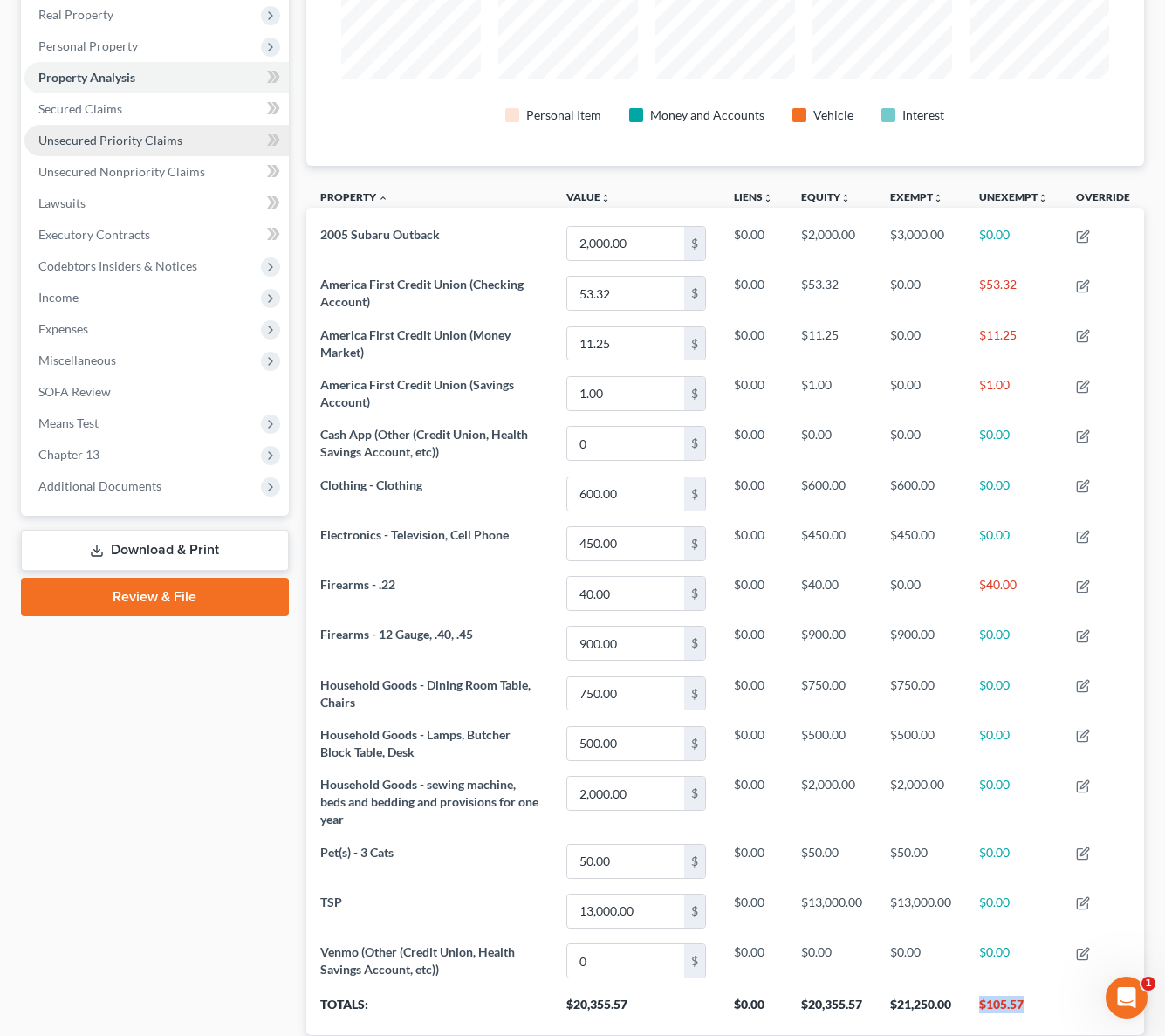
scroll to position [282, 0]
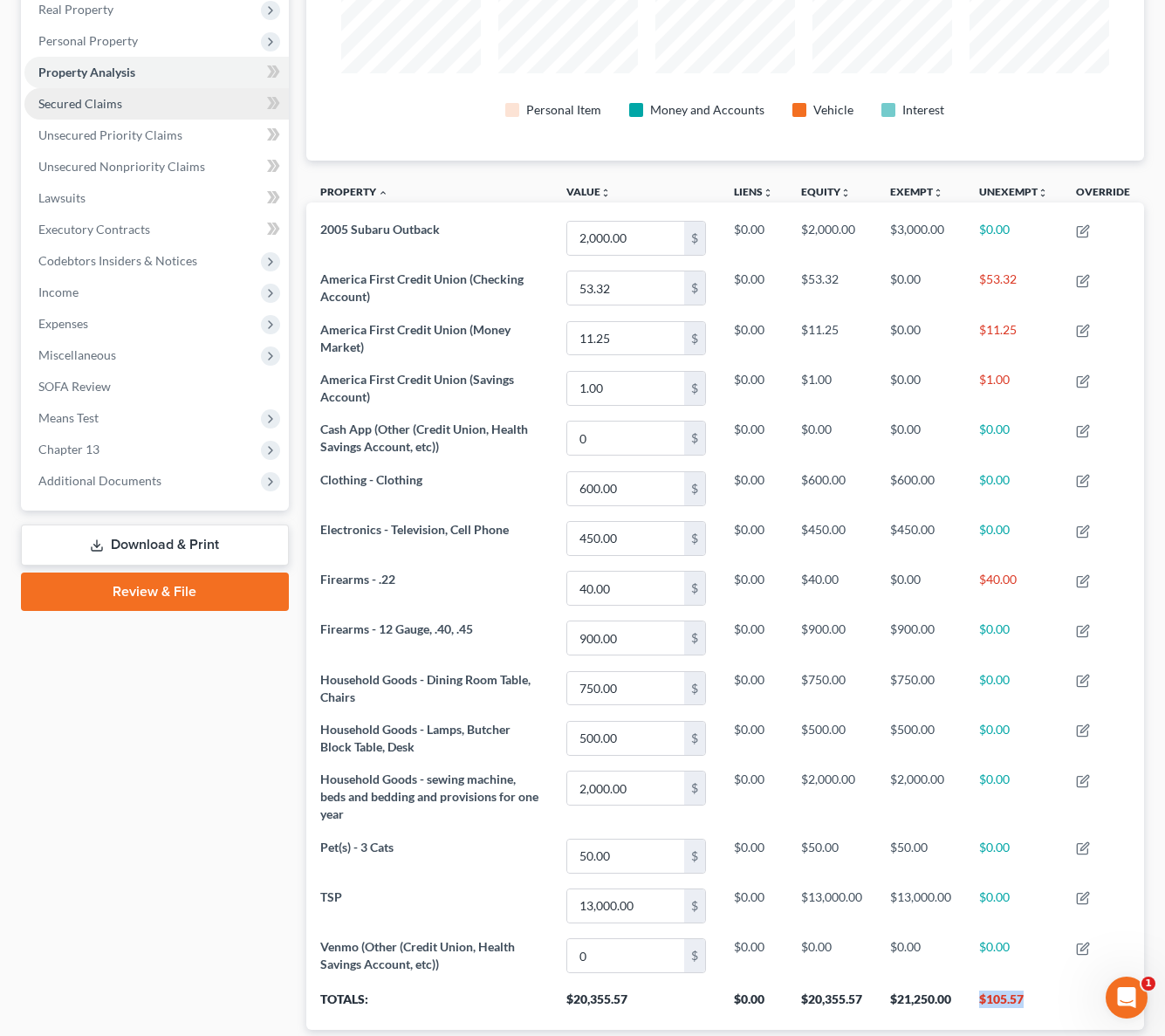
click at [119, 98] on span "Secured Claims" at bounding box center [80, 103] width 83 height 15
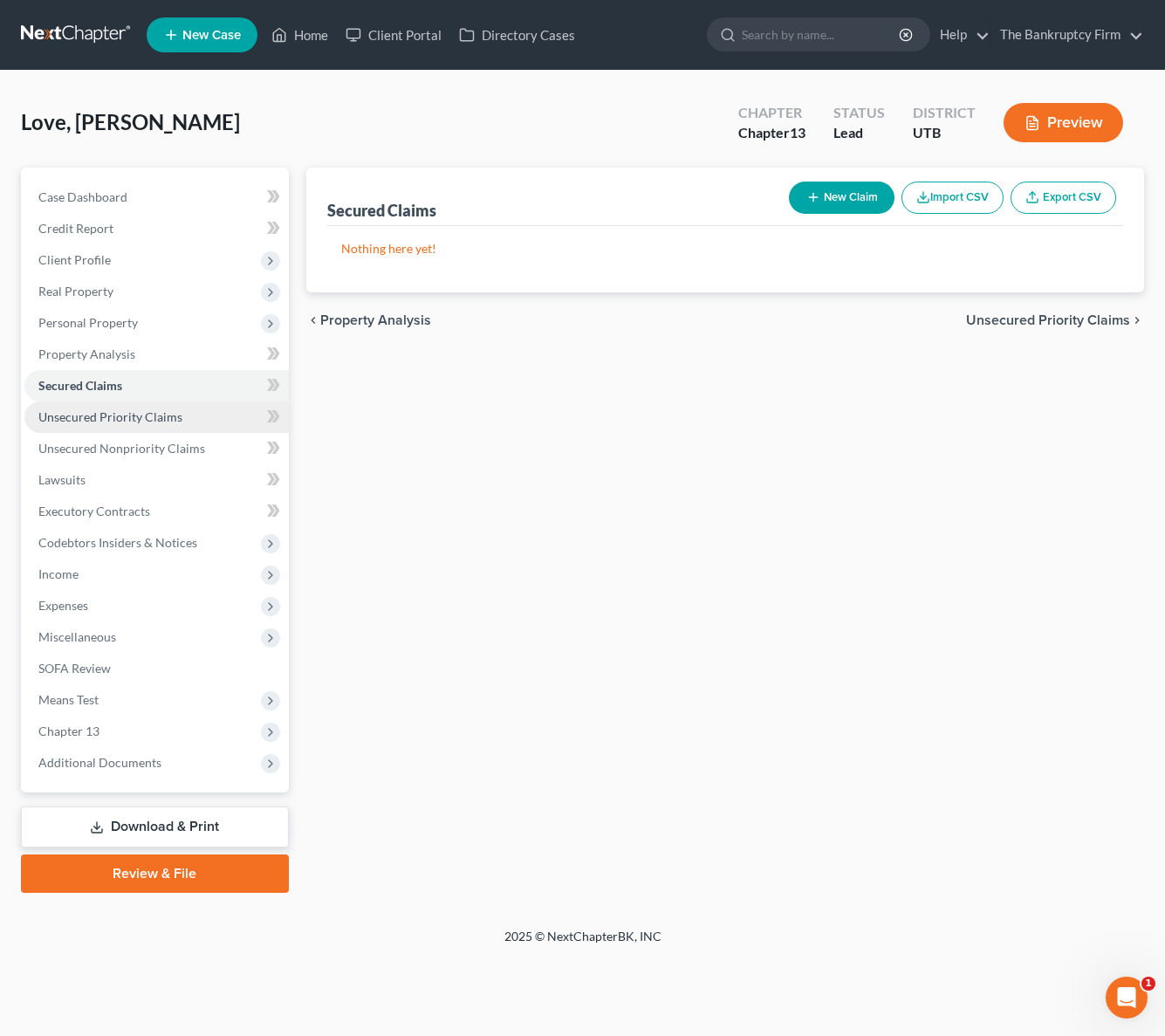
click at [130, 414] on span "Unsecured Priority Claims" at bounding box center [110, 416] width 144 height 15
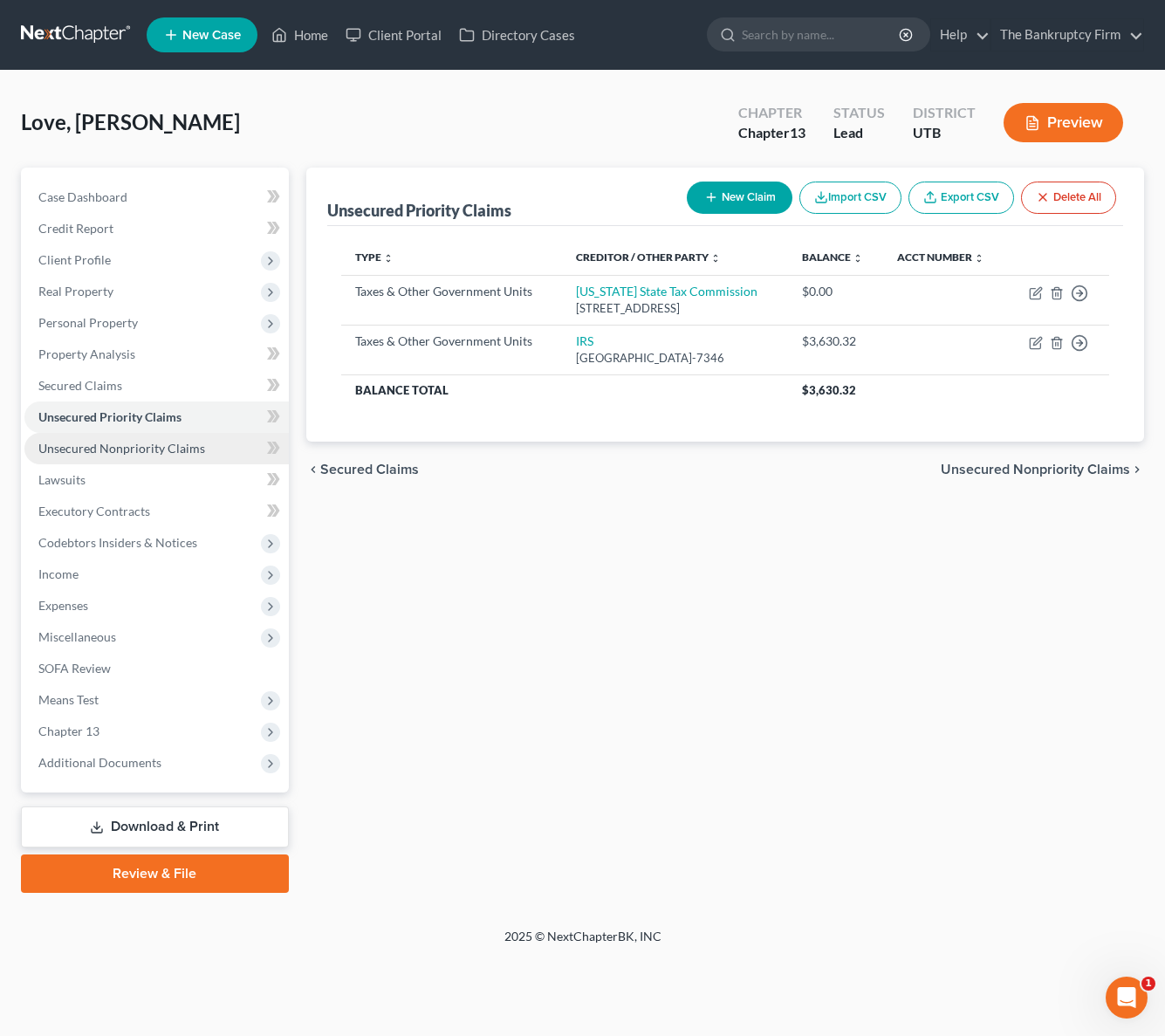
click at [113, 452] on span "Unsecured Nonpriority Claims" at bounding box center [122, 448] width 167 height 15
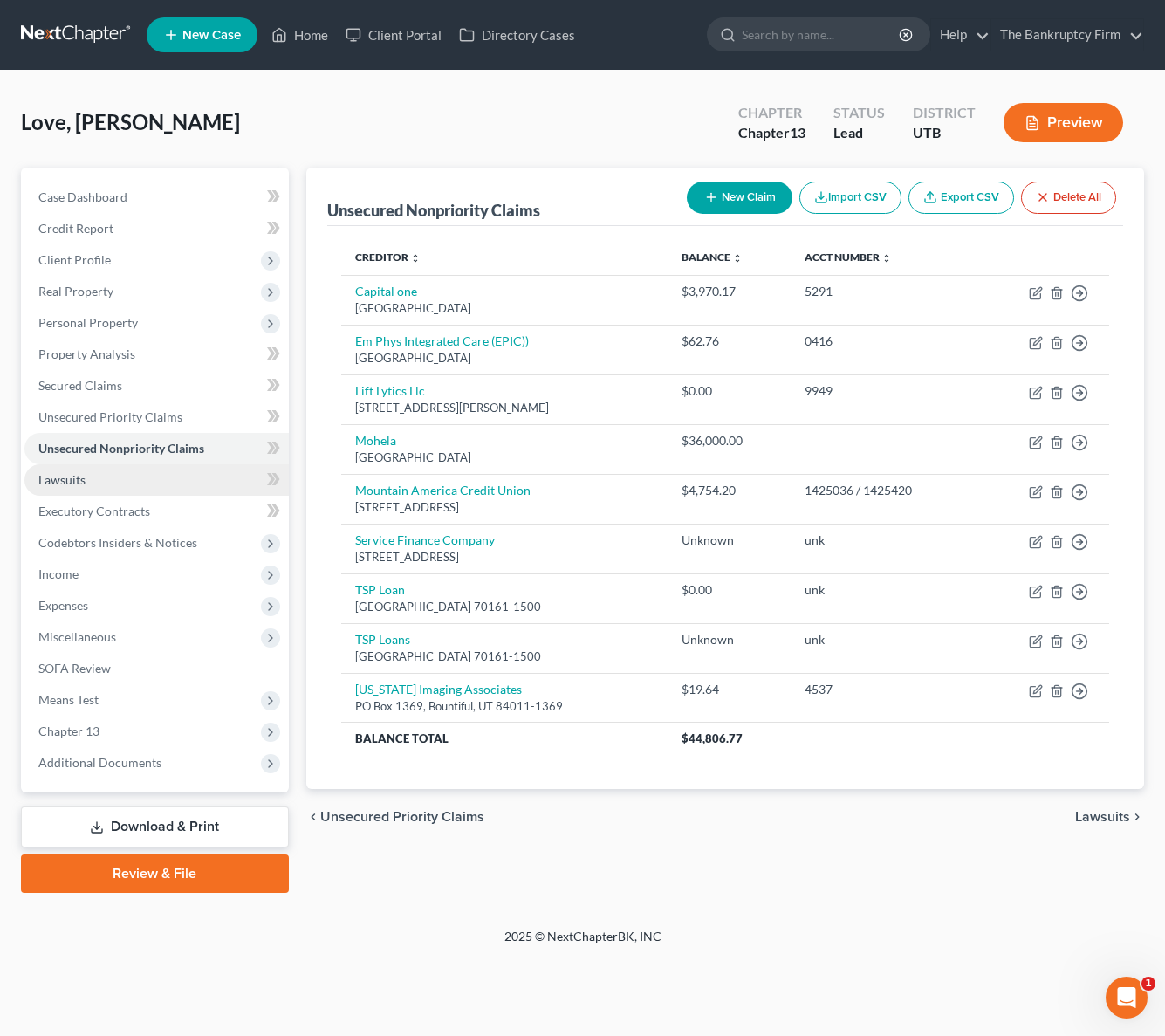
click at [110, 479] on link "Lawsuits" at bounding box center [157, 479] width 264 height 31
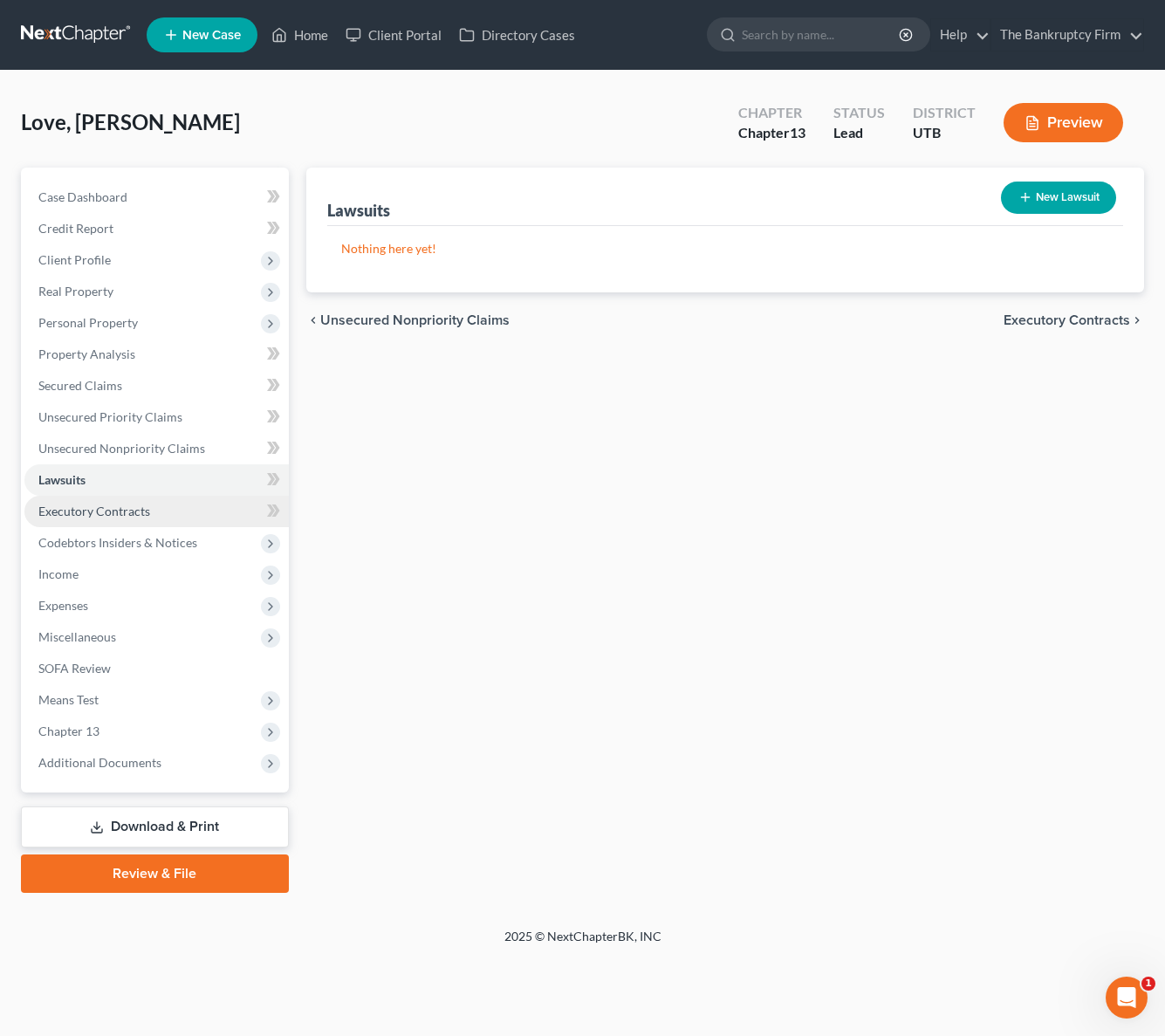
click at [109, 509] on span "Executory Contracts" at bounding box center [94, 511] width 112 height 15
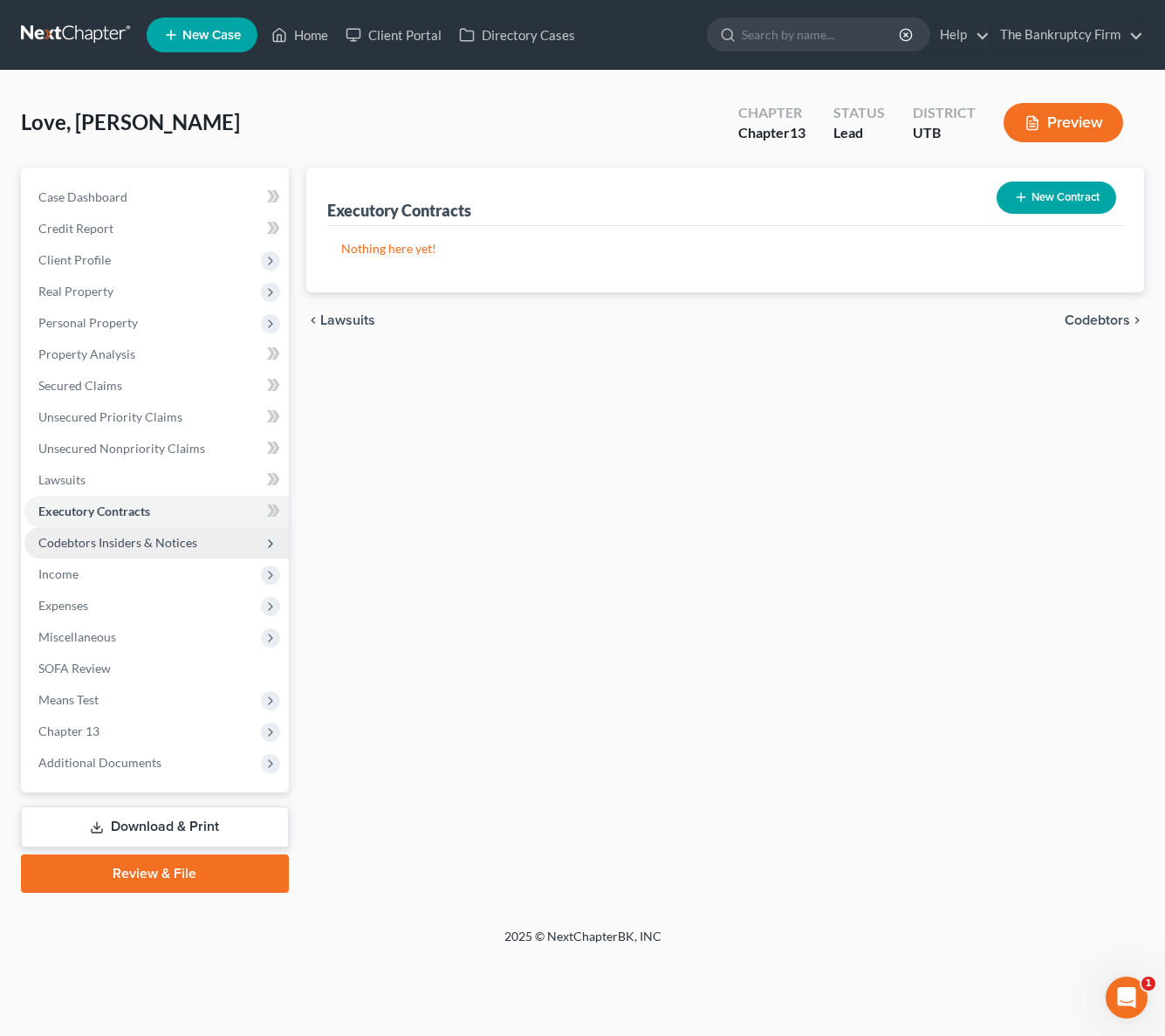
click at [121, 545] on span "Codebtors Insiders & Notices" at bounding box center [117, 542] width 159 height 15
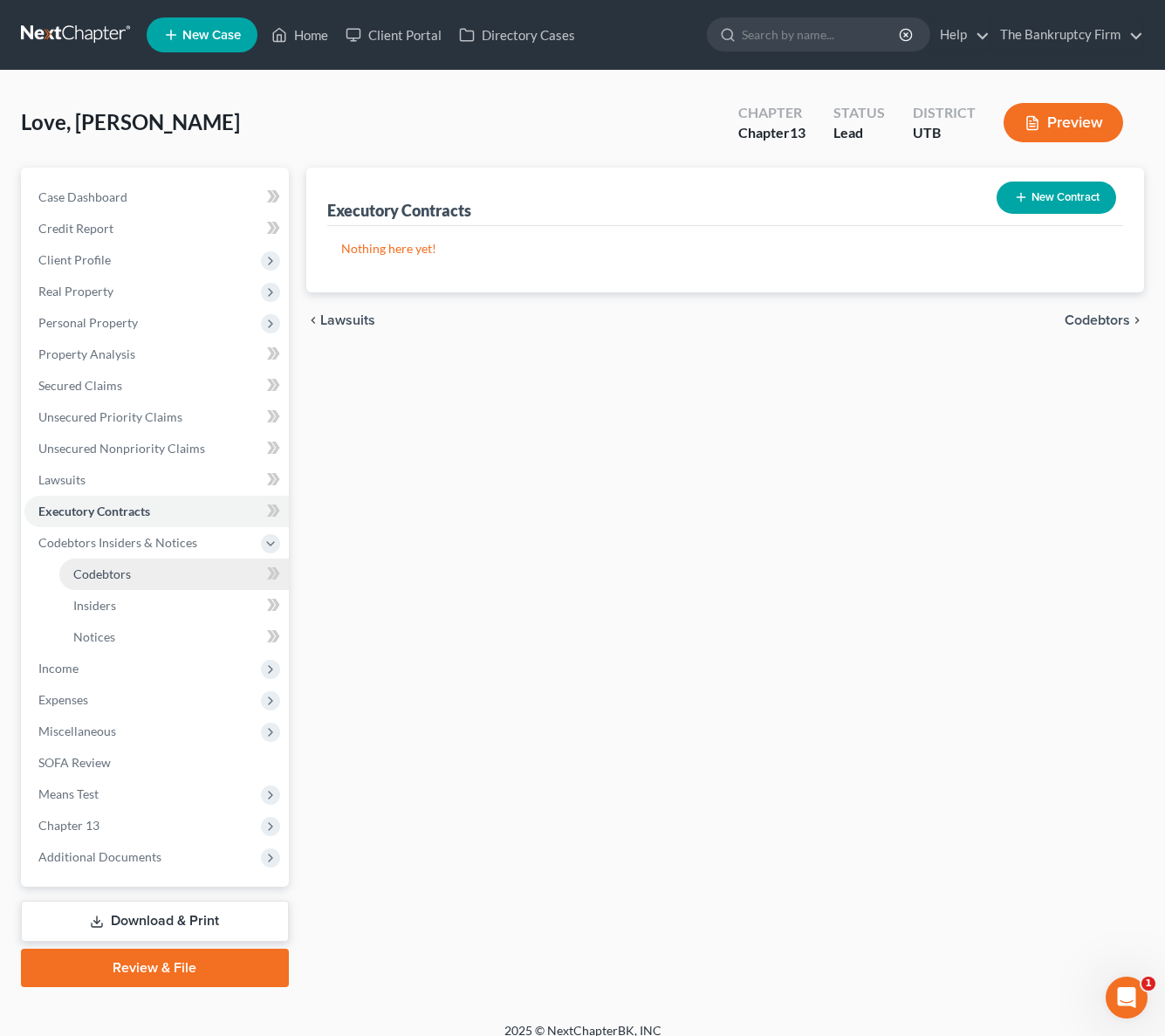
click at [119, 582] on link "Codebtors" at bounding box center [174, 574] width 230 height 31
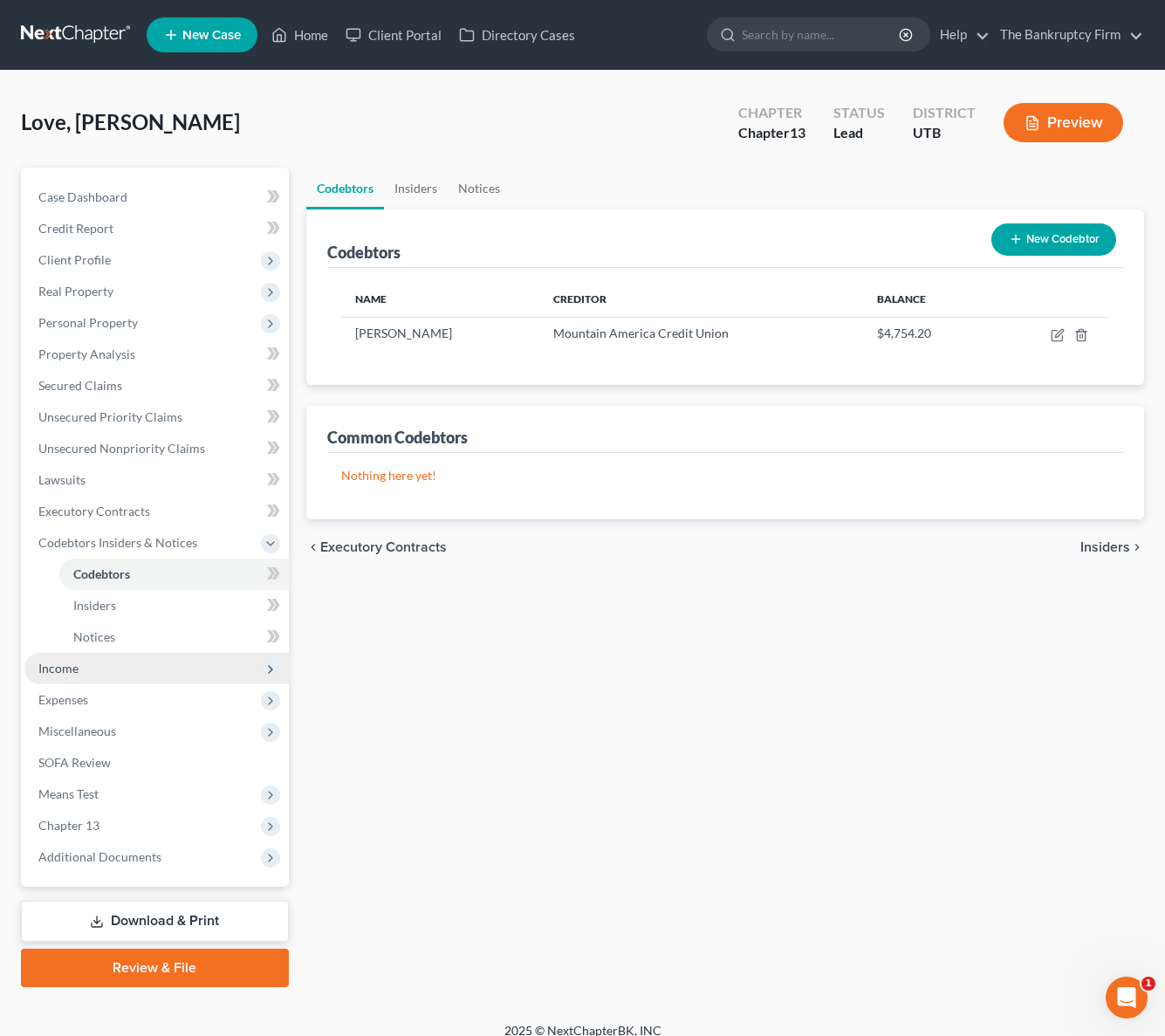
click at [96, 665] on span "Income" at bounding box center [157, 668] width 264 height 31
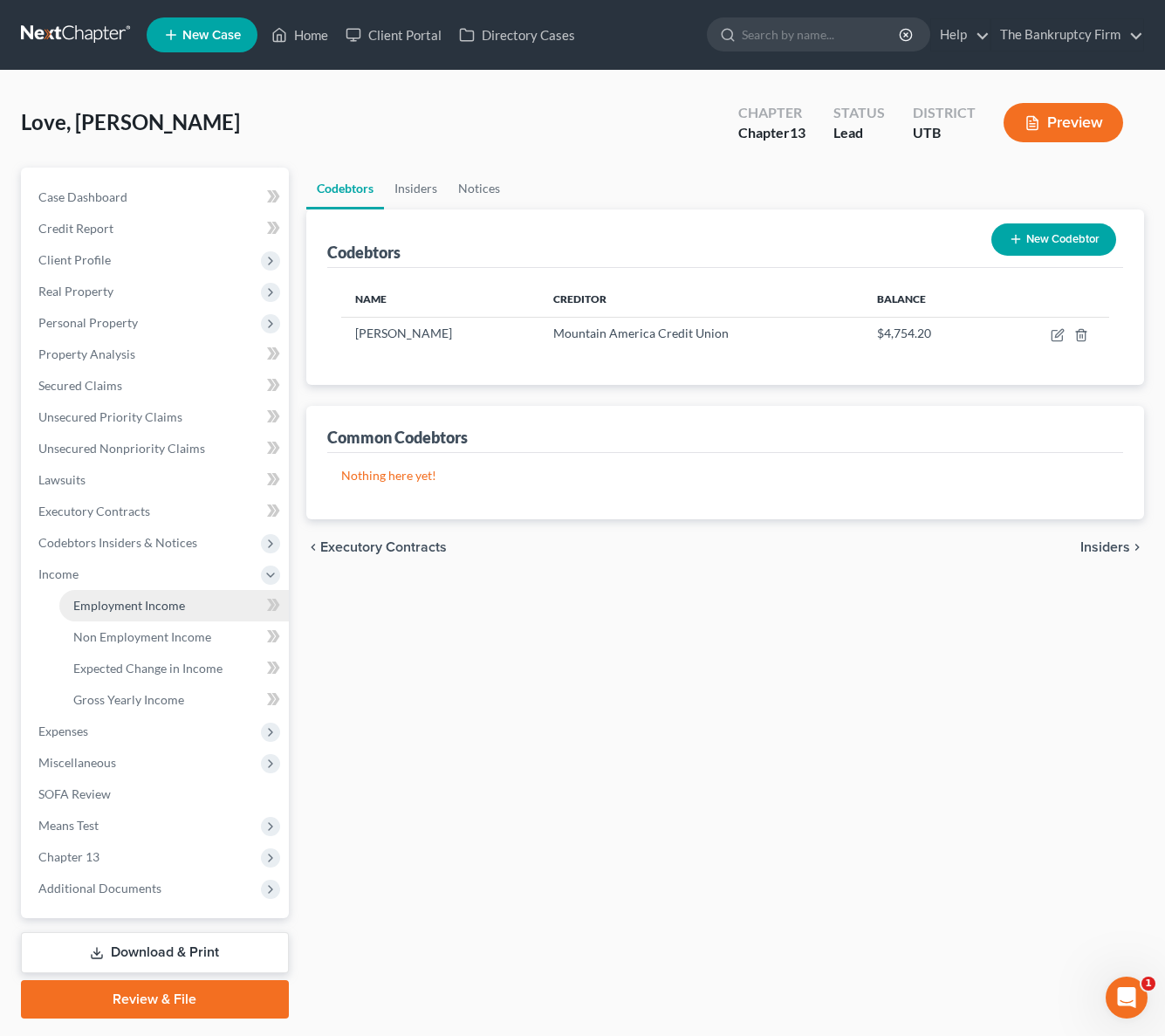
click at [160, 596] on link "Employment Income" at bounding box center [174, 605] width 230 height 31
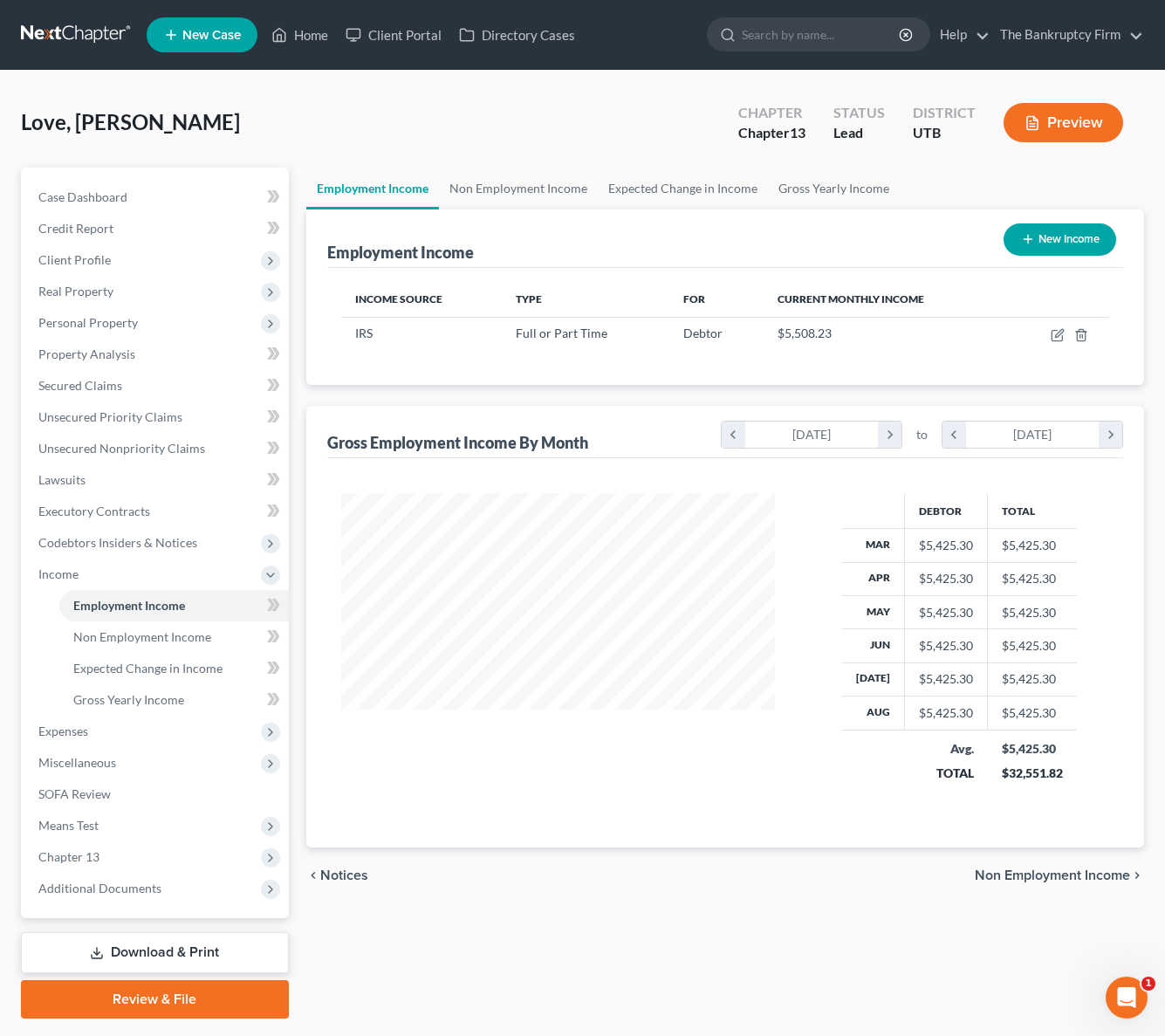
scroll to position [313, 468]
click at [1054, 332] on icon "button" at bounding box center [1059, 335] width 14 height 14
select select "0"
select select "46"
select select "2"
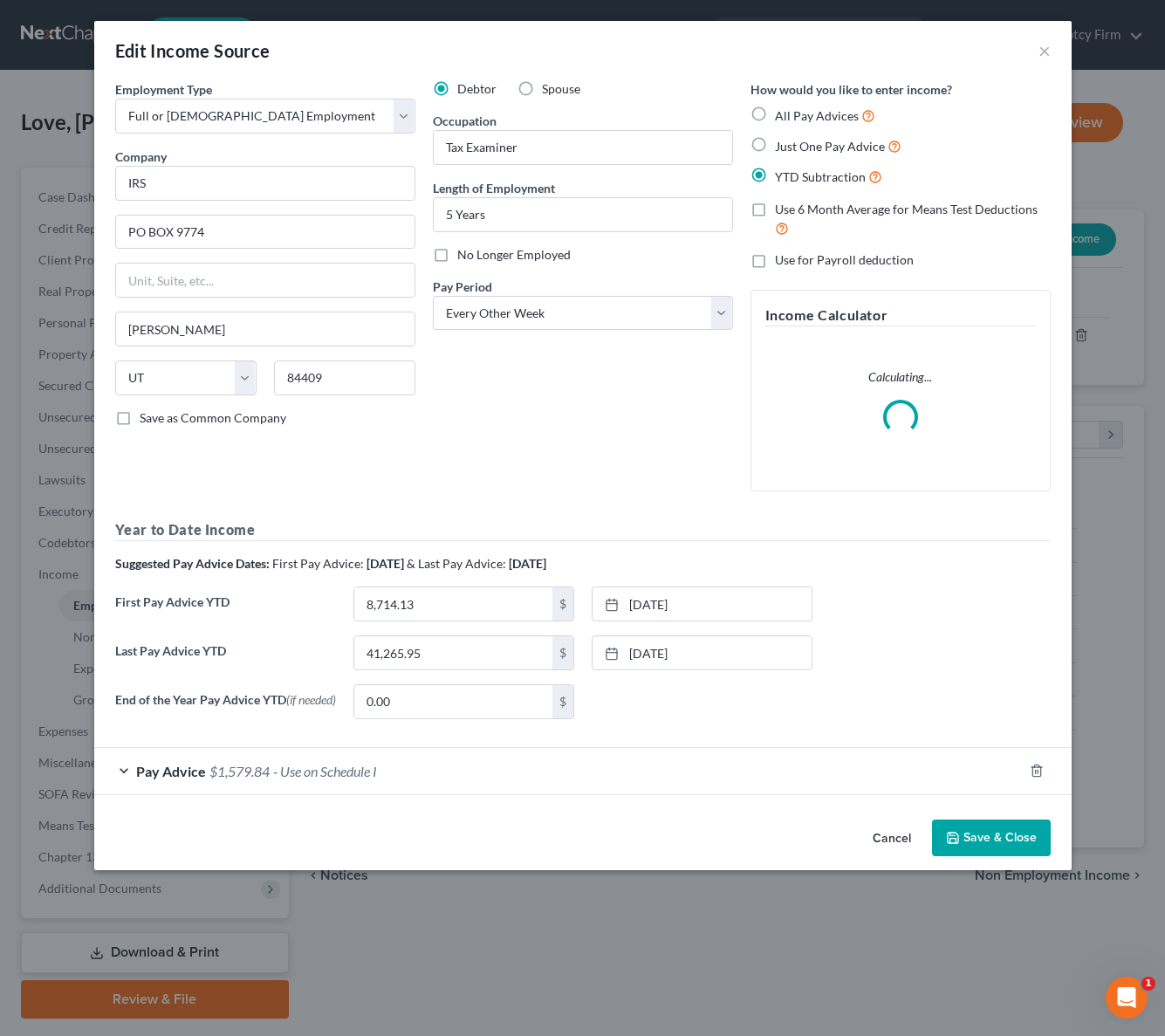
click at [985, 836] on button "Save & Close" at bounding box center [992, 837] width 119 height 36
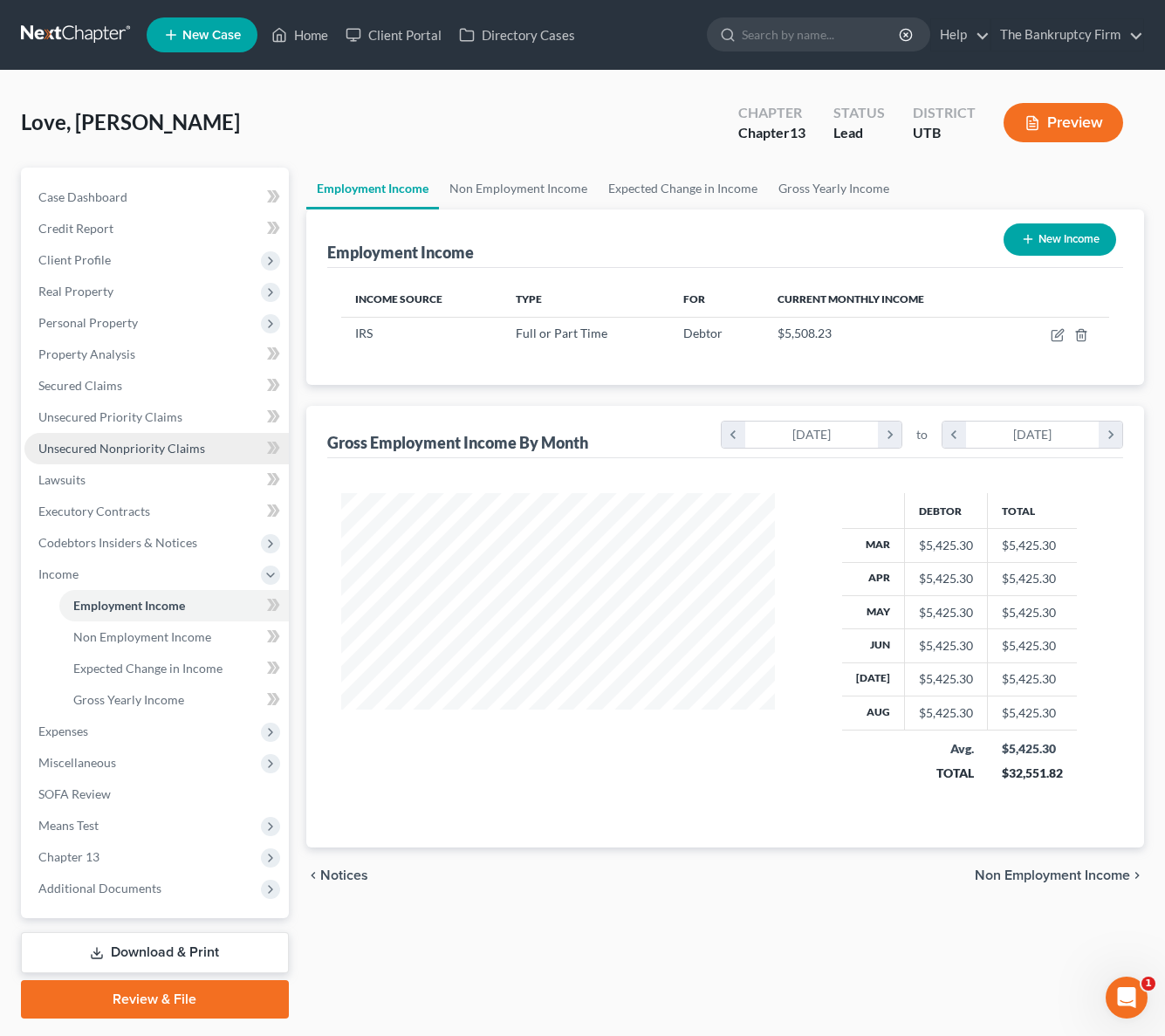
click at [122, 443] on span "Unsecured Nonpriority Claims" at bounding box center [122, 448] width 167 height 15
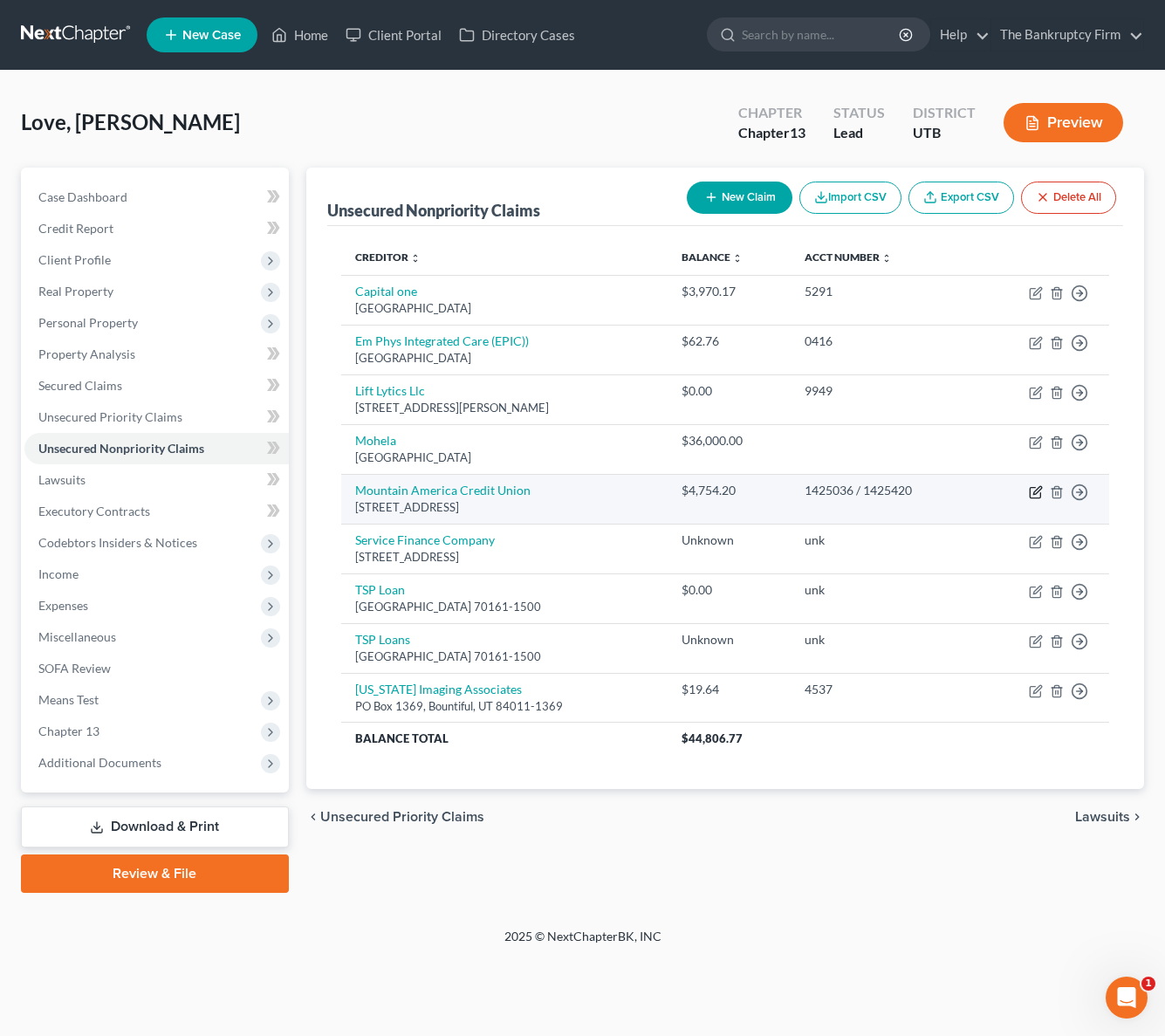
click at [1033, 491] on icon "button" at bounding box center [1036, 492] width 14 height 14
select select "46"
select select "10"
select select "0"
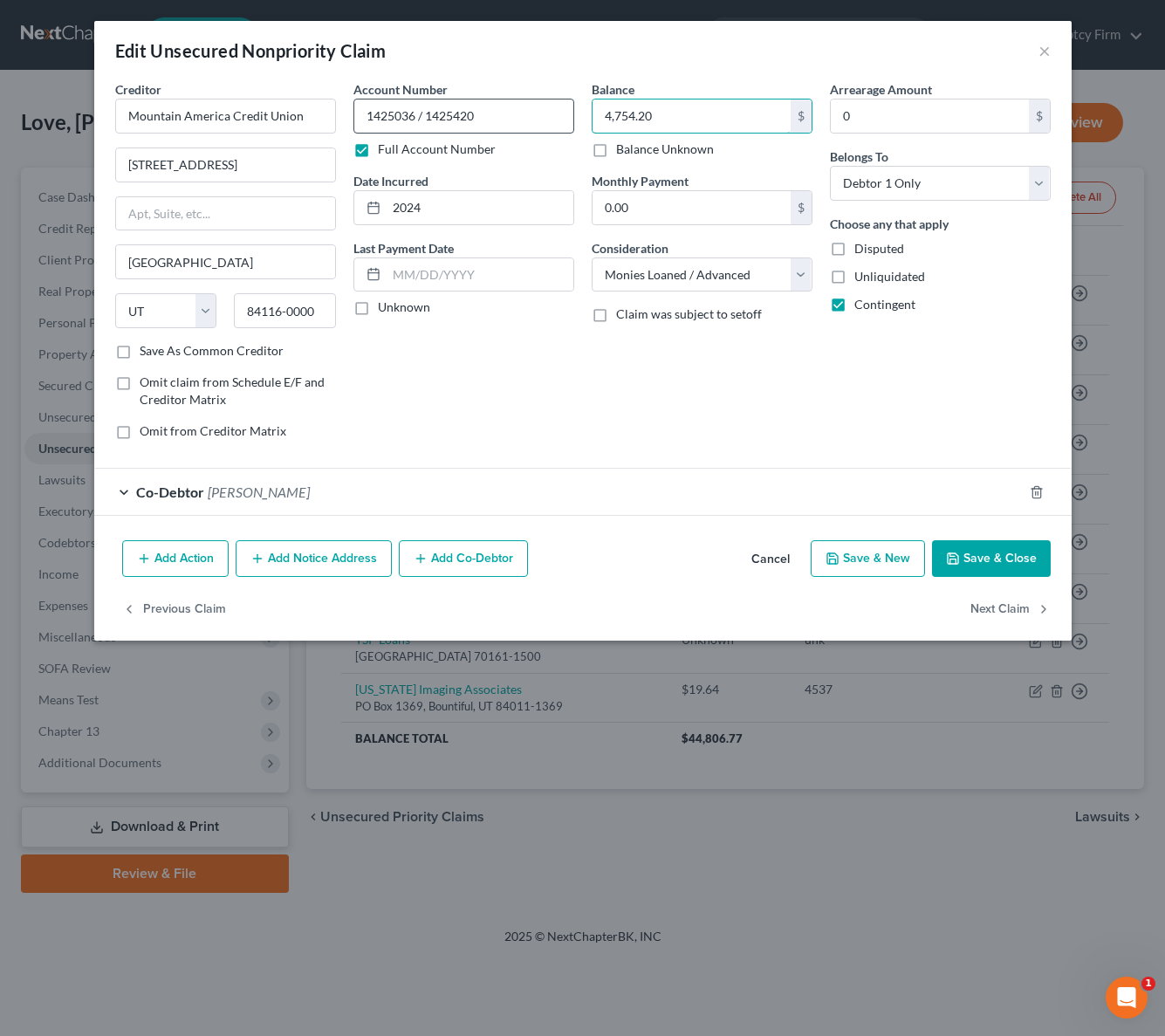
drag, startPoint x: 611, startPoint y: 118, endPoint x: 569, endPoint y: 120, distance: 42.0
click at [569, 120] on div "Creditor * Mountain America Credit Union [STREET_ADDRESS] [GEOGRAPHIC_DATA] [US…" at bounding box center [583, 267] width 953 height 373
drag, startPoint x: 605, startPoint y: 113, endPoint x: 594, endPoint y: 116, distance: 11.4
click at [594, 116] on input "4,754.20" at bounding box center [691, 115] width 198 height 33
type input "13,754.20"
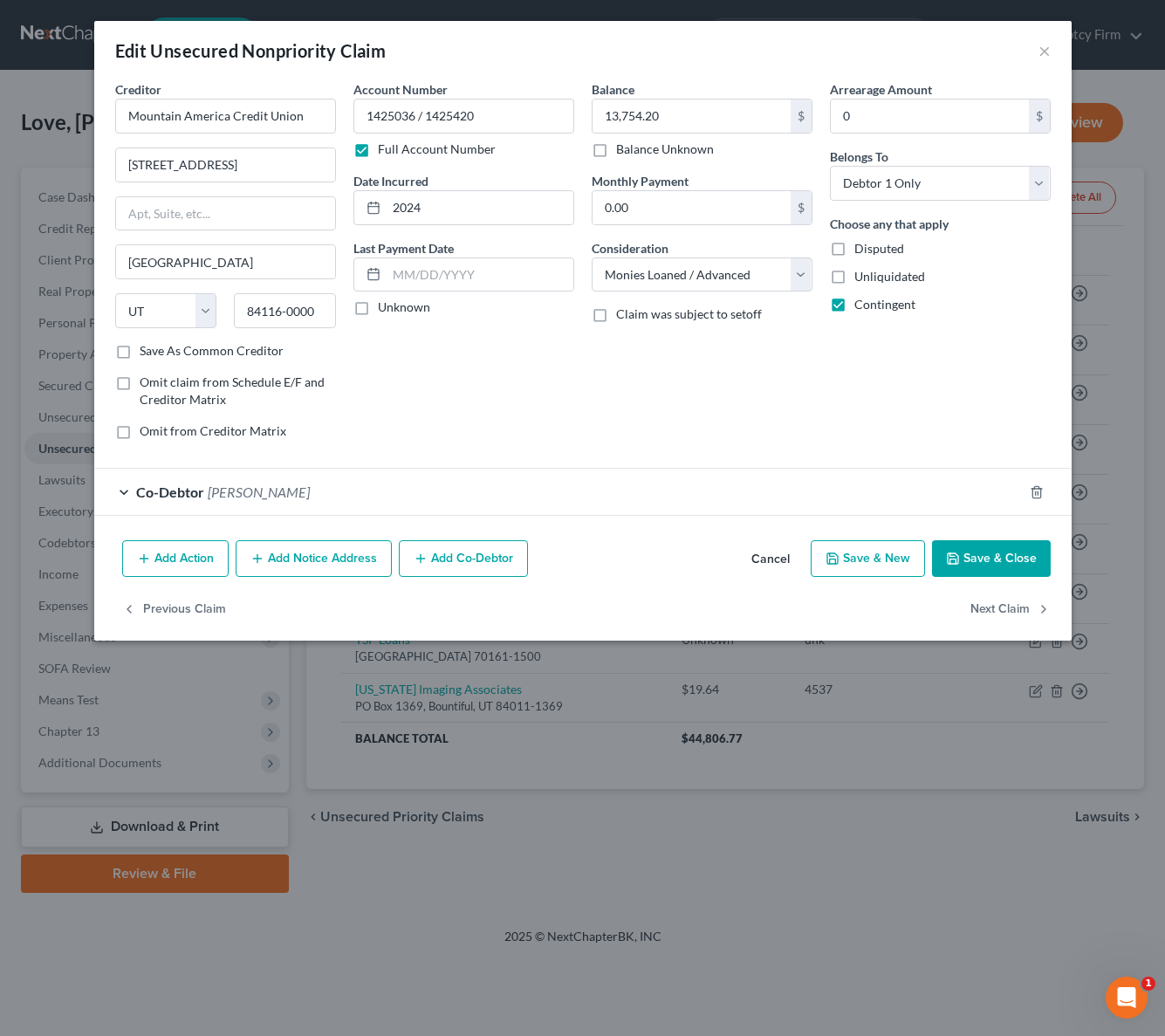
click at [980, 548] on button "Save & Close" at bounding box center [992, 558] width 119 height 36
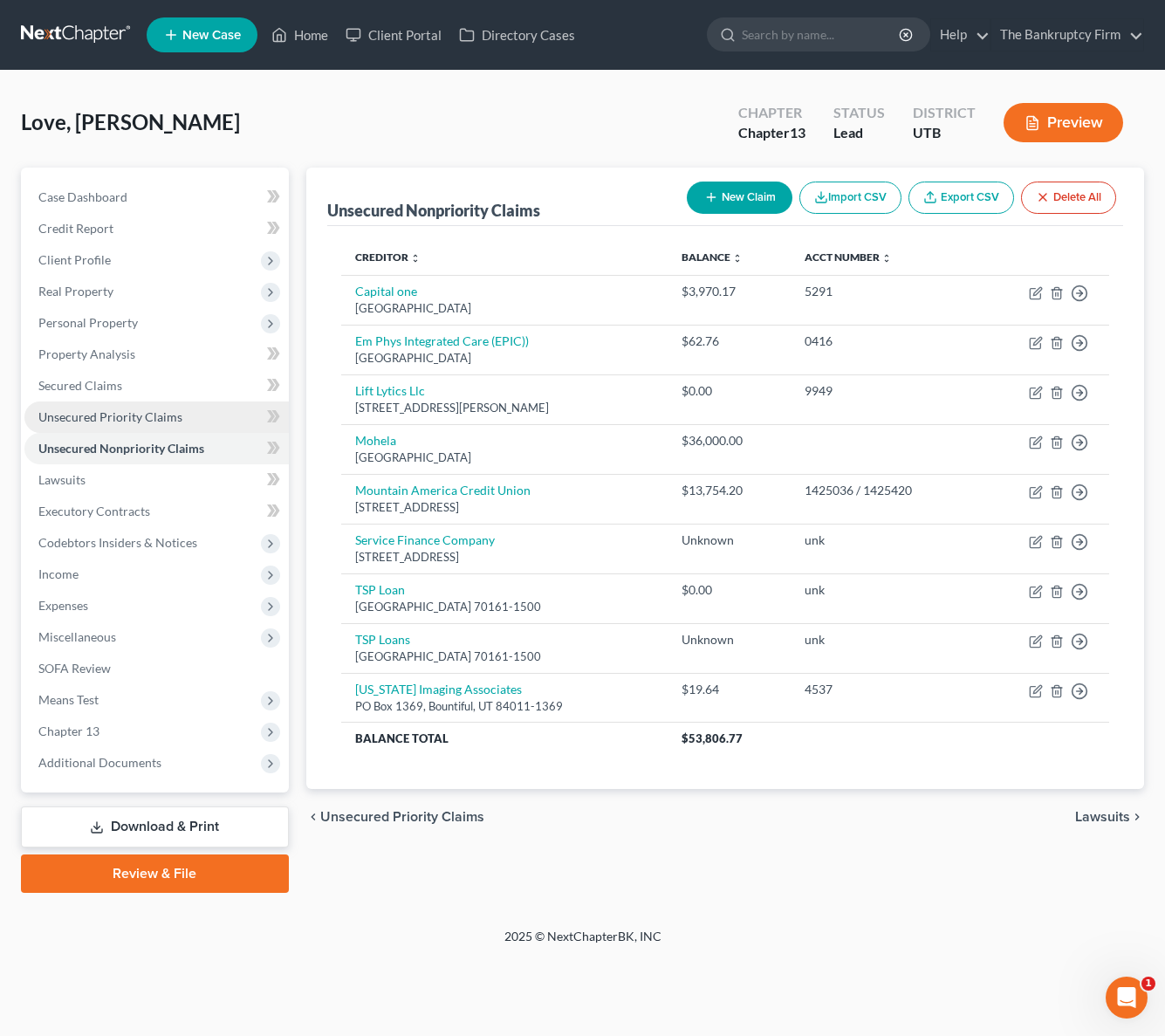
click at [104, 412] on span "Unsecured Priority Claims" at bounding box center [110, 416] width 144 height 15
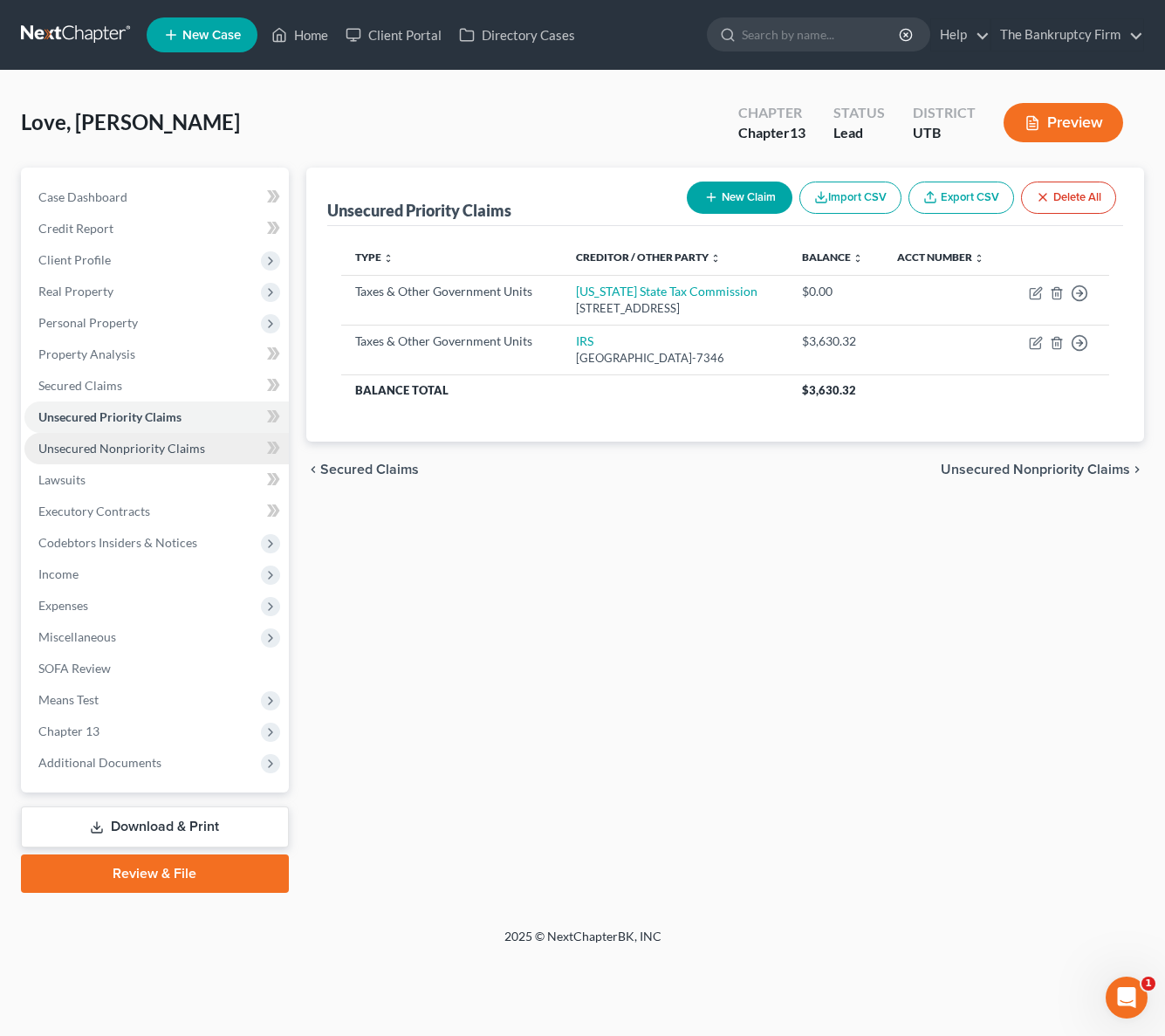
click at [107, 452] on span "Unsecured Nonpriority Claims" at bounding box center [122, 448] width 167 height 15
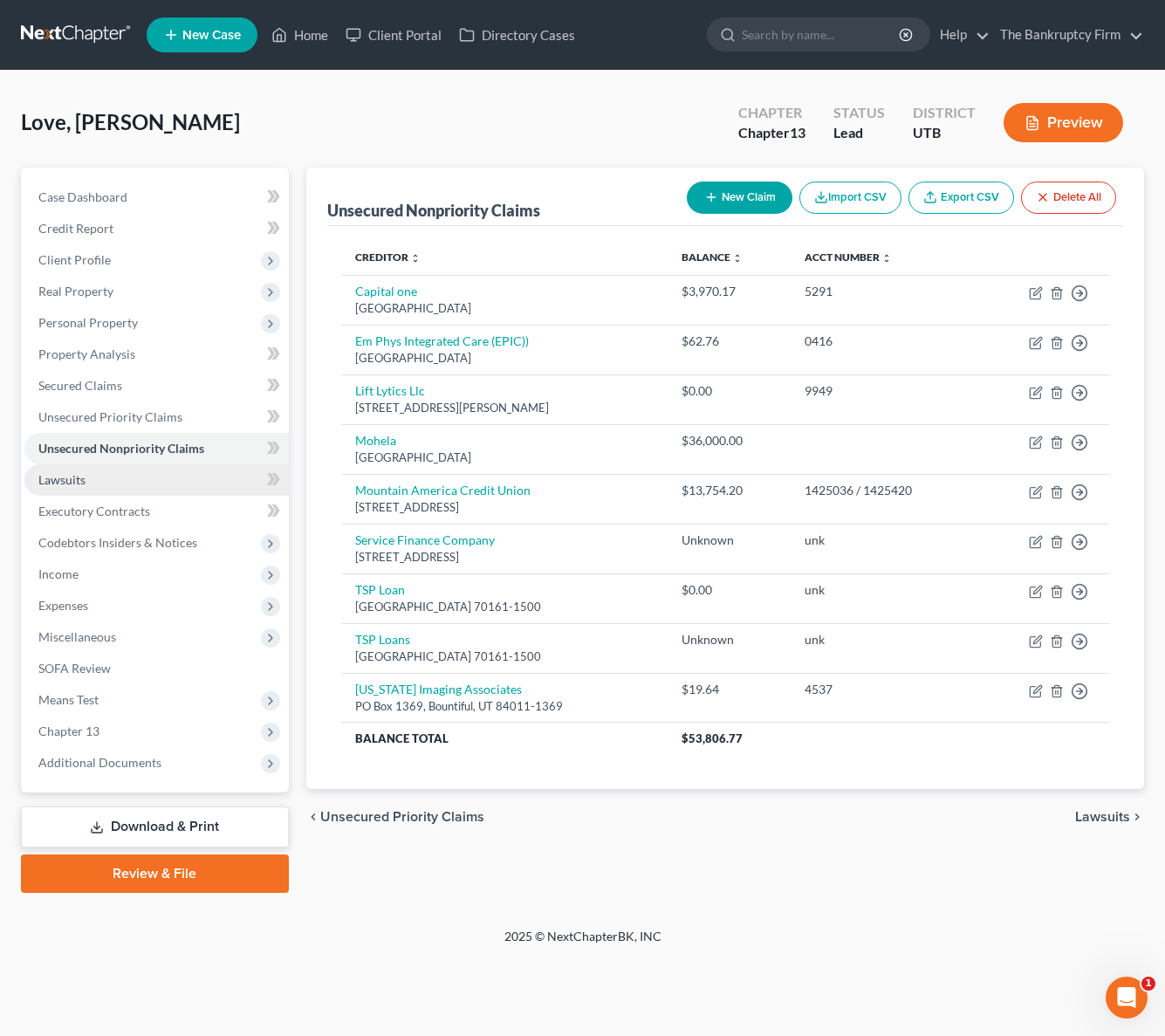
click at [104, 477] on link "Lawsuits" at bounding box center [157, 479] width 264 height 31
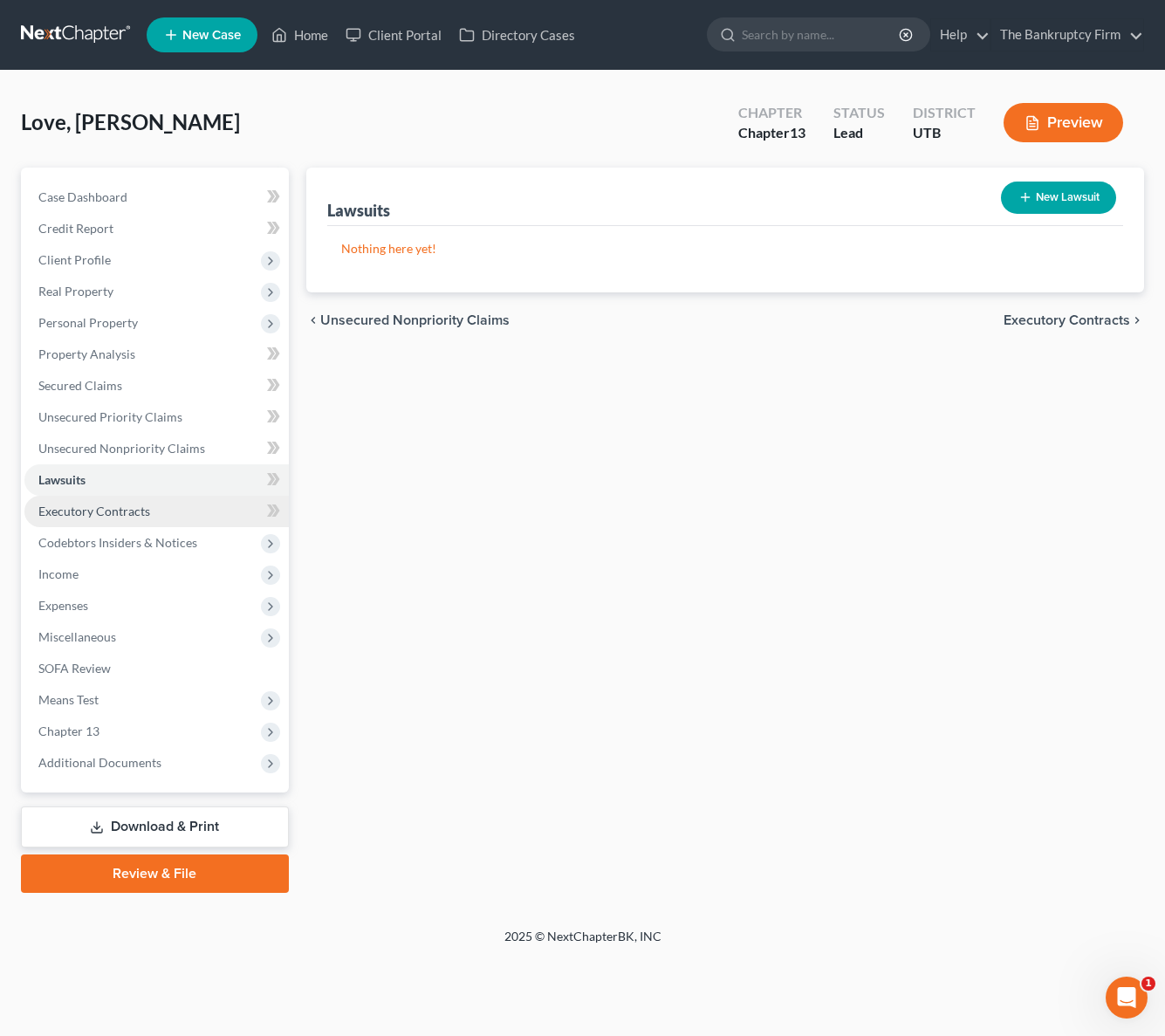
click at [127, 514] on span "Executory Contracts" at bounding box center [94, 511] width 112 height 15
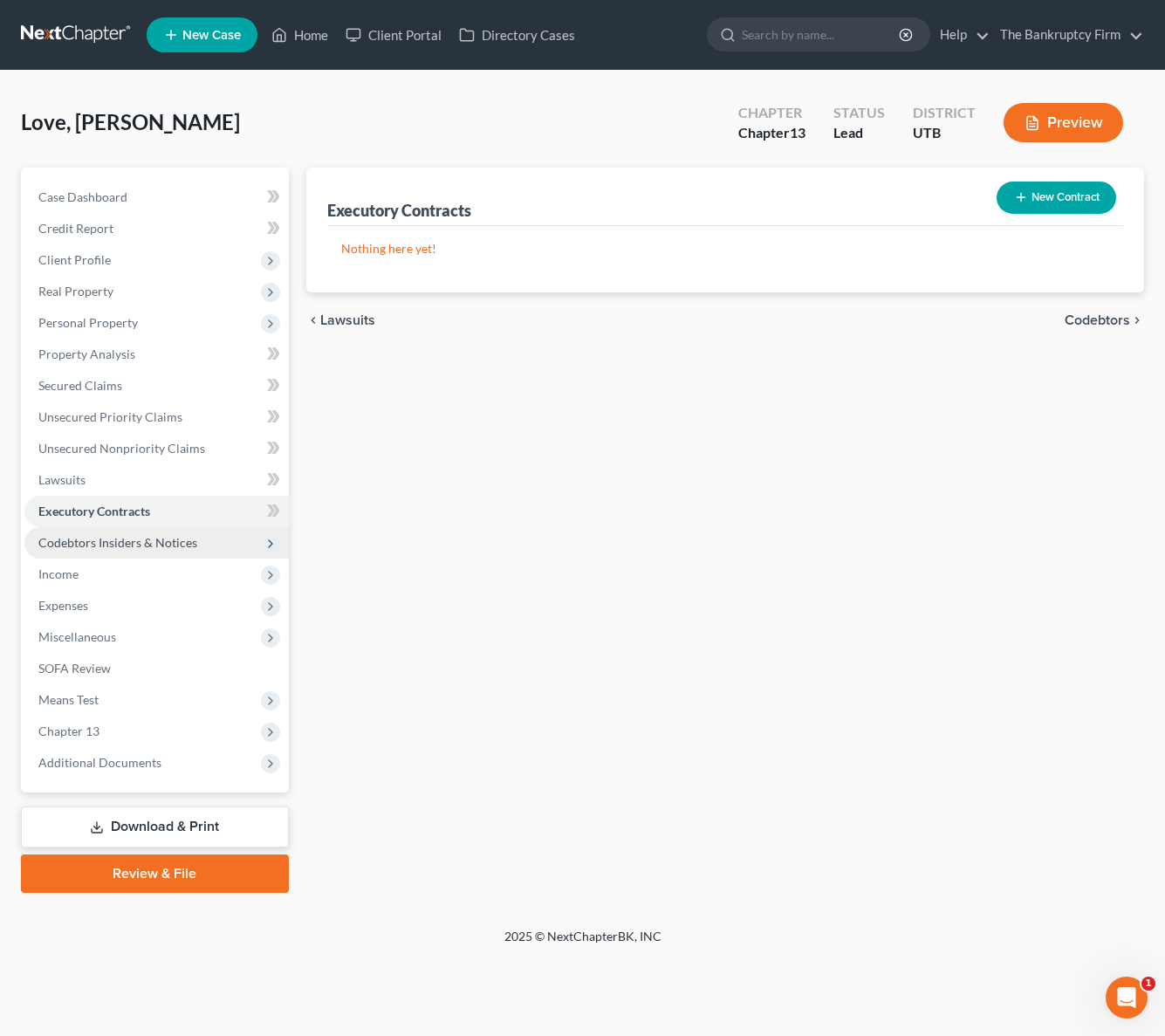
click at [146, 544] on span "Codebtors Insiders & Notices" at bounding box center [117, 542] width 159 height 15
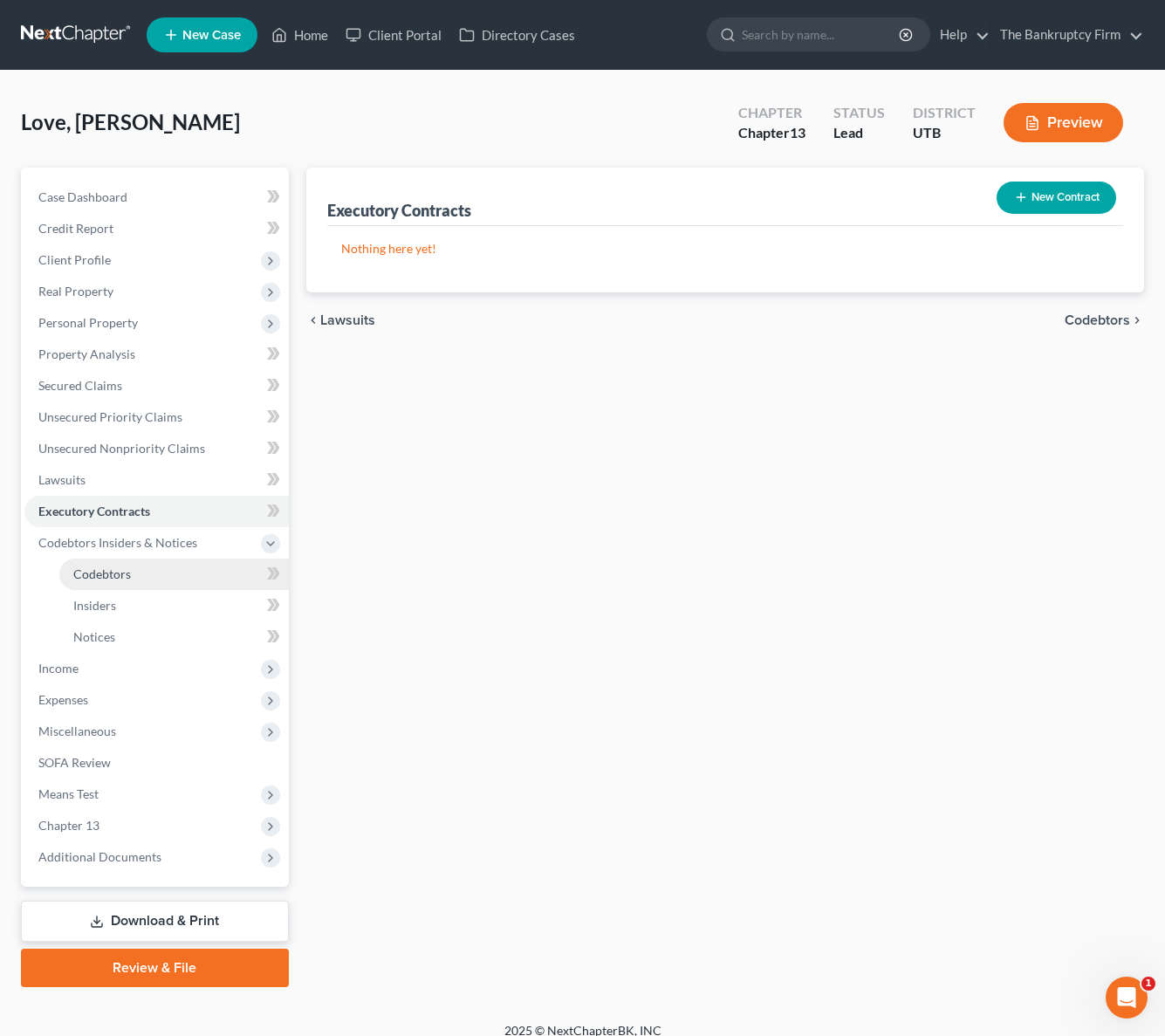
click at [122, 578] on span "Codebtors" at bounding box center [102, 574] width 58 height 15
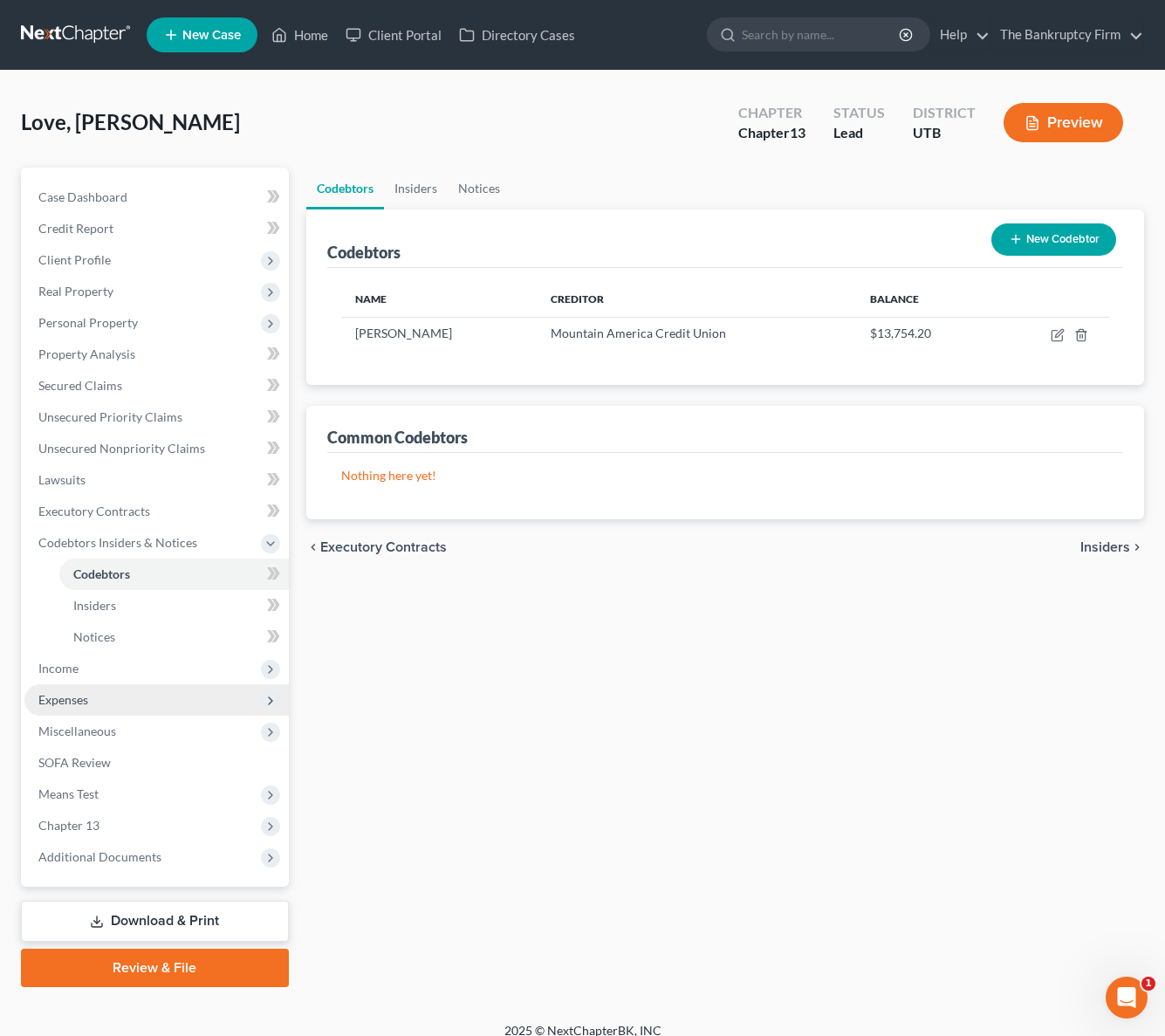
click at [83, 708] on span "Expenses" at bounding box center [157, 699] width 264 height 31
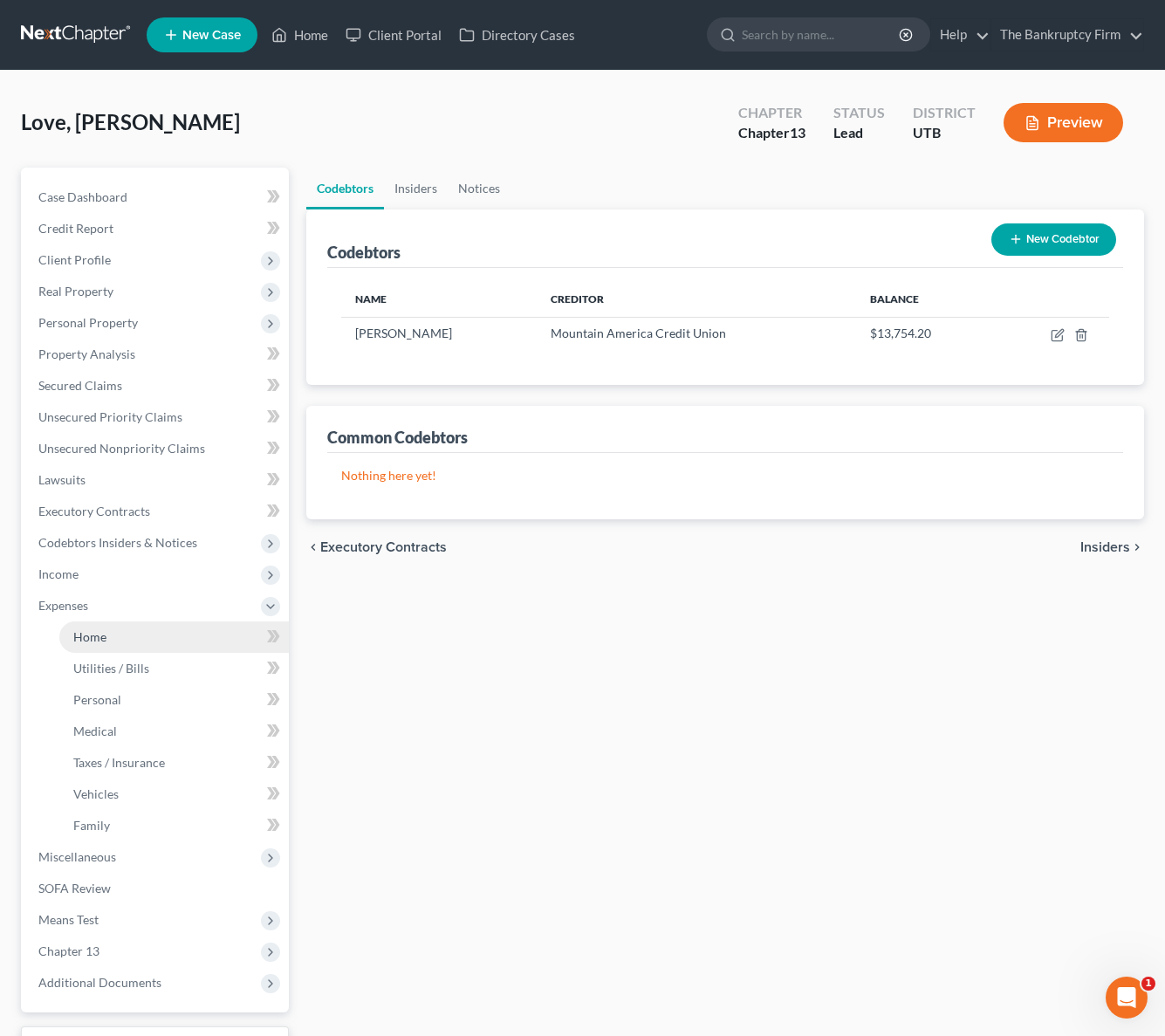
click at [129, 632] on link "Home" at bounding box center [174, 636] width 230 height 31
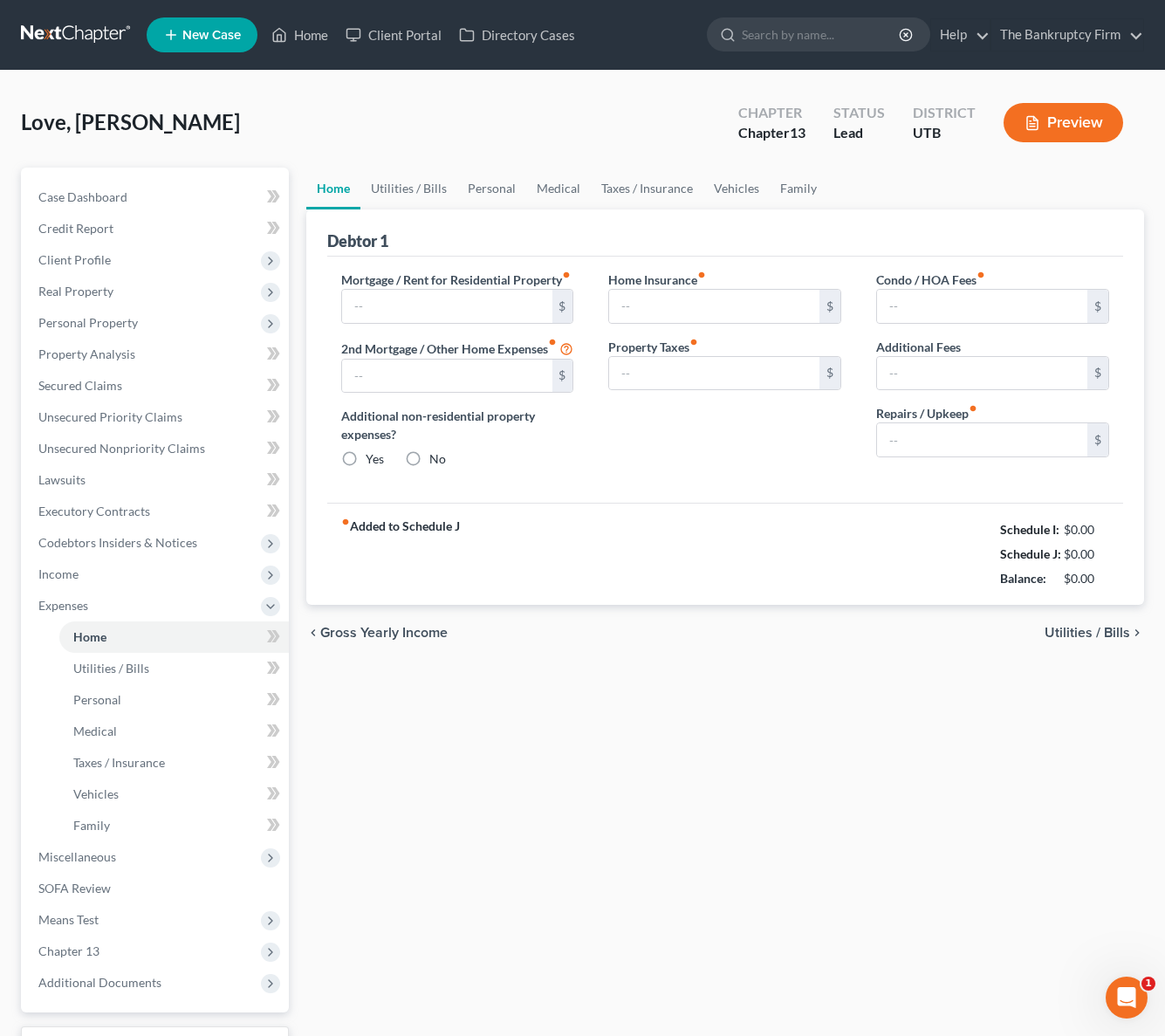
type input "1,155.00"
type input "0.00"
radio input "true"
type input "43.00"
type input "0.00"
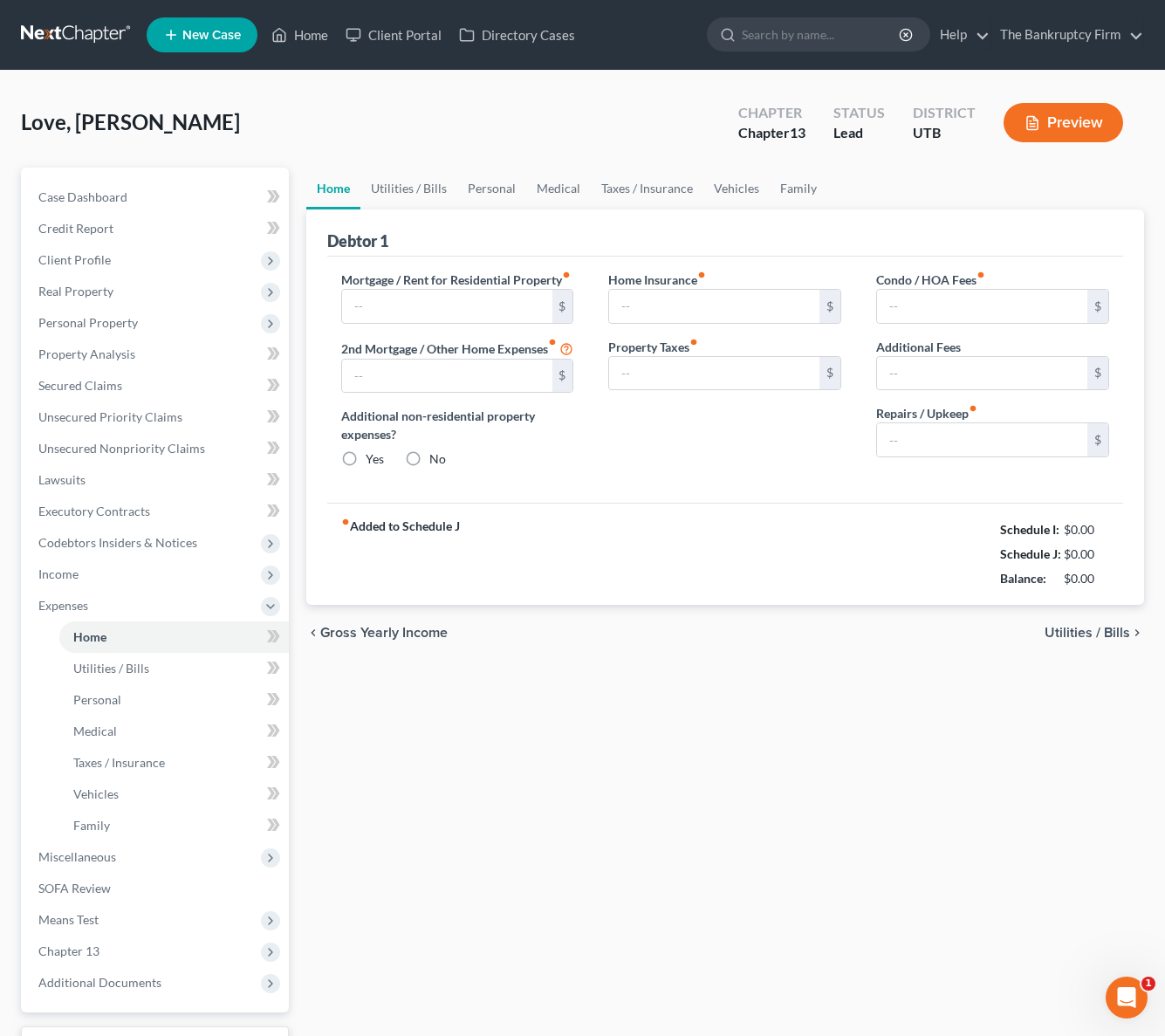
type input "0.00"
type input "50.00"
click at [402, 181] on link "Utilities / Bills" at bounding box center [408, 188] width 97 height 42
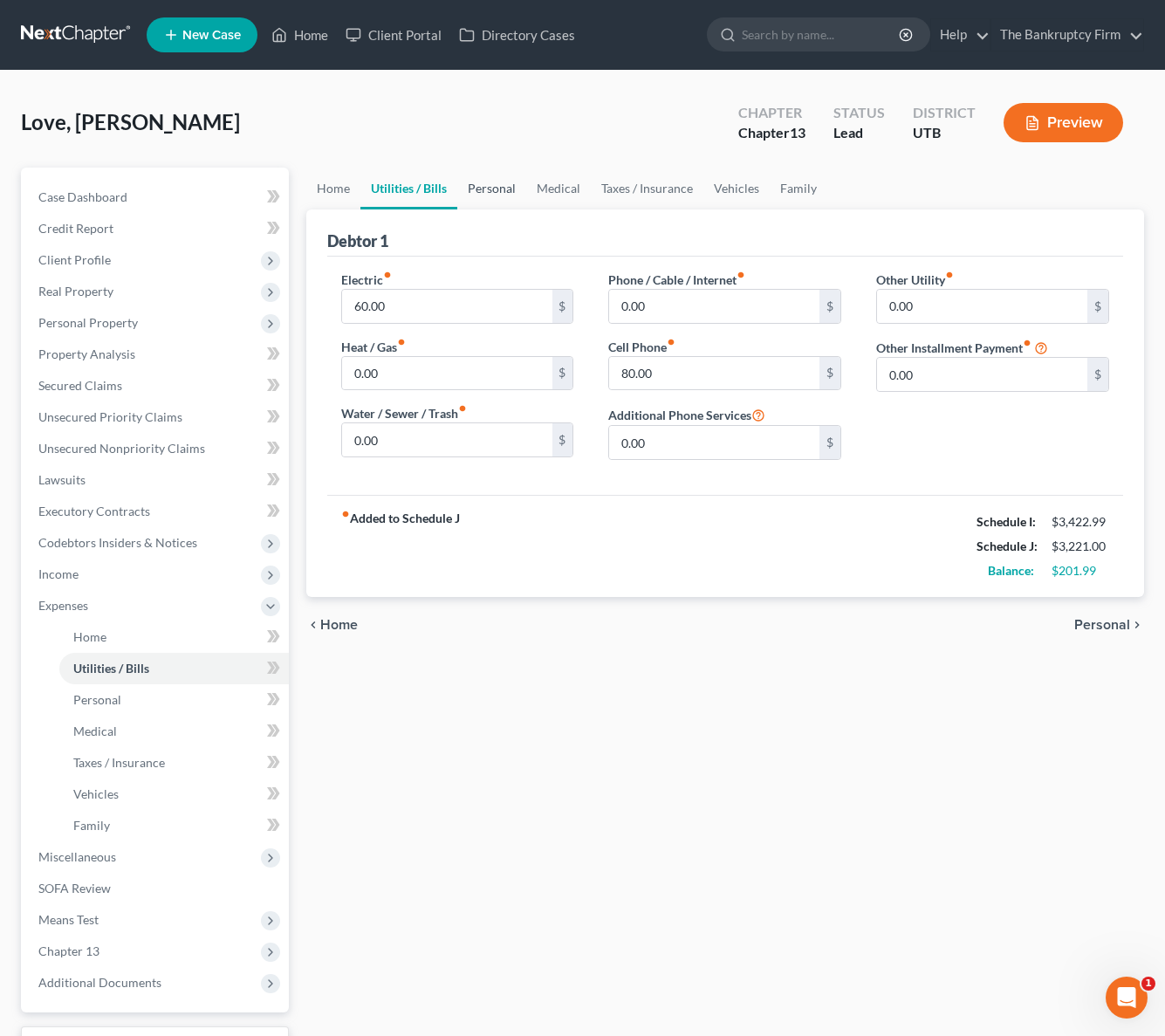
click at [495, 184] on link "Personal" at bounding box center [492, 188] width 69 height 42
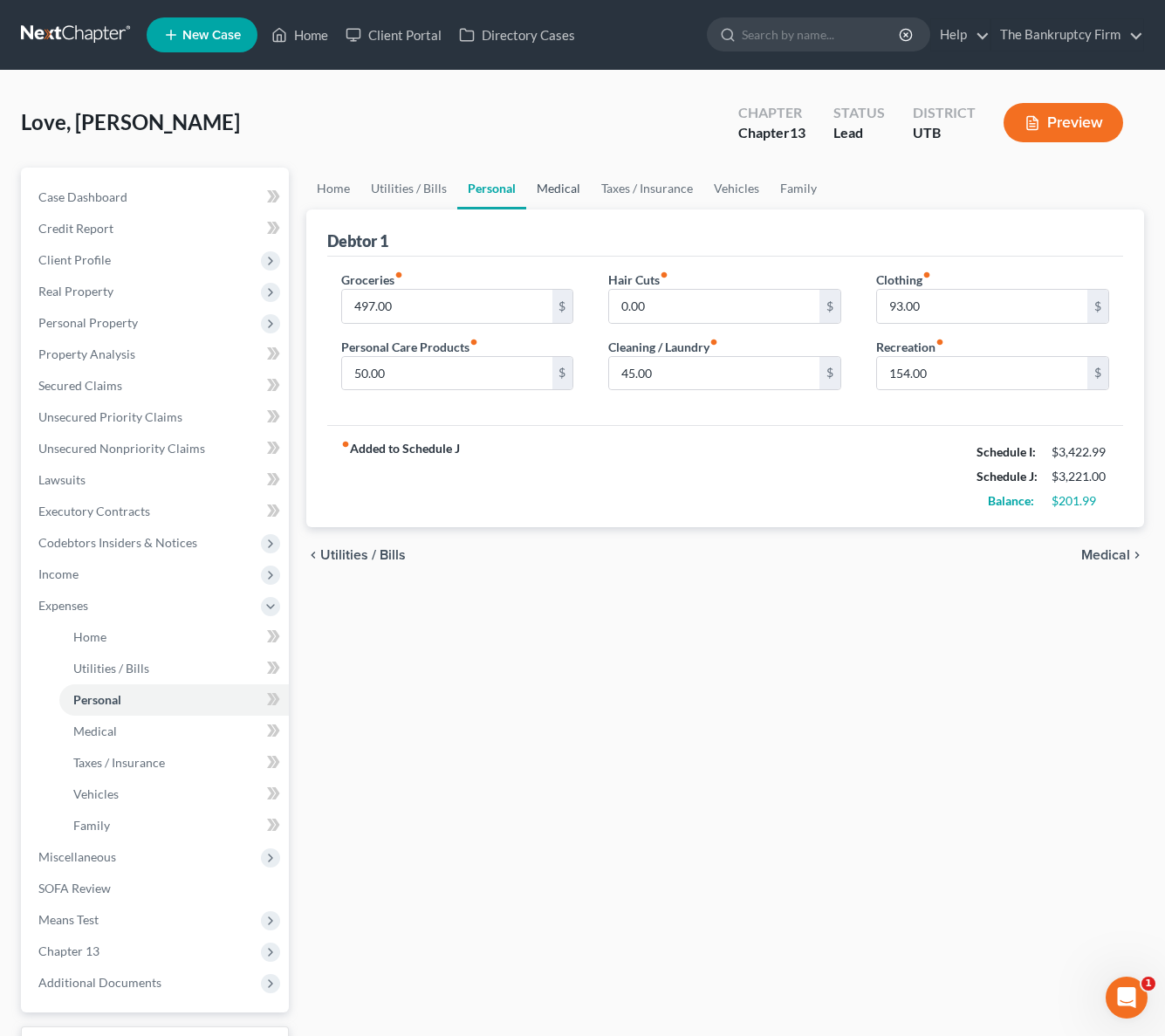
click at [557, 187] on link "Medical" at bounding box center [558, 188] width 65 height 42
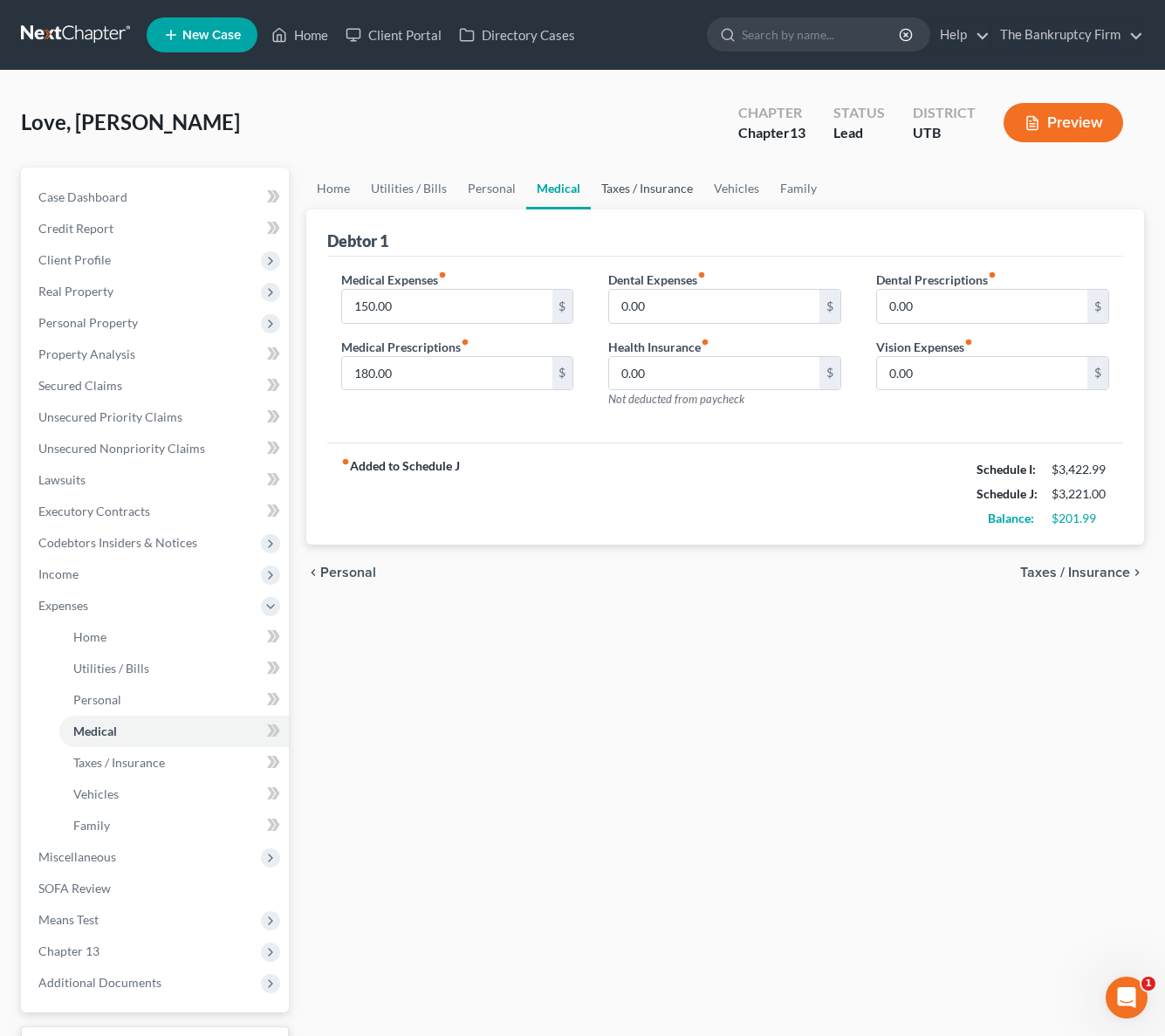
click at [636, 183] on link "Taxes / Insurance" at bounding box center [647, 188] width 113 height 42
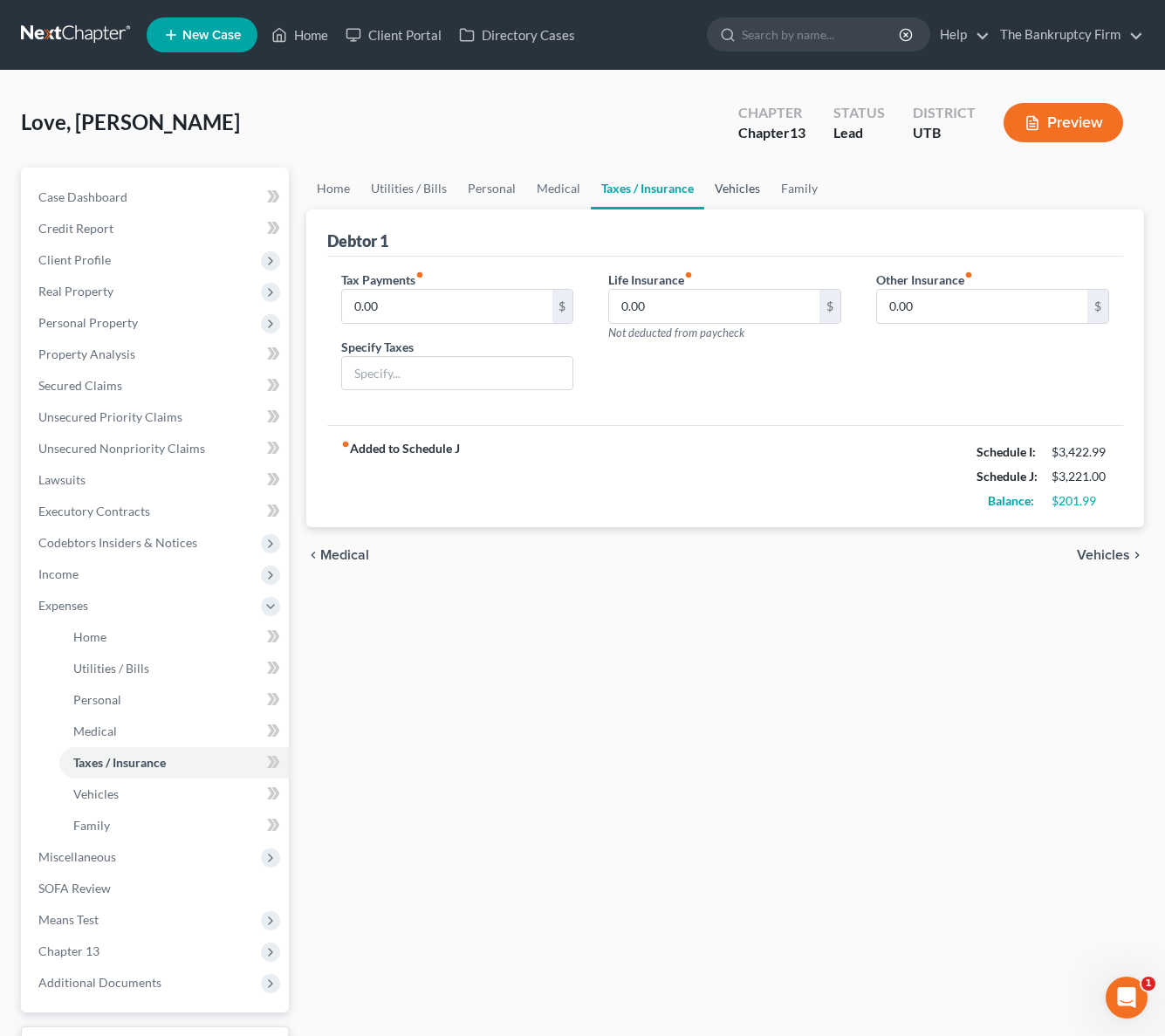
click at [746, 185] on link "Vehicles" at bounding box center [737, 188] width 67 height 42
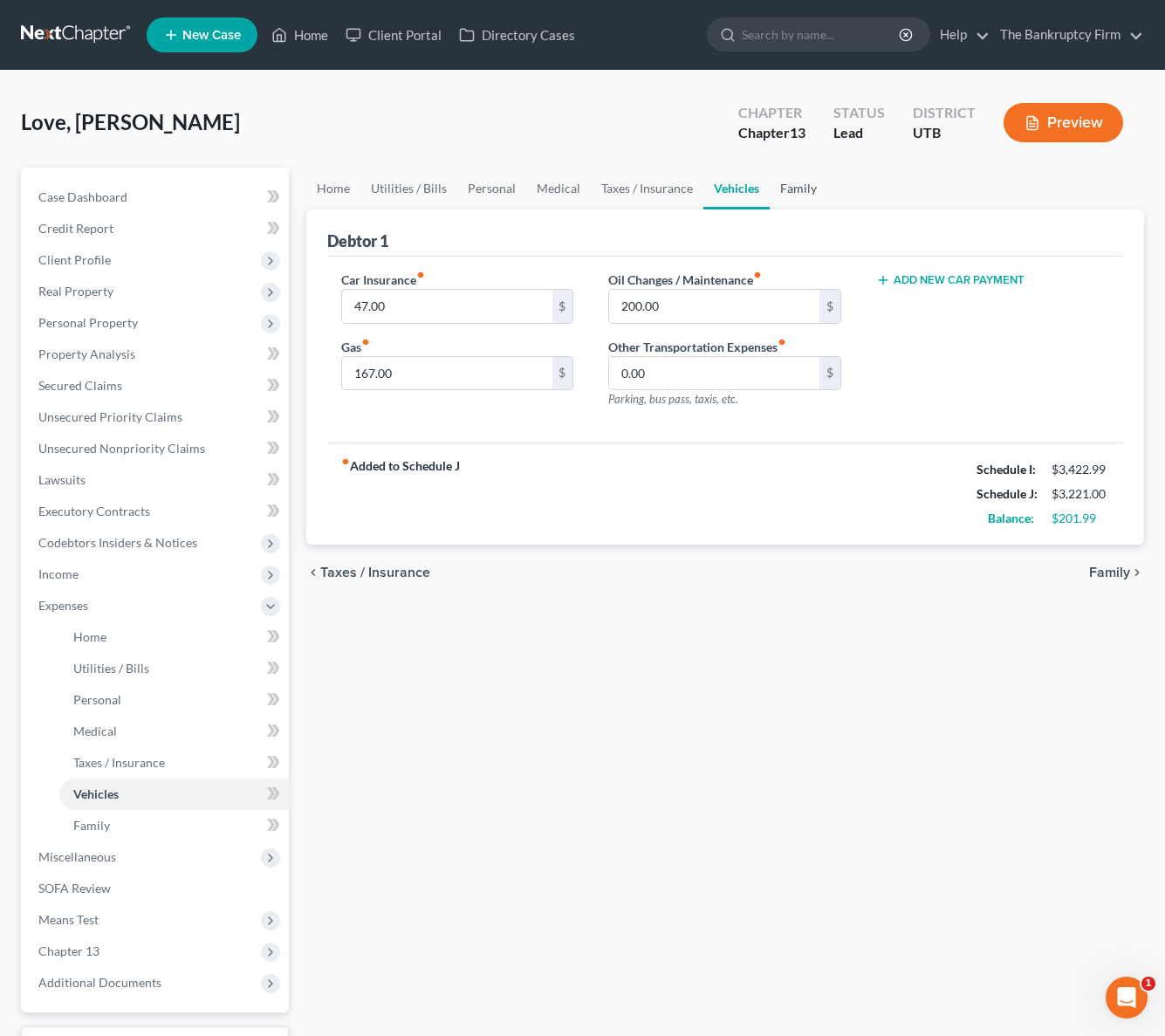
click at [788, 186] on link "Family" at bounding box center [799, 188] width 58 height 42
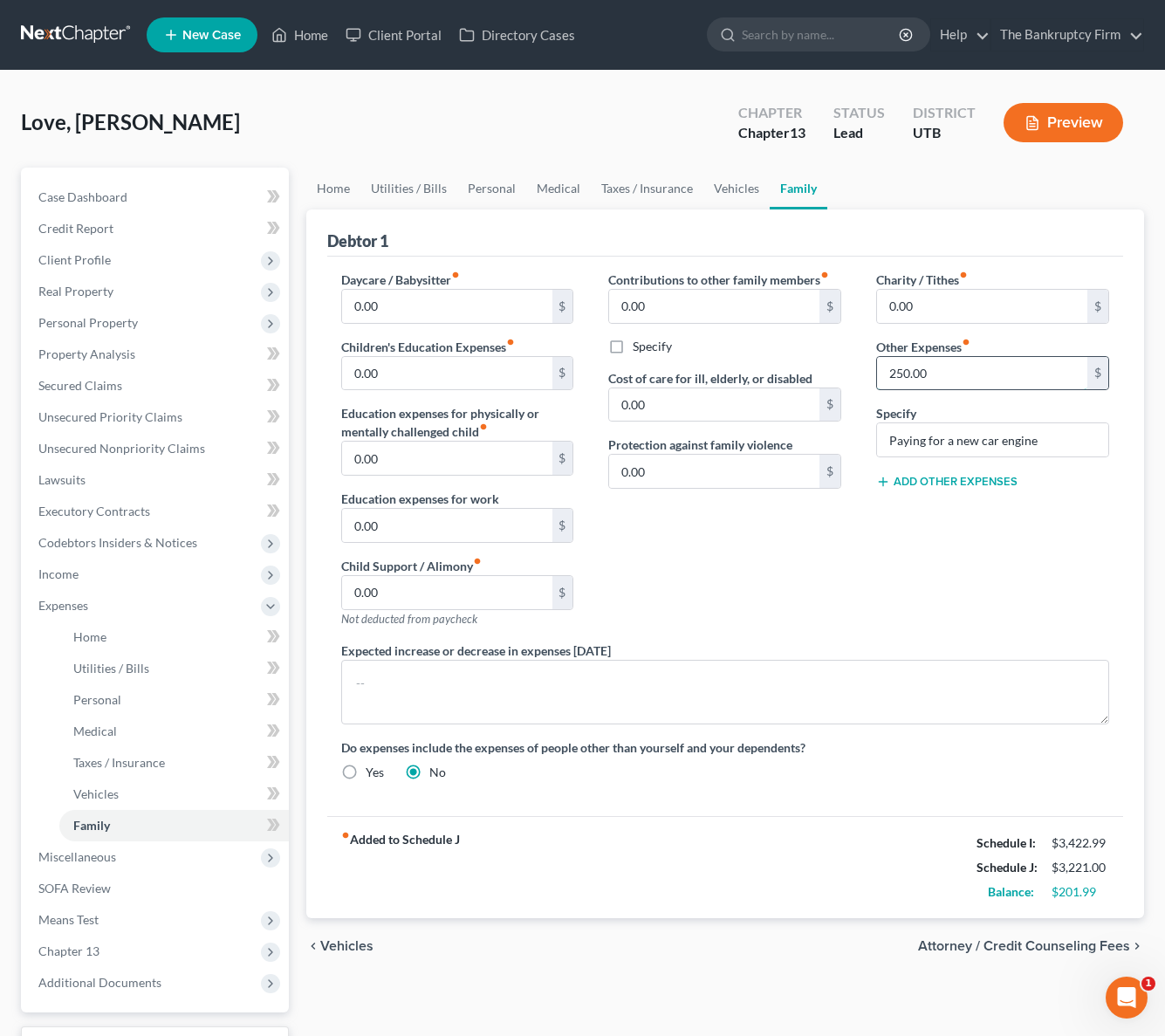
click at [991, 369] on input "250.00" at bounding box center [982, 373] width 210 height 33
click at [718, 187] on link "Vehicles" at bounding box center [736, 188] width 67 height 42
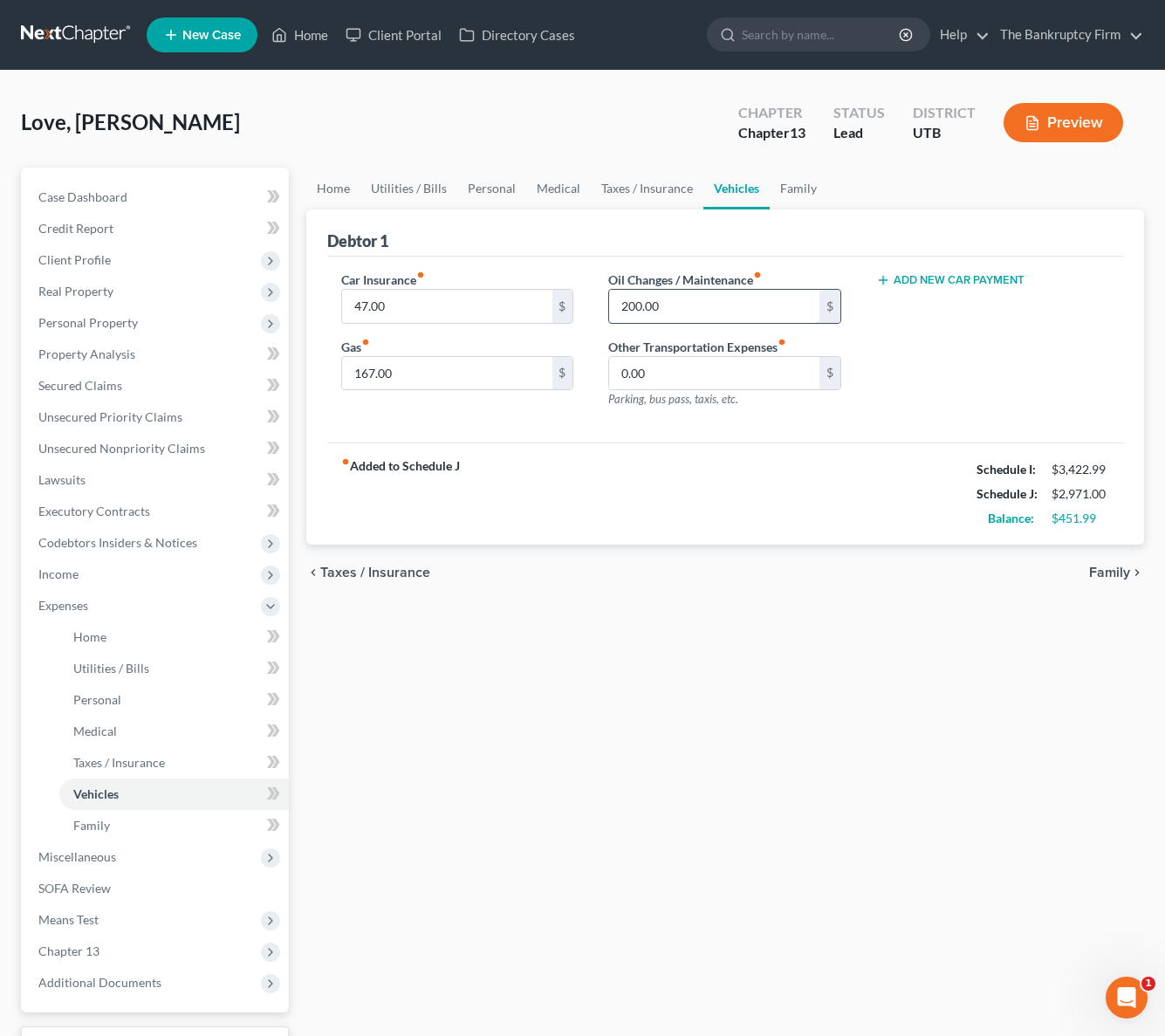
click at [687, 302] on input "200.00" at bounding box center [714, 306] width 210 height 33
click at [456, 373] on input "167.00" at bounding box center [447, 373] width 210 height 33
click at [91, 853] on span "Miscellaneous" at bounding box center [77, 856] width 78 height 15
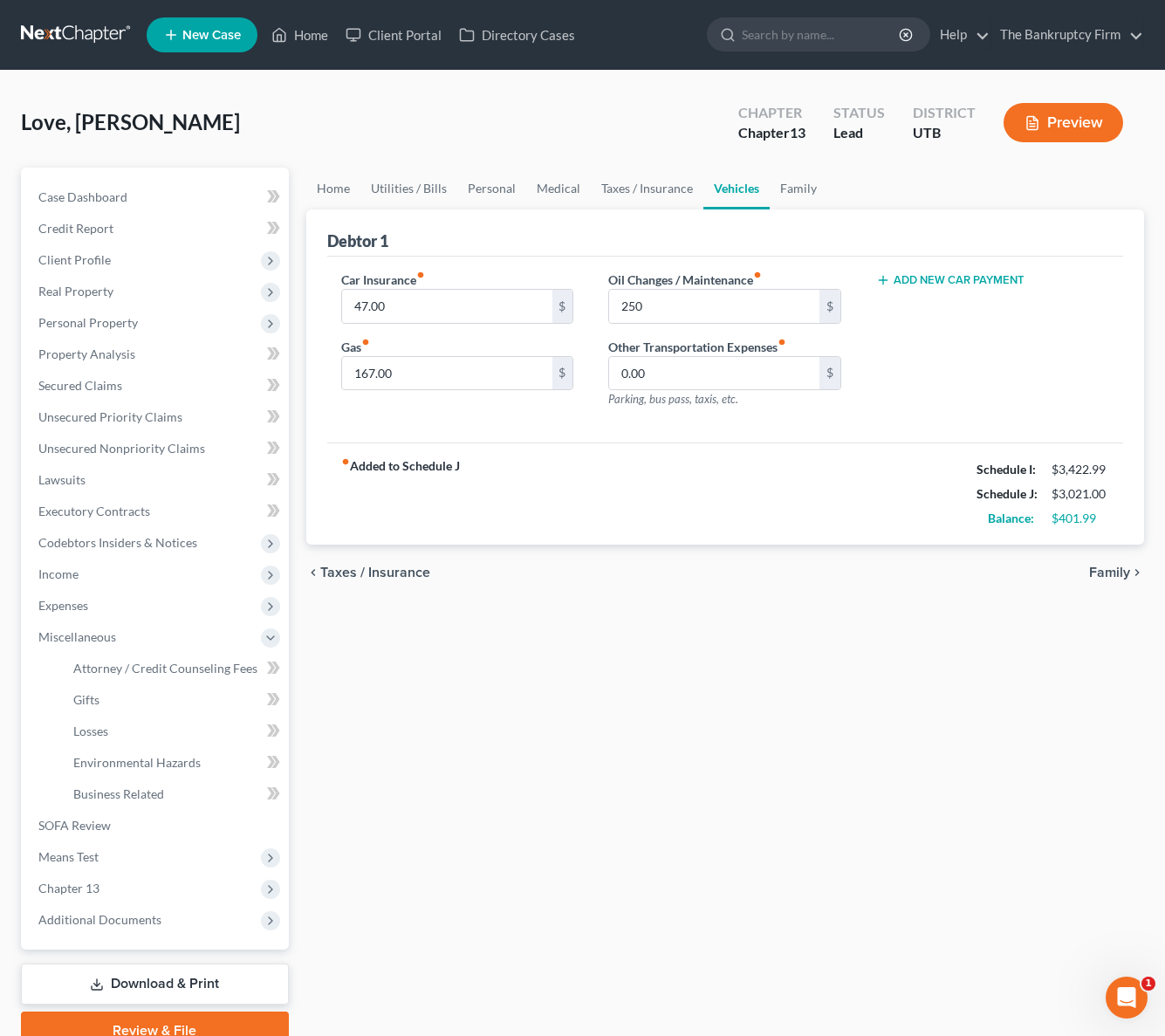
click at [165, 653] on li "Attorney / Credit Counseling Fees" at bounding box center [174, 668] width 230 height 31
click at [160, 669] on span "Attorney / Credit Counseling Fees" at bounding box center [166, 668] width 185 height 15
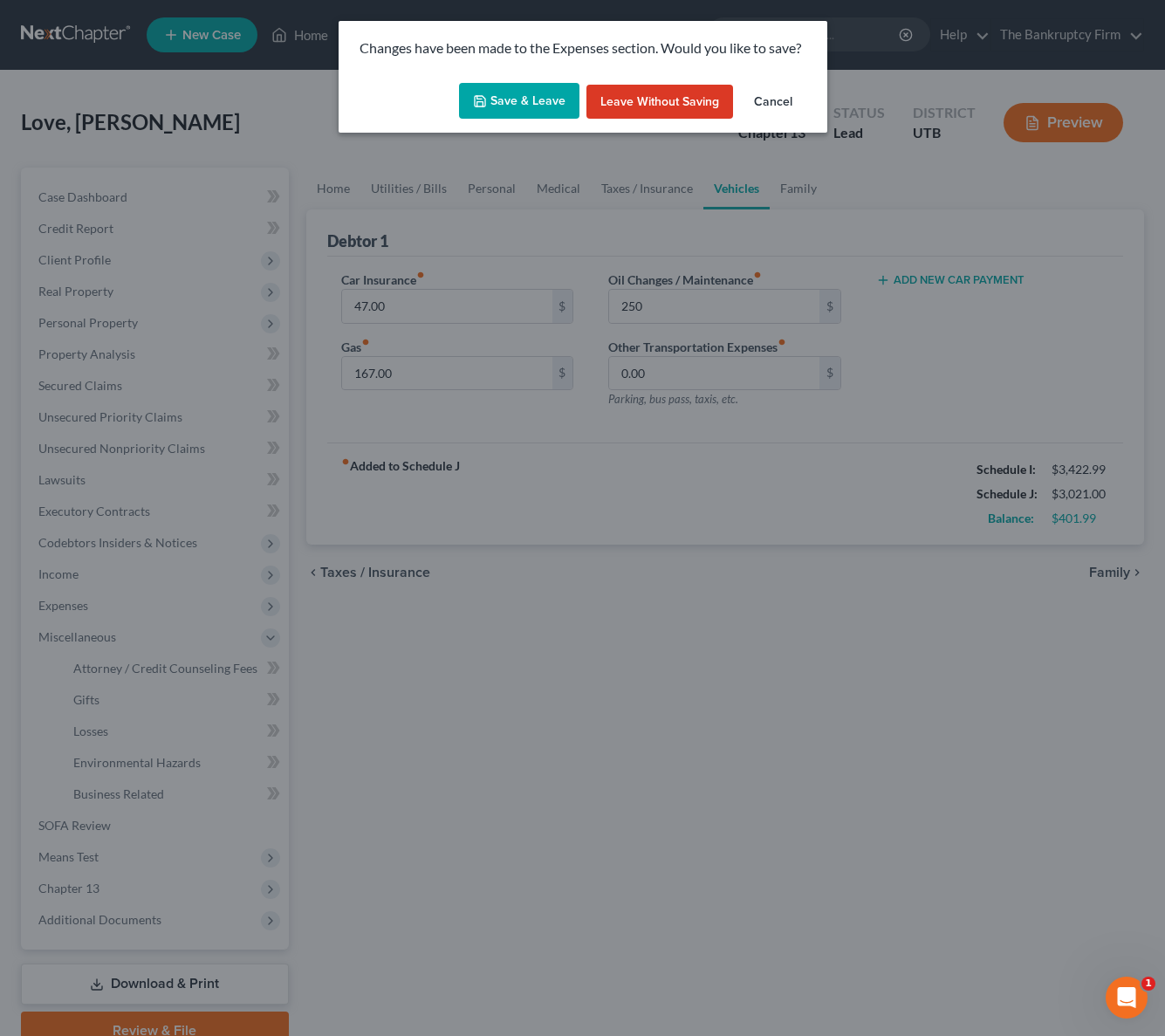
click at [540, 92] on button "Save & Leave" at bounding box center [519, 100] width 121 height 36
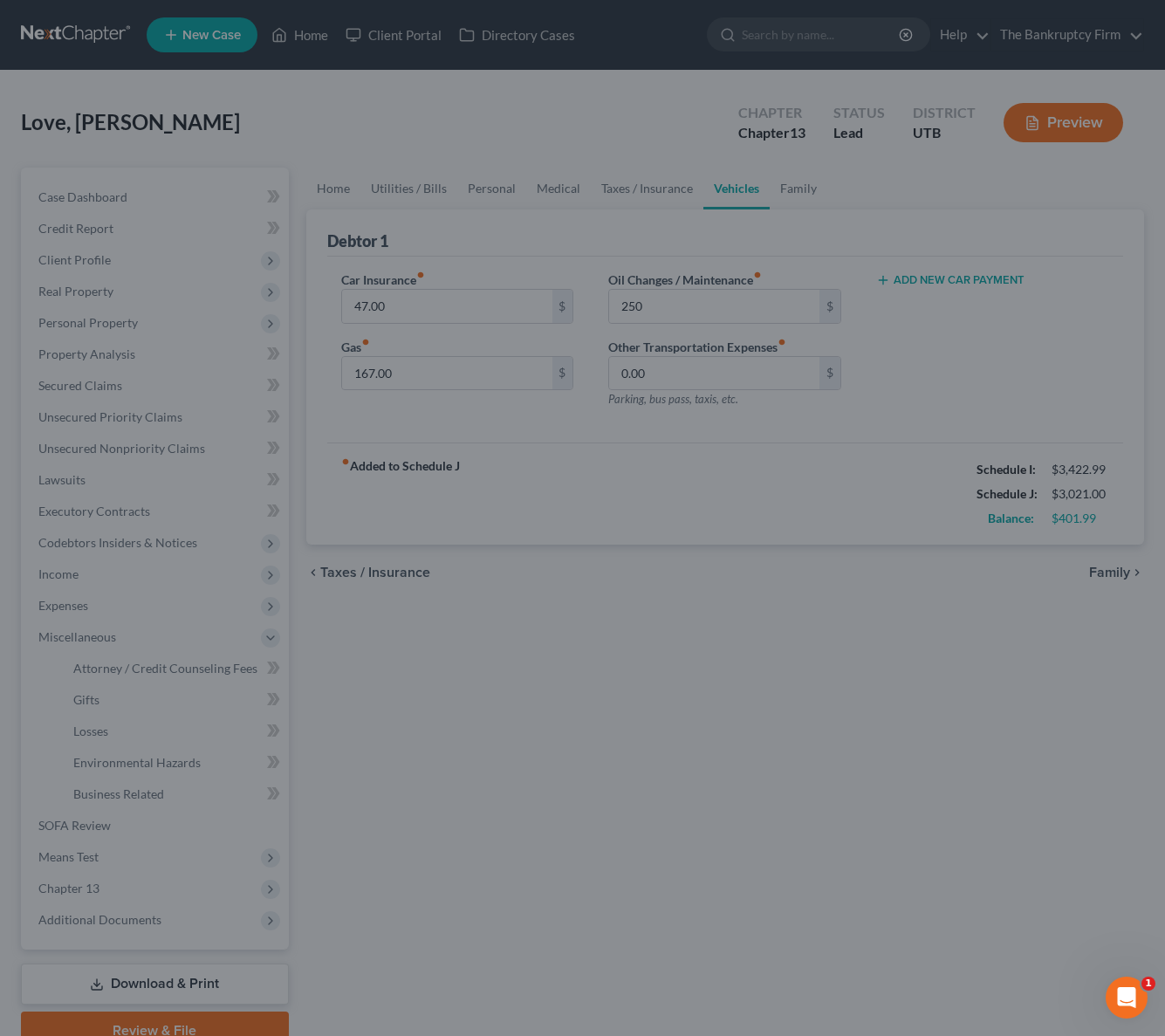
type input "250.00"
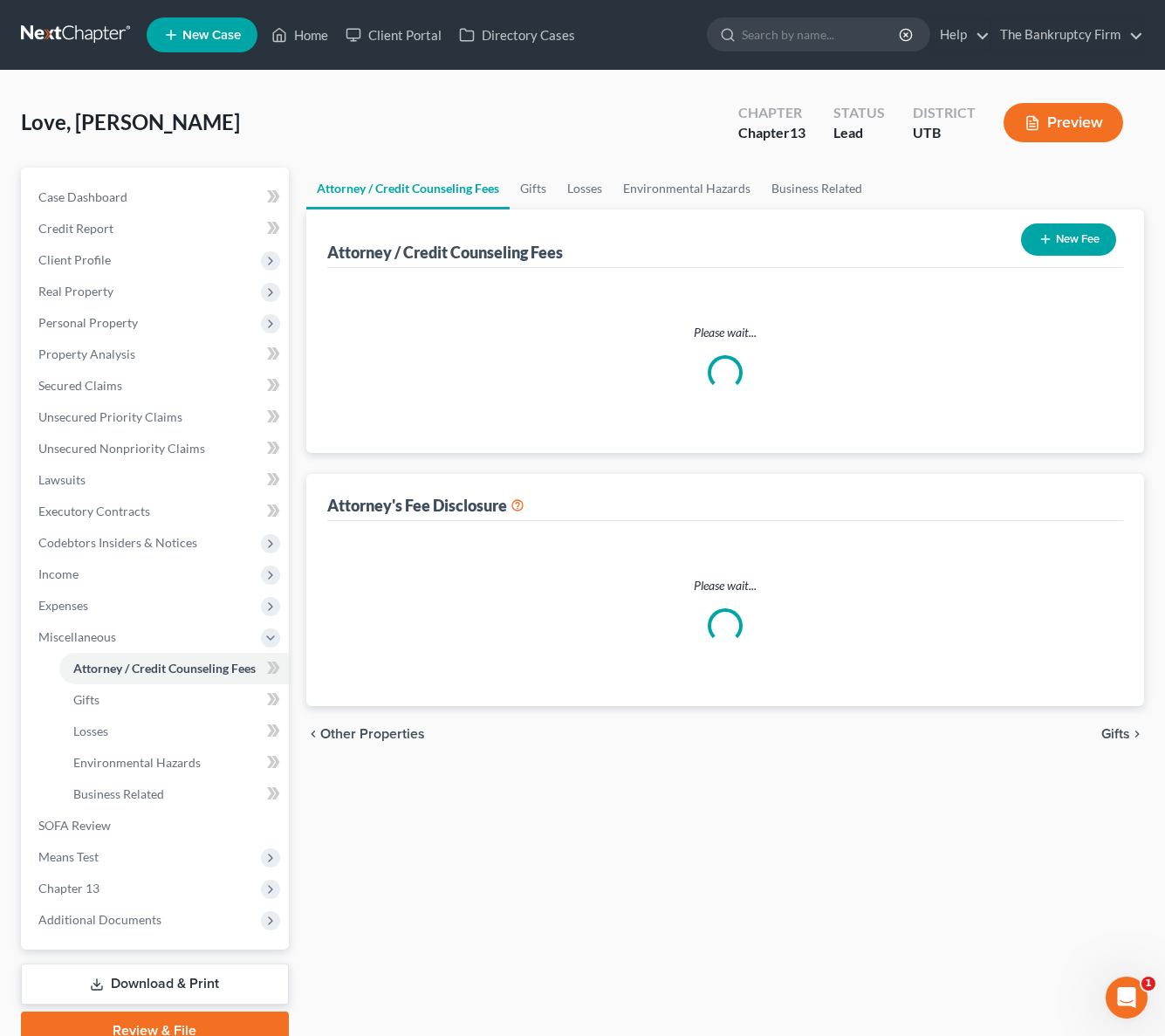
select select "0"
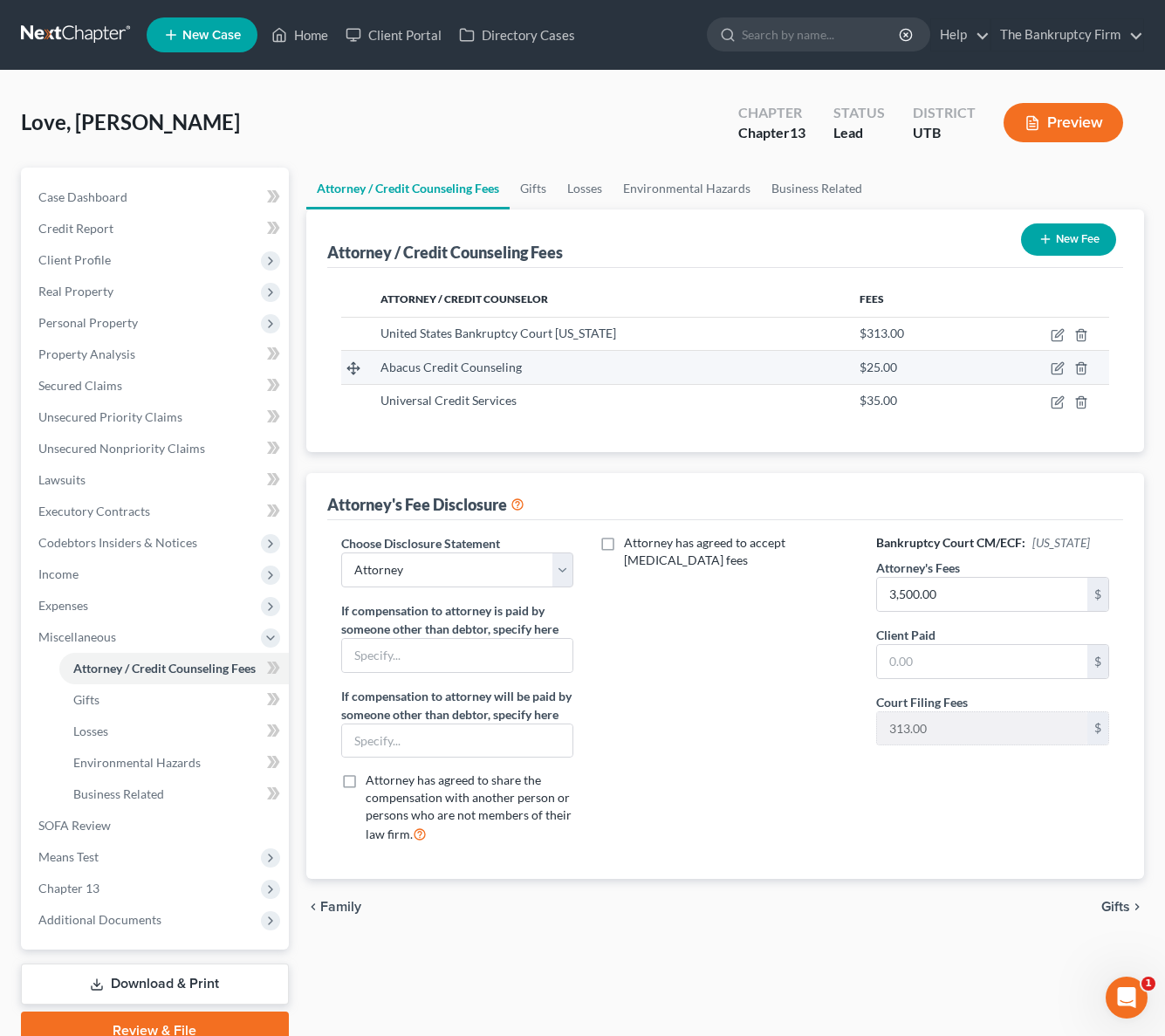
scroll to position [4, 0]
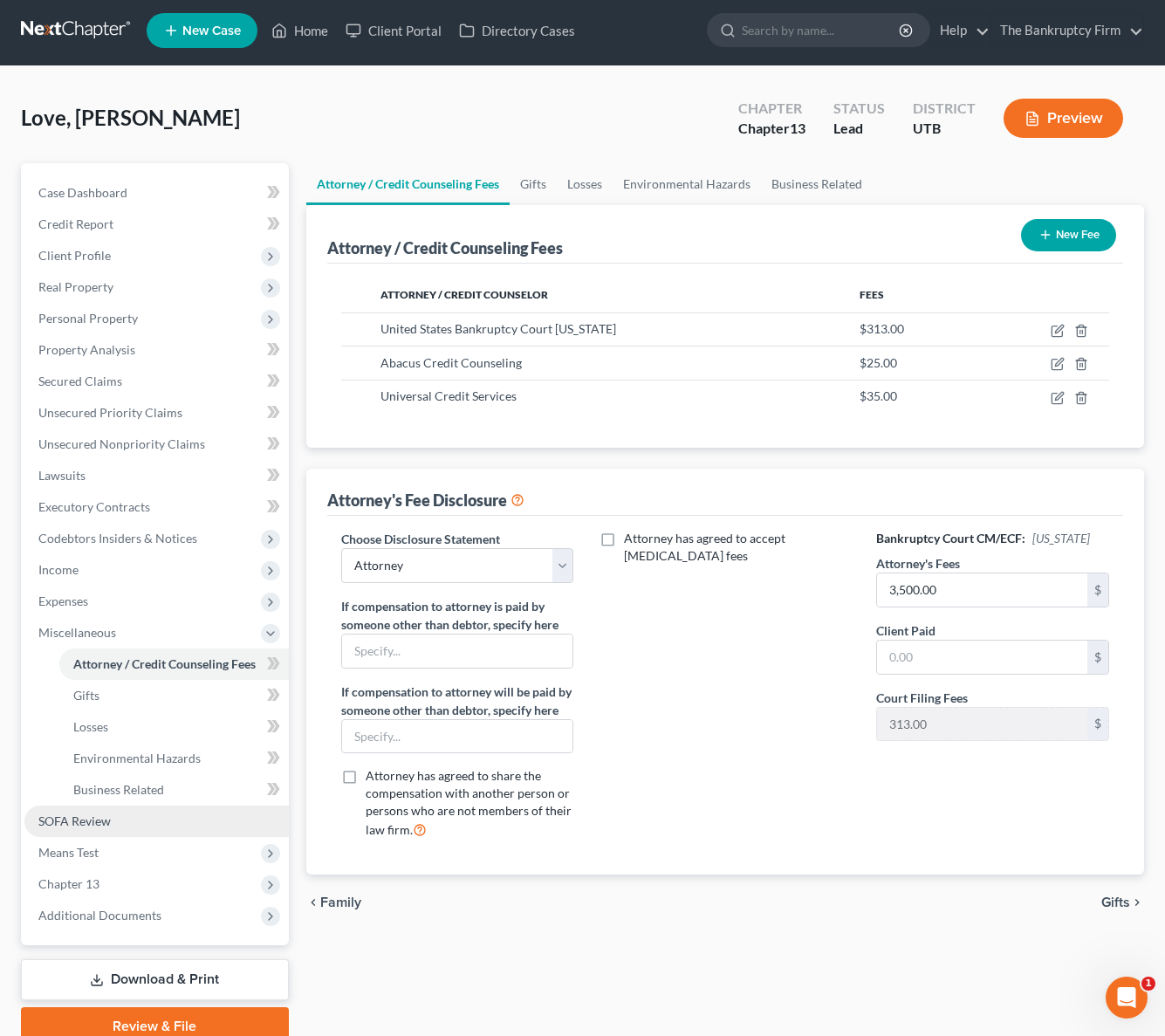
click at [147, 815] on link "SOFA Review" at bounding box center [157, 820] width 264 height 31
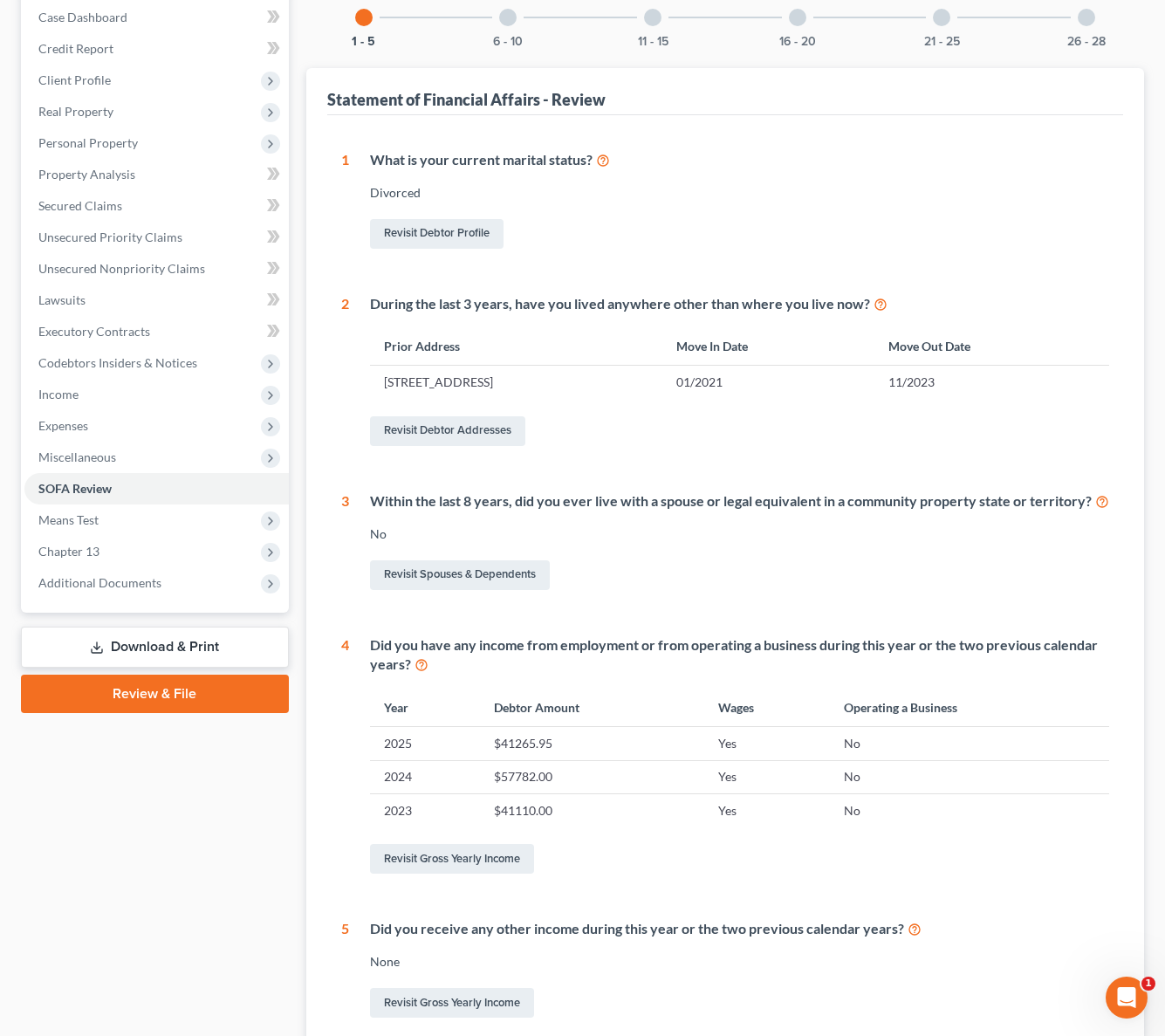
scroll to position [173, 0]
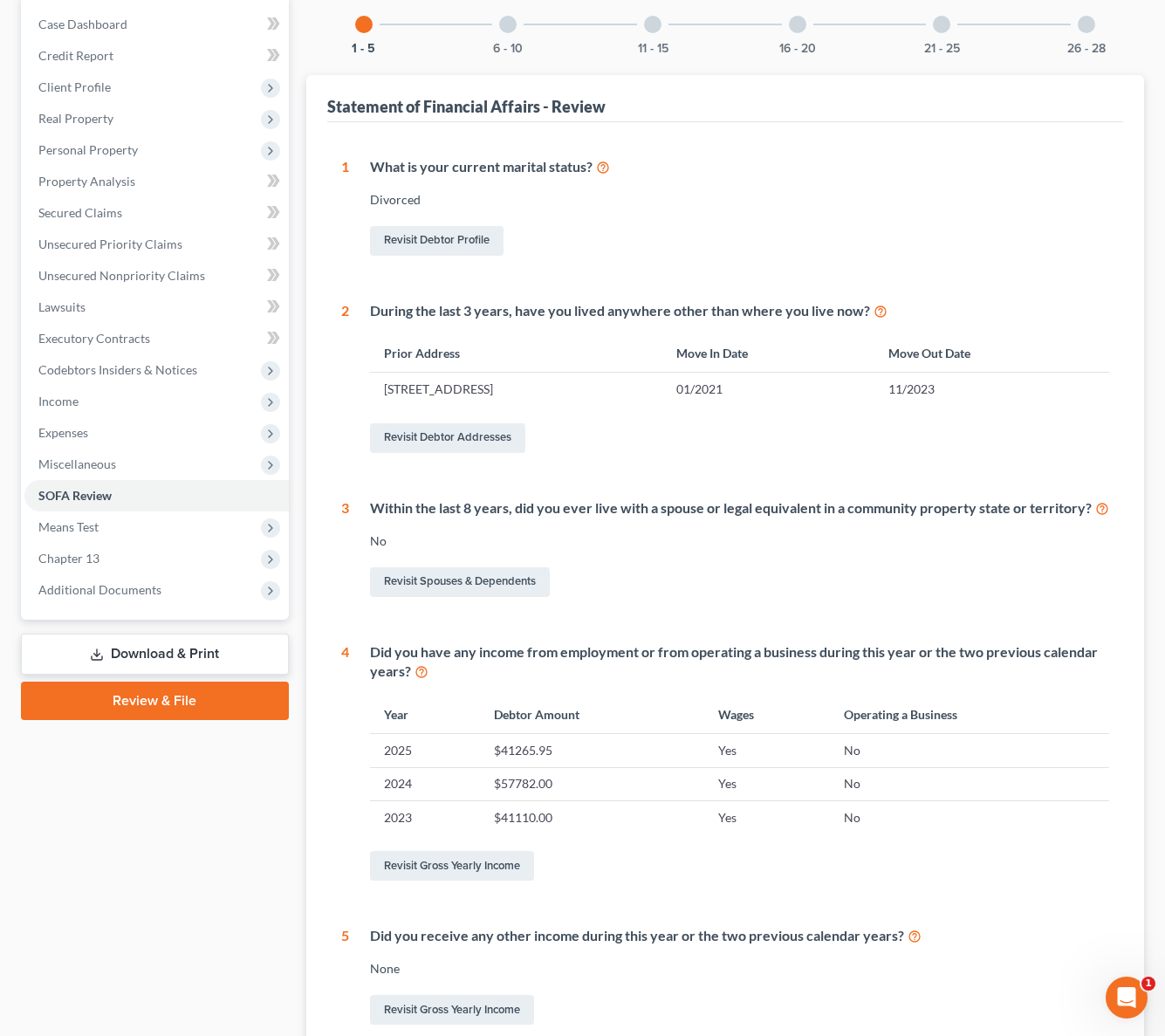
click at [514, 27] on div at bounding box center [508, 25] width 18 height 18
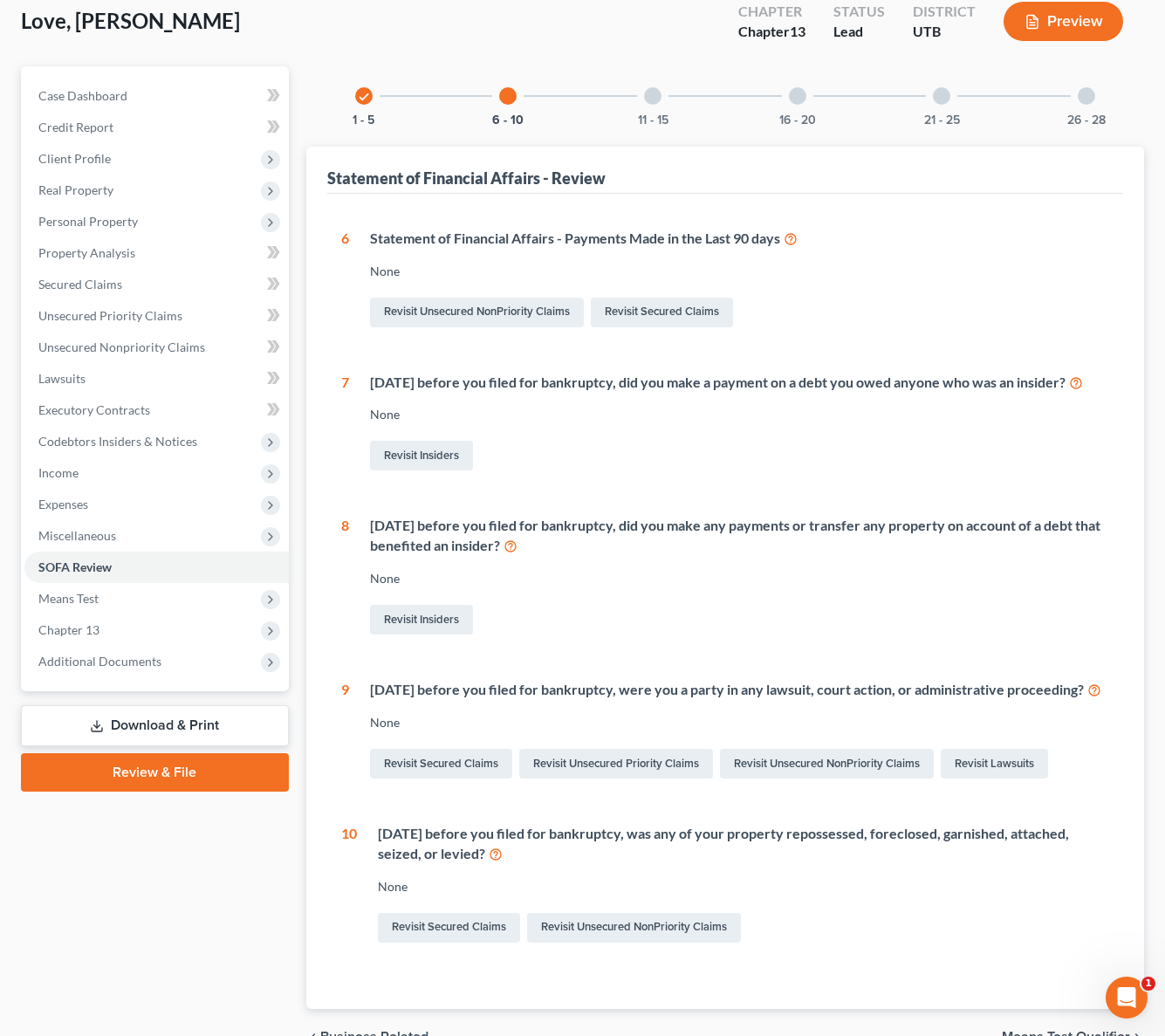
scroll to position [0, 0]
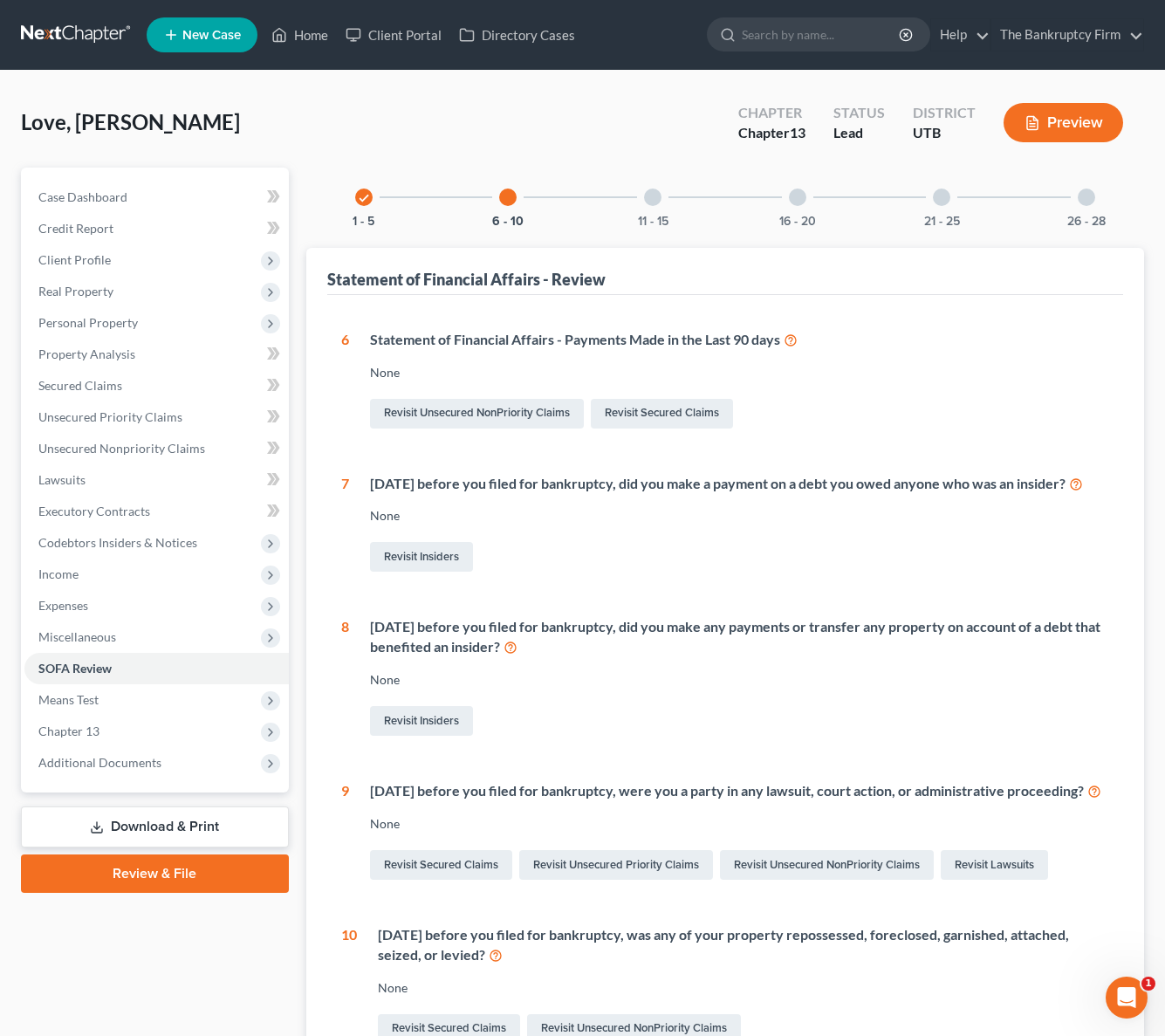
click at [652, 193] on div at bounding box center [653, 198] width 18 height 18
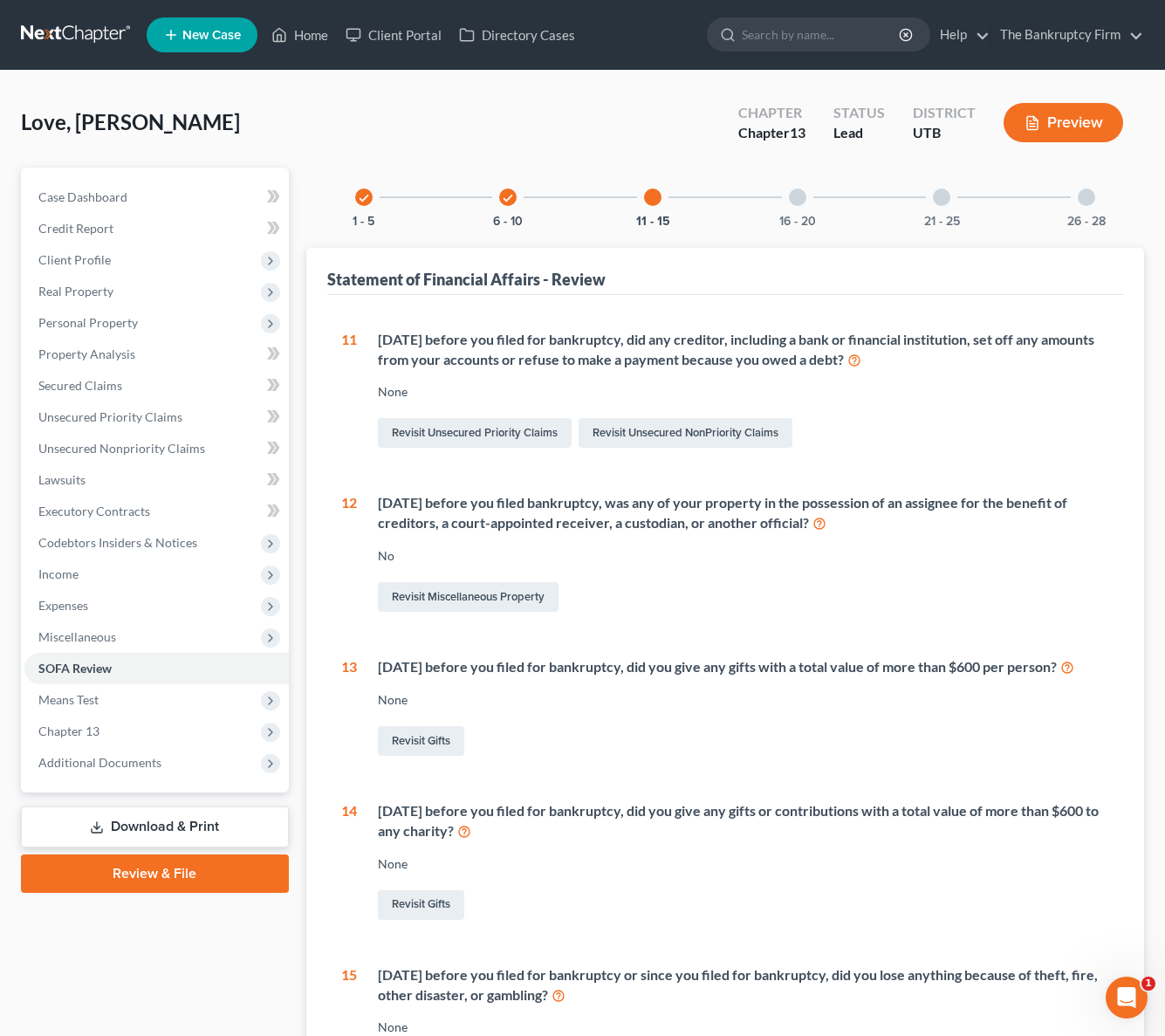
click at [797, 201] on div at bounding box center [798, 198] width 18 height 18
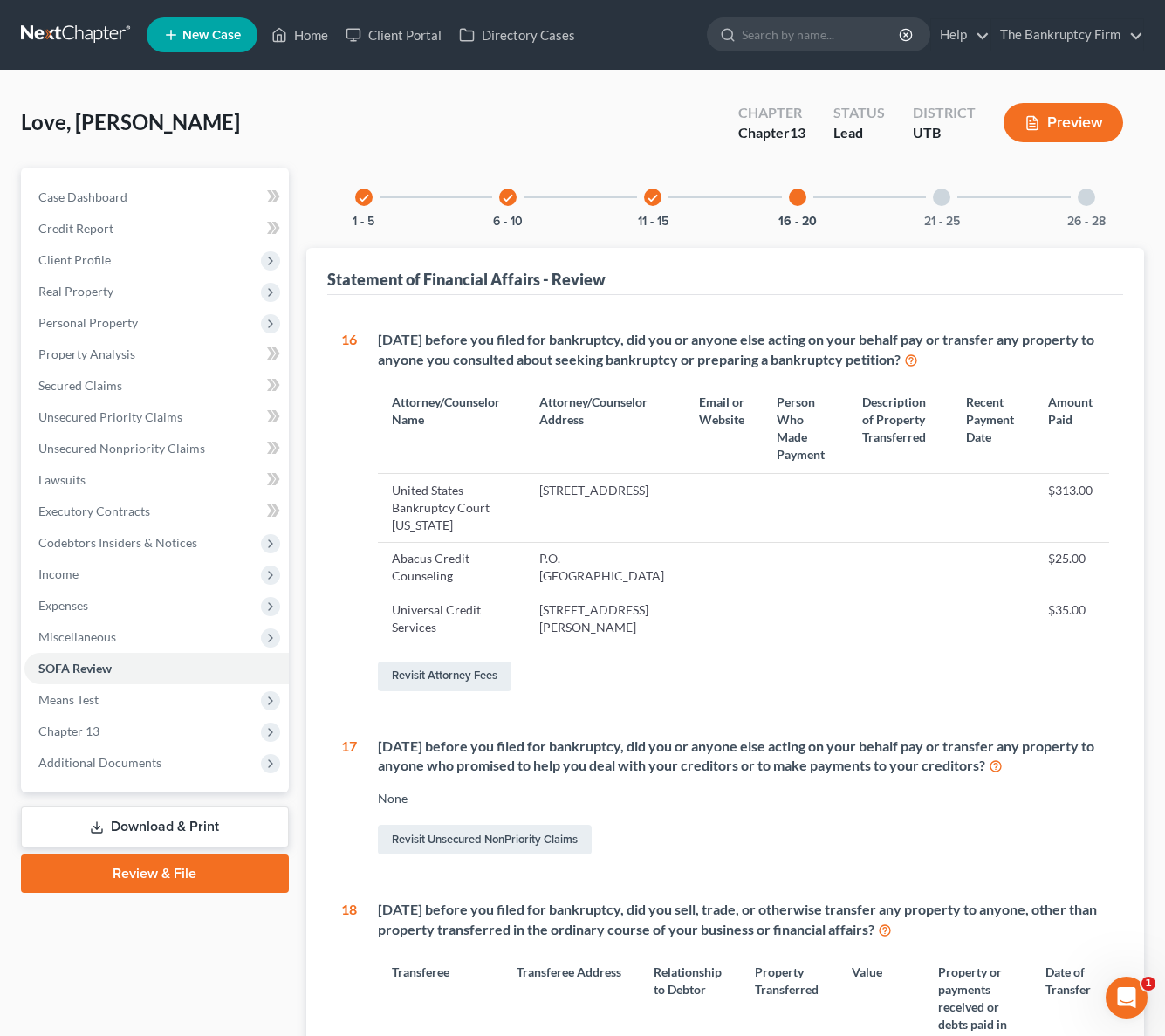
click at [944, 194] on div at bounding box center [942, 198] width 18 height 18
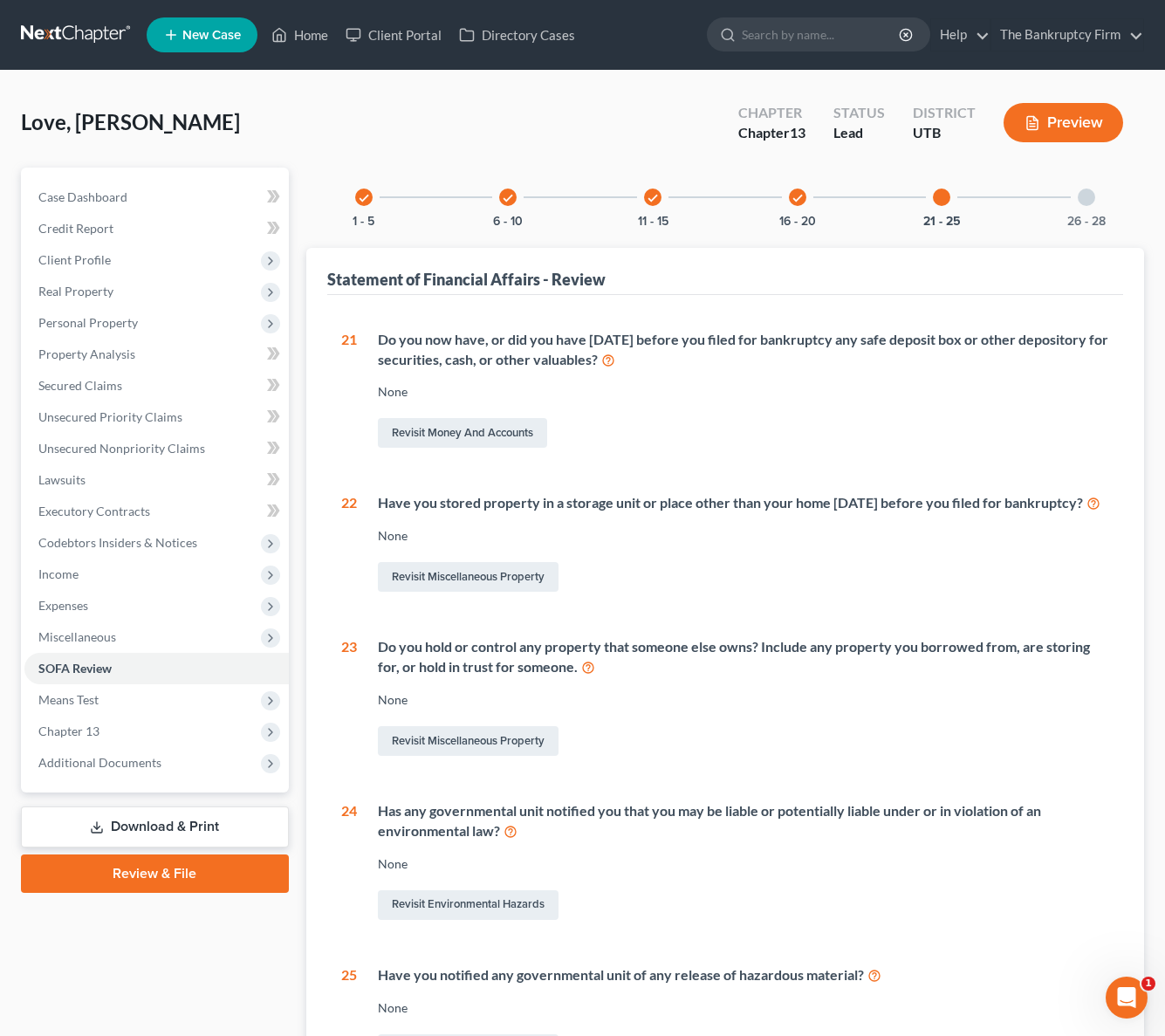
click at [1086, 200] on div at bounding box center [1087, 198] width 18 height 18
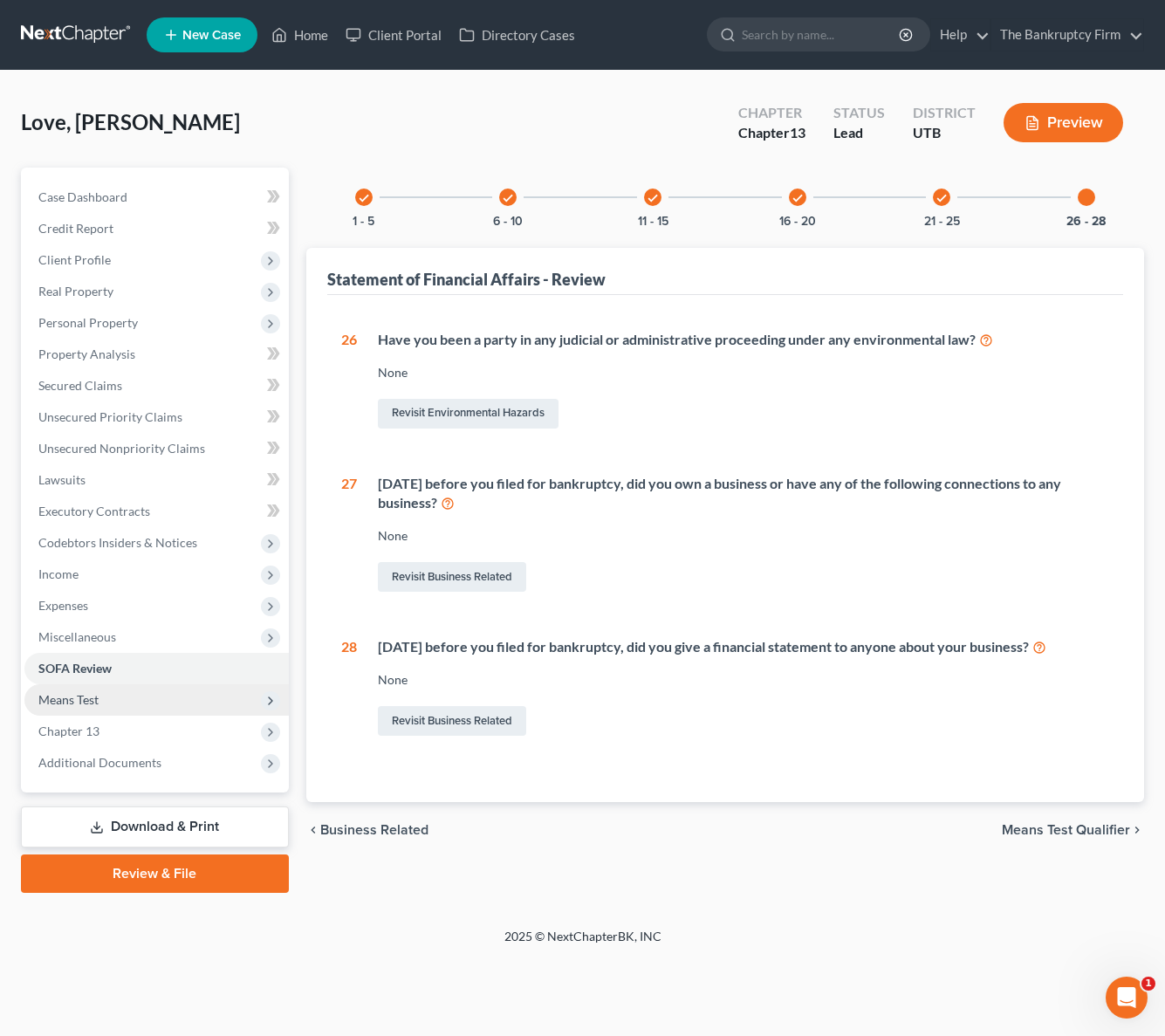
click at [142, 693] on span "Means Test" at bounding box center [157, 699] width 264 height 31
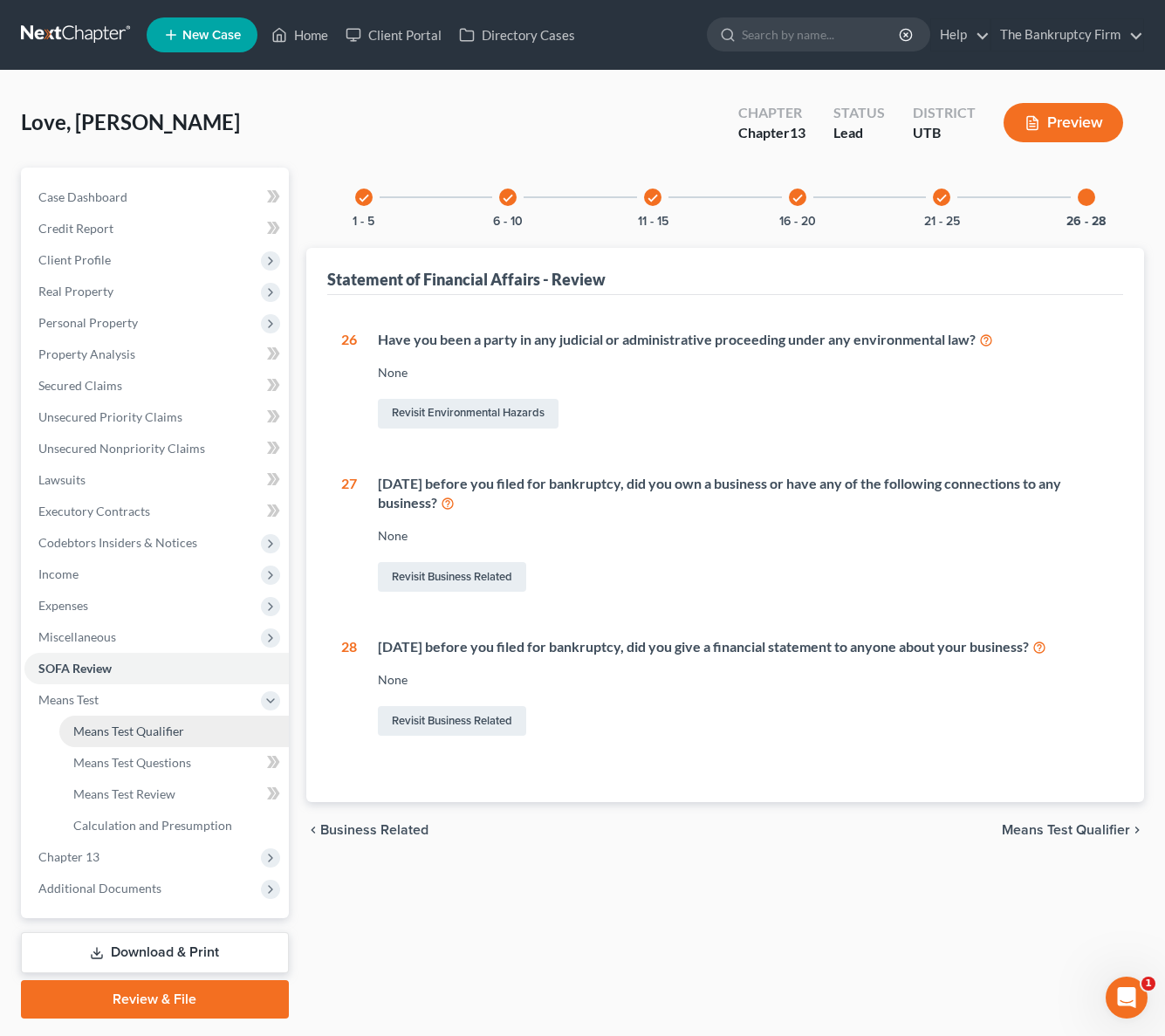
click at [166, 729] on span "Means Test Qualifier" at bounding box center [129, 731] width 111 height 15
